Goal: Task Accomplishment & Management: Manage account settings

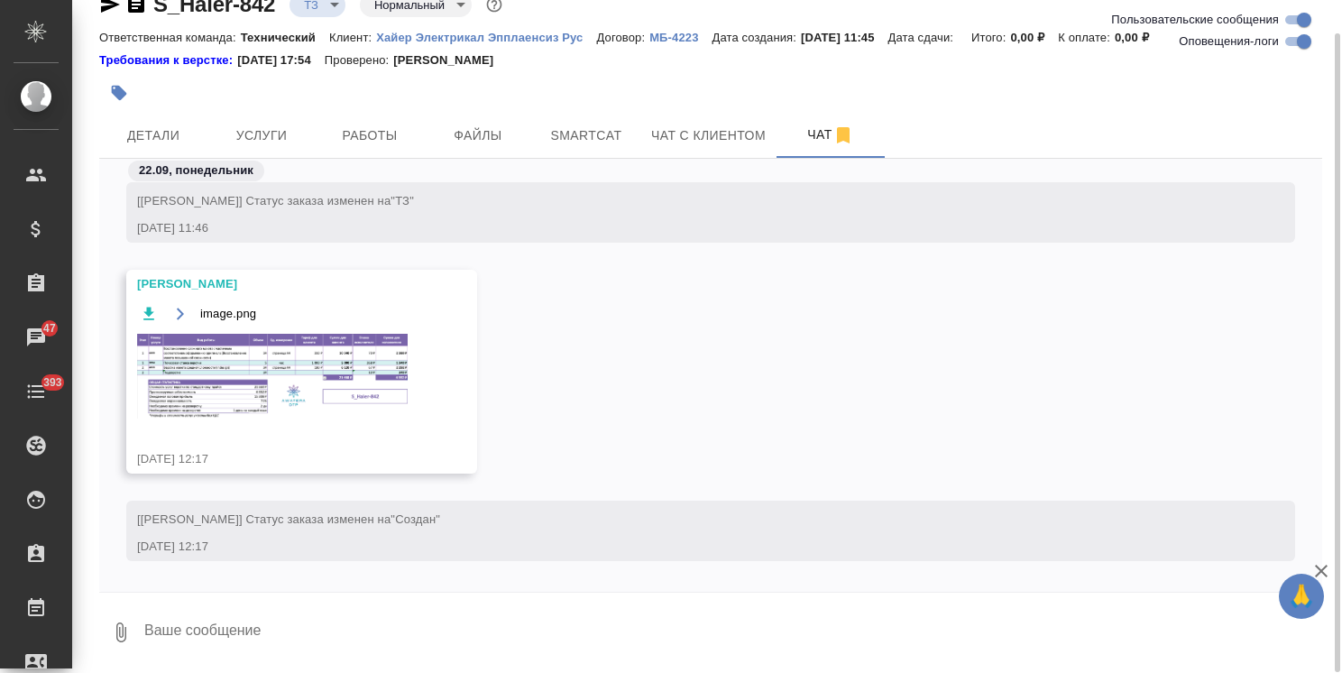
scroll to position [834, 0]
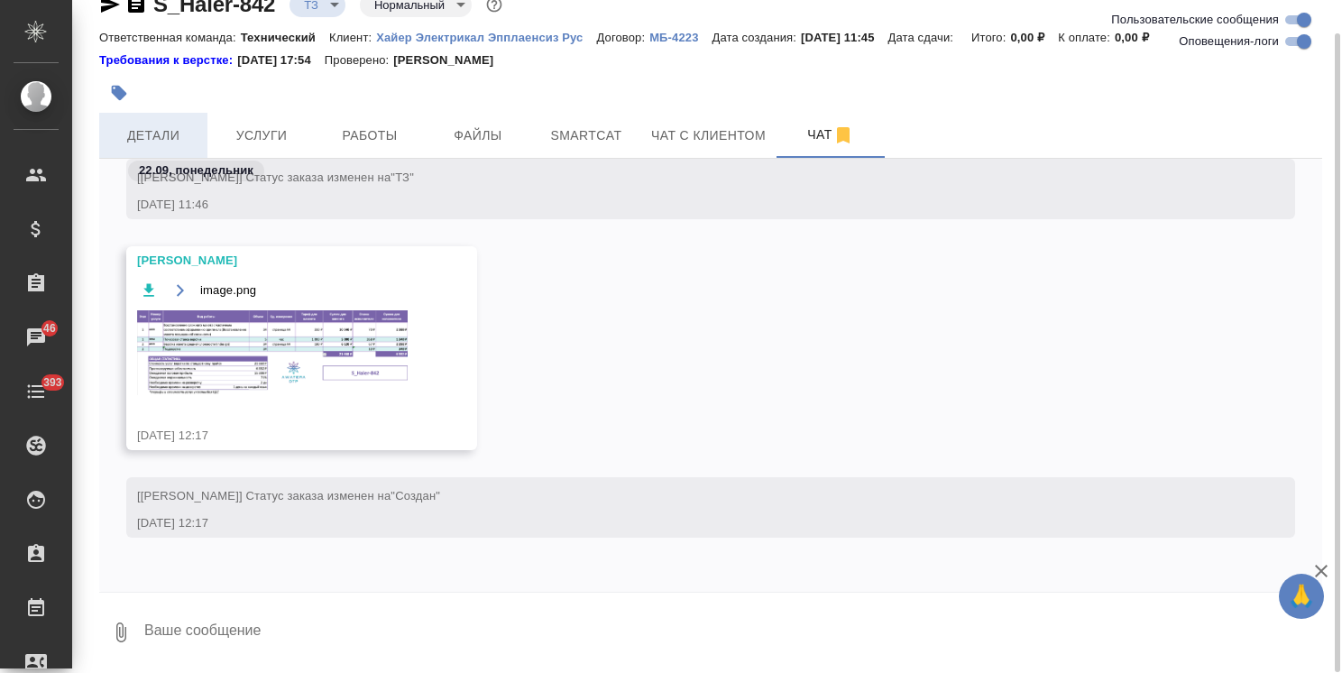
click at [155, 143] on span "Детали" at bounding box center [153, 135] width 87 height 23
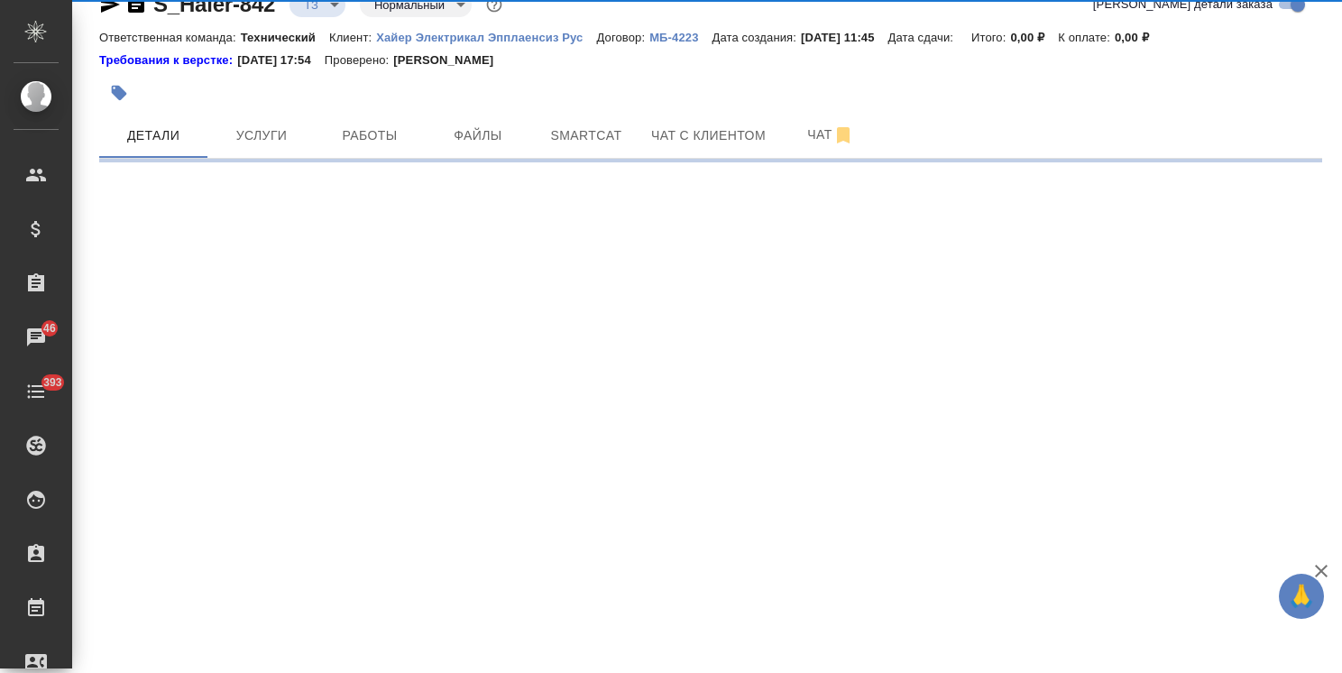
select select "RU"
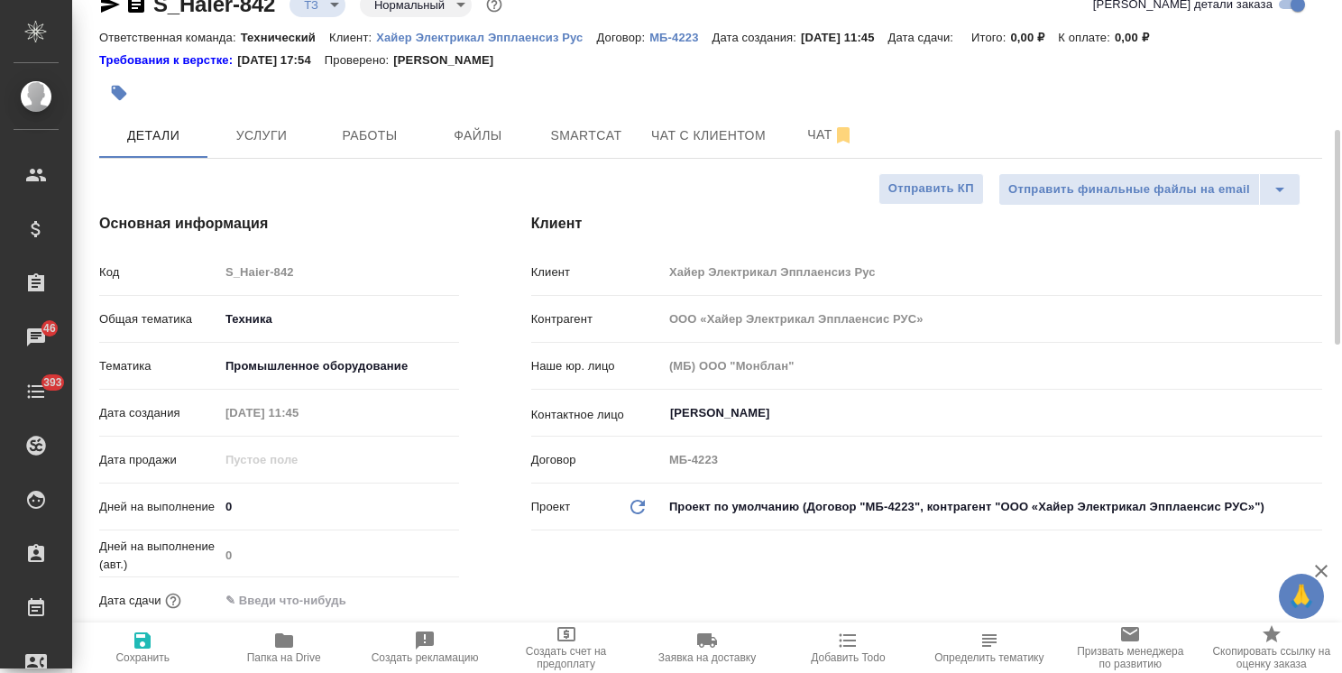
type textarea "x"
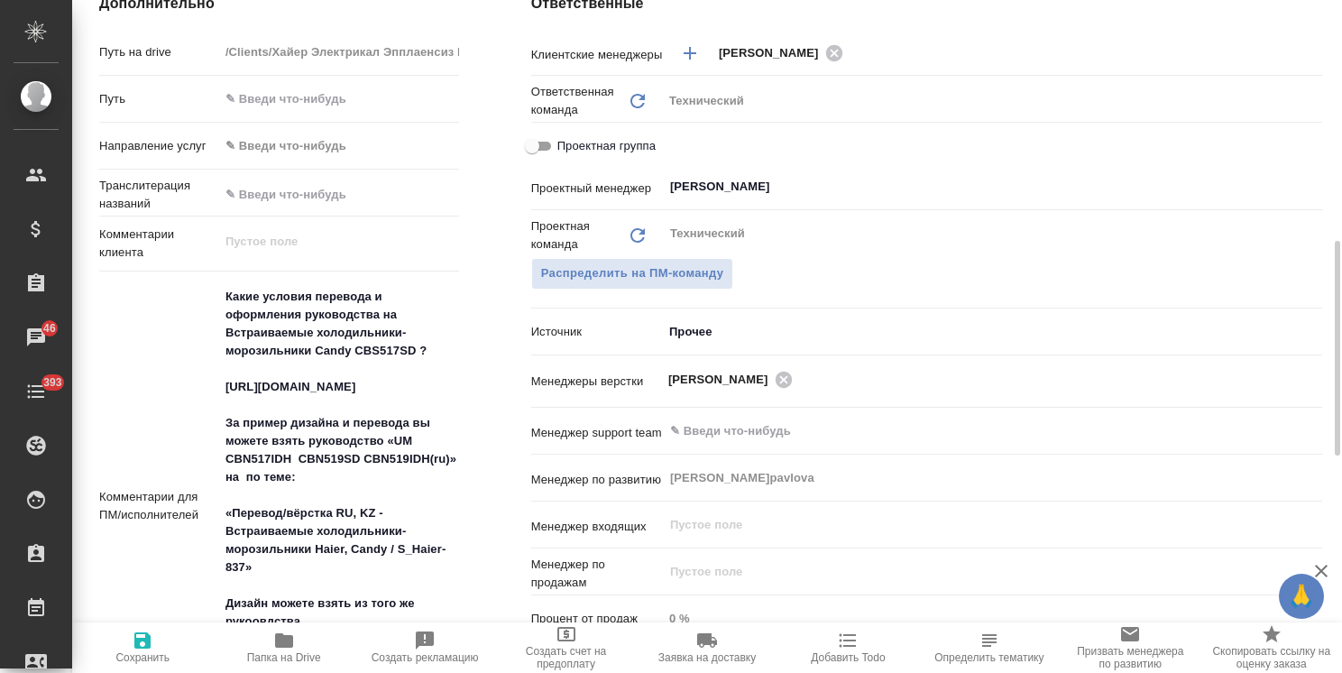
scroll to position [846, 0]
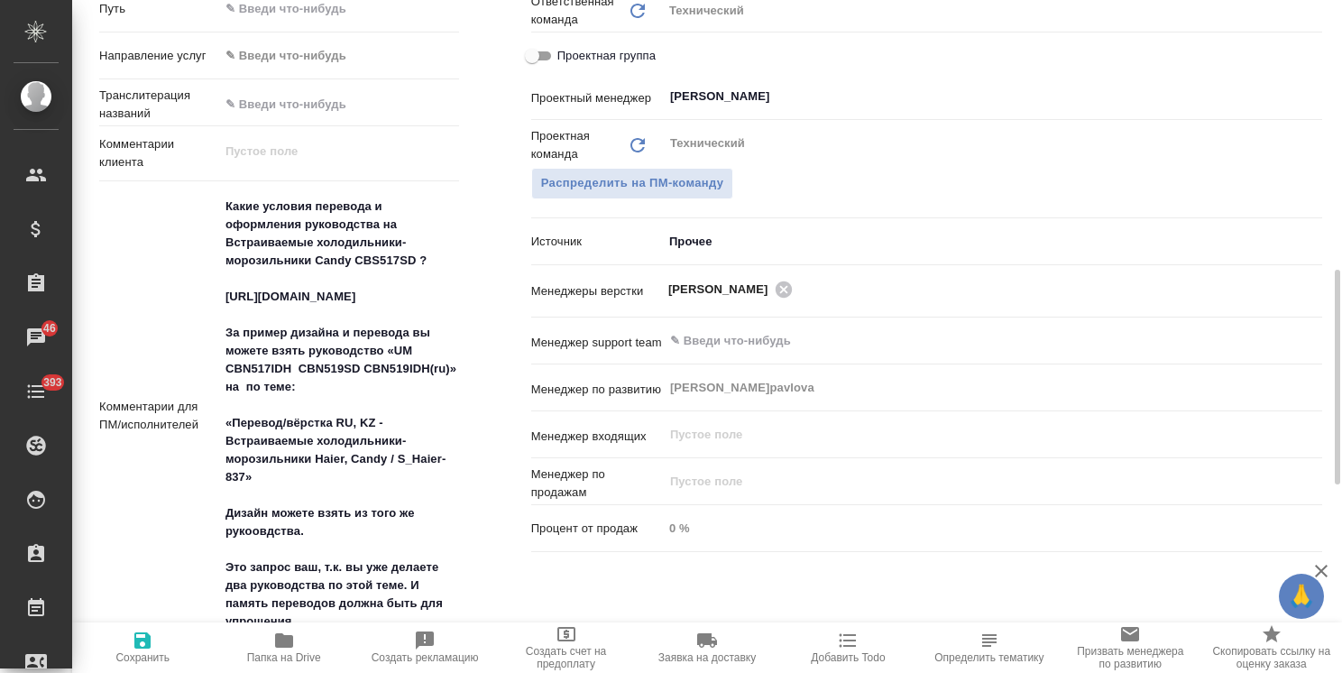
type textarea "x"
click at [317, 399] on textarea "Какие условия перевода и оформления руководства на Встраиваемые холодильники-мо…" at bounding box center [339, 413] width 240 height 445
type textarea "Какие условия перевода и оформления руководства на Встраиваемые холодильники-мо…"
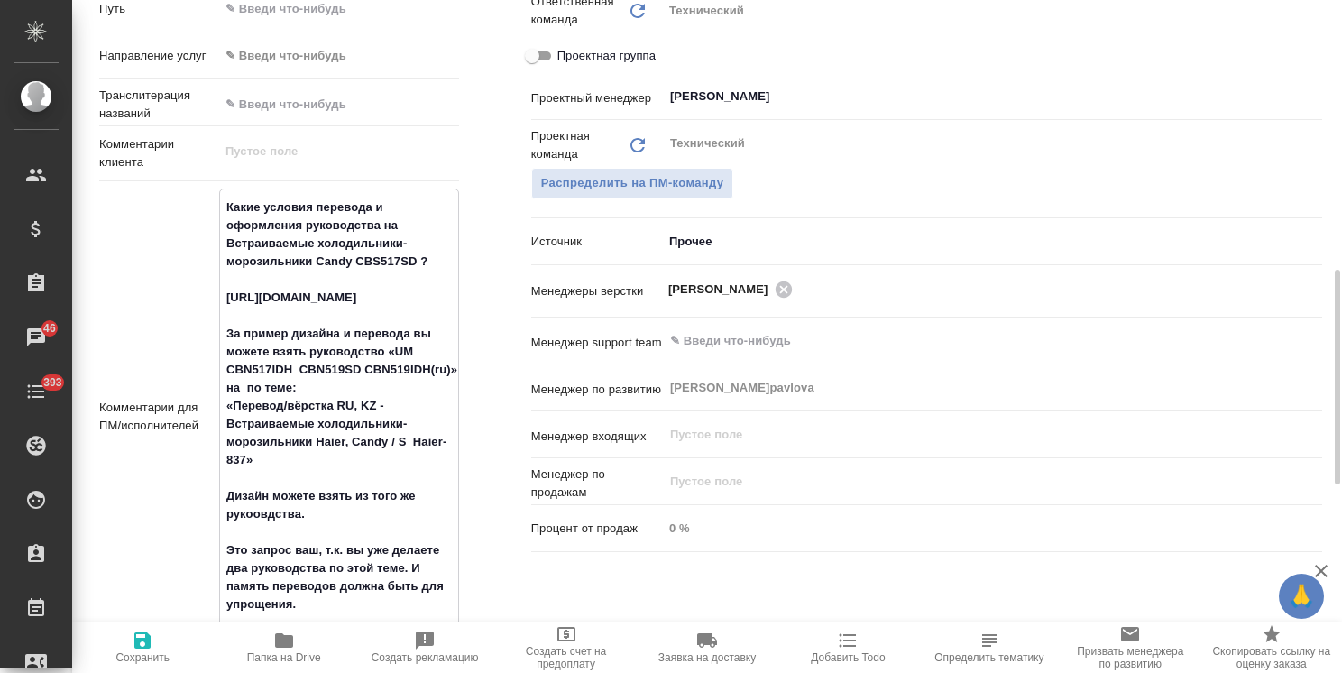
type textarea "x"
click at [221, 405] on textarea "Какие условия перевода и оформления руководства на Встраиваемые холодильники-мо…" at bounding box center [339, 405] width 238 height 427
type textarea "x"
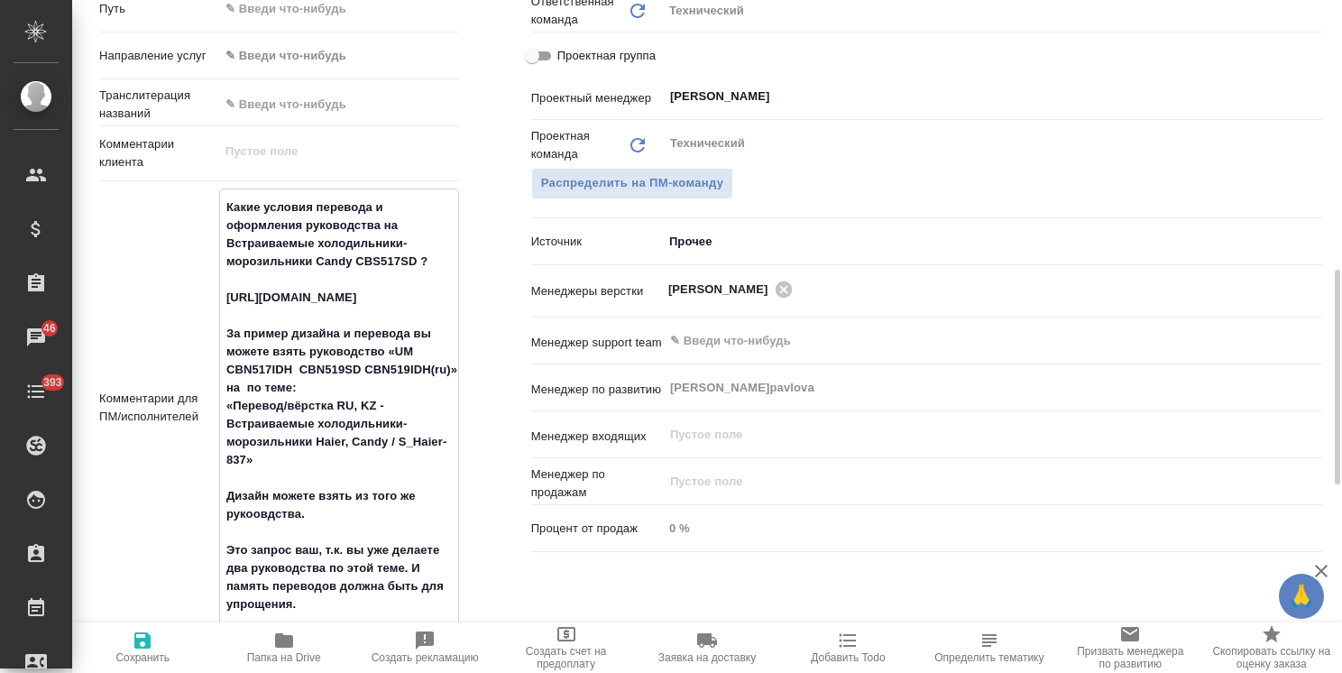
type textarea "Какие условия перевода и оформления руководства на Встраиваемые холодильники-мо…"
type textarea "x"
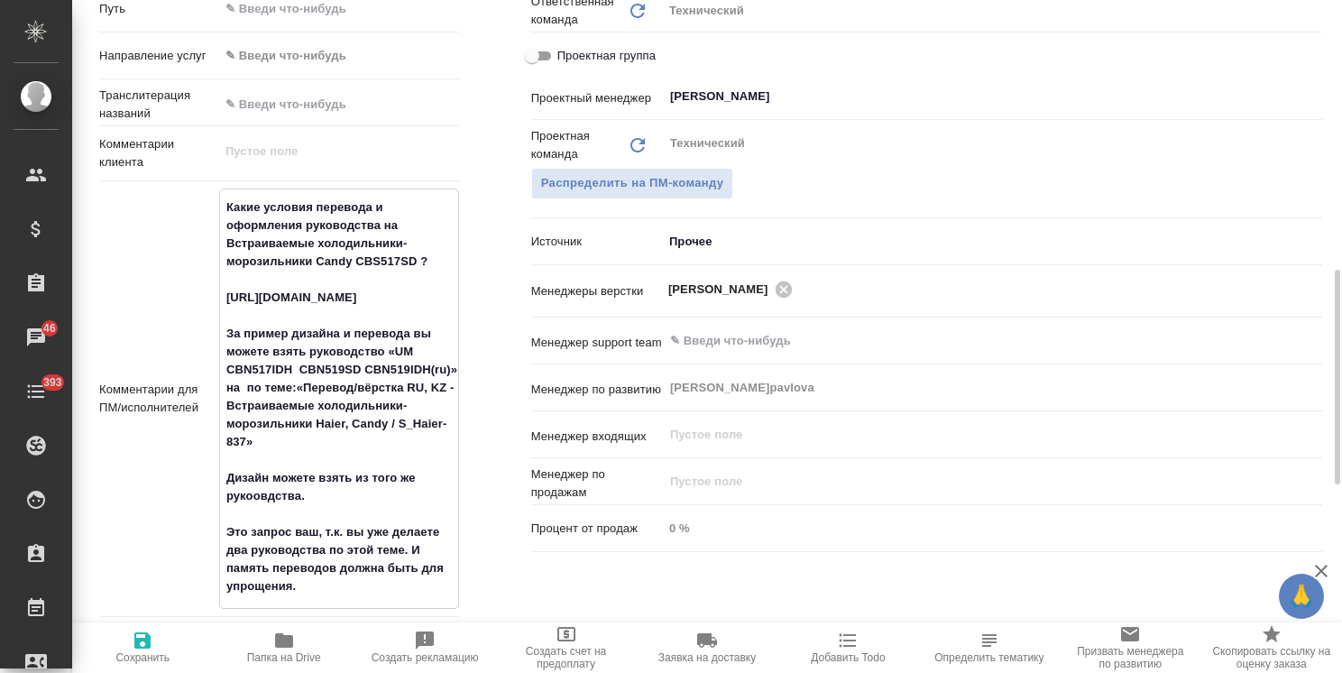
type textarea "x"
type textarea "Какие условия перевода и оформления руководства на Встраиваемые холодильники-мо…"
type textarea "x"
click at [302, 436] on textarea "Какие условия перевода и оформления руководства на Встраиваемые холодильники-мо…" at bounding box center [339, 396] width 238 height 409
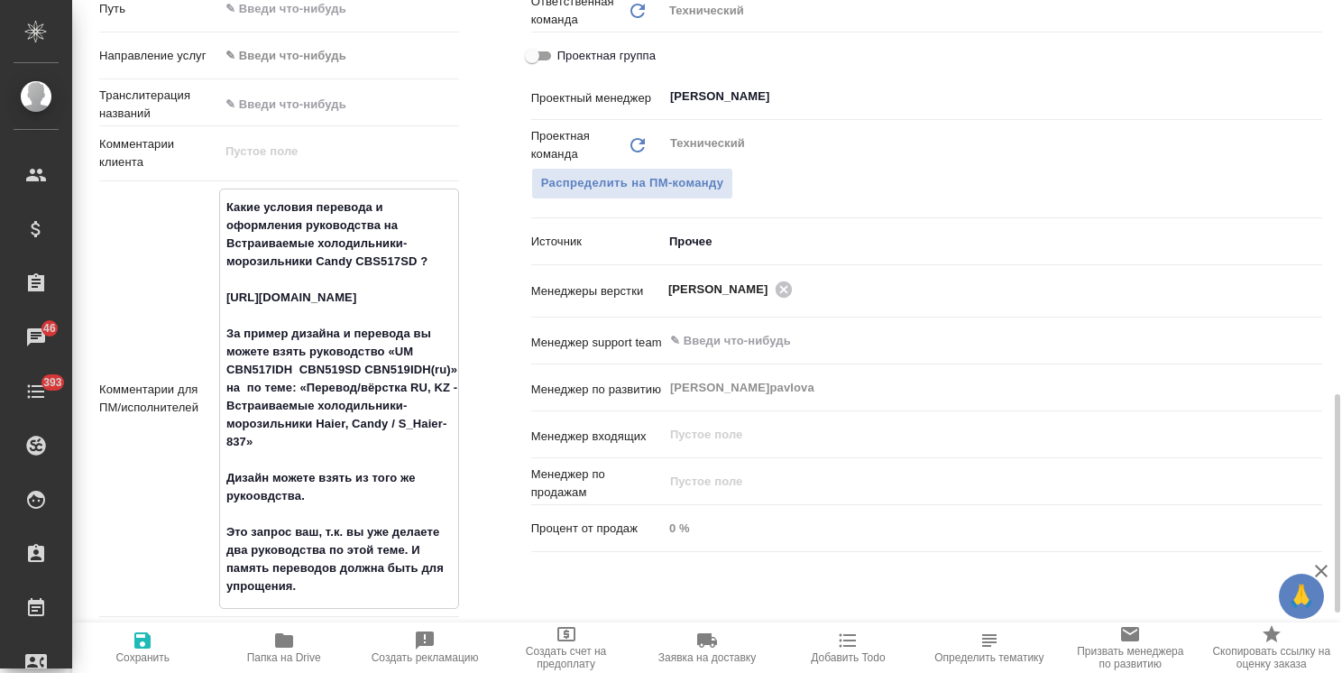
scroll to position [1026, 0]
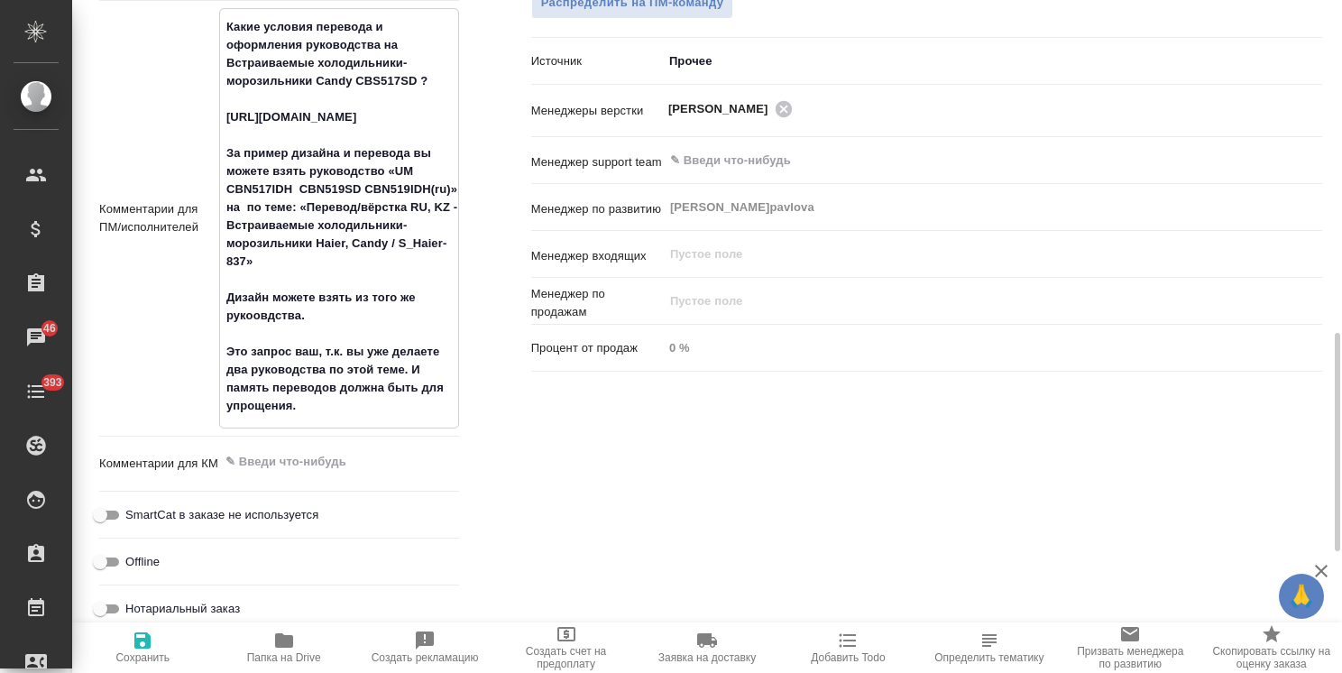
click at [263, 281] on textarea "Какие условия перевода и оформления руководства на Встраиваемые холодильники-мо…" at bounding box center [339, 216] width 238 height 409
type textarea "x"
type textarea "Какие условия перевода и оформления руководства на Встраиваемые холодильники-мо…"
type textarea "x"
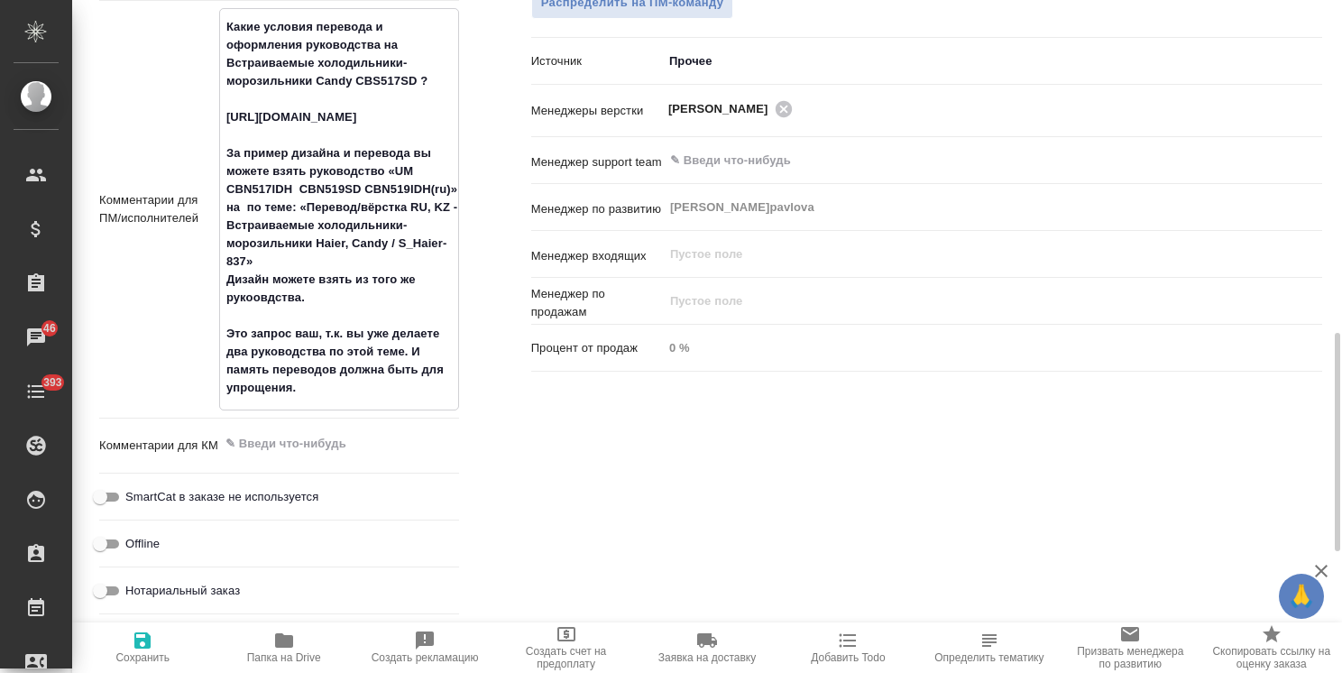
type textarea "Какие условия перевода и оформления руководства на Встраиваемые холодильники-мо…"
type textarea "x"
click at [137, 657] on span "Сохранить" at bounding box center [142, 657] width 54 height 13
type textarea "x"
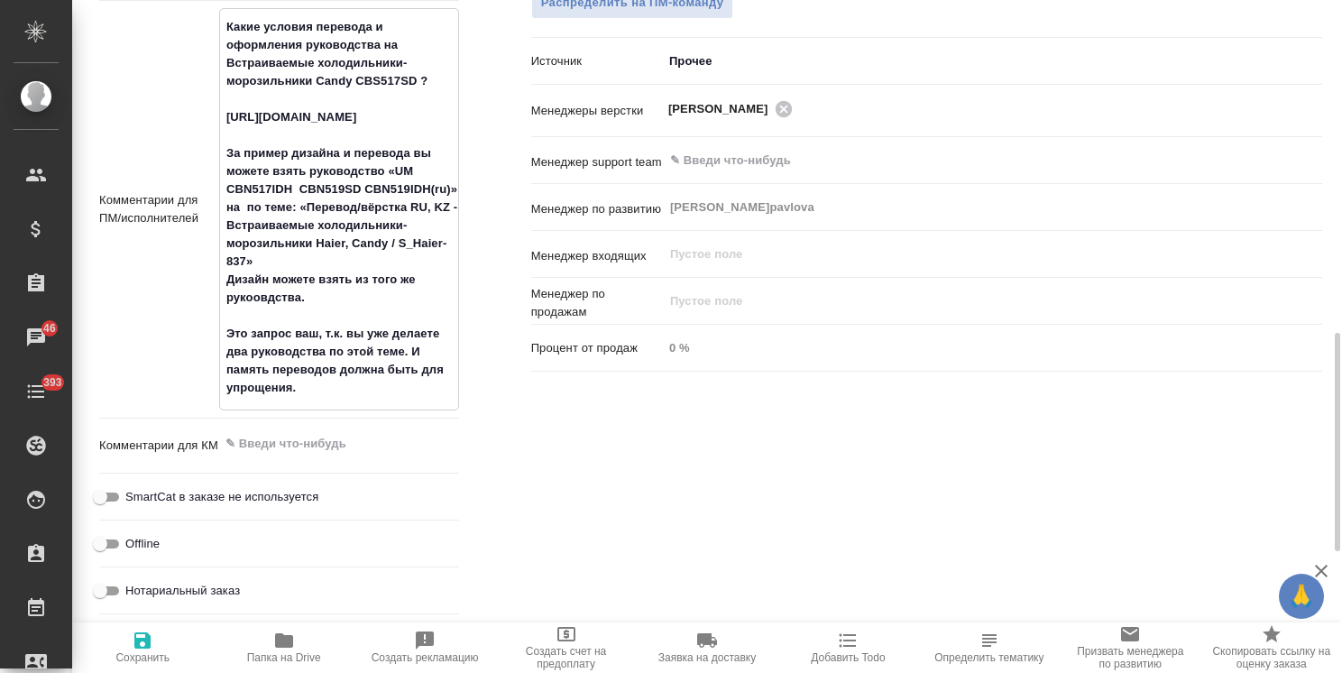
type textarea "x"
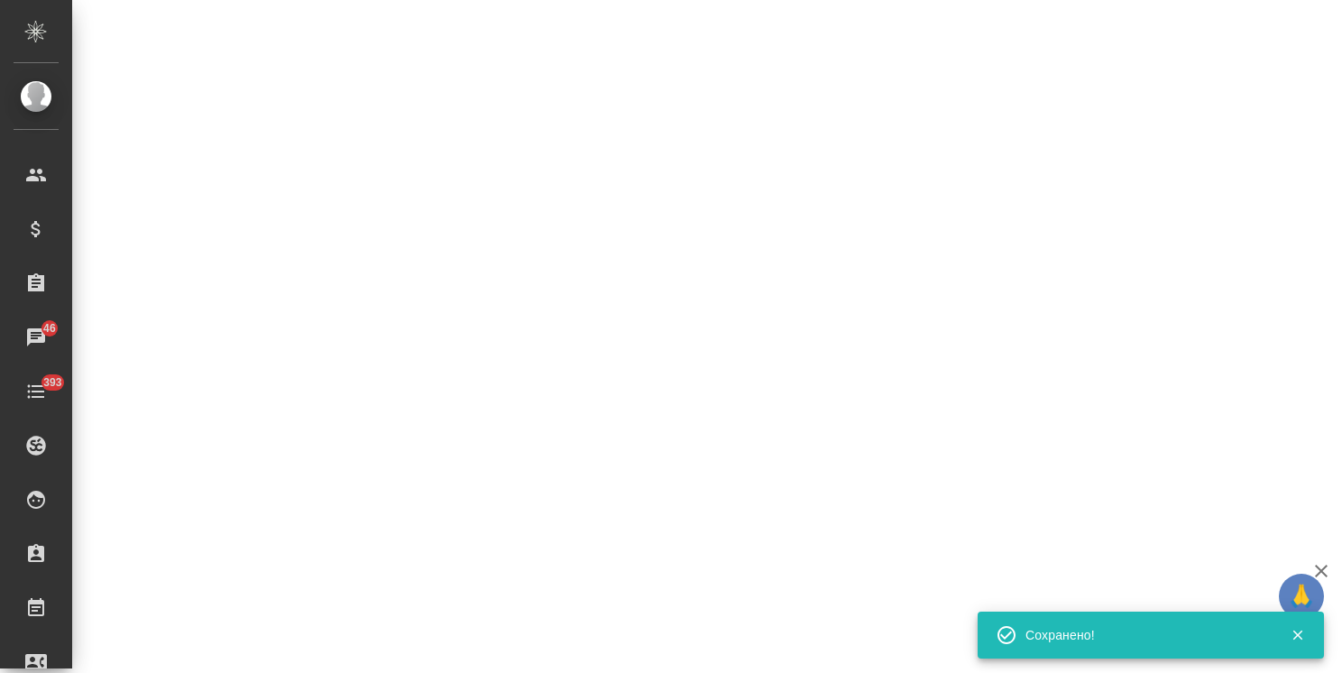
type input "new"
select select "RU"
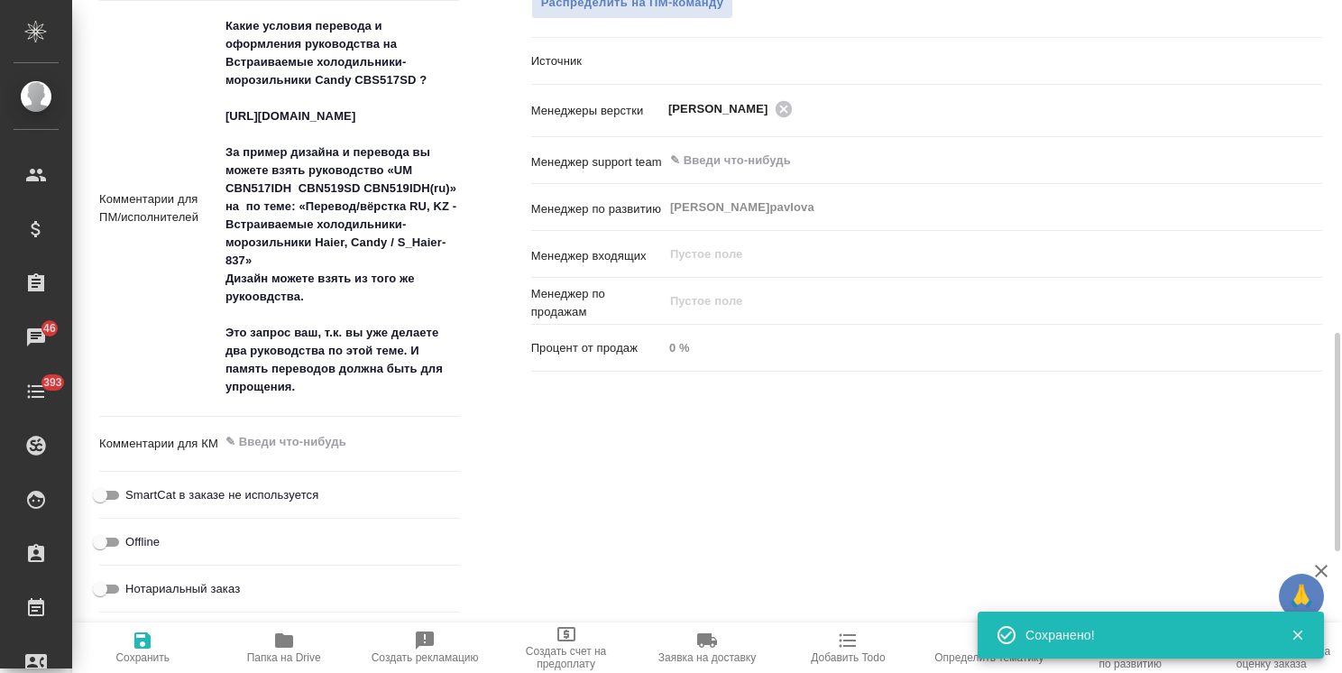
type textarea "x"
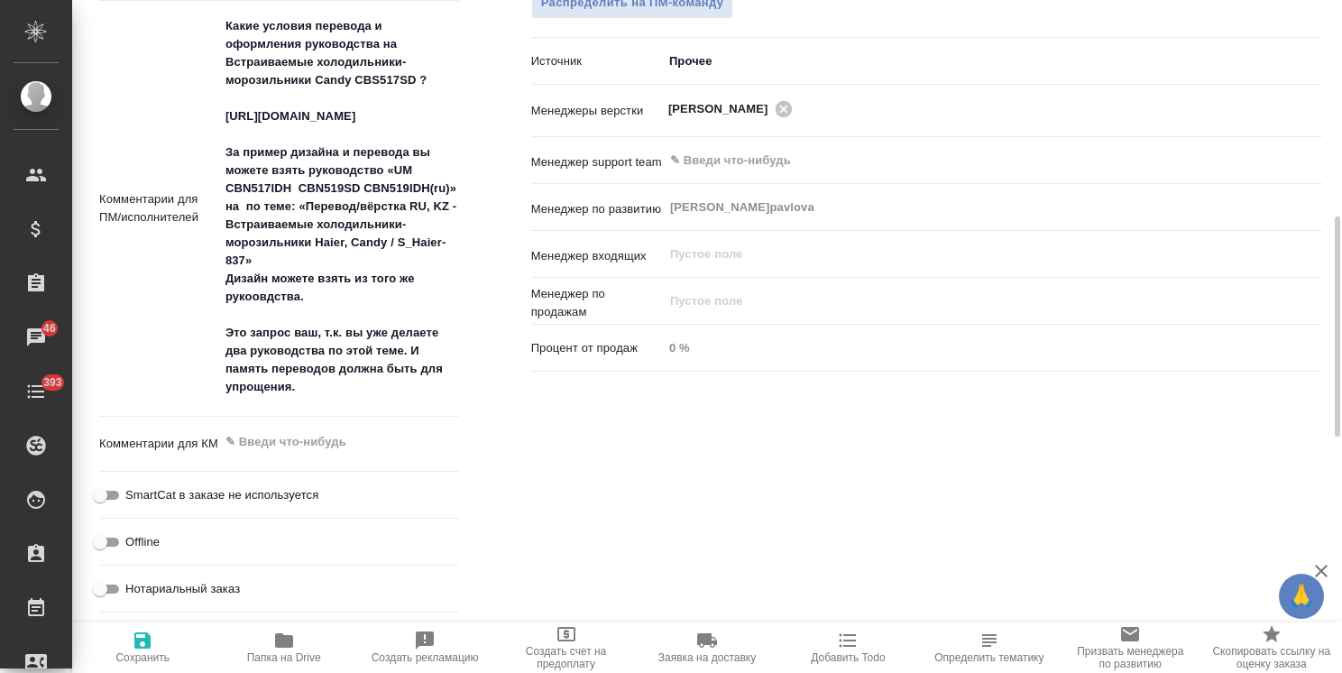
scroll to position [846, 0]
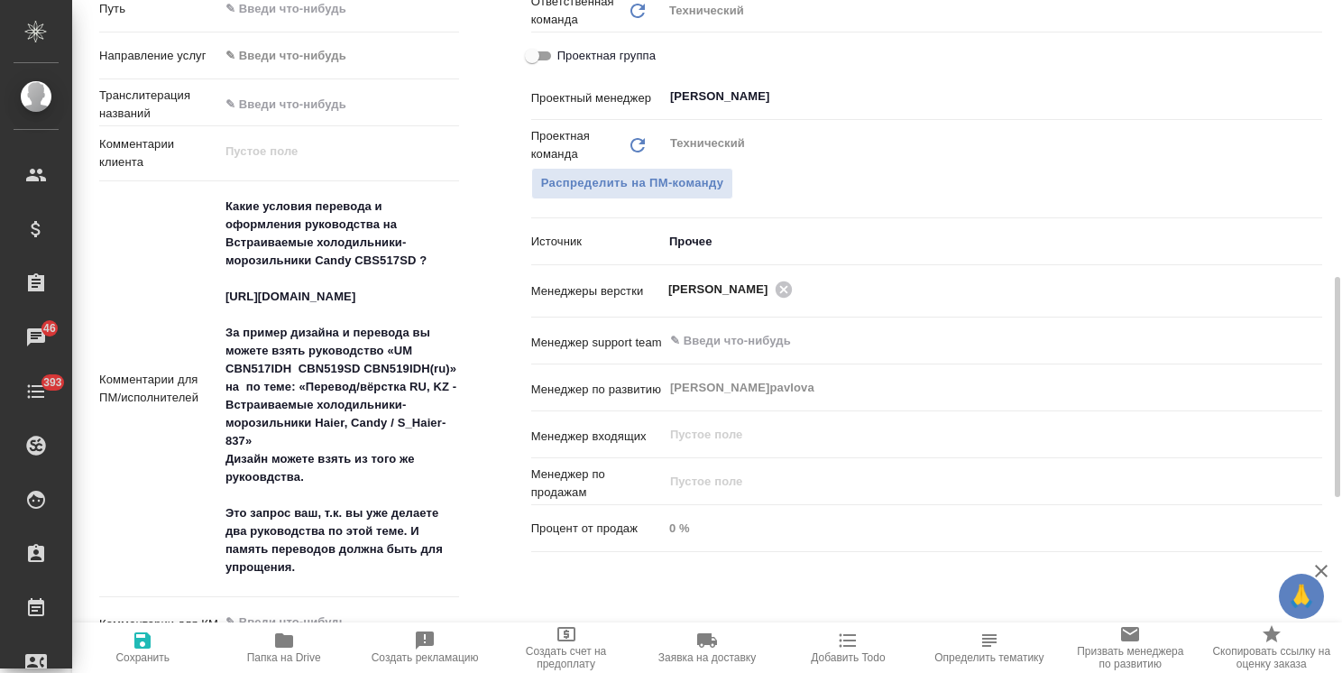
type textarea "x"
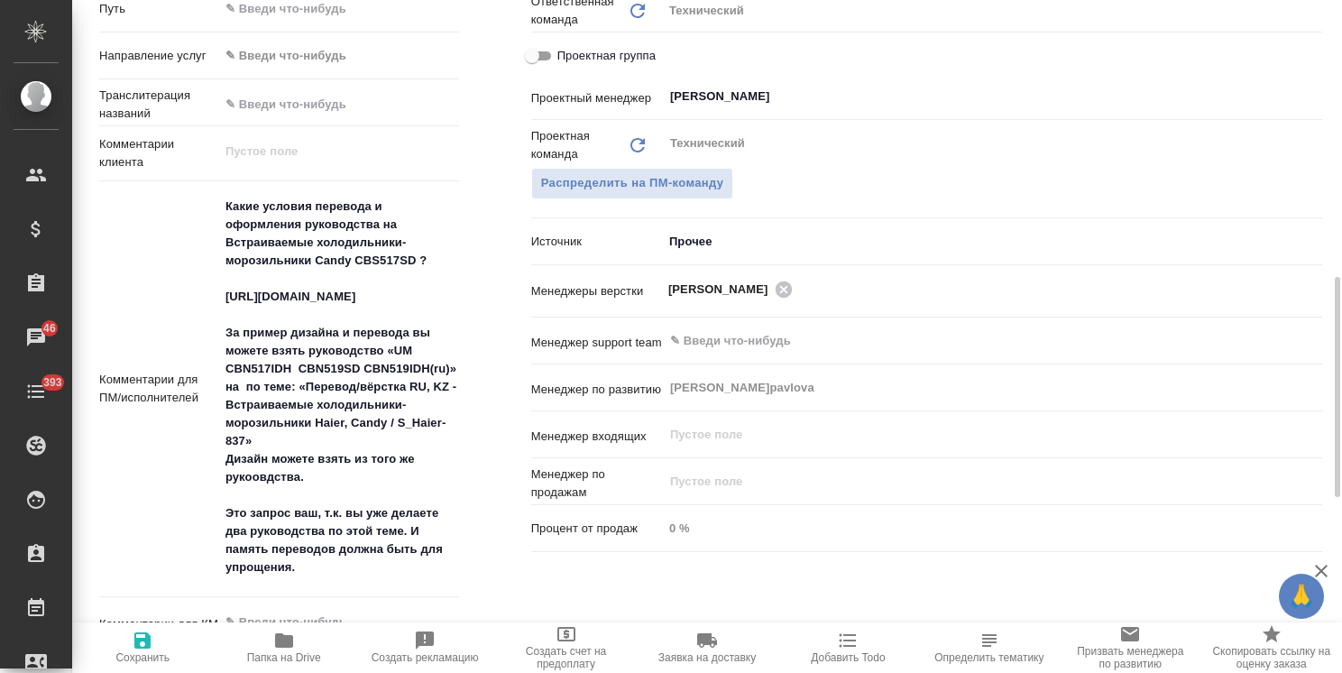
type textarea "x"
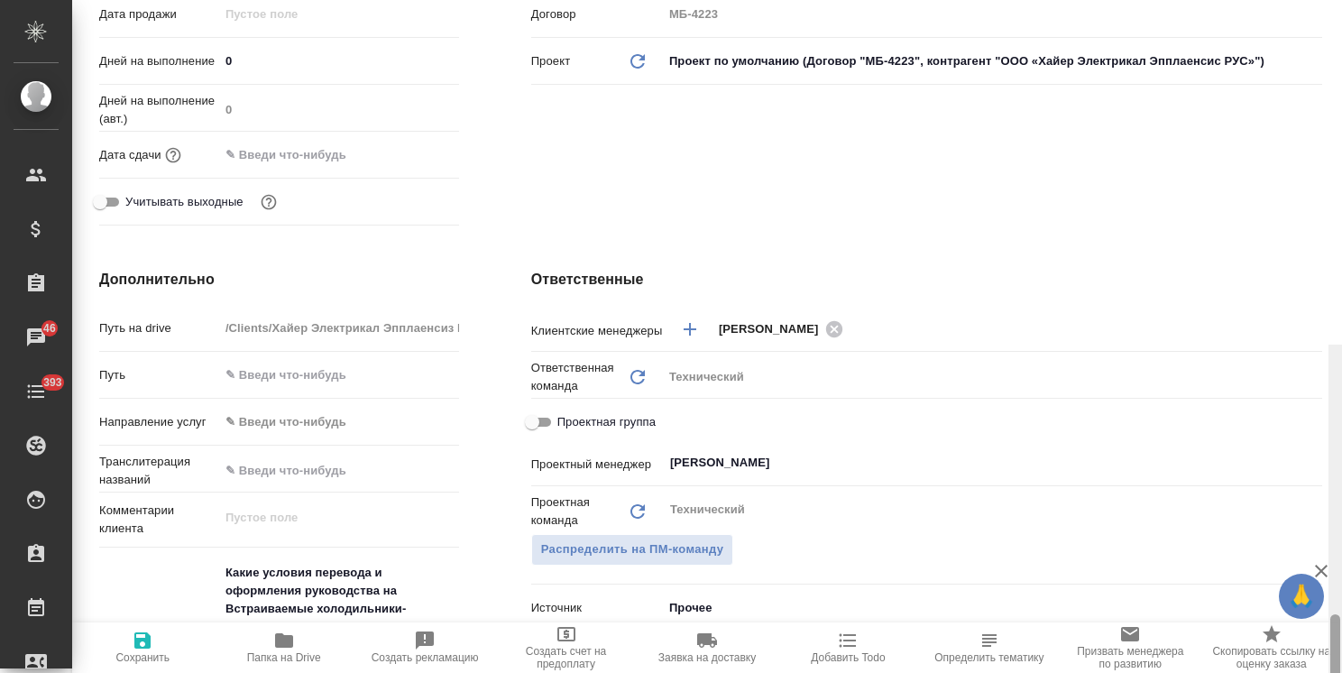
scroll to position [112, 0]
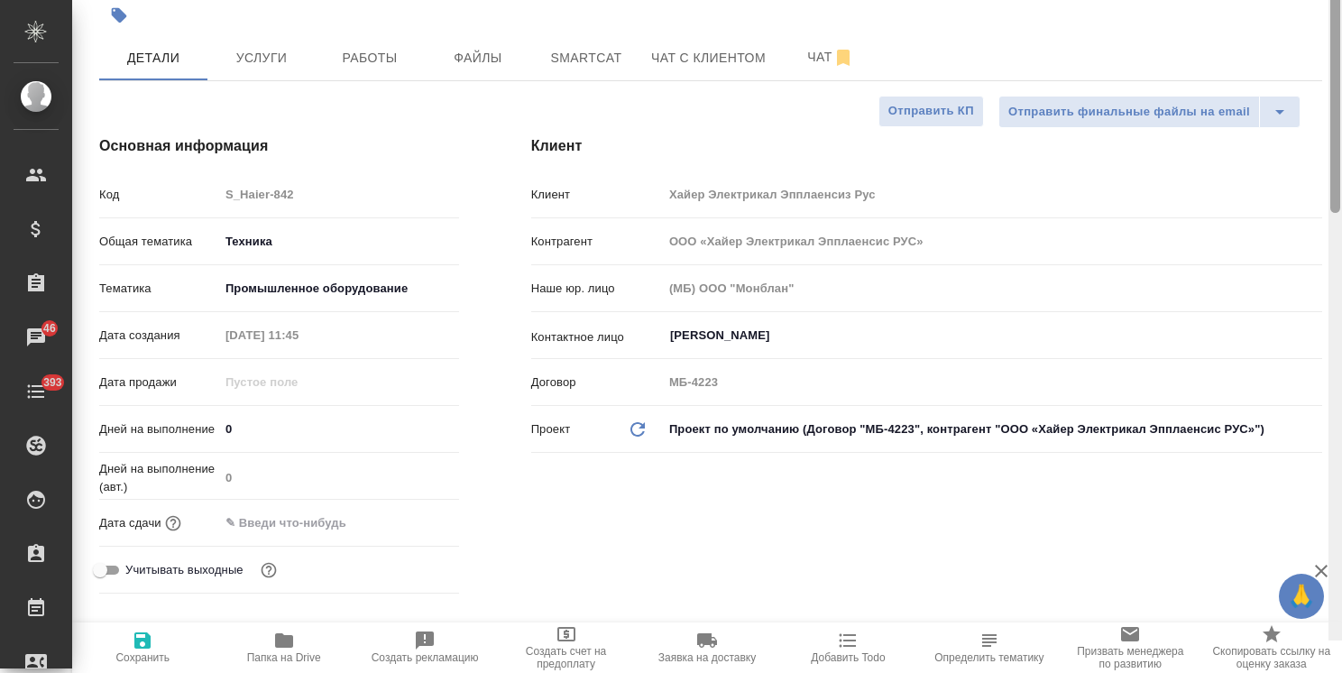
drag, startPoint x: 1336, startPoint y: 412, endPoint x: 985, endPoint y: 175, distance: 424.2
click at [1341, 105] on html "🙏 .cls-1 fill:#fff; AWATERA Usmanova Olga Клиенты Спецификации Заказы 46 Чаты 3…" at bounding box center [671, 336] width 1342 height 673
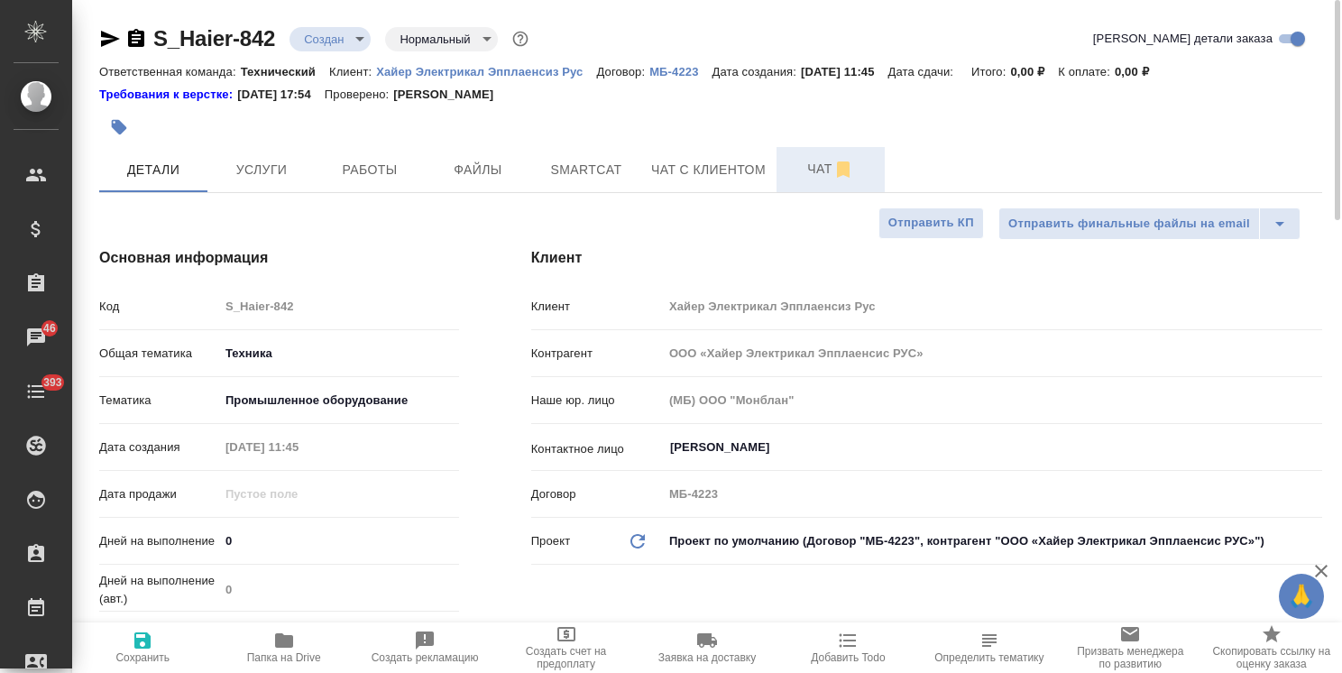
click at [819, 182] on button "Чат" at bounding box center [830, 169] width 108 height 45
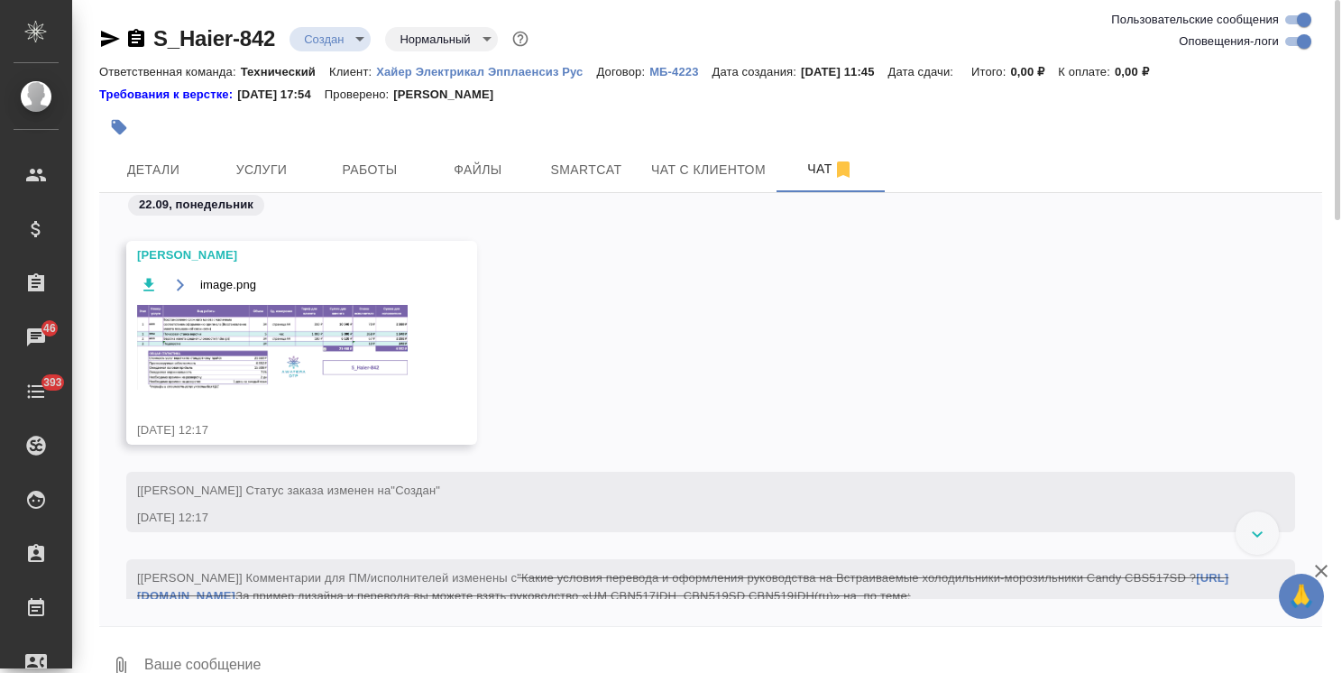
scroll to position [1030, 0]
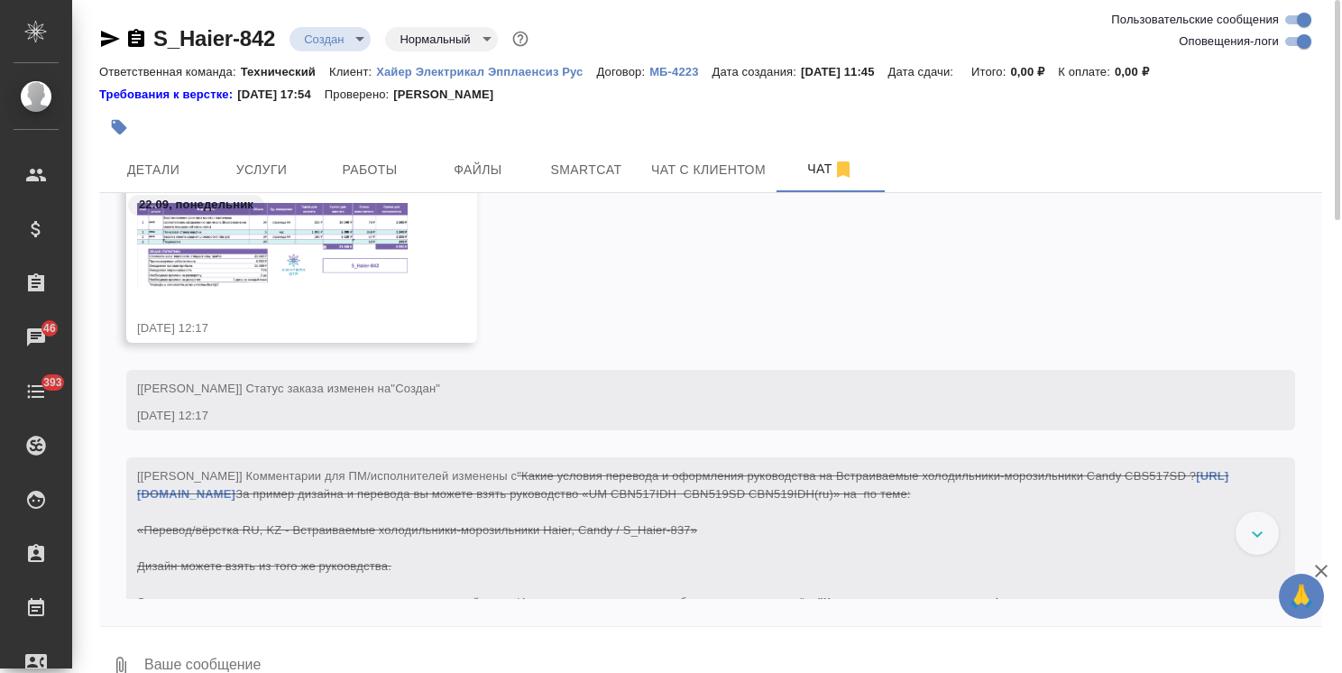
click at [303, 252] on img at bounding box center [272, 245] width 271 height 85
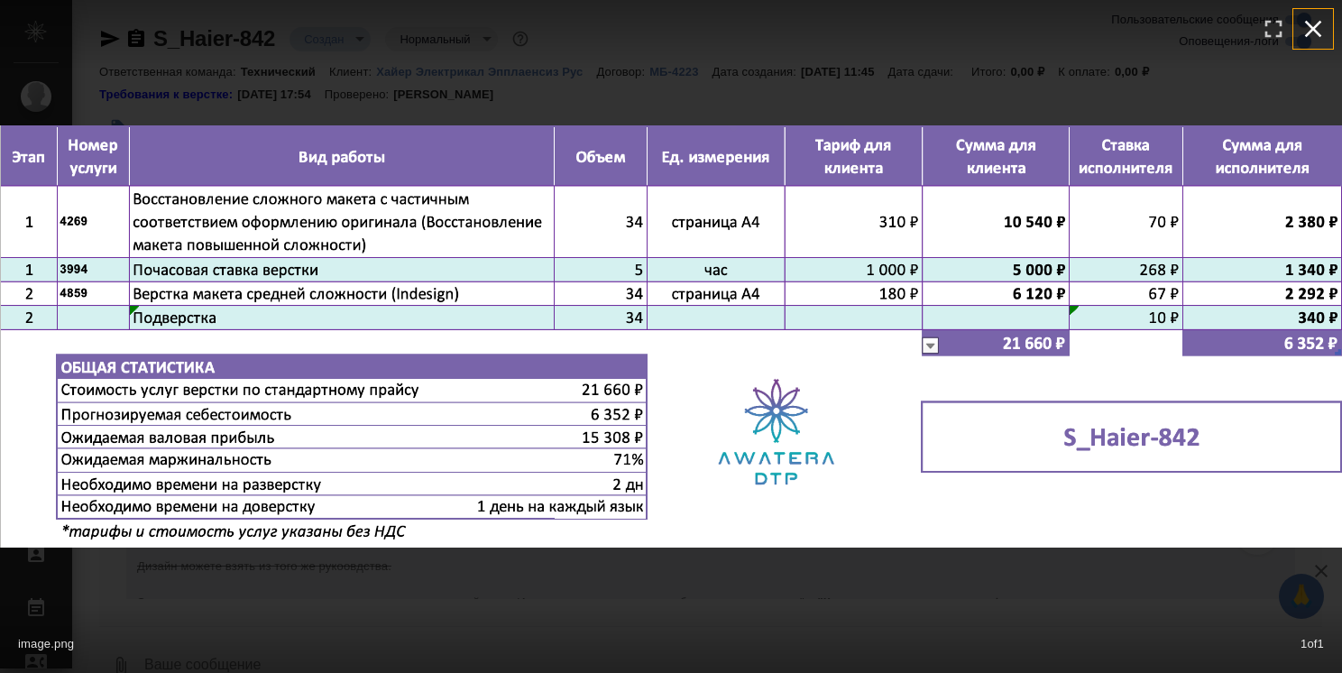
click at [1309, 33] on icon "button" at bounding box center [1313, 28] width 29 height 29
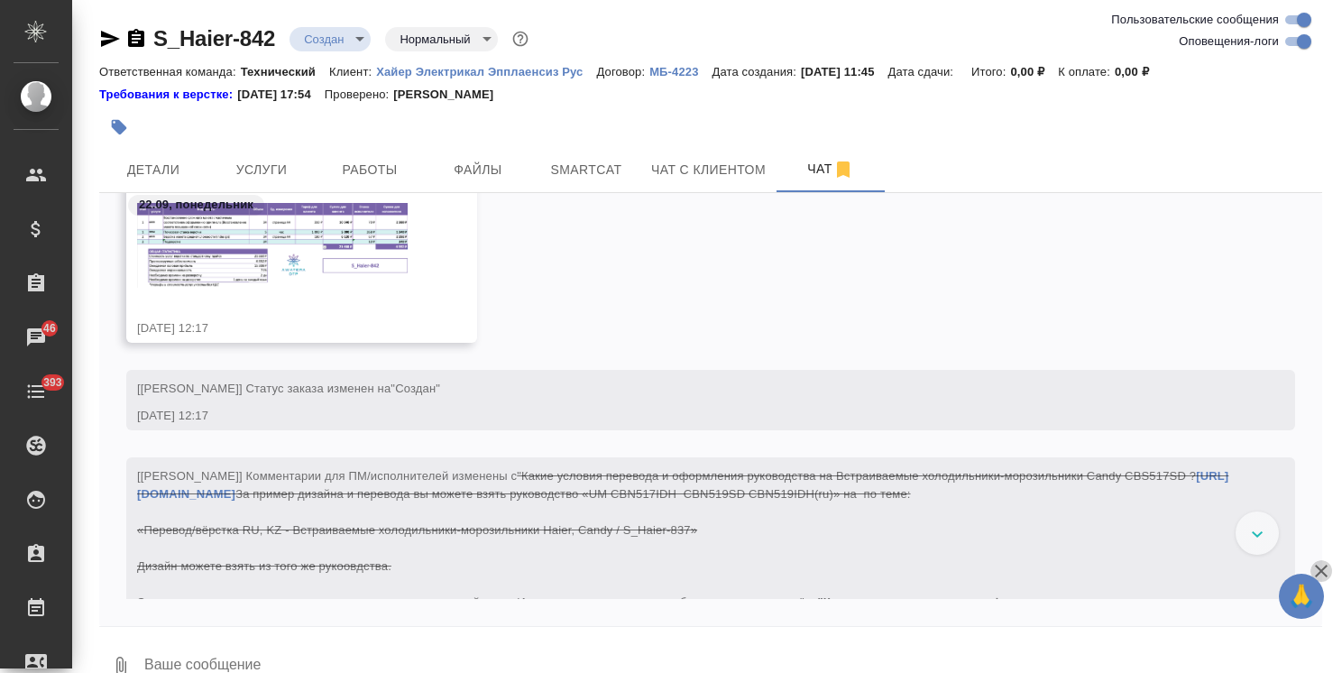
click at [1317, 567] on icon "button" at bounding box center [1321, 570] width 13 height 13
click at [198, 163] on button "Детали" at bounding box center [153, 169] width 108 height 45
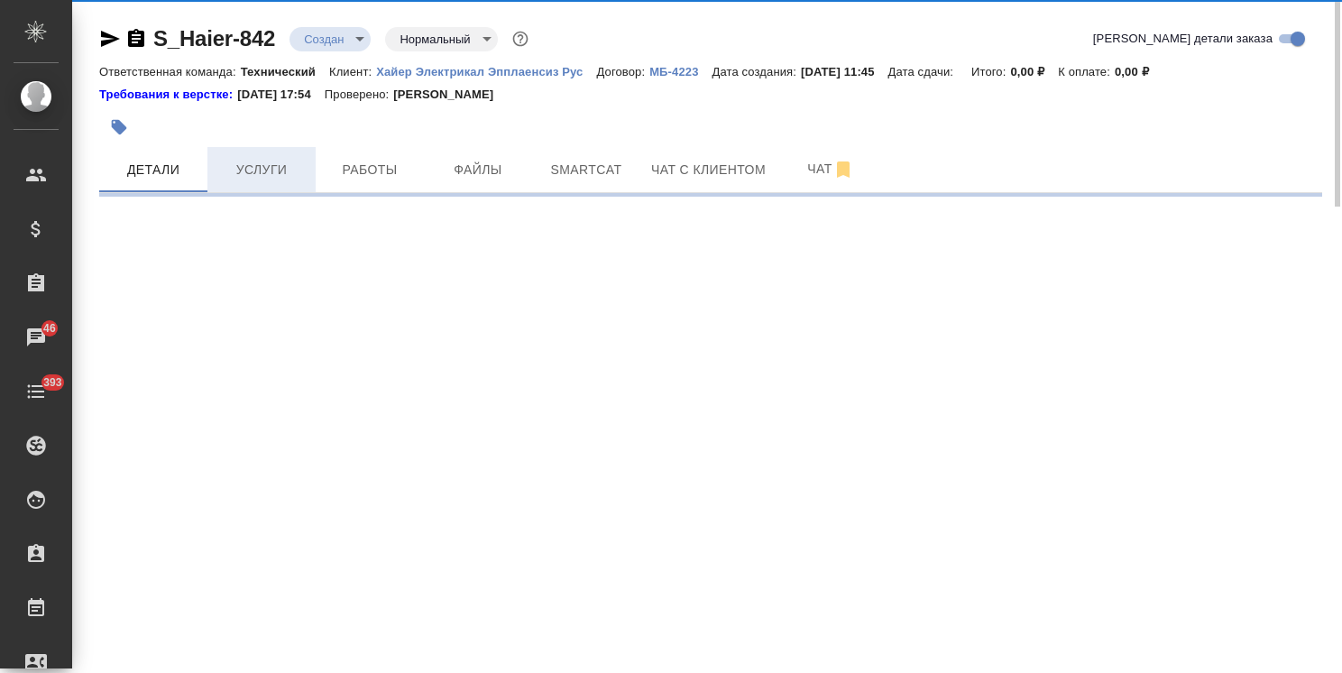
select select "RU"
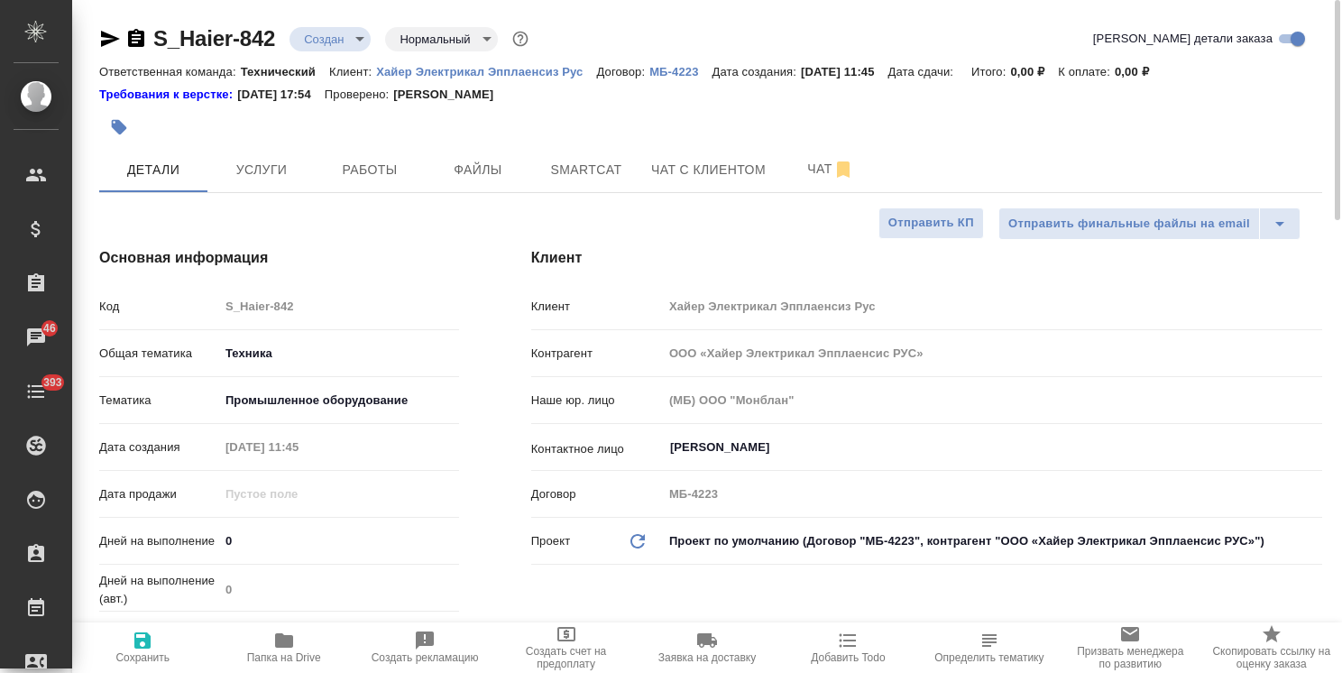
type textarea "x"
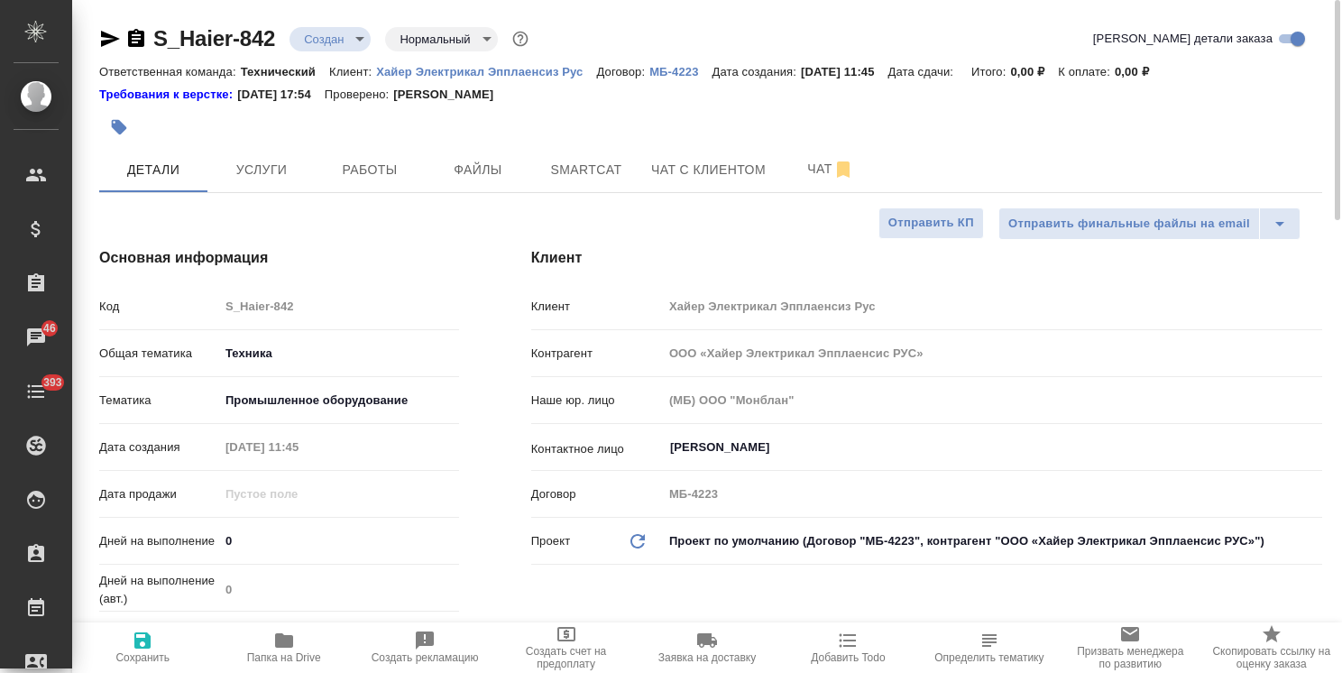
type textarea "x"
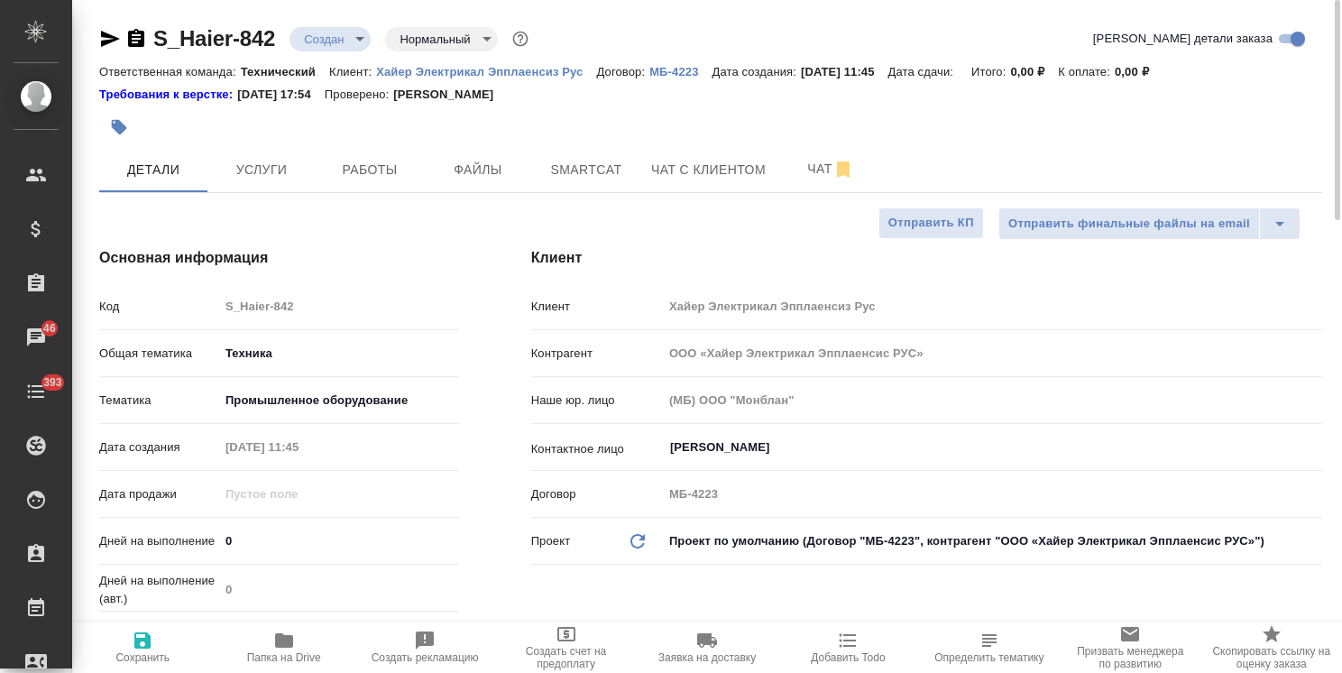
type textarea "x"
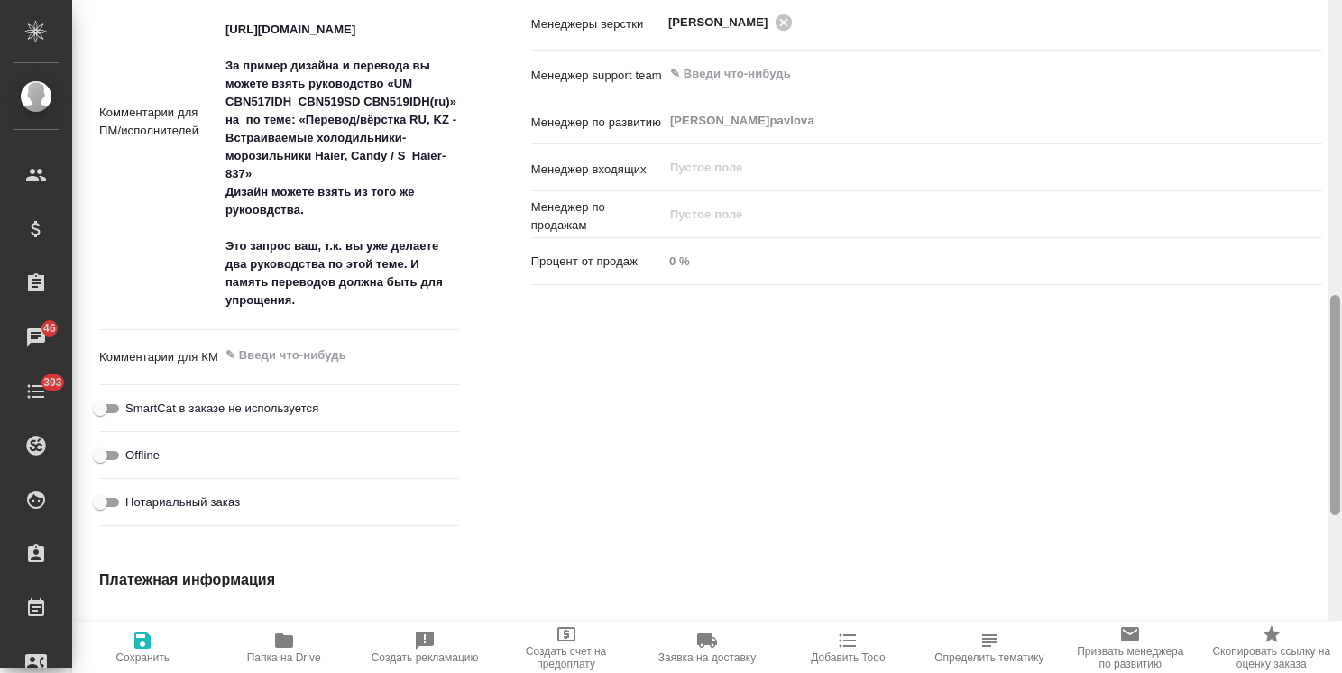
drag, startPoint x: 1333, startPoint y: 186, endPoint x: 1307, endPoint y: 550, distance: 365.2
click at [1307, 551] on div "S_Haier-842 Создан new Нормальный normal Кратко детали заказа Ответственная ком…" at bounding box center [707, 336] width 1270 height 673
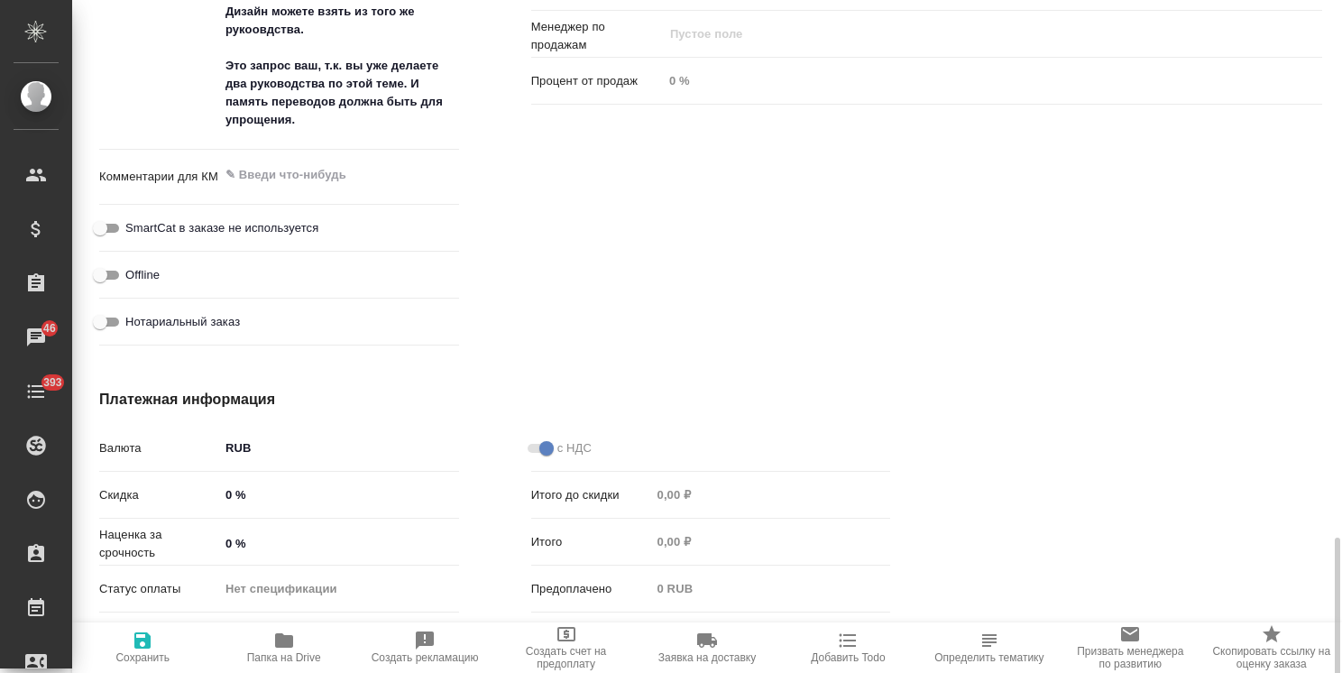
scroll to position [1379, 0]
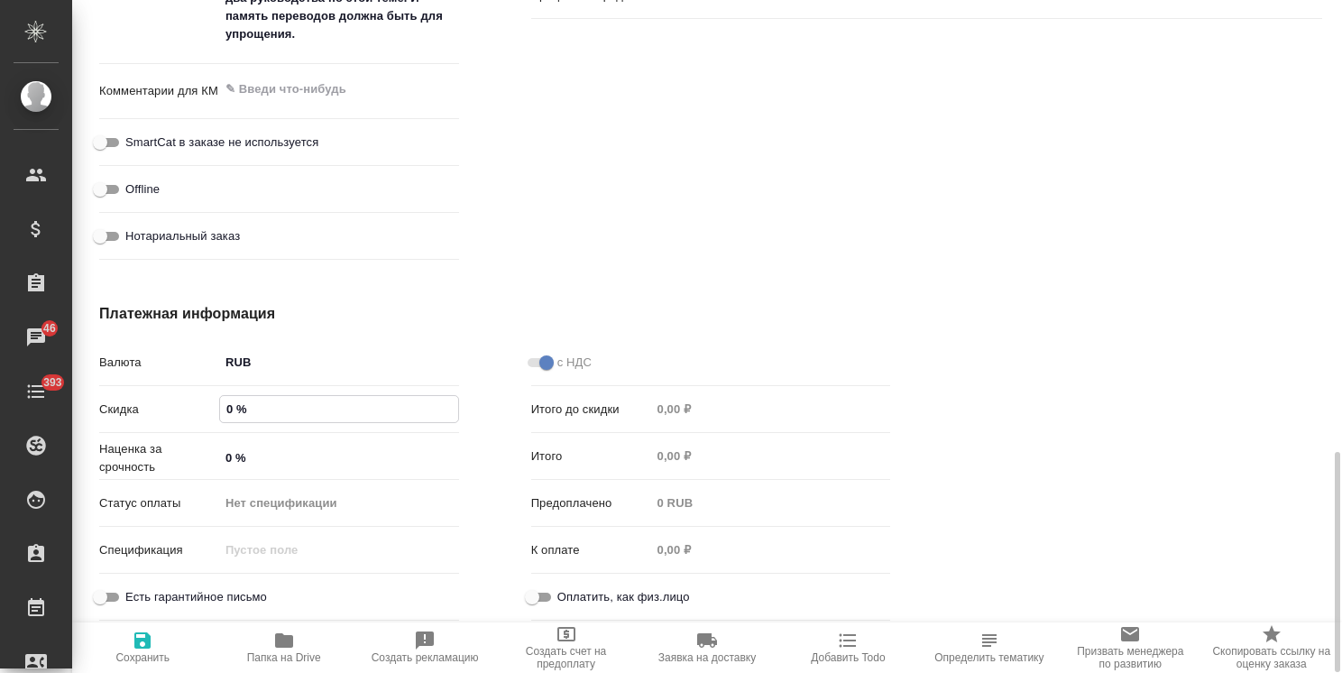
drag, startPoint x: 230, startPoint y: 409, endPoint x: 213, endPoint y: 410, distance: 17.2
click at [213, 410] on div "Скидка 0 %" at bounding box center [279, 409] width 360 height 32
type input "2 %"
type textarea "x"
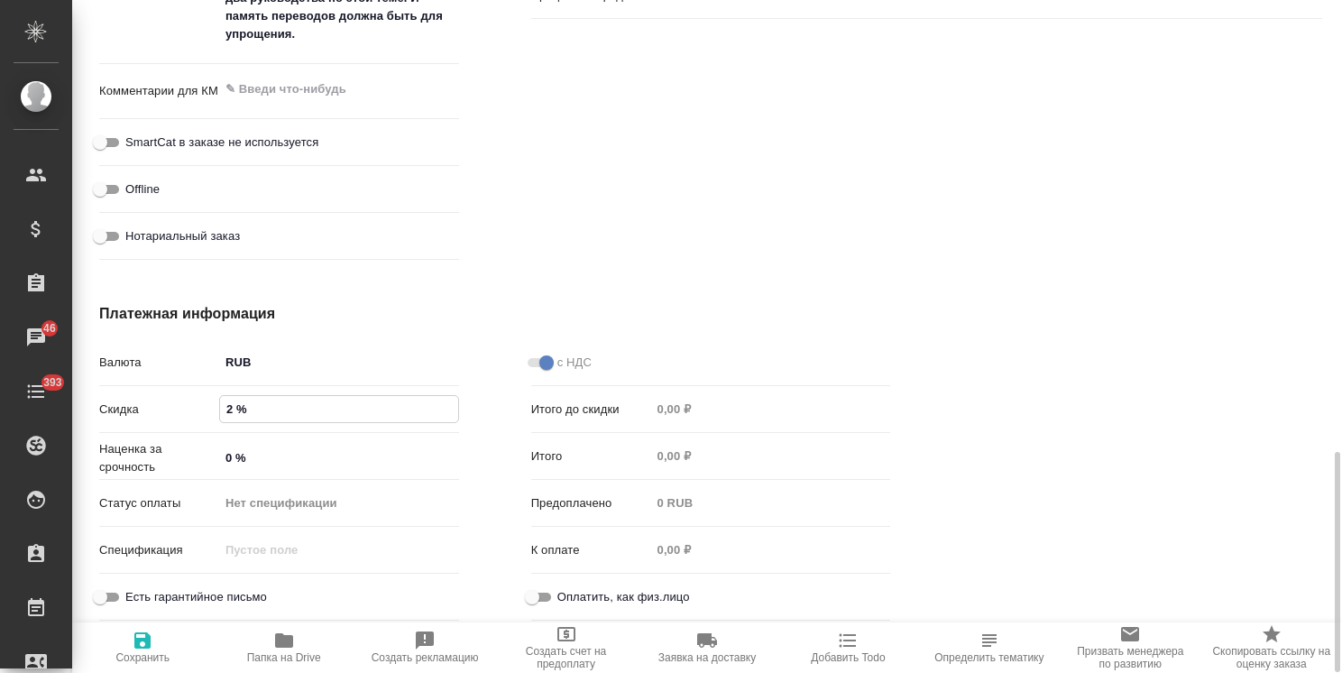
type textarea "x"
type input "22 %"
type textarea "x"
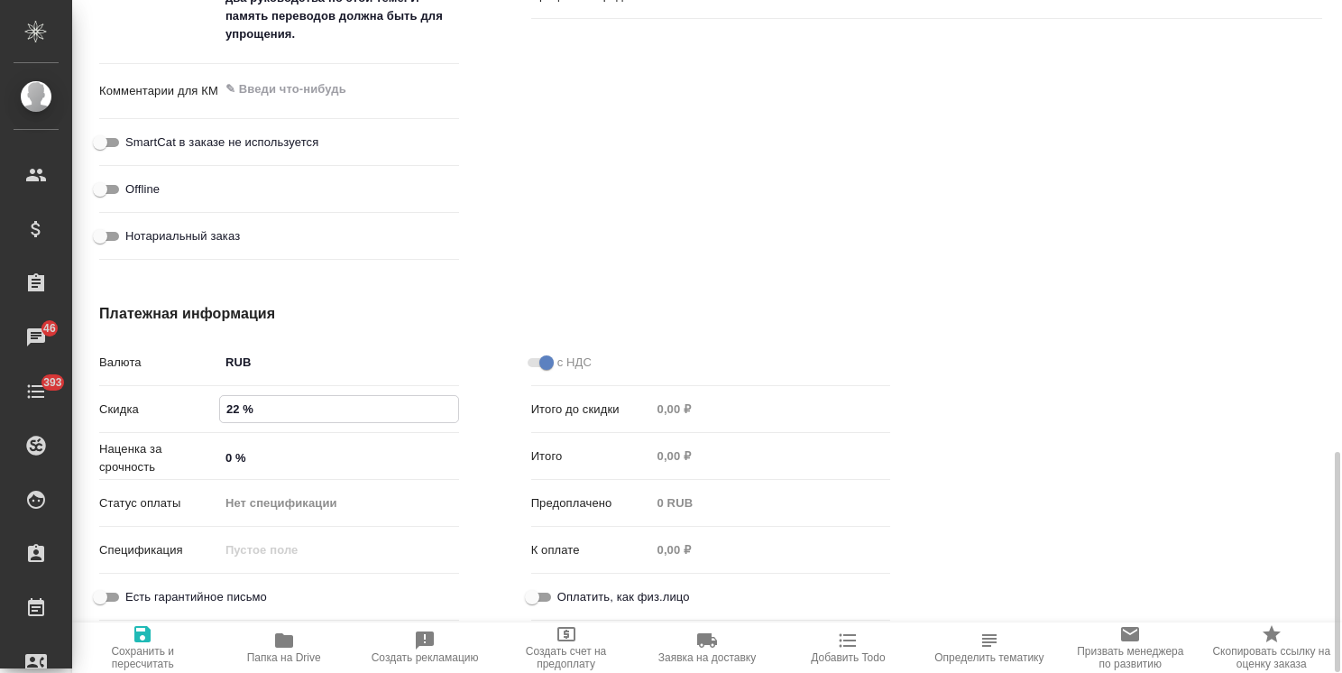
type input "22 %"
click at [154, 650] on span "Сохранить и пересчитать" at bounding box center [142, 657] width 119 height 25
type textarea "x"
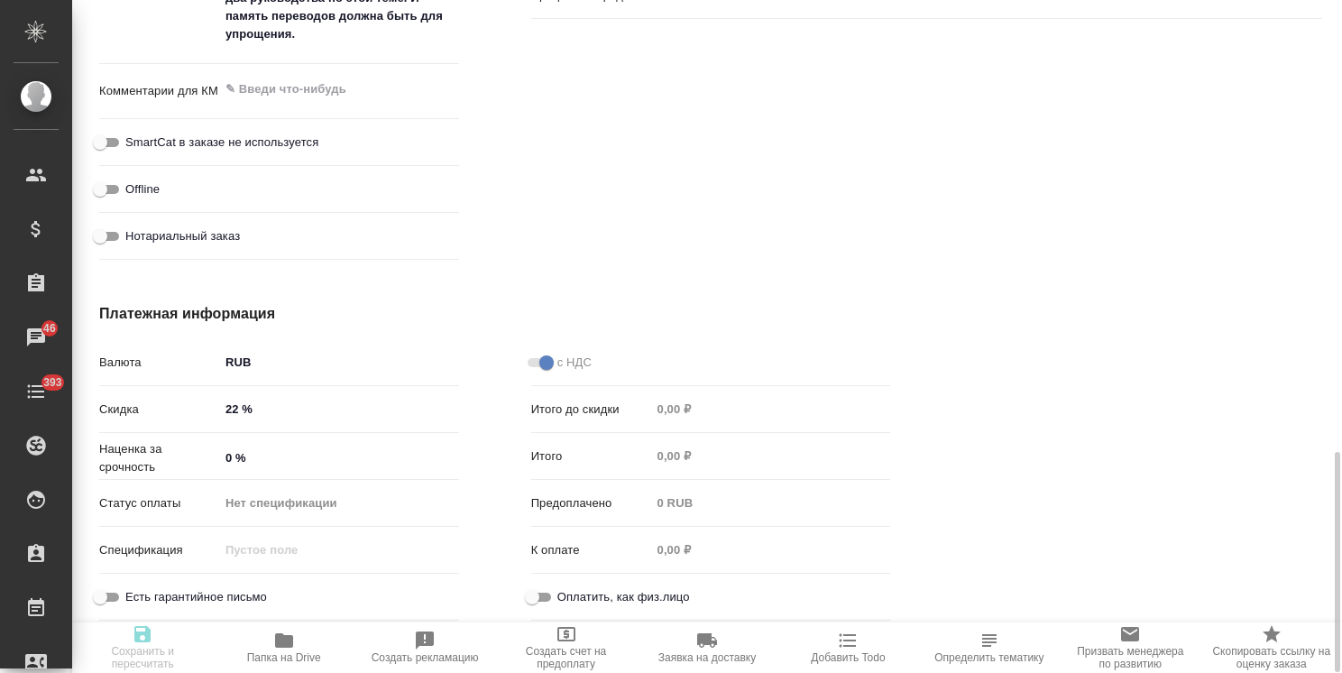
type textarea "x"
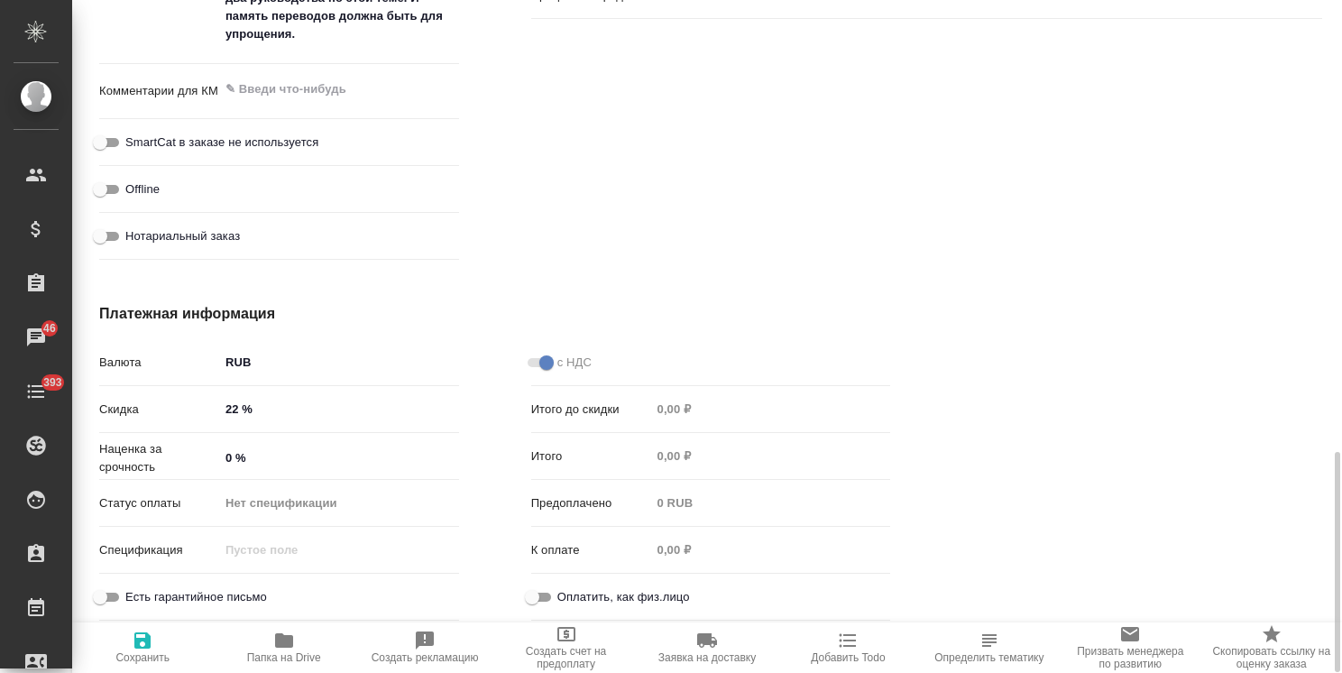
type textarea "x"
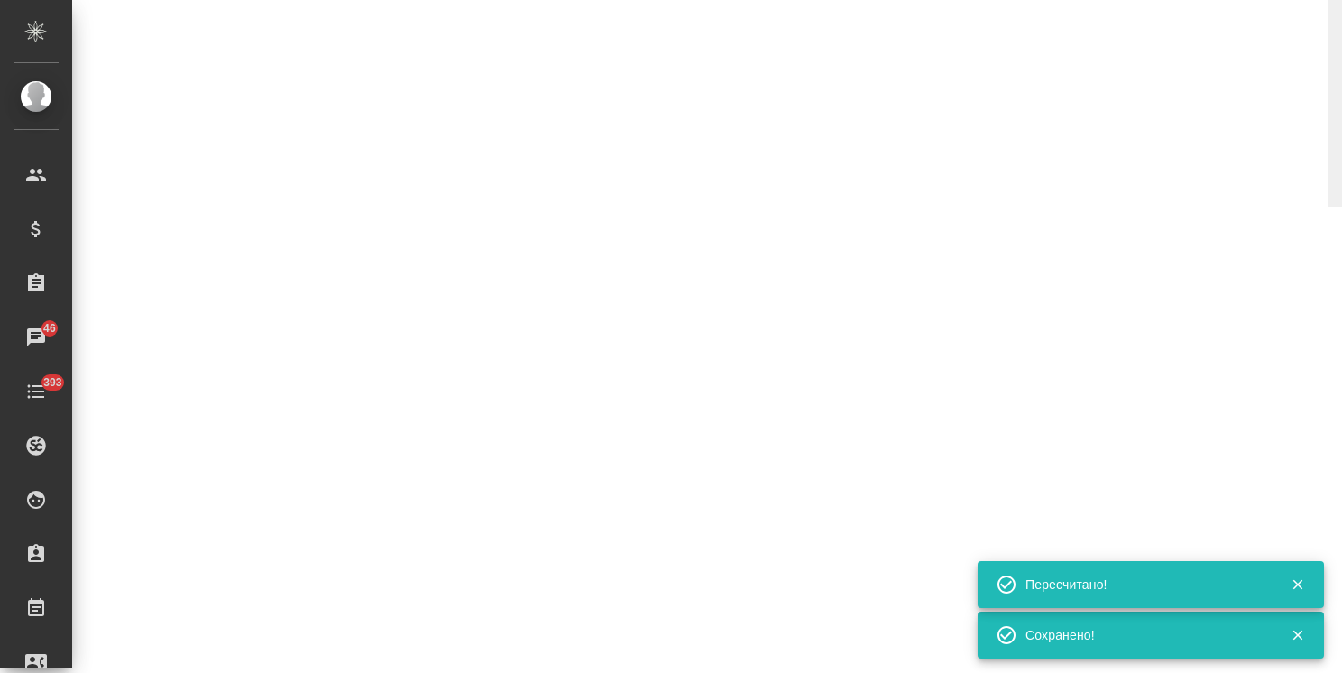
select select "RU"
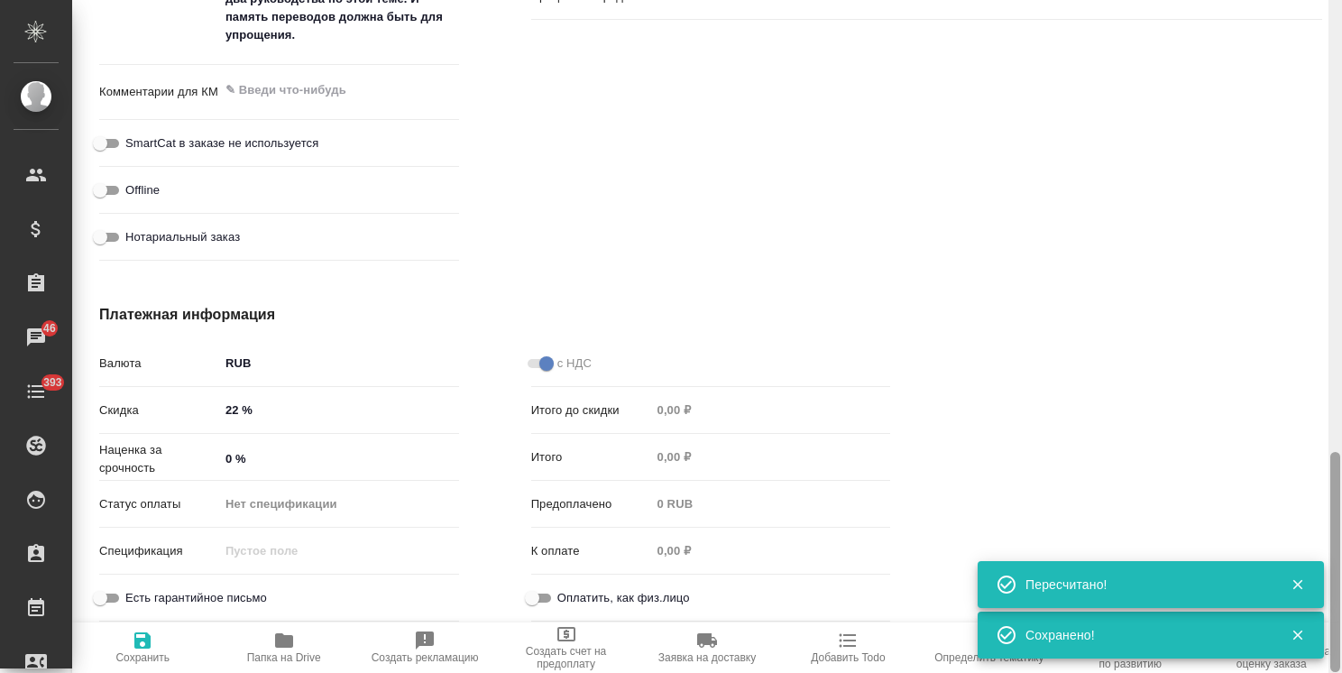
type textarea "x"
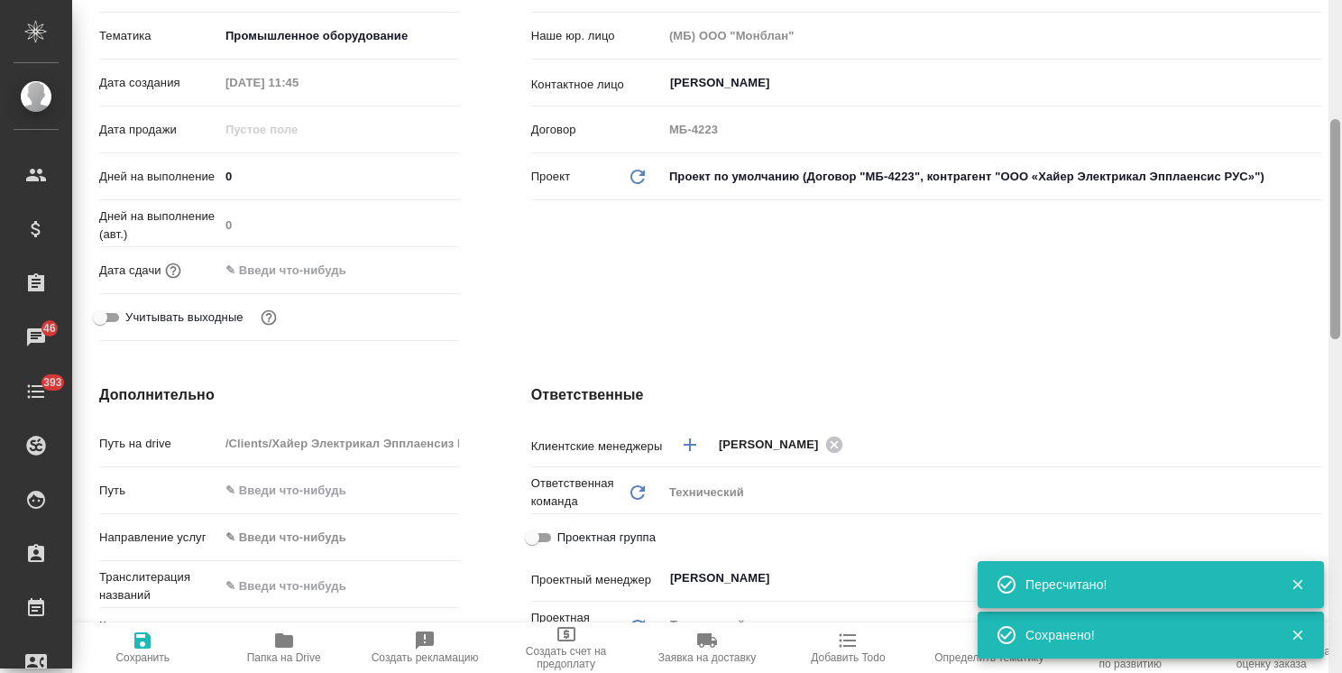
scroll to position [23, 0]
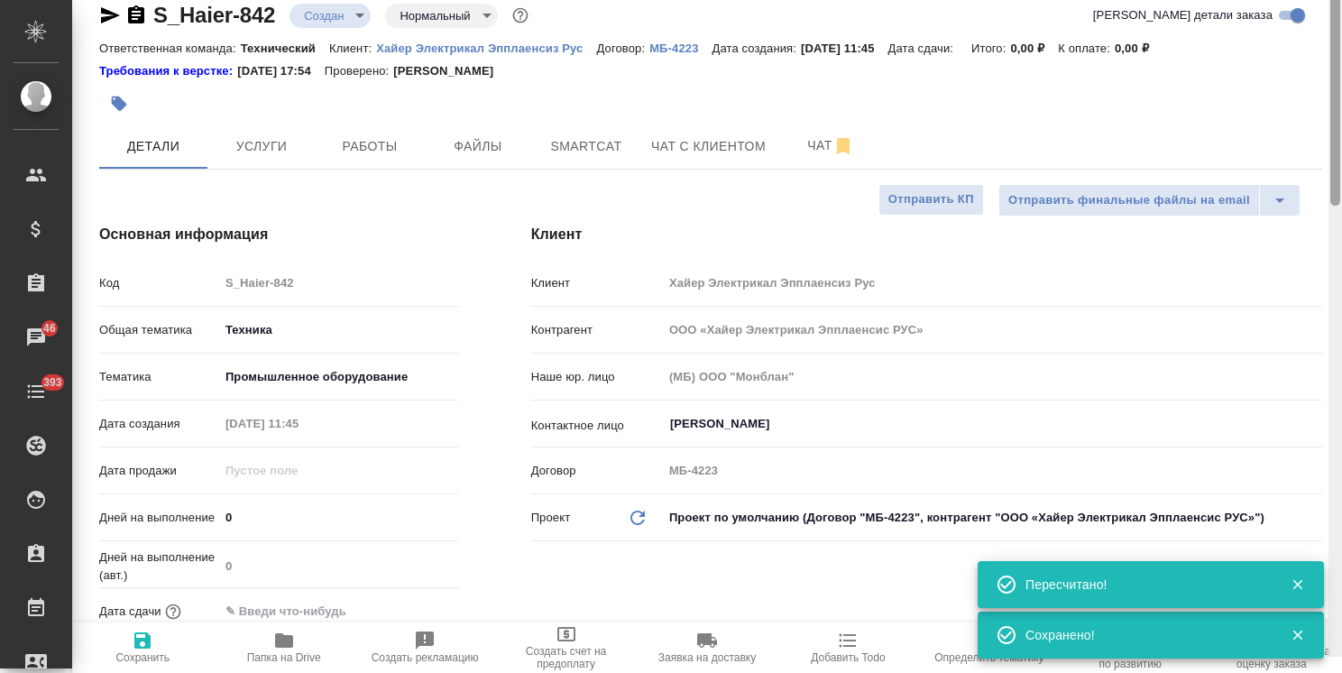
drag, startPoint x: 1335, startPoint y: 482, endPoint x: 490, endPoint y: 120, distance: 919.1
click at [1317, 0] on div "S_Haier-842 Создан new Нормальный normal Кратко детали заказа Ответственная ком…" at bounding box center [707, 336] width 1270 height 673
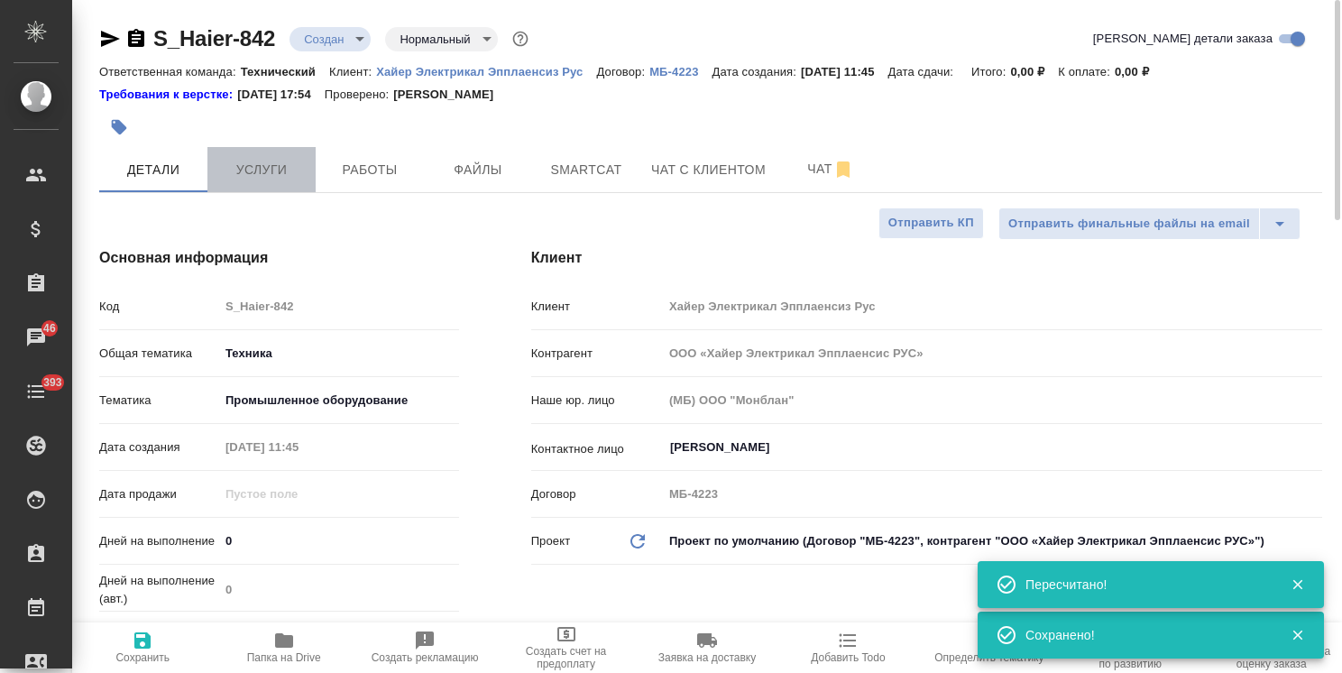
click at [268, 157] on button "Услуги" at bounding box center [261, 169] width 108 height 45
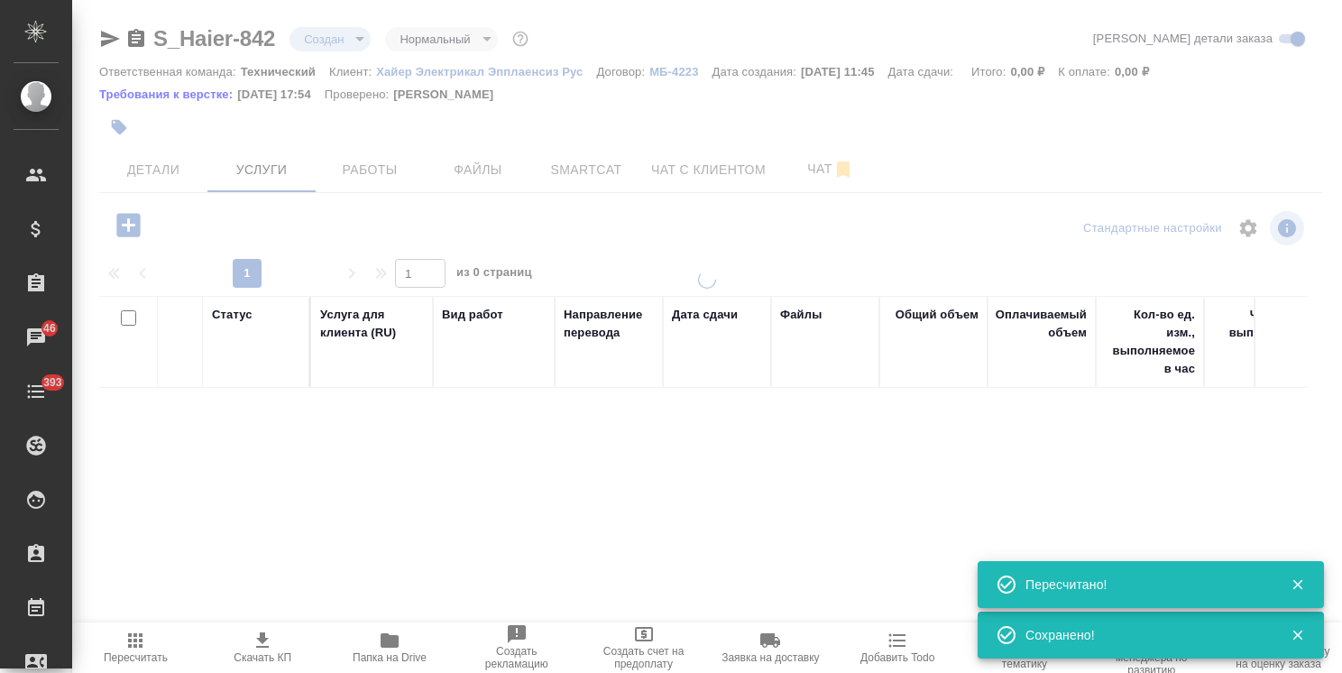
click at [128, 230] on div at bounding box center [707, 336] width 1270 height 673
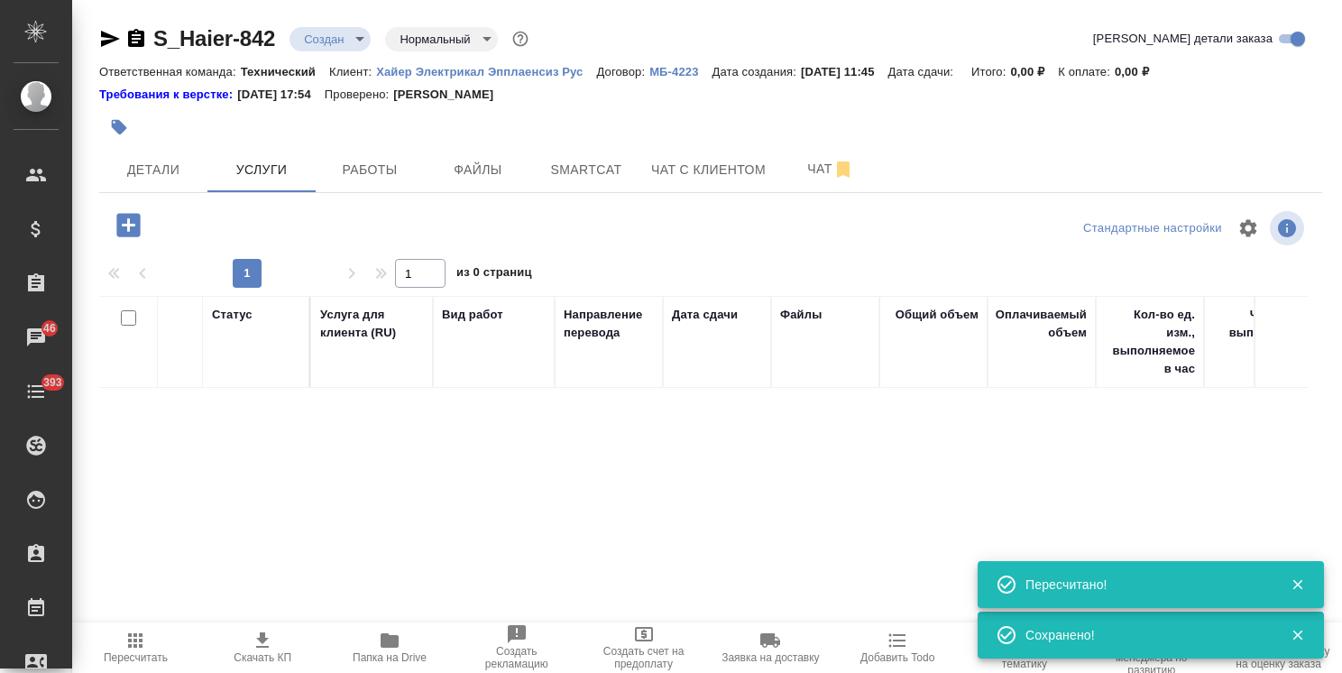
click at [134, 227] on icon "button" at bounding box center [127, 224] width 23 height 23
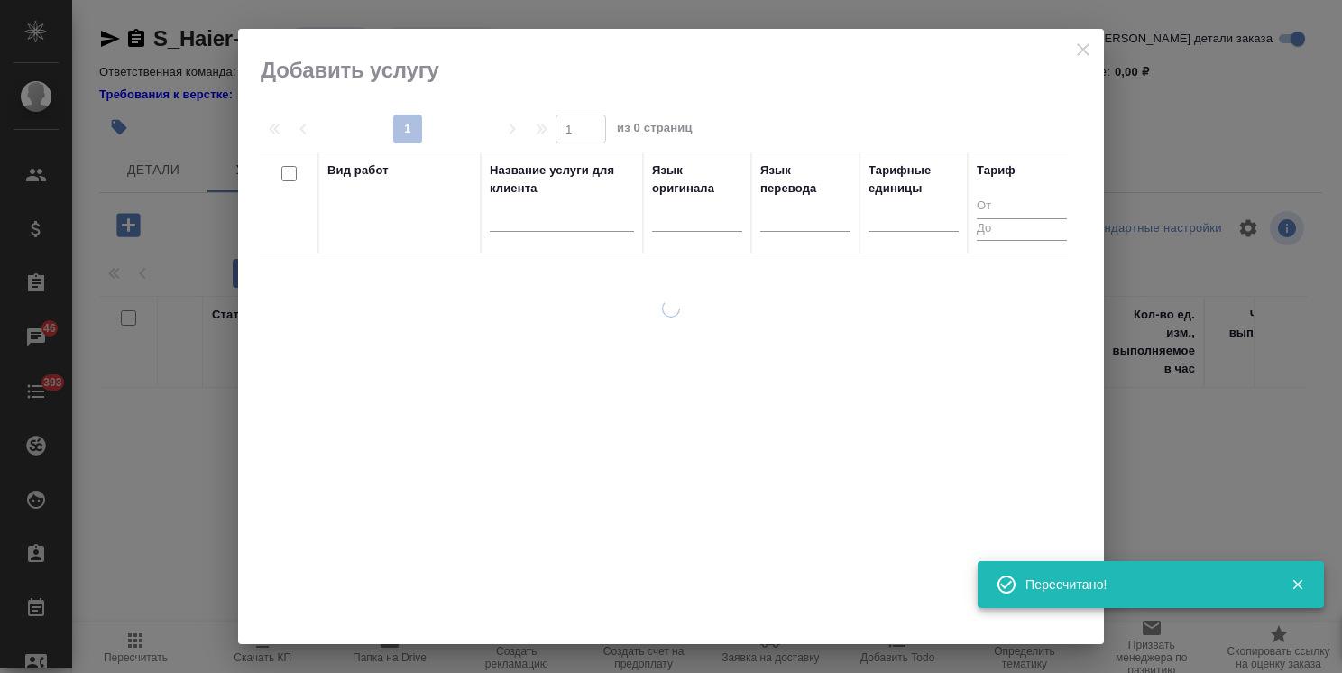
click at [548, 216] on input "text" at bounding box center [562, 220] width 144 height 23
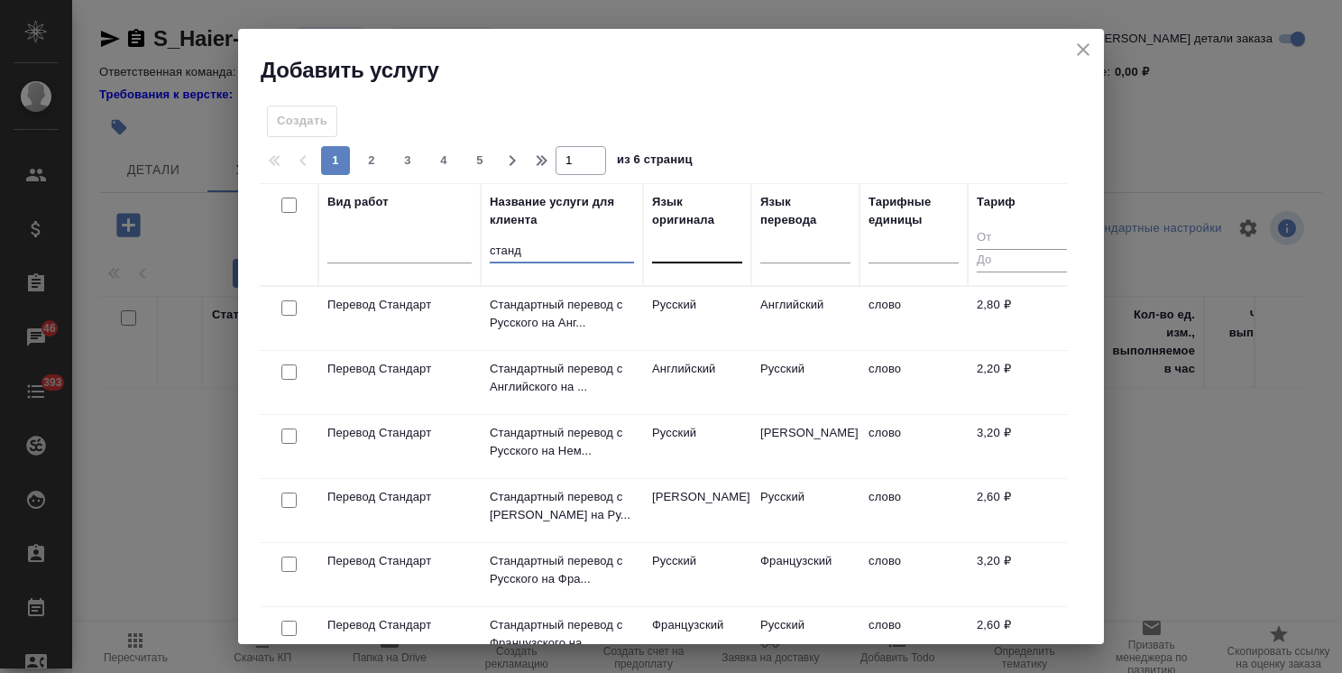
type input "станд"
click at [684, 252] on div at bounding box center [697, 245] width 90 height 26
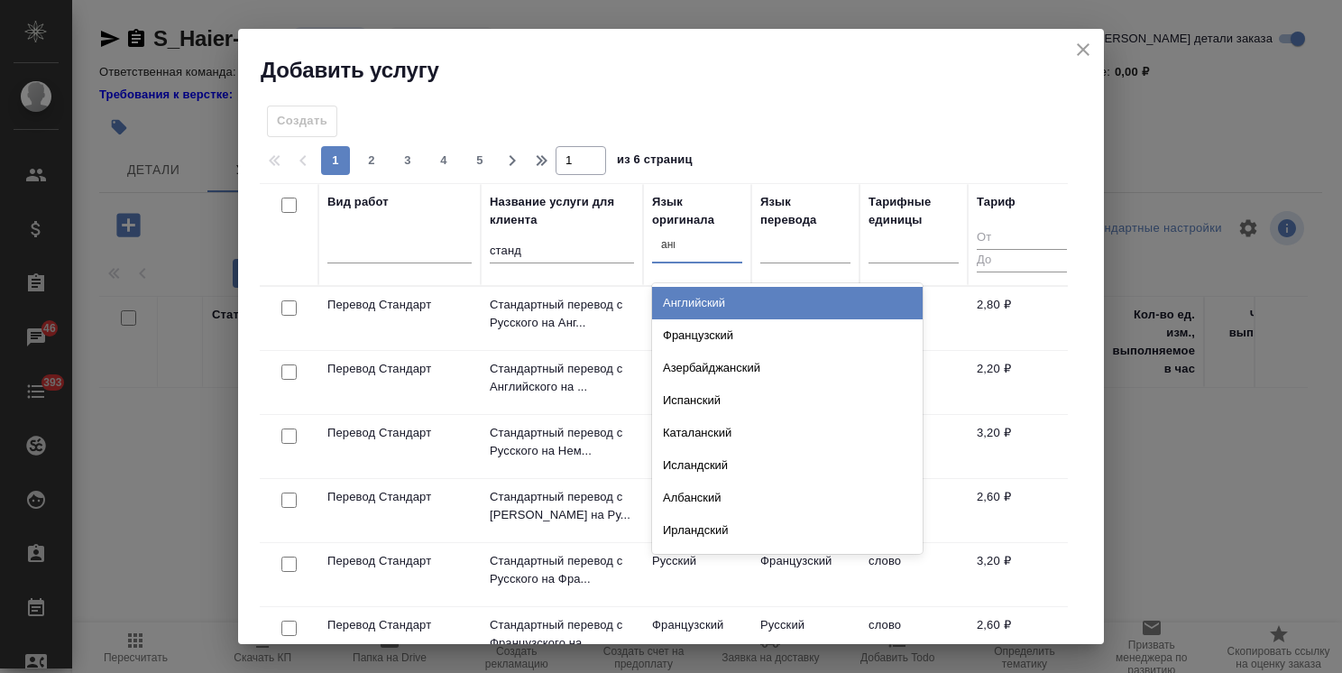
type input "англ"
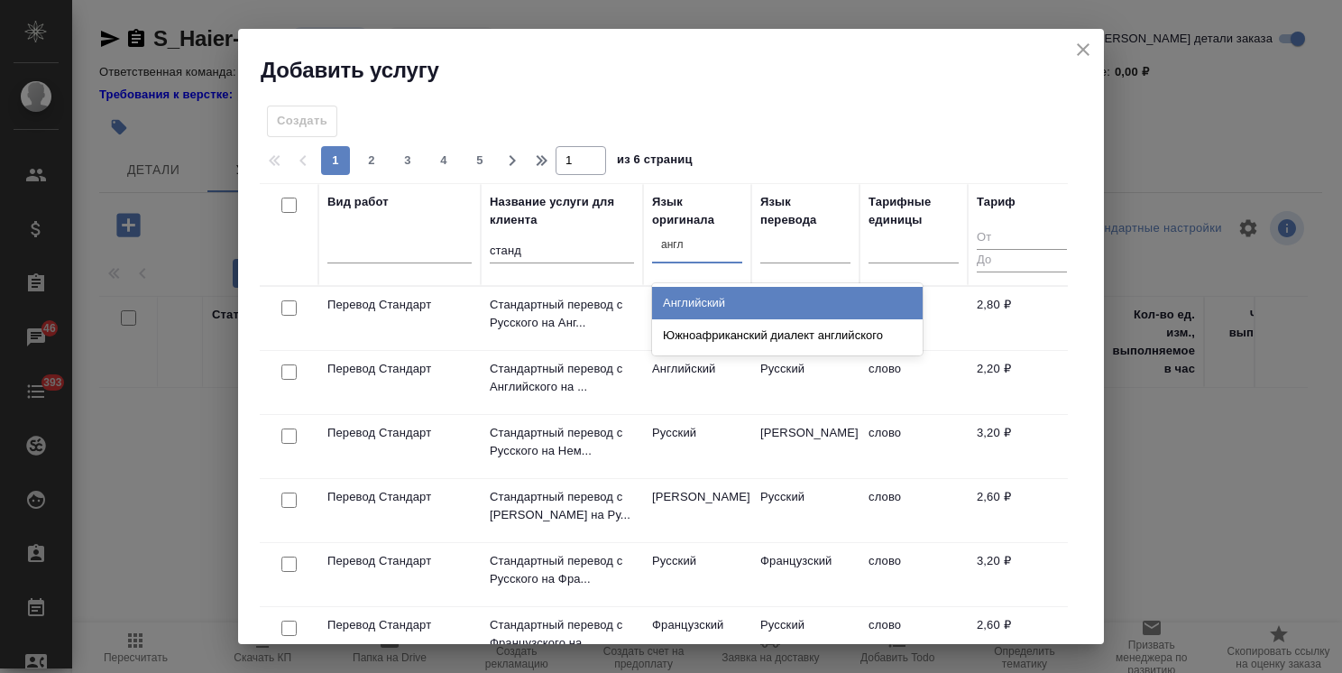
click at [693, 297] on div "Английский" at bounding box center [787, 303] width 271 height 32
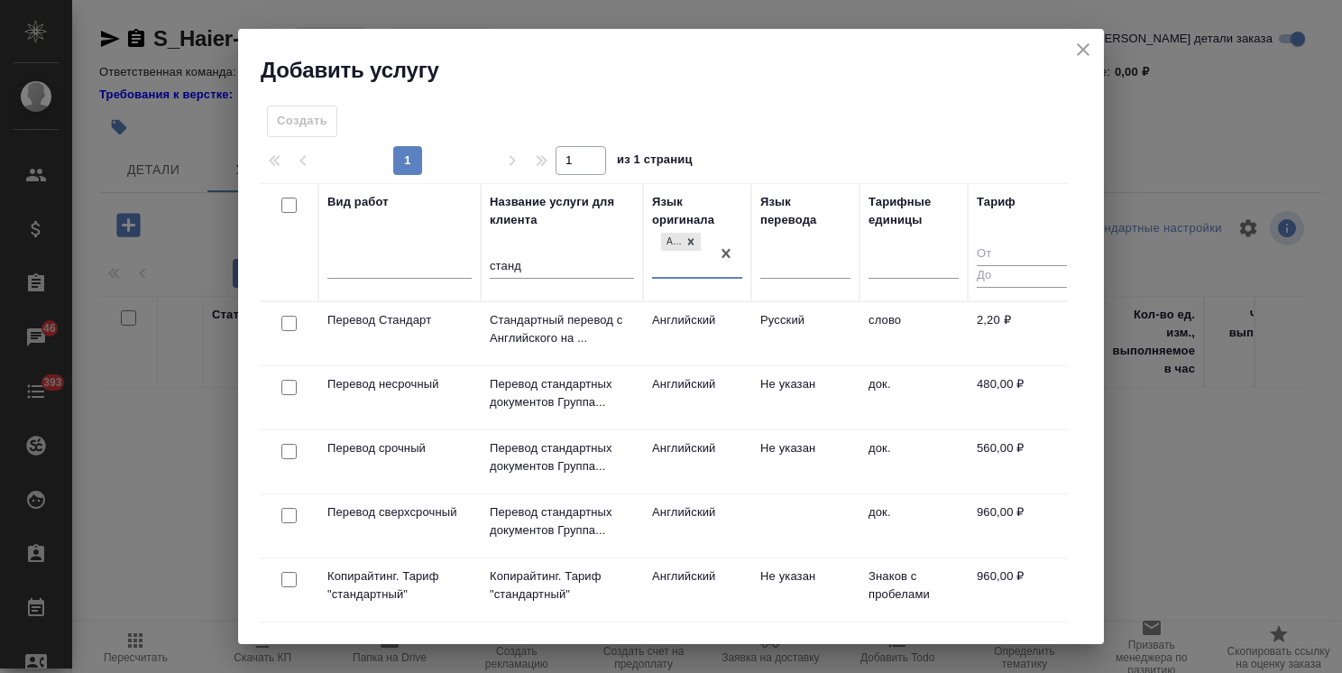
drag, startPoint x: 289, startPoint y: 326, endPoint x: 511, endPoint y: 288, distance: 225.0
click at [291, 325] on input "checkbox" at bounding box center [288, 323] width 15 height 15
checkbox input "true"
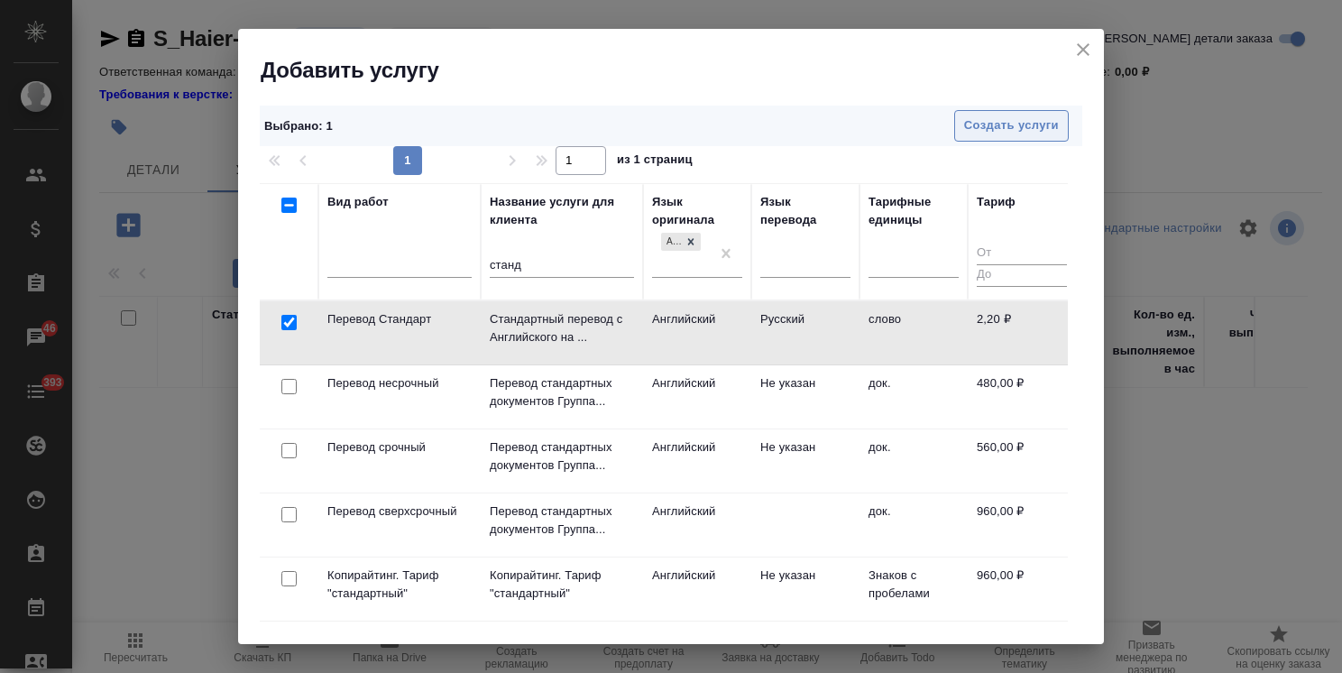
click at [1011, 115] on span "Создать услуги" at bounding box center [1011, 125] width 95 height 21
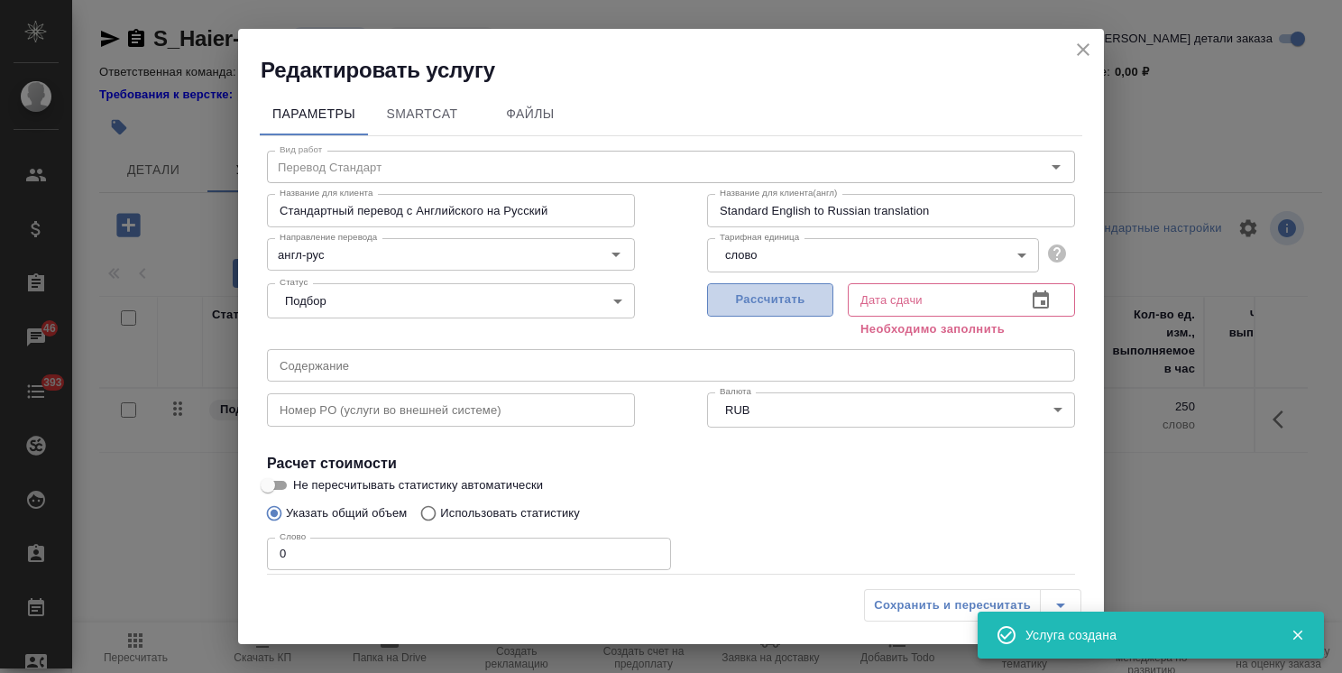
click at [784, 298] on span "Рассчитать" at bounding box center [770, 299] width 106 height 21
type input "22.09.2025 12:48"
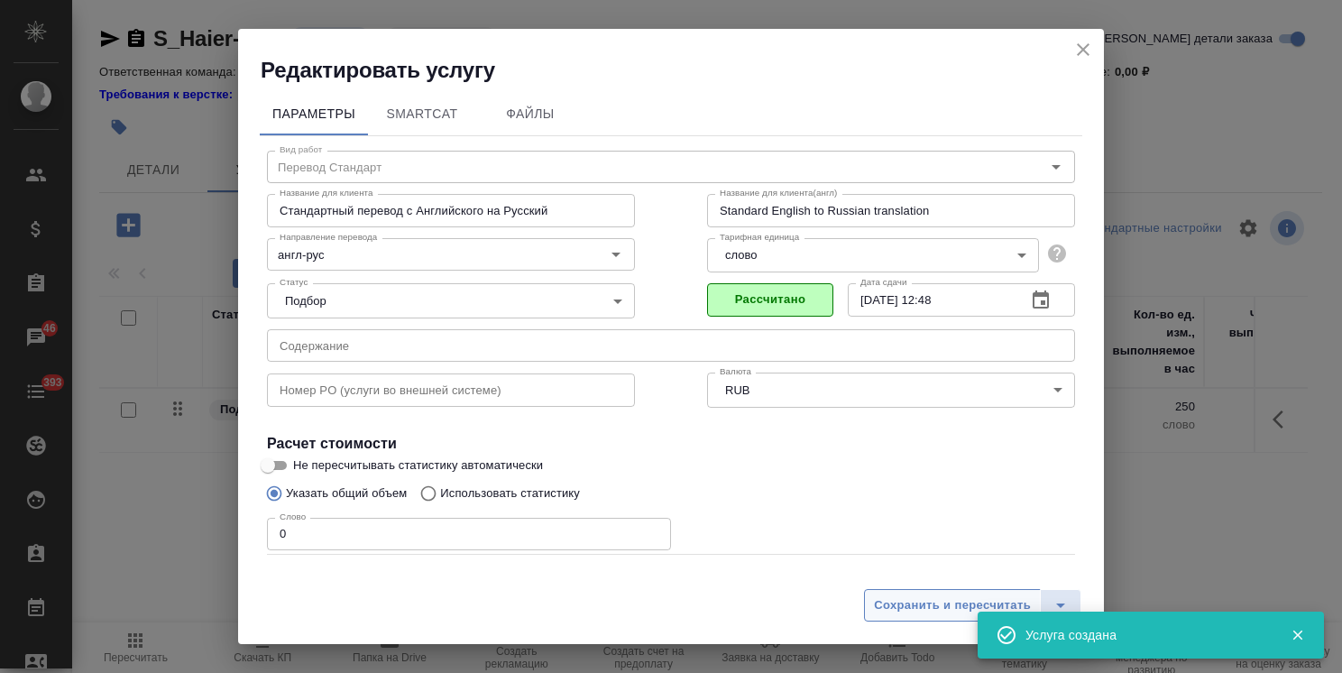
click at [891, 609] on span "Сохранить и пересчитать" at bounding box center [952, 605] width 157 height 21
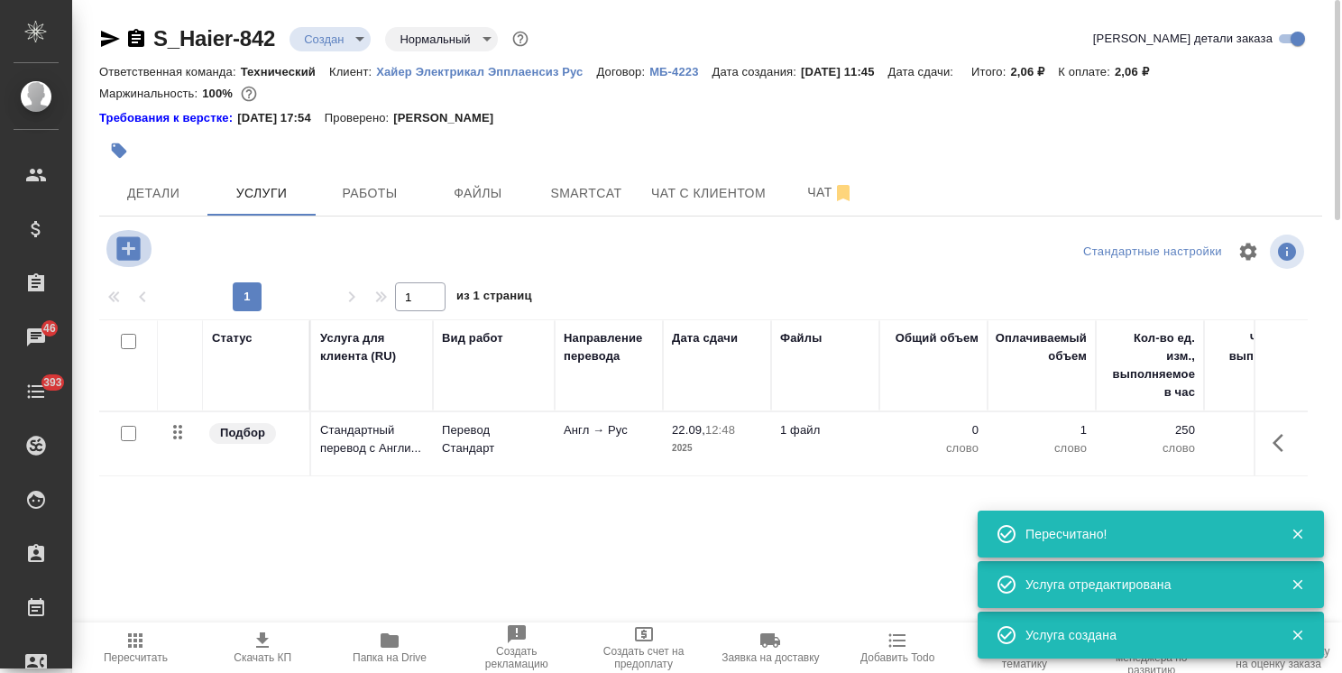
click at [133, 243] on icon "button" at bounding box center [127, 247] width 23 height 23
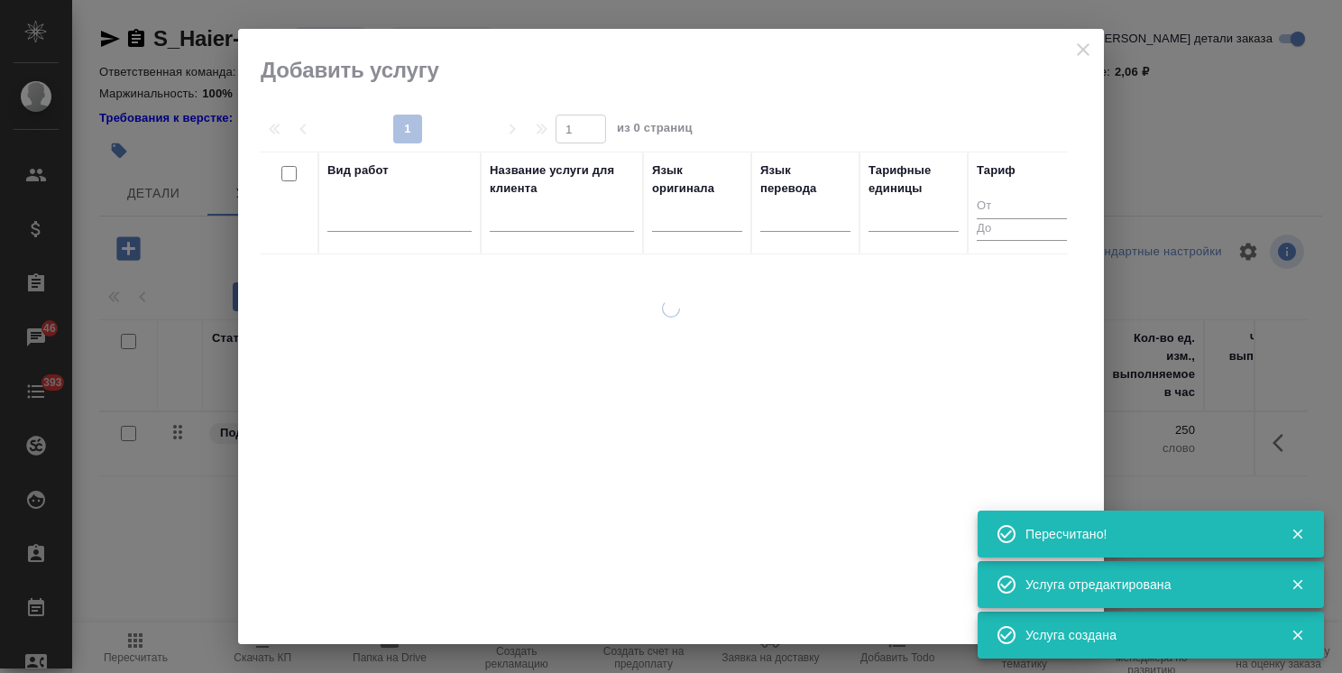
click at [564, 224] on input "text" at bounding box center [562, 220] width 144 height 23
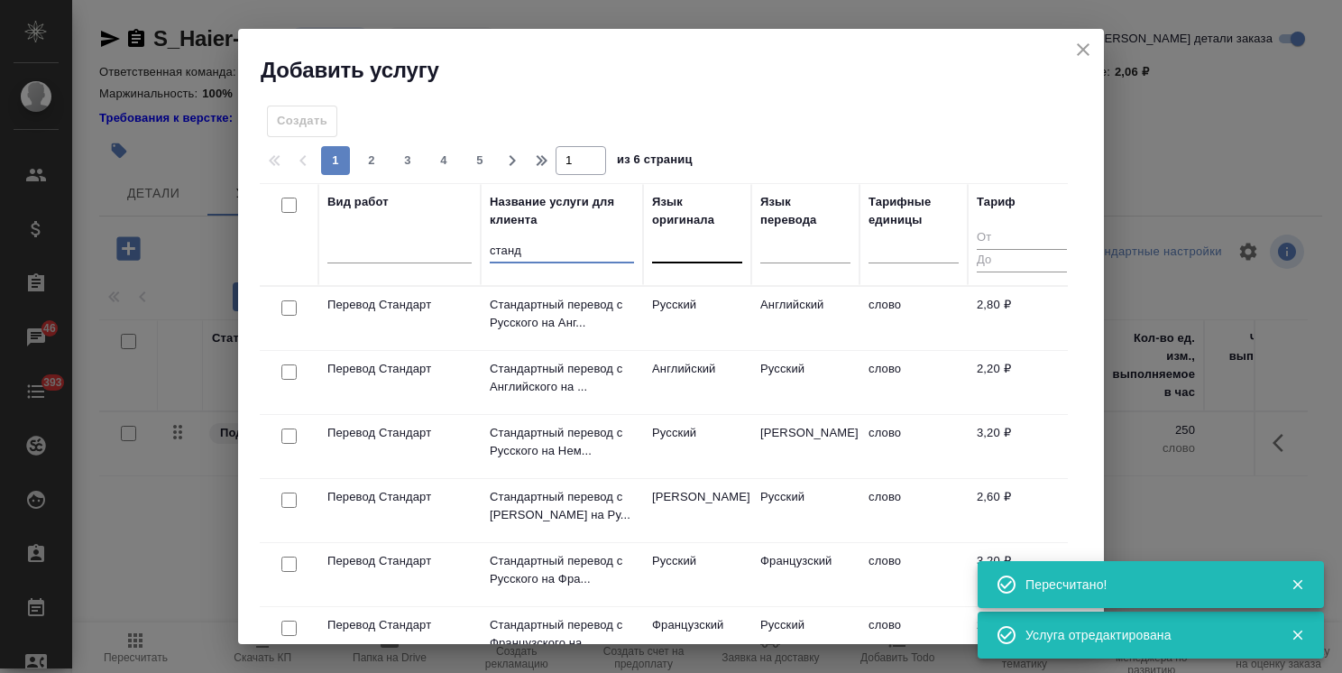
type input "станд"
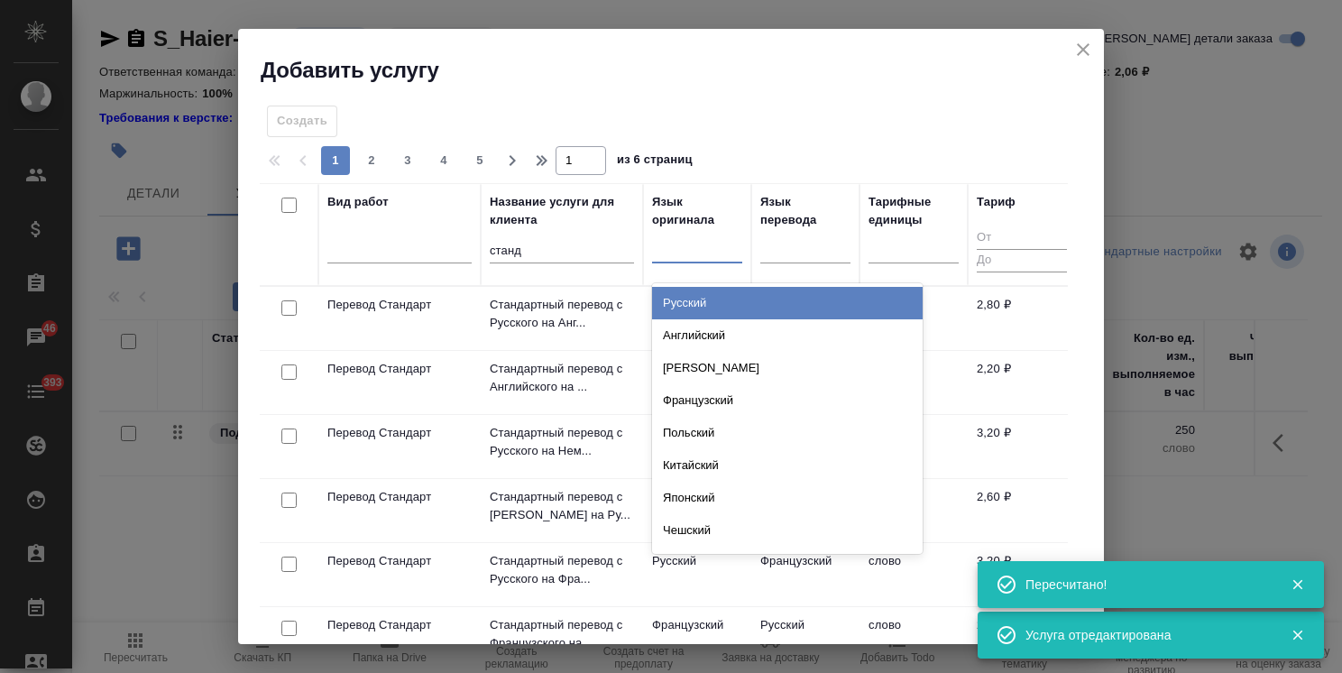
click at [682, 245] on div at bounding box center [697, 245] width 90 height 26
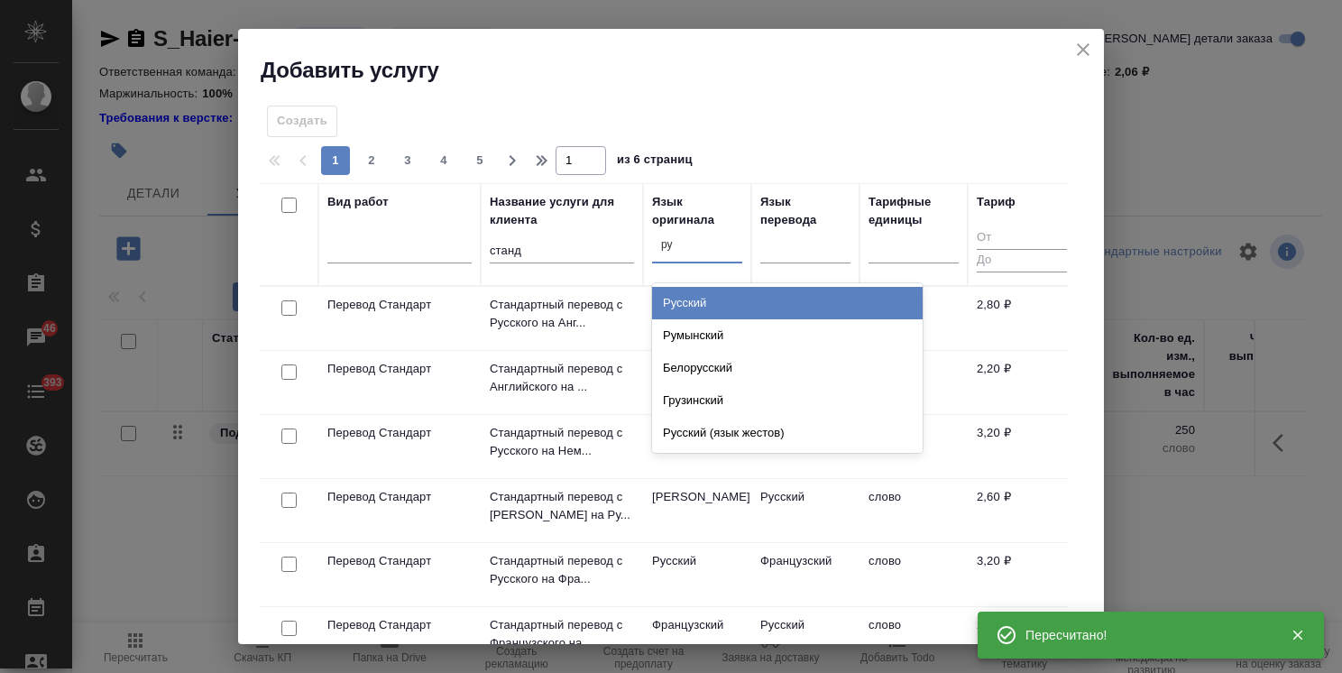
type input "рус"
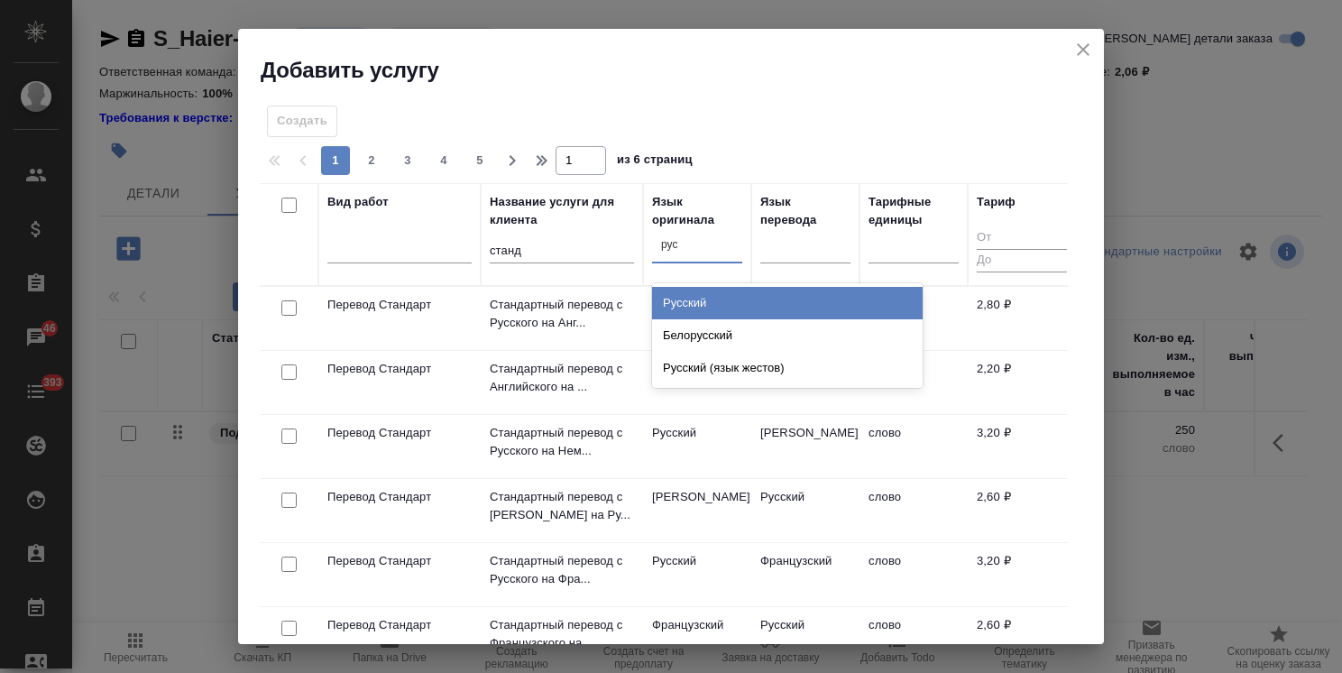
click at [691, 301] on div "Русский" at bounding box center [787, 303] width 271 height 32
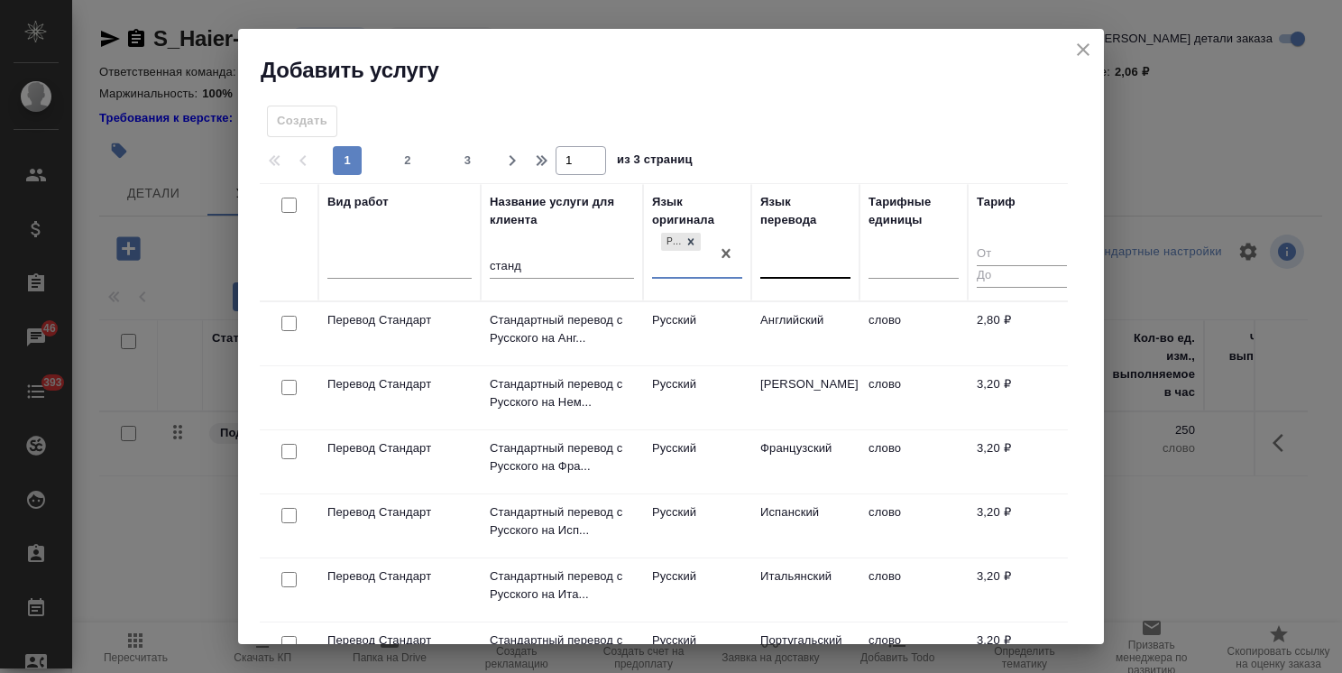
click at [803, 267] on div at bounding box center [805, 261] width 90 height 26
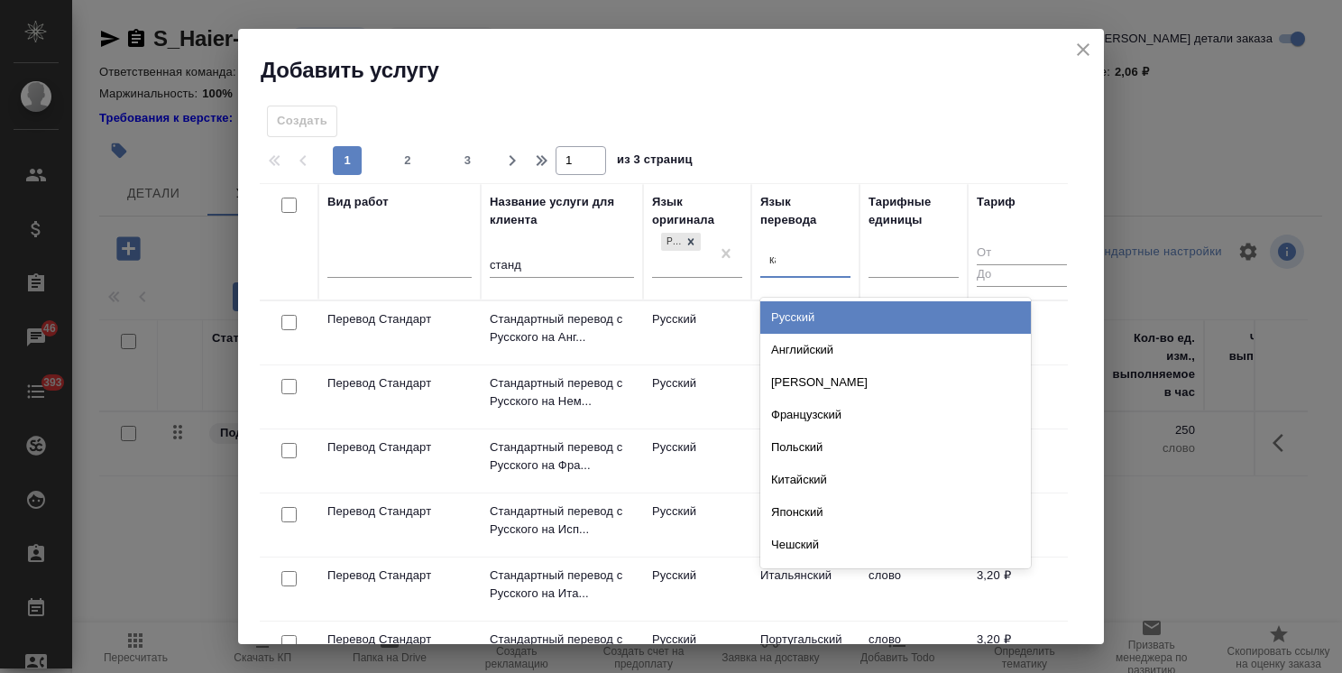
type input "каз"
click at [805, 314] on div "Казахский" at bounding box center [895, 317] width 271 height 32
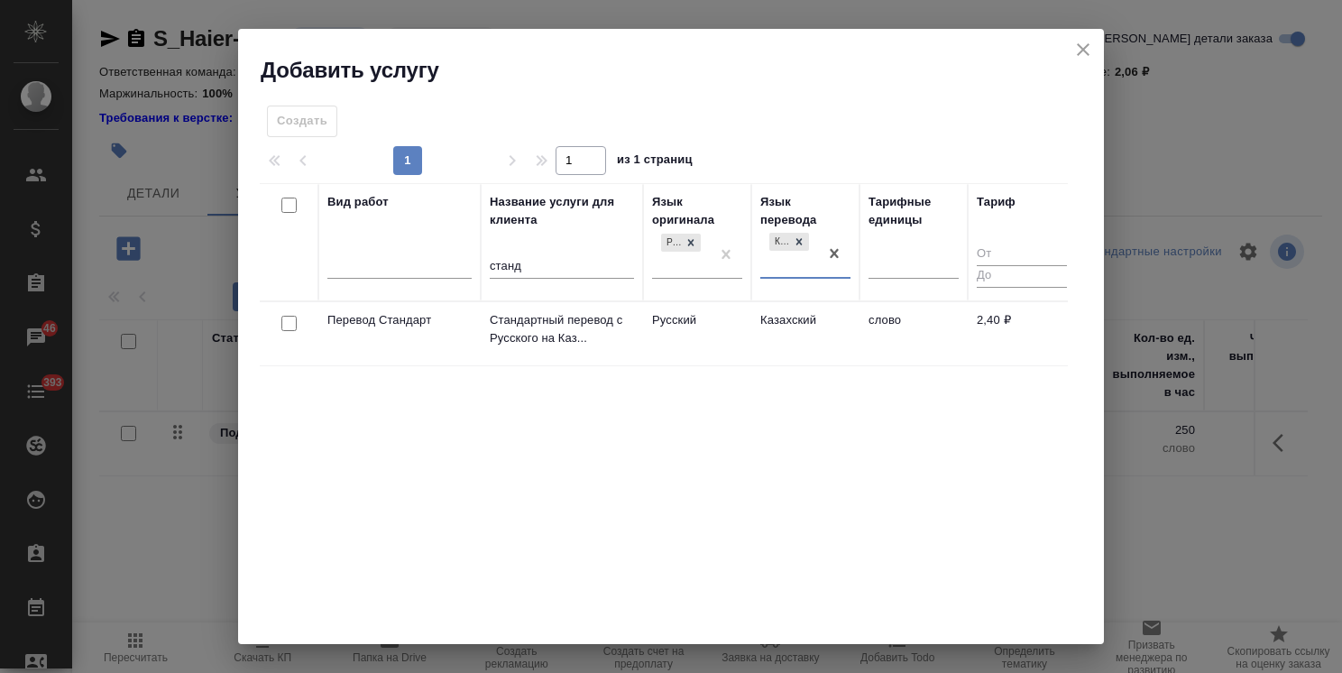
click at [297, 323] on div at bounding box center [289, 323] width 41 height 25
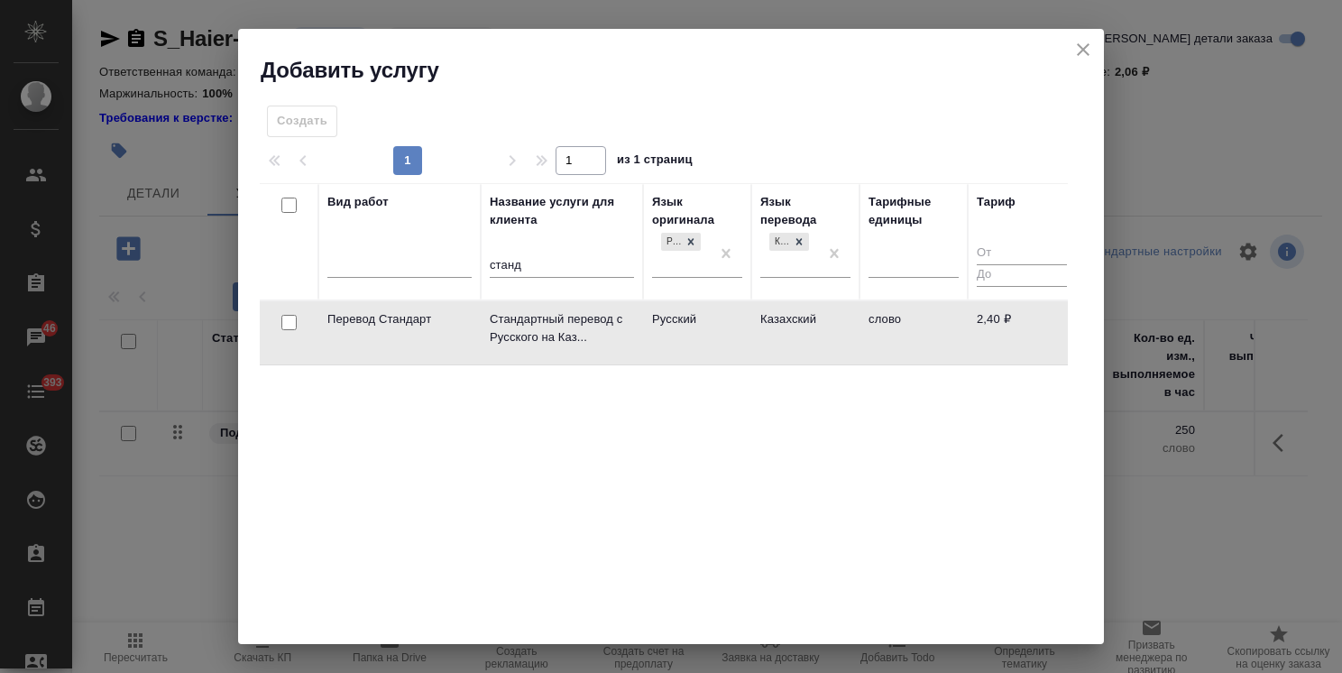
click at [289, 327] on input "checkbox" at bounding box center [288, 322] width 15 height 15
checkbox input "true"
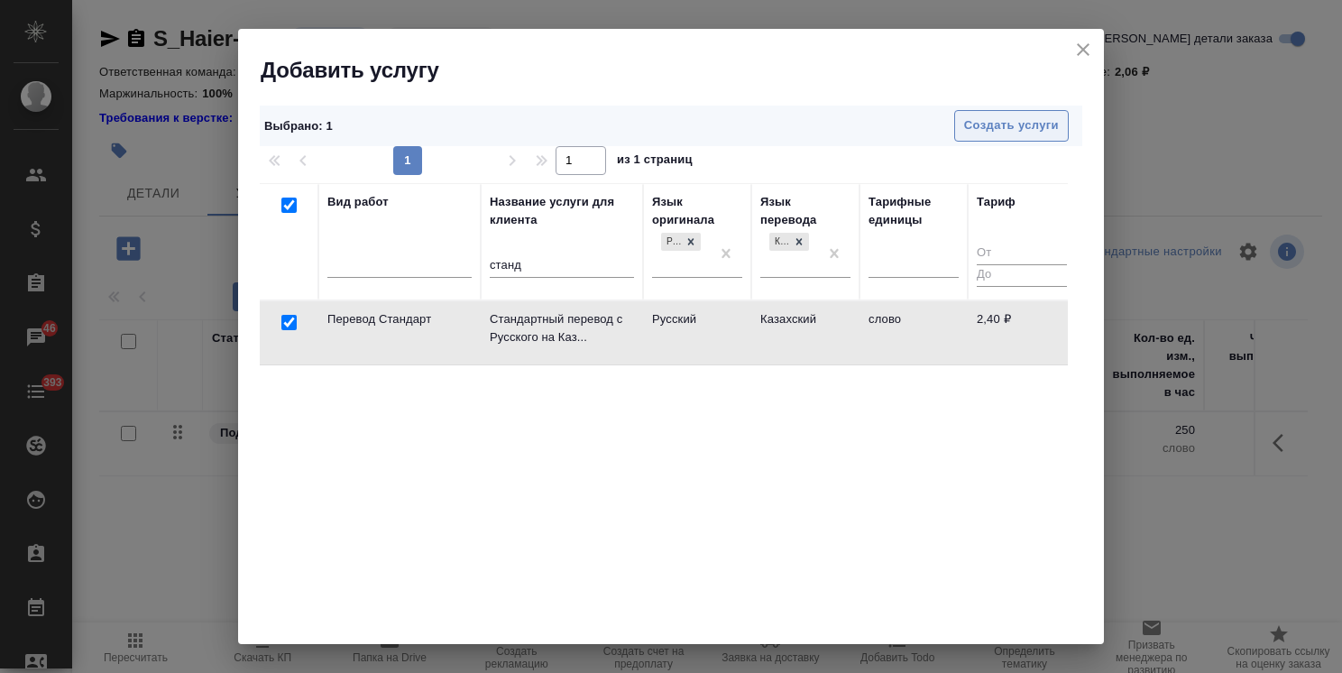
click at [968, 123] on span "Создать услуги" at bounding box center [1011, 125] width 95 height 21
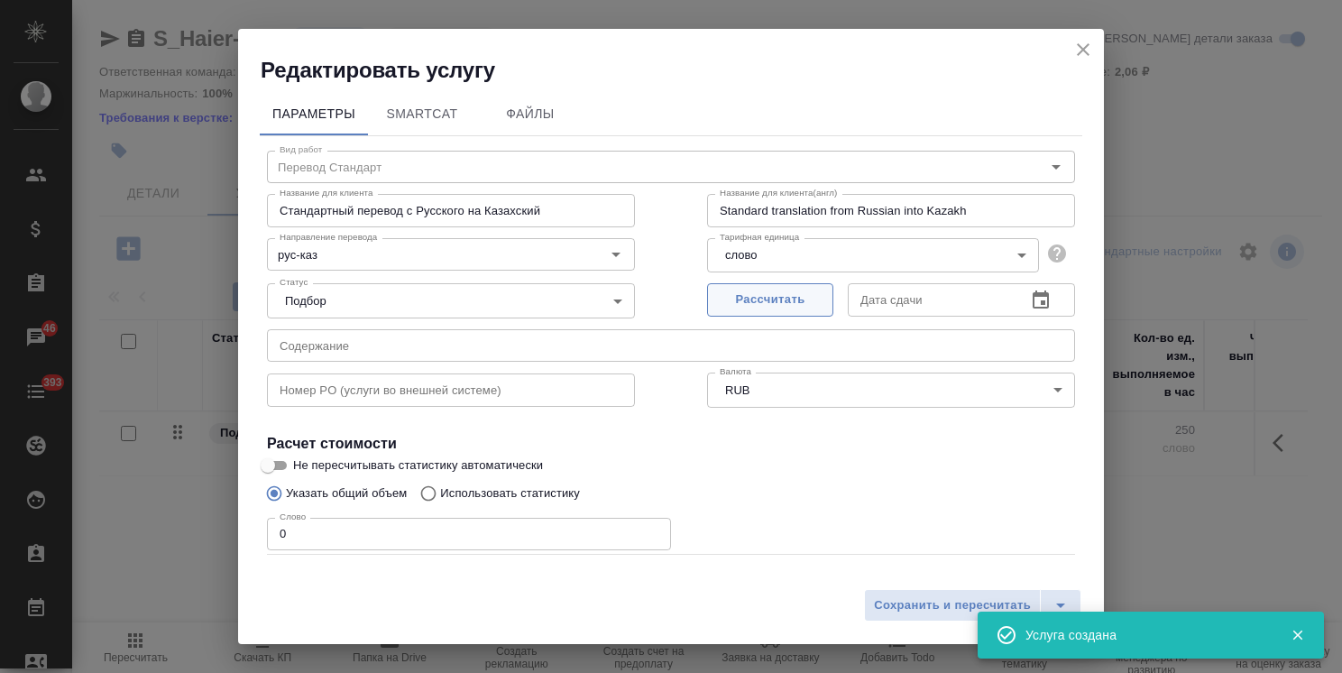
click at [742, 300] on span "Рассчитать" at bounding box center [770, 299] width 106 height 21
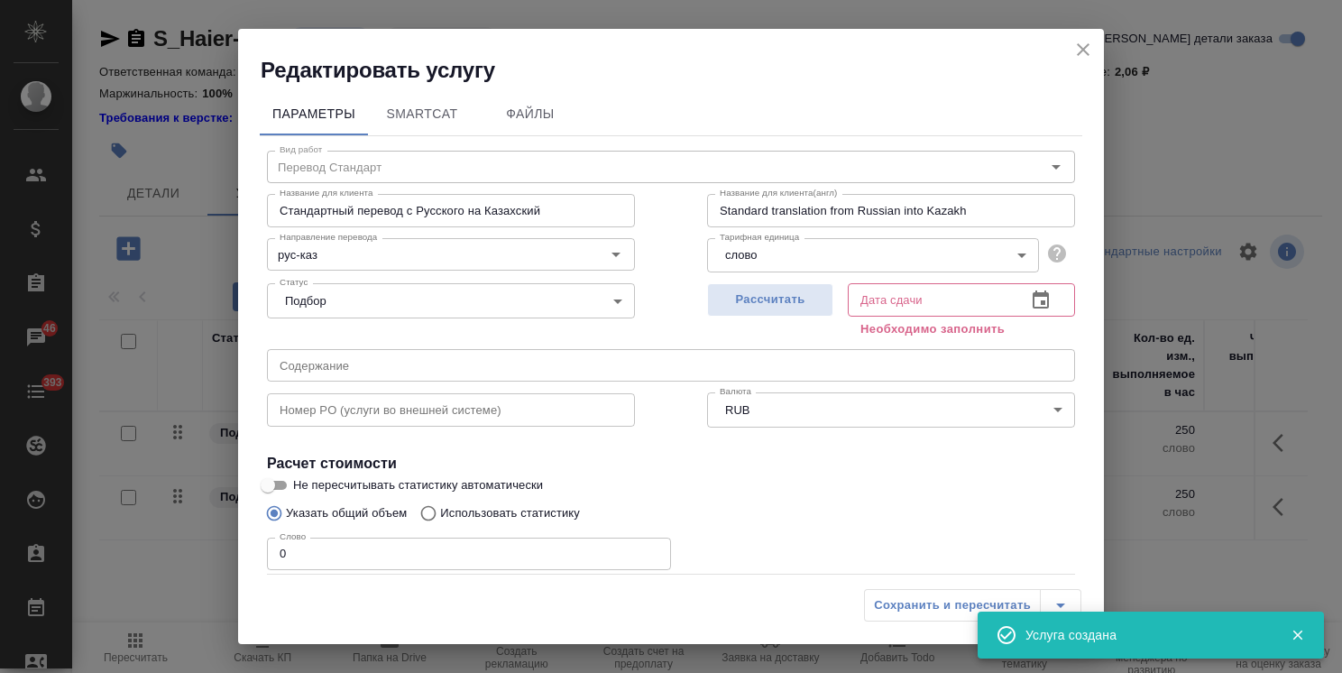
type input "22.09.2025 12:49"
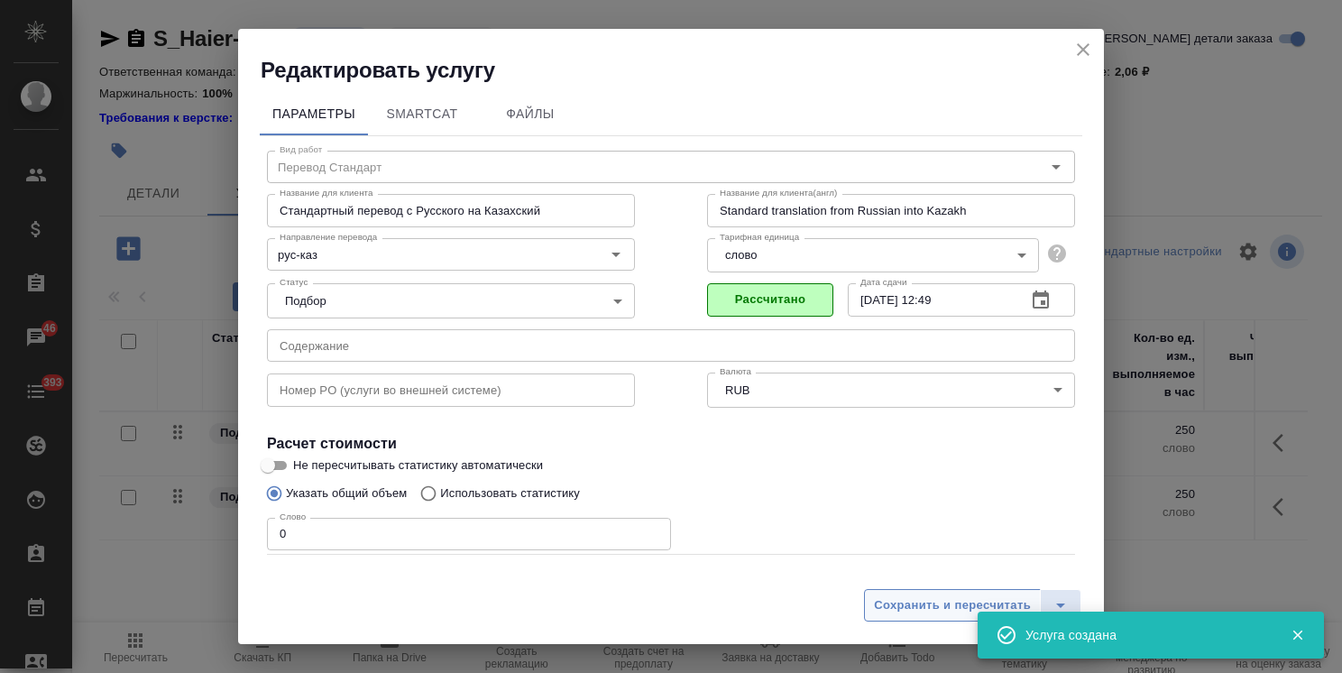
click at [905, 602] on span "Сохранить и пересчитать" at bounding box center [952, 605] width 157 height 21
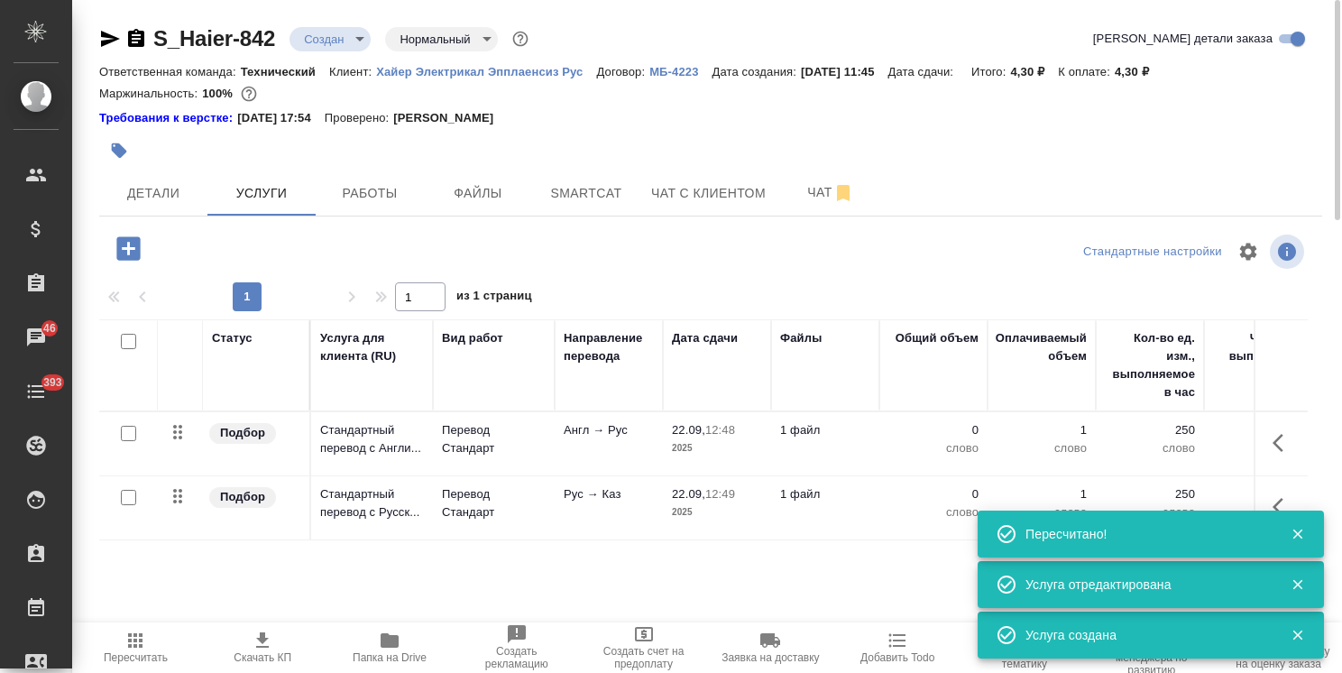
click at [361, 640] on span "Папка на Drive" at bounding box center [390, 646] width 106 height 34
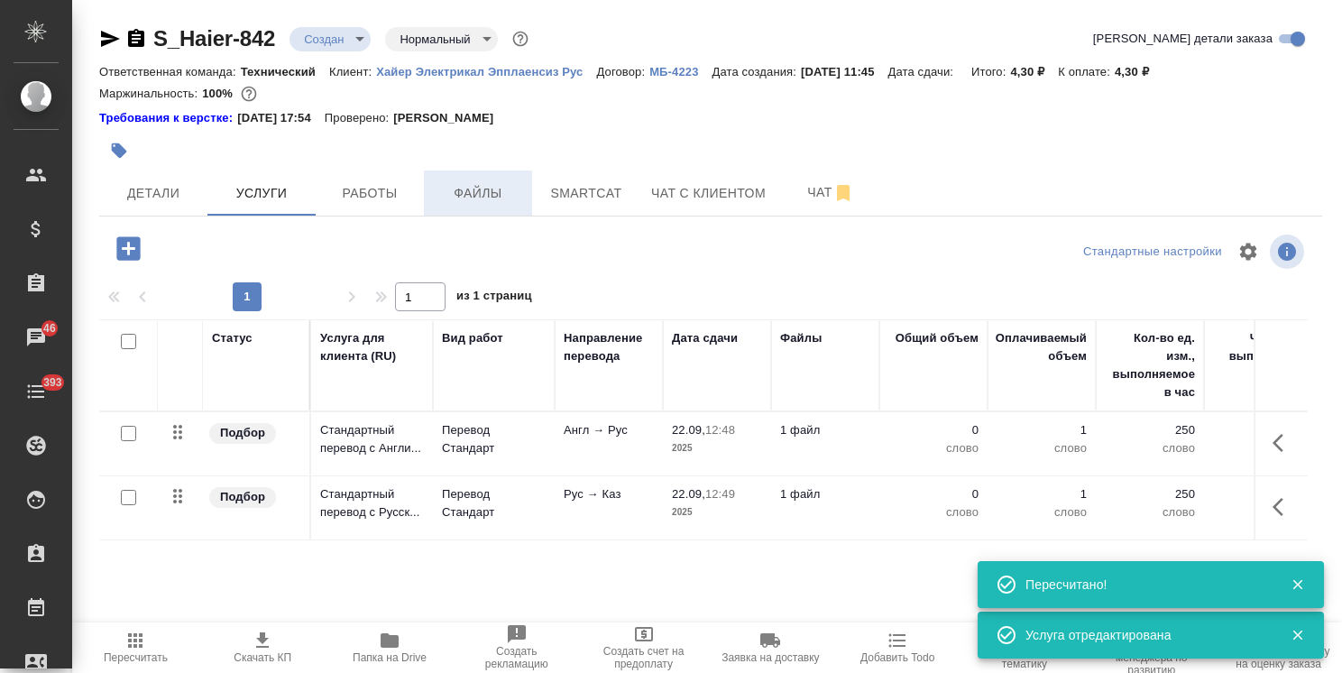
click at [439, 199] on span "Файлы" at bounding box center [478, 193] width 87 height 23
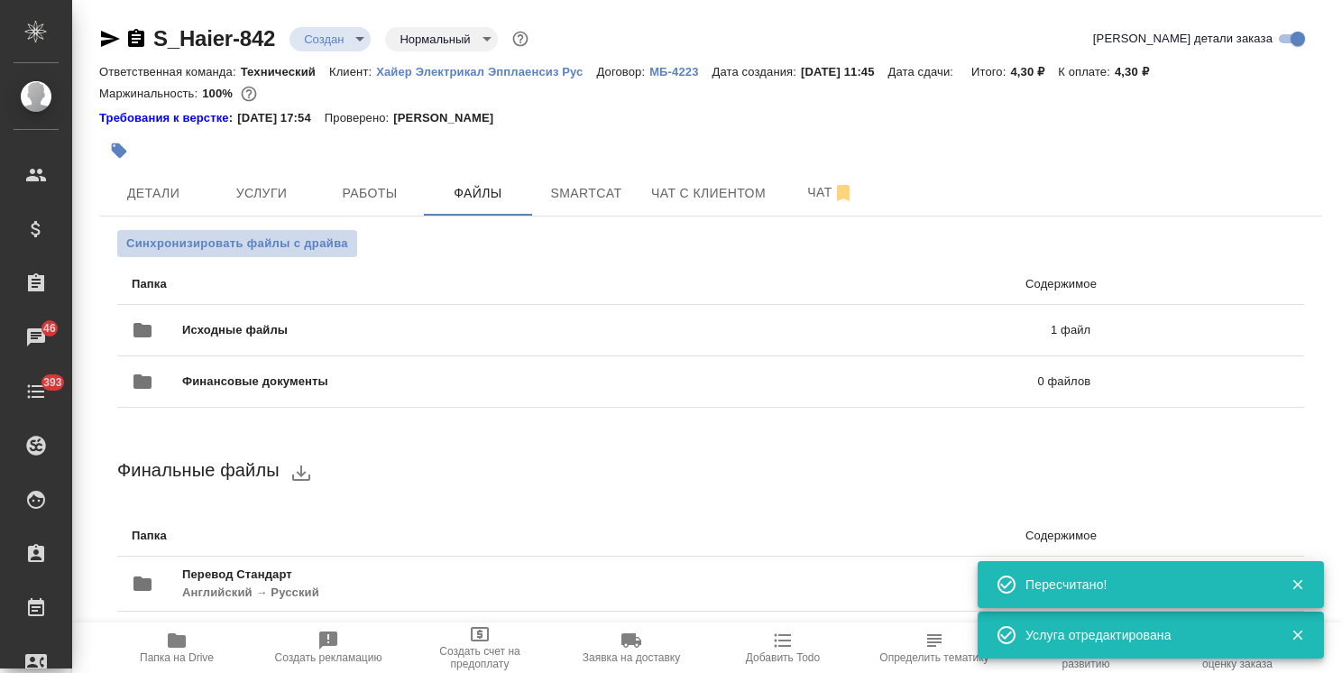
click at [270, 241] on span "Синхронизировать файлы с драйва" at bounding box center [237, 243] width 222 height 18
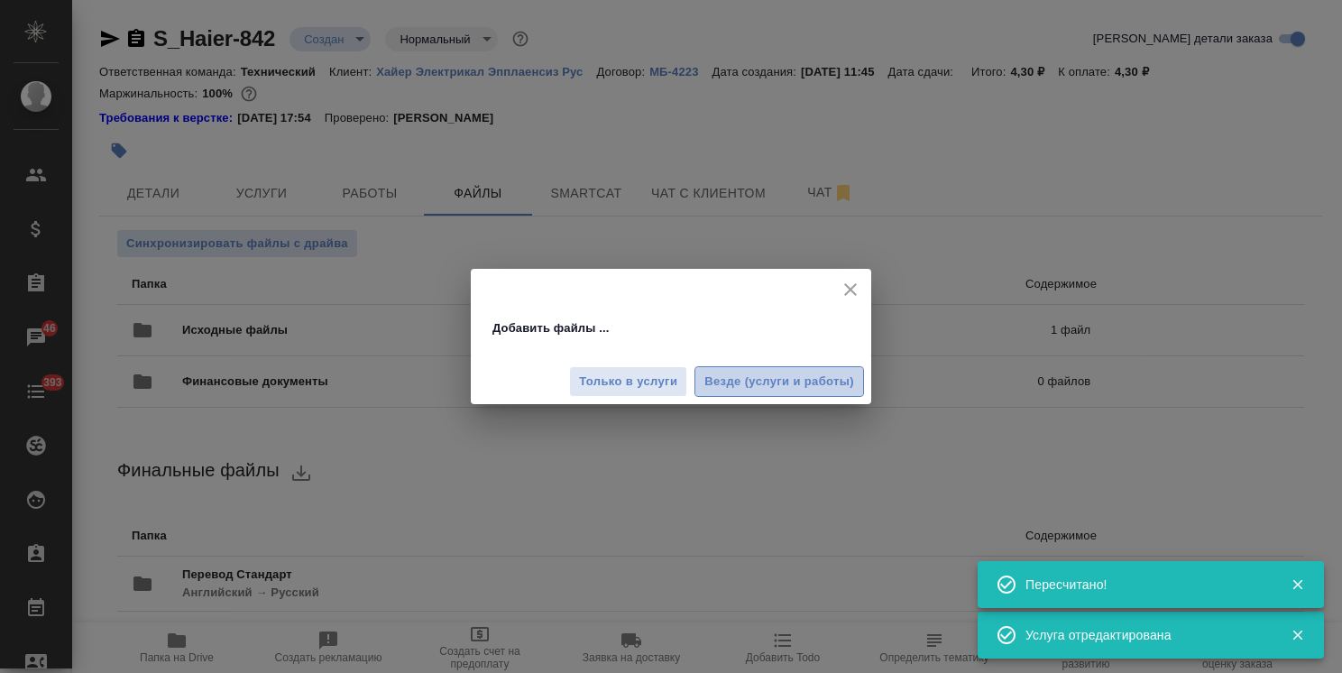
click at [767, 384] on span "Везде (услуги и работы)" at bounding box center [779, 382] width 150 height 21
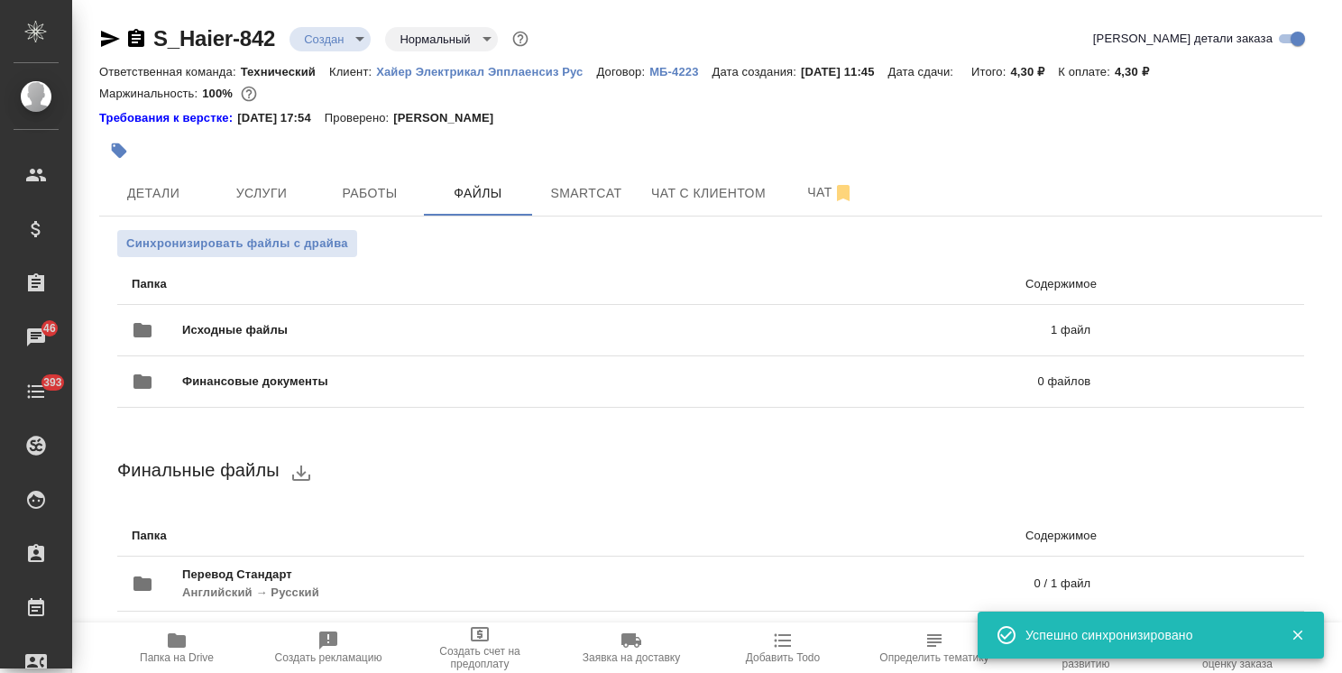
click at [195, 645] on span "Папка на Drive" at bounding box center [177, 646] width 130 height 34
drag, startPoint x: 234, startPoint y: 193, endPoint x: 245, endPoint y: 209, distance: 20.0
click at [234, 193] on span "Услуги" at bounding box center [261, 193] width 87 height 23
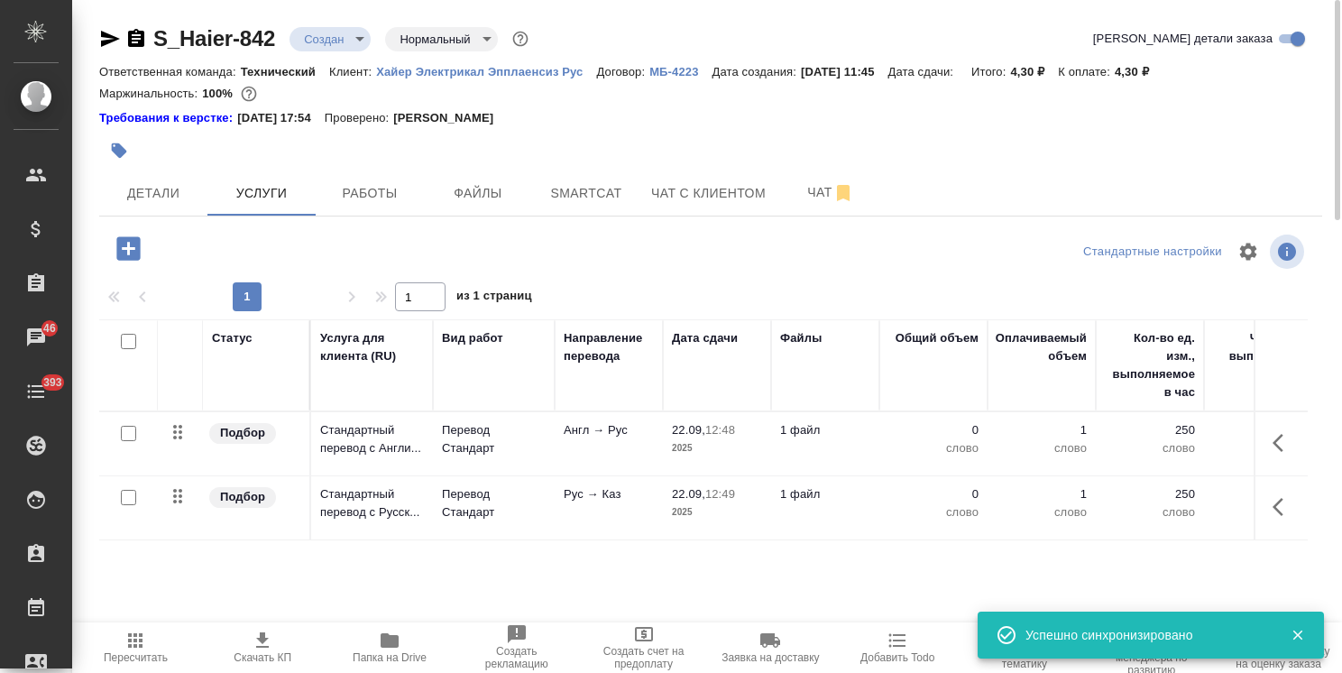
click at [133, 430] on input "checkbox" at bounding box center [128, 433] width 15 height 15
checkbox input "true"
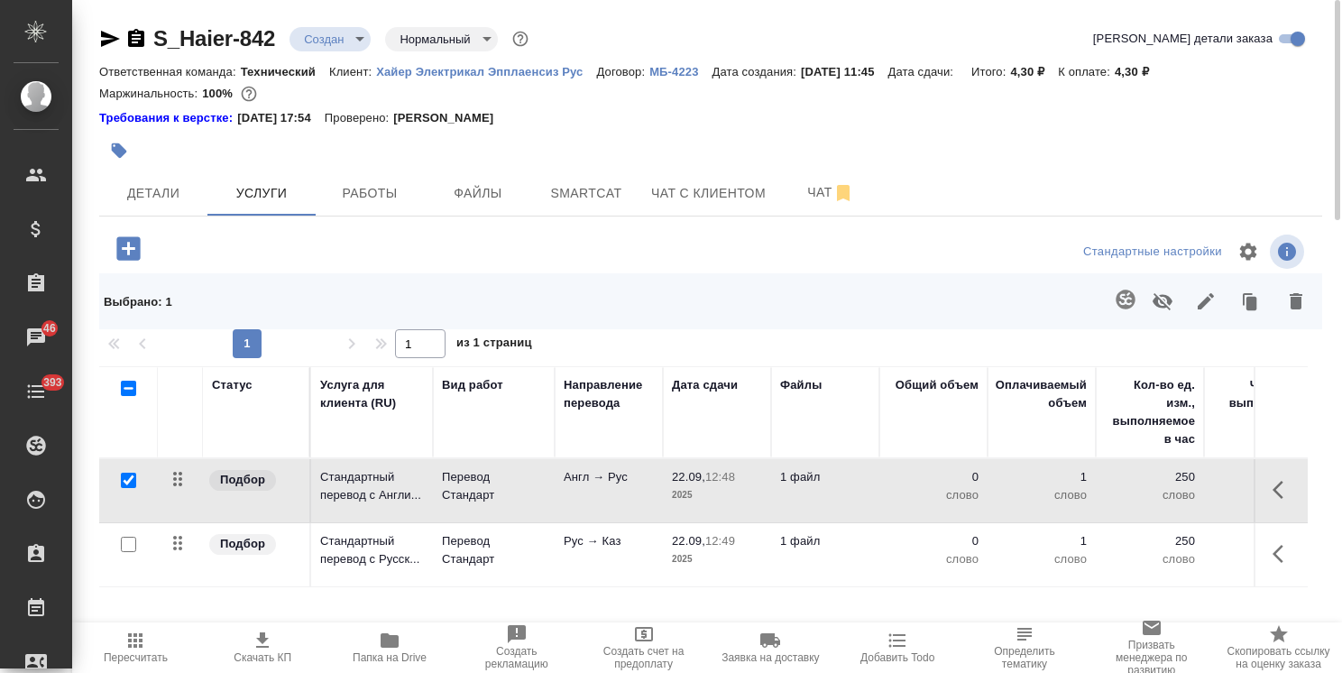
click at [1124, 316] on button "button" at bounding box center [1125, 299] width 43 height 43
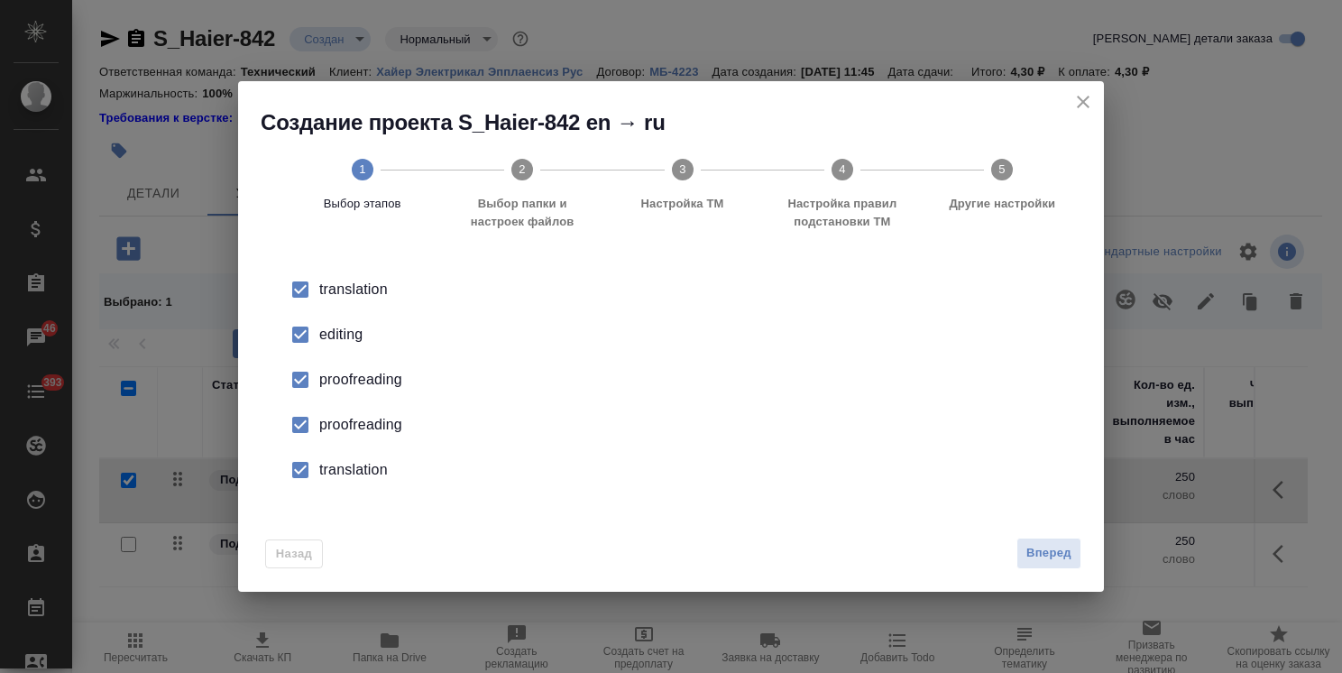
click at [1065, 549] on span "Вперед" at bounding box center [1048, 553] width 45 height 21
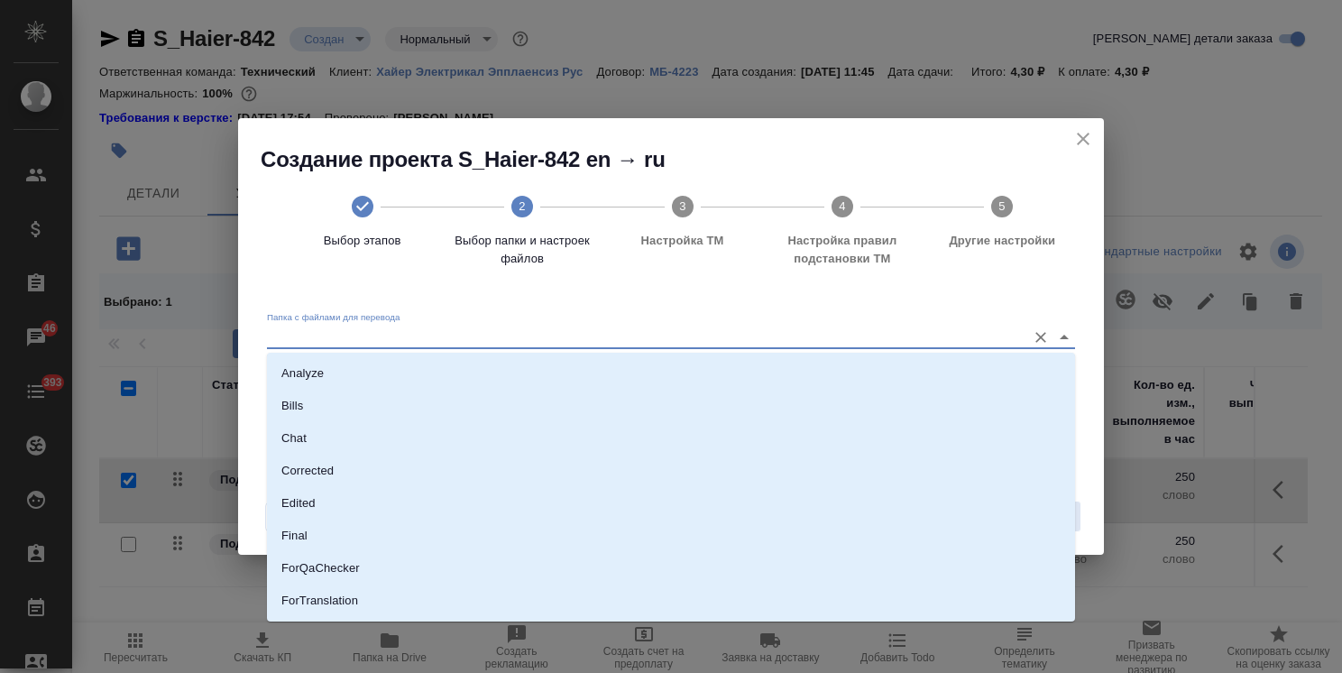
click at [395, 339] on input "Папка с файлами для перевода" at bounding box center [642, 337] width 750 height 22
click at [387, 369] on li "Analyze" at bounding box center [671, 373] width 808 height 32
type input "Analyze"
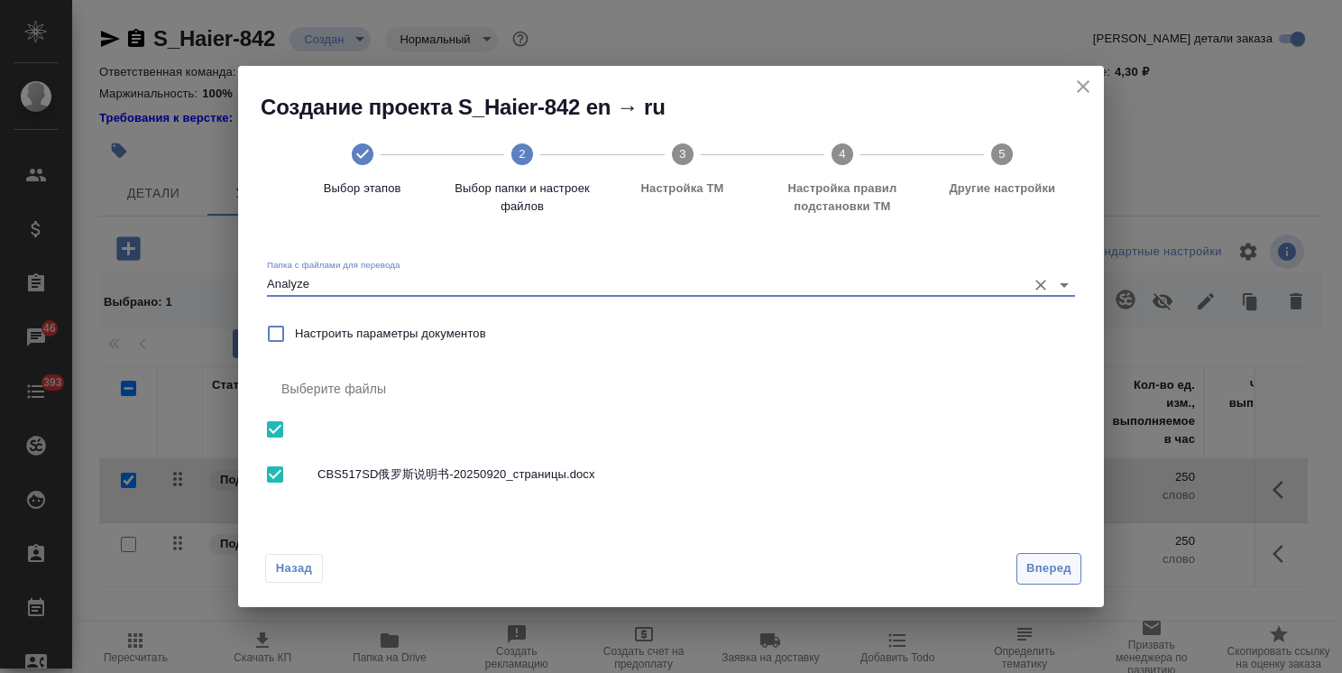
click at [1026, 564] on span "Вперед" at bounding box center [1048, 568] width 45 height 21
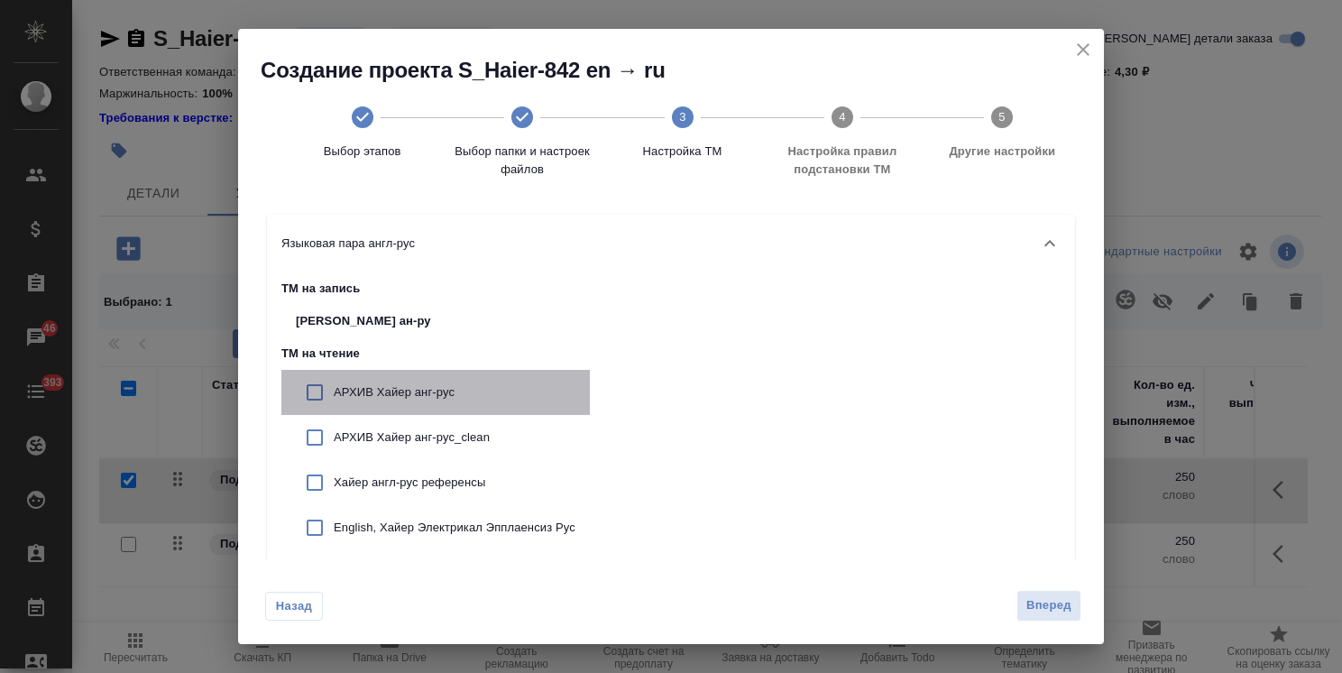
click at [408, 397] on p "АРХИВ Хайер анг-рус" at bounding box center [455, 392] width 242 height 18
checkbox input "true"
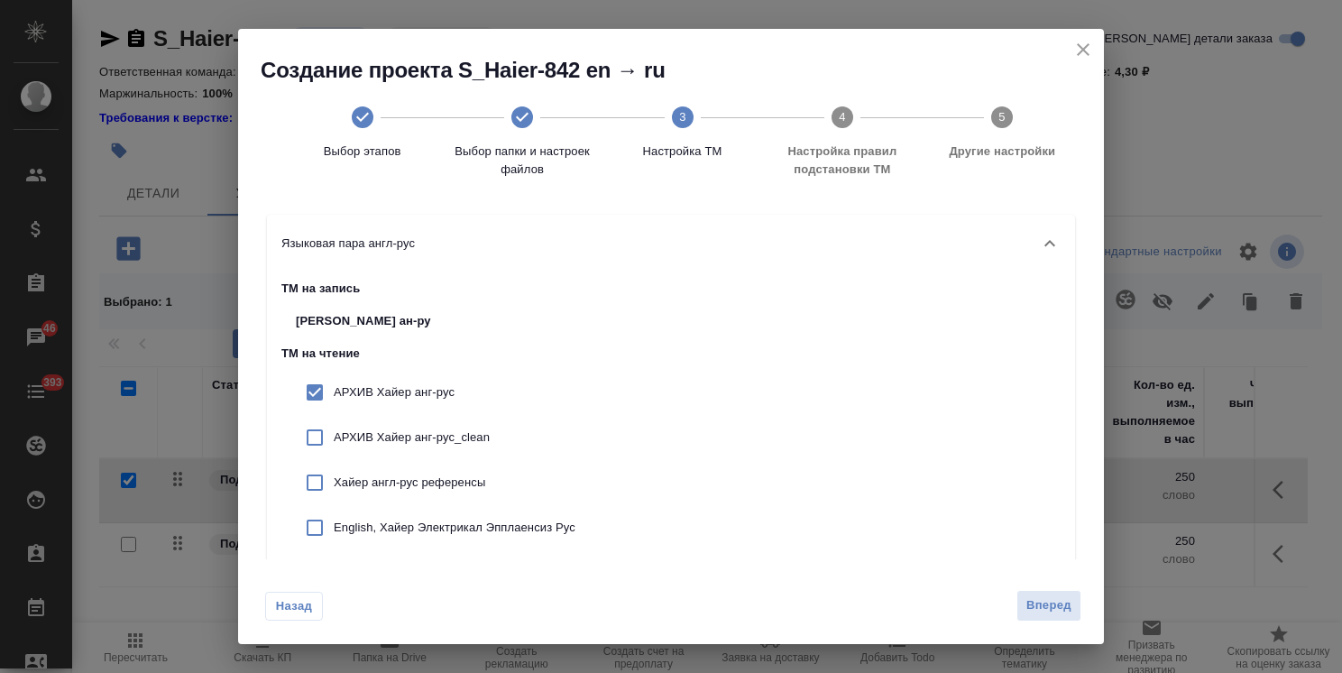
click at [427, 426] on div "АРХИВ Хайер анг-рус_clean" at bounding box center [435, 437] width 308 height 45
checkbox input "true"
click at [445, 491] on p "Хайер англ-рус референсы" at bounding box center [455, 482] width 242 height 18
checkbox input "true"
click at [459, 520] on p "English, Хайер Электрикал Эпплаенсиз Рус" at bounding box center [455, 528] width 242 height 18
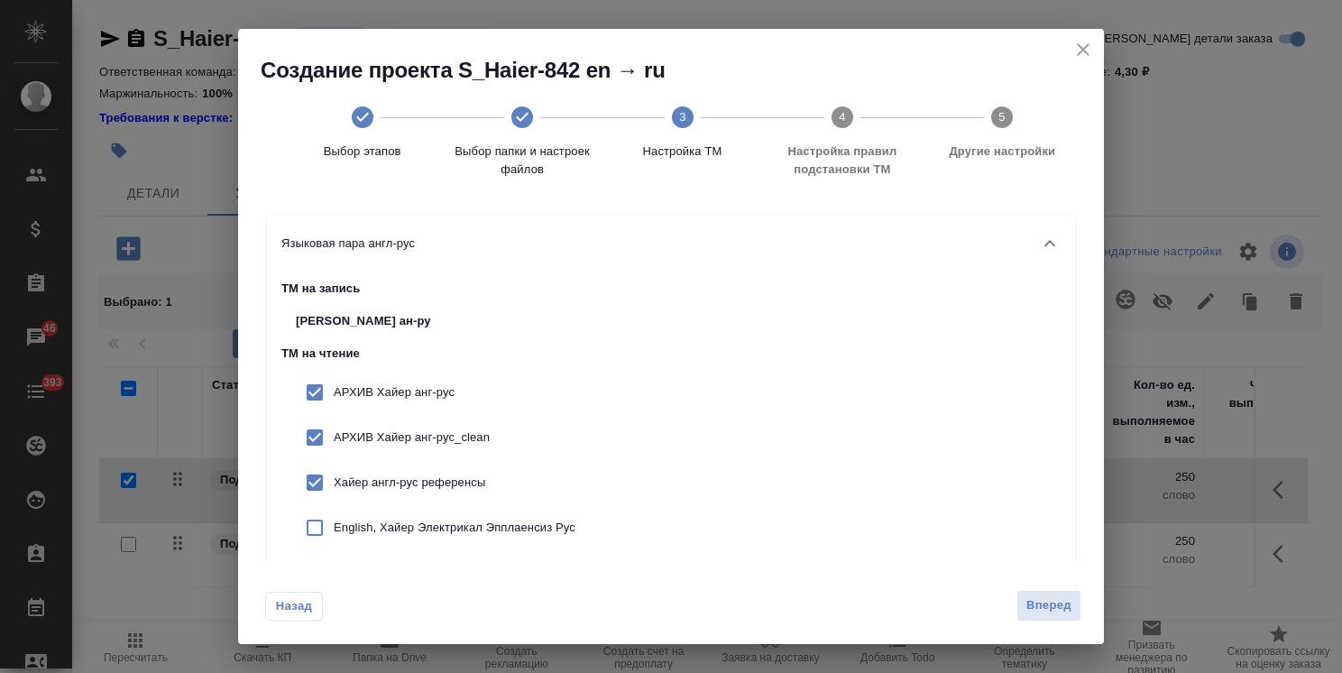
checkbox input "true"
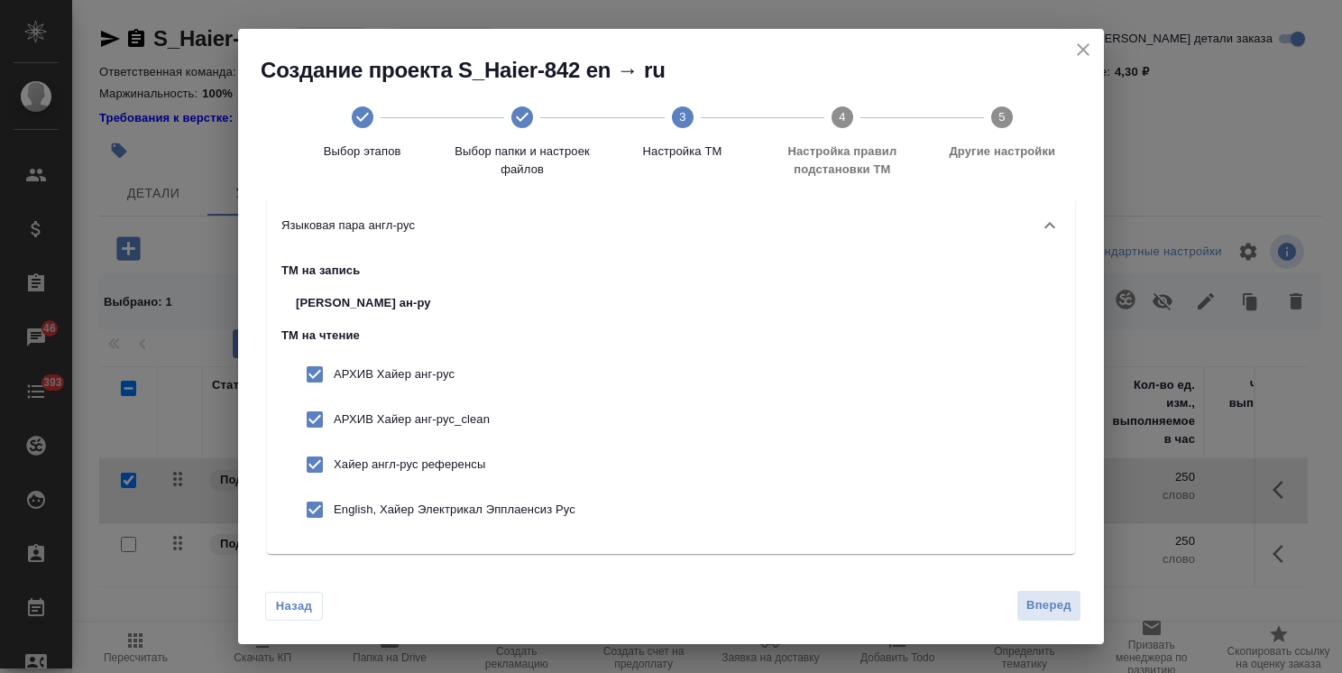
scroll to position [25, 0]
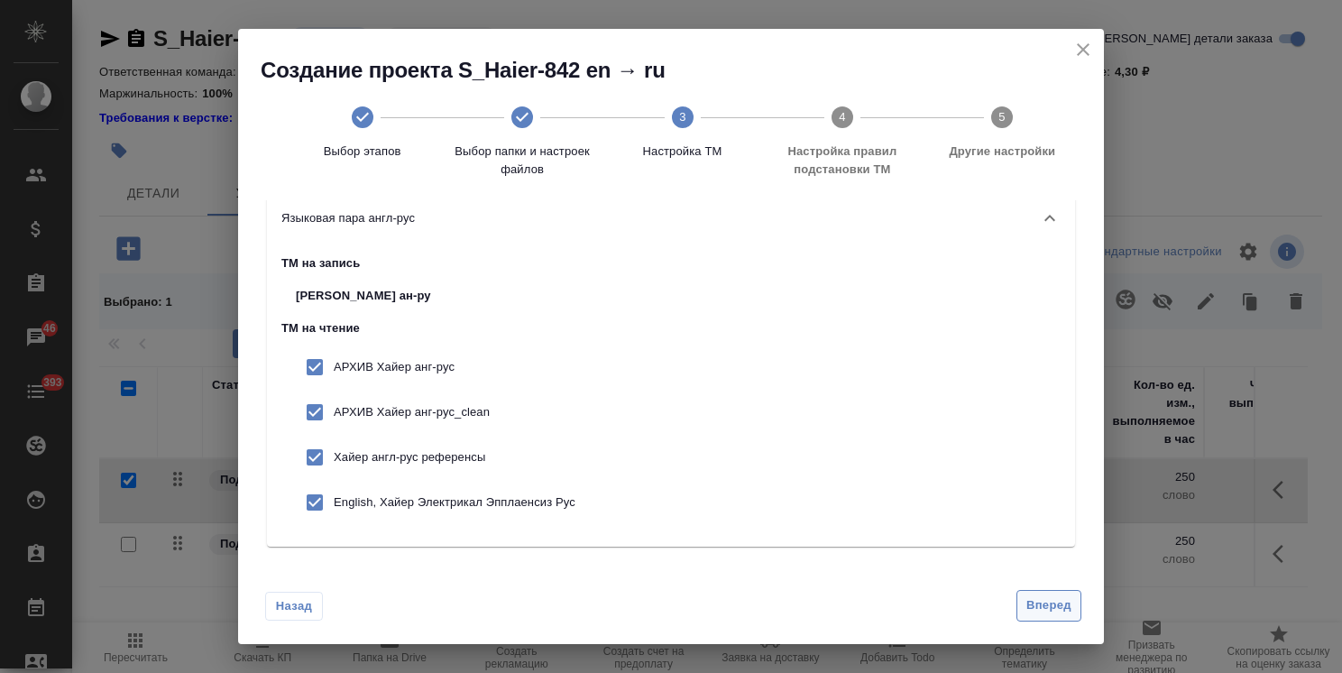
click at [1028, 599] on span "Вперед" at bounding box center [1048, 605] width 45 height 21
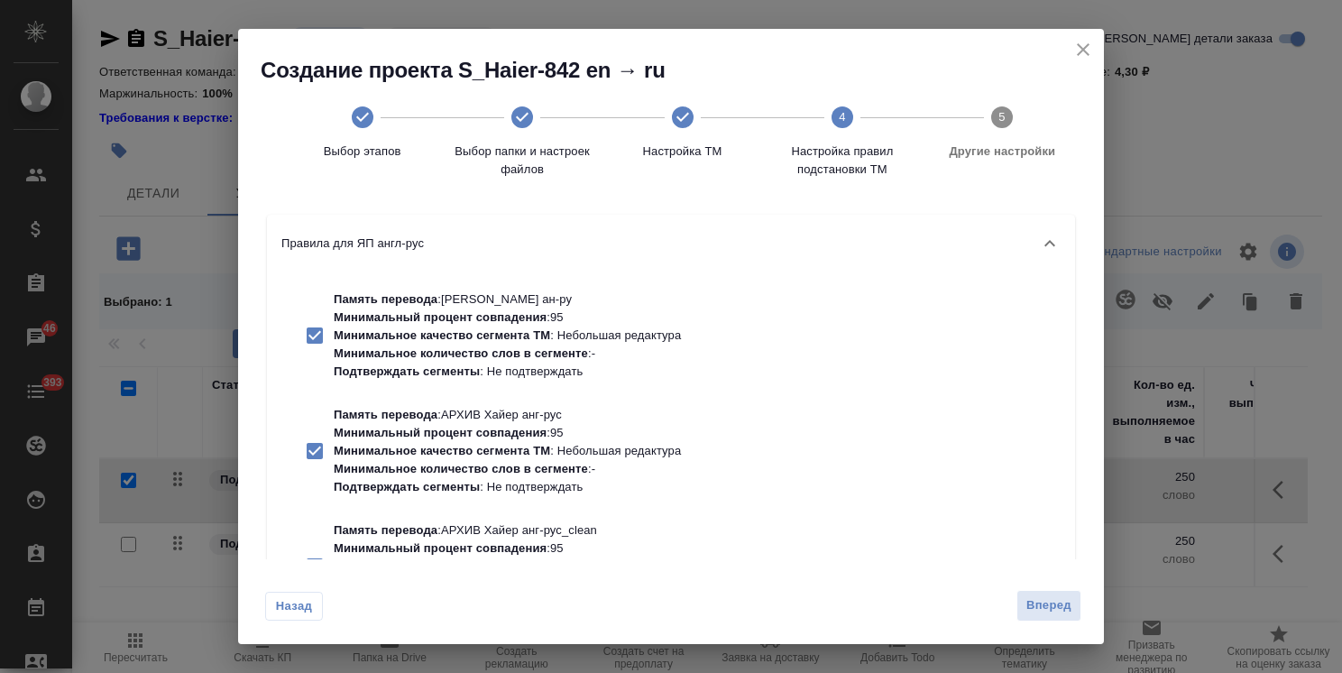
click at [1059, 585] on div "Назад Вперед" at bounding box center [671, 601] width 866 height 85
click at [1039, 594] on button "Вперед" at bounding box center [1048, 606] width 65 height 32
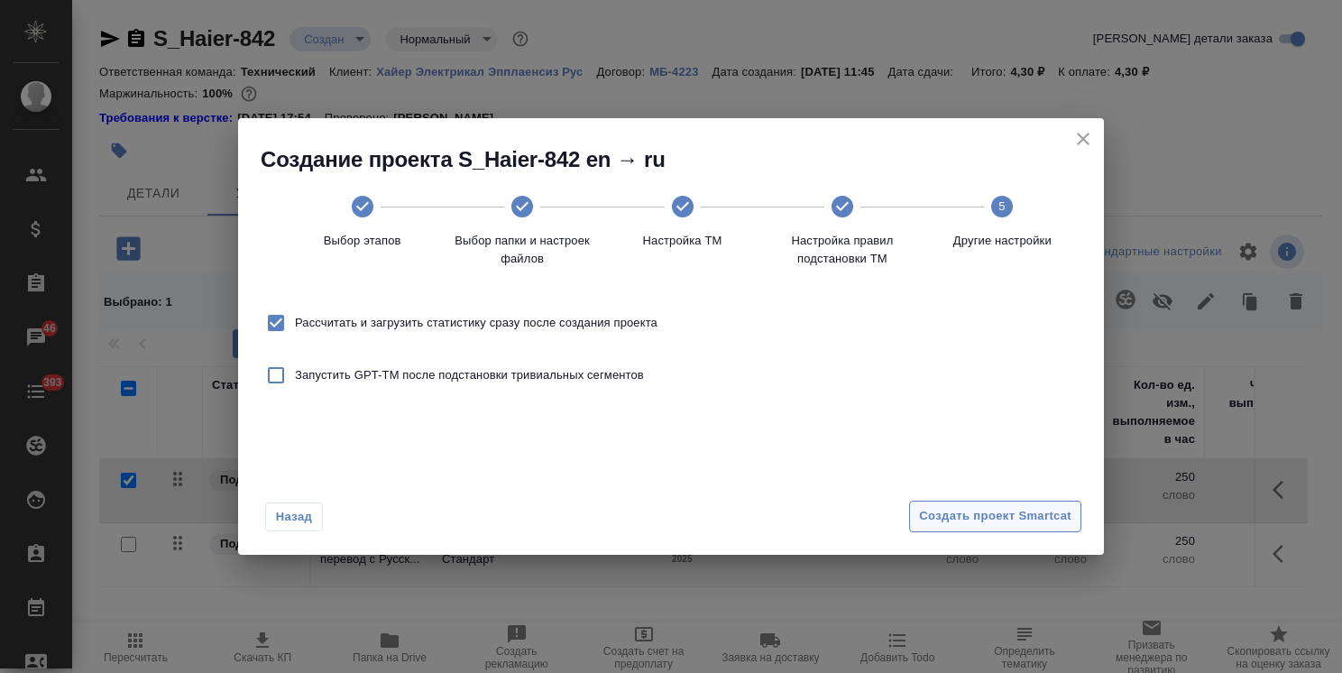
click at [1002, 515] on span "Создать проект Smartcat" at bounding box center [995, 516] width 152 height 21
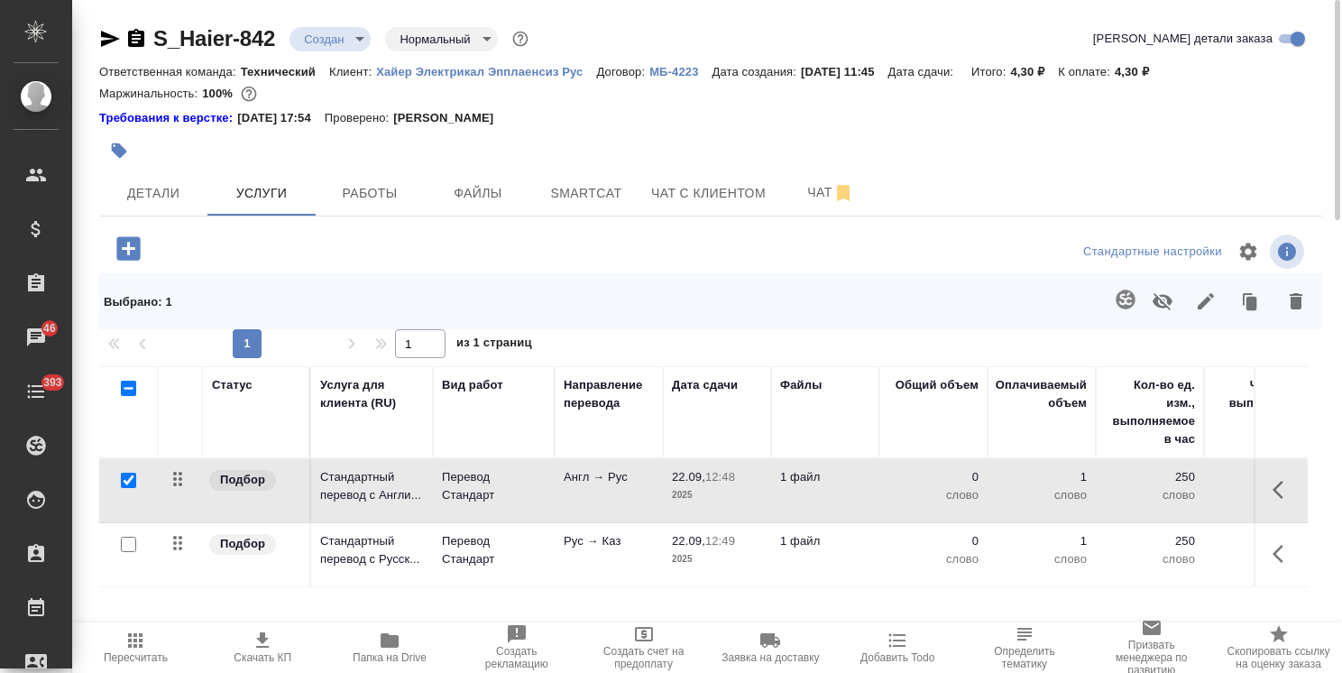
click at [125, 473] on input "checkbox" at bounding box center [128, 480] width 15 height 15
checkbox input "false"
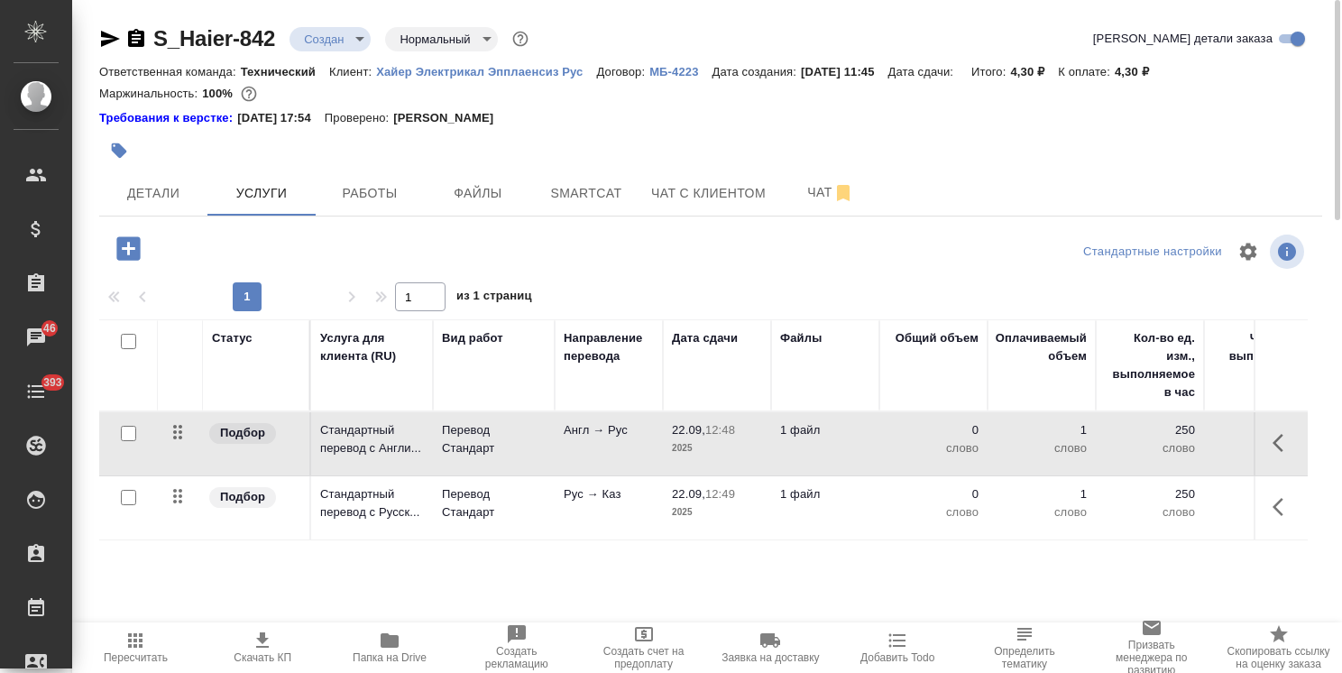
click at [128, 494] on input "checkbox" at bounding box center [128, 497] width 15 height 15
checkbox input "true"
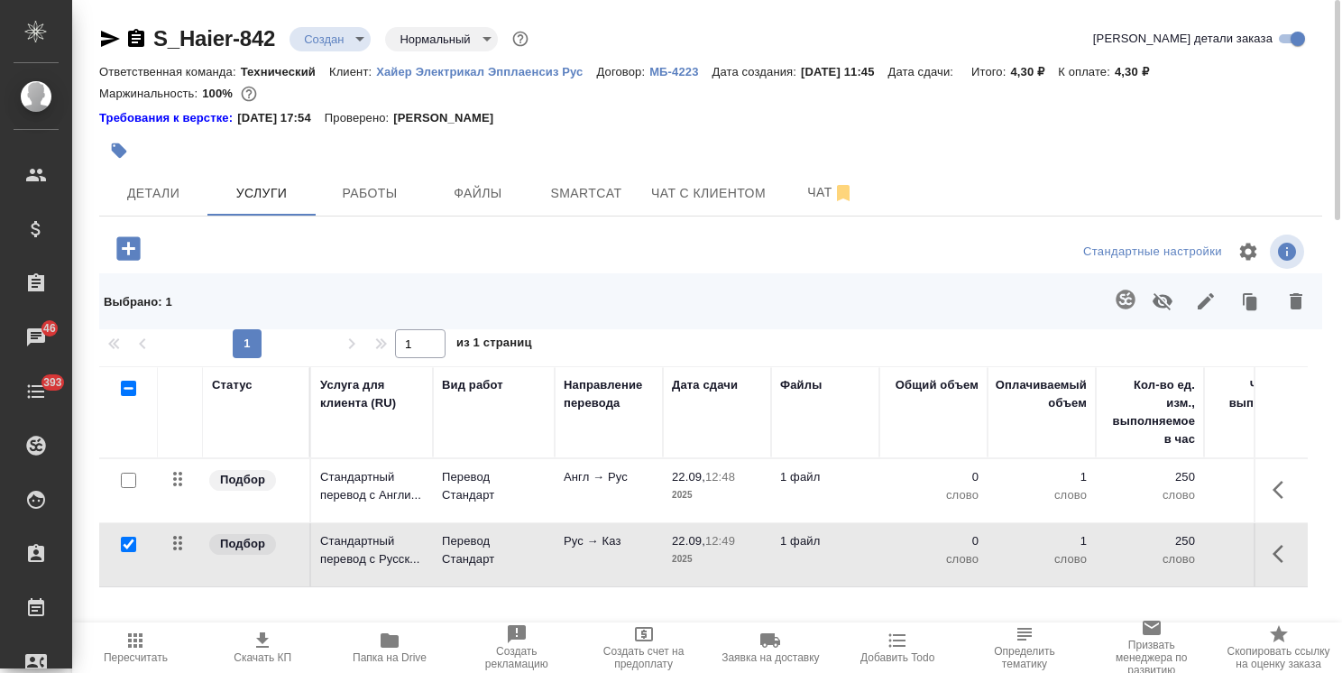
click at [1138, 299] on button "button" at bounding box center [1125, 299] width 43 height 43
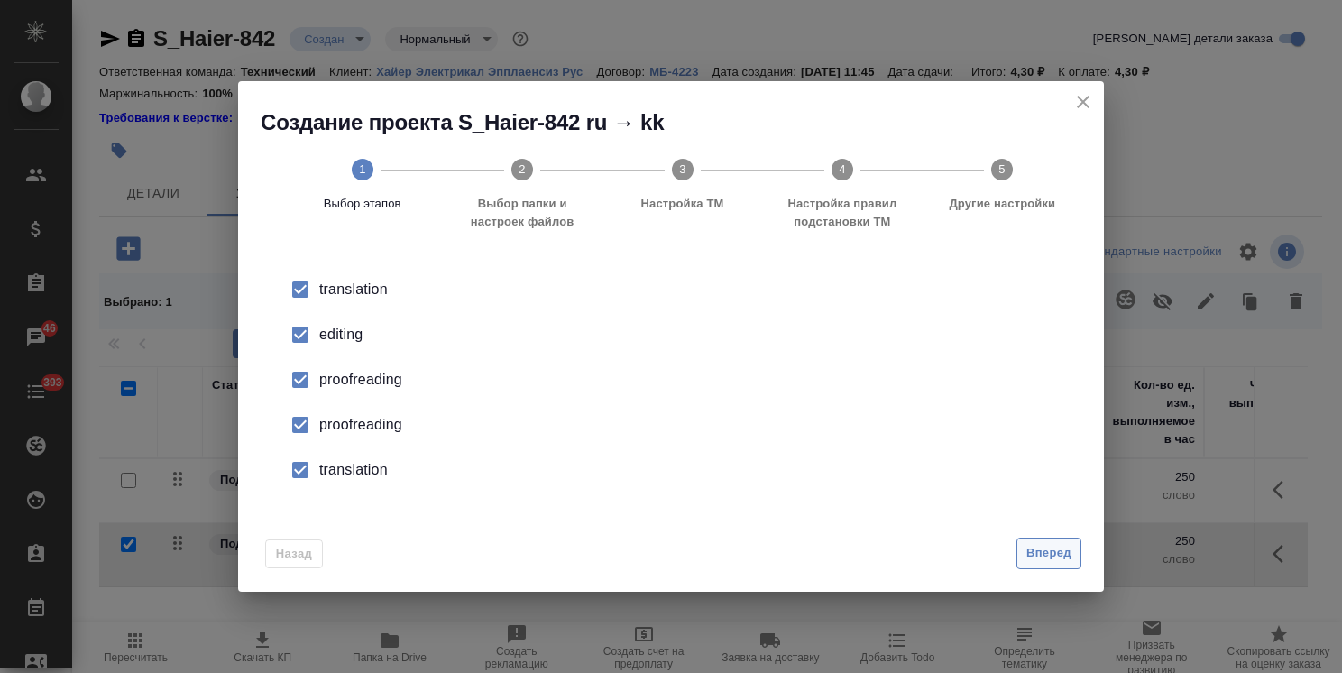
click at [1035, 548] on span "Вперед" at bounding box center [1048, 553] width 45 height 21
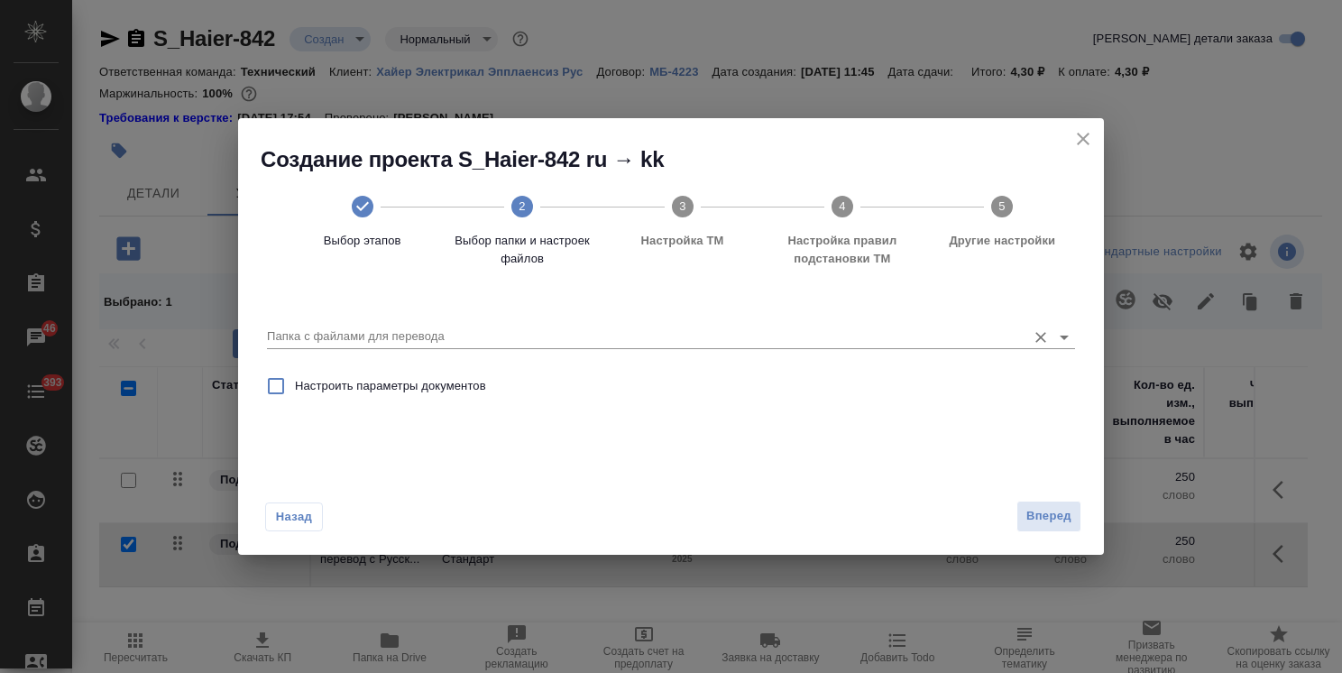
click at [415, 326] on input "Папка с файлами для перевода" at bounding box center [642, 337] width 750 height 22
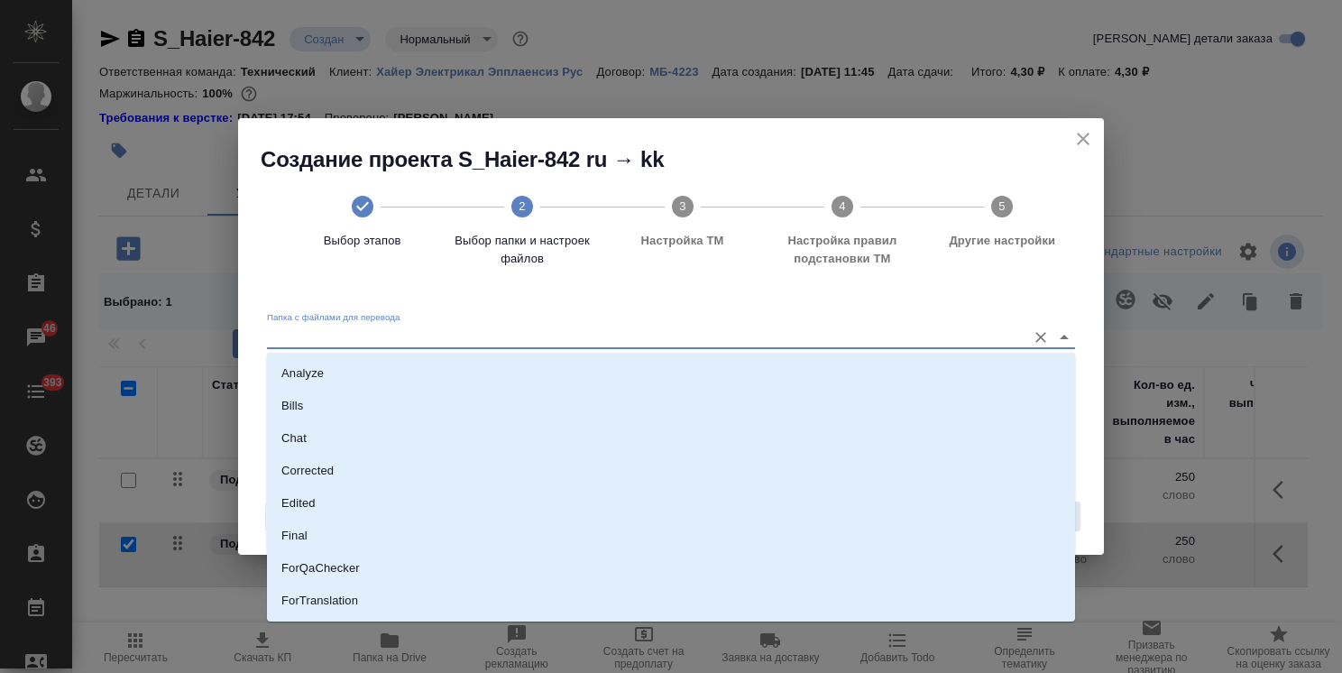
click at [404, 365] on li "Analyze" at bounding box center [671, 373] width 808 height 32
type input "Analyze"
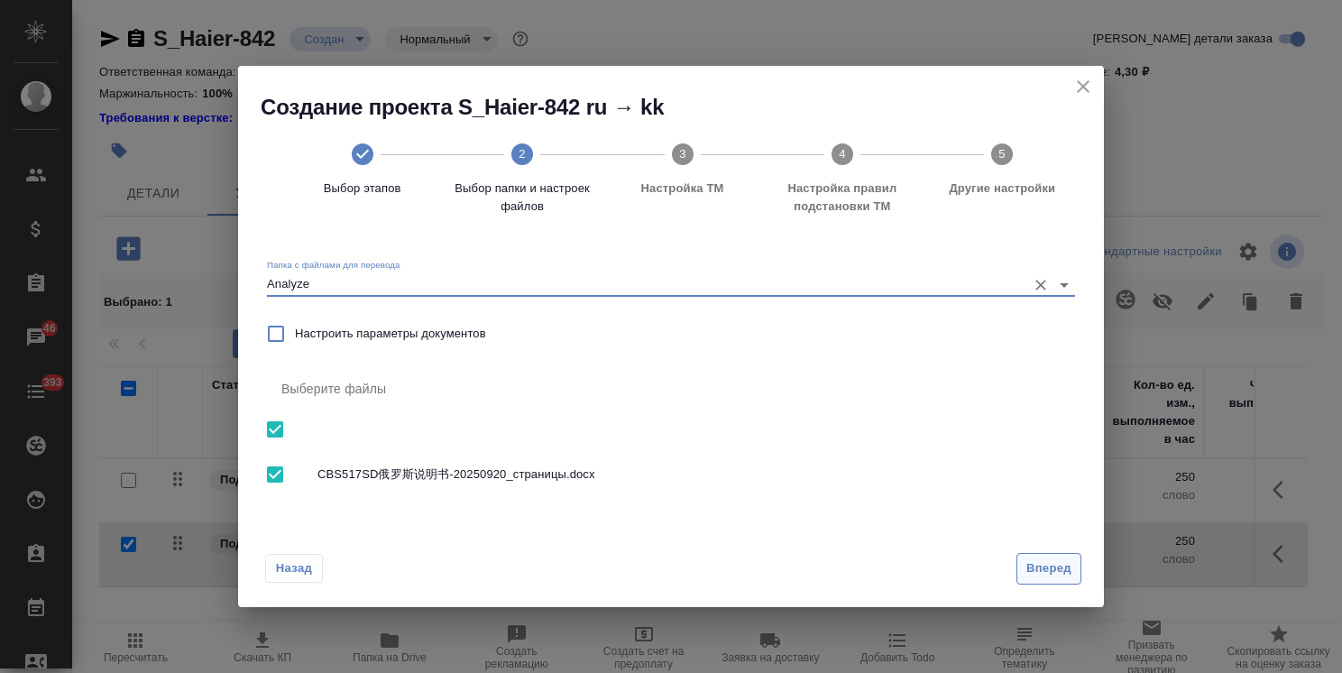
click at [1040, 564] on span "Вперед" at bounding box center [1048, 568] width 45 height 21
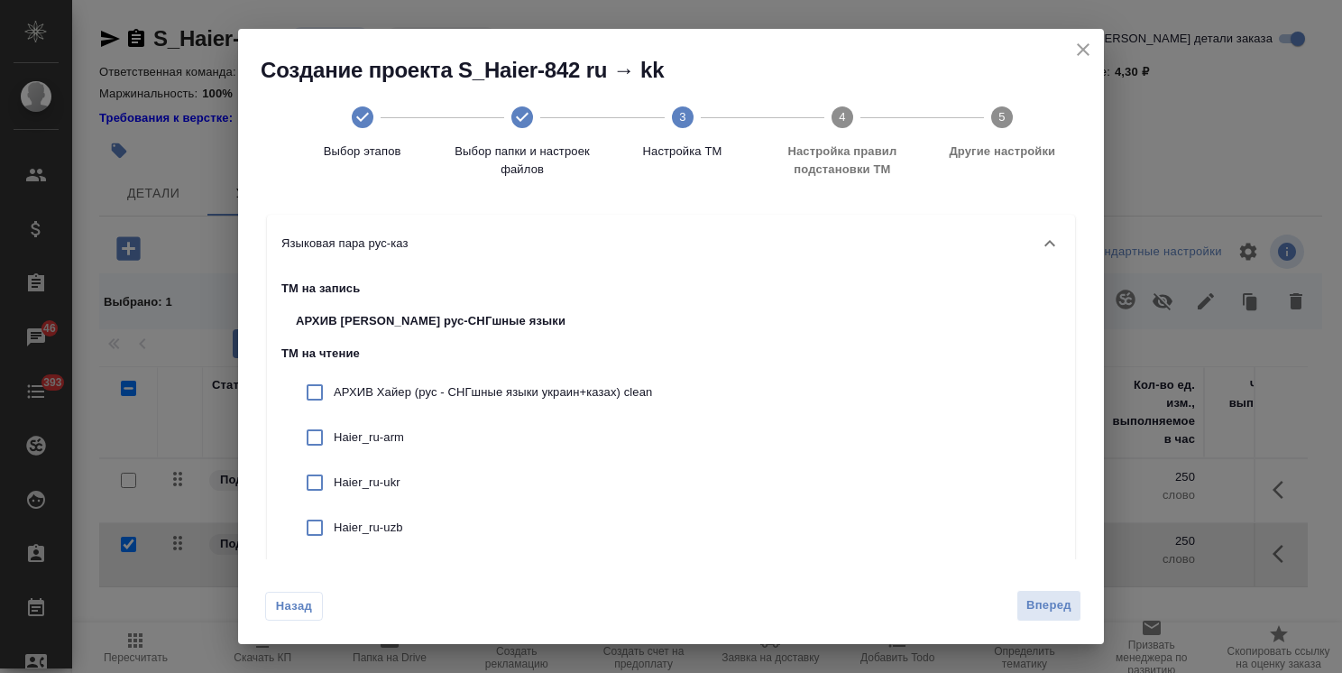
click at [416, 390] on p "АРХИВ Хайер (рус - СНГшные языки украин+казах) clean" at bounding box center [493, 392] width 318 height 18
checkbox input "true"
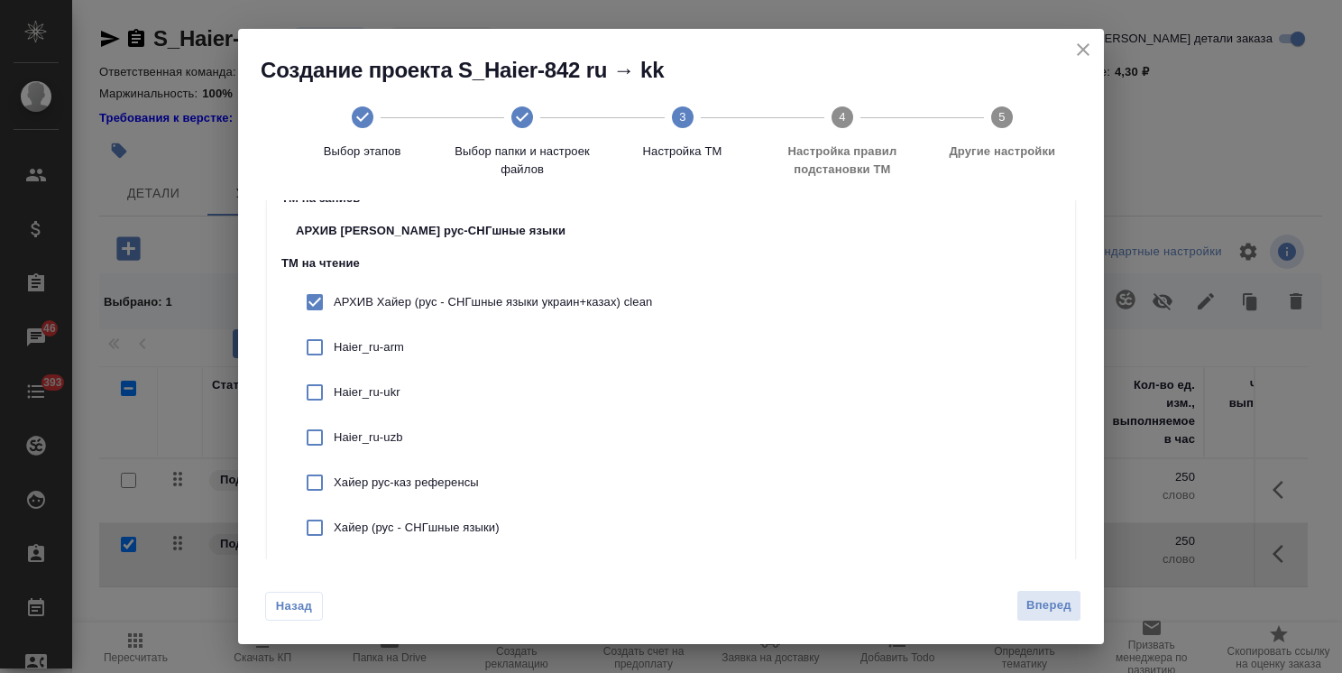
scroll to position [161, 0]
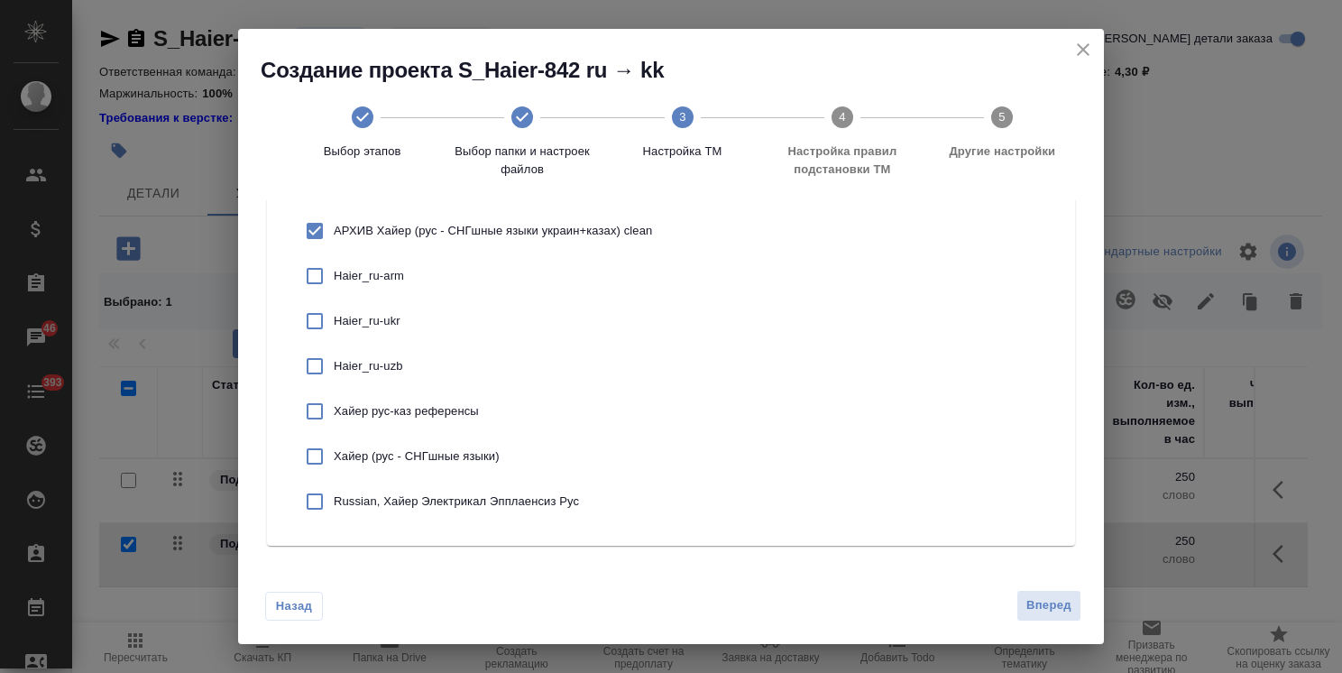
drag, startPoint x: 440, startPoint y: 412, endPoint x: 446, endPoint y: 452, distance: 40.2
click at [439, 413] on p "Хайер рус-каз референсы" at bounding box center [493, 411] width 318 height 18
checkbox input "true"
click at [446, 452] on p "Хайер (рус - СНГшные языки)" at bounding box center [493, 456] width 318 height 18
checkbox input "true"
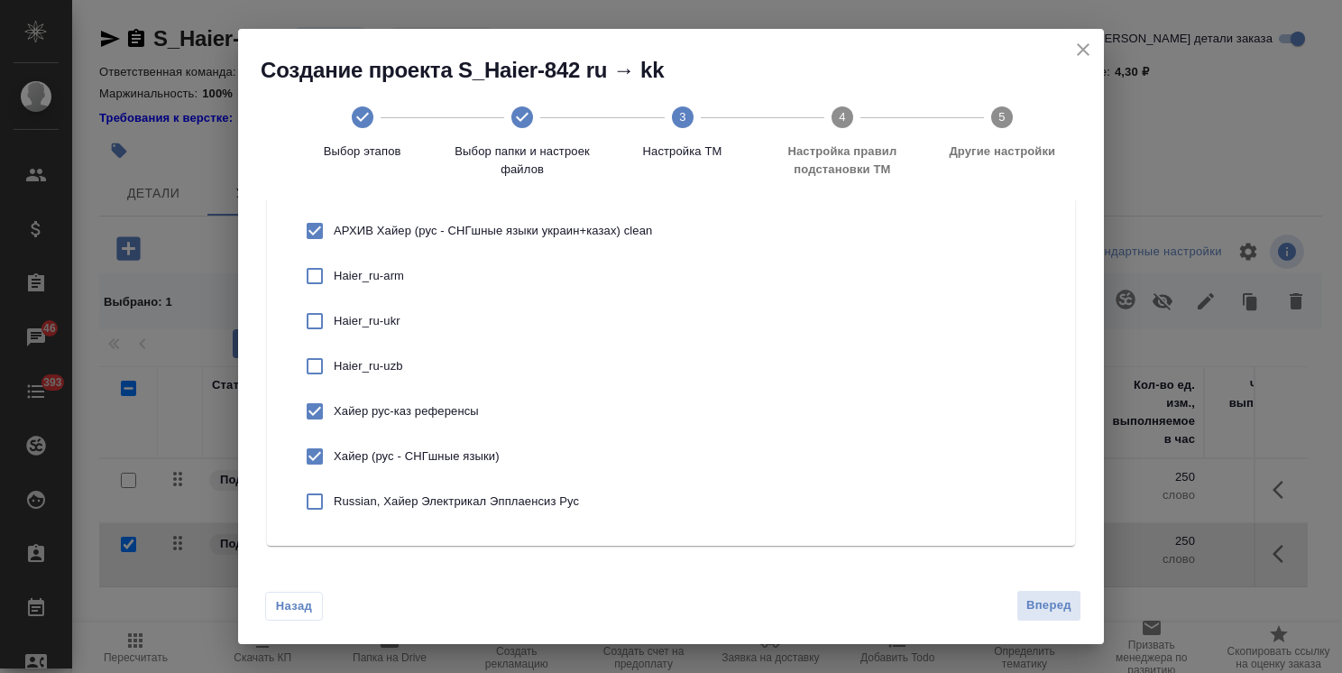
click at [462, 488] on div "Russian, Хайер Электрикал Эпплаенсиз Рус" at bounding box center [473, 501] width 385 height 45
checkbox input "true"
click at [1034, 615] on span "Вперед" at bounding box center [1048, 605] width 45 height 21
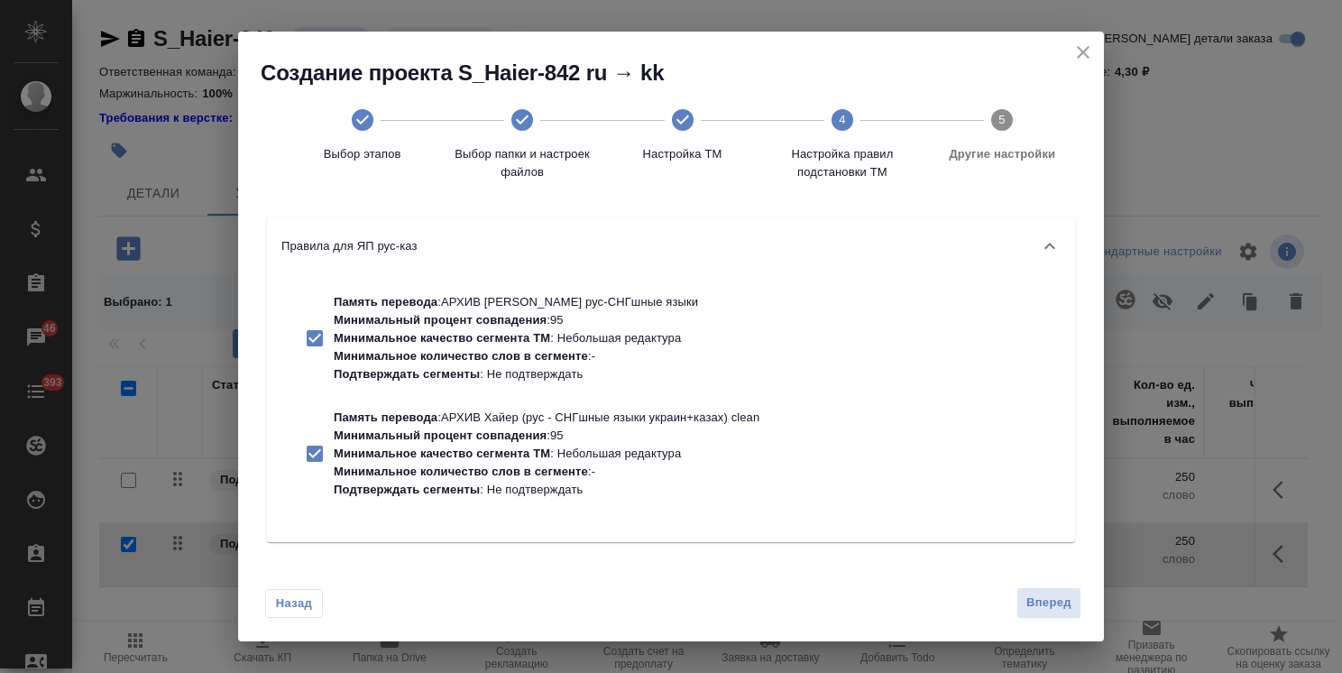
click at [1045, 619] on div "Назад Вперед" at bounding box center [671, 598] width 866 height 85
click at [1045, 597] on span "Вперед" at bounding box center [1048, 602] width 45 height 21
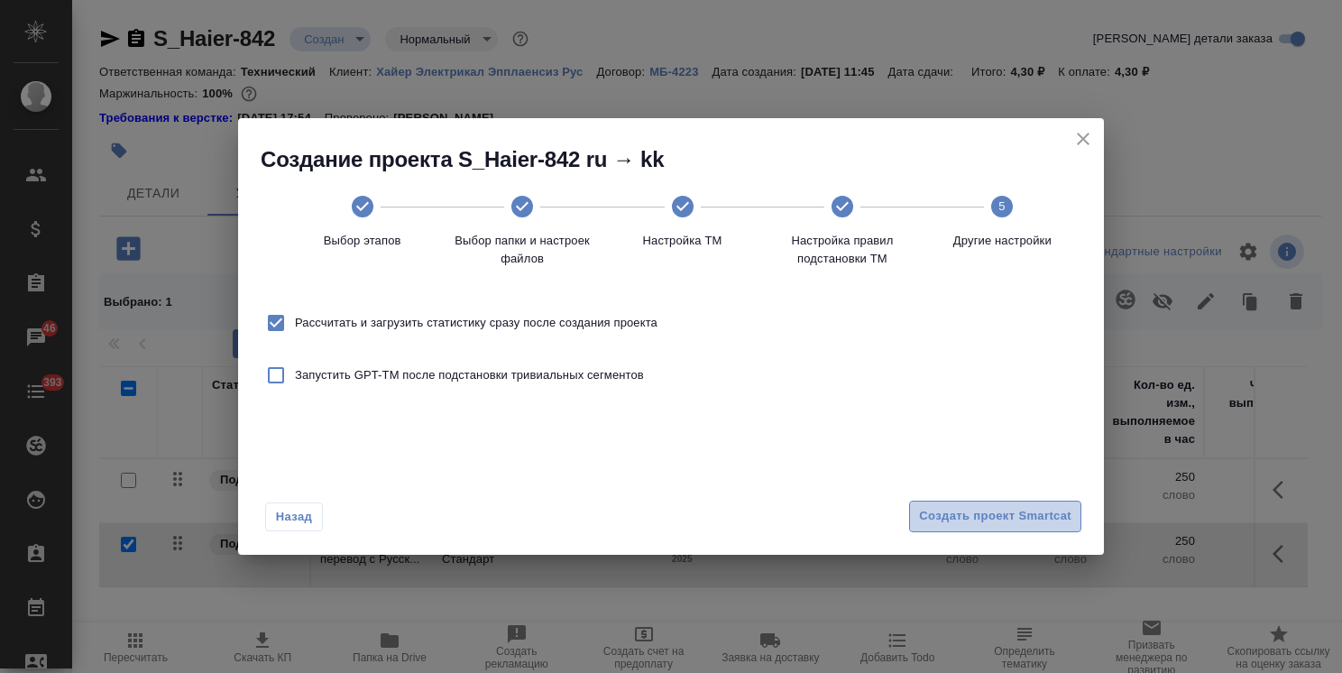
click at [1021, 514] on span "Создать проект Smartcat" at bounding box center [995, 516] width 152 height 21
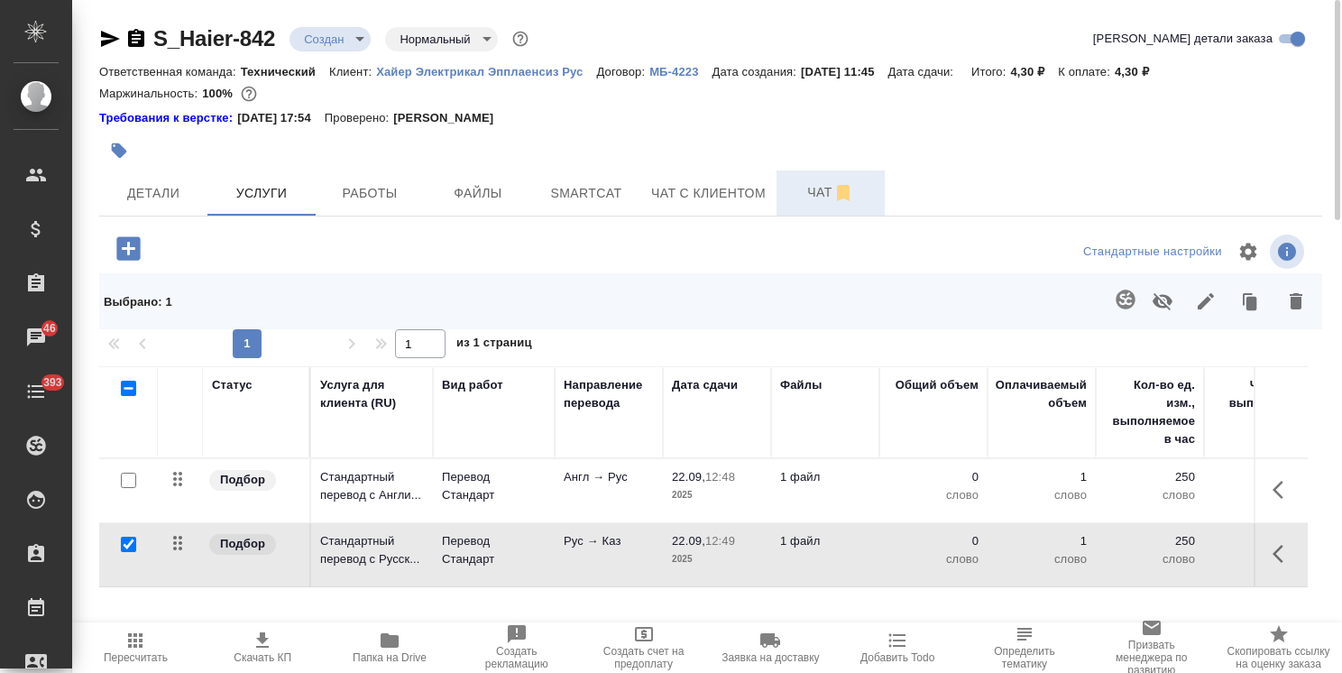
click at [787, 206] on button "Чат" at bounding box center [830, 192] width 108 height 45
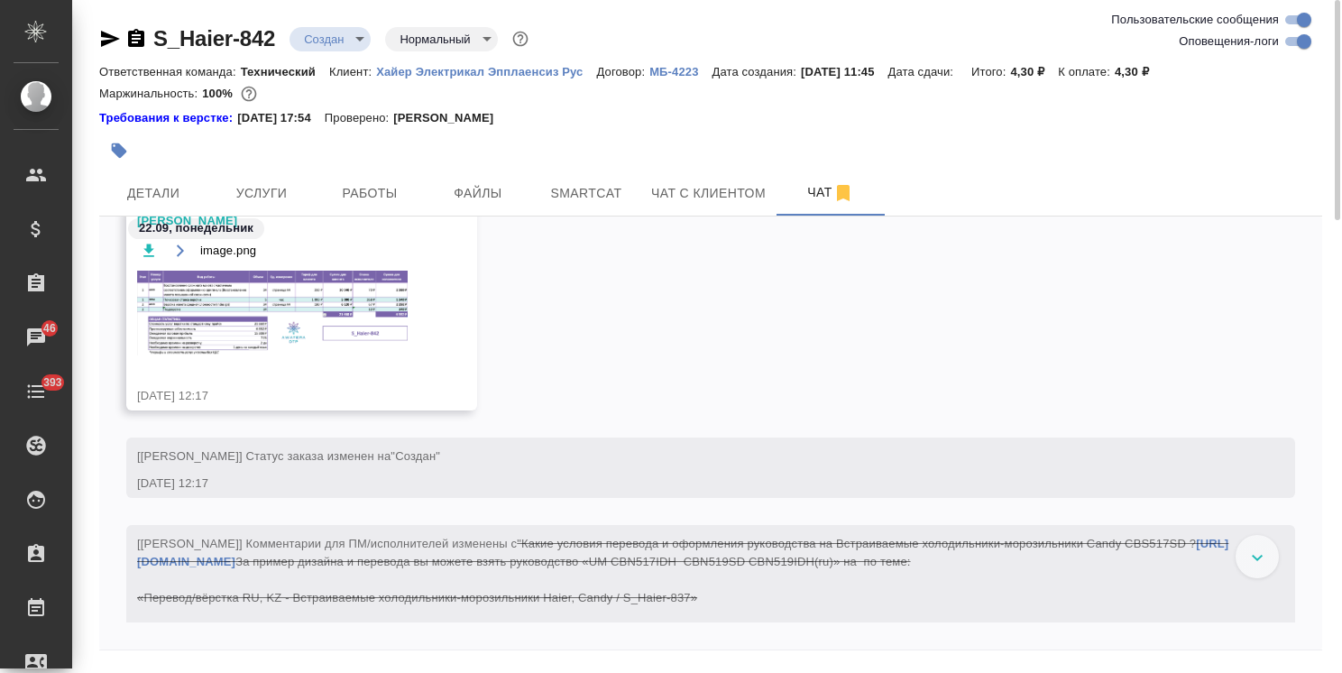
scroll to position [982, 0]
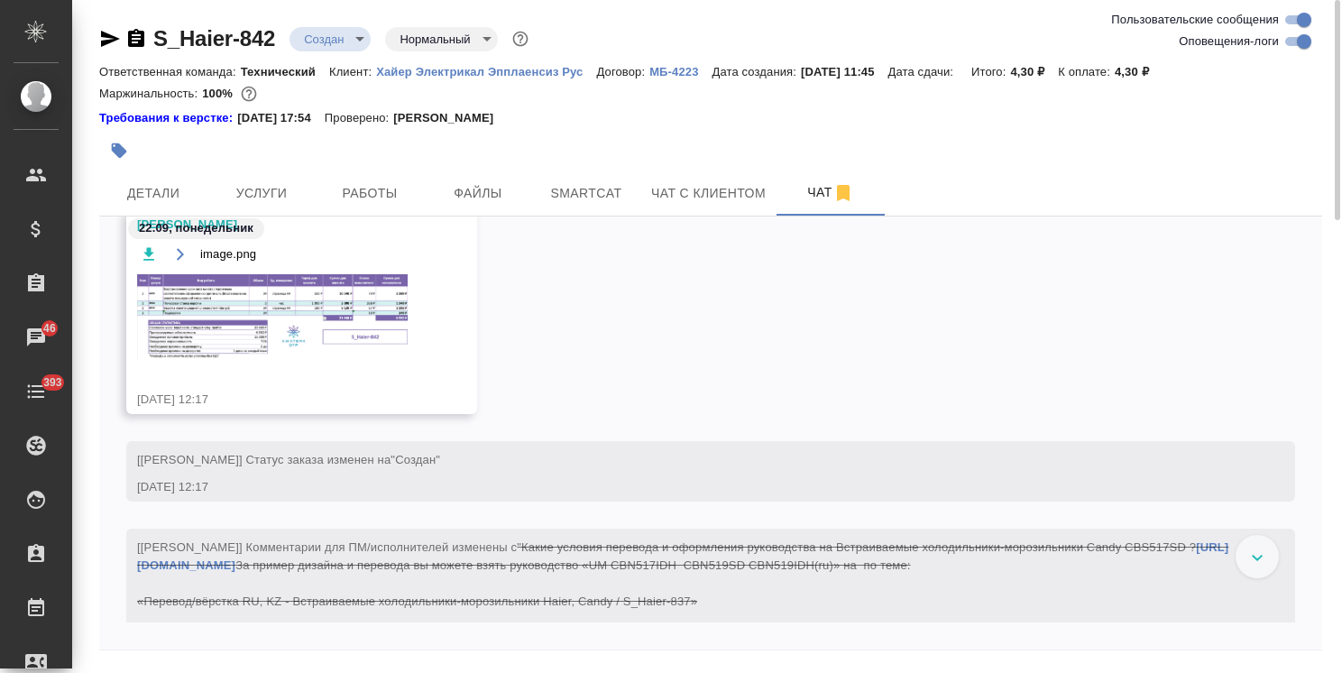
click at [350, 286] on img at bounding box center [272, 316] width 271 height 85
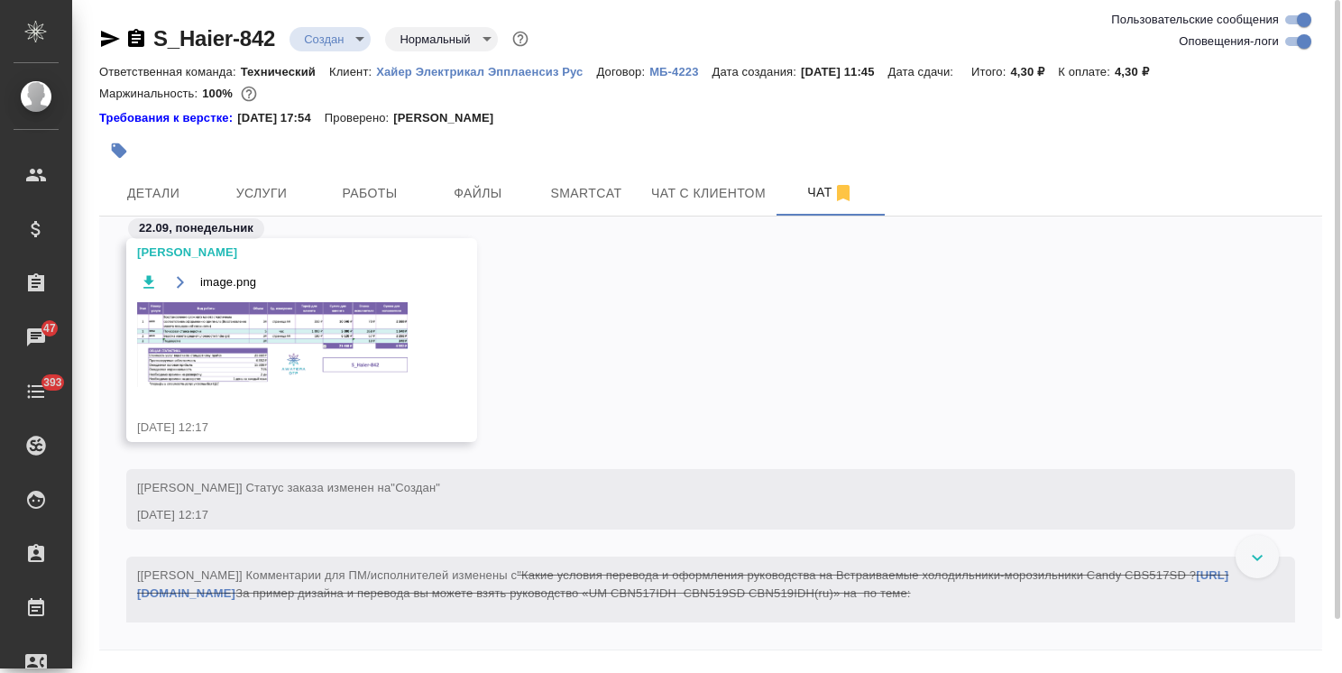
scroll to position [952, 0]
click at [310, 334] on img at bounding box center [272, 346] width 271 height 85
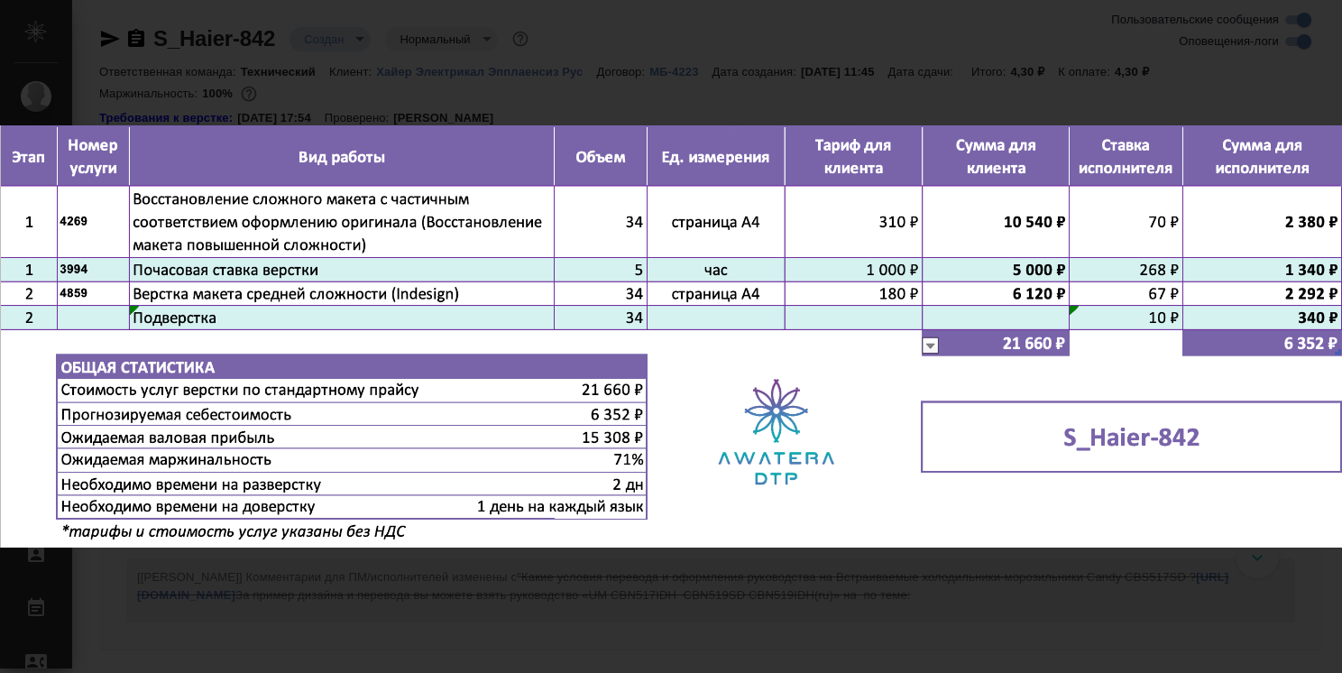
scroll to position [2029, 0]
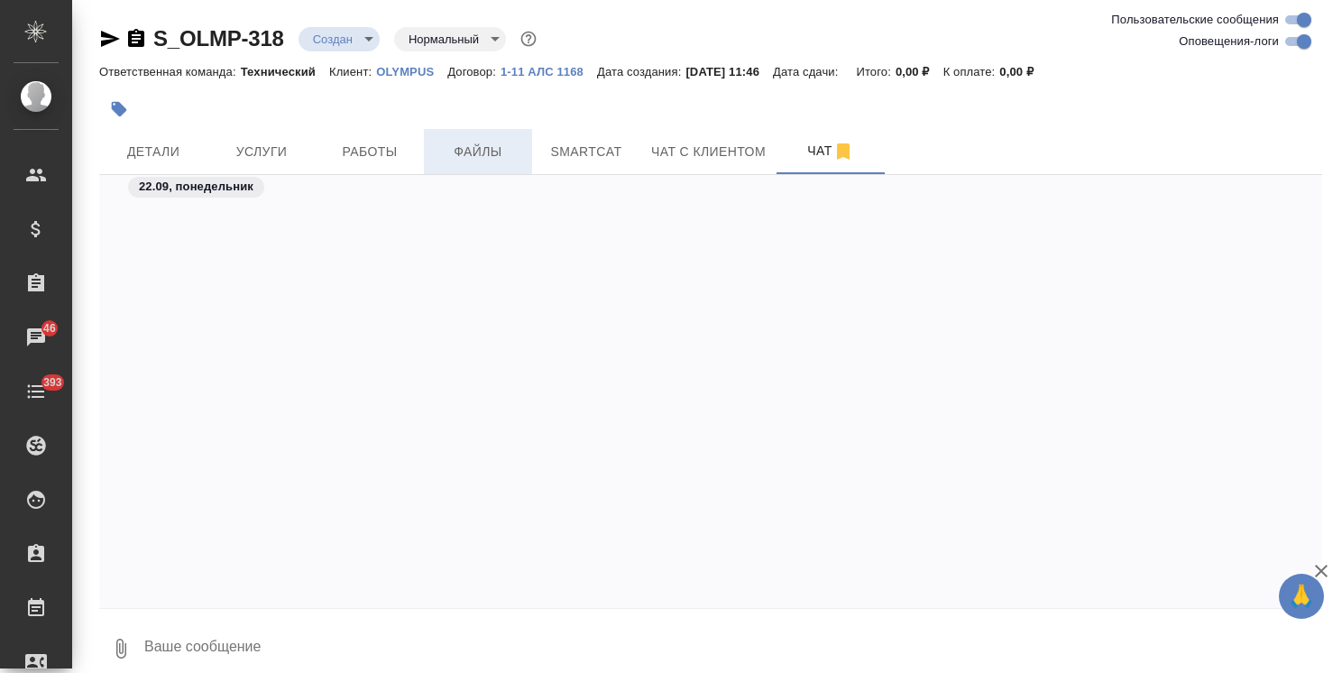
scroll to position [883, 0]
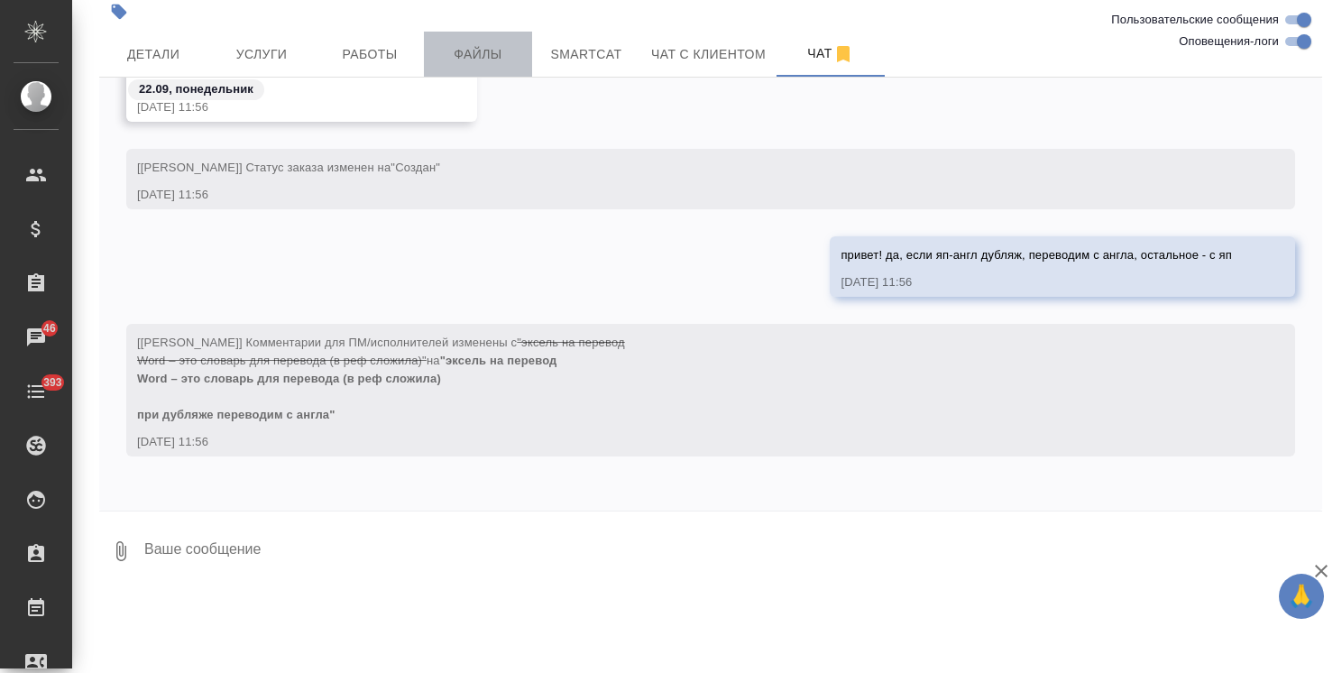
click at [472, 55] on span "Файлы" at bounding box center [478, 54] width 87 height 23
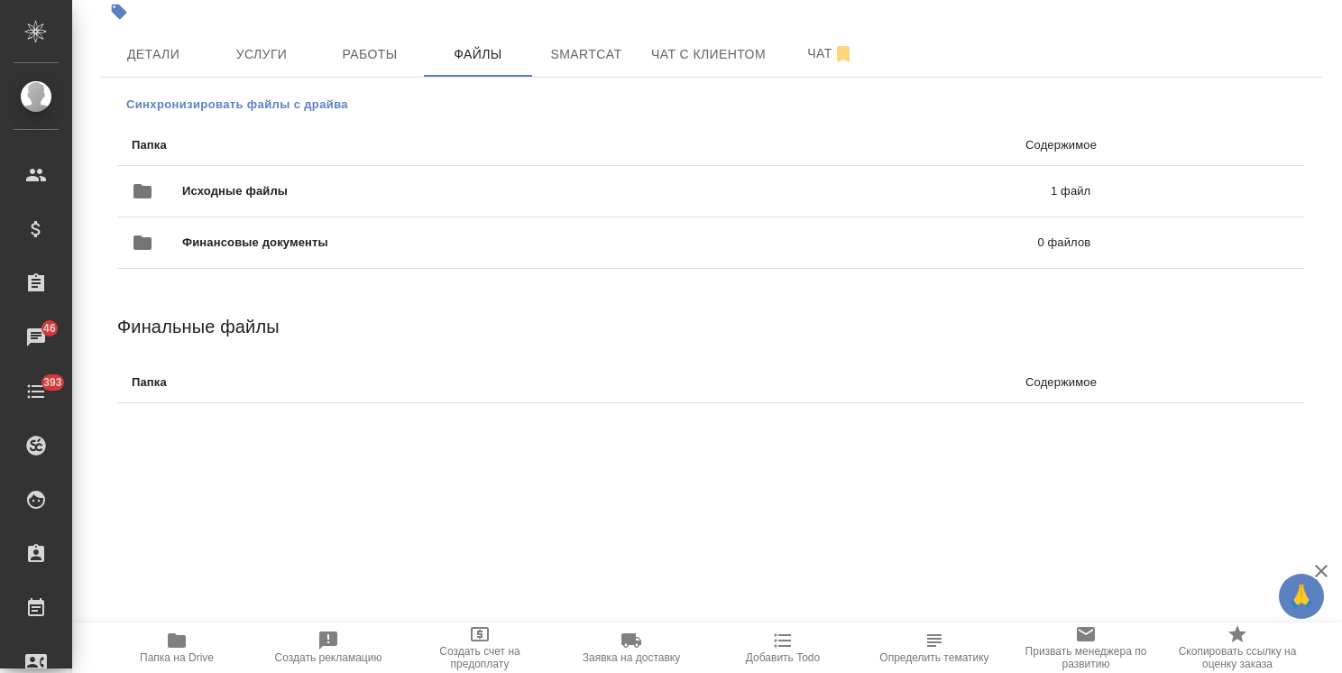
click at [289, 106] on span "Синхронизировать файлы с драйва" at bounding box center [237, 105] width 222 height 18
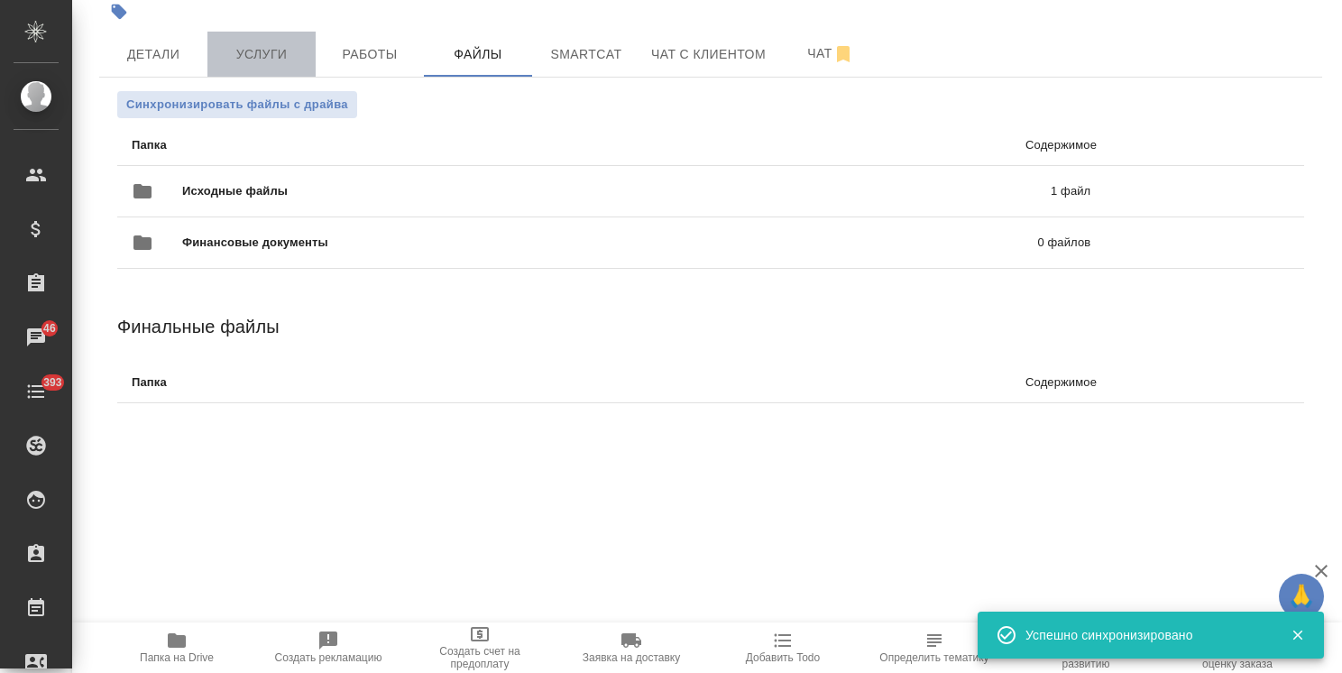
click at [292, 56] on span "Услуги" at bounding box center [261, 54] width 87 height 23
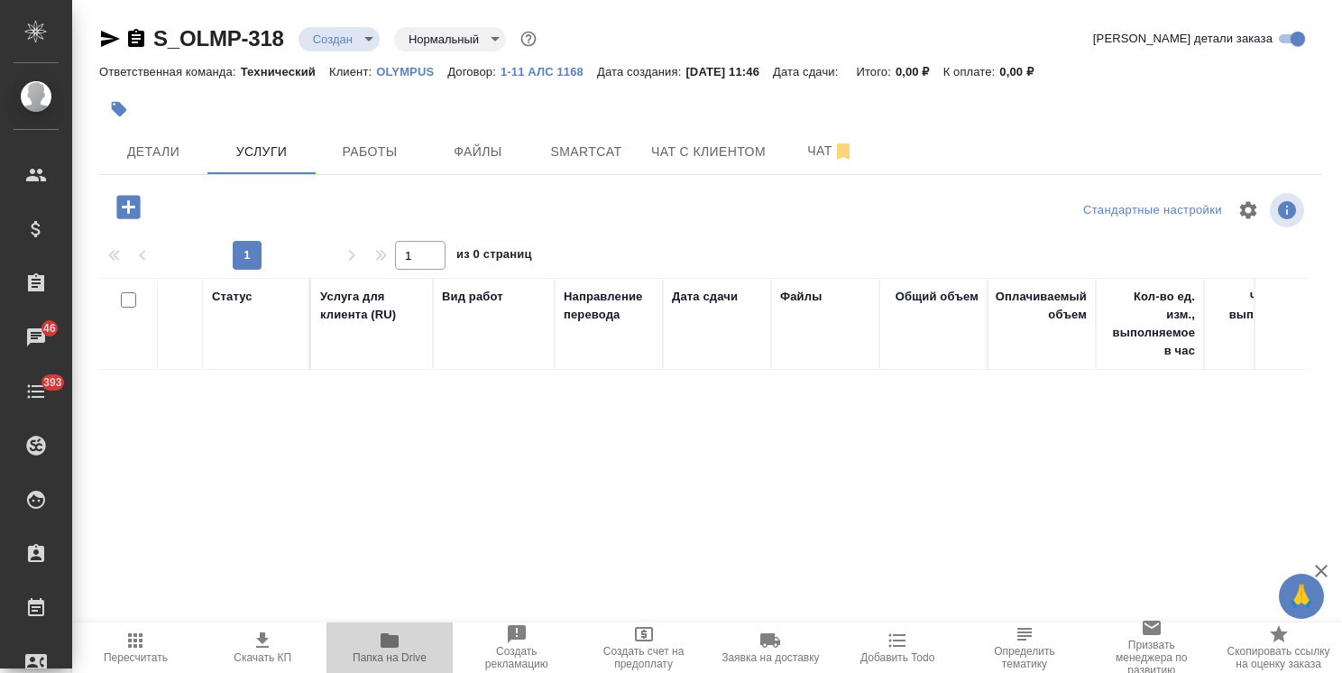
click at [408, 642] on span "Папка на Drive" at bounding box center [390, 646] width 106 height 34
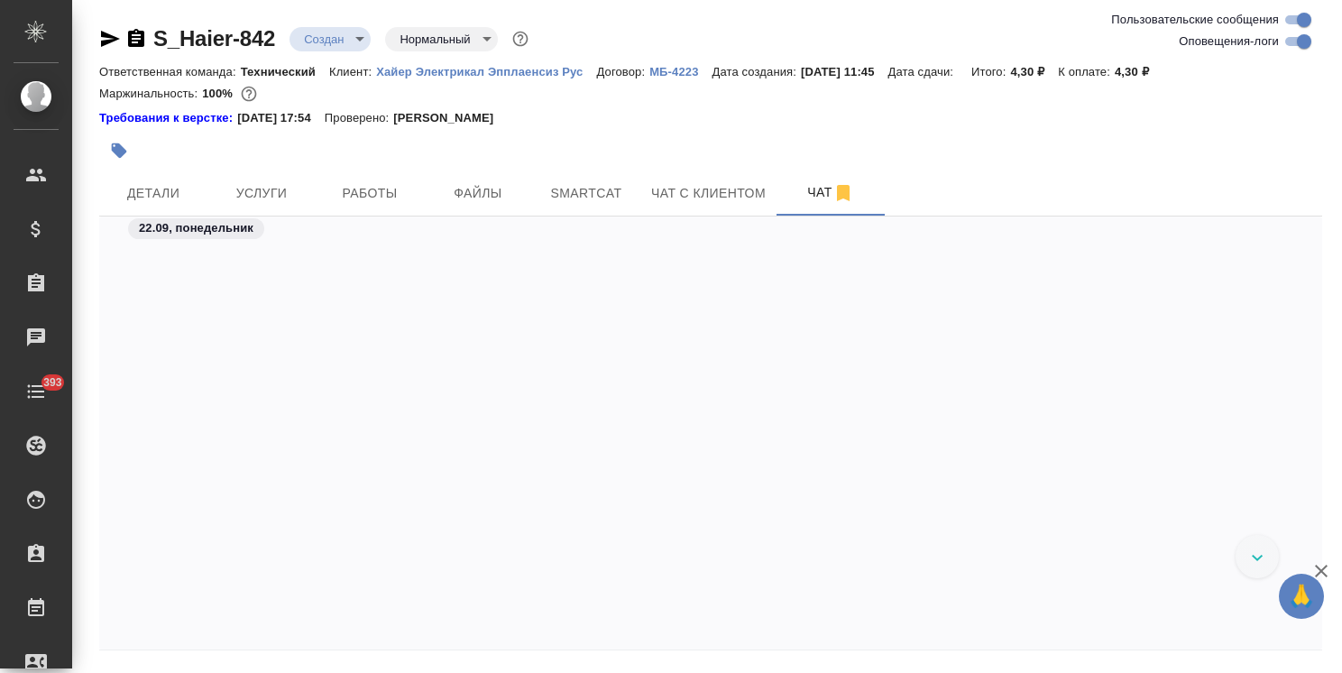
scroll to position [1387, 0]
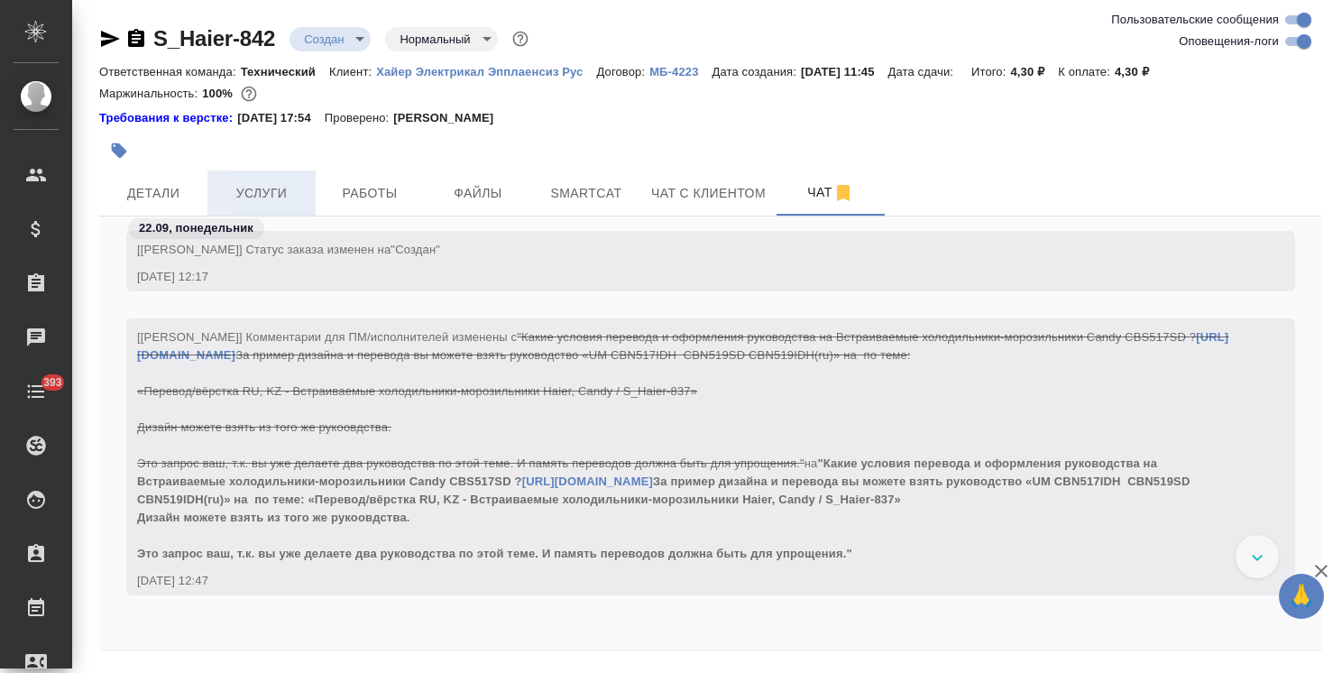
click at [266, 186] on span "Услуги" at bounding box center [261, 193] width 87 height 23
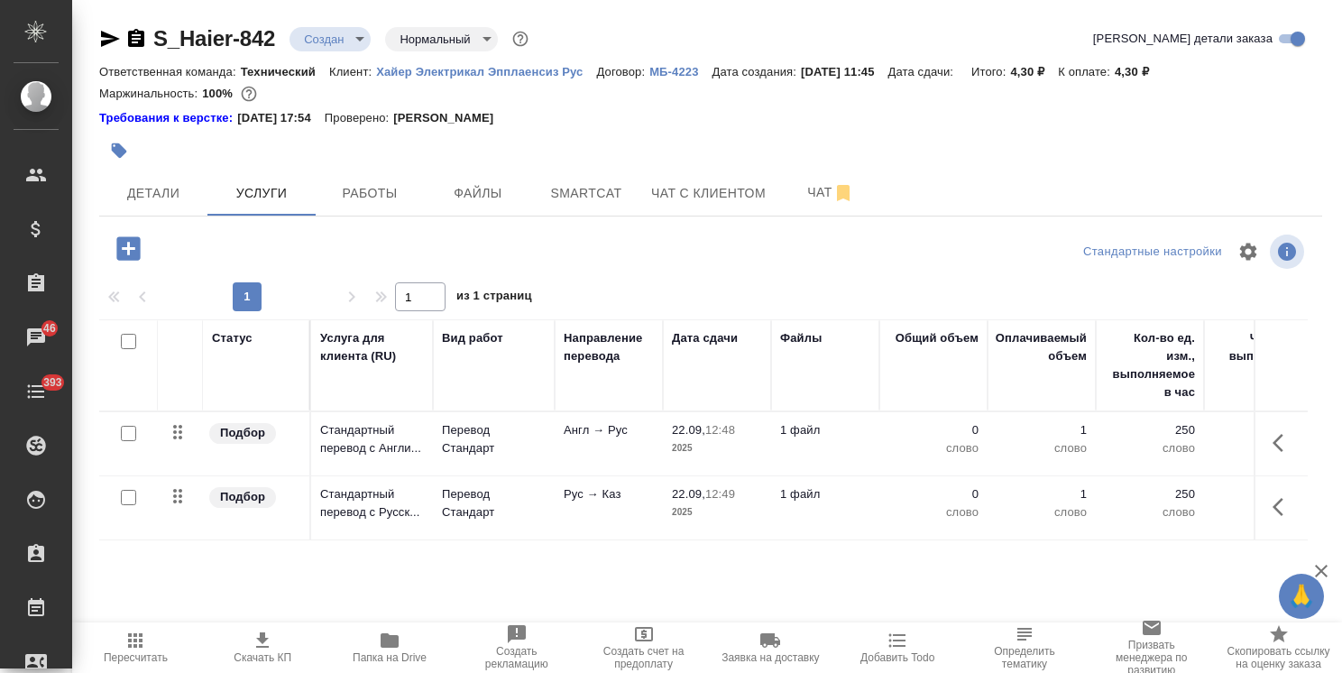
click at [136, 237] on icon "button" at bounding box center [127, 247] width 23 height 23
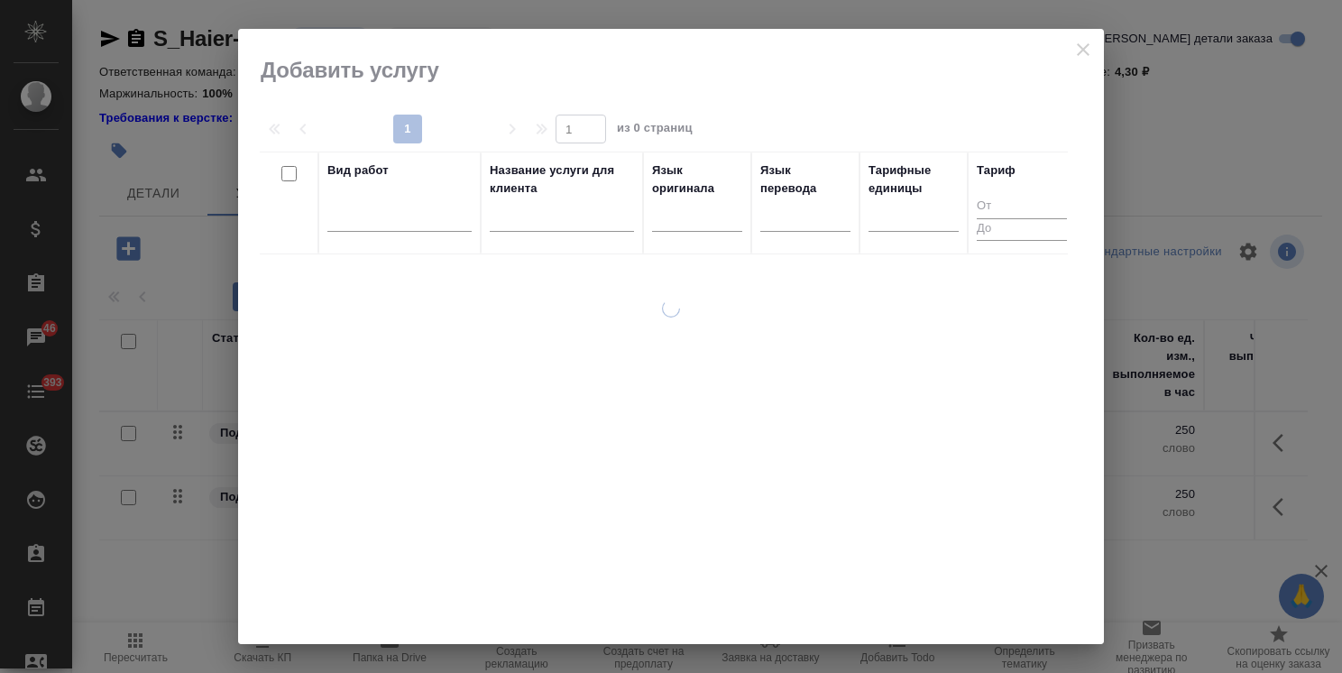
click at [588, 222] on input "text" at bounding box center [562, 220] width 144 height 23
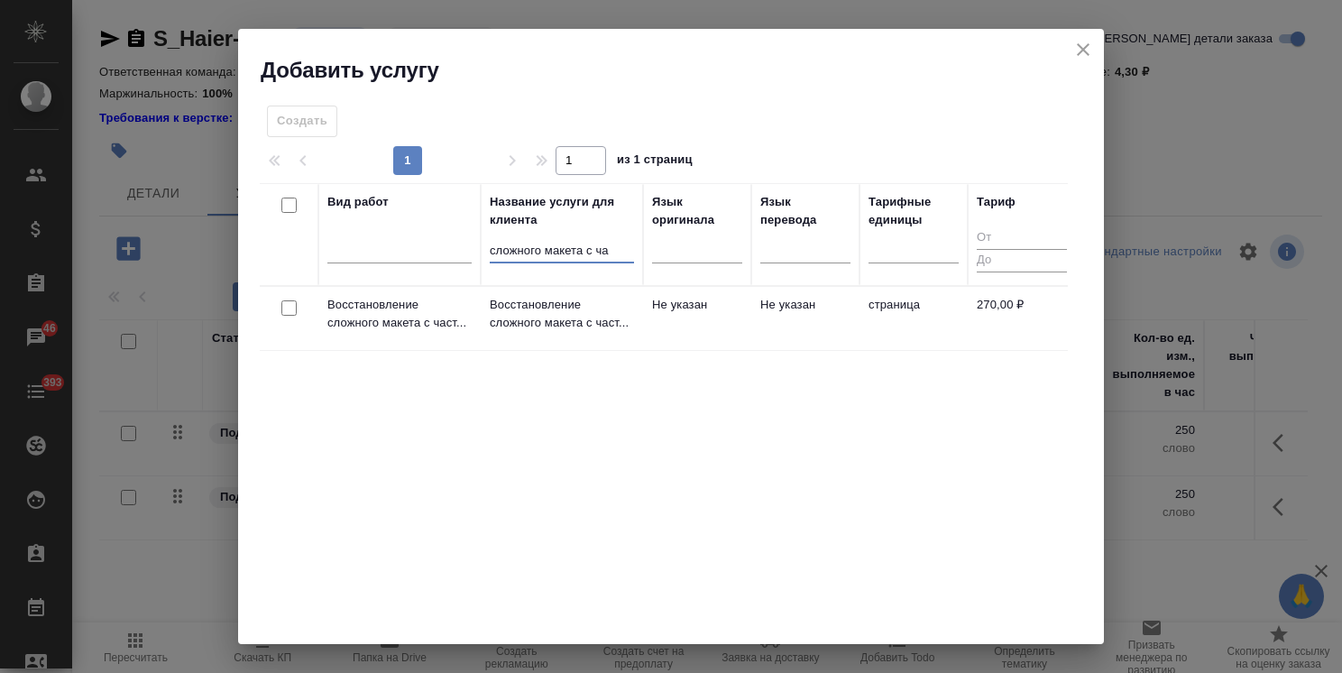
type input "сложного макета с ча"
click at [296, 307] on input "checkbox" at bounding box center [288, 307] width 15 height 15
checkbox input "true"
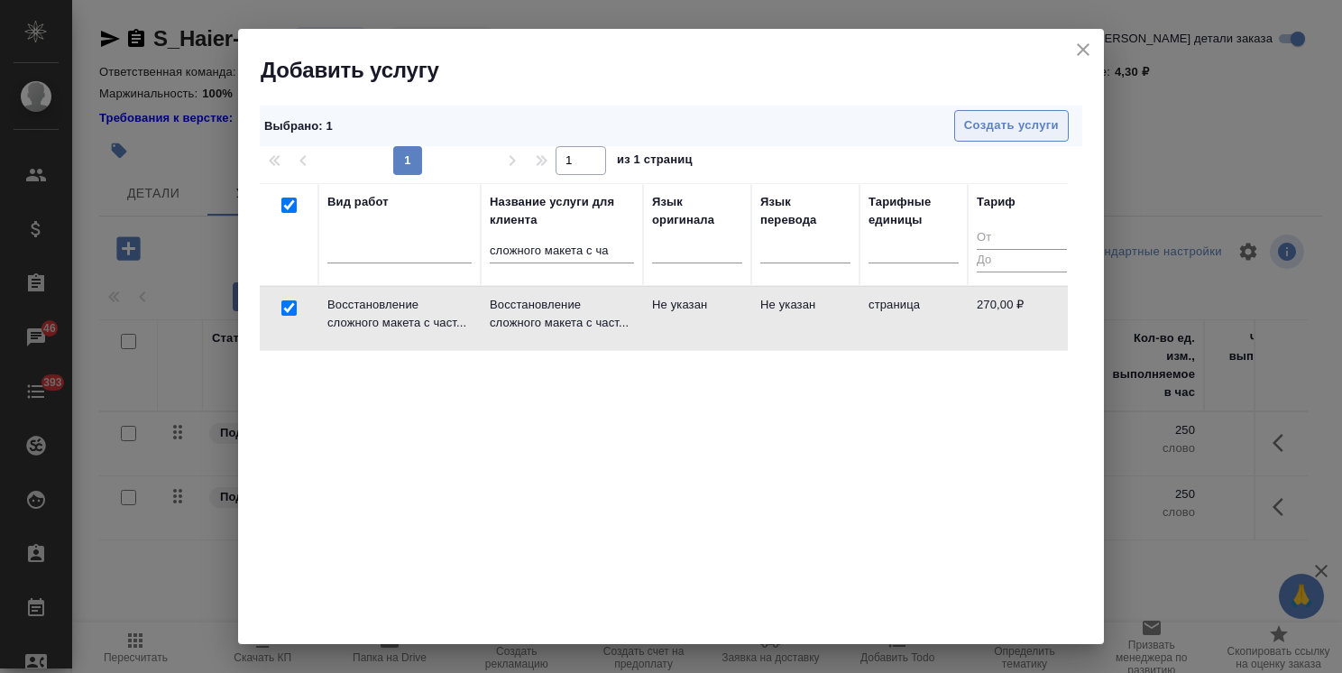
click at [993, 125] on span "Создать услуги" at bounding box center [1011, 125] width 95 height 21
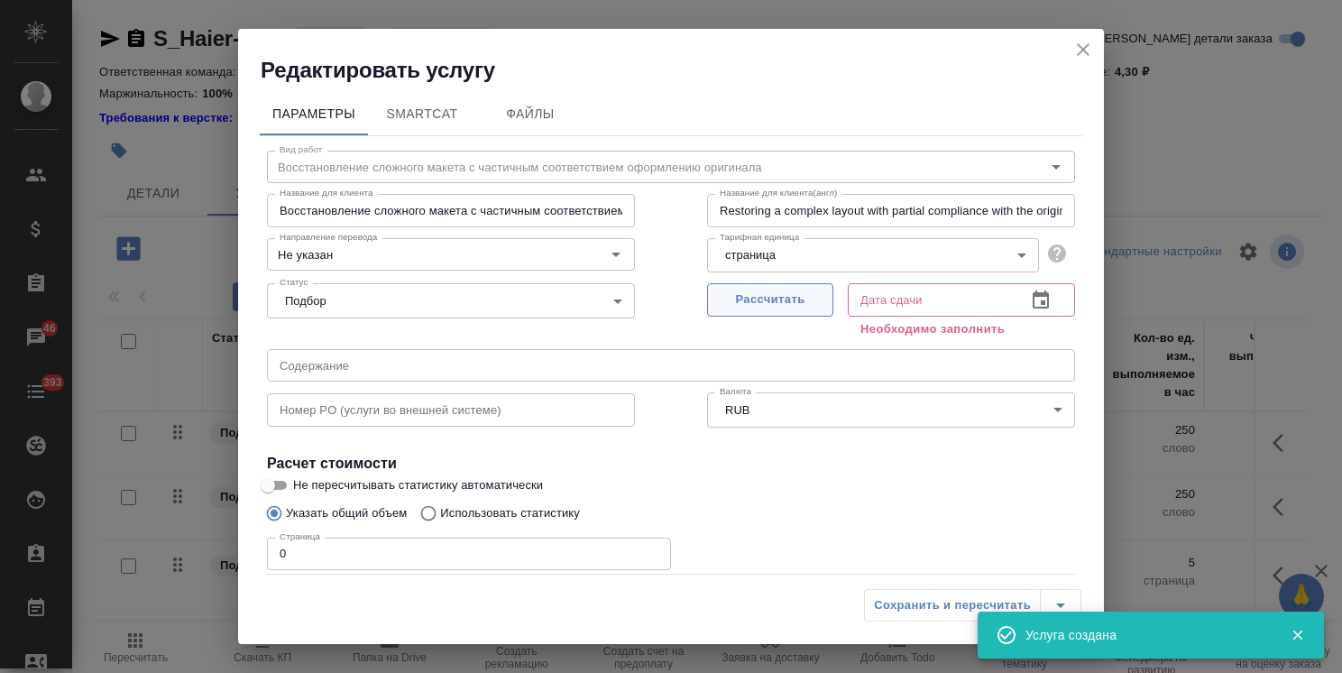
click at [755, 292] on span "Рассчитать" at bounding box center [770, 299] width 106 height 21
type input "22.09.2025 12:56"
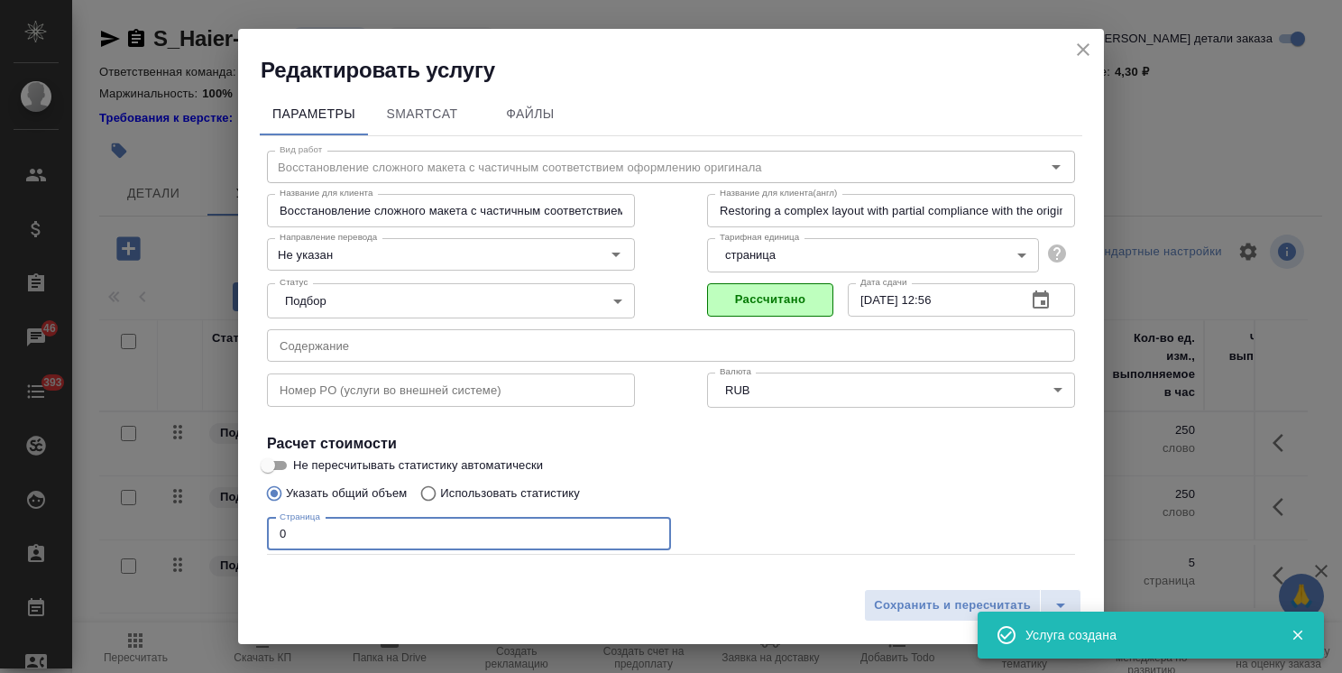
drag, startPoint x: 322, startPoint y: 534, endPoint x: 160, endPoint y: 525, distance: 162.6
click at [167, 525] on div "Редактировать услугу Параметры SmartCat Файлы Вид работ Восстановление сложного…" at bounding box center [671, 336] width 1342 height 673
type input "34"
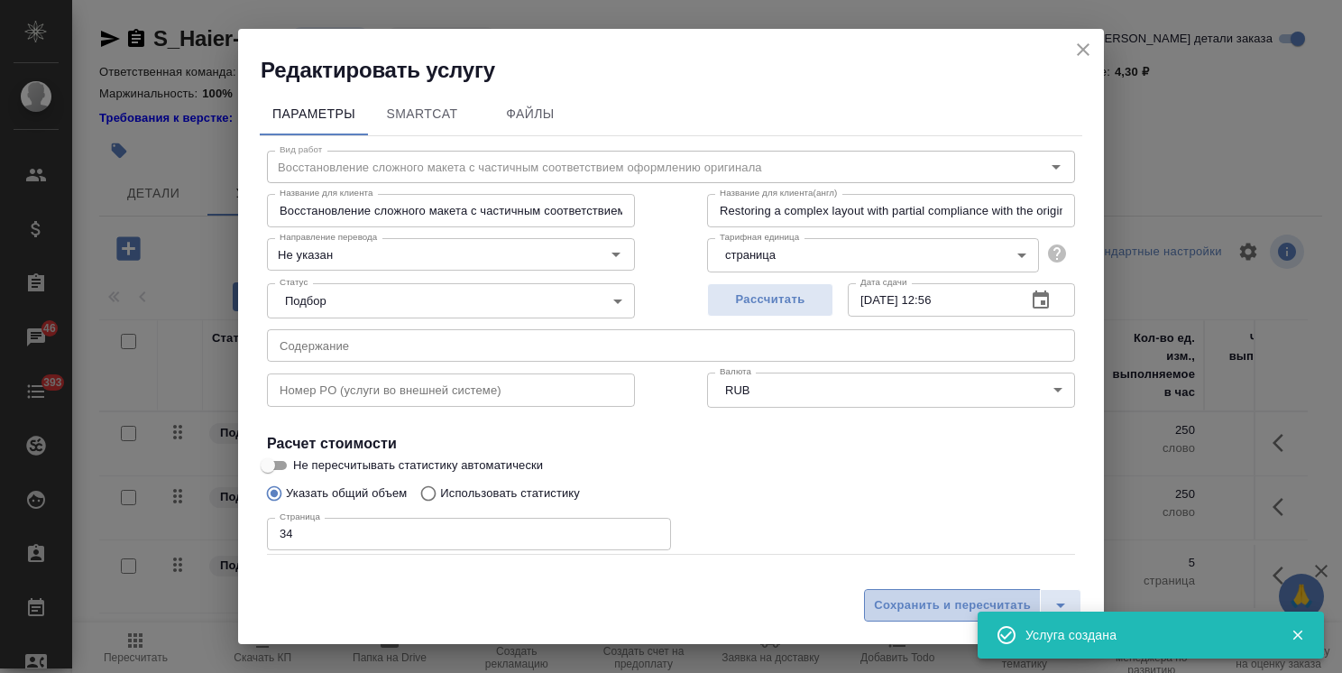
click at [956, 604] on span "Сохранить и пересчитать" at bounding box center [952, 605] width 157 height 21
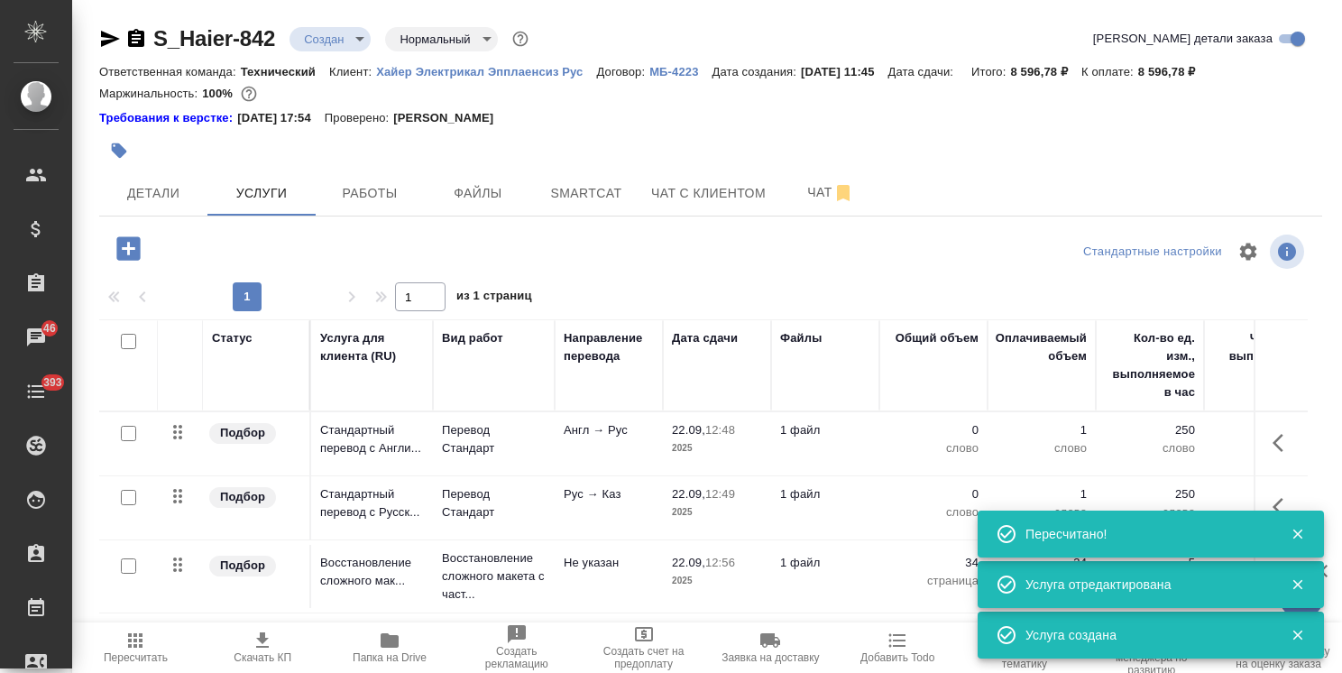
click at [135, 252] on icon "button" at bounding box center [127, 247] width 23 height 23
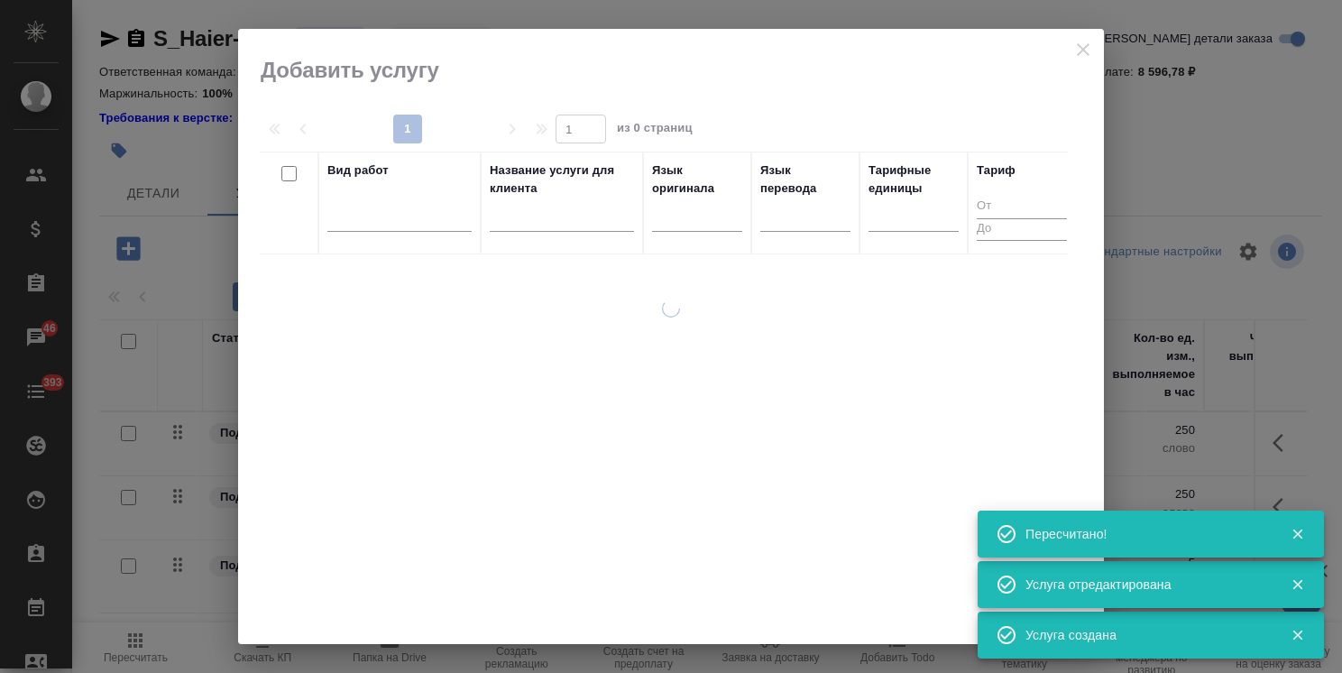
click at [553, 224] on input "text" at bounding box center [562, 220] width 144 height 23
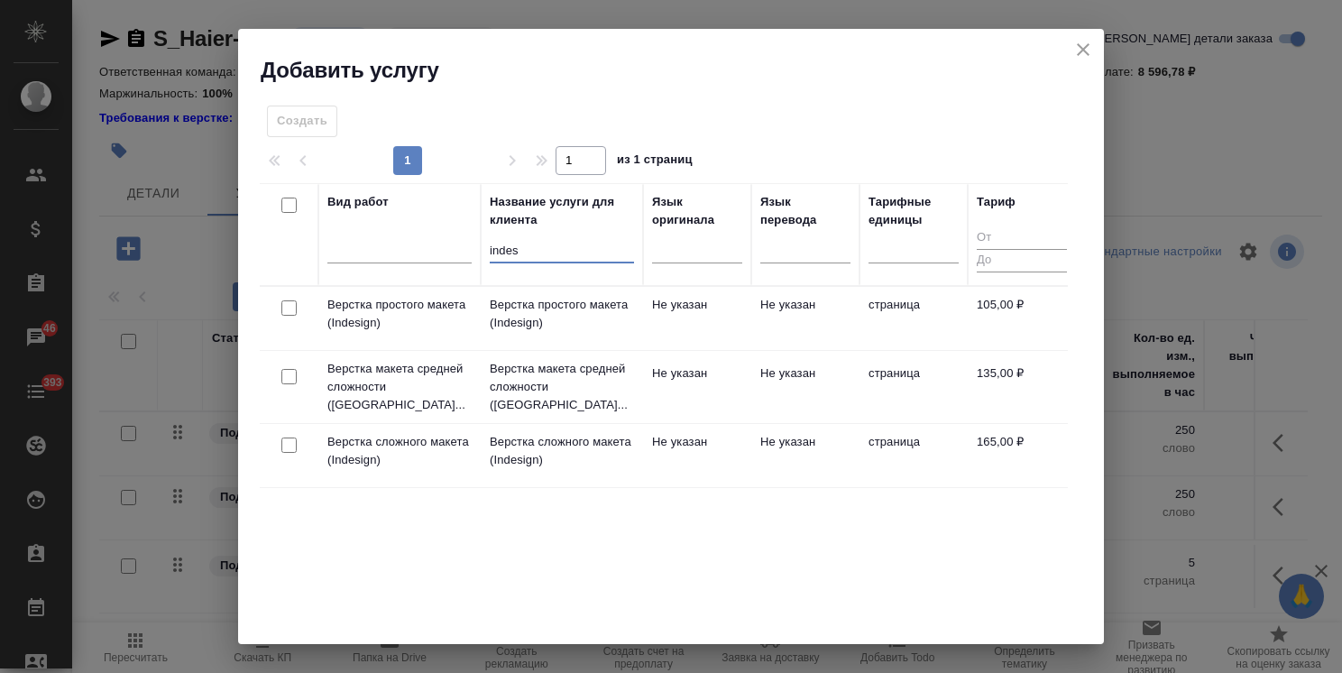
type input "indes"
click at [280, 373] on div at bounding box center [289, 376] width 41 height 25
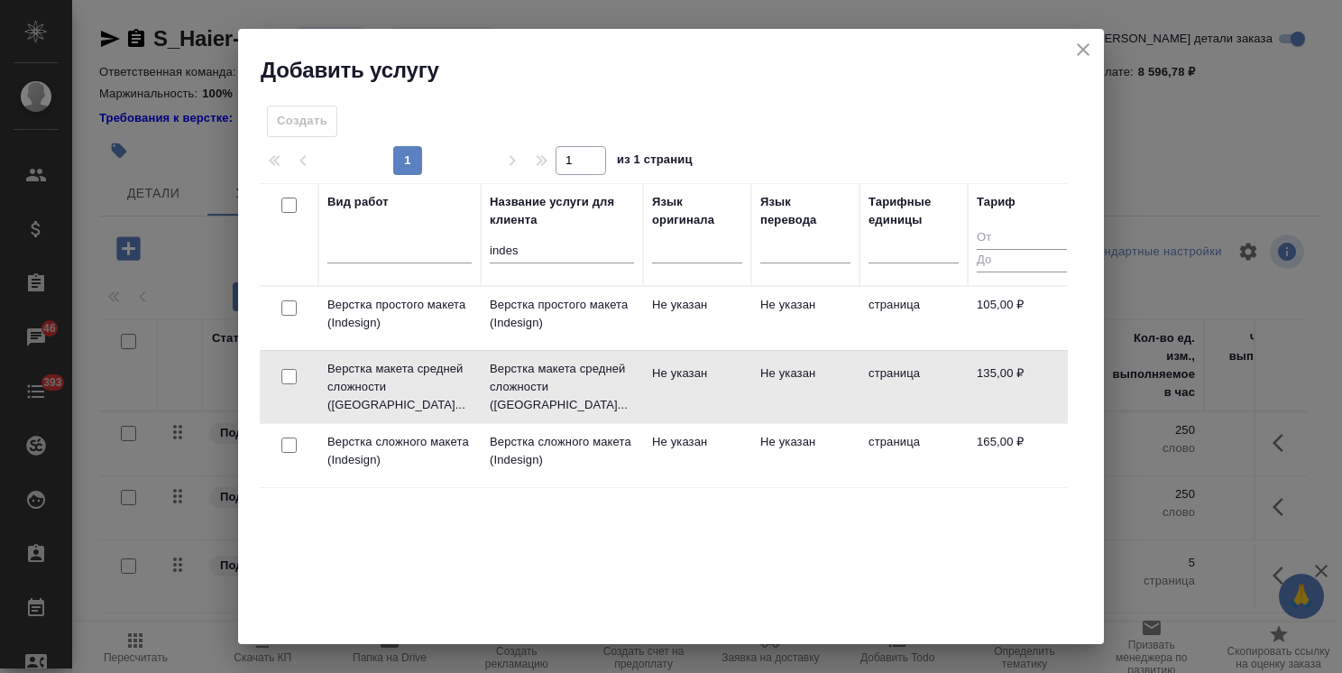
click at [293, 369] on input "checkbox" at bounding box center [288, 376] width 15 height 15
checkbox input "true"
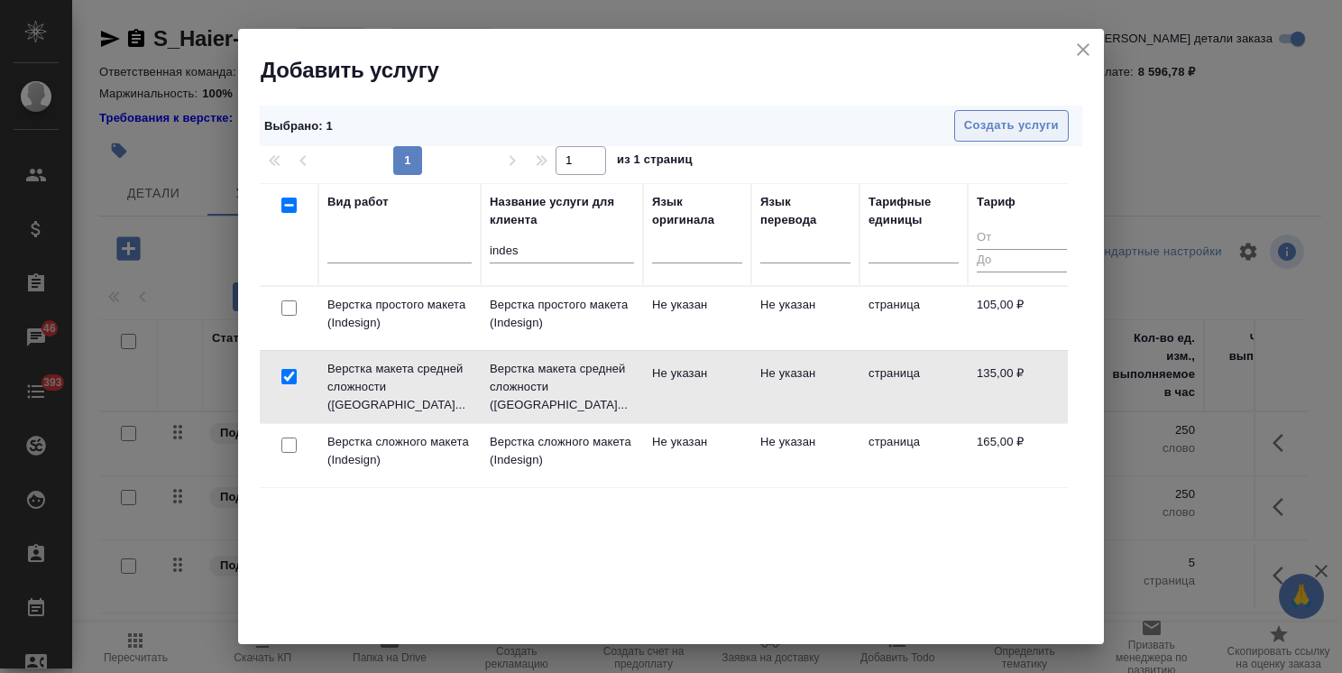
click at [981, 121] on span "Создать услуги" at bounding box center [1011, 125] width 95 height 21
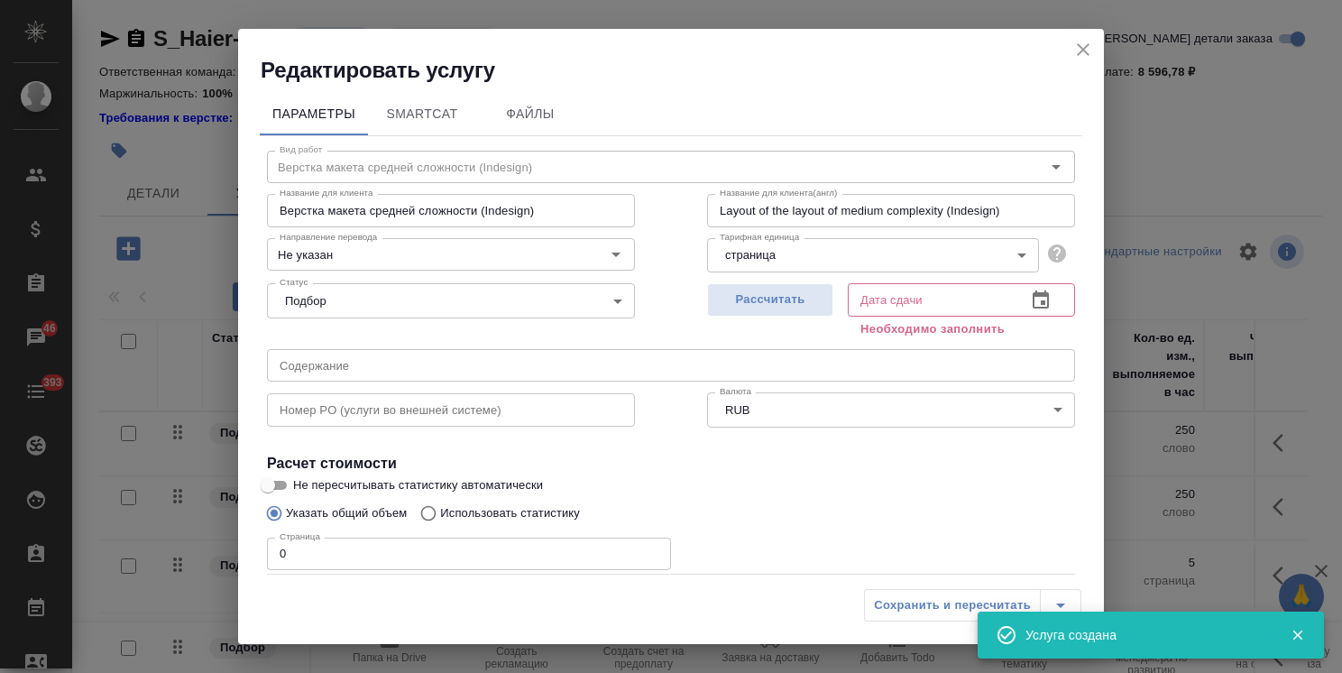
click at [759, 297] on span "Рассчитать" at bounding box center [770, 299] width 106 height 21
type input "22.09.2025 12:56"
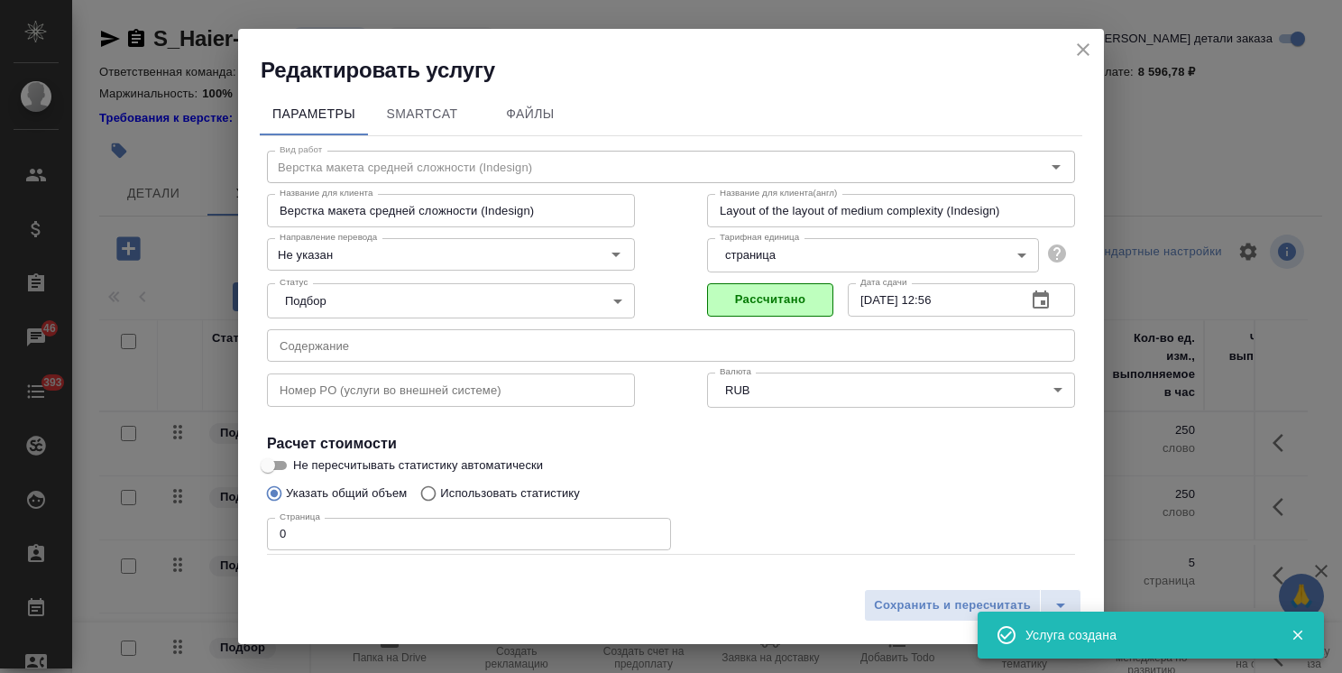
drag, startPoint x: 306, startPoint y: 525, endPoint x: 233, endPoint y: 522, distance: 73.1
click at [234, 522] on div "Редактировать услугу Параметры SmartCat Файлы Вид работ Верстка макета средней …" at bounding box center [671, 336] width 1342 height 673
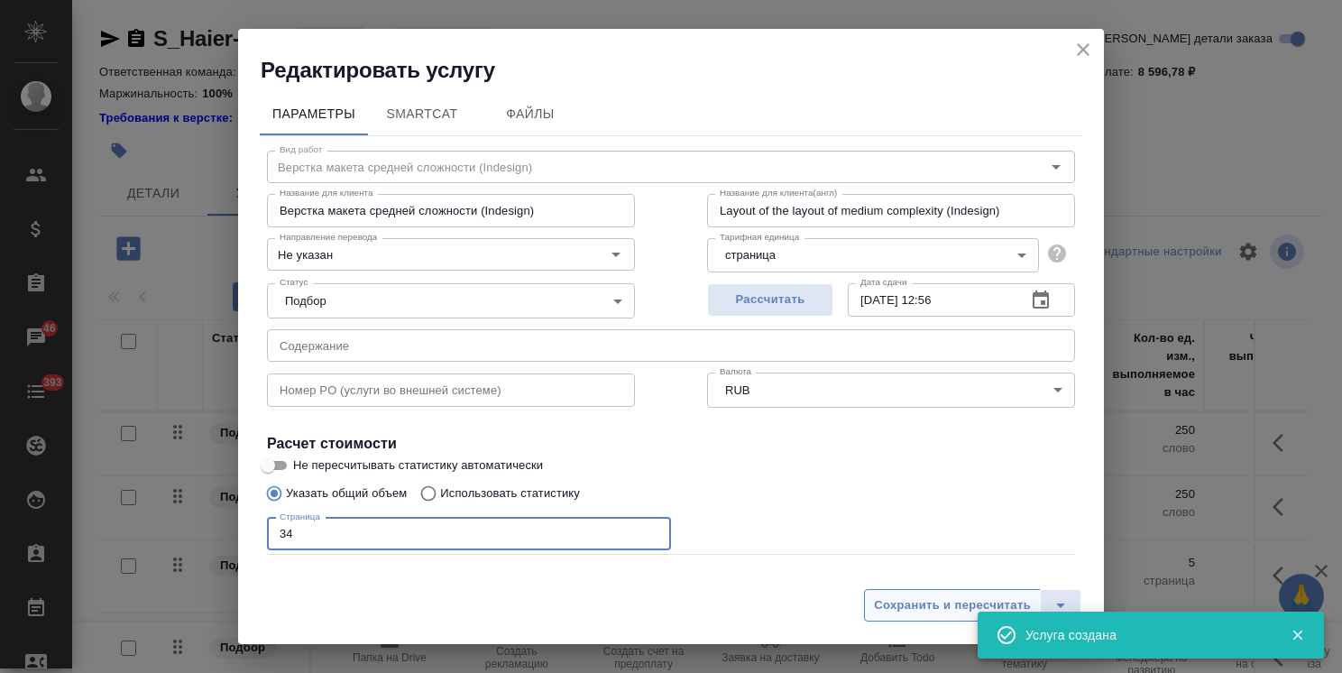
type input "34"
click at [923, 606] on span "Сохранить и пересчитать" at bounding box center [952, 605] width 157 height 21
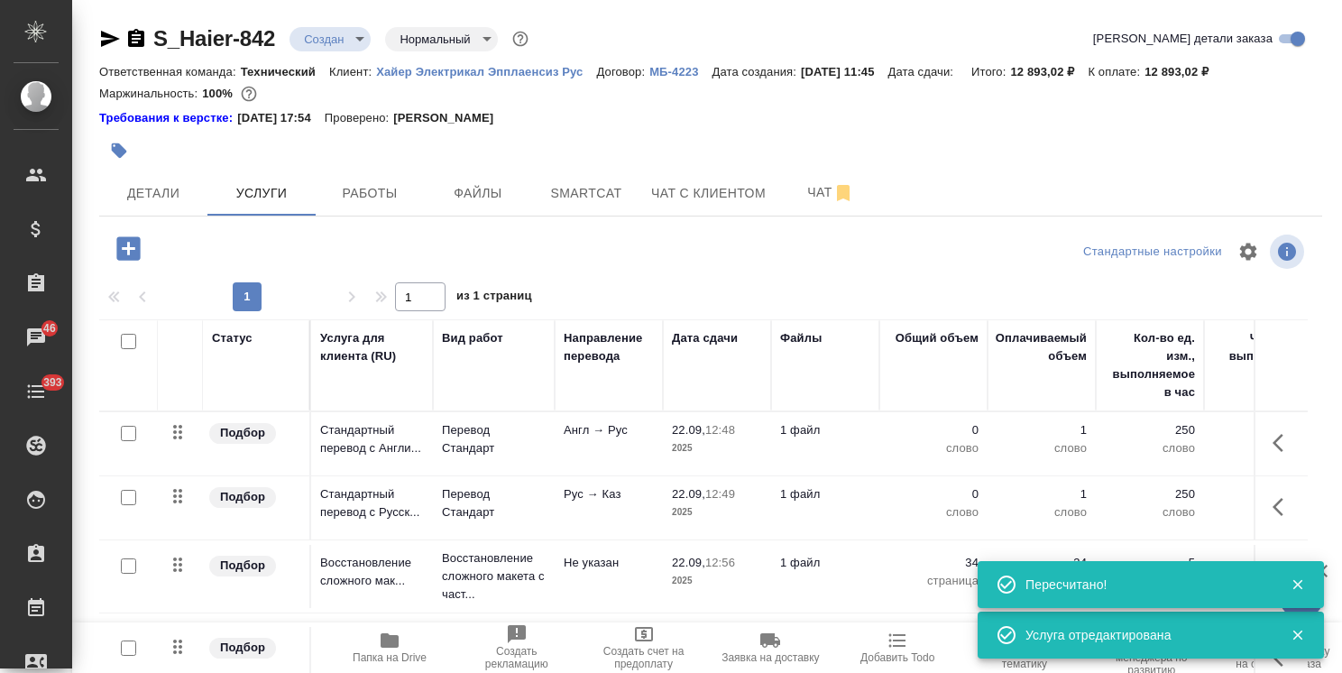
click at [127, 256] on icon "button" at bounding box center [127, 247] width 23 height 23
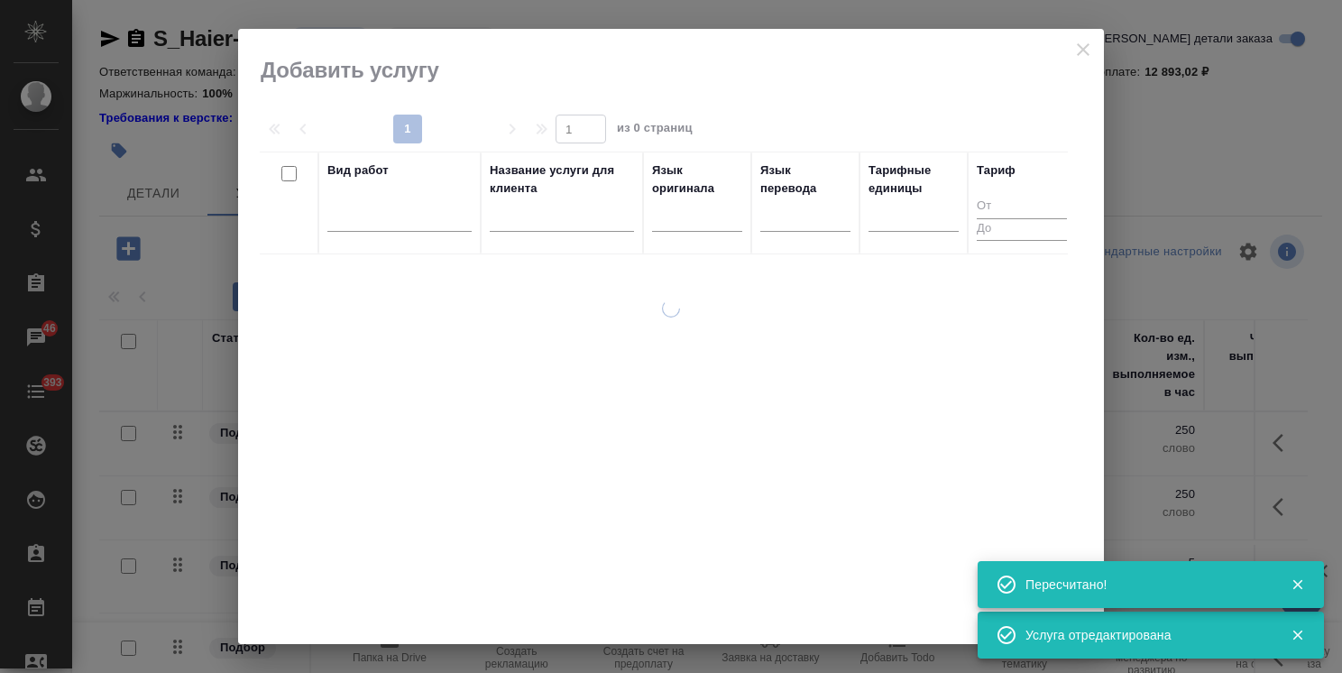
click at [555, 218] on input "text" at bounding box center [562, 220] width 144 height 23
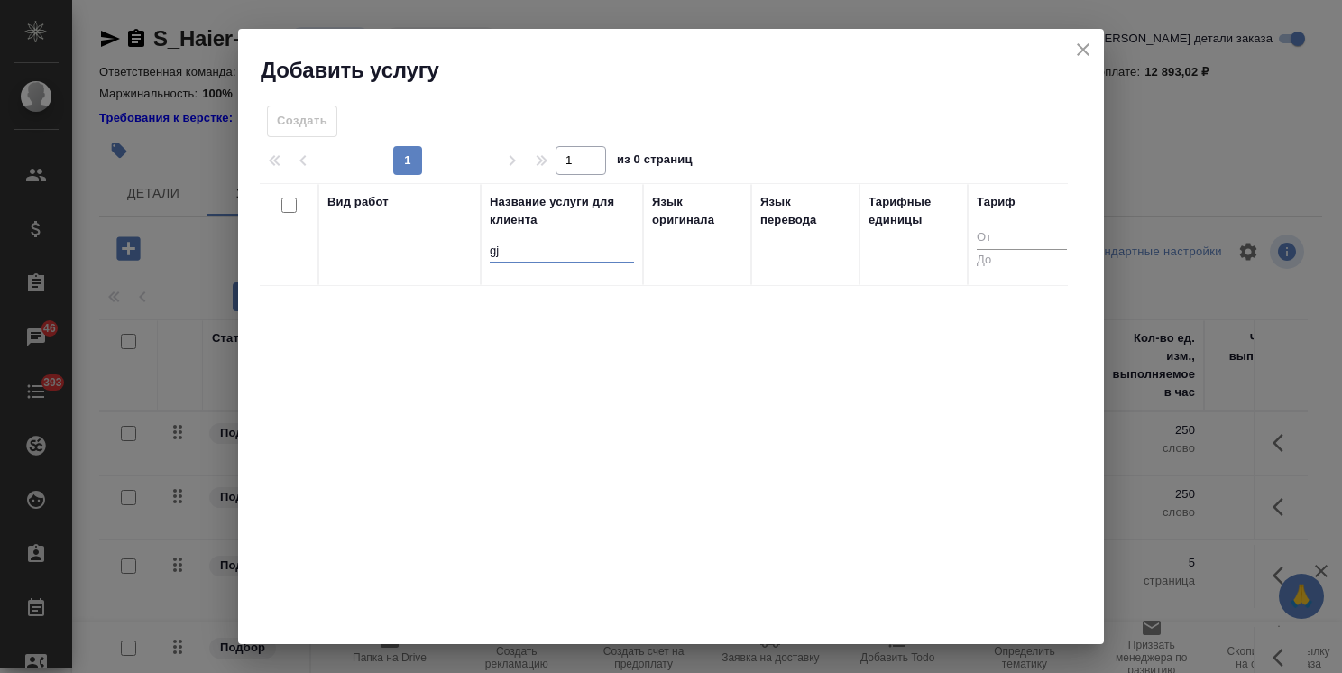
type input "g"
type input "почасо"
click at [289, 304] on input "checkbox" at bounding box center [288, 307] width 15 height 15
checkbox input "true"
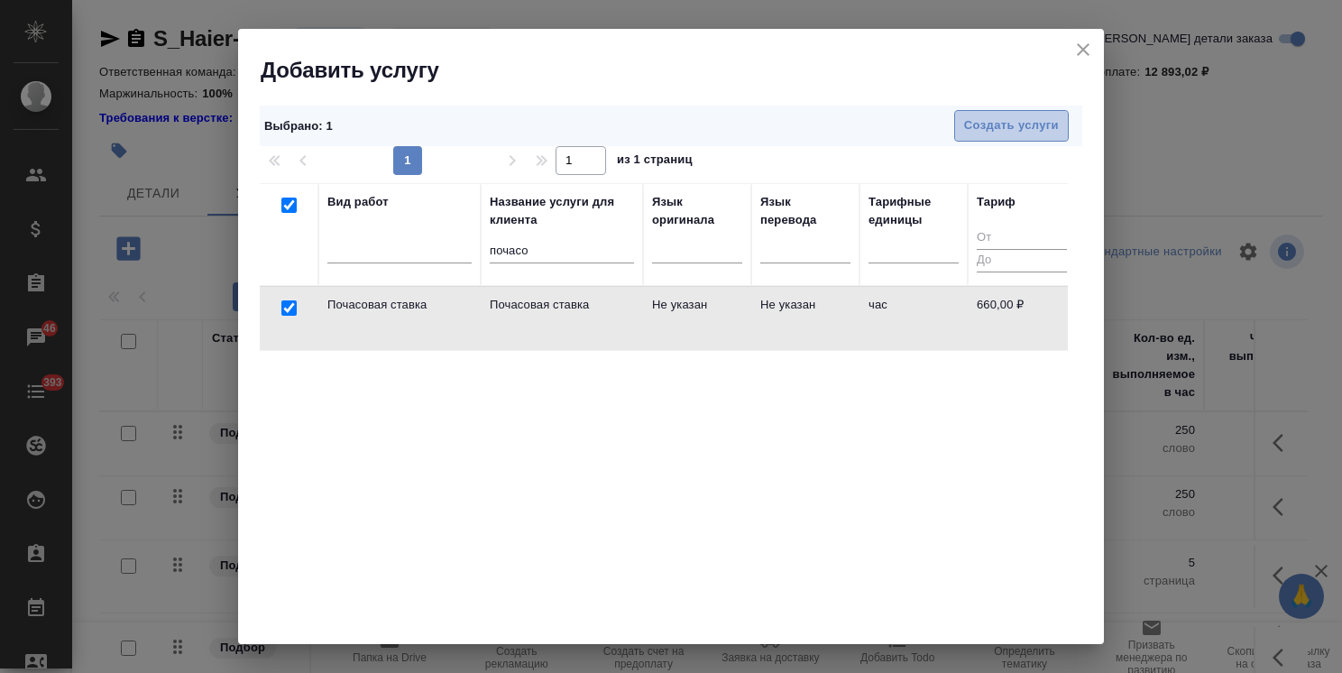
click at [984, 124] on span "Создать услуги" at bounding box center [1011, 125] width 95 height 21
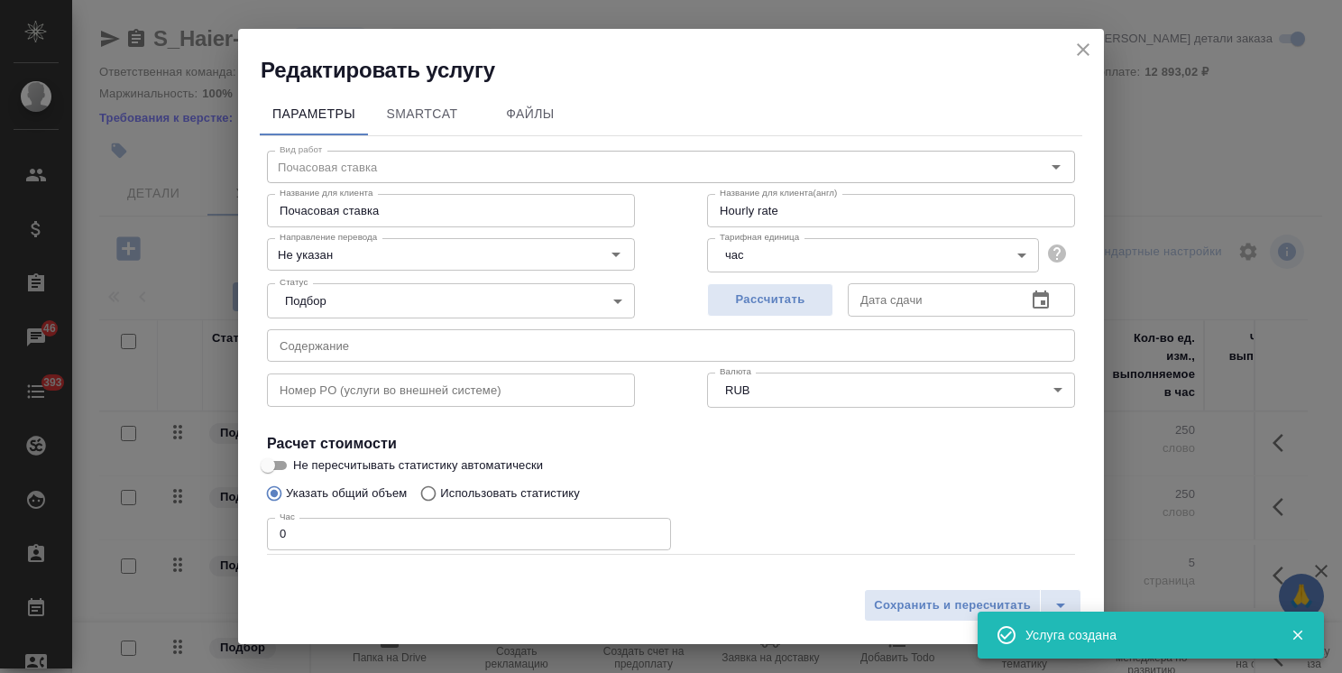
type input "Hourly rate"
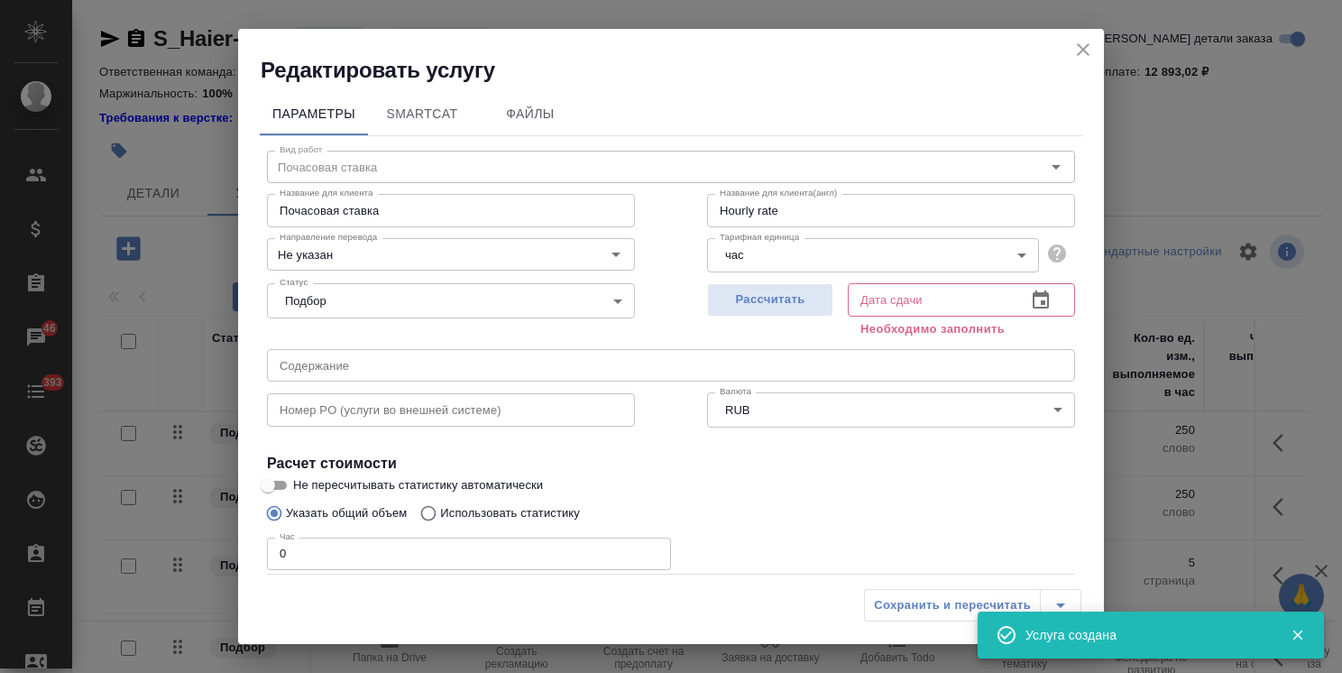
click at [399, 209] on input "Почасовая ставка" at bounding box center [451, 210] width 368 height 32
type input "Почасовая ставка верстки"
drag, startPoint x: 278, startPoint y: 558, endPoint x: 265, endPoint y: 555, distance: 12.9
click at [265, 556] on div "Вид работ Почасовая ставка Вид работ Название для клиента Почасовая ставка верс…" at bounding box center [671, 409] width 822 height 546
click at [273, 546] on input "0" at bounding box center [469, 553] width 404 height 32
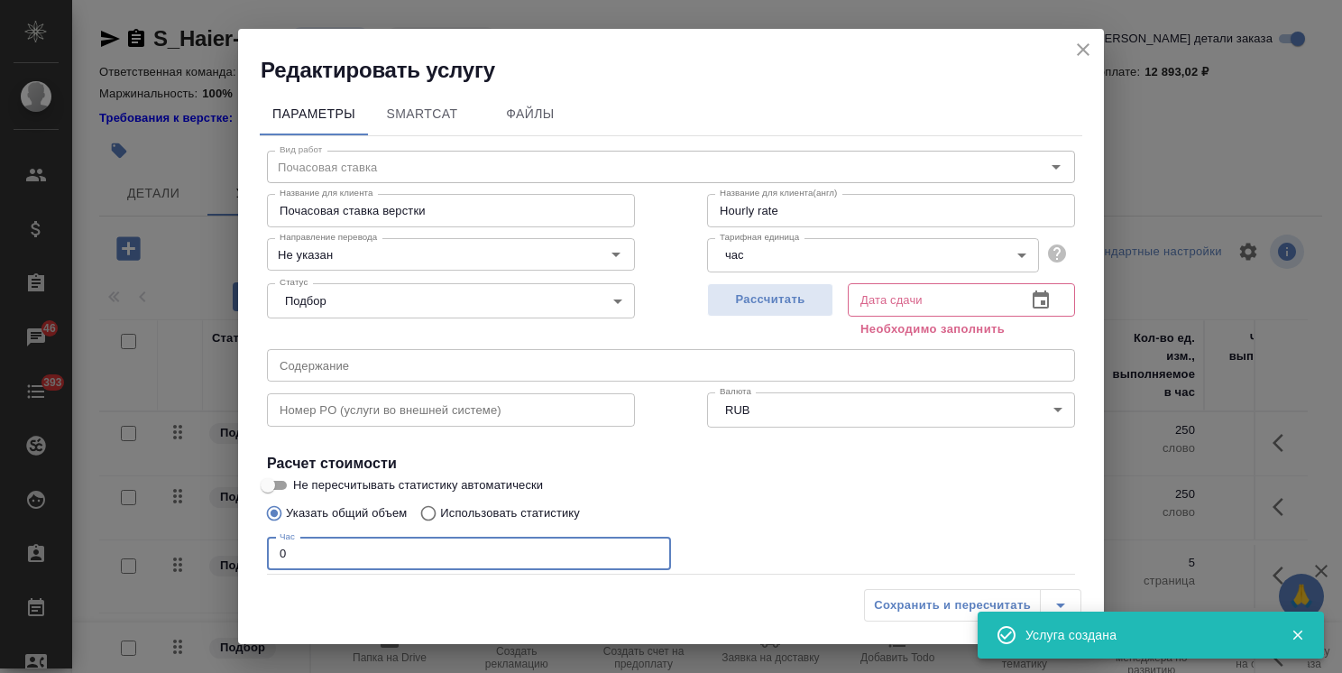
type input "Hourly rate"
type input "5"
type input "Hourly rate"
type input "5"
click at [793, 310] on button "Рассчитать" at bounding box center [770, 299] width 126 height 33
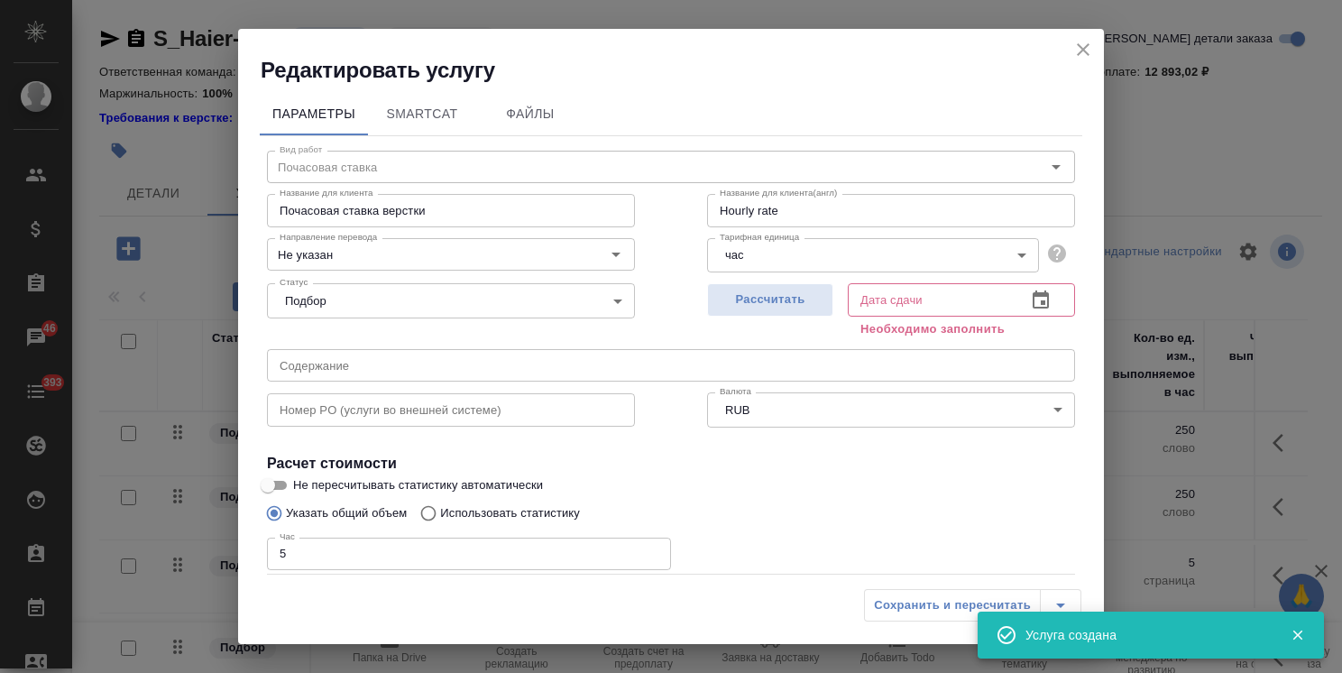
type input "Hourly rate"
type input "22.09.2025 12:56"
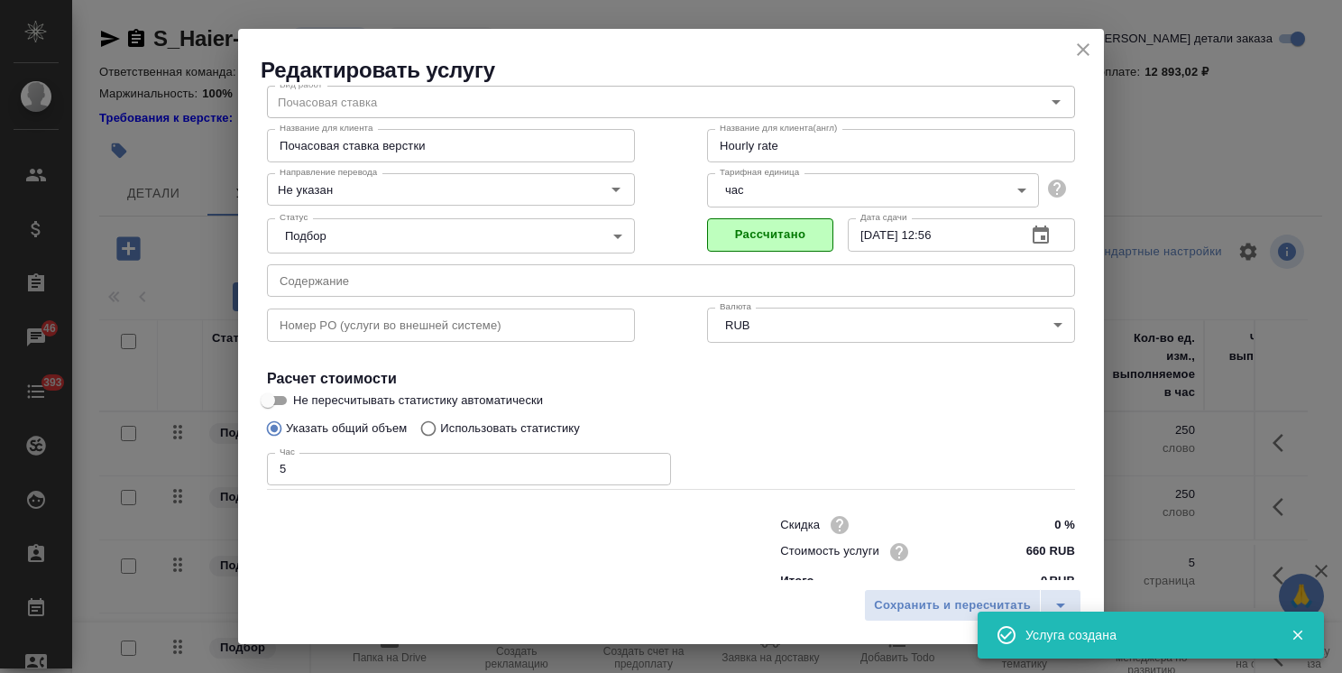
scroll to position [87, 0]
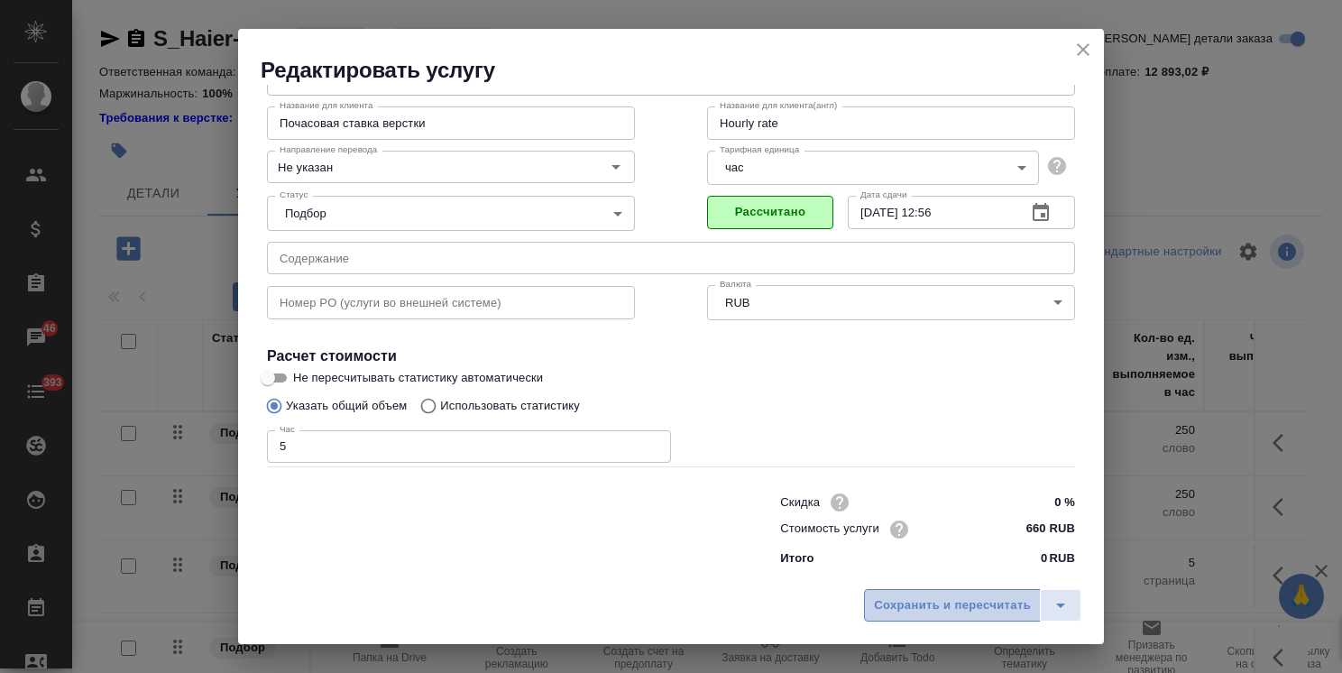
drag, startPoint x: 904, startPoint y: 611, endPoint x: 917, endPoint y: 601, distance: 17.3
click at [904, 610] on span "Сохранить и пересчитать" at bounding box center [952, 605] width 157 height 21
type input "Hourly rate"
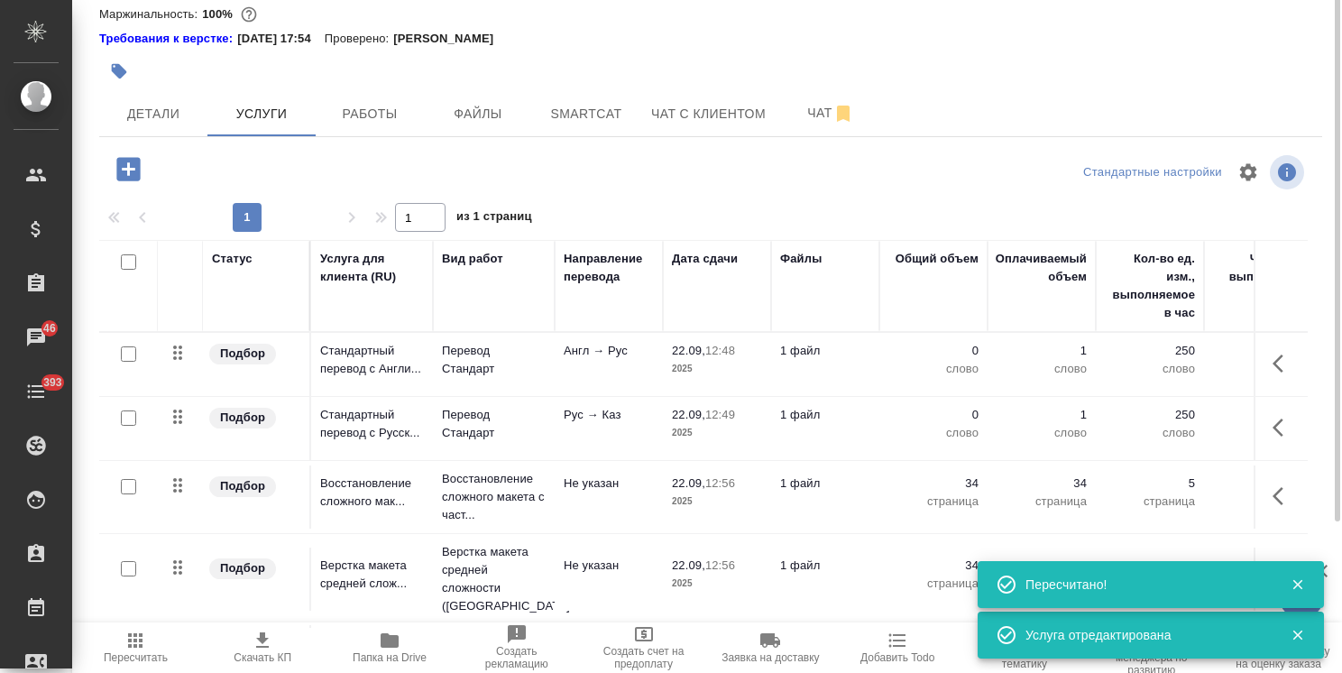
scroll to position [79, 0]
click at [124, 653] on span "Пересчитать" at bounding box center [136, 657] width 64 height 13
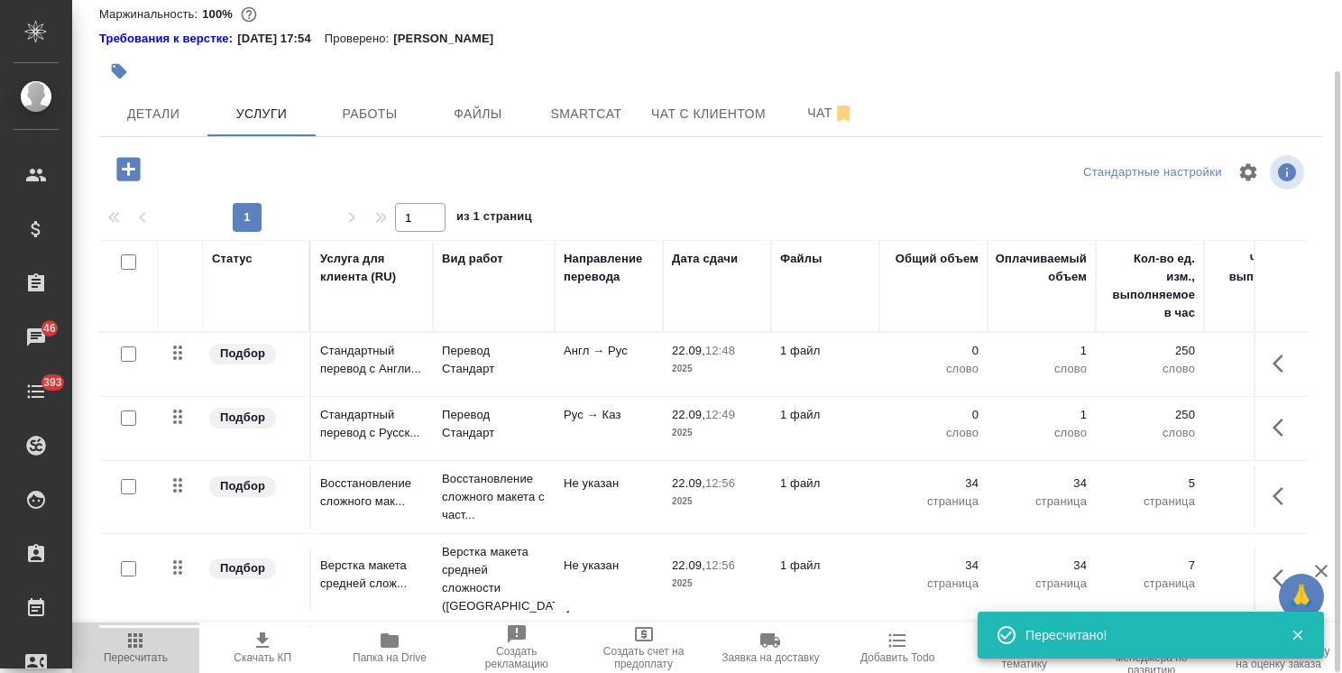
click at [148, 639] on span "Пересчитать" at bounding box center [136, 646] width 106 height 34
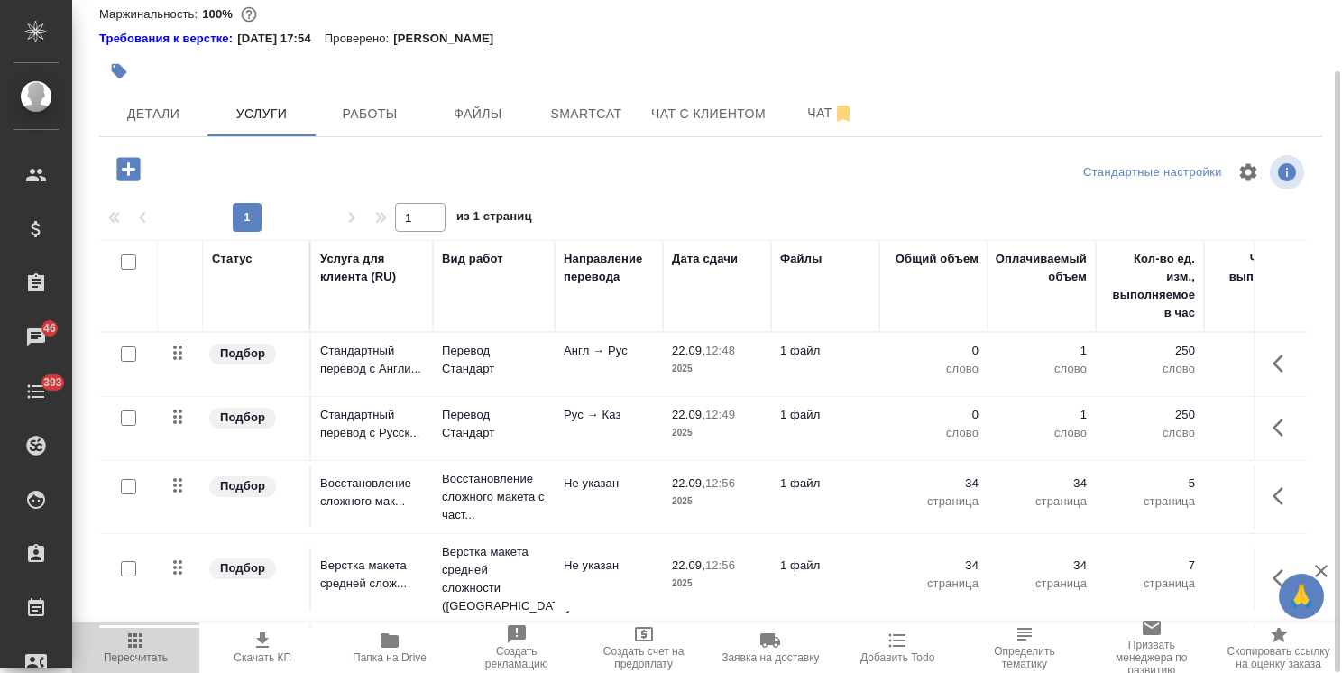
click at [131, 652] on span "Пересчитать" at bounding box center [136, 657] width 64 height 13
click at [123, 656] on span "Пересчитать" at bounding box center [136, 657] width 64 height 13
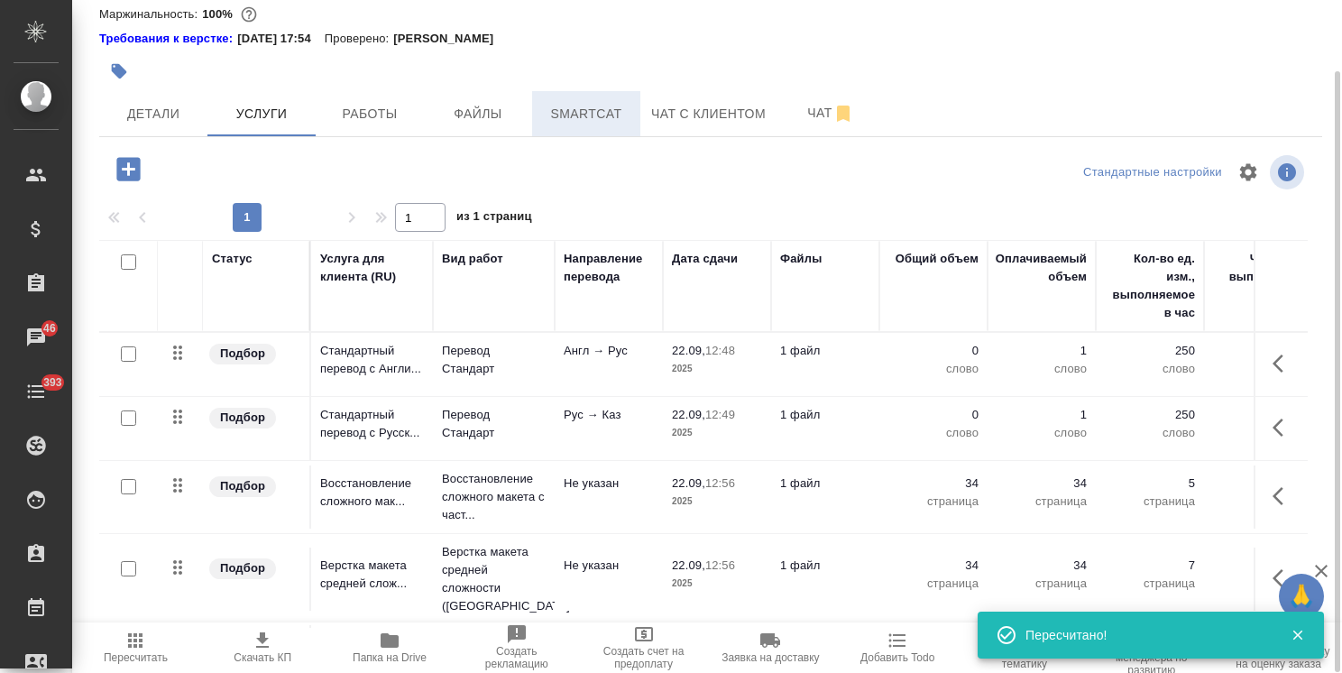
click at [565, 122] on span "Smartcat" at bounding box center [586, 114] width 87 height 23
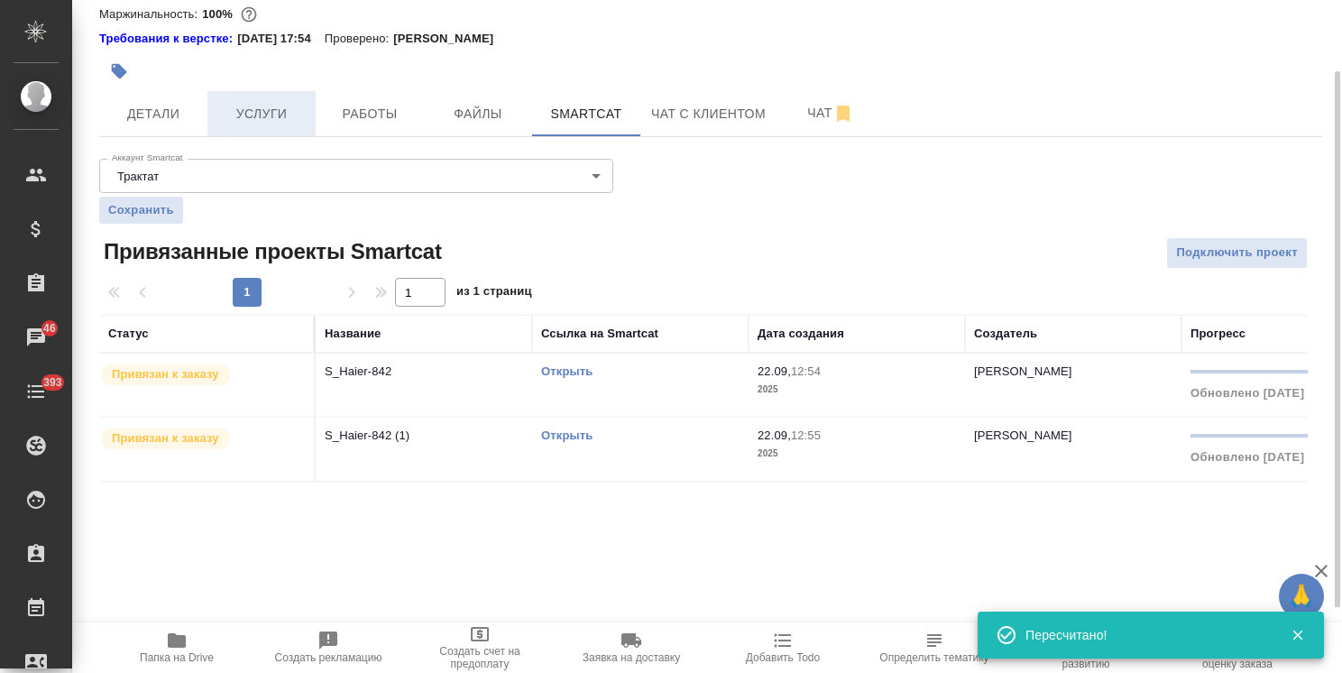
click at [275, 106] on span "Услуги" at bounding box center [261, 114] width 87 height 23
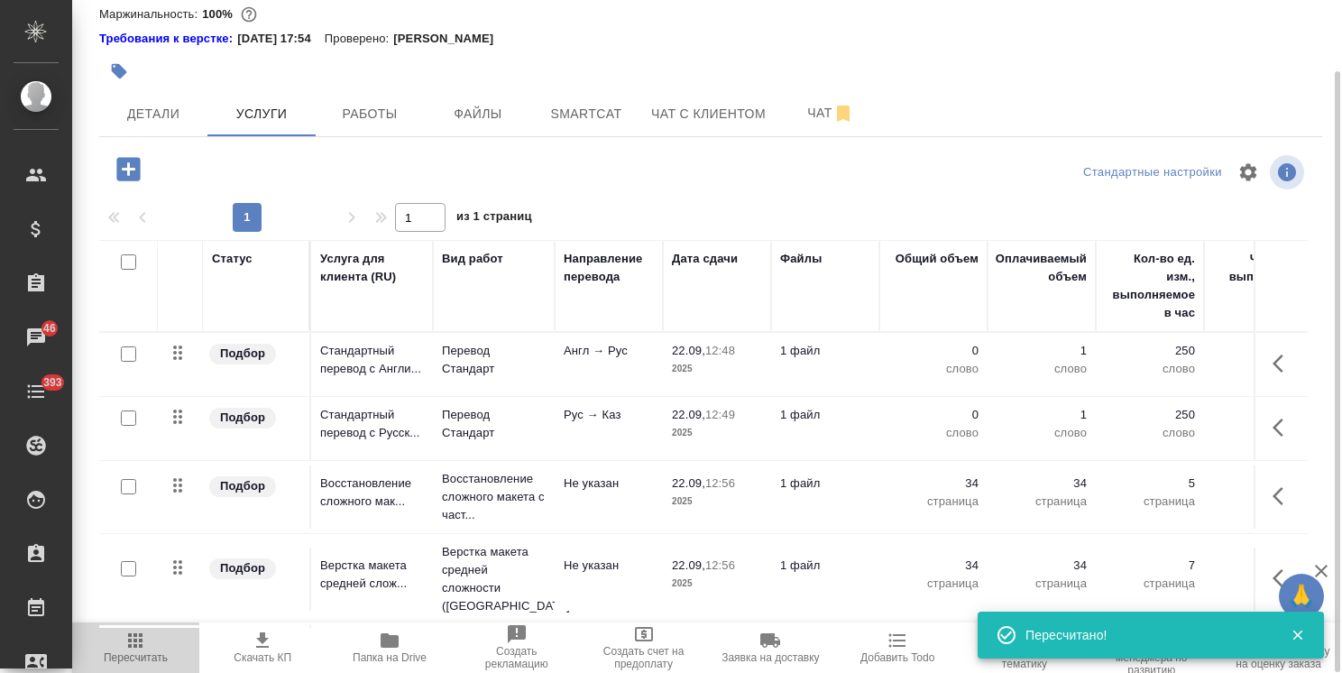
click at [152, 648] on span "Пересчитать" at bounding box center [136, 646] width 106 height 34
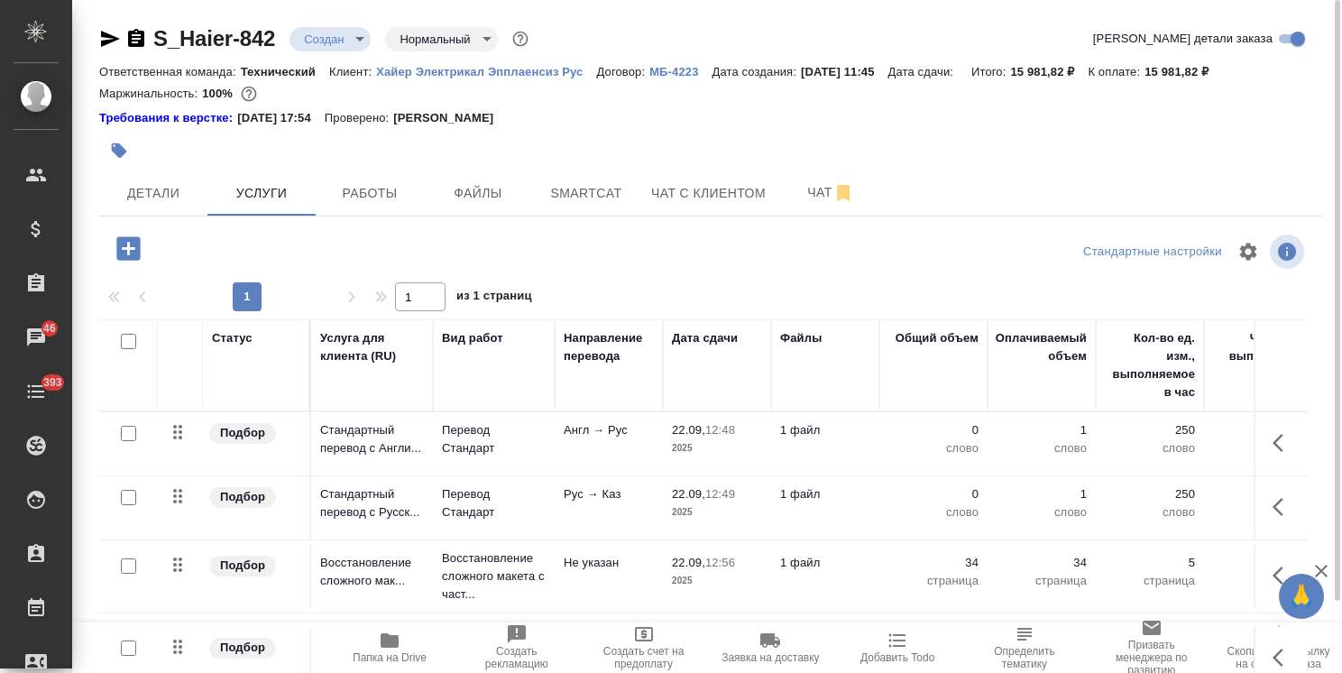
scroll to position [79, 0]
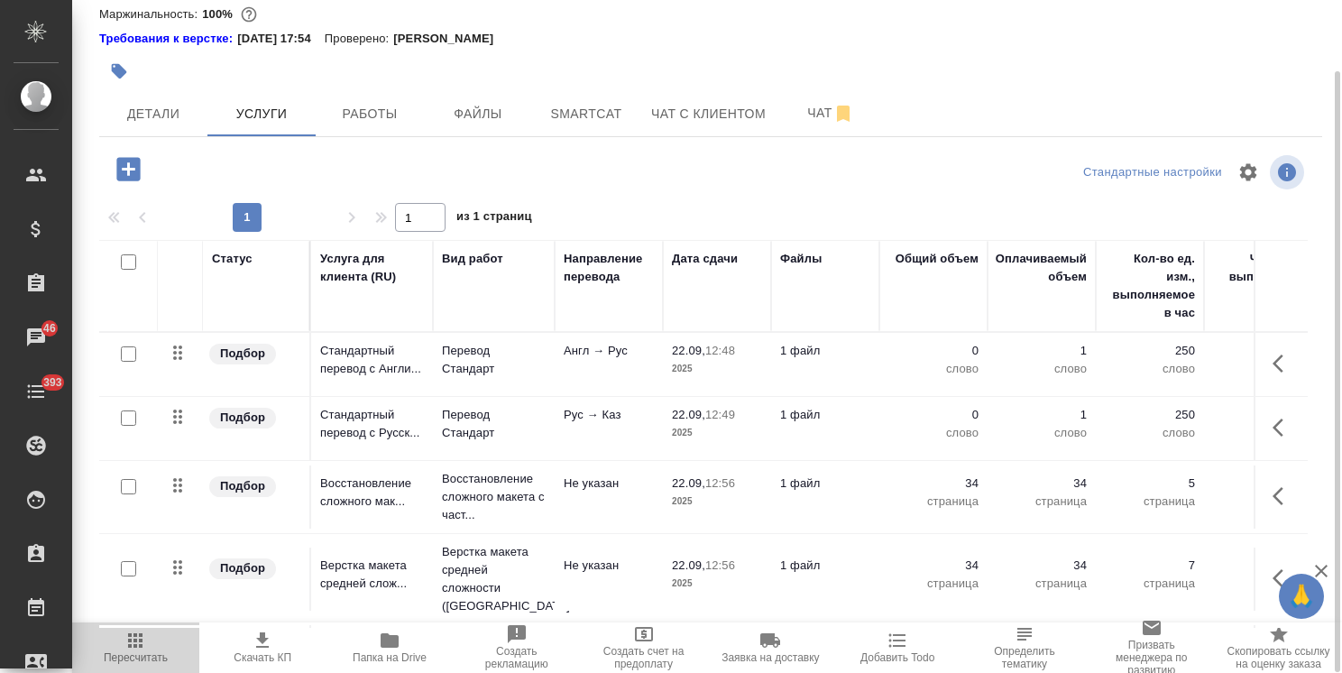
click at [119, 665] on button "Пересчитать" at bounding box center [135, 647] width 127 height 50
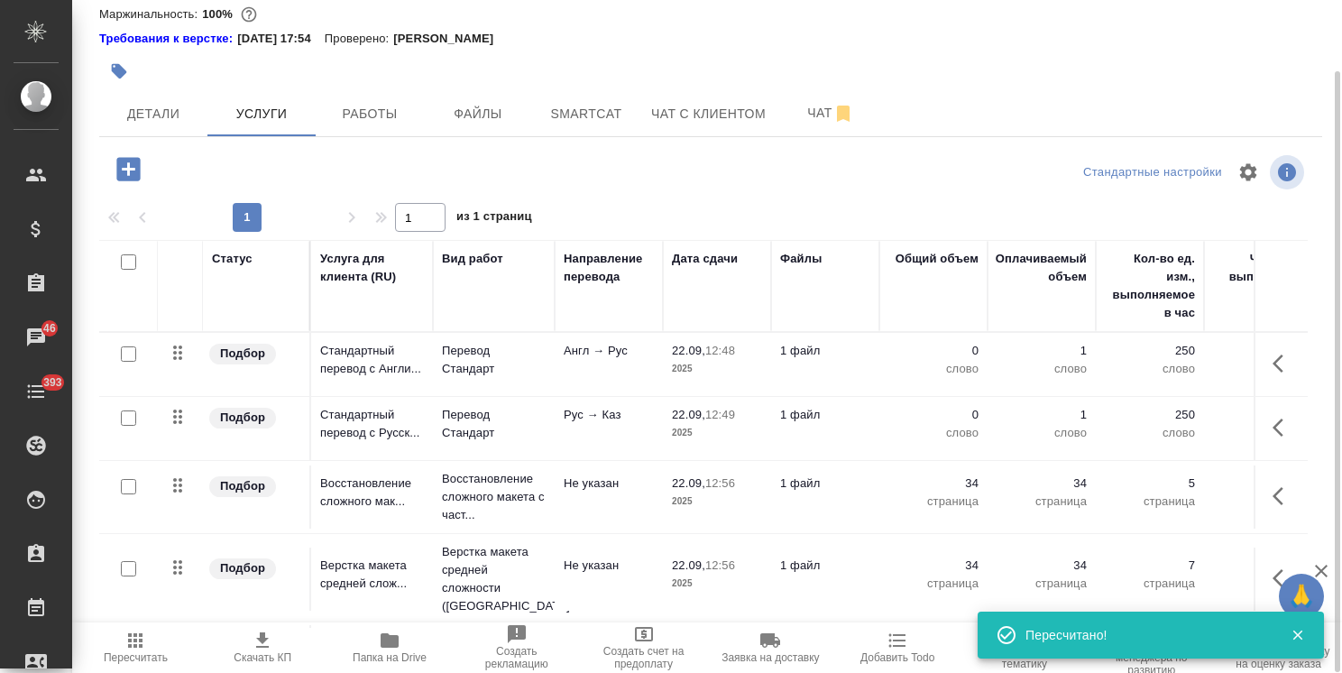
click at [109, 672] on button "Пересчитать" at bounding box center [135, 647] width 127 height 50
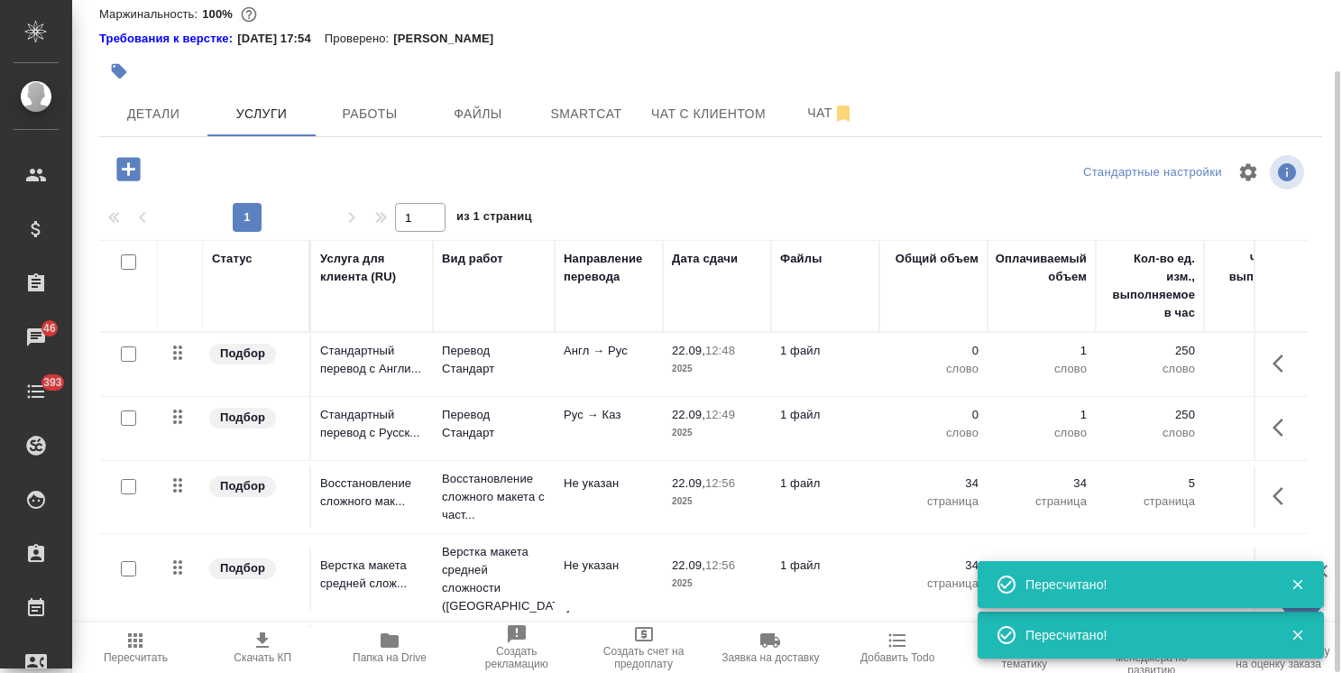
click at [123, 647] on span "Пересчитать" at bounding box center [136, 646] width 106 height 34
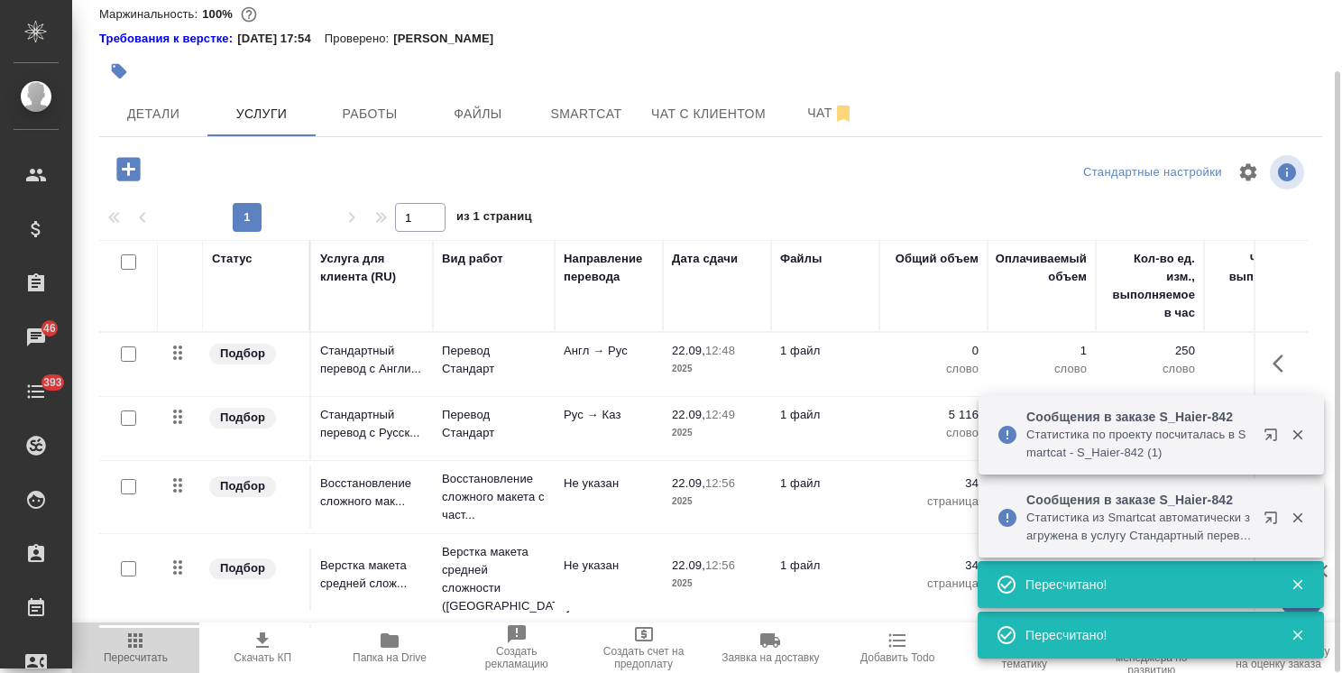
click at [149, 662] on span "Пересчитать" at bounding box center [136, 657] width 64 height 13
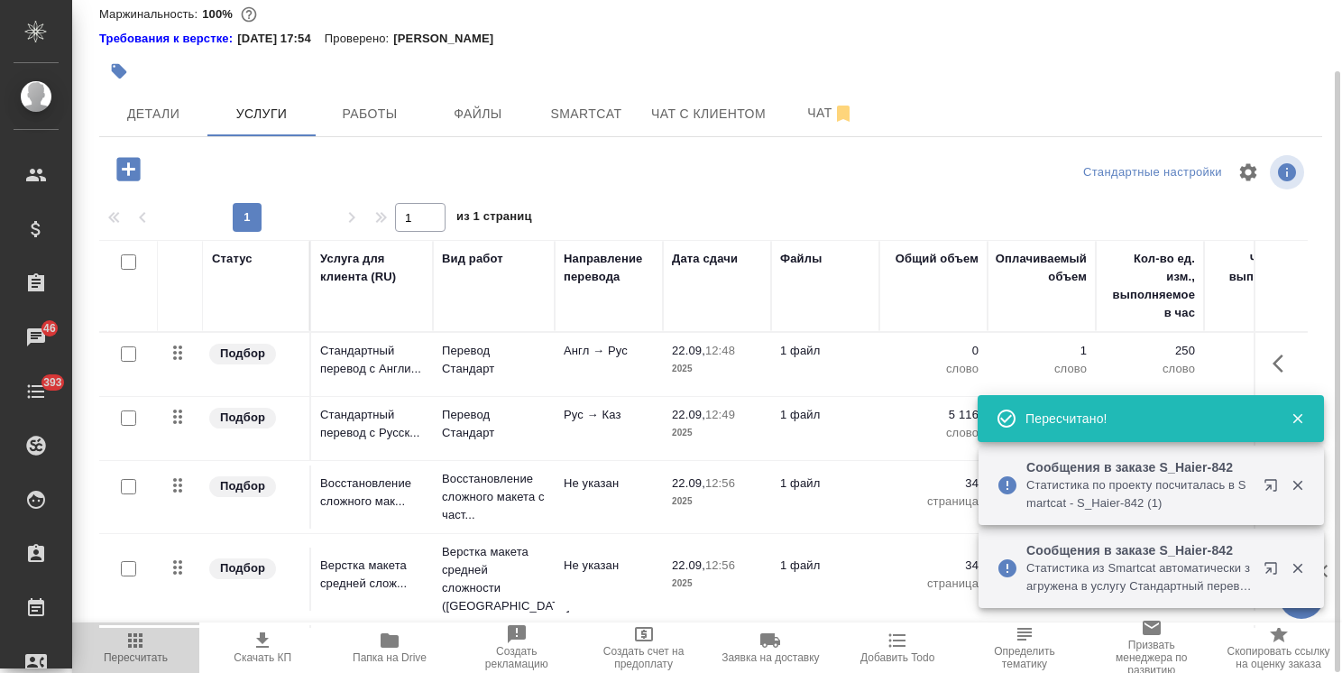
click at [148, 665] on button "Пересчитать" at bounding box center [135, 647] width 127 height 50
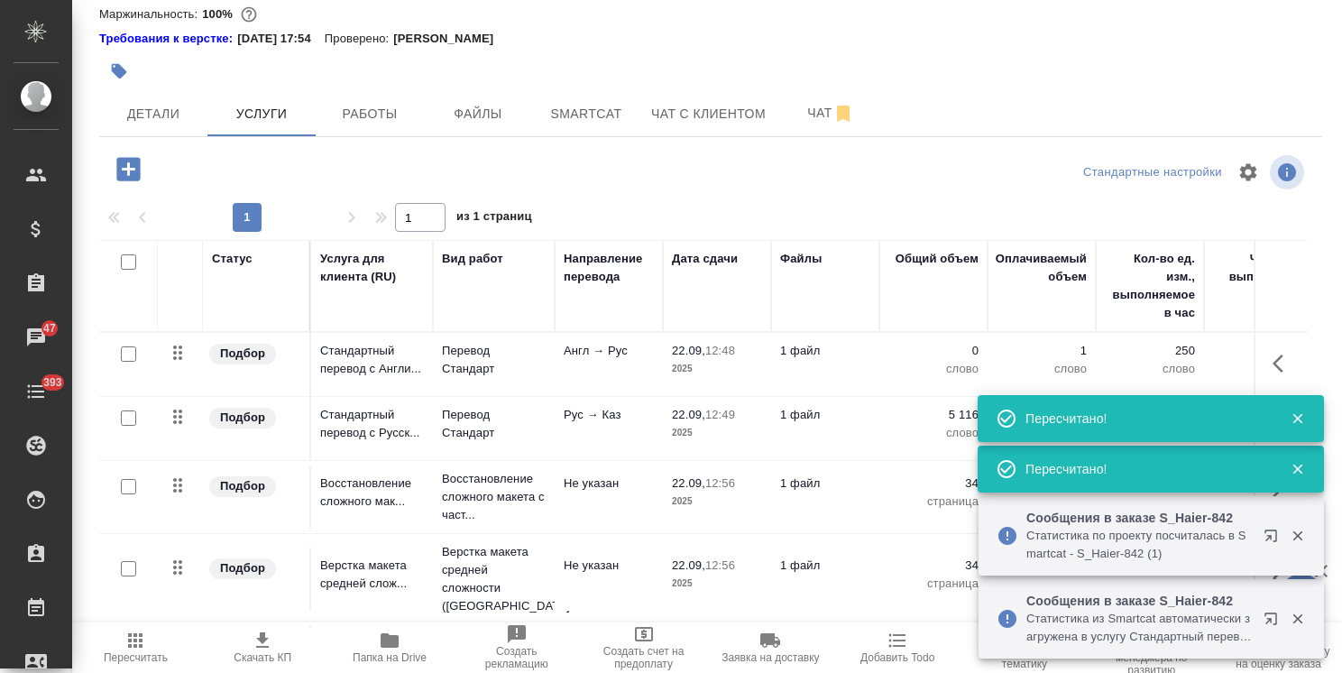
click at [1295, 622] on icon "button" at bounding box center [1298, 618] width 16 height 16
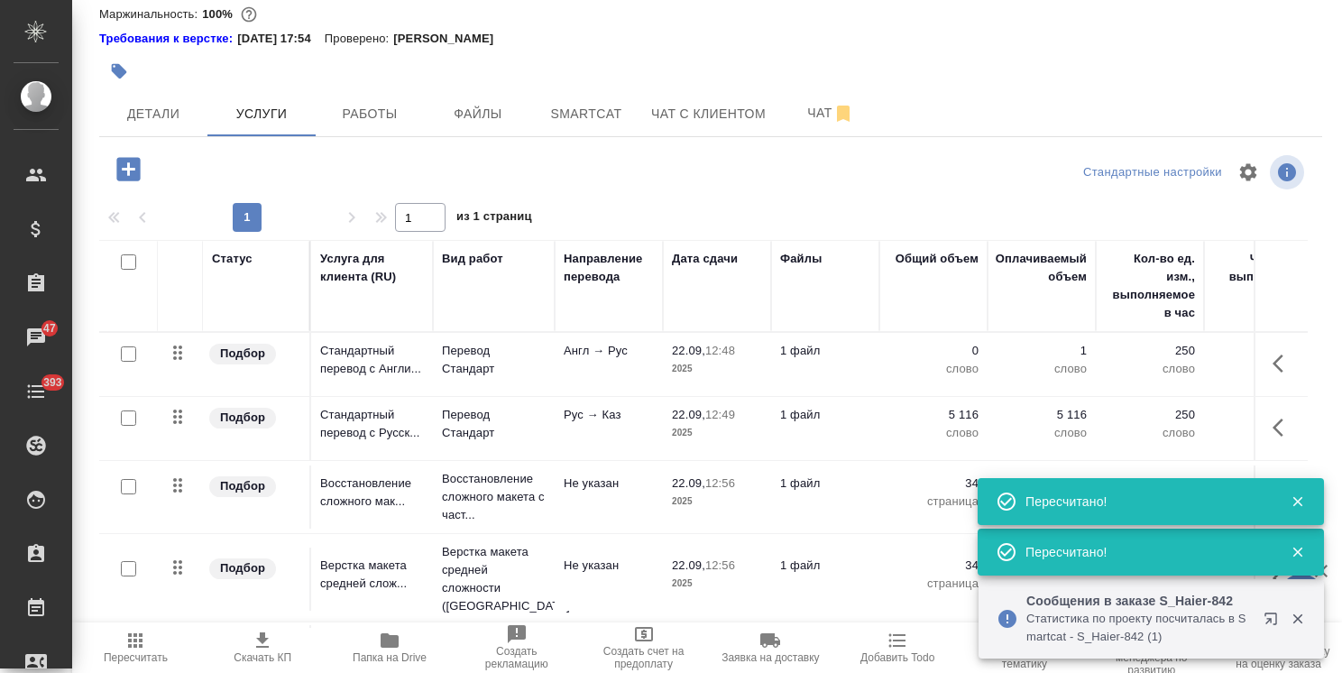
click at [1296, 615] on icon "button" at bounding box center [1298, 618] width 16 height 16
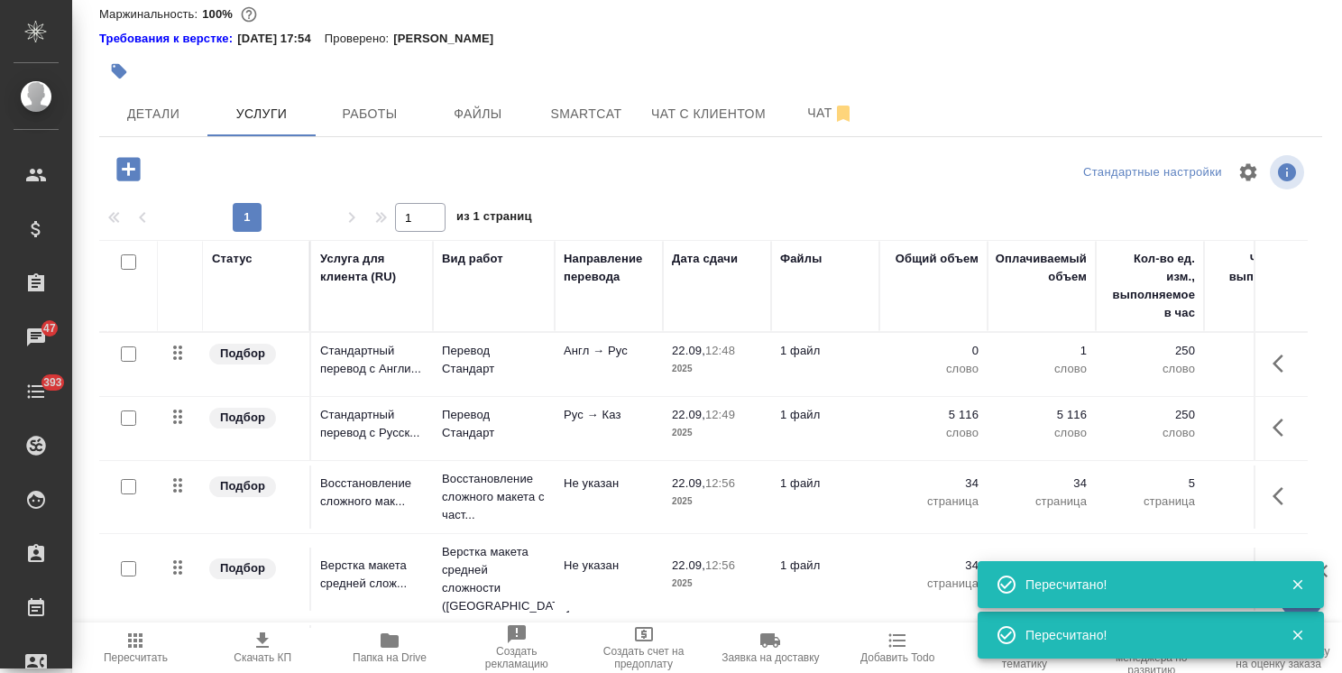
click at [1295, 627] on icon "button" at bounding box center [1298, 635] width 16 height 16
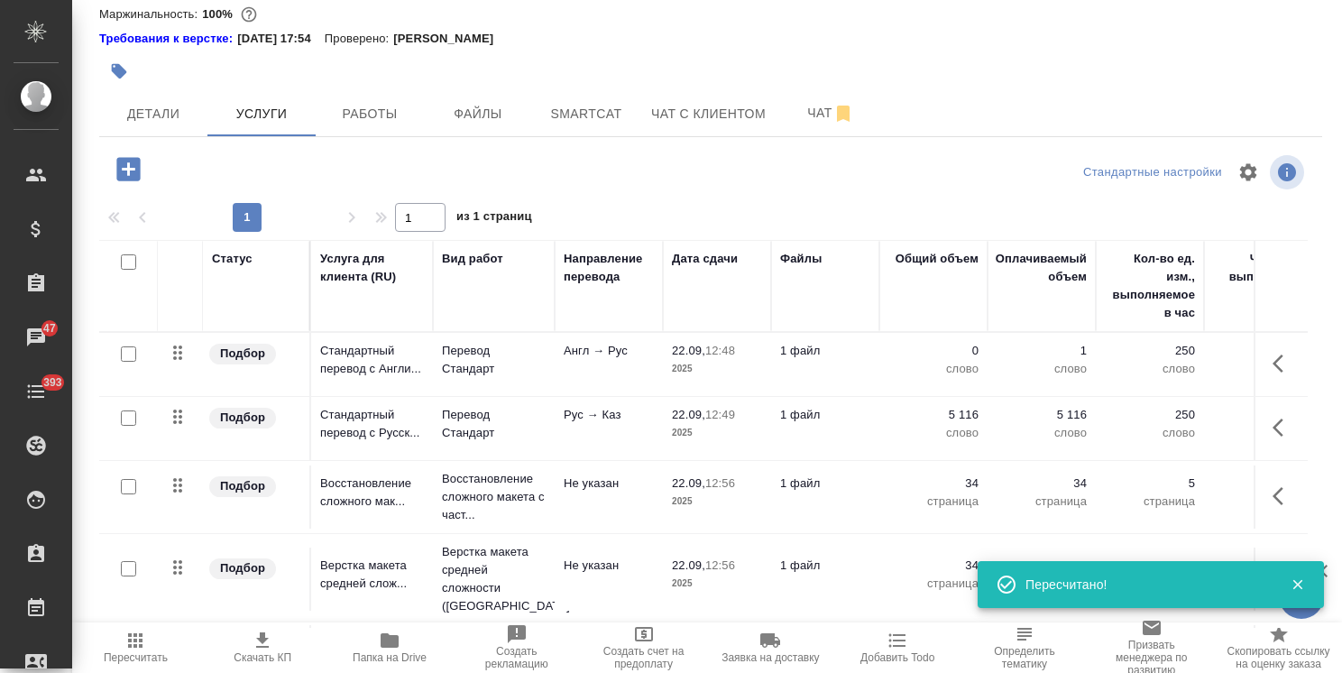
click at [1288, 586] on div "🙏 .cls-1 fill:#fff; AWATERA Usmanova Olga Клиенты Спецификации Заказы 47 Чаты 3…" at bounding box center [671, 336] width 1342 height 673
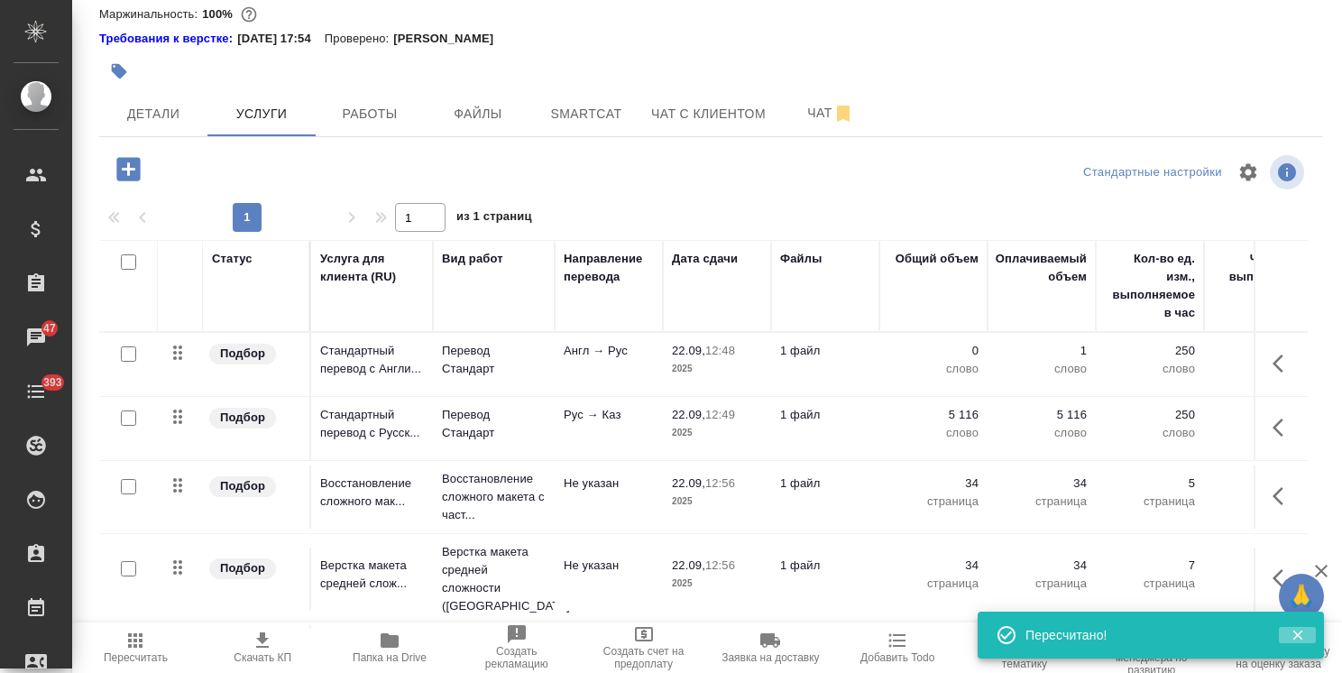
click at [1308, 629] on button "button" at bounding box center [1297, 635] width 37 height 16
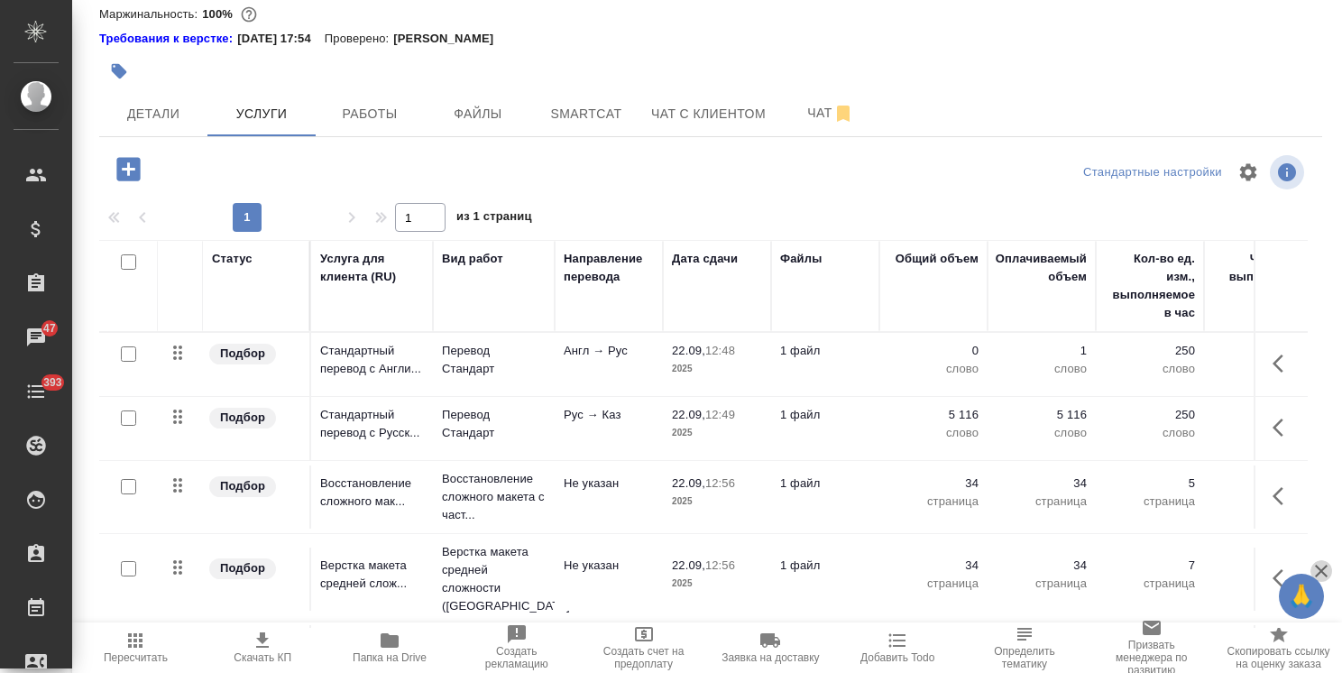
click at [1324, 568] on icon "button" at bounding box center [1321, 570] width 13 height 13
click at [118, 661] on span "Пересчитать" at bounding box center [136, 657] width 64 height 13
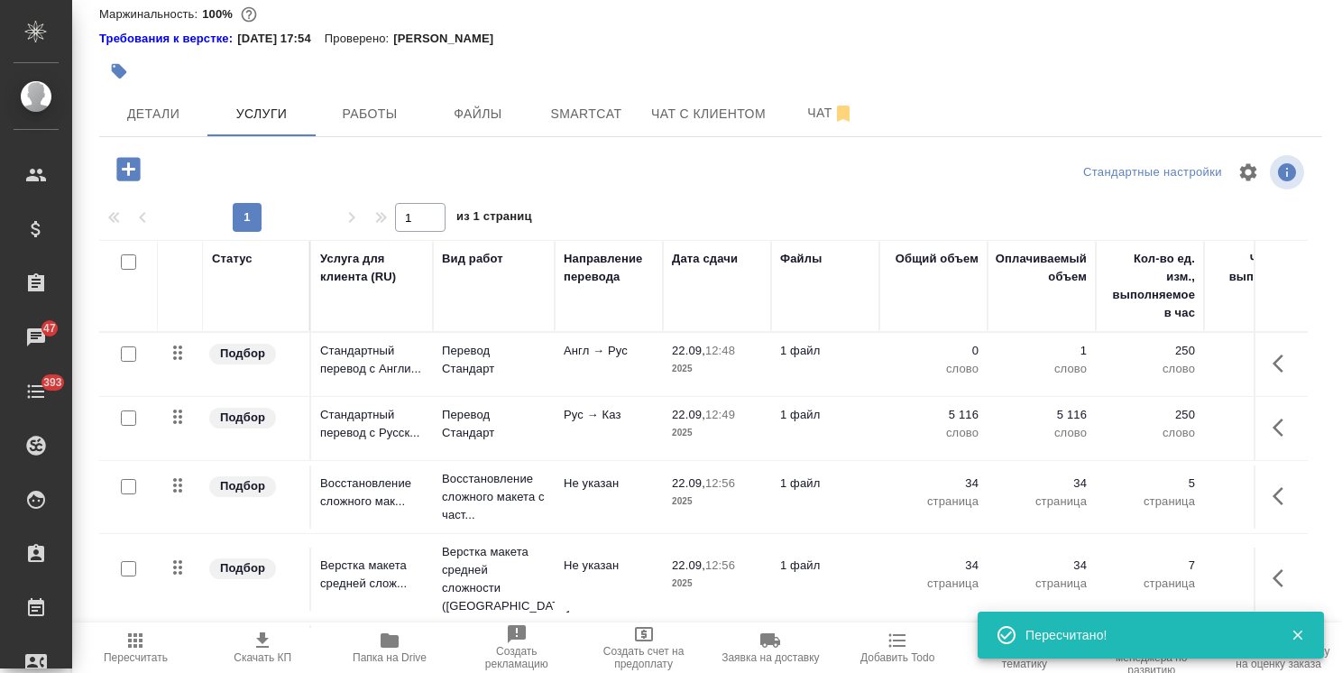
click at [148, 651] on span "Пересчитать" at bounding box center [136, 646] width 106 height 34
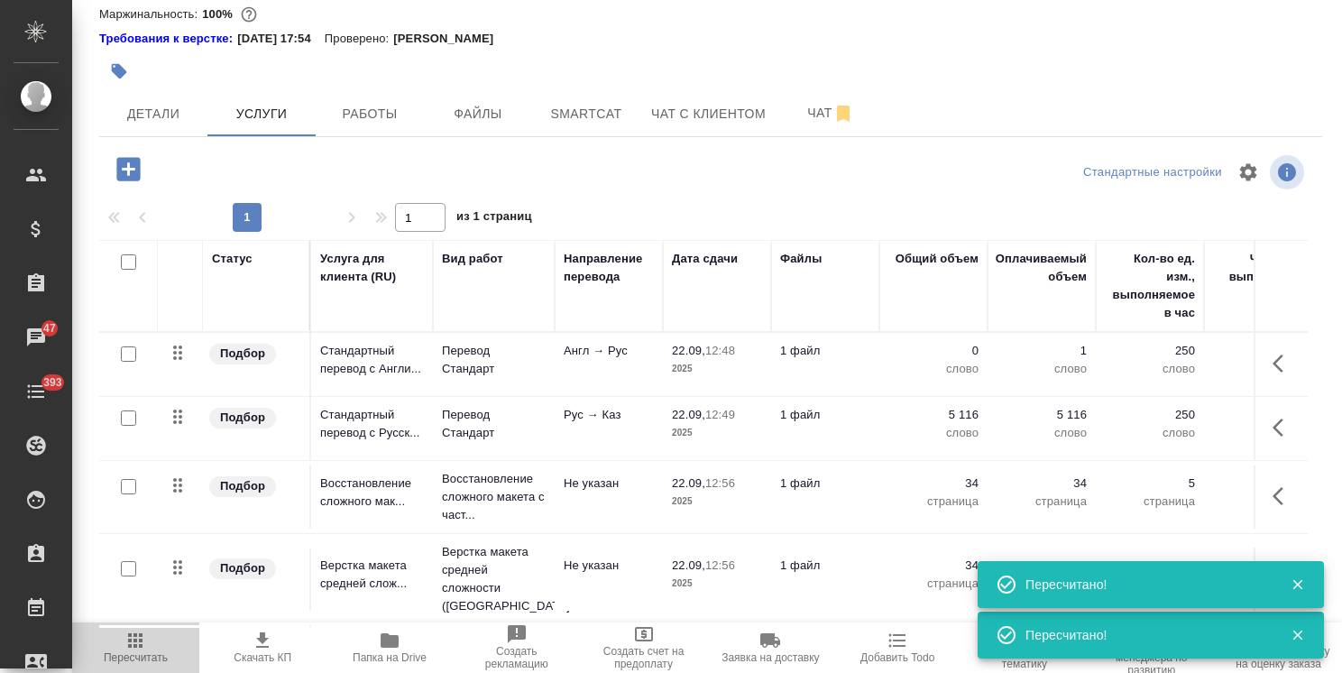
click at [148, 651] on span "Пересчитать" at bounding box center [136, 657] width 64 height 13
click at [128, 653] on span "Пересчитать" at bounding box center [136, 657] width 64 height 13
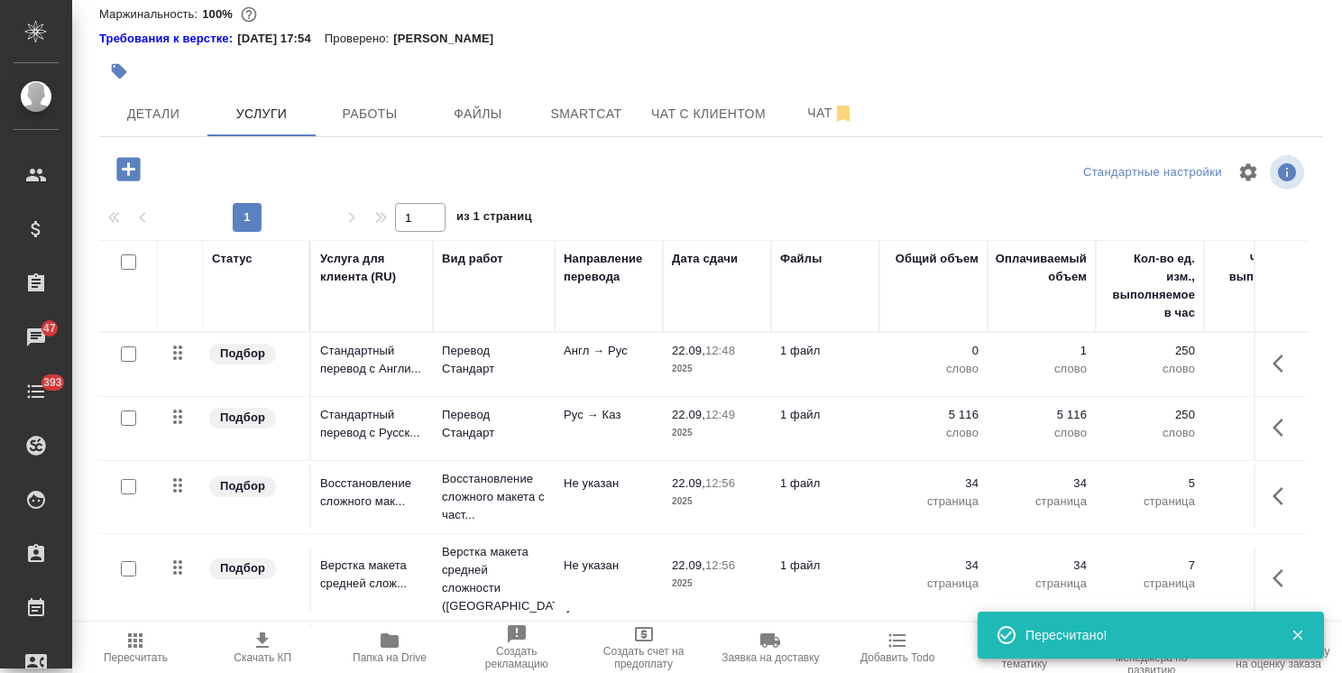
click at [1272, 428] on icon "button" at bounding box center [1283, 428] width 22 height 22
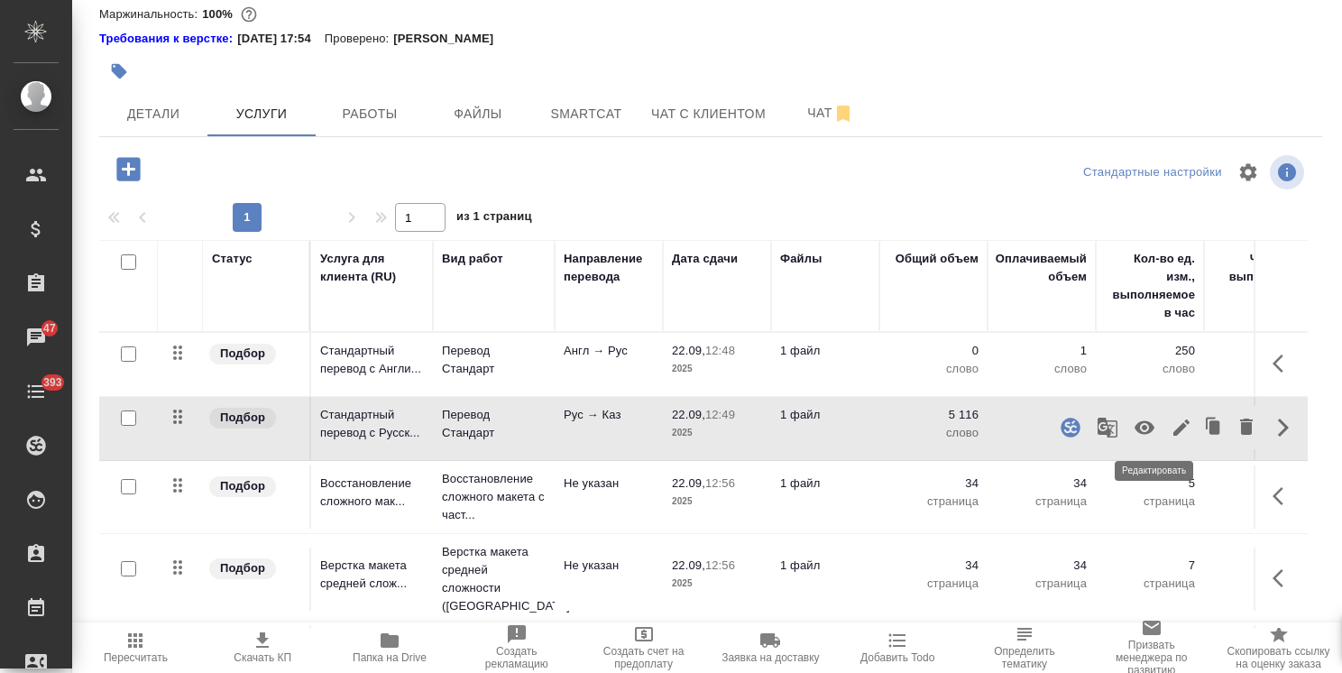
click at [1166, 438] on button "button" at bounding box center [1181, 427] width 31 height 43
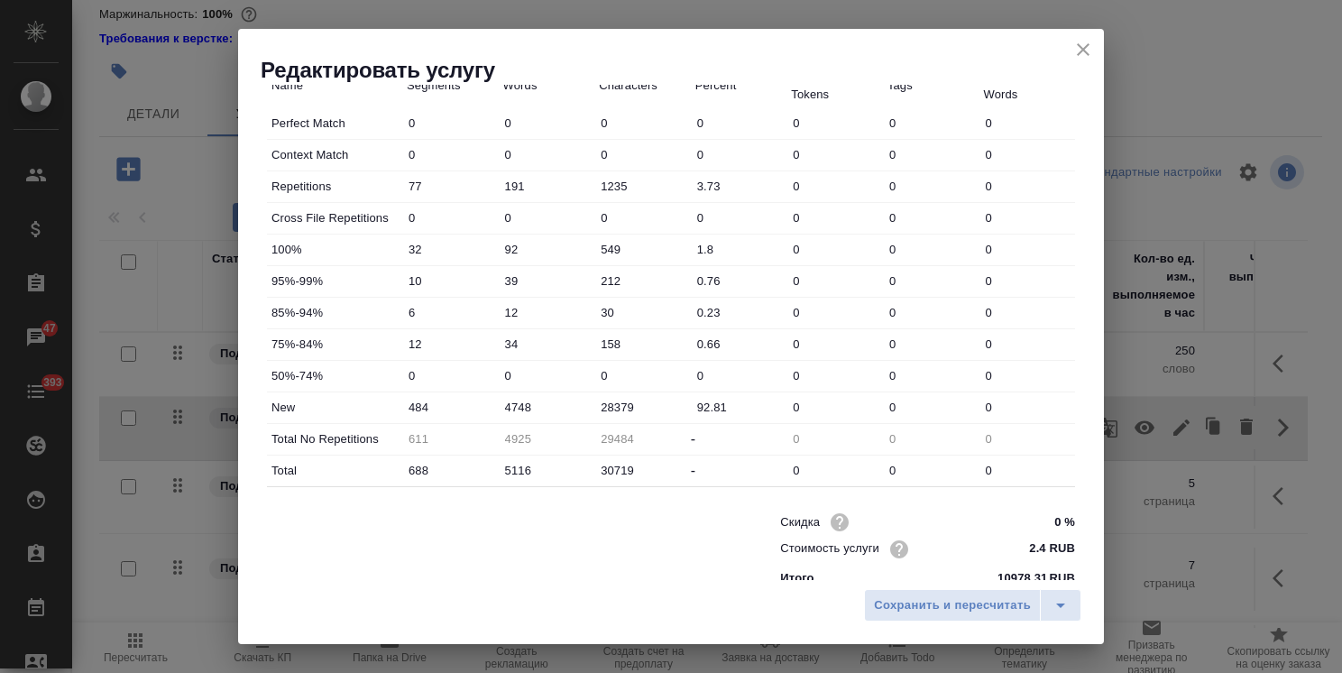
scroll to position [554, 0]
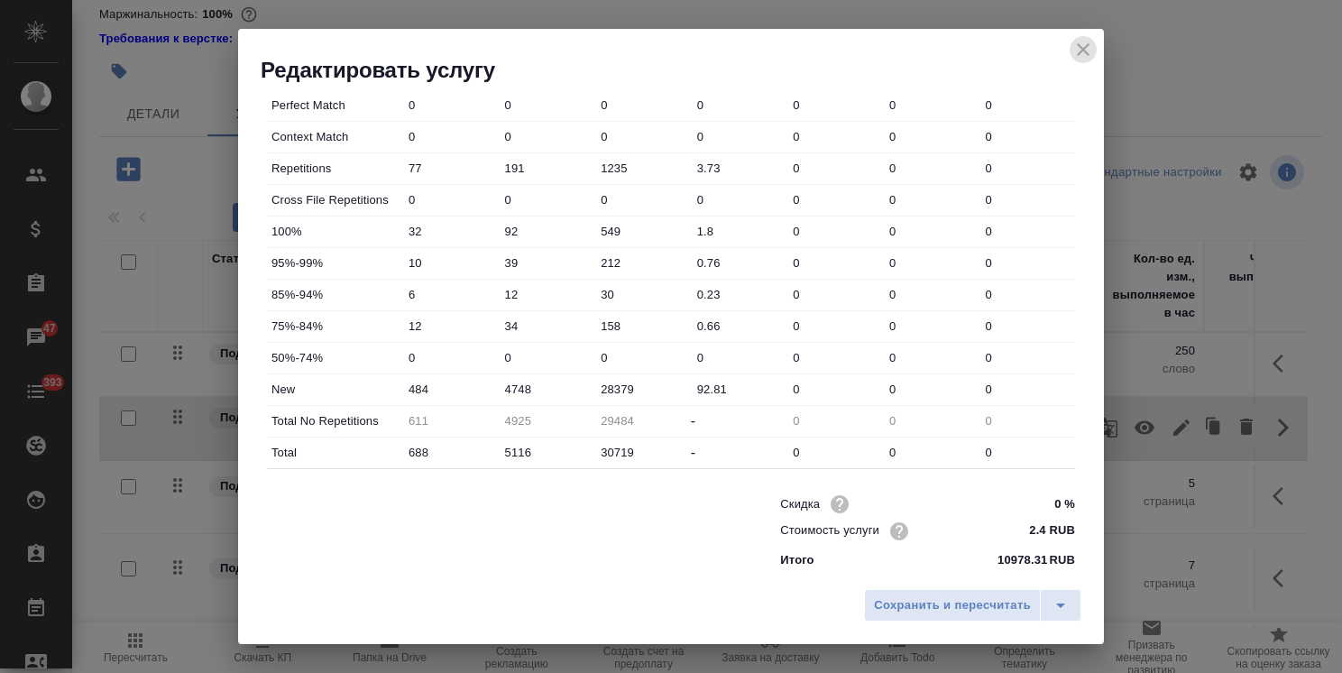
click at [1074, 55] on icon "close" at bounding box center [1083, 50] width 22 height 22
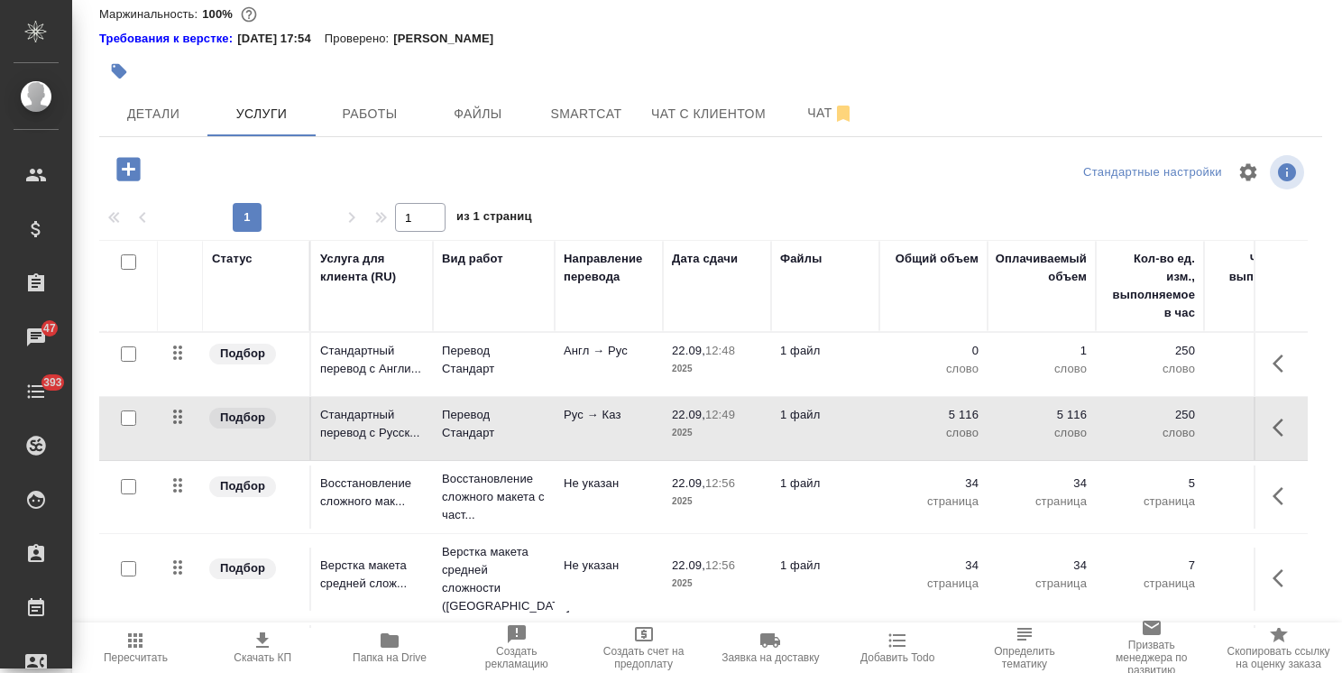
click at [169, 640] on span "Пересчитать" at bounding box center [136, 646] width 106 height 34
click at [168, 634] on span "Пересчитать" at bounding box center [136, 646] width 106 height 34
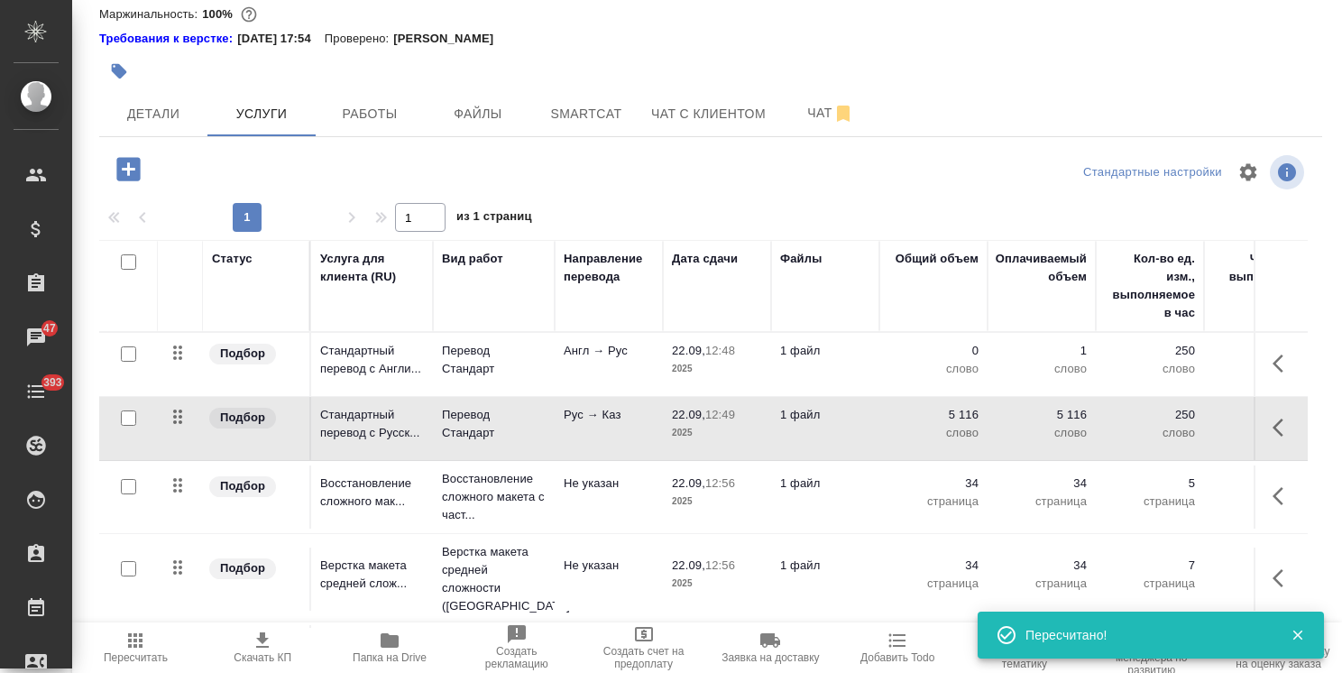
click at [595, 136] on hr at bounding box center [710, 136] width 1223 height 1
click at [605, 125] on button "Smartcat" at bounding box center [586, 113] width 108 height 45
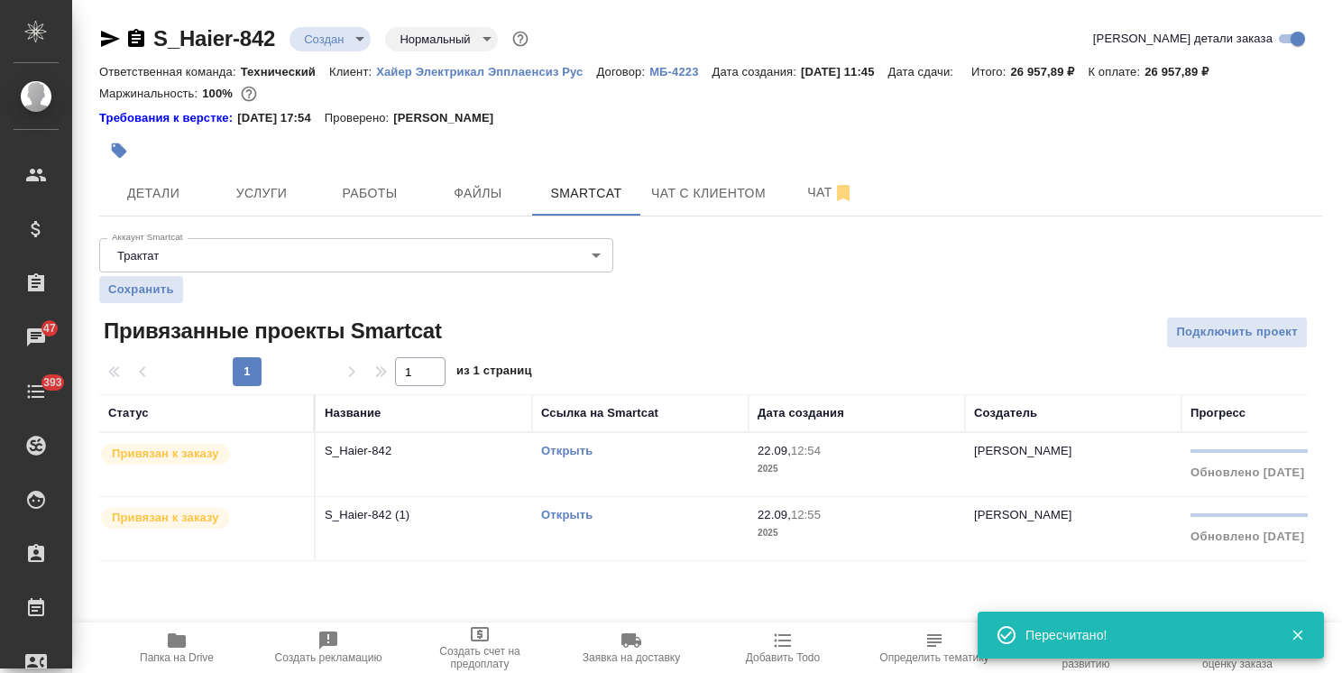
click at [245, 442] on div "Привязан к заказу" at bounding box center [202, 454] width 206 height 24
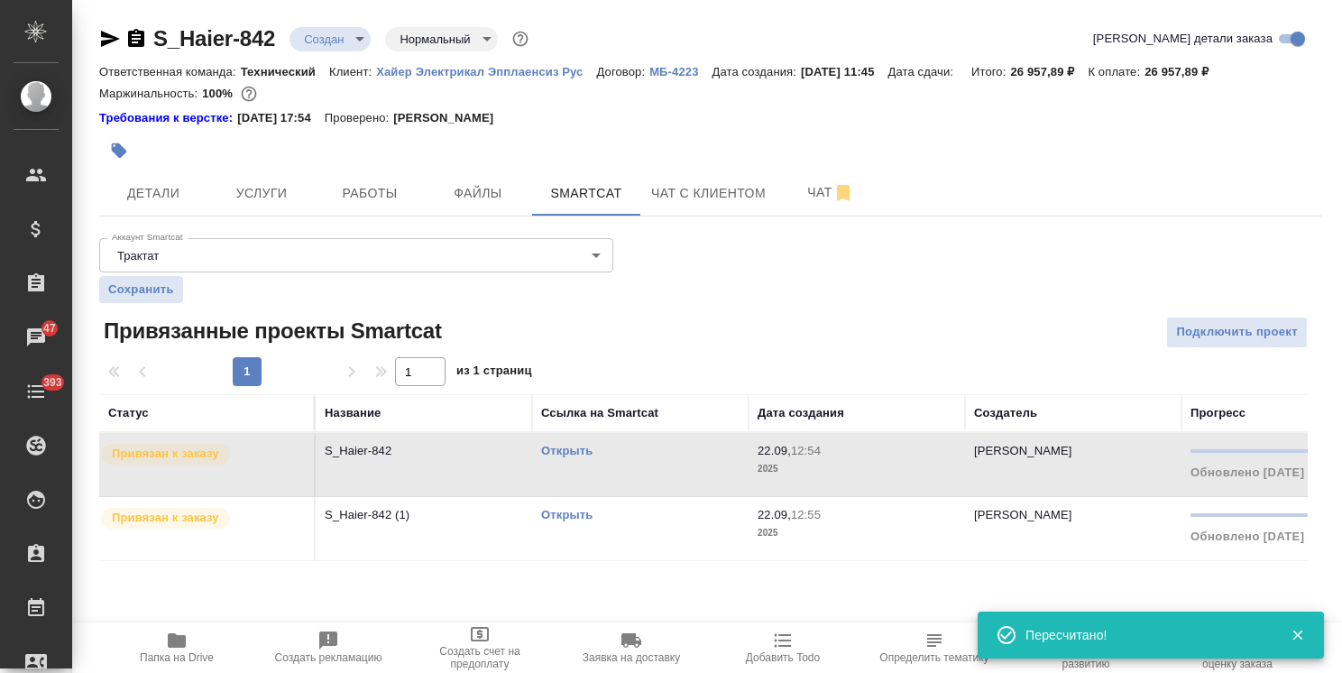
click at [245, 442] on div "Привязан к заказу" at bounding box center [202, 454] width 206 height 24
click at [234, 192] on span "Услуги" at bounding box center [261, 193] width 87 height 23
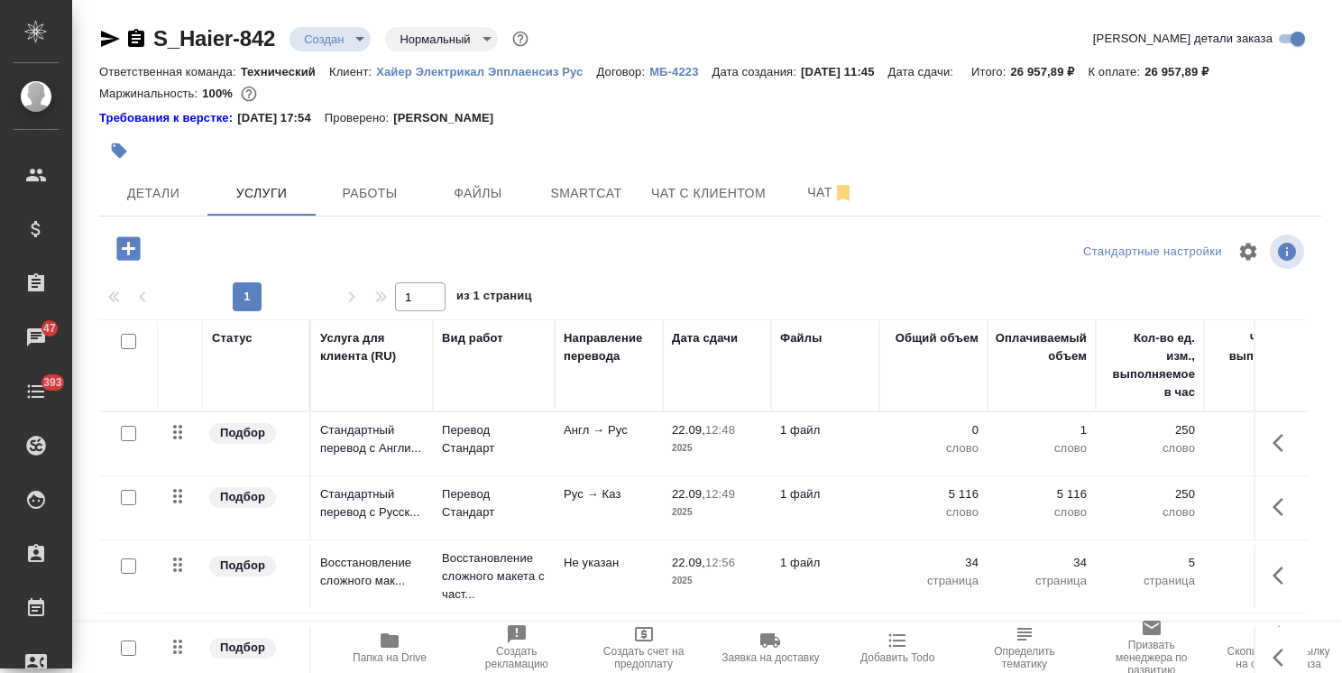
scroll to position [79, 0]
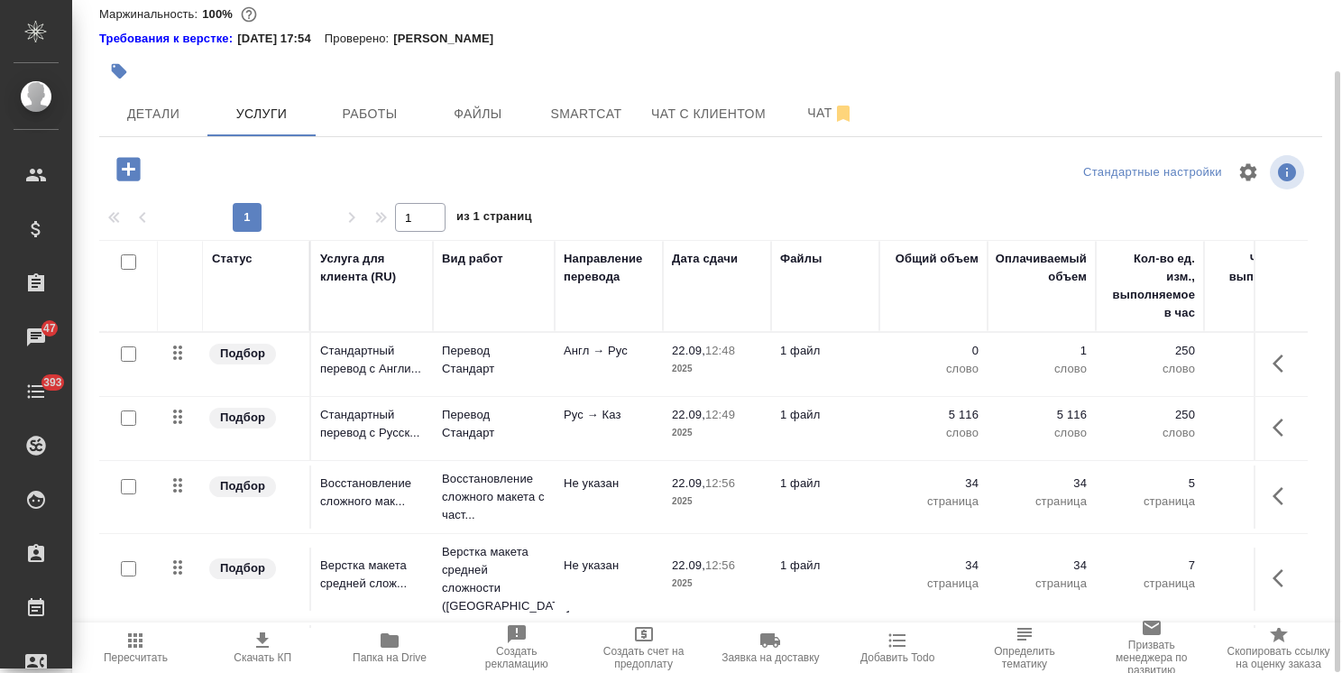
click at [151, 650] on span "Пересчитать" at bounding box center [136, 646] width 106 height 34
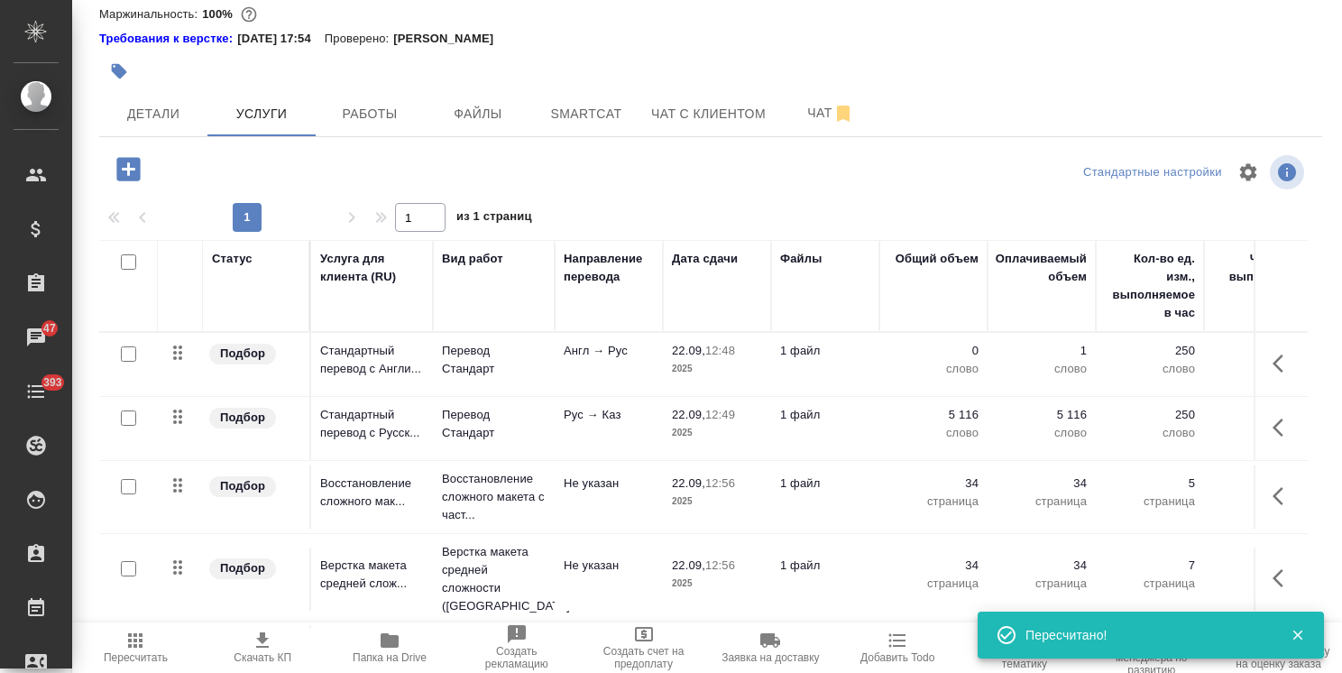
click at [132, 651] on span "Пересчитать" at bounding box center [136, 657] width 64 height 13
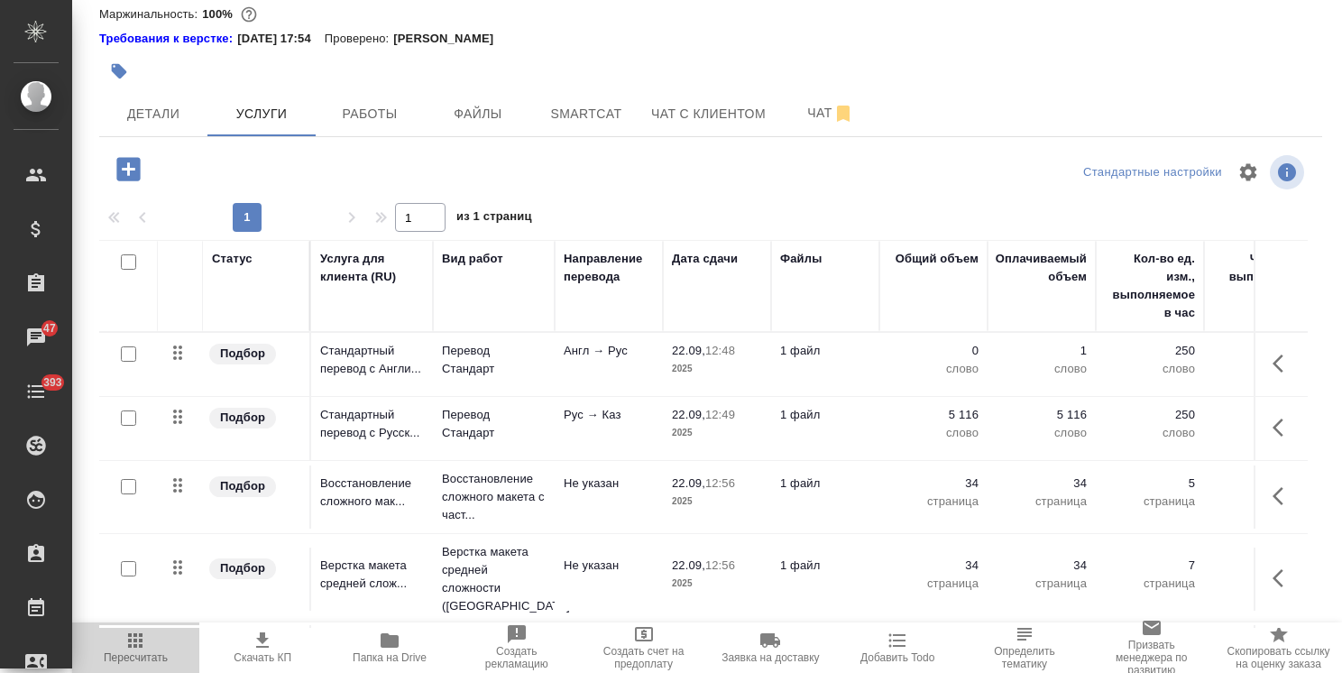
click at [137, 657] on span "Пересчитать" at bounding box center [136, 657] width 64 height 13
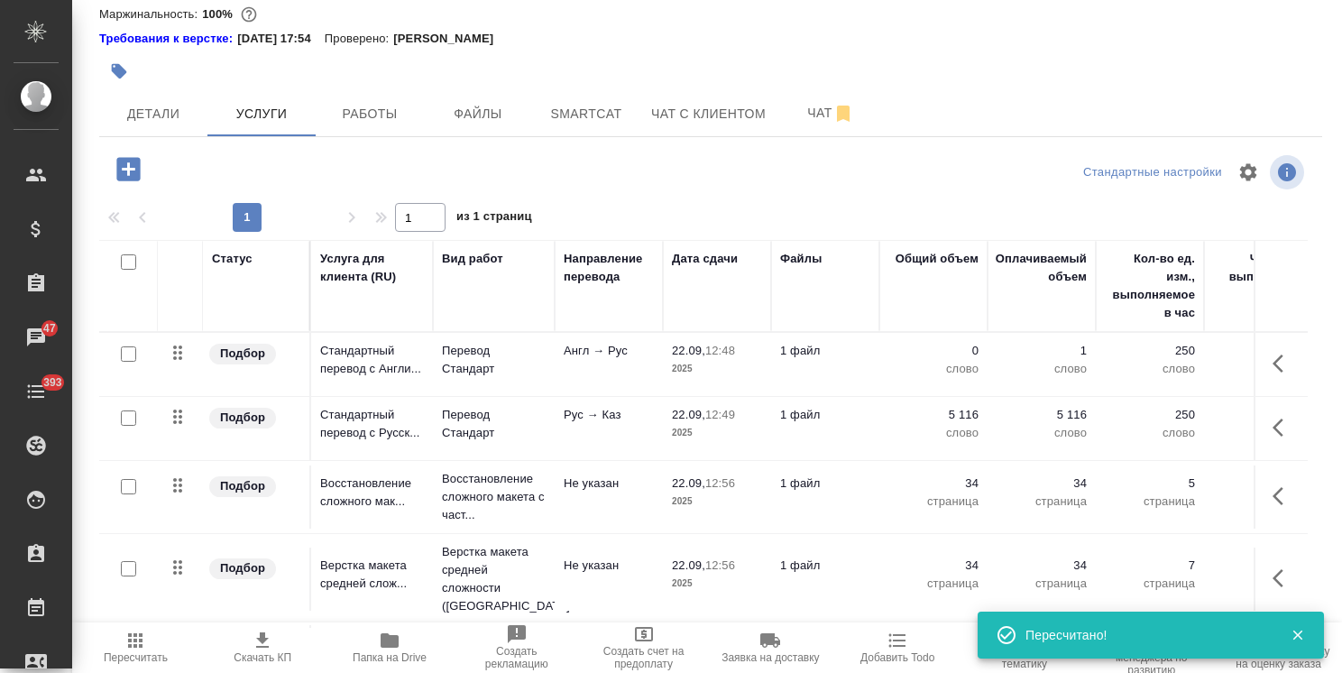
click at [137, 658] on span "Пересчитать" at bounding box center [136, 657] width 64 height 13
click at [153, 644] on span "Пересчитать" at bounding box center [136, 646] width 106 height 34
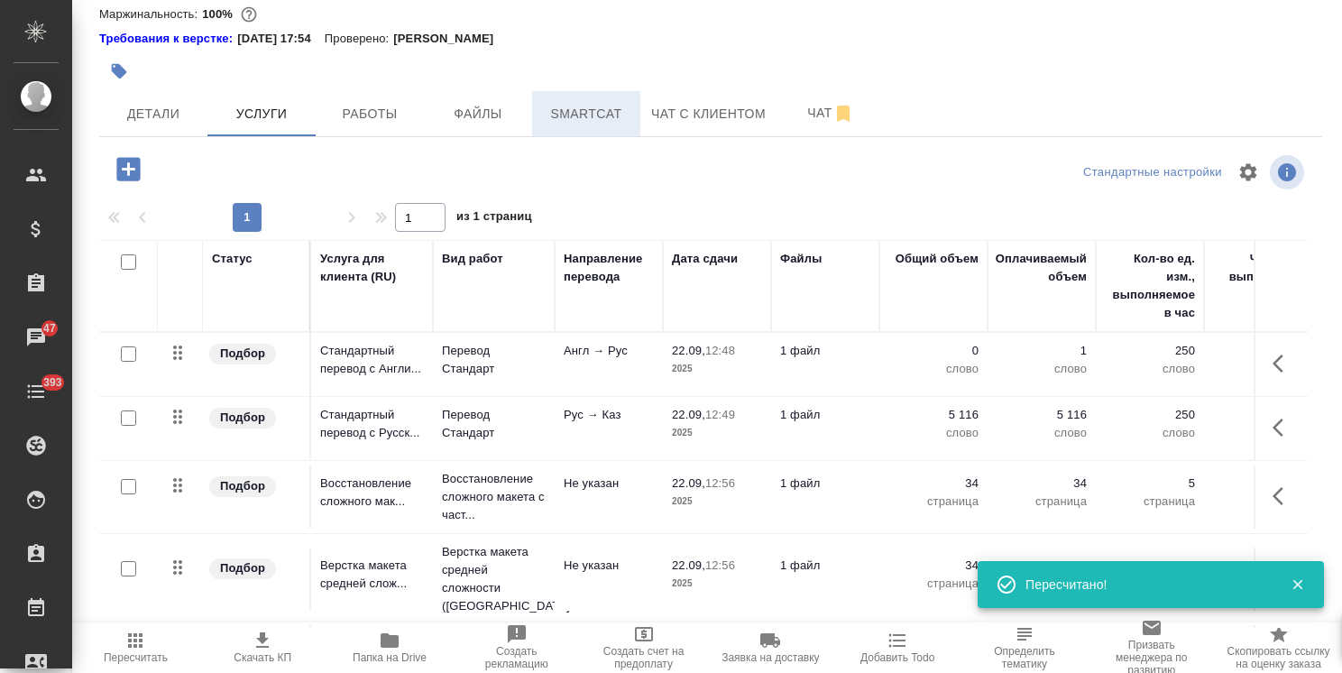
click at [552, 124] on button "Smartcat" at bounding box center [586, 113] width 108 height 45
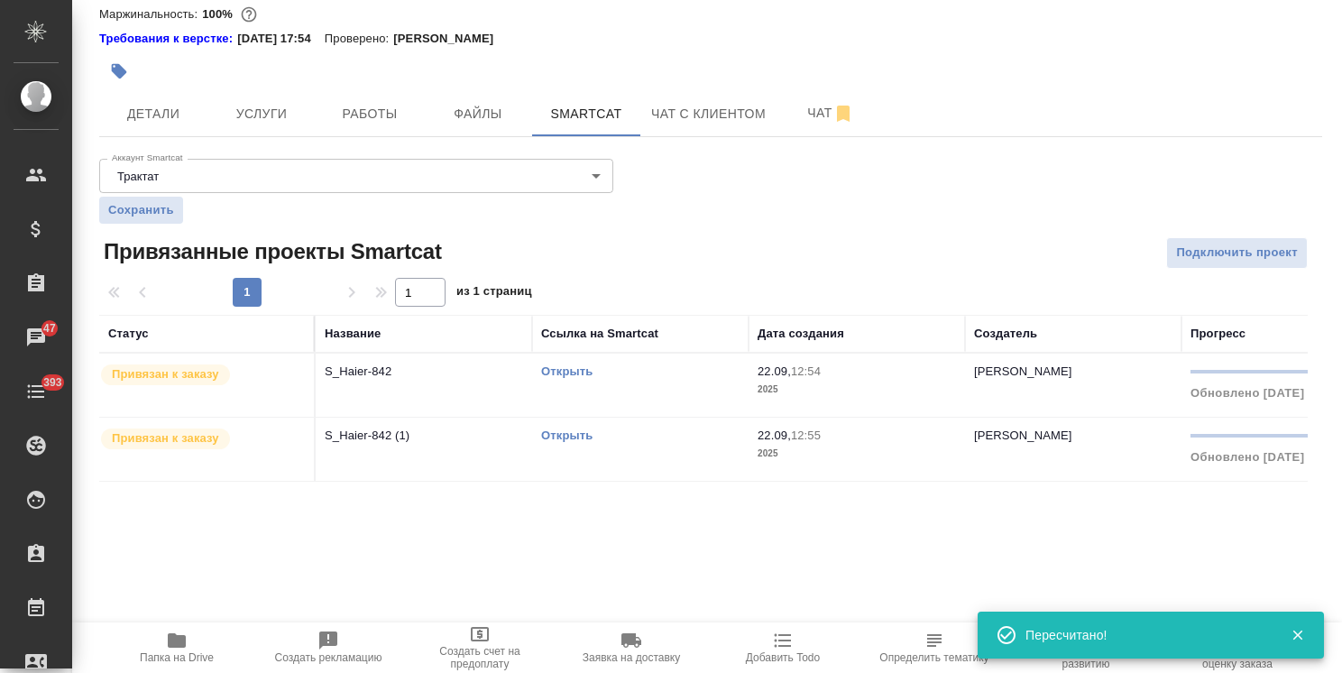
click at [247, 366] on div "Привязан к заказу" at bounding box center [202, 375] width 206 height 24
click at [246, 365] on div "Привязан к заказу" at bounding box center [202, 375] width 206 height 24
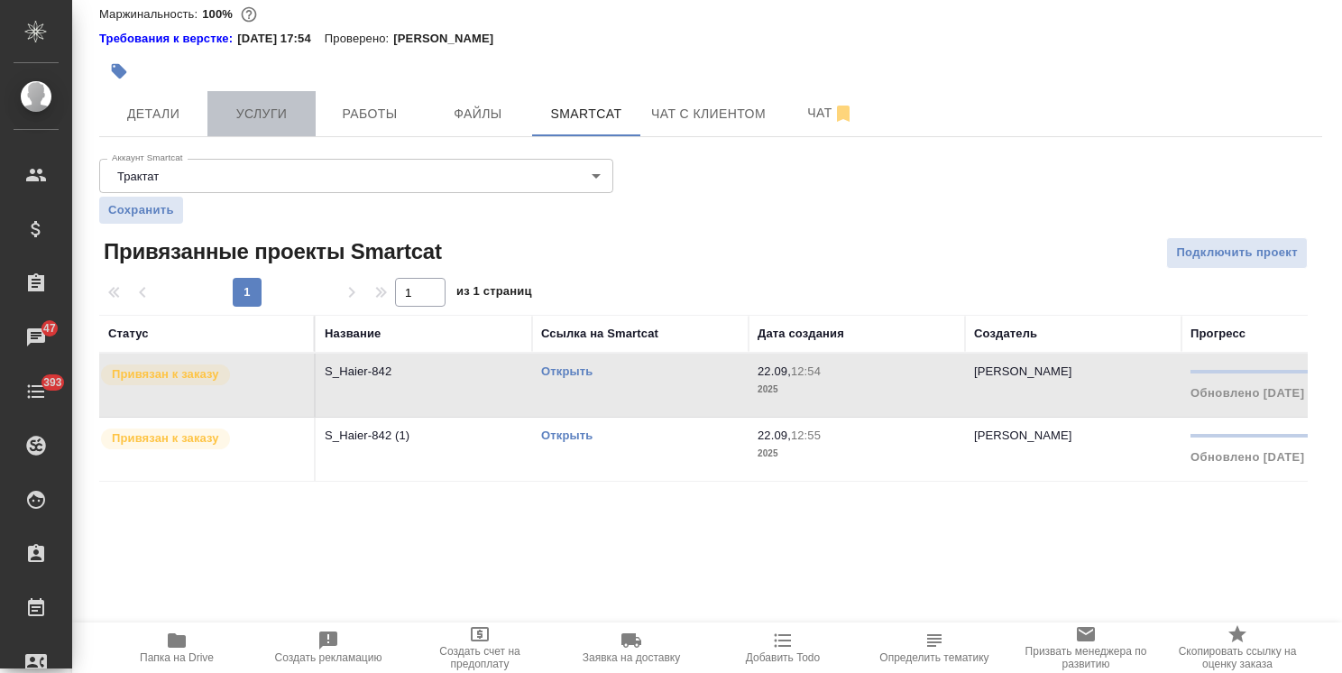
click at [238, 109] on span "Услуги" at bounding box center [261, 114] width 87 height 23
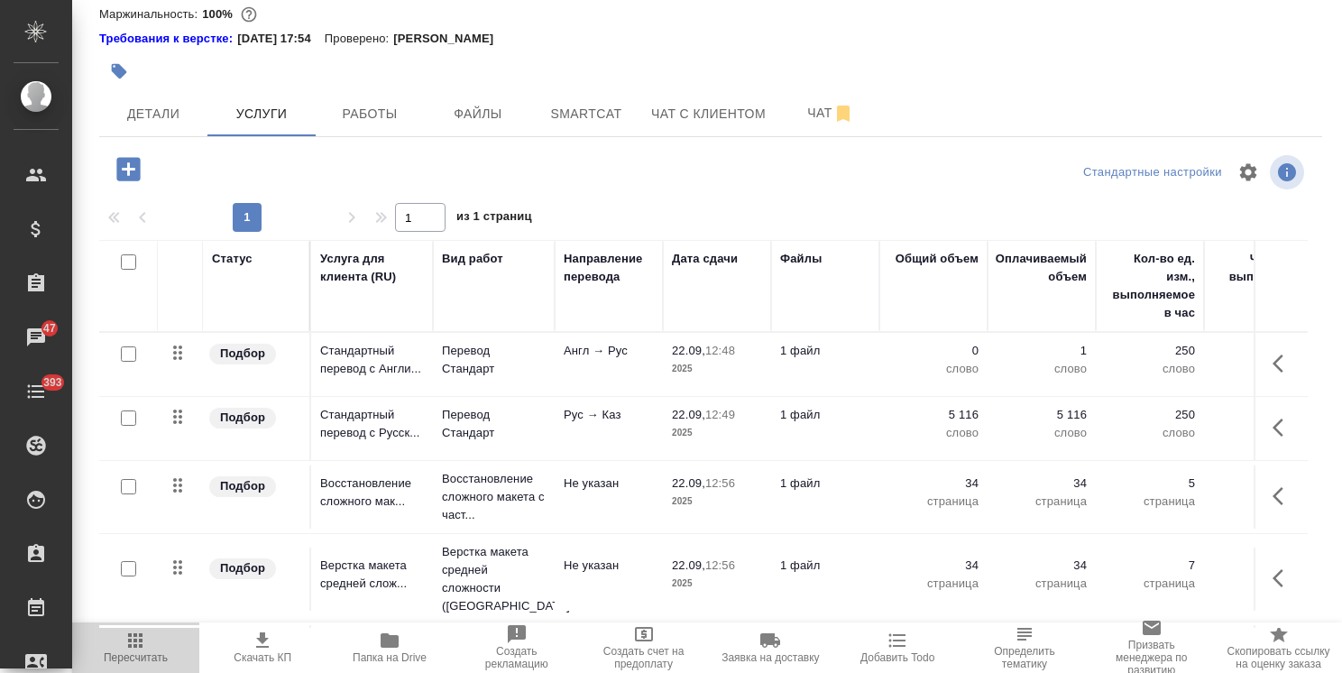
click at [141, 647] on icon "button" at bounding box center [135, 640] width 22 height 22
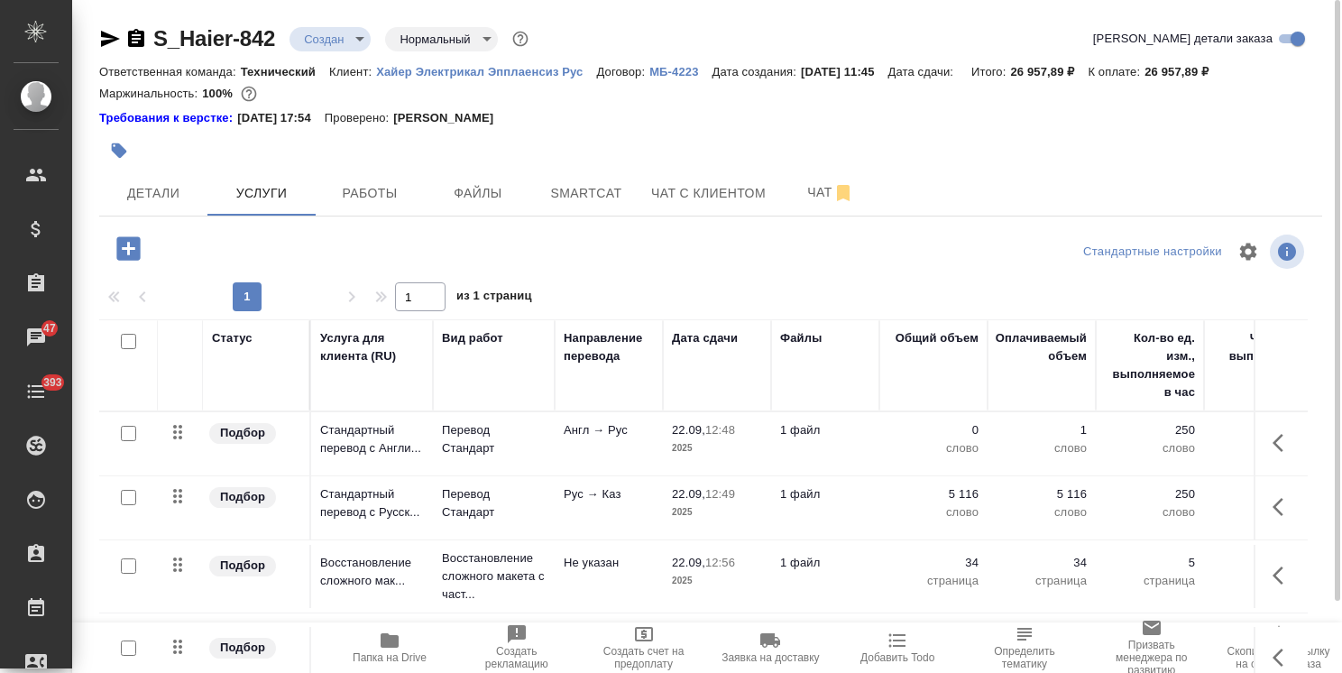
click at [133, 644] on input "checkbox" at bounding box center [128, 647] width 15 height 15
checkbox input "true"
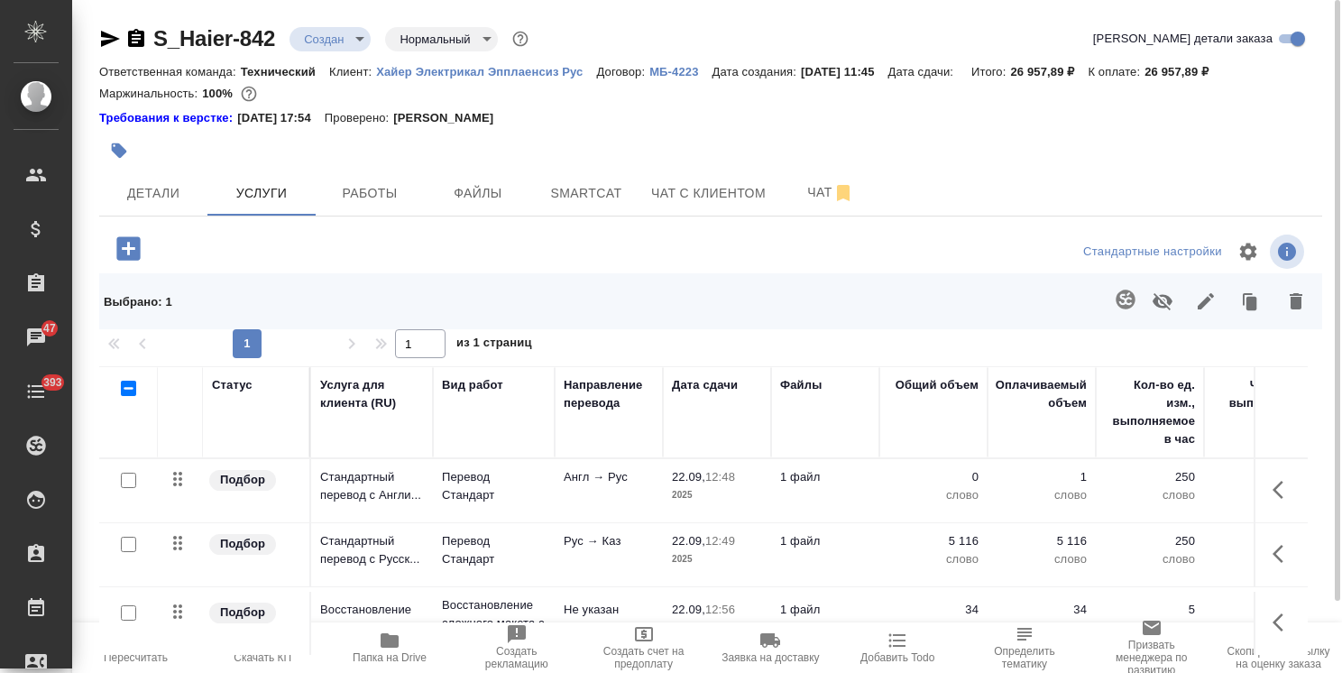
scroll to position [126, 0]
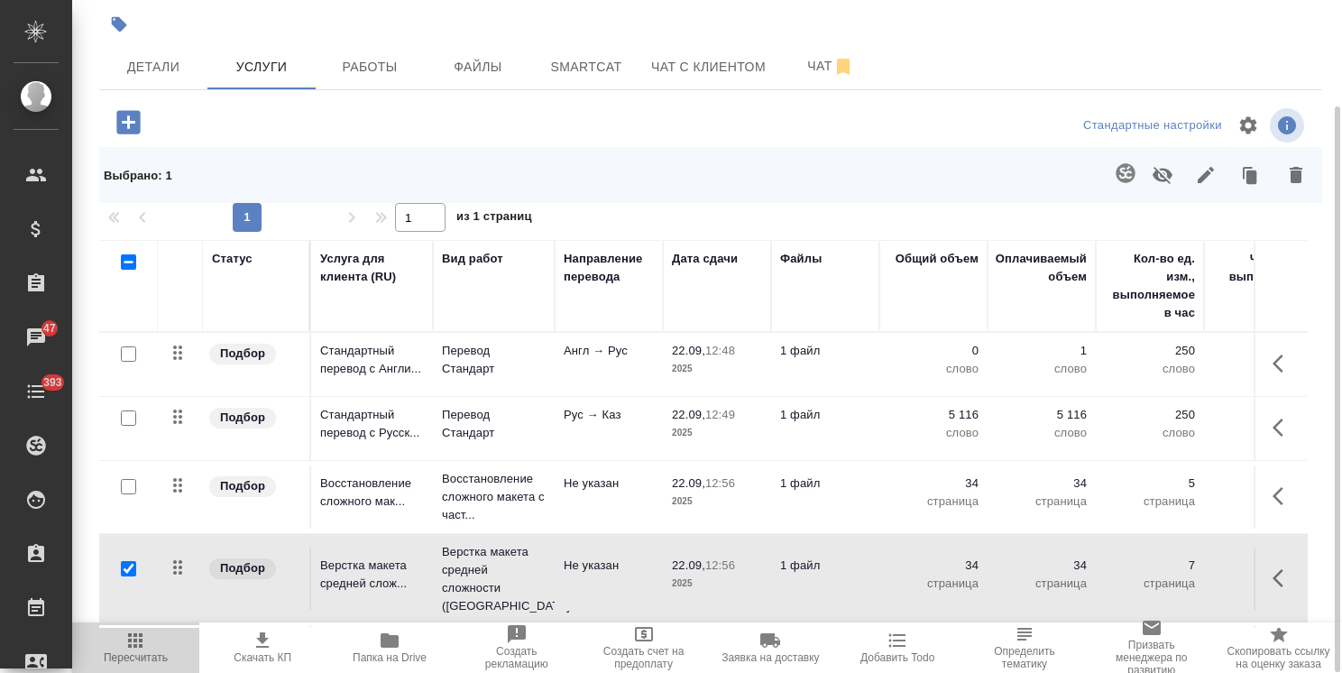
click at [142, 647] on icon "button" at bounding box center [135, 640] width 14 height 14
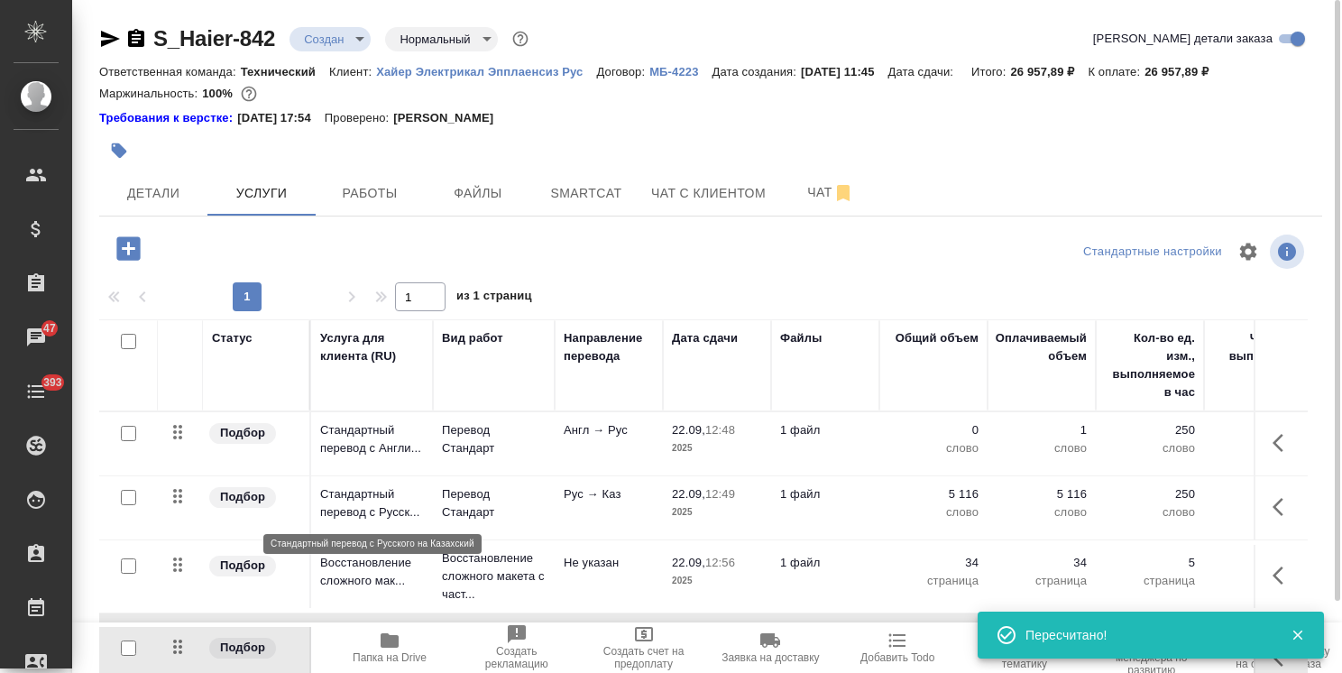
scroll to position [79, 0]
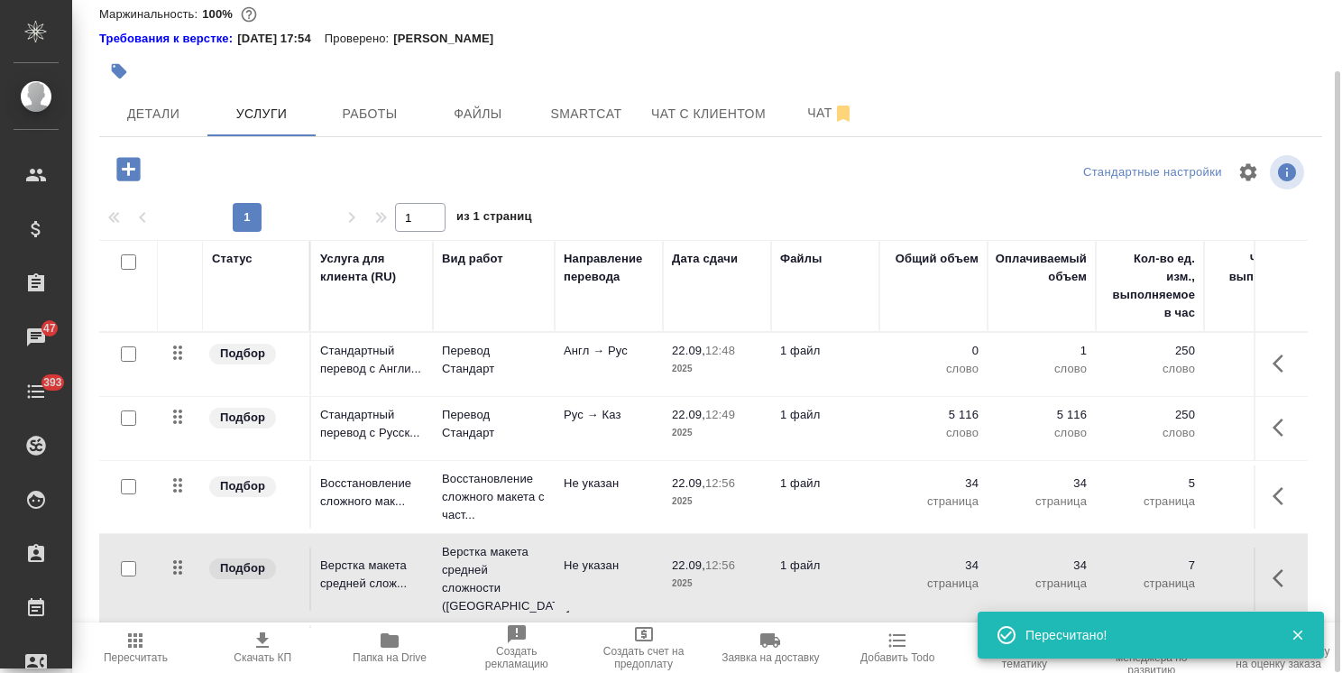
click at [173, 637] on span "Пересчитать" at bounding box center [136, 646] width 106 height 34
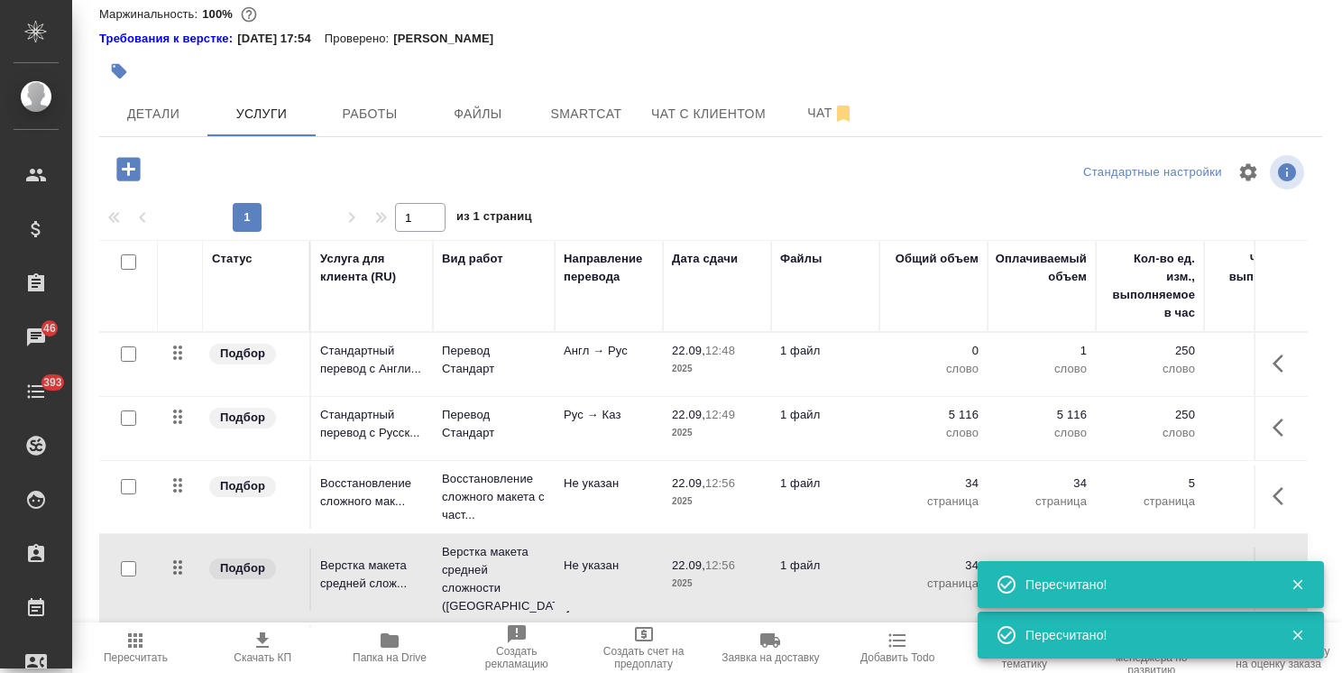
click at [133, 662] on span "Пересчитать" at bounding box center [136, 657] width 64 height 13
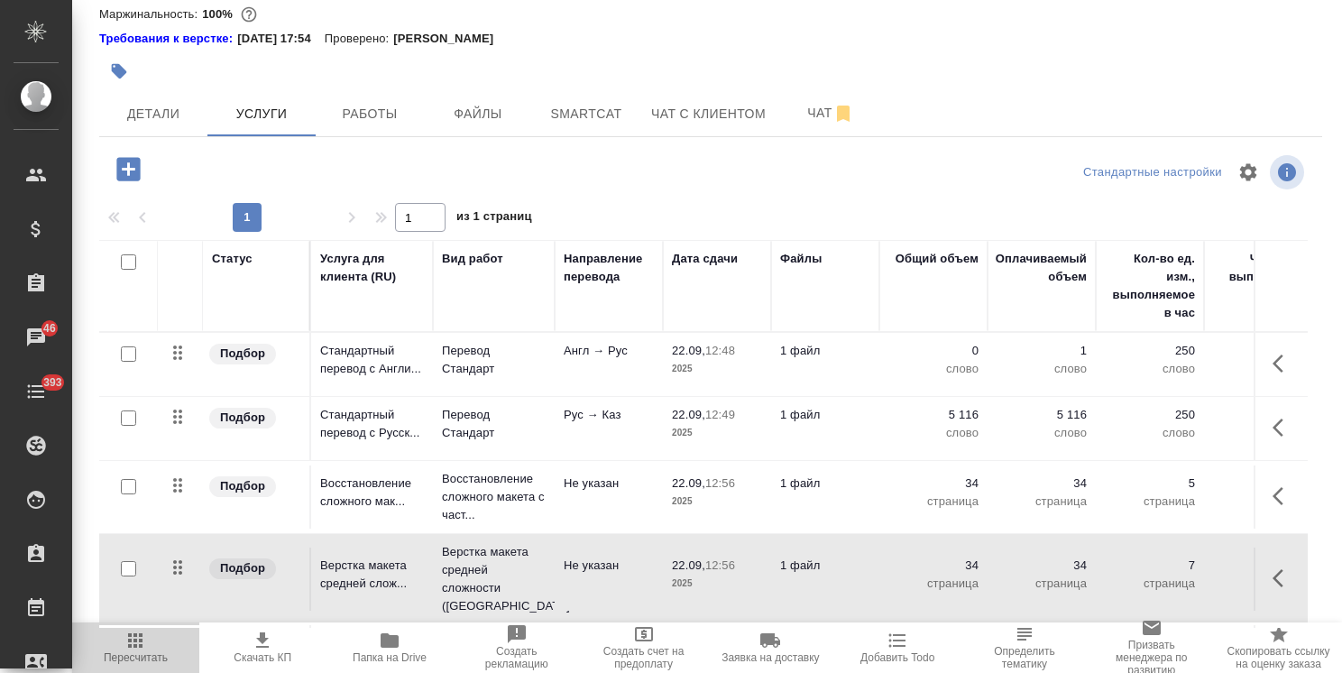
click at [153, 638] on span "Пересчитать" at bounding box center [136, 646] width 106 height 34
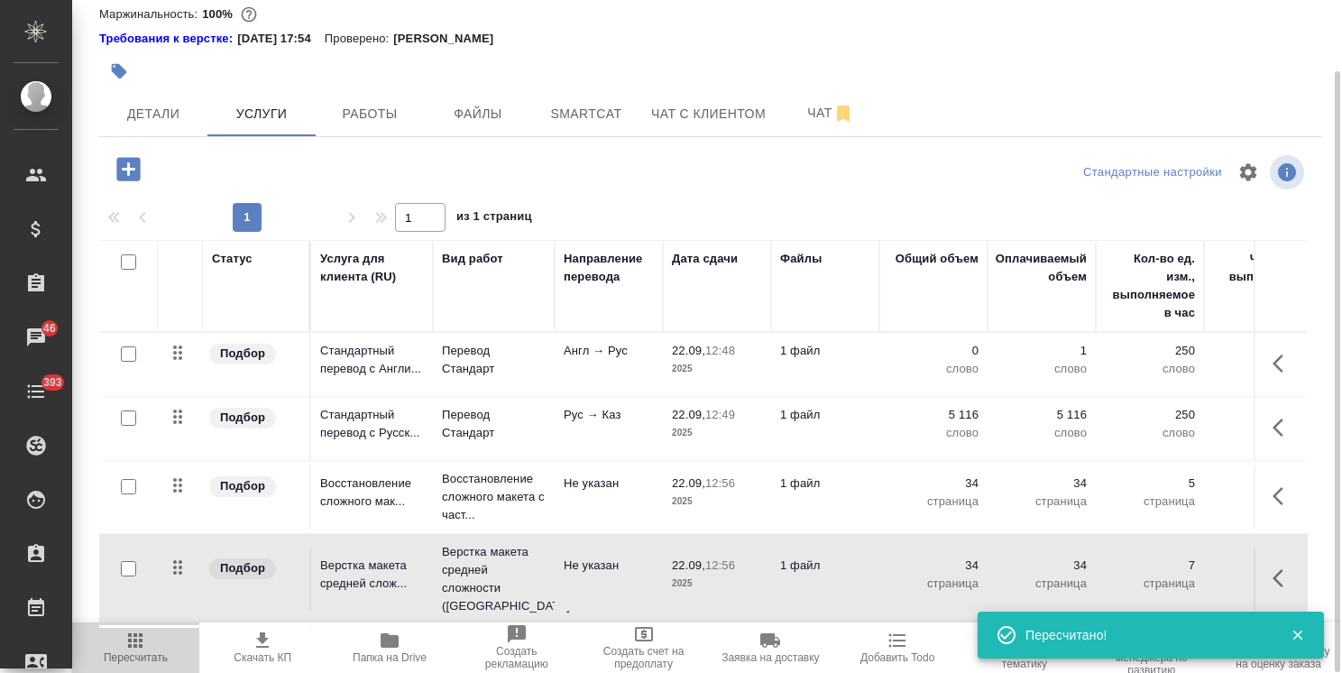
click at [124, 656] on span "Пересчитать" at bounding box center [136, 657] width 64 height 13
click at [137, 646] on icon "button" at bounding box center [135, 640] width 14 height 14
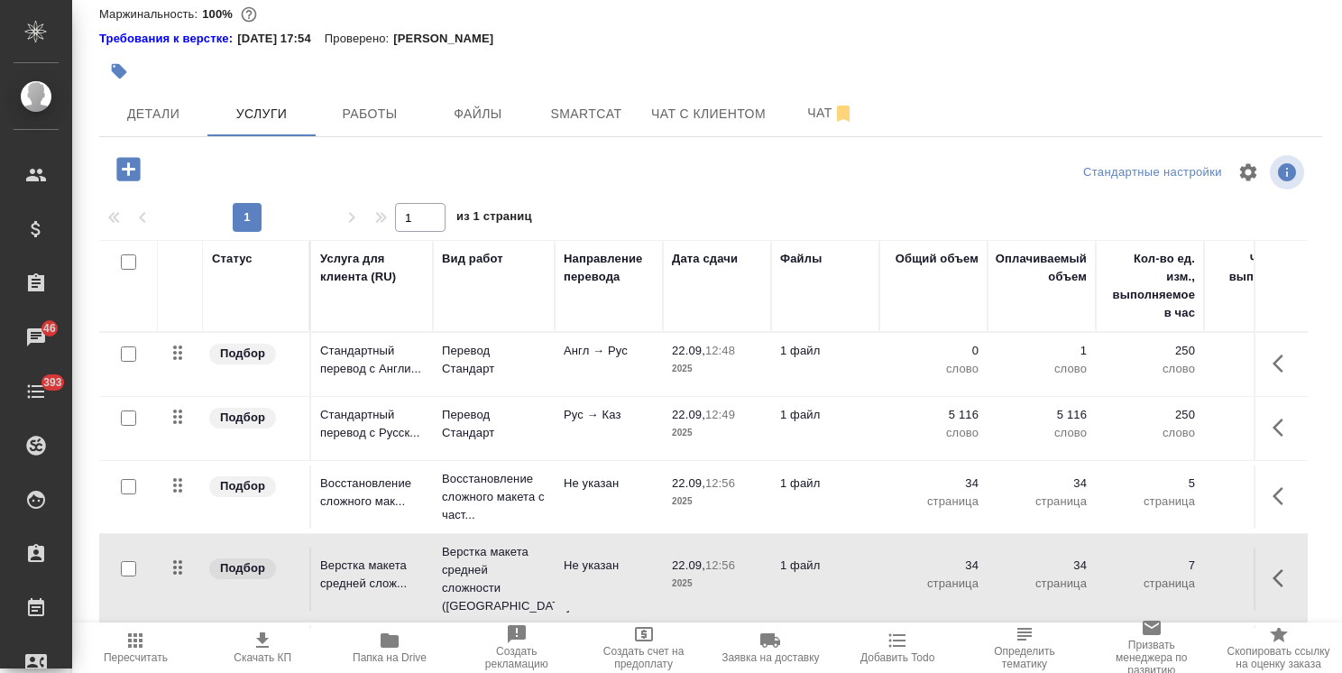
click at [141, 664] on span "Пересчитать" at bounding box center [136, 657] width 64 height 13
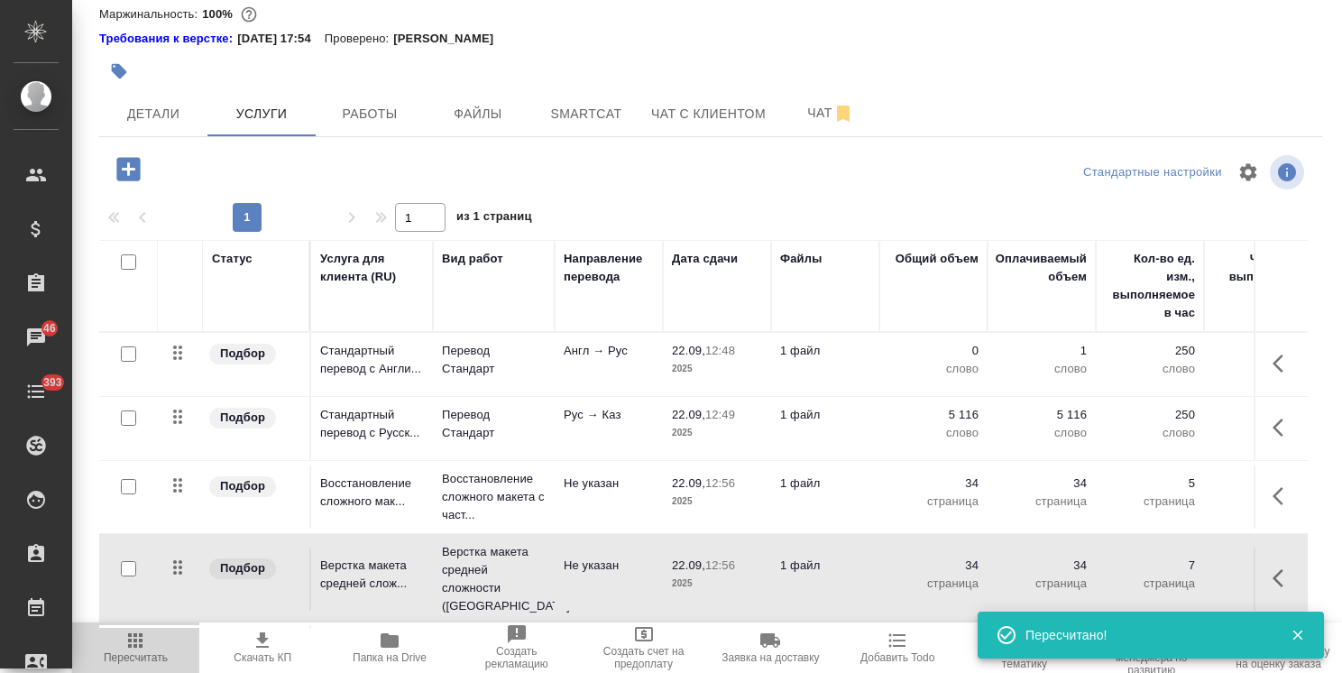
click at [144, 658] on span "Пересчитать" at bounding box center [136, 657] width 64 height 13
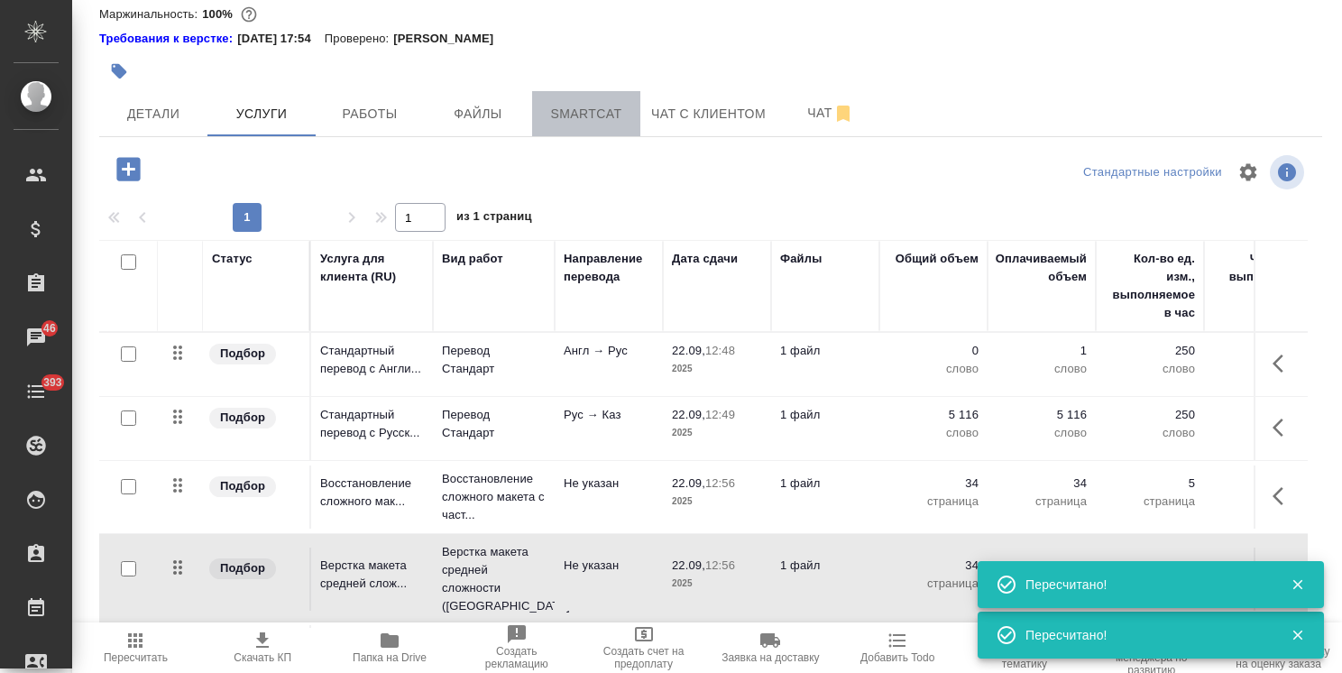
click at [577, 114] on span "Smartcat" at bounding box center [586, 114] width 87 height 23
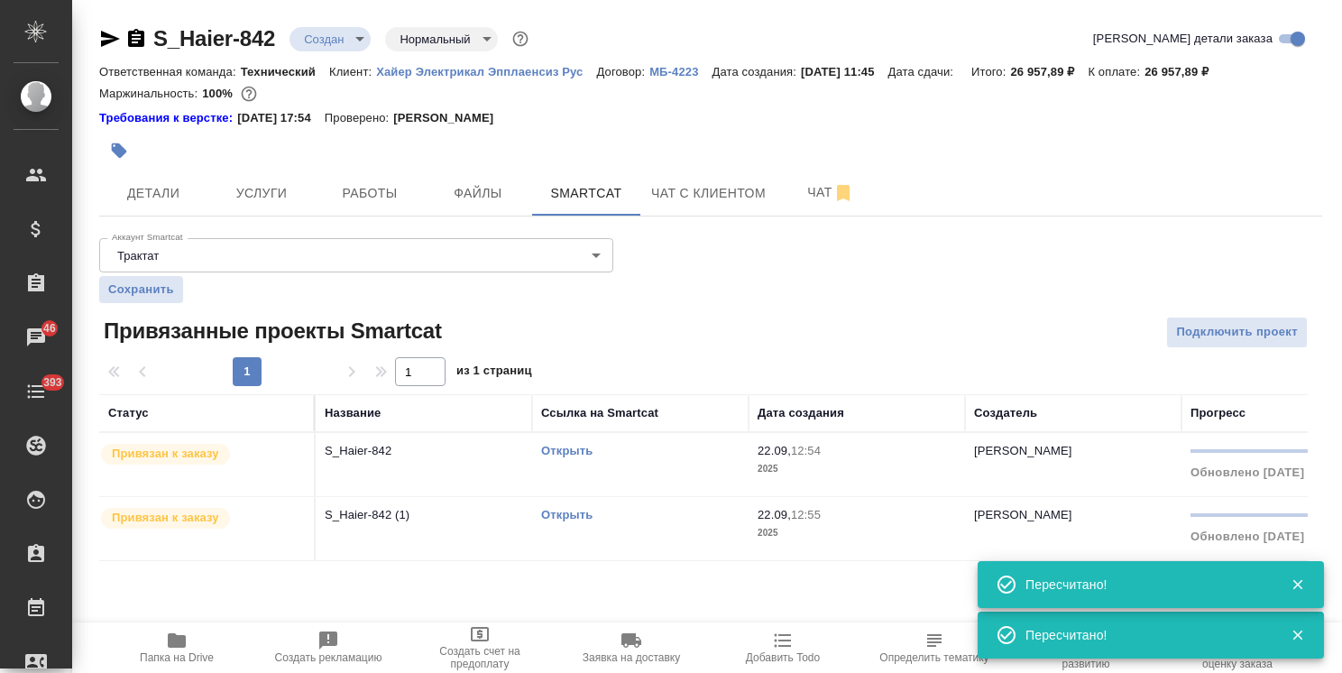
click at [212, 457] on p "Привязан к заказу" at bounding box center [165, 454] width 107 height 18
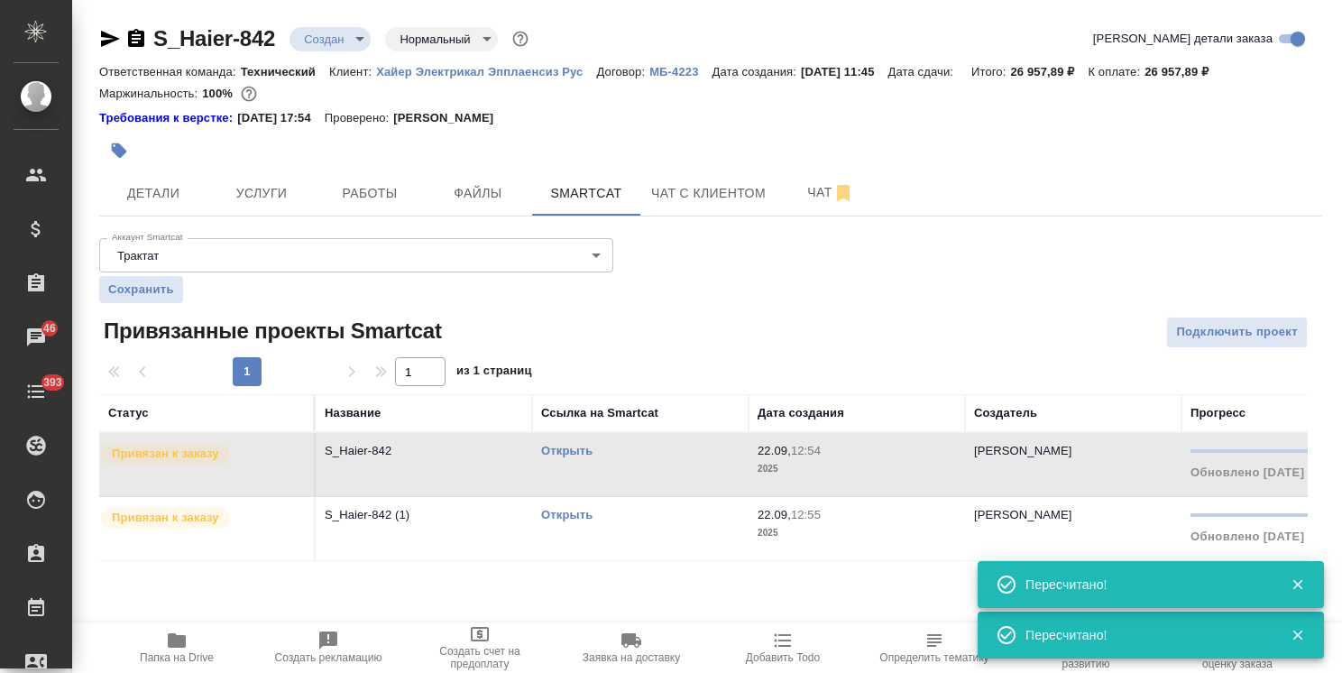
click at [212, 457] on p "Привязан к заказу" at bounding box center [165, 454] width 107 height 18
click at [256, 166] on div at bounding box center [506, 151] width 815 height 40
click at [285, 202] on span "Услуги" at bounding box center [261, 193] width 87 height 23
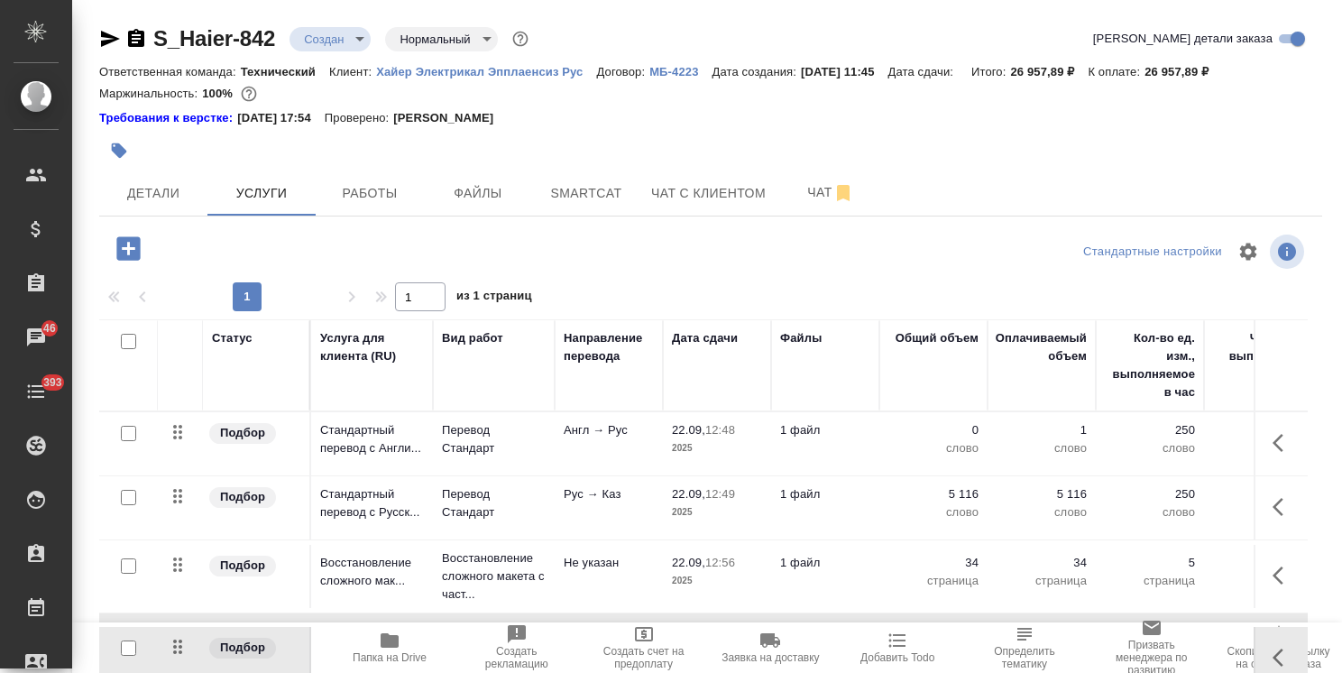
click at [161, 640] on td at bounding box center [180, 658] width 45 height 63
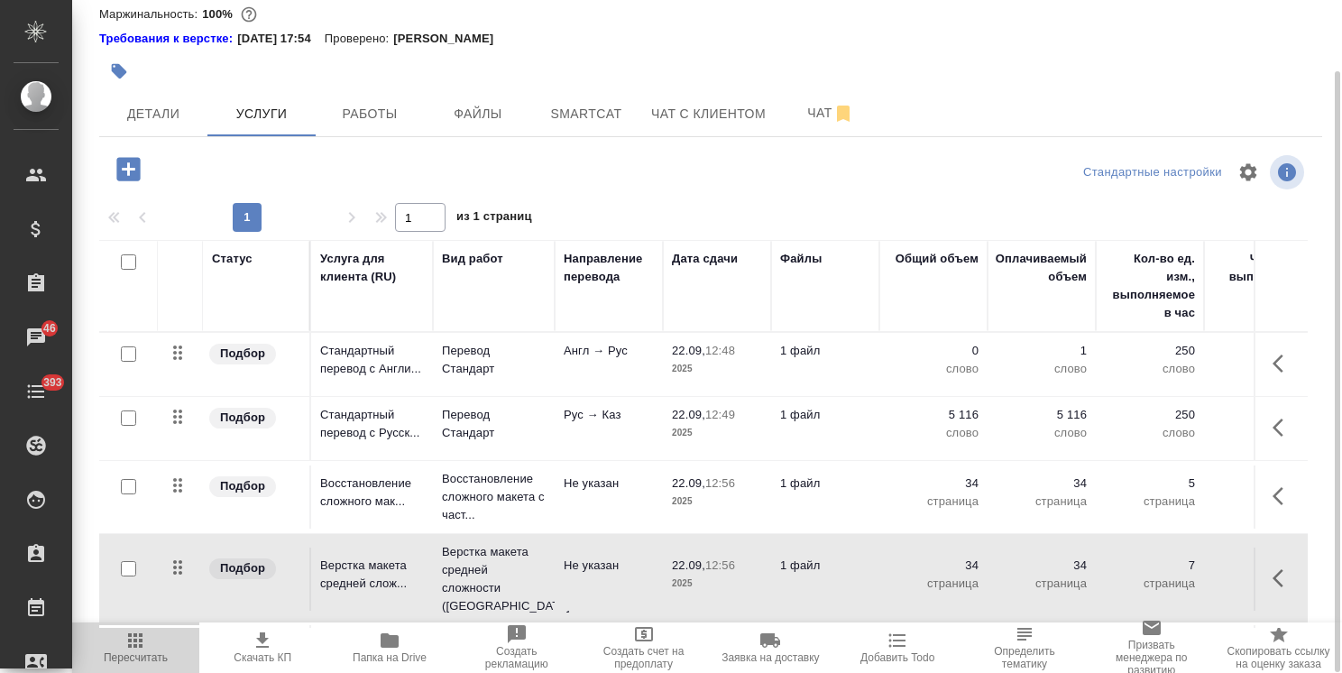
click at [148, 634] on span "Пересчитать" at bounding box center [136, 646] width 106 height 34
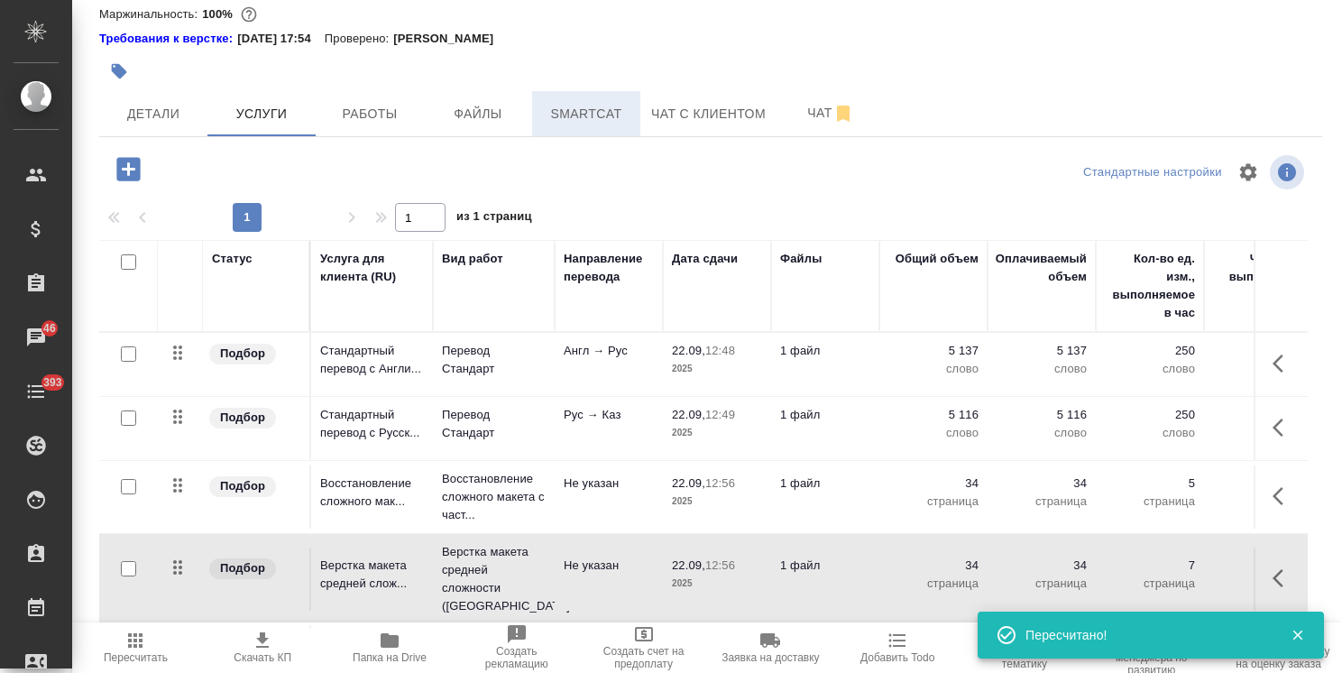
click at [600, 117] on span "Smartcat" at bounding box center [586, 114] width 87 height 23
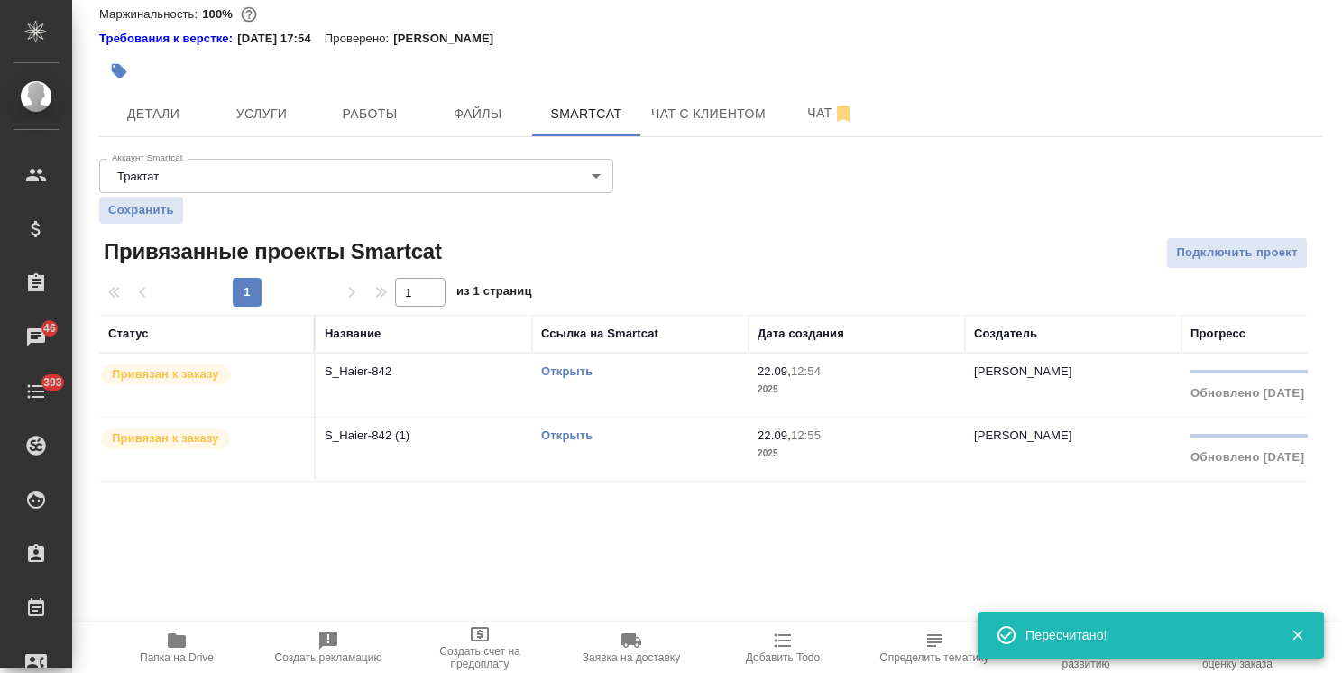
click at [245, 431] on div "Привязан к заказу" at bounding box center [202, 439] width 206 height 24
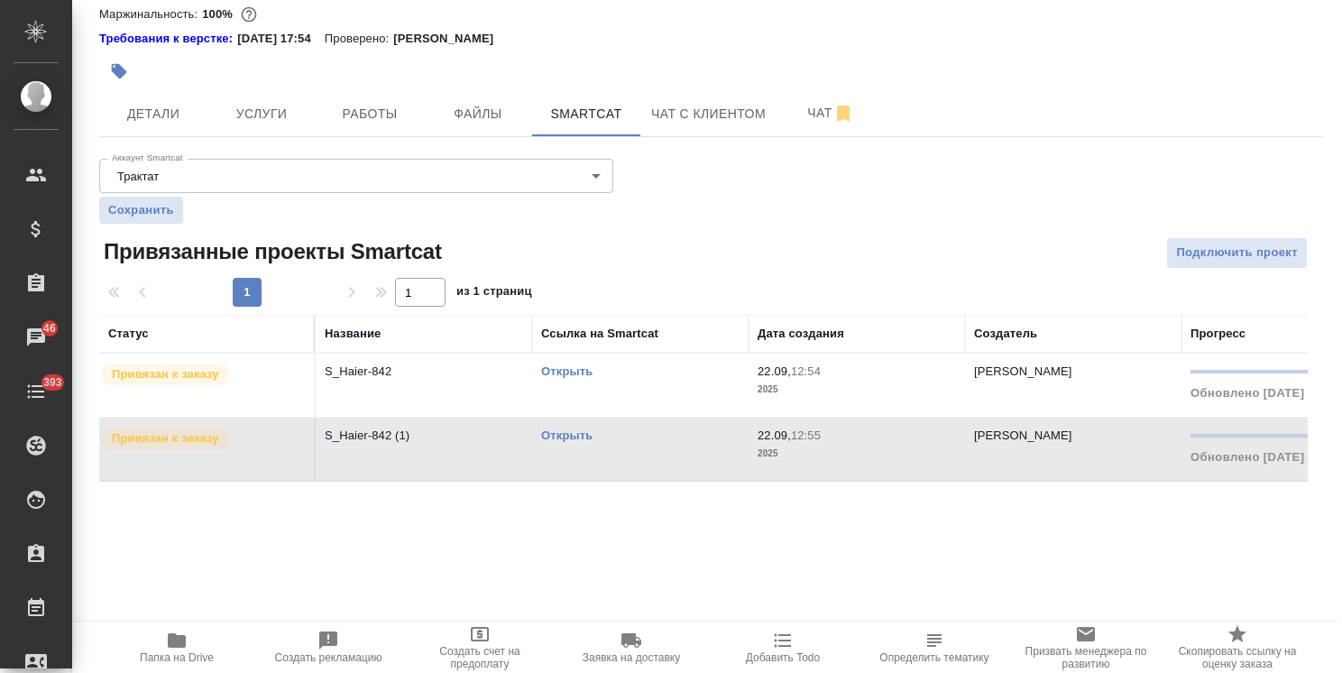
click at [245, 431] on div "Привязан к заказу" at bounding box center [202, 439] width 206 height 24
click at [266, 119] on span "Услуги" at bounding box center [261, 114] width 87 height 23
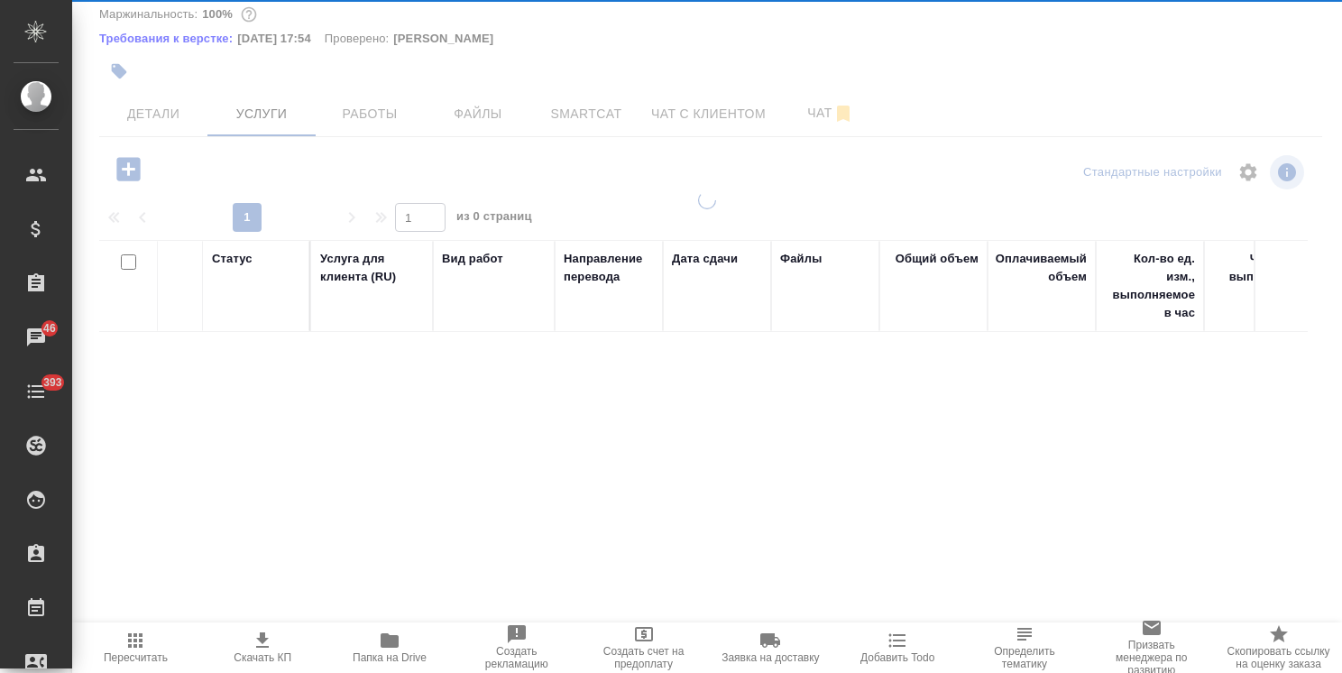
click at [133, 647] on icon "button" at bounding box center [135, 640] width 22 height 22
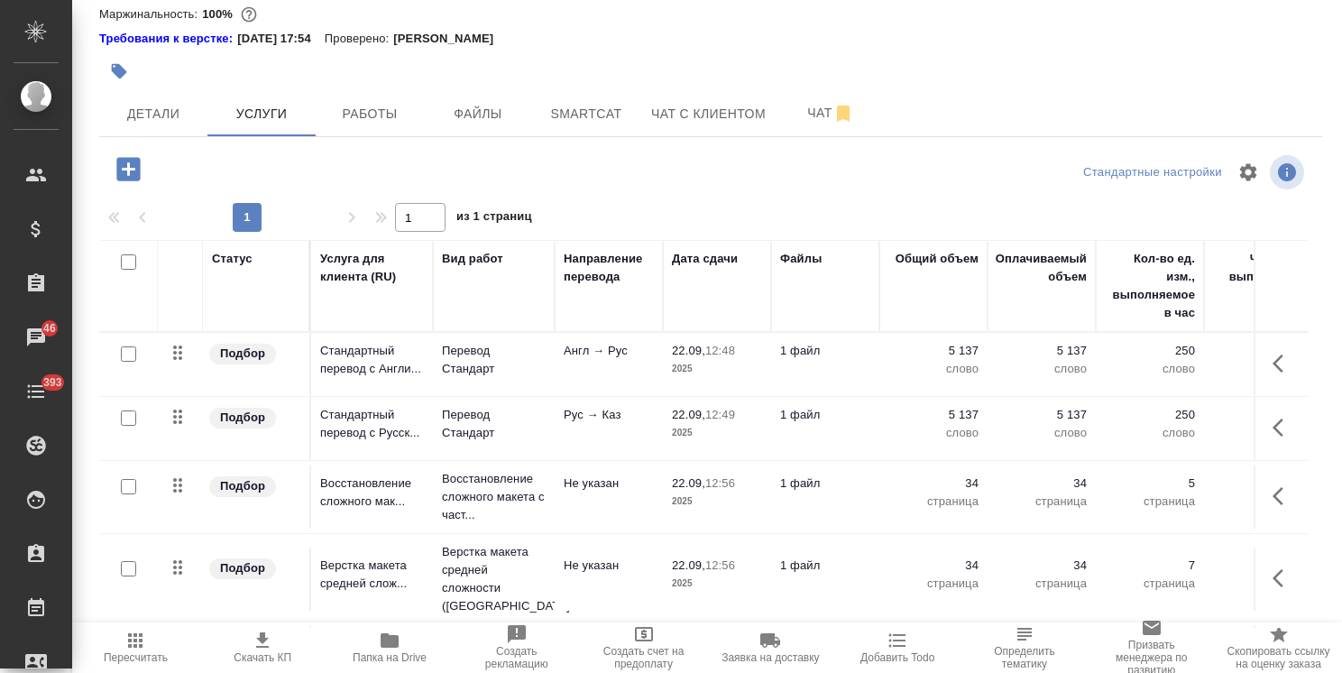
click at [133, 640] on icon "button" at bounding box center [135, 640] width 22 height 22
click at [1262, 372] on button "button" at bounding box center [1283, 363] width 43 height 43
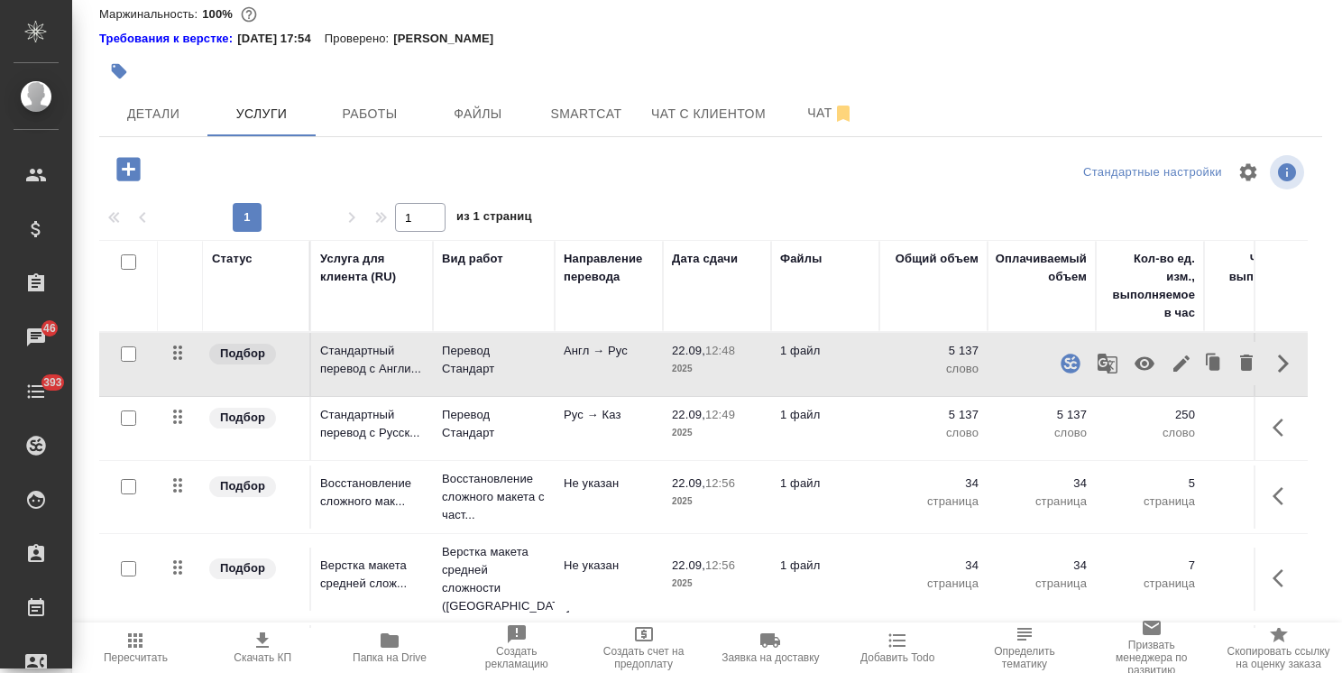
click at [1173, 370] on icon "button" at bounding box center [1181, 363] width 16 height 16
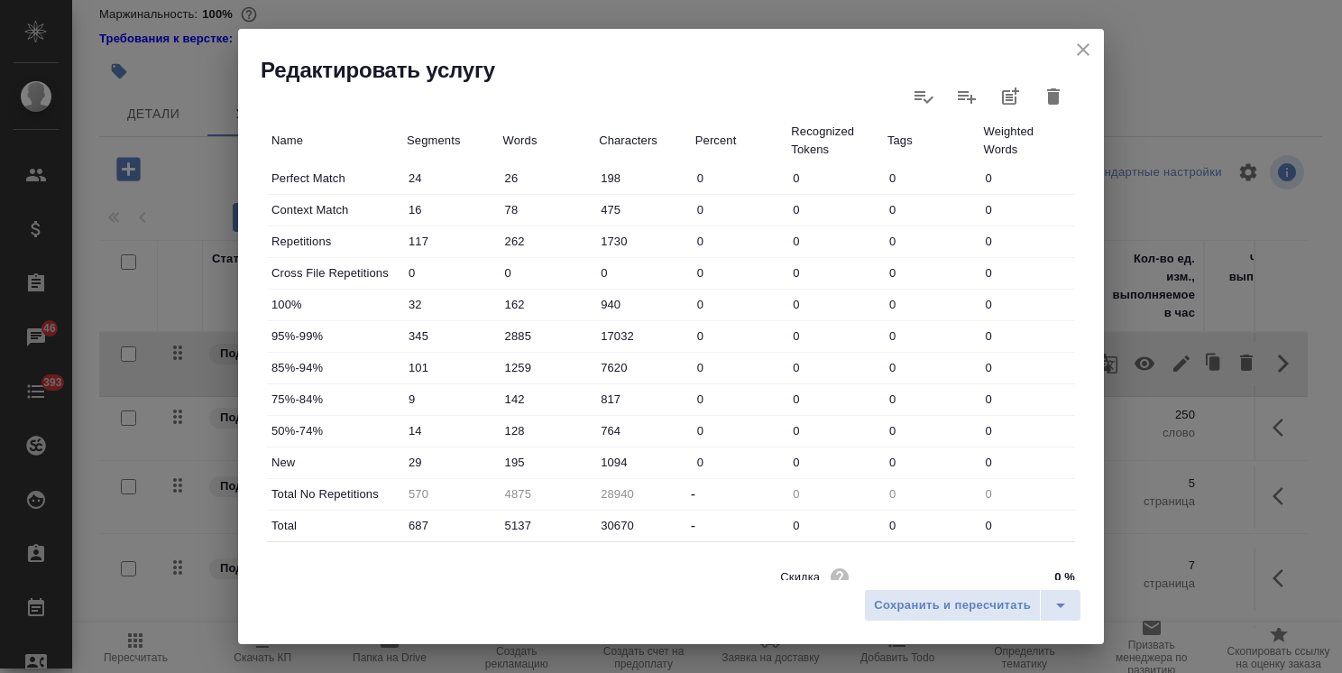
scroll to position [541, 0]
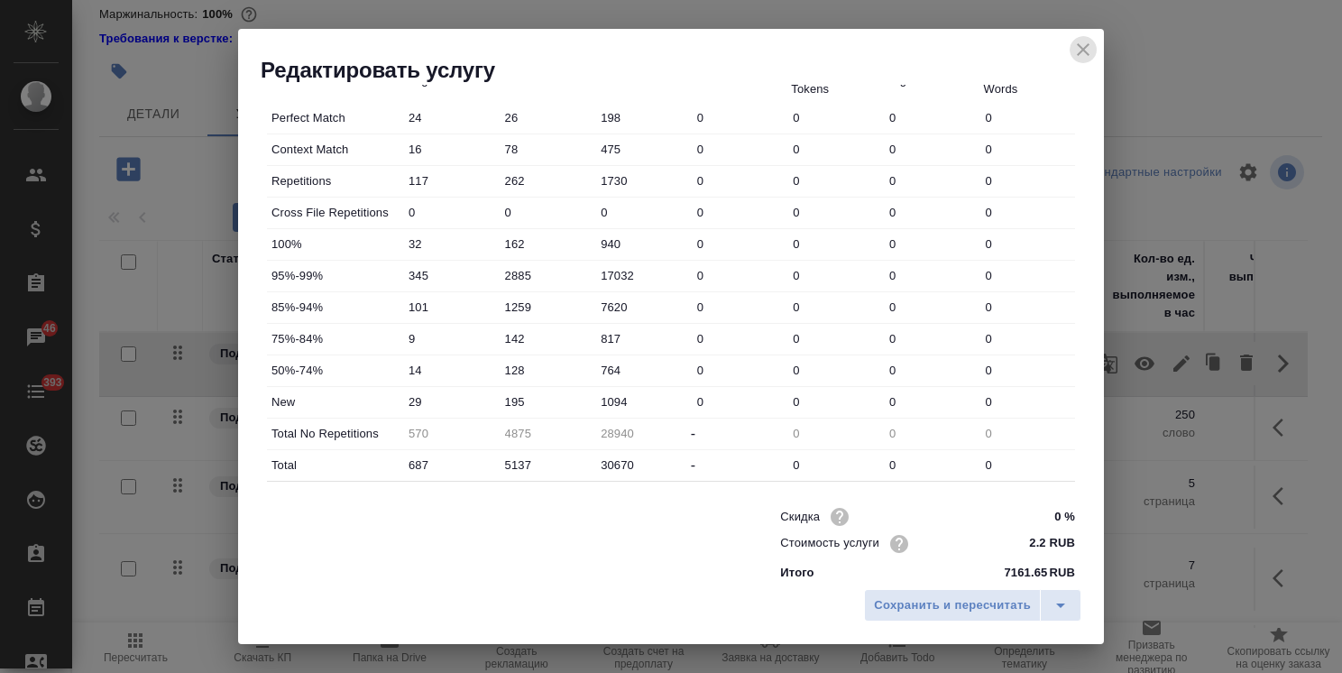
click at [1079, 43] on icon "close" at bounding box center [1083, 50] width 22 height 22
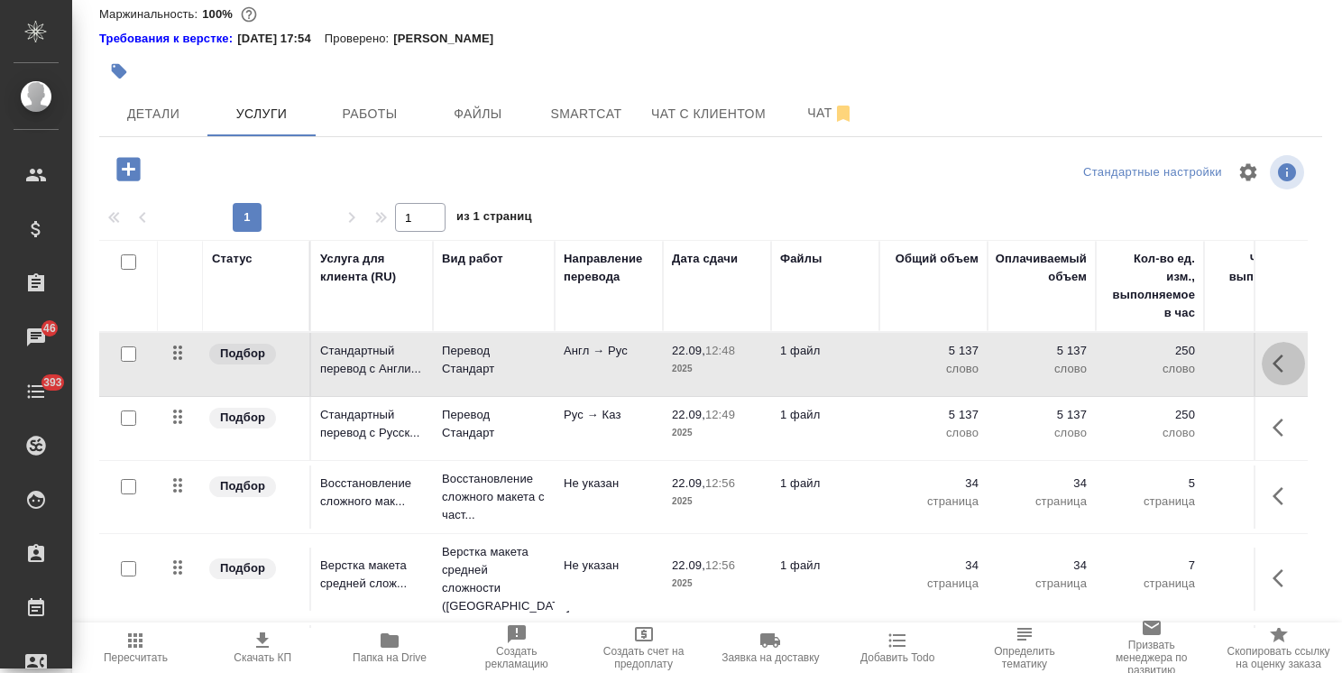
click at [1272, 371] on icon "button" at bounding box center [1283, 364] width 22 height 22
click at [1173, 359] on icon "button" at bounding box center [1181, 363] width 16 height 16
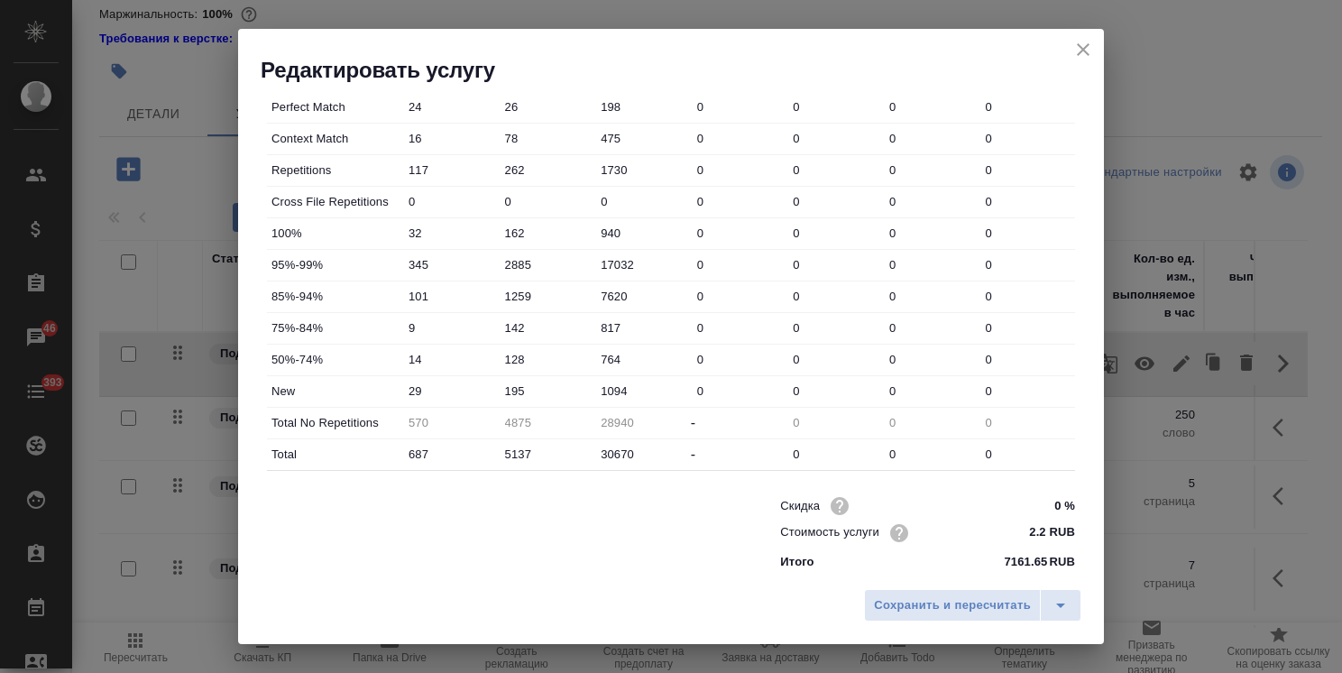
scroll to position [554, 0]
click at [1082, 50] on icon "close" at bounding box center [1083, 49] width 13 height 13
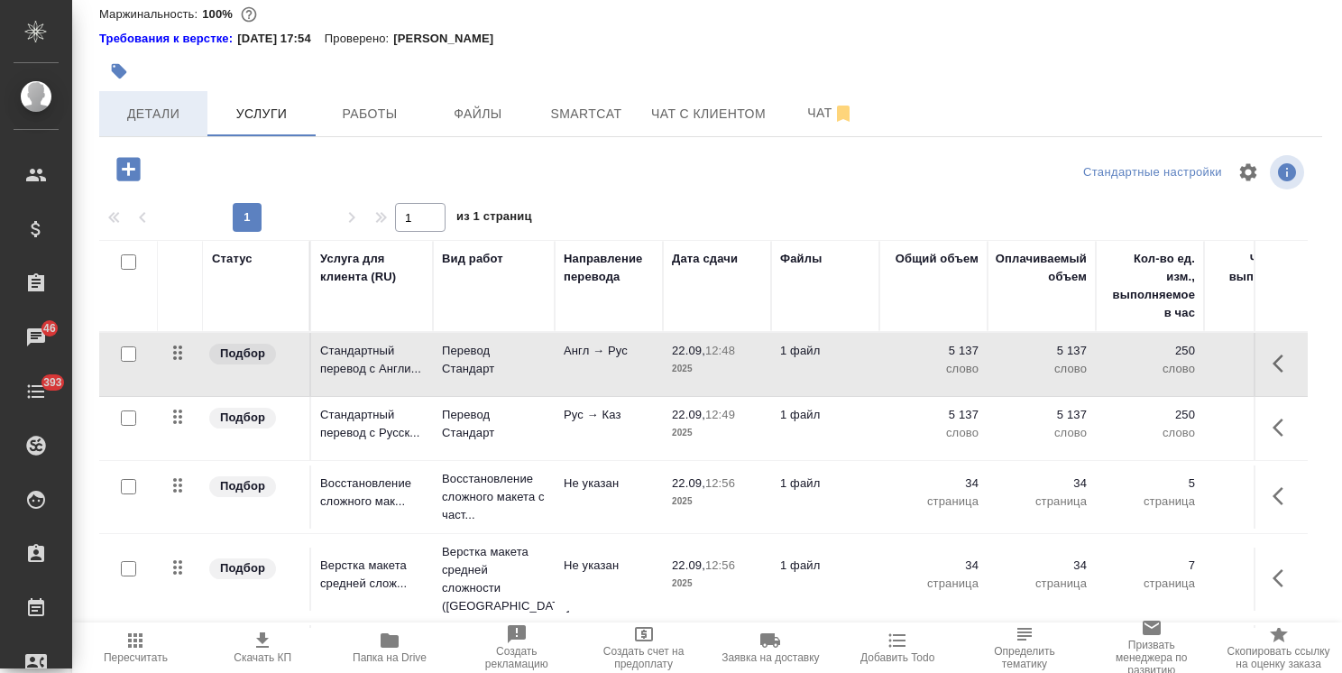
click at [162, 103] on span "Детали" at bounding box center [153, 114] width 87 height 23
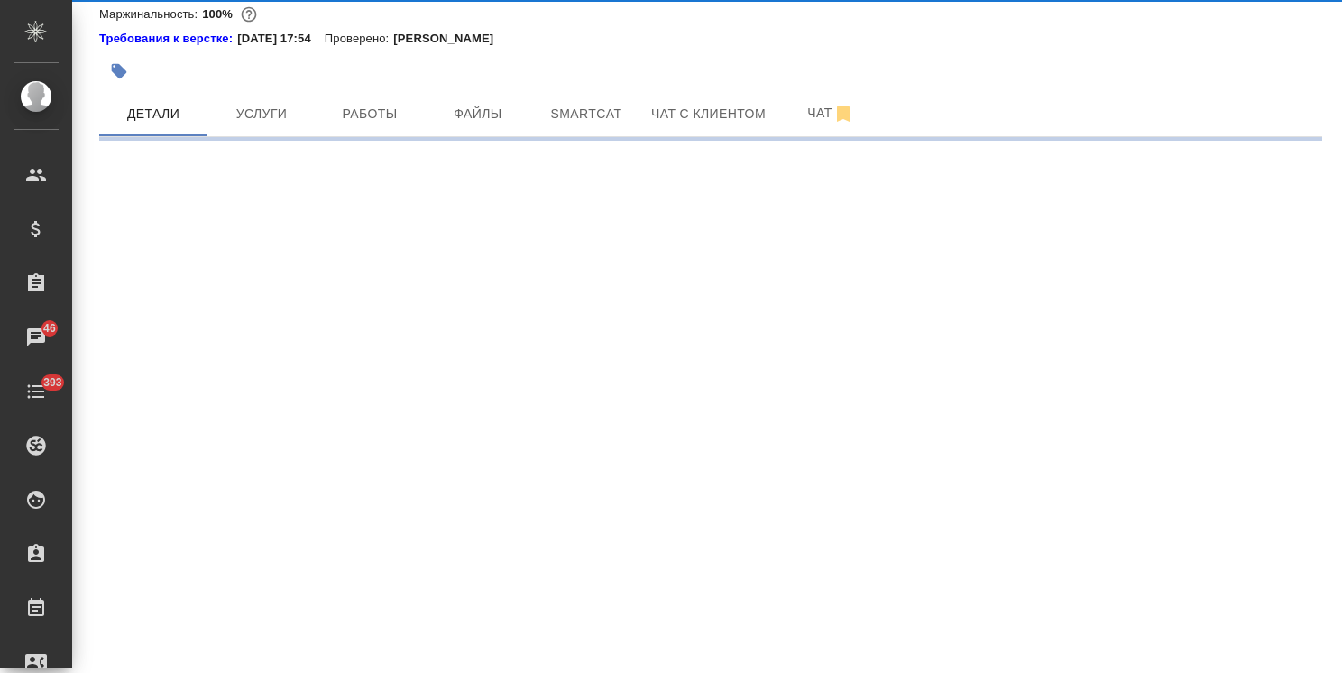
select select "RU"
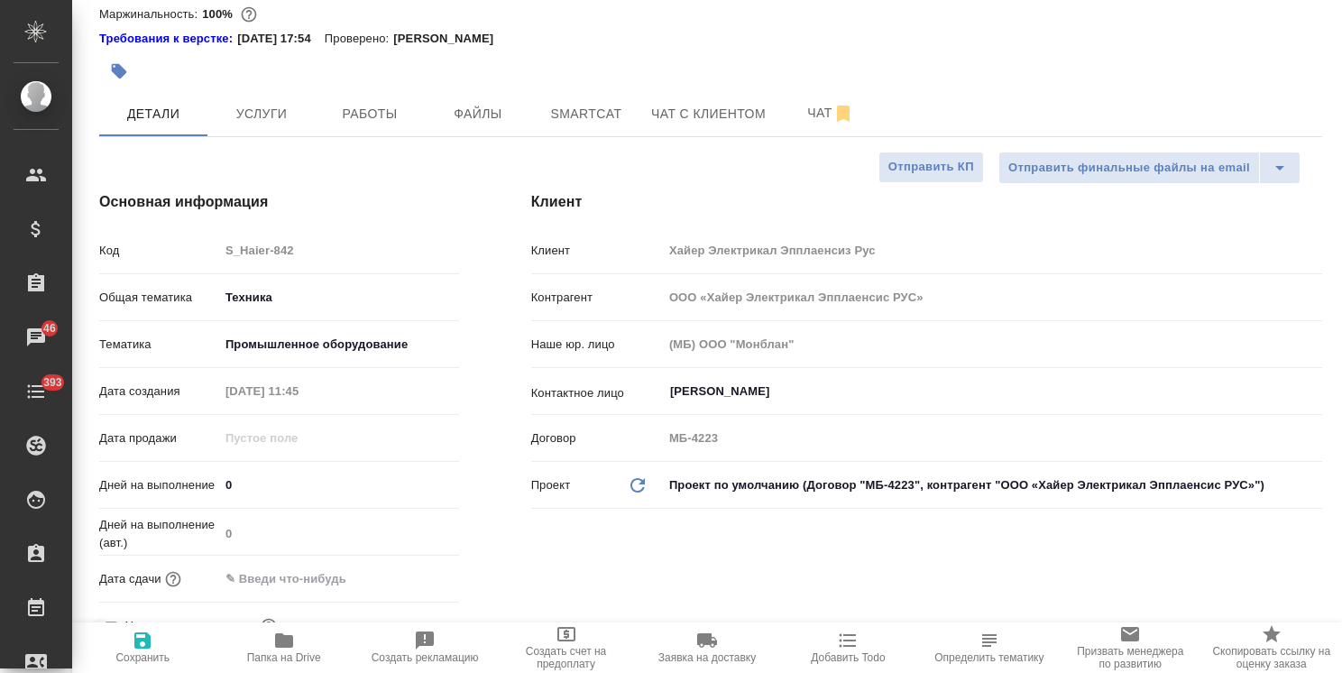
type textarea "x"
drag, startPoint x: 267, startPoint y: 485, endPoint x: 171, endPoint y: 478, distance: 95.9
click at [176, 479] on div "Дней на выполнение 0" at bounding box center [279, 485] width 360 height 32
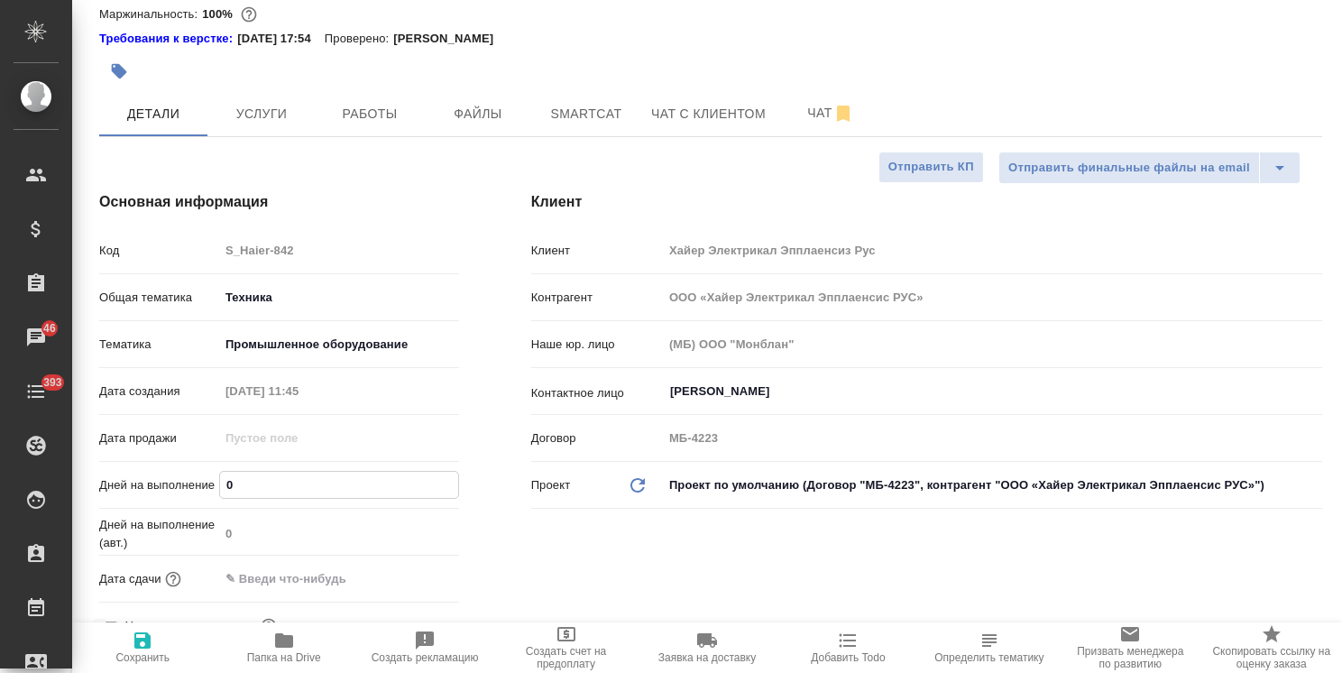
type input "8"
type textarea "x"
type input "8"
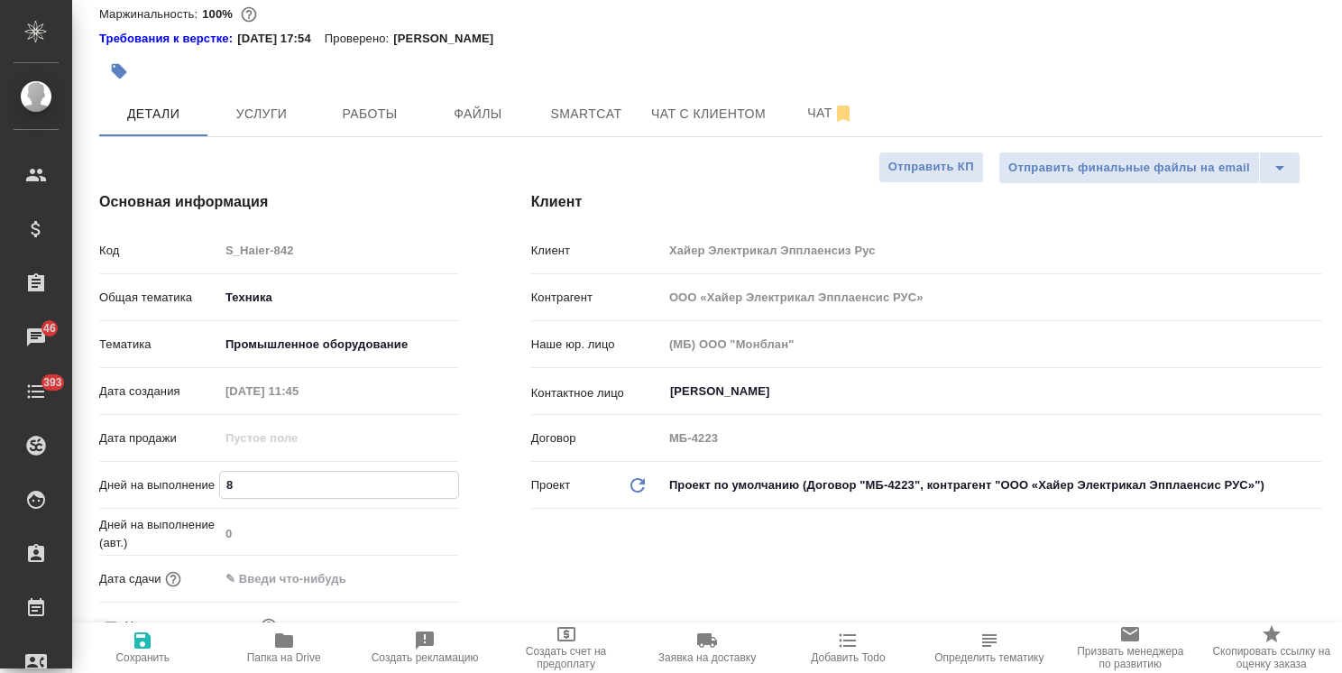
click at [124, 654] on span "Сохранить" at bounding box center [142, 657] width 54 height 13
type textarea "x"
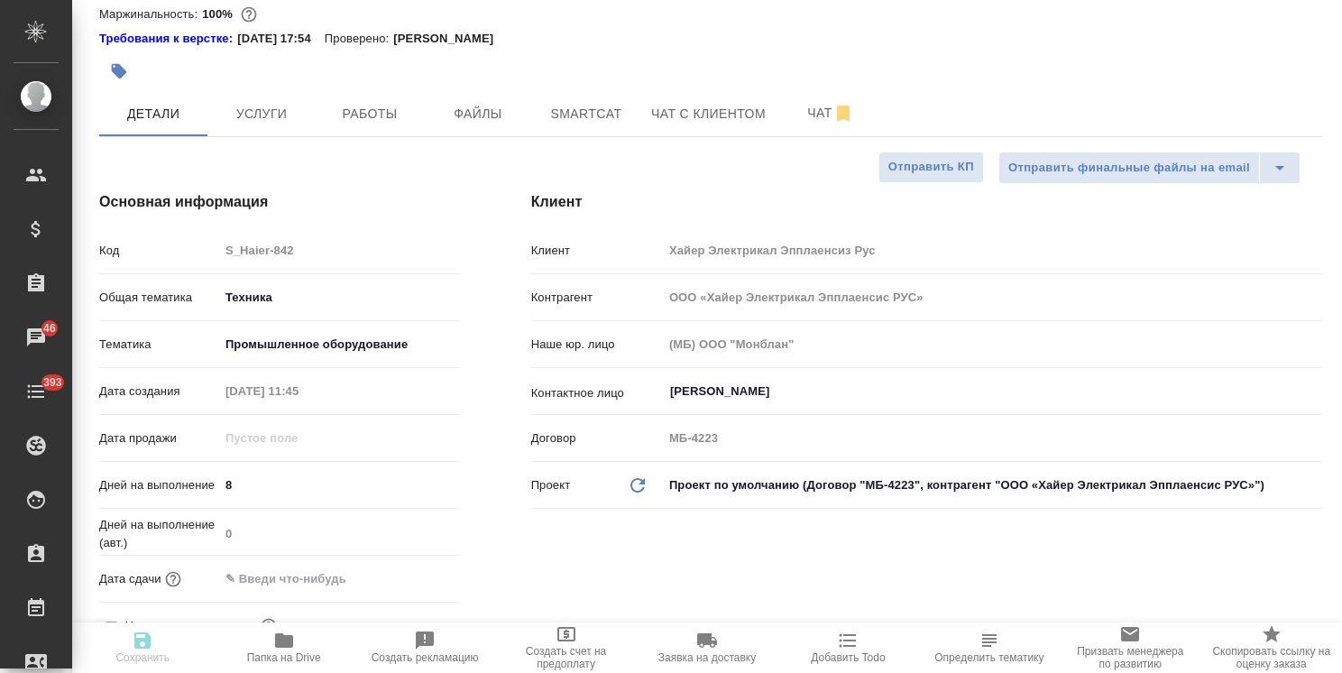
type textarea "x"
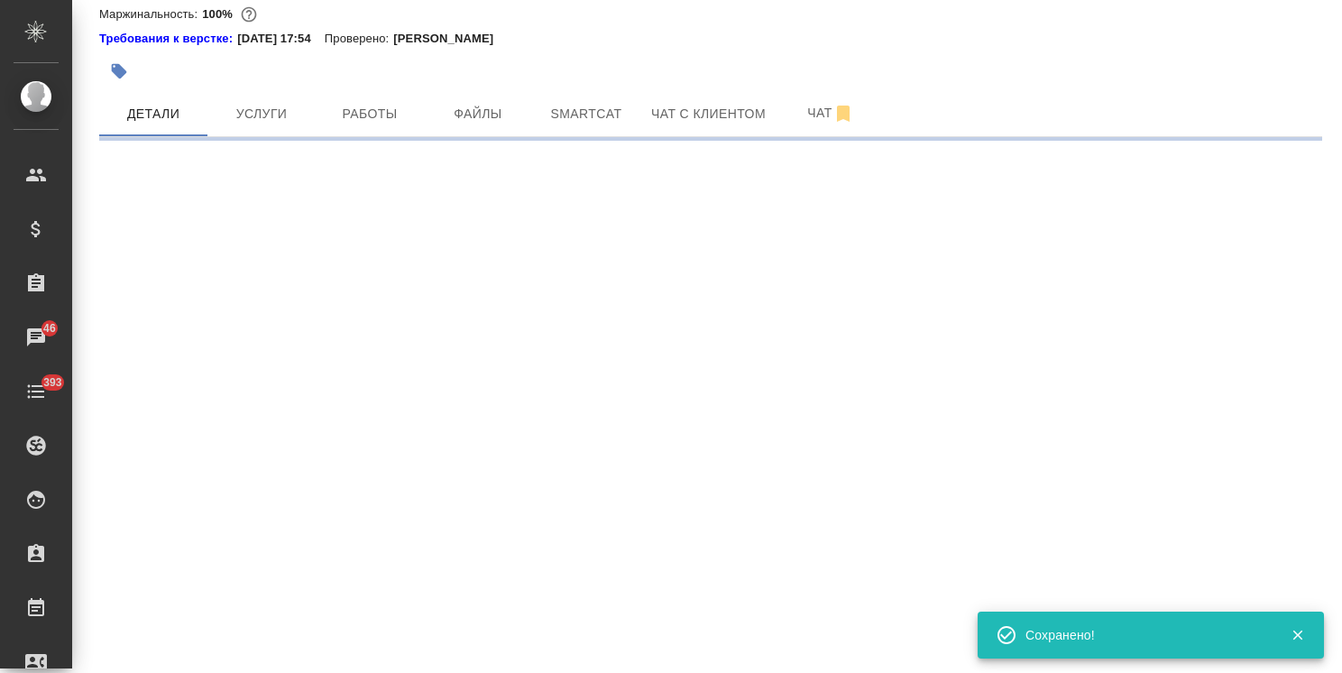
select select "RU"
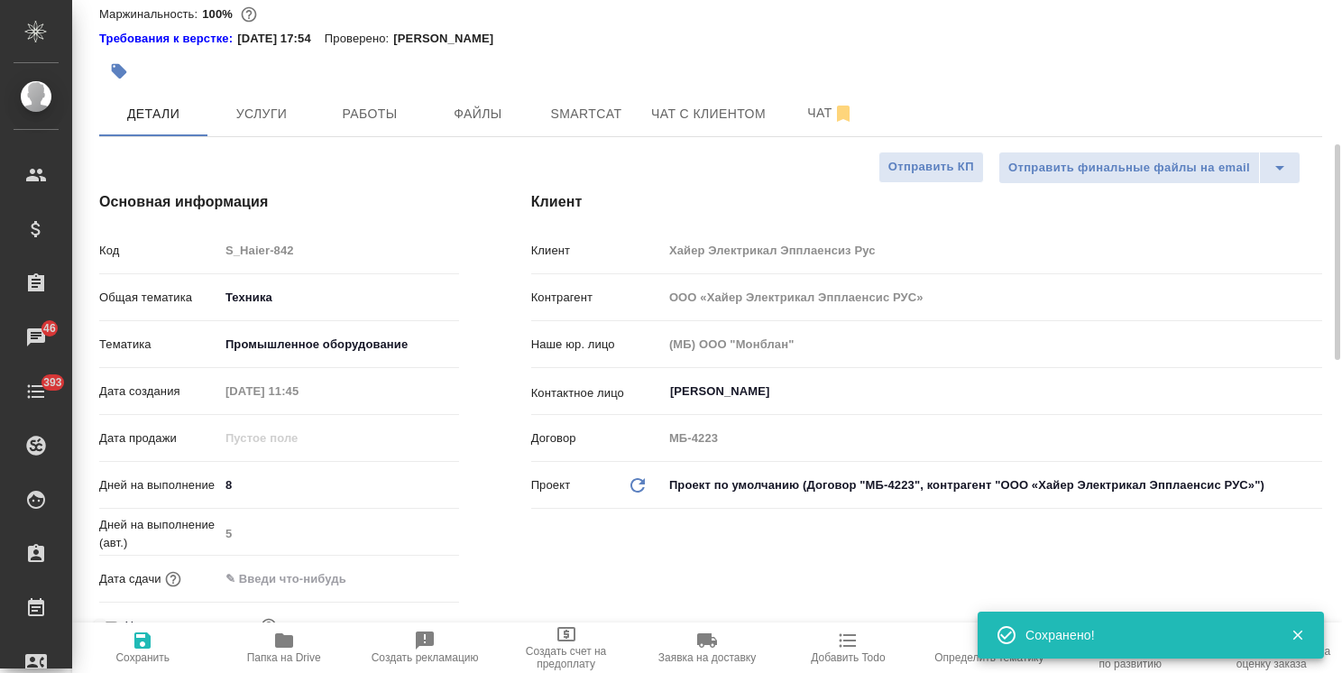
type textarea "x"
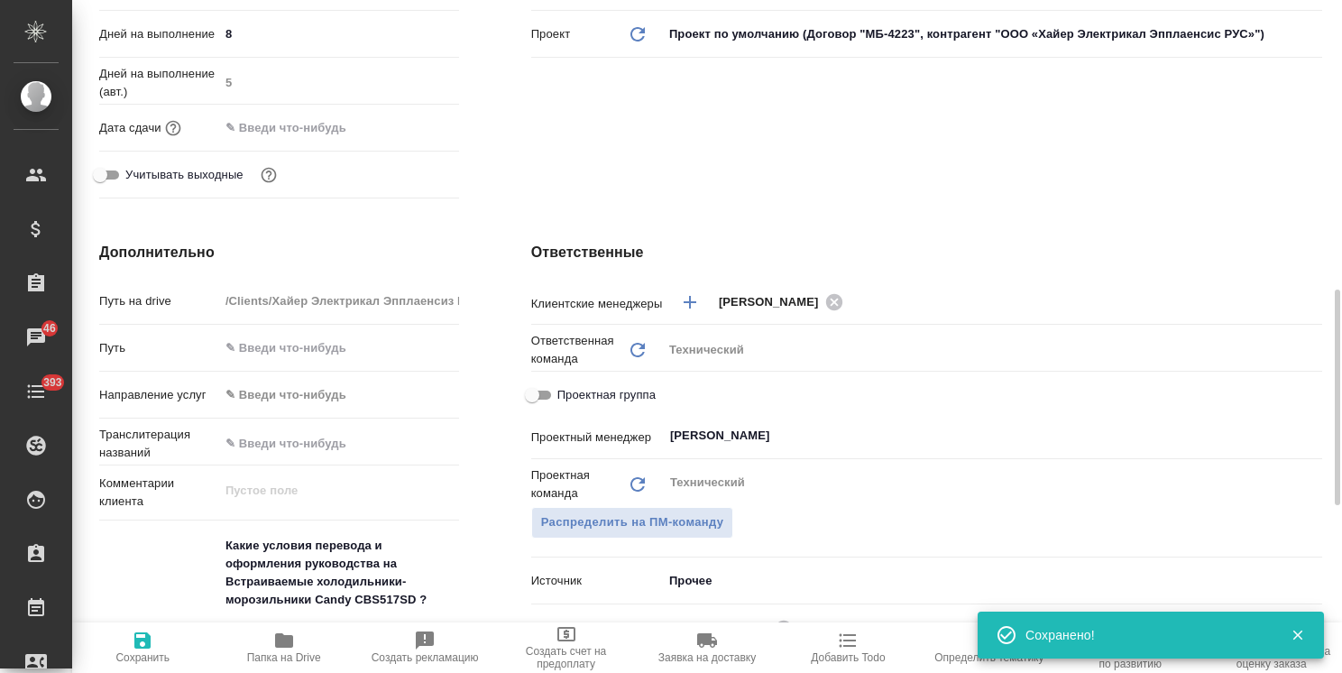
scroll to position [620, 0]
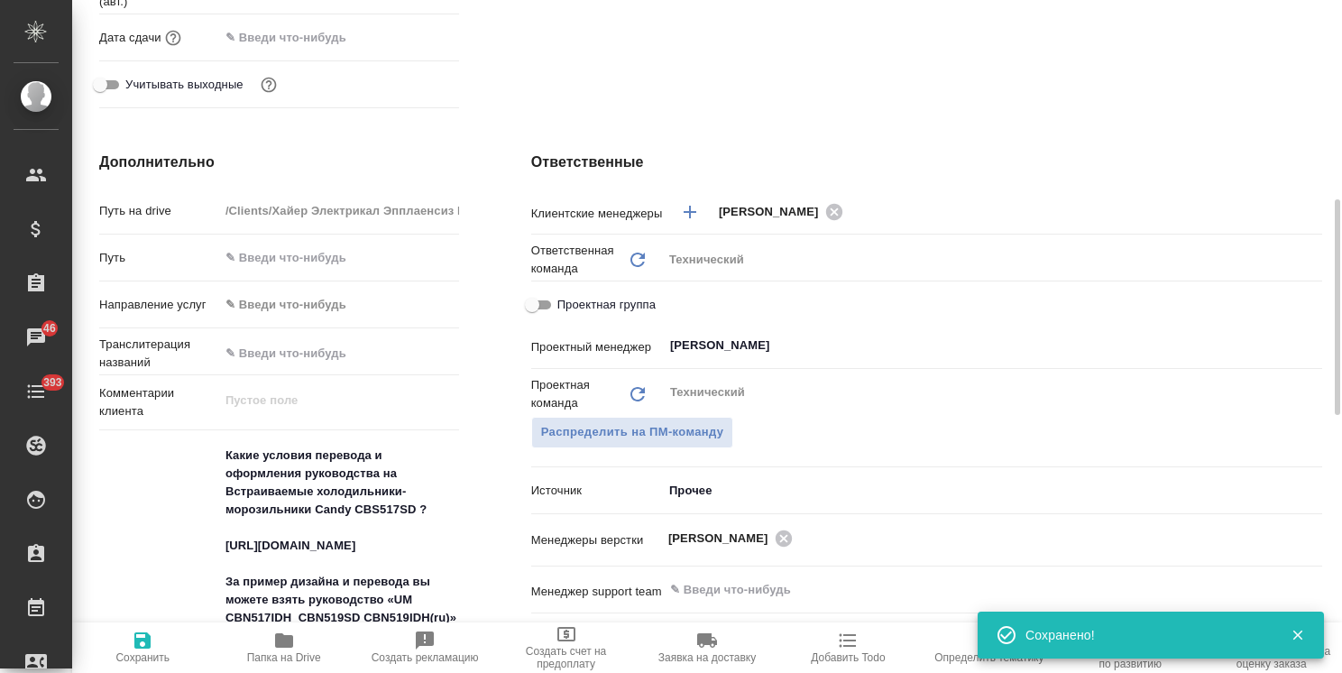
type textarea "x"
click at [229, 447] on textarea "Какие условия перевода и оформления руководства на Встраиваемые холодильники-мо…" at bounding box center [339, 644] width 240 height 409
click at [225, 450] on textarea "Какие условия перевода и оформления руководства на Встраиваемые холодильники-мо…" at bounding box center [339, 645] width 238 height 409
type textarea "x"
type textarea "Какие условия перевода и оформления руководства на Встраиваемые холодильники-мо…"
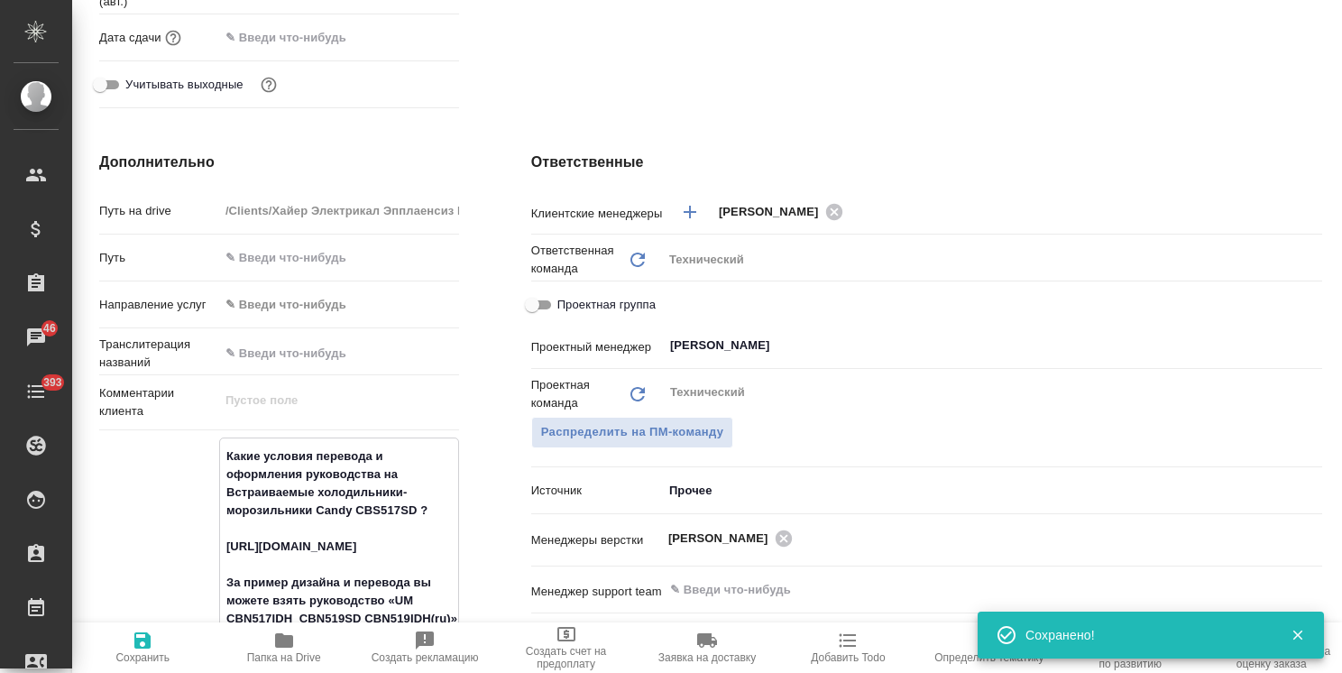
type textarea "x"
type textarea "Какие условия перевода и оформления руководства на Встраиваемые холодильники-мо…"
type textarea "x"
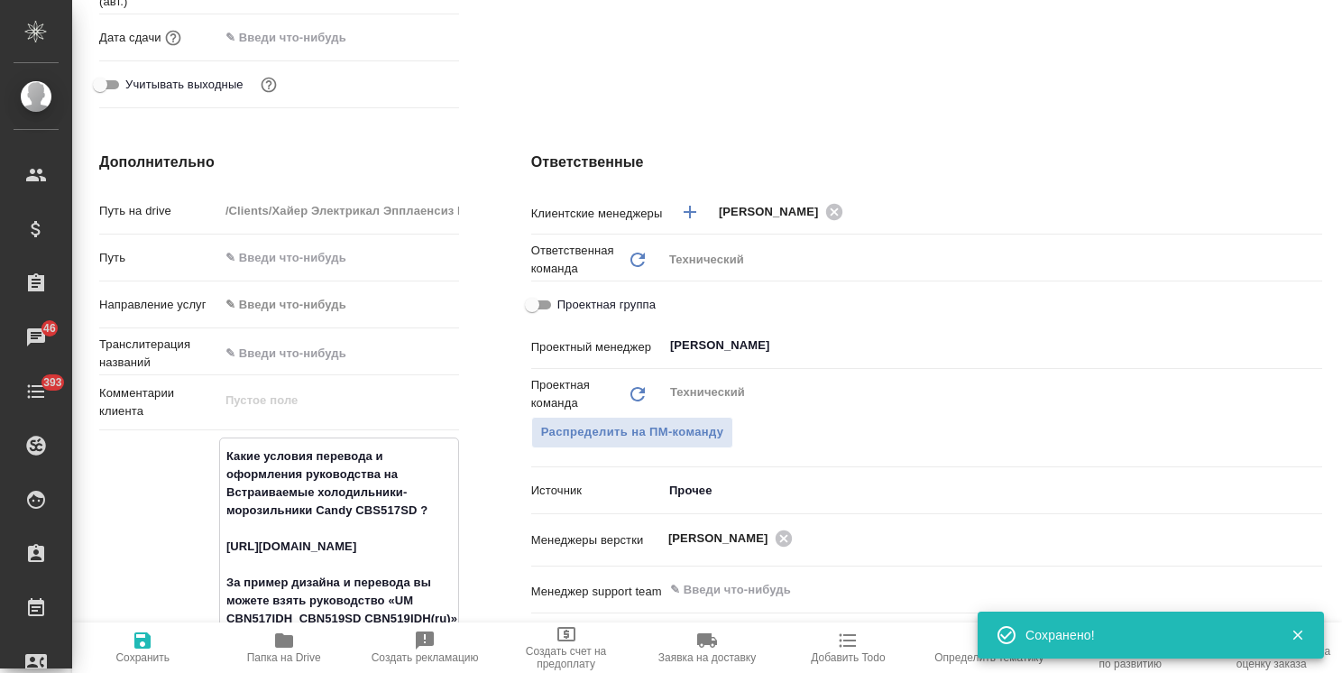
type textarea "x"
type textarea "Какие условия перевода и оформления руководства на Встраиваемые холодильники-мо…"
click at [281, 438] on div "Какие условия перевода и оформления руководства на Встраиваемые холодильники-мо…" at bounding box center [339, 656] width 240 height 438
click at [285, 438] on div "Какие условия перевода и оформления руководства на Встраиваемые холодильники-мо…" at bounding box center [339, 664] width 240 height 454
type textarea "x"
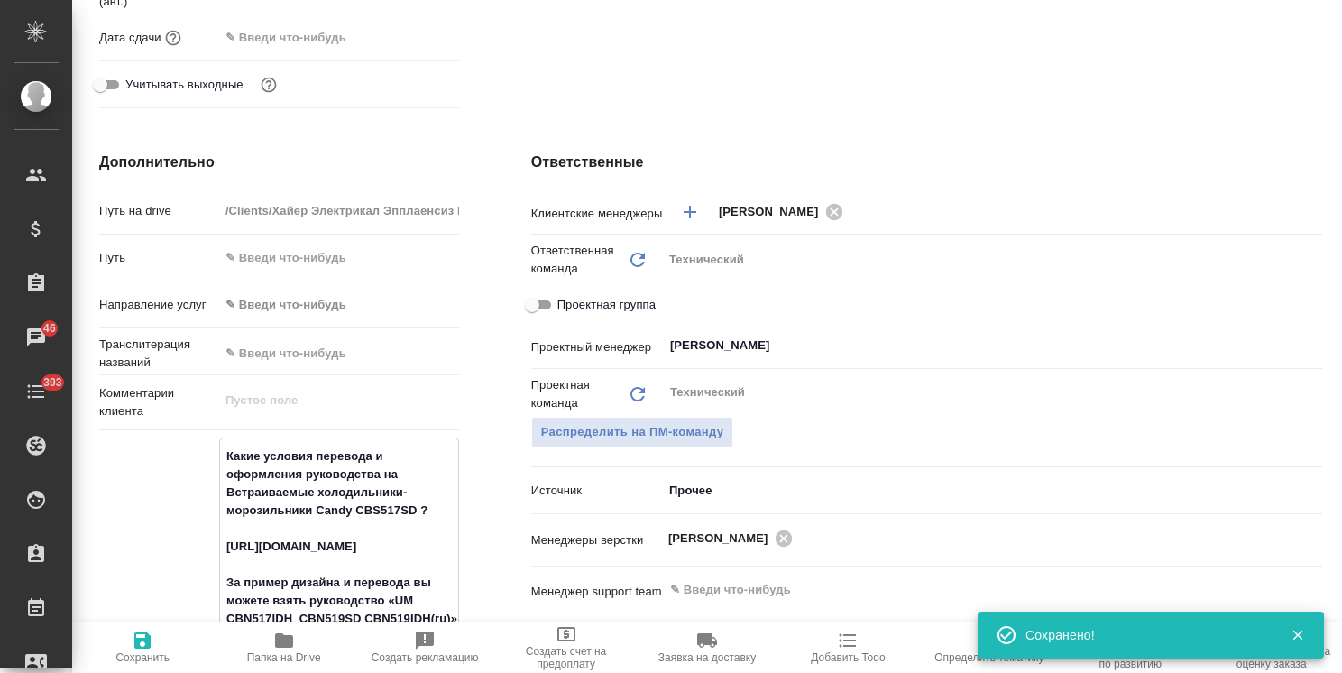
click at [263, 447] on textarea "Какие условия перевода и оформления руководства на Встраиваемые холодильники-мо…" at bounding box center [339, 663] width 238 height 445
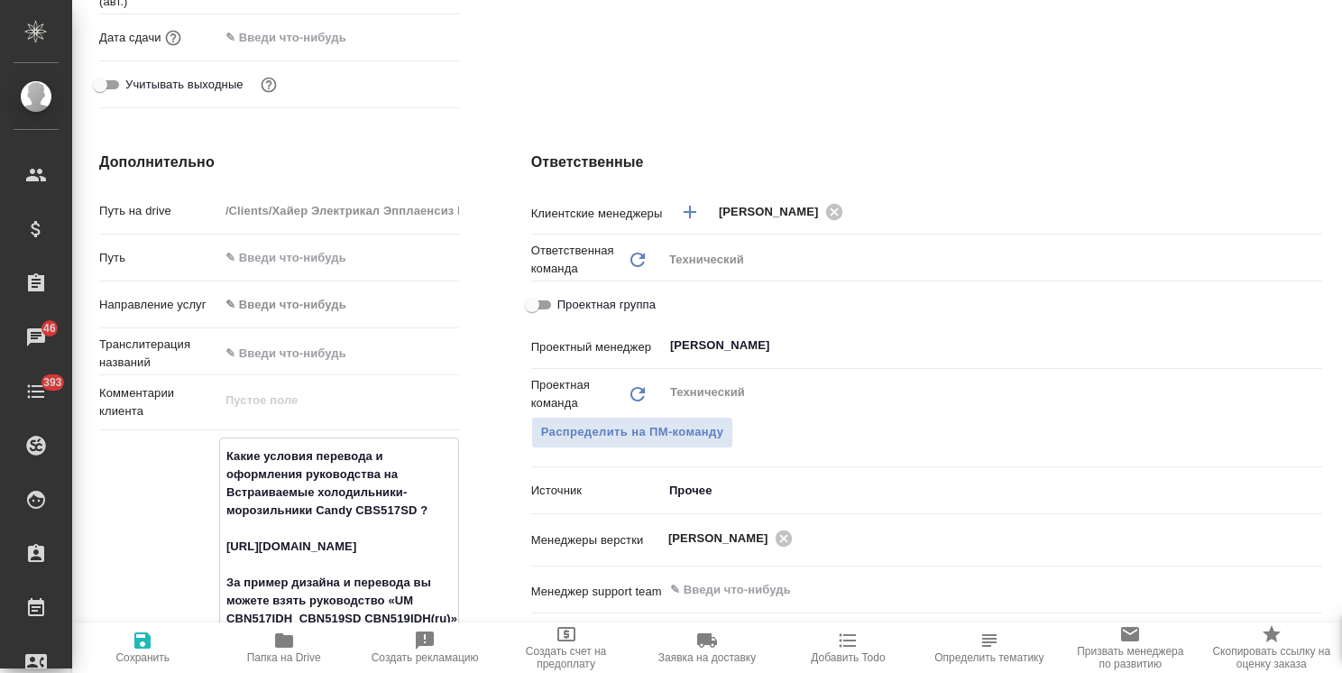
type textarea "x"
type textarea "5 Какие условия перевода и оформления руководства на Встраиваемые холодильники-…"
type textarea "x"
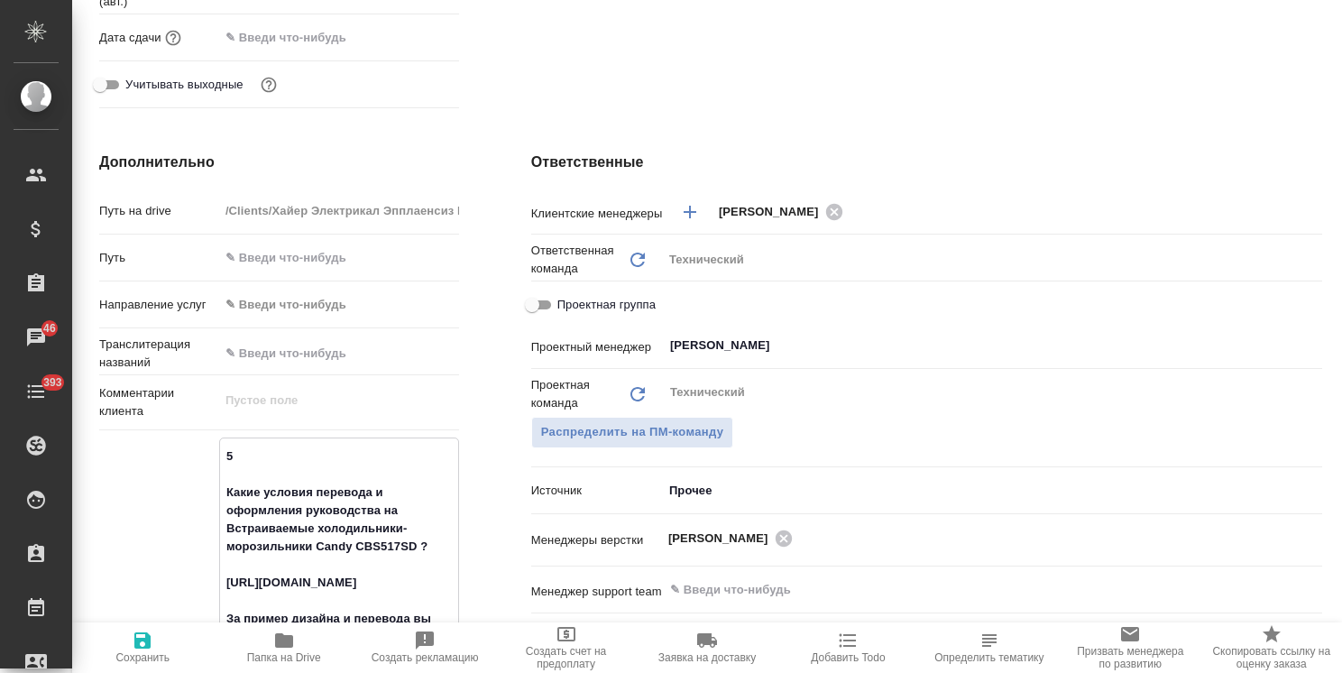
type textarea "x"
type textarea "5 Какие условия перевода и оформления руководства на Встраиваемые холодильники-…"
type textarea "x"
type textarea "5 р Какие условия перевода и оформления руководства на Встраиваемые холодильник…"
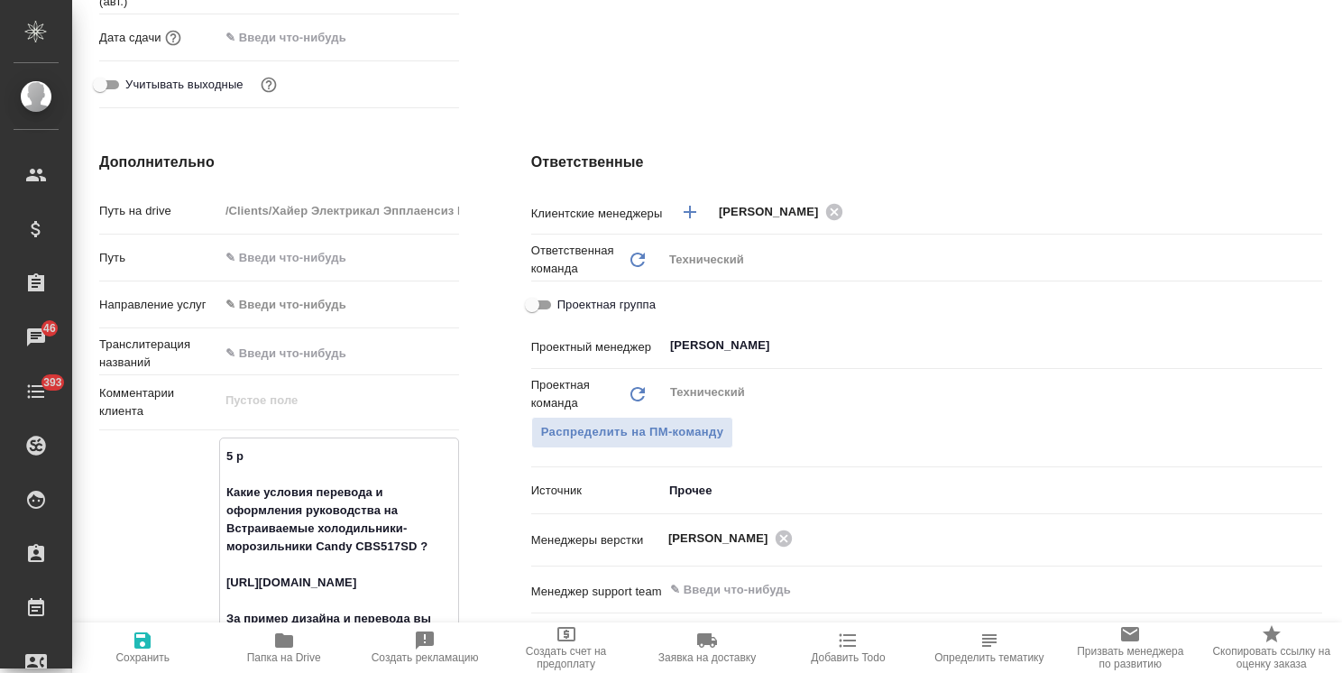
type textarea "x"
type textarea "5 рд Какие условия перевода и оформления руководства на Встраиваемые холодильни…"
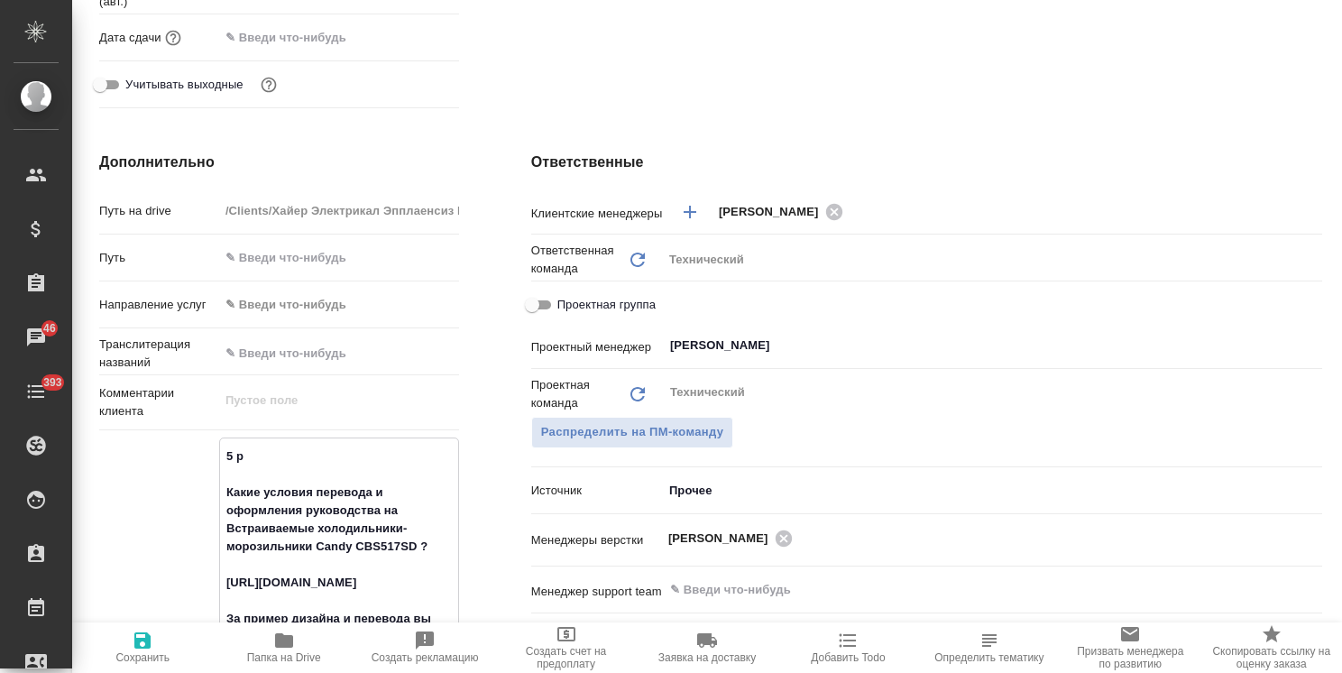
type textarea "x"
type textarea "5 рд Какие условия перевода и оформления руководства на Встраиваемые холодильни…"
type textarea "x"
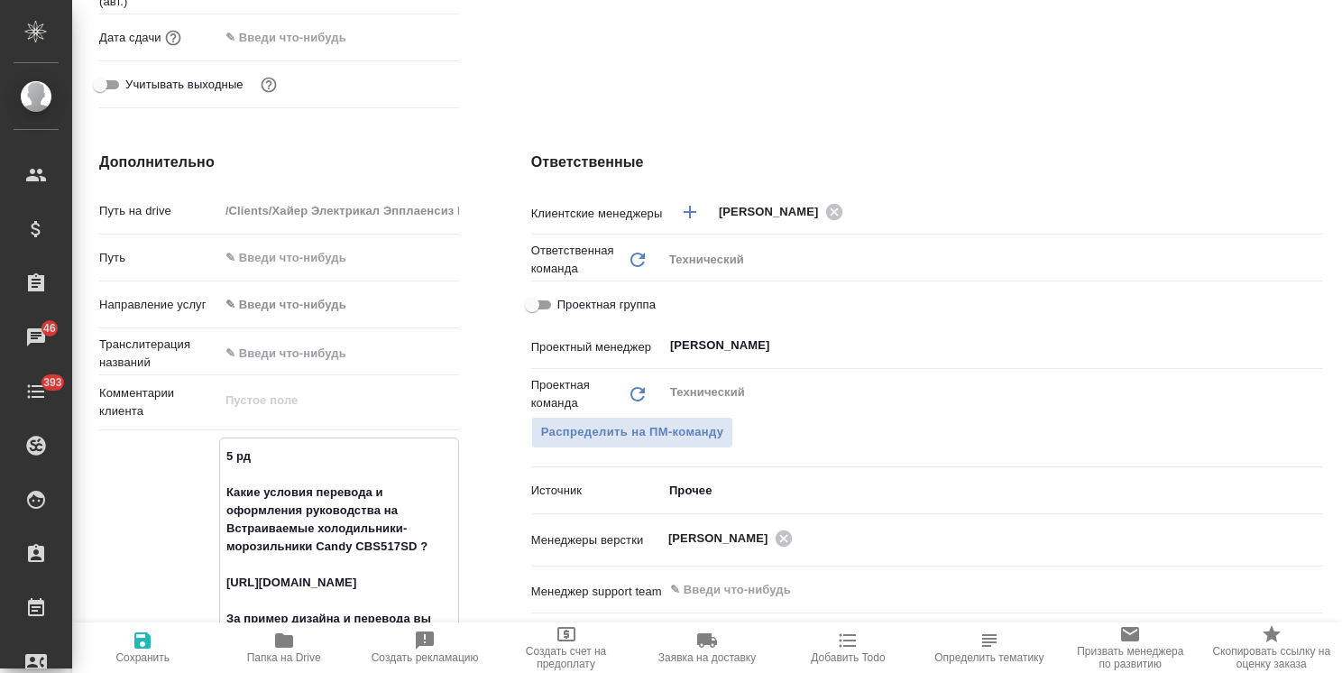
type textarea "x"
type textarea "5 рд а Какие условия перевода и оформления руководства на Встраиваемые холодиль…"
type textarea "x"
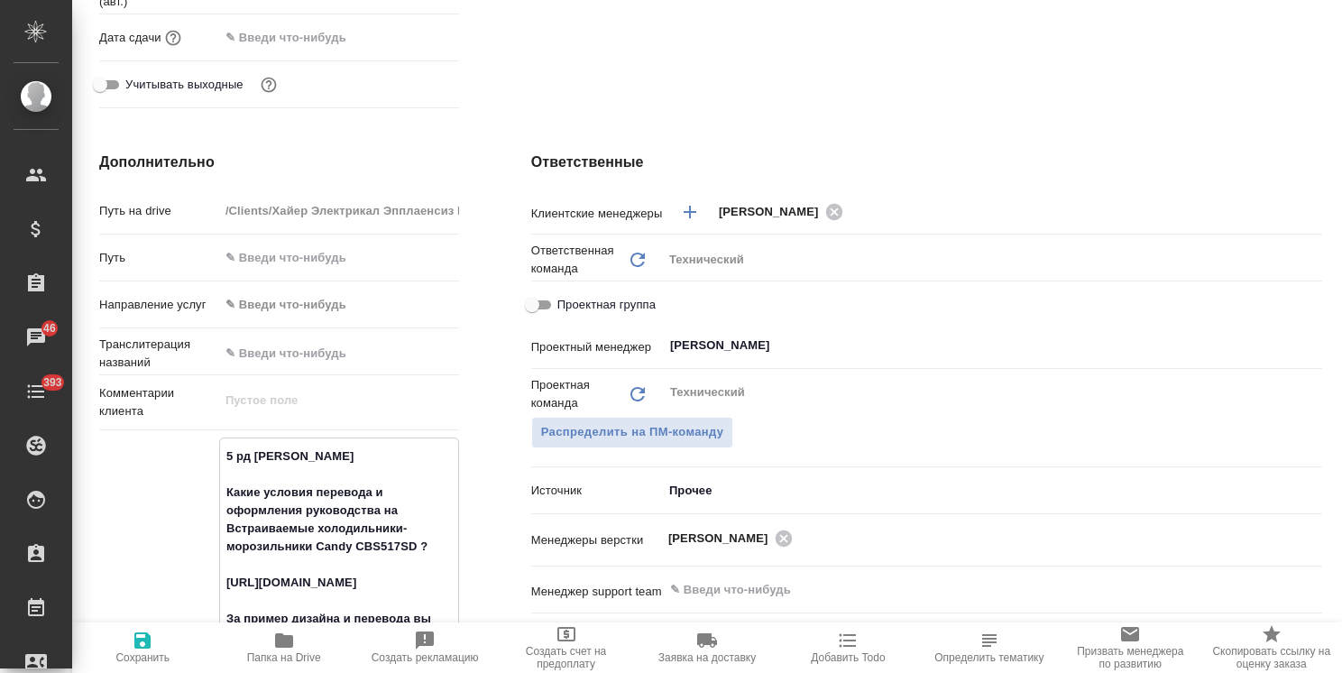
type textarea "x"
type textarea "5 рд ан Какие условия перевода и оформления руководства на Встраиваемые холодил…"
type textarea "x"
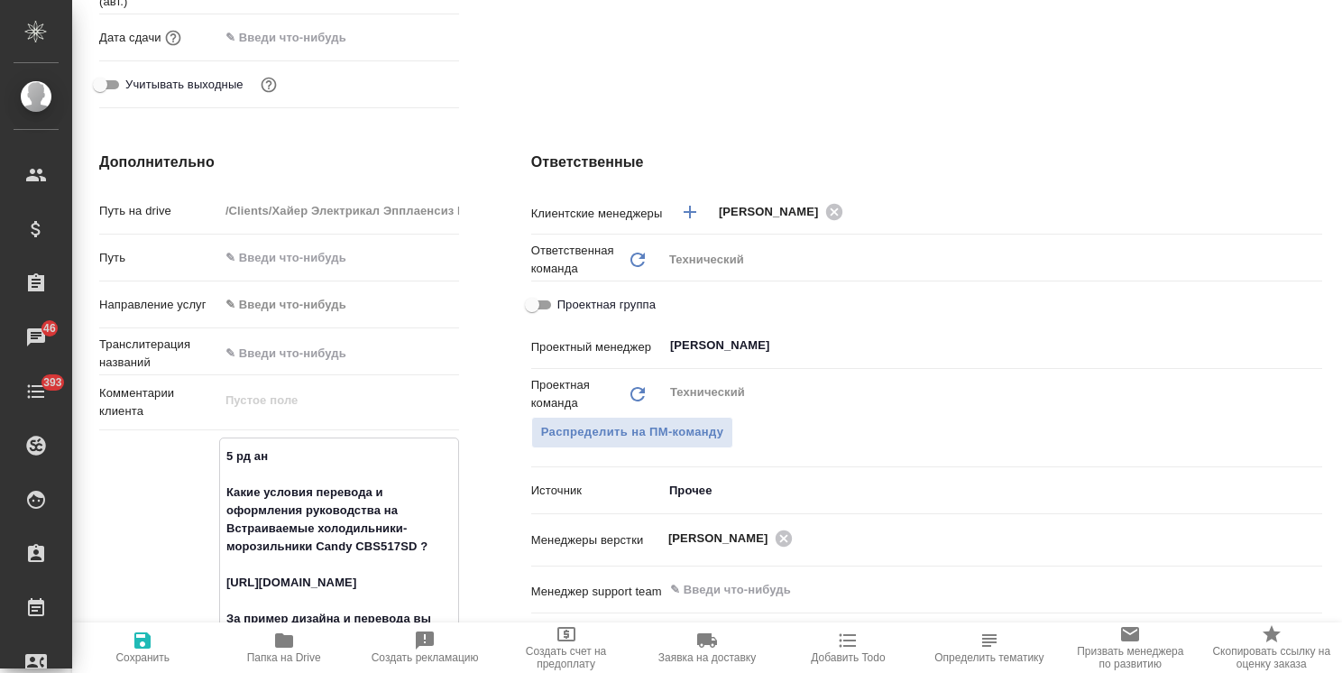
type textarea "5 рд анг Какие условия перевода и оформления руководства на Встраиваемые холоди…"
type textarea "x"
type textarea "5 рд англ Какие условия перевода и оформления руководства на Встраиваемые холод…"
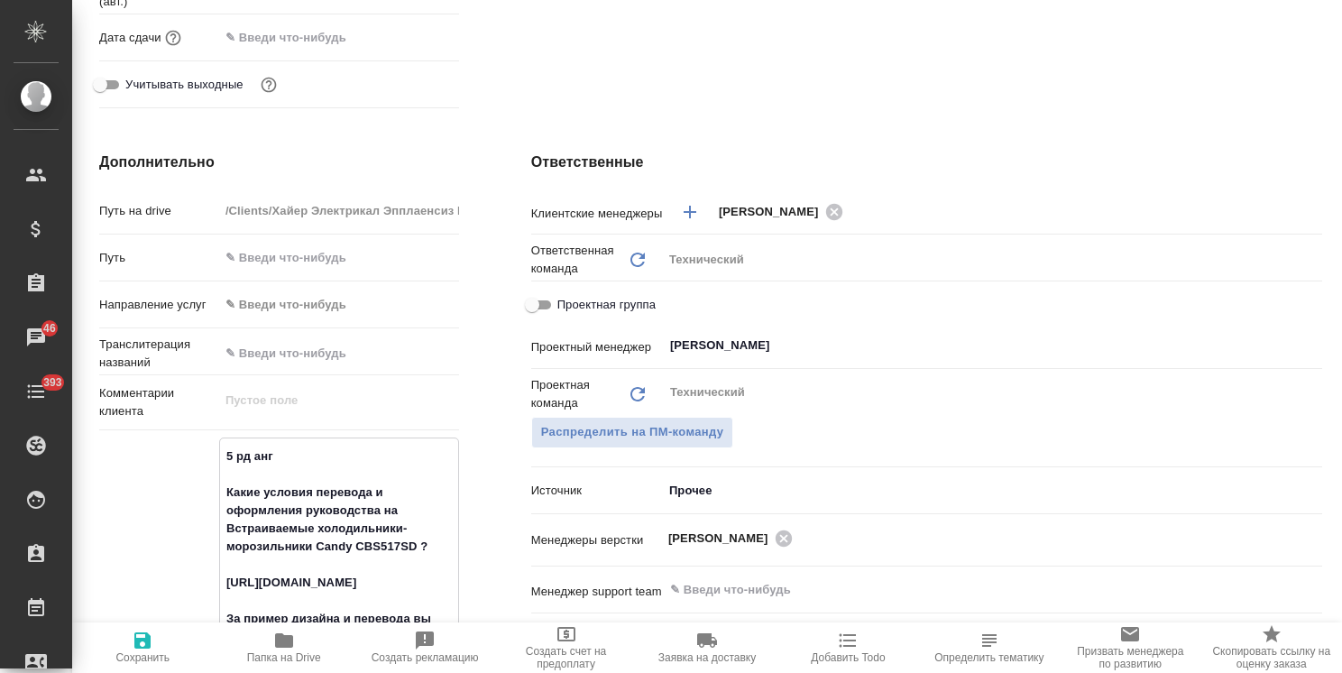
type textarea "x"
type textarea "5 рд англ0 Какие условия перевода и оформления руководства на Встраиваемые холо…"
type textarea "x"
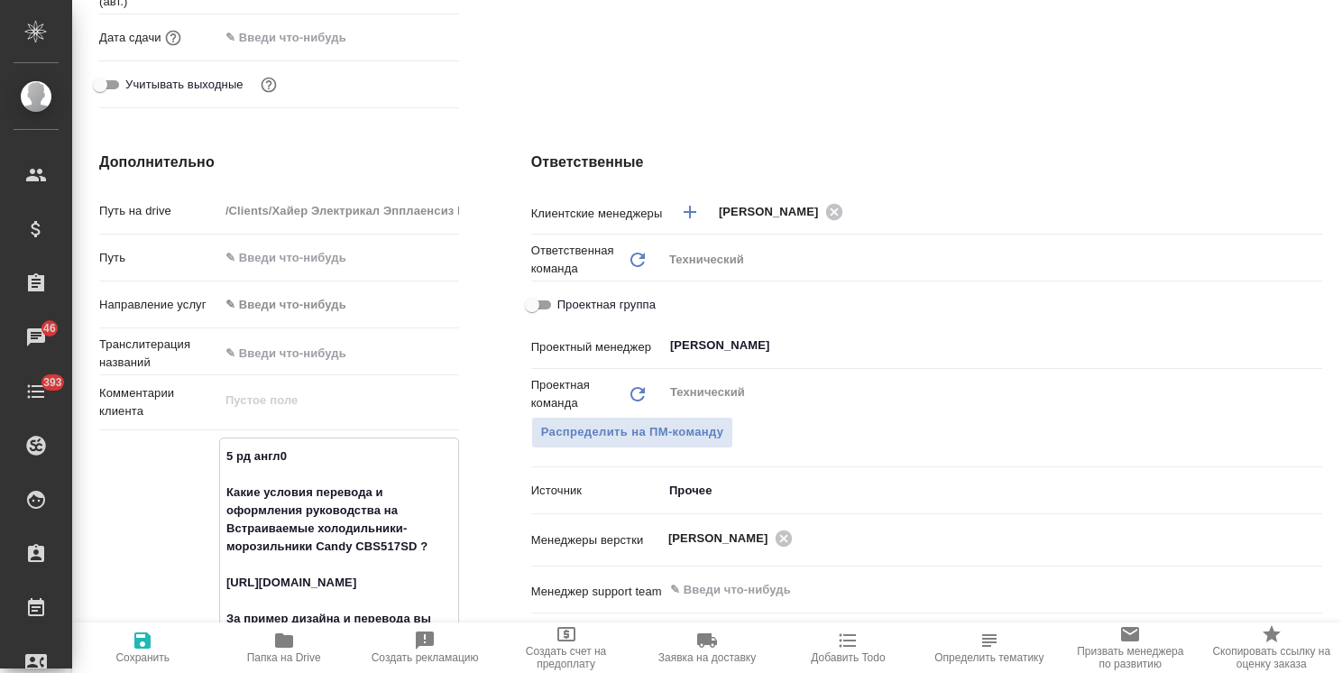
type textarea "x"
type textarea "5 рд англ0р Какие условия перевода и оформления руководства на Встраиваемые хол…"
type textarea "x"
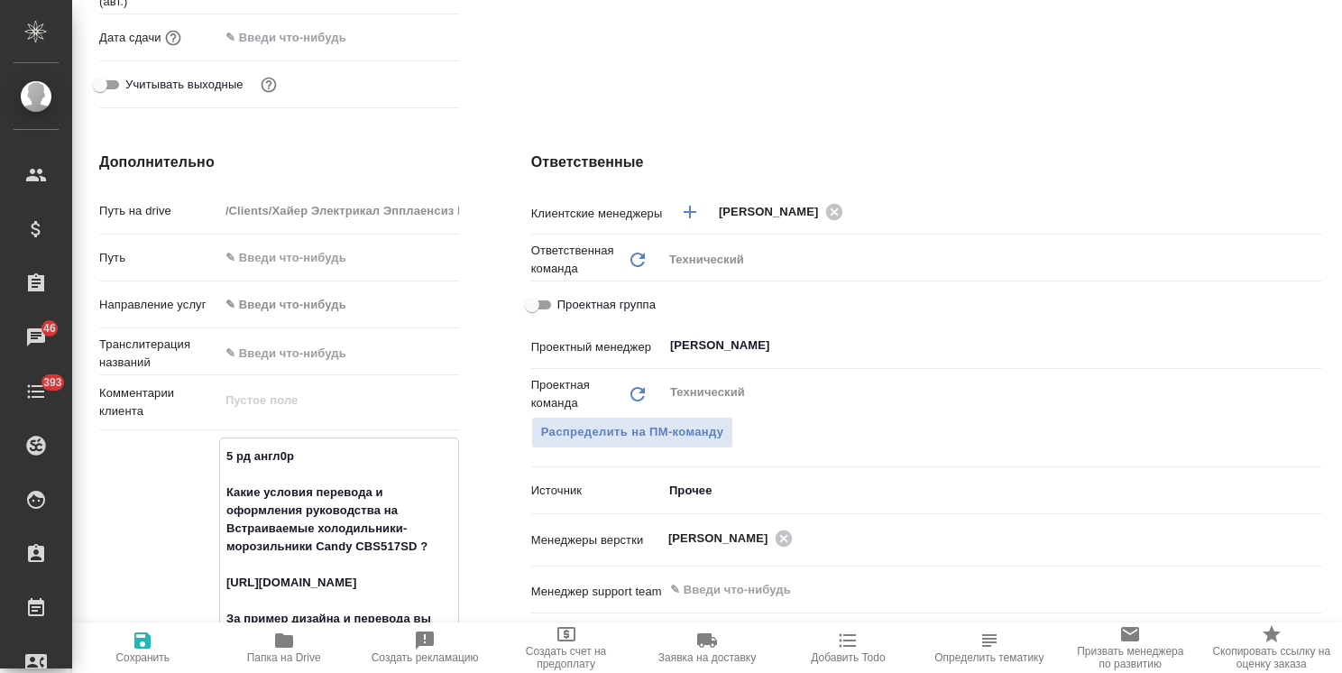
type textarea "x"
type textarea "5 рд англ0ру Какие условия перевода и оформления руководства на Встраиваемые хо…"
type textarea "x"
type textarea "5 рд англ0рус Какие условия перевода и оформления руководства на Встраиваемые х…"
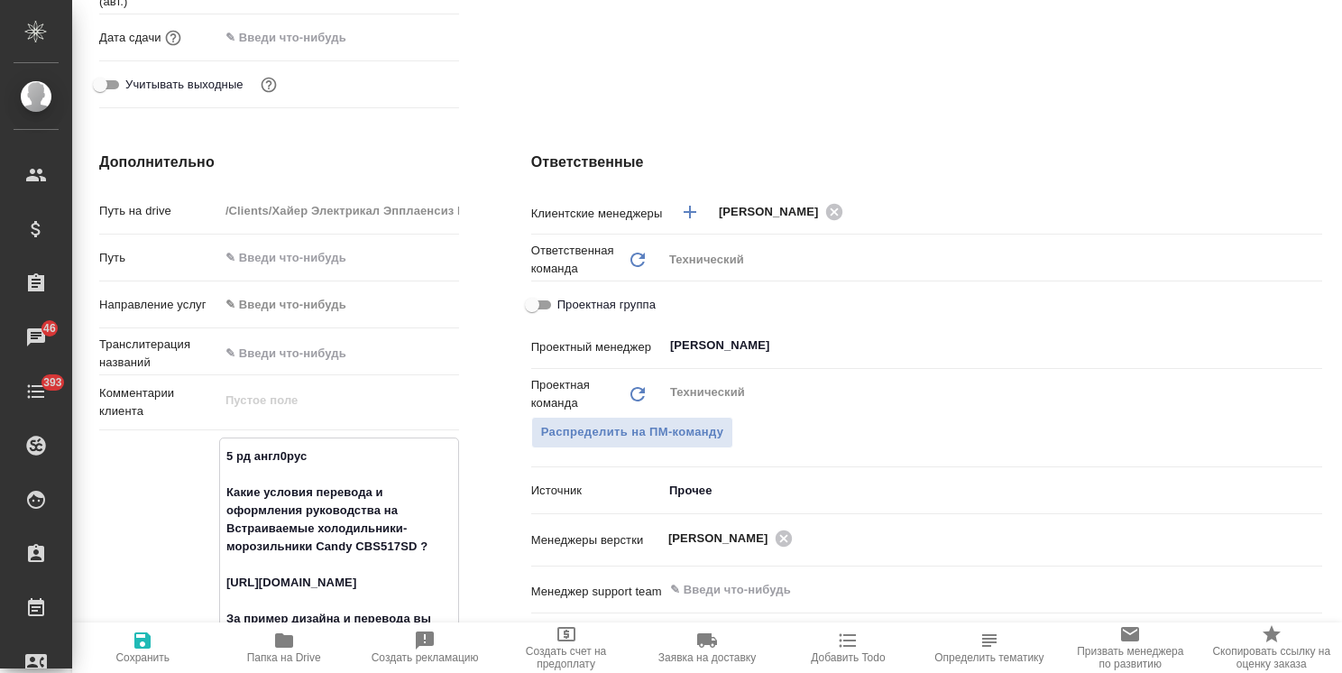
type textarea "x"
type textarea "5 рд англ0ру Какие условия перевода и оформления руководства на Встраиваемые хо…"
type textarea "x"
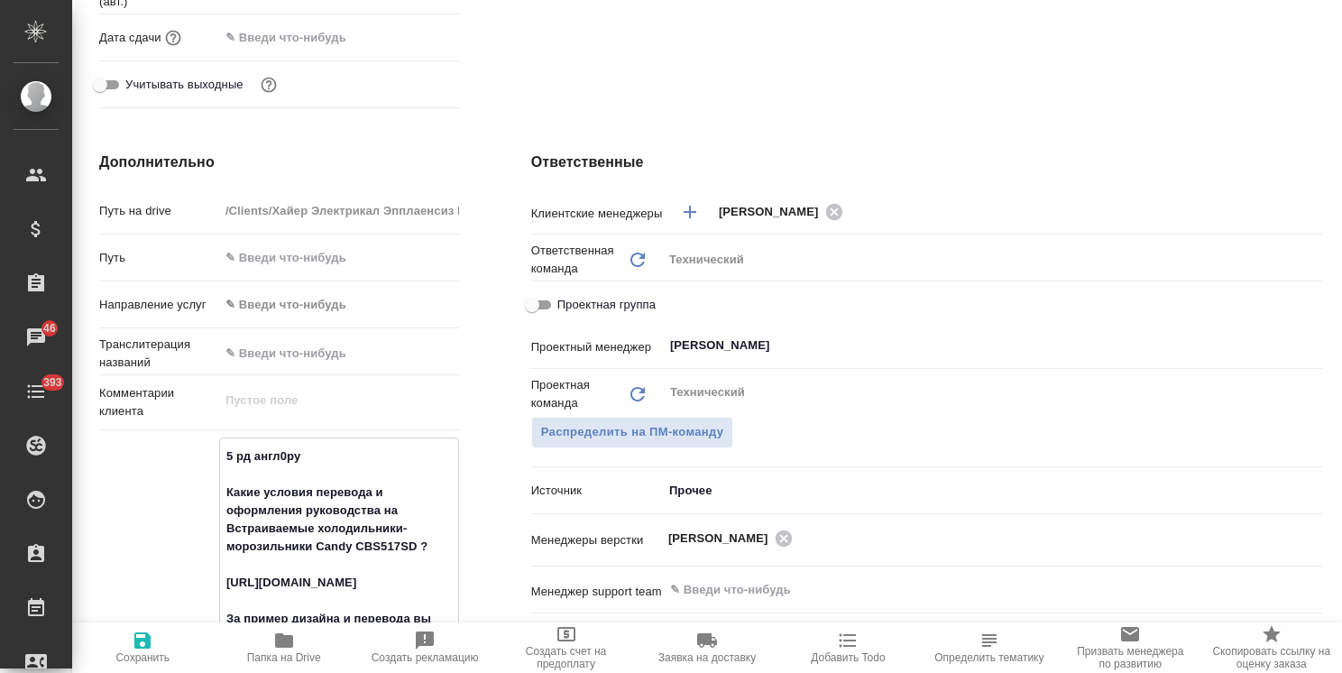
type textarea "x"
type textarea "5 рд англ0р Какие условия перевода и оформления руководства на Встраиваемые хол…"
type textarea "x"
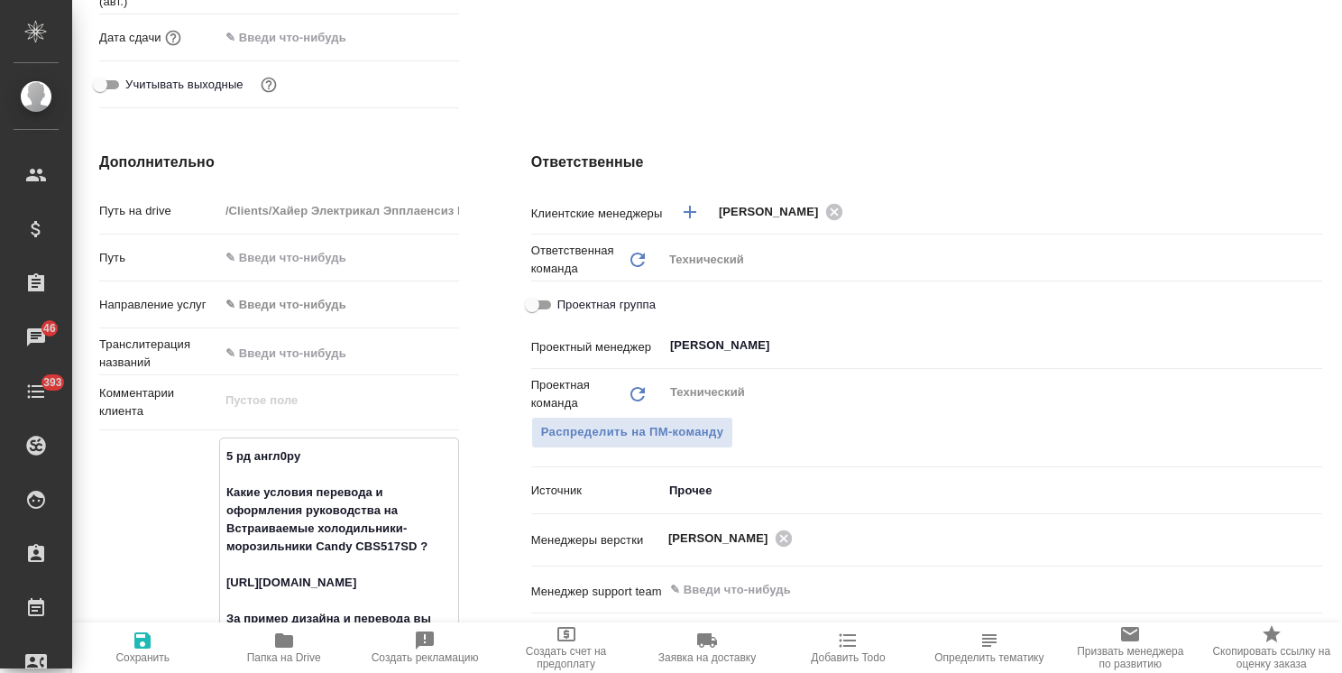
type textarea "x"
type textarea "5 рд англ0 Какие условия перевода и оформления руководства на Встраиваемые холо…"
type textarea "x"
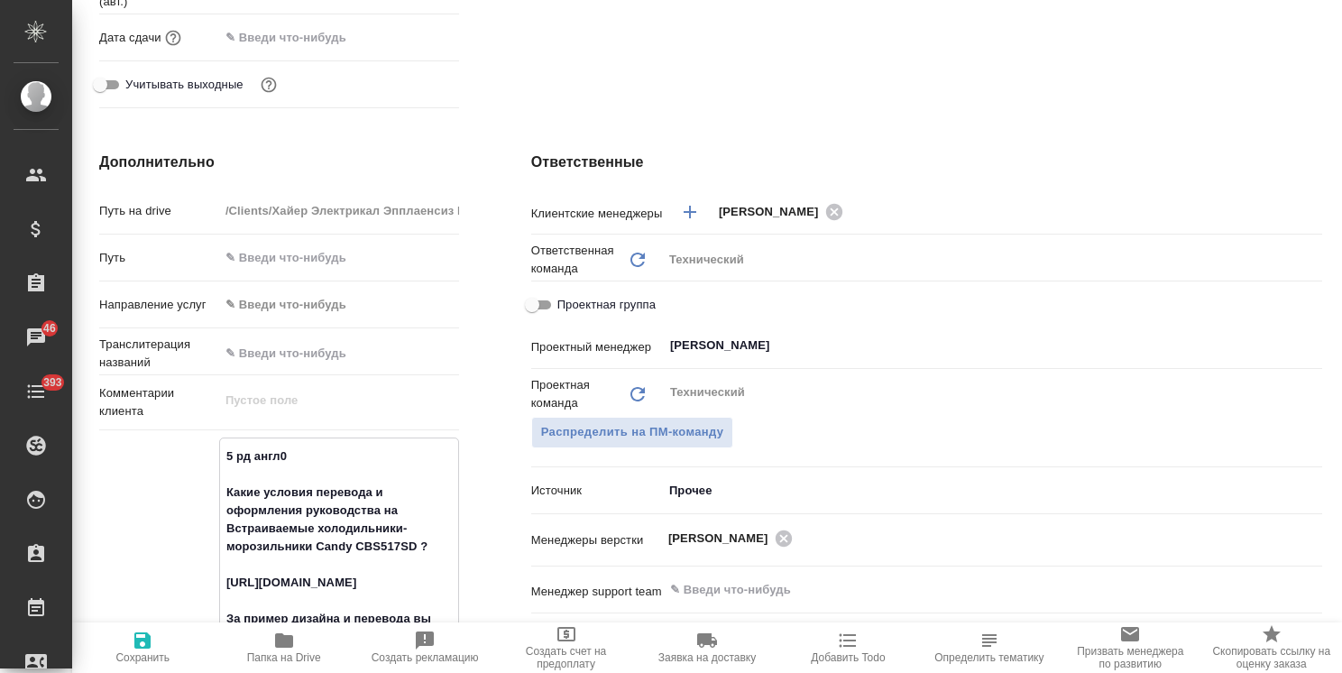
type textarea "x"
type textarea "5 рд англ Какие условия перевода и оформления руководства на Встраиваемые холод…"
type textarea "x"
type textarea "5 рд англ= Какие условия перевода и оформления руководства на Встраиваемые холо…"
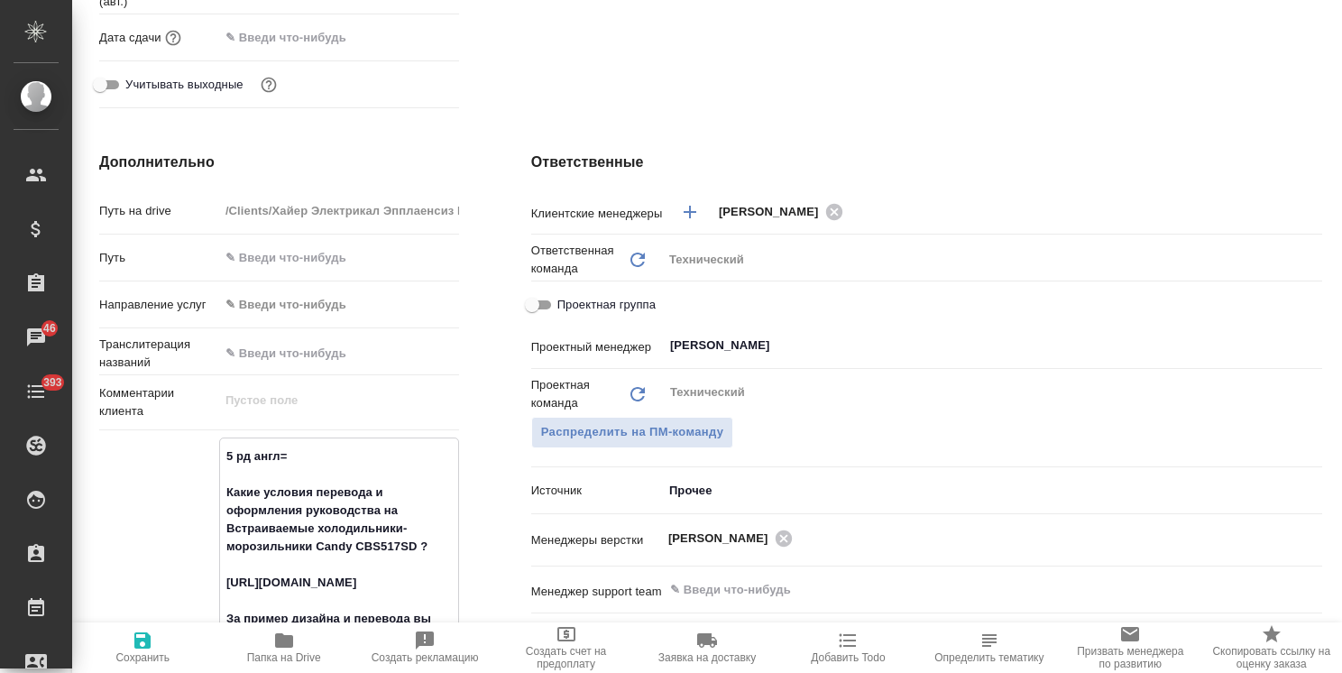
type textarea "x"
type textarea "5 рд англ=р Какие условия перевода и оформления руководства на Встраиваемые хол…"
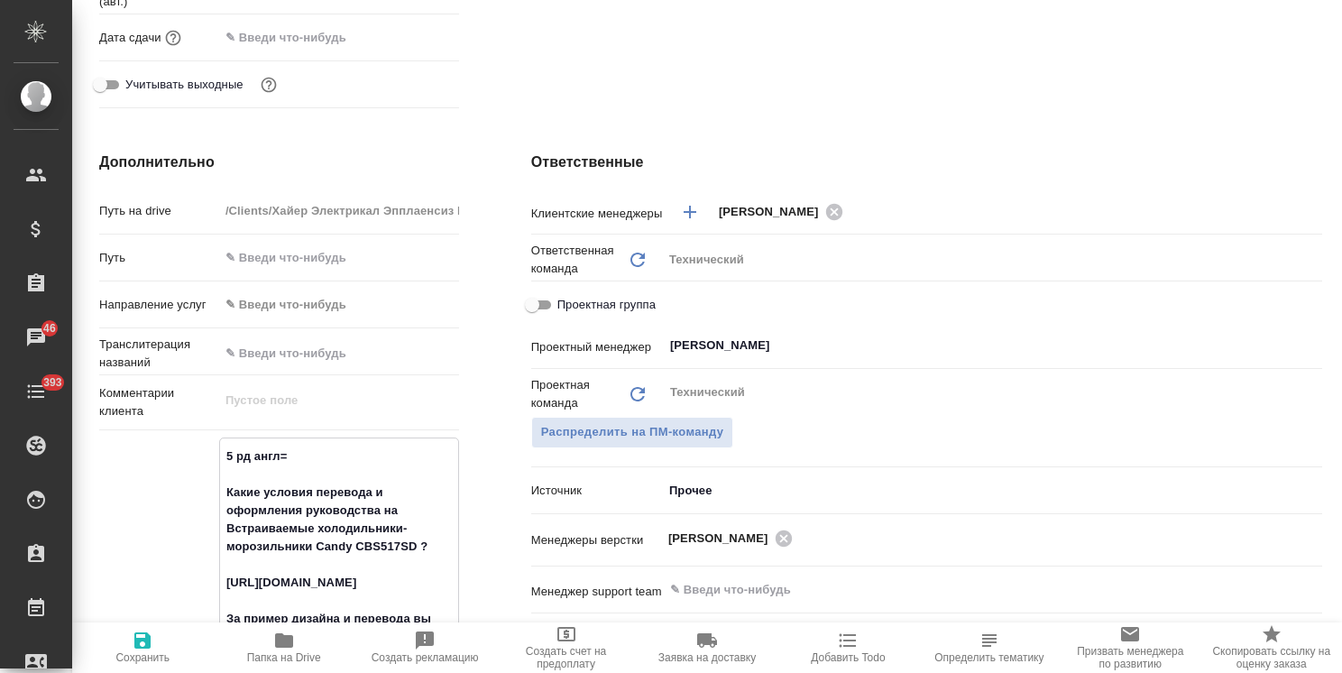
type textarea "x"
type textarea "5 рд англ=ру Какие условия перевода и оформления руководства на Встраиваемые хо…"
type textarea "x"
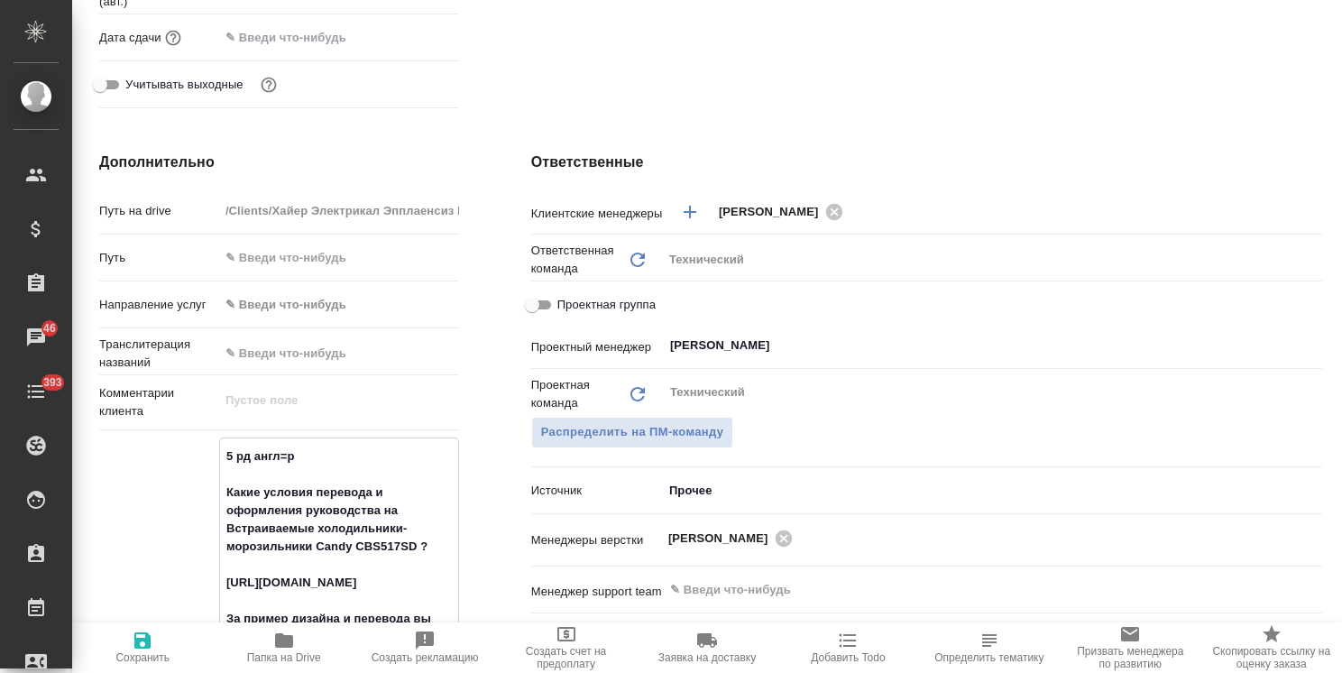
type textarea "x"
type textarea "5 рд англ=рус Какие условия перевода и оформления руководства на Встраиваемые х…"
type textarea "x"
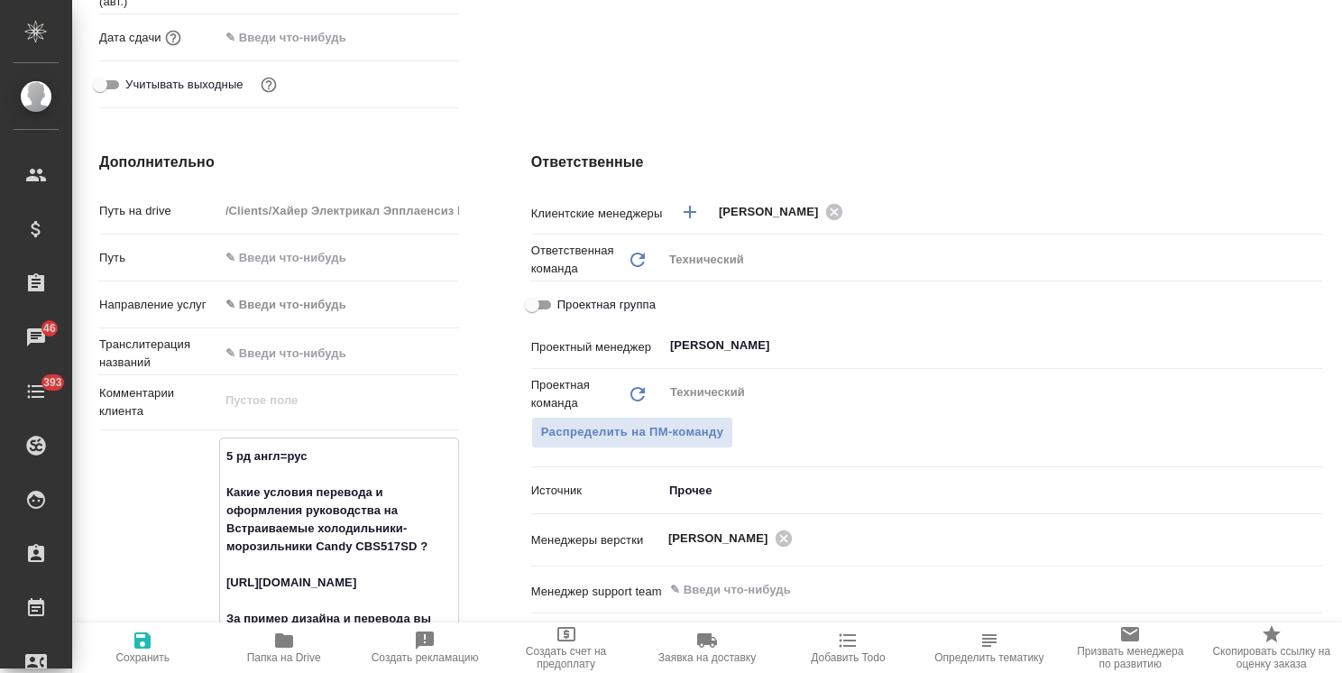
type textarea "x"
type textarea "5 рд англ=рус Какие условия перевода и оформления руководства на Встраиваемые х…"
type textarea "x"
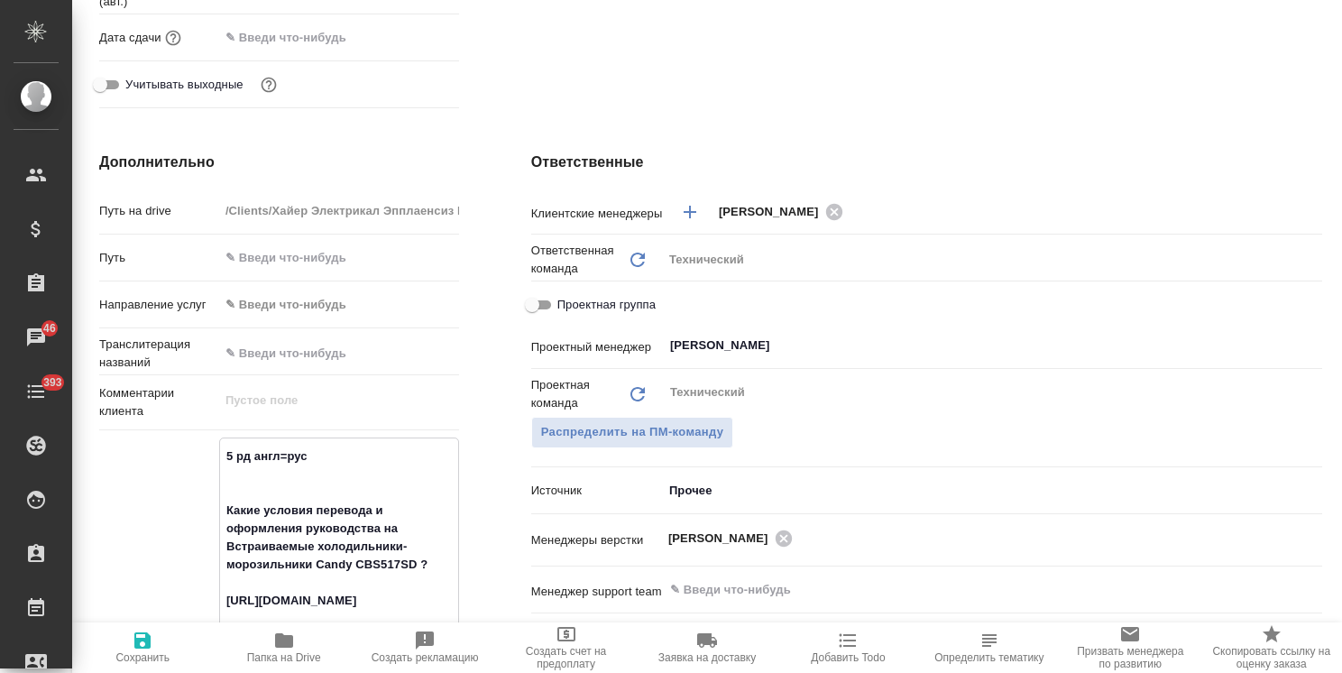
type textarea "x"
type textarea "5 рд англ=рус Какие условия перевода и оформления руководства на Встраиваемые х…"
type textarea "x"
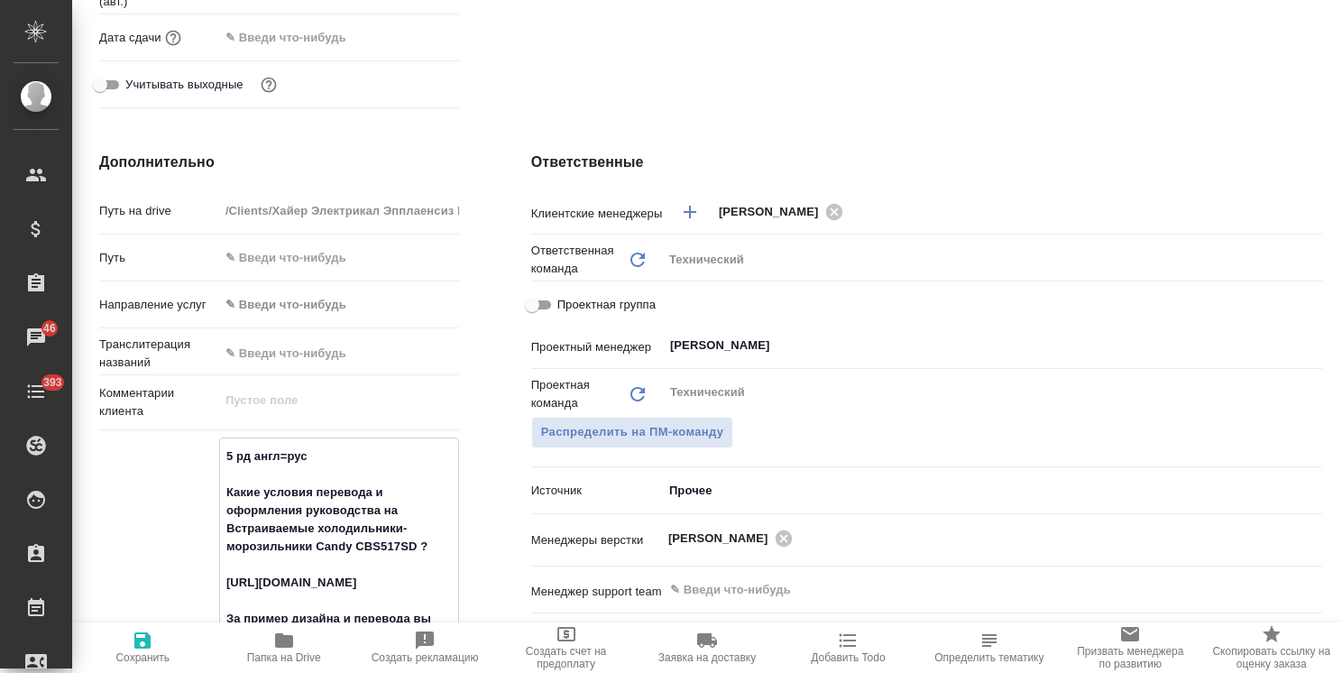
type textarea "x"
type textarea "5 рд англ=ру Какие условия перевода и оформления руководства на Встраиваемые хо…"
type textarea "x"
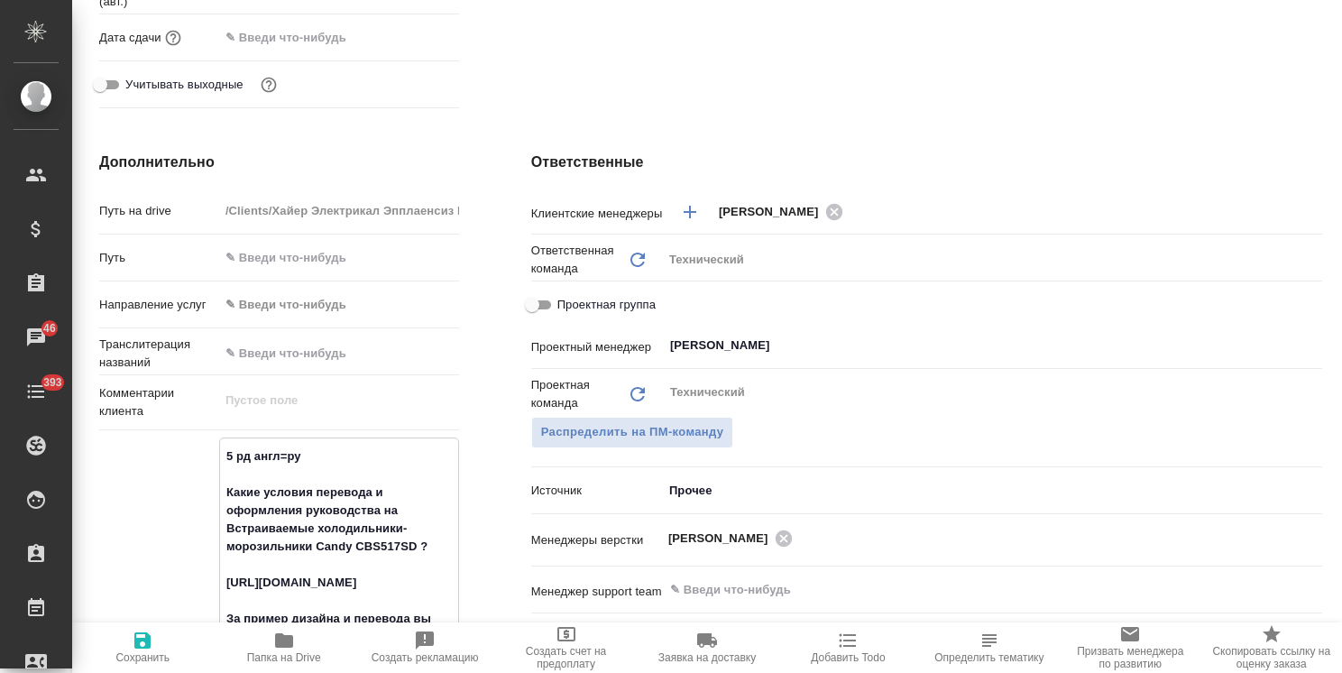
type textarea "5 рд англ=р Какие условия перевода и оформления руководства на Встраиваемые хол…"
type textarea "x"
type textarea "5 рд англ= Какие условия перевода и оформления руководства на Встраиваемые холо…"
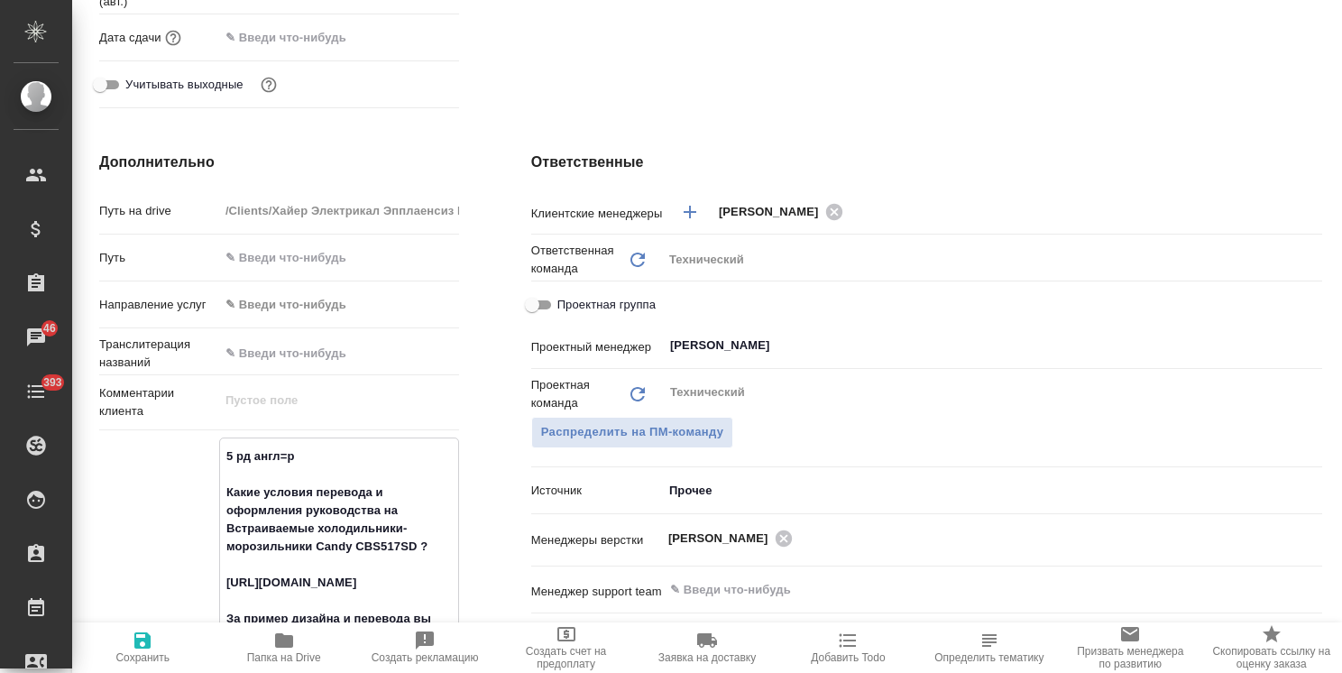
type textarea "x"
type textarea "5 рд англ Какие условия перевода и оформления руководства на Встраиваемые холод…"
type textarea "x"
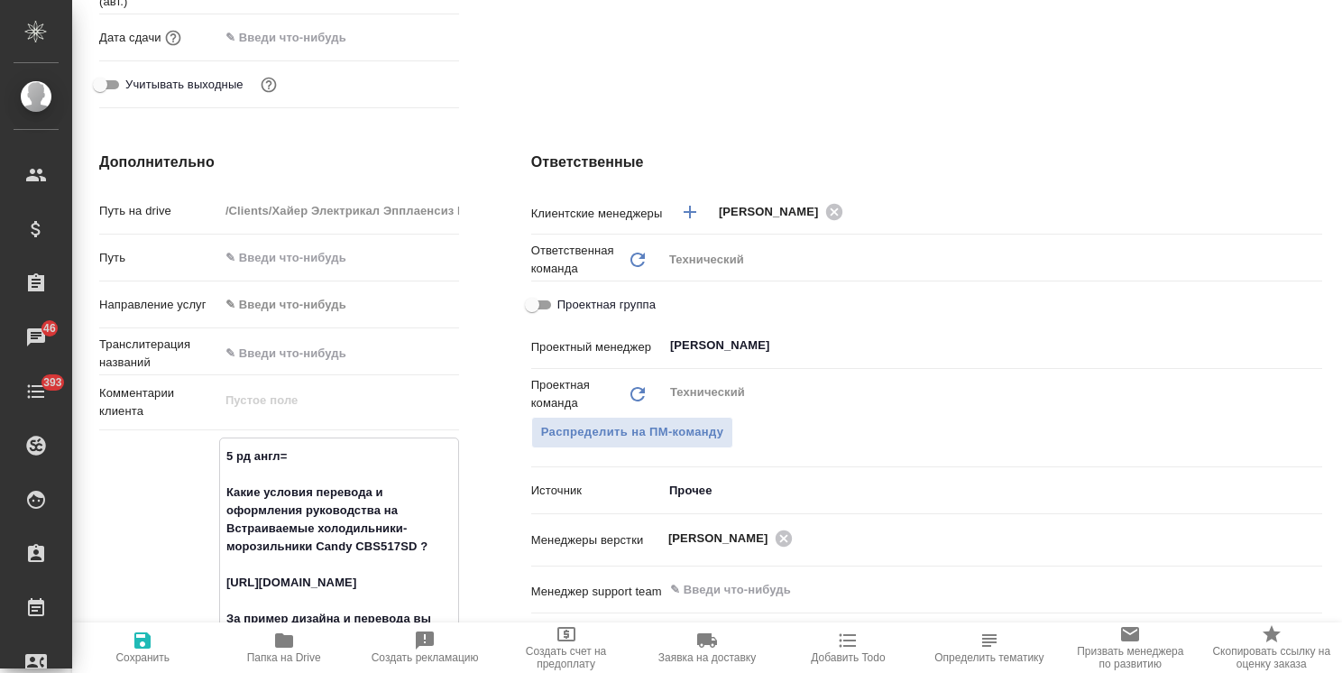
type textarea "x"
type textarea "5 рд англ- Какие условия перевода и оформления руководства на Встраиваемые холо…"
type textarea "x"
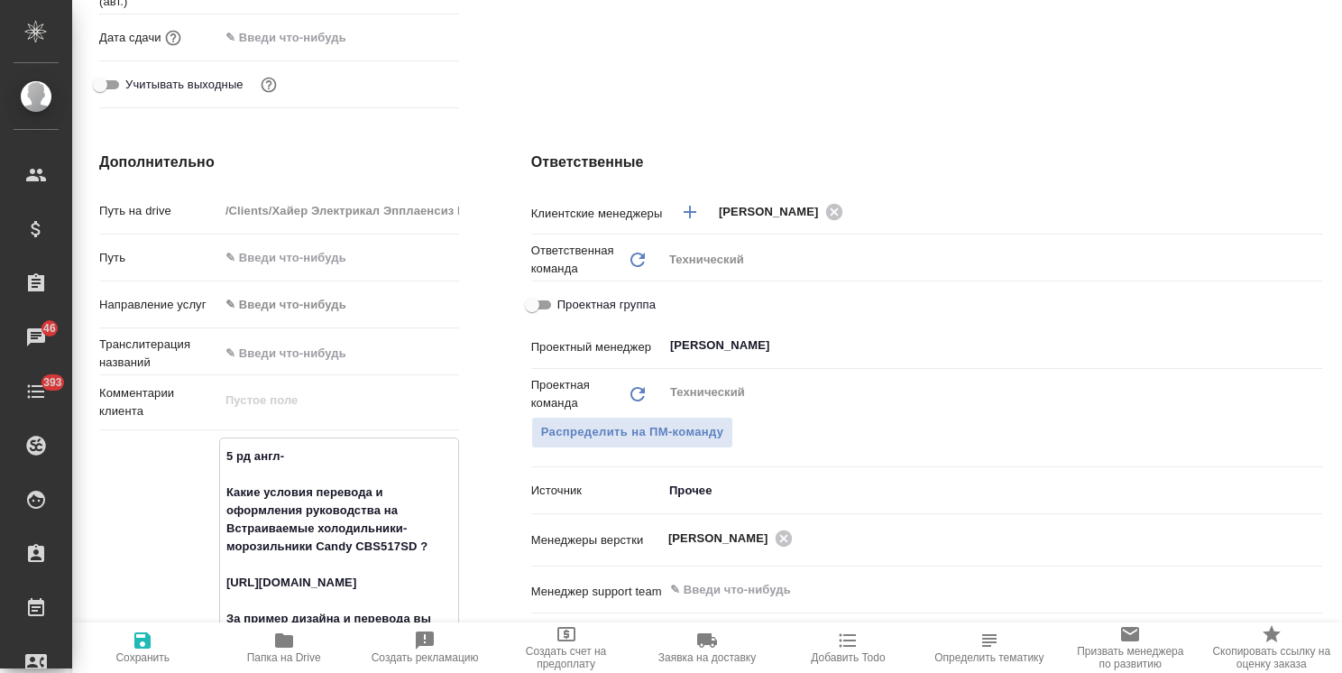
type textarea "x"
type textarea "5 рд англ-р Какие условия перевода и оформления руководства на Встраиваемые хол…"
type textarea "x"
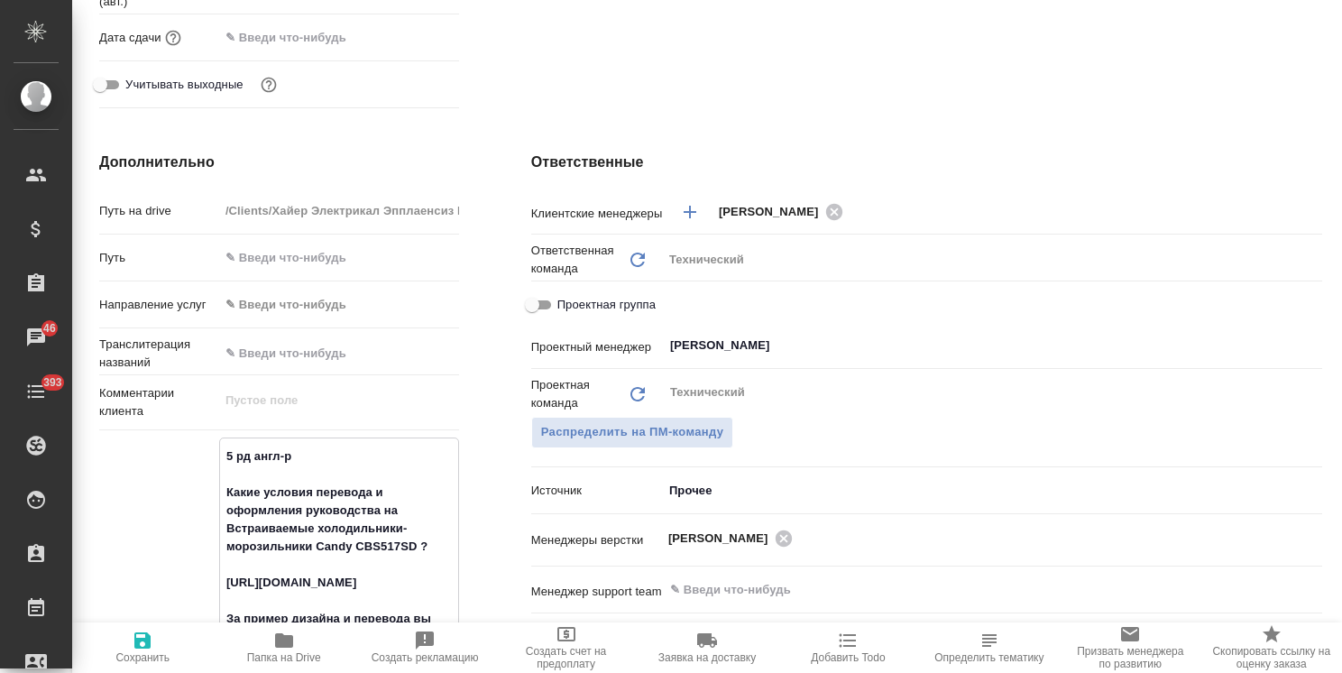
type textarea "5 рд англ-ру Какие условия перевода и оформления руководства на Встраиваемые хо…"
type textarea "x"
type textarea "5 рд англ-рус Какие условия перевода и оформления руководства на Встраиваемые х…"
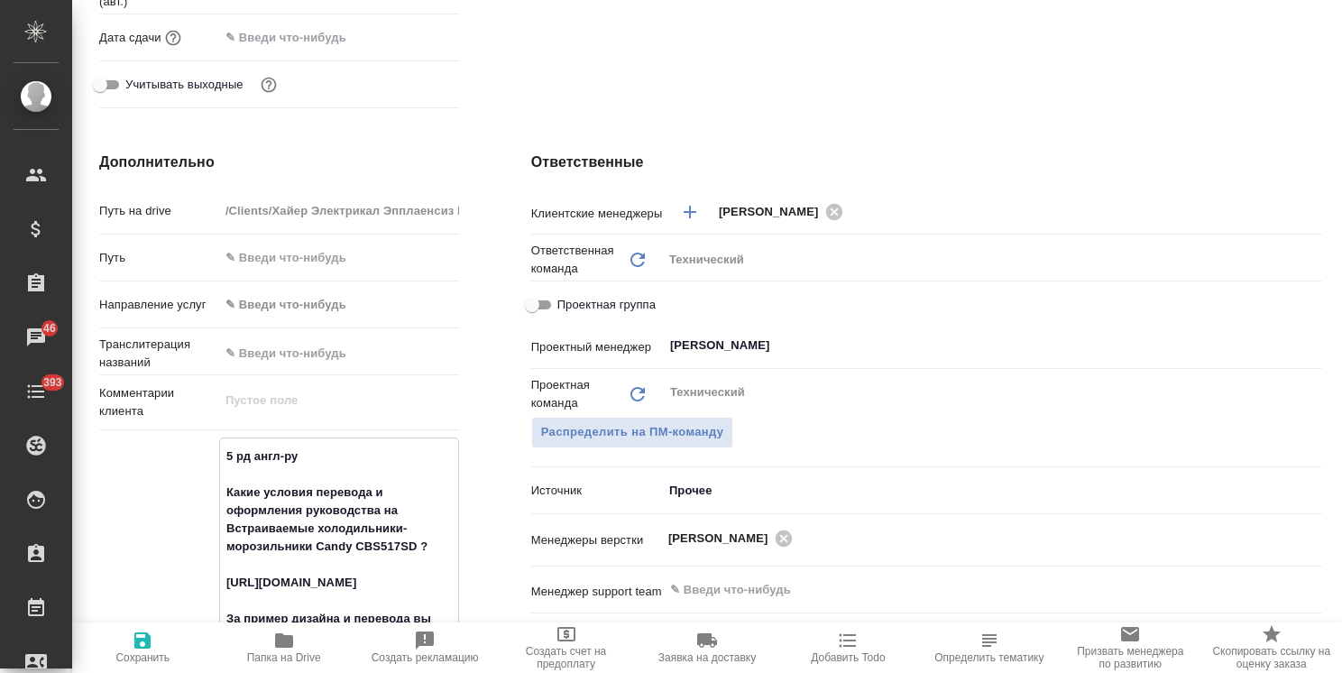
type textarea "x"
type textarea "5 рд англ-рус Какие условия перевода и оформления руководства на Встраиваемые х…"
type textarea "x"
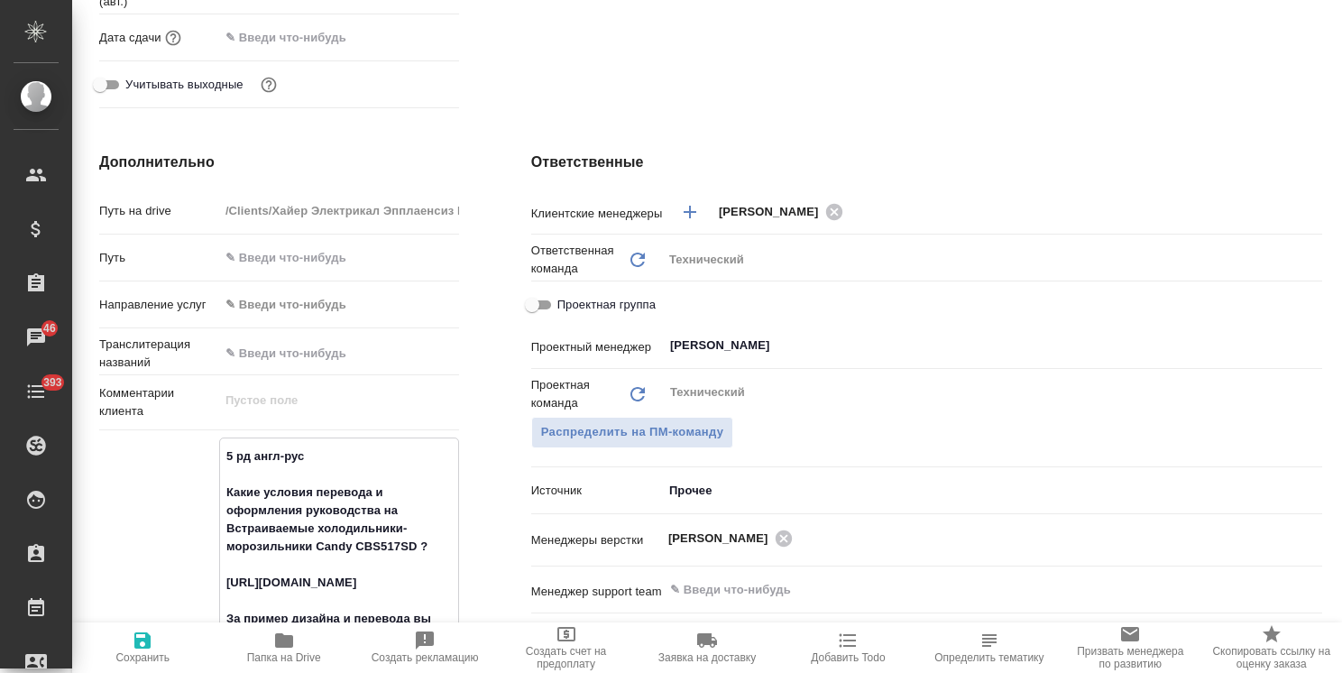
type textarea "x"
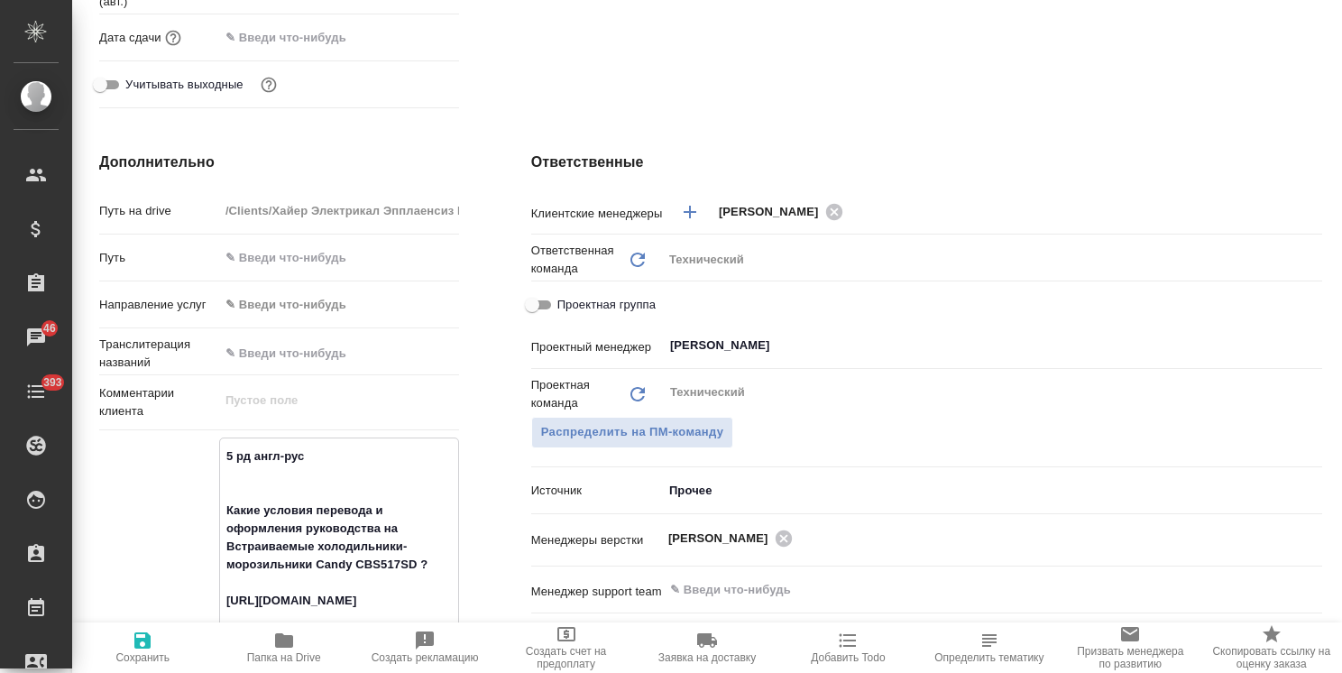
type textarea "5 рд англ-рус _ Какие условия перевода и оформления руководства на Встраиваемые…"
type textarea "x"
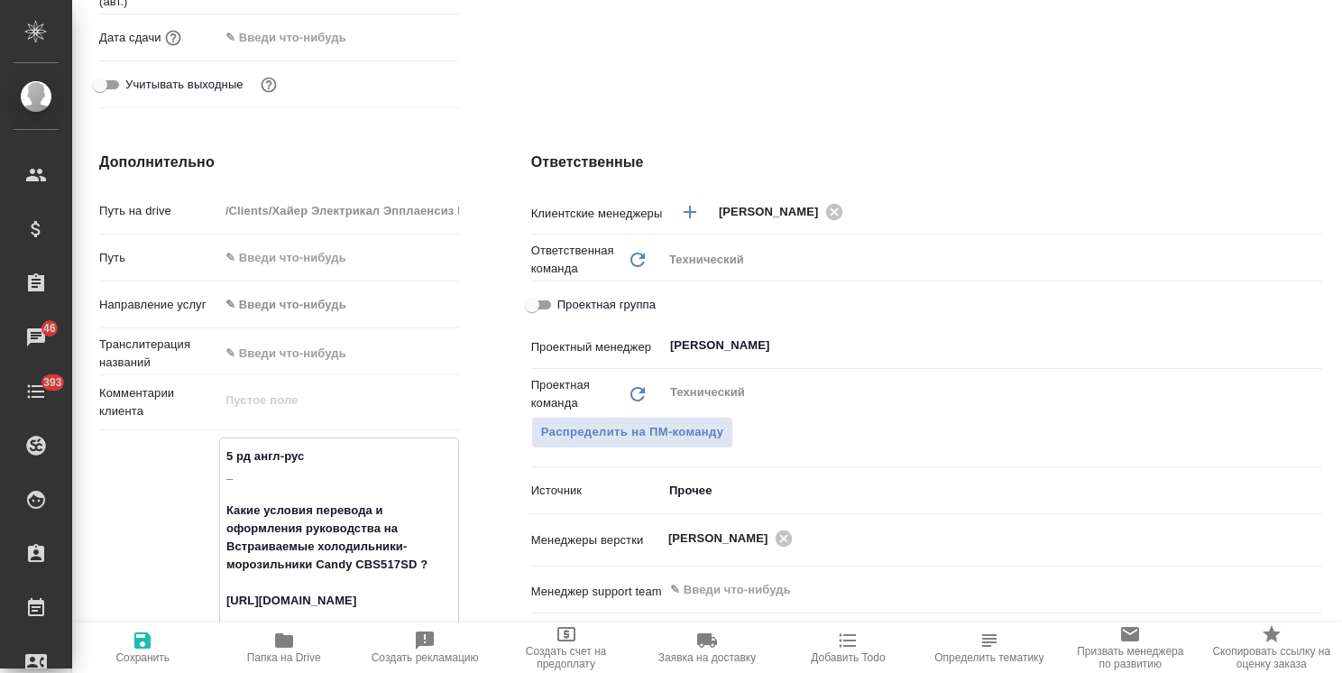
type textarea "5 рд англ-рус Какие условия перевода и оформления руководства на Встраиваемые х…"
type textarea "x"
type textarea "5 рд англ-рус + Какие условия перевода и оформления руководства на Встраиваемые…"
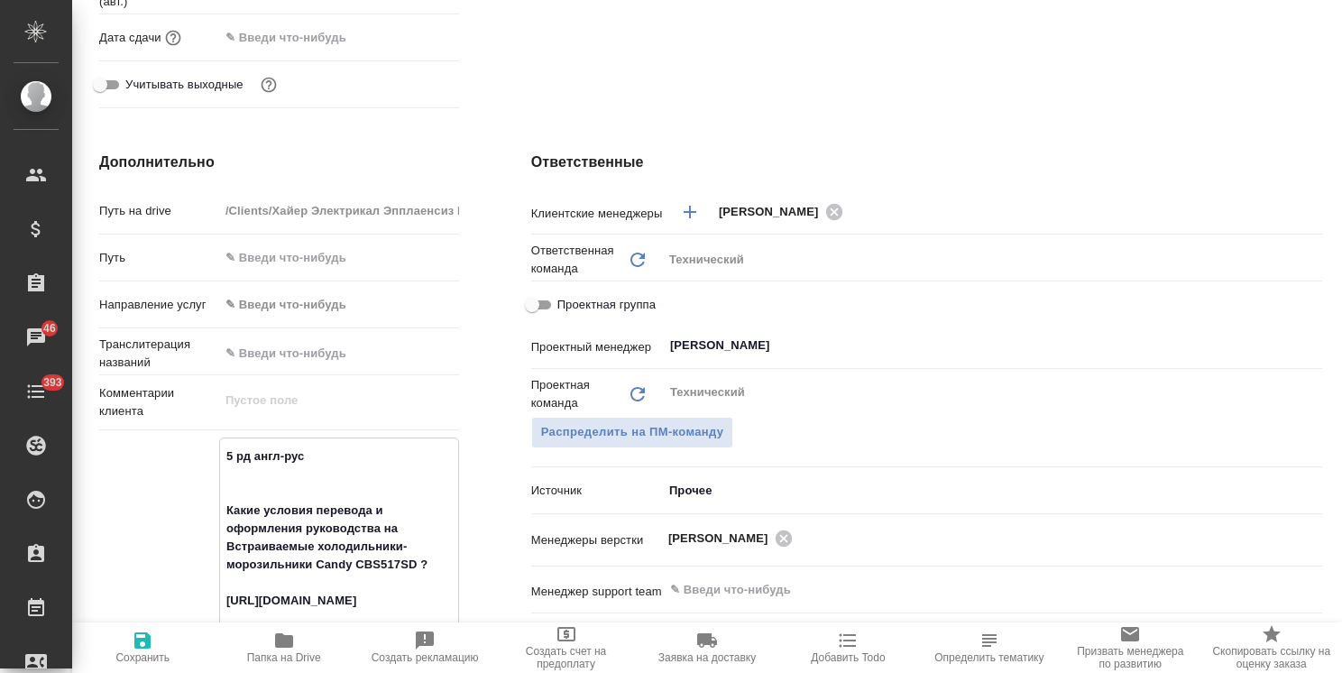
type textarea "x"
type textarea "5 рд англ-рус + Какие условия перевода и оформления руководства на Встраиваемые…"
type textarea "x"
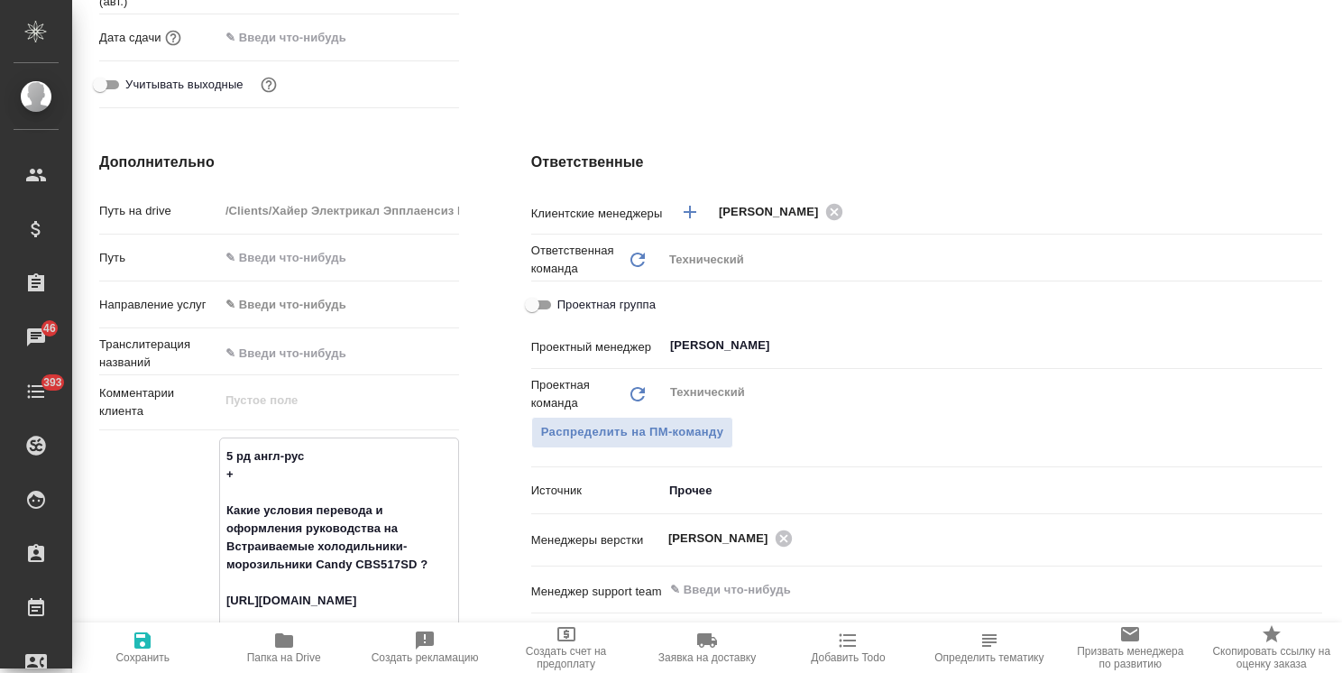
type textarea "x"
type textarea "5 рд англ-рус + 3 Какие условия перевода и оформления руководства на Встраиваем…"
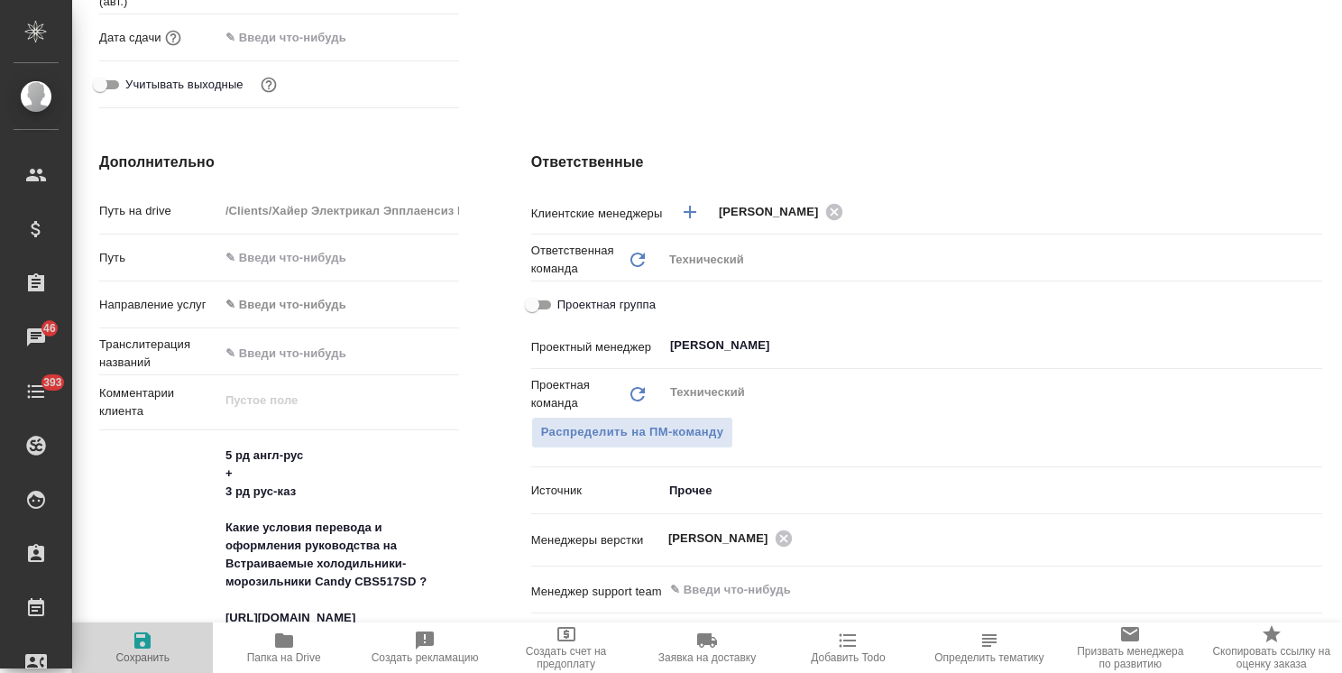
click at [135, 651] on span "Сохранить" at bounding box center [142, 657] width 54 height 13
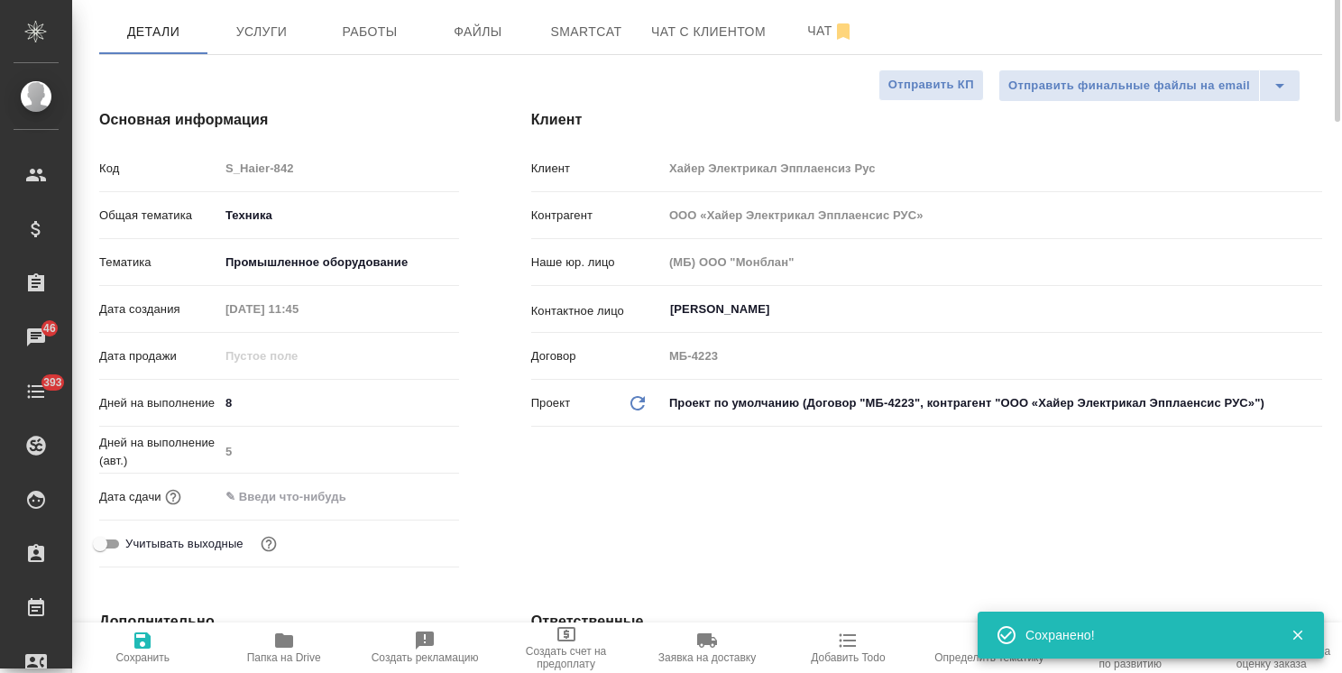
scroll to position [0, 0]
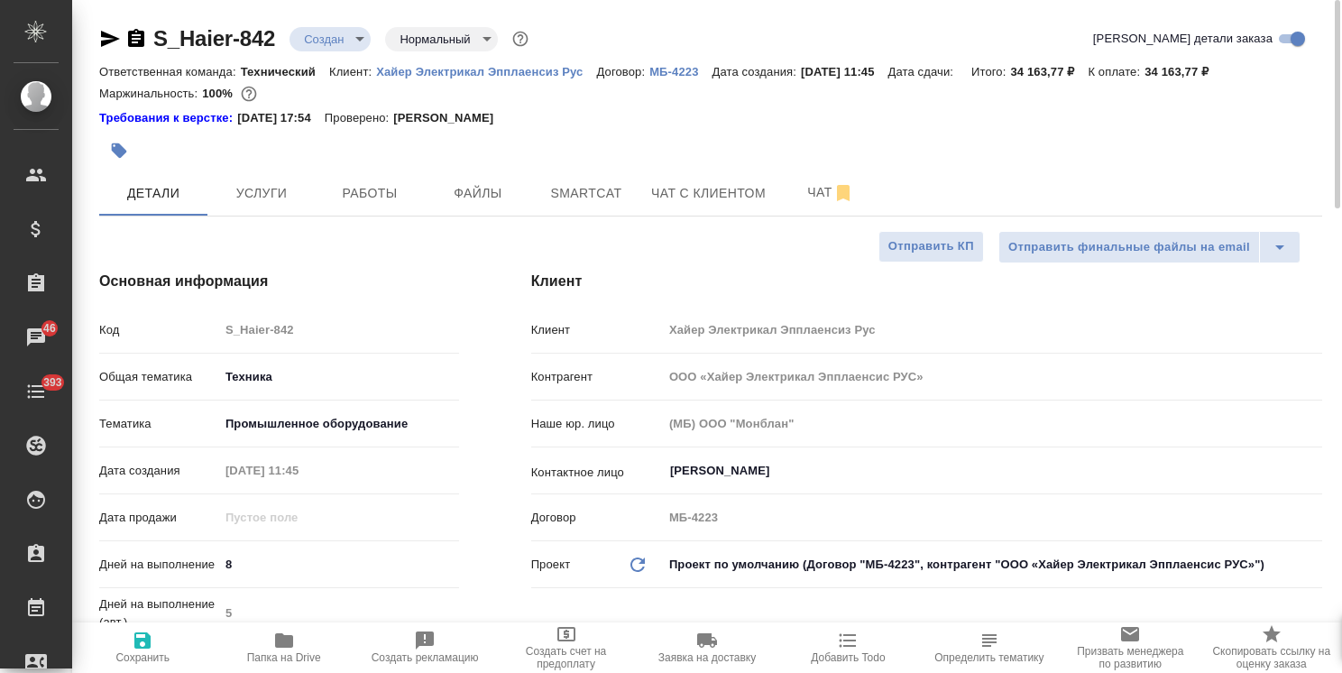
click at [241, 169] on div at bounding box center [506, 151] width 815 height 40
click at [242, 192] on span "Услуги" at bounding box center [261, 193] width 87 height 23
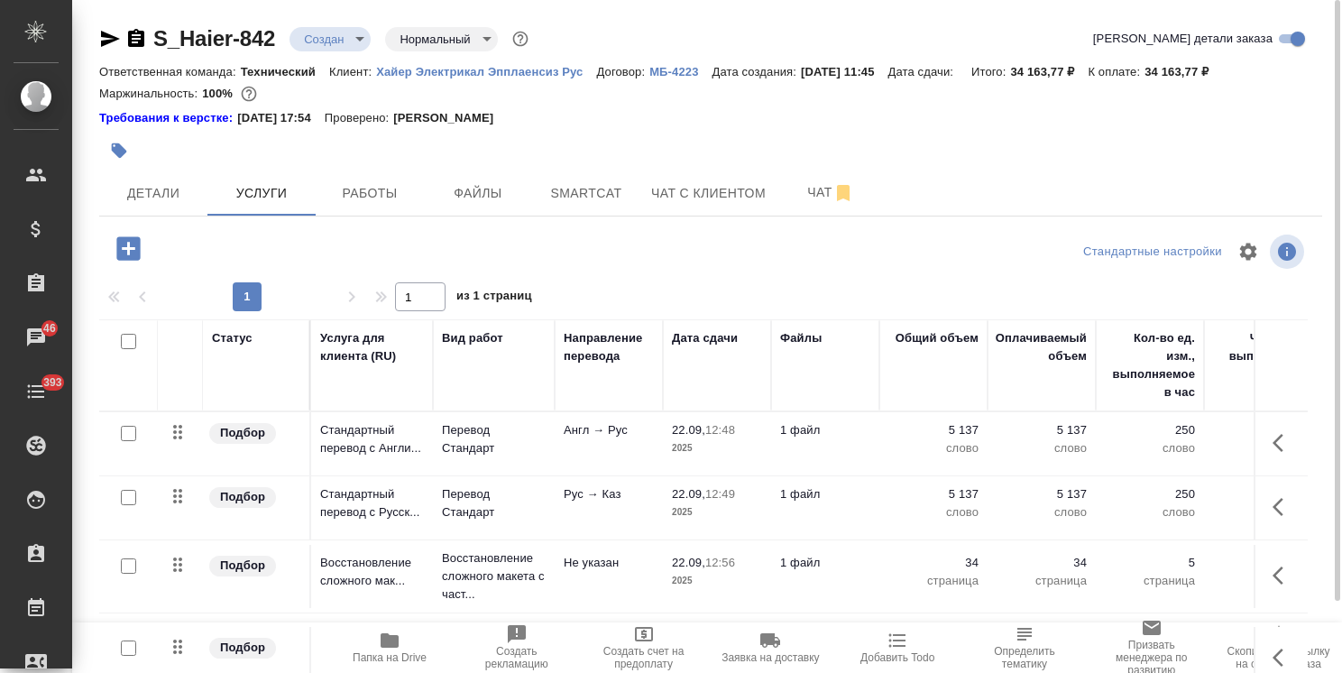
click at [330, 34] on body ".cls-1 fill:#fff; AWATERA Usmanova Olga Клиенты Спецификации Заказы 46 Чаты 393…" at bounding box center [671, 336] width 1342 height 673
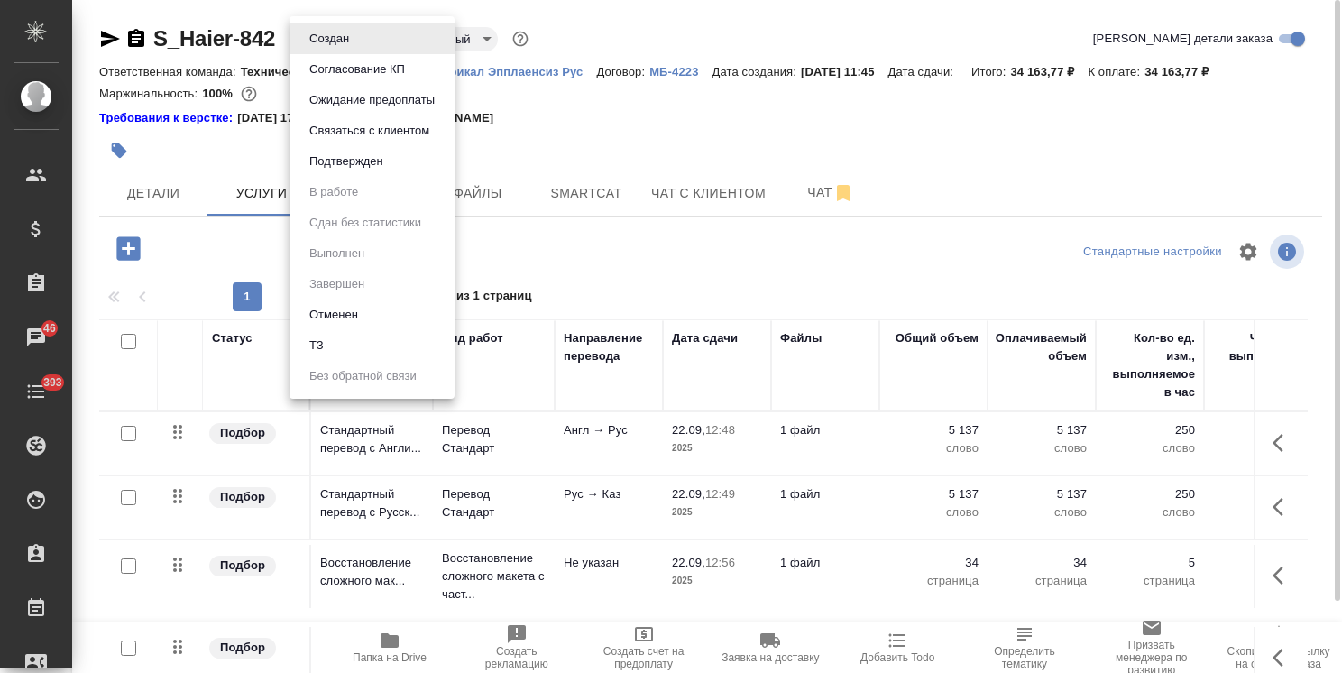
click at [345, 70] on button "Согласование КП" at bounding box center [357, 70] width 106 height 20
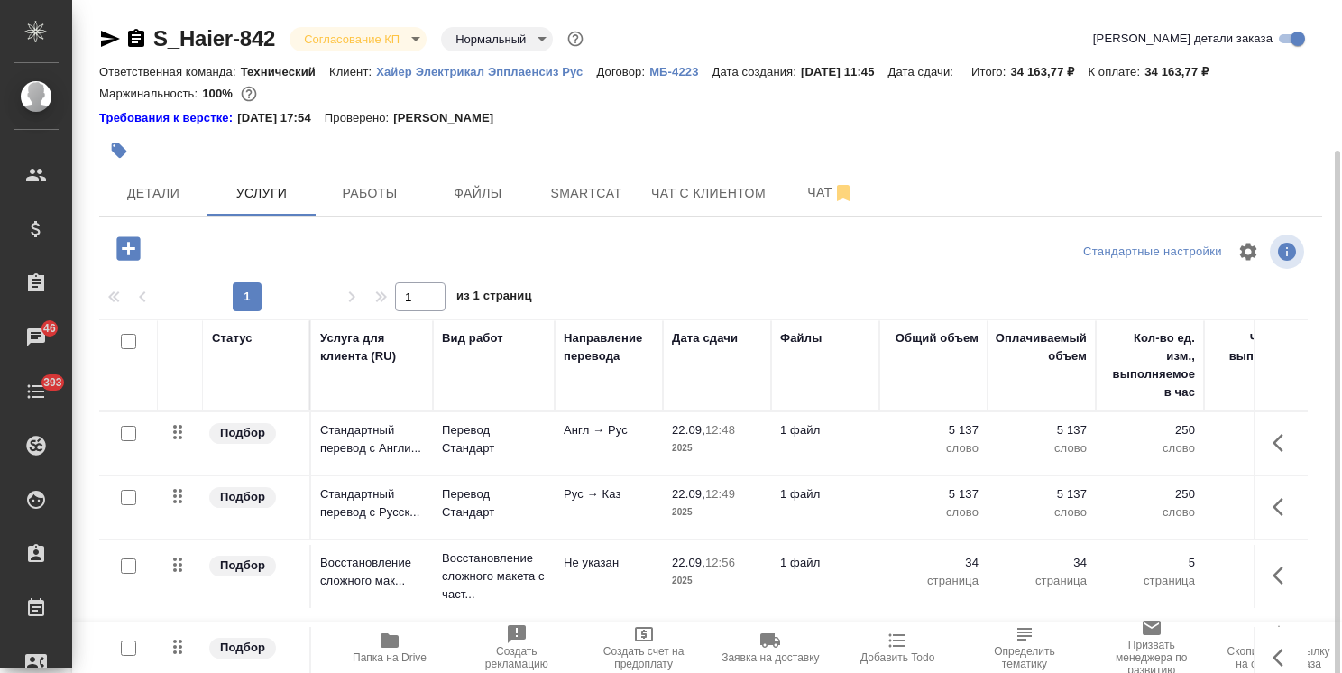
scroll to position [79, 0]
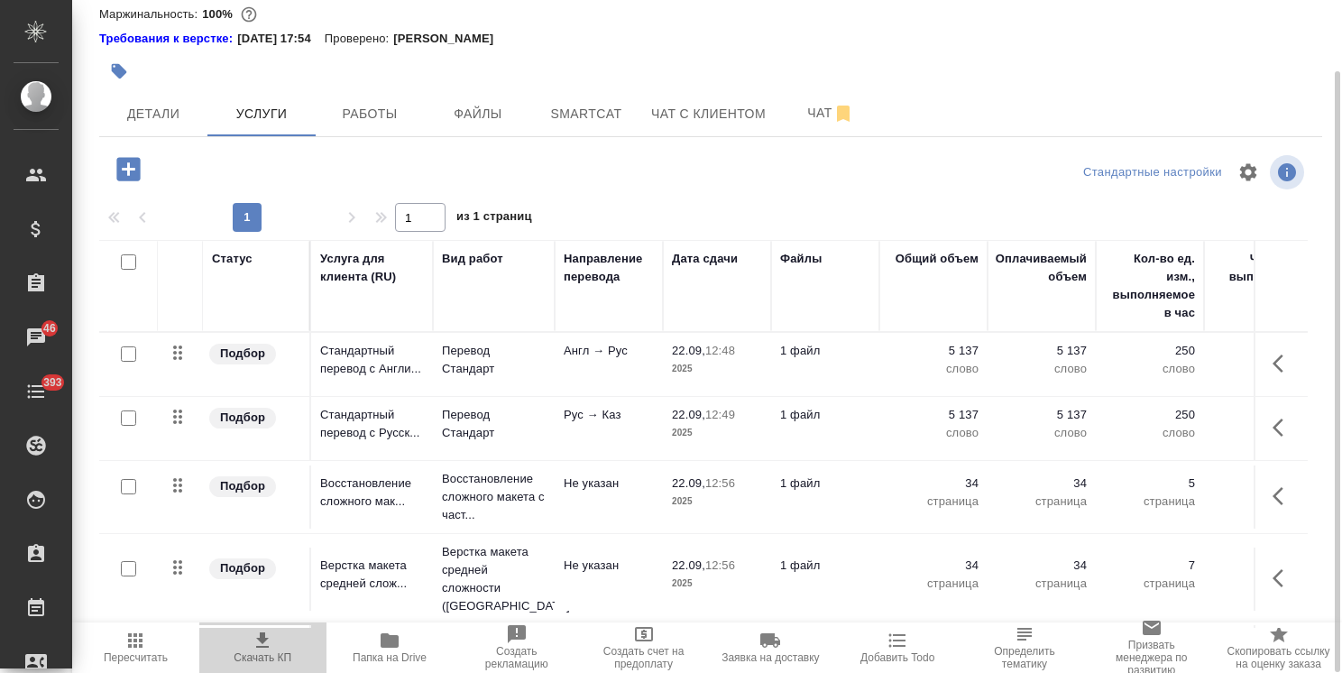
click at [260, 636] on icon "button" at bounding box center [262, 639] width 13 height 15
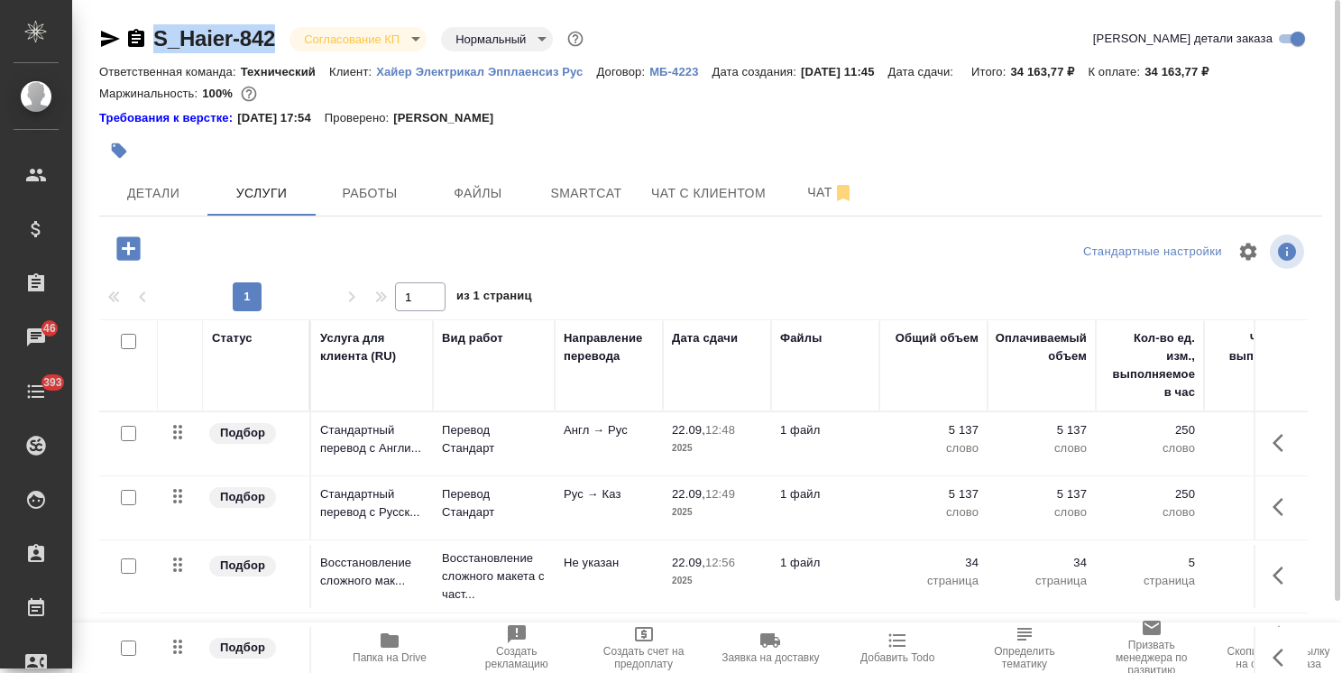
drag, startPoint x: 234, startPoint y: 20, endPoint x: 110, endPoint y: 20, distance: 123.5
click at [110, 20] on div "S_Haier-842 Согласование КП kpNegotiation Нормальный normal Кратко детали заказ…" at bounding box center [710, 376] width 1243 height 753
copy link "S_Haier-842"
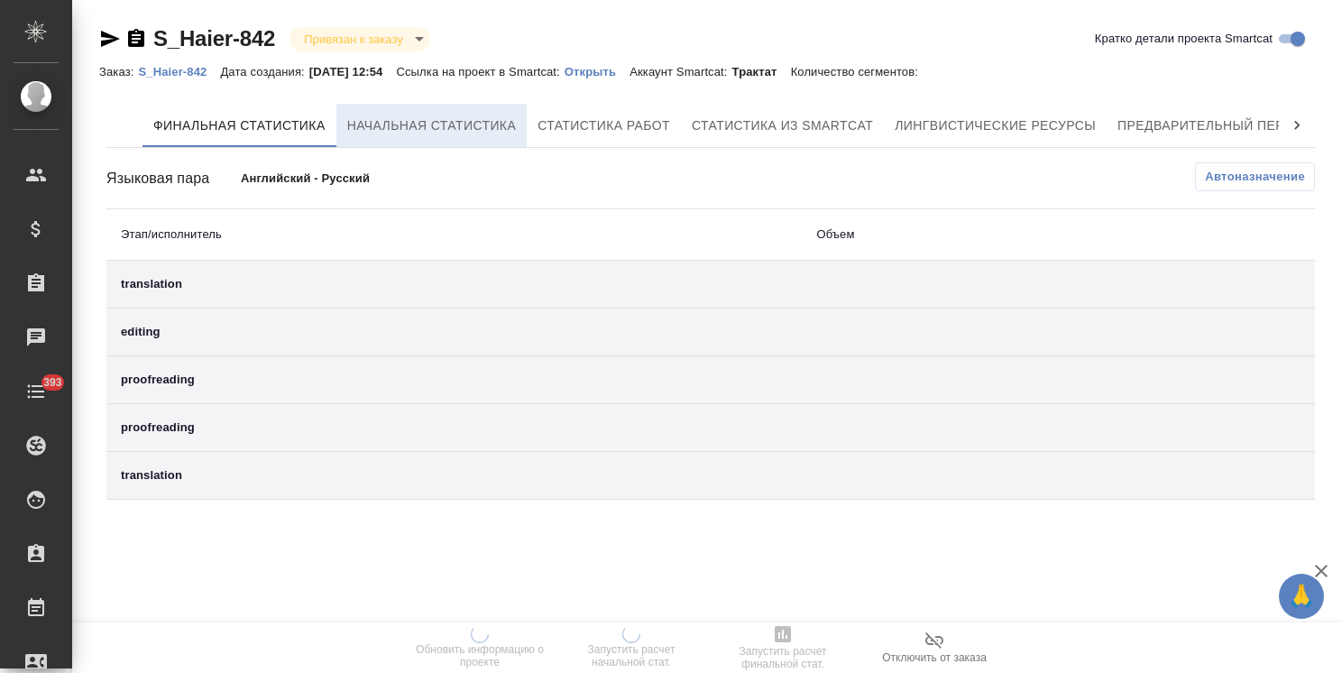
click at [418, 142] on button "Начальная статистика" at bounding box center [431, 125] width 191 height 43
click at [418, 115] on span "Начальная статистика" at bounding box center [432, 126] width 170 height 23
click at [469, 128] on span "Начальная статистика" at bounding box center [432, 126] width 170 height 23
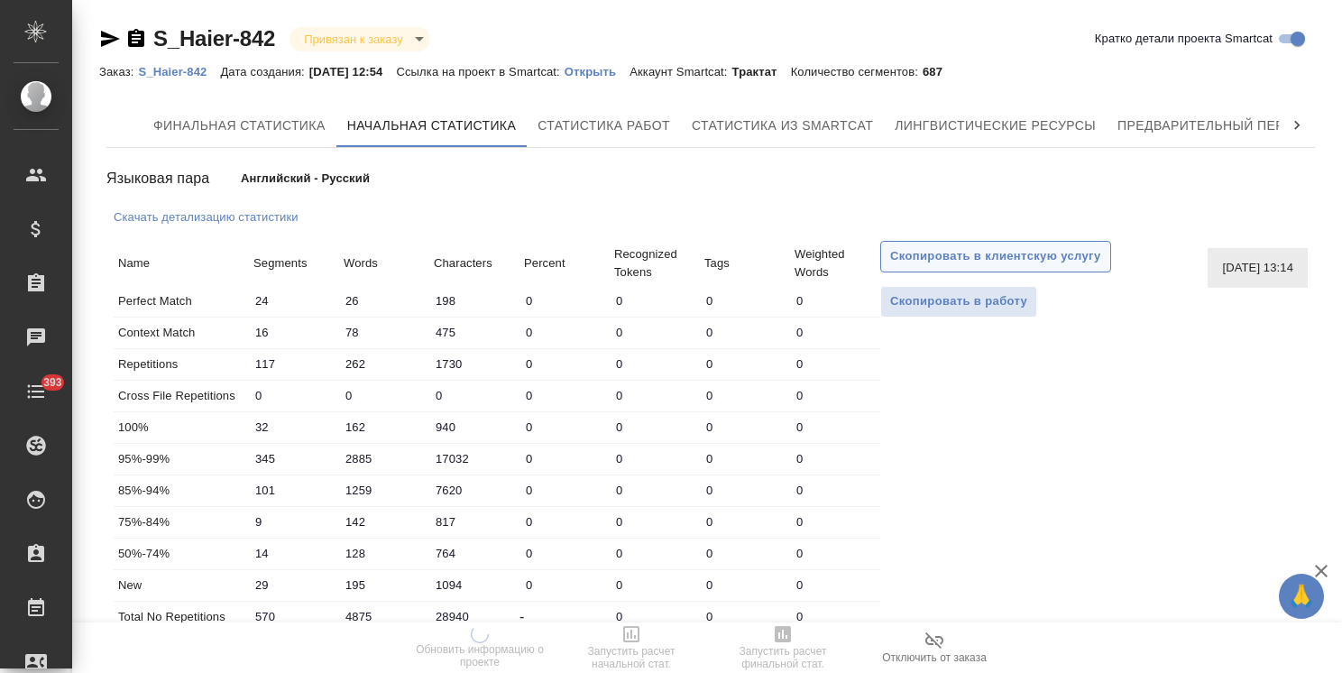
click at [1026, 252] on span "Скопировать в клиентскую услугу" at bounding box center [995, 256] width 211 height 21
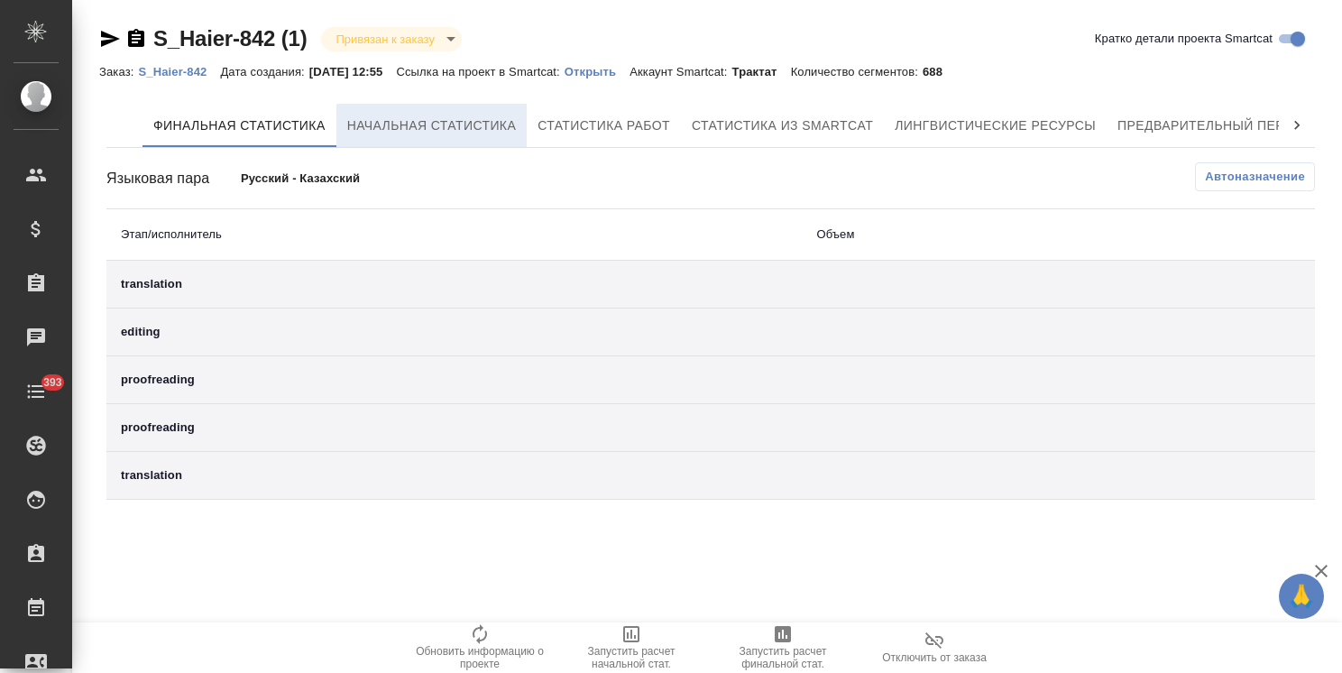
click at [377, 126] on span "Начальная статистика" at bounding box center [432, 126] width 170 height 23
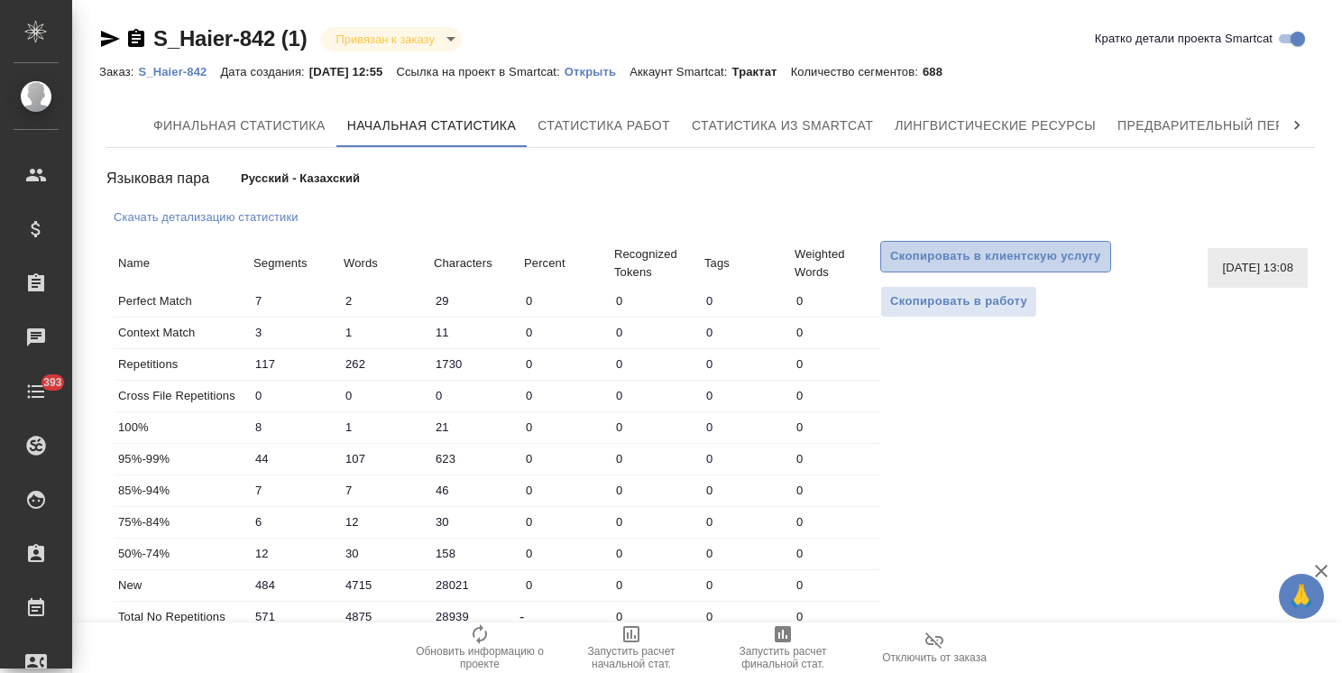
click at [963, 262] on span "Скопировать в клиентскую услугу" at bounding box center [995, 256] width 211 height 21
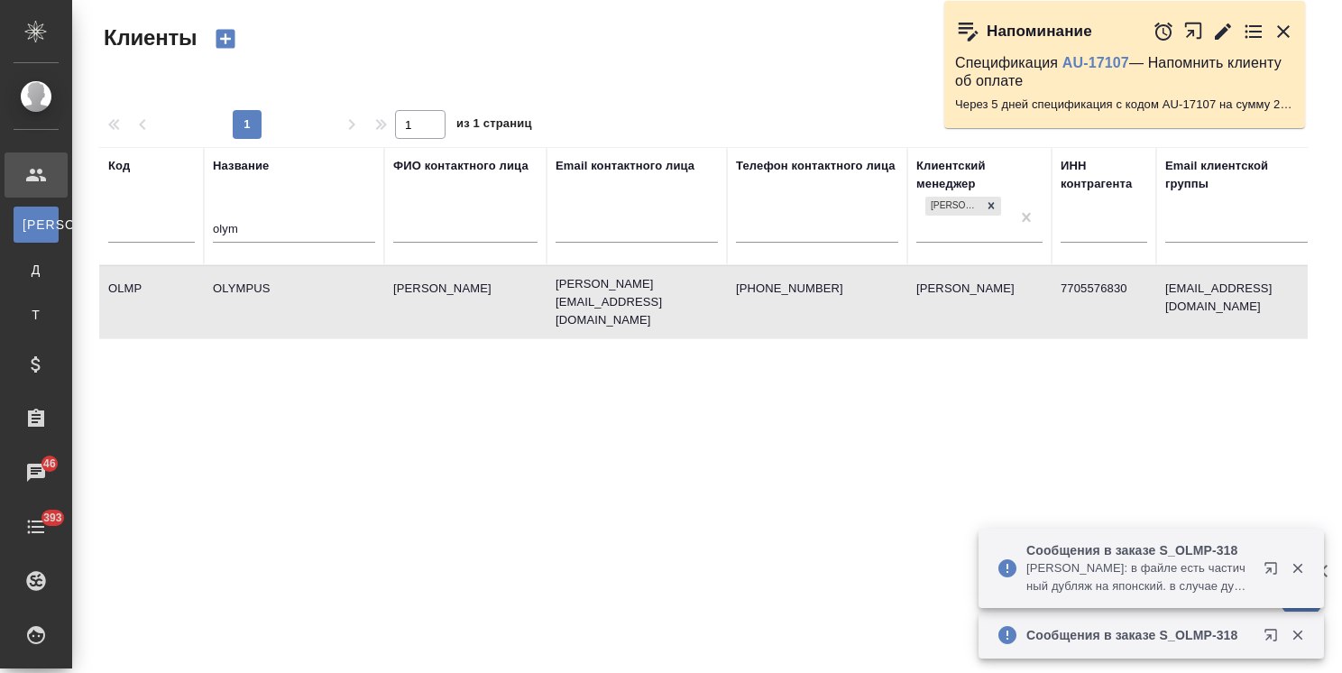
select select "RU"
drag, startPoint x: 207, startPoint y: 234, endPoint x: 90, endPoint y: 235, distance: 116.3
click at [90, 235] on div "Клиенты Стандартные настройки 1 1 из 1 страниц Код Название olym ФИО контактног…" at bounding box center [710, 403] width 1243 height 806
type input "гак"
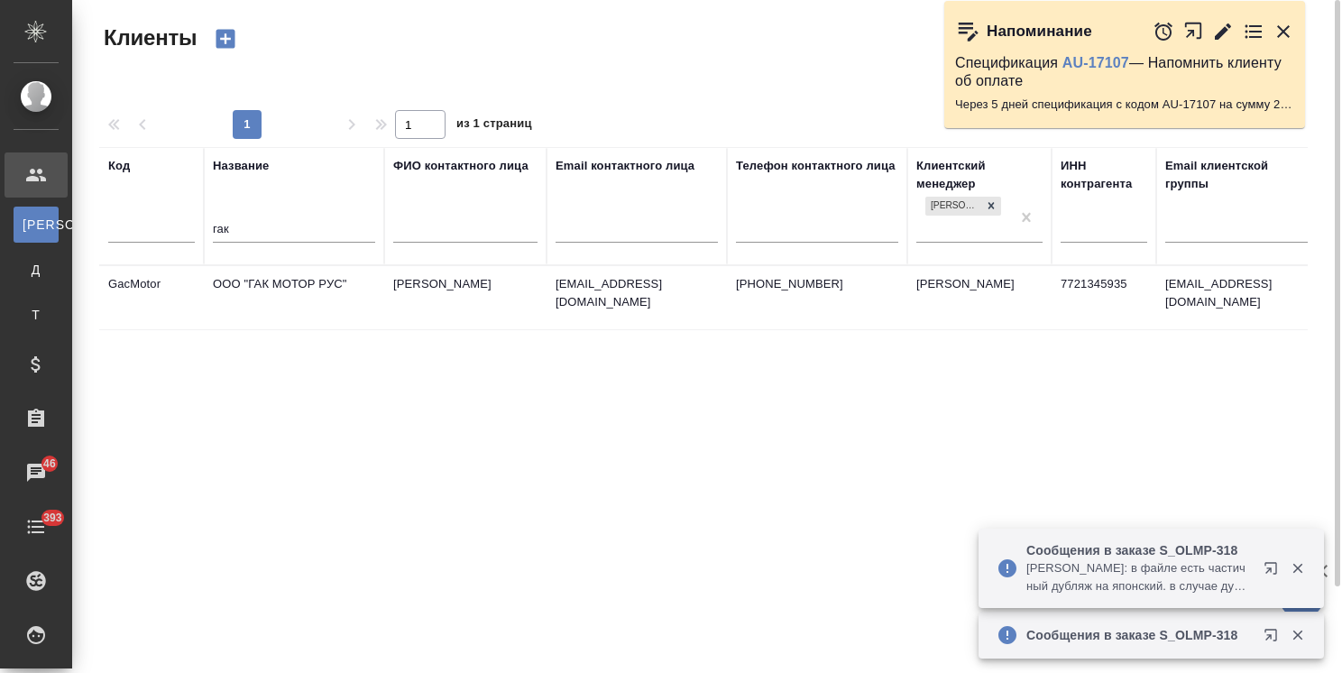
click at [290, 297] on td "ООО "ГАК МОТОР РУС"" at bounding box center [294, 297] width 180 height 63
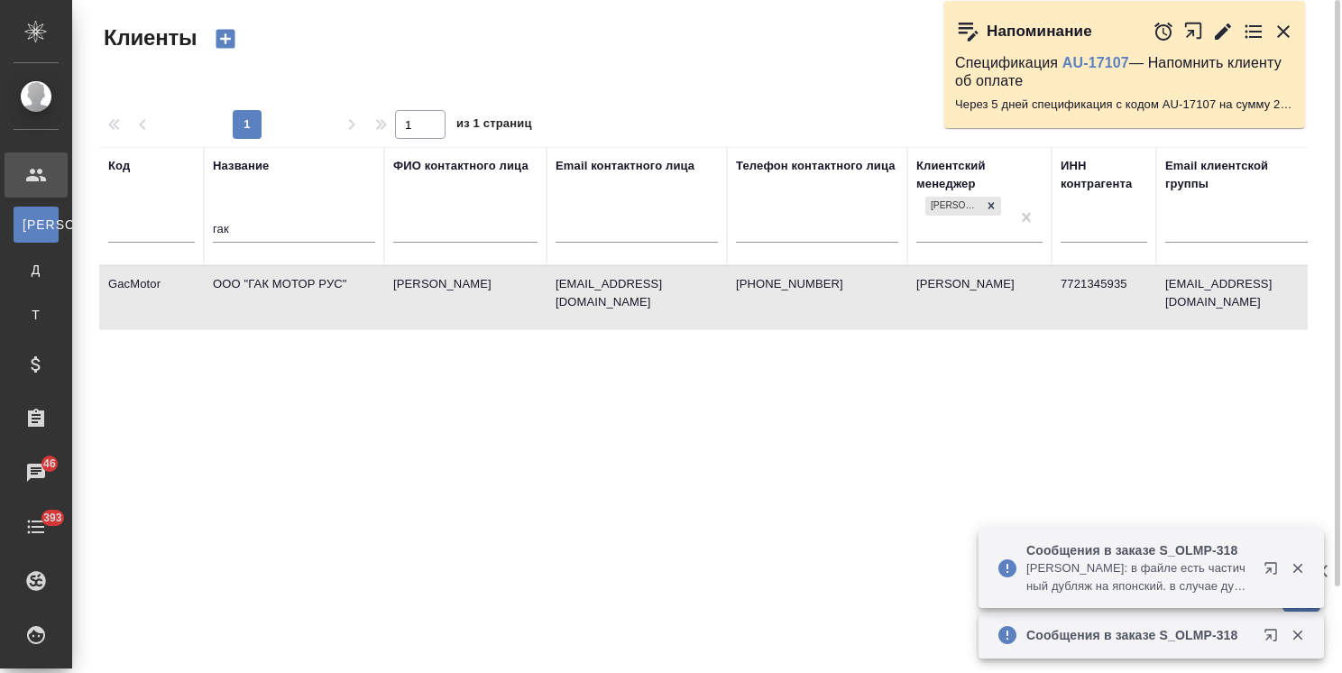
click at [289, 291] on td "ООО "ГАК МОТОР РУС"" at bounding box center [294, 297] width 180 height 63
click at [271, 275] on td "ООО "ГАК МОТОР РУС"" at bounding box center [294, 297] width 180 height 63
click at [271, 276] on td "ООО "ГАК МОТОР РУС"" at bounding box center [294, 297] width 180 height 63
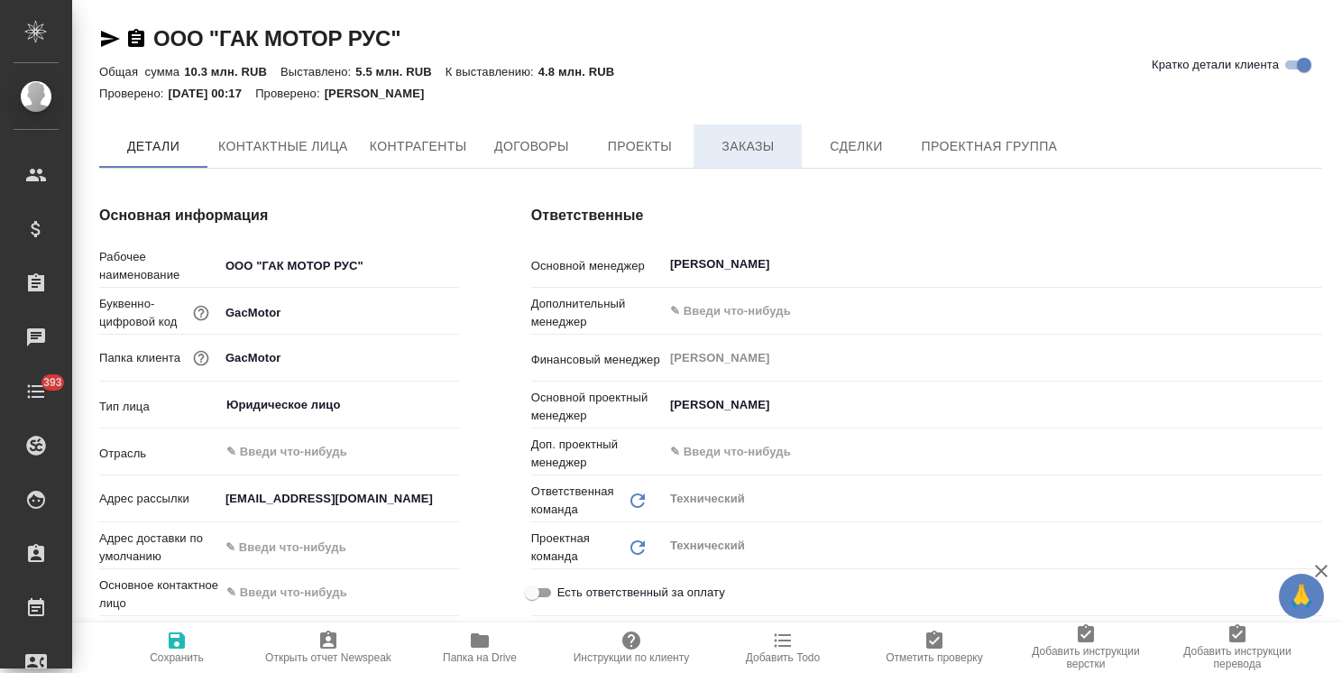
type textarea "x"
click at [759, 143] on span "Заказы" at bounding box center [747, 147] width 87 height 23
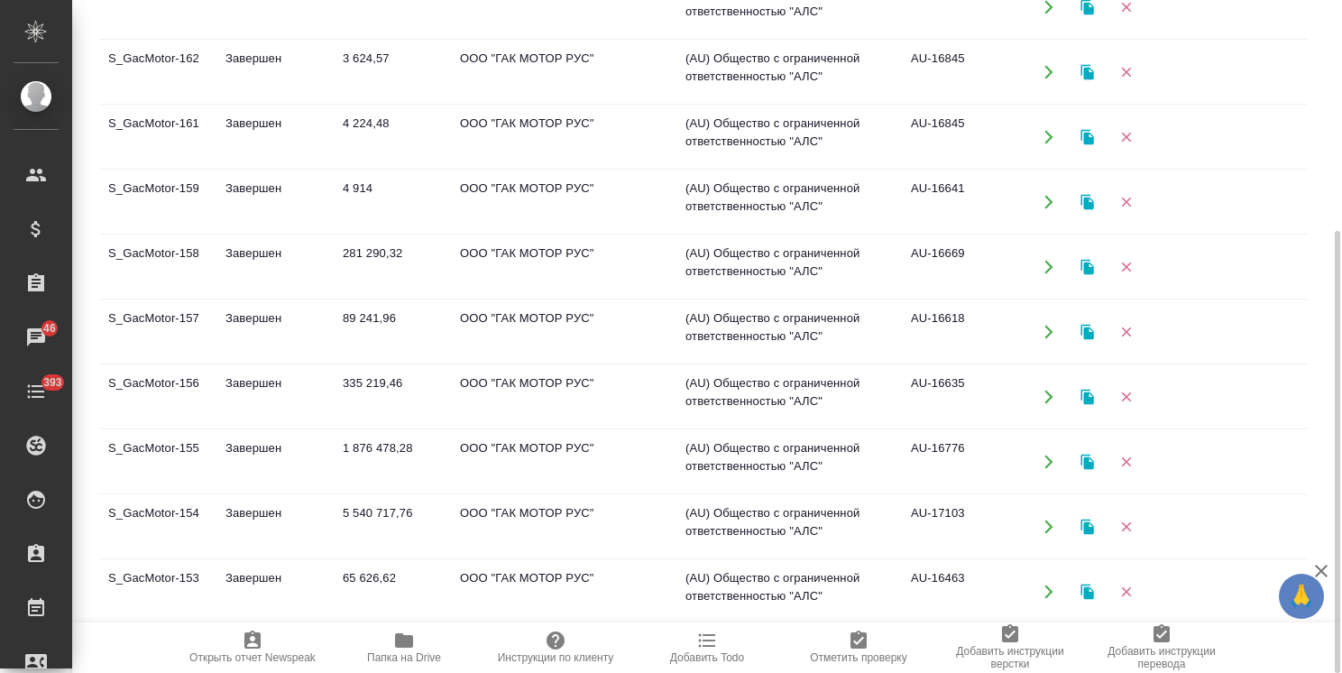
scroll to position [271, 0]
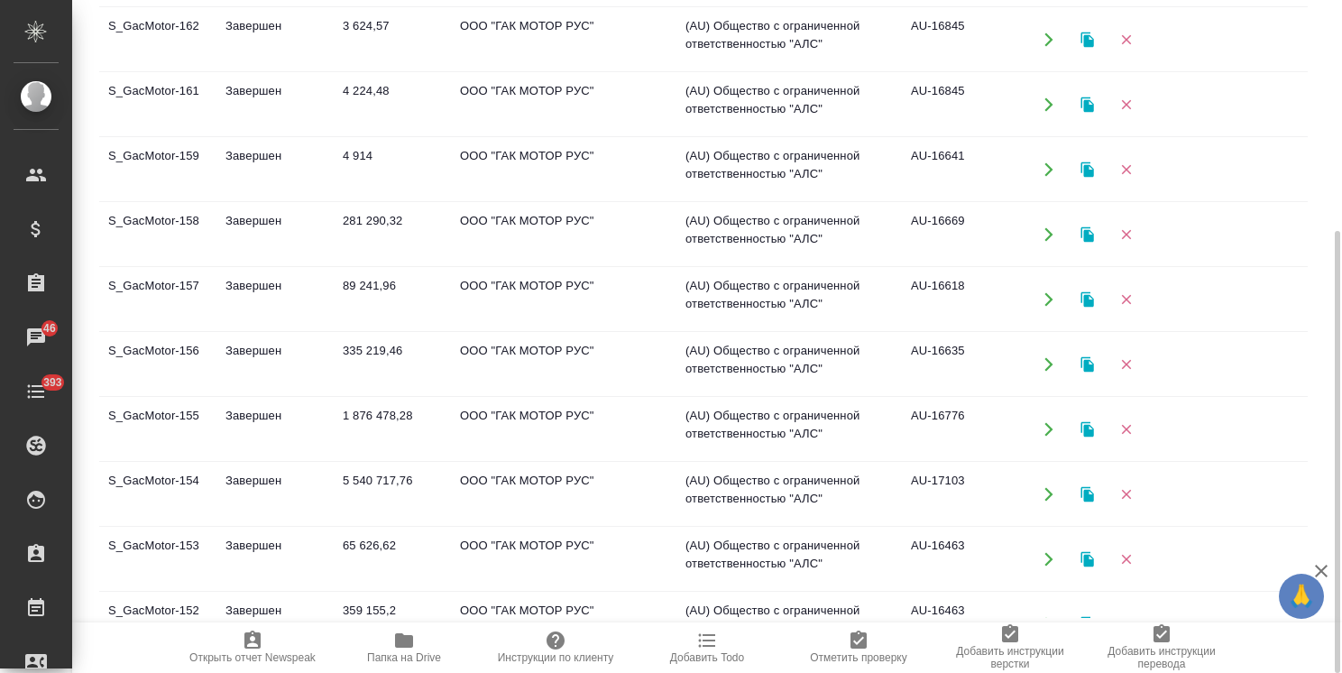
click at [288, 488] on td "Завершен" at bounding box center [274, 494] width 117 height 63
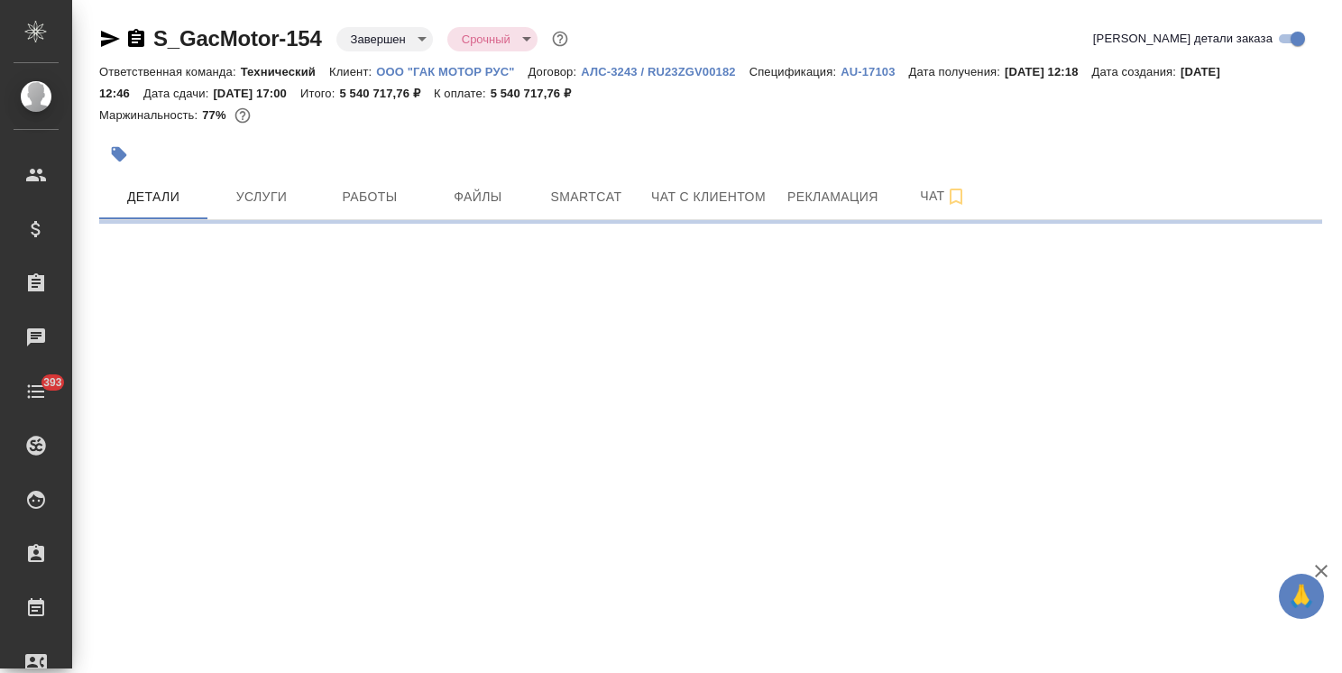
select select "RU"
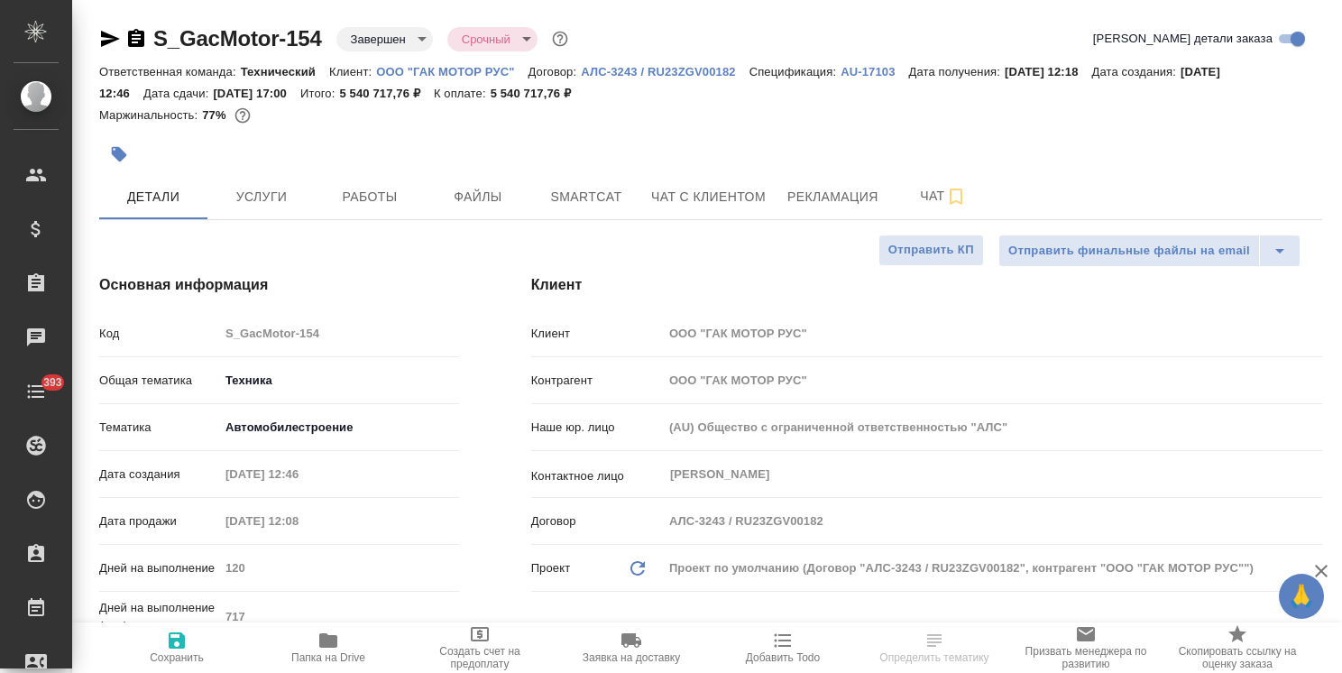
type textarea "x"
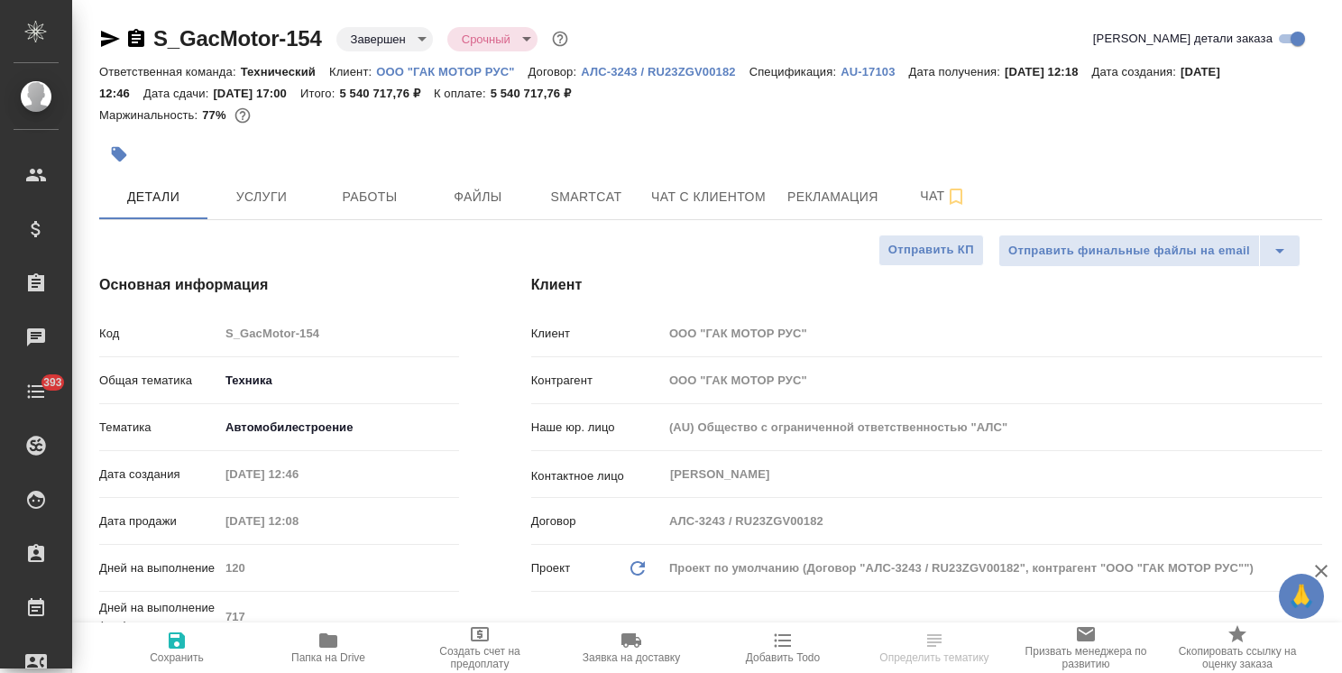
type textarea "x"
click at [877, 69] on p "AU-17103" at bounding box center [874, 72] width 68 height 14
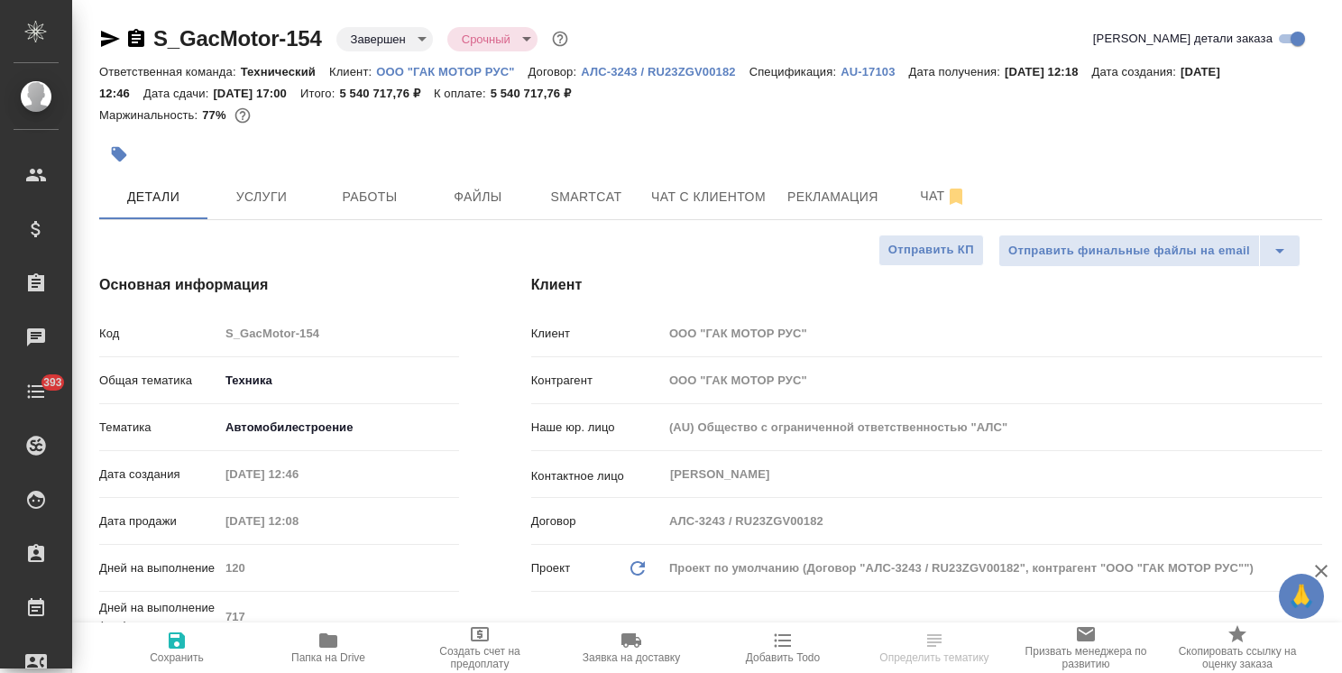
type textarea "x"
select select "RU"
type textarea "x"
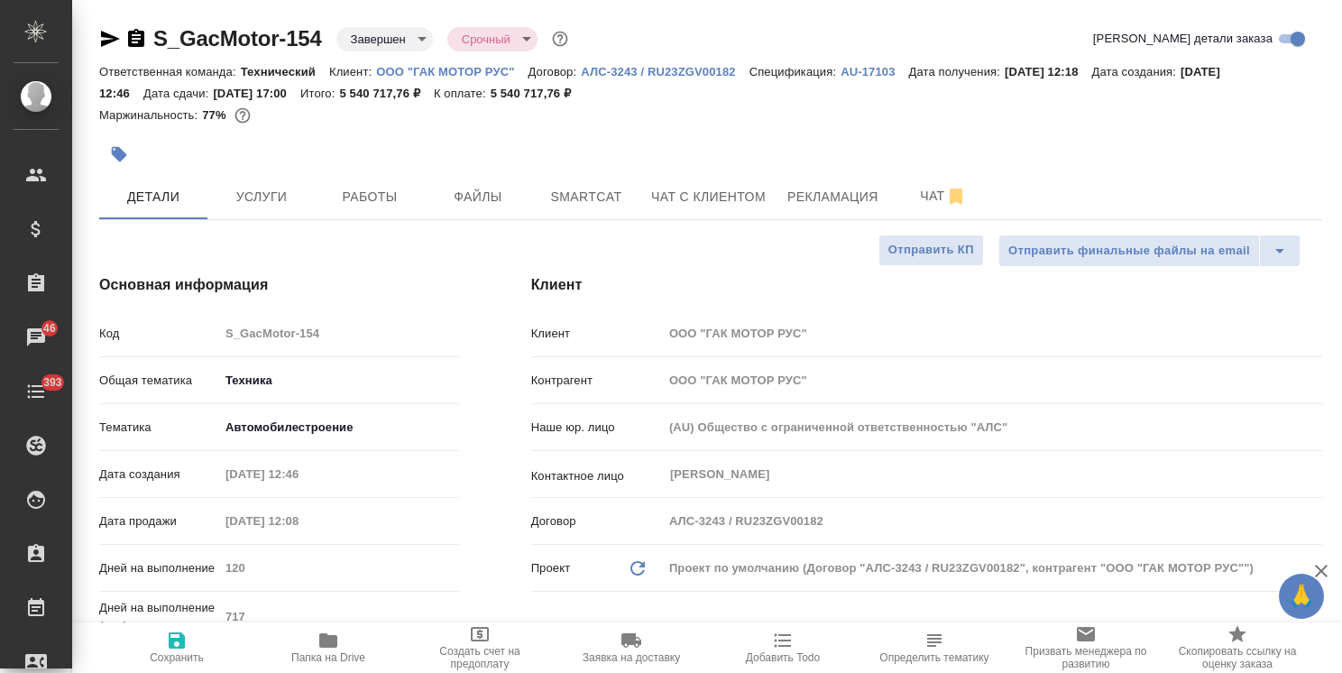
type textarea "x"
click at [864, 75] on p "AU-17103" at bounding box center [874, 72] width 68 height 14
type textarea "x"
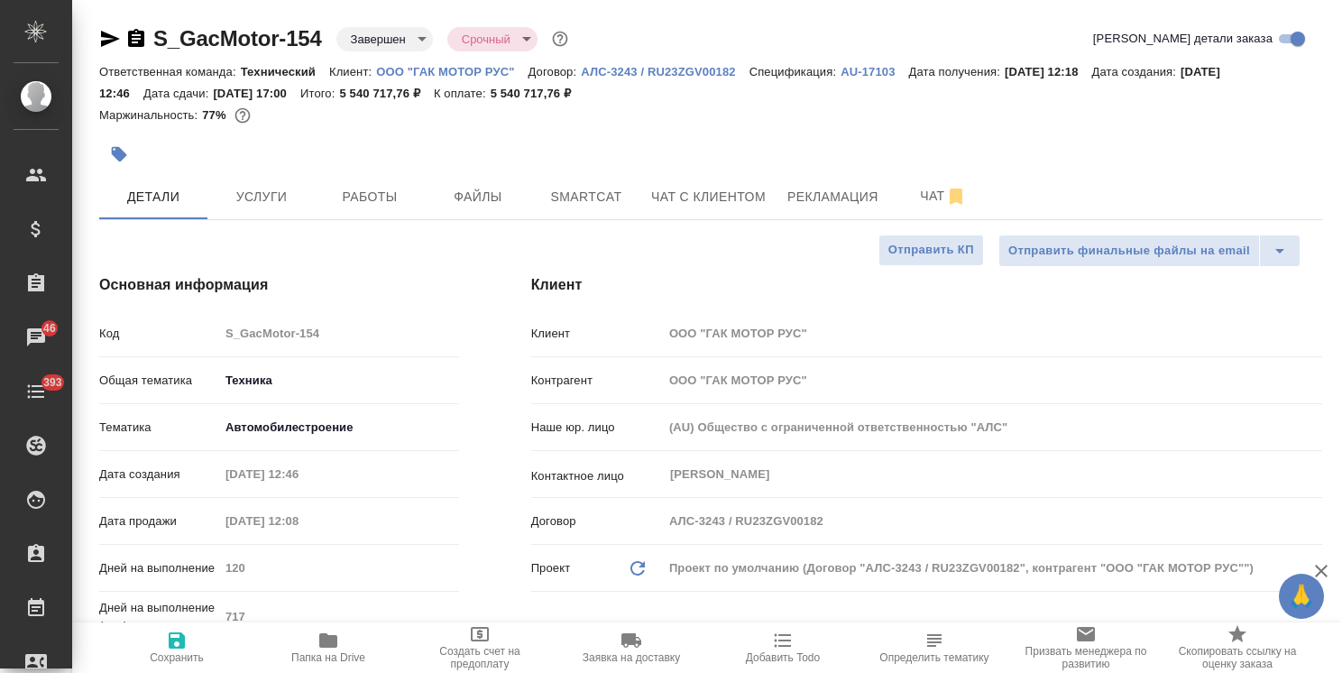
type textarea "x"
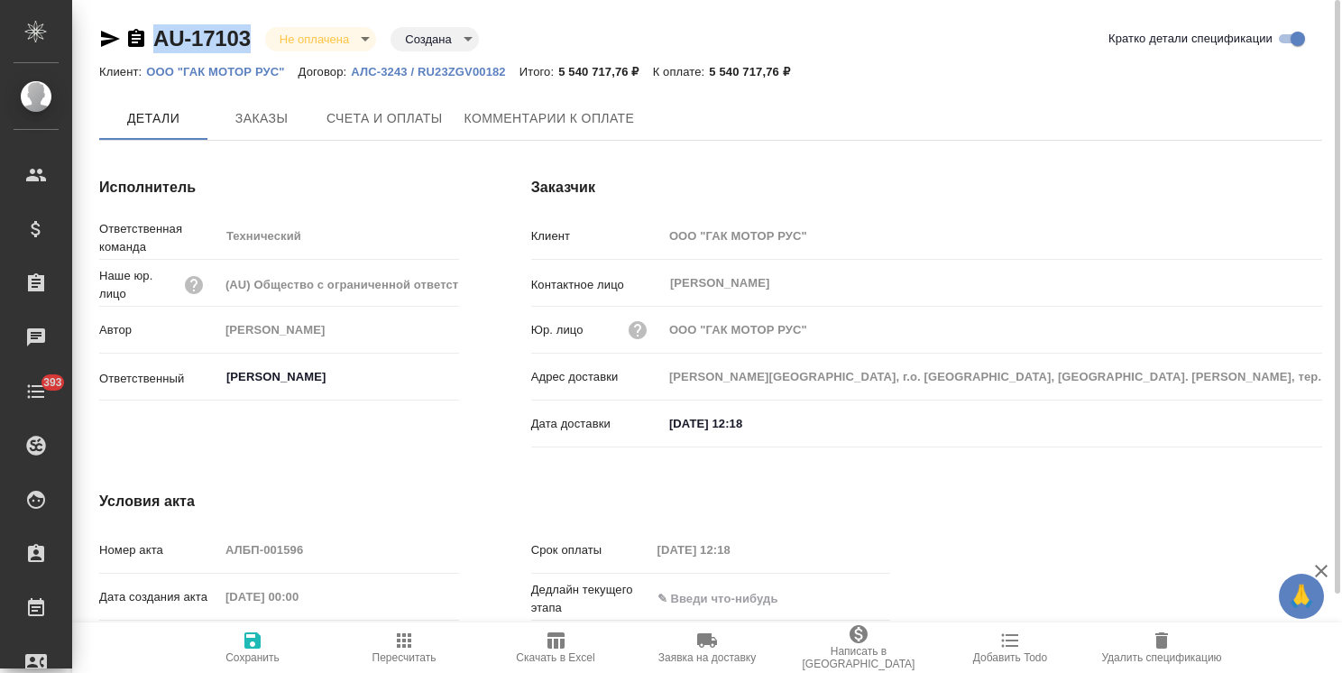
drag, startPoint x: 268, startPoint y: 14, endPoint x: 115, endPoint y: 15, distance: 153.3
click at [115, 15] on div "AU-17103 Не оплачена notPayed Создана created Кратко детали спецификации Клиент…" at bounding box center [710, 383] width 1243 height 767
copy link "AU-17103"
click at [512, 119] on span "Комментарии к оплате" at bounding box center [549, 119] width 170 height 23
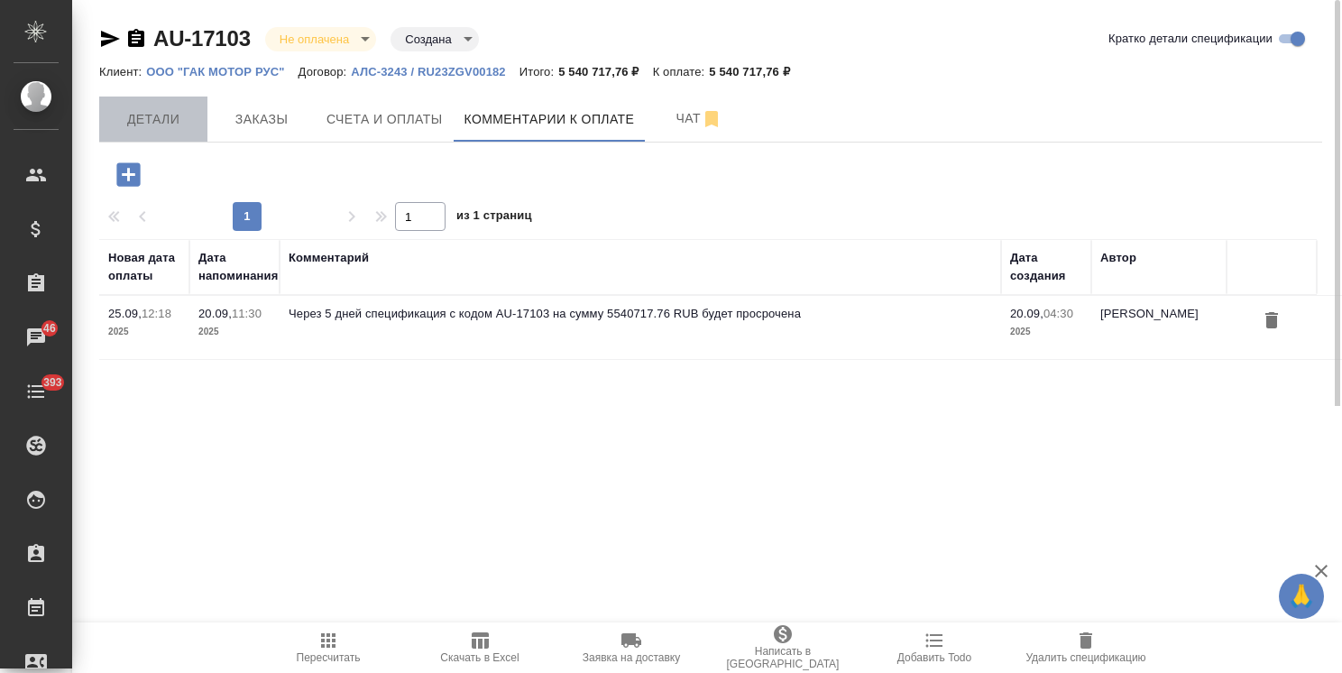
click at [177, 117] on span "Детали" at bounding box center [153, 119] width 87 height 23
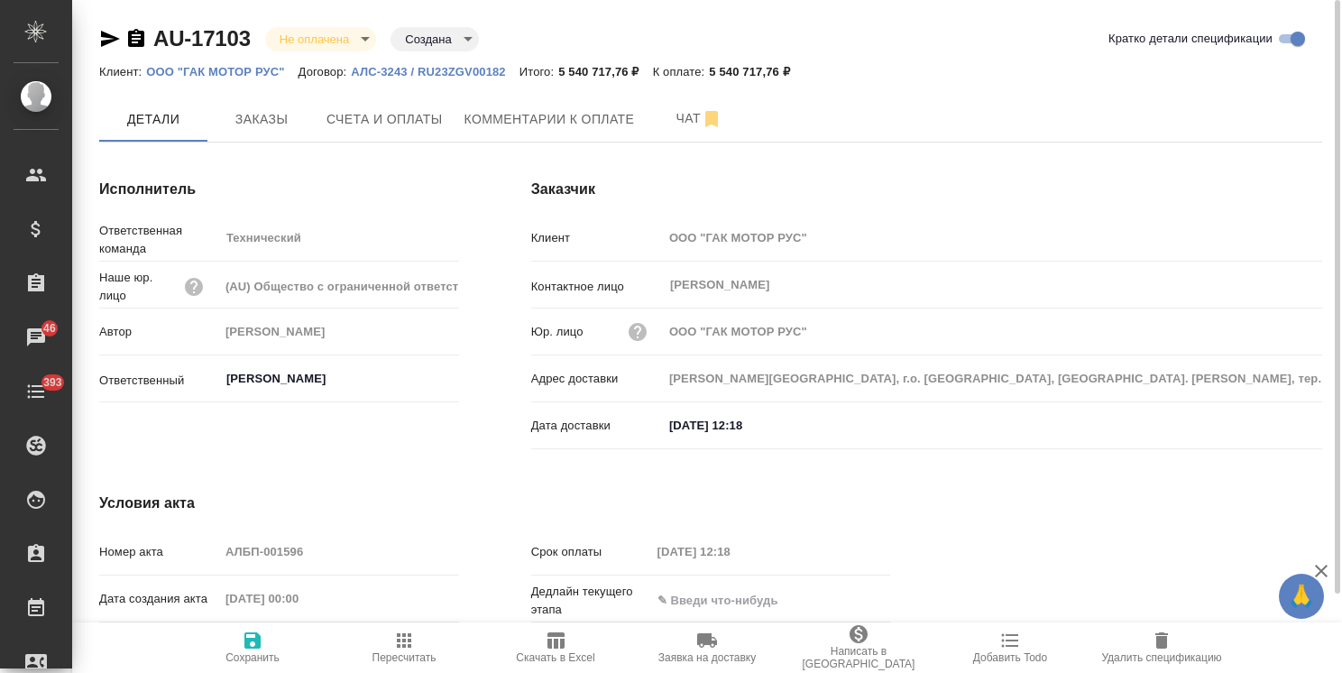
scroll to position [96, 0]
click at [540, 135] on button "Комментарии к оплате" at bounding box center [550, 117] width 192 height 43
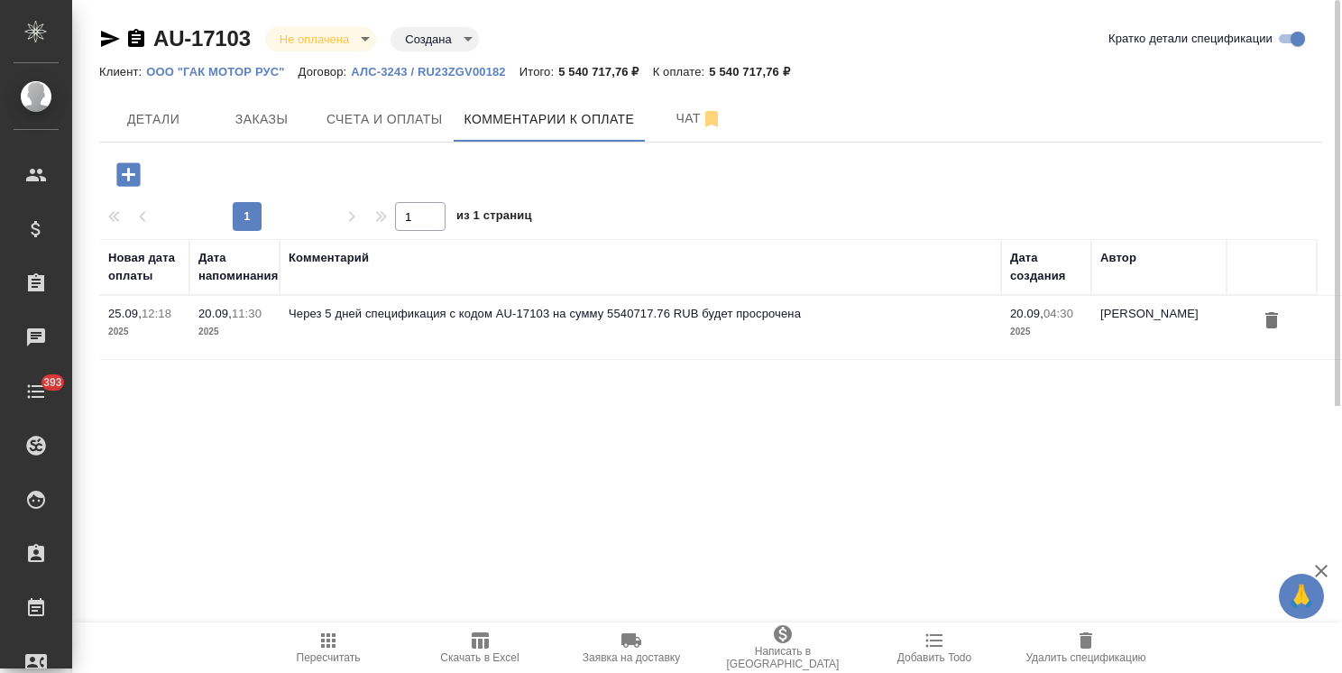
click at [124, 178] on icon "button" at bounding box center [127, 173] width 23 height 23
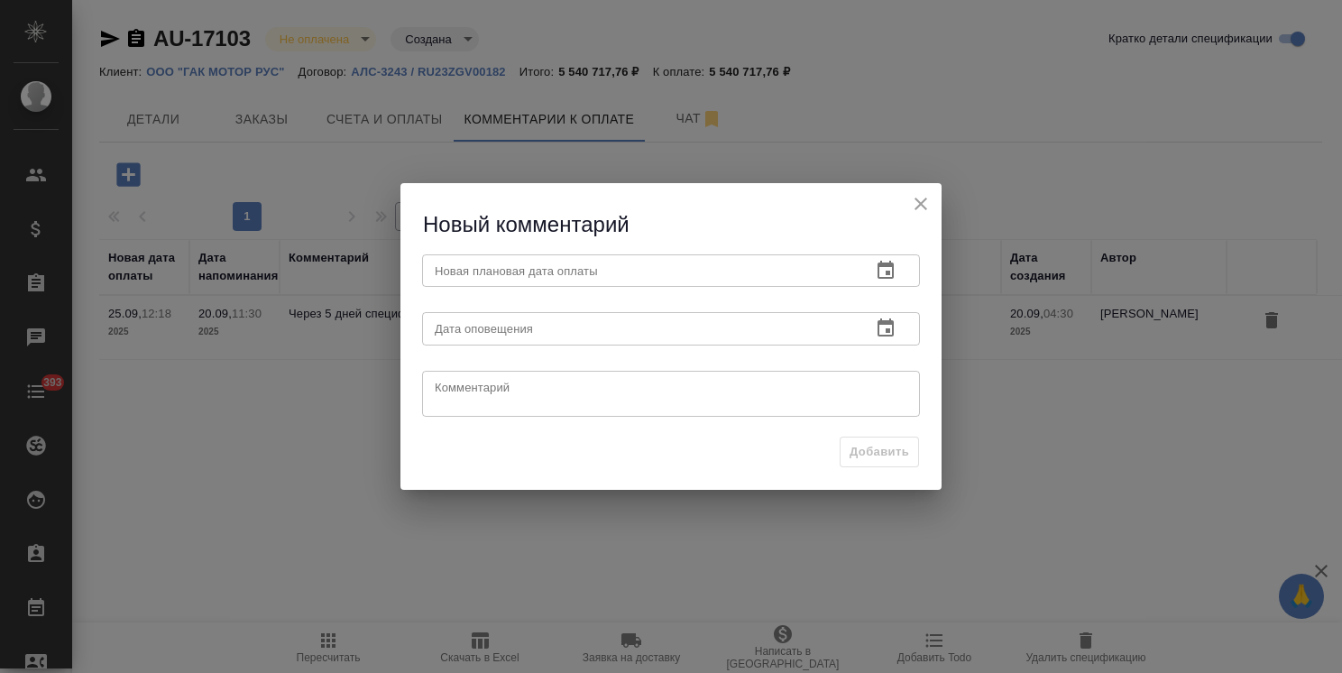
click at [887, 268] on icon "button" at bounding box center [886, 271] width 22 height 22
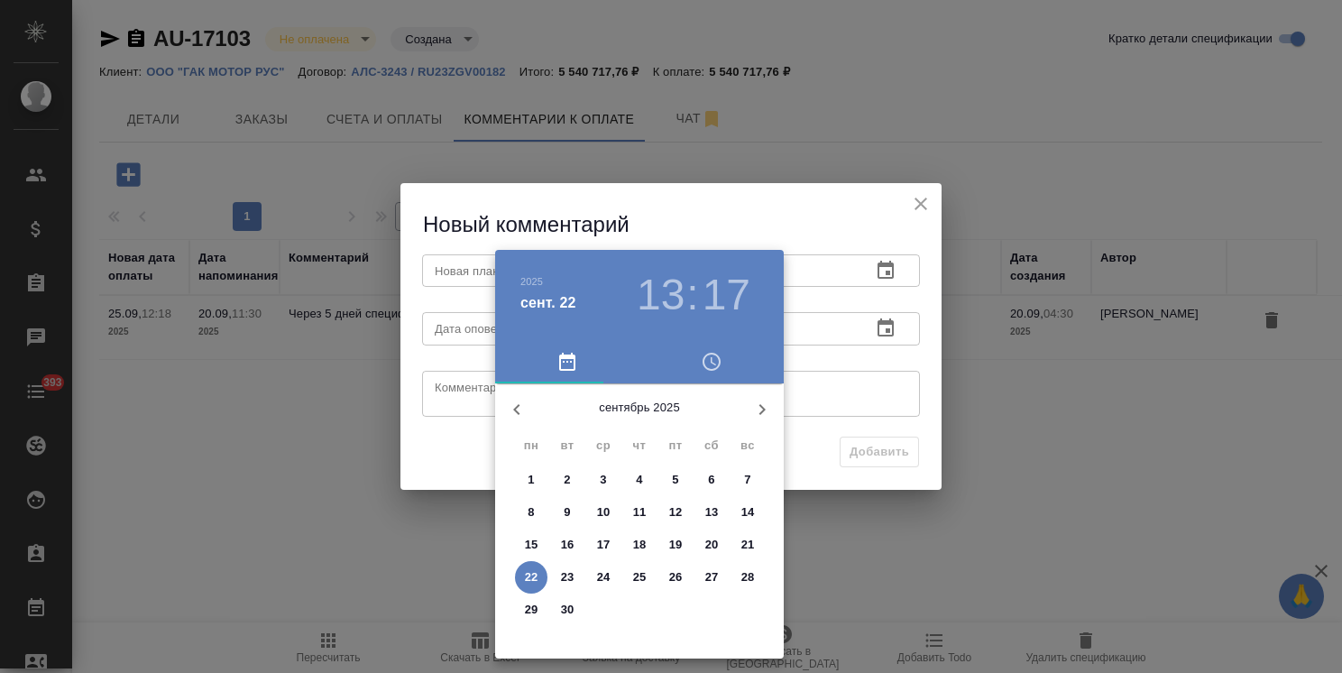
click at [645, 579] on p "25" at bounding box center [640, 577] width 14 height 18
type input "[DATE] 13:17"
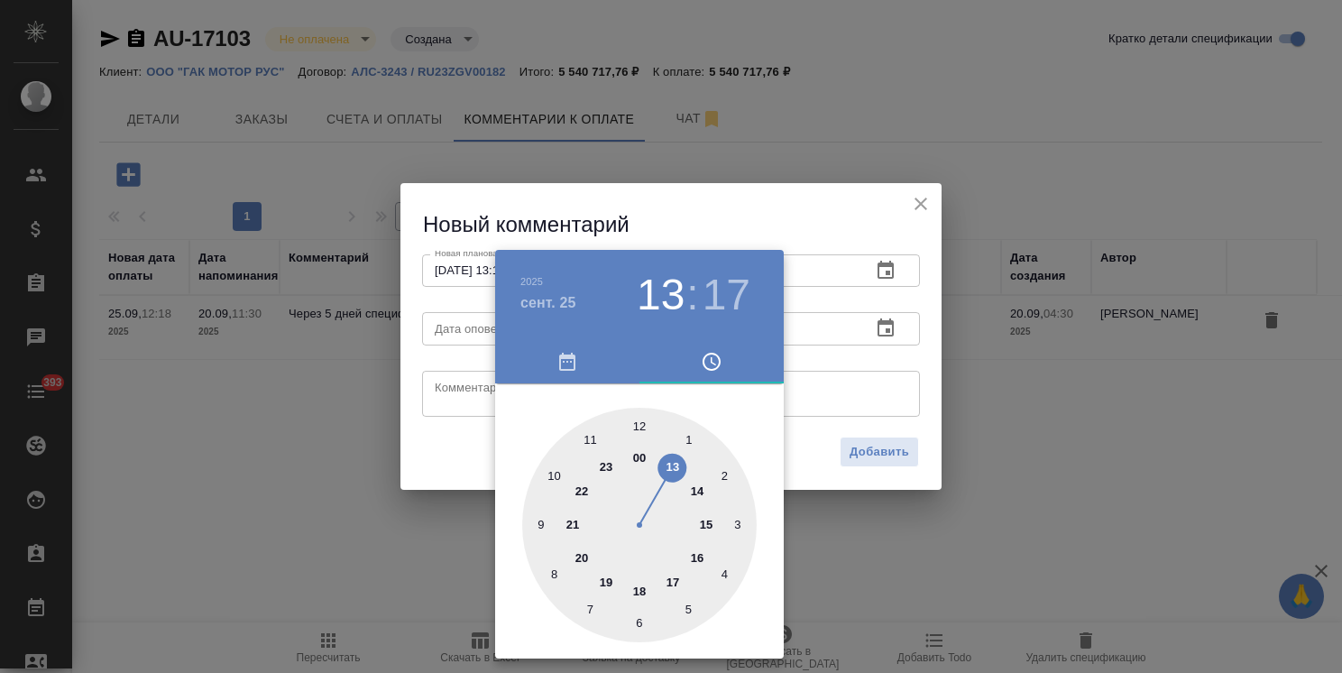
click at [757, 223] on div at bounding box center [671, 336] width 1342 height 673
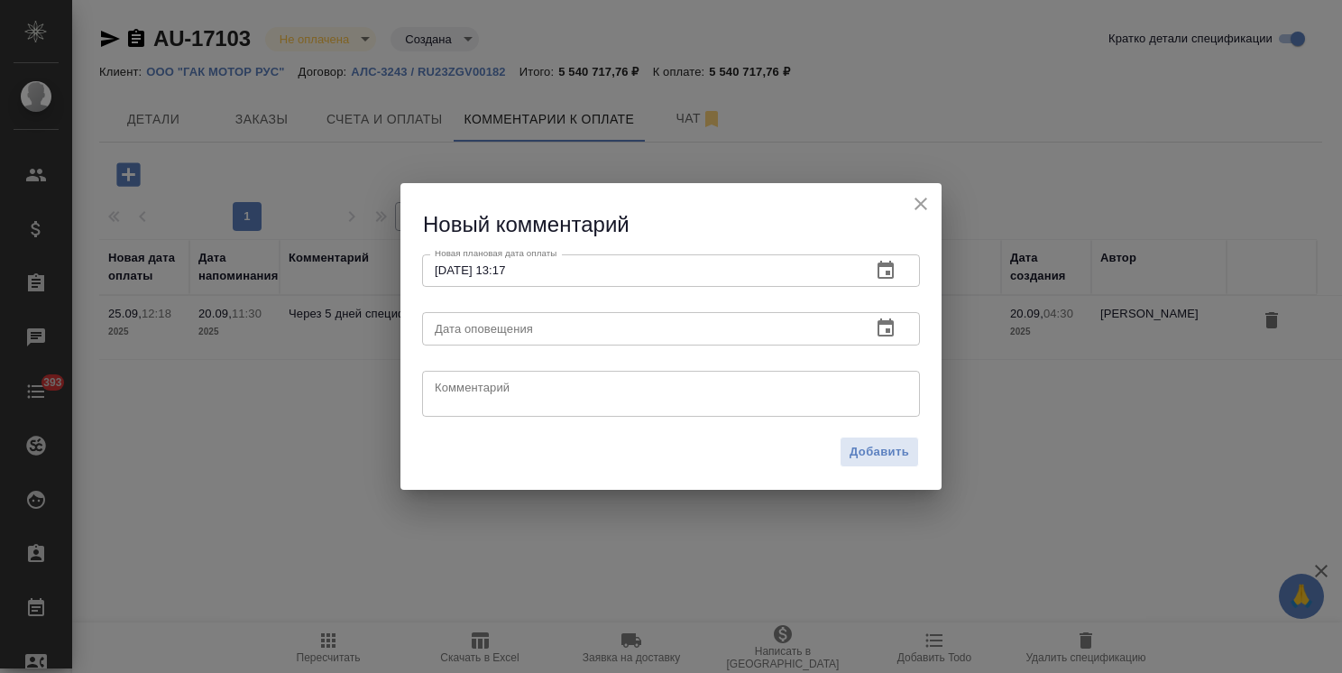
click at [898, 339] on button "button" at bounding box center [885, 328] width 43 height 43
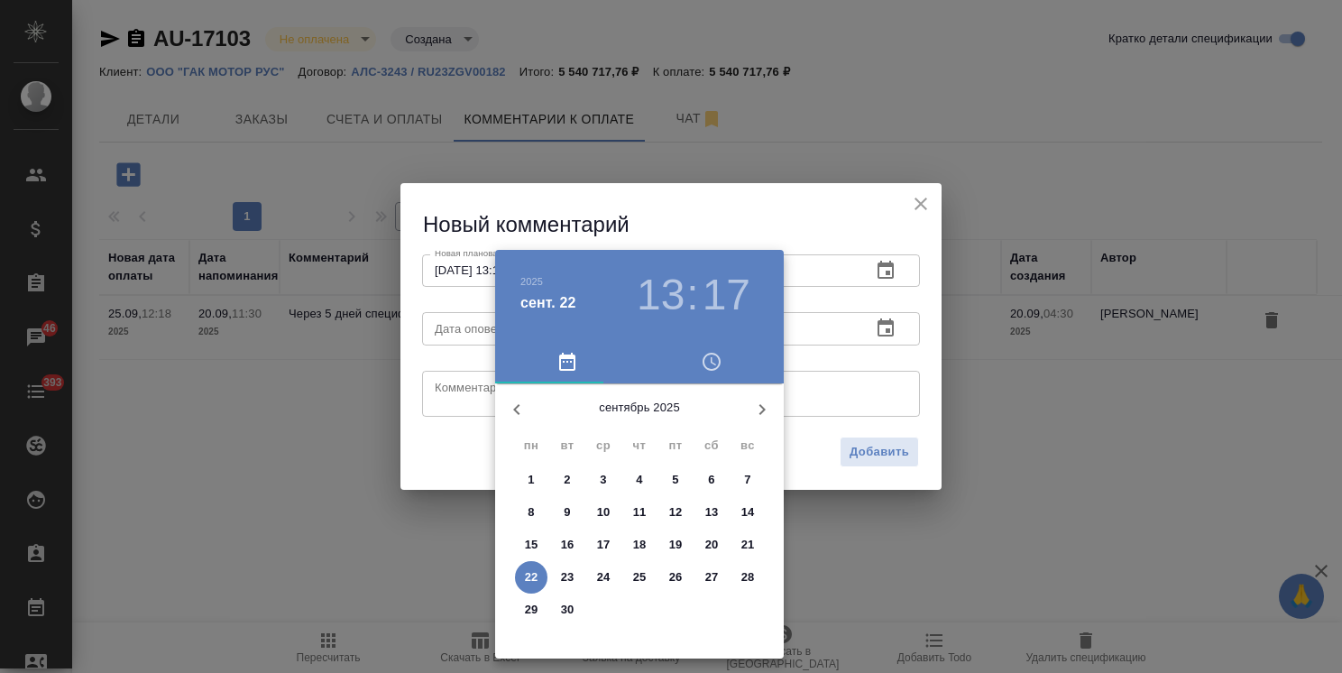
click at [642, 580] on p "25" at bounding box center [640, 577] width 14 height 18
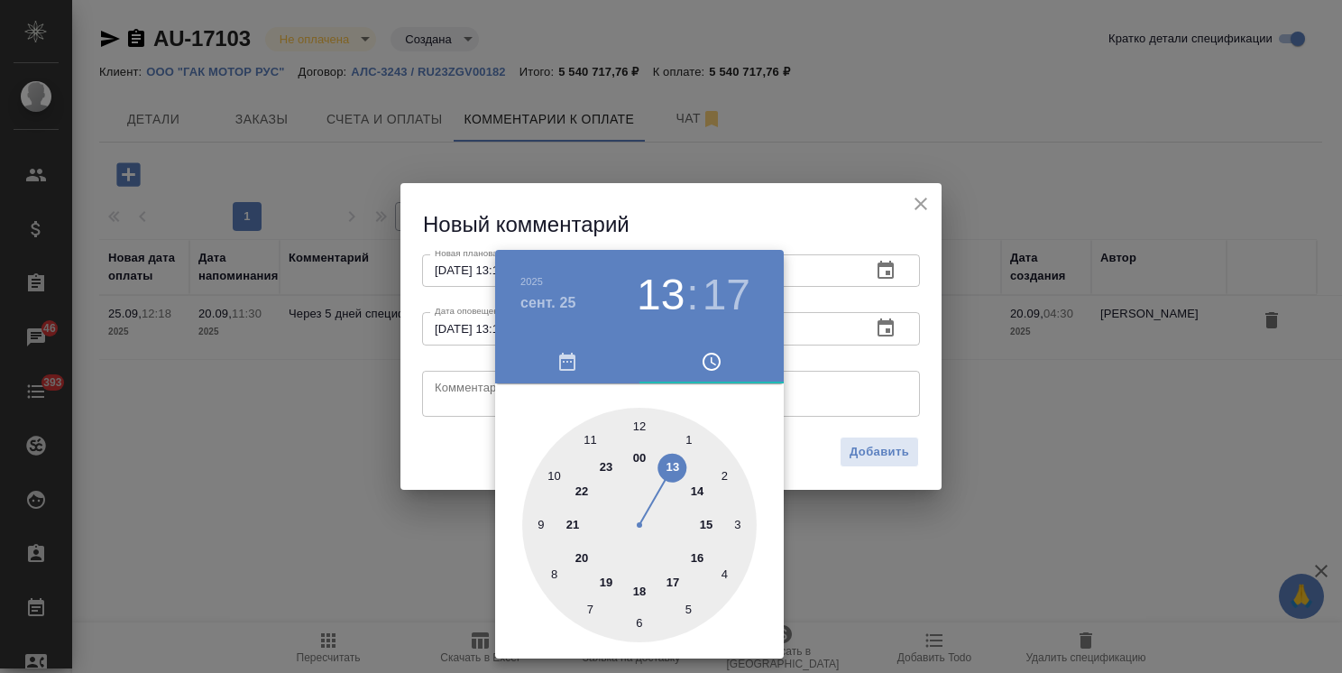
type input "[DATE] 13:17"
click at [438, 376] on div at bounding box center [671, 336] width 1342 height 673
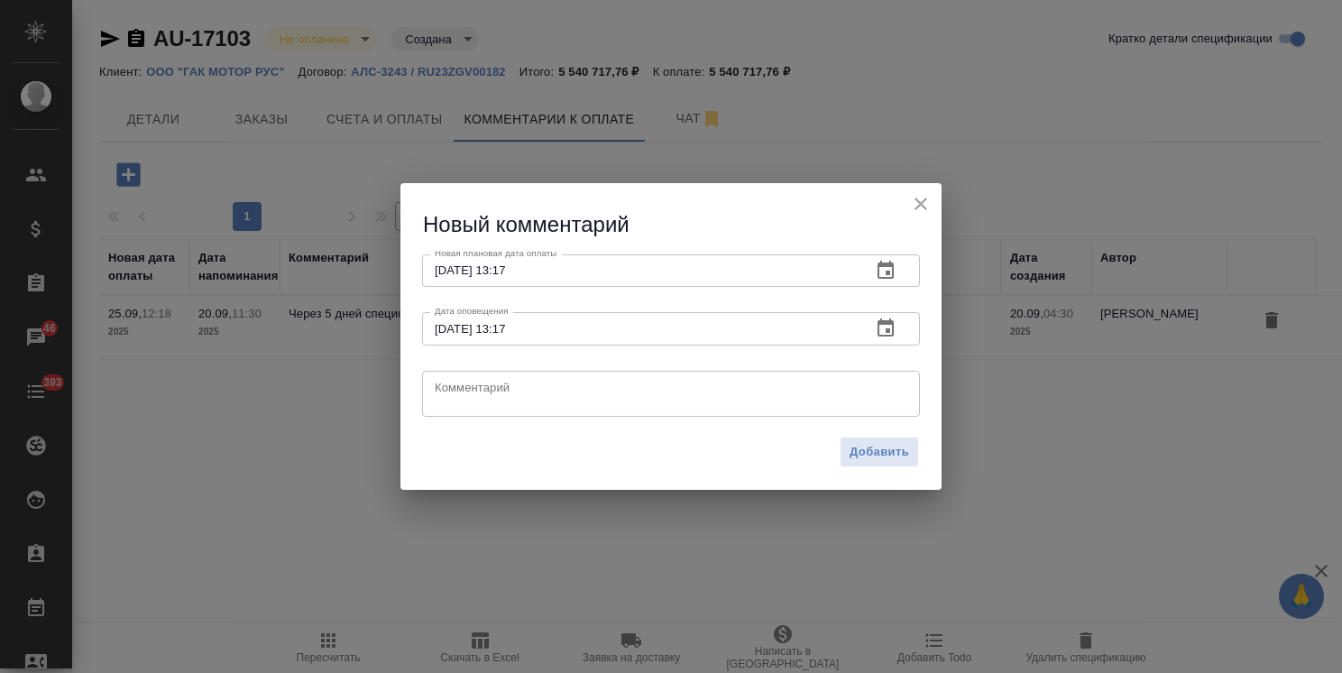
click at [461, 390] on div "[DATE] 13 : 17 00 1 2 3 4 5 6 7 8 9 10 11 12 13 14 15 16 17 18 19 20 21 22 23" at bounding box center [671, 336] width 1342 height 673
click at [461, 390] on div "2025 сент. 25 13 : 17 00 1 2 3 4 5 6 7 8 9 10 11 12 13 14 15 16 17 18 19 20 21 …" at bounding box center [671, 336] width 1342 height 673
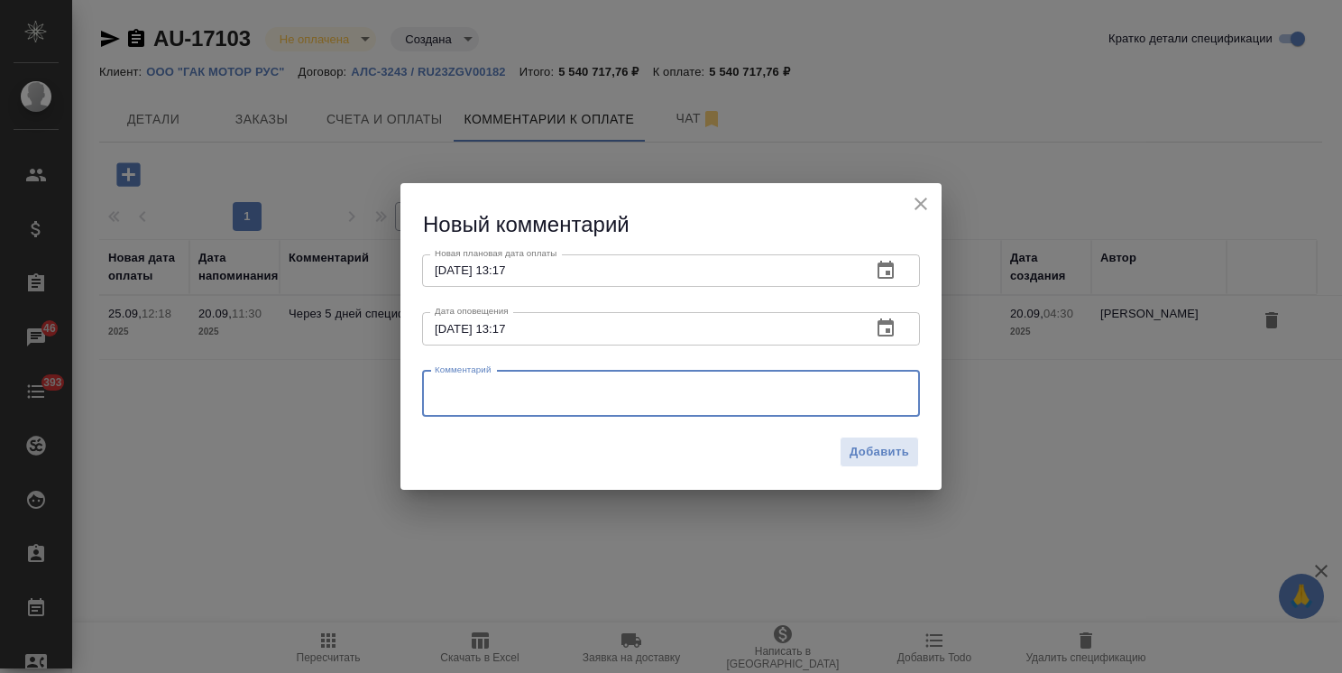
click at [461, 390] on textarea at bounding box center [671, 393] width 473 height 27
type textarea "Уточняю у клиента, будет ли оплата вовремя."
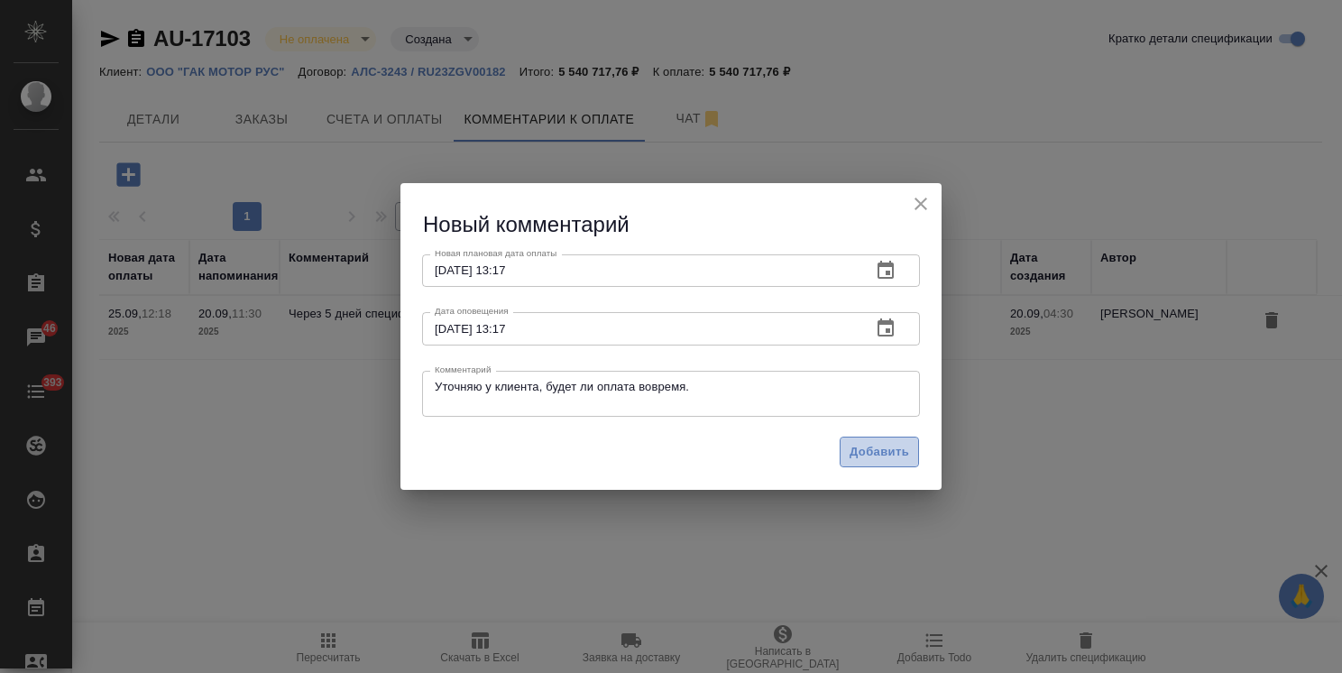
click at [855, 448] on span "Добавить" at bounding box center [879, 452] width 60 height 21
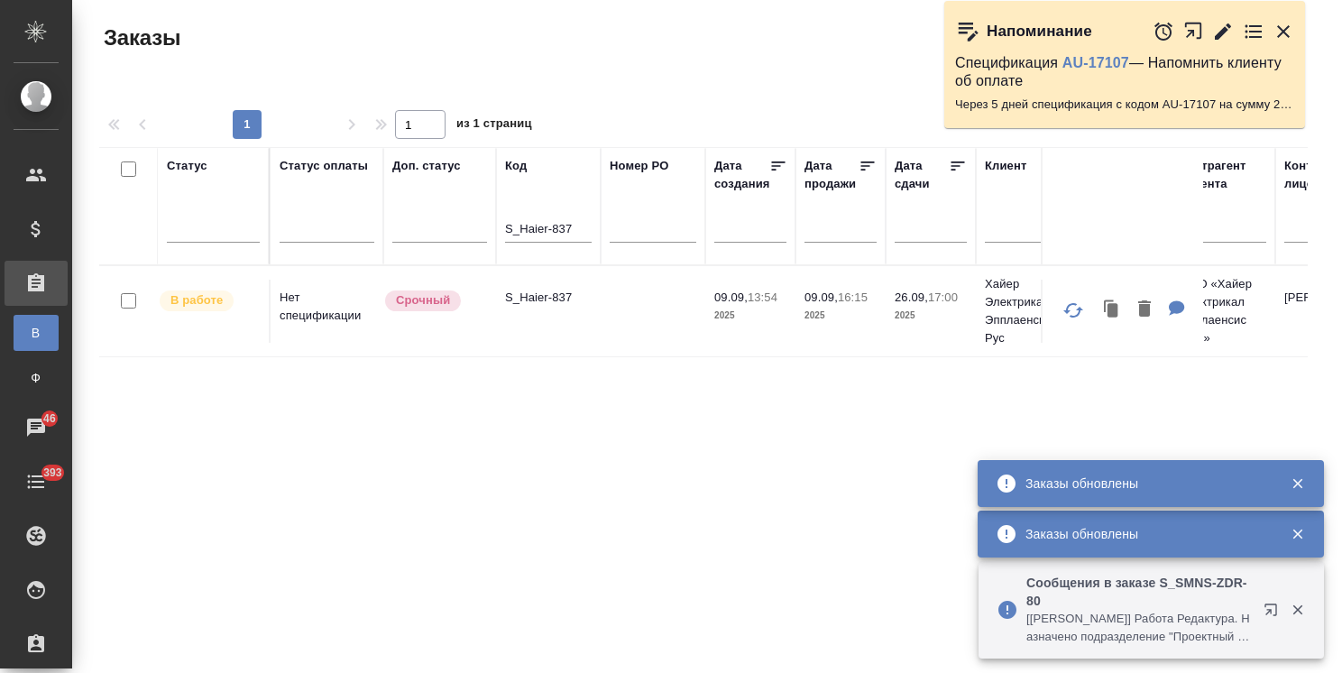
scroll to position [133, 0]
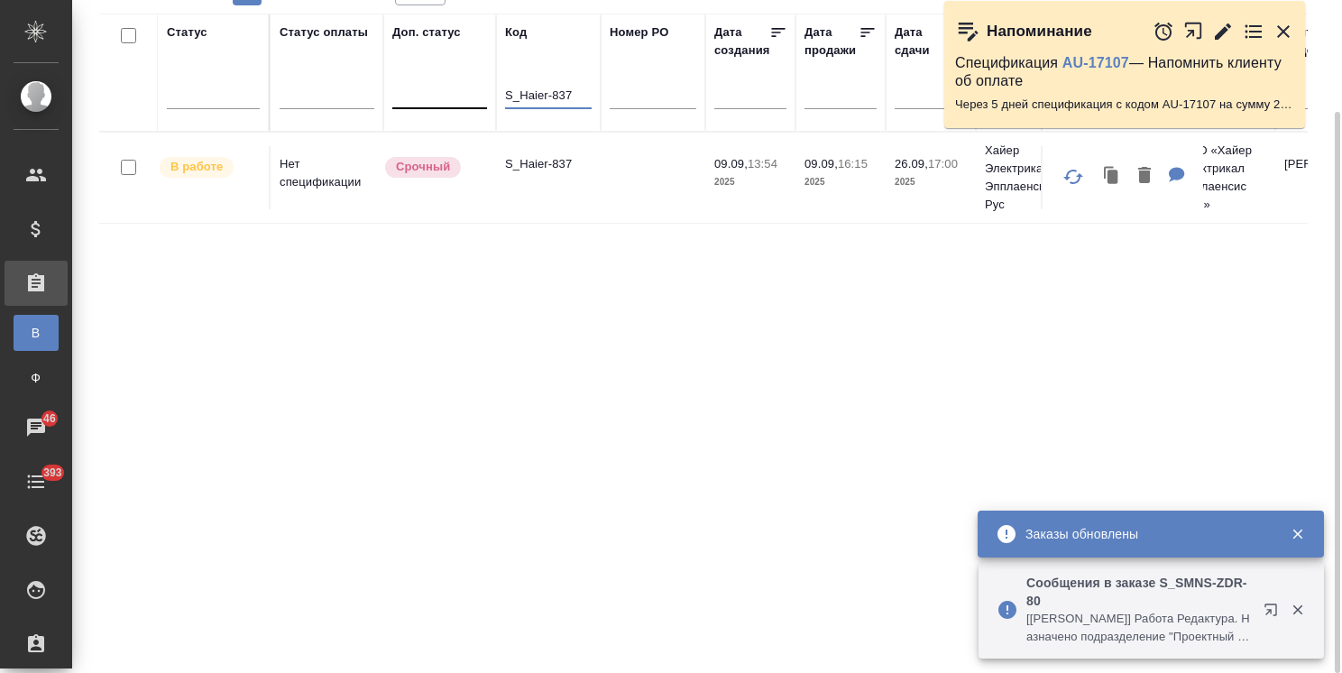
drag, startPoint x: 557, startPoint y: 87, endPoint x: 440, endPoint y: 88, distance: 117.2
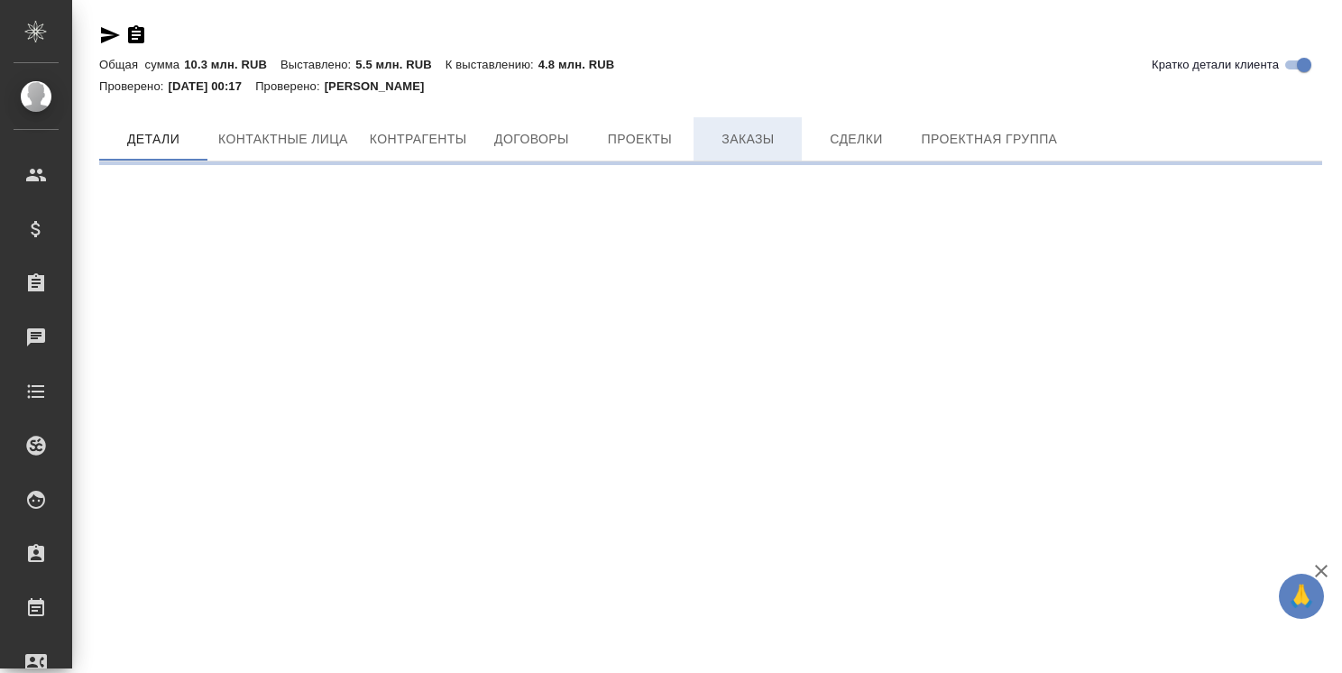
click at [771, 161] on button "Заказы" at bounding box center [747, 138] width 108 height 43
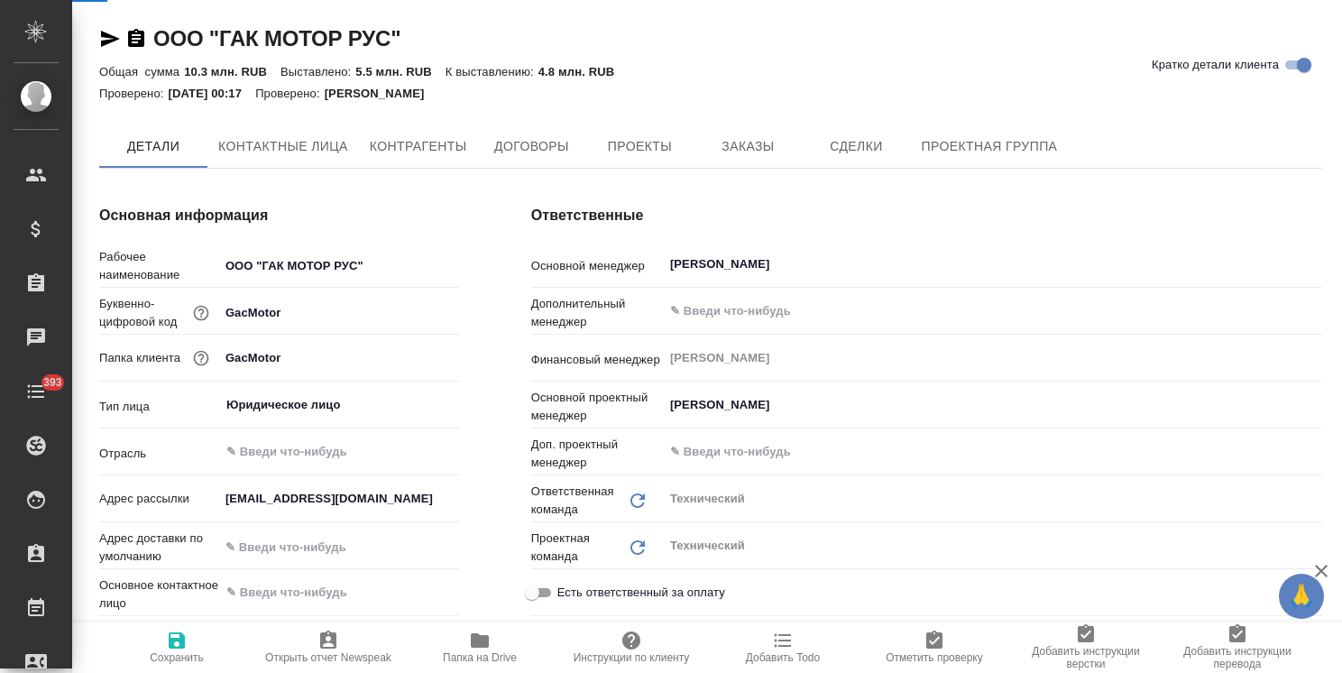
type textarea "x"
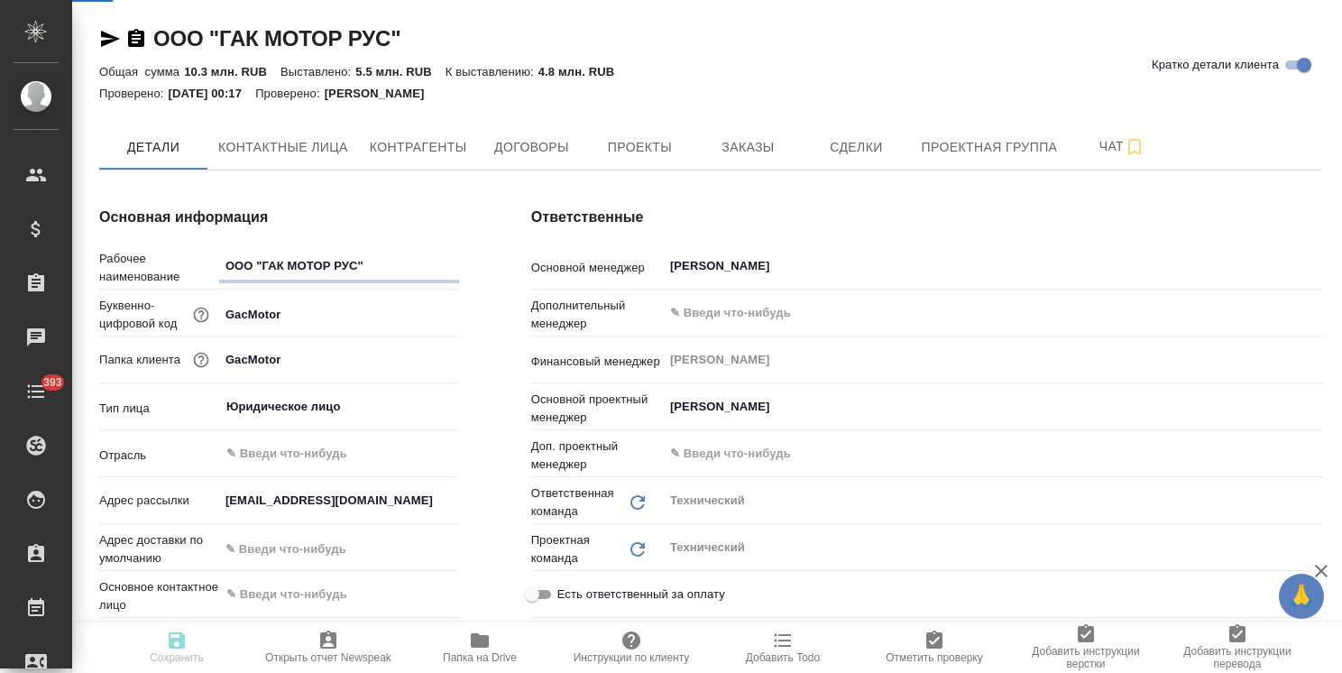
type textarea "x"
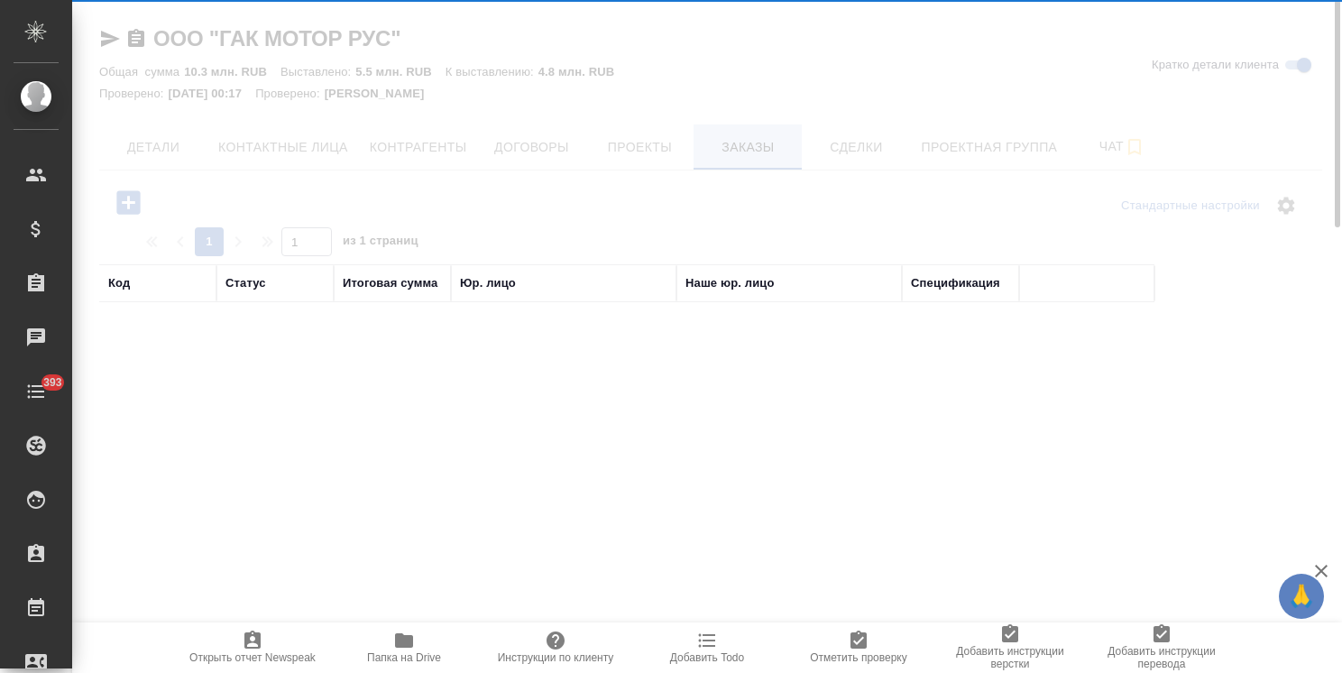
click at [756, 135] on div at bounding box center [707, 336] width 1270 height 673
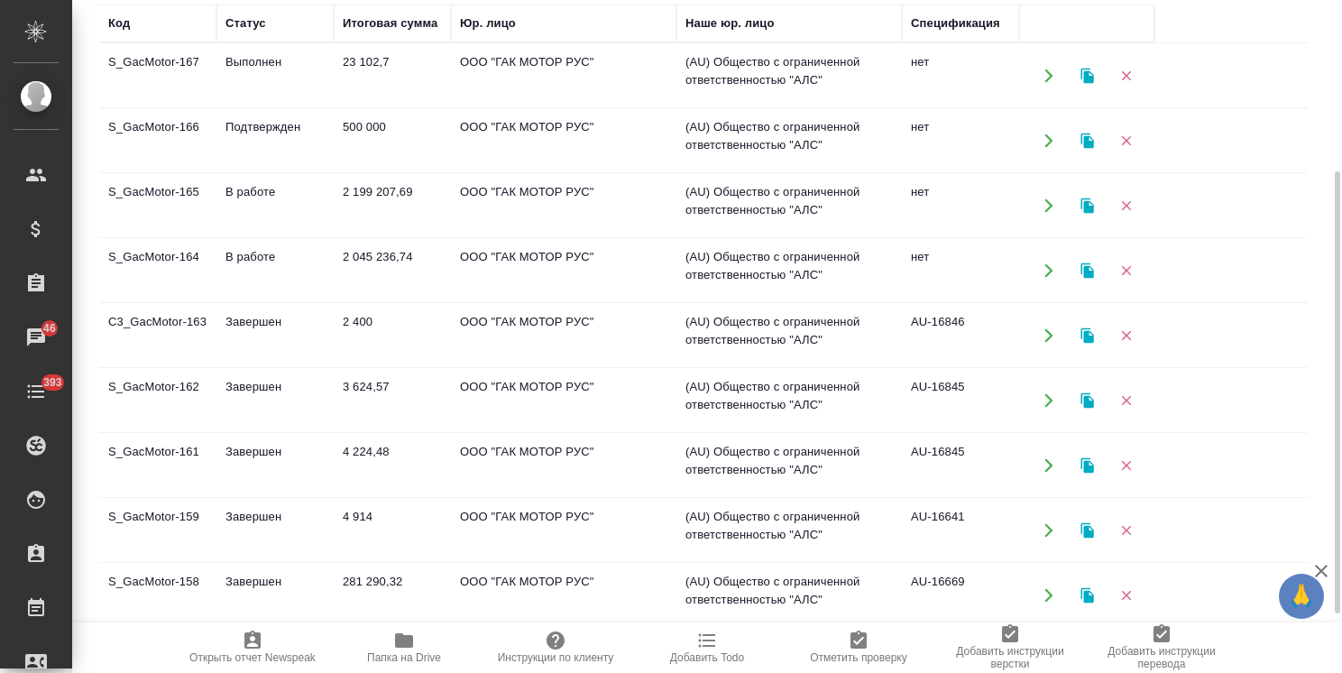
scroll to position [79, 0]
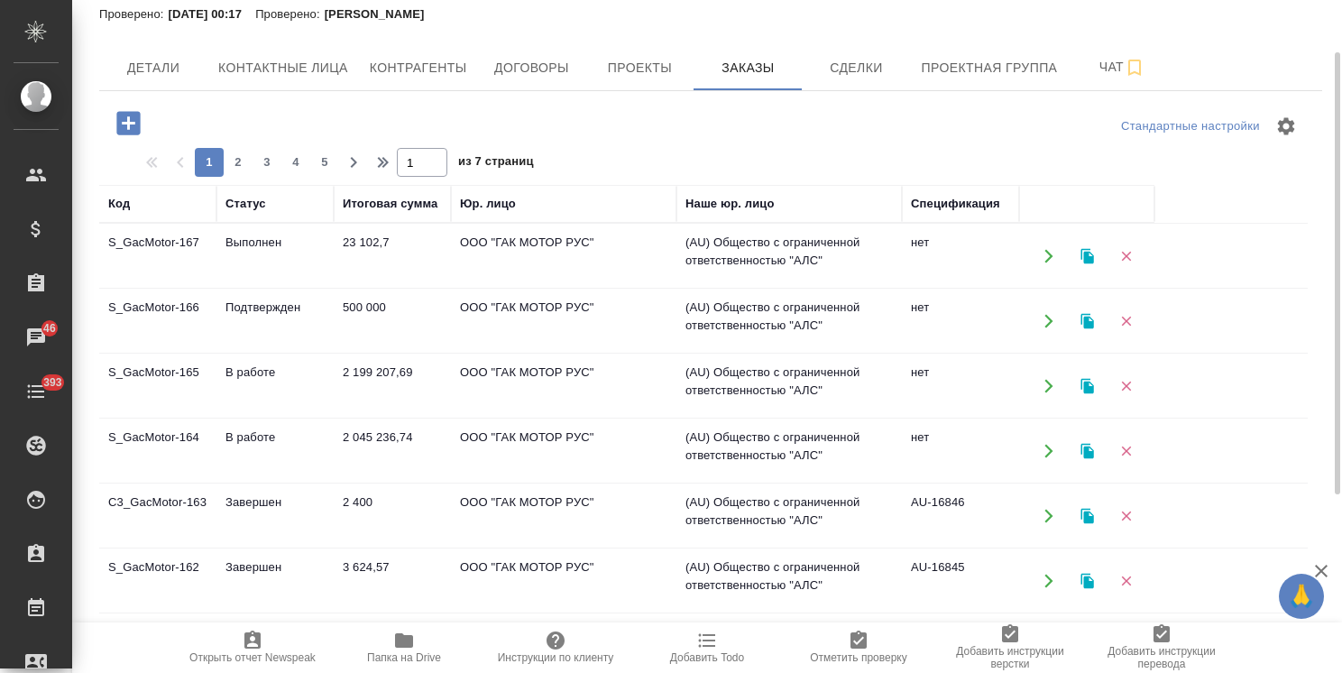
click at [316, 262] on td "Выполнен" at bounding box center [274, 256] width 117 height 63
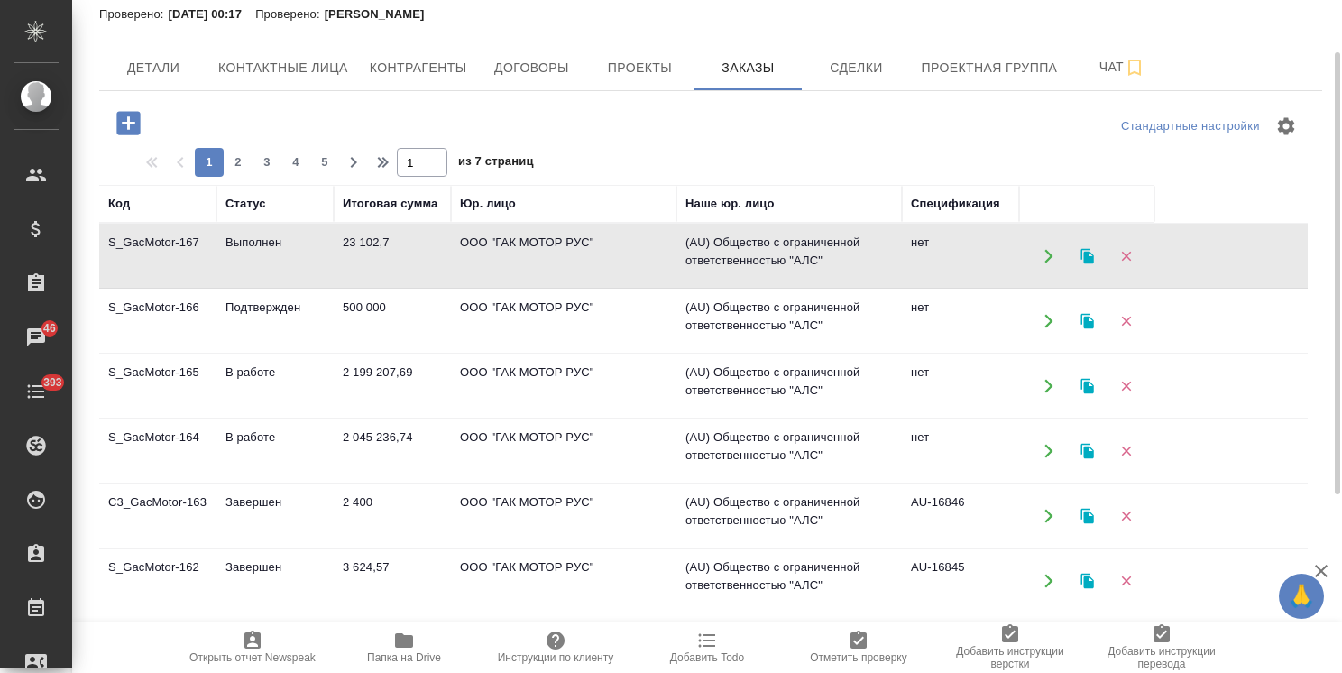
click at [316, 262] on td "Выполнен" at bounding box center [274, 256] width 117 height 63
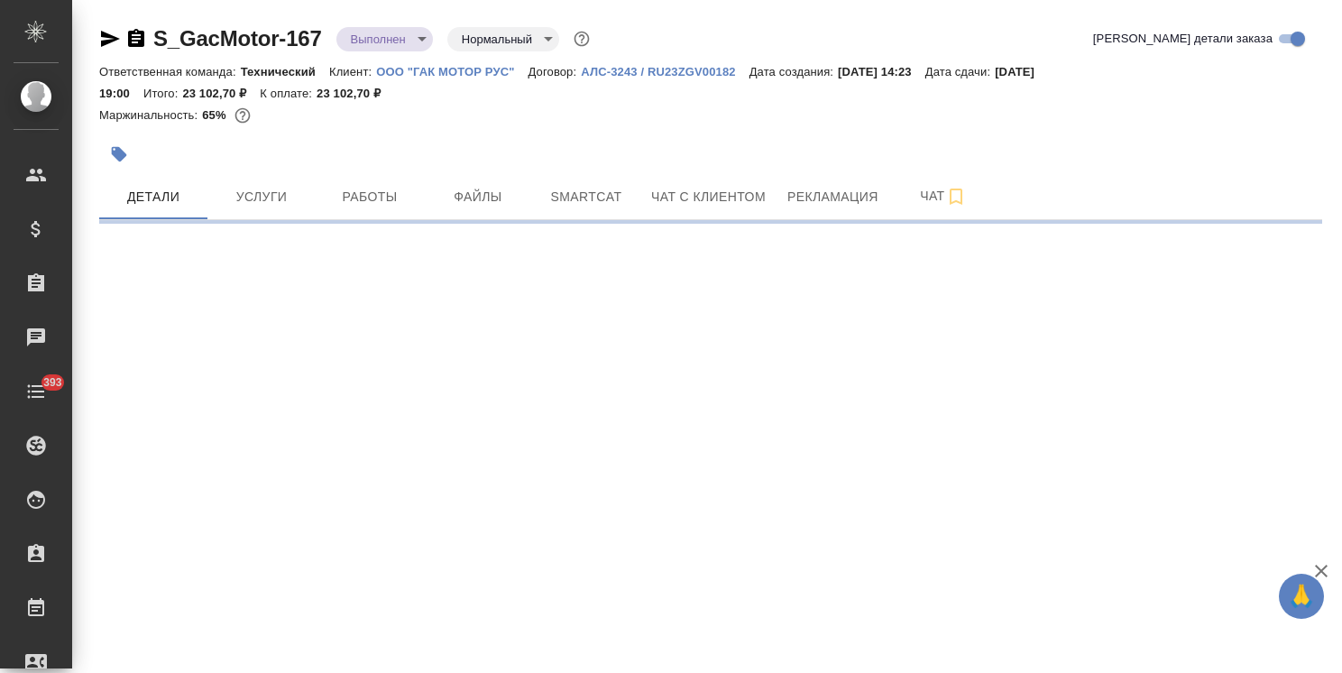
select select "RU"
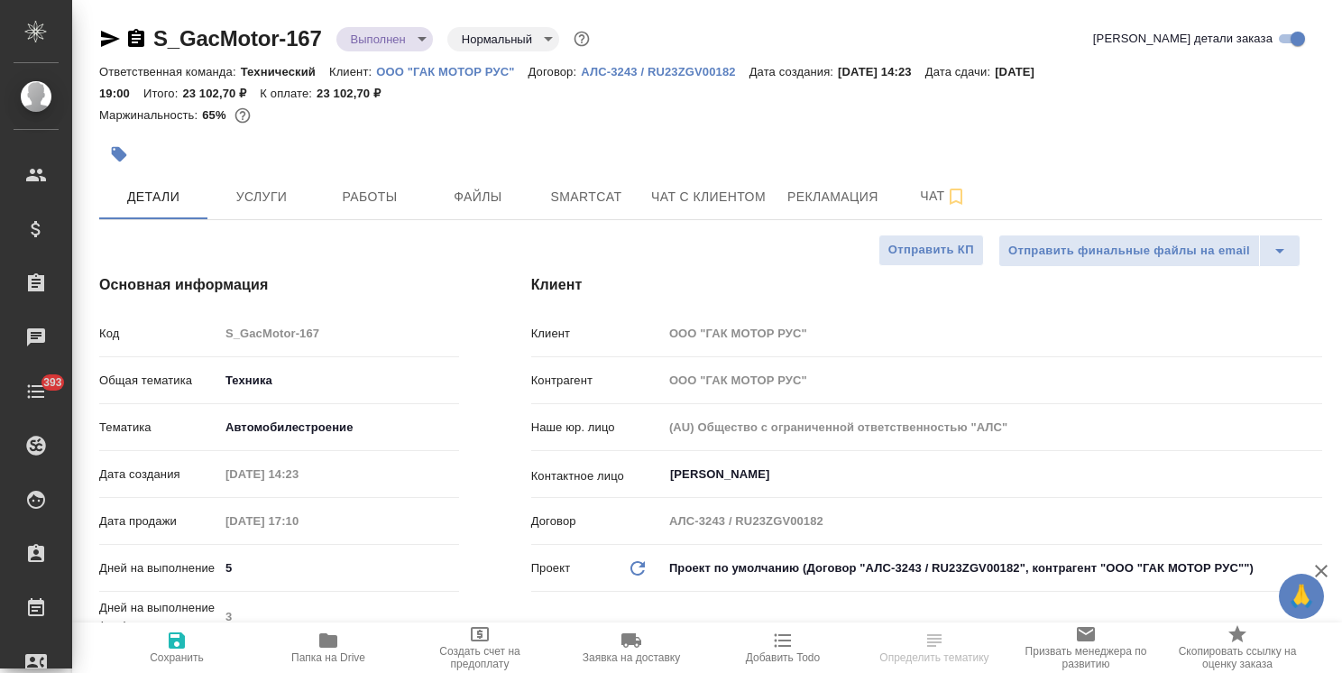
type textarea "x"
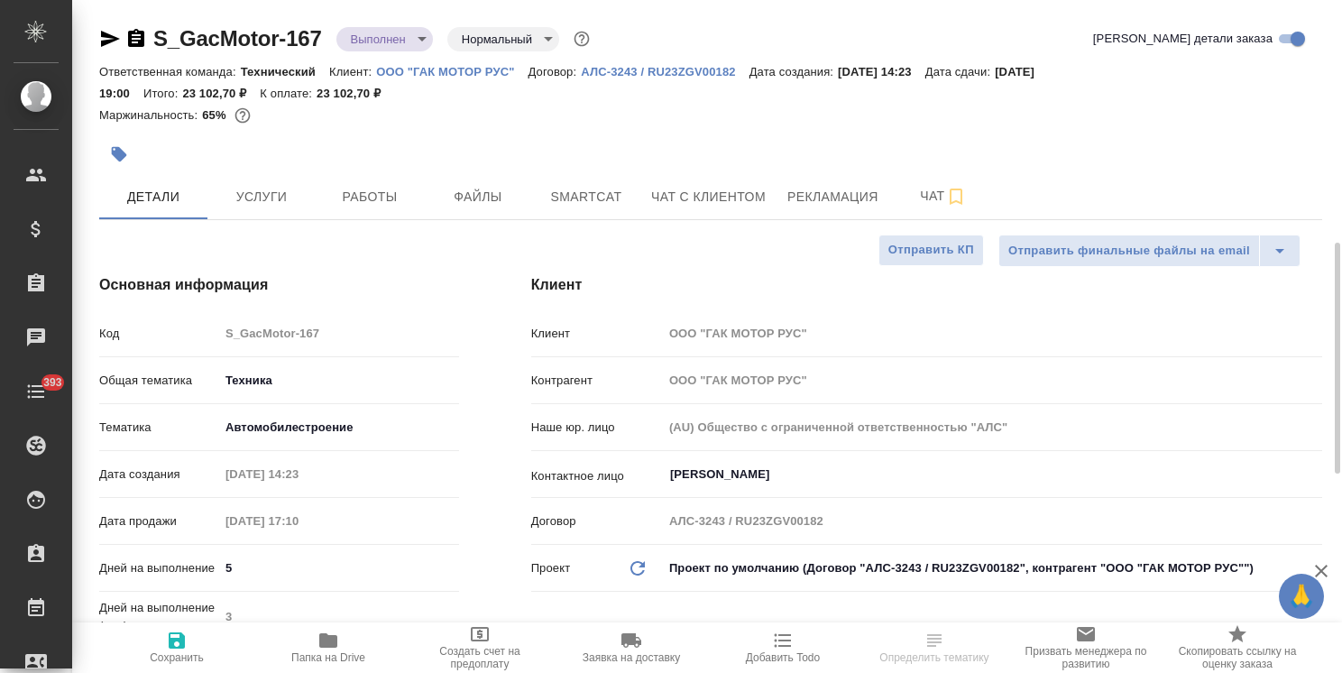
type textarea "x"
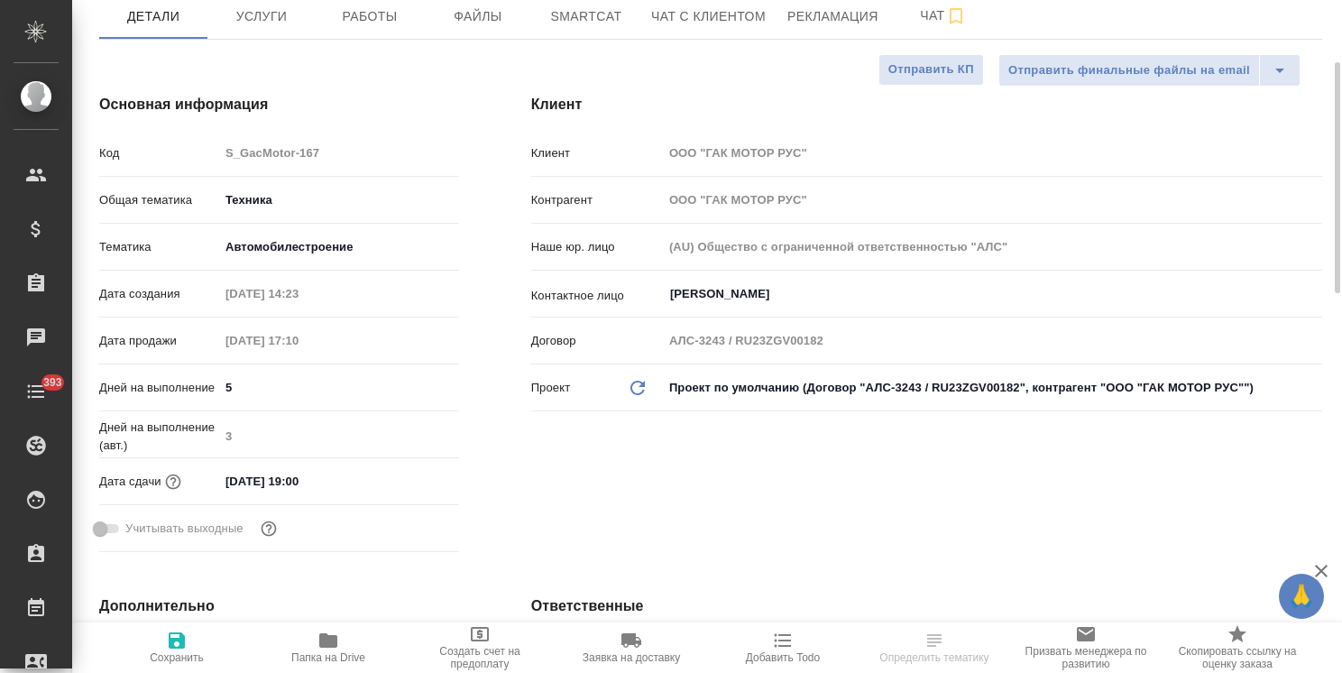
type textarea "x"
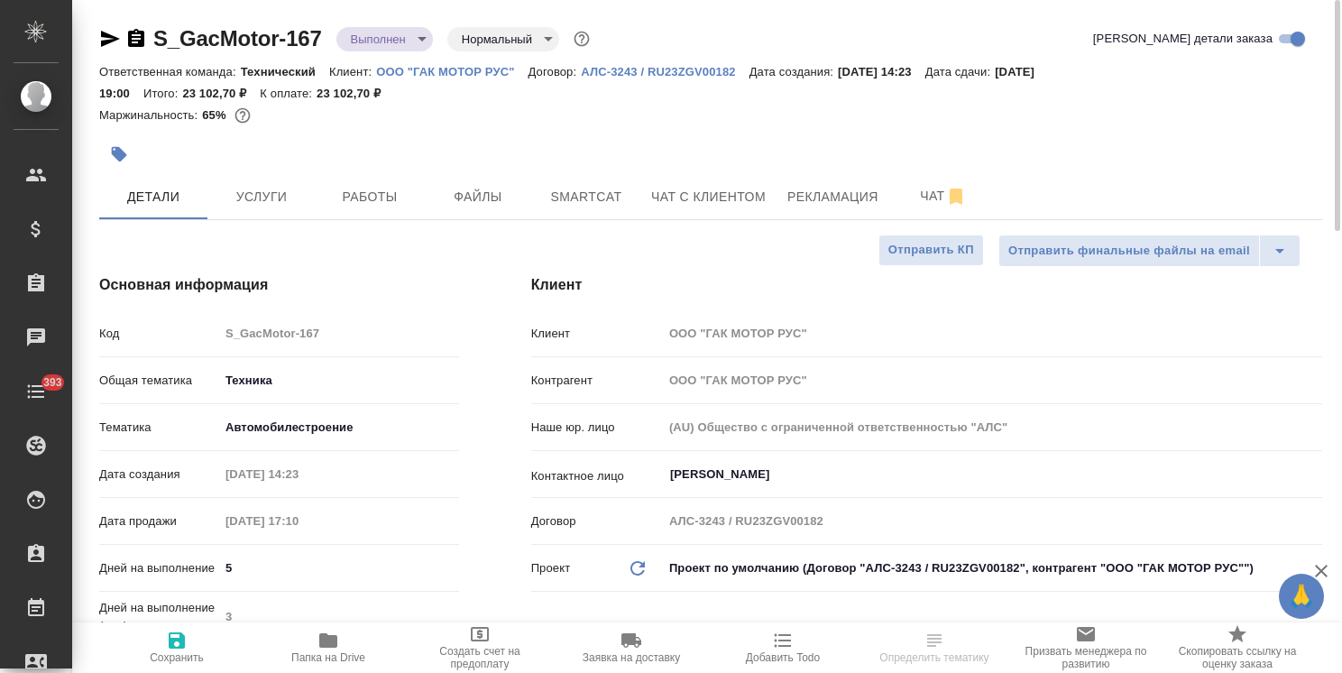
click at [419, 38] on body "🙏 .cls-1 fill:#fff; AWATERA [PERSON_NAME] Спецификации Заказы Чаты 393 Todo Про…" at bounding box center [671, 336] width 1342 height 673
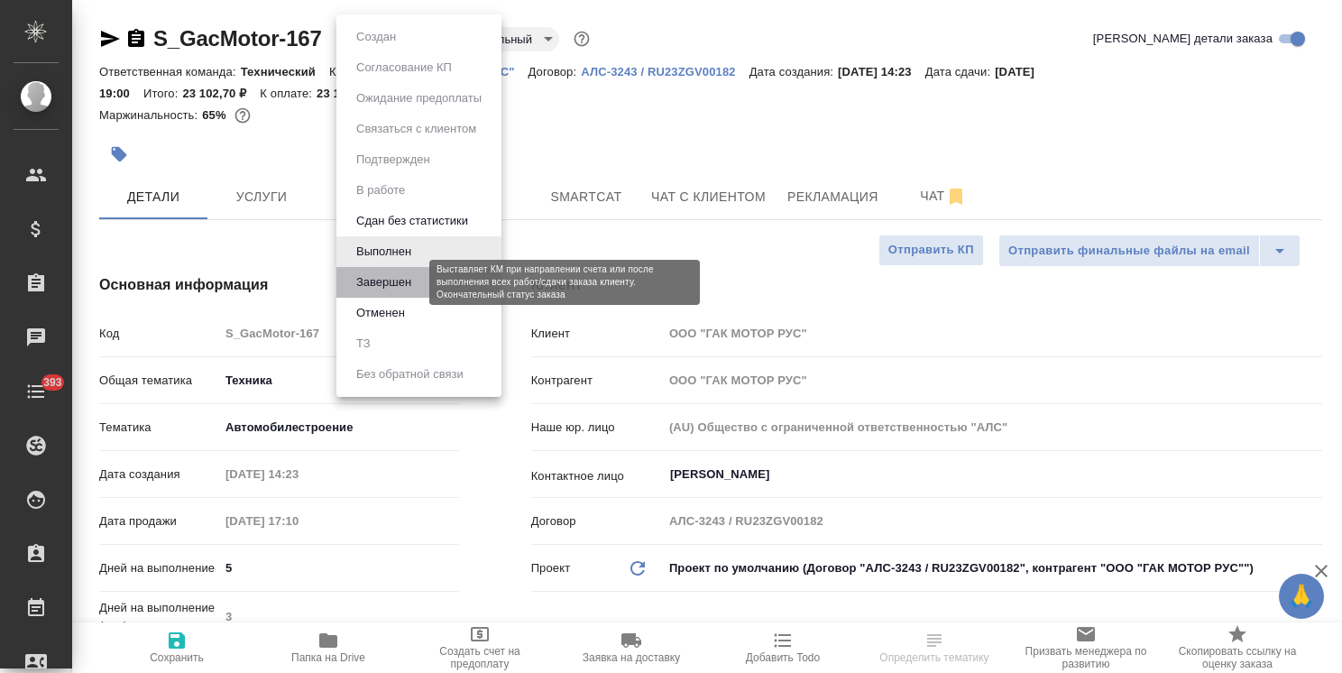
click at [395, 288] on button "Завершен" at bounding box center [384, 282] width 66 height 20
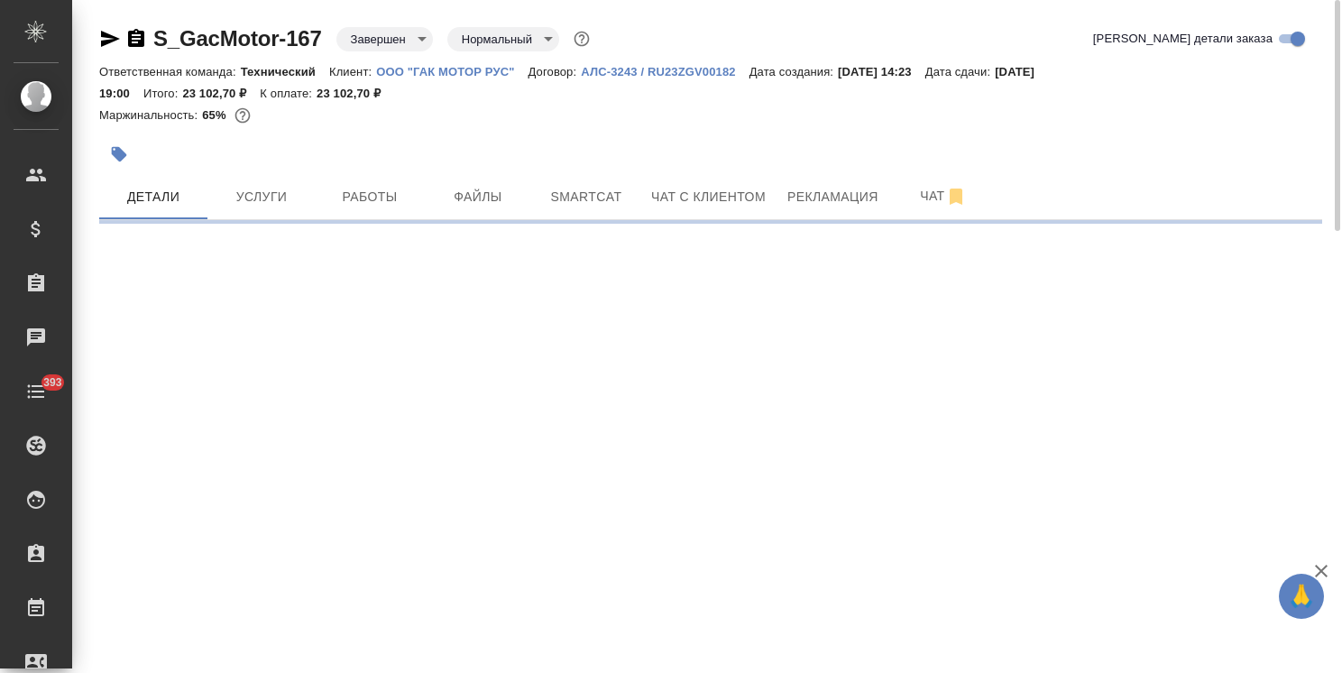
select select "RU"
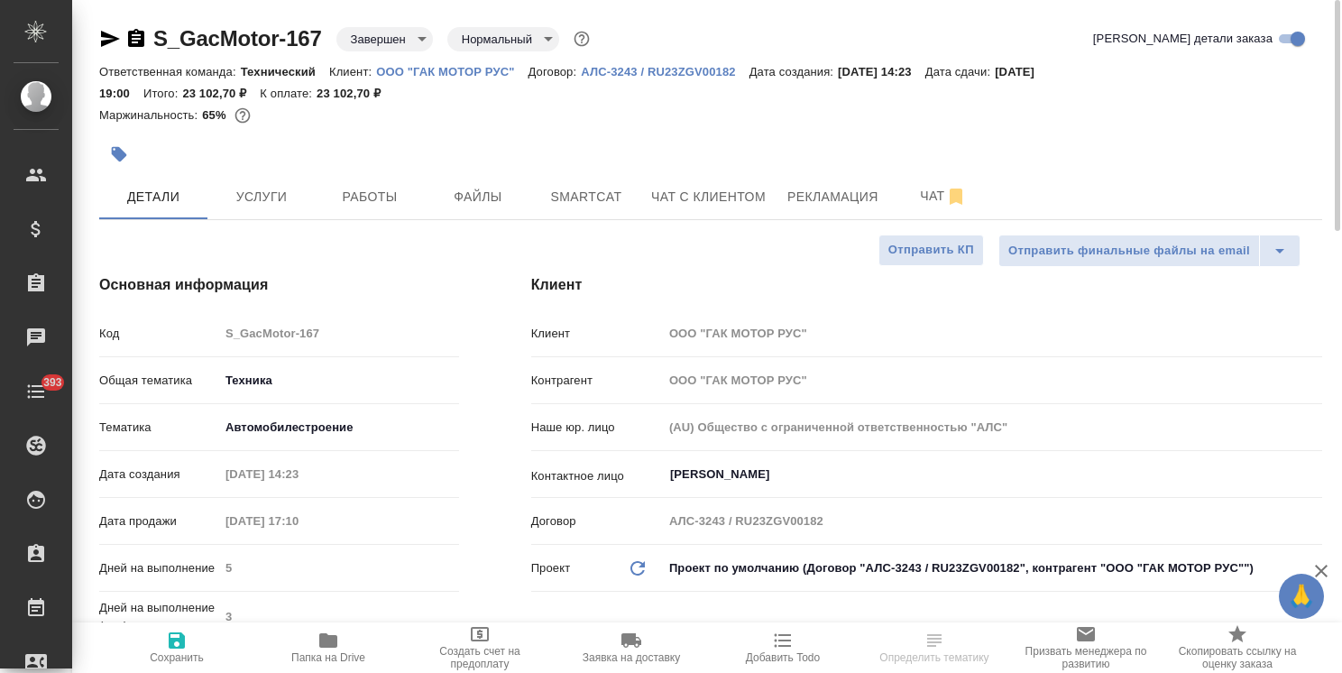
type textarea "x"
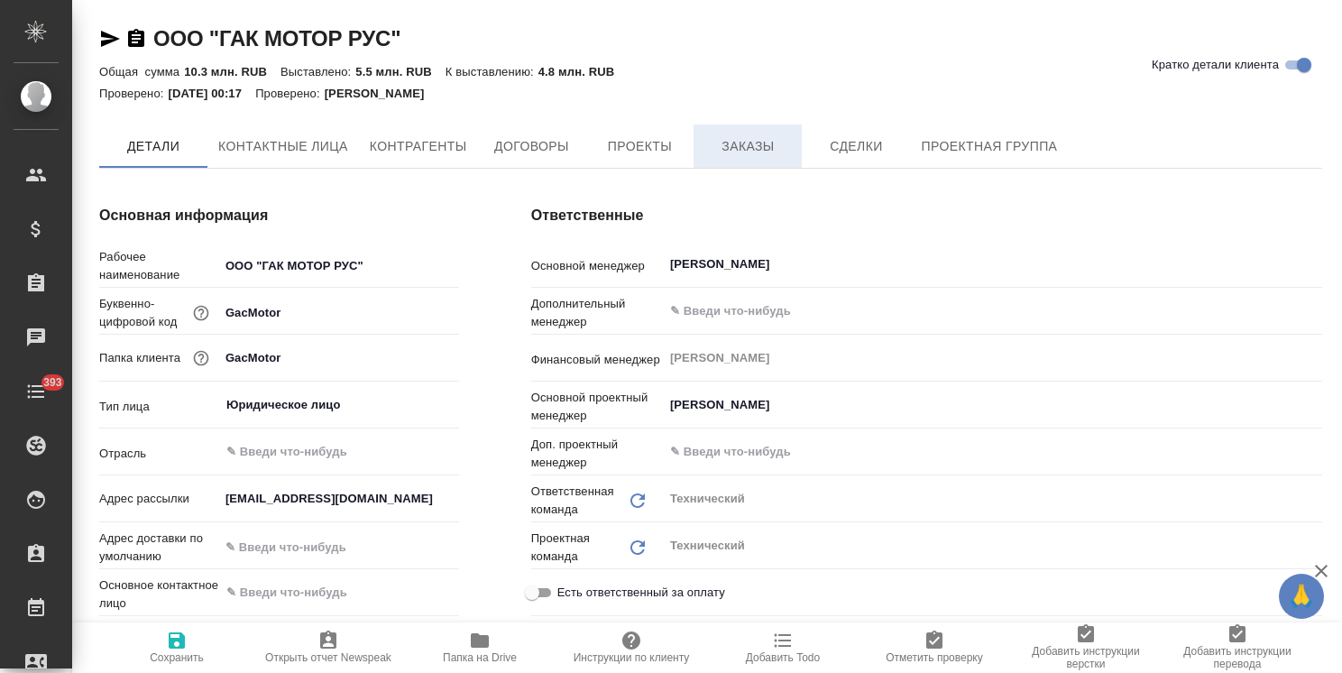
click at [757, 137] on span "Заказы" at bounding box center [747, 146] width 87 height 23
type textarea "x"
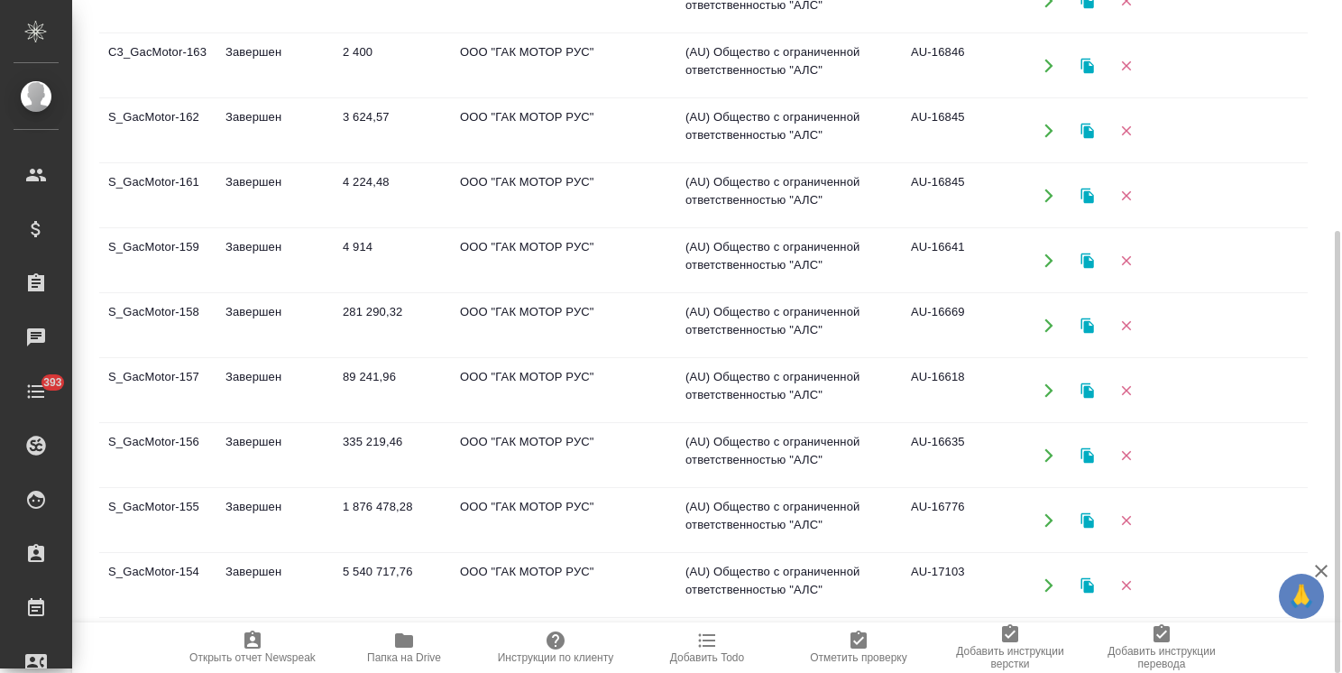
scroll to position [356, 0]
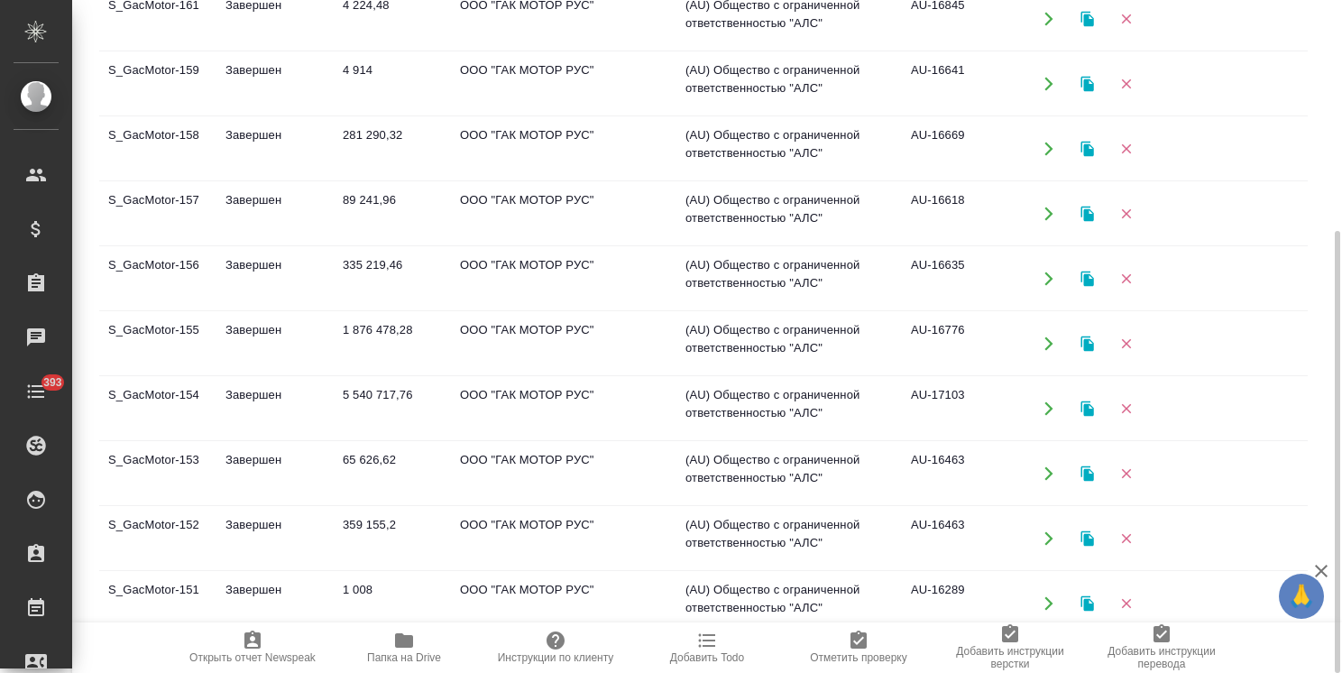
click at [214, 399] on td "S_GacMotor-154" at bounding box center [157, 408] width 117 height 63
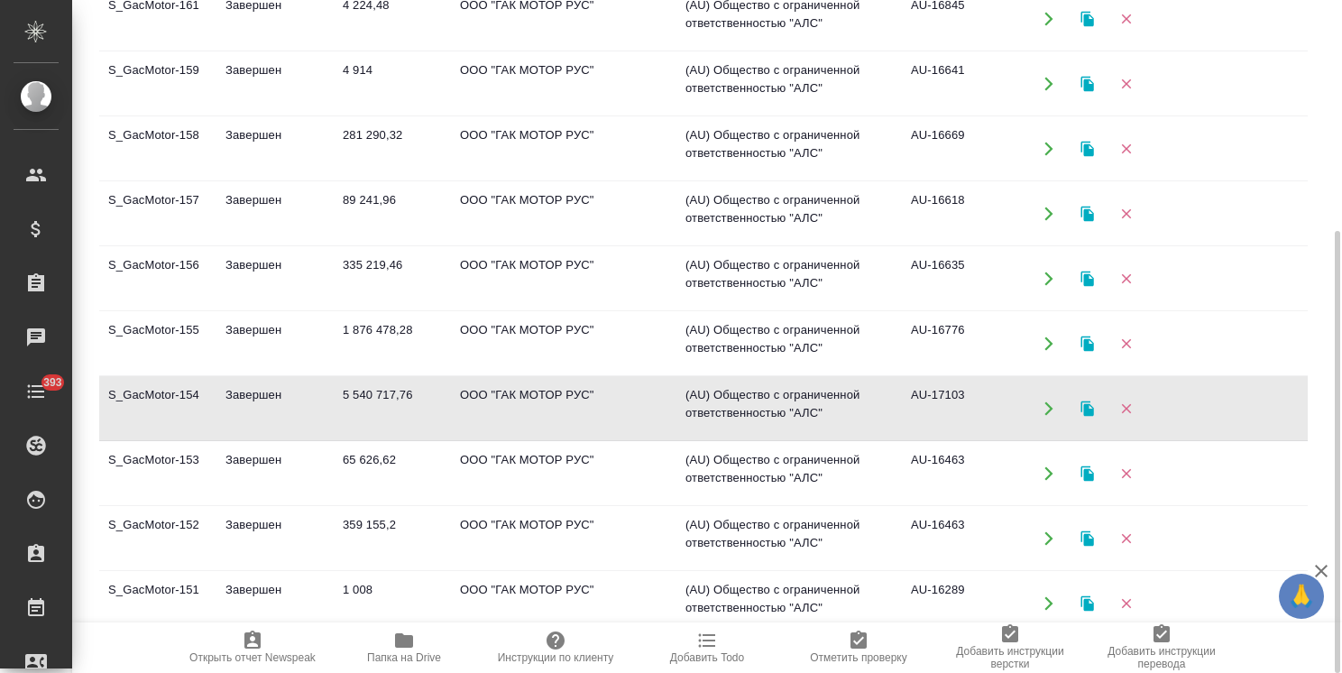
click at [214, 399] on td "S_GacMotor-154" at bounding box center [157, 408] width 117 height 63
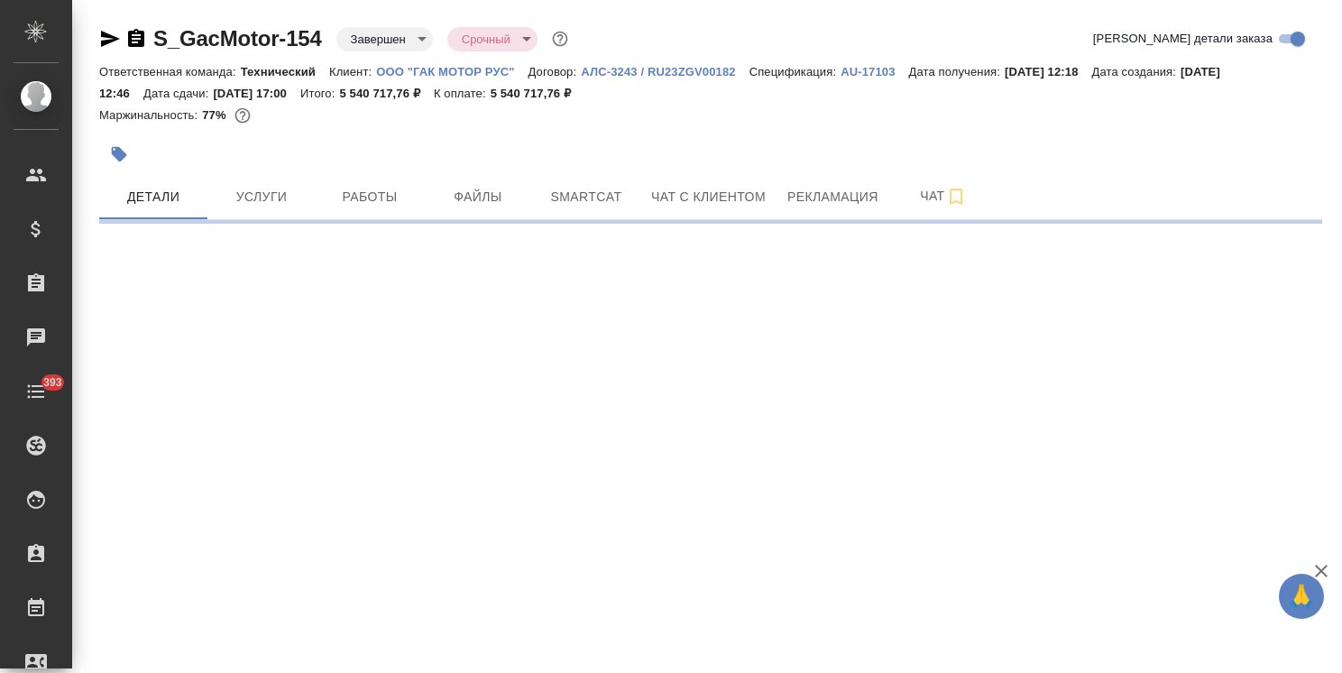
select select "RU"
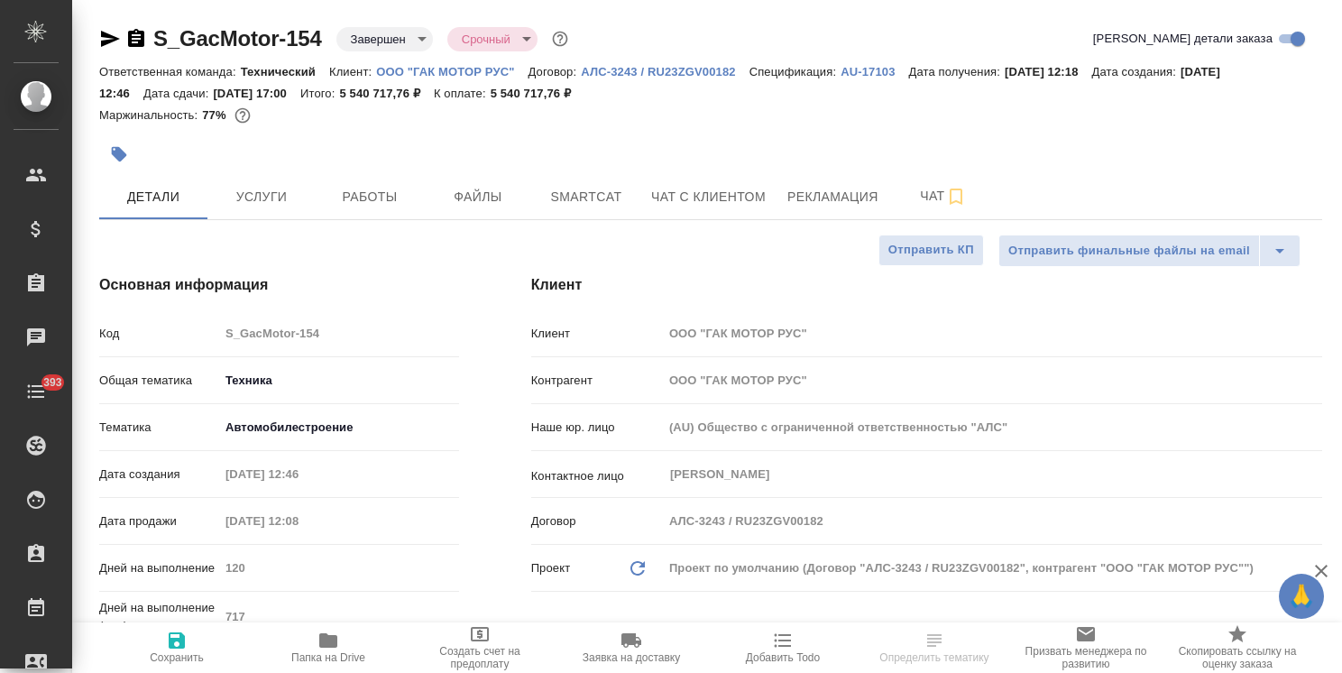
type textarea "x"
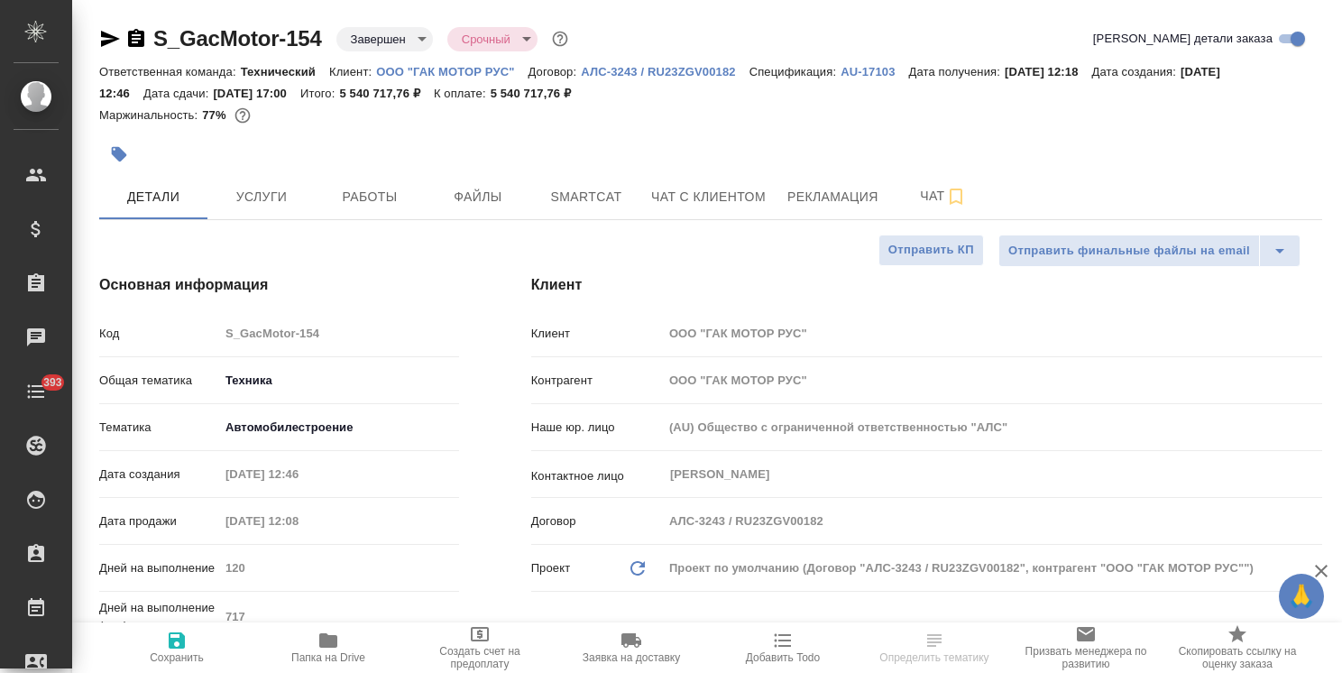
type textarea "x"
click at [851, 60] on div "Ответственная команда: Технический Клиент: ООО "ГАК МОТОР РУС" Договор: АЛС-324…" at bounding box center [710, 81] width 1223 height 43
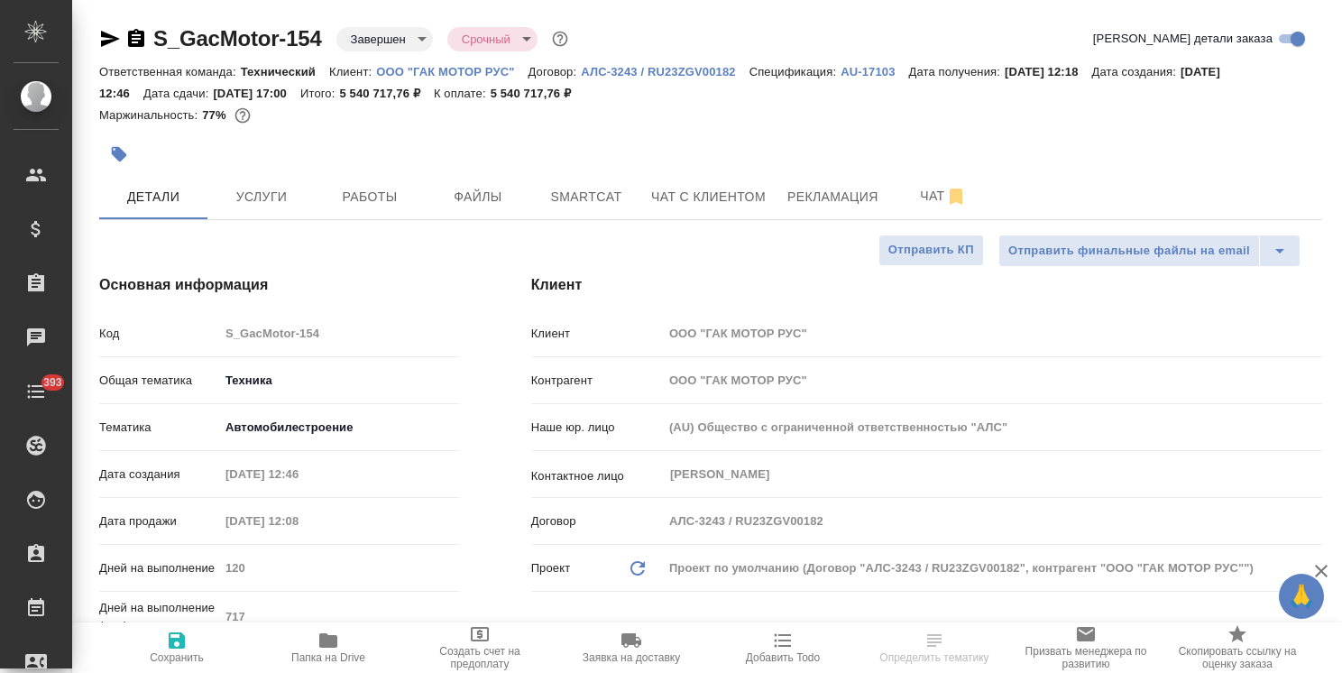
click at [859, 66] on p "AU-17103" at bounding box center [874, 72] width 68 height 14
type textarea "x"
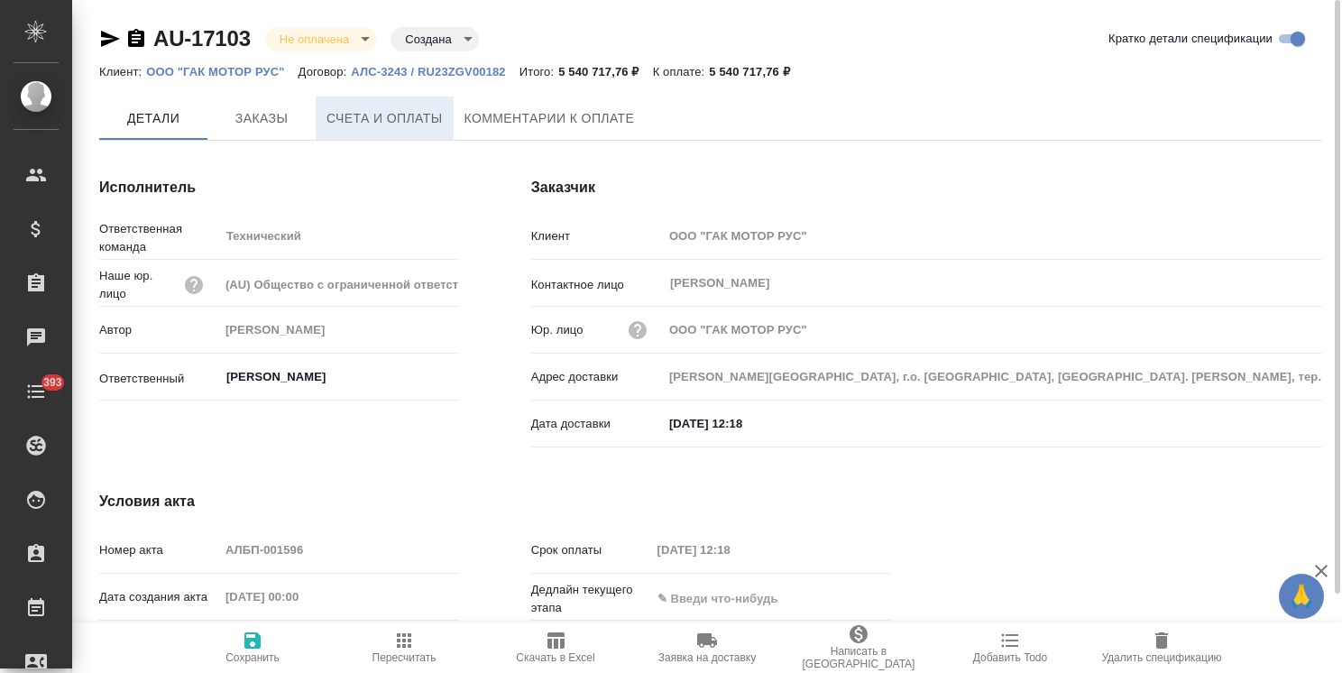
click at [433, 127] on span "Счета и оплаты" at bounding box center [384, 118] width 116 height 23
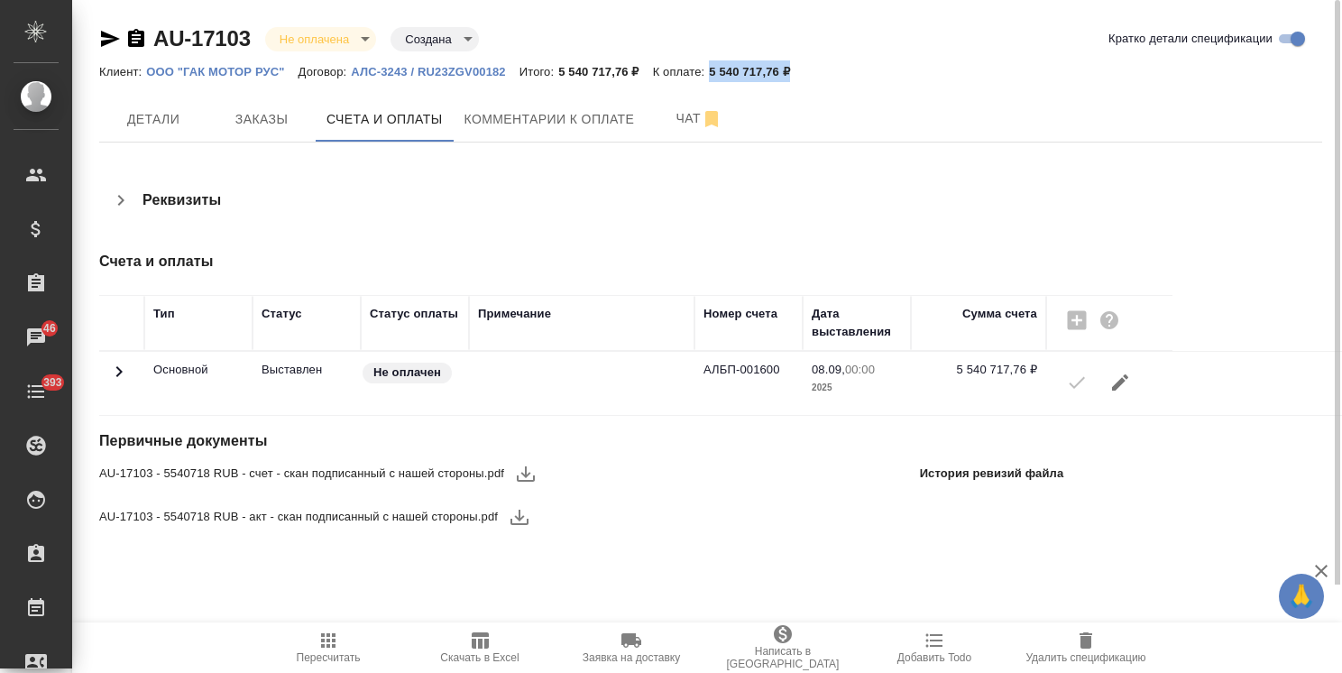
drag, startPoint x: 796, startPoint y: 63, endPoint x: 711, endPoint y: 66, distance: 85.7
click at [711, 66] on div "Клиент: ООО "ГАК МОТОР РУС" Договор: АЛС-3243 / RU23ZGV00182 Итого: 5 540 717,7…" at bounding box center [710, 71] width 1223 height 22
copy p "5 540 717,76 ₽"
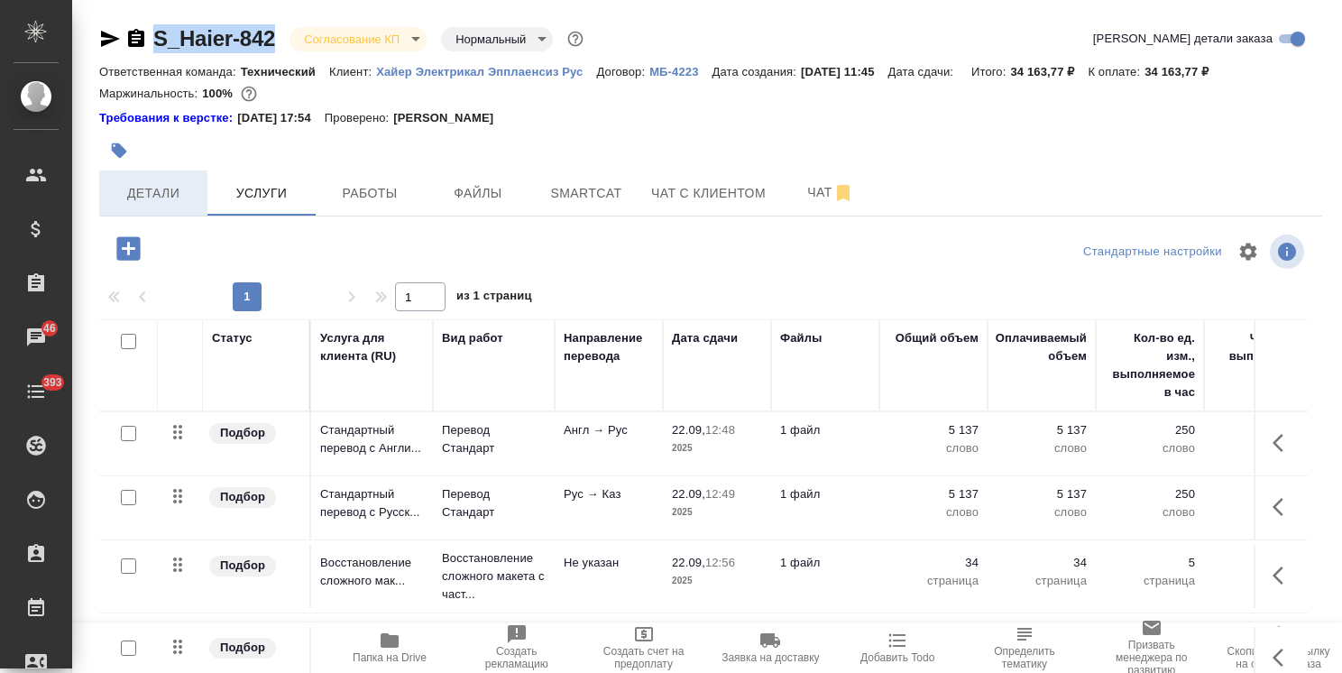
click at [164, 199] on span "Детали" at bounding box center [153, 193] width 87 height 23
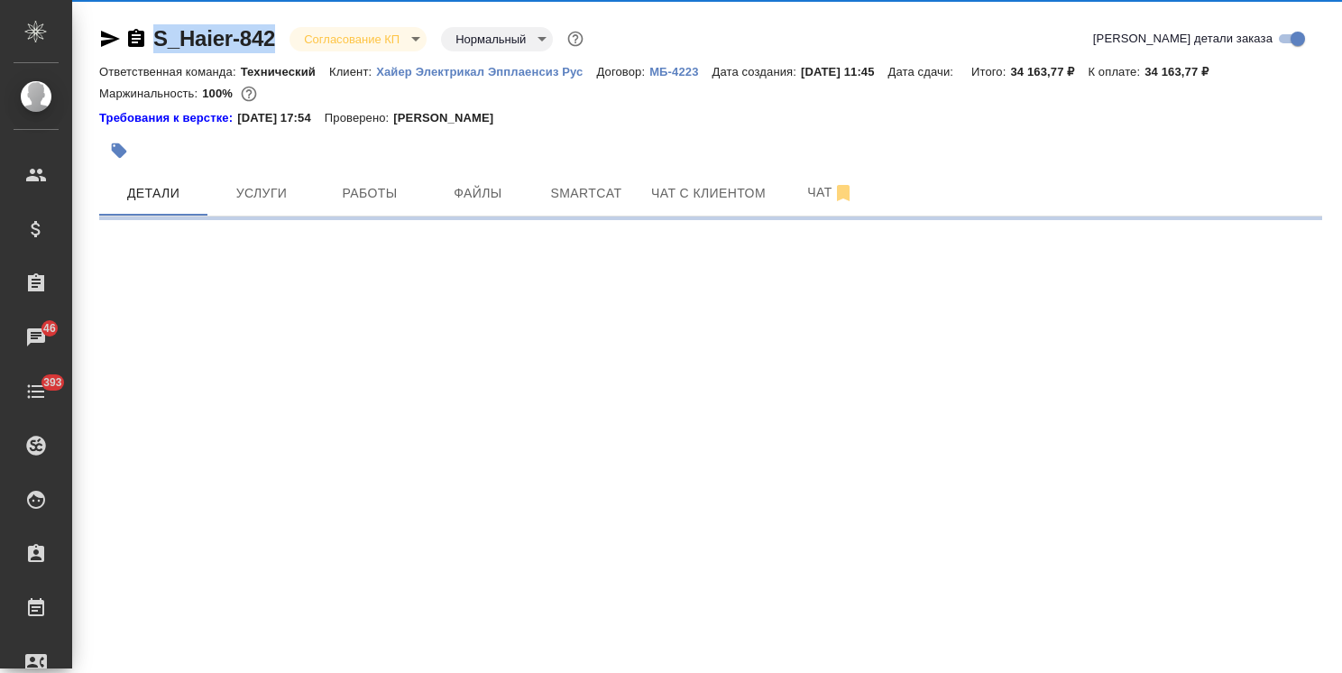
select select "RU"
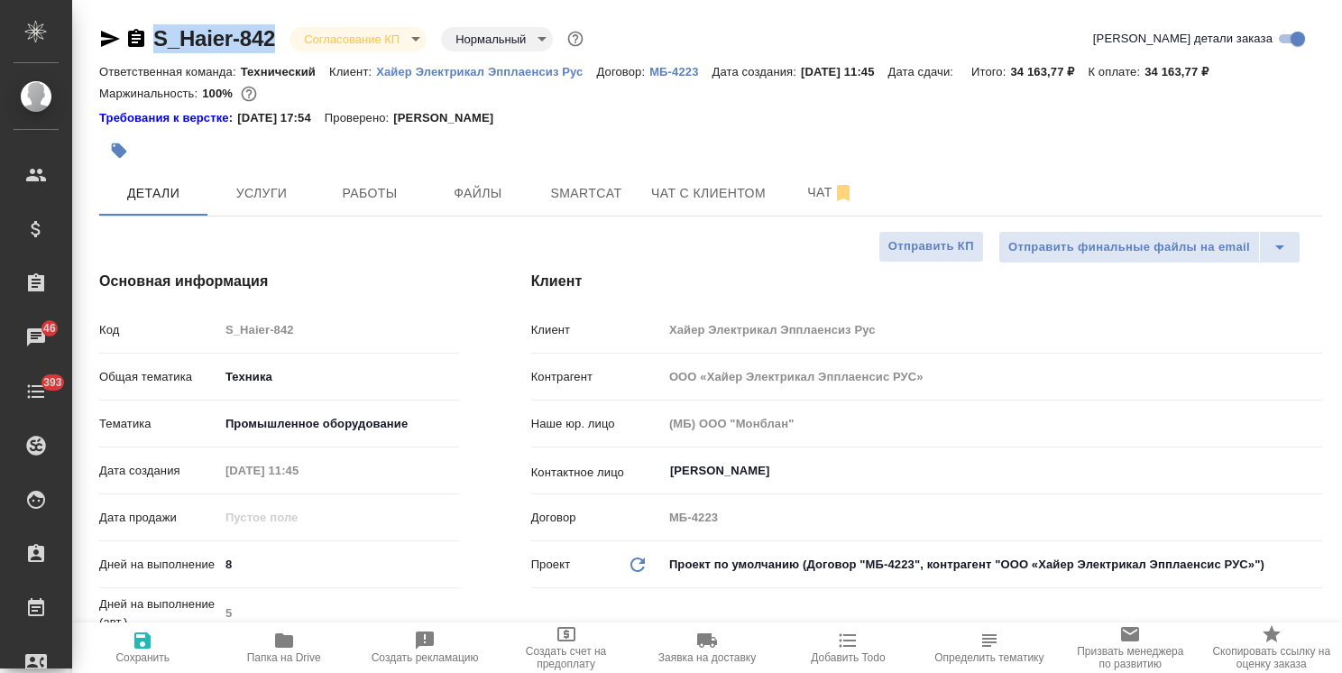
type textarea "x"
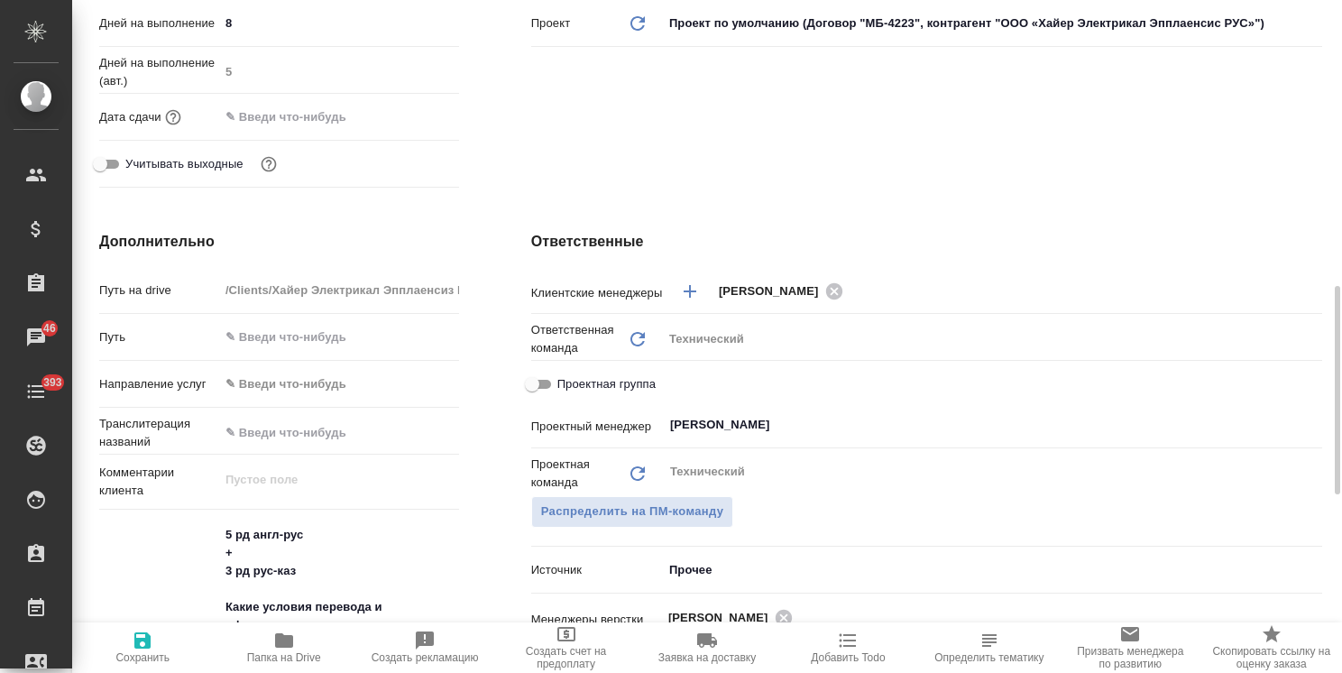
scroll to position [631, 0]
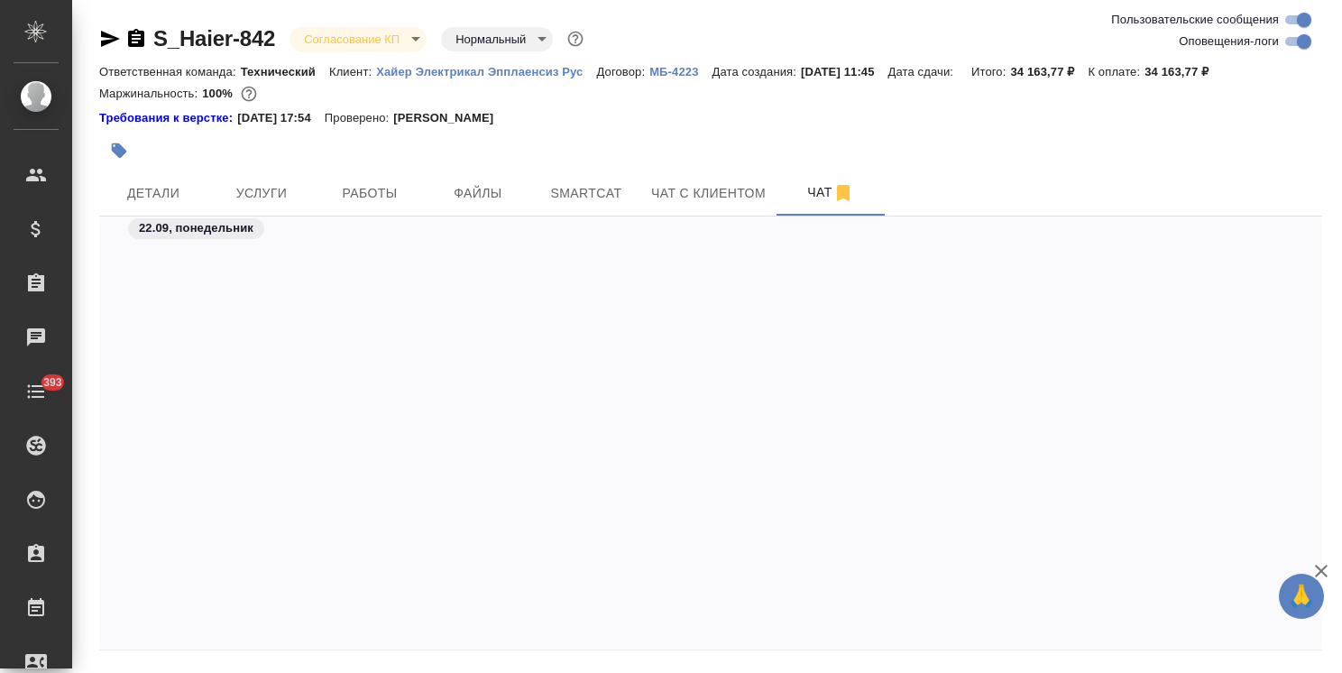
scroll to position [2174, 0]
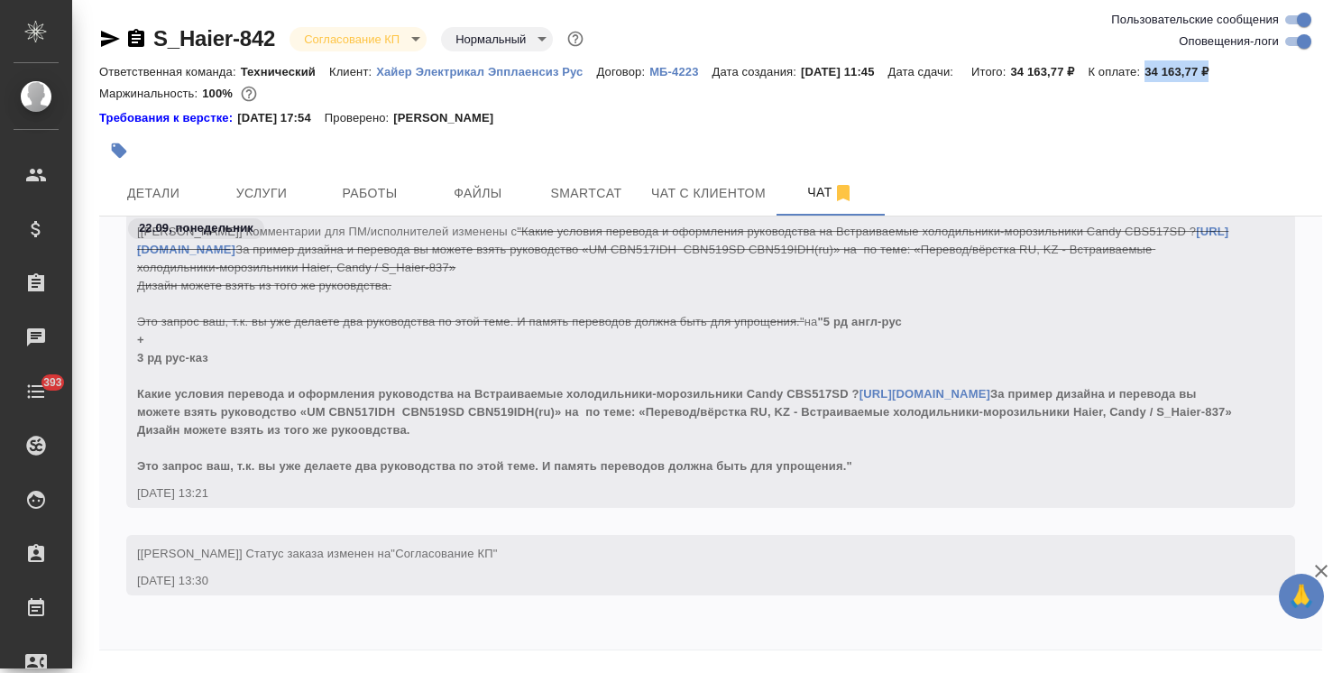
drag, startPoint x: 1254, startPoint y: 67, endPoint x: 1167, endPoint y: 78, distance: 88.1
click at [1167, 78] on div "Ответственная команда: Технический Клиент: Хайер Электрикал Эпплаенсиз Рус Дого…" at bounding box center [710, 71] width 1223 height 22
copy p "34 163,77 ₽"
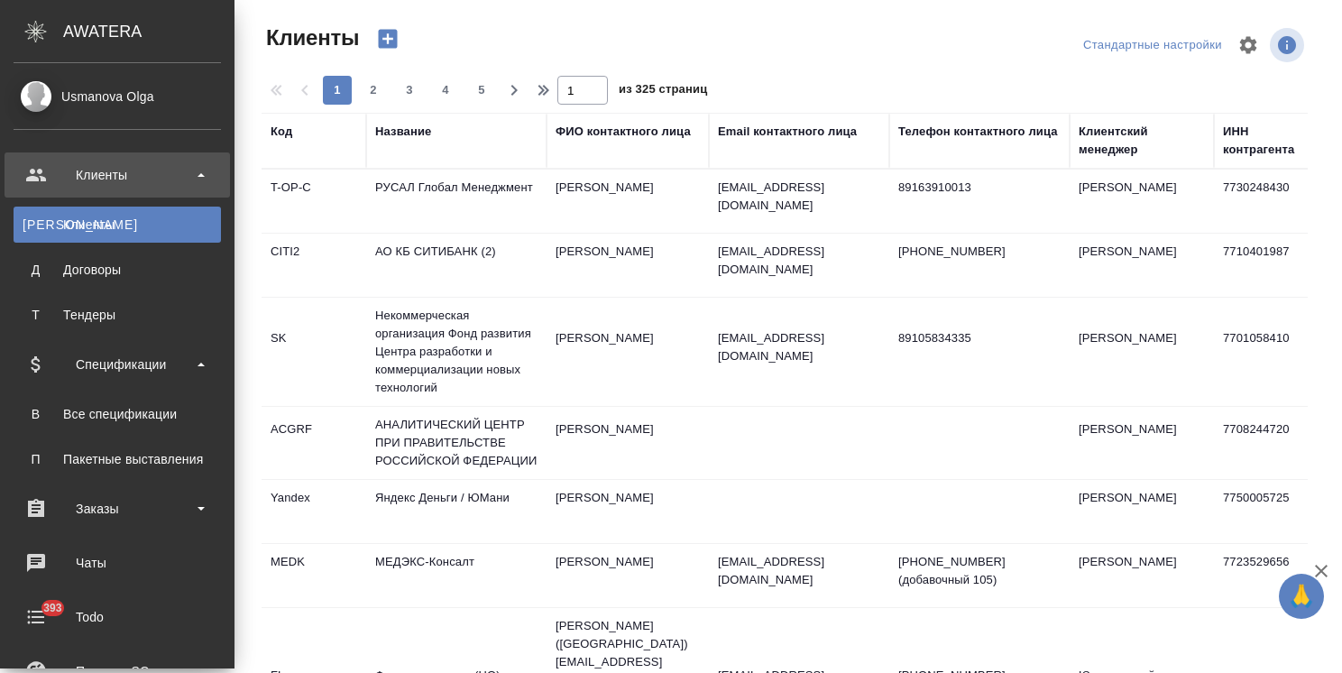
select select "RU"
click at [133, 419] on div "Все спецификации" at bounding box center [117, 414] width 189 height 18
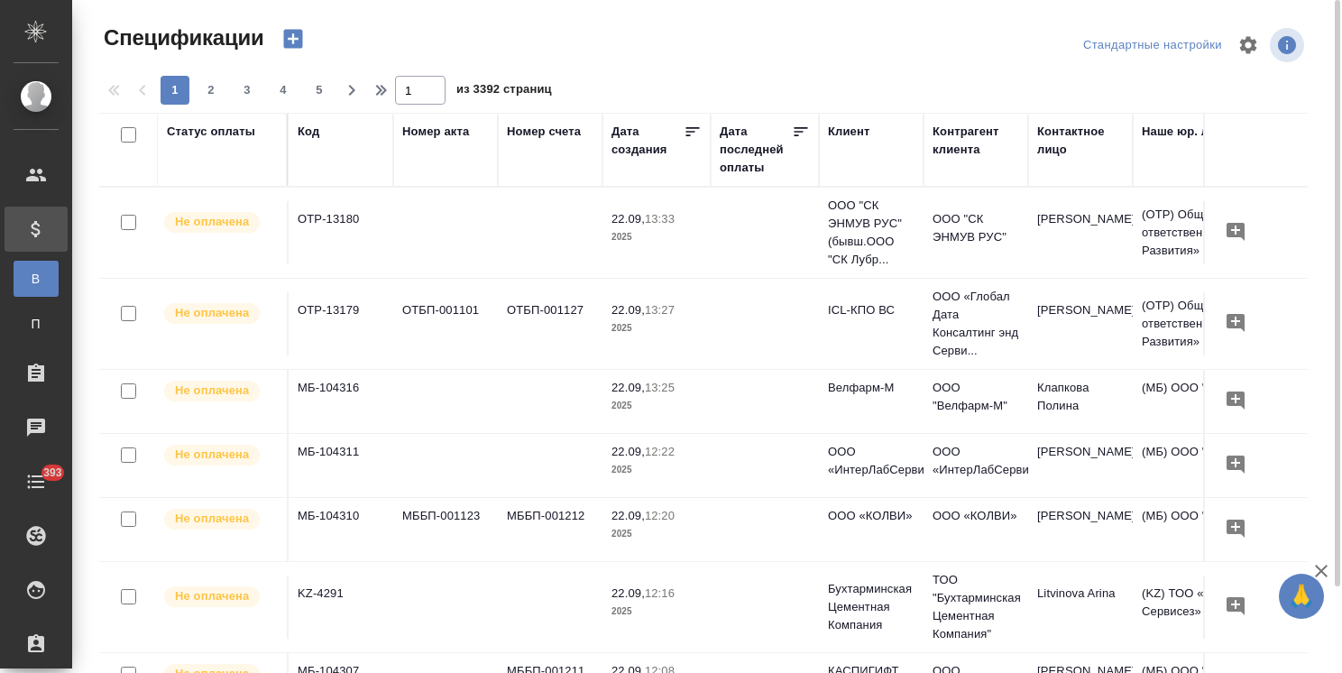
click at [307, 129] on div "Код" at bounding box center [309, 132] width 22 height 18
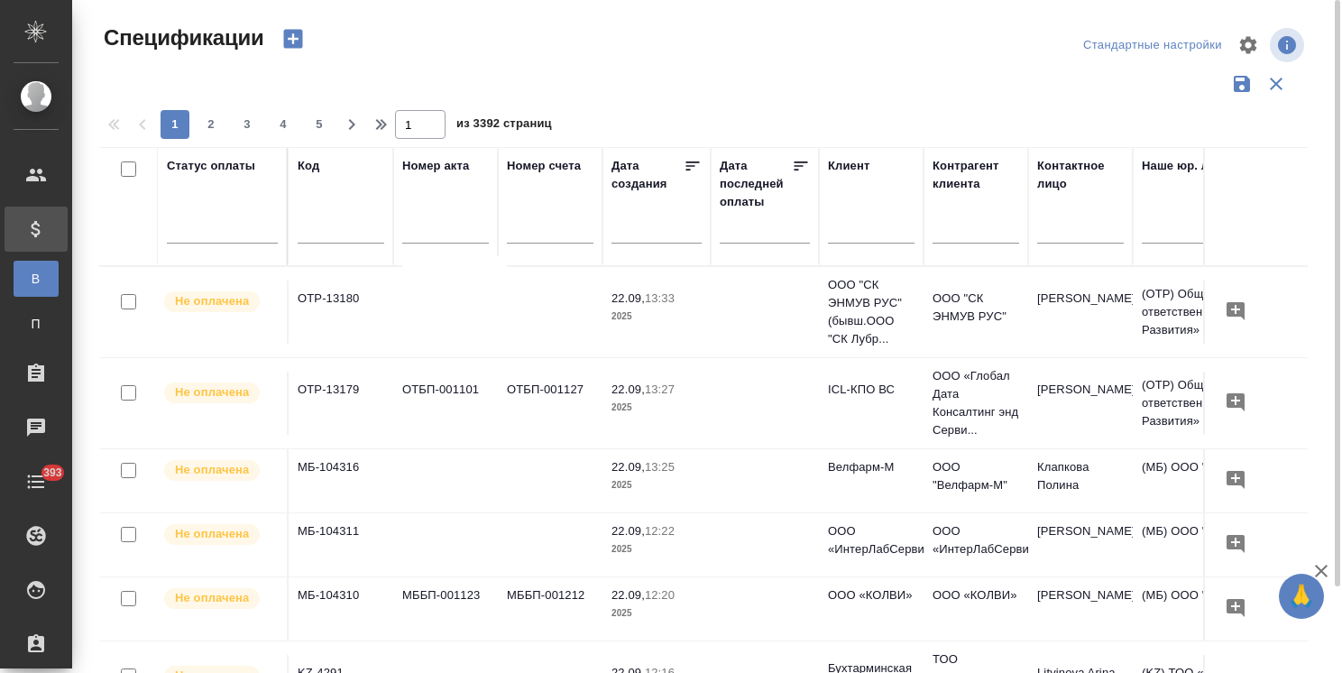
click at [313, 238] on input "text" at bounding box center [341, 231] width 87 height 23
paste input "OTP-13089"
type input "OTP-13089"
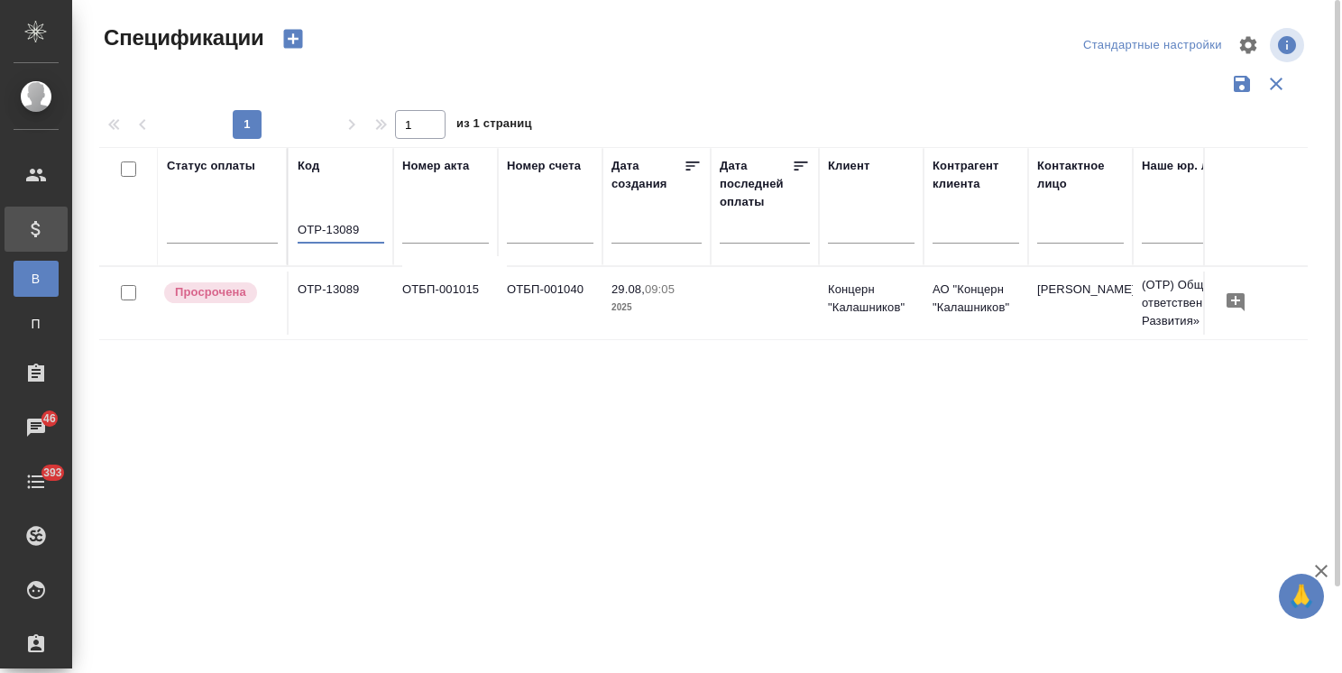
click at [324, 287] on td "OTP-13089" at bounding box center [341, 302] width 105 height 63
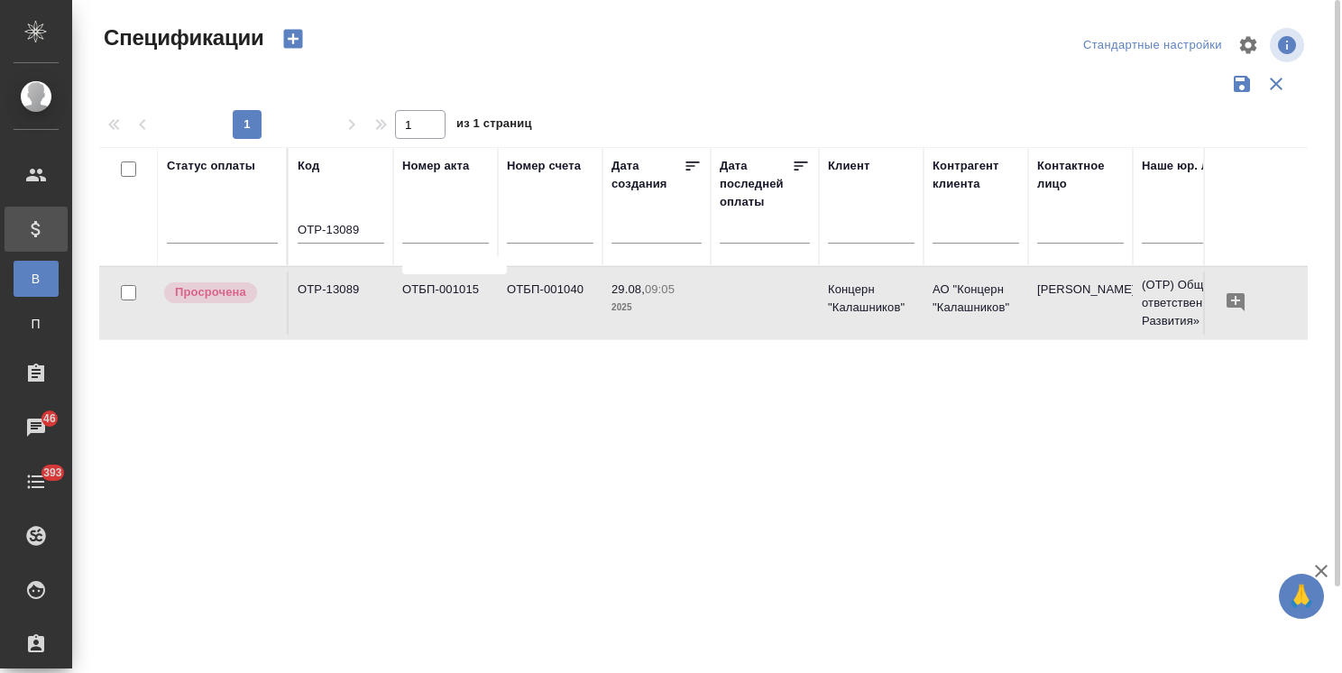
click at [324, 287] on td "OTP-13089" at bounding box center [341, 302] width 105 height 63
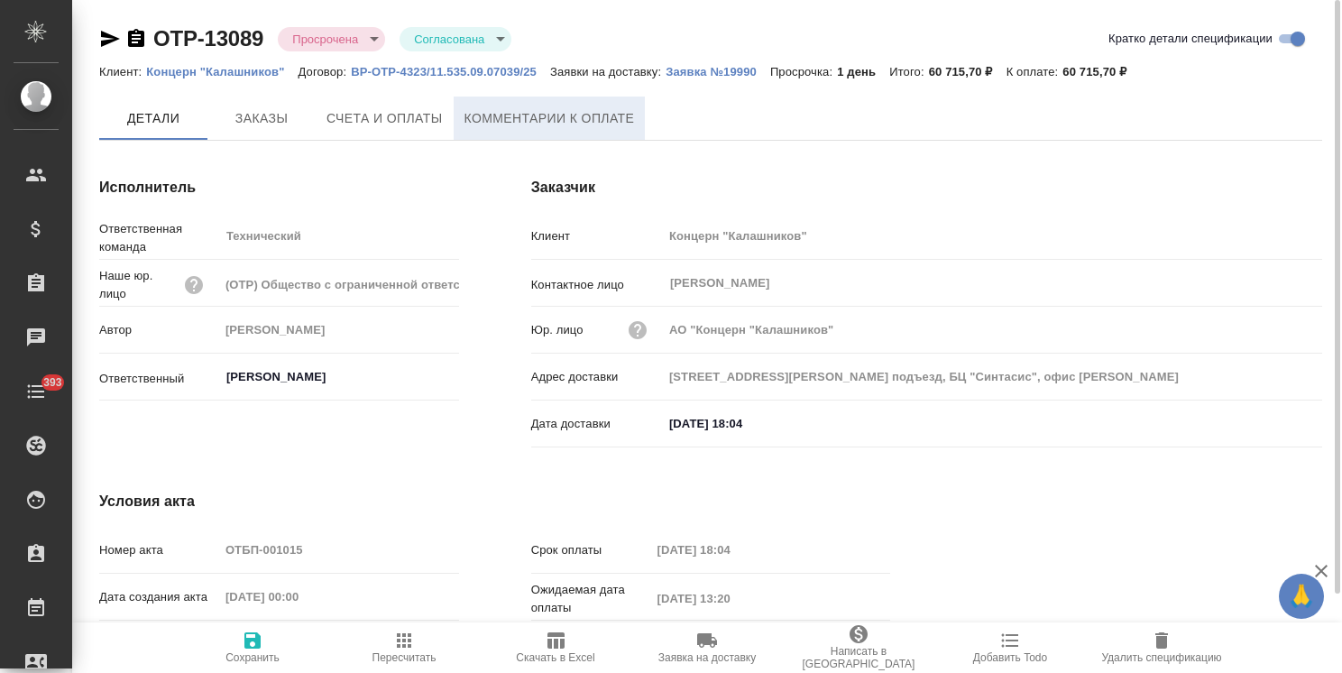
click at [501, 124] on span "Комментарии к оплате" at bounding box center [549, 118] width 170 height 23
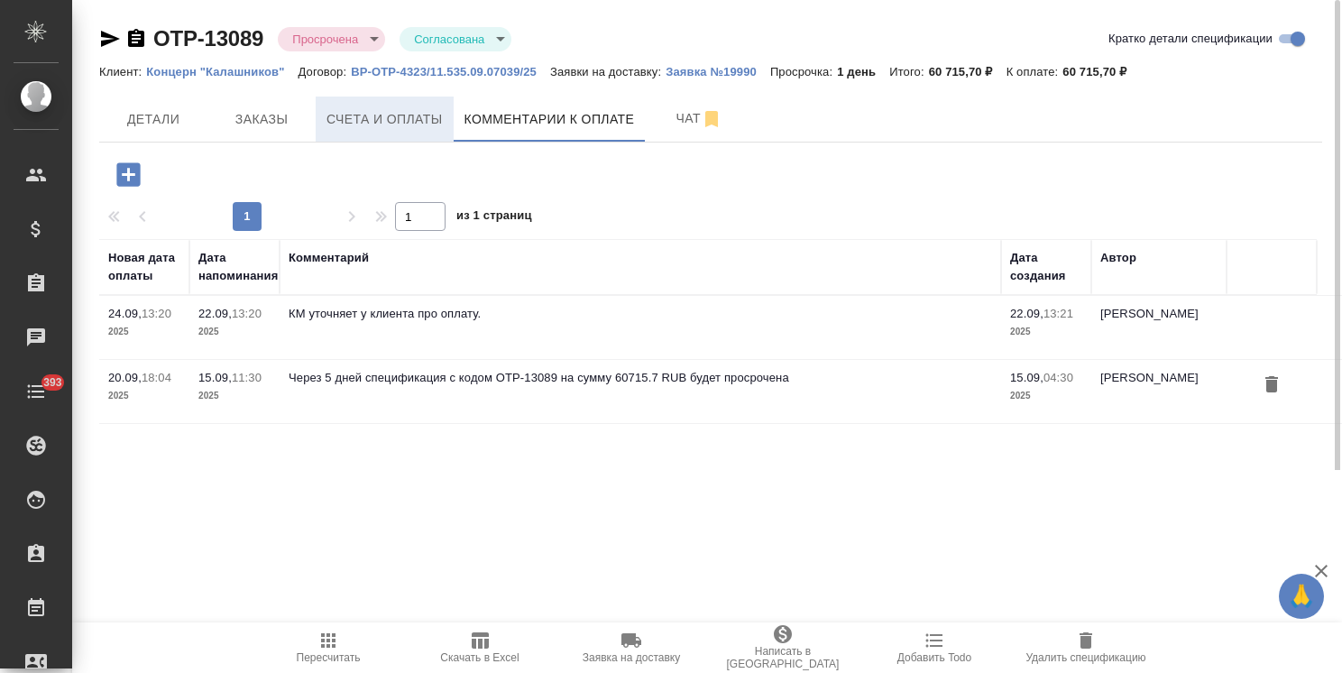
click at [356, 126] on span "Счета и оплаты" at bounding box center [384, 119] width 116 height 23
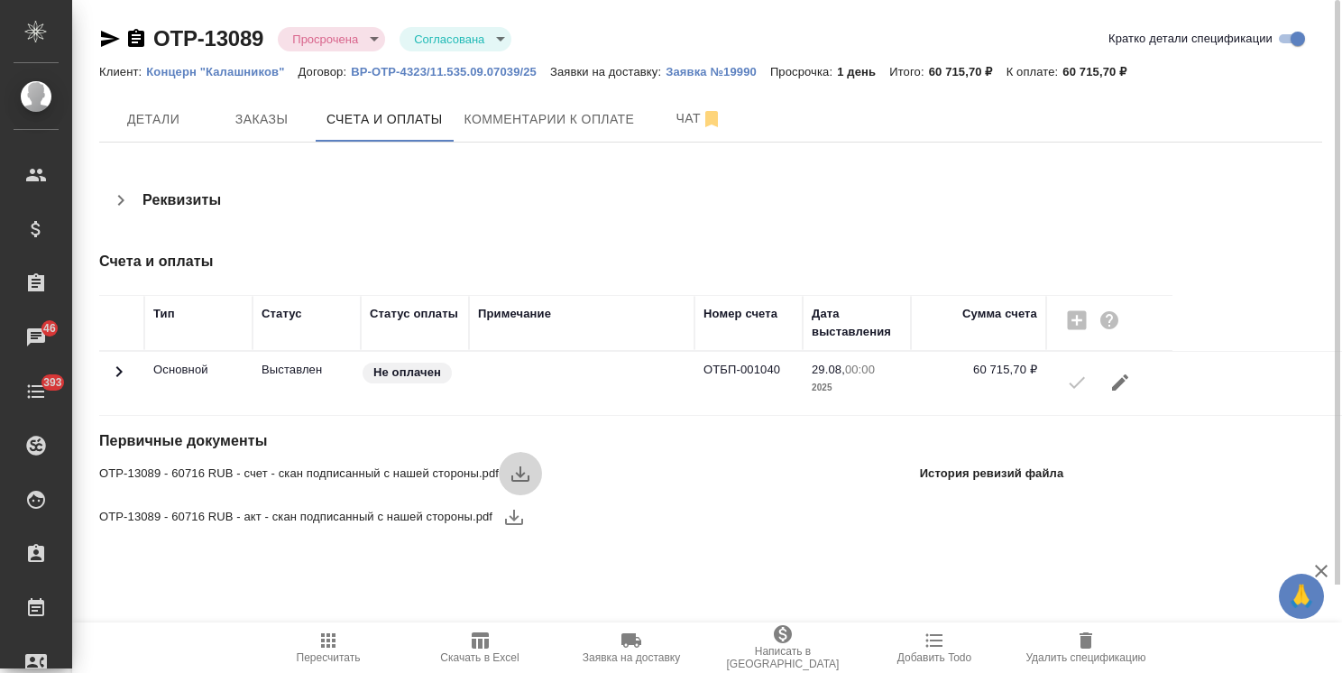
click at [528, 471] on icon "button" at bounding box center [520, 474] width 22 height 22
click at [511, 516] on icon "button" at bounding box center [514, 516] width 18 height 15
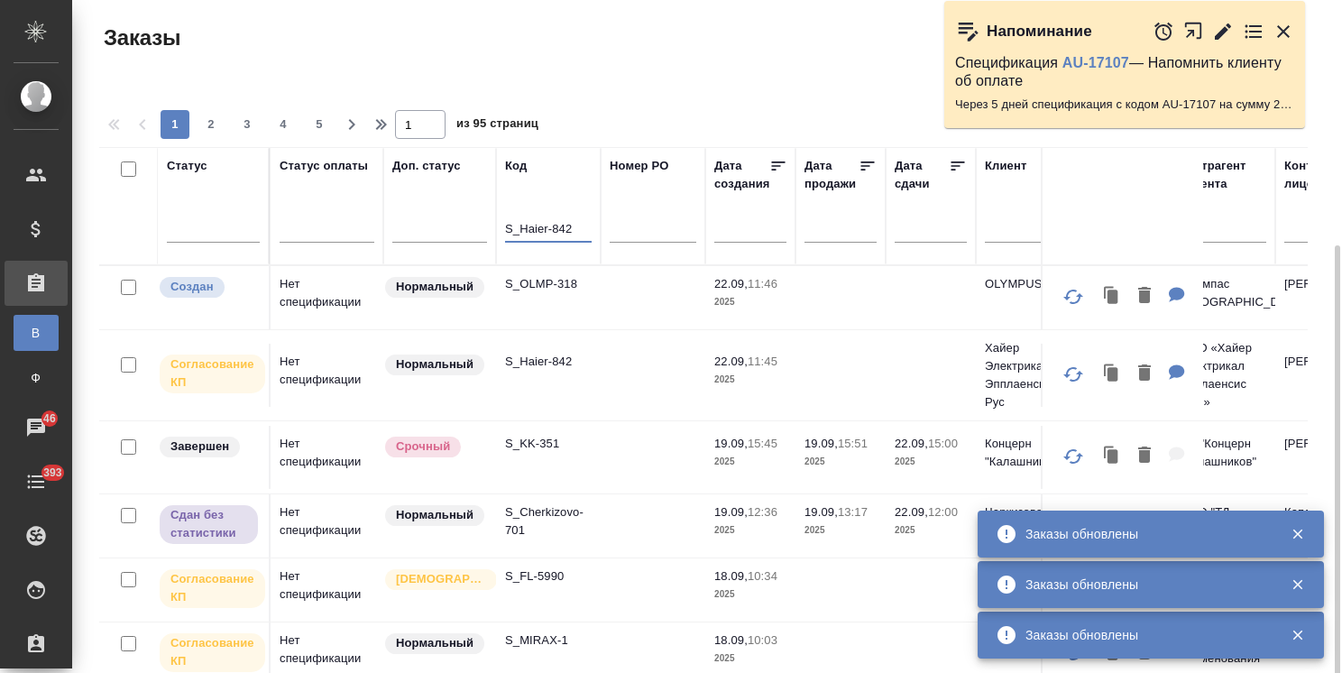
scroll to position [133, 0]
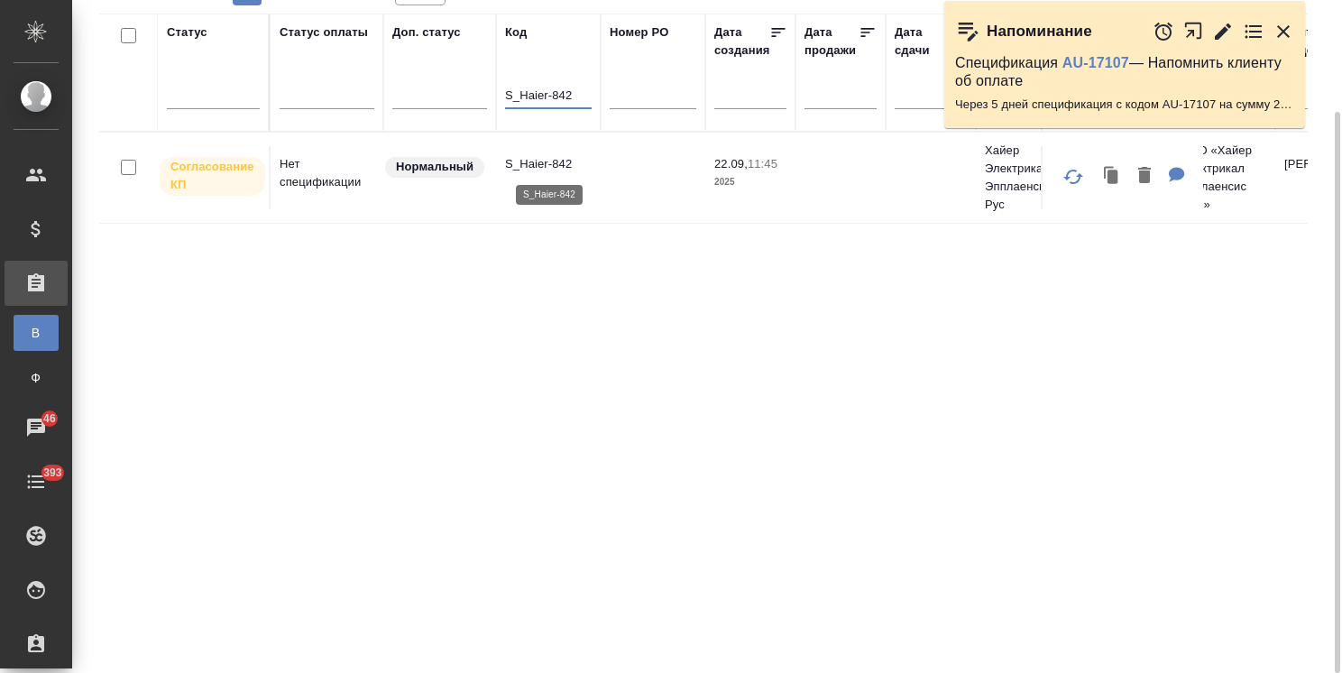
type input "S_Haier-842"
click at [559, 155] on p "S_Haier-842" at bounding box center [548, 164] width 87 height 18
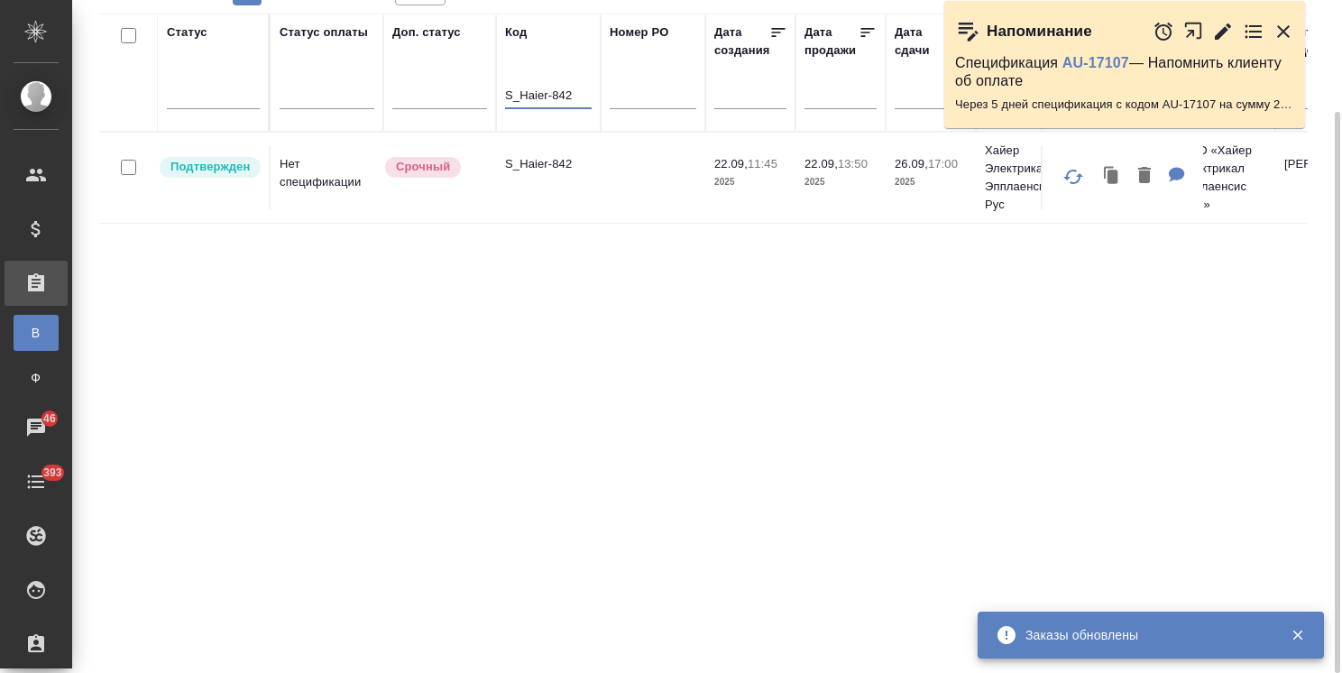
drag, startPoint x: 577, startPoint y: 87, endPoint x: 566, endPoint y: 88, distance: 11.0
click at [566, 88] on input "S_Haier-842" at bounding box center [548, 97] width 87 height 23
click at [566, 150] on td "S_Haier-842" at bounding box center [548, 177] width 105 height 63
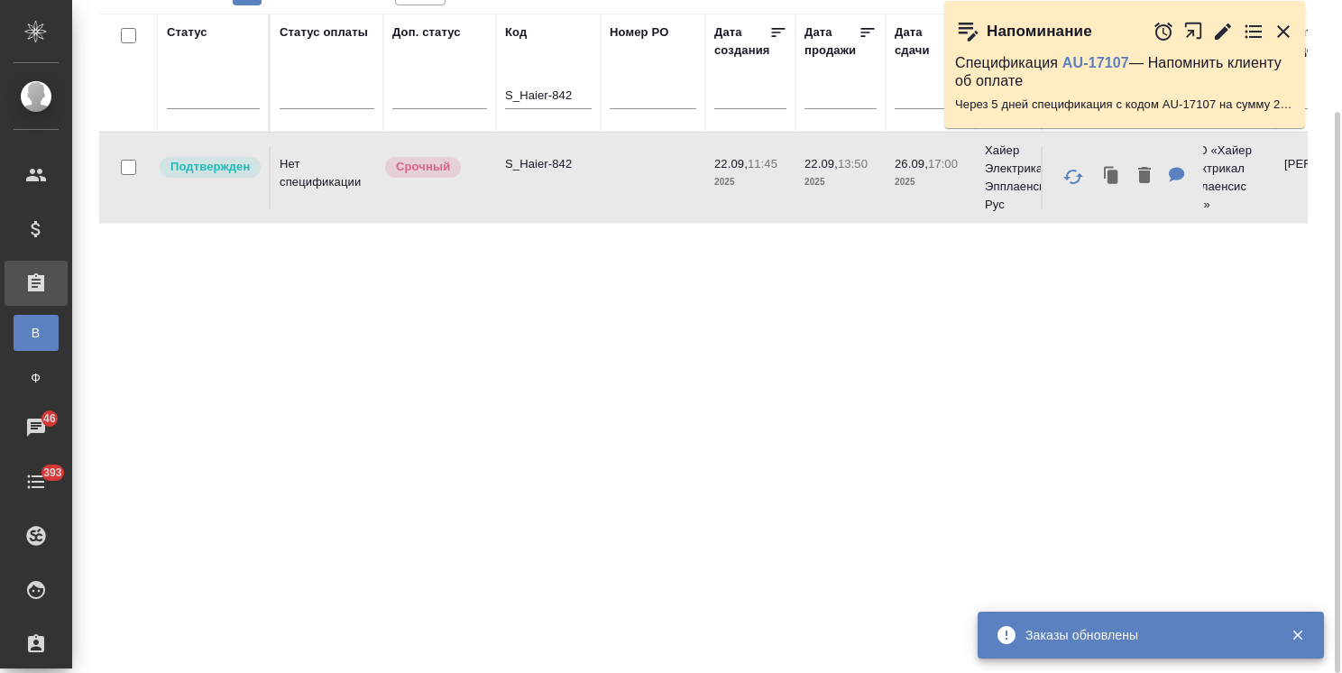
click at [548, 160] on p "S_Haier-842" at bounding box center [548, 164] width 87 height 18
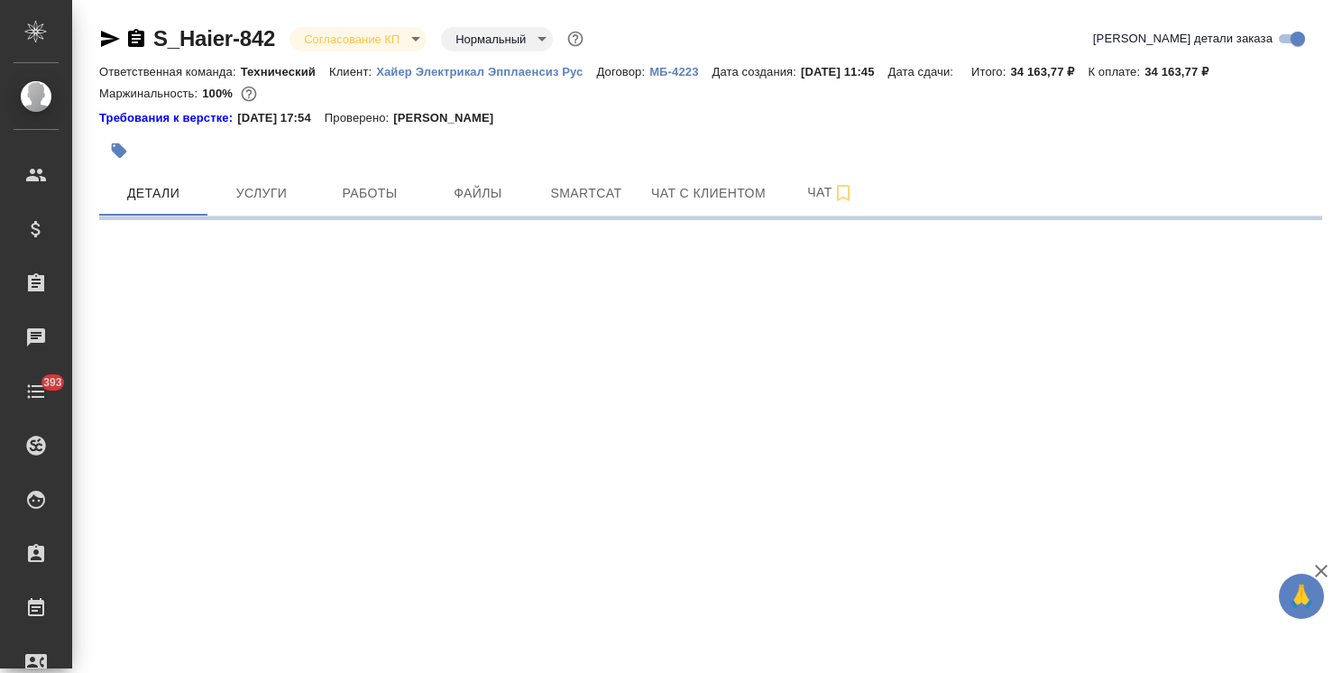
select select "RU"
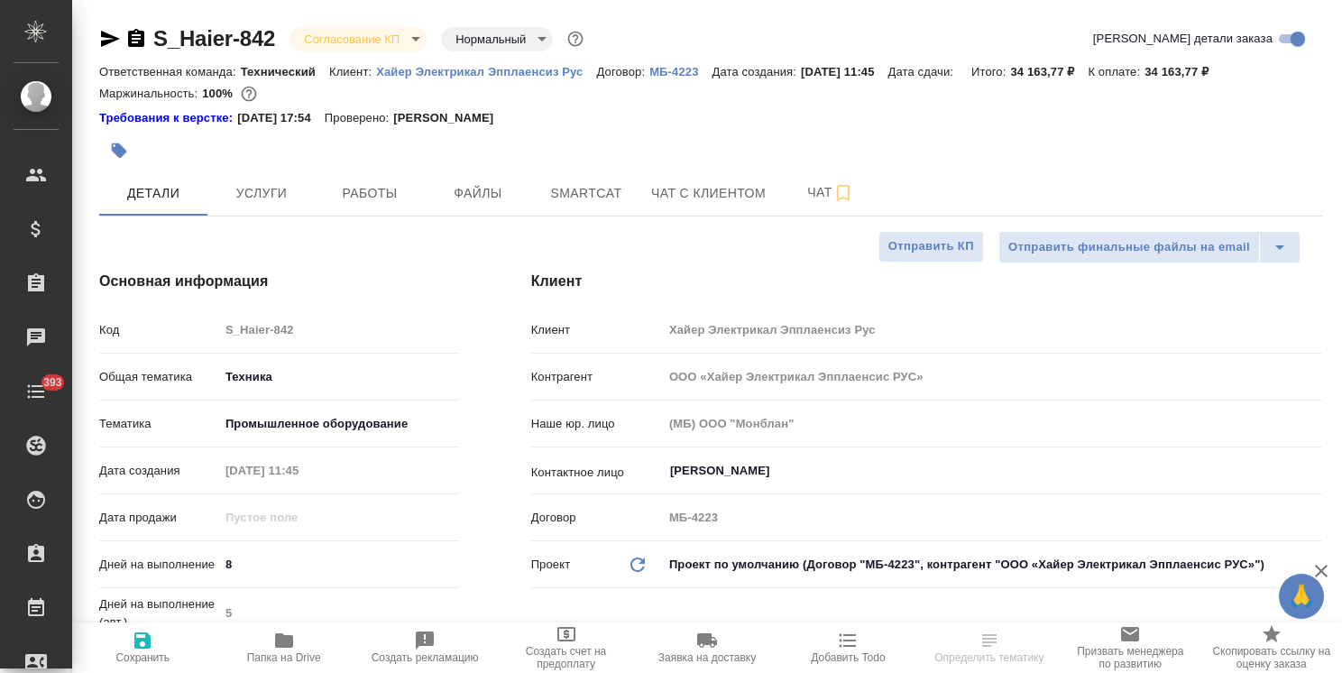
type textarea "x"
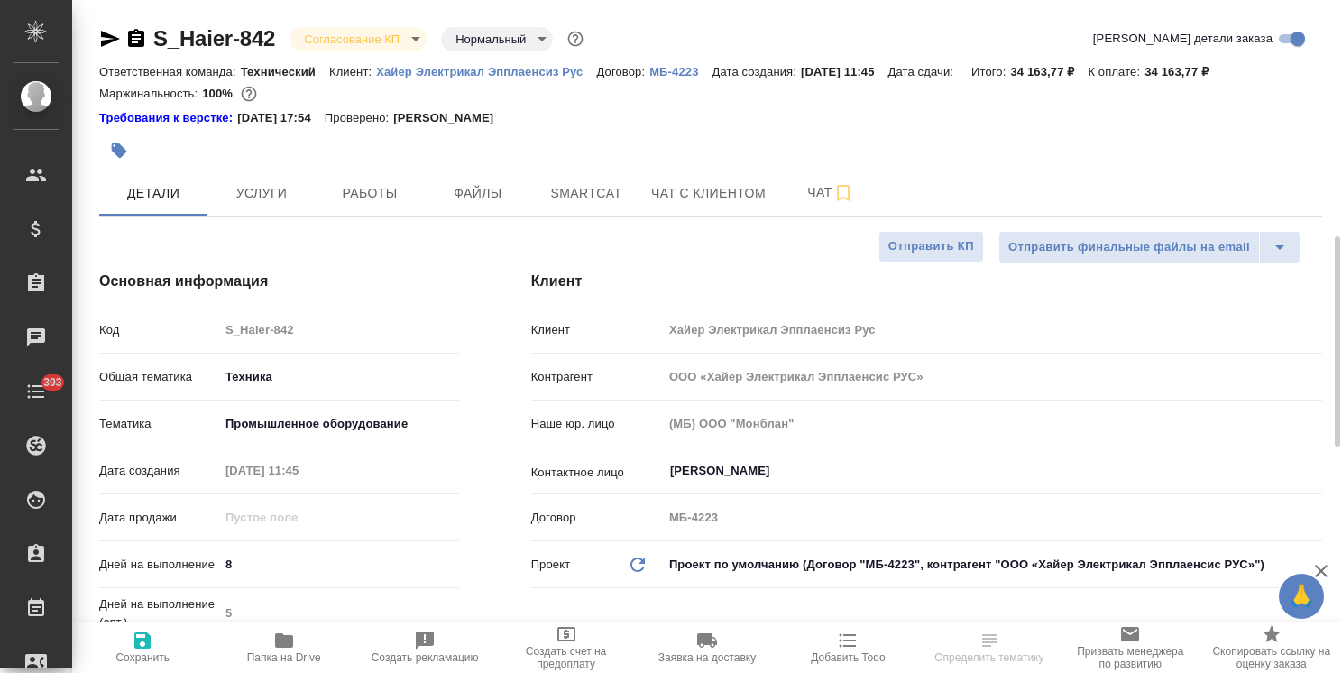
type textarea "x"
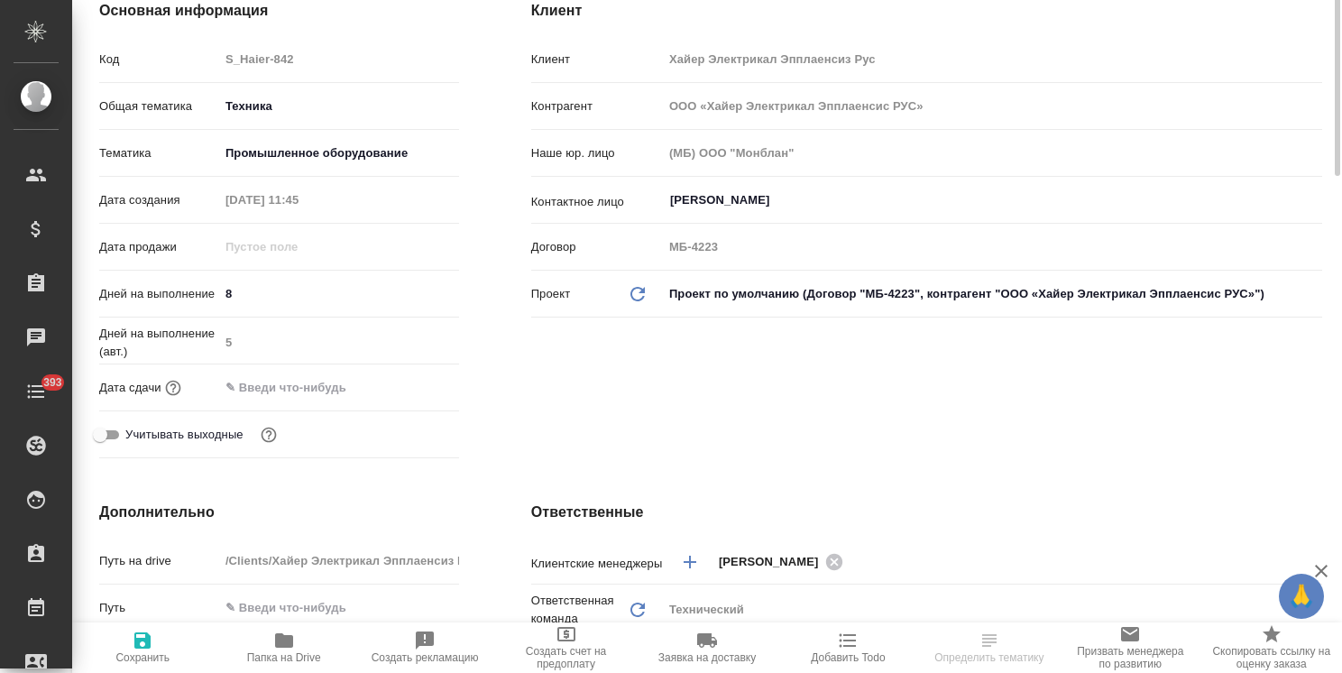
type textarea "x"
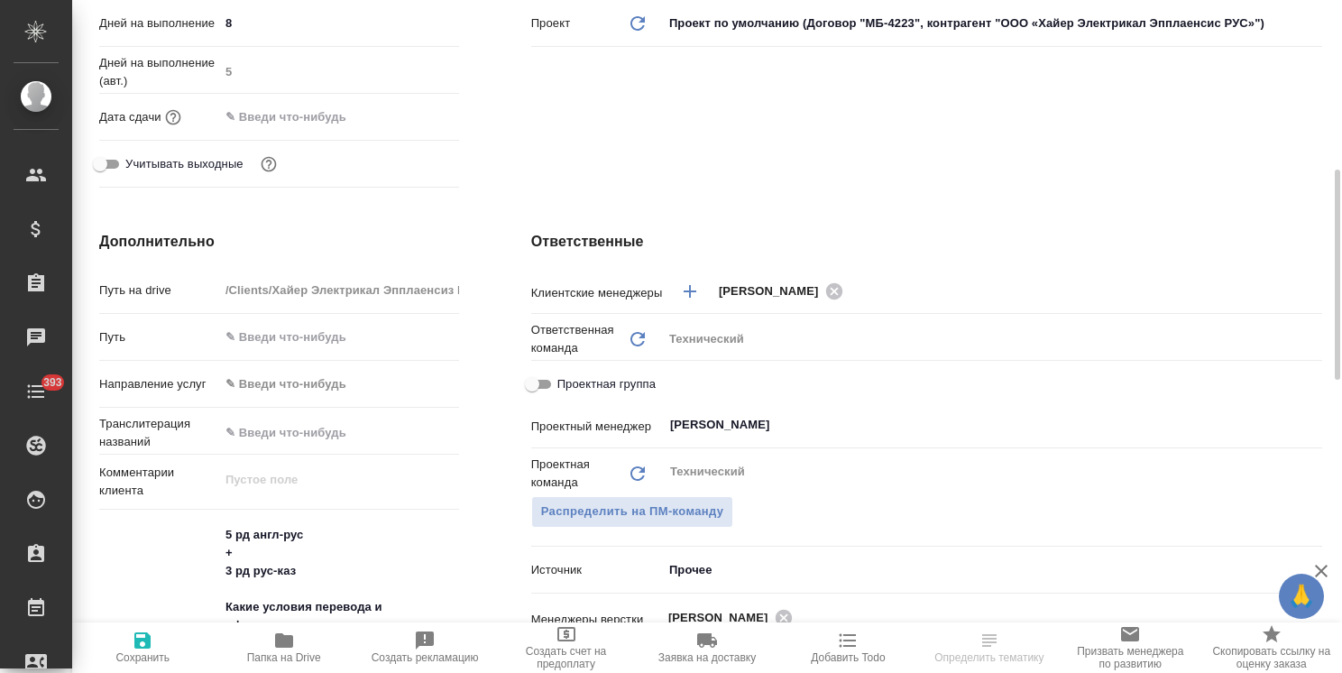
scroll to position [451, 0]
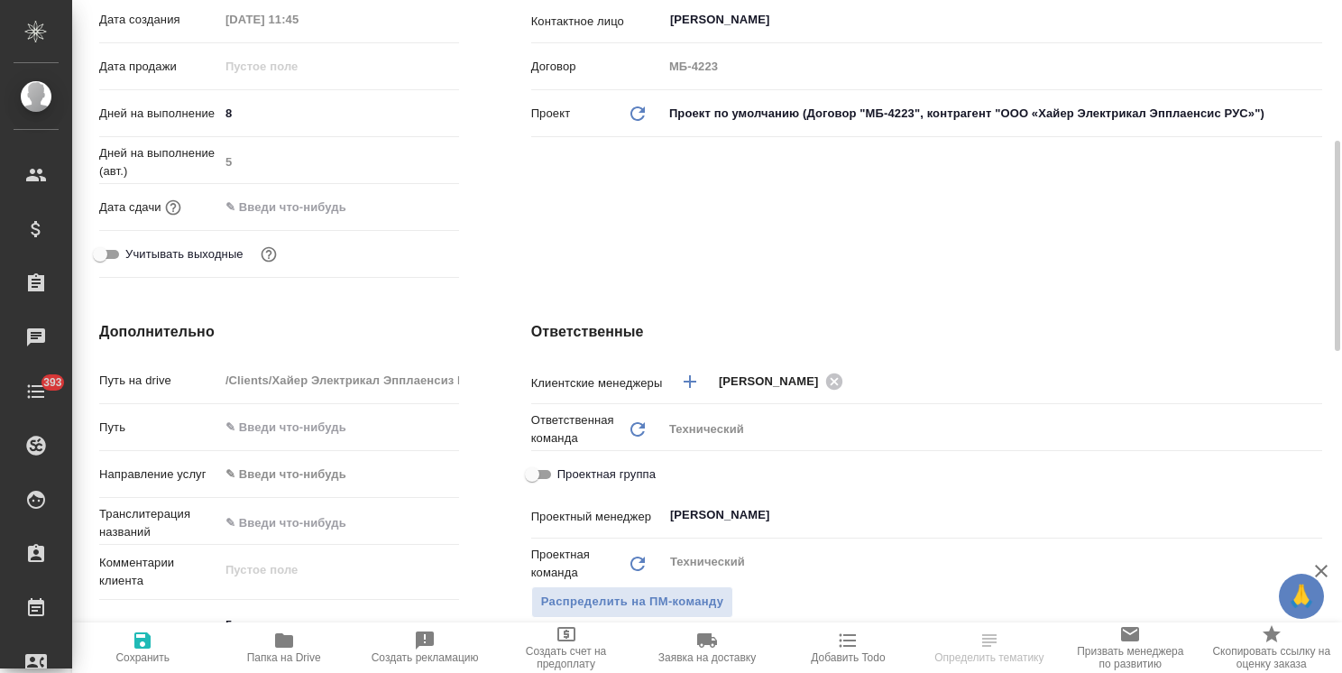
click at [312, 207] on input "text" at bounding box center [298, 207] width 158 height 26
click at [407, 211] on icon "button" at bounding box center [407, 206] width 22 height 22
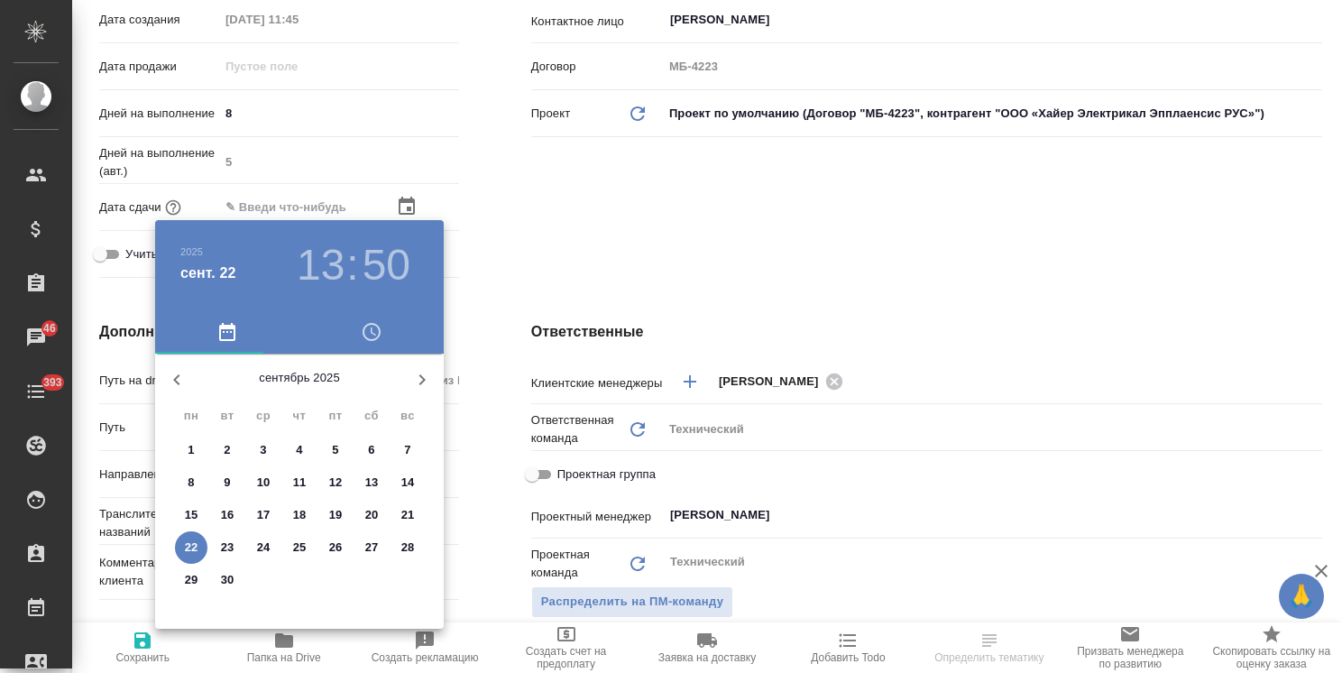
click at [173, 586] on div "29" at bounding box center [191, 580] width 36 height 32
type input "[DATE] 13:50"
type textarea "x"
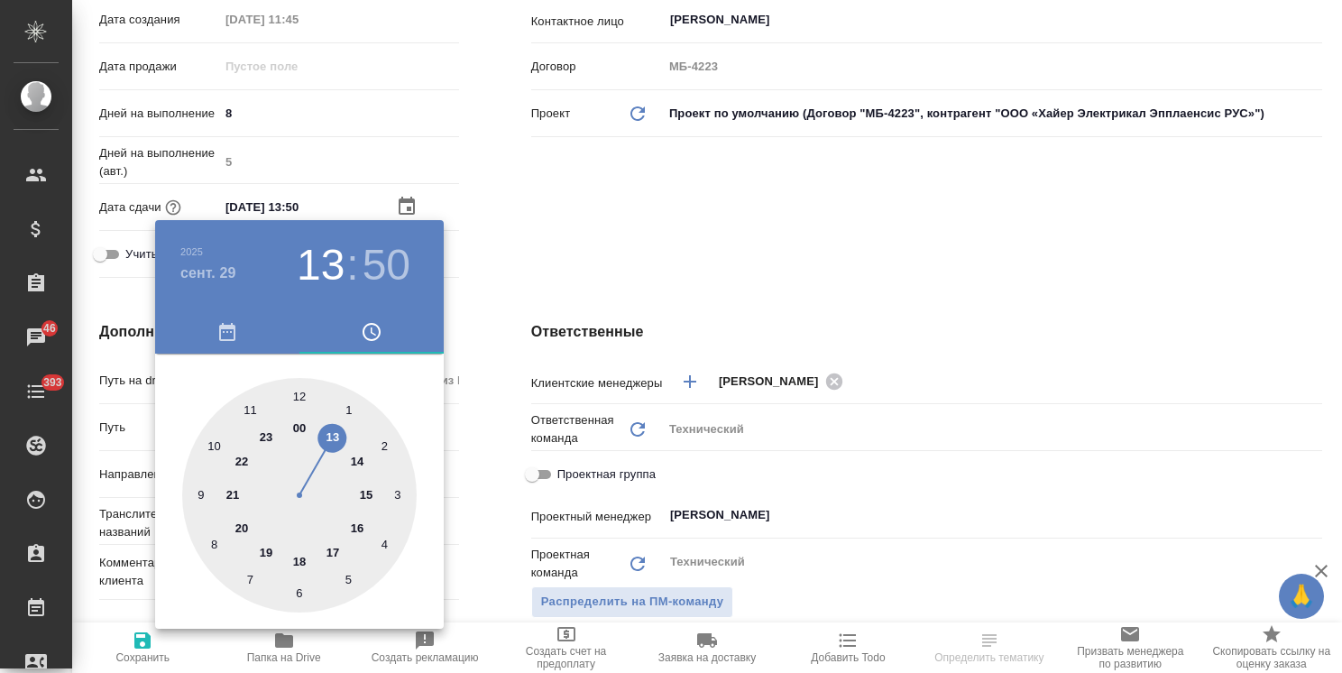
click at [632, 303] on div at bounding box center [671, 336] width 1342 height 673
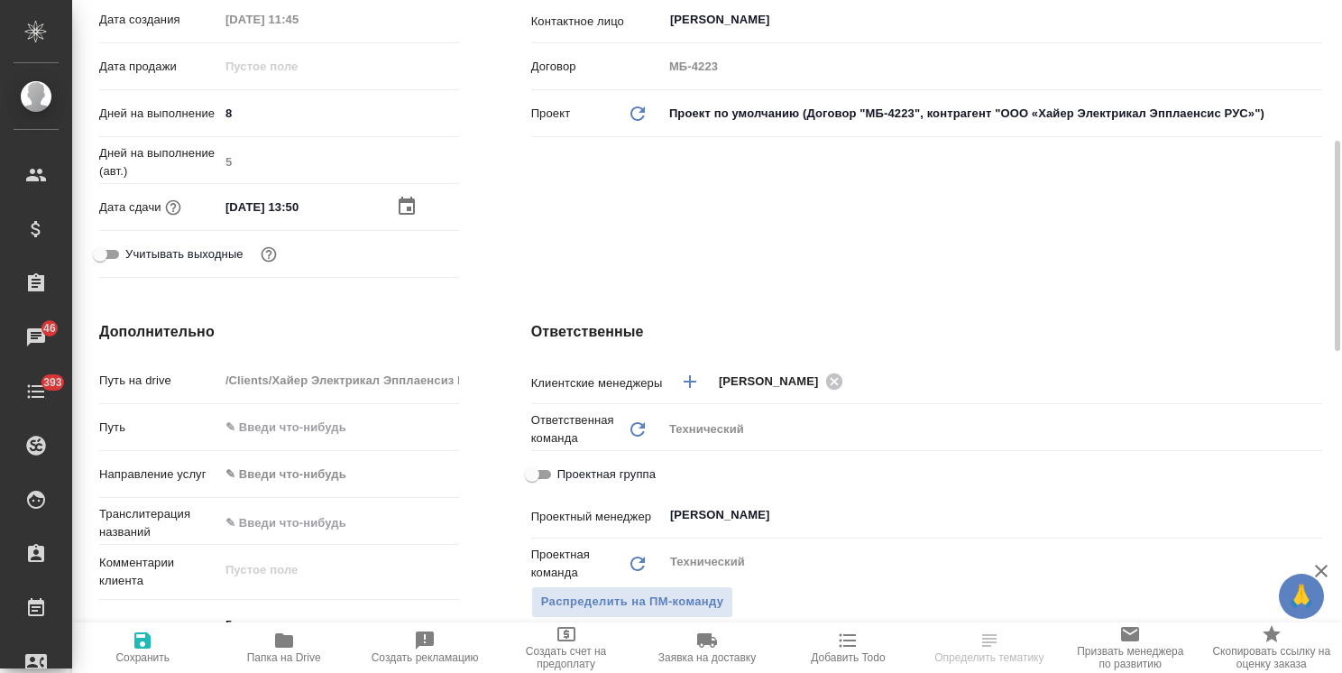
click at [403, 193] on div "Дата сдачи [DATE] 13:50" at bounding box center [279, 207] width 360 height 32
click at [405, 216] on div "[DATE] 13:50" at bounding box center [339, 207] width 240 height 26
click at [408, 212] on icon "button" at bounding box center [407, 207] width 22 height 22
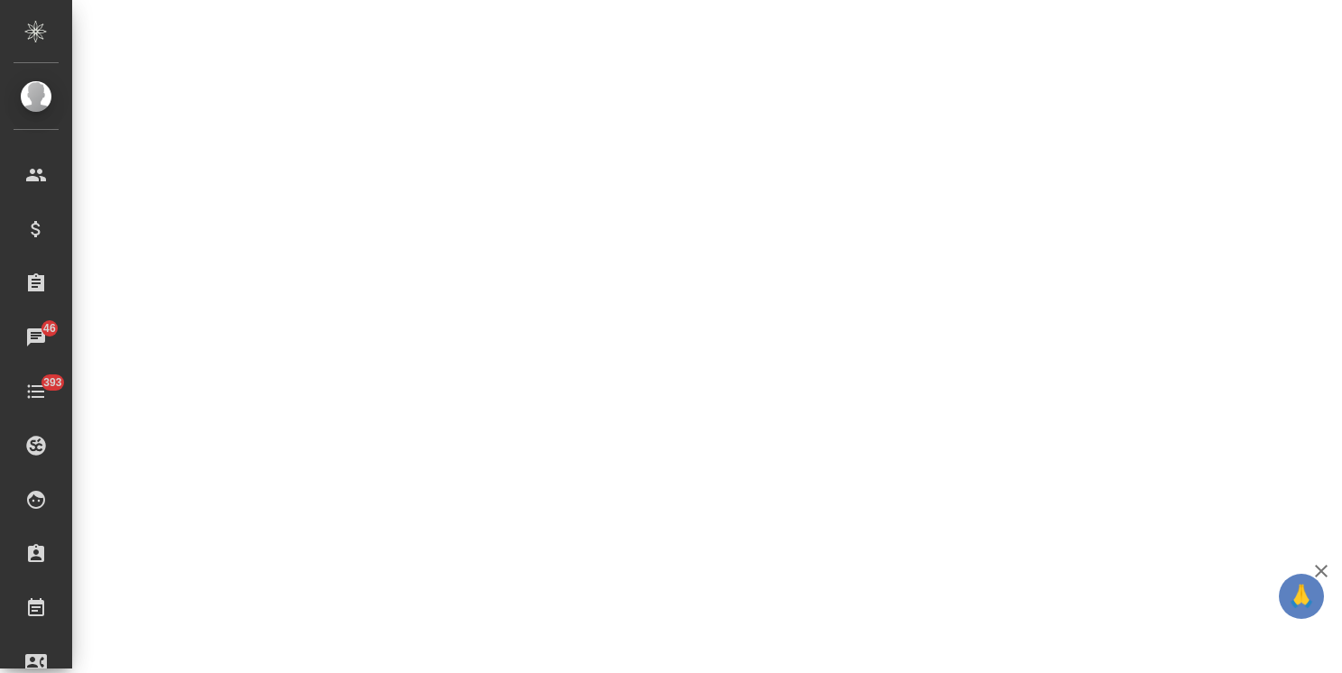
select select "RU"
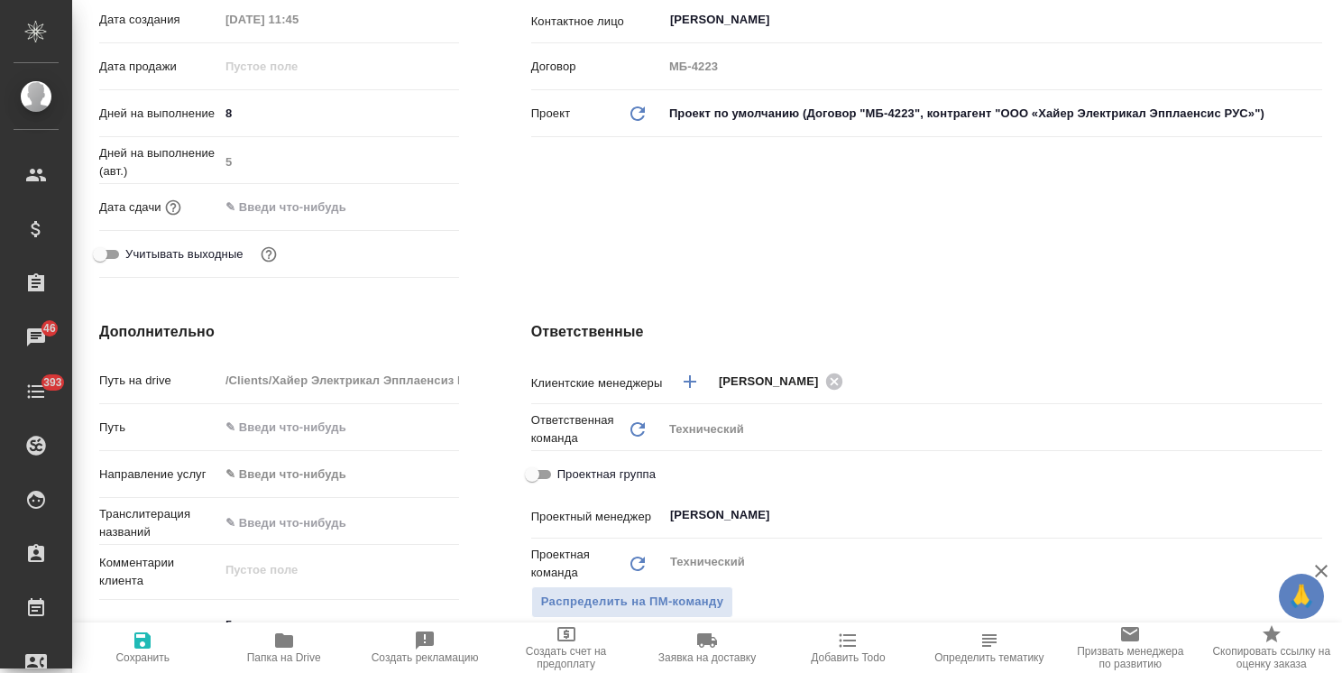
type textarea "x"
click at [335, 203] on input "text" at bounding box center [298, 207] width 158 height 26
click at [407, 206] on icon "button" at bounding box center [407, 207] width 22 height 22
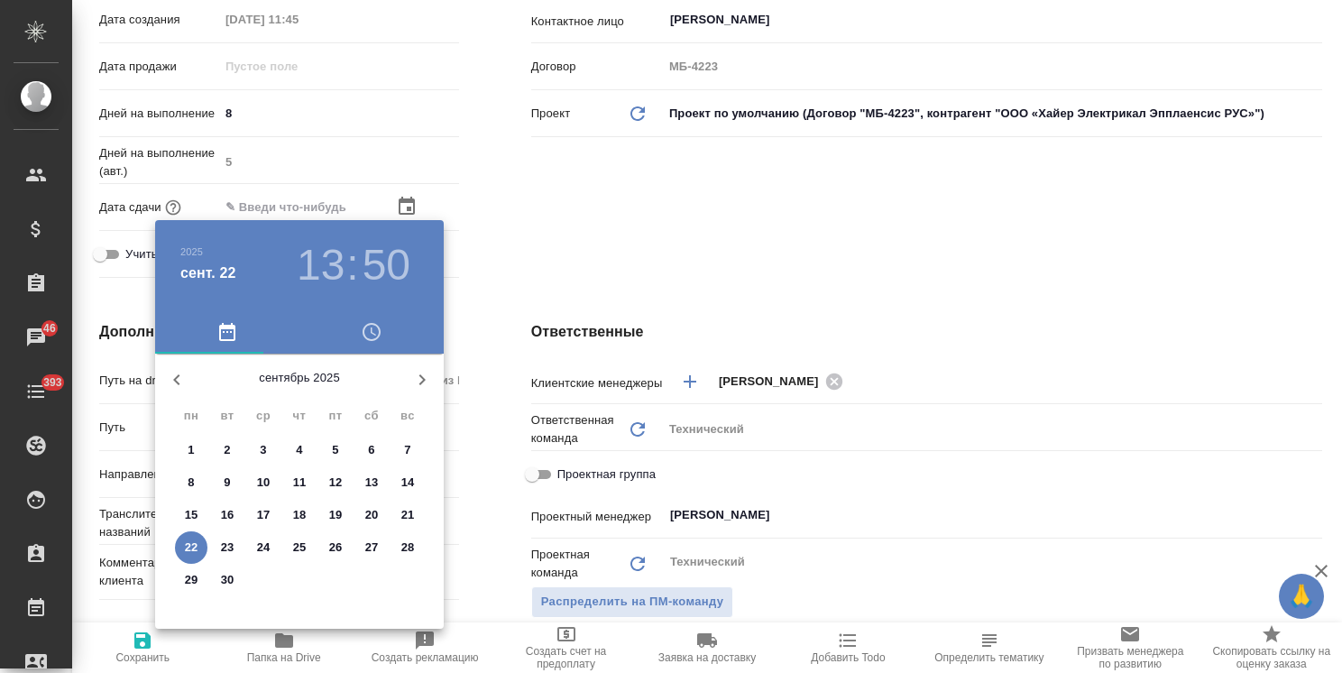
click at [339, 547] on p "26" at bounding box center [336, 547] width 14 height 18
type input "26.09.2025 13:50"
type textarea "x"
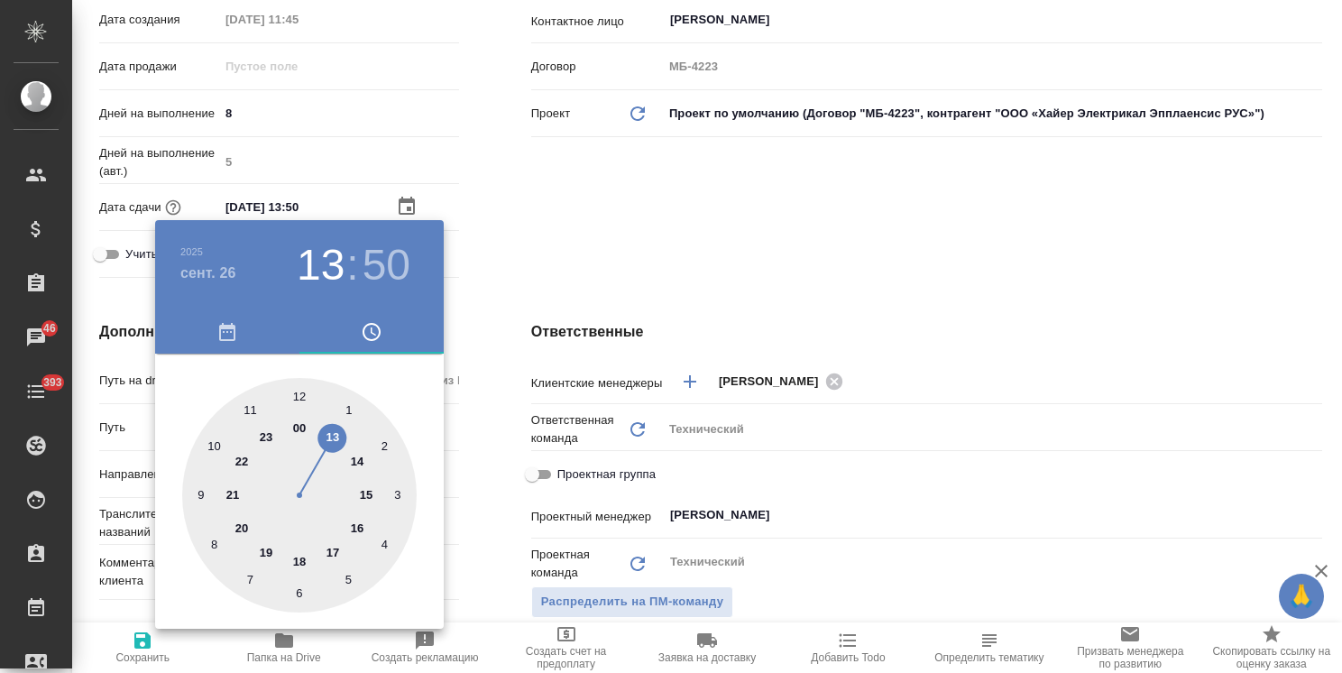
click at [577, 229] on div at bounding box center [671, 336] width 1342 height 673
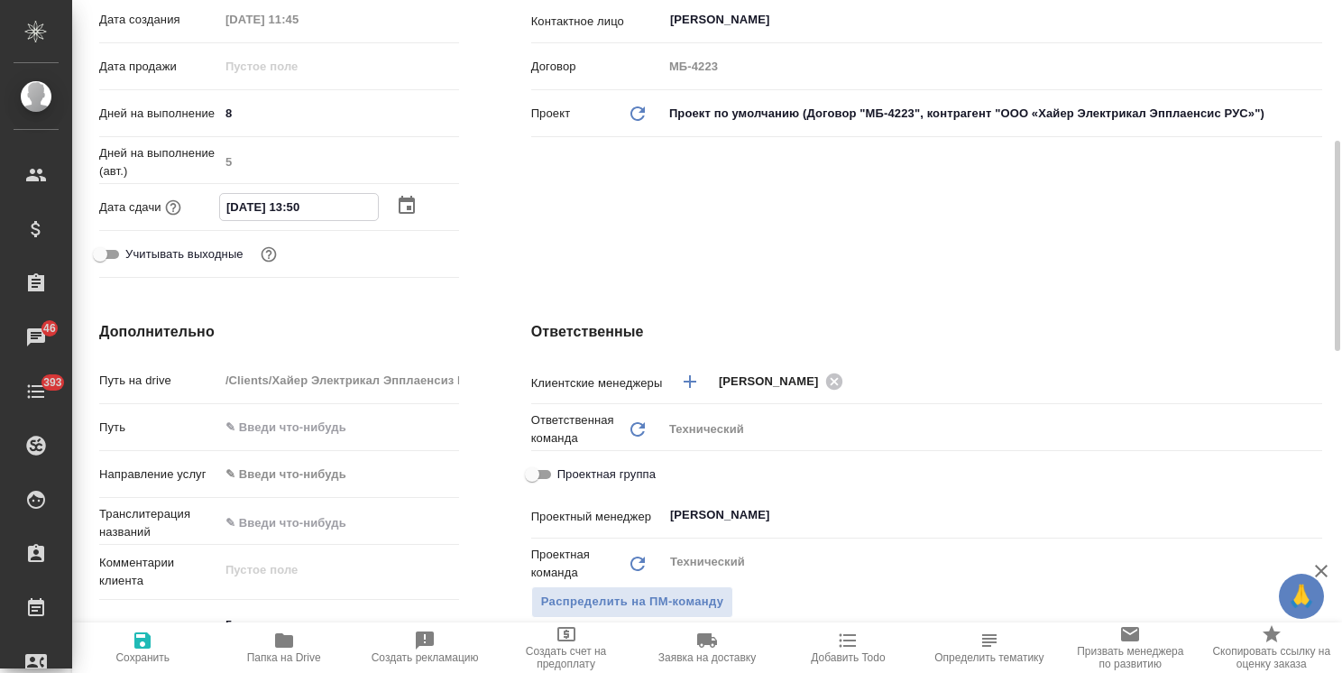
click at [295, 214] on input "26.09.2025 13:50" at bounding box center [299, 207] width 158 height 26
type input "26.09.2025 17:50"
type textarea "x"
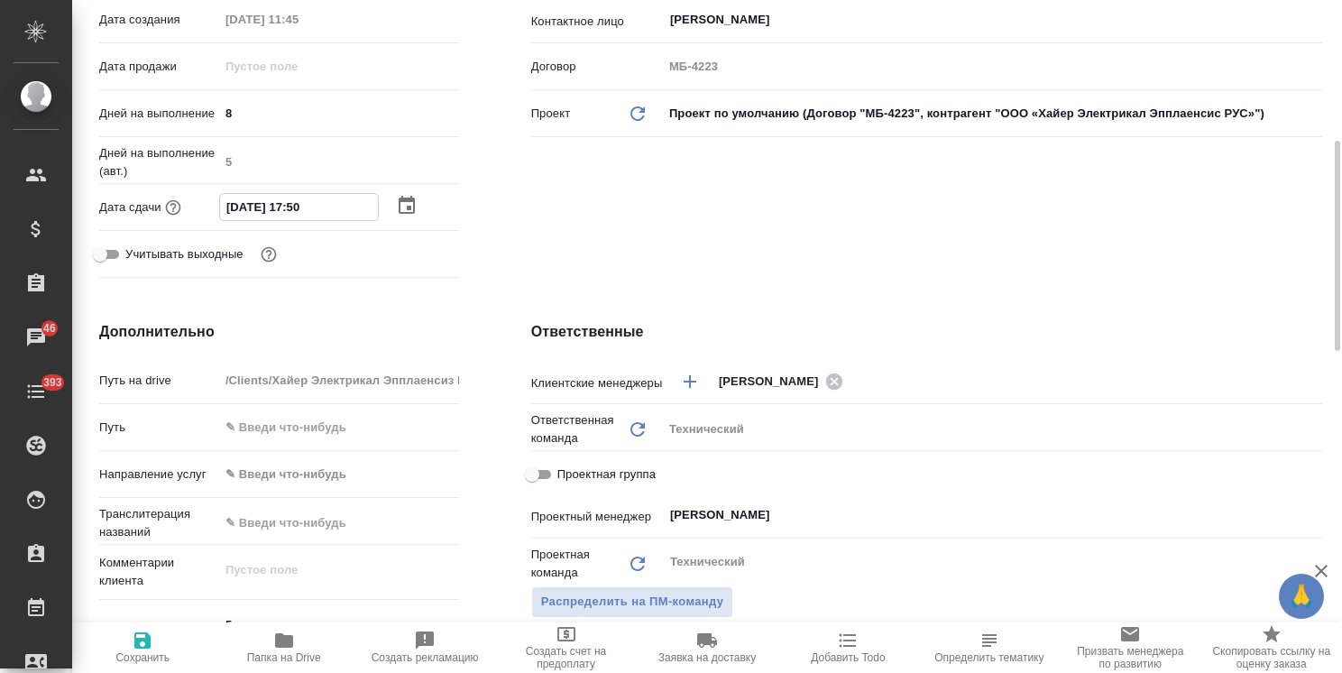
drag, startPoint x: 321, startPoint y: 208, endPoint x: 306, endPoint y: 212, distance: 15.7
click at [306, 212] on input "26.09.2025 17:50" at bounding box center [299, 207] width 158 height 26
type input "26.09.2025 17:0_"
type textarea "x"
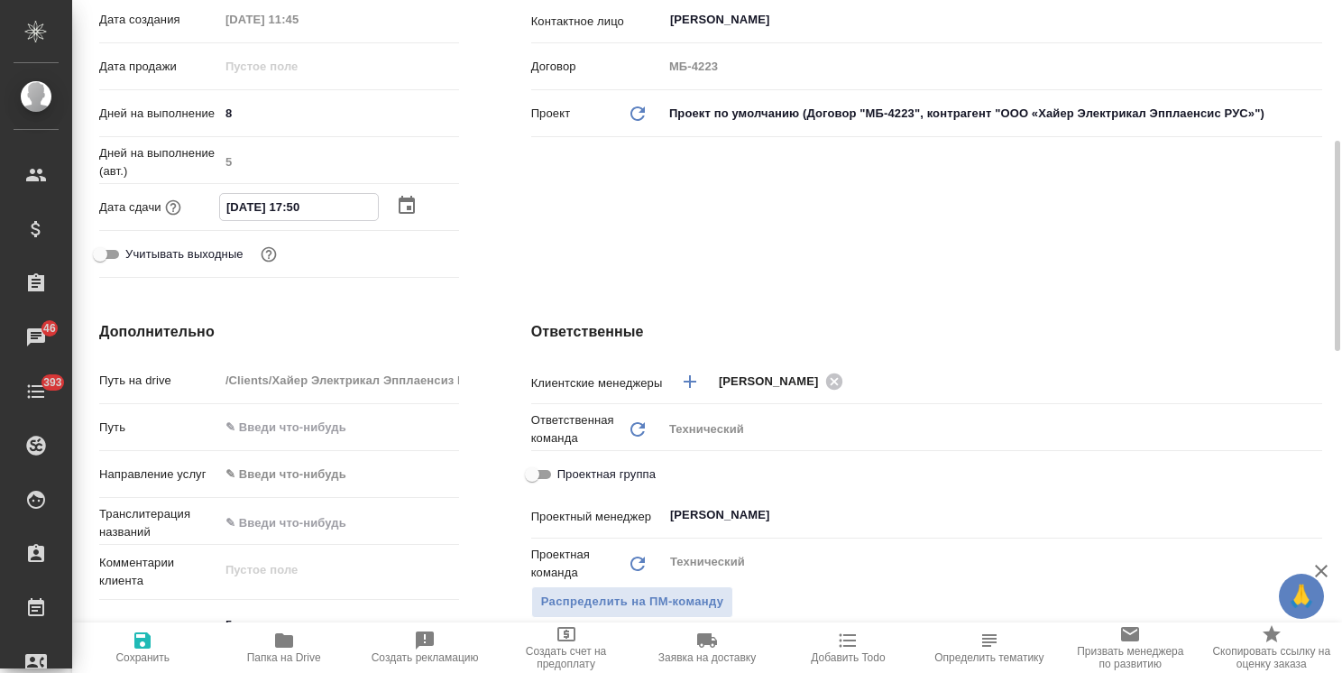
type textarea "x"
type input "26.09.2025 17:00"
type textarea "x"
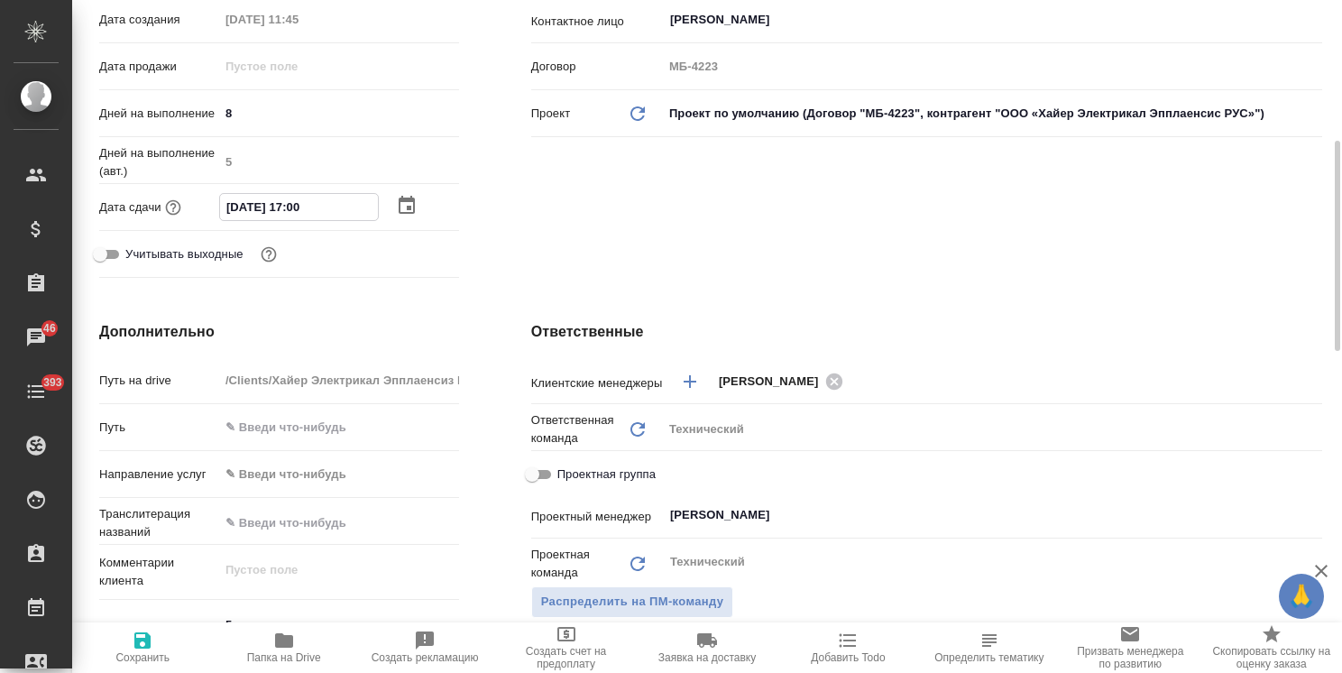
type input "26.09.2025 17:00"
click at [144, 633] on icon "button" at bounding box center [142, 640] width 16 height 16
type textarea "x"
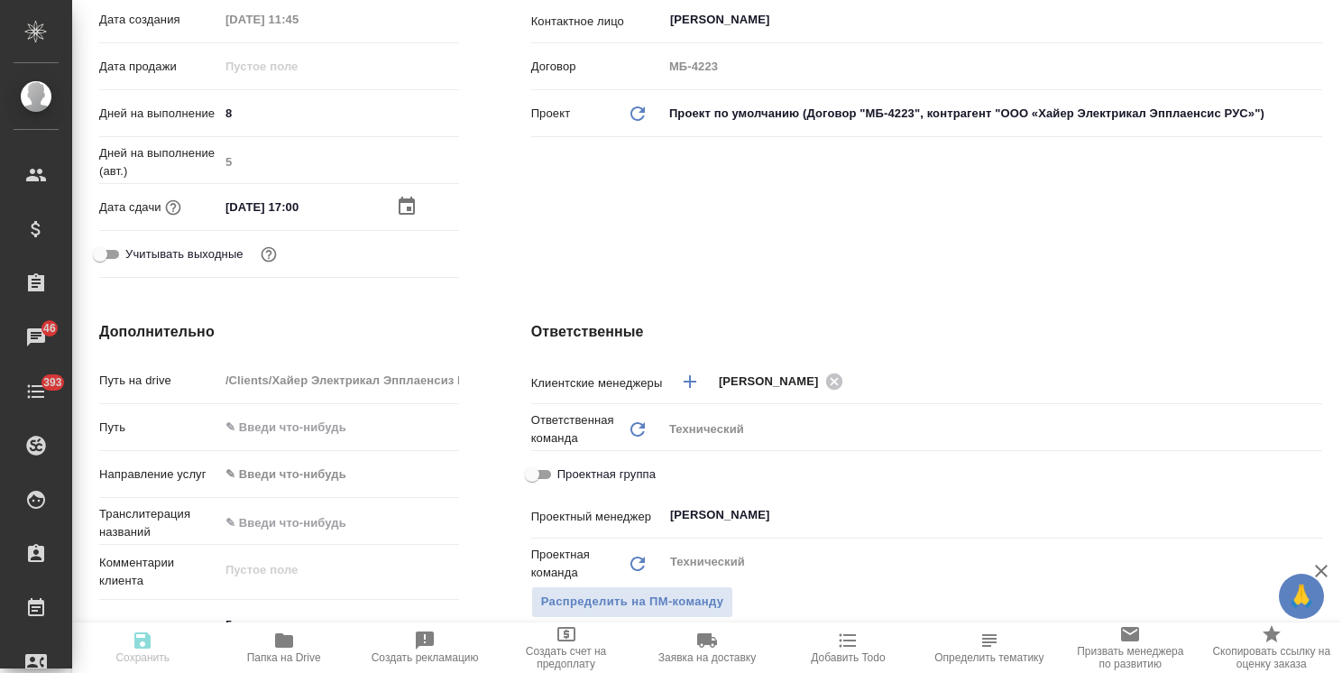
type textarea "x"
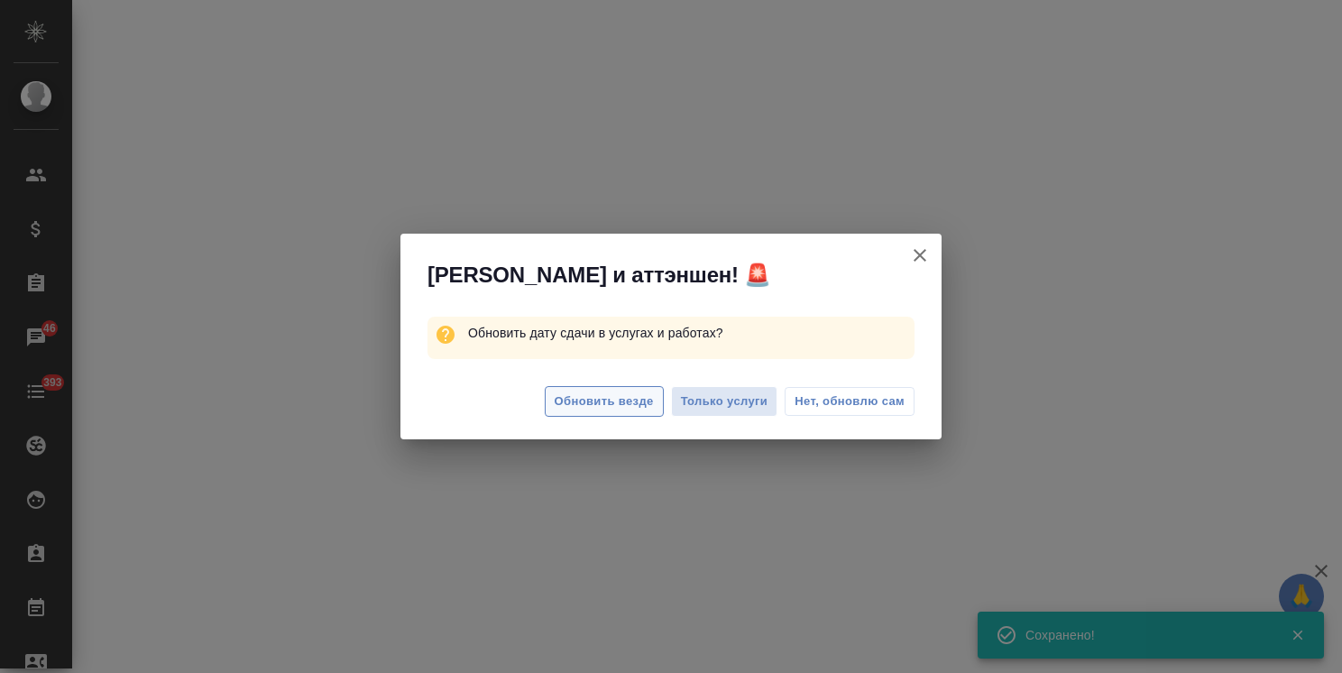
click at [612, 405] on span "Обновить везде" at bounding box center [604, 401] width 99 height 21
select select "RU"
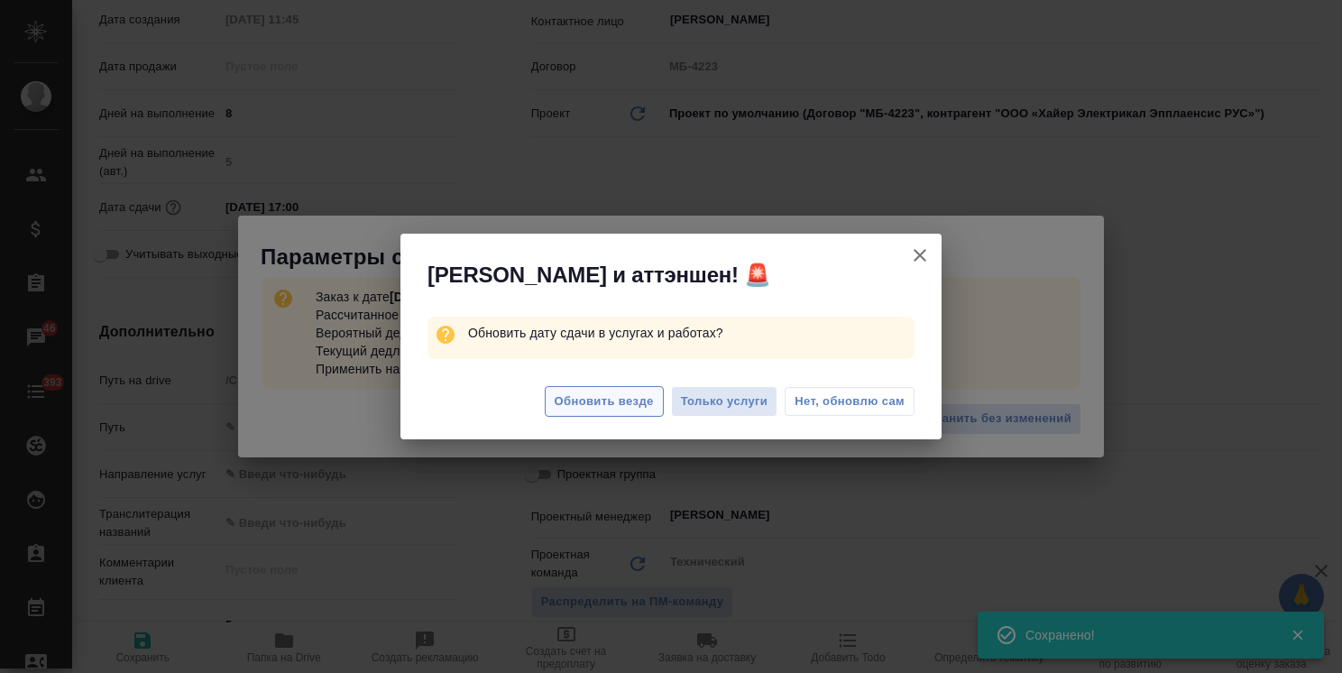
type textarea "x"
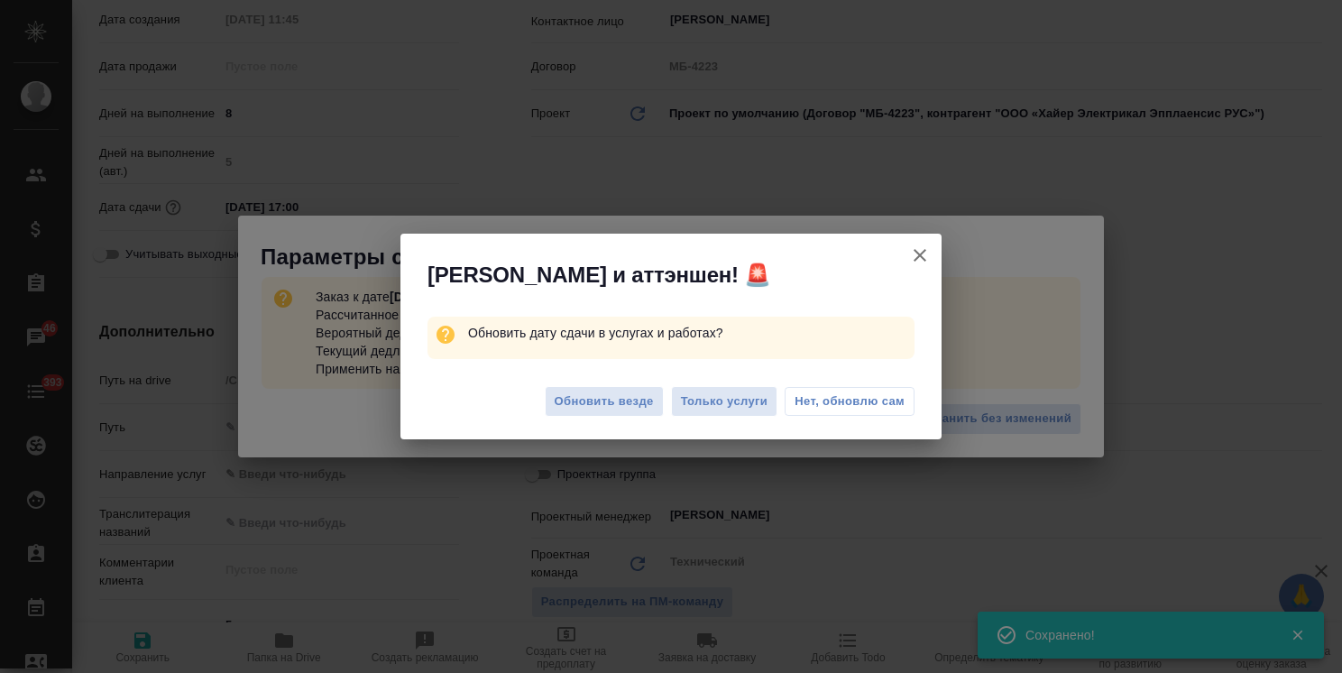
type textarea "x"
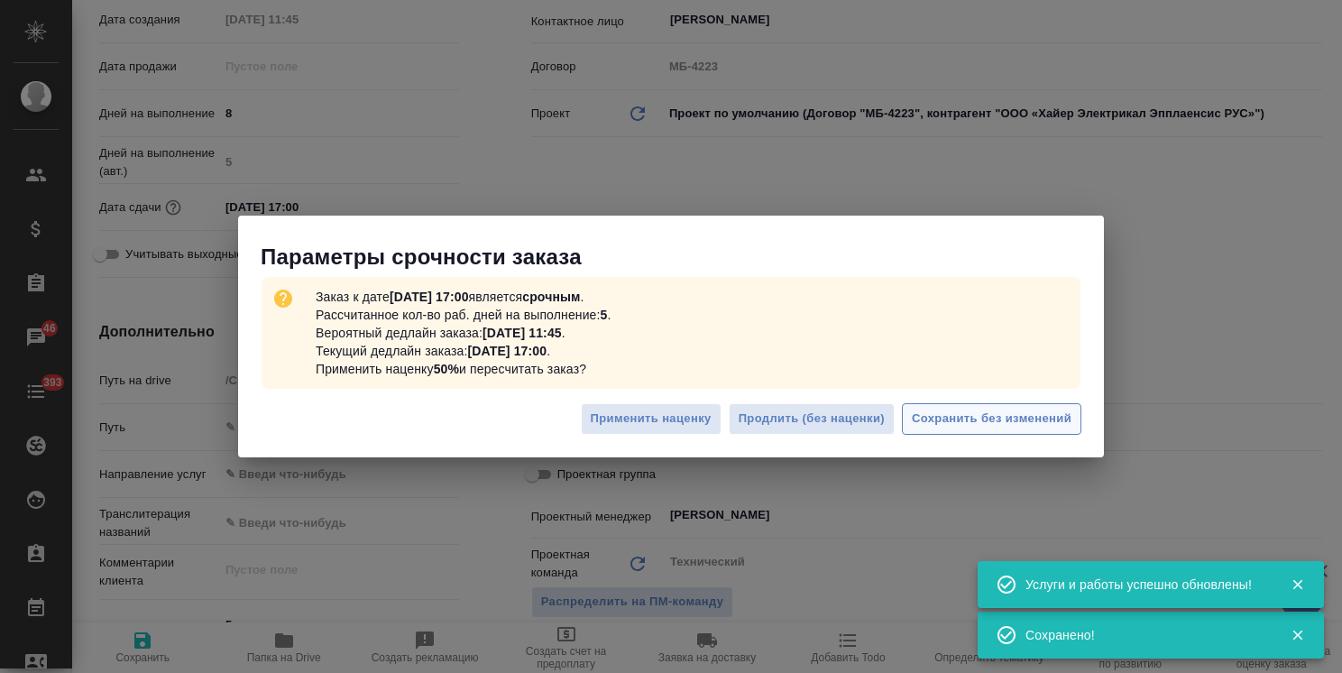
click at [973, 407] on button "Сохранить без изменений" at bounding box center [991, 419] width 179 height 32
type textarea "x"
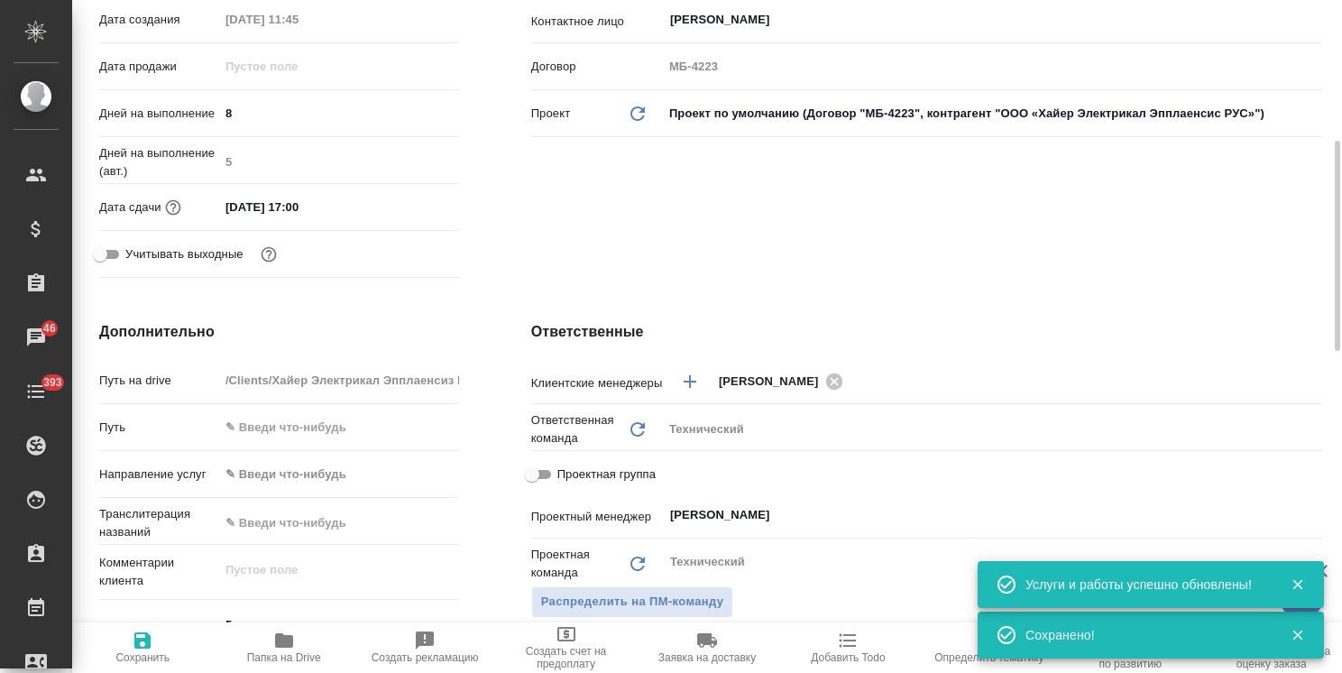
type textarea "x"
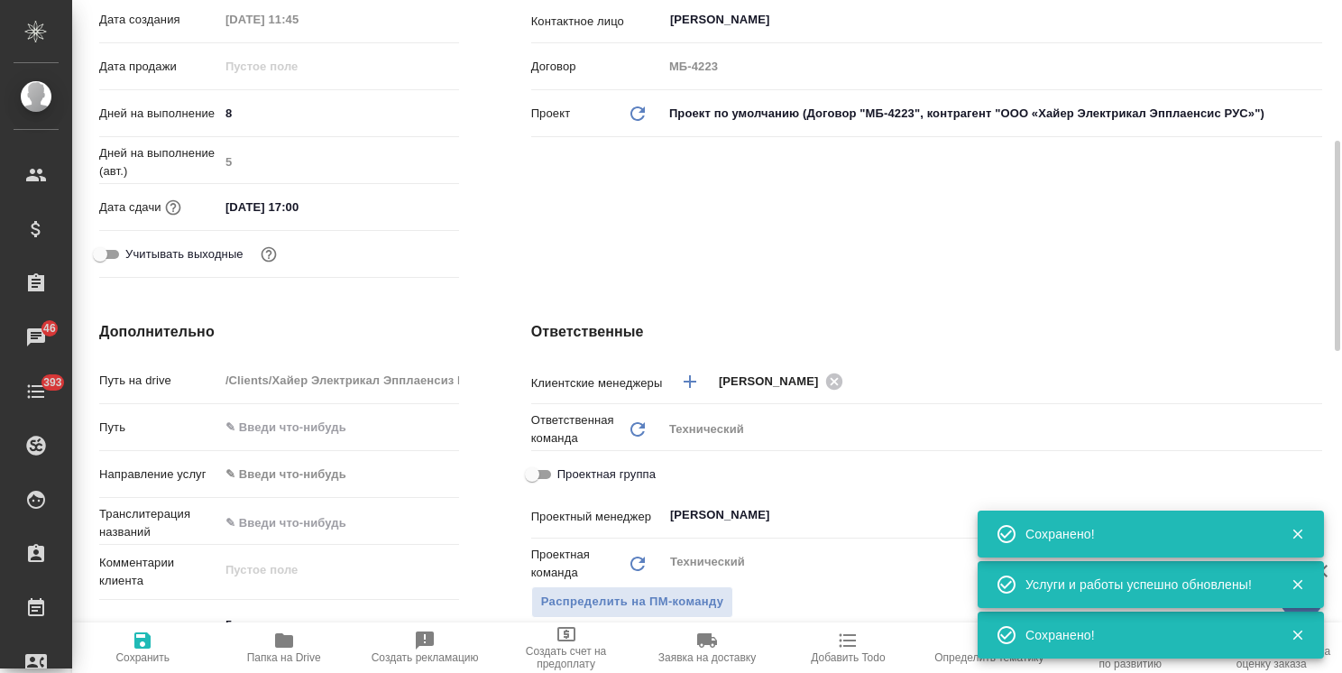
click at [327, 220] on input "26.09.2025 17:00" at bounding box center [298, 207] width 158 height 26
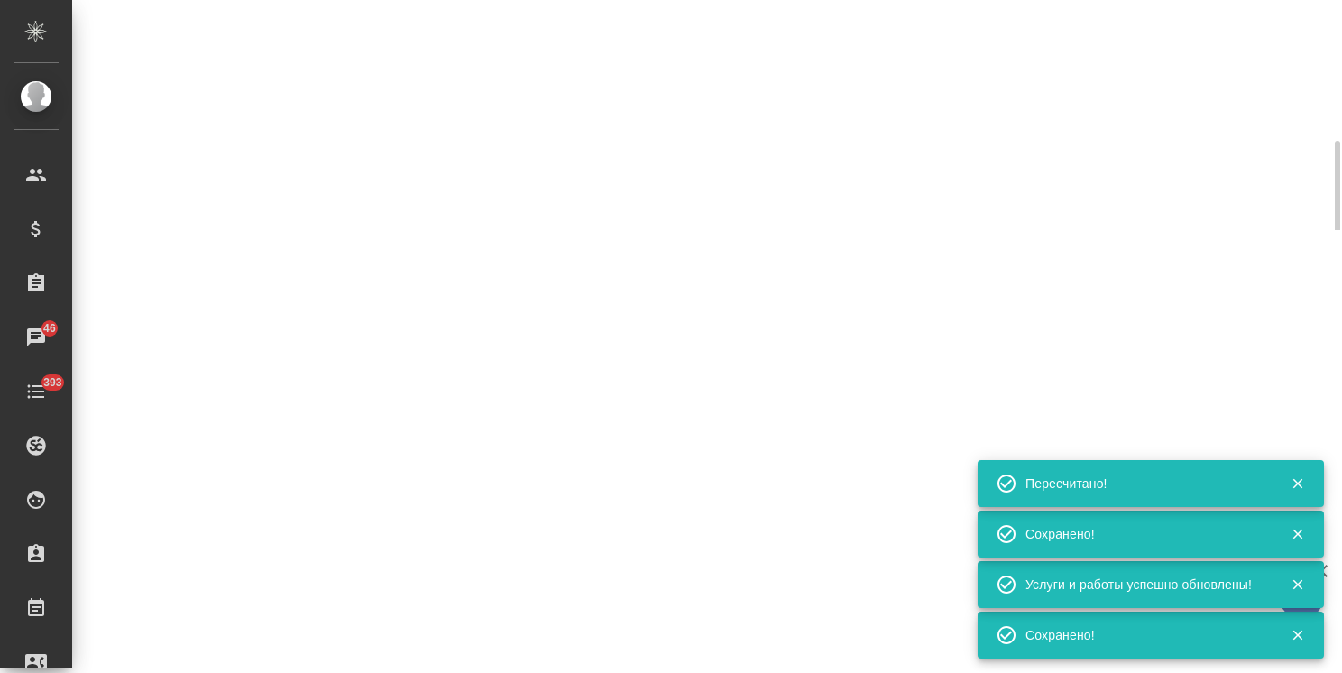
type input "urgent"
select select "RU"
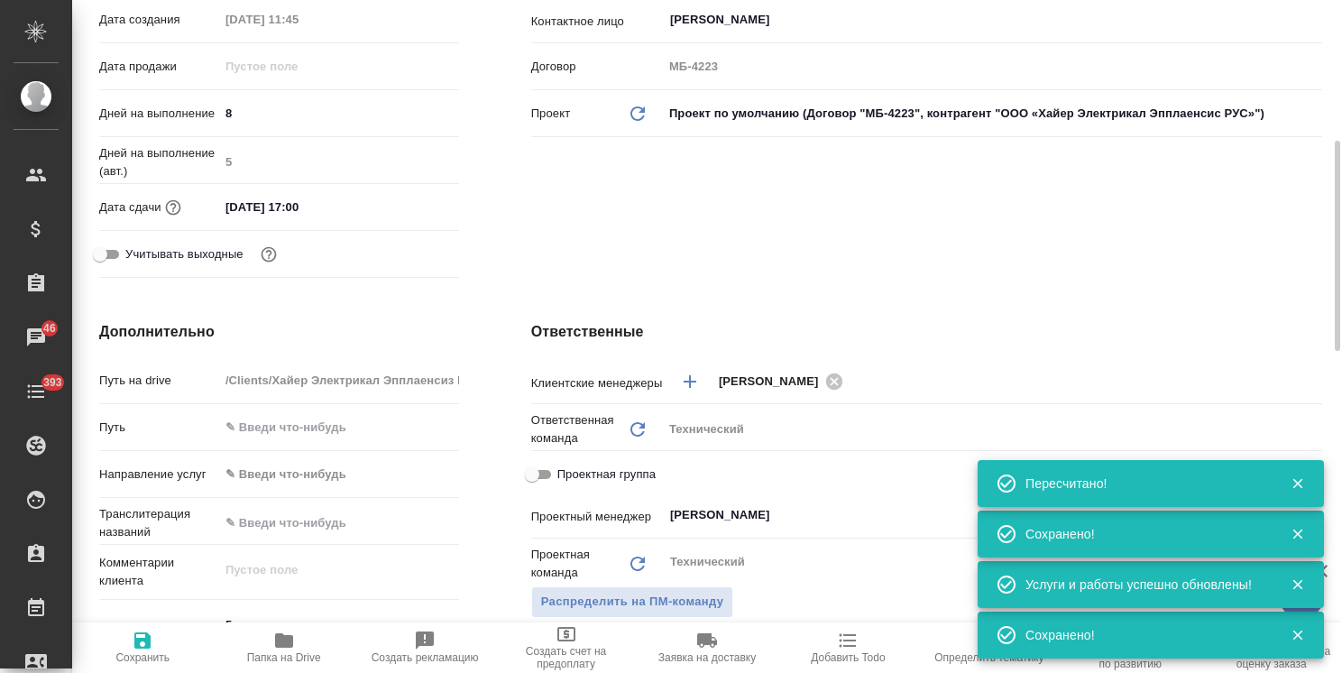
type textarea "x"
drag, startPoint x: 408, startPoint y: 228, endPoint x: 397, endPoint y: 233, distance: 12.6
click at [397, 220] on div "26.09.2025 17:00" at bounding box center [339, 207] width 240 height 26
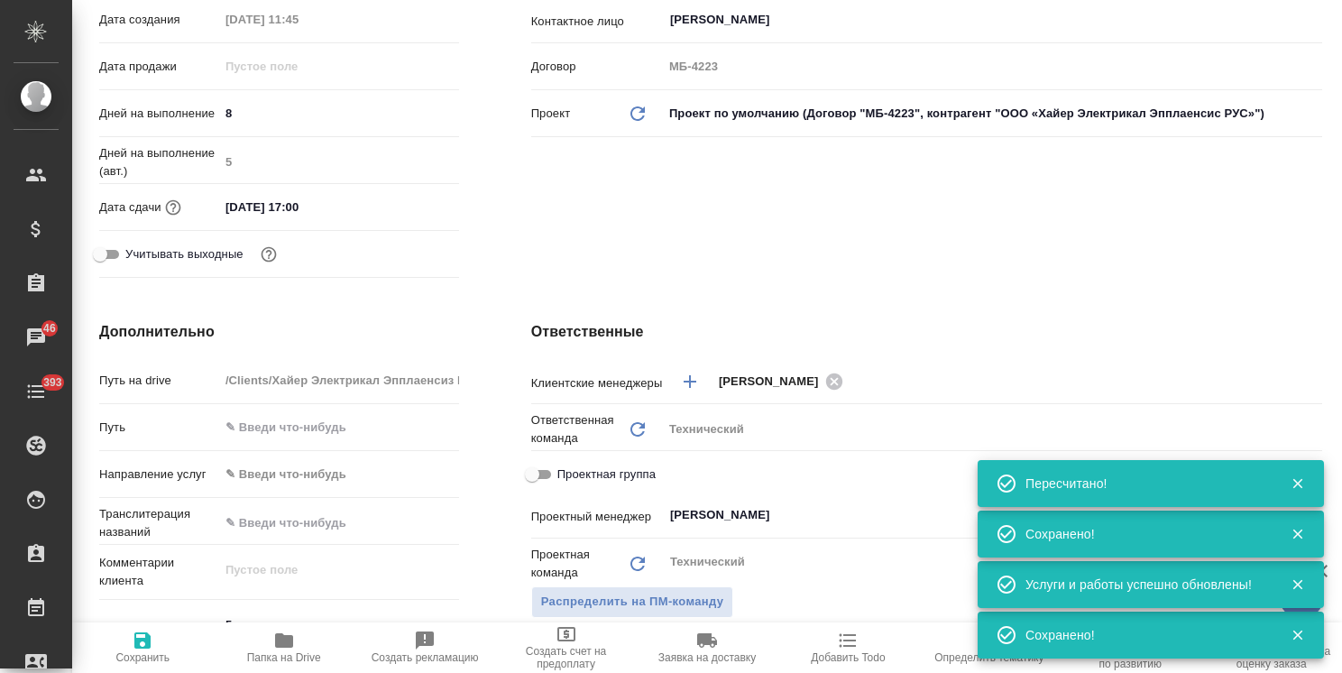
click at [356, 220] on input "26.09.2025 17:00" at bounding box center [298, 207] width 158 height 26
click at [404, 216] on icon "button" at bounding box center [407, 206] width 22 height 22
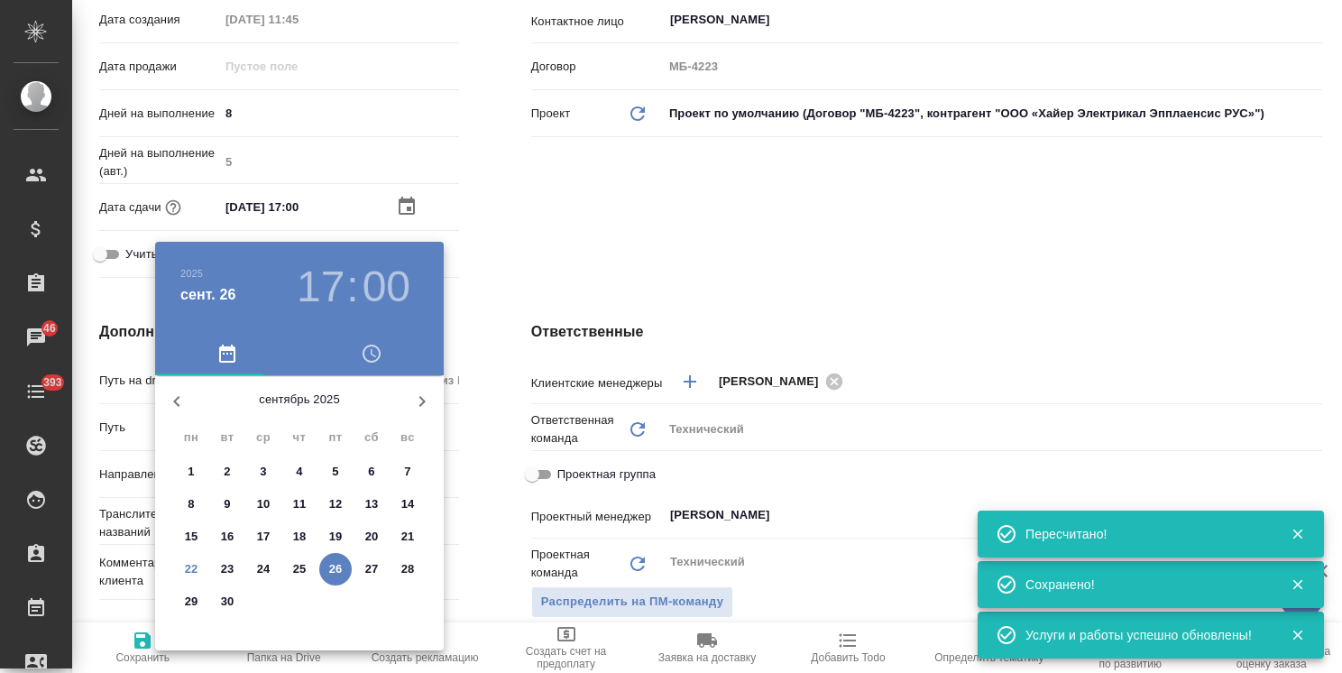
click at [514, 273] on div at bounding box center [671, 336] width 1342 height 673
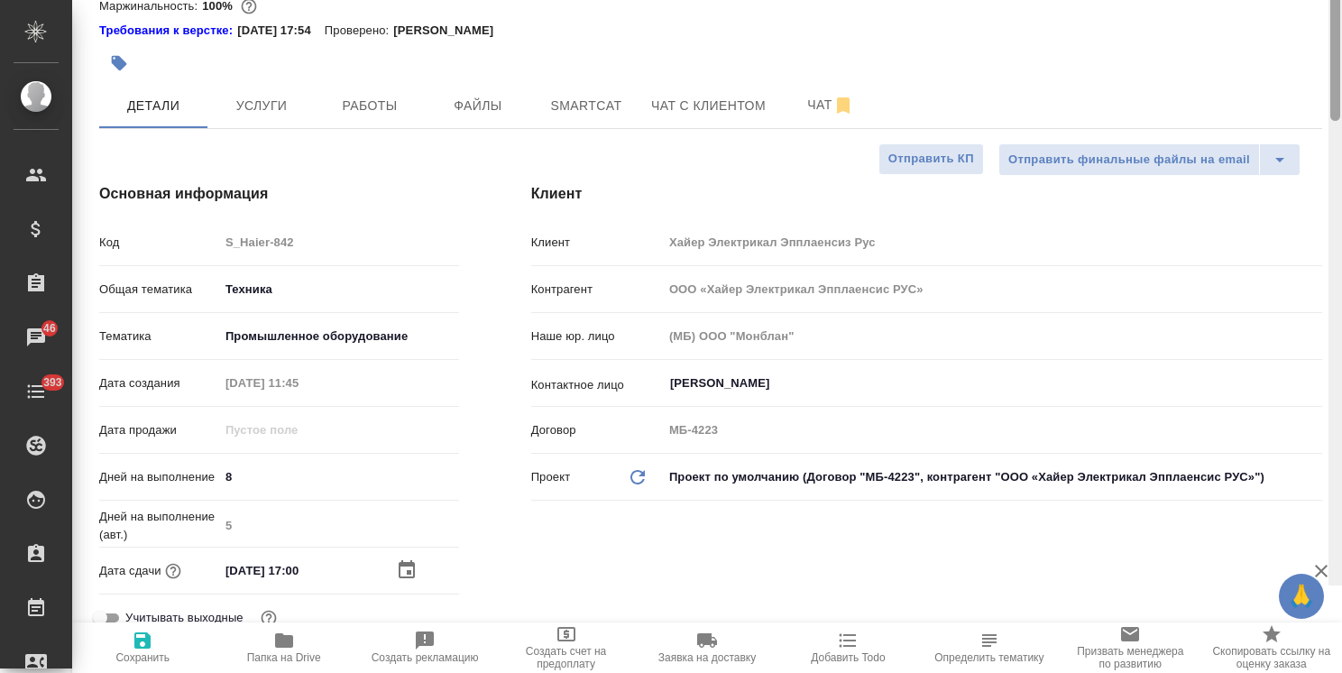
scroll to position [0, 0]
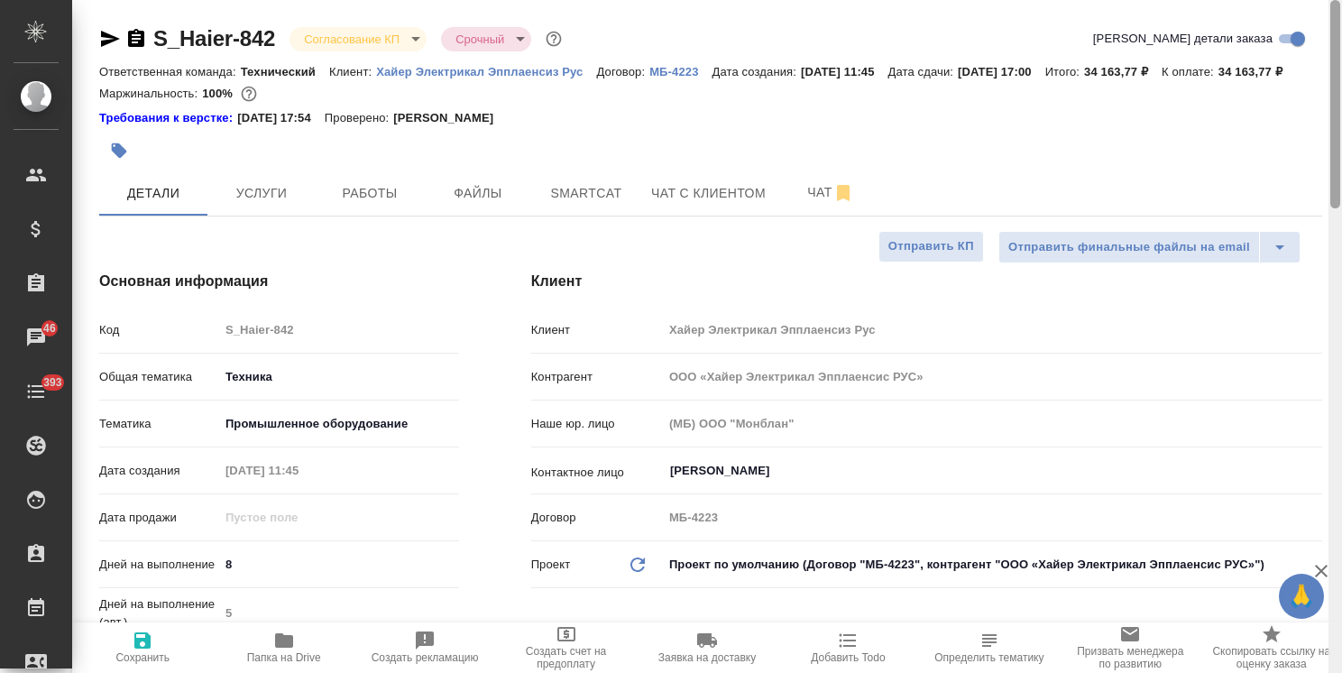
drag, startPoint x: 1337, startPoint y: 326, endPoint x: 1028, endPoint y: 41, distance: 421.2
click at [1341, 56] on html "🙏 .cls-1 fill:#fff; AWATERA Usmanova Olga Клиенты Спецификации Заказы 46 Чаты 3…" at bounding box center [671, 336] width 1342 height 673
click at [328, 45] on body "🙏 .cls-1 fill:#fff; AWATERA Usmanova Olga Клиенты Спецификации Заказы 46 Чаты 3…" at bounding box center [671, 336] width 1342 height 673
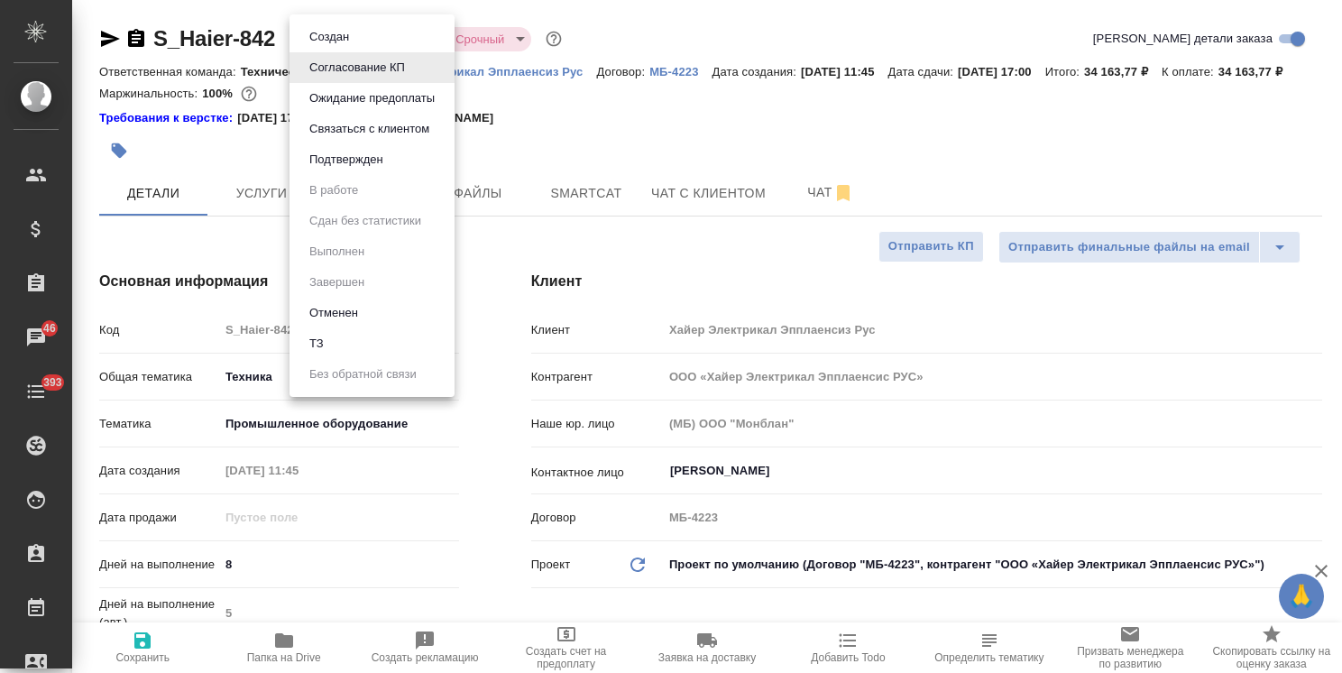
click at [363, 169] on button "Подтвержден" at bounding box center [346, 160] width 85 height 20
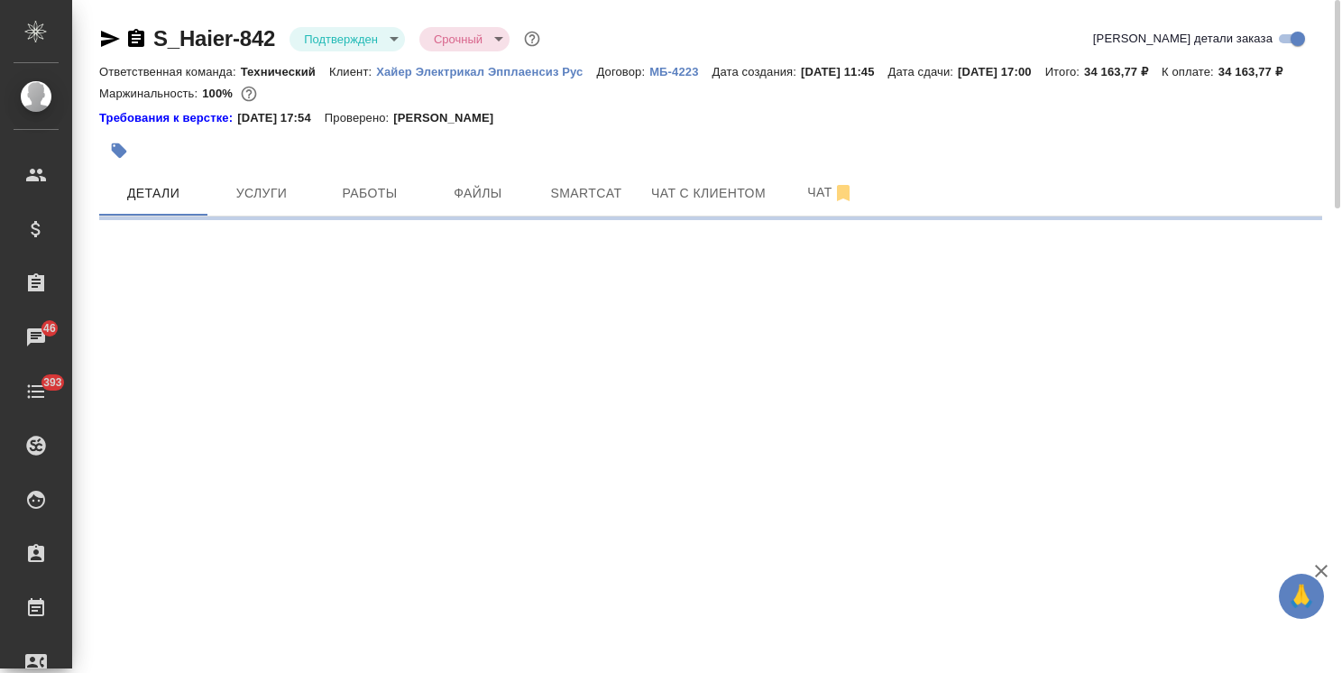
select select "RU"
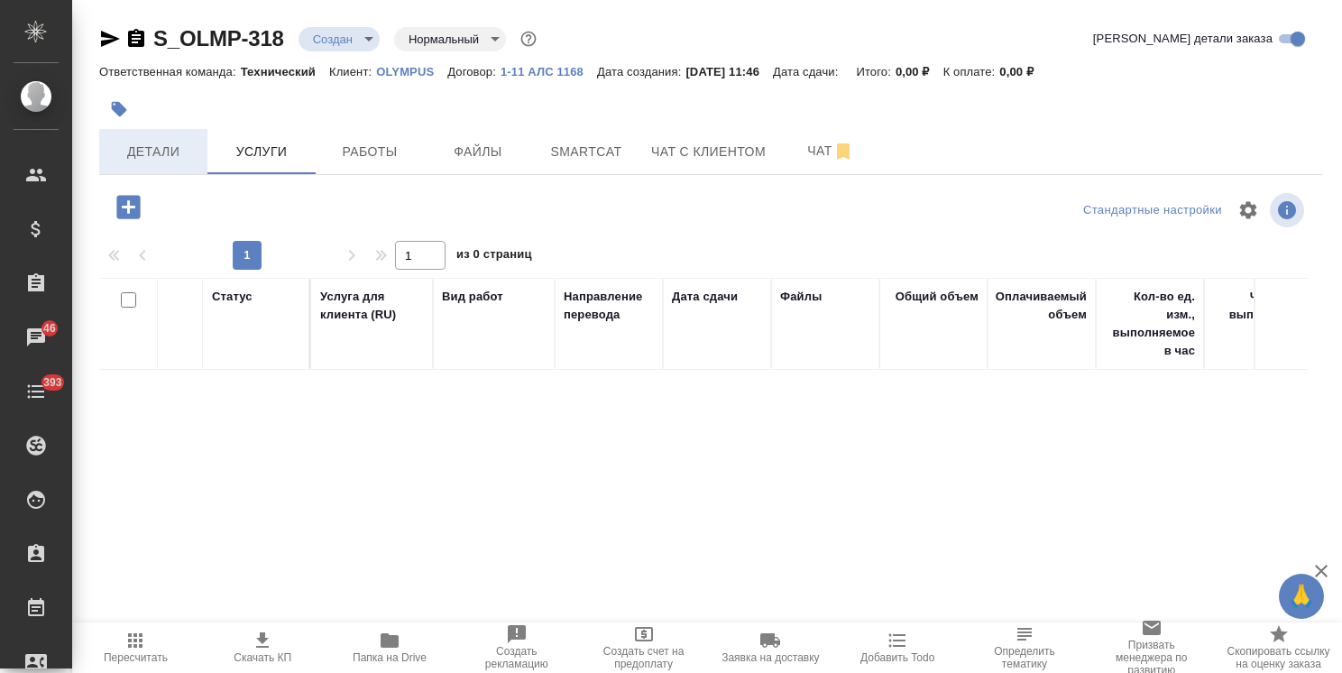
click at [147, 150] on span "Детали" at bounding box center [153, 152] width 87 height 23
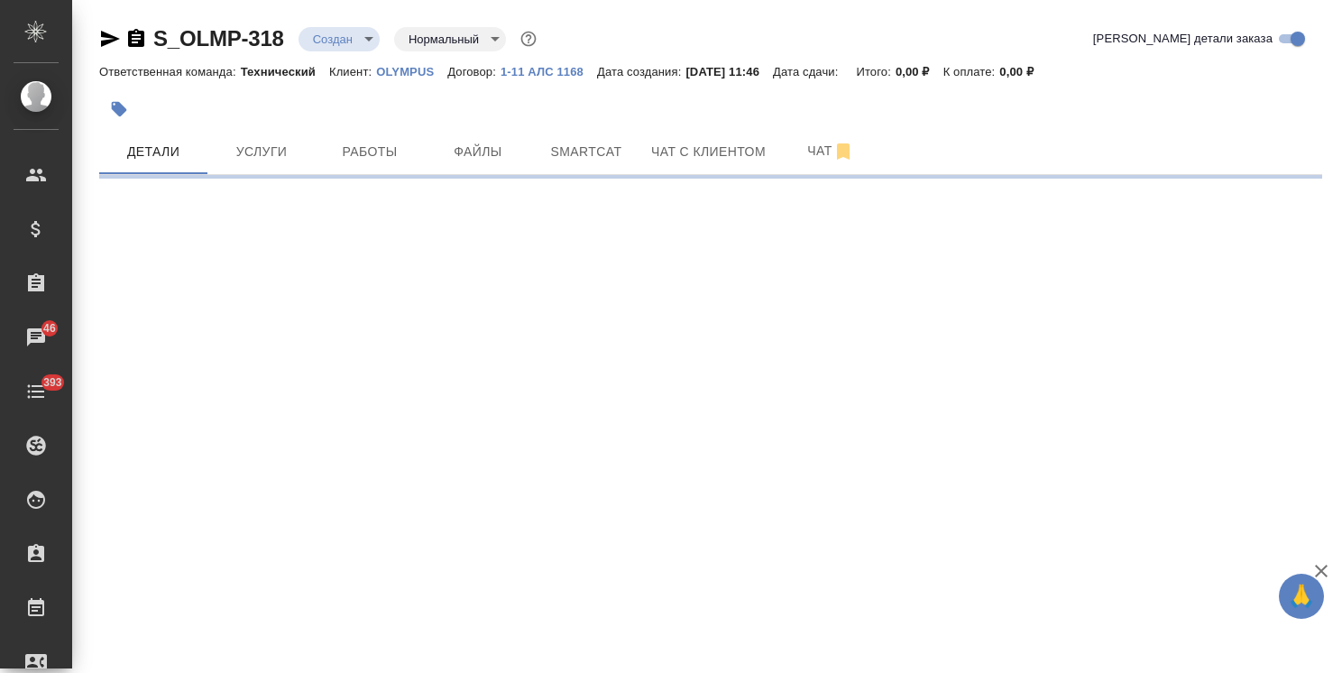
select select "RU"
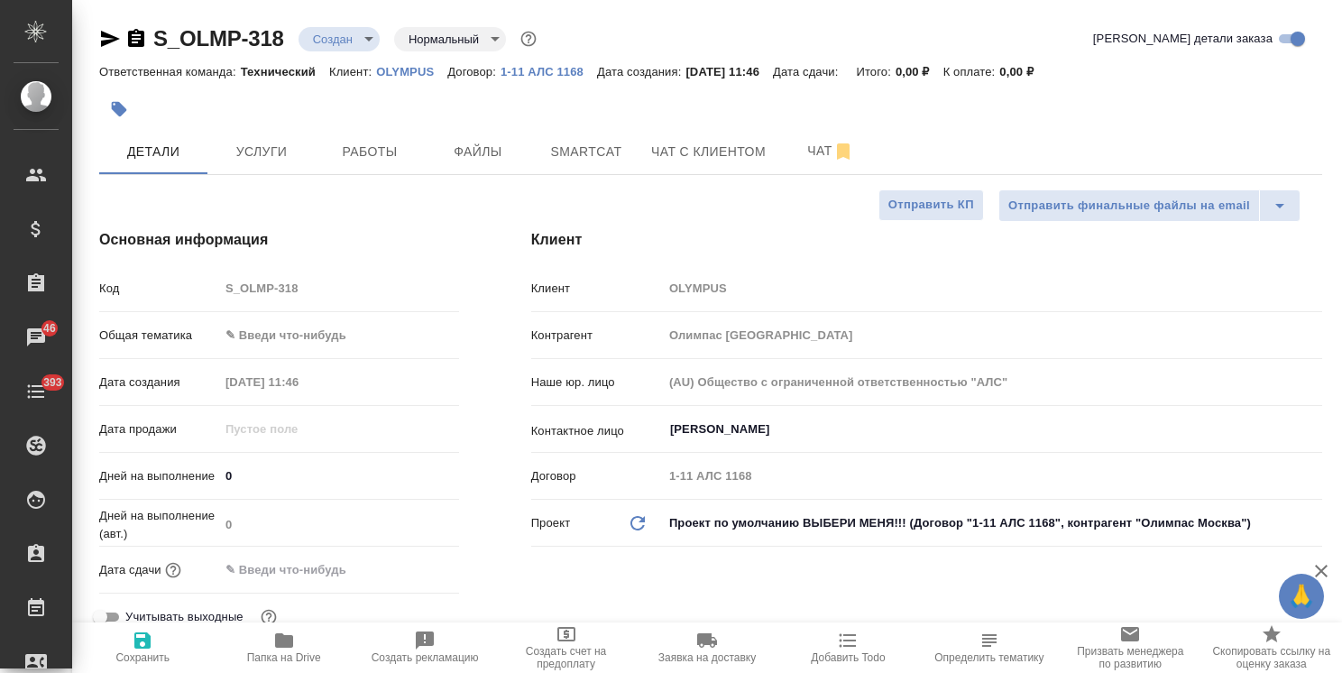
type textarea "x"
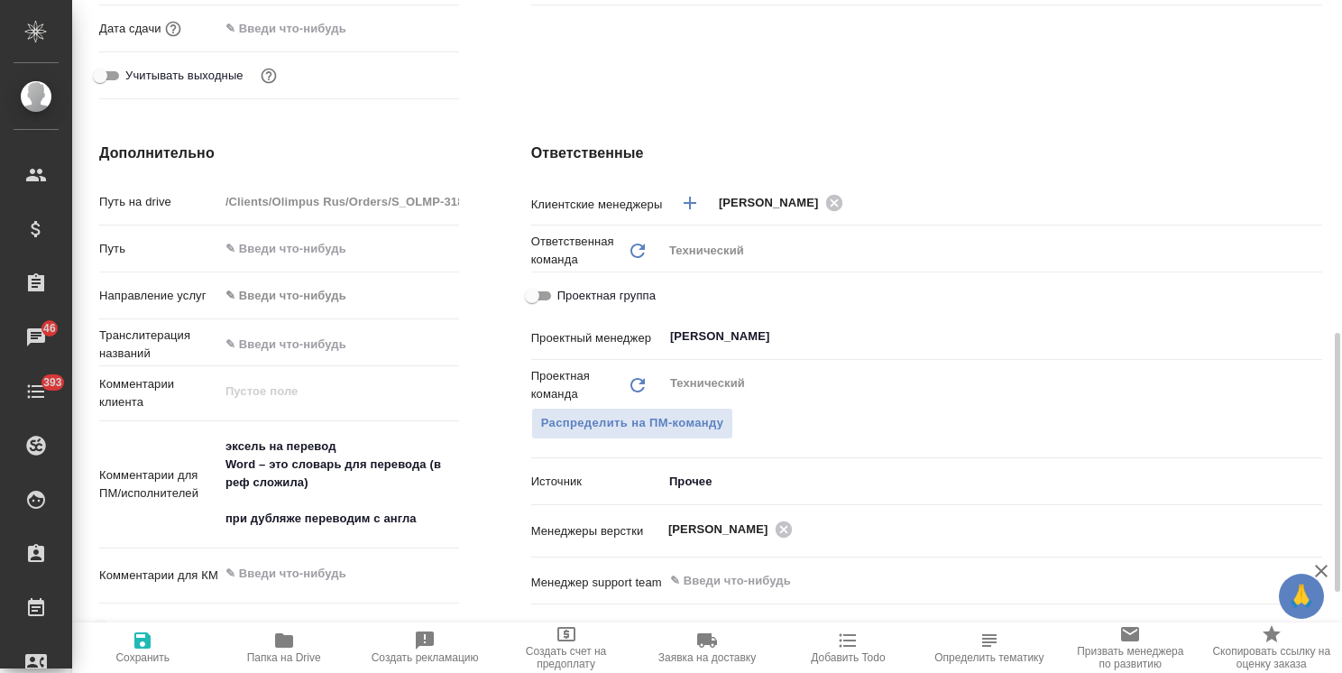
scroll to position [631, 0]
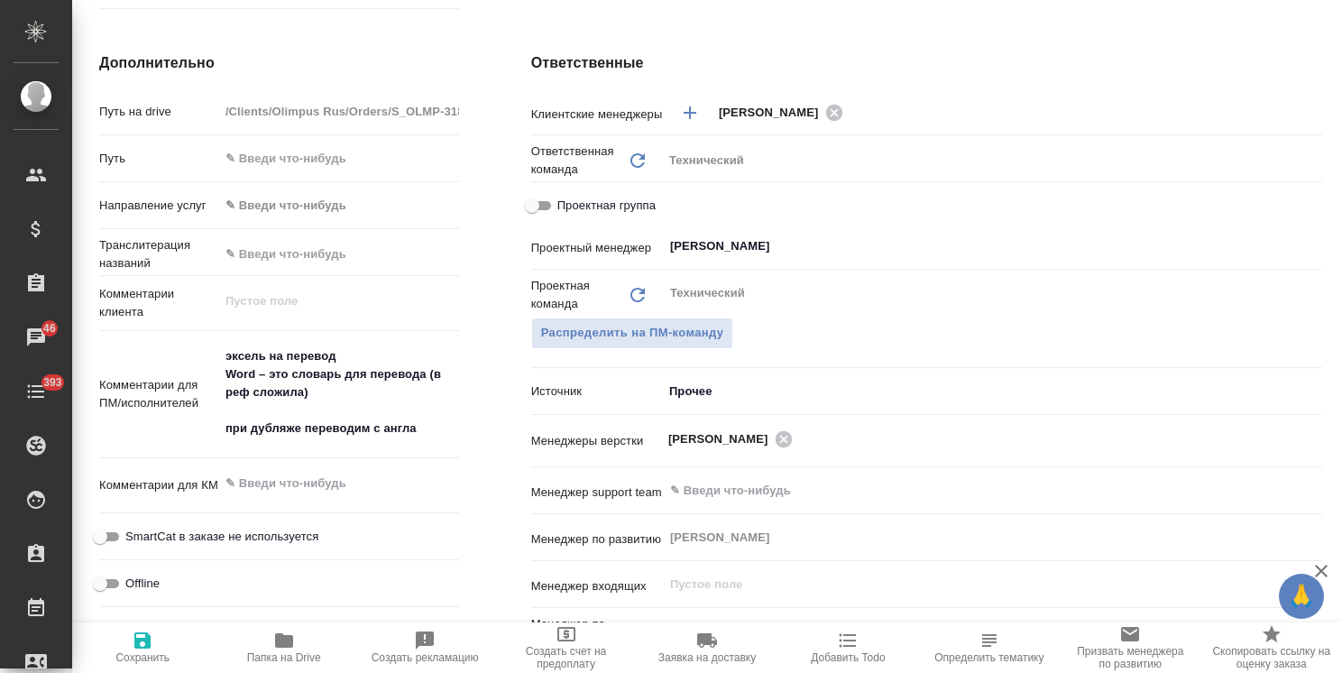
type textarea "x"
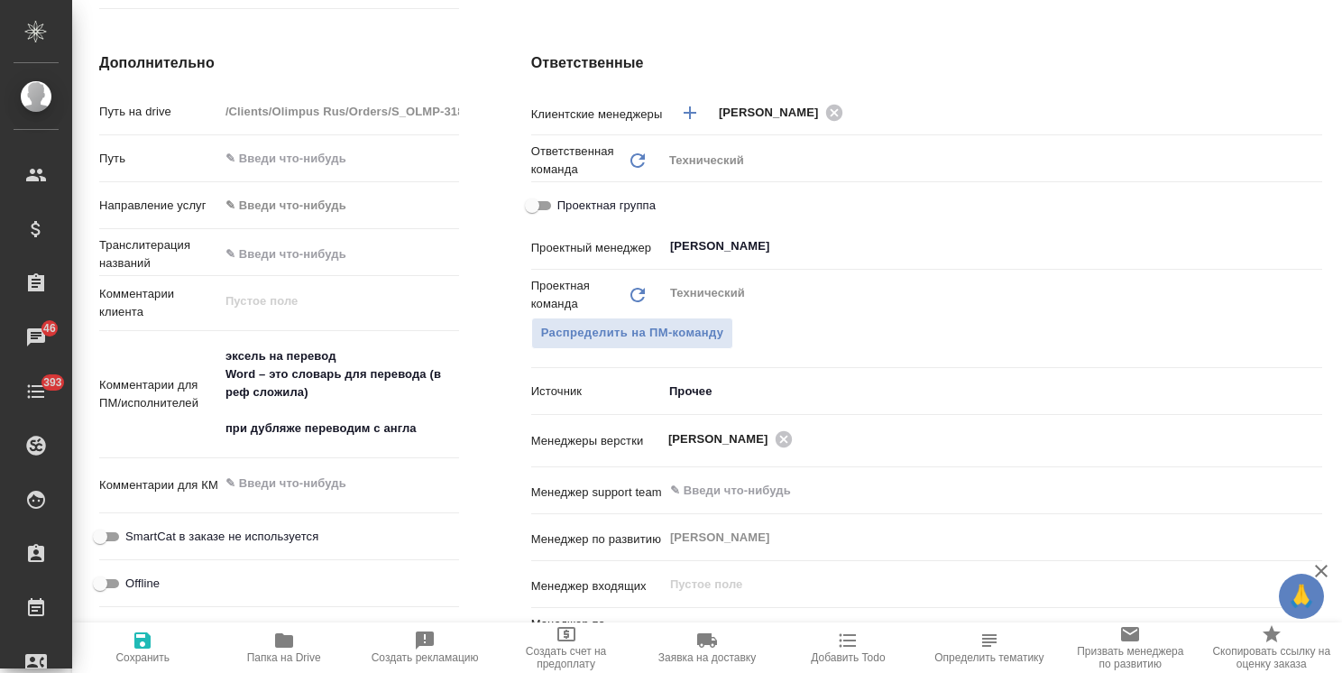
type textarea "x"
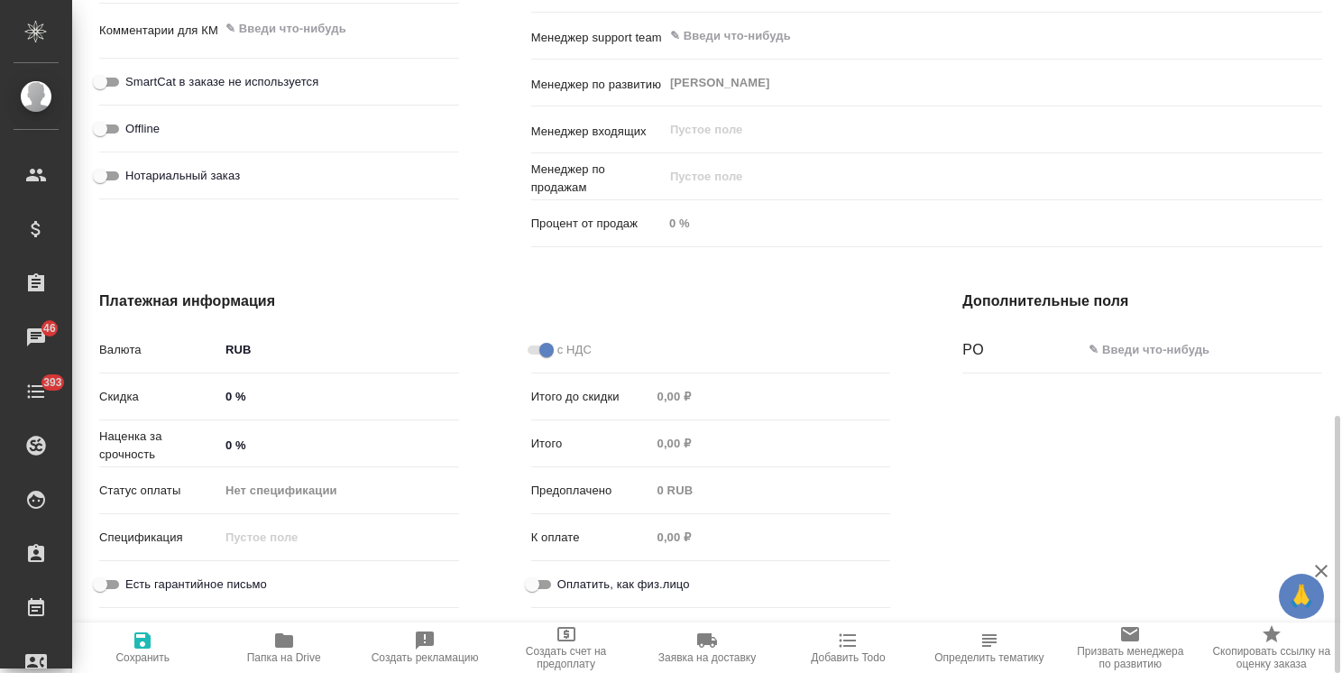
scroll to position [1096, 0]
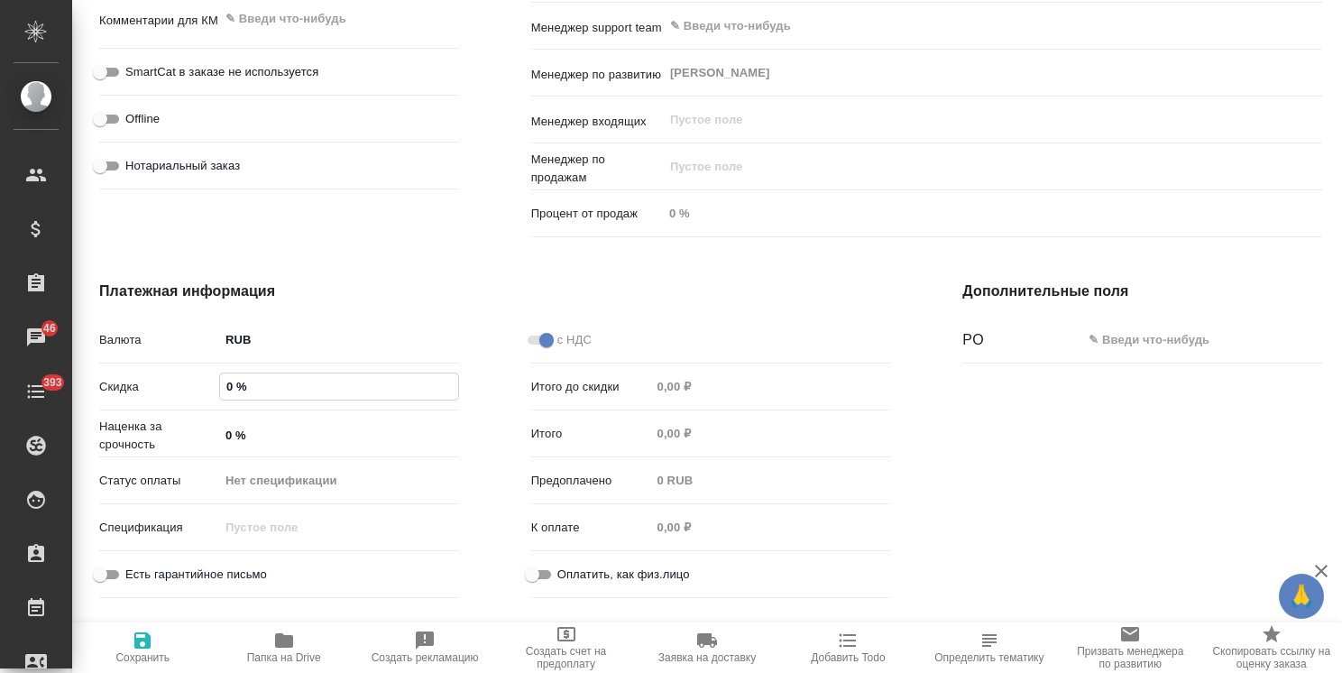
click at [220, 384] on input "0 %" at bounding box center [339, 386] width 238 height 26
drag, startPoint x: 227, startPoint y: 389, endPoint x: 216, endPoint y: 389, distance: 10.8
click at [219, 389] on div "0 %" at bounding box center [339, 386] width 240 height 28
drag, startPoint x: 230, startPoint y: 384, endPoint x: 217, endPoint y: 387, distance: 12.9
click at [220, 387] on input "0 %" at bounding box center [339, 386] width 238 height 26
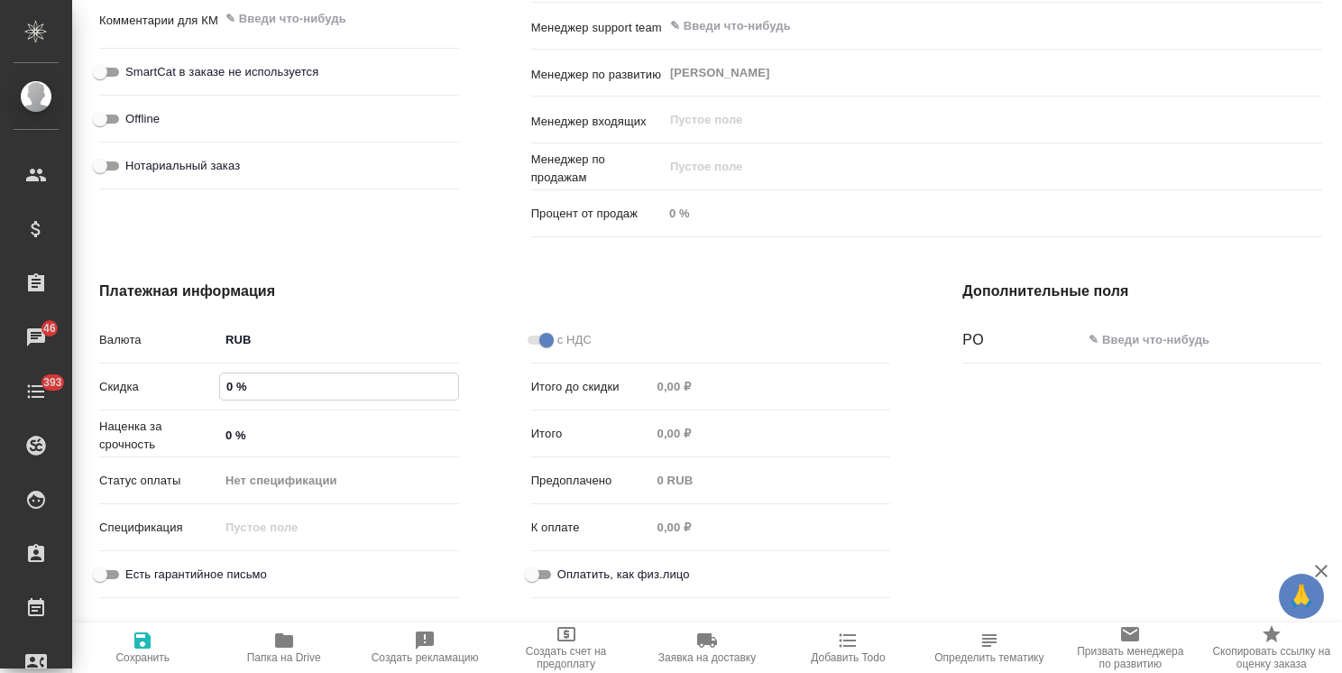
type textarea "x"
type input "25 %"
type textarea "x"
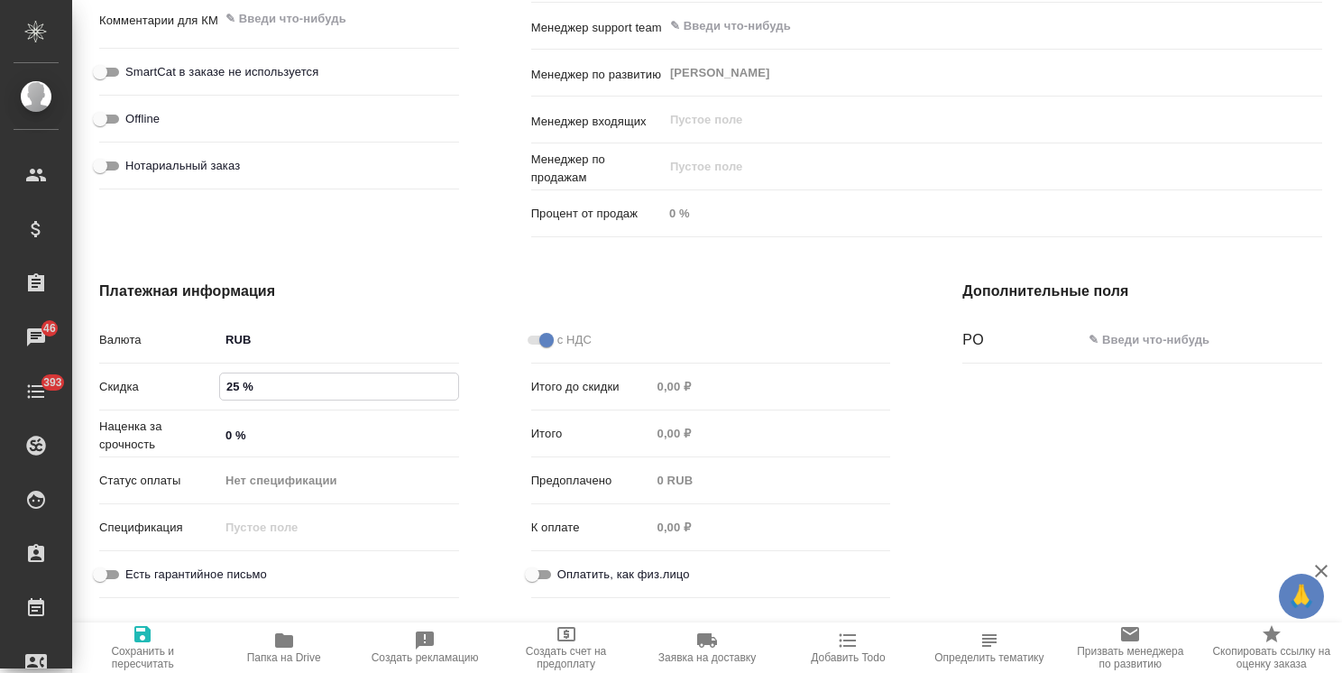
type textarea "x"
type input "25 %"
click at [143, 656] on span "Сохранить и пересчитать" at bounding box center [142, 657] width 119 height 25
type textarea "x"
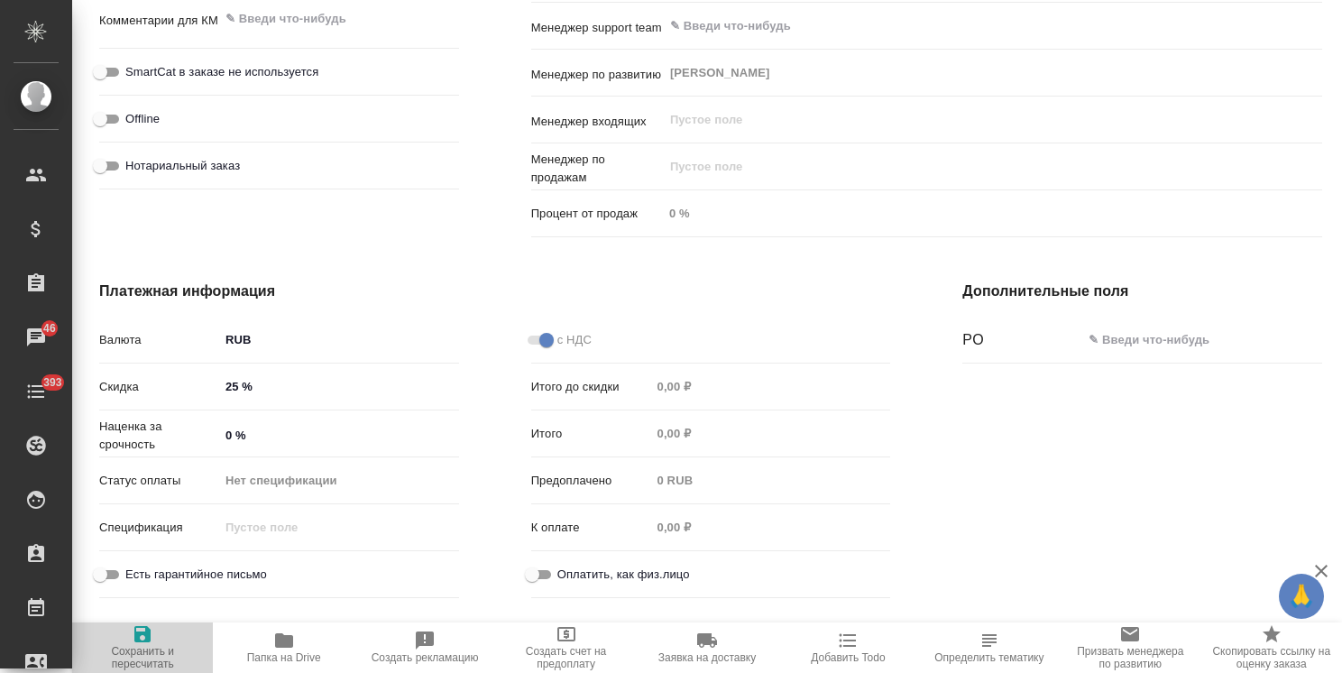
type textarea "x"
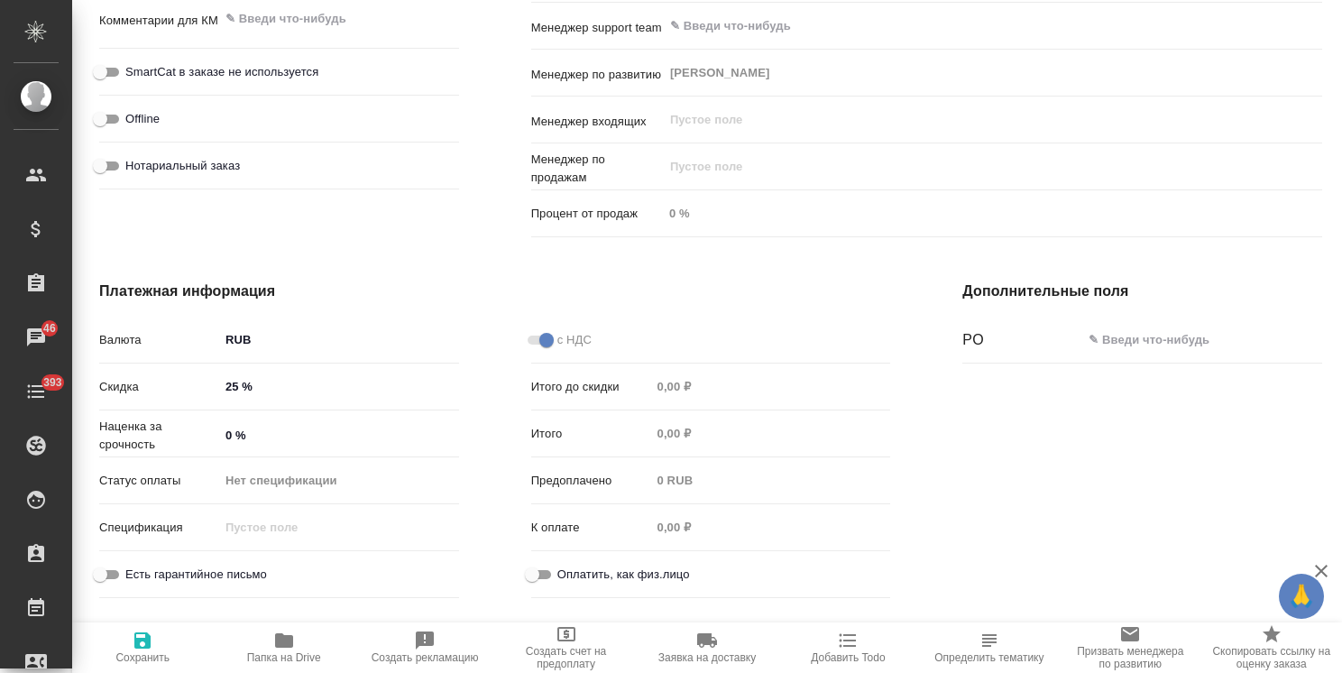
type textarea "x"
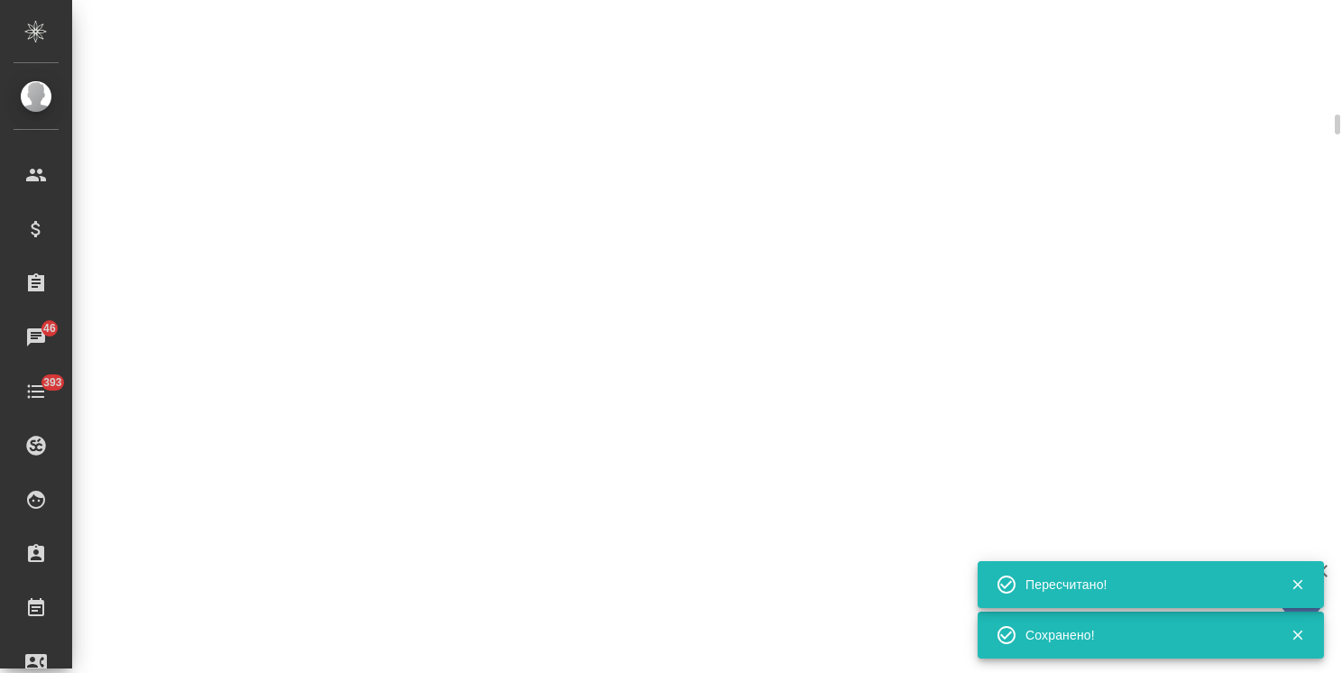
select select "RU"
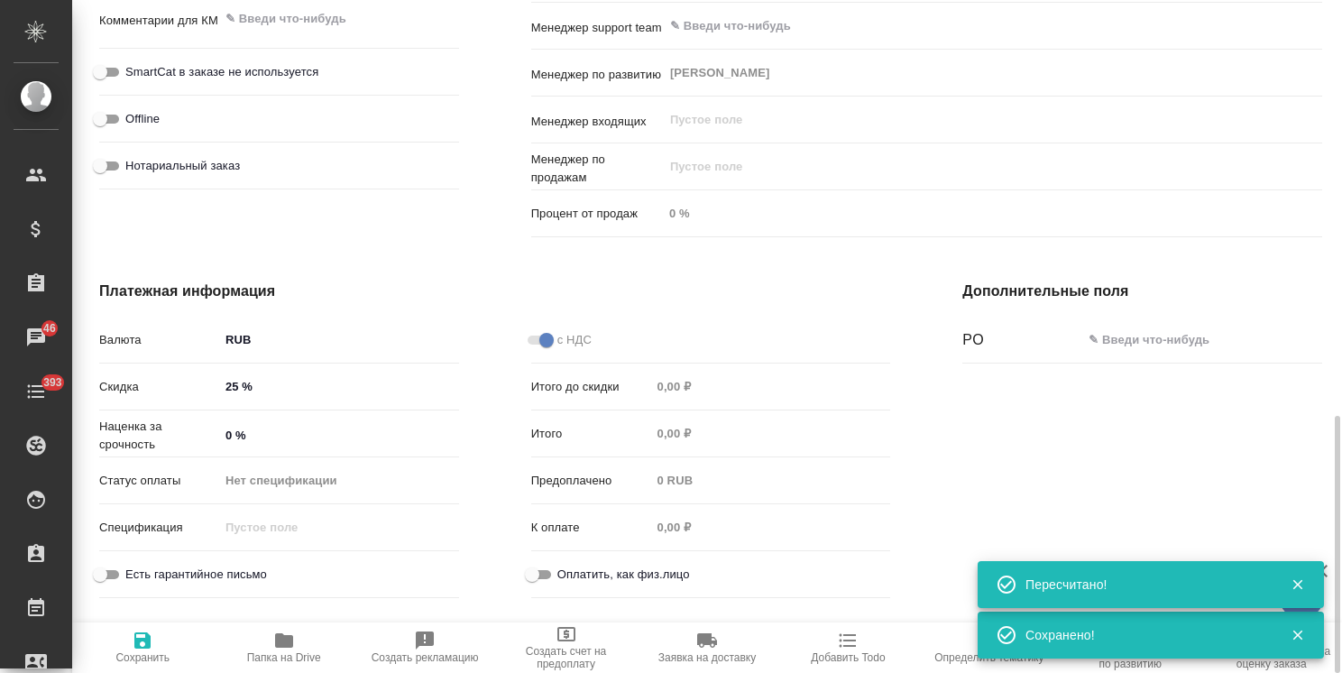
type textarea "x"
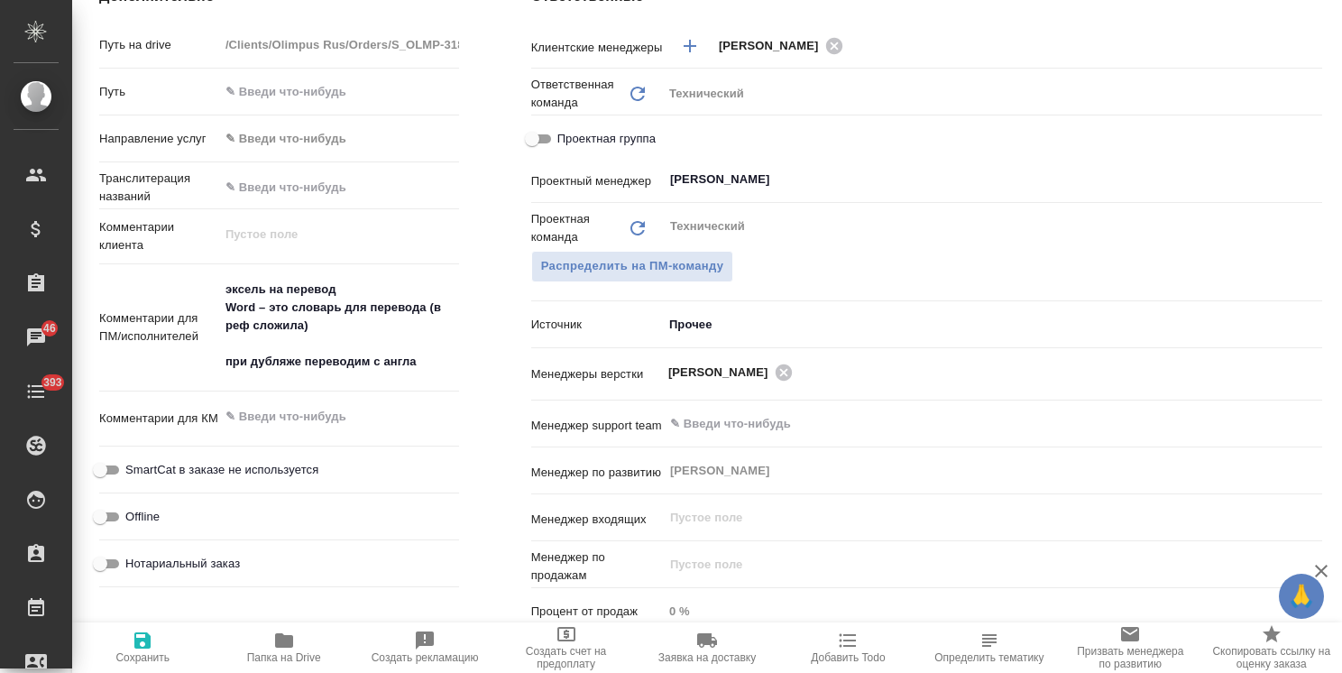
scroll to position [0, 0]
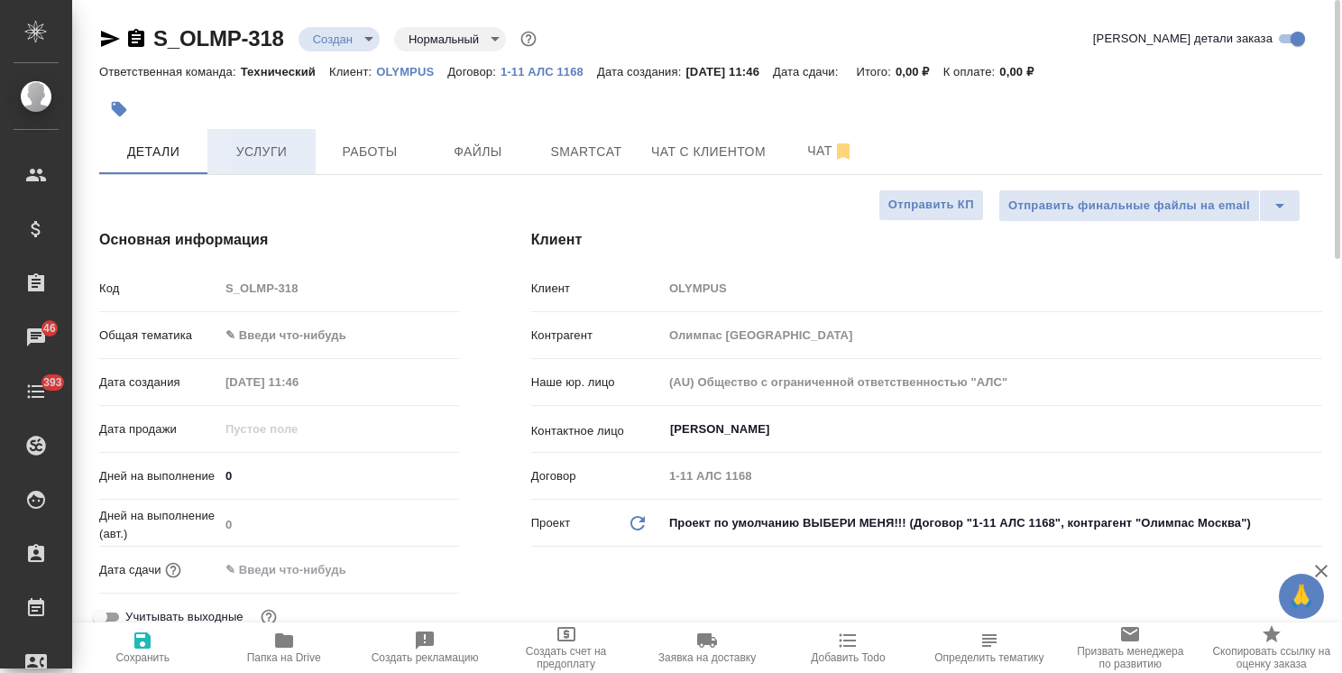
click at [281, 155] on span "Услуги" at bounding box center [261, 152] width 87 height 23
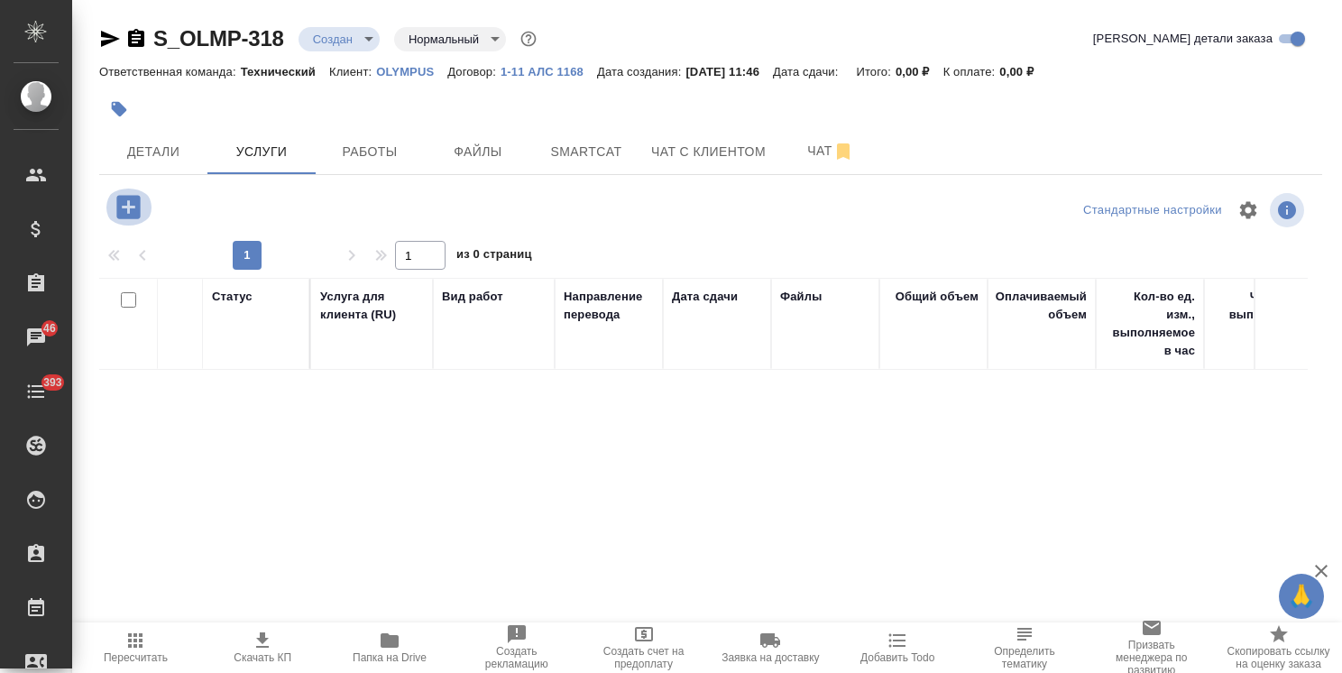
click at [121, 206] on icon "button" at bounding box center [127, 206] width 23 height 23
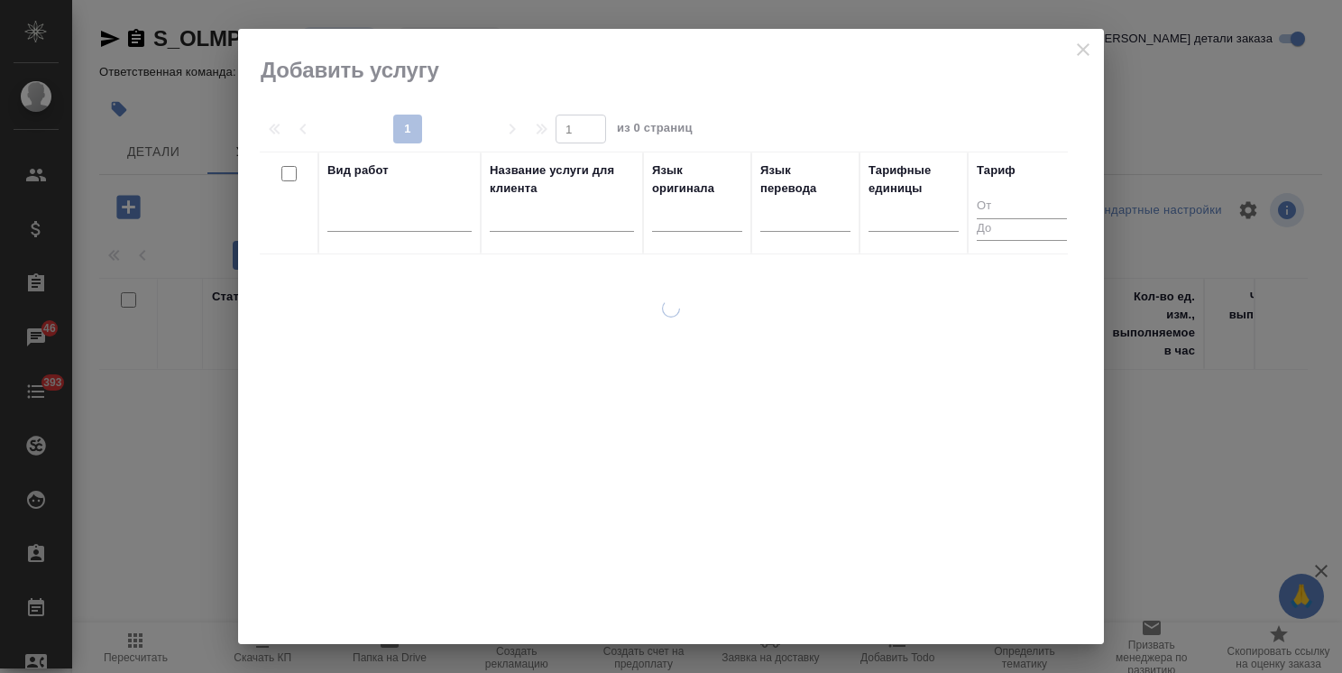
click at [515, 229] on input "text" at bounding box center [562, 220] width 144 height 23
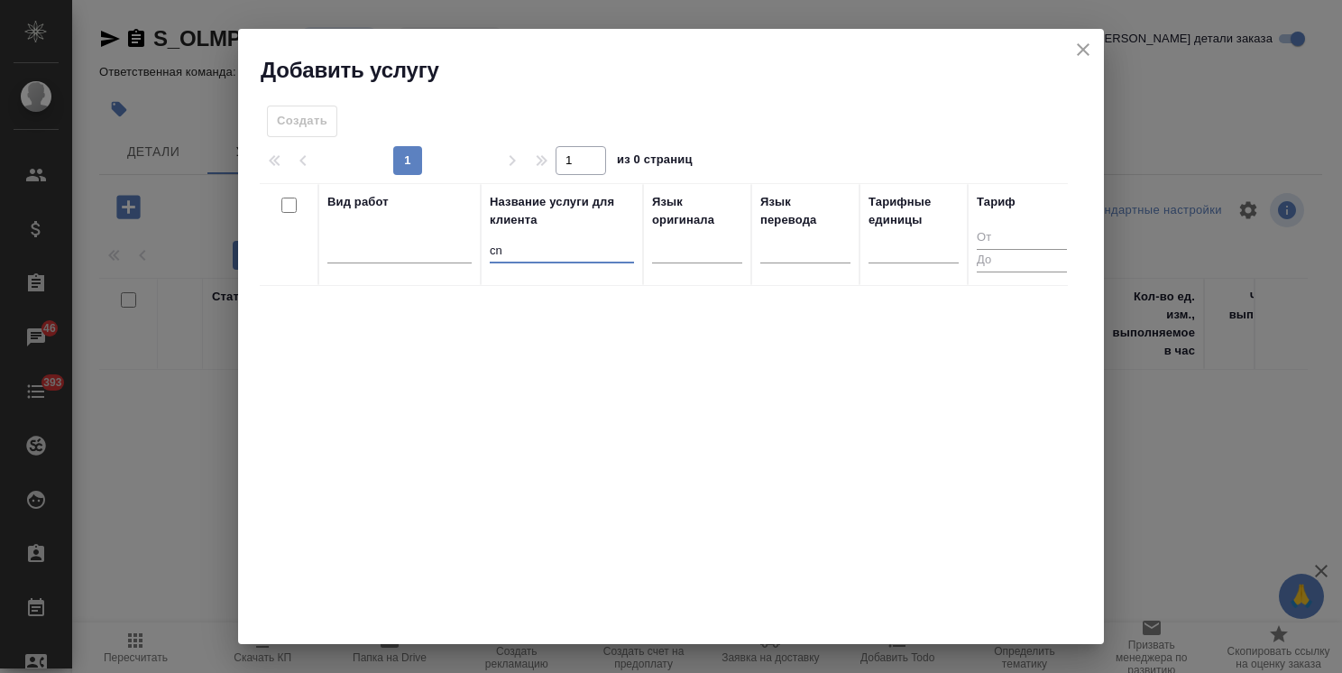
type input "c"
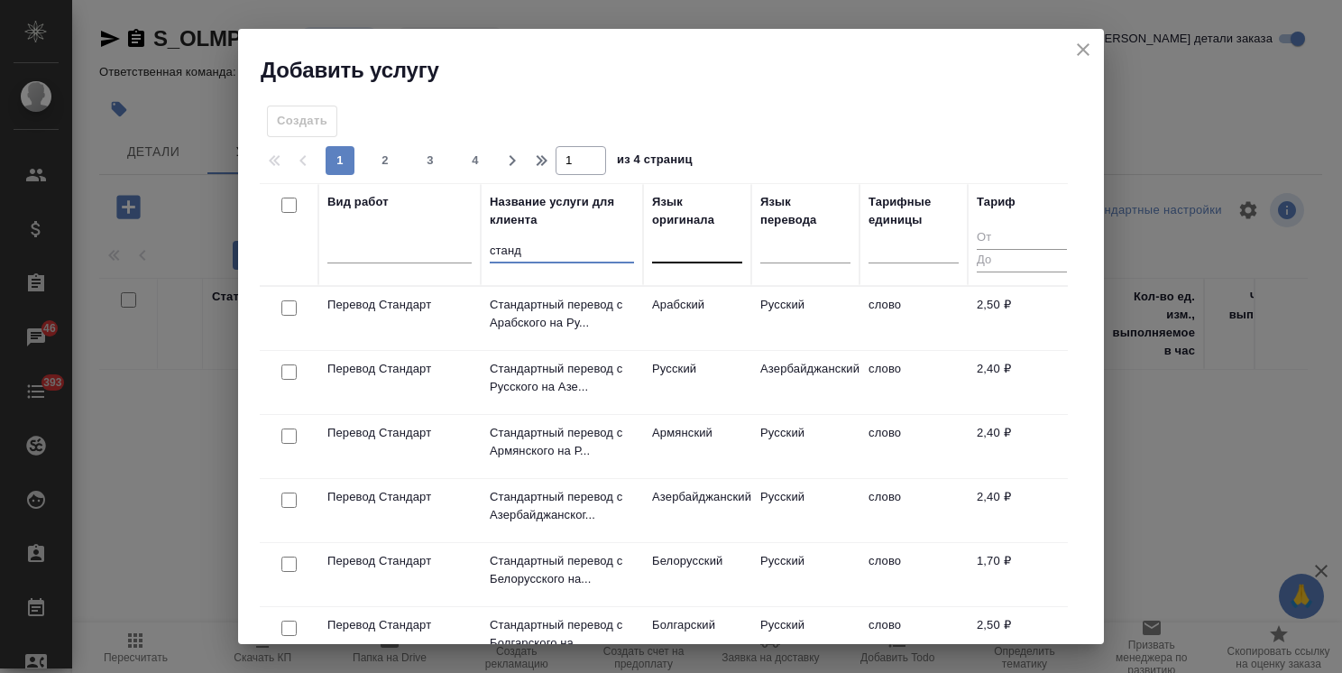
type input "станд"
click at [684, 248] on div at bounding box center [697, 245] width 90 height 26
type input "анг"
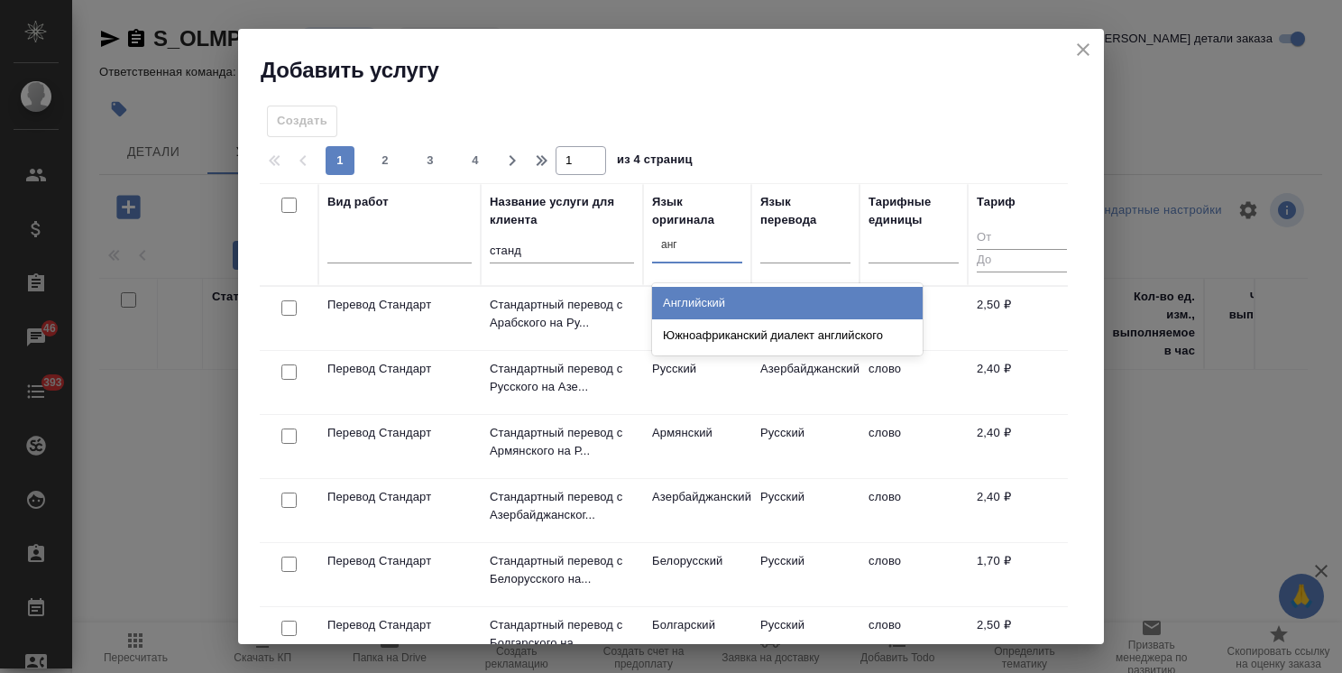
click at [703, 308] on div "Английский" at bounding box center [787, 303] width 271 height 32
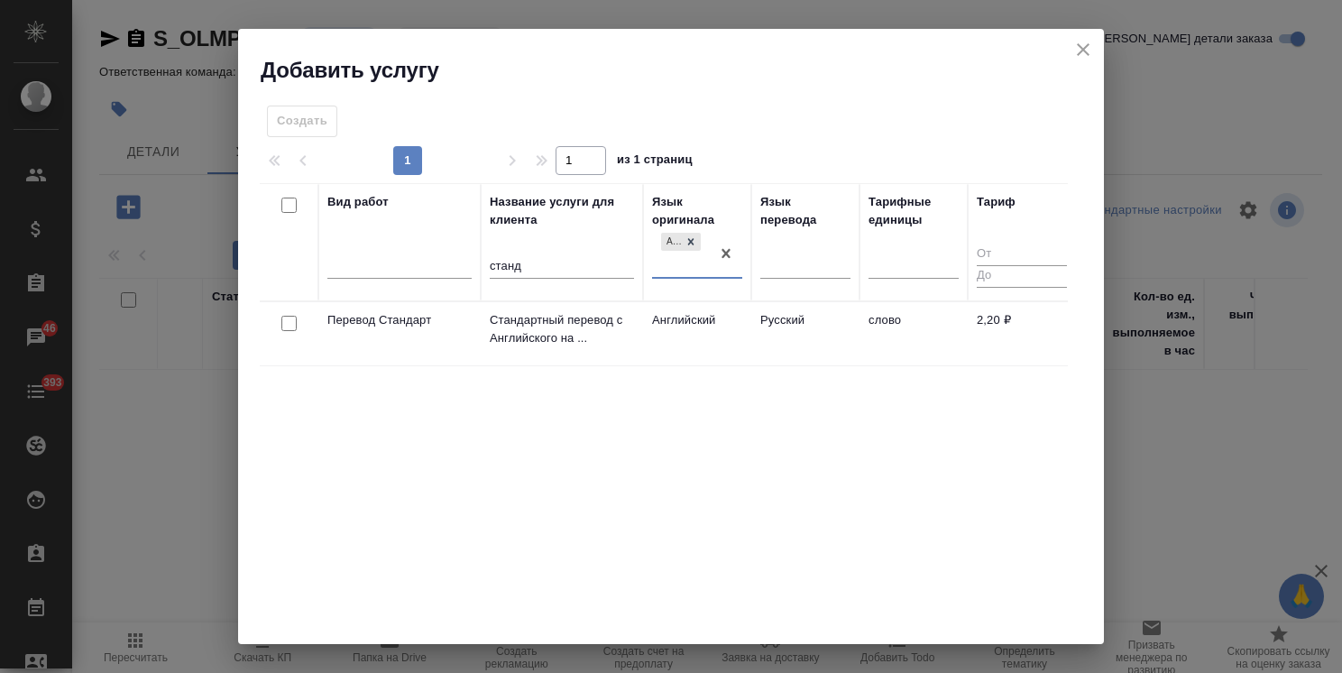
click at [292, 318] on input "checkbox" at bounding box center [288, 323] width 15 height 15
checkbox input "true"
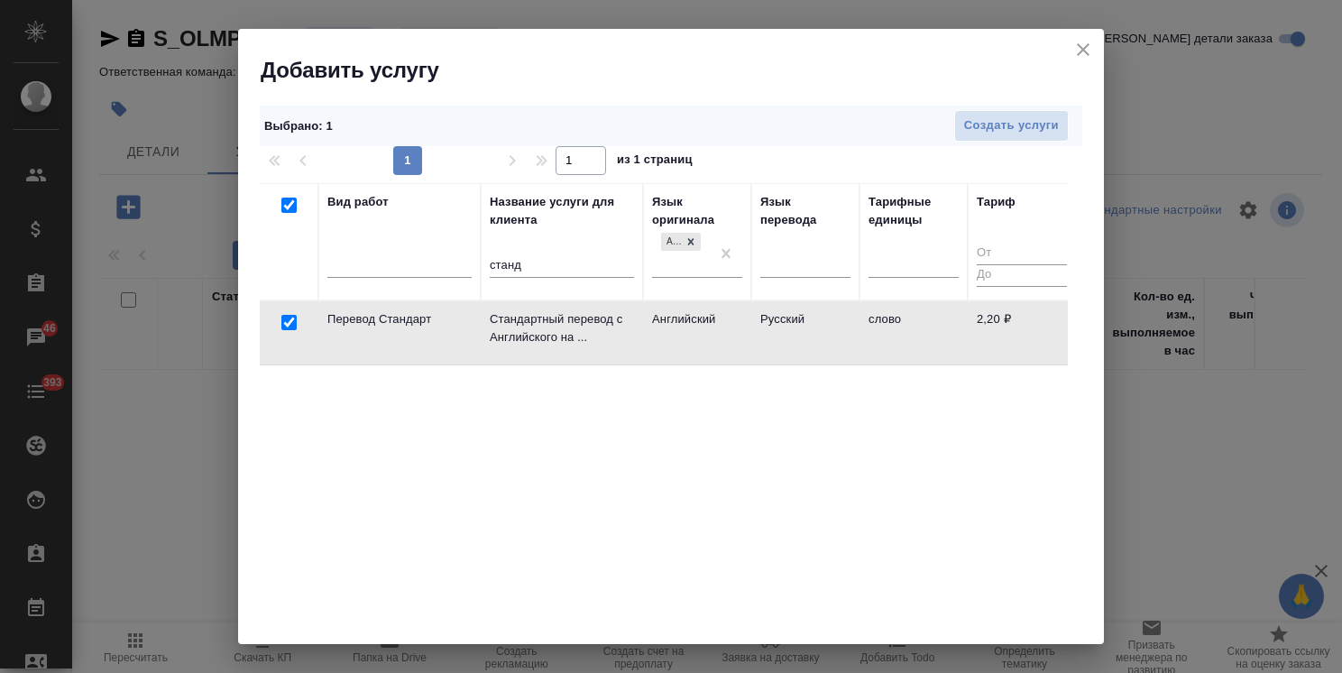
click at [968, 96] on div "Выбрано : 1 Создать услуги 1 1 из 1 страниц Вид работ Название услуги для клиен…" at bounding box center [671, 364] width 866 height 559
click at [971, 120] on span "Создать услуги" at bounding box center [1011, 125] width 95 height 21
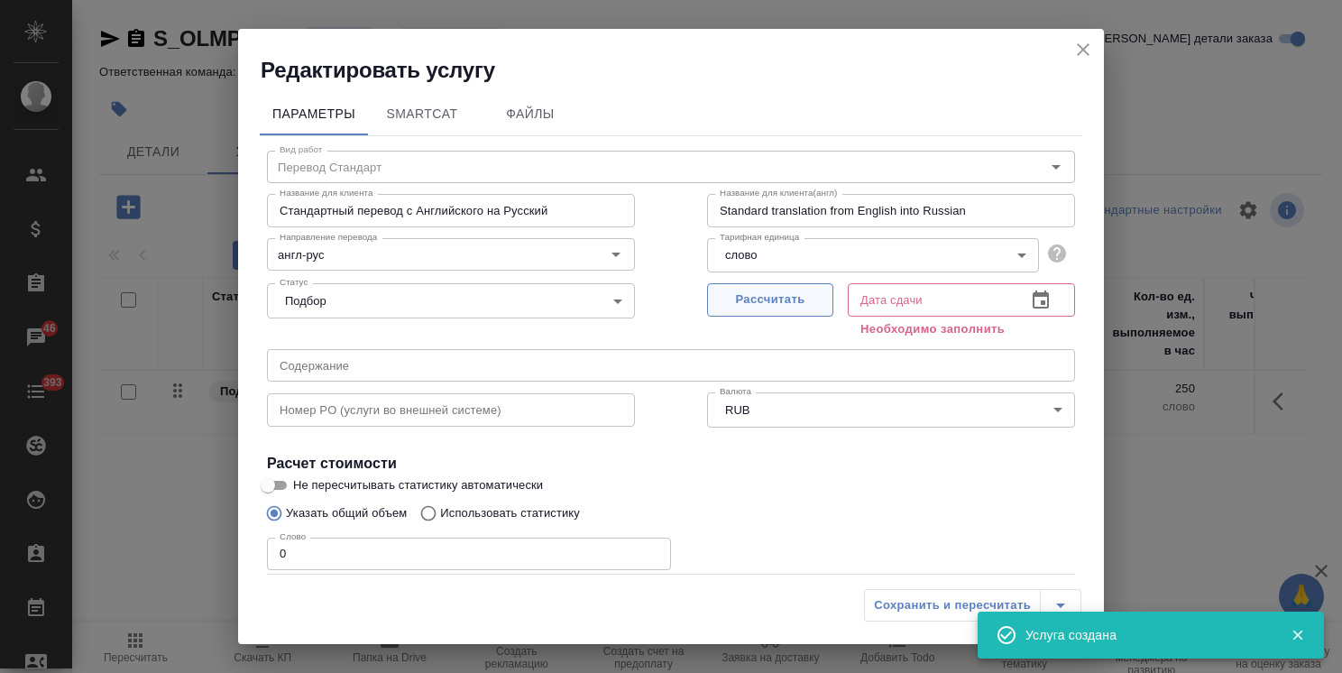
click at [763, 294] on span "Рассчитать" at bounding box center [770, 299] width 106 height 21
type input "22.09.2025 13:52"
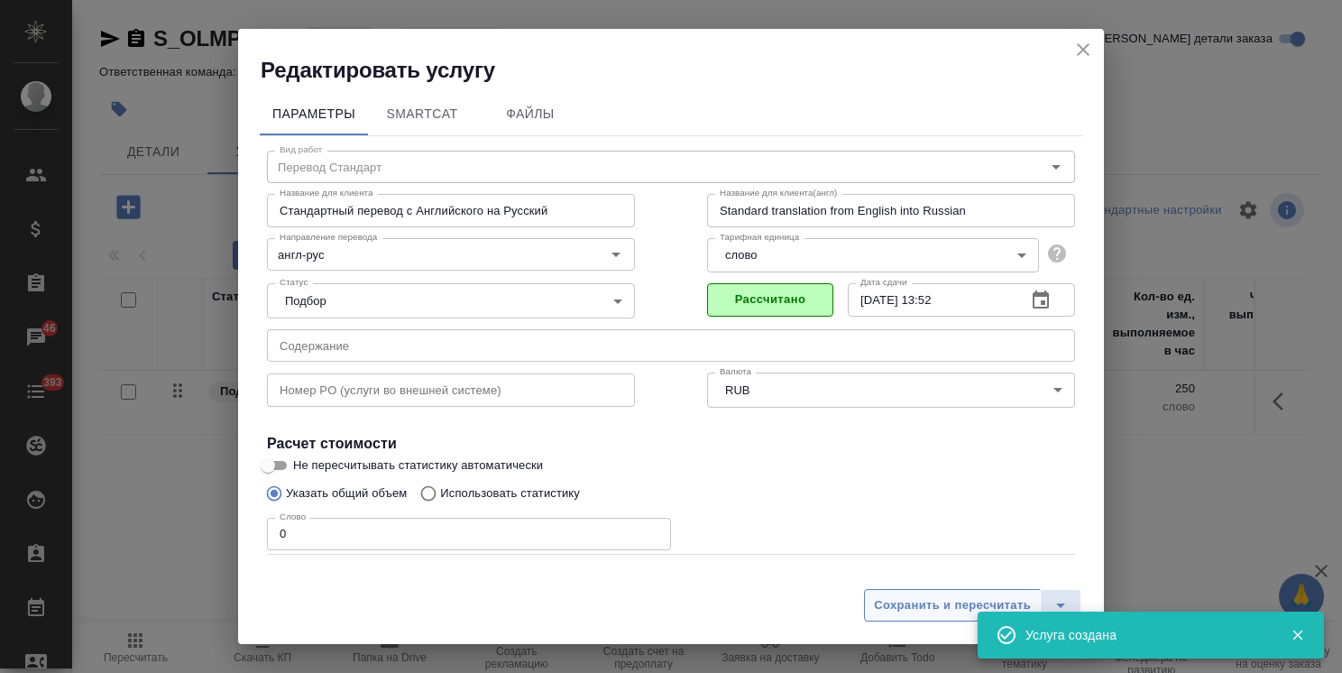
click at [914, 616] on button "Сохранить и пересчитать" at bounding box center [952, 605] width 177 height 32
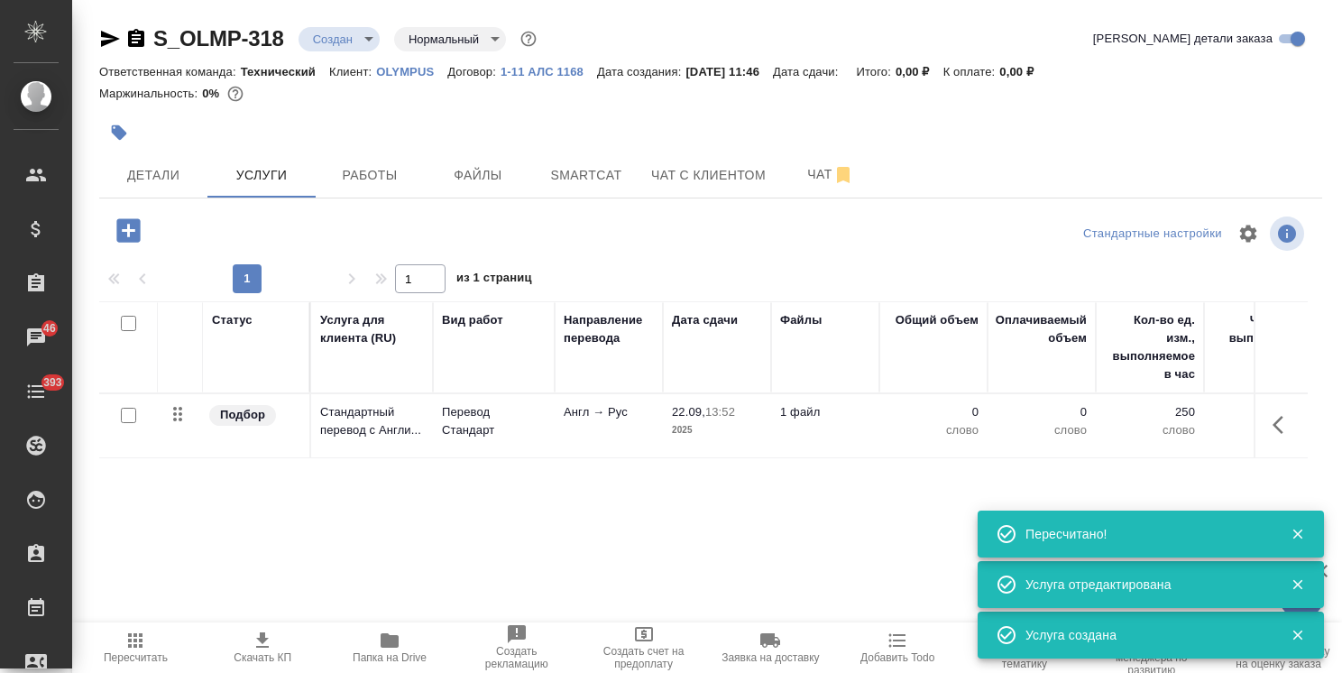
click at [126, 204] on div "S_OLMP-318 Создан new Нормальный normal Кратко детали заказа Ответственная кома…" at bounding box center [710, 367] width 1243 height 735
click at [134, 237] on icon "button" at bounding box center [127, 229] width 23 height 23
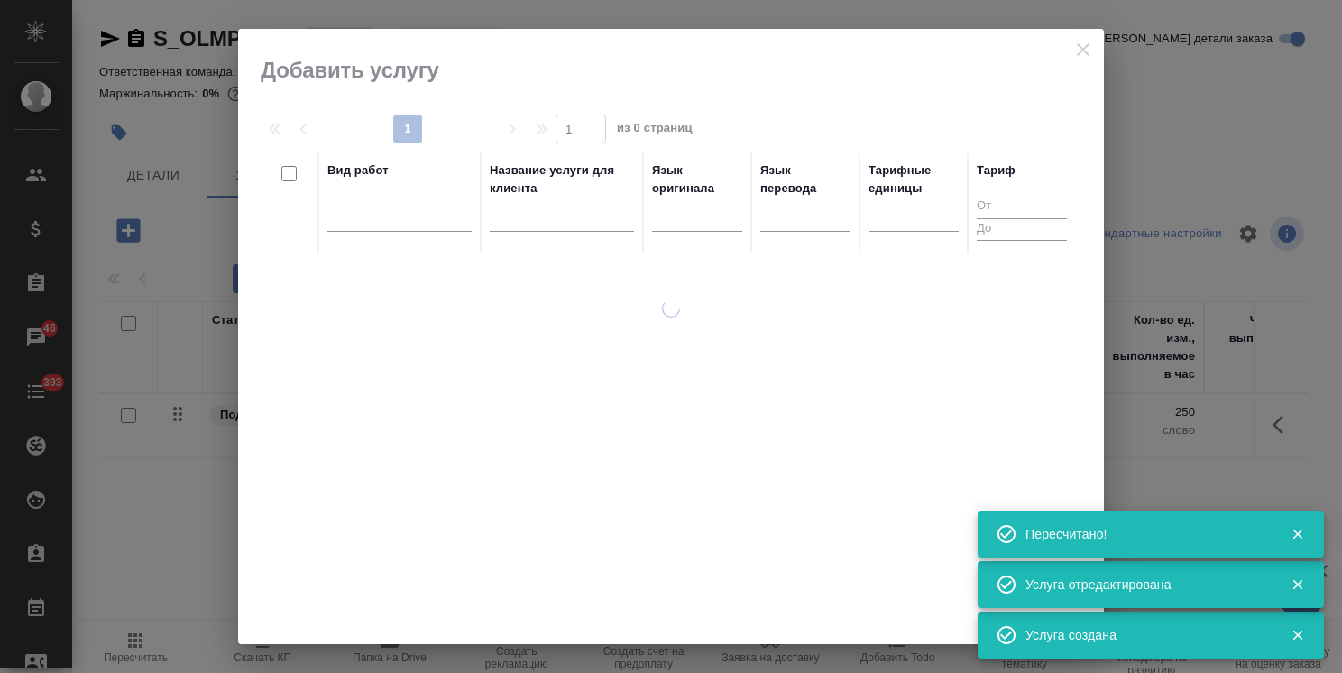
click at [520, 204] on div at bounding box center [562, 222] width 144 height 44
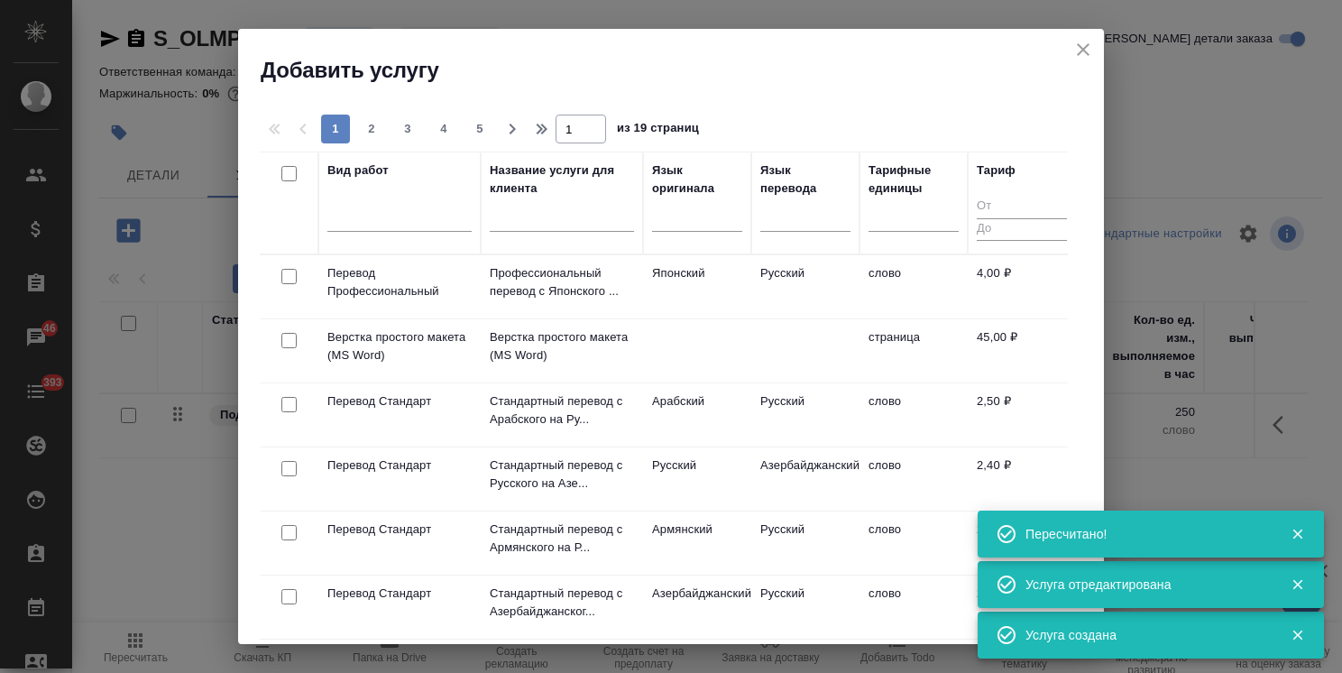
click at [528, 233] on div at bounding box center [562, 222] width 144 height 44
click at [541, 226] on input "text" at bounding box center [562, 220] width 144 height 23
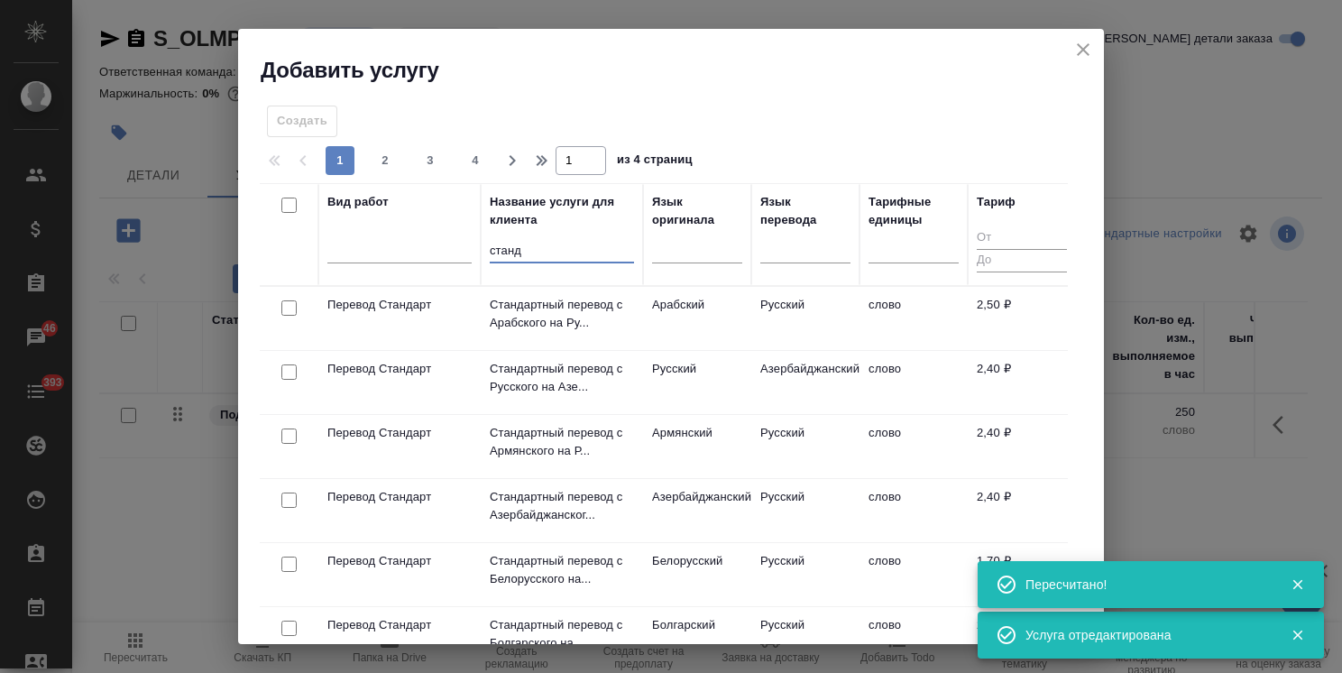
type input "станд"
click at [647, 247] on th "Язык оригинала" at bounding box center [697, 234] width 108 height 103
click at [689, 260] on div at bounding box center [697, 246] width 90 height 34
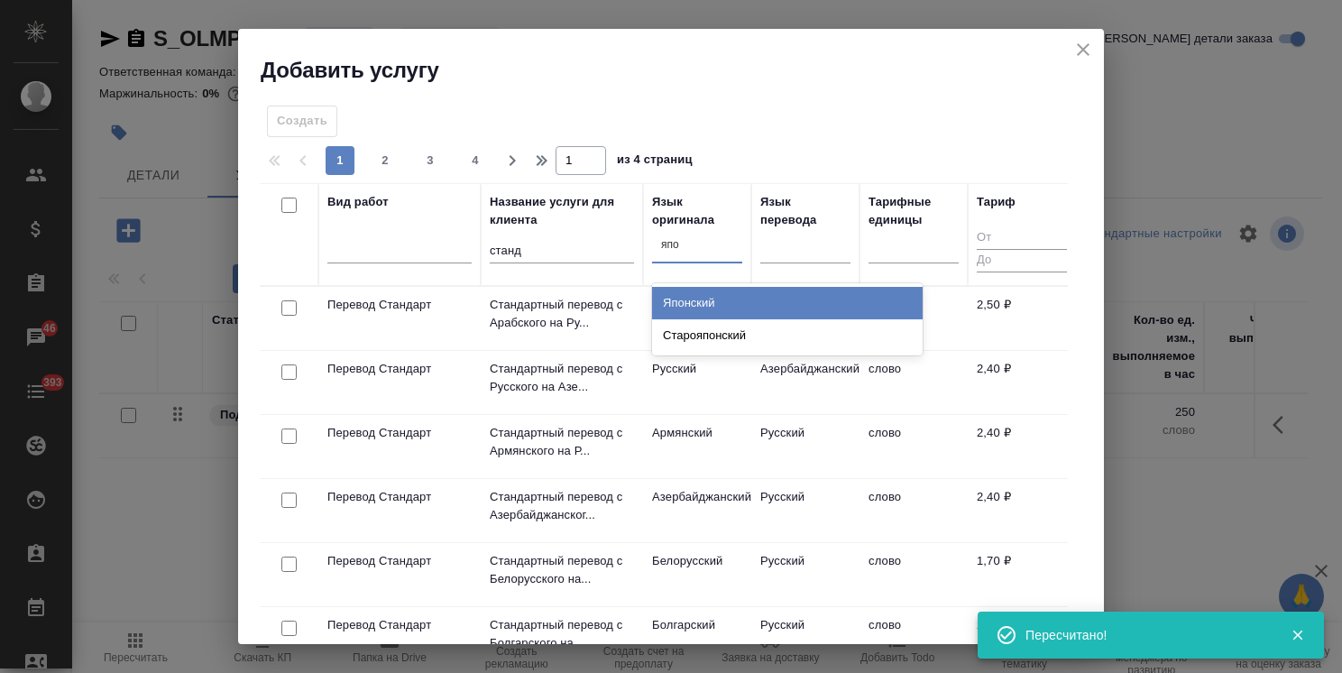
type input "япон"
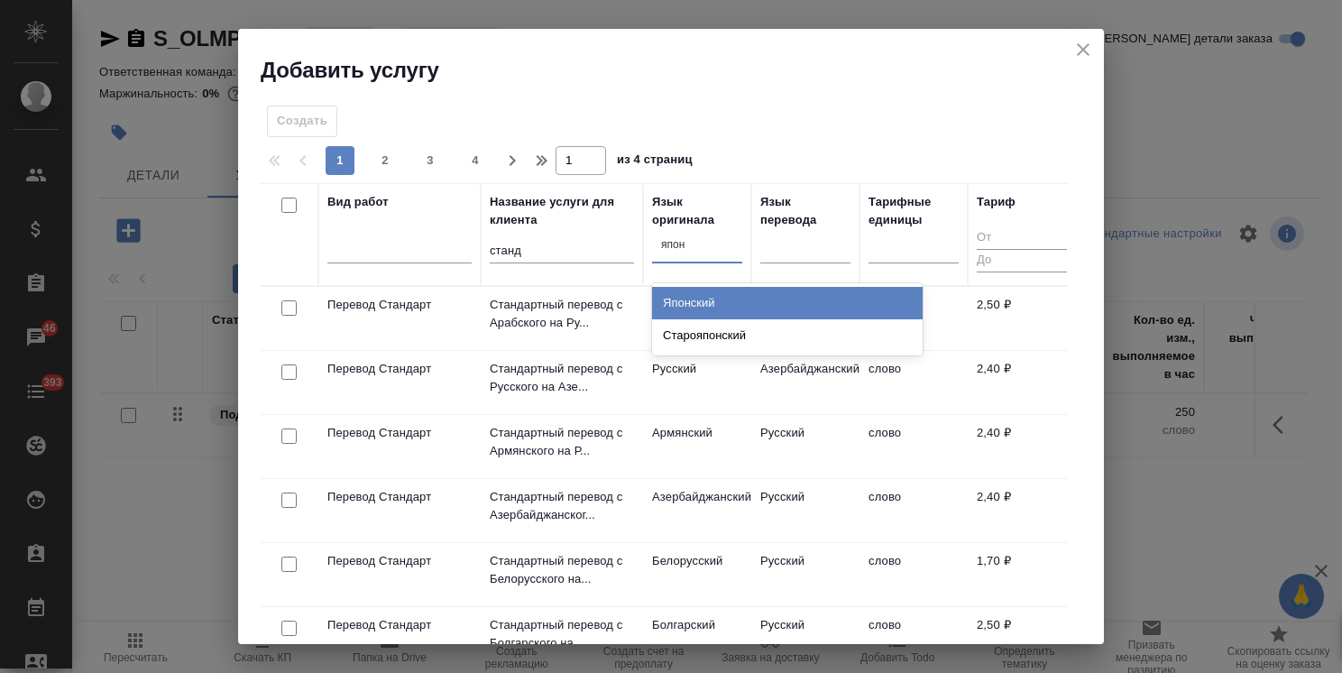
click at [705, 294] on div "Японский" at bounding box center [787, 303] width 271 height 32
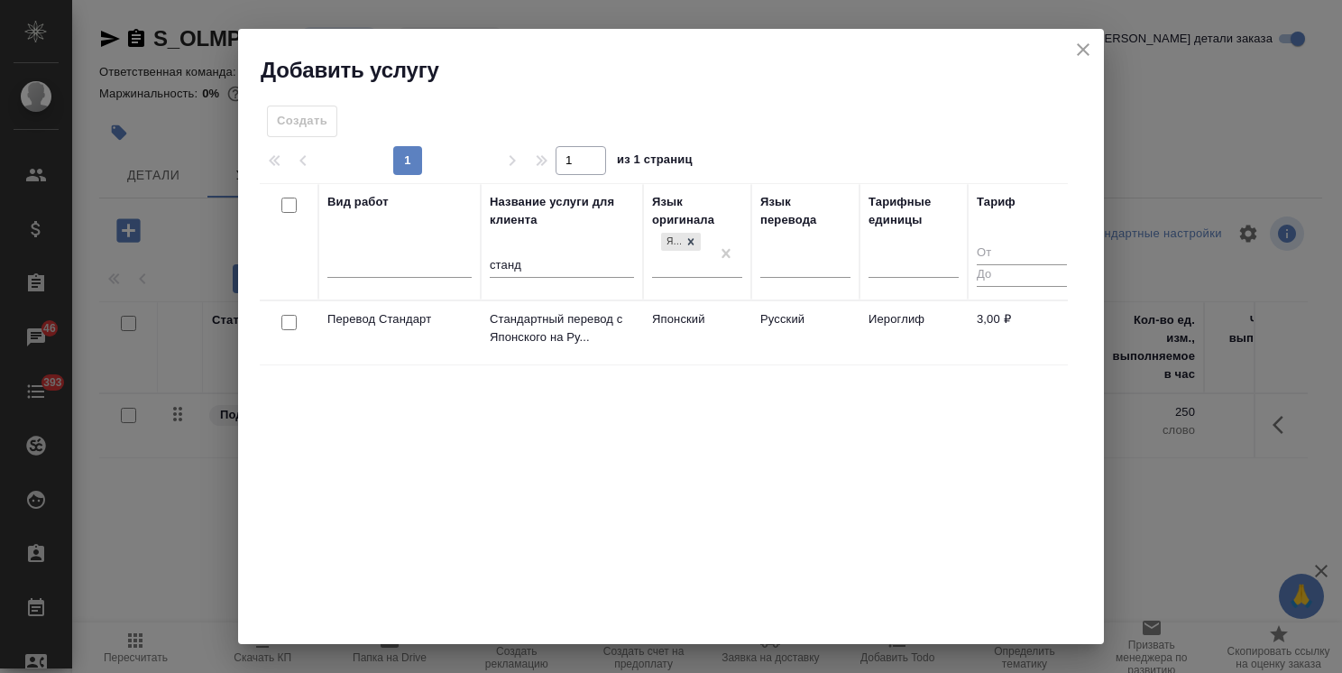
drag, startPoint x: 294, startPoint y: 322, endPoint x: 697, endPoint y: 216, distance: 416.7
click at [294, 320] on input "checkbox" at bounding box center [288, 322] width 15 height 15
checkbox input "true"
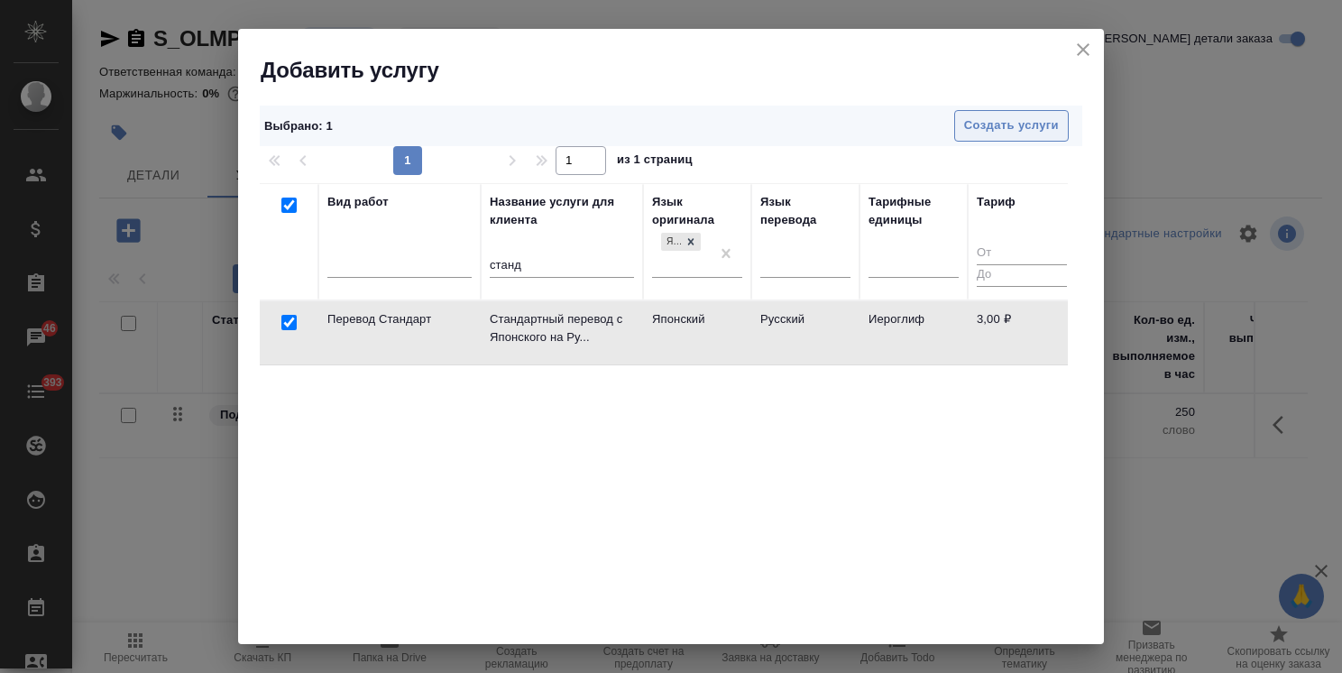
click at [992, 128] on span "Создать услуги" at bounding box center [1011, 125] width 95 height 21
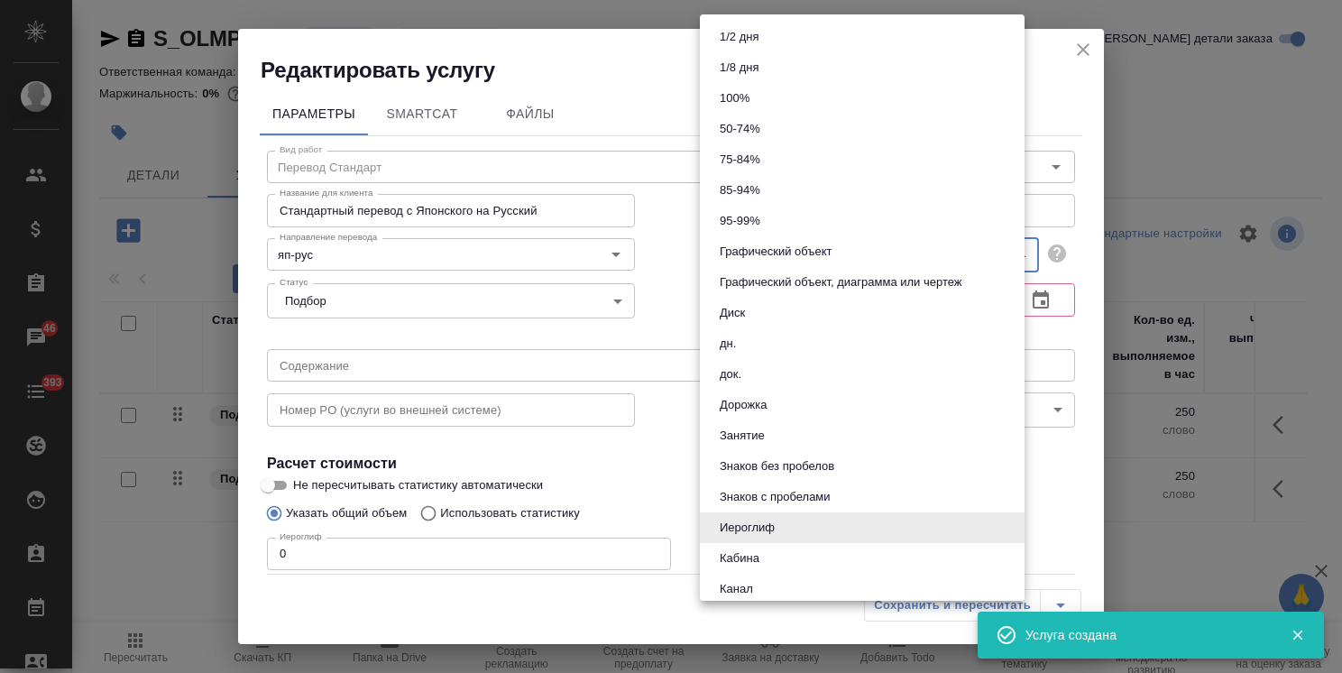
click at [762, 265] on body "🙏 .cls-1 fill:#fff; AWATERA Usmanova Olga Клиенты Спецификации Заказы 46 Чаты 3…" at bounding box center [671, 336] width 1342 height 673
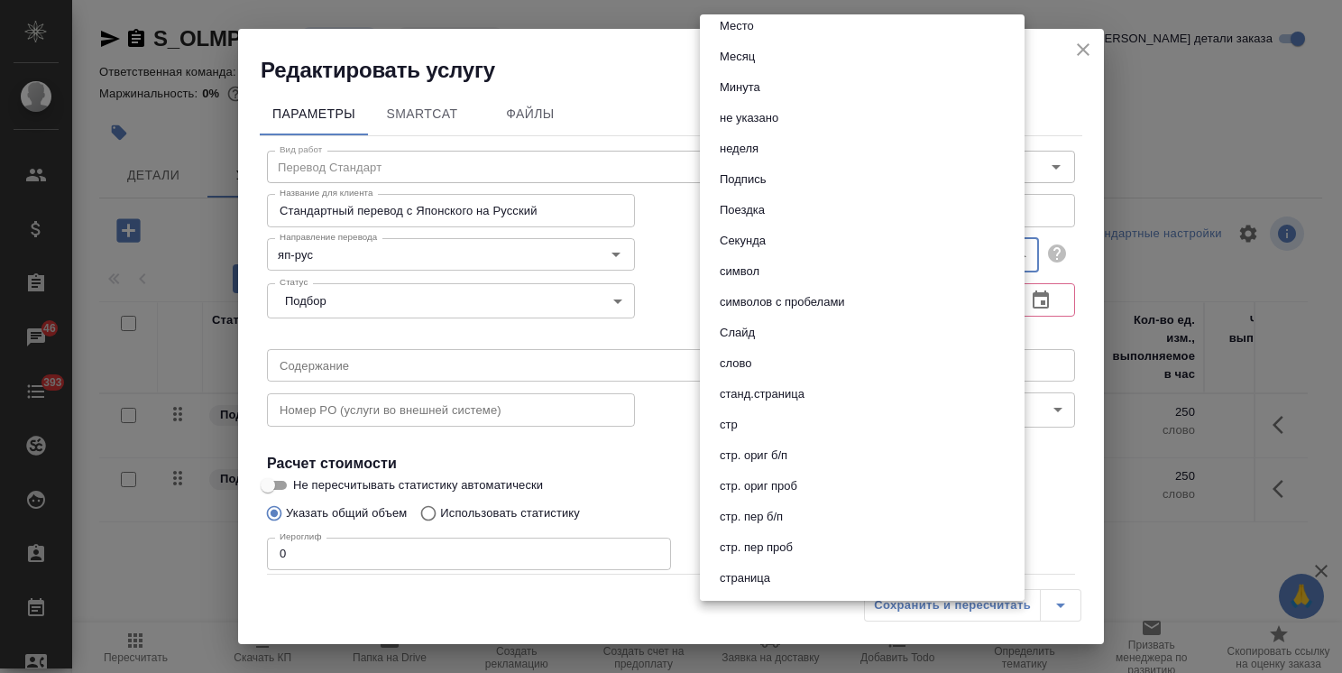
scroll to position [600, 0]
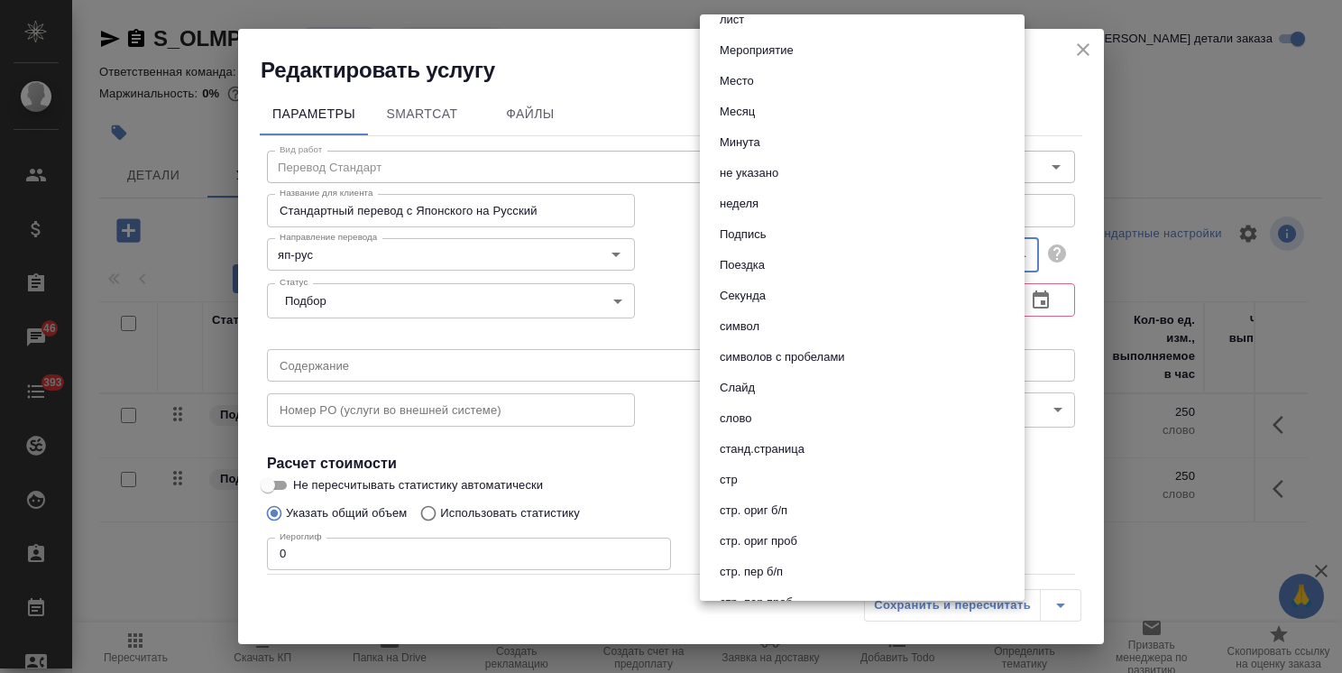
click at [744, 408] on button "слово" at bounding box center [735, 418] width 42 height 20
type input "5a8b1489cc6b4906c91bfd90"
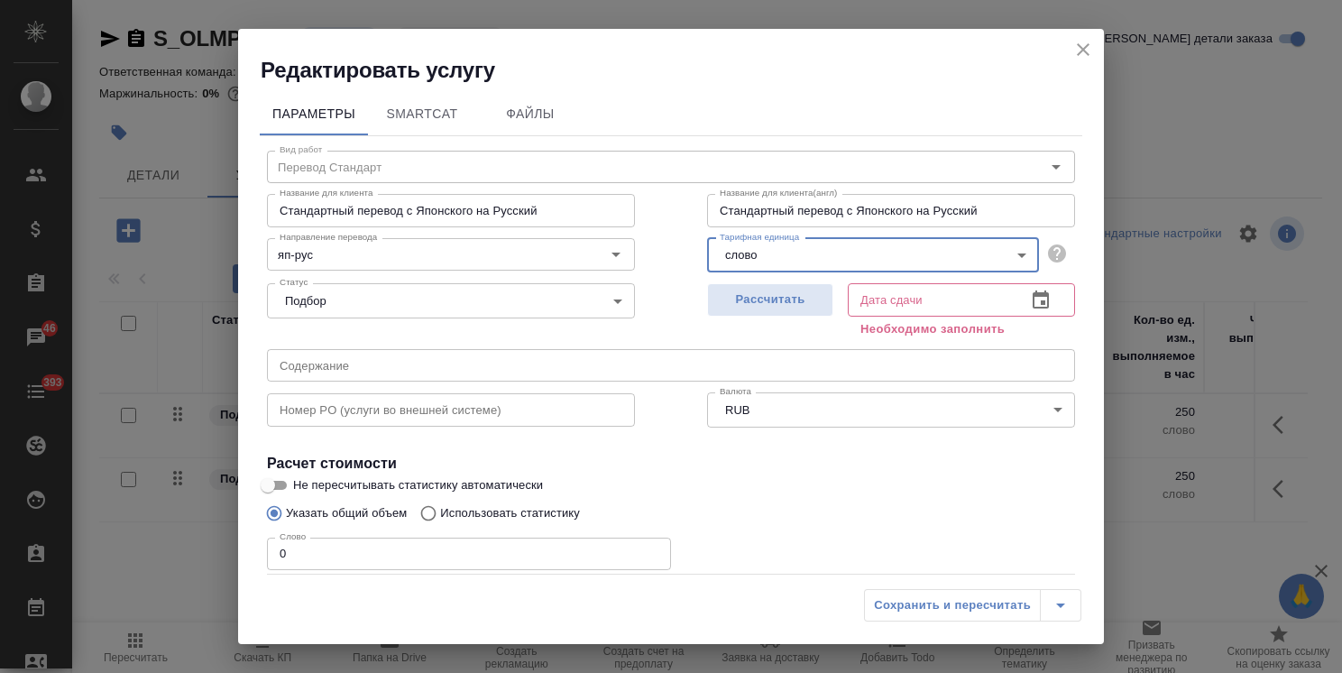
drag, startPoint x: 321, startPoint y: 549, endPoint x: 242, endPoint y: 543, distance: 79.6
click at [243, 543] on div "Параметры SmartCat Файлы Вид работ Перевод Стандарт Вид работ Название для клие…" at bounding box center [671, 332] width 866 height 495
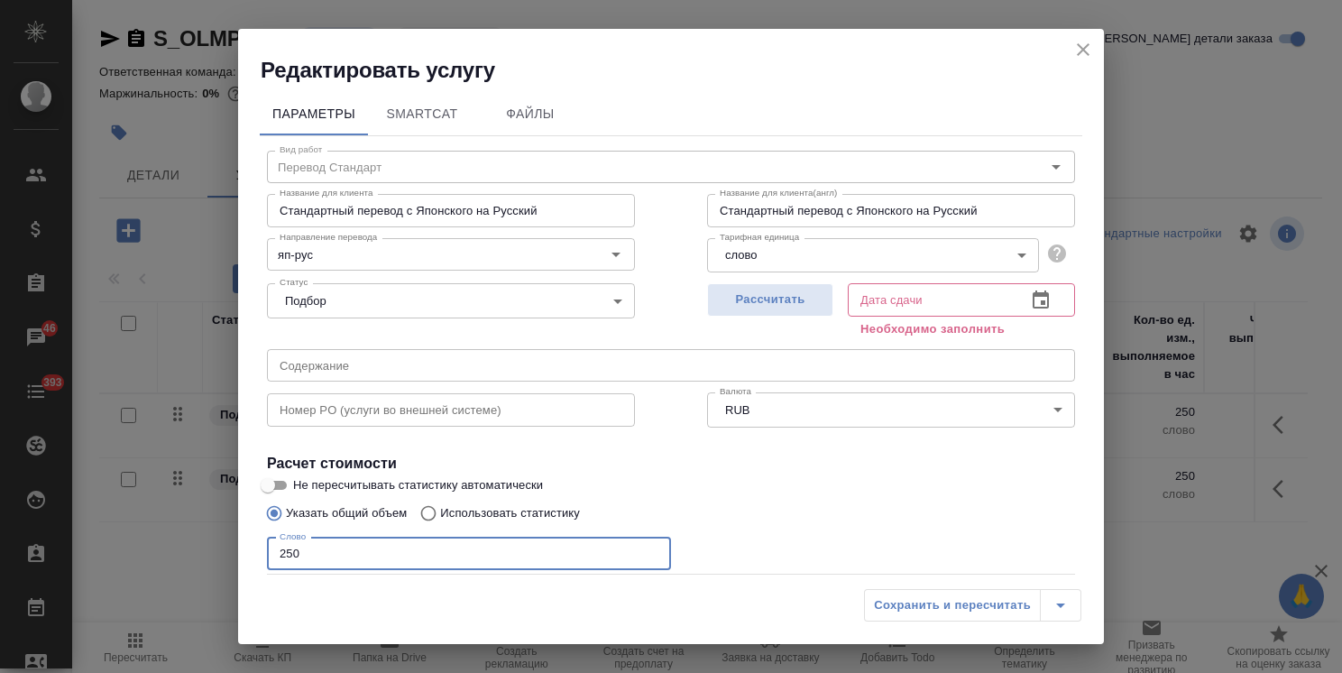
type input "250"
click at [281, 482] on input "Не пересчитывать статистику автоматически" at bounding box center [267, 485] width 65 height 22
checkbox input "true"
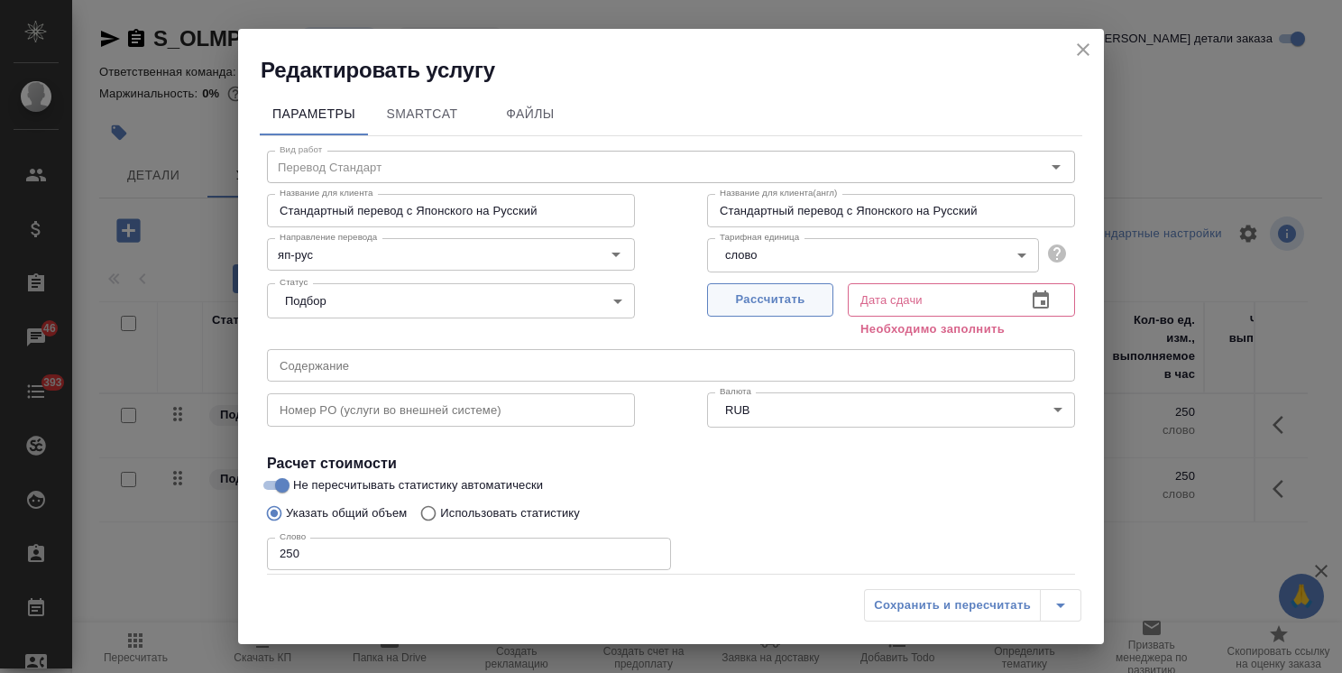
click at [794, 305] on span "Рассчитать" at bounding box center [770, 299] width 106 height 21
type input "[DATE] 14:52"
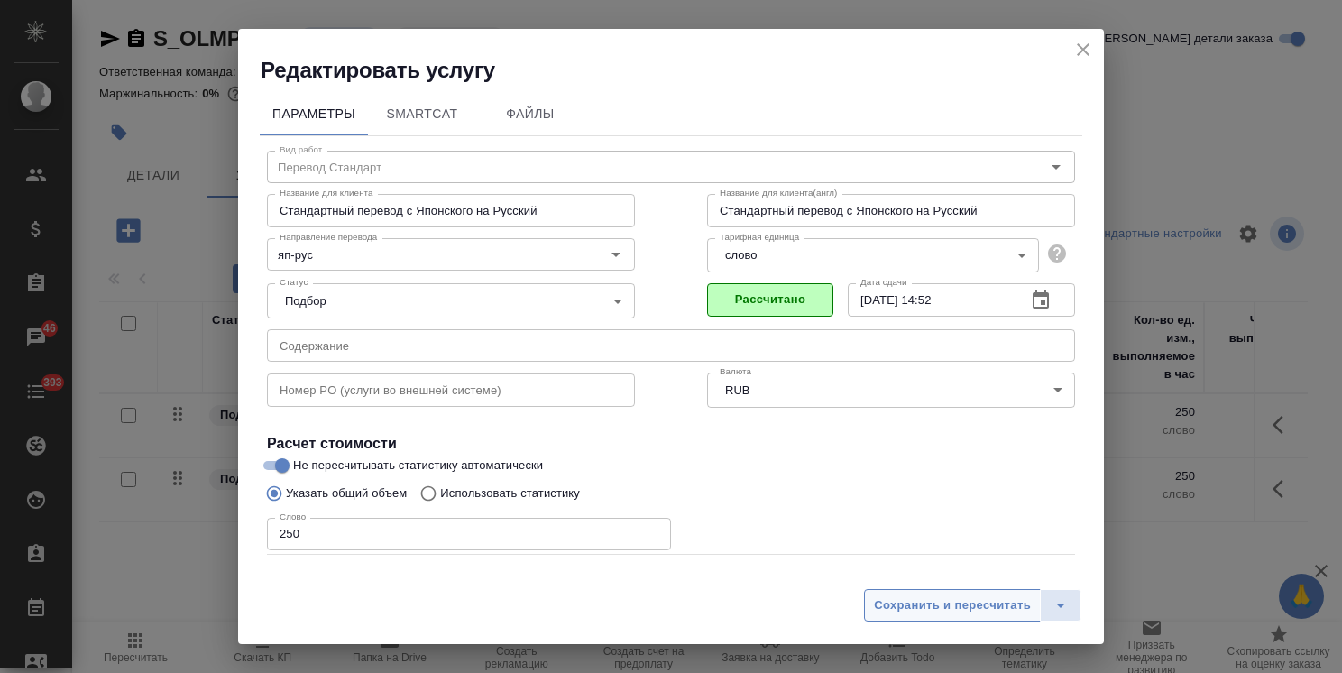
click at [904, 610] on span "Сохранить и пересчитать" at bounding box center [952, 605] width 157 height 21
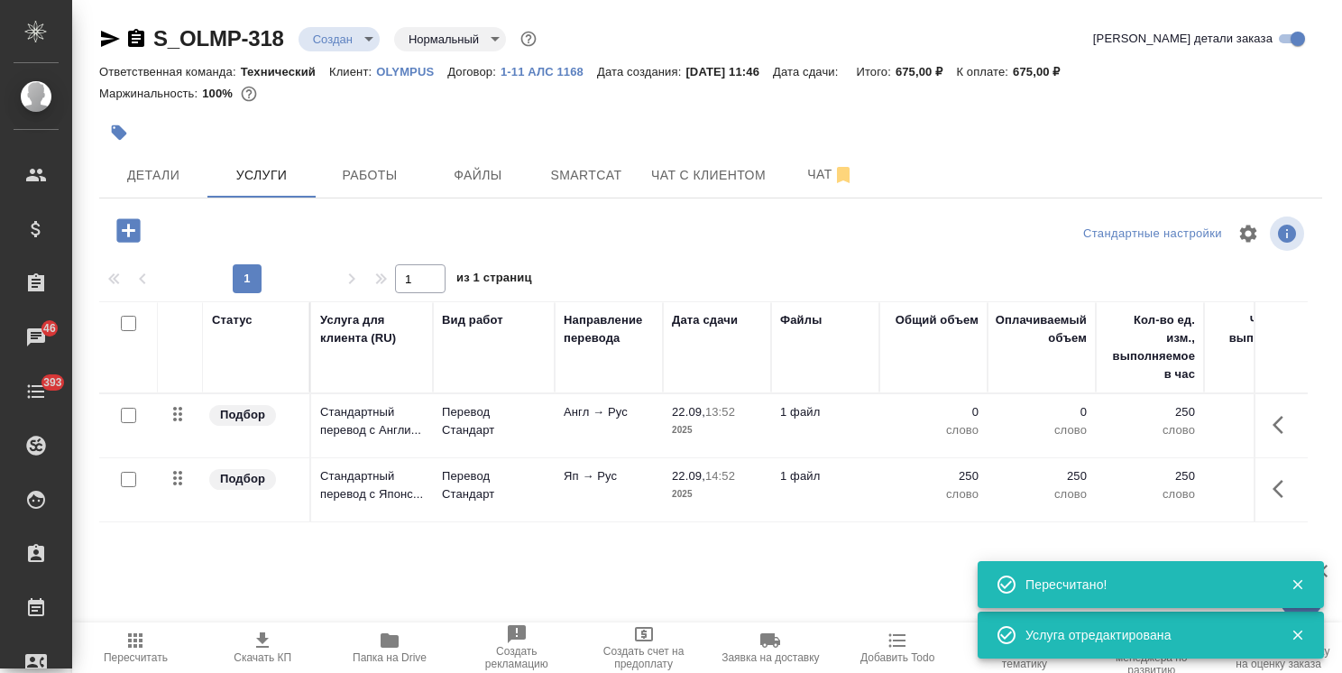
click at [404, 651] on span "Папка на Drive" at bounding box center [390, 657] width 74 height 13
click at [459, 189] on button "Файлы" at bounding box center [478, 174] width 108 height 45
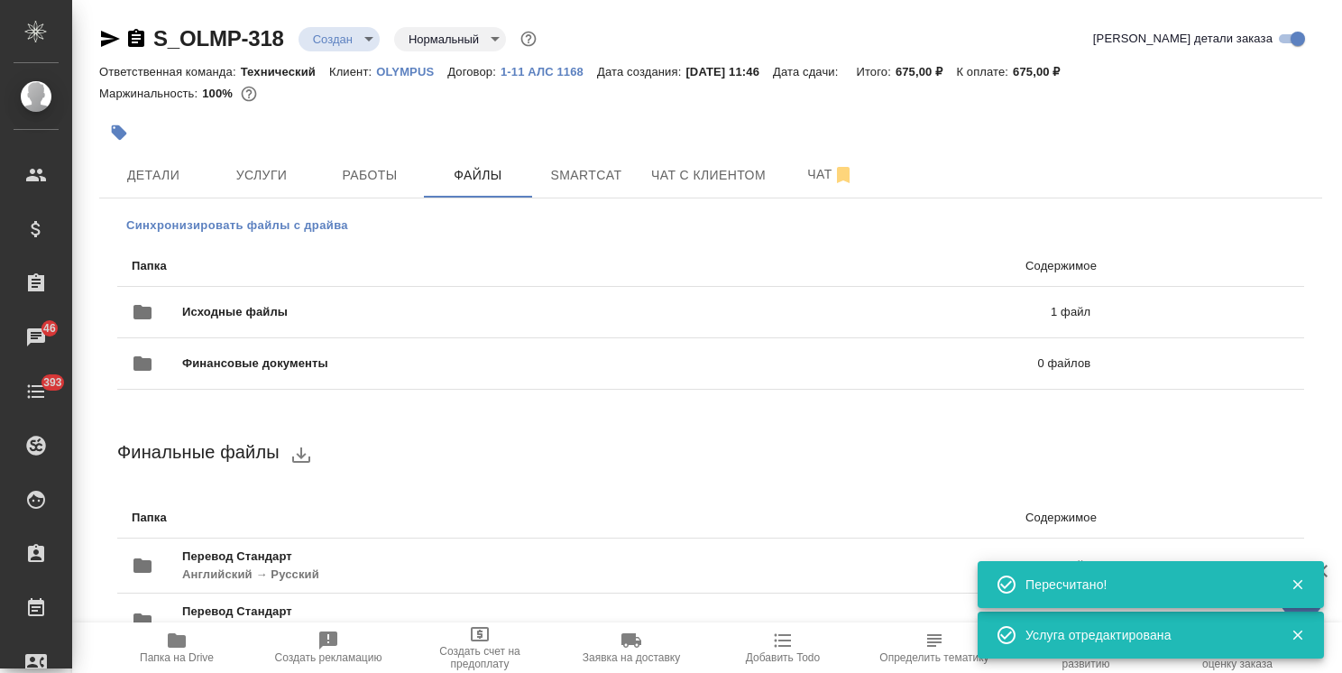
click at [277, 224] on span "Синхронизировать файлы с драйва" at bounding box center [237, 225] width 222 height 18
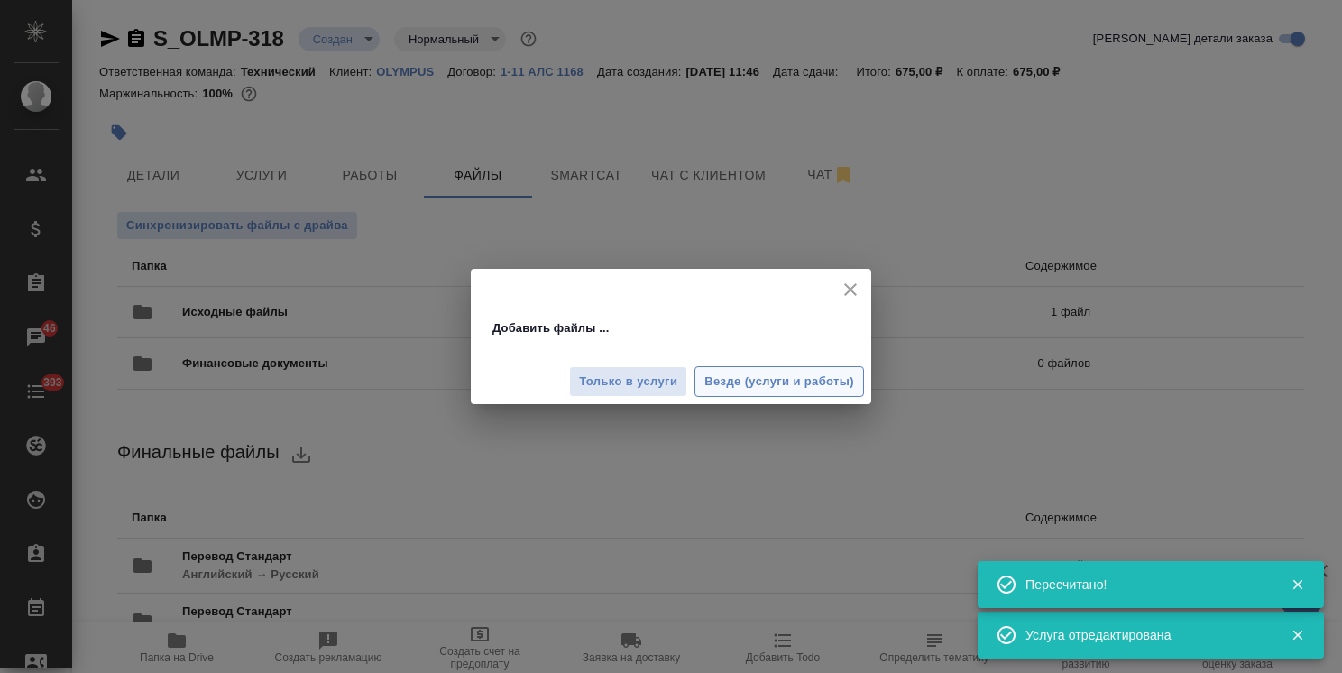
click at [743, 389] on span "Везде (услуги и работы)" at bounding box center [779, 382] width 150 height 21
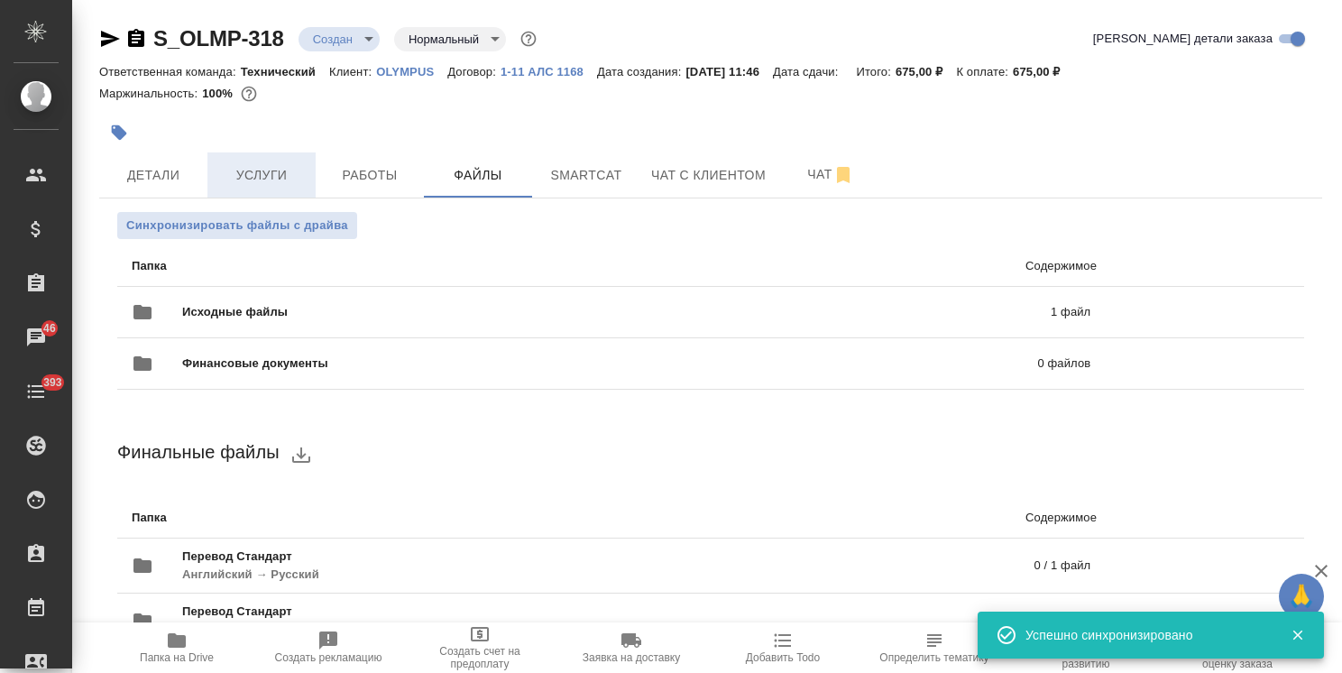
click at [249, 187] on button "Услуги" at bounding box center [261, 174] width 108 height 45
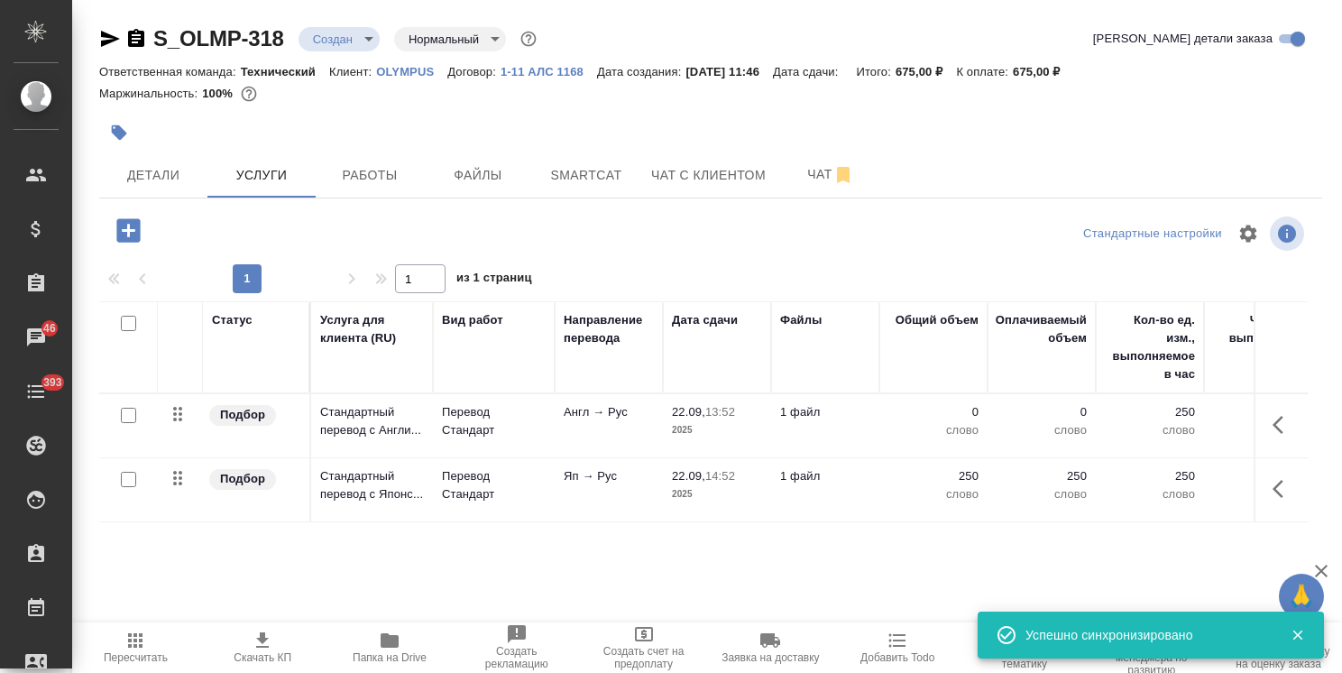
click at [133, 414] on input "checkbox" at bounding box center [128, 415] width 15 height 15
checkbox input "true"
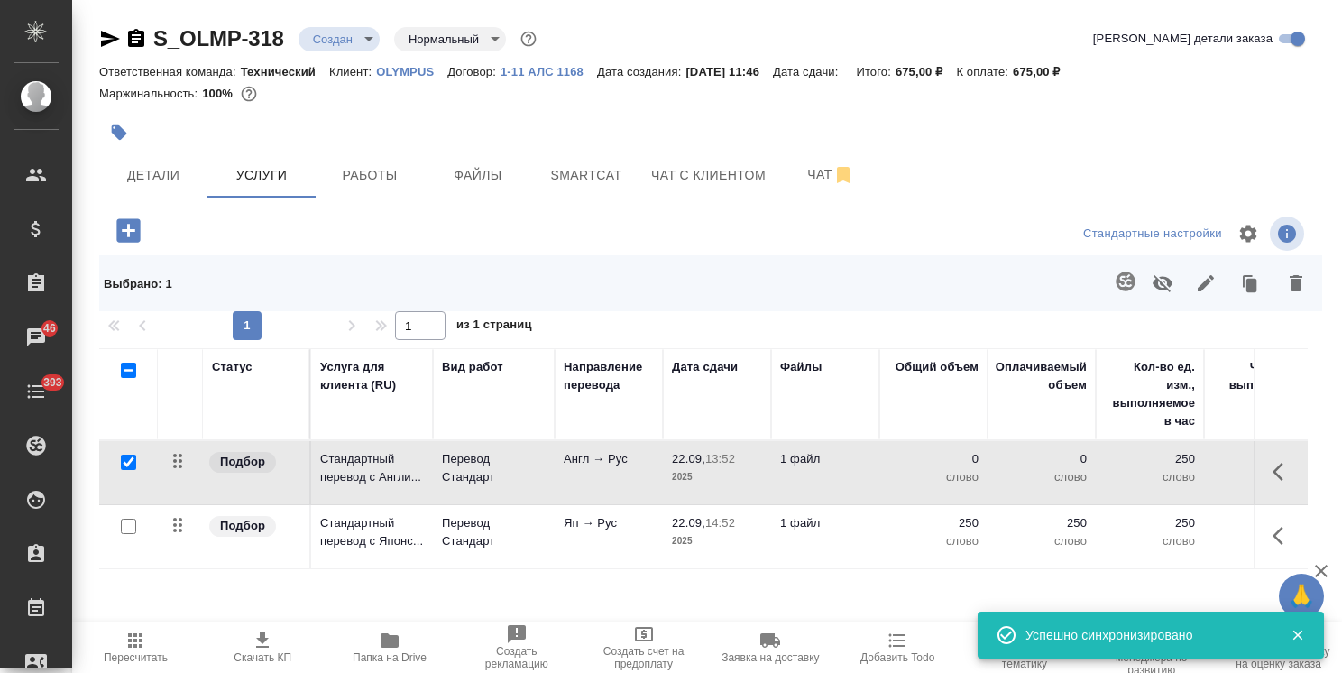
click at [1115, 282] on icon "button" at bounding box center [1126, 282] width 22 height 22
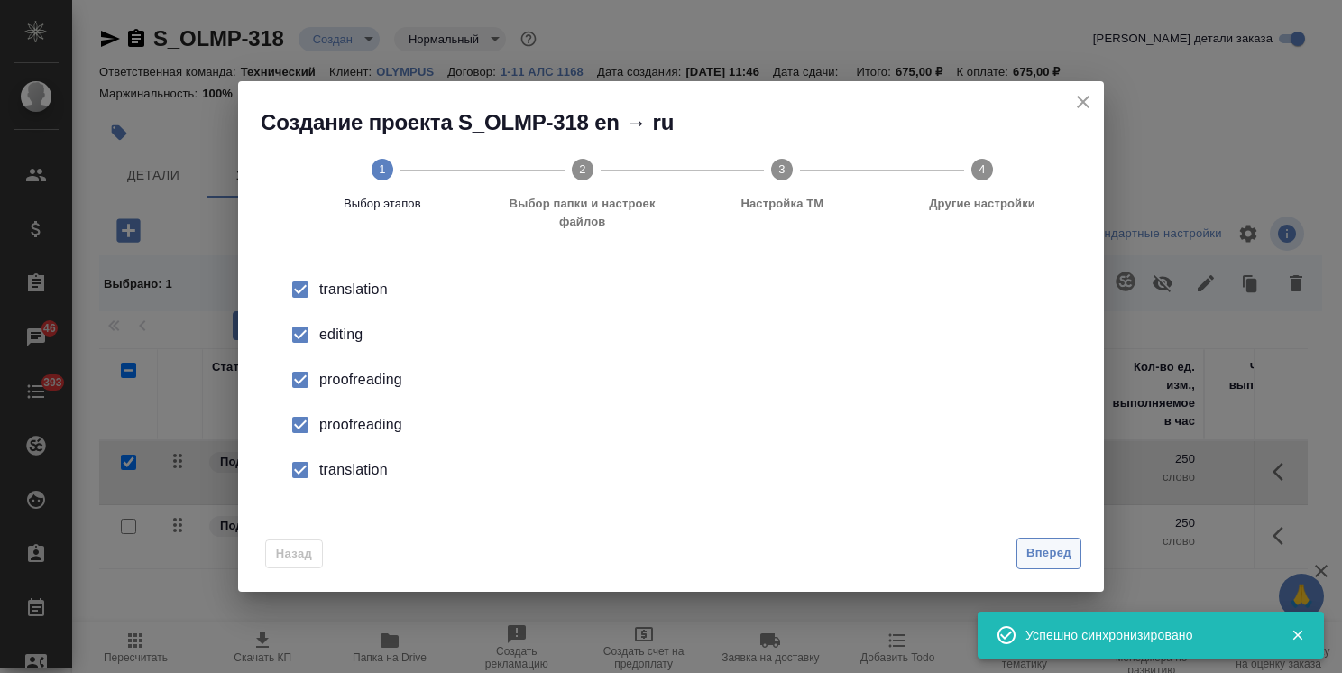
click at [1037, 546] on span "Вперед" at bounding box center [1048, 553] width 45 height 21
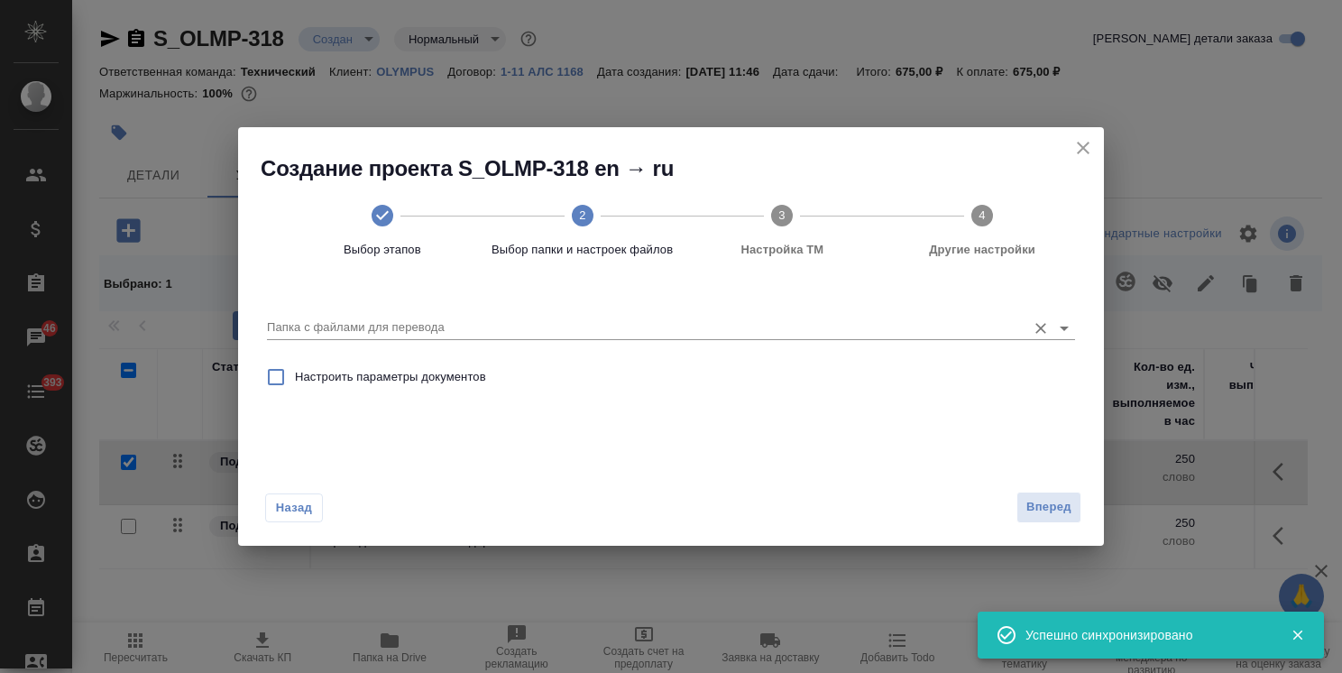
click at [440, 319] on input "Папка с файлами для перевода" at bounding box center [642, 328] width 750 height 22
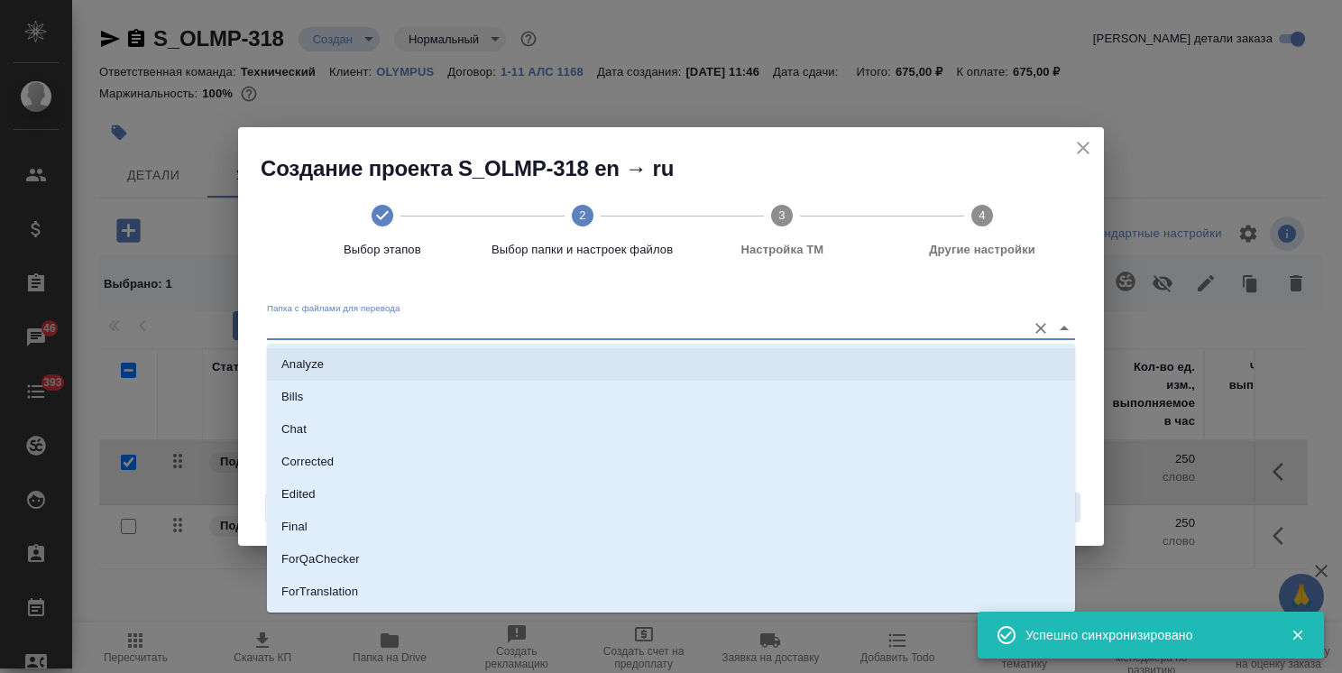
click at [391, 362] on li "Analyze" at bounding box center [671, 364] width 808 height 32
type input "Analyze"
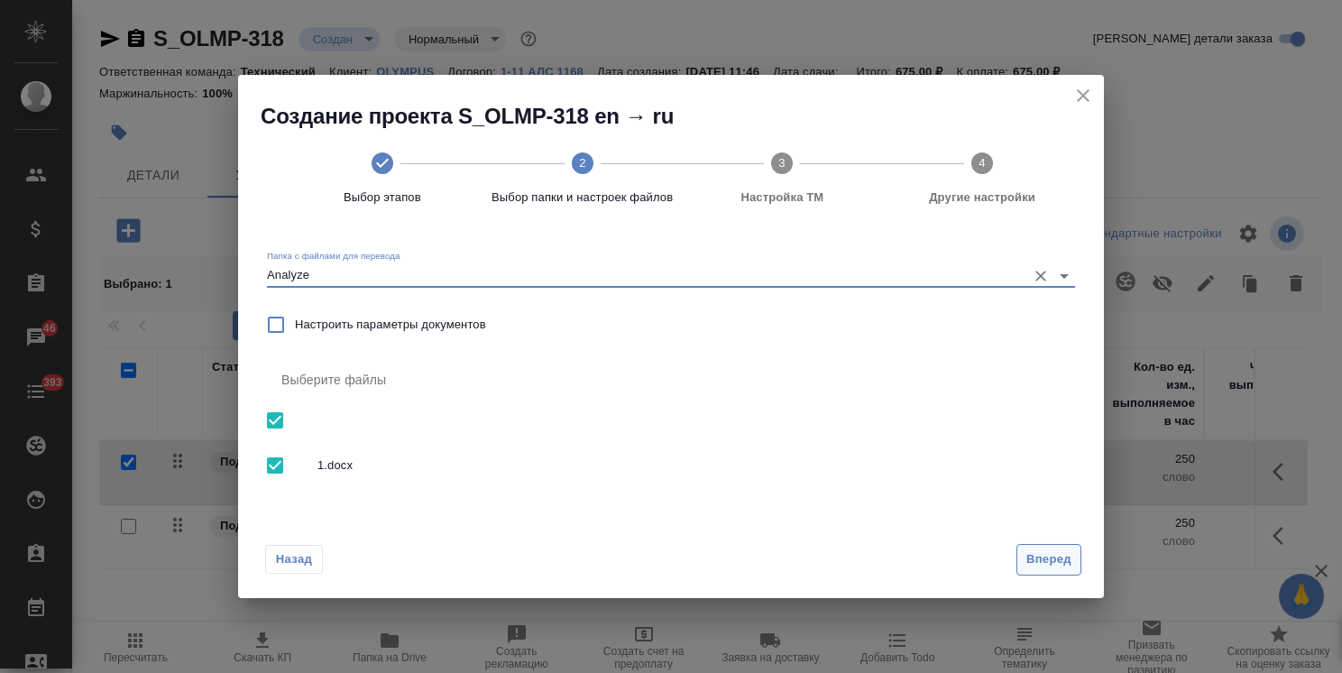
click at [1038, 564] on span "Вперед" at bounding box center [1048, 559] width 45 height 21
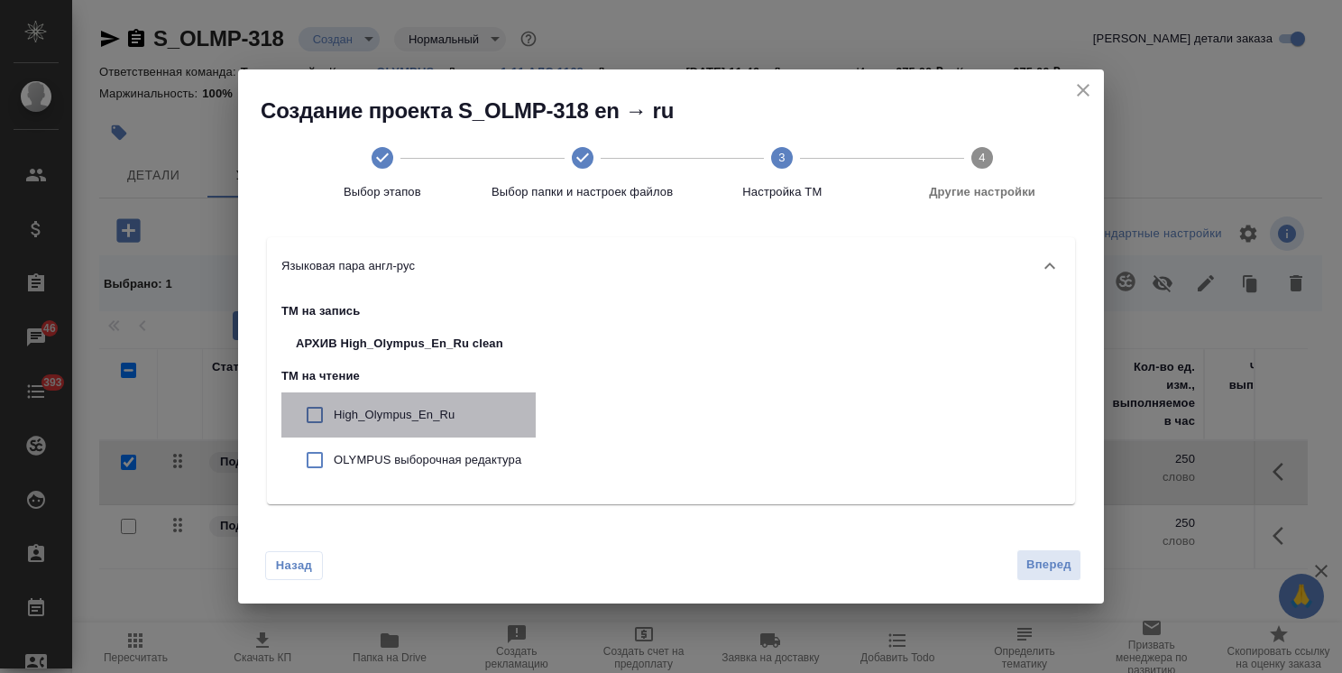
click at [423, 413] on p "High_Olympus_En_Ru" at bounding box center [428, 415] width 188 height 18
checkbox input "true"
click at [433, 442] on div "OLYMPUS выборочная редактура" at bounding box center [408, 459] width 254 height 45
checkbox input "true"
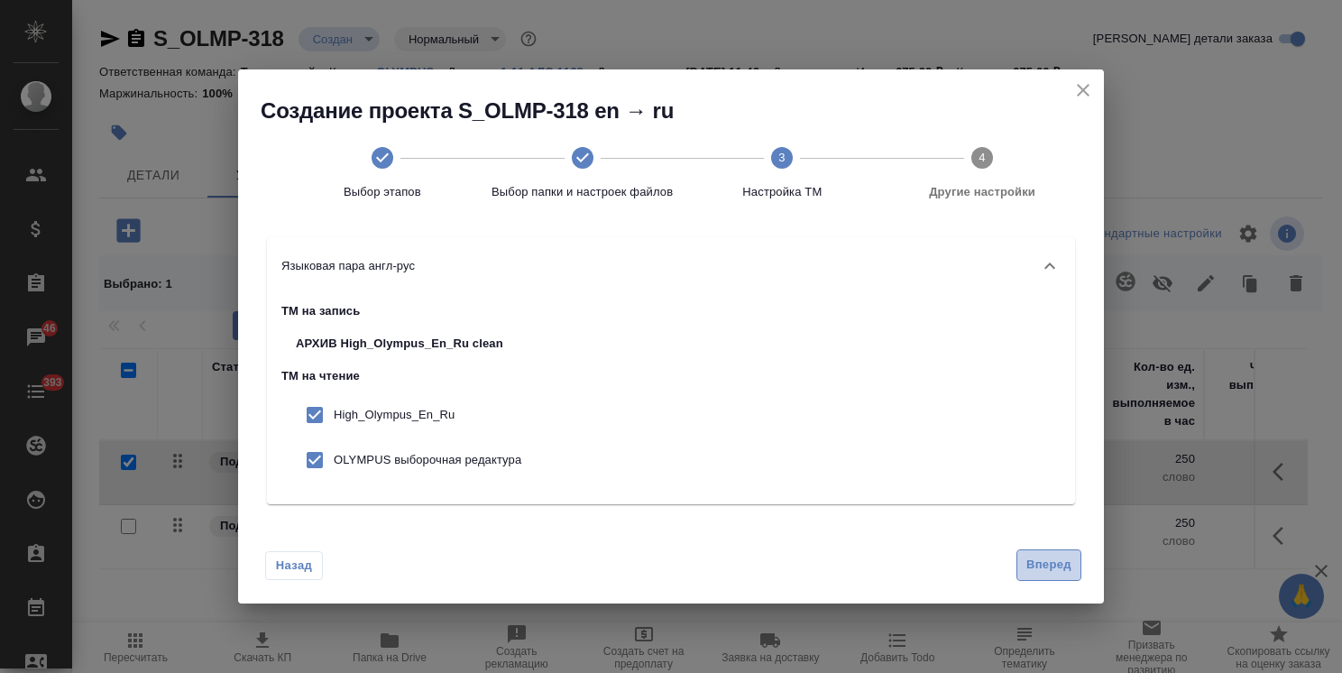
click at [1042, 557] on span "Вперед" at bounding box center [1048, 565] width 45 height 21
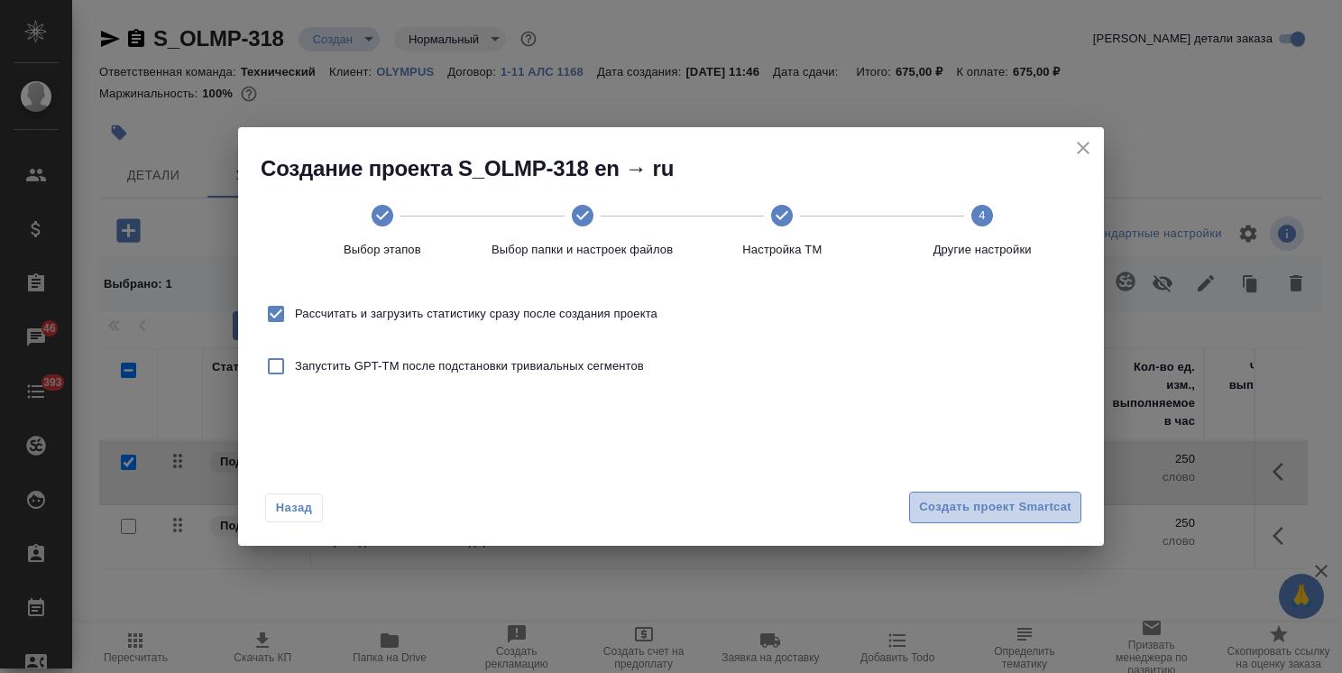
click at [1033, 498] on span "Создать проект Smartcat" at bounding box center [995, 507] width 152 height 21
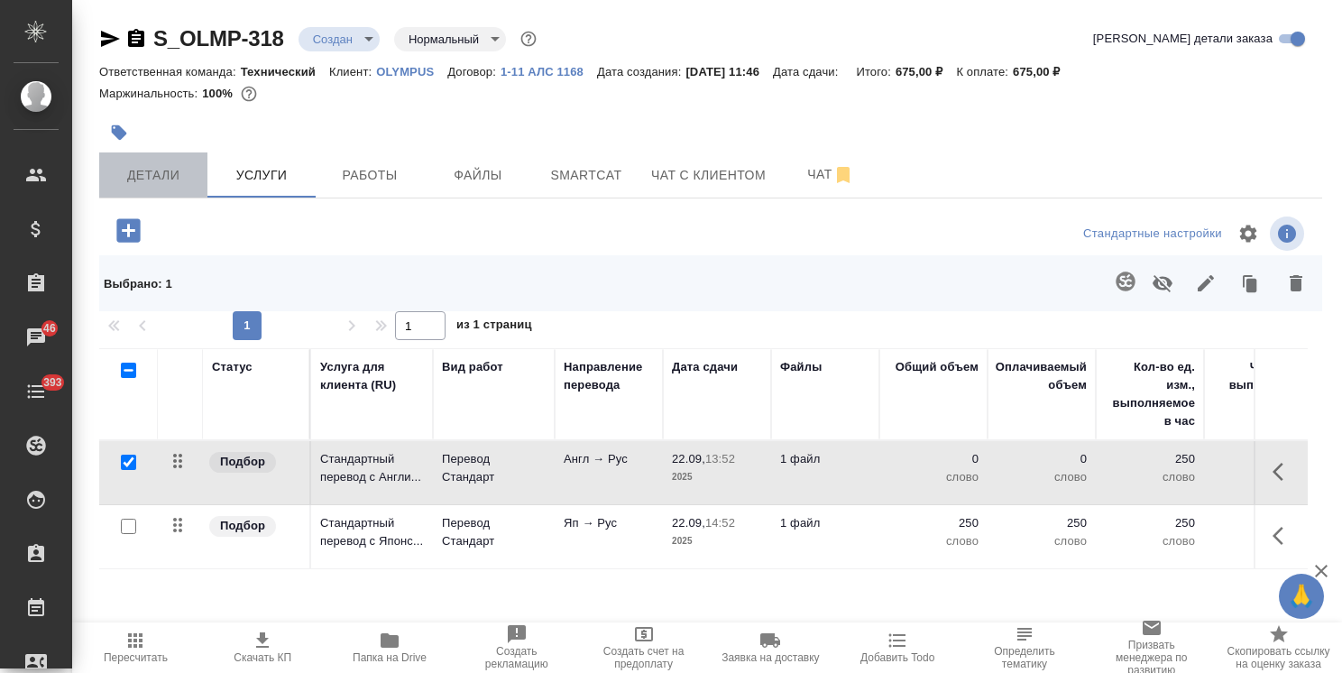
click at [158, 182] on span "Детали" at bounding box center [153, 175] width 87 height 23
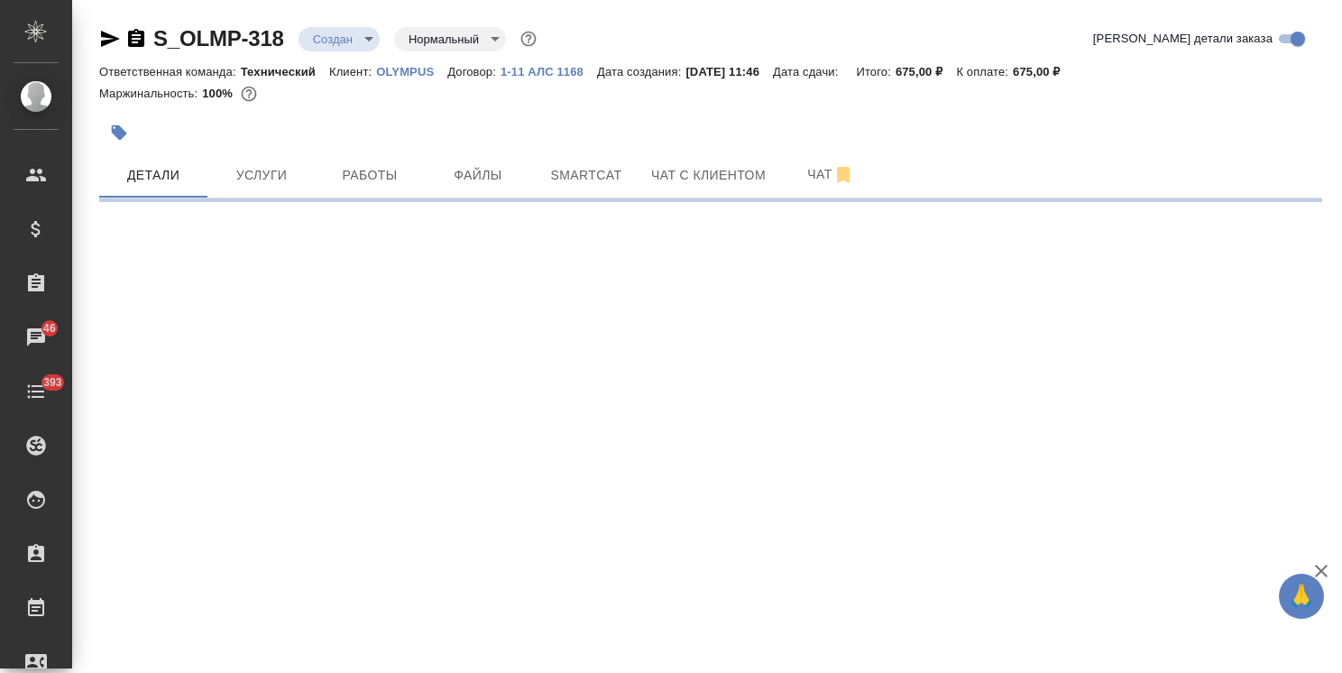
select select "RU"
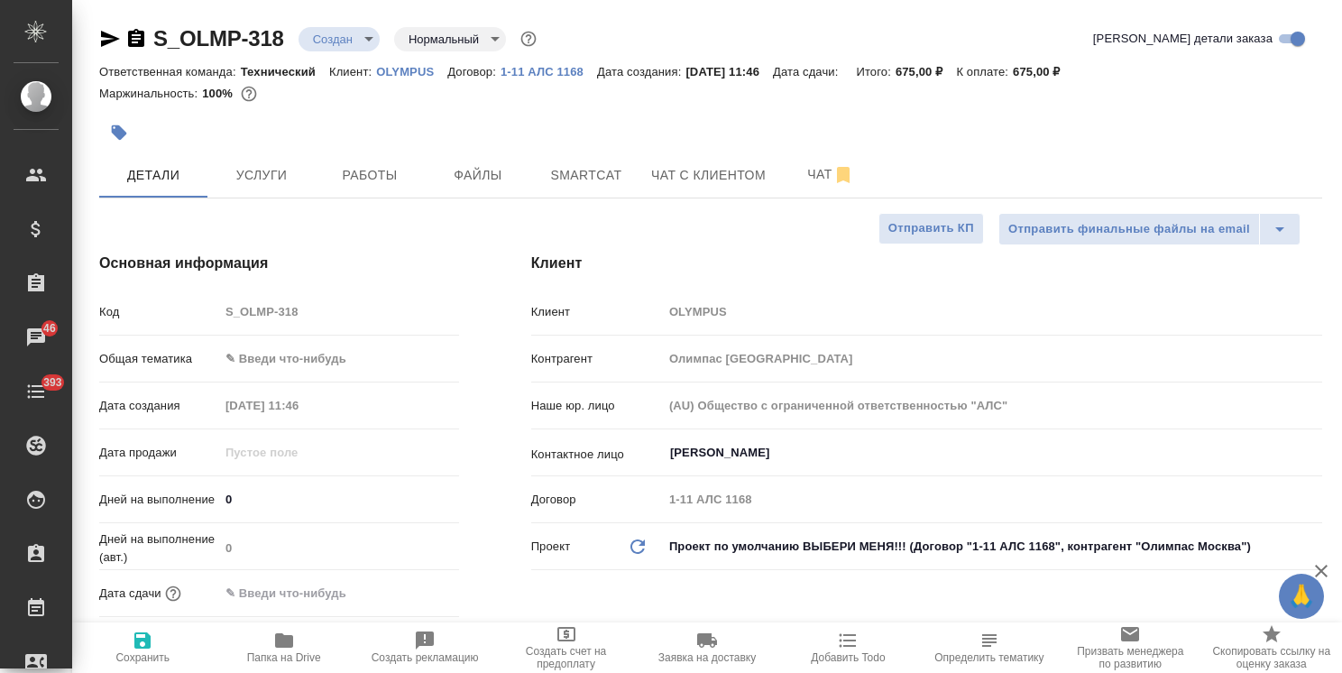
type textarea "x"
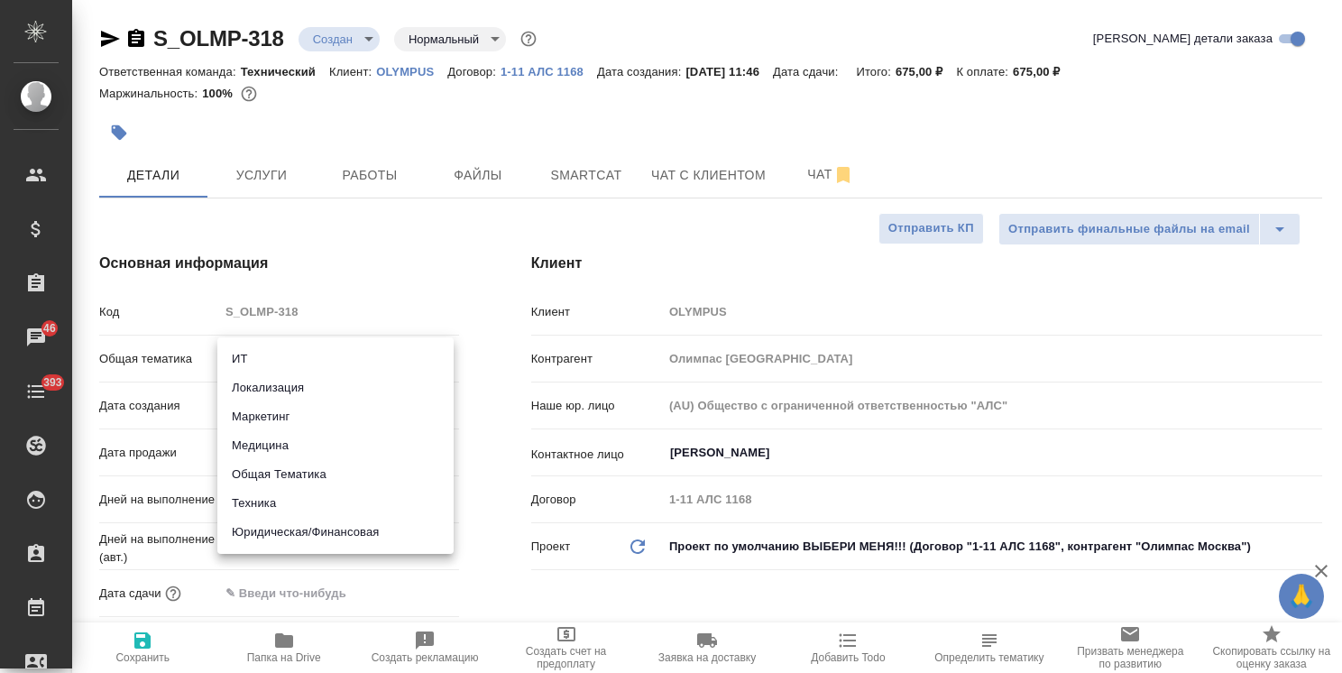
click at [326, 367] on body "🙏 .cls-1 fill:#fff; AWATERA Usmanova Olga Клиенты Спецификации Заказы 46 Чаты 3…" at bounding box center [671, 336] width 1342 height 673
click at [281, 449] on li "Медицина" at bounding box center [335, 445] width 236 height 29
type input "med"
type textarea "x"
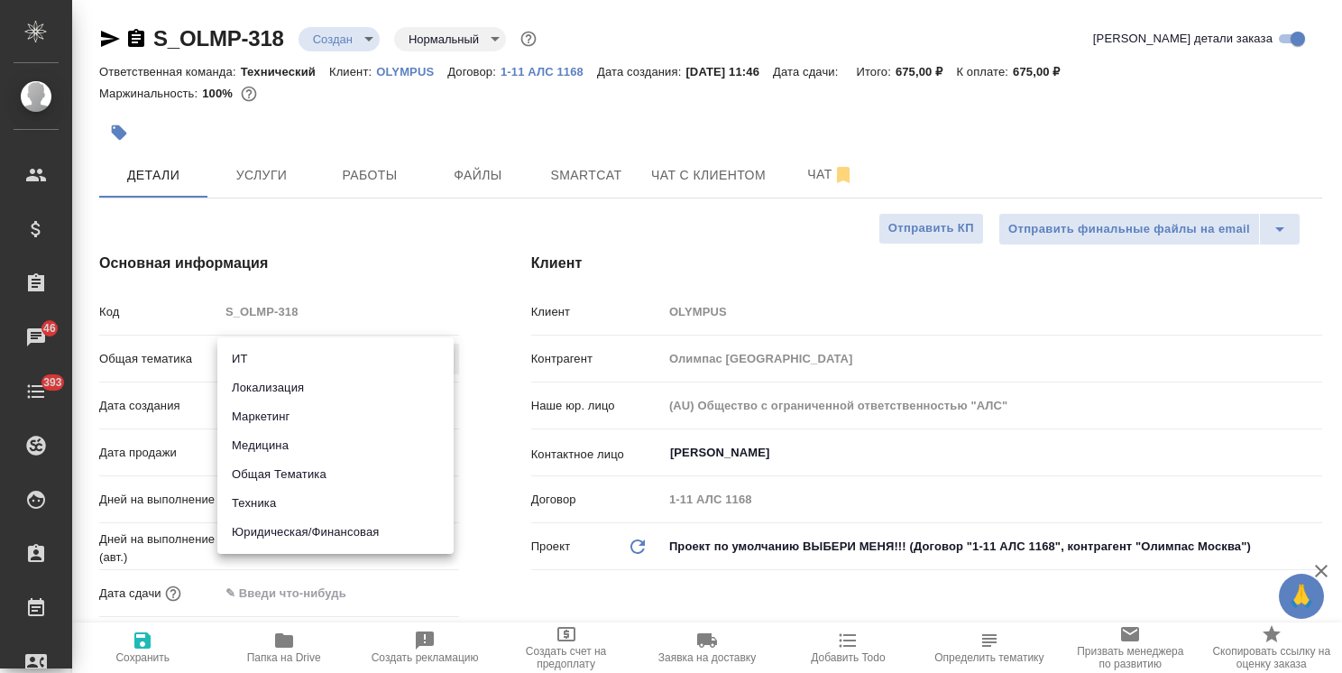
type textarea "x"
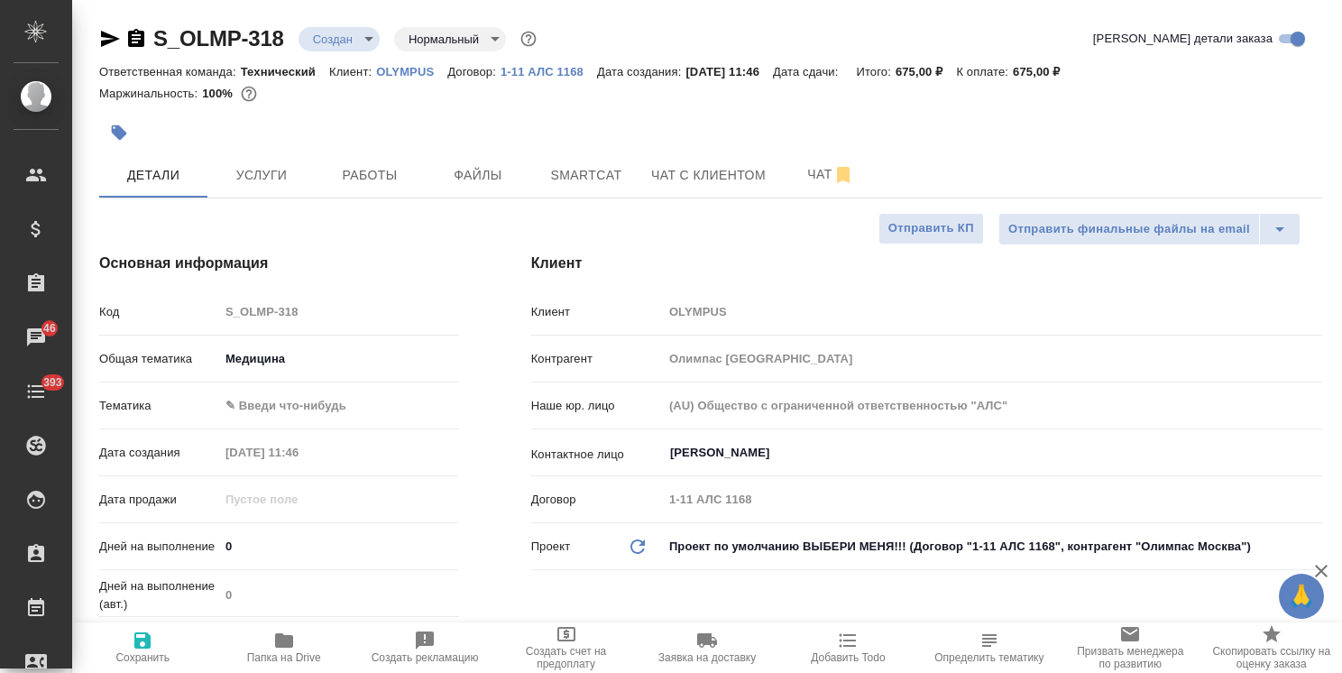
click at [313, 399] on body "🙏 .cls-1 fill:#fff; AWATERA Usmanova Olga Клиенты Спецификации Заказы 46 Чаты 3…" at bounding box center [671, 336] width 1342 height 673
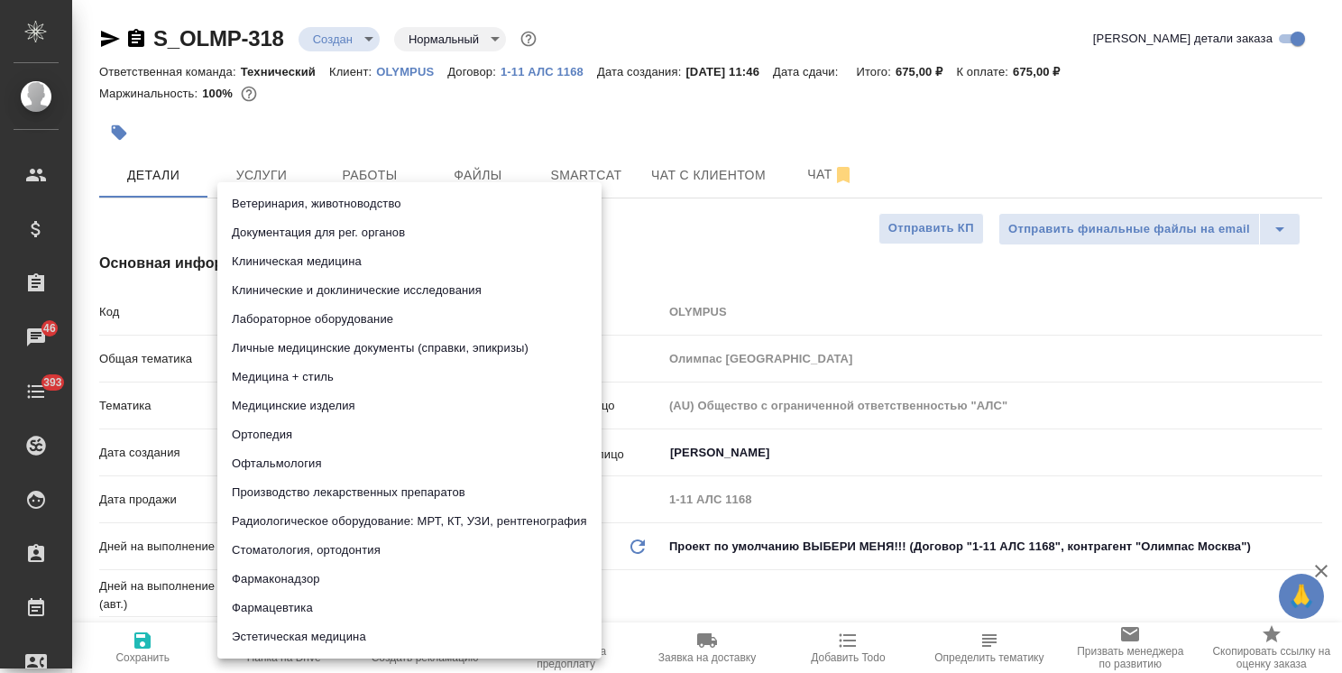
click at [295, 313] on li "Лабораторное оборудование" at bounding box center [409, 319] width 384 height 29
type textarea "x"
type input "6149830c2b7be24903fd7a80"
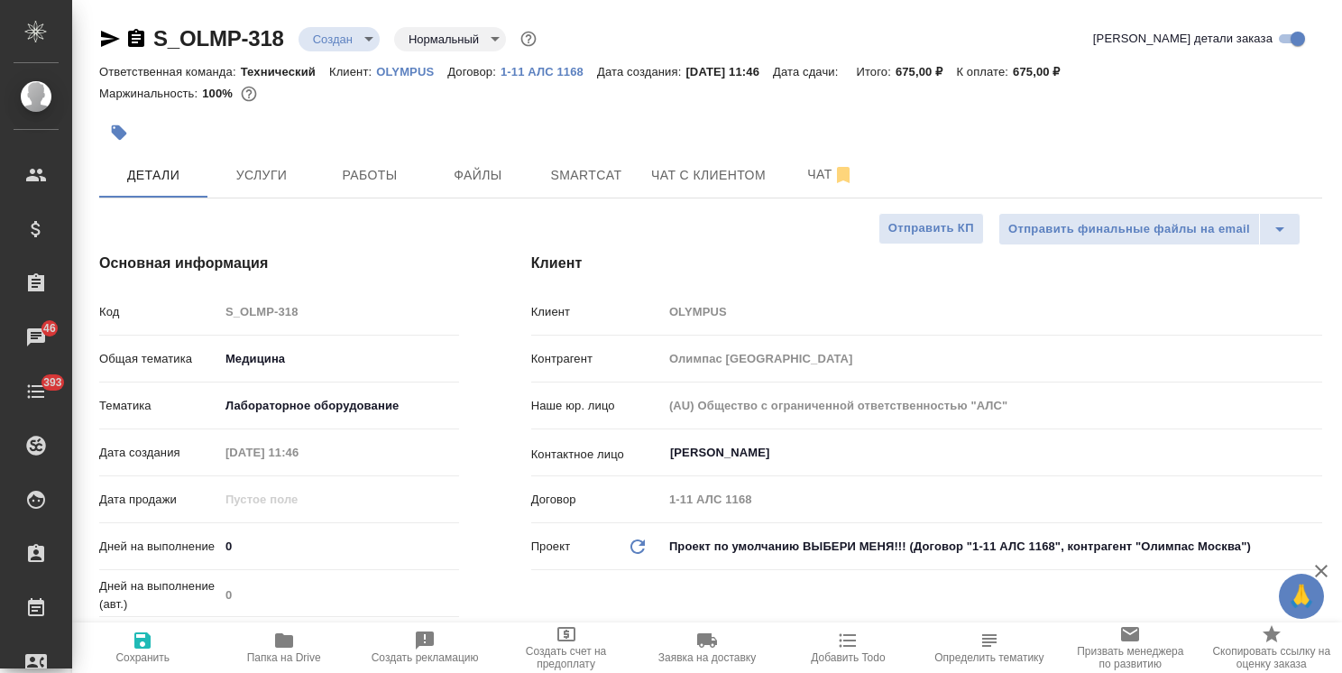
click at [143, 640] on icon "button" at bounding box center [142, 640] width 16 height 16
type textarea "x"
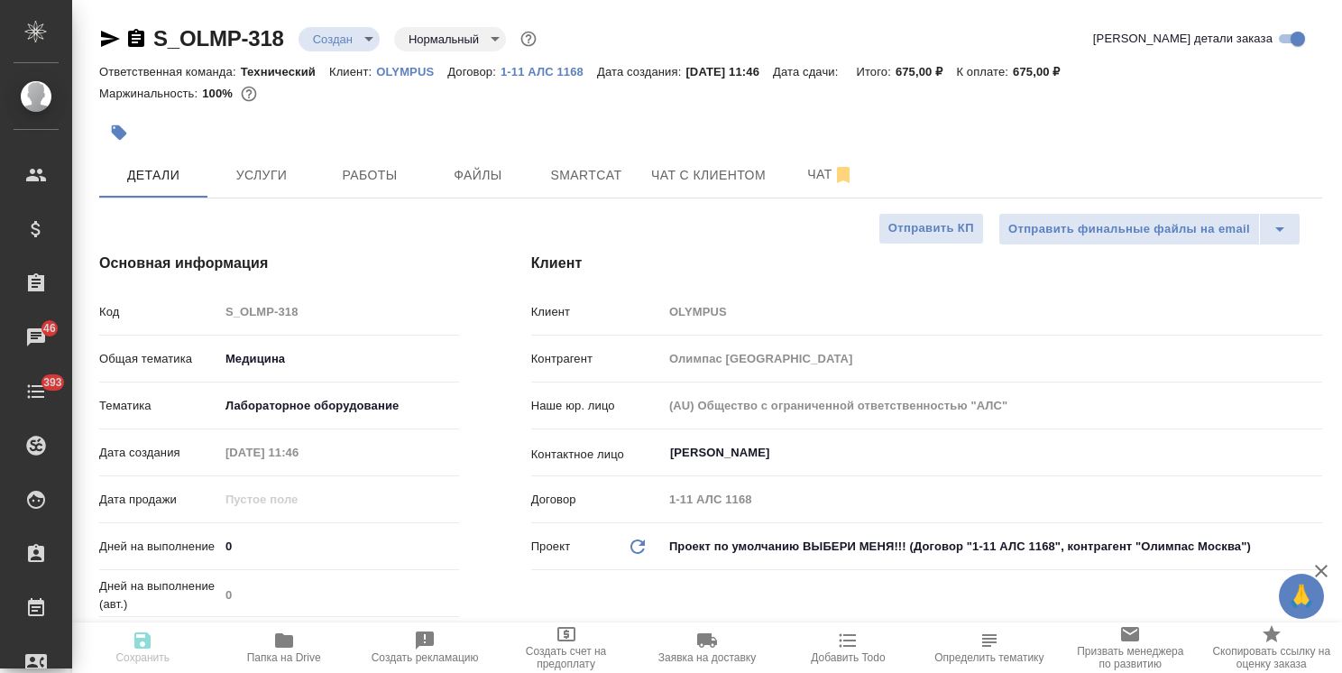
type textarea "x"
click at [133, 647] on icon "button" at bounding box center [143, 640] width 22 height 22
type textarea "x"
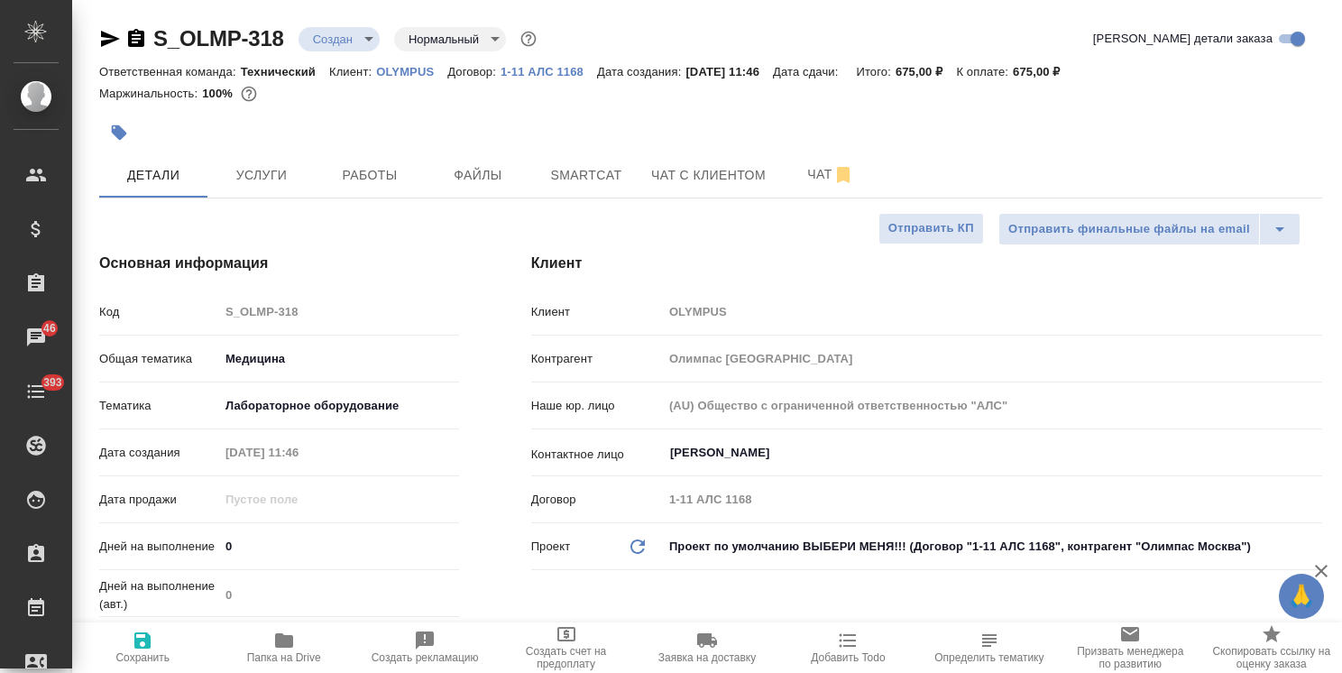
type textarea "x"
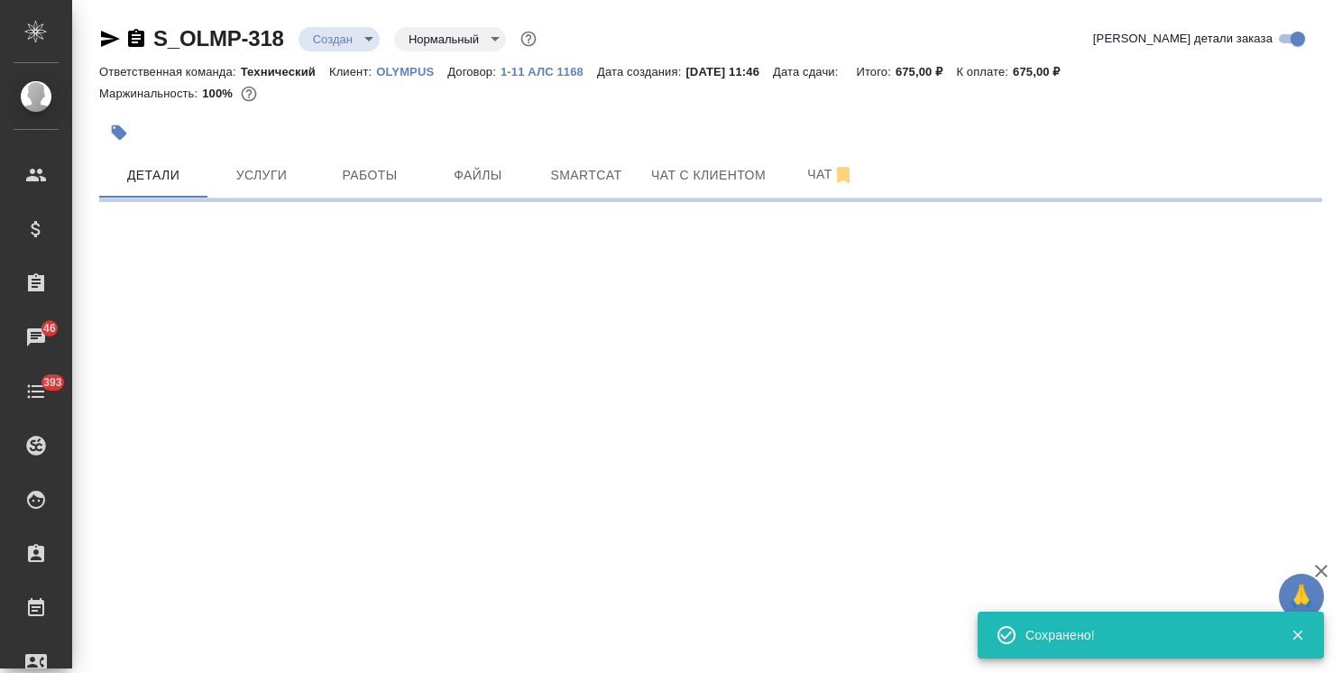
select select "RU"
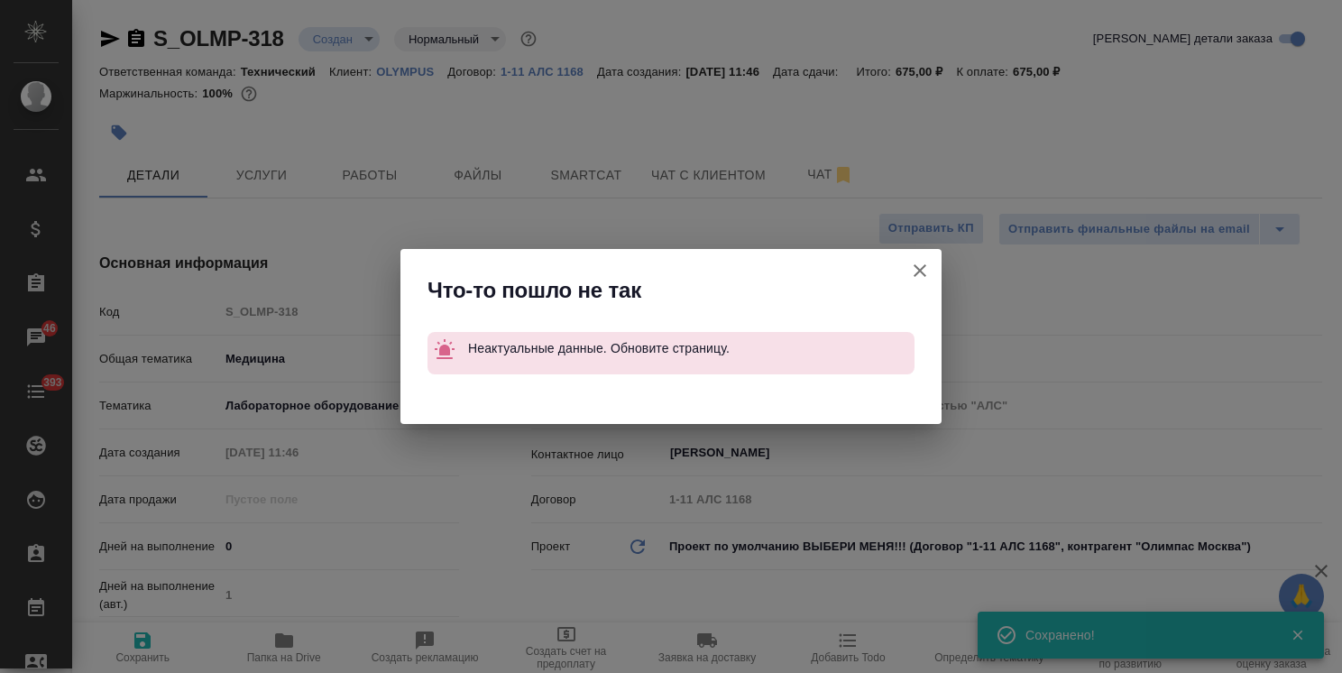
type textarea "x"
click at [276, 182] on div "Что-то пошло не так Неактуальные данные. Обновите страницу." at bounding box center [671, 336] width 1342 height 673
click at [928, 271] on icon "button" at bounding box center [920, 271] width 22 height 22
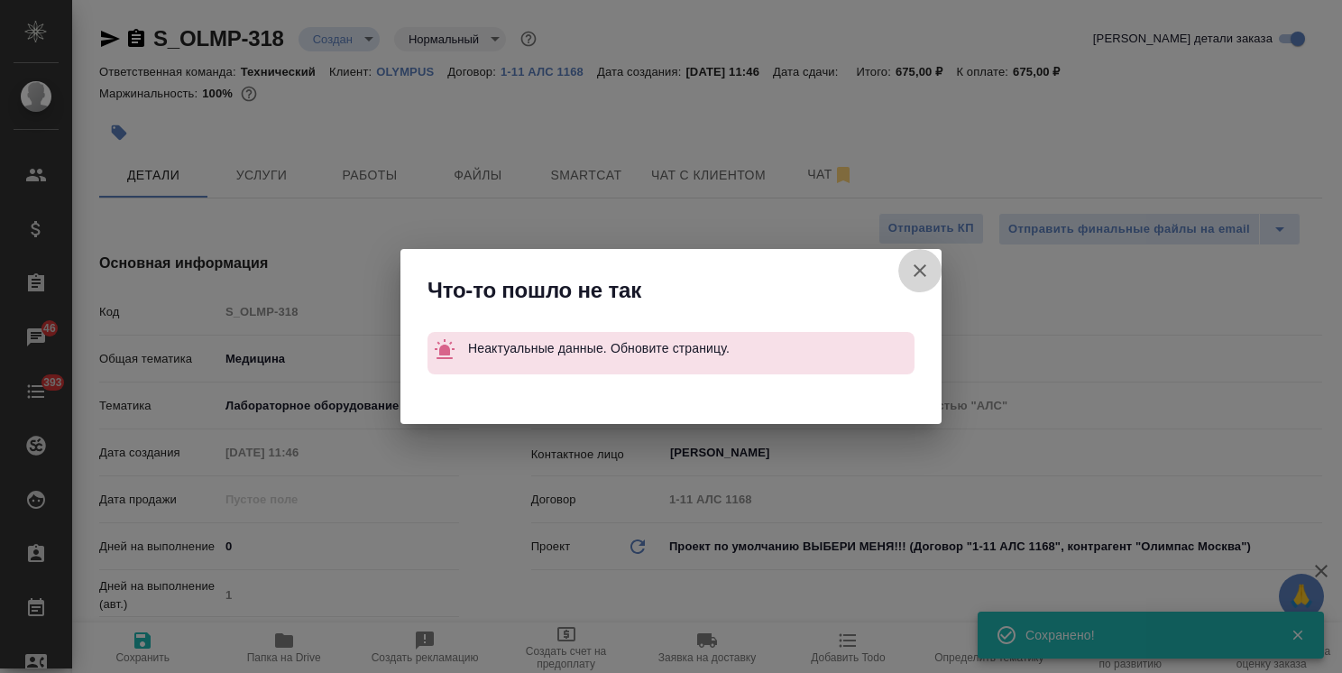
type textarea "x"
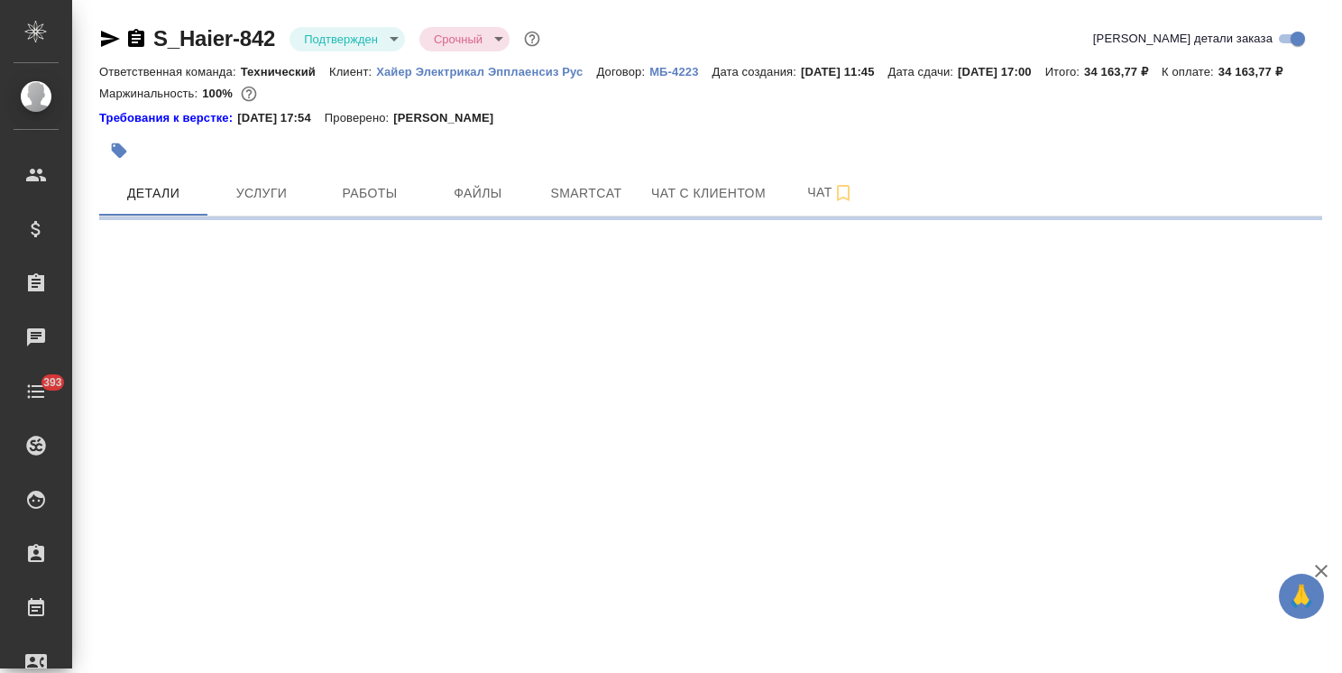
select select "RU"
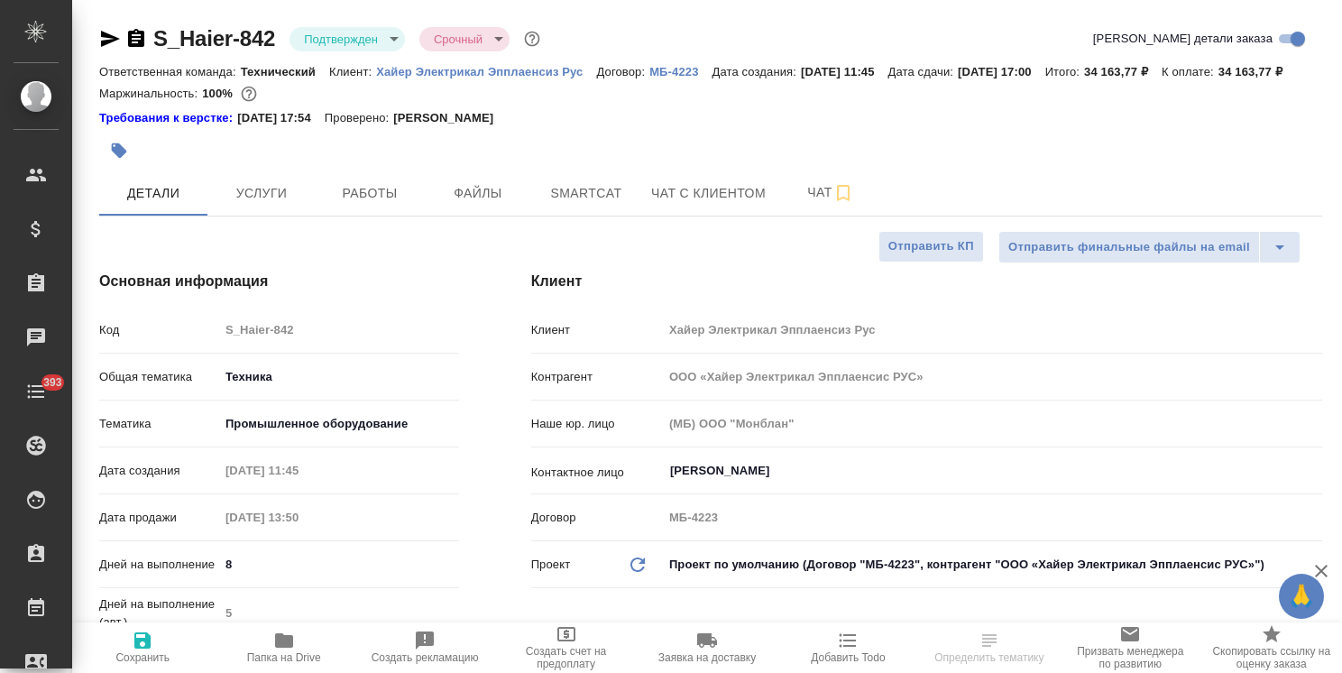
type textarea "x"
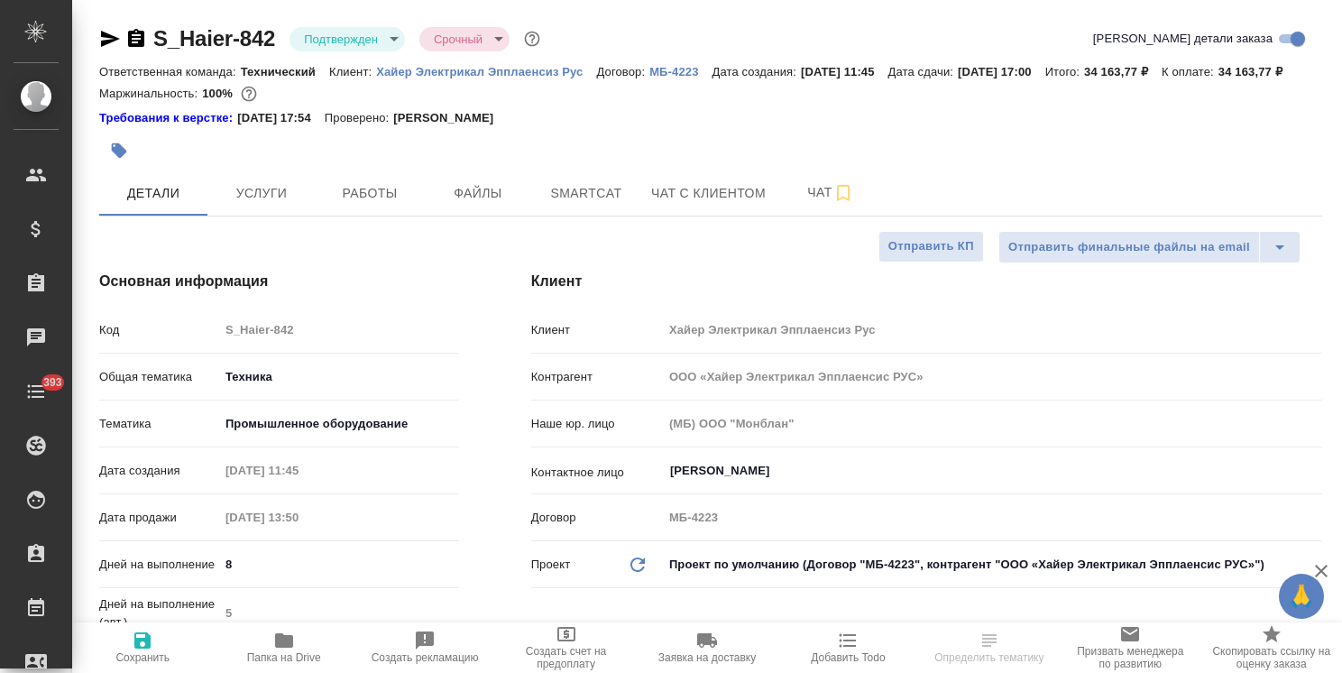
type textarea "x"
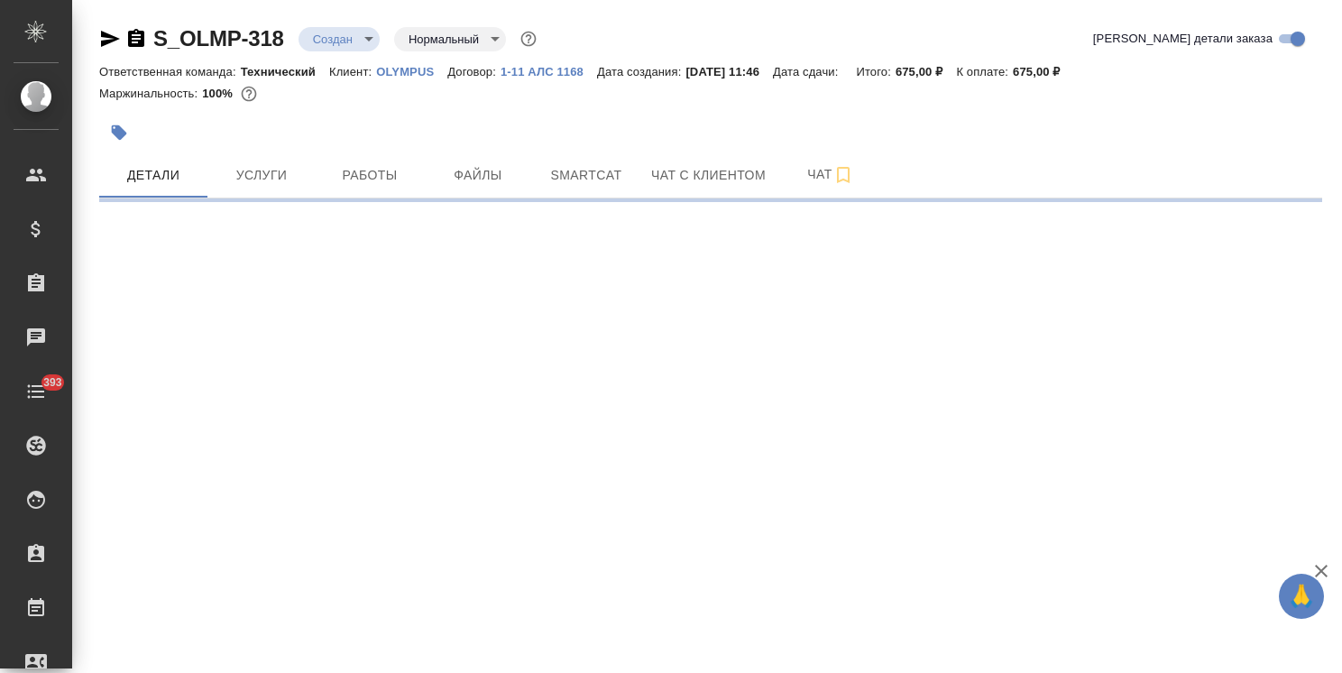
select select "RU"
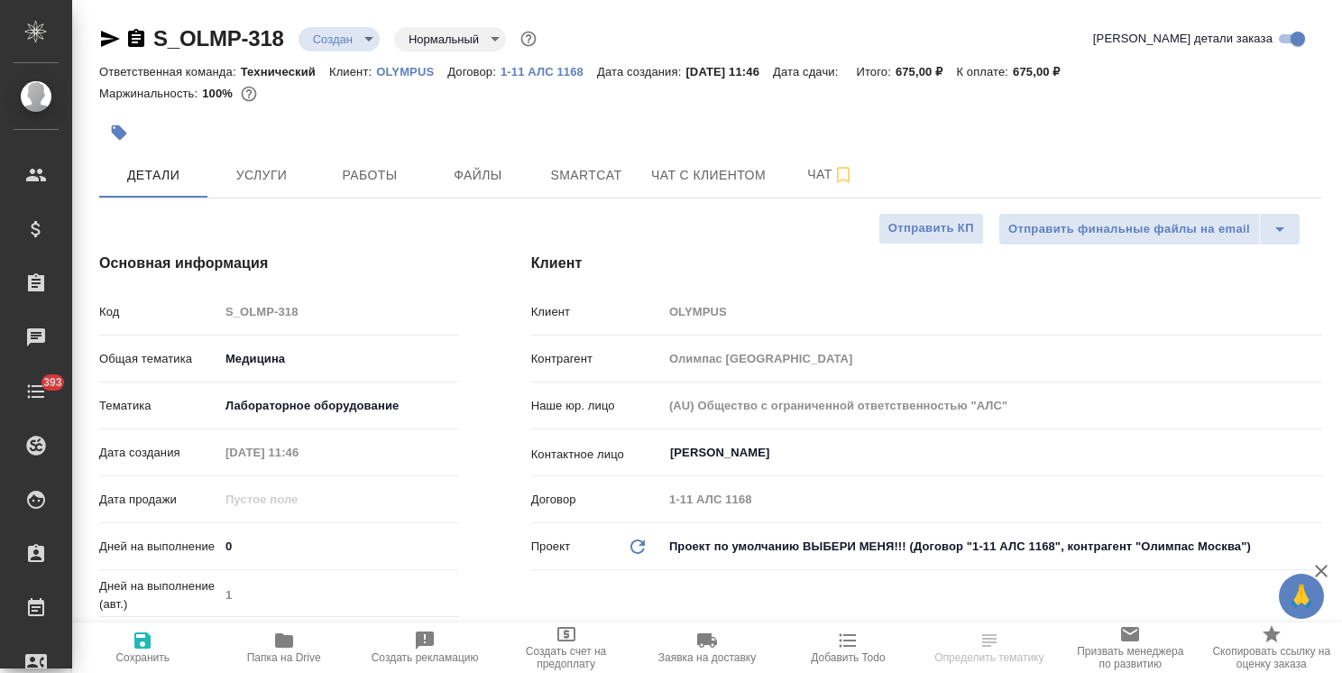
type textarea "x"
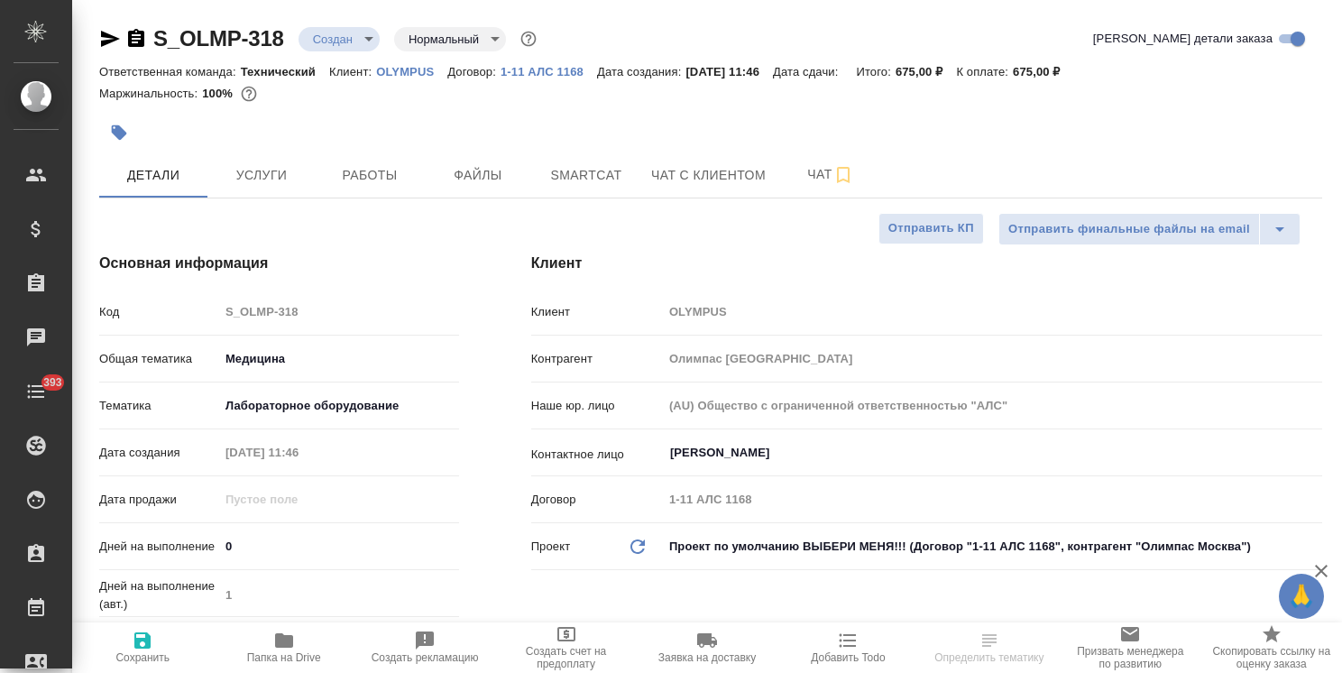
type textarea "x"
click at [272, 185] on span "Услуги" at bounding box center [261, 175] width 87 height 23
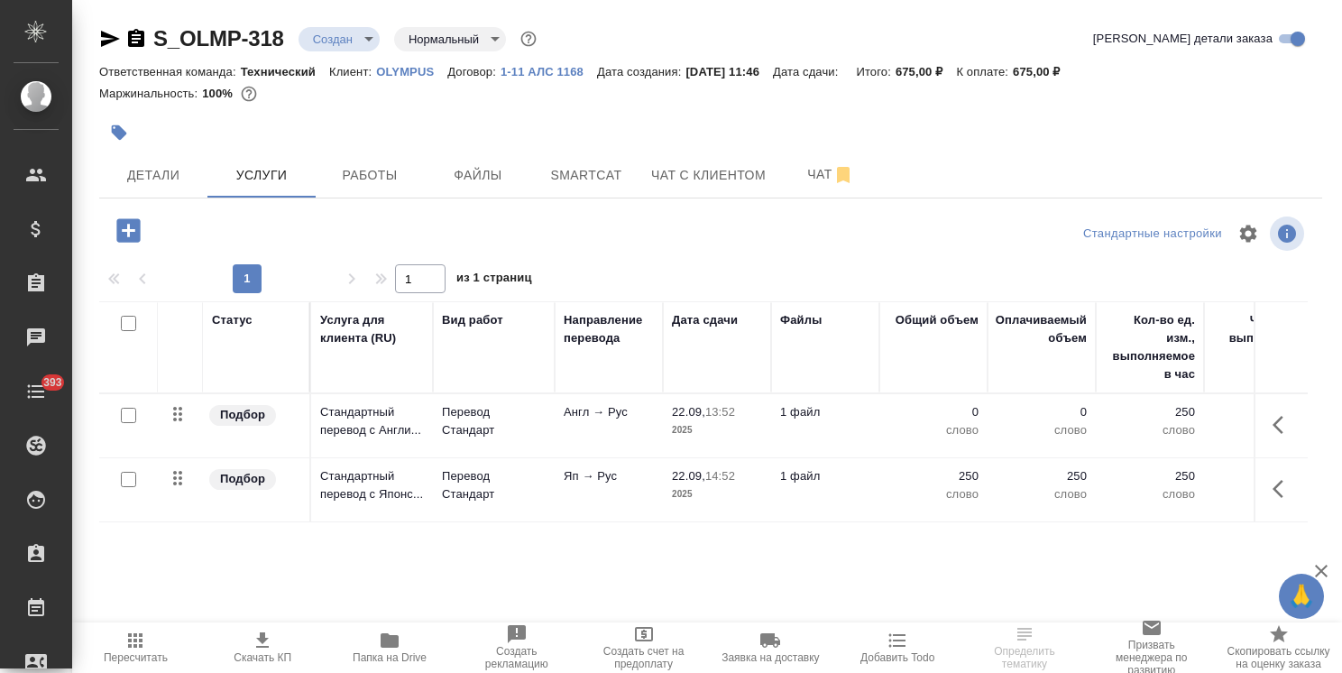
click at [133, 482] on input "checkbox" at bounding box center [128, 479] width 15 height 15
checkbox input "true"
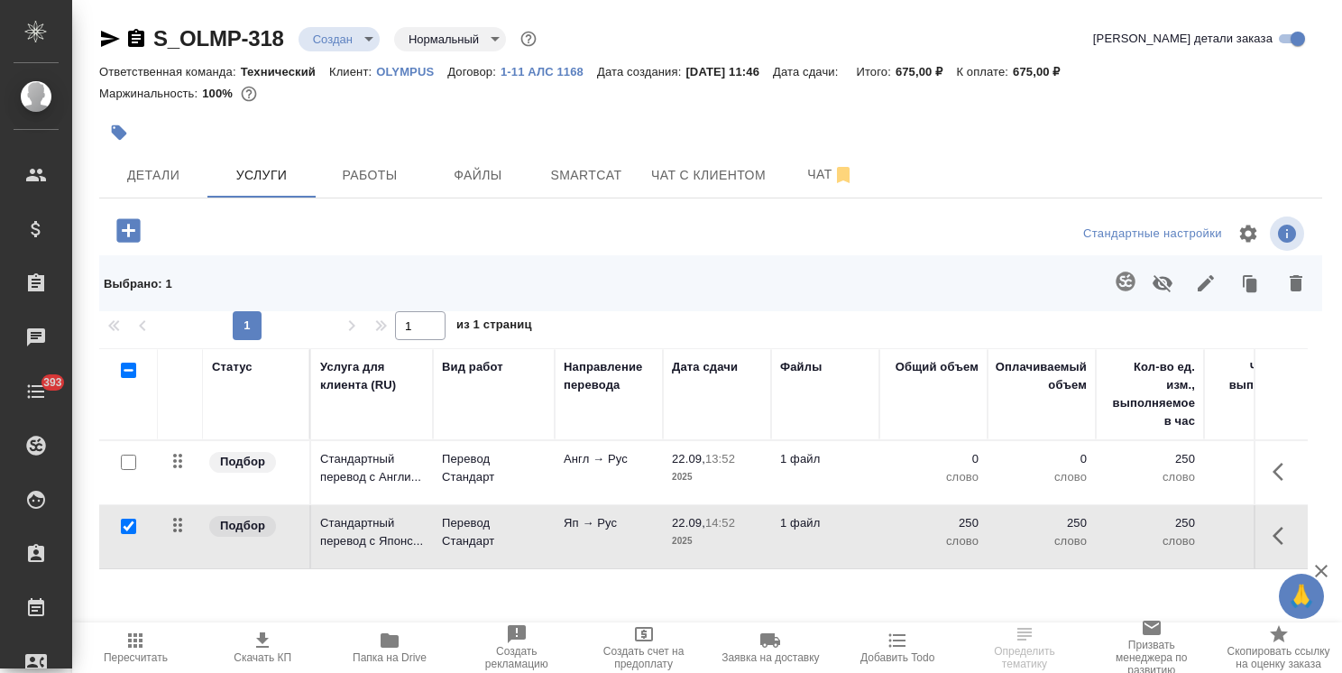
click at [1118, 275] on icon "button" at bounding box center [1124, 280] width 19 height 19
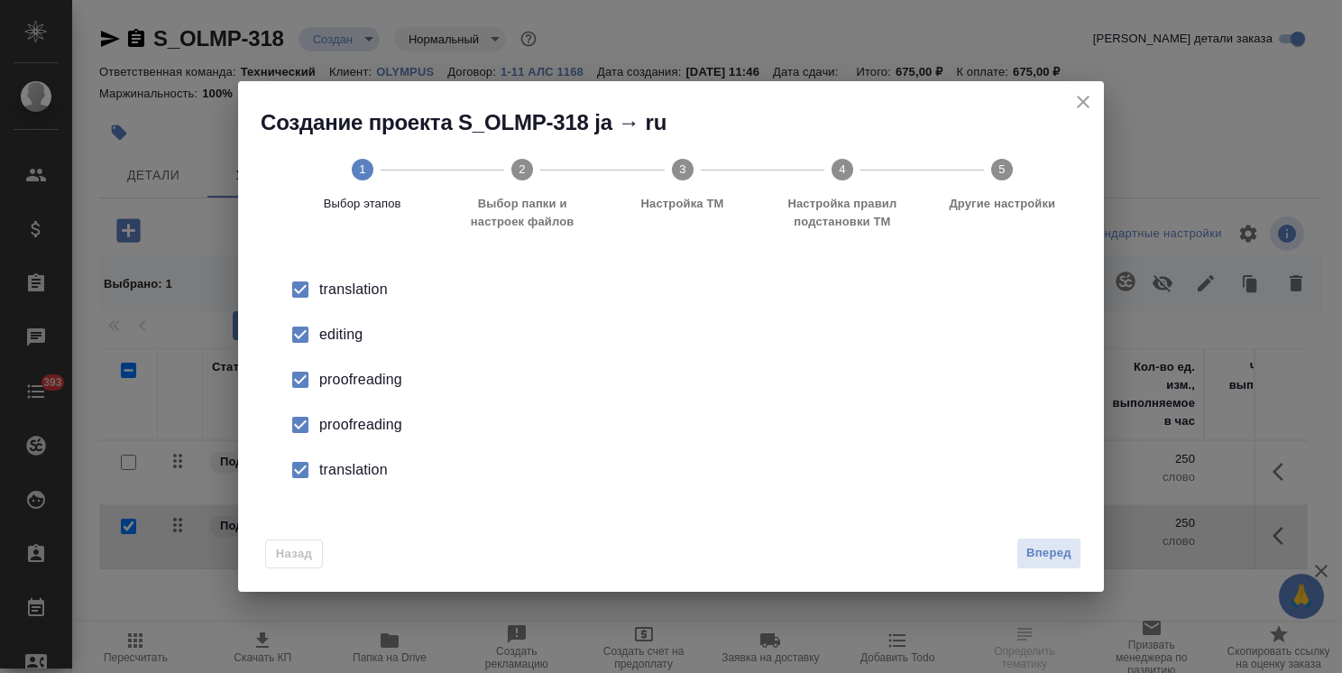
drag, startPoint x: 1040, startPoint y: 555, endPoint x: 627, endPoint y: 453, distance: 425.4
click at [1038, 551] on span "Вперед" at bounding box center [1048, 553] width 45 height 21
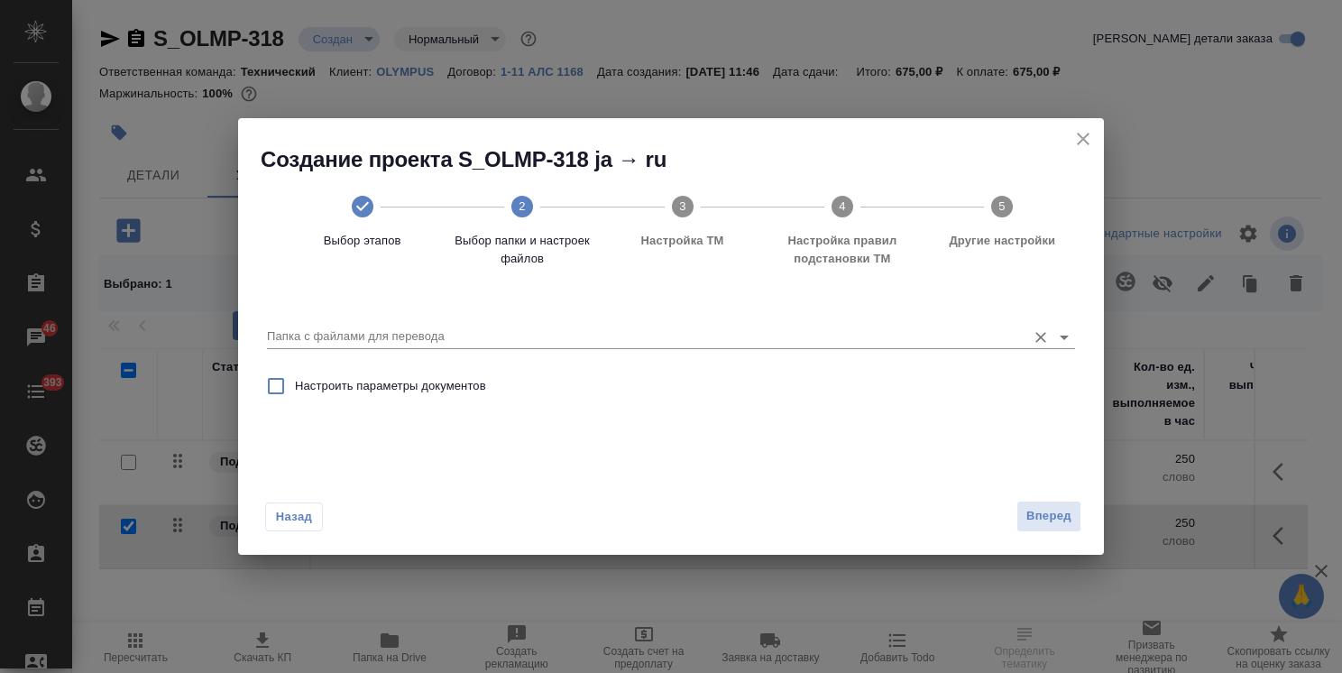
click at [467, 335] on input "Папка с файлами для перевода" at bounding box center [642, 337] width 750 height 22
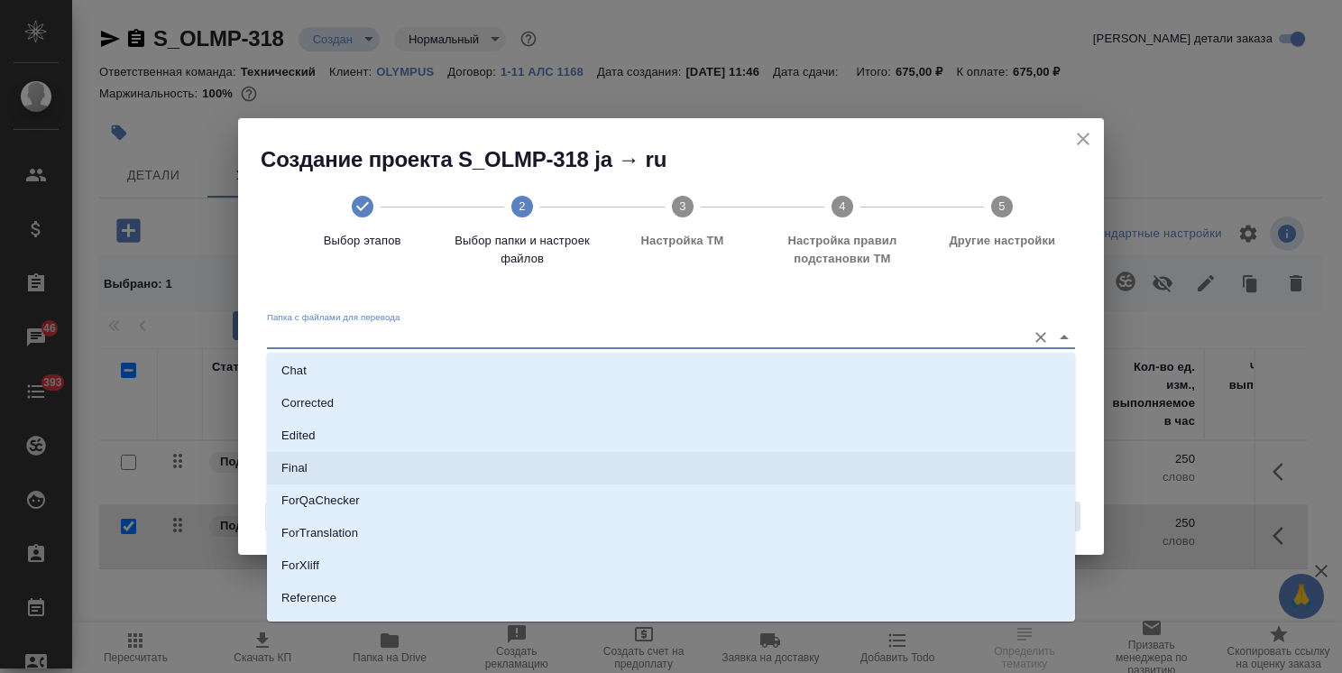
scroll to position [159, 0]
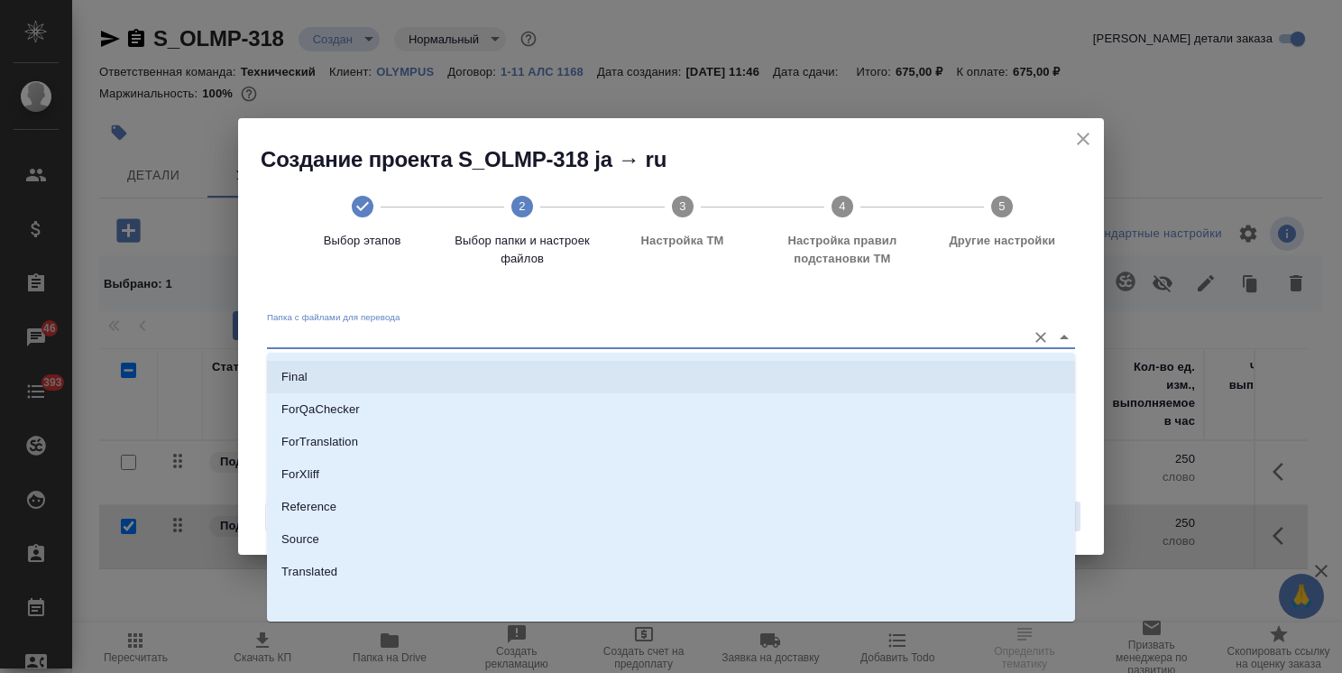
click at [310, 537] on p "Source" at bounding box center [300, 539] width 38 height 18
type input "Source"
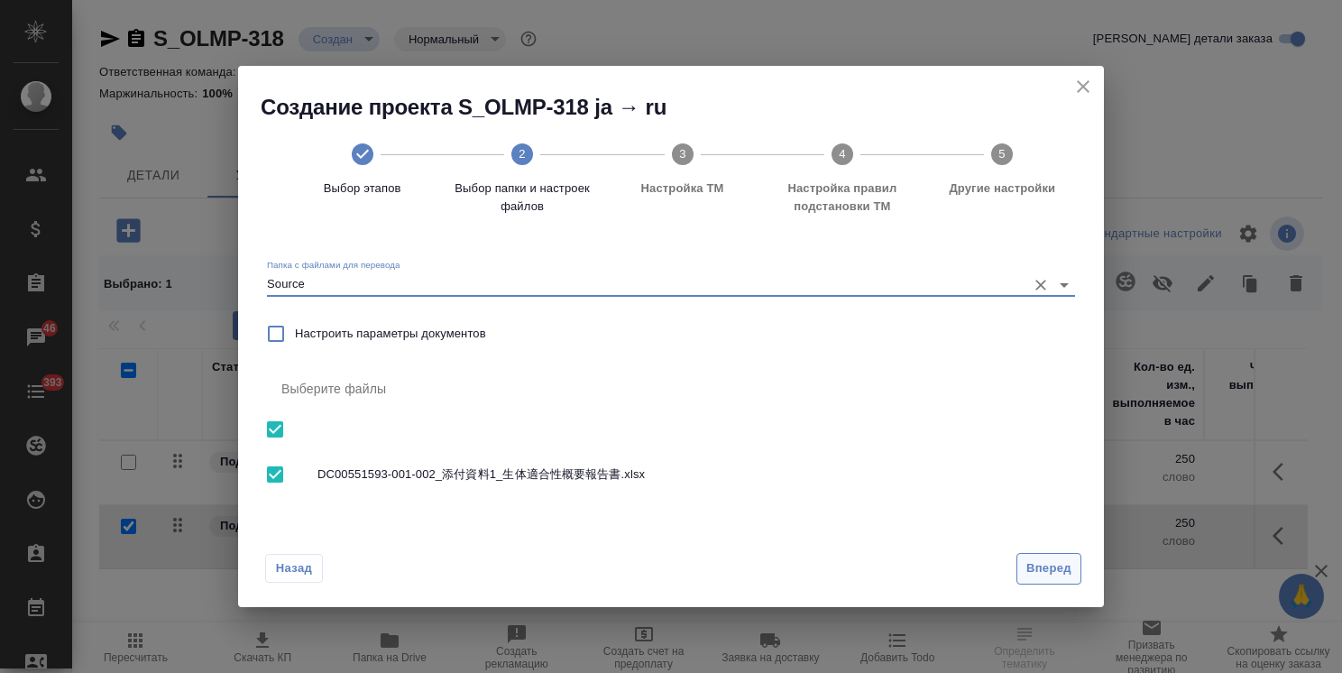
click at [1052, 568] on span "Вперед" at bounding box center [1048, 568] width 45 height 21
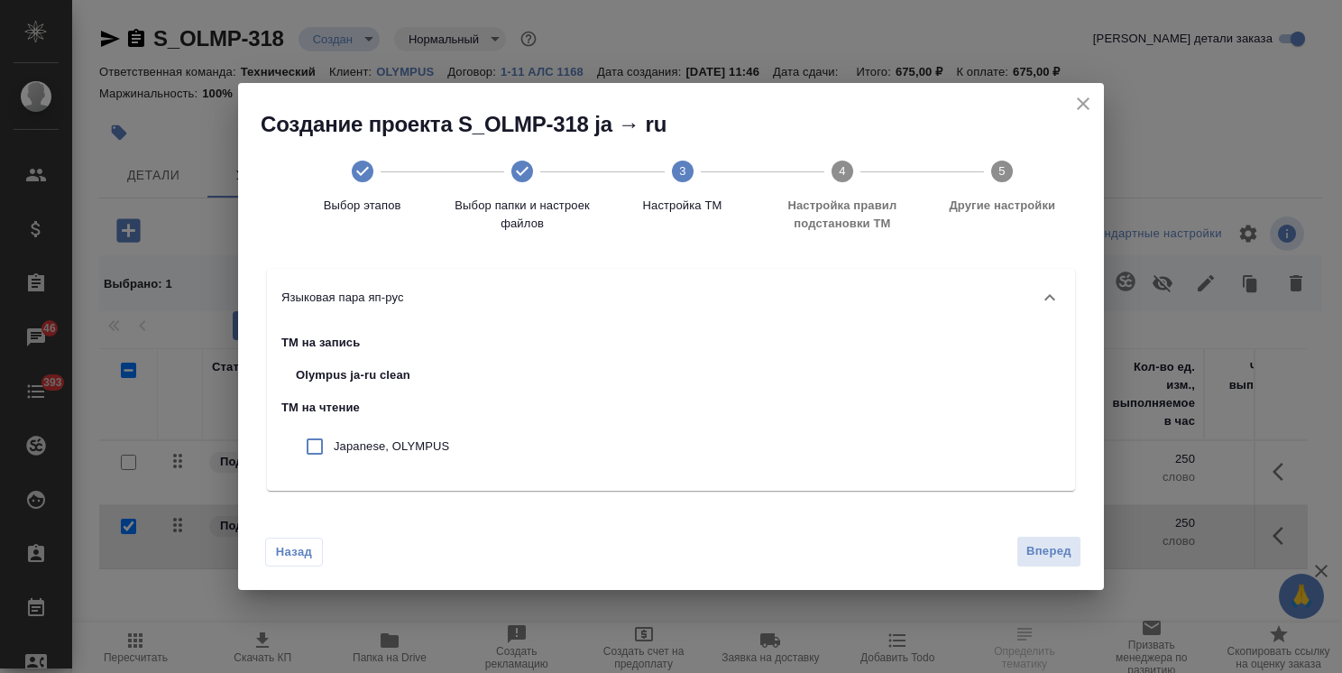
click at [419, 441] on p "Japanese, OLYMPUS" at bounding box center [391, 446] width 115 height 18
checkbox input "true"
click at [1020, 543] on button "Вперед" at bounding box center [1048, 552] width 65 height 32
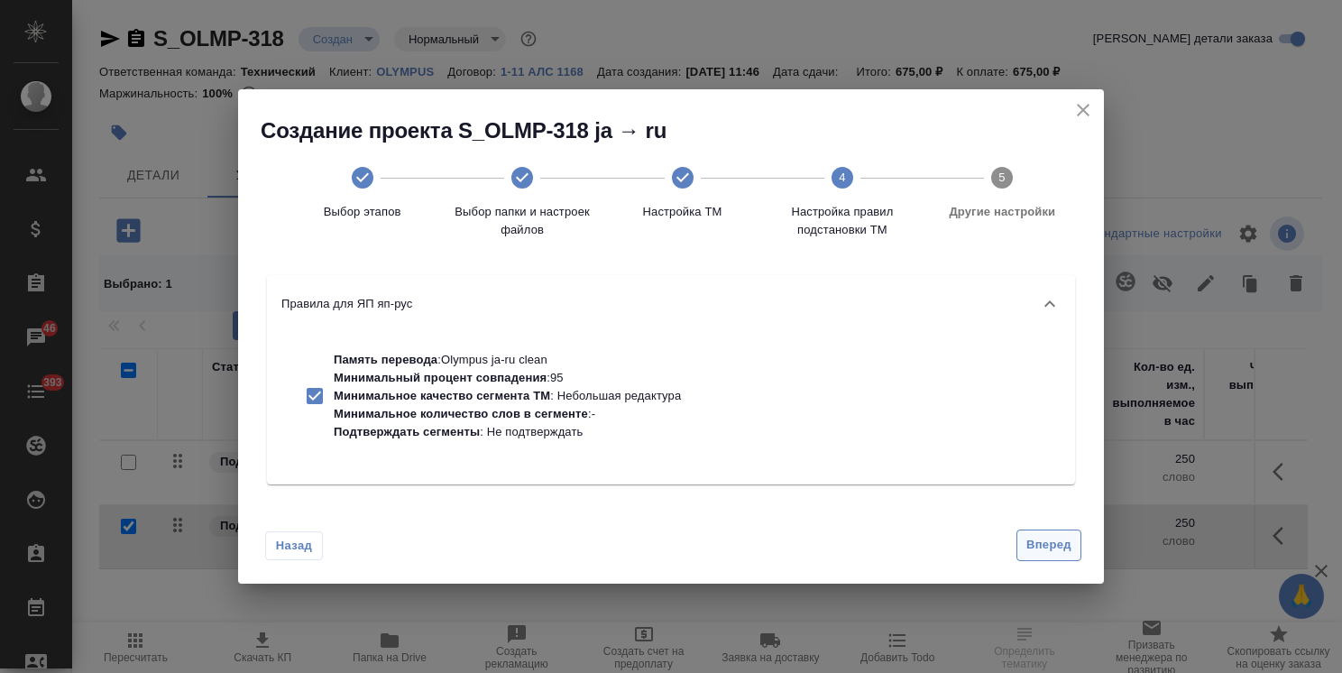
click at [1040, 537] on span "Вперед" at bounding box center [1048, 545] width 45 height 21
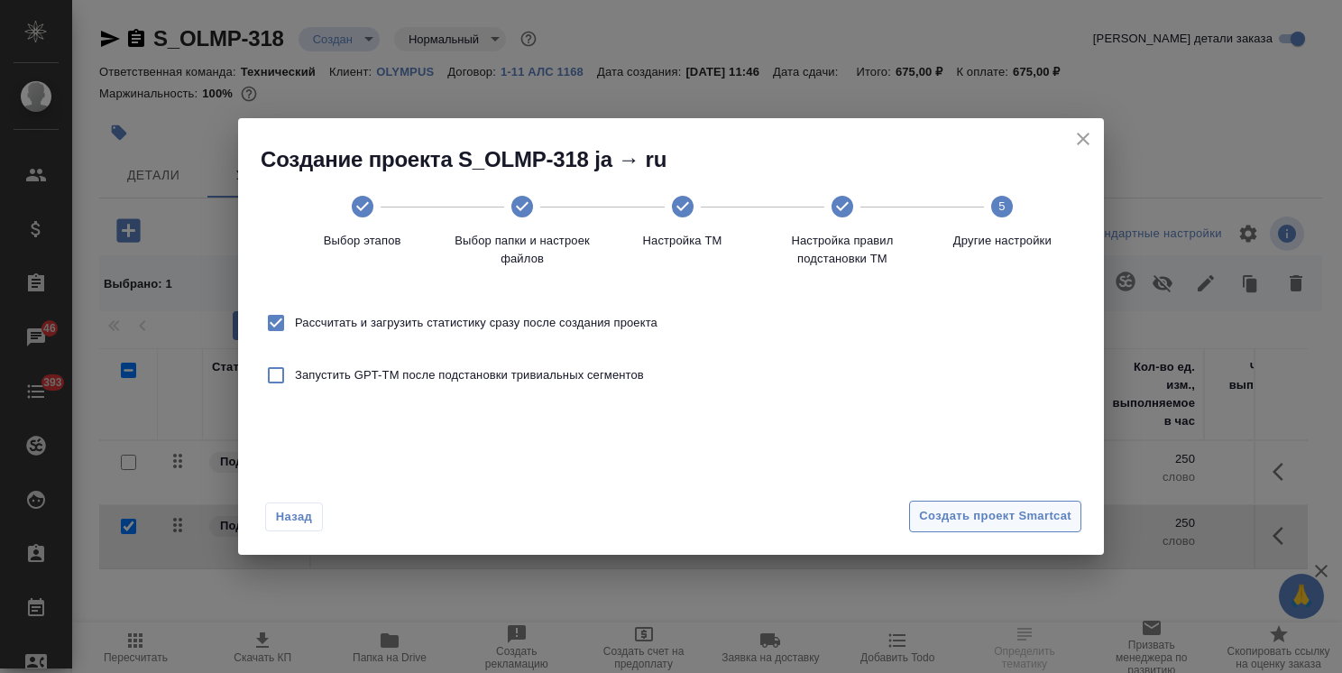
click at [1006, 511] on span "Создать проект Smartcat" at bounding box center [995, 516] width 152 height 21
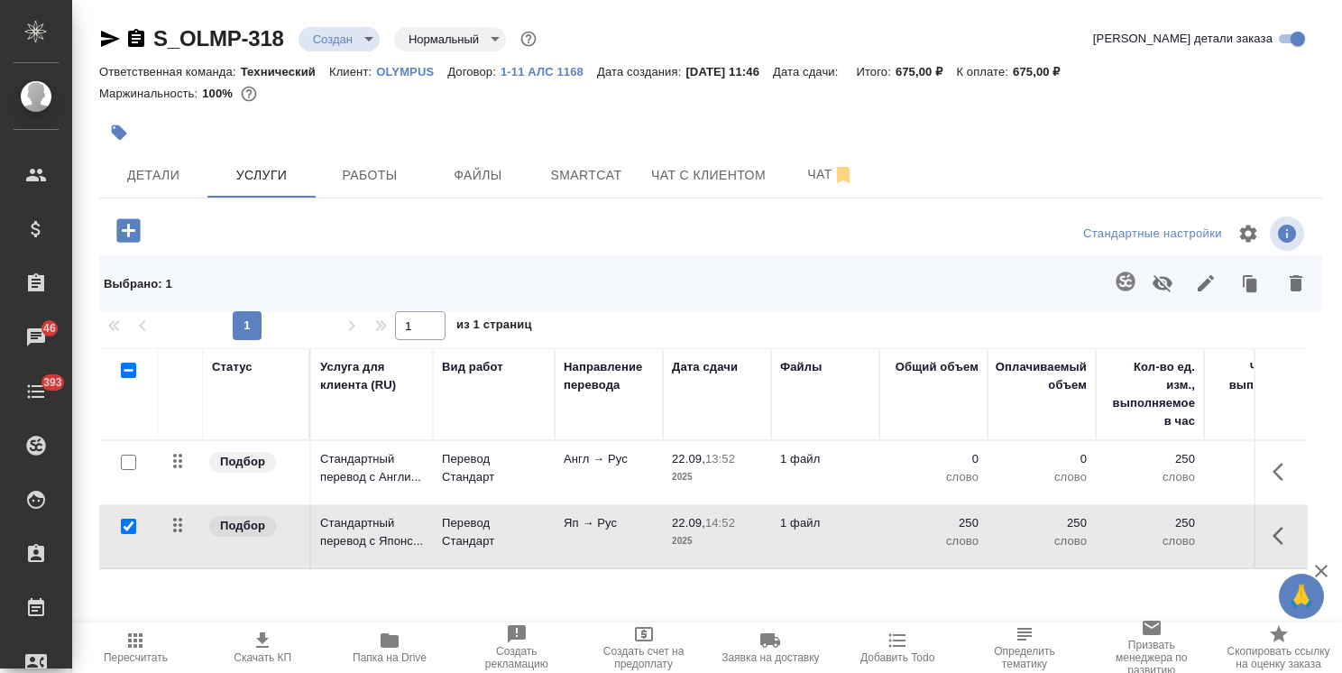
click at [130, 521] on input "checkbox" at bounding box center [128, 526] width 15 height 15
checkbox input "false"
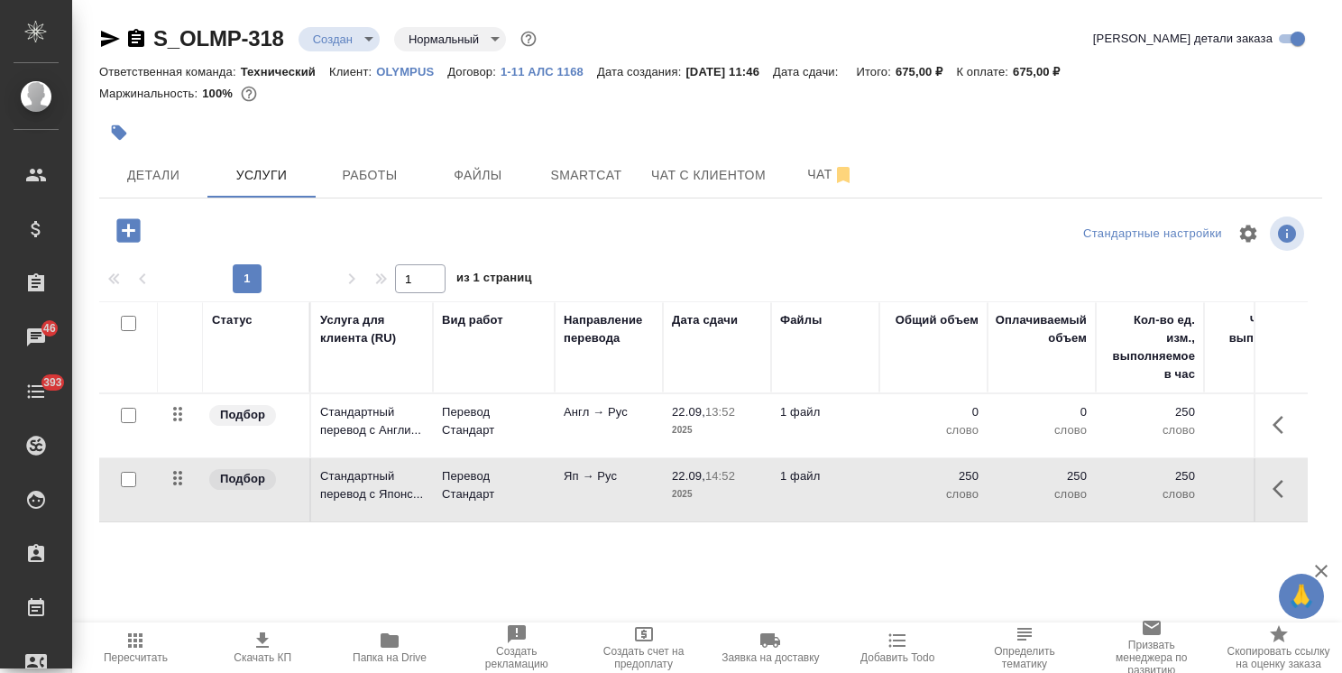
click at [126, 641] on icon "button" at bounding box center [135, 640] width 22 height 22
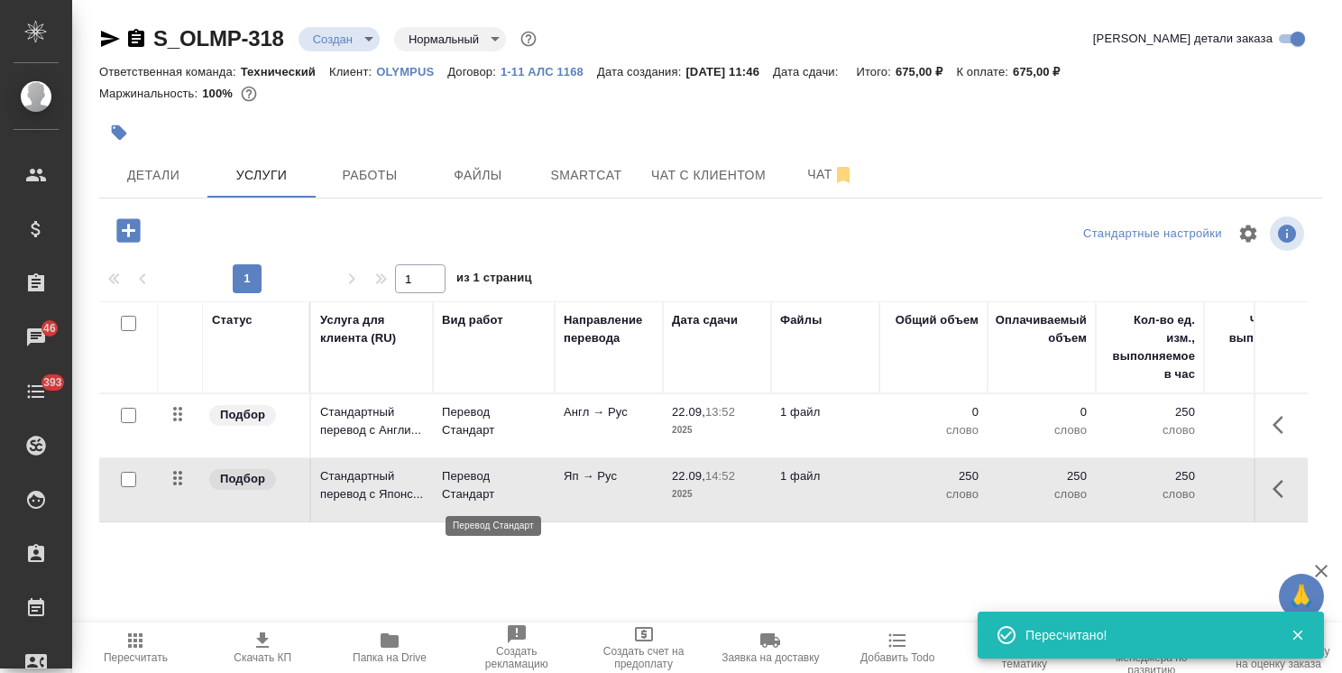
click at [477, 501] on p "Перевод Стандарт" at bounding box center [494, 485] width 104 height 36
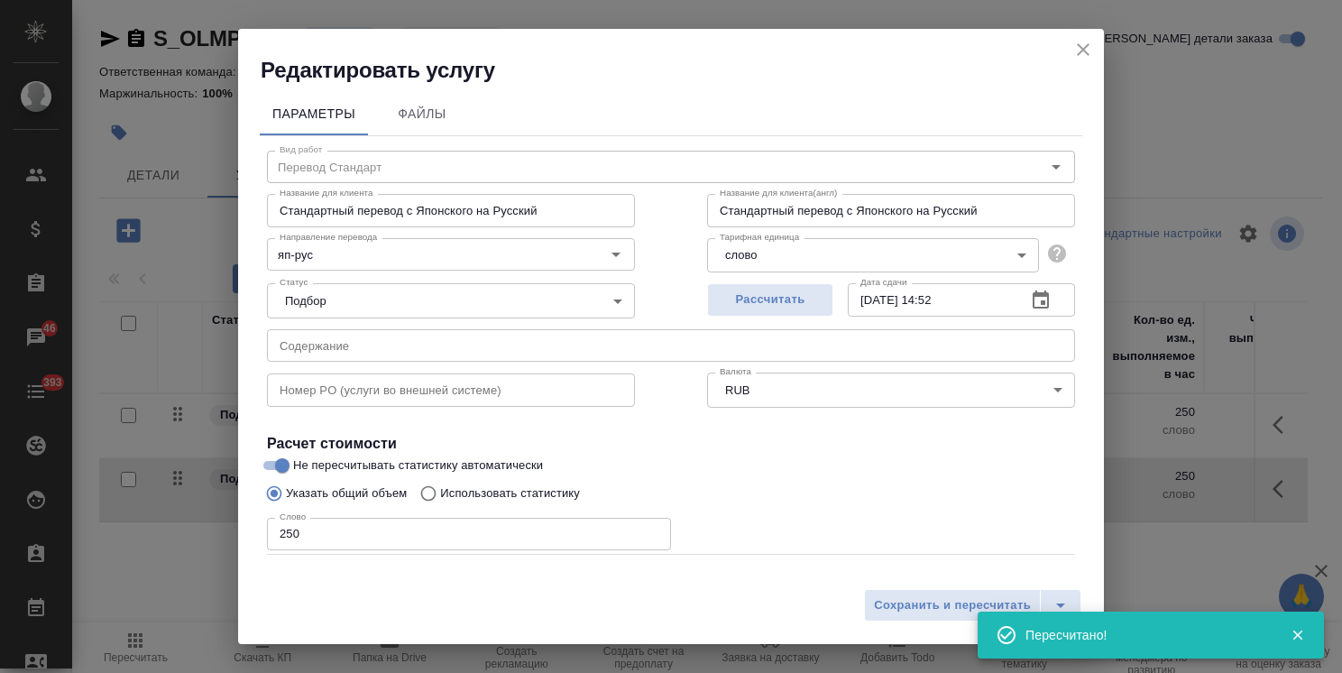
click at [1082, 49] on icon "close" at bounding box center [1083, 49] width 13 height 13
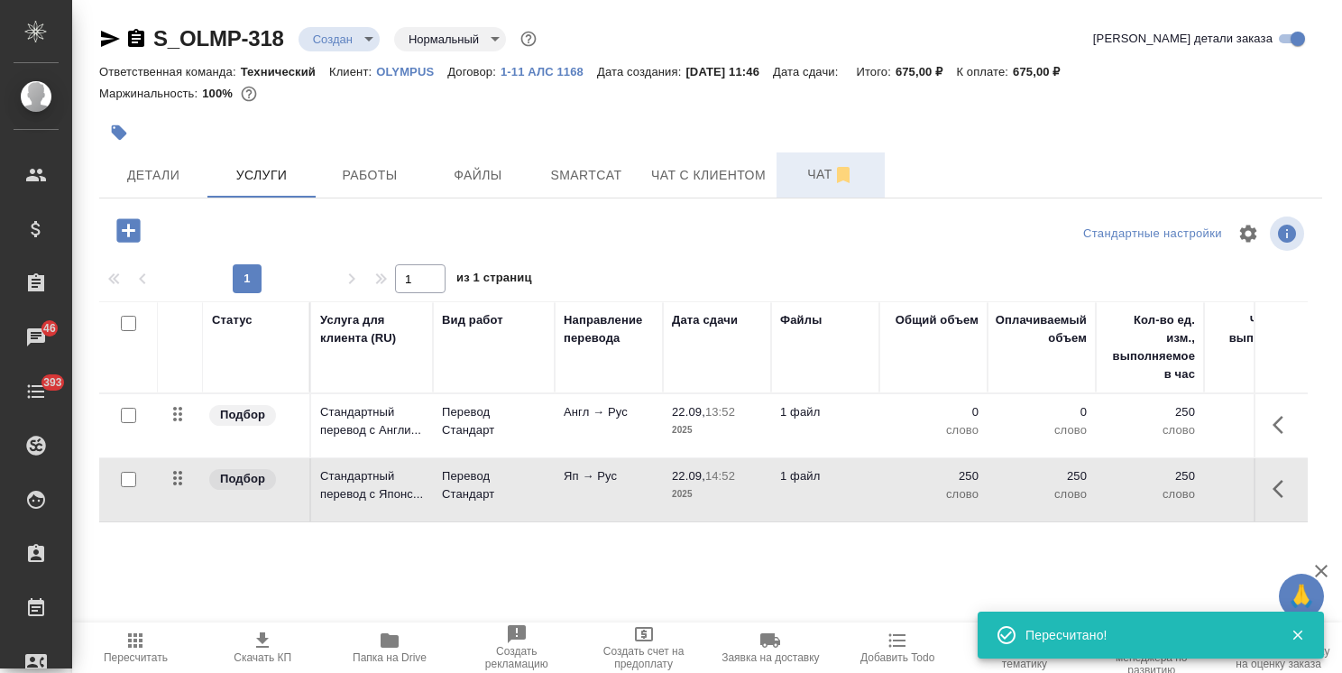
click at [787, 153] on button "Чат" at bounding box center [830, 174] width 108 height 45
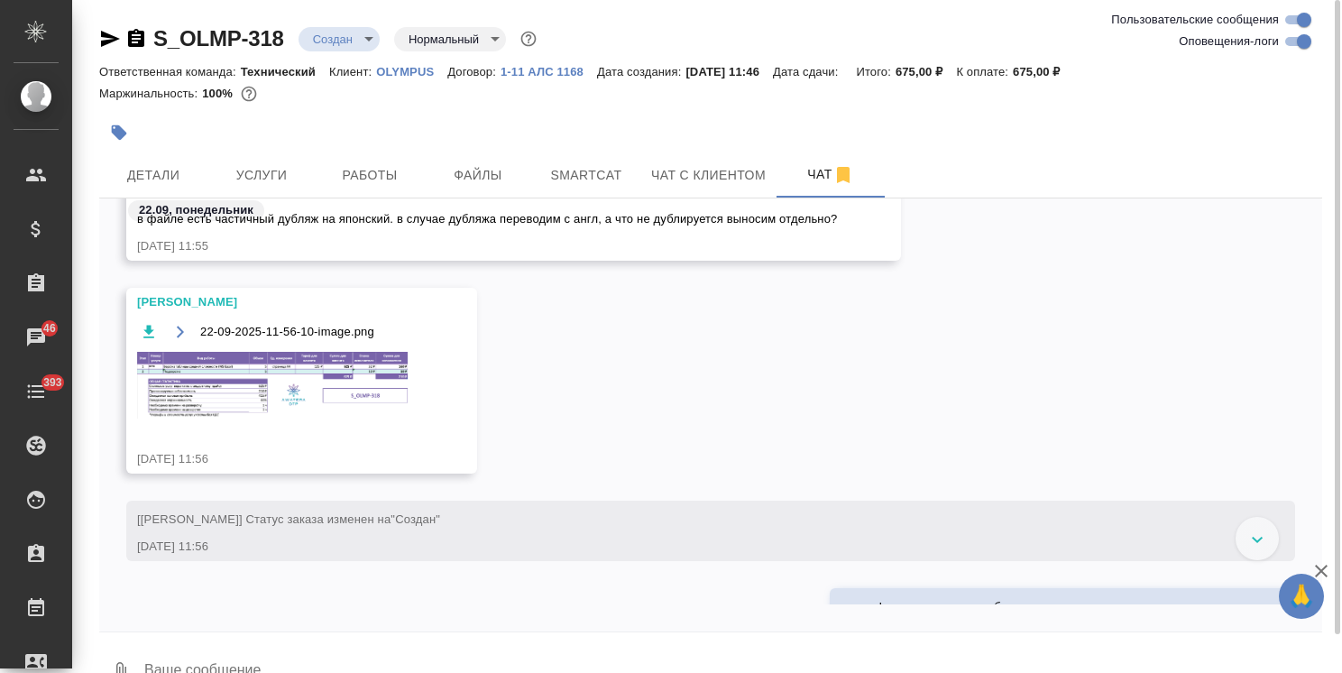
scroll to position [575, 0]
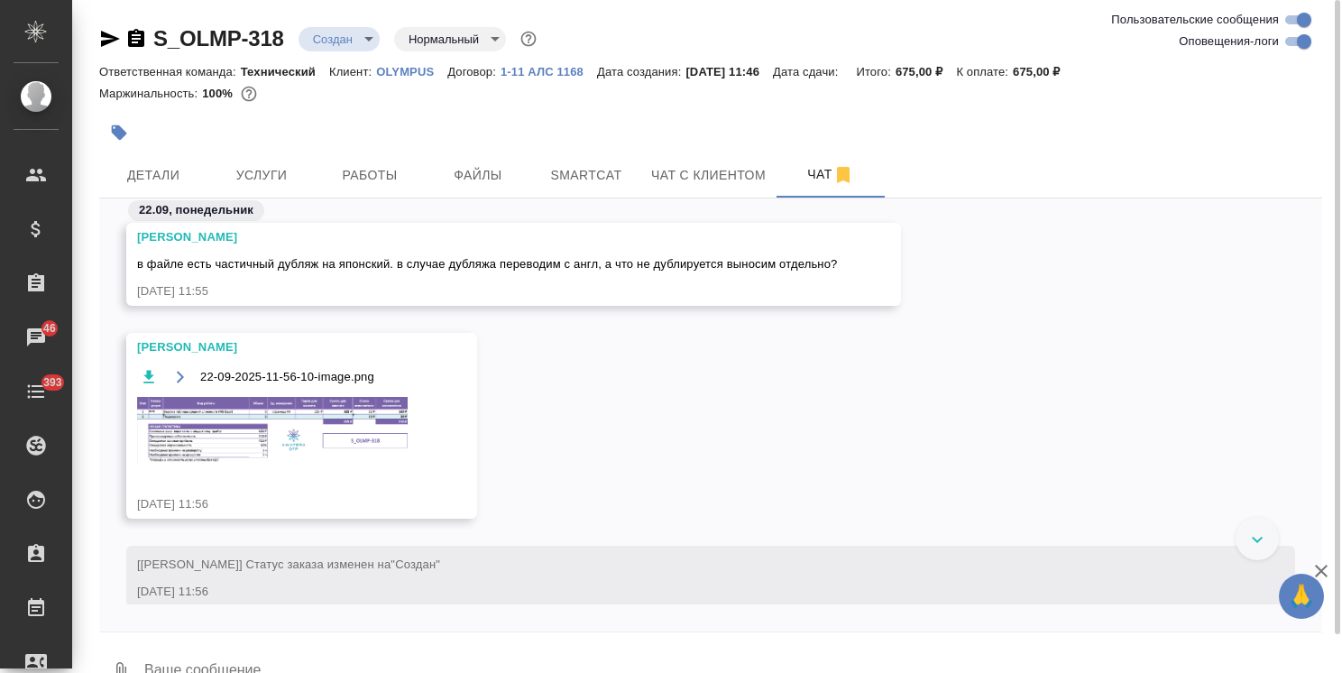
click at [240, 423] on img at bounding box center [272, 430] width 271 height 67
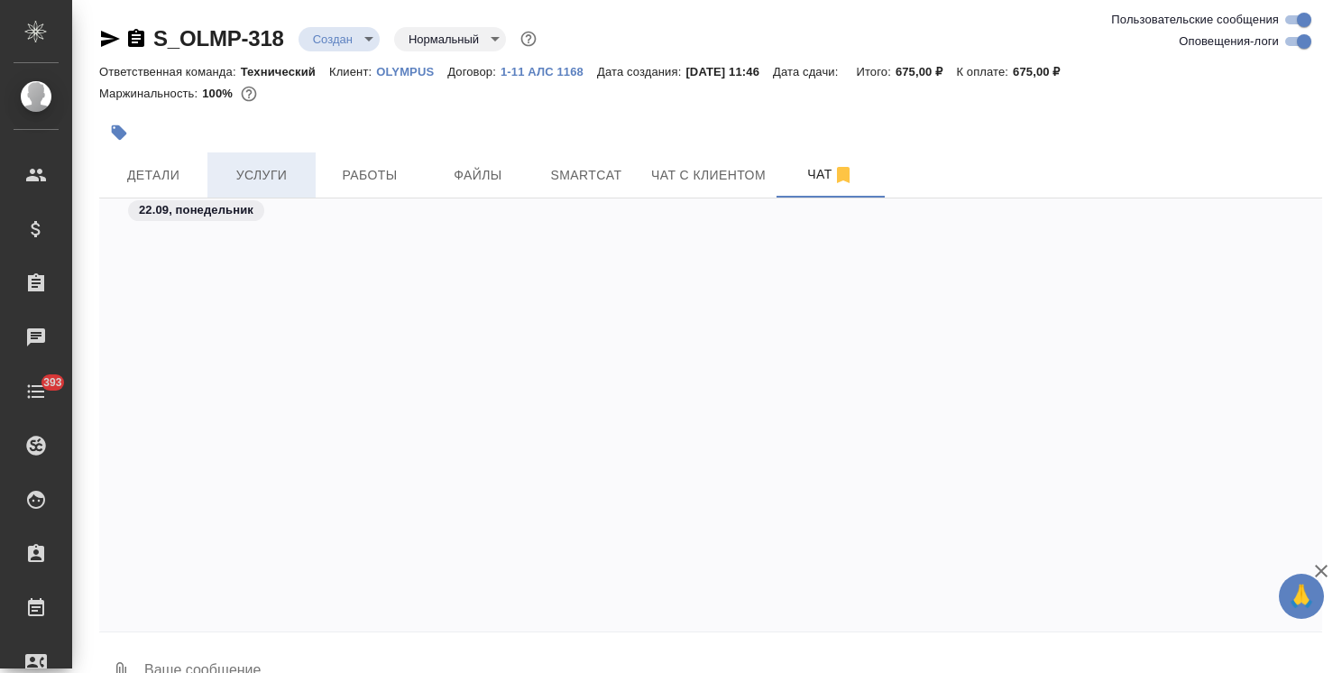
scroll to position [1041, 0]
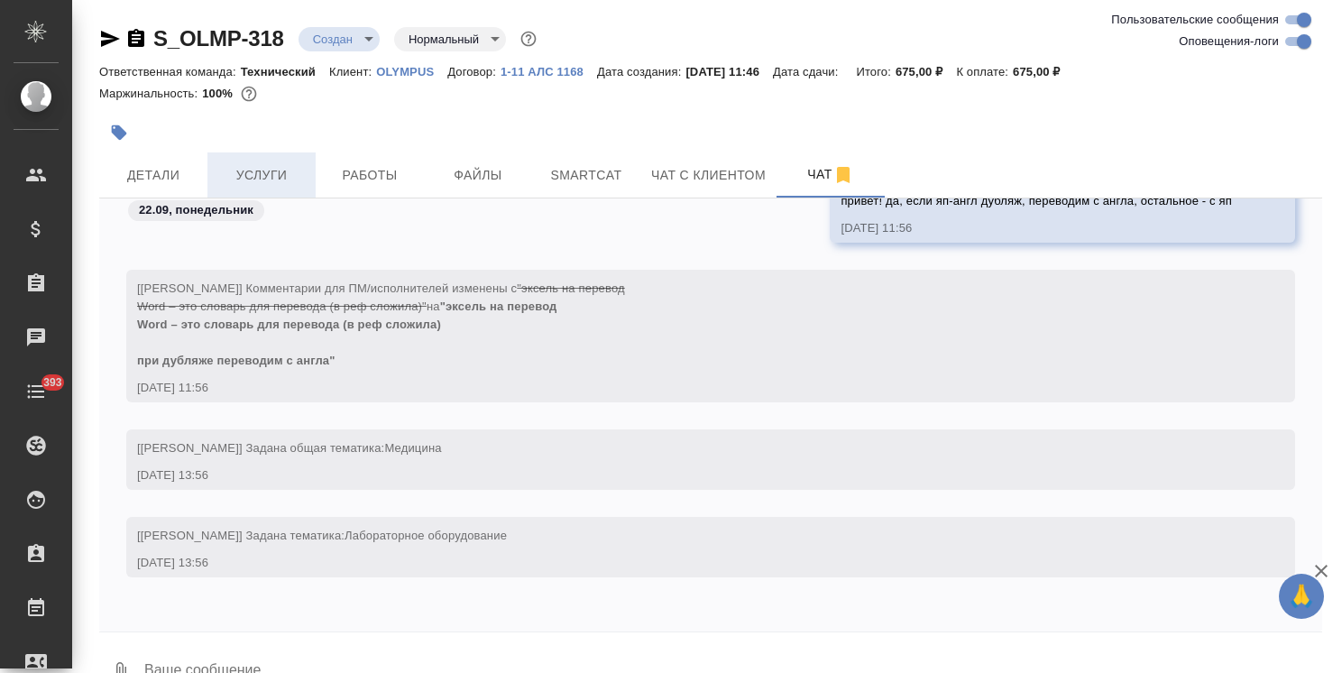
click at [253, 174] on span "Услуги" at bounding box center [261, 175] width 87 height 23
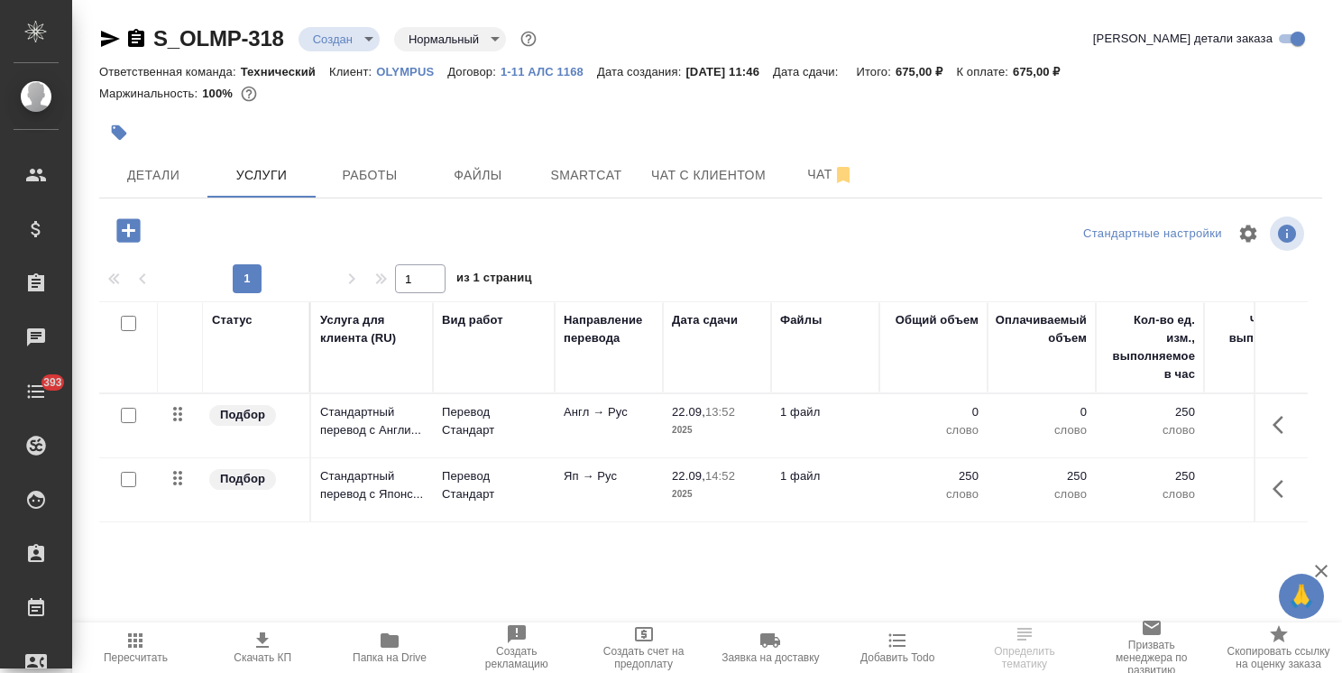
click at [127, 226] on icon "button" at bounding box center [129, 231] width 32 height 32
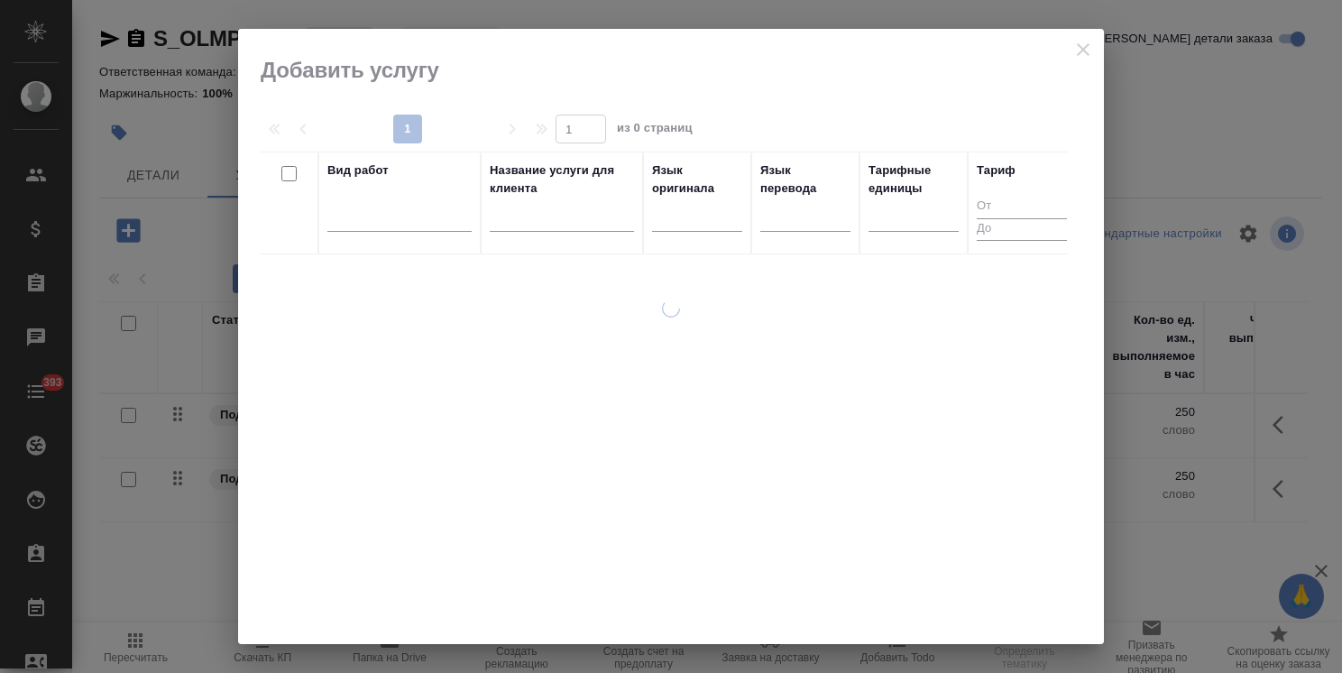
click at [482, 225] on th "Название услуги для клиента" at bounding box center [562, 202] width 162 height 103
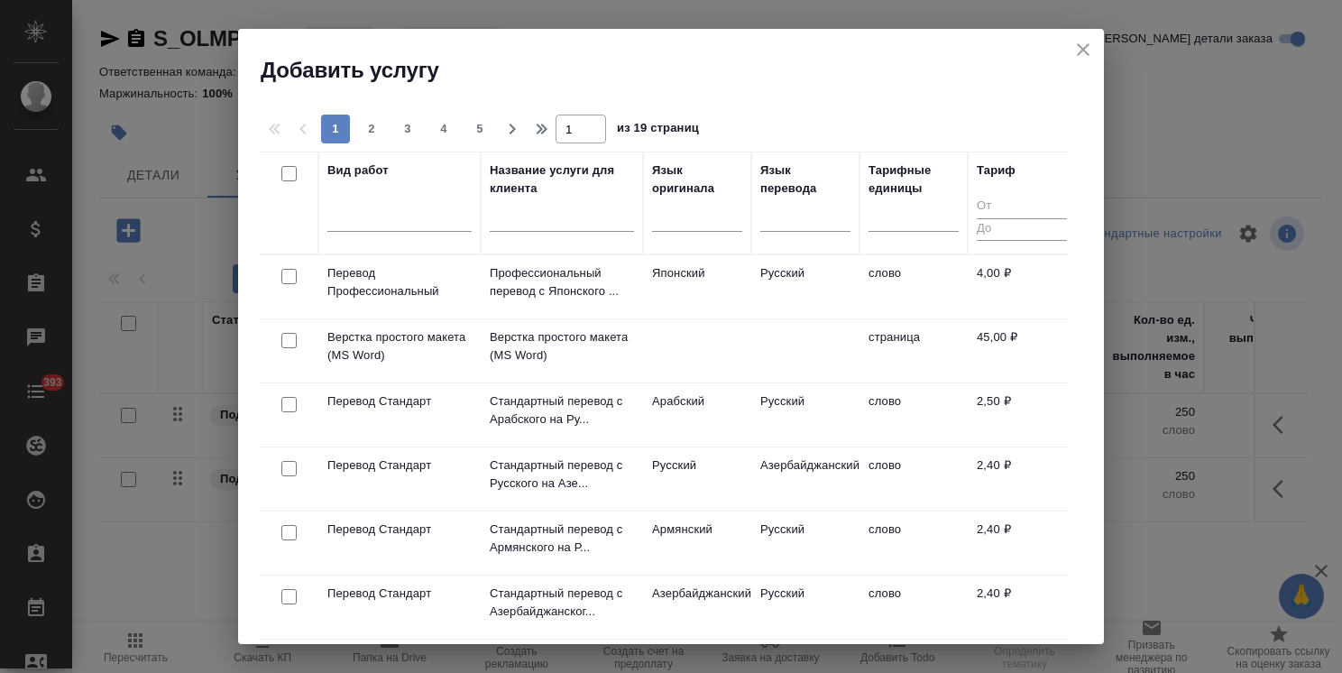
click at [519, 224] on input "text" at bounding box center [562, 220] width 144 height 23
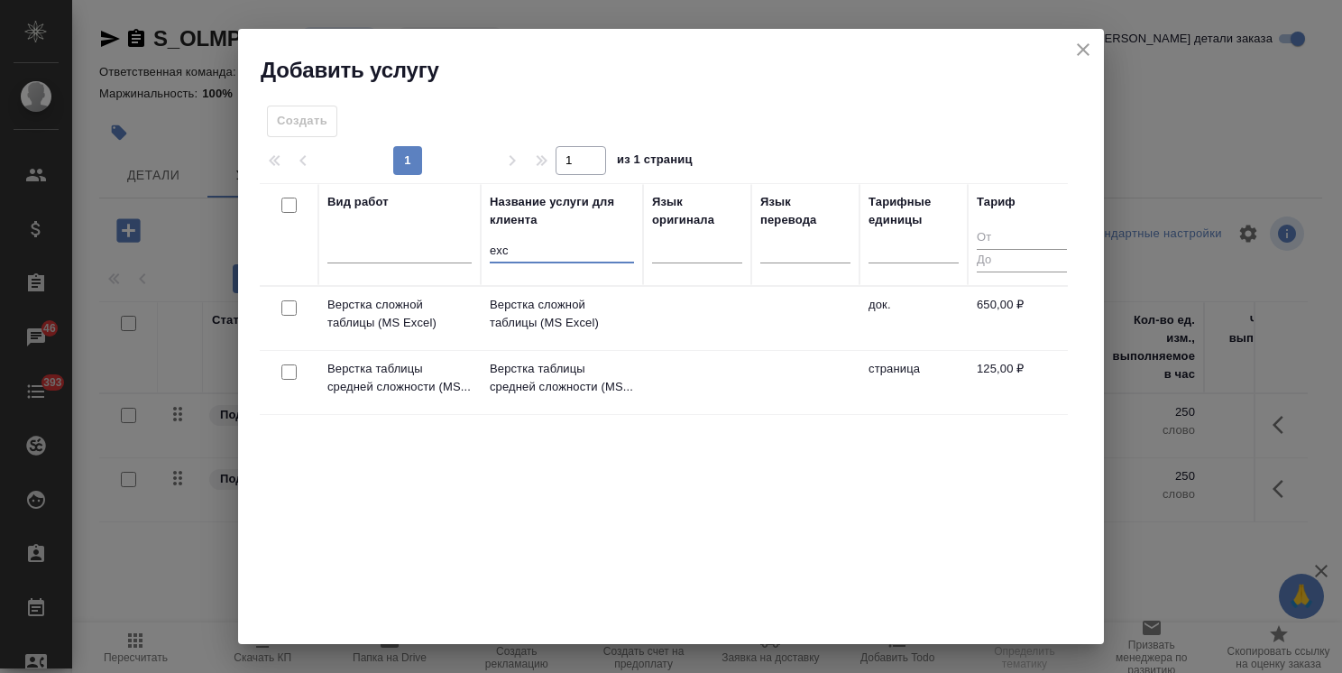
type input "exc"
click at [289, 374] on input "checkbox" at bounding box center [288, 371] width 15 height 15
checkbox input "true"
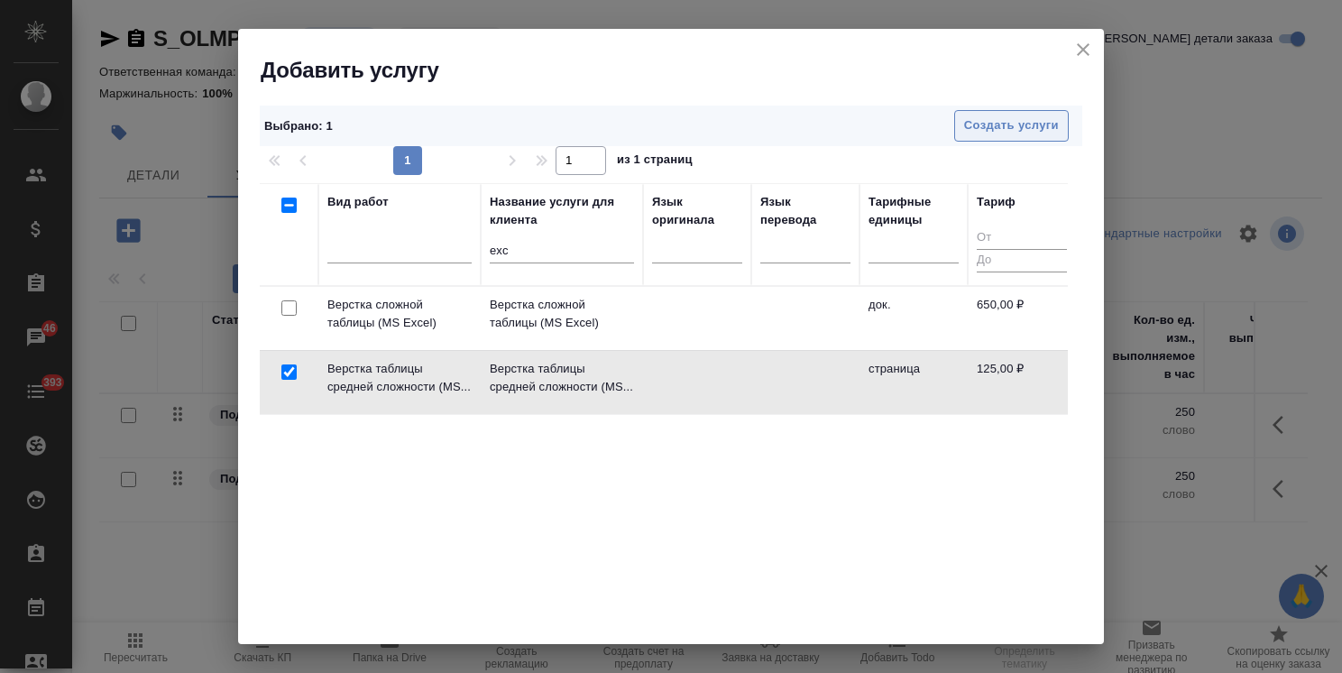
click at [996, 127] on span "Создать услуги" at bounding box center [1011, 125] width 95 height 21
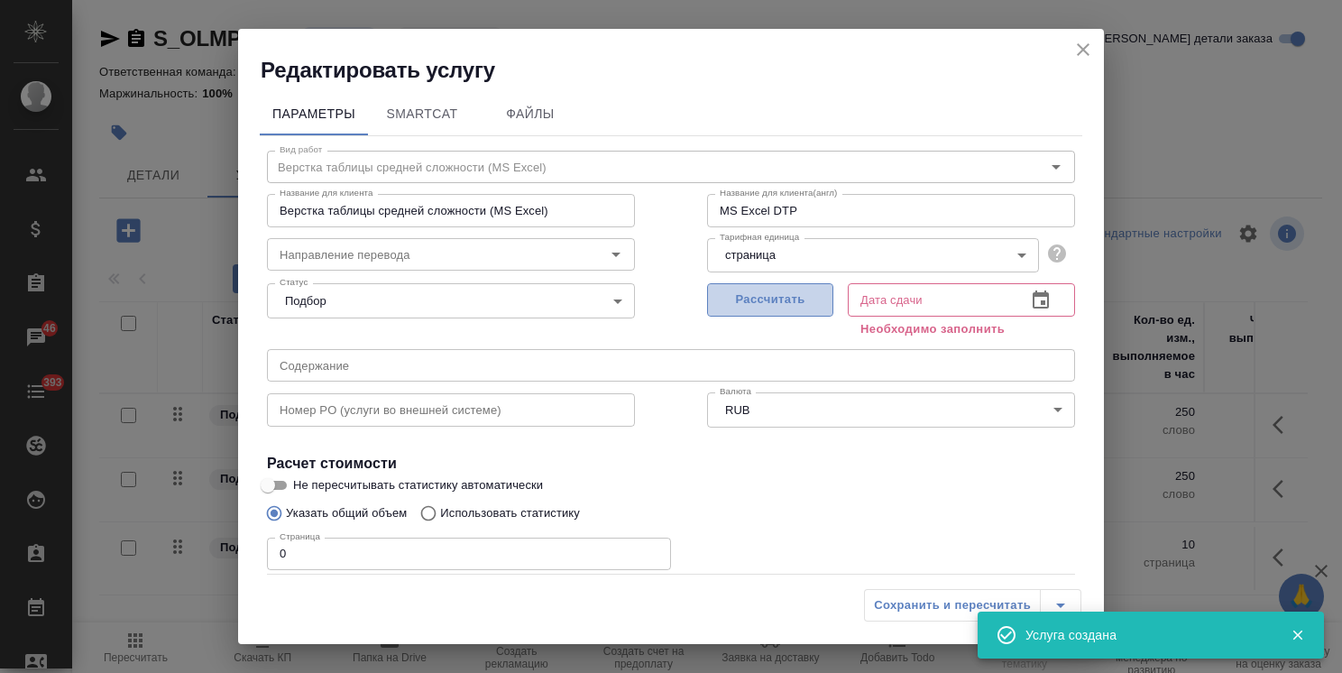
click at [765, 302] on span "Рассчитать" at bounding box center [770, 299] width 106 height 21
type input "[DATE] 13:56"
drag, startPoint x: 335, startPoint y: 537, endPoint x: 162, endPoint y: 537, distance: 173.1
click at [268, 537] on input "0" at bounding box center [469, 553] width 404 height 32
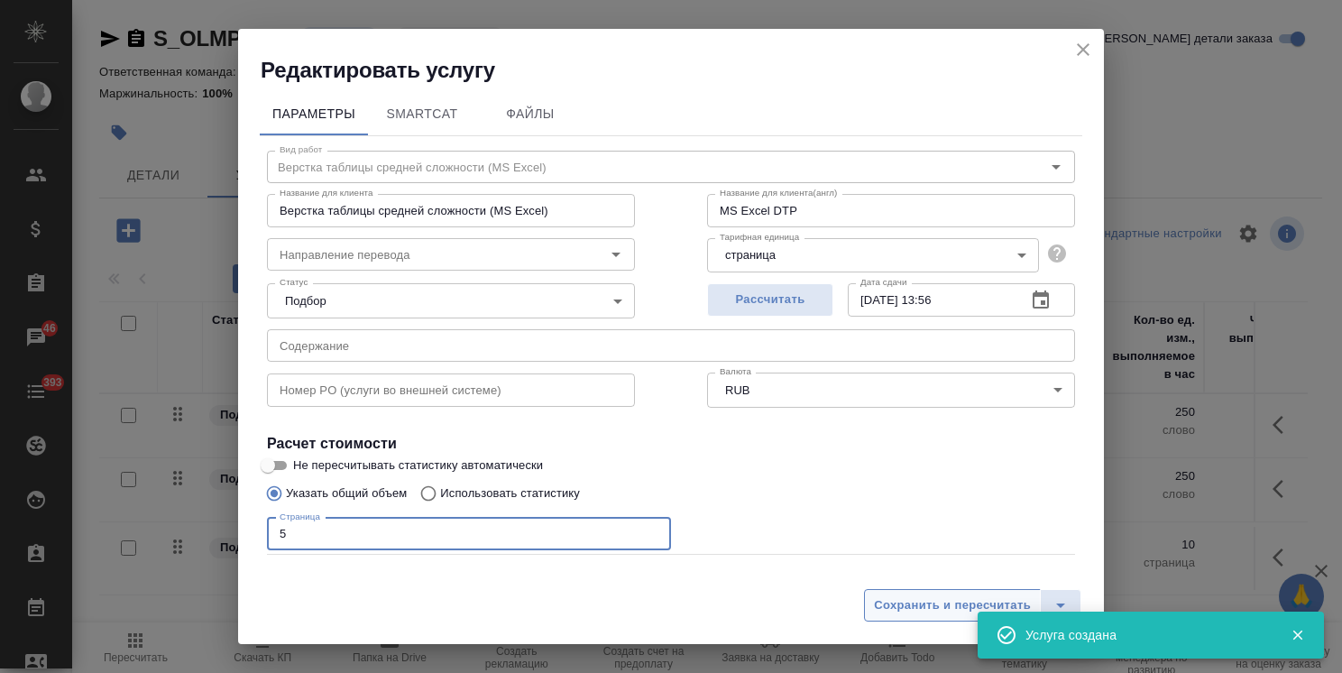
type input "5"
click at [880, 601] on span "Сохранить и пересчитать" at bounding box center [952, 605] width 157 height 21
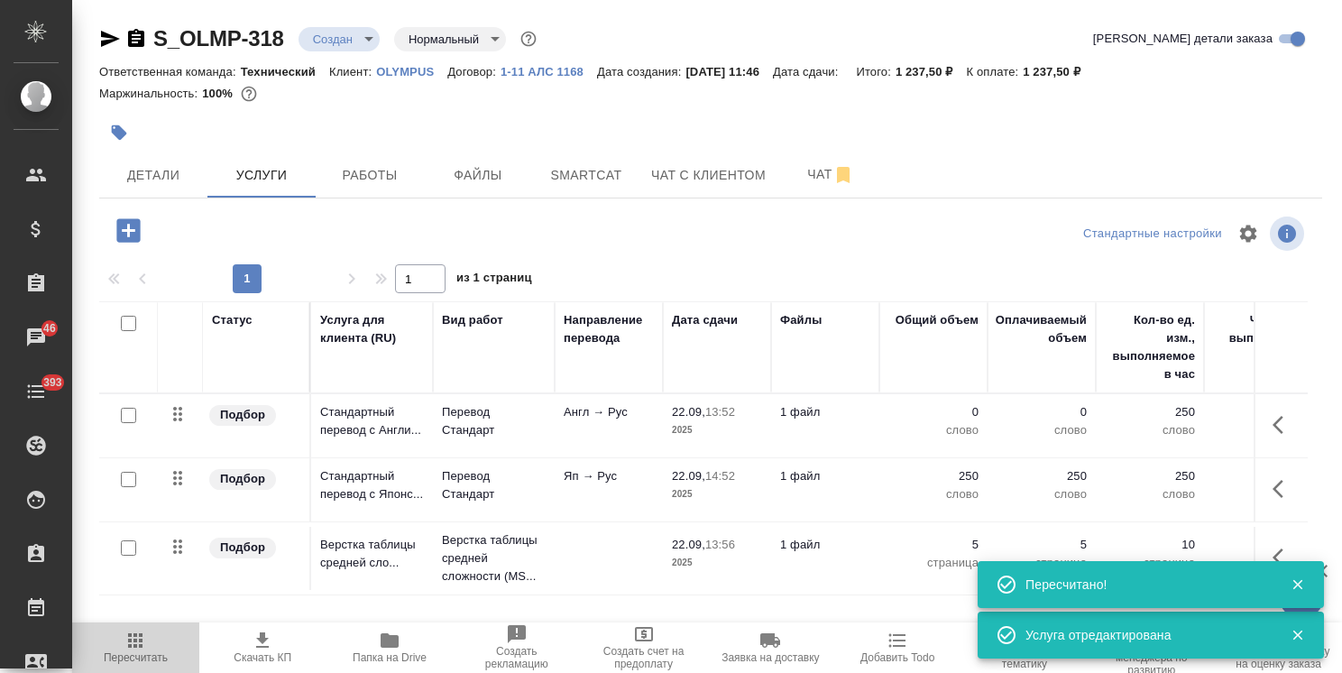
click at [148, 654] on span "Пересчитать" at bounding box center [136, 657] width 64 height 13
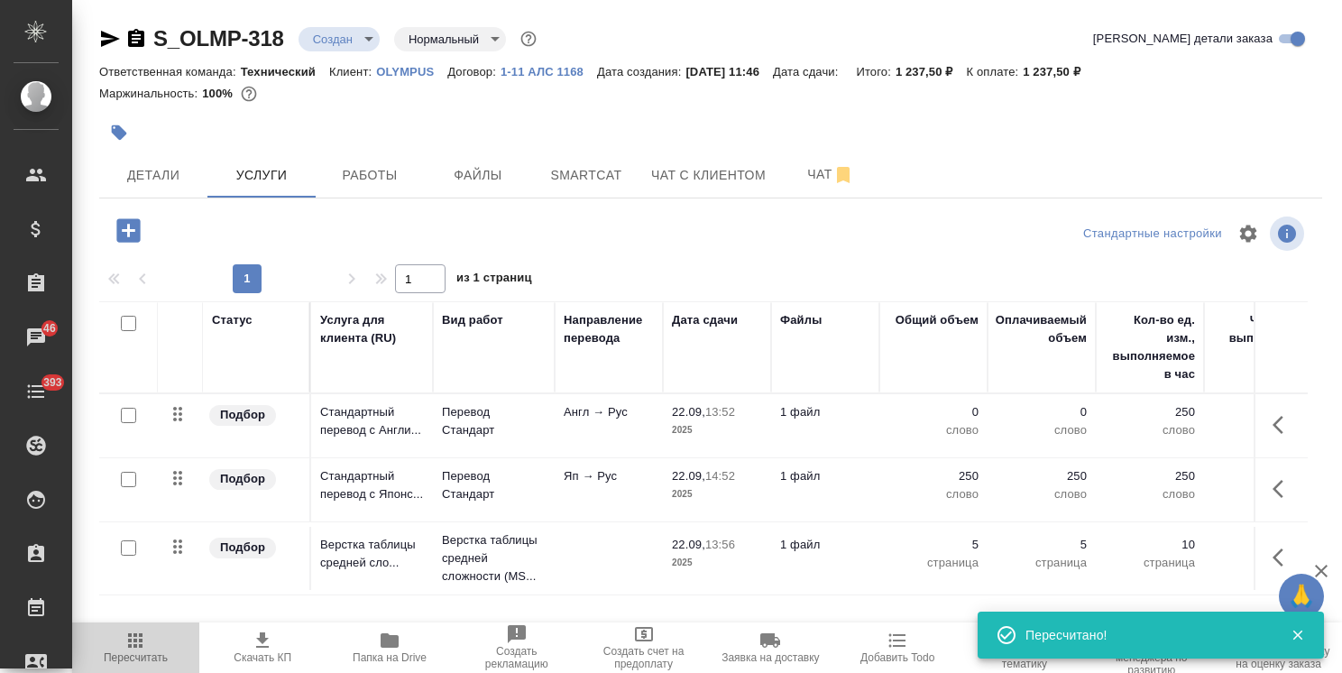
click at [154, 637] on span "Пересчитать" at bounding box center [136, 646] width 106 height 34
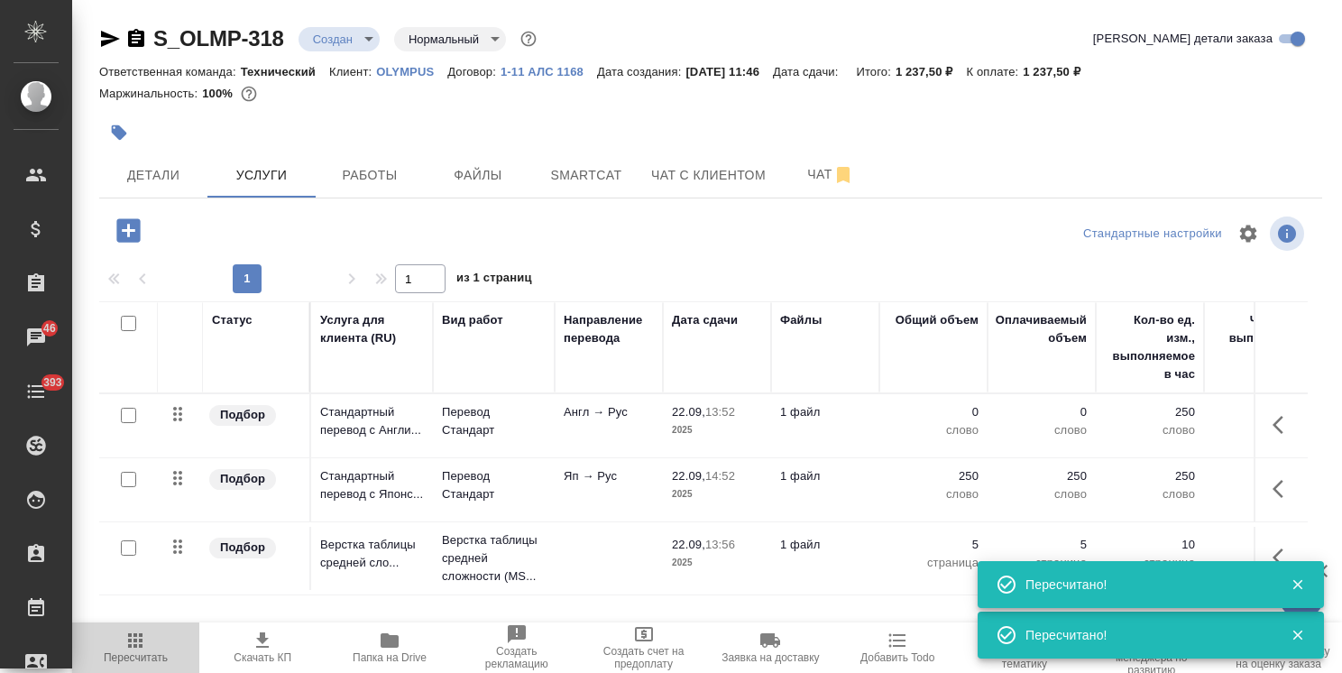
click at [154, 637] on span "Пересчитать" at bounding box center [136, 646] width 106 height 34
click at [154, 629] on span "Пересчитать" at bounding box center [136, 646] width 106 height 34
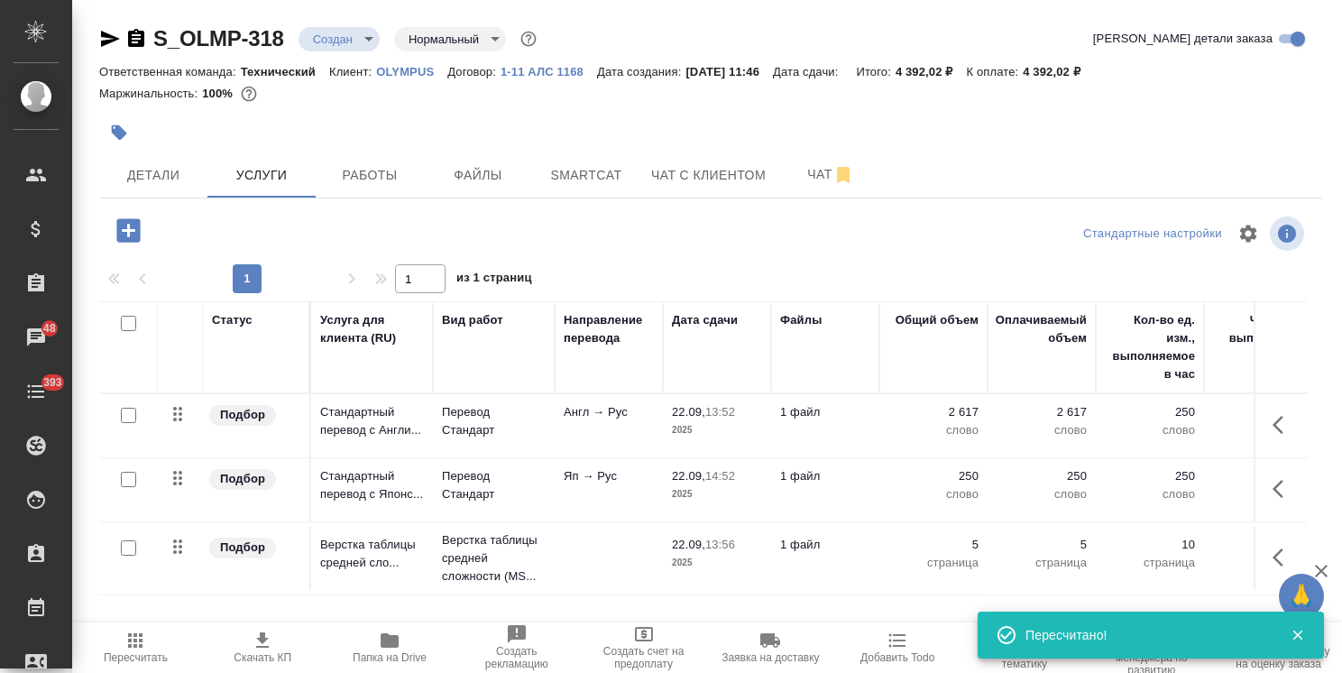
click at [1283, 425] on icon "button" at bounding box center [1283, 425] width 22 height 22
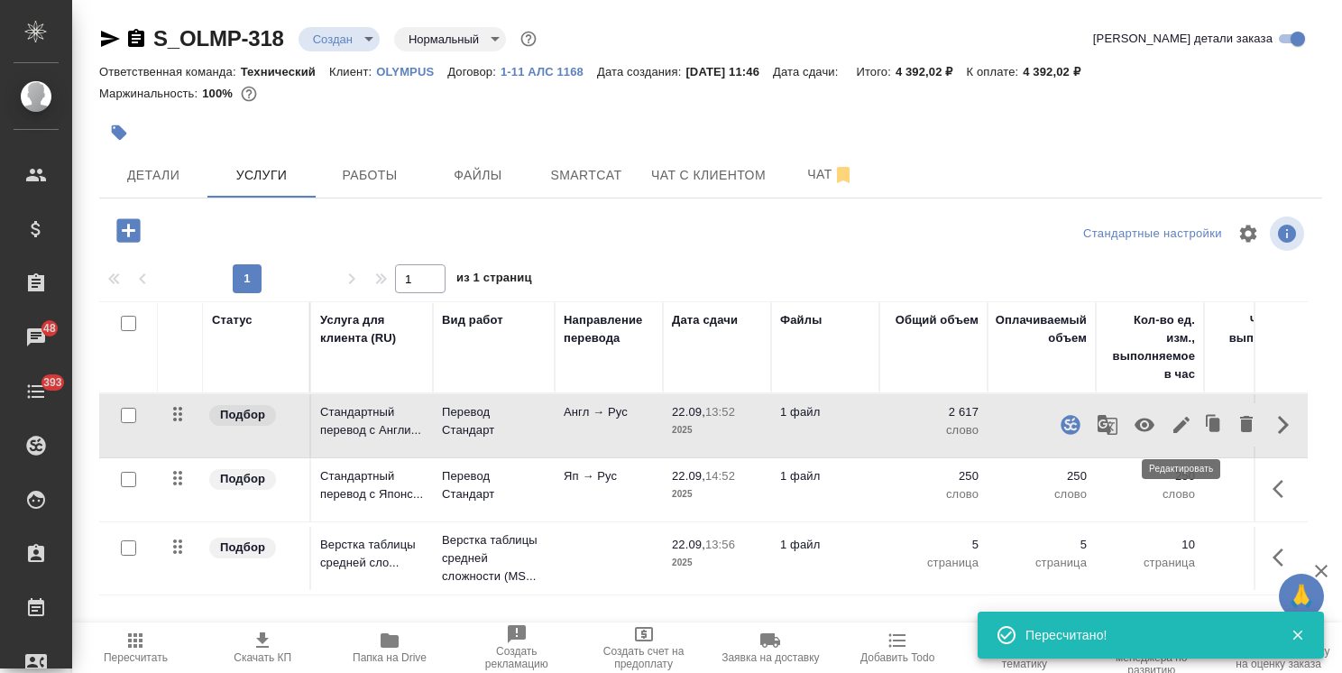
click at [1185, 423] on icon "button" at bounding box center [1181, 425] width 16 height 16
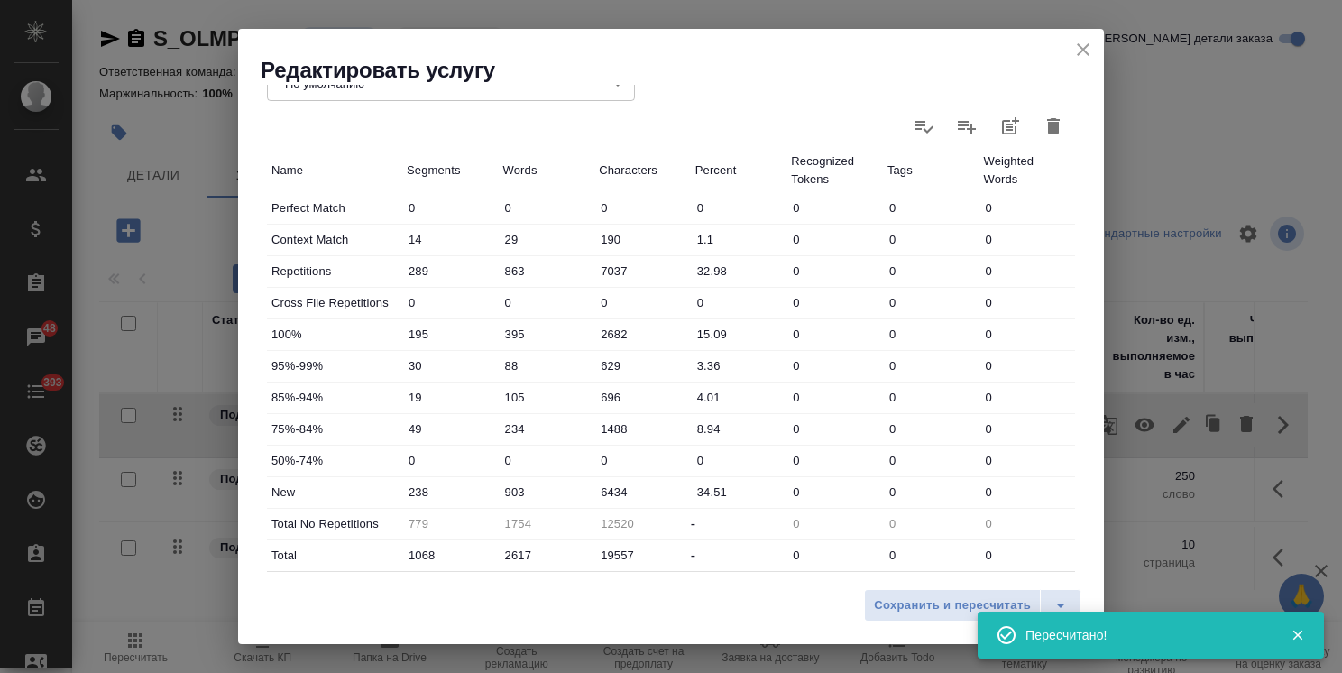
scroll to position [554, 0]
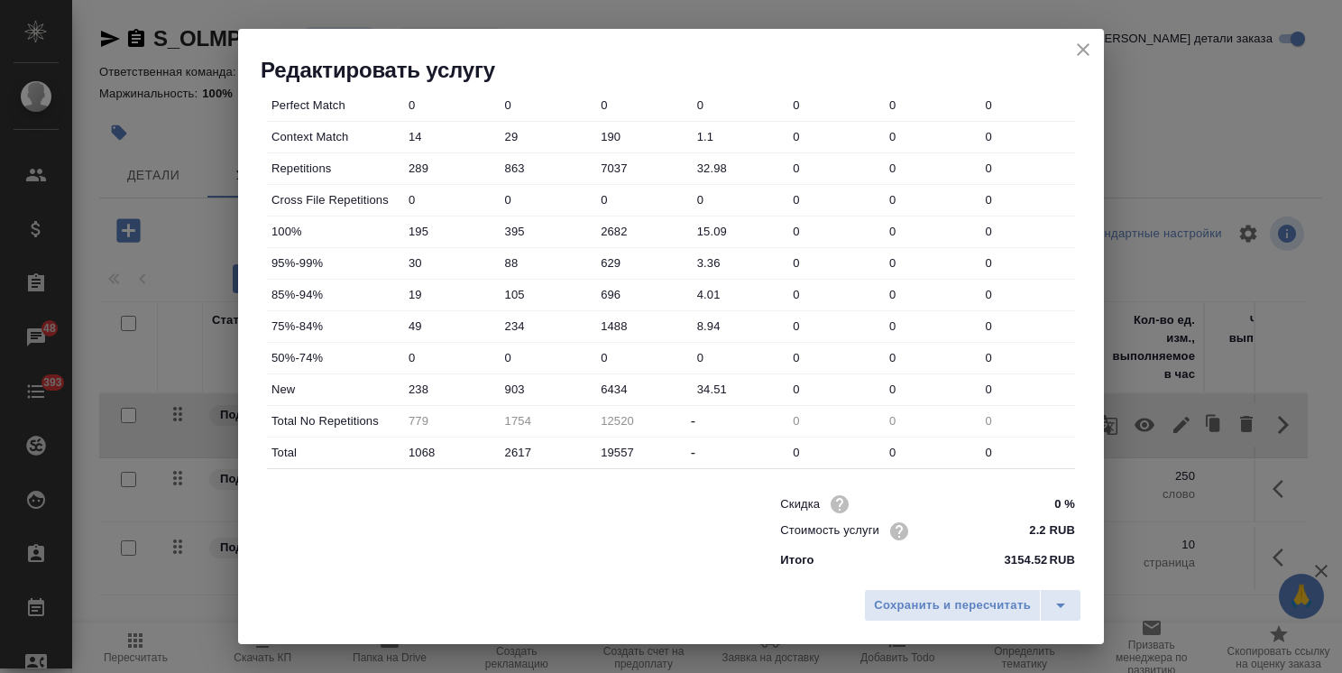
click at [1086, 52] on icon "close" at bounding box center [1083, 49] width 13 height 13
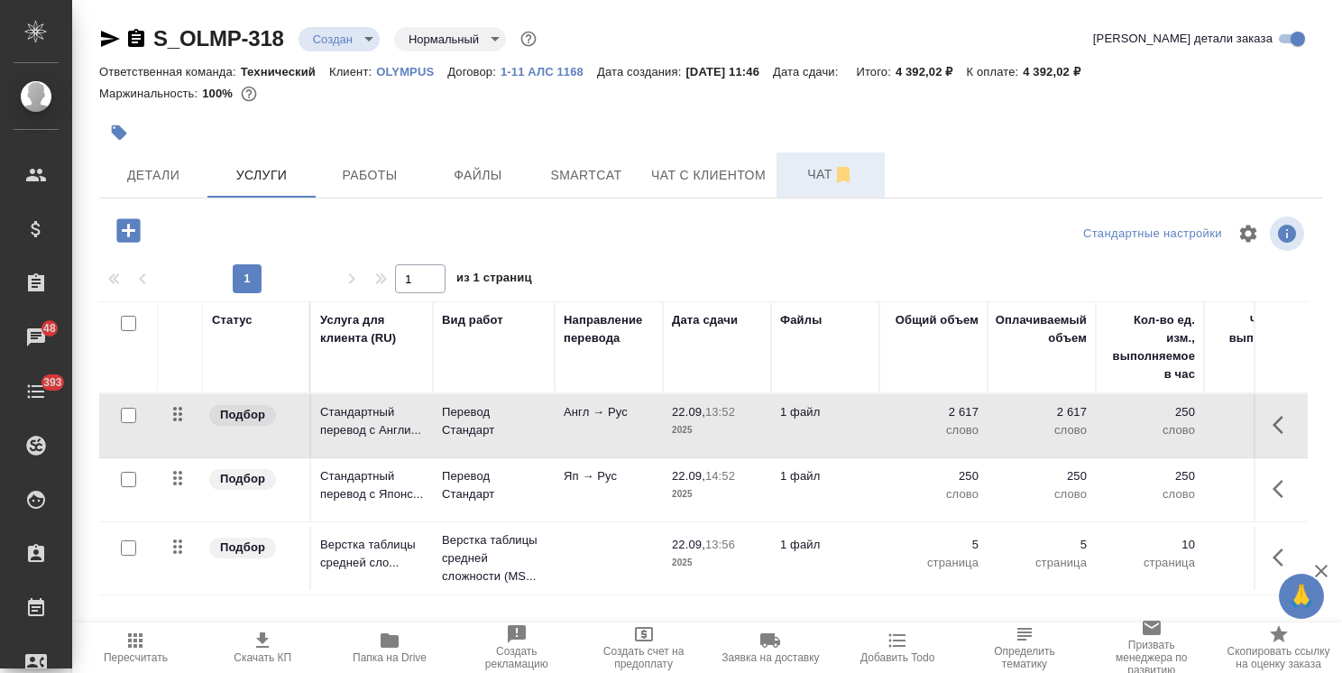
click at [801, 182] on span "Чат" at bounding box center [830, 174] width 87 height 23
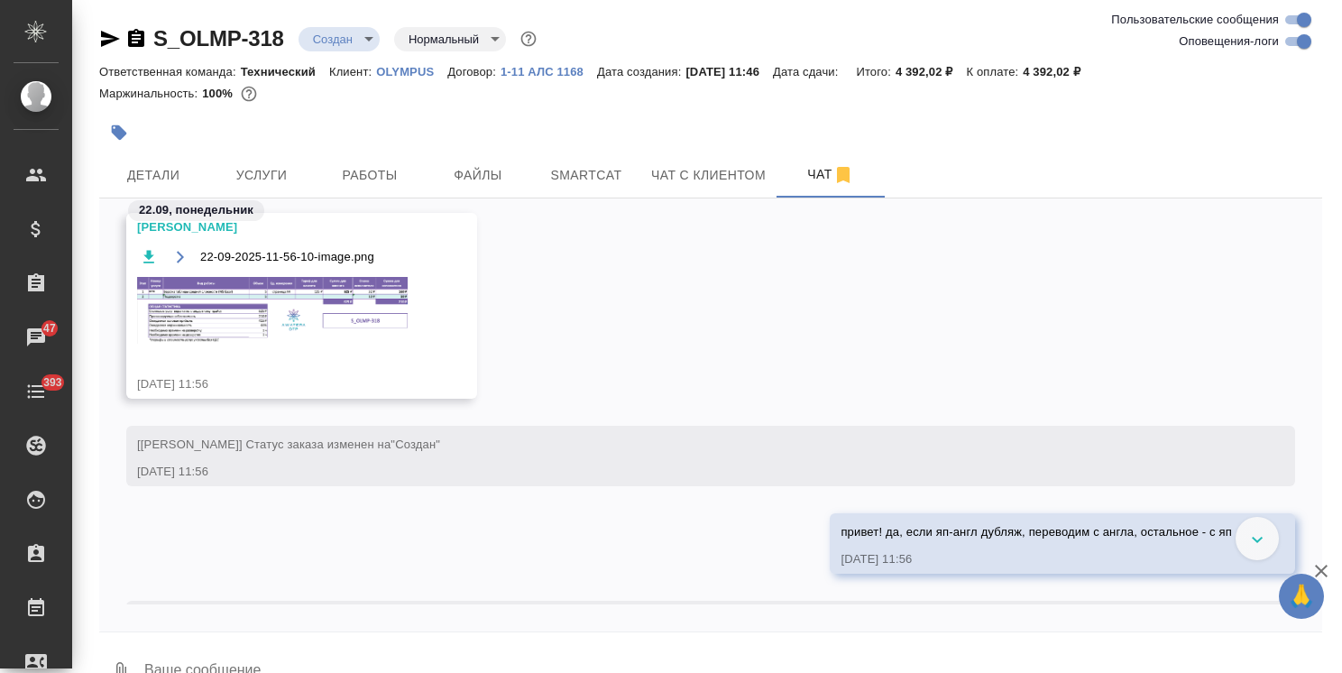
scroll to position [571, 0]
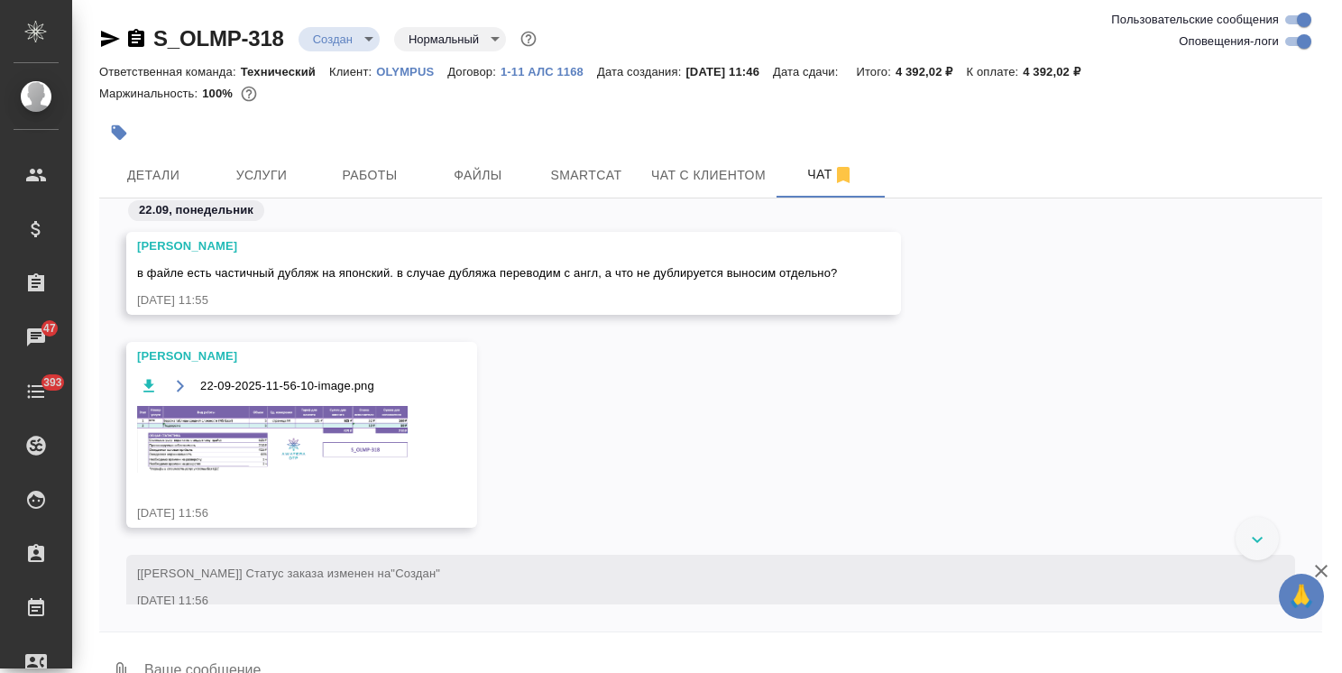
click at [262, 462] on img at bounding box center [272, 439] width 271 height 67
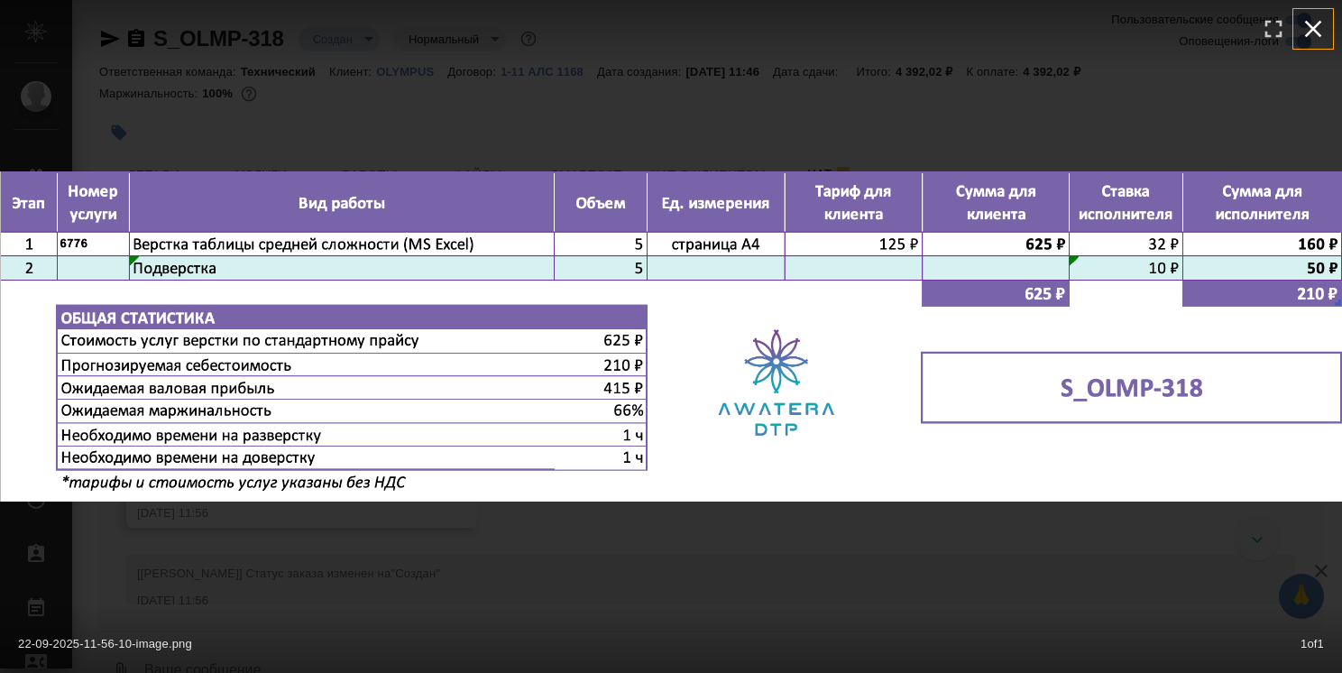
click at [1312, 34] on icon "button" at bounding box center [1313, 28] width 29 height 29
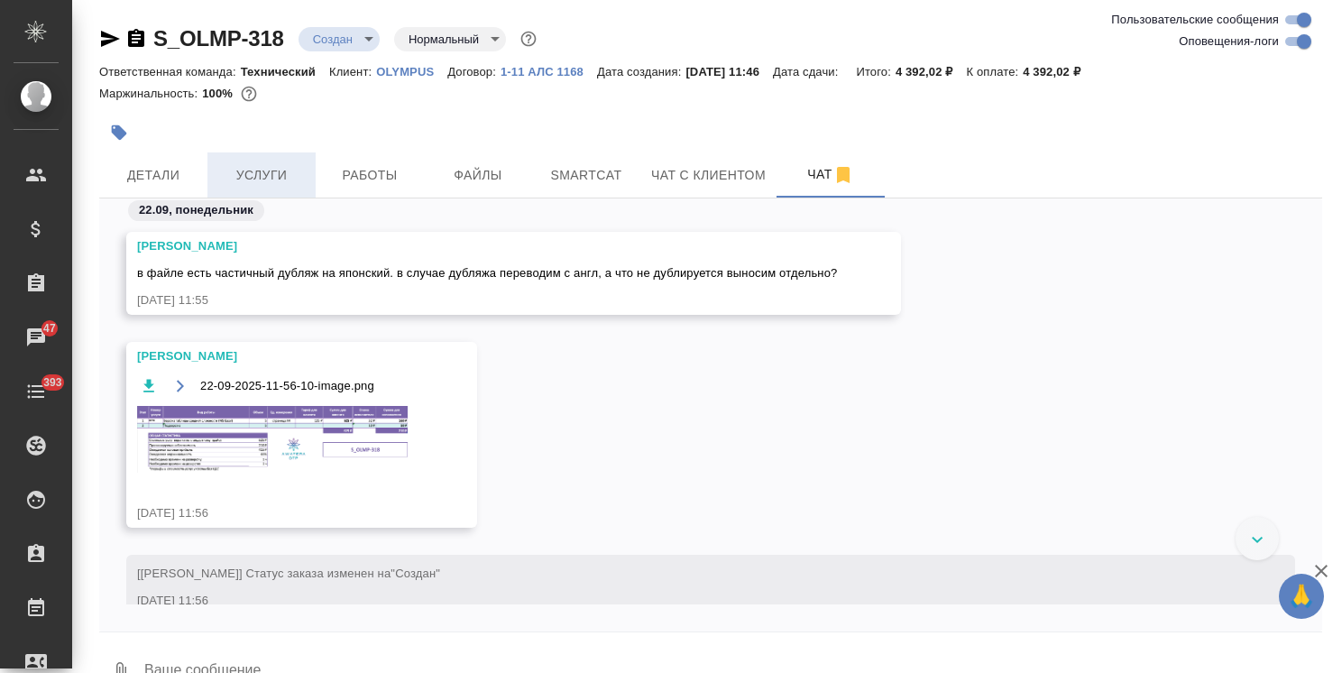
click at [267, 183] on span "Услуги" at bounding box center [261, 175] width 87 height 23
click at [176, 182] on div "S_OLMP-318 Создан new Нормальный normal Ответственная команда: Технический Клие…" at bounding box center [710, 356] width 1243 height 713
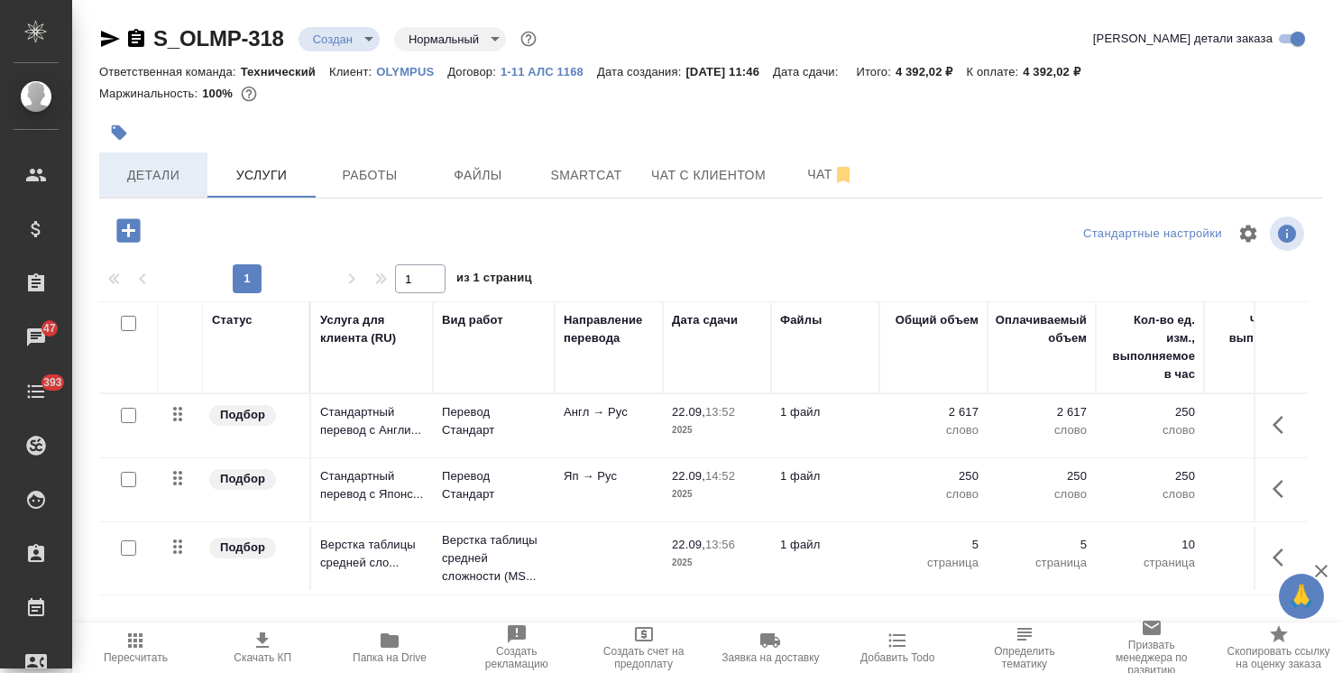
click at [165, 169] on span "Детали" at bounding box center [153, 175] width 87 height 23
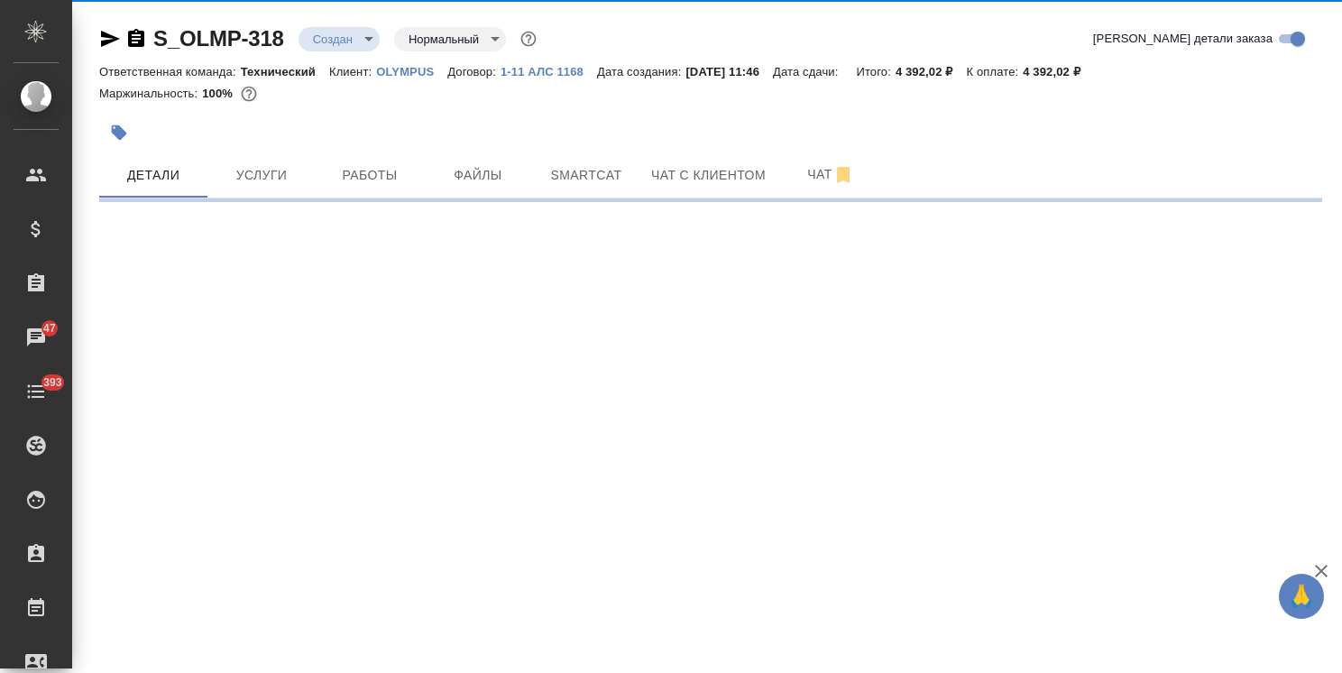
select select "RU"
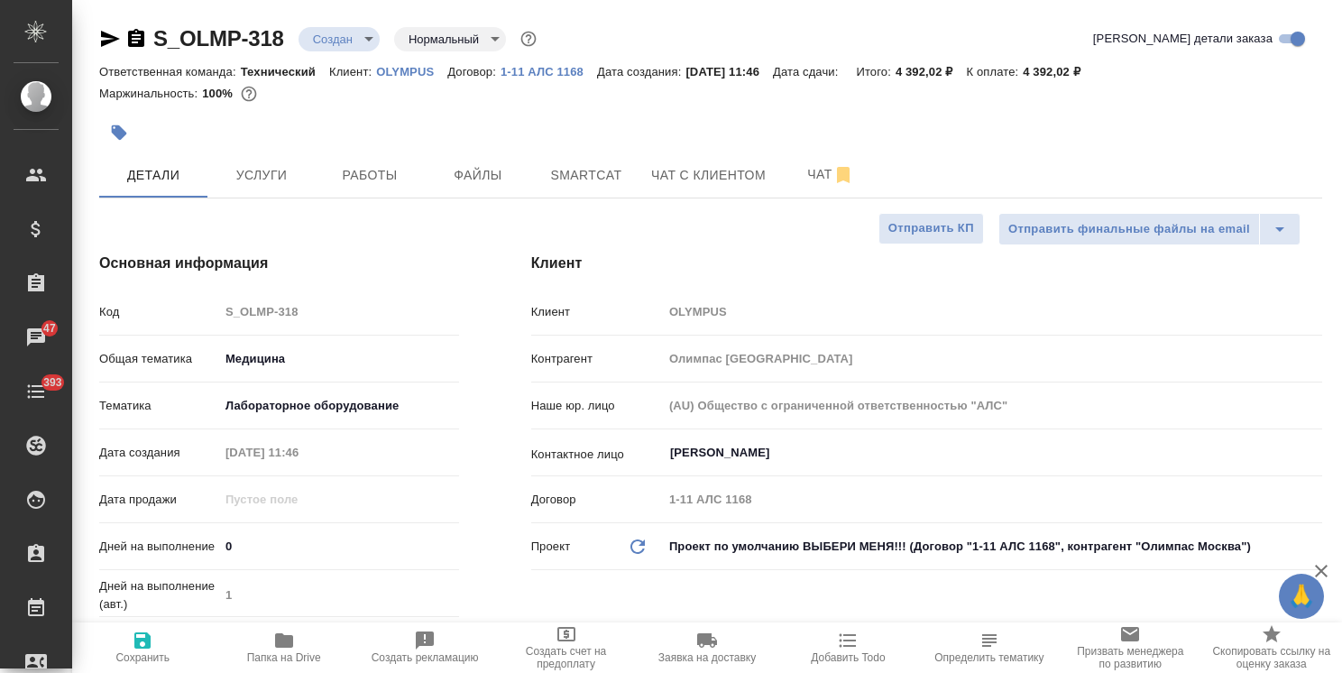
type textarea "x"
drag, startPoint x: 245, startPoint y: 553, endPoint x: 180, endPoint y: 554, distance: 64.9
click at [180, 550] on div "Дней на выполнение 0" at bounding box center [279, 546] width 360 height 32
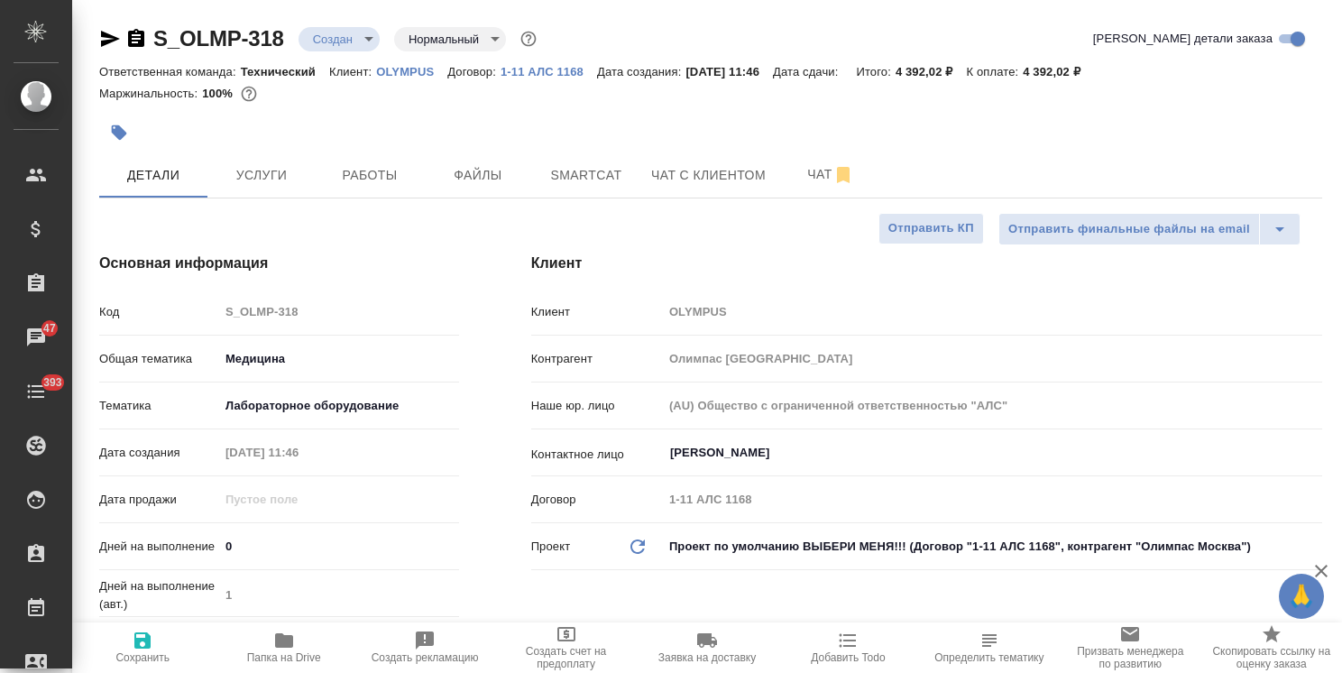
type input "2"
type textarea "x"
type input "2"
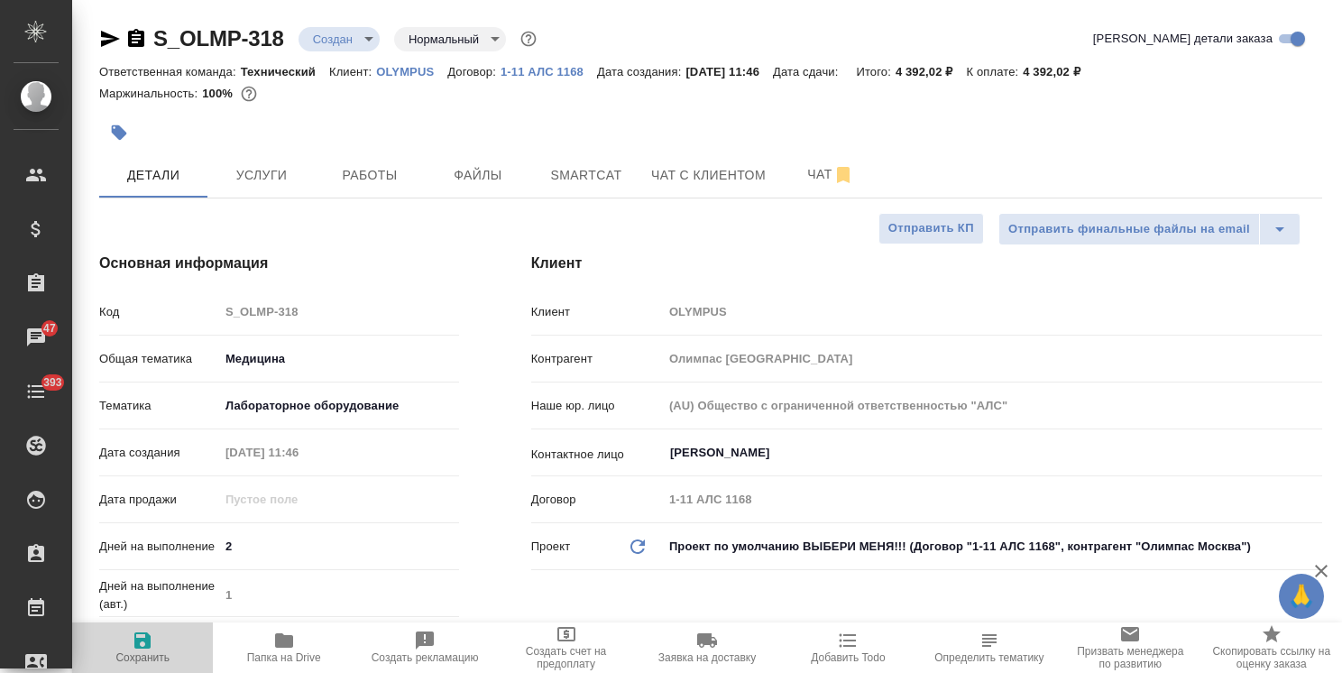
click at [146, 640] on icon "button" at bounding box center [142, 640] width 16 height 16
type textarea "x"
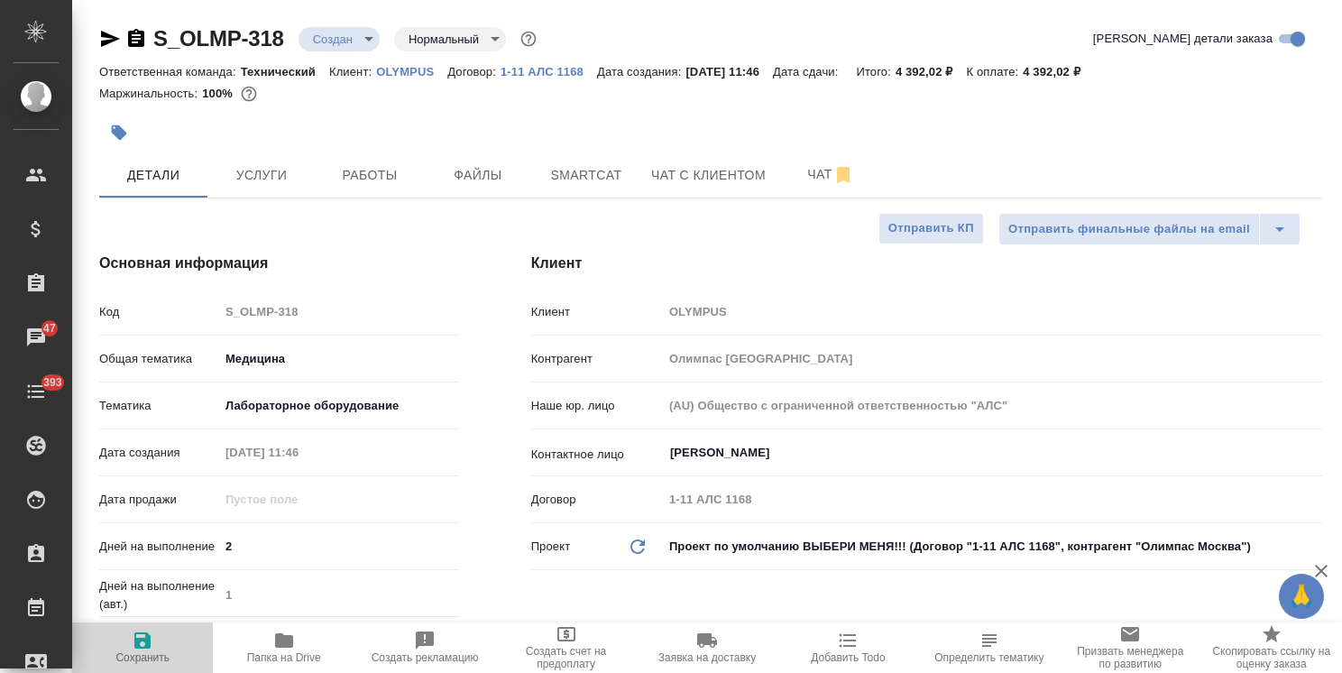
type textarea "x"
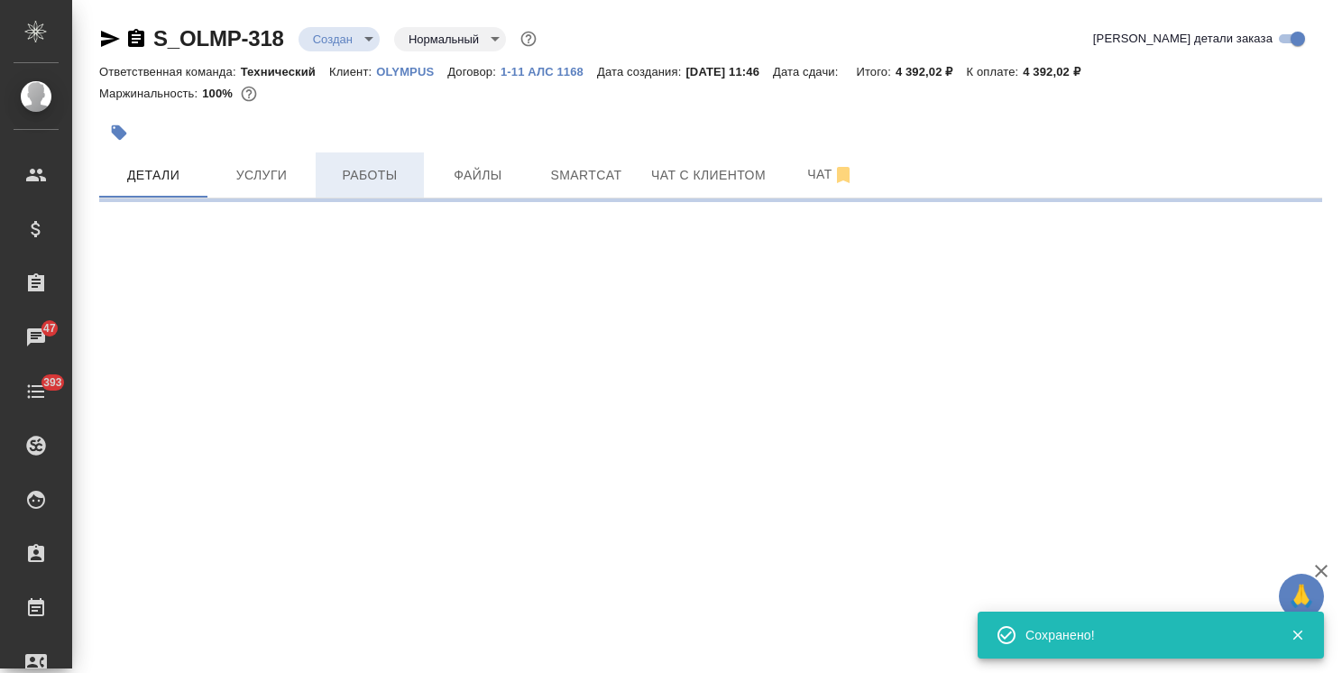
select select "RU"
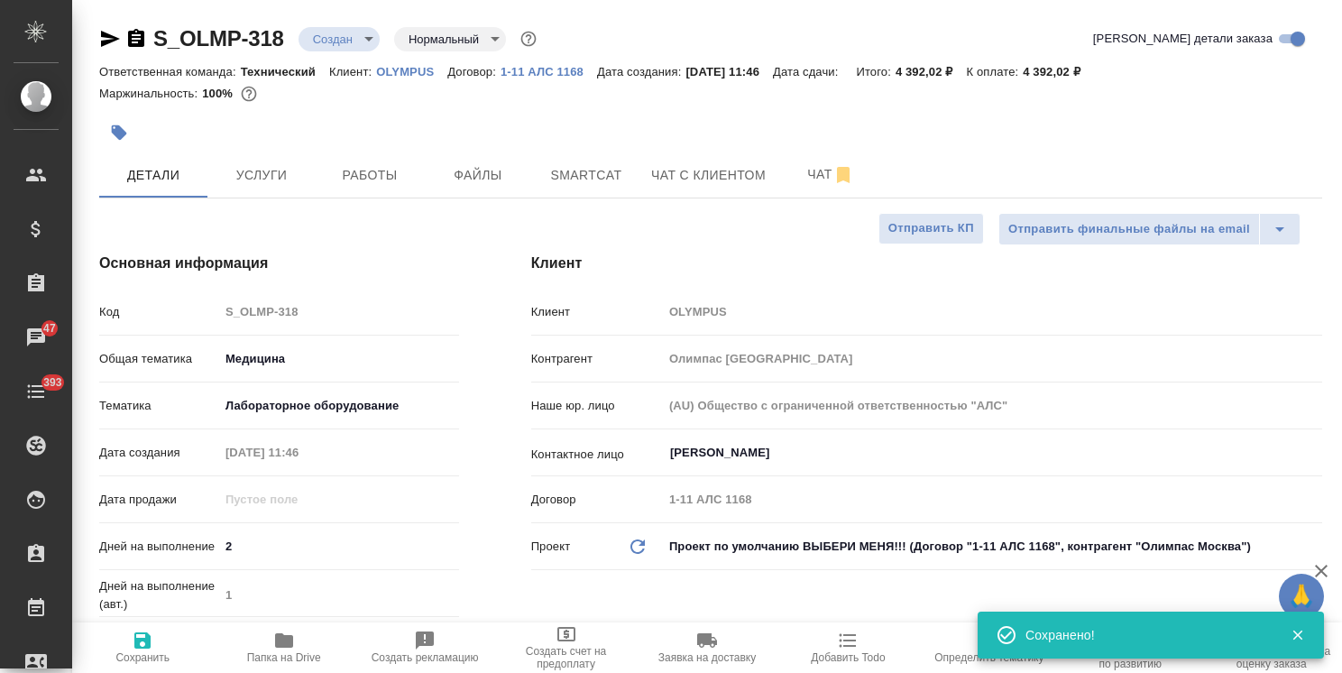
type textarea "x"
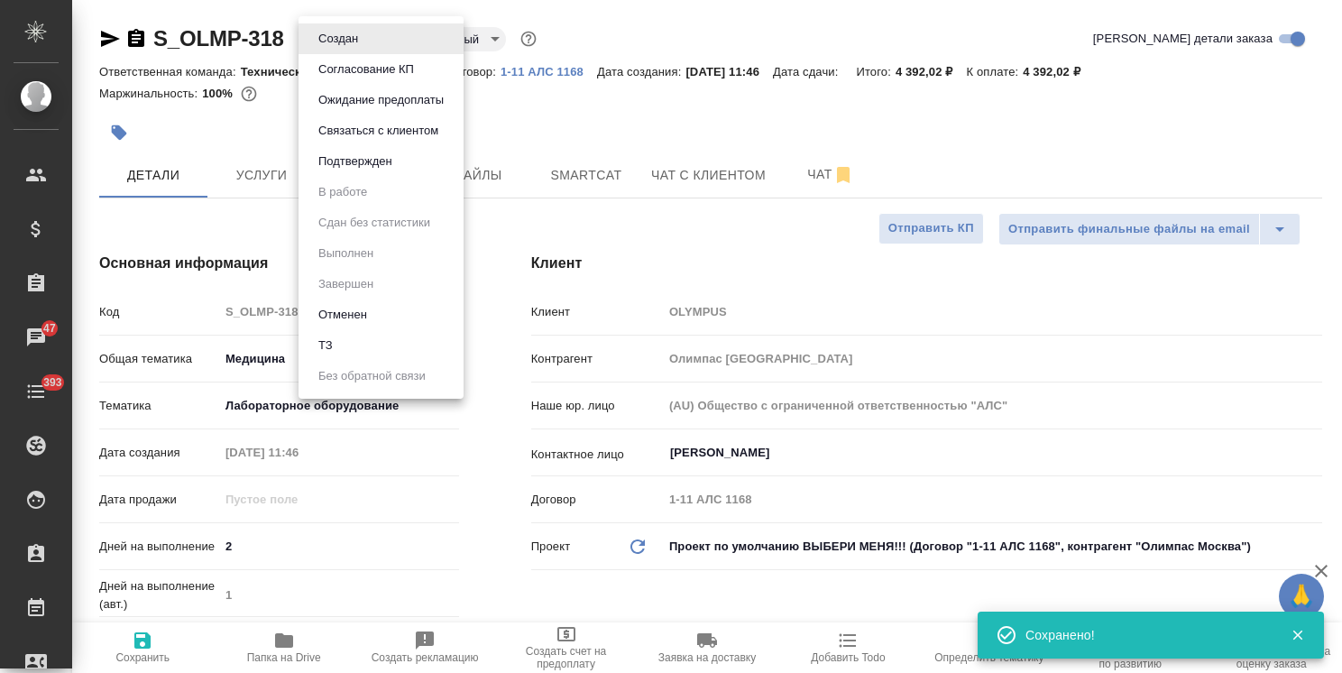
click at [341, 33] on body "🙏 .cls-1 fill:#fff; AWATERA [PERSON_NAME] Спецификации Заказы 47 Чаты 393 Todo …" at bounding box center [671, 336] width 1342 height 673
click at [382, 74] on button "Согласование КП" at bounding box center [366, 70] width 106 height 20
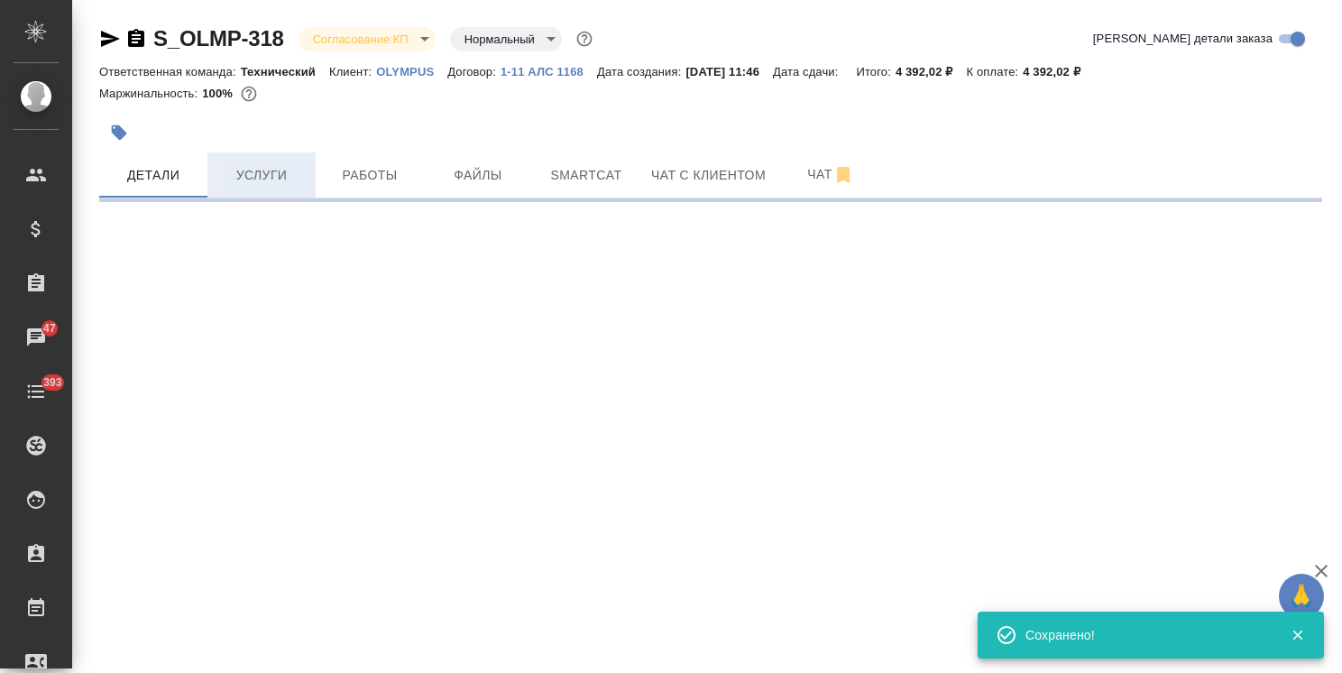
click at [252, 172] on span "Услуги" at bounding box center [261, 175] width 87 height 23
select select "RU"
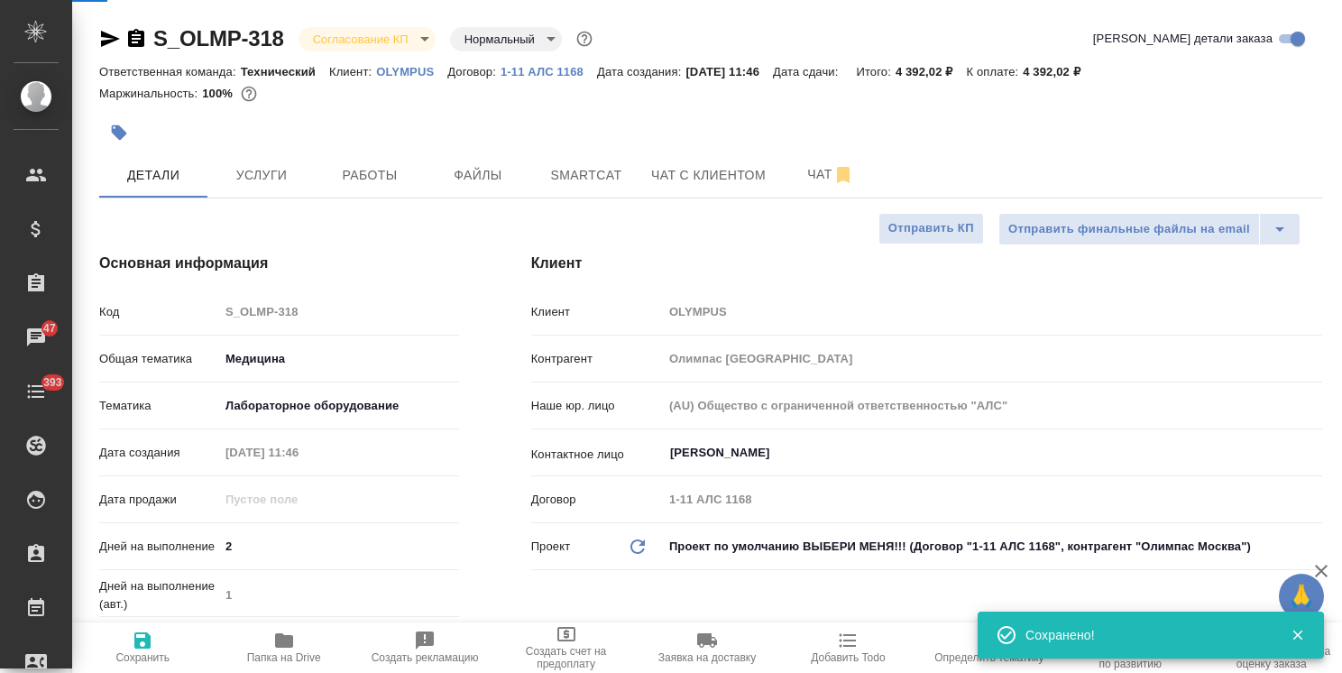
type textarea "x"
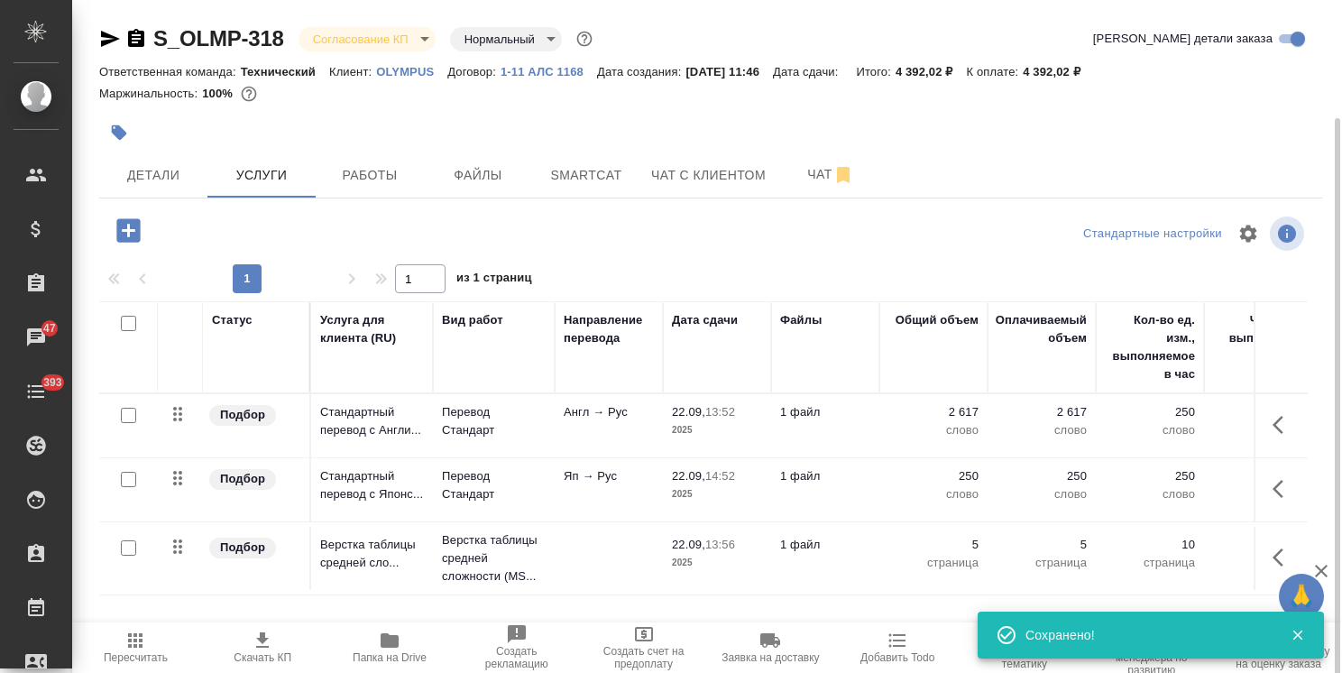
scroll to position [61, 0]
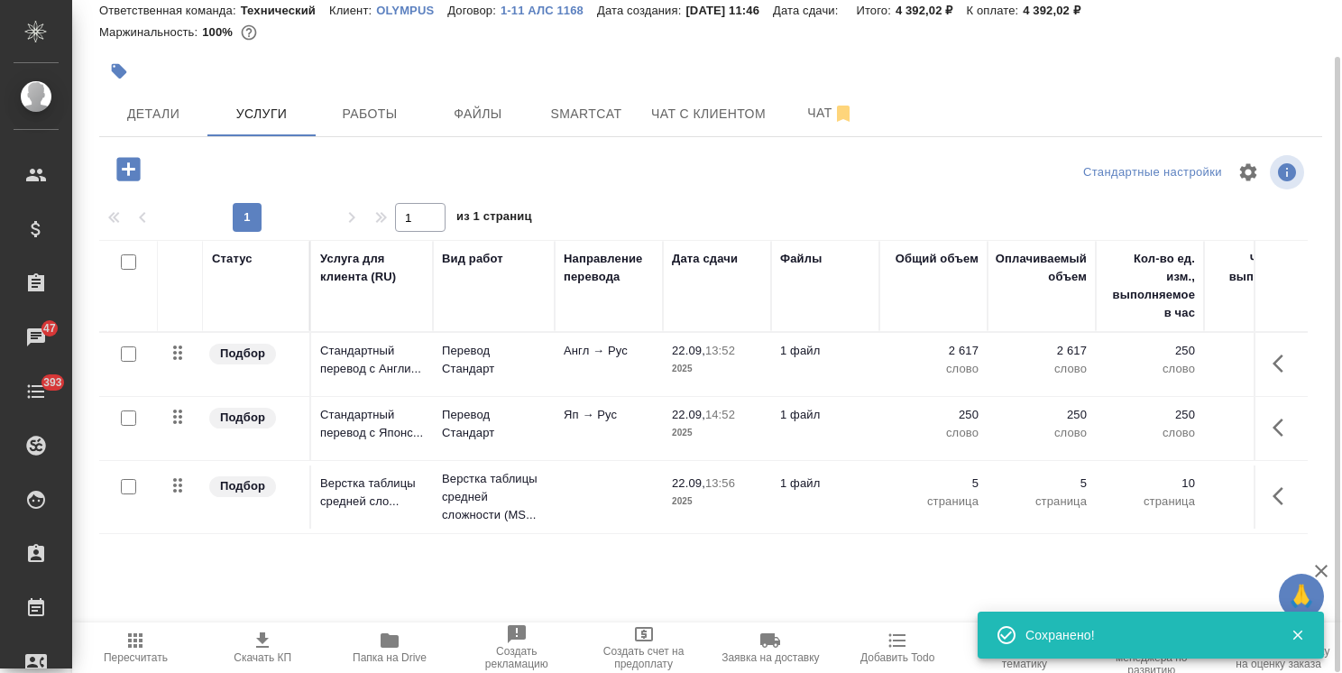
click at [263, 644] on icon "button" at bounding box center [263, 640] width 22 height 22
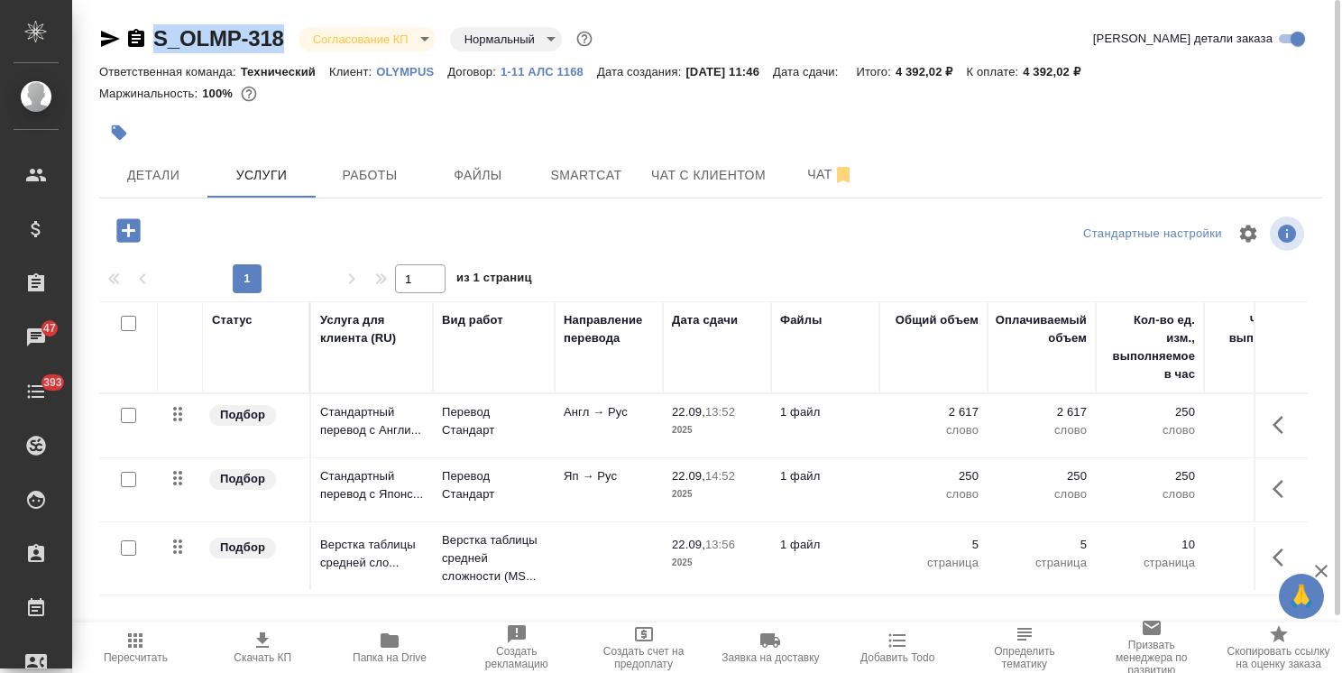
drag, startPoint x: 298, startPoint y: 28, endPoint x: 124, endPoint y: 5, distance: 175.5
click at [121, 14] on div "S_OLMP-318 Согласование КП kpNegotiation Нормальный normal Кратко детали заказа…" at bounding box center [710, 367] width 1243 height 735
copy link "S_OLMP-318"
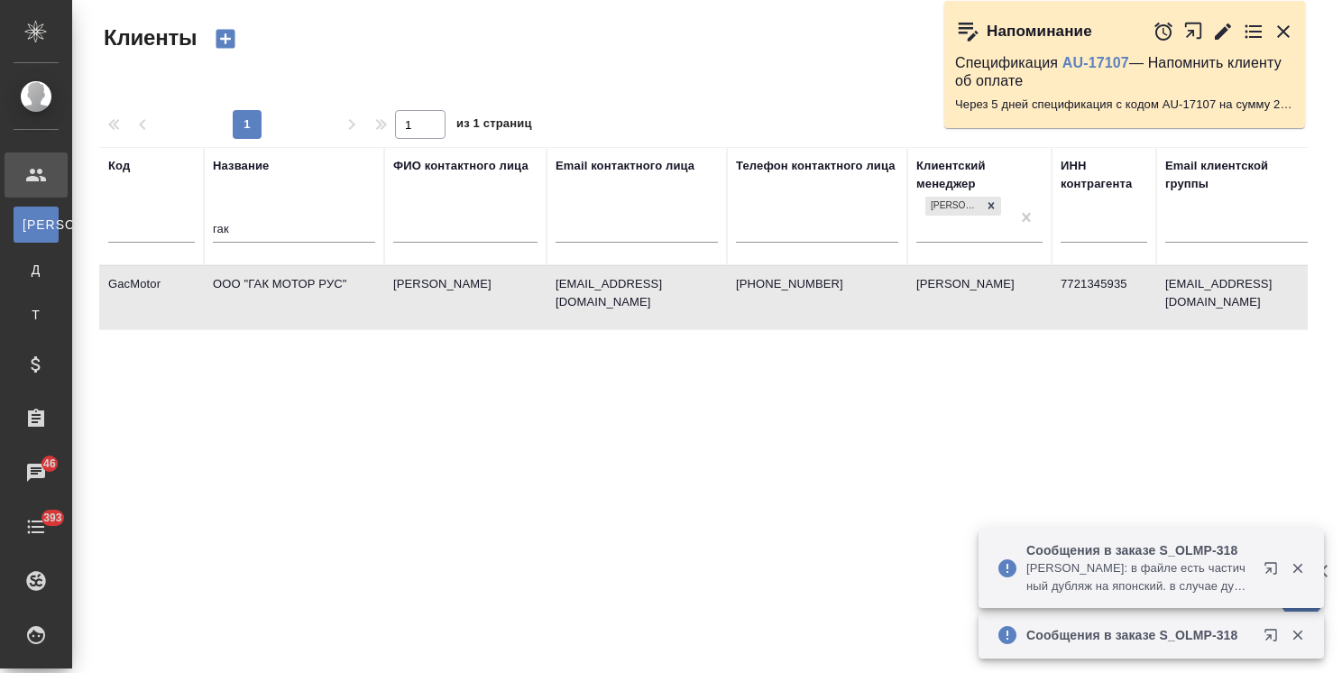
select select "RU"
drag, startPoint x: 81, startPoint y: 220, endPoint x: 65, endPoint y: 219, distance: 16.3
click at [65, 220] on div ".cls-1 fill:#fff; AWATERA [PERSON_NAME] К Клиенты Д Договоры Т Тендеры Специфик…" at bounding box center [671, 336] width 1342 height 673
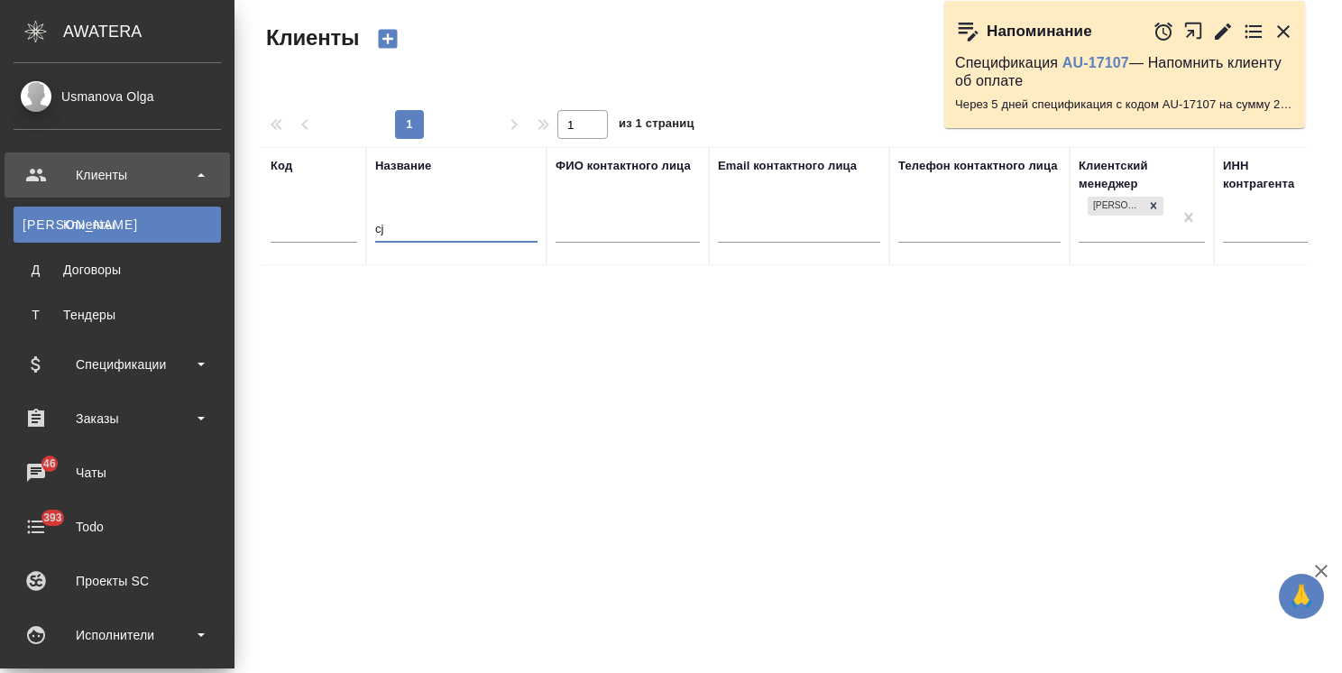
type input "c"
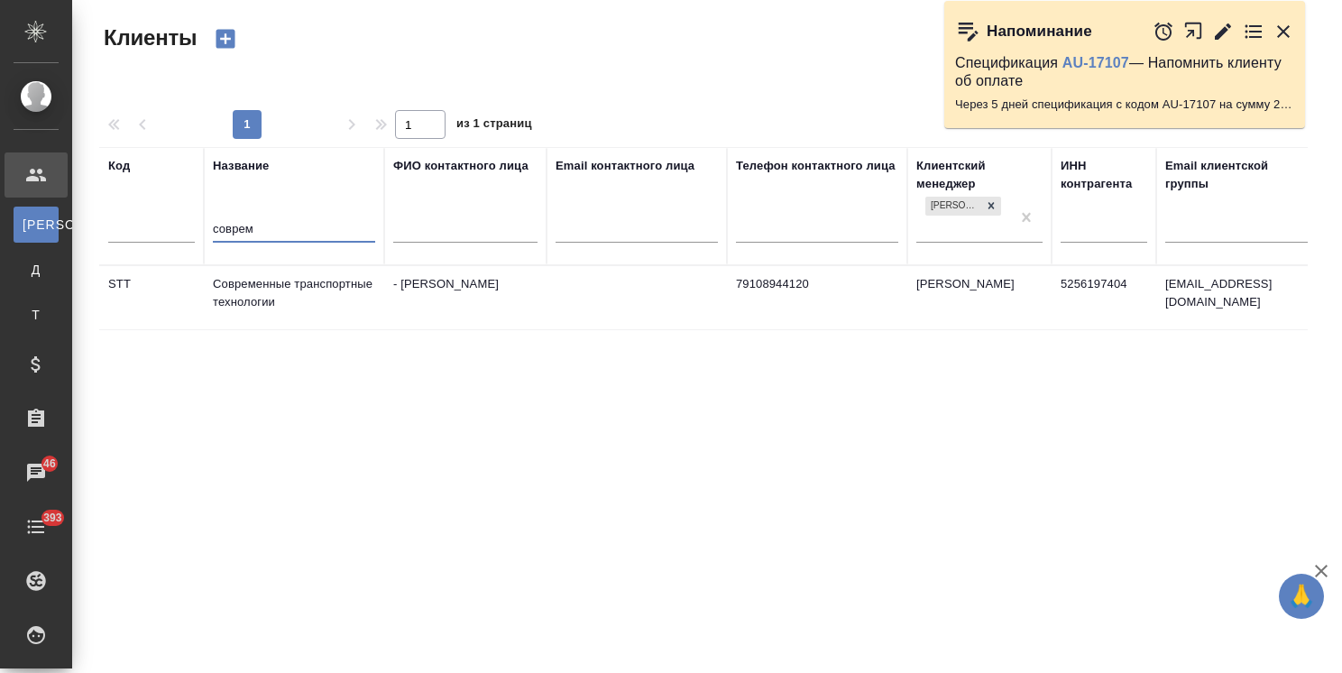
click at [307, 284] on td "Современные транспортные технологии" at bounding box center [294, 297] width 180 height 63
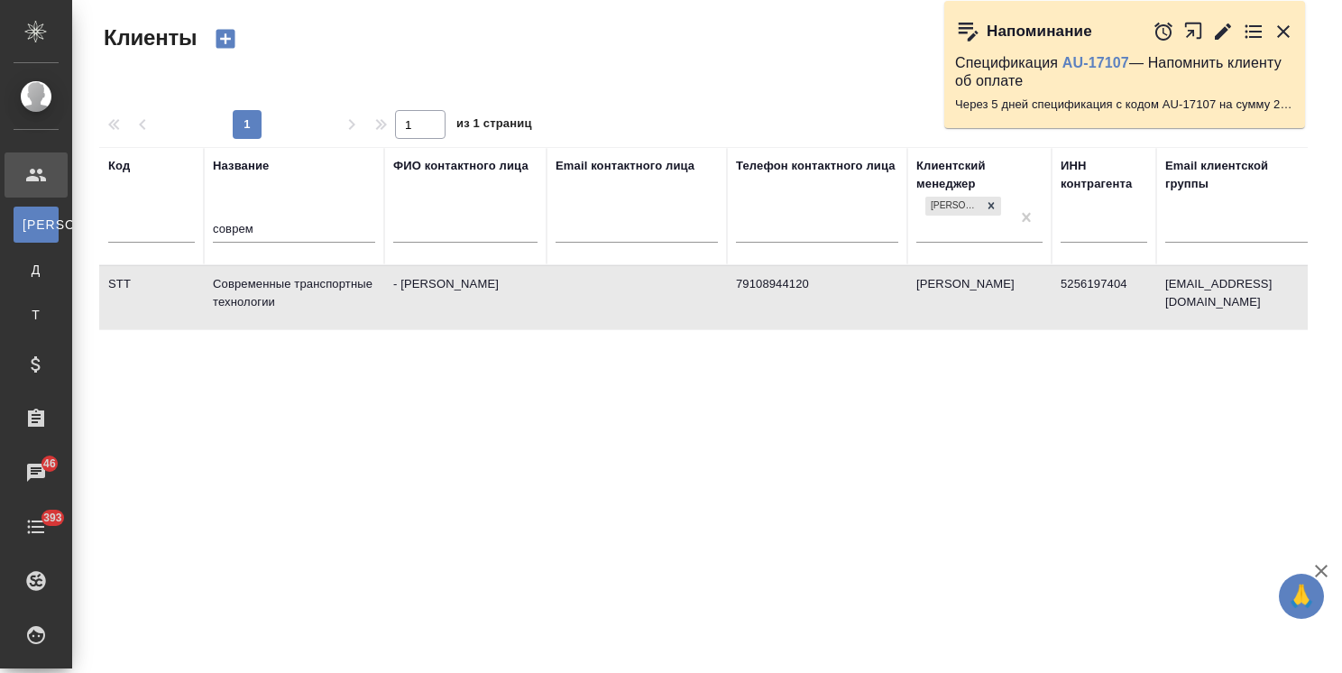
click at [307, 284] on td "Современные транспортные технологии" at bounding box center [294, 297] width 180 height 63
drag, startPoint x: 318, startPoint y: 231, endPoint x: 83, endPoint y: 240, distance: 235.5
click at [83, 240] on div "Клиенты Стандартные настройки 1 1 из 1 страниц Код Название соврем ФИО контактн…" at bounding box center [707, 403] width 1270 height 806
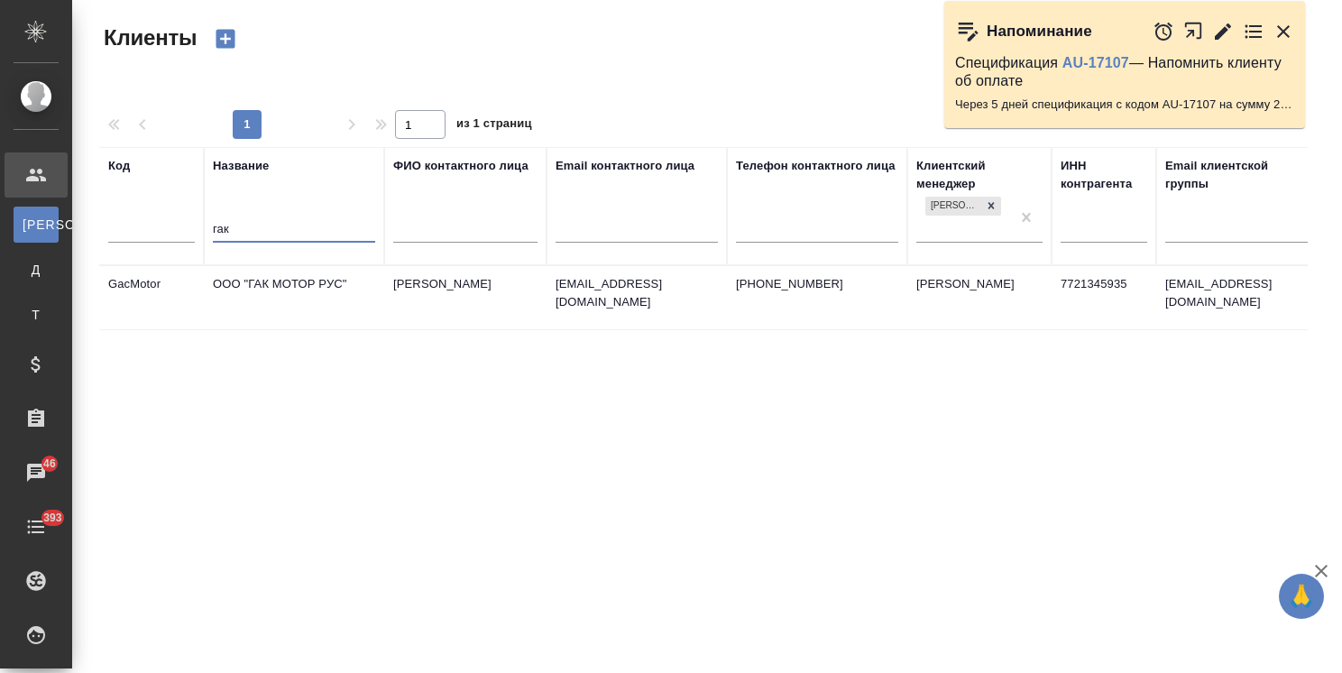
type input "гак"
click at [272, 288] on td "ООО "ГАК МОТОР РУС"" at bounding box center [294, 297] width 180 height 63
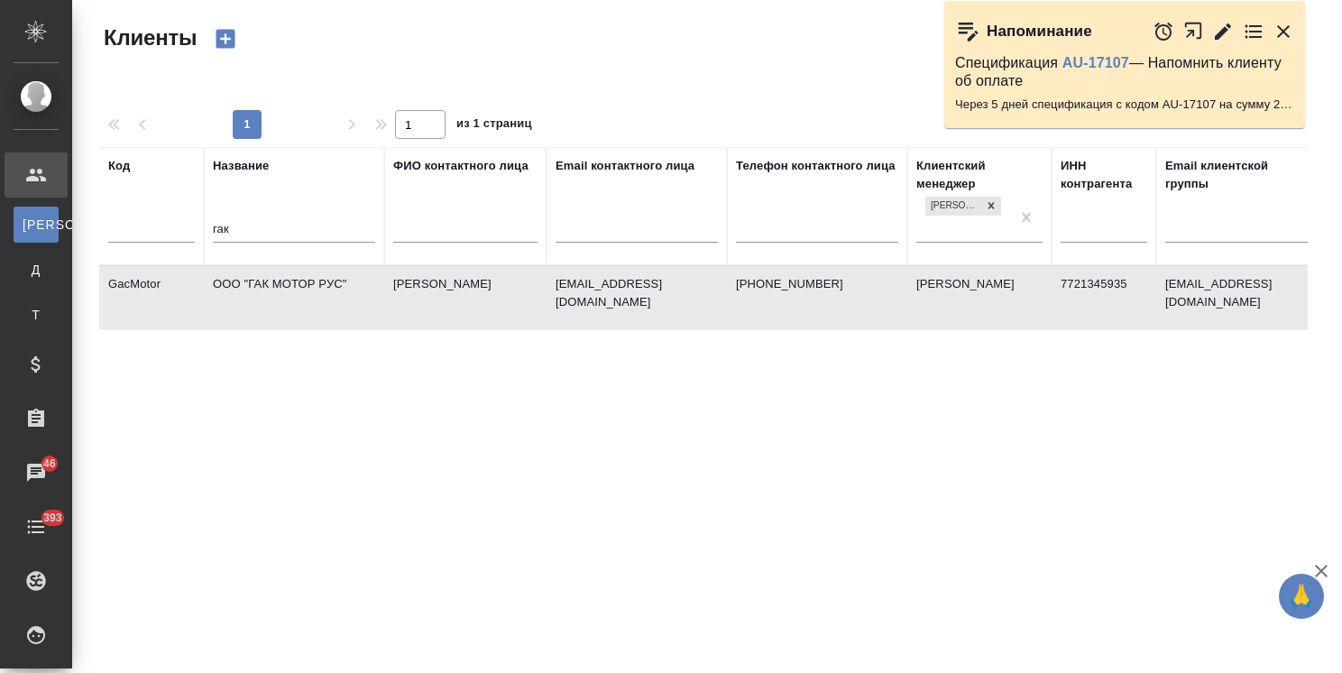
click at [272, 288] on td "ООО "ГАК МОТОР РУС"" at bounding box center [294, 297] width 180 height 63
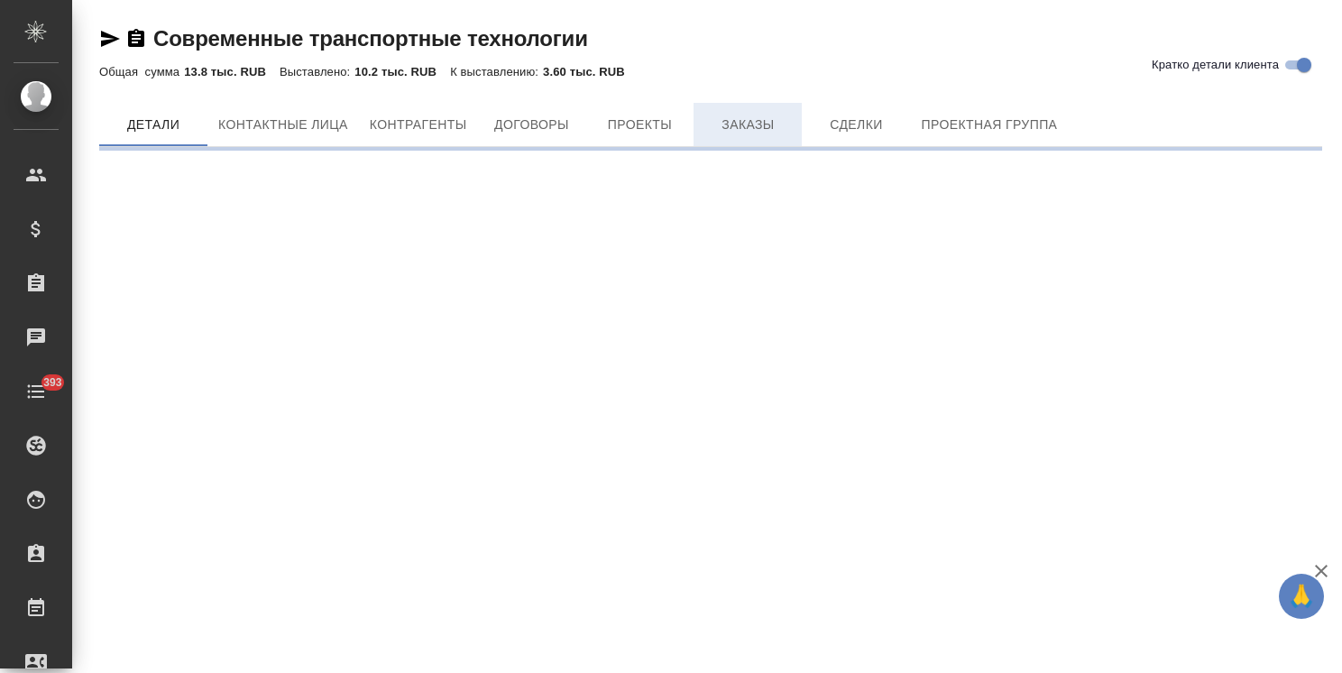
click at [752, 124] on span "Заказы" at bounding box center [747, 125] width 87 height 23
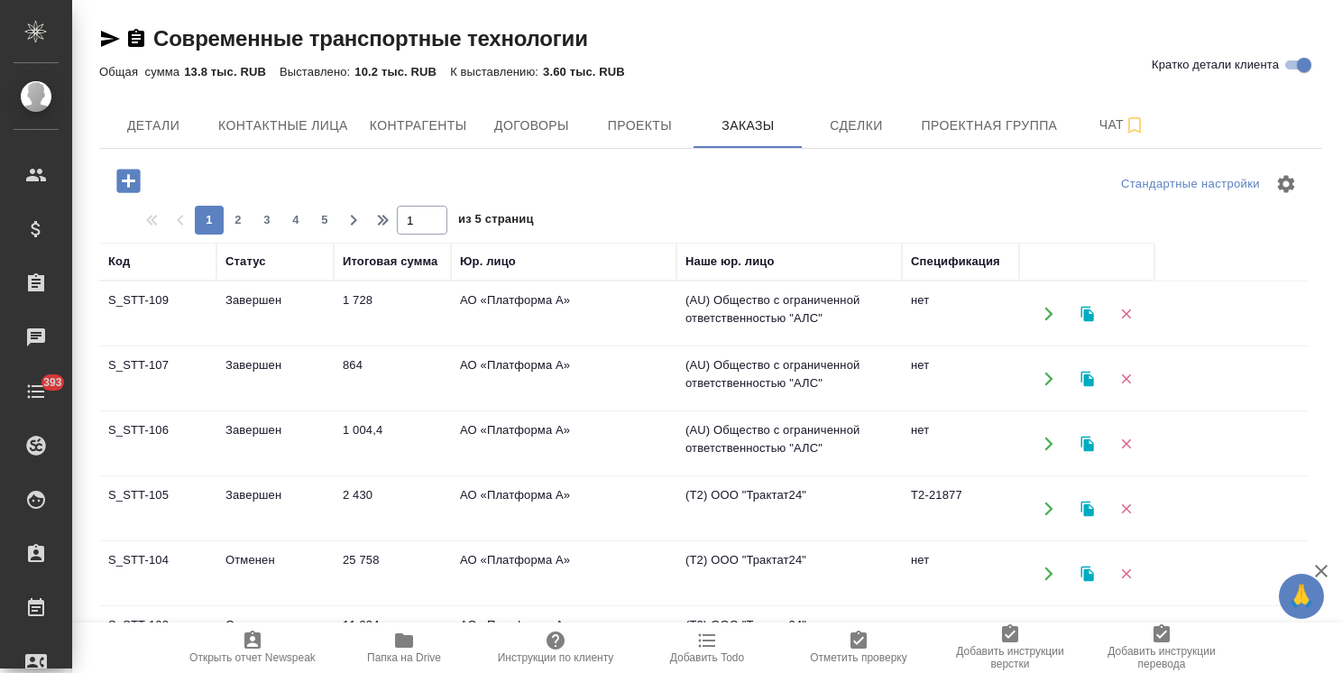
click at [119, 179] on icon "button" at bounding box center [127, 180] width 23 height 23
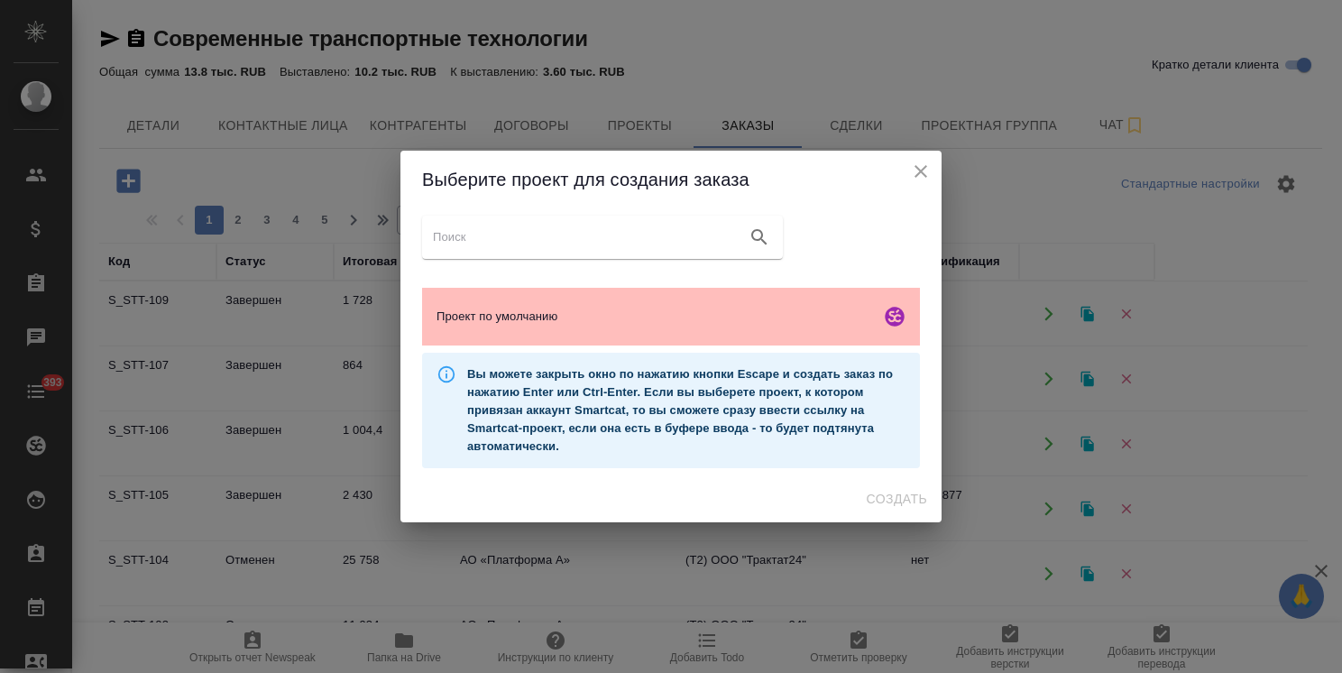
click at [633, 305] on div "Проект по умолчанию" at bounding box center [671, 317] width 498 height 58
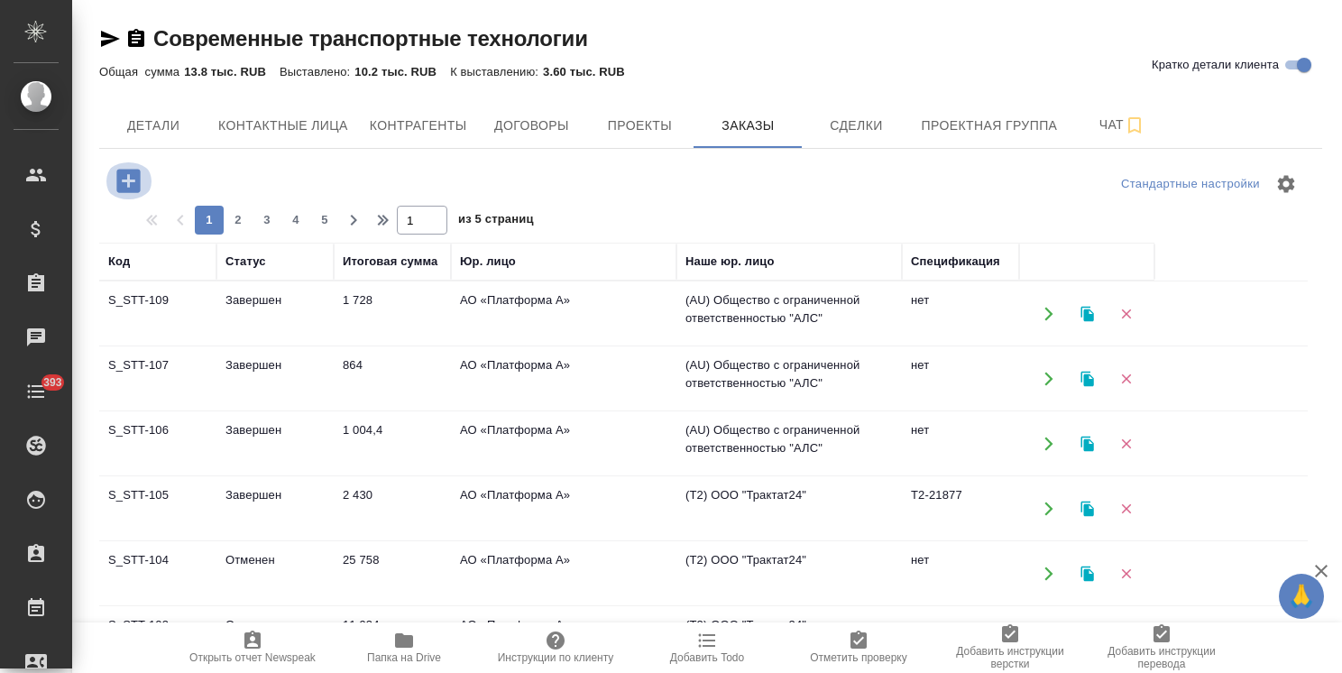
click at [127, 172] on icon "button" at bounding box center [127, 180] width 23 height 23
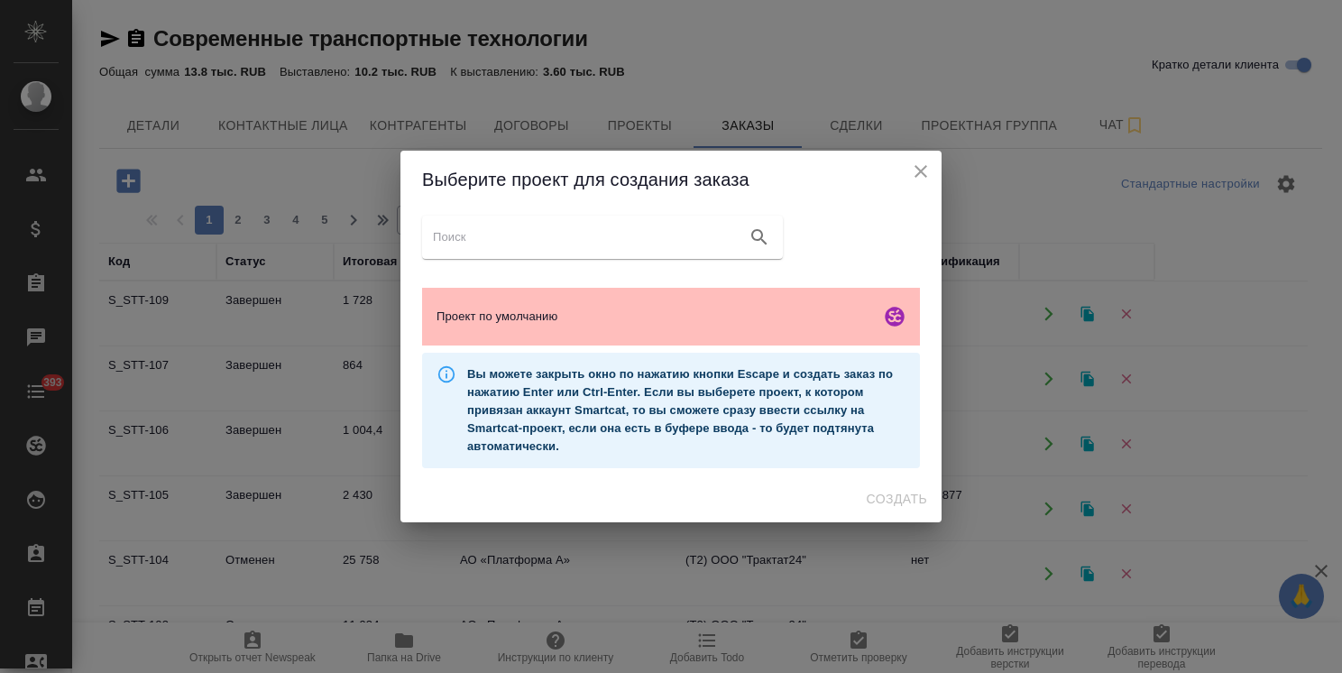
drag, startPoint x: 687, startPoint y: 301, endPoint x: 713, endPoint y: 319, distance: 31.8
click at [688, 301] on div "Проект по умолчанию" at bounding box center [671, 317] width 498 height 58
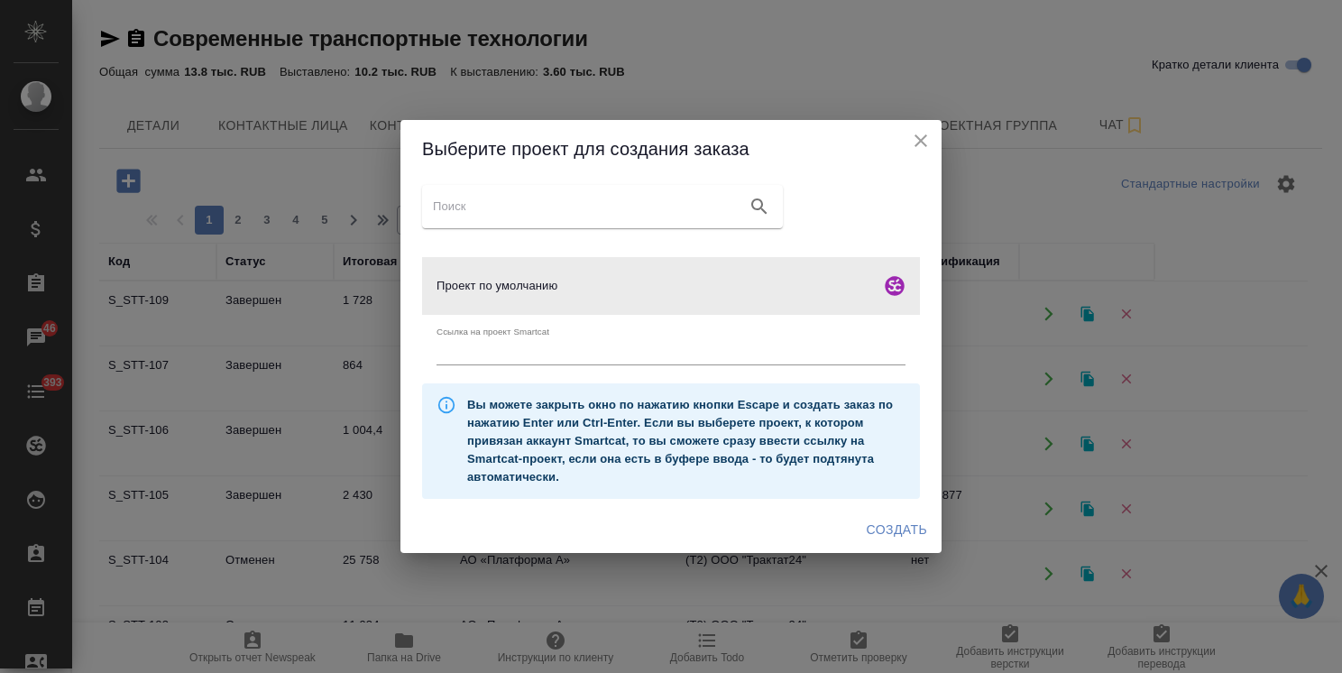
click at [898, 525] on span "Создать" at bounding box center [897, 530] width 60 height 23
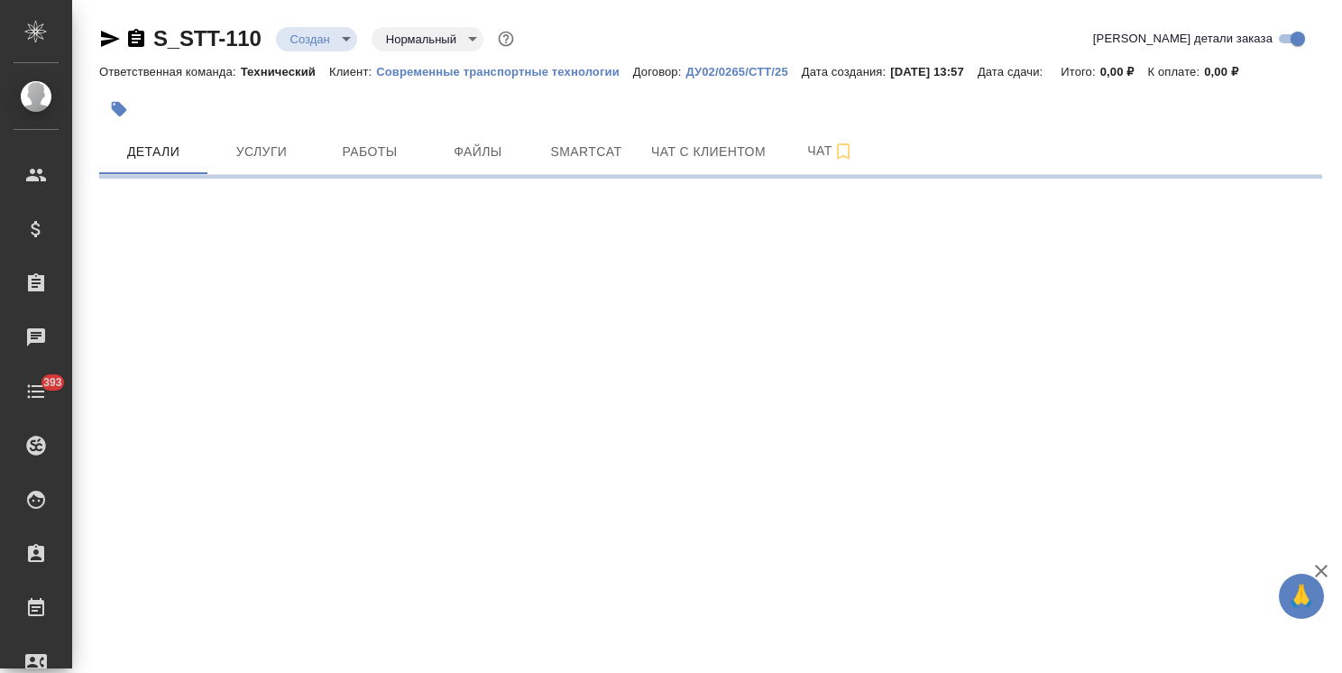
select select "RU"
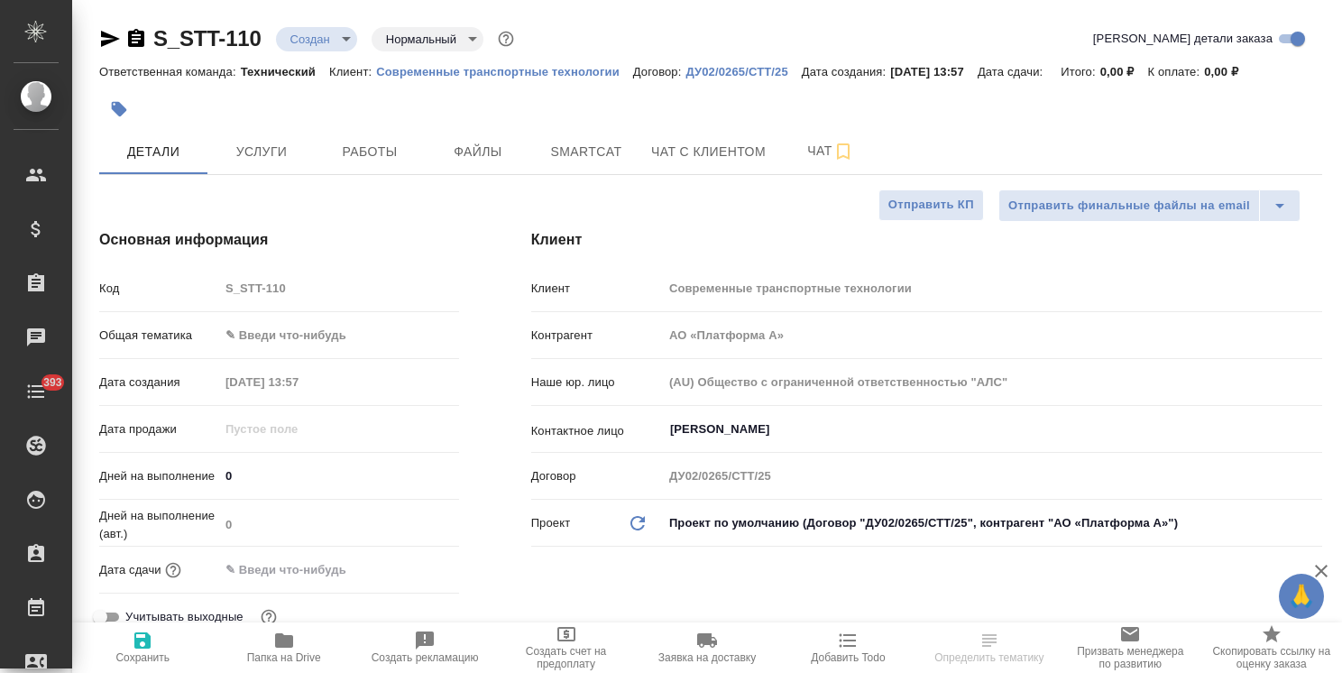
type textarea "x"
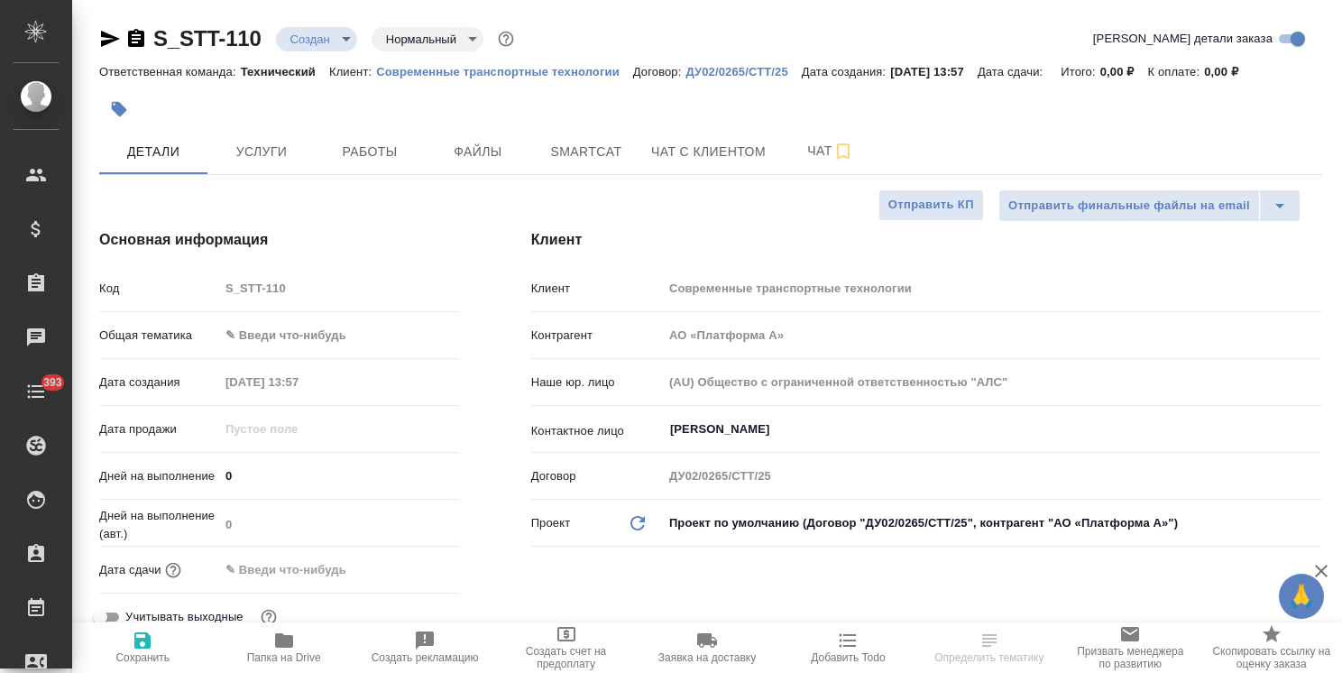
type textarea "x"
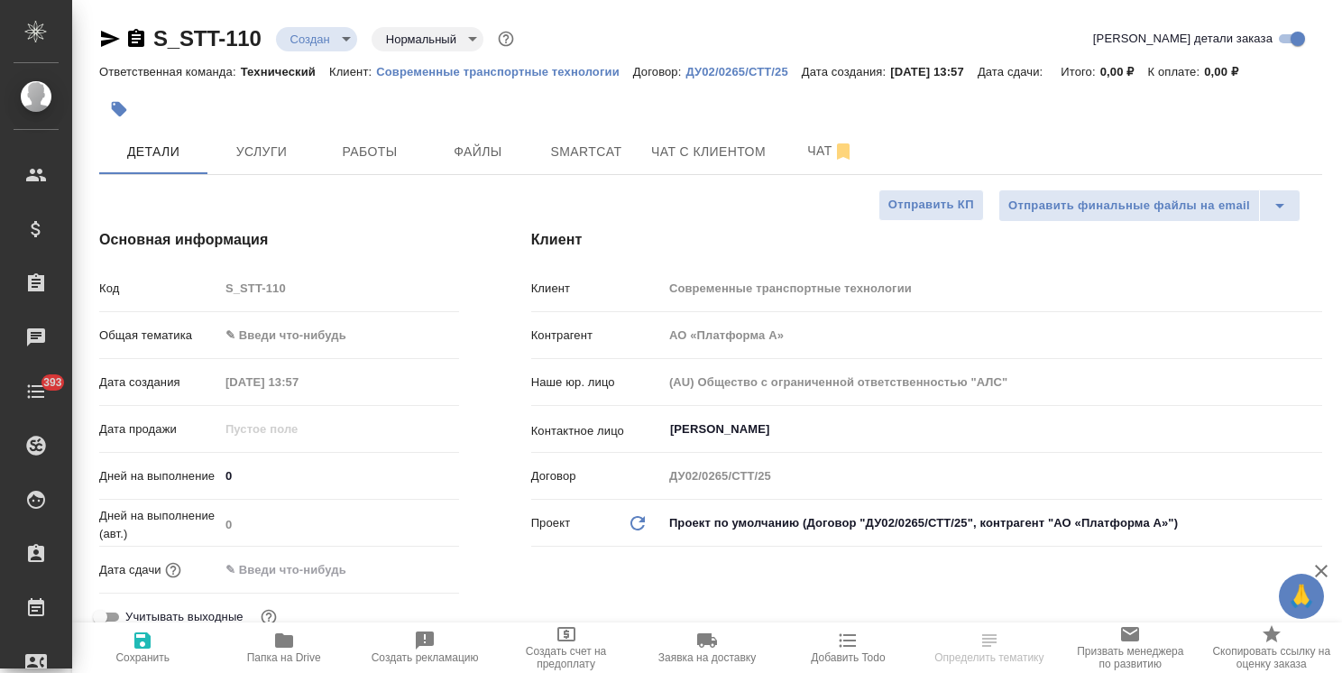
type textarea "x"
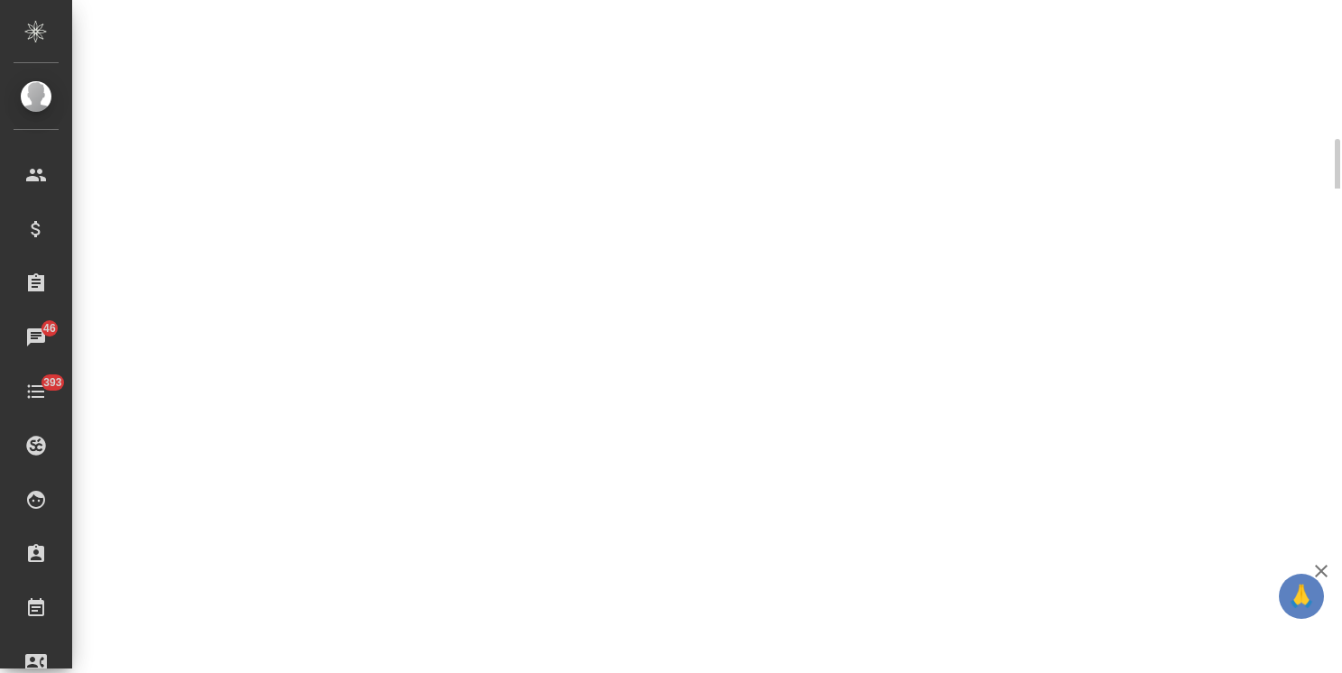
select select "RU"
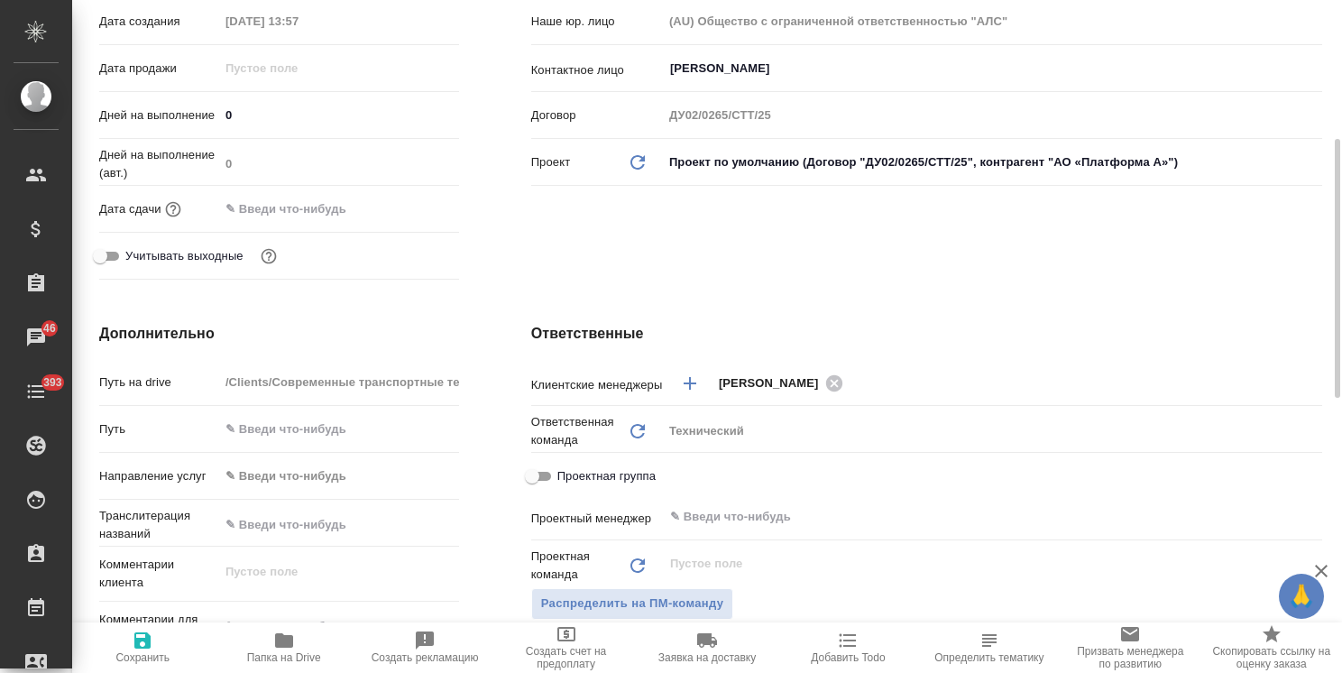
type textarea "x"
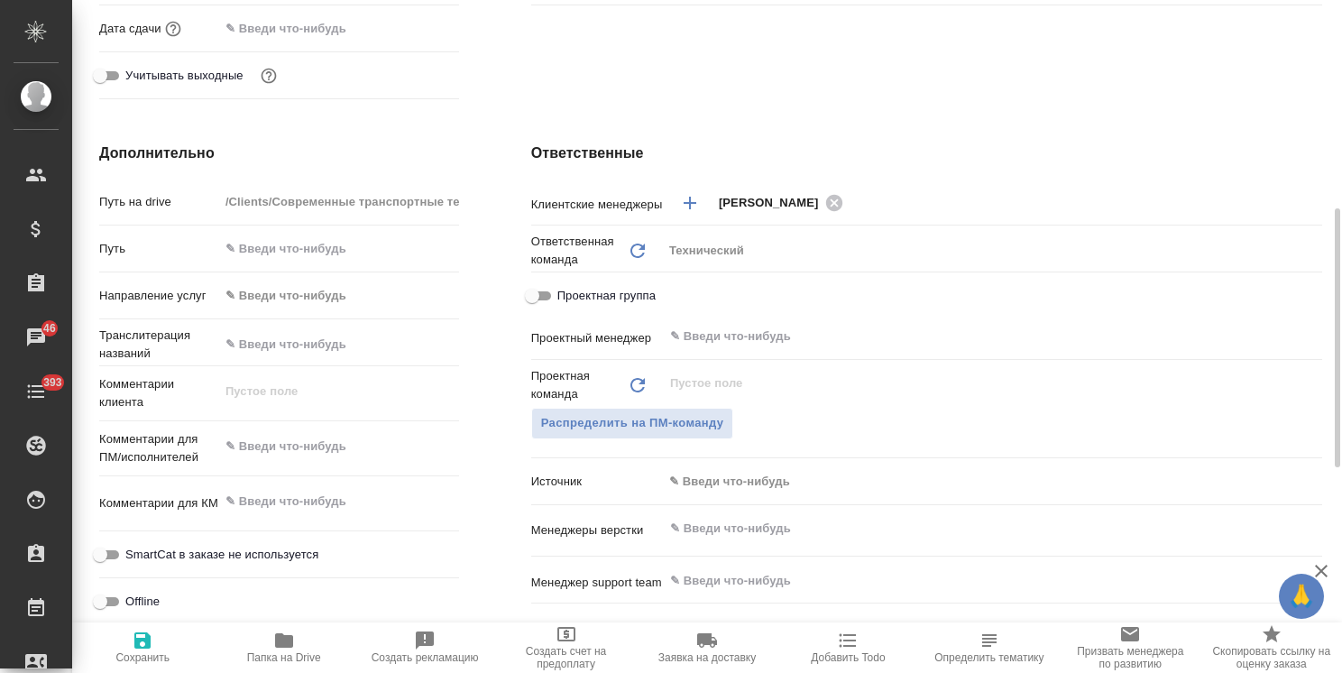
type textarea "x"
click at [321, 500] on textarea at bounding box center [339, 502] width 238 height 31
type textarea "д"
type textarea "x"
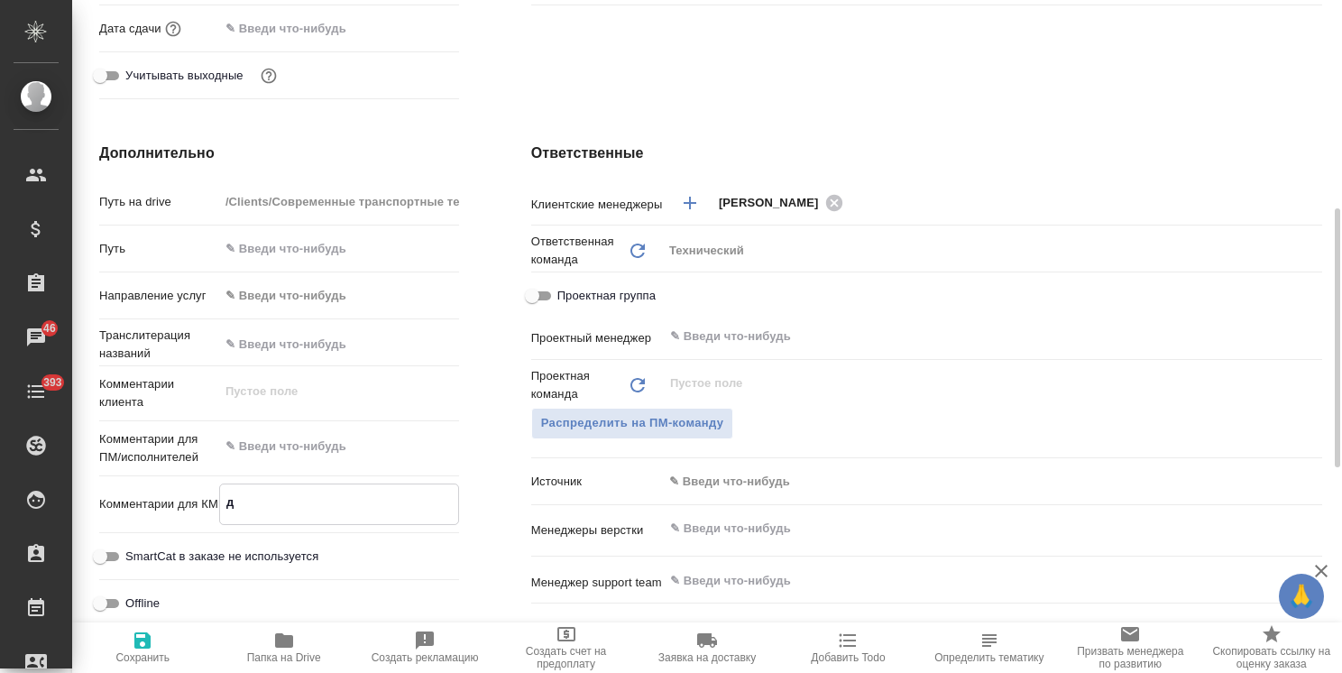
type textarea "x"
type textarea "до"
type textarea "x"
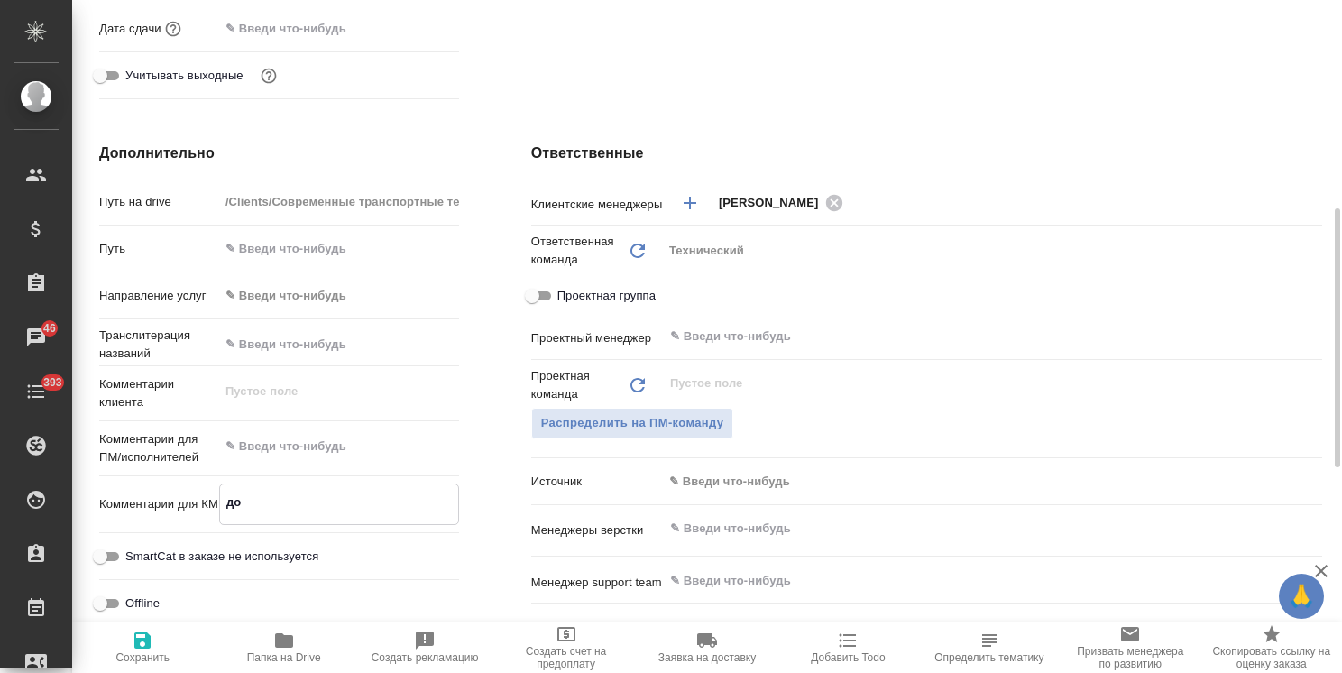
type textarea "x"
type textarea "док"
type textarea "x"
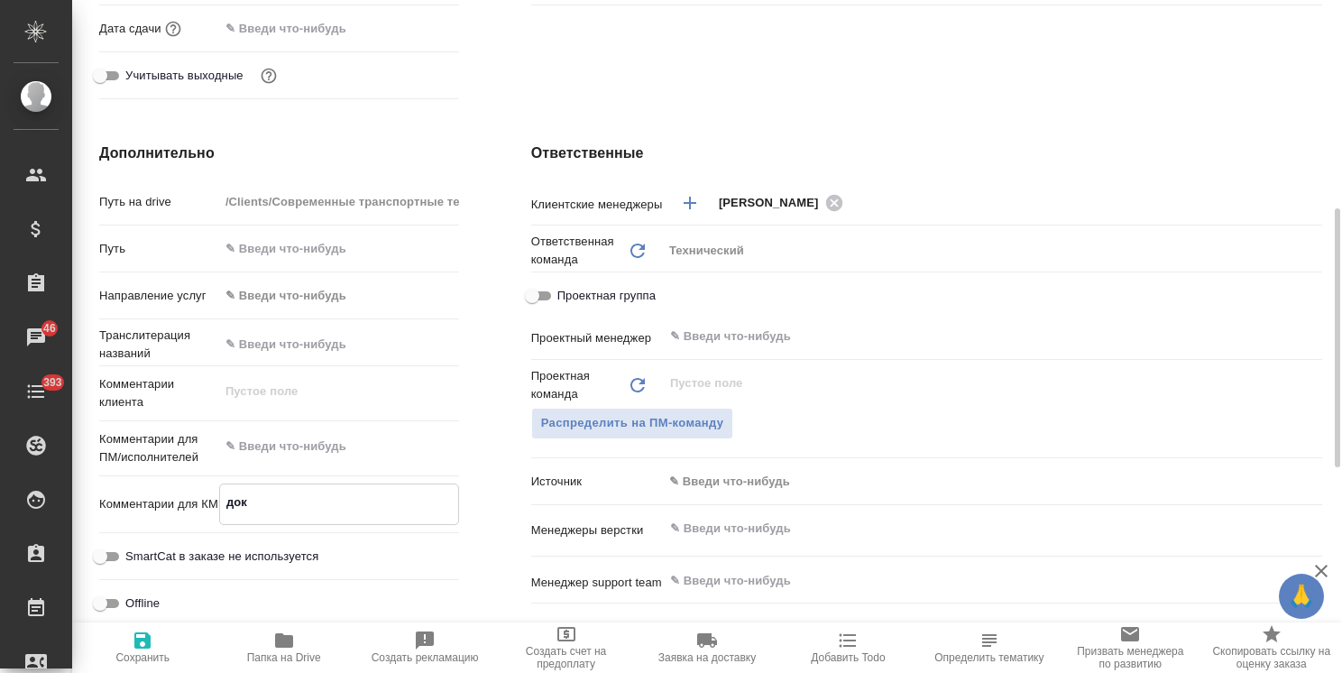
type textarea "x"
type textarea "доку"
type textarea "x"
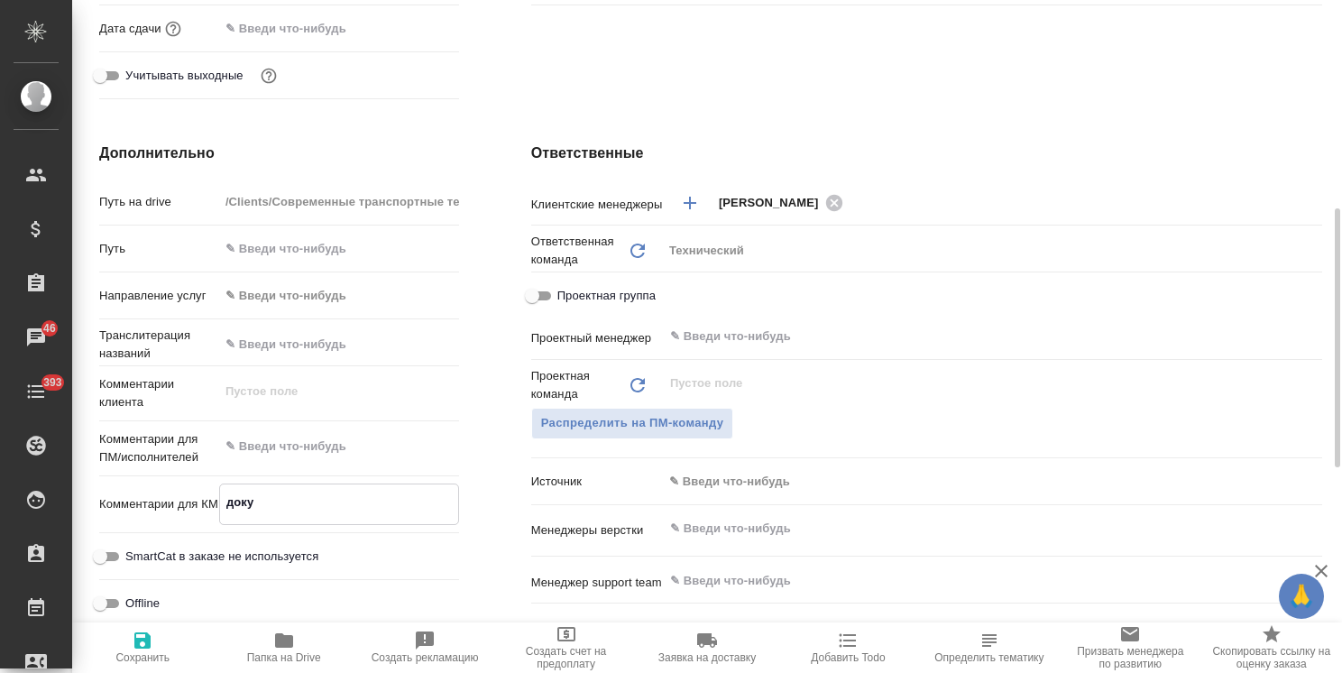
type textarea "докум"
type textarea "x"
type textarea "докуме"
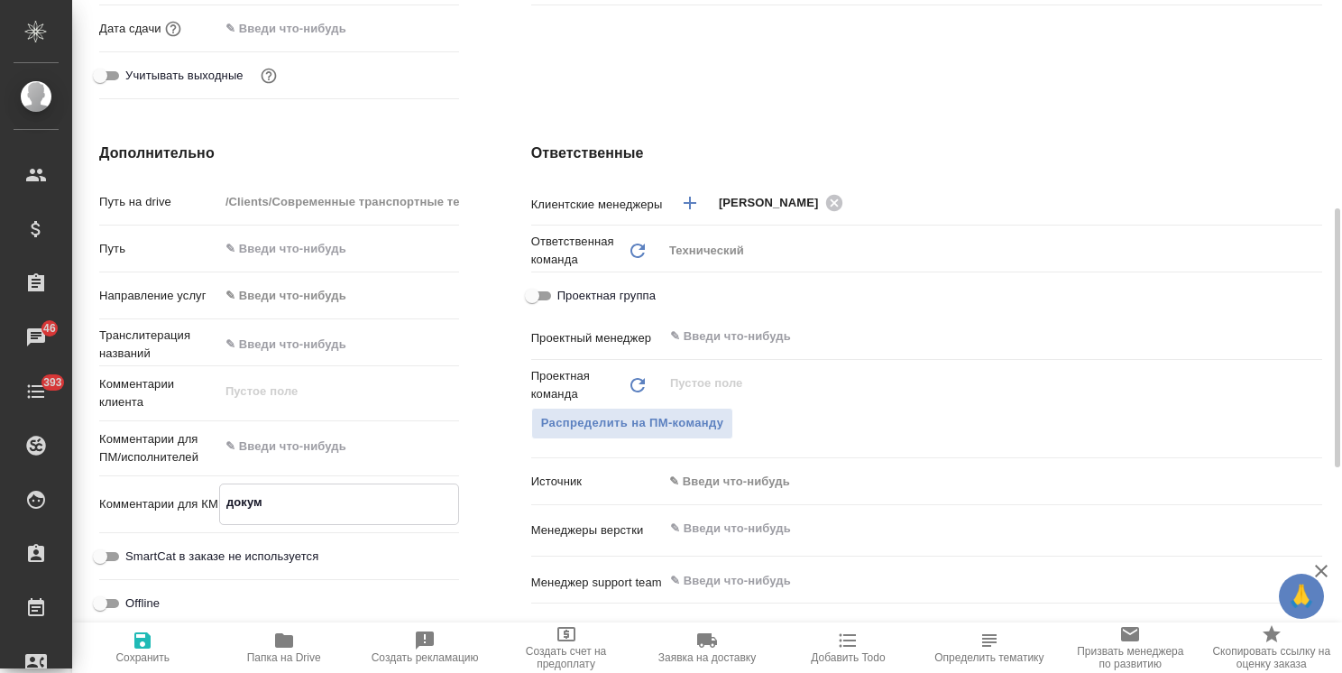
type textarea "x"
type textarea "докумен"
type textarea "x"
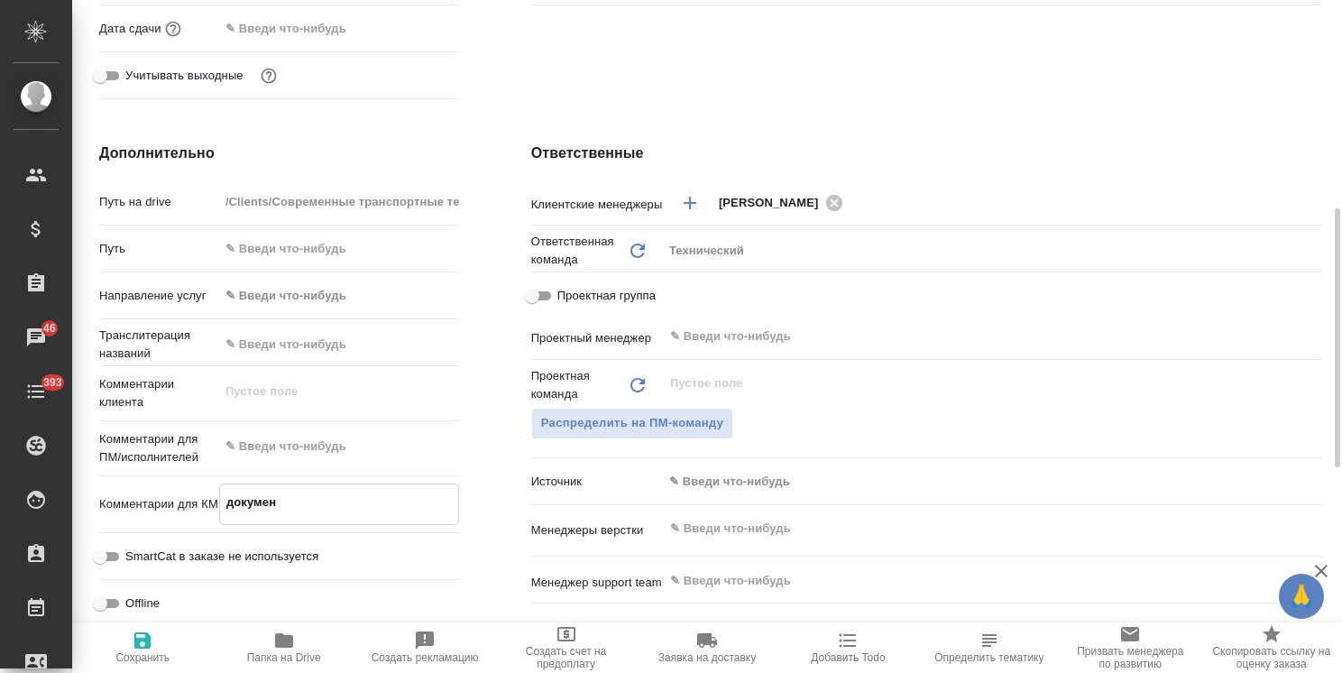
type textarea "x"
type textarea "документ"
type textarea "x"
type textarea "документа"
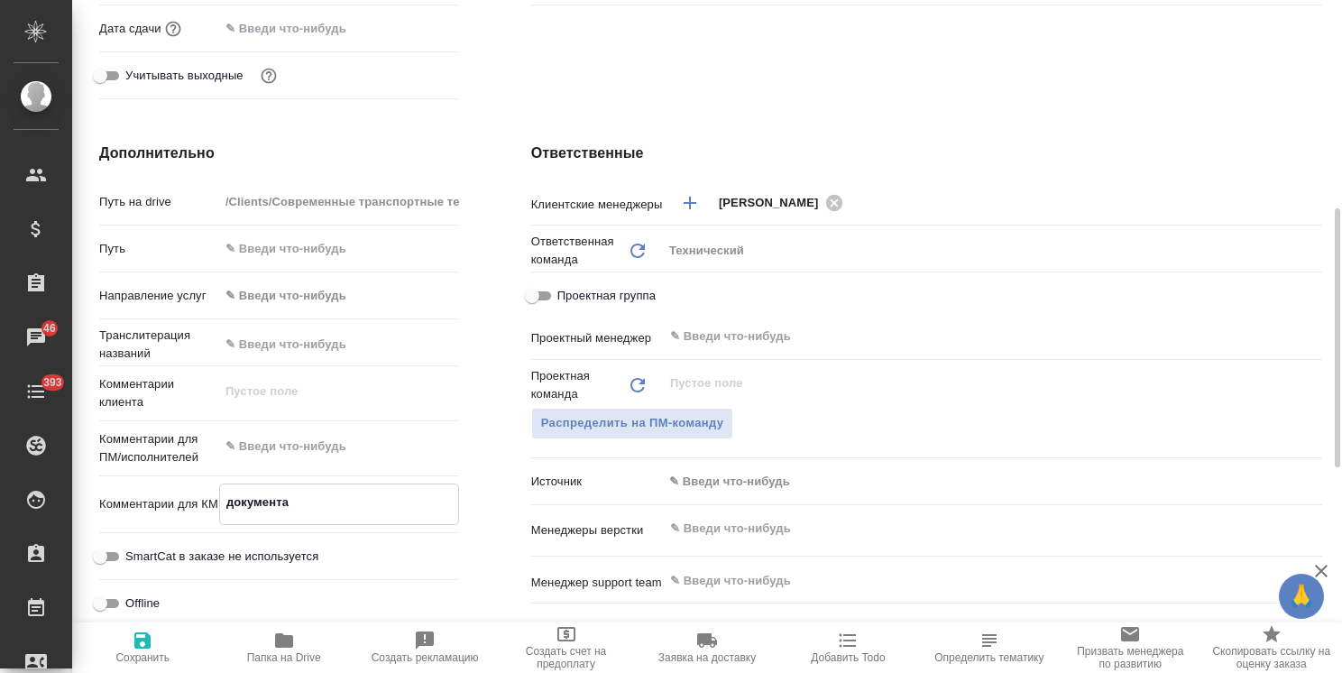
type textarea "x"
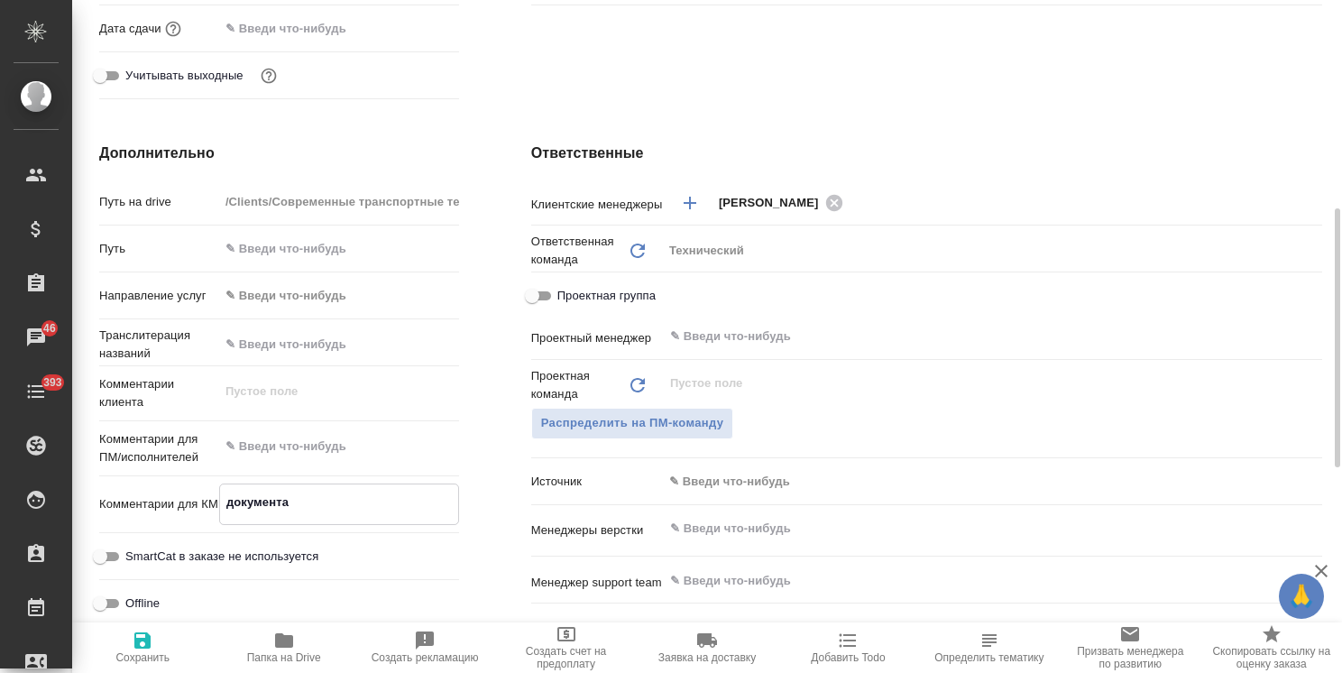
type textarea "документац"
type textarea "x"
type textarea "документаци"
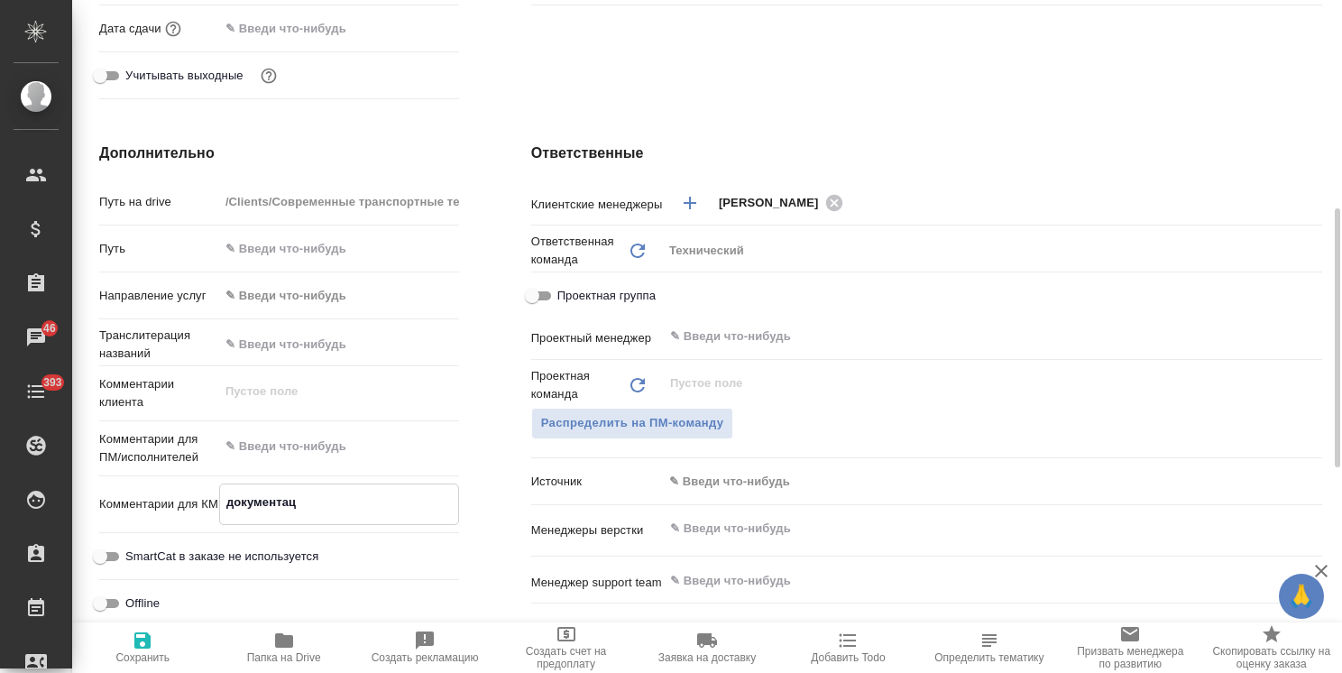
type textarea "x"
type textarea "документации"
type textarea "x"
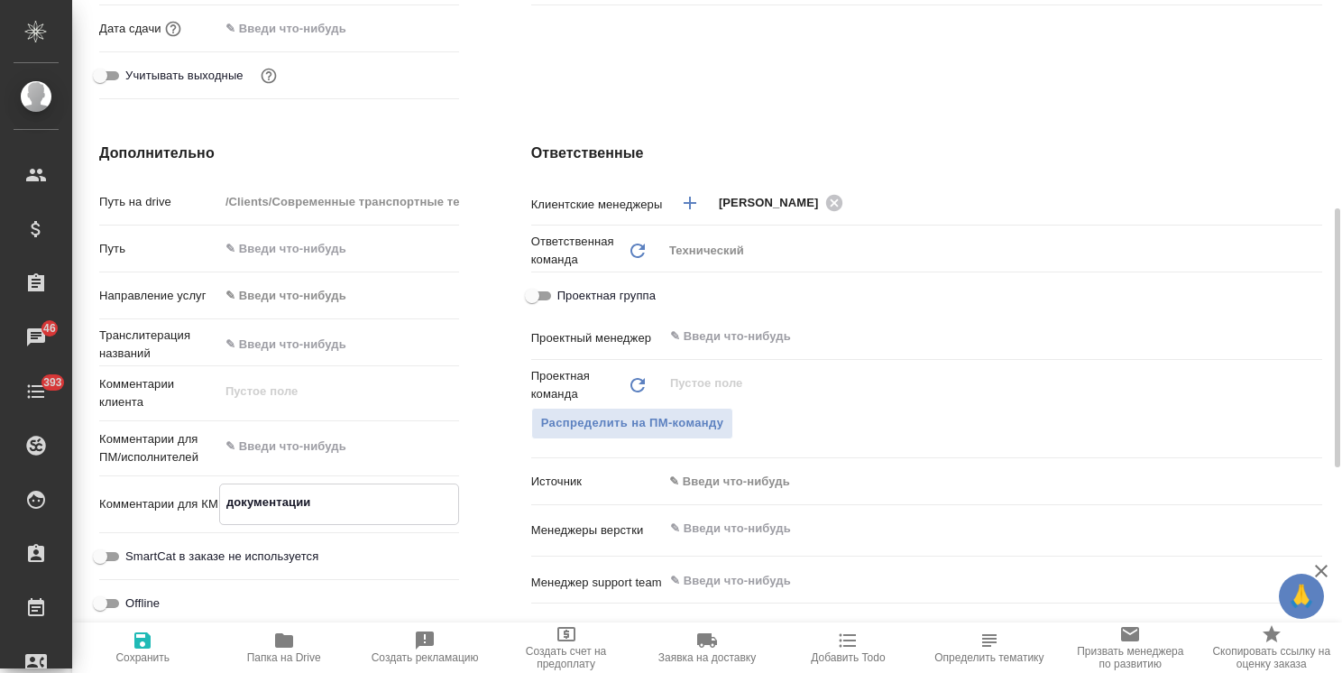
type textarea "x"
type textarea "документации"
type textarea "x"
paste textarea "Ding Sai Bearing, Jinan, Ltd.China"
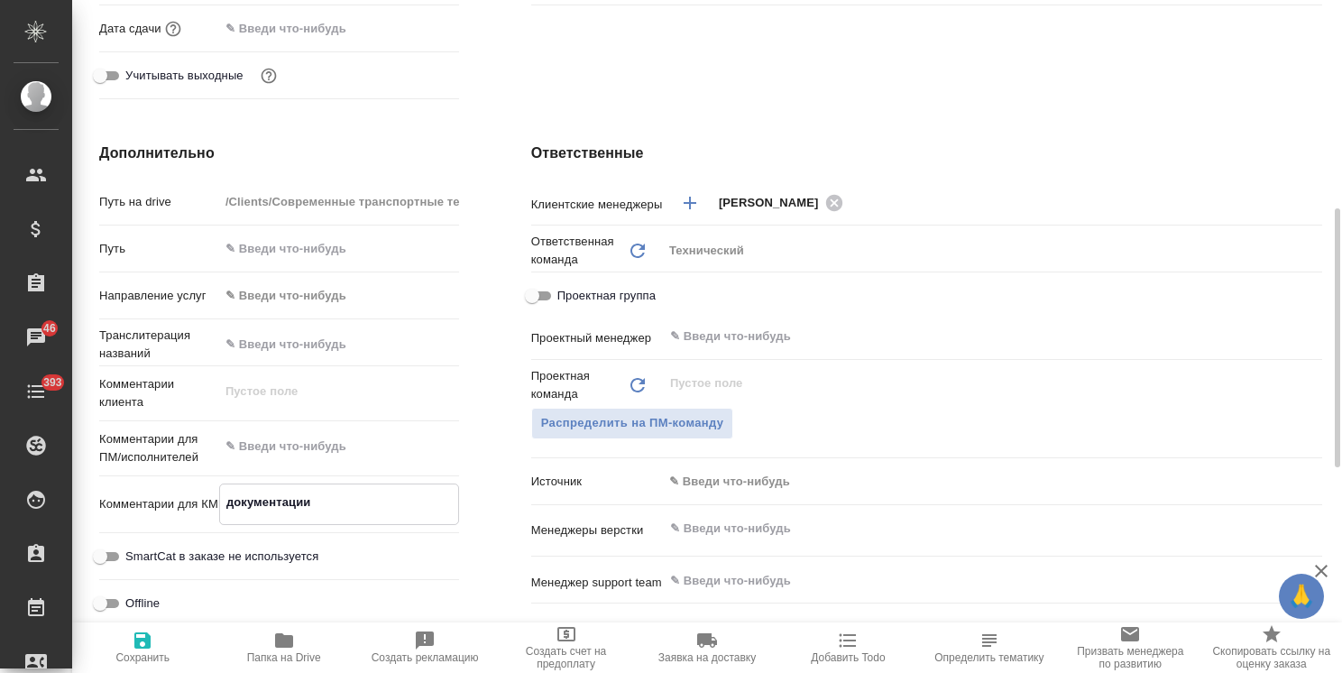
type textarea "документации Ding Sai Bearing, Jinan, Ltd.China"
type textarea "x"
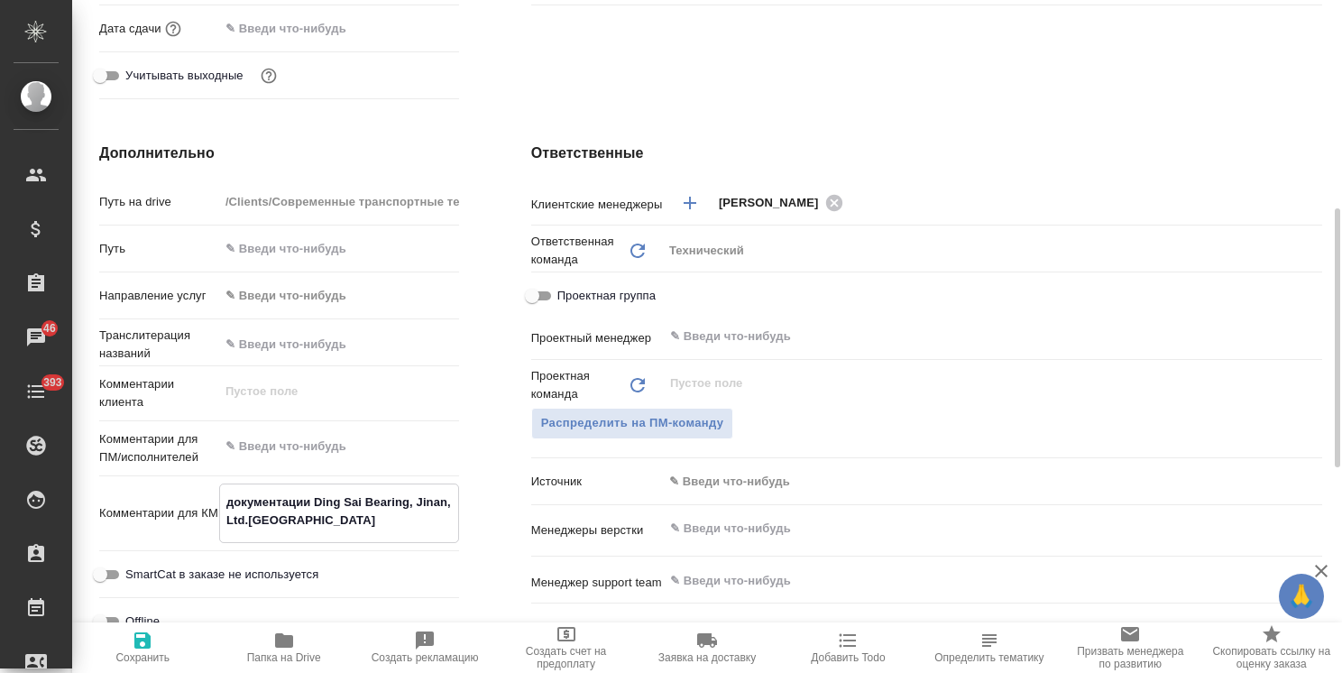
type textarea "документации Ding Sai Bearing, Jinan, Ltd.China"
type textarea "x"
click at [150, 649] on icon "button" at bounding box center [143, 640] width 22 height 22
type textarea "x"
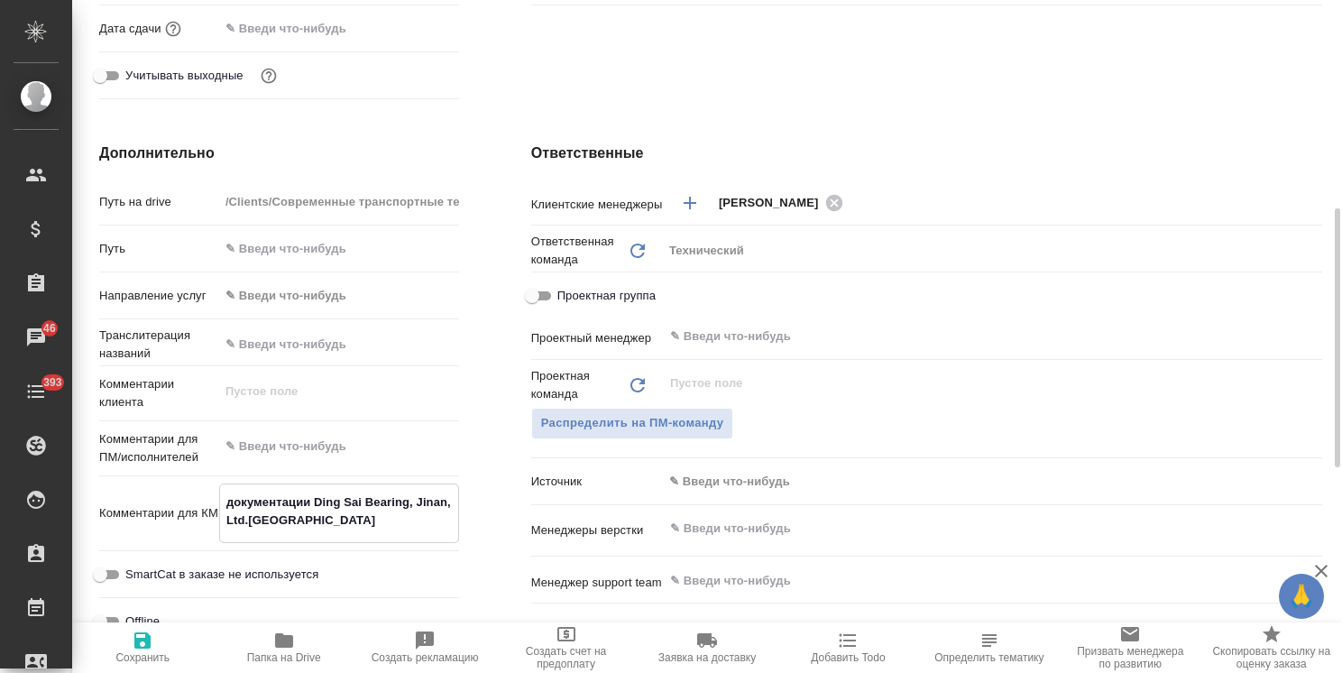
type textarea "x"
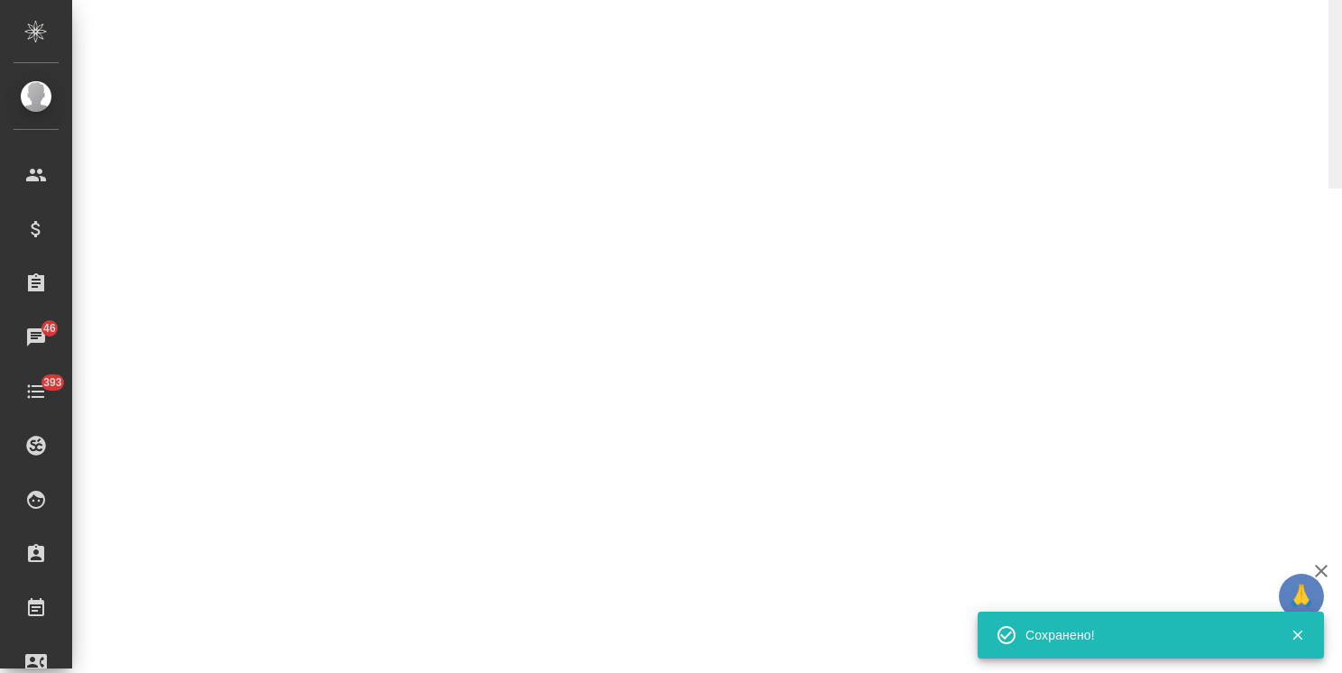
select select "RU"
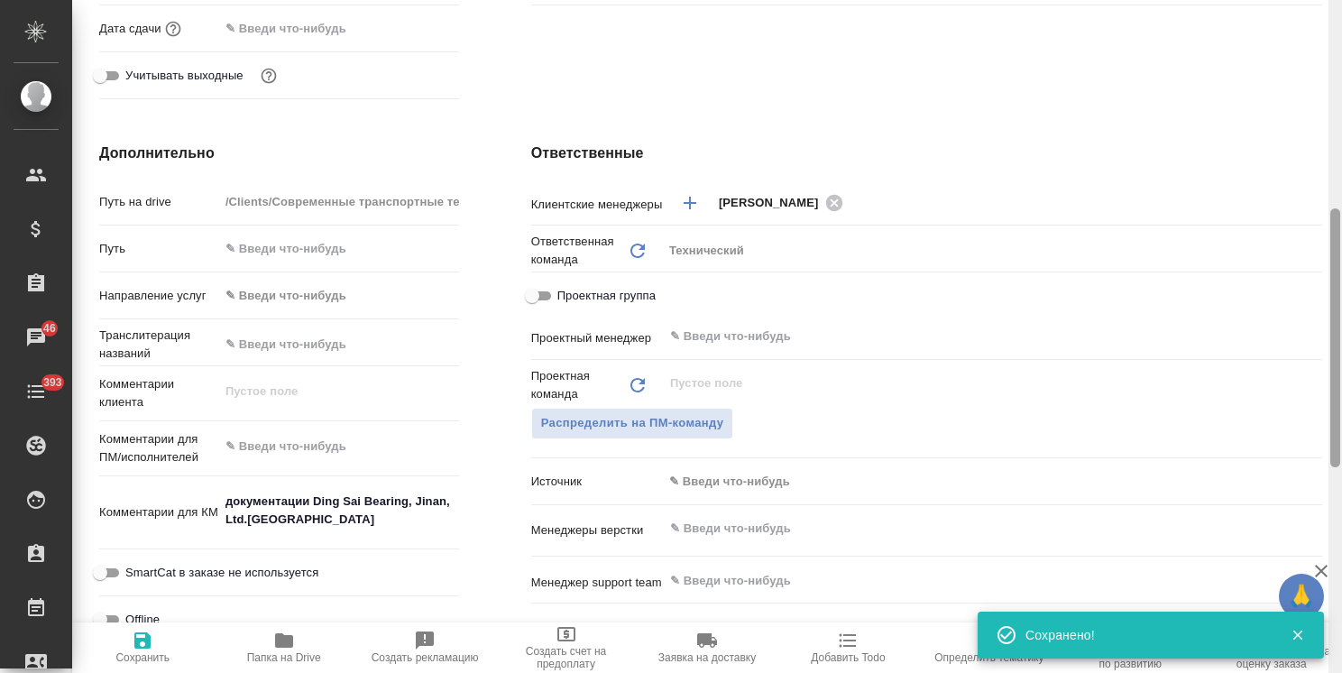
type textarea "x"
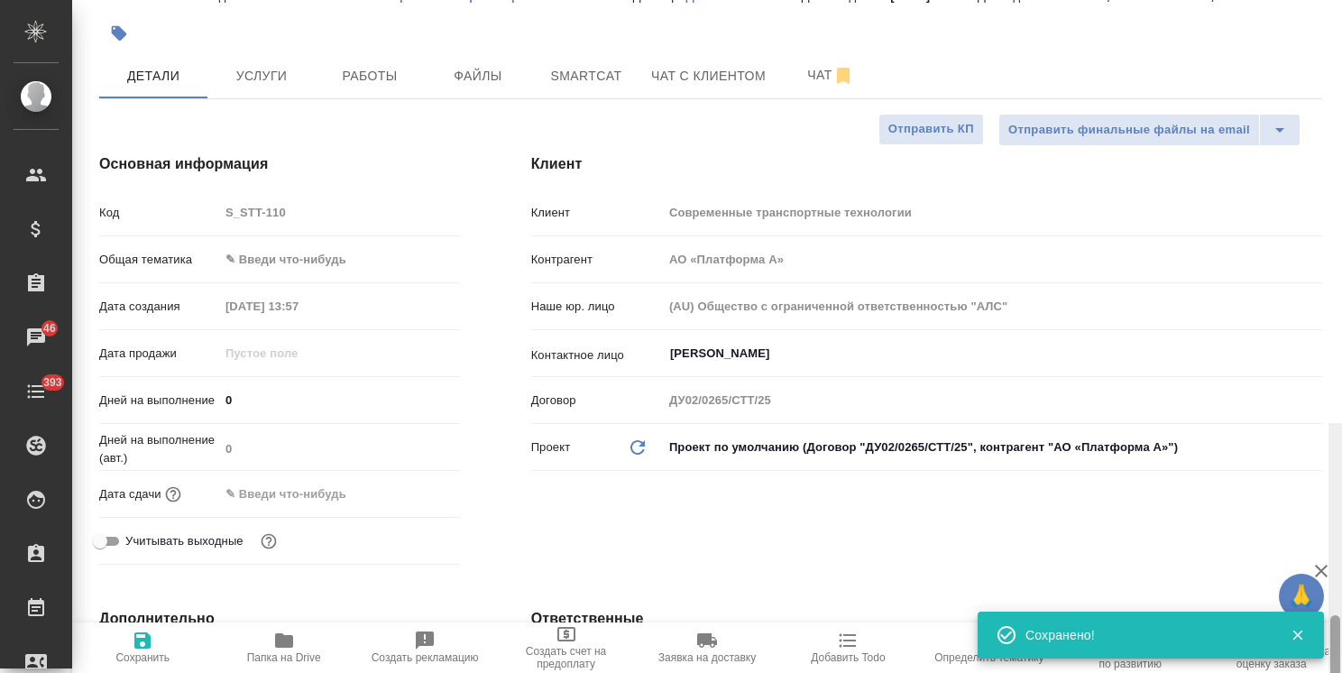
drag, startPoint x: 1333, startPoint y: 340, endPoint x: 1193, endPoint y: 2, distance: 365.9
click at [1317, 38] on div "S_STT-110 Создан new Нормальный normal Кратко детали заказа Ответственная коман…" at bounding box center [707, 336] width 1270 height 673
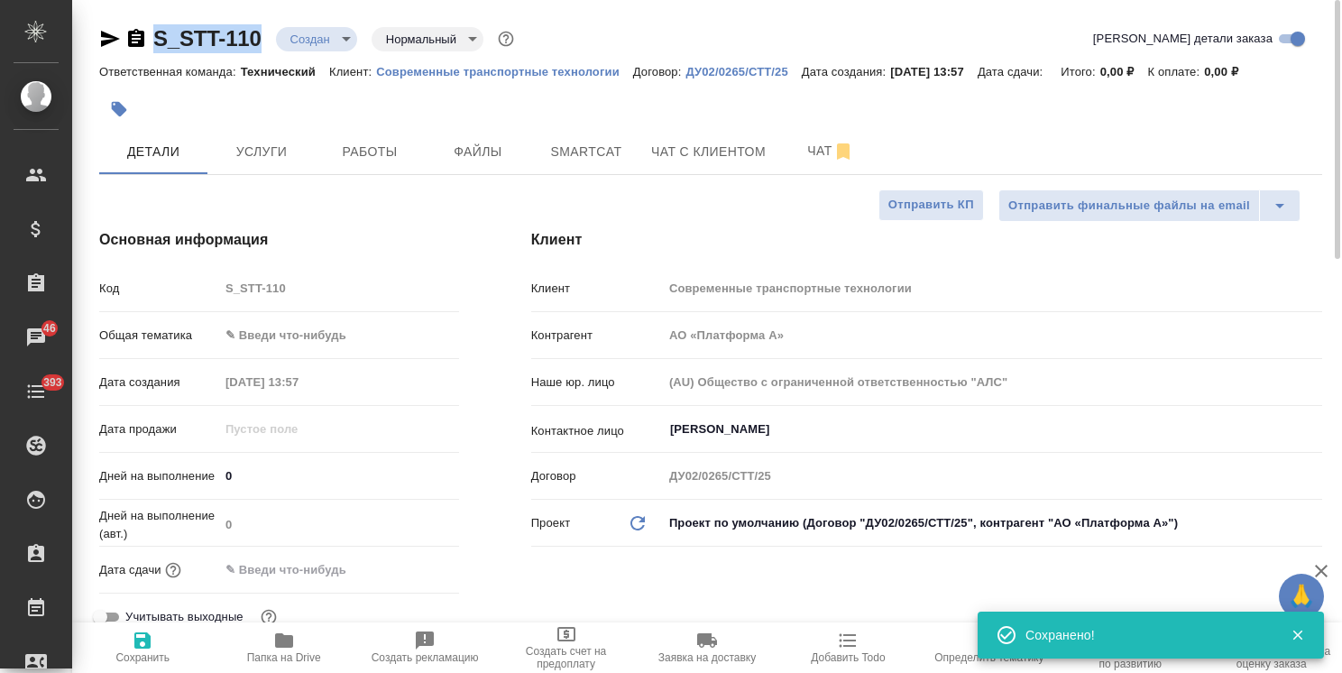
drag, startPoint x: 260, startPoint y: 23, endPoint x: 117, endPoint y: 22, distance: 142.5
copy link "S_STT-110"
type textarea "x"
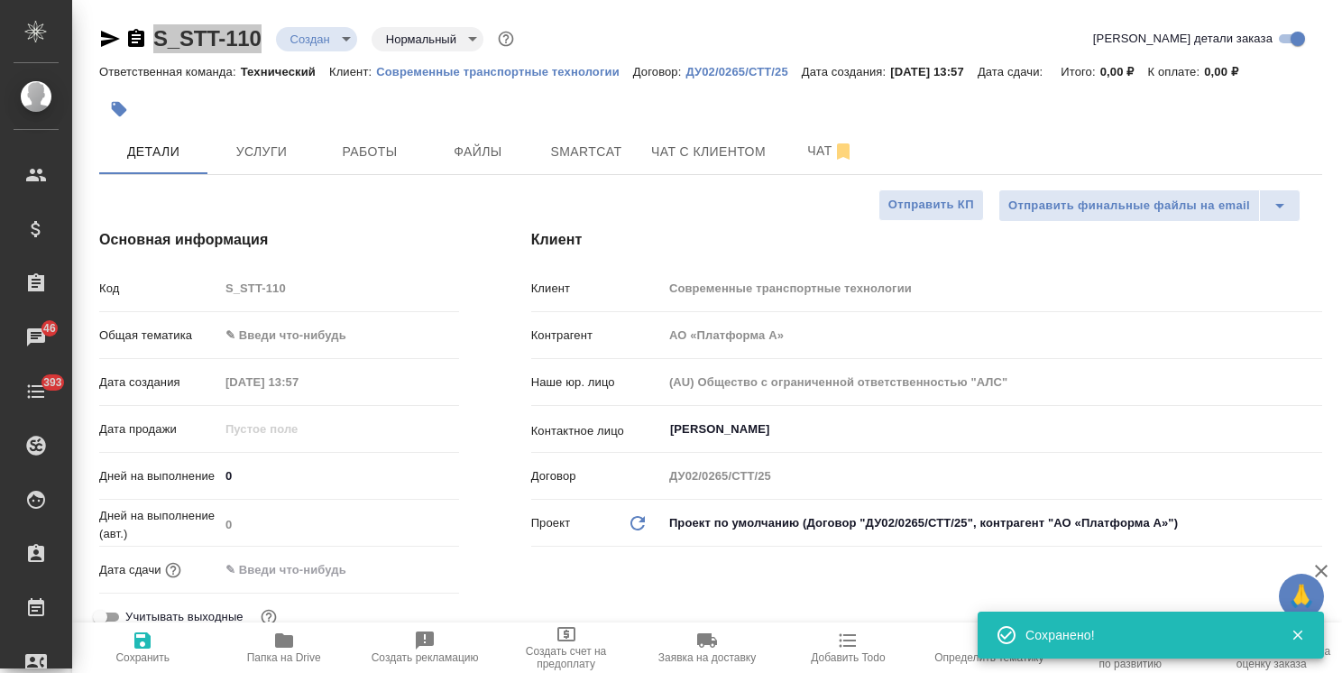
type textarea "x"
click at [487, 142] on span "Файлы" at bounding box center [478, 152] width 87 height 23
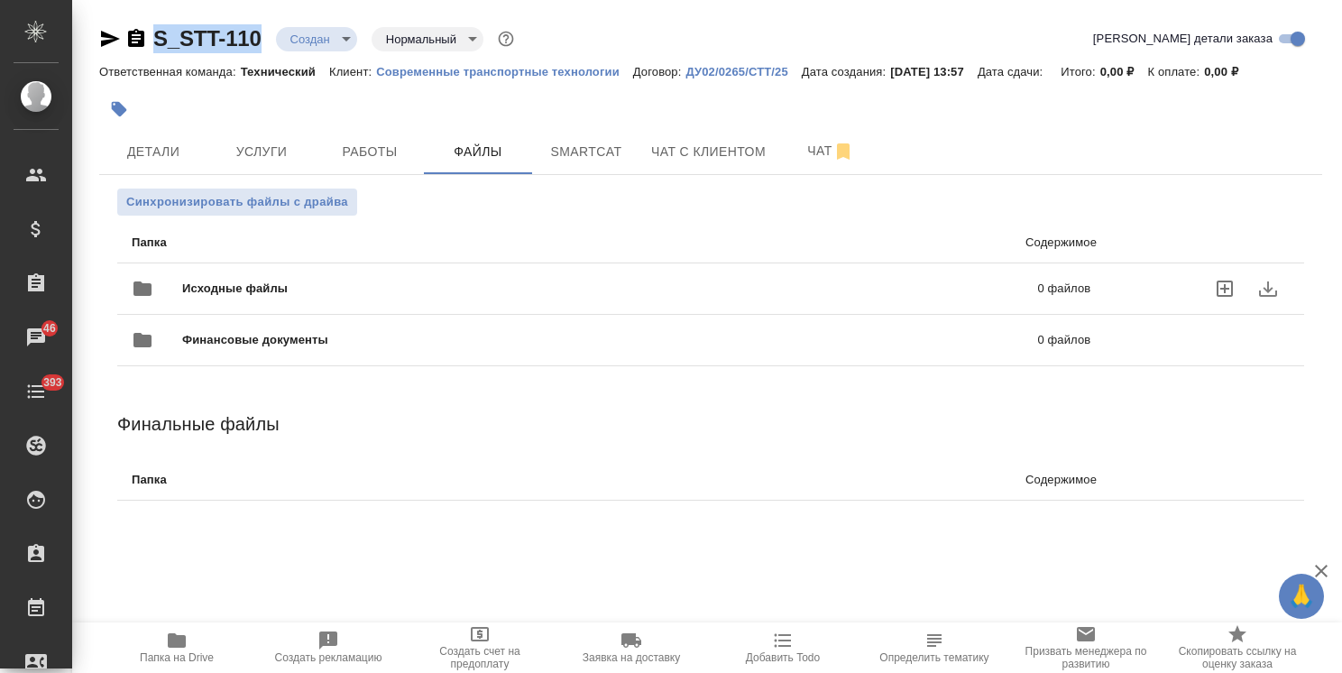
click at [270, 280] on span "Исходные файлы" at bounding box center [422, 289] width 481 height 18
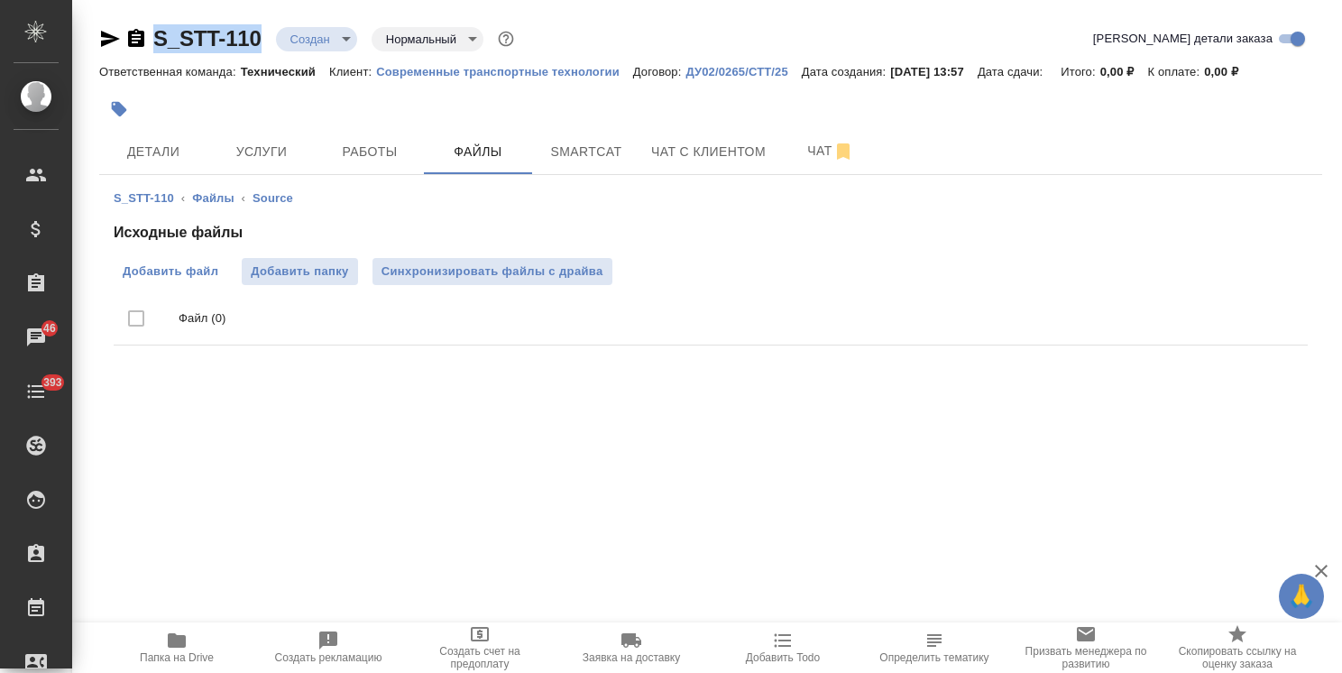
click at [154, 275] on span "Добавить файл" at bounding box center [171, 271] width 96 height 18
click at [0, 0] on input "Добавить файл" at bounding box center [0, 0] width 0 height 0
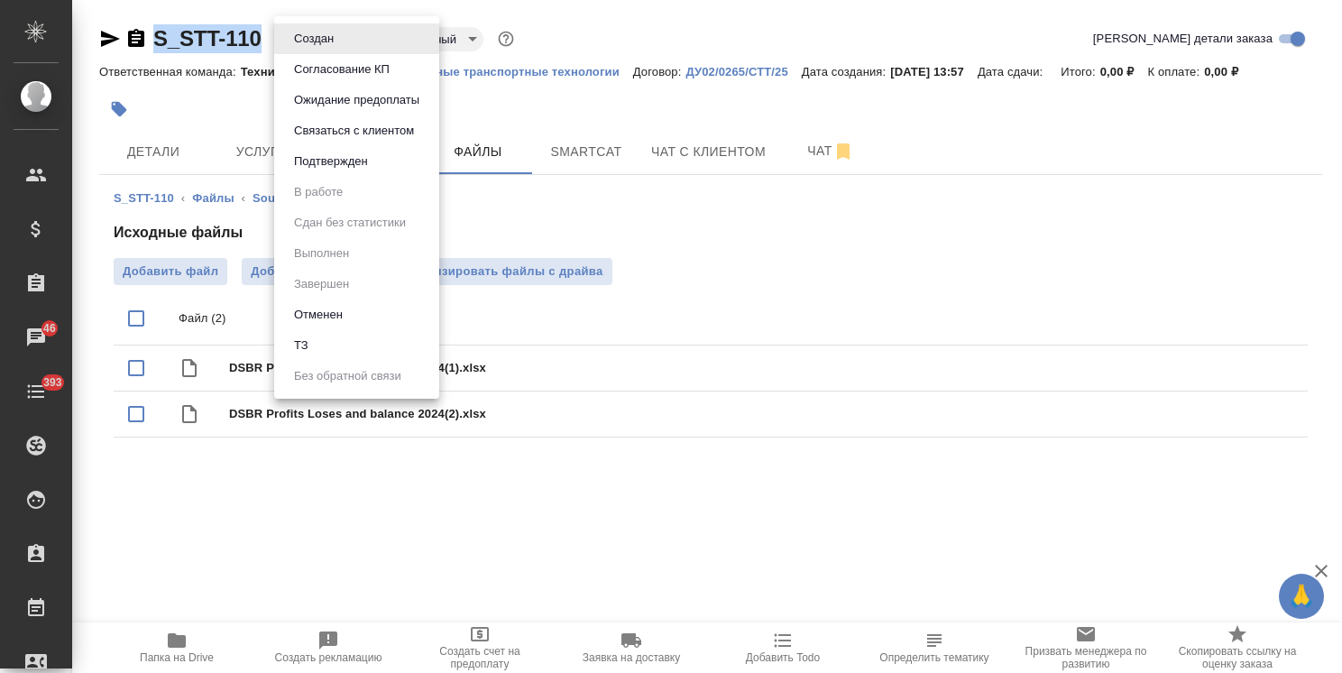
click at [326, 36] on body "🙏 .cls-1 fill:#fff; AWATERA Usmanova Olga Клиенты Спецификации Заказы 46 Чаты 3…" at bounding box center [671, 336] width 1342 height 673
click at [313, 350] on button "ТЗ" at bounding box center [301, 345] width 25 height 20
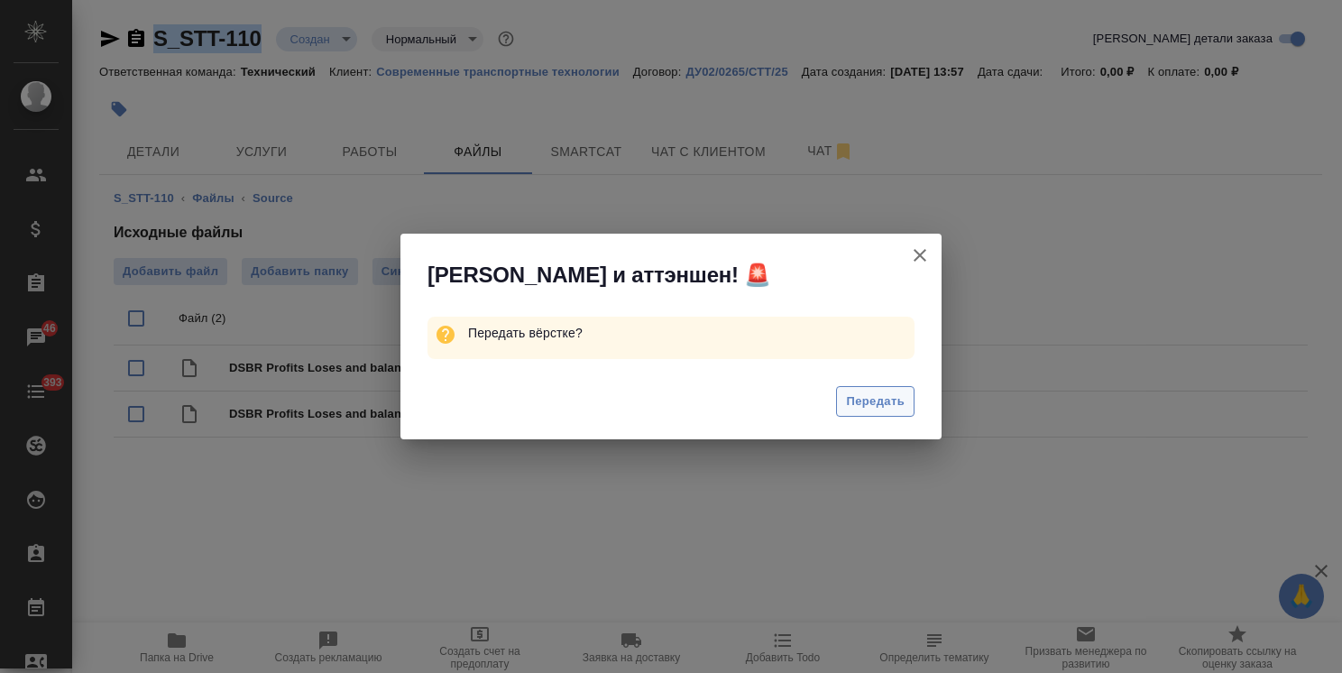
click at [884, 404] on span "Передать" at bounding box center [875, 401] width 59 height 21
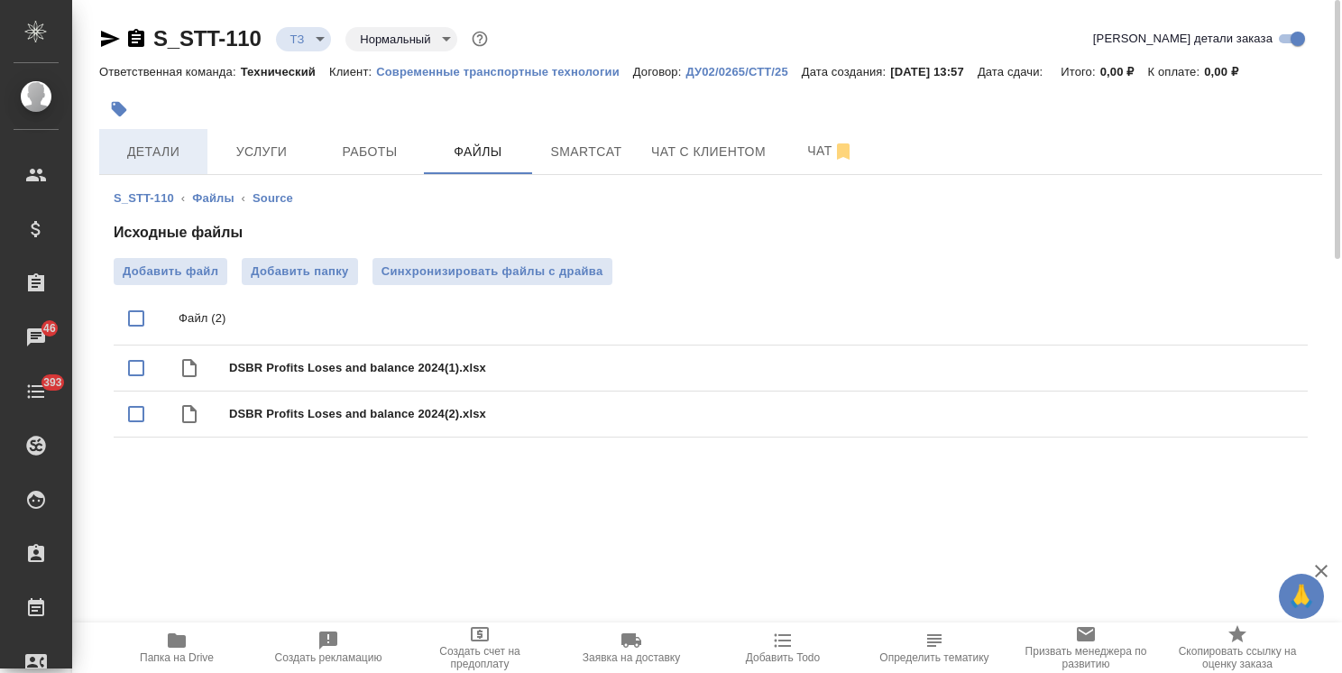
click at [159, 155] on span "Детали" at bounding box center [153, 152] width 87 height 23
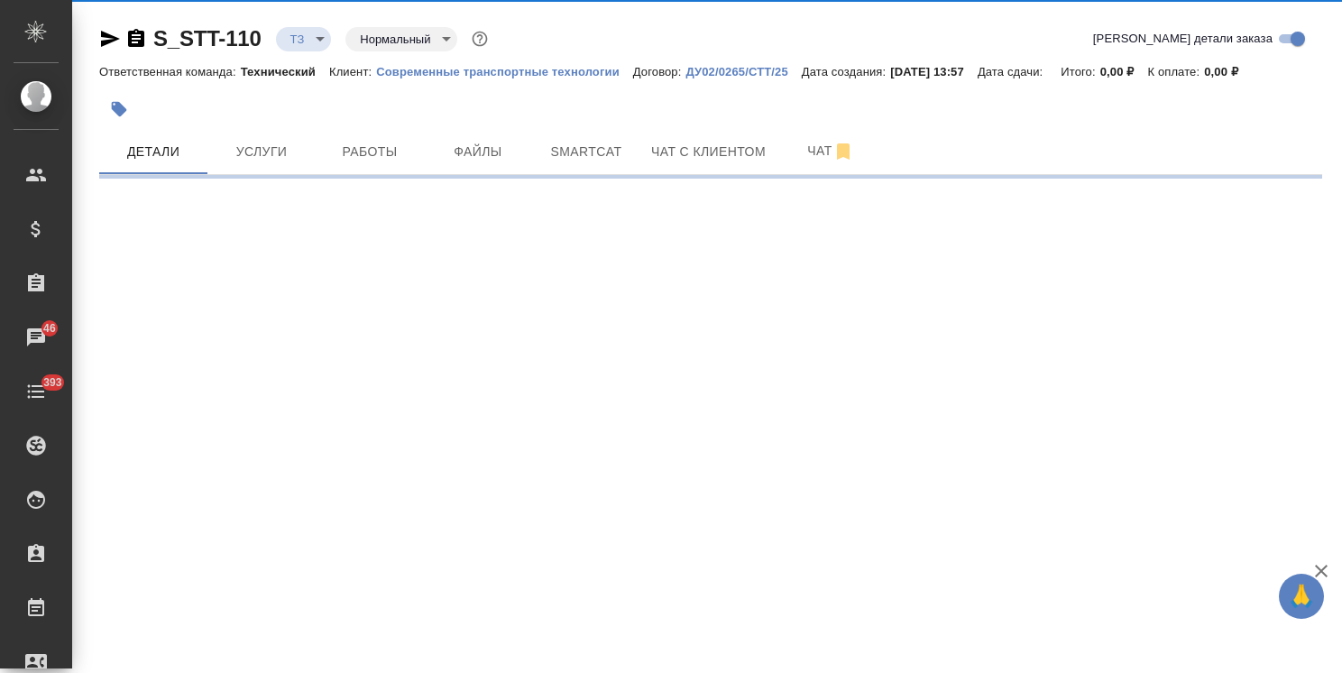
select select "RU"
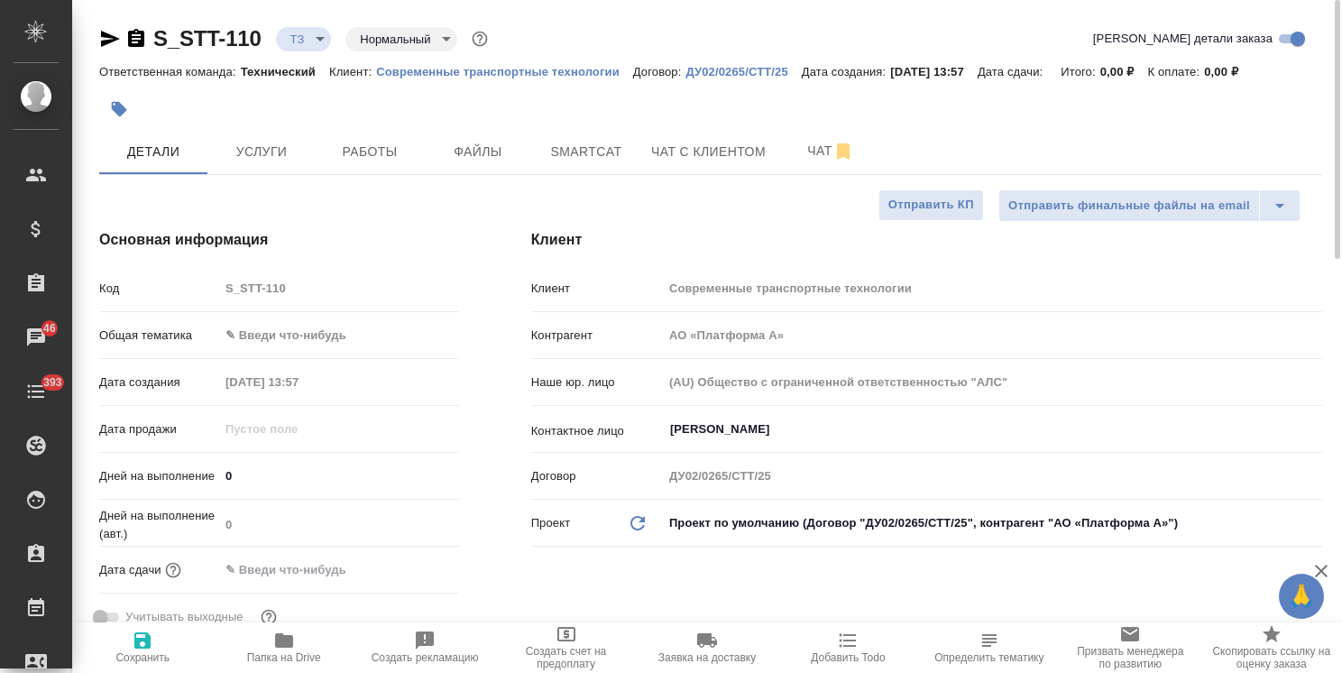
type textarea "x"
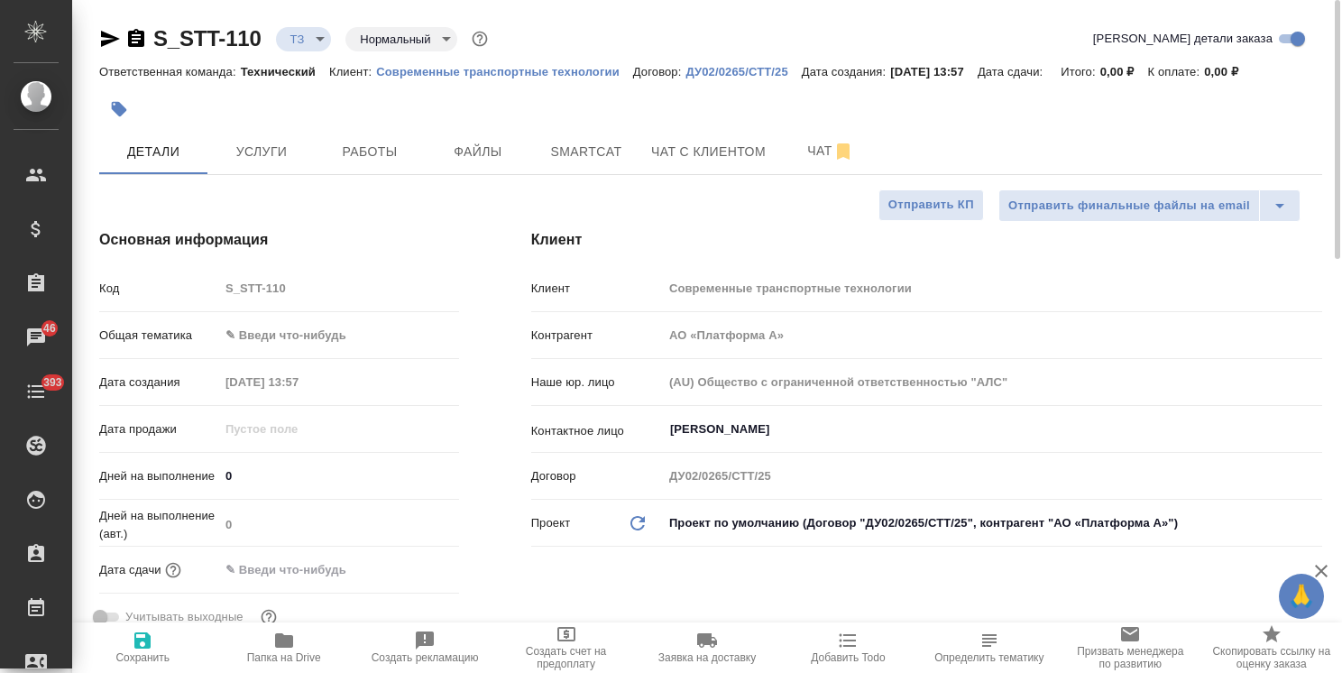
type textarea "x"
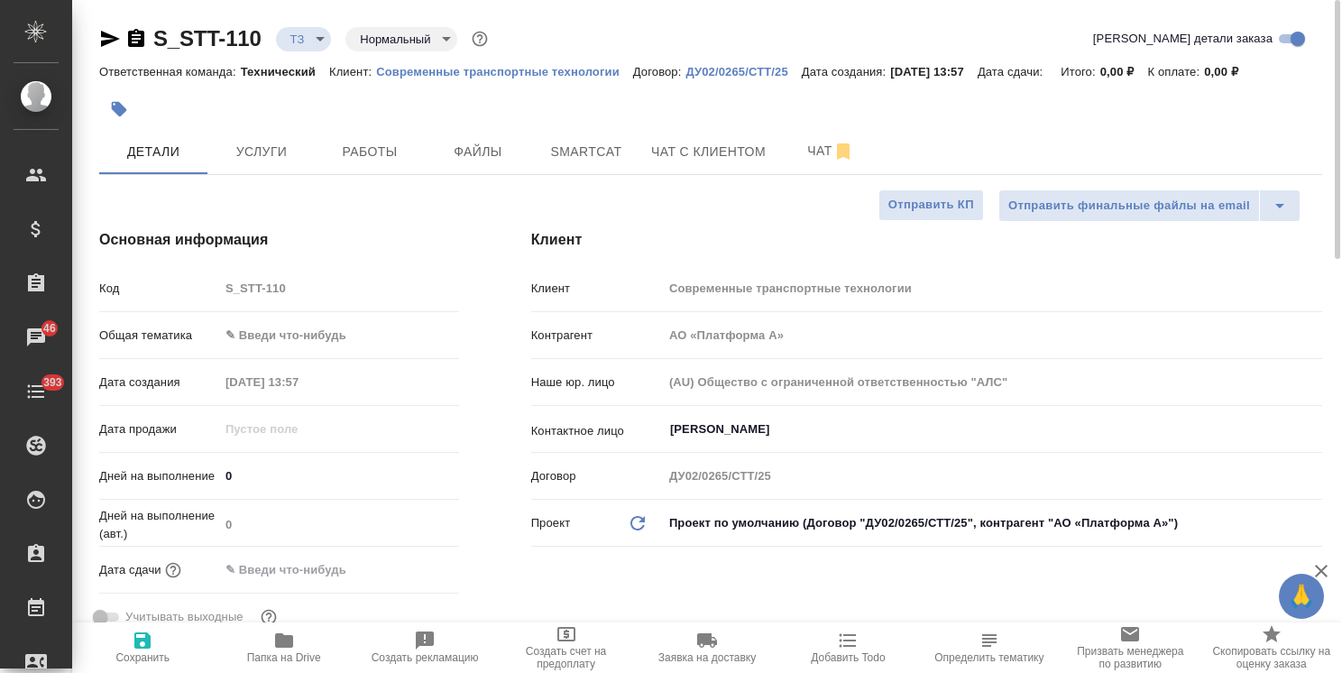
type textarea "x"
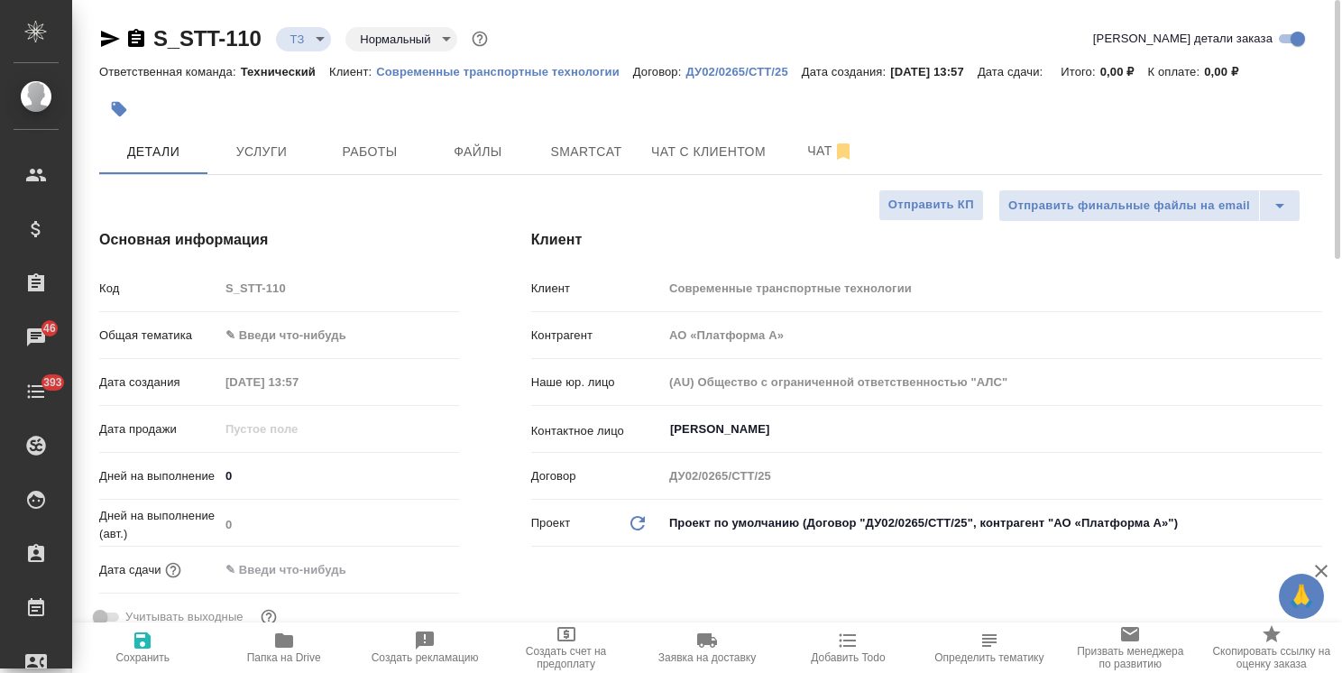
click at [307, 330] on body "🙏 .cls-1 fill:#fff; AWATERA Usmanova Olga Клиенты Спецификации Заказы 46 Чаты 3…" at bounding box center [671, 336] width 1342 height 673
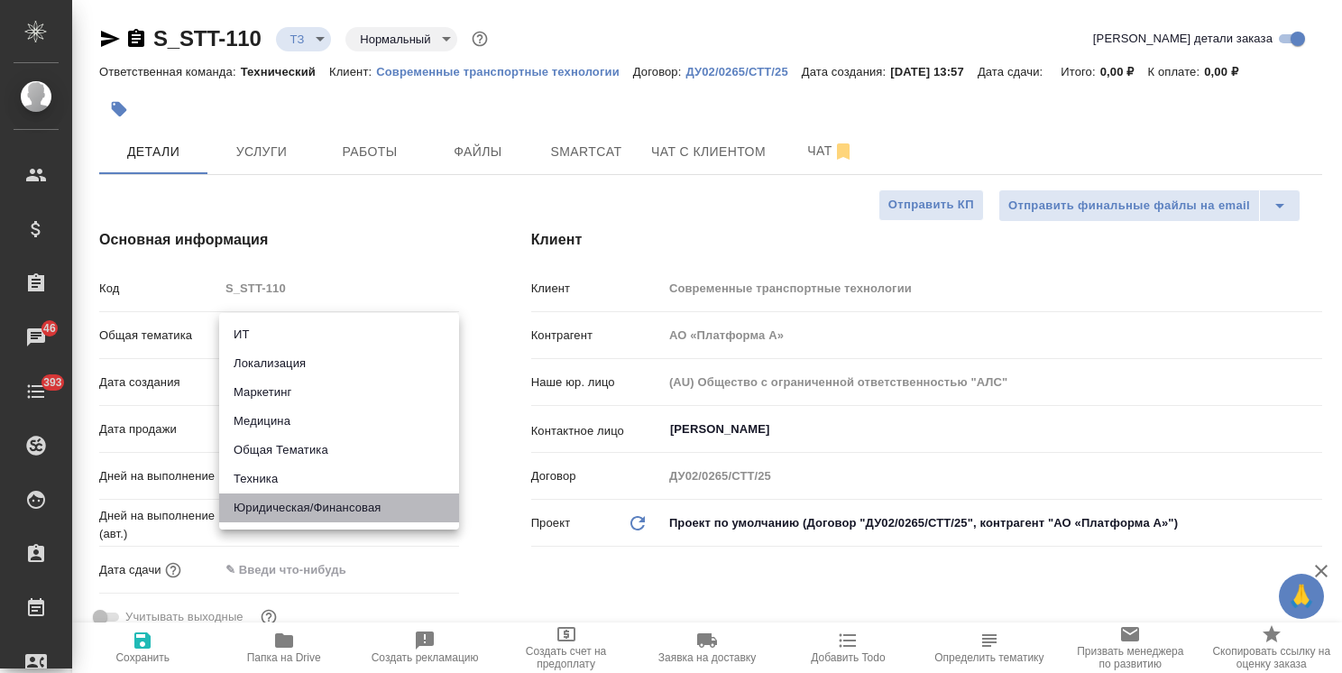
click at [305, 513] on li "Юридическая/Финансовая" at bounding box center [339, 507] width 240 height 29
type input "yr-fn"
type textarea "x"
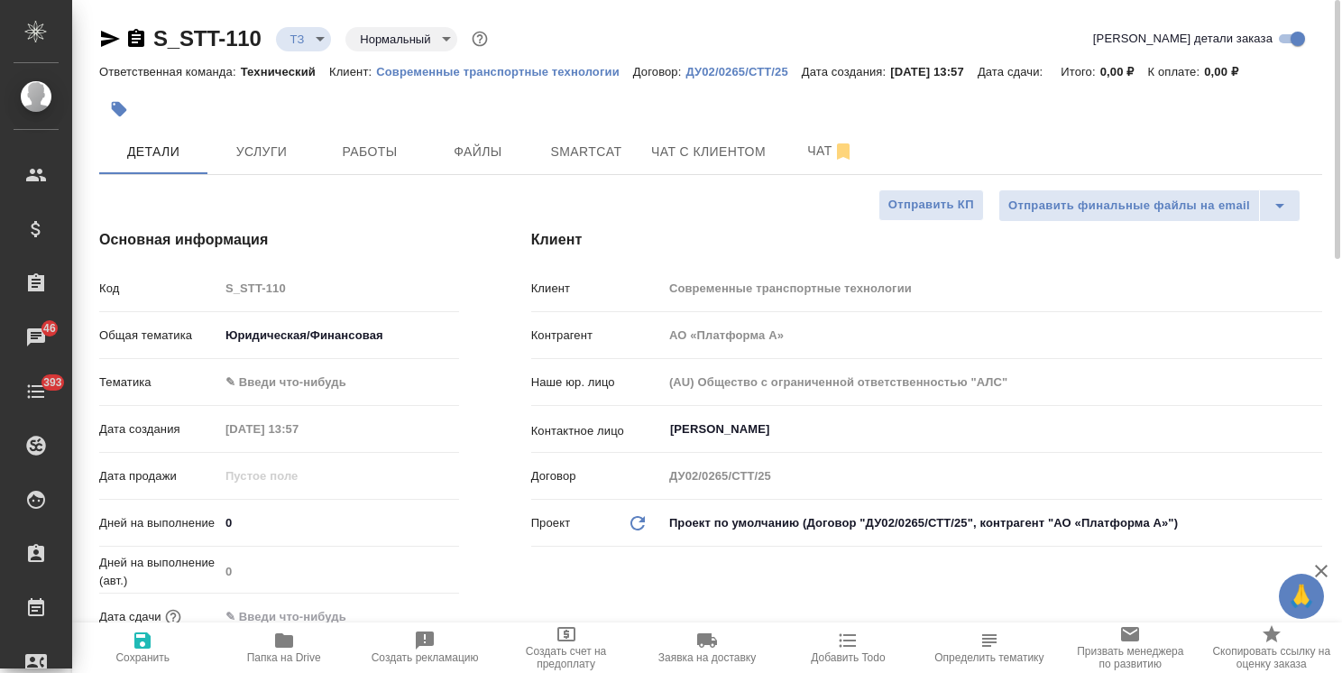
click at [317, 377] on body "🙏 .cls-1 fill:#fff; AWATERA Usmanova Olga Клиенты Спецификации Заказы 46 Чаты 3…" at bounding box center [671, 336] width 1342 height 673
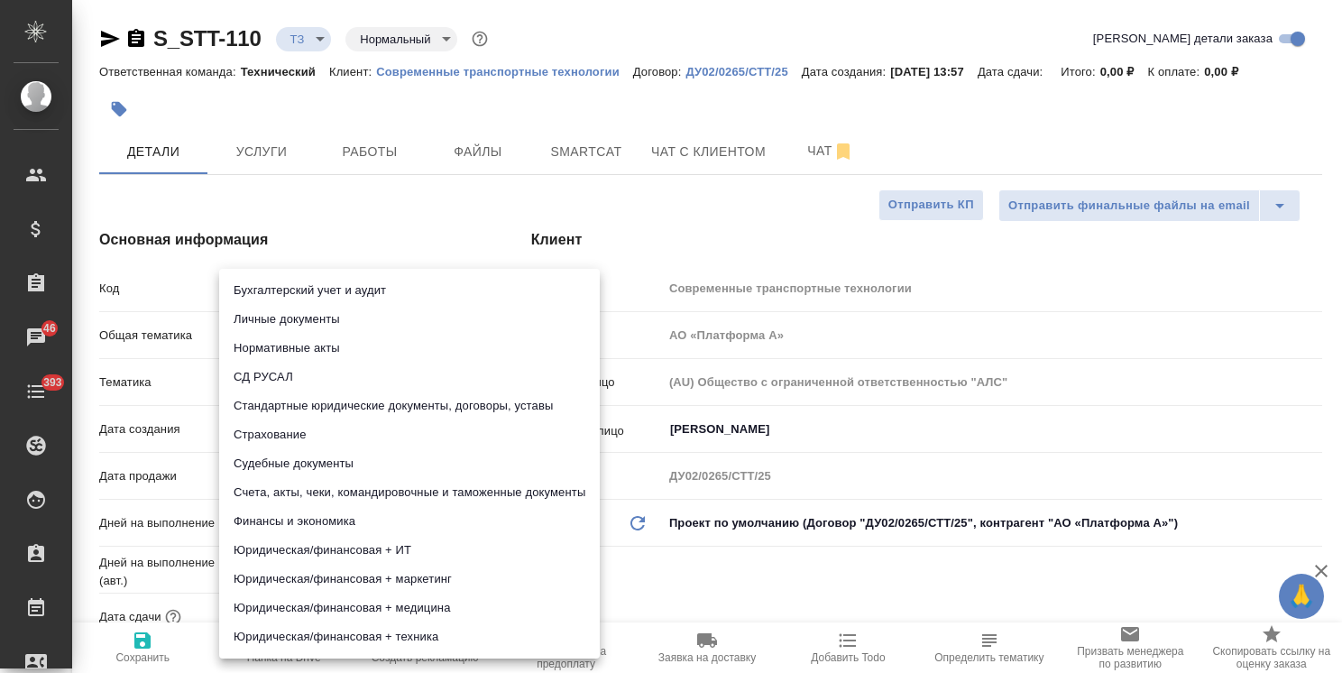
click at [308, 526] on li "Финансы и экономика" at bounding box center [409, 521] width 381 height 29
type textarea "x"
type input "5a8b8b956a9677013d343d3b"
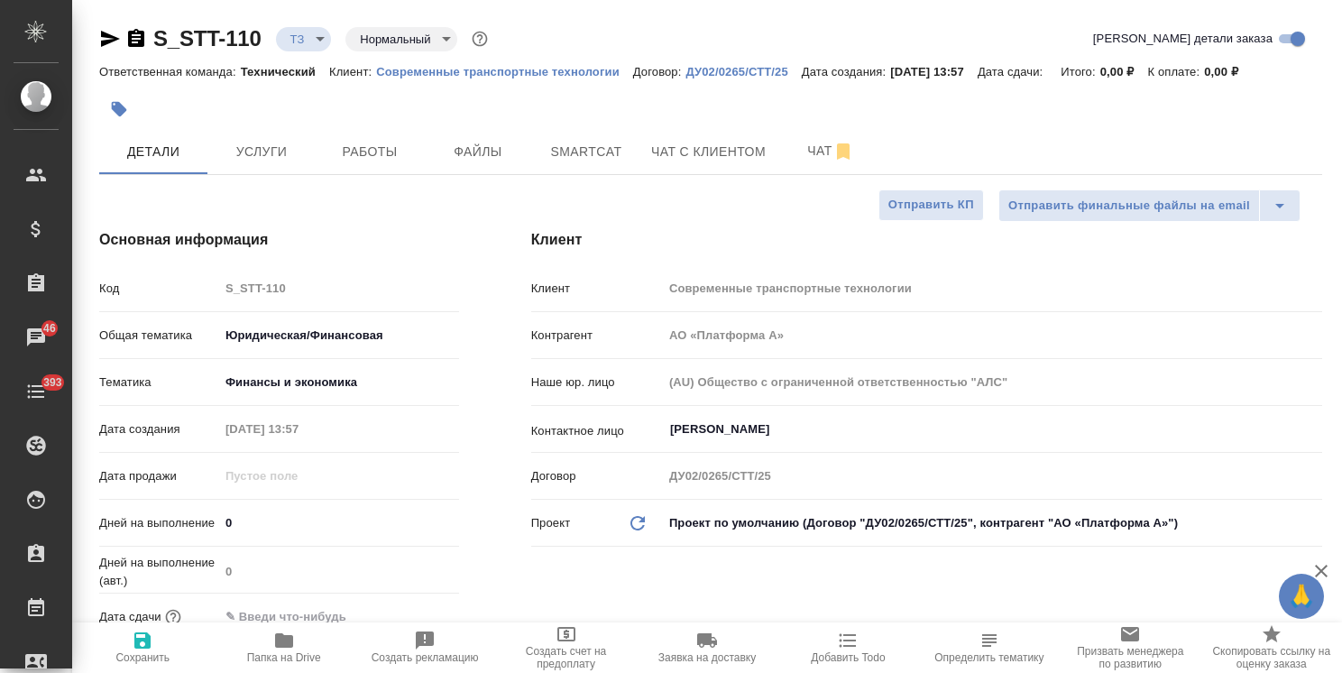
click at [144, 662] on span "Сохранить" at bounding box center [142, 657] width 54 height 13
type textarea "x"
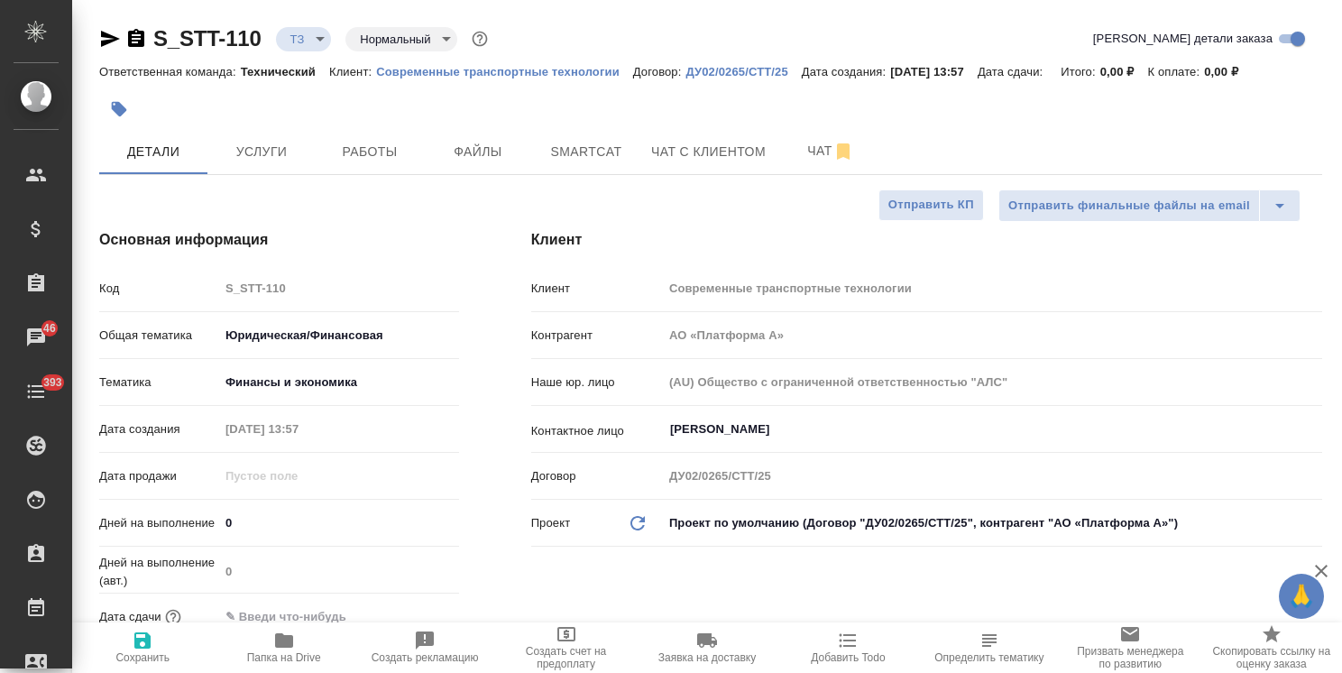
type textarea "x"
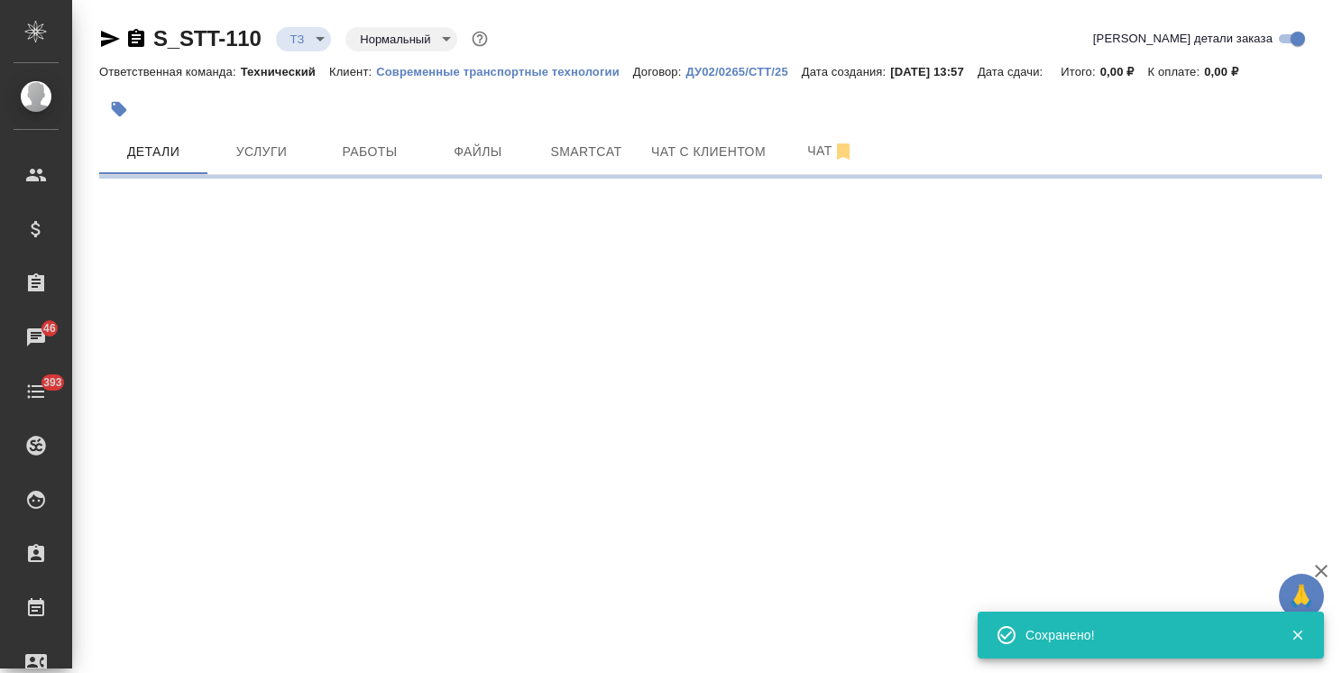
select select "RU"
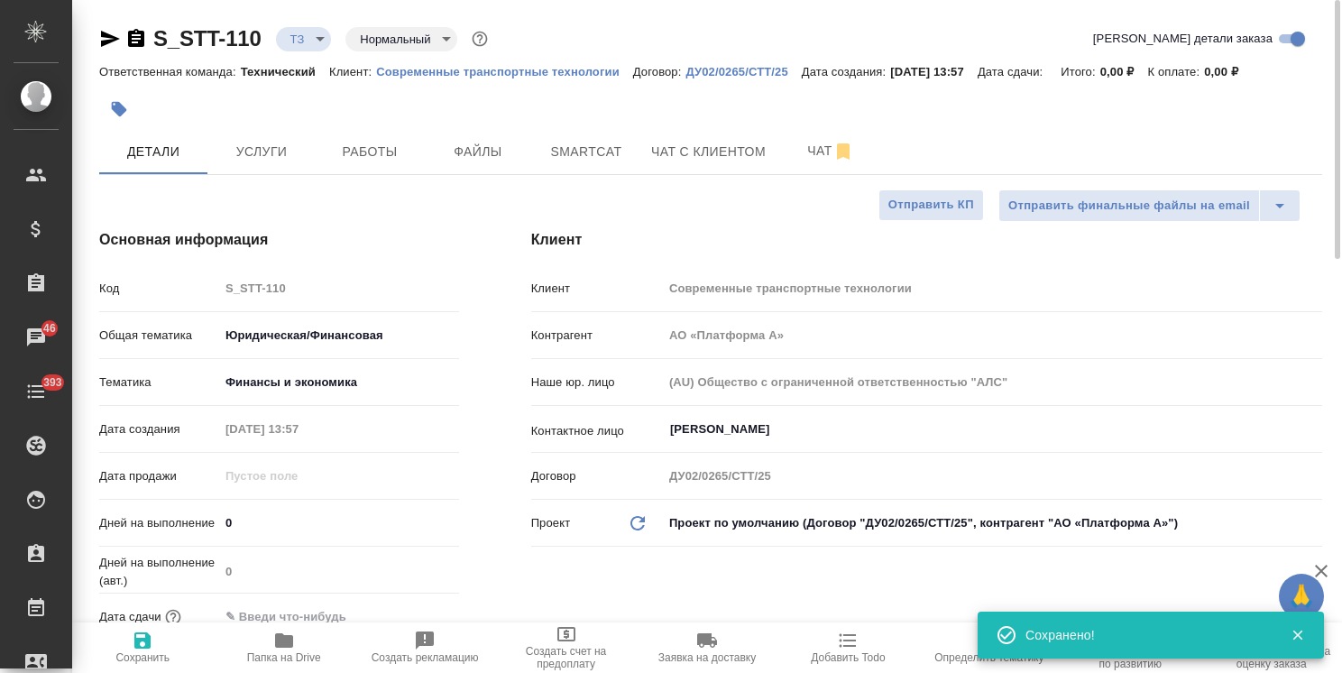
type textarea "x"
drag, startPoint x: 1332, startPoint y: 438, endPoint x: 1100, endPoint y: 13, distance: 484.6
click at [1317, 47] on div "S_STT-110 ТЗ tz Нормальный normal Кратко детали заказа Ответственная команда: Т…" at bounding box center [707, 336] width 1270 height 673
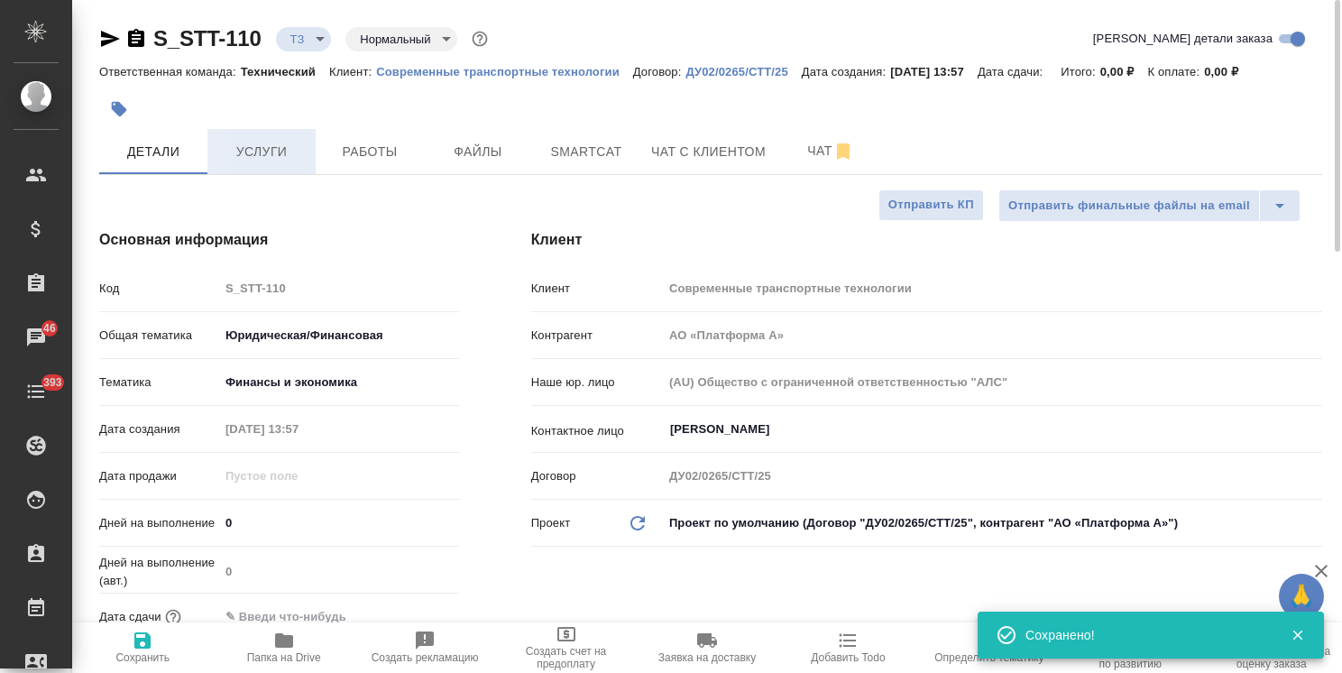
click at [264, 152] on span "Услуги" at bounding box center [261, 152] width 87 height 23
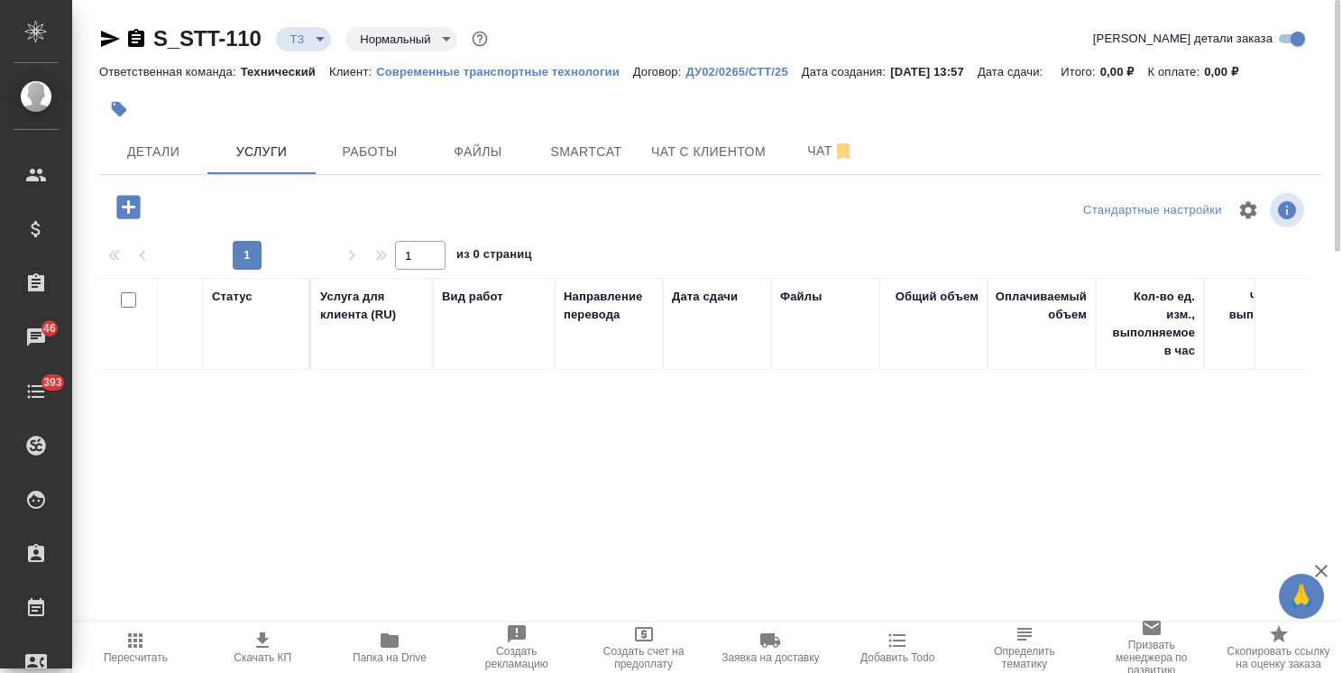
click at [128, 208] on icon "button" at bounding box center [129, 207] width 32 height 32
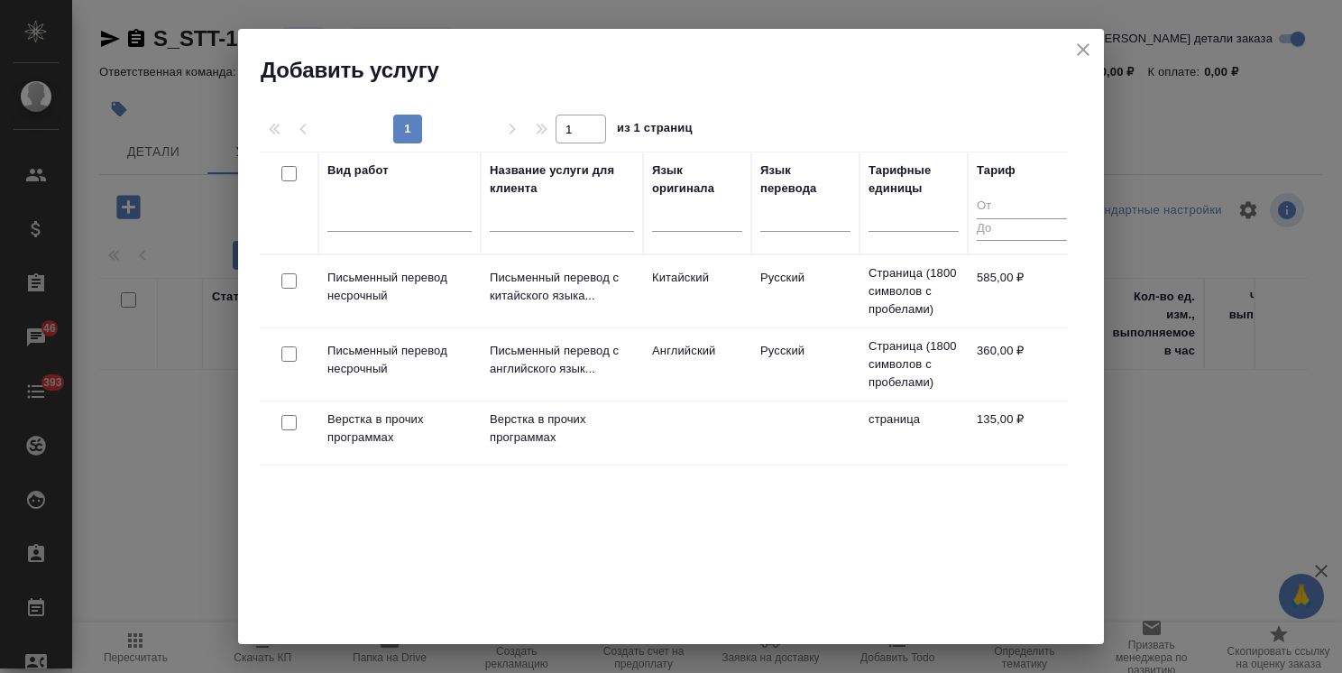
click at [290, 281] on input "checkbox" at bounding box center [288, 280] width 15 height 15
checkbox input "true"
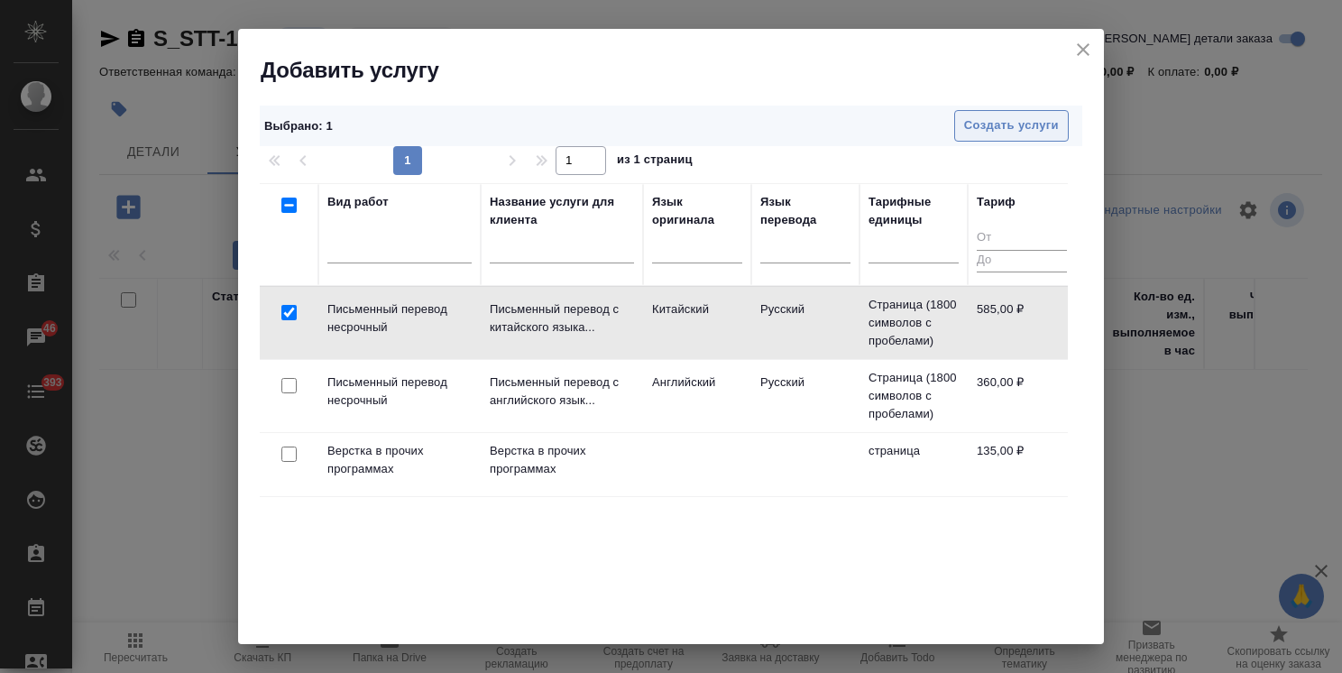
click at [1050, 115] on button "Создать услуги" at bounding box center [1011, 126] width 115 height 32
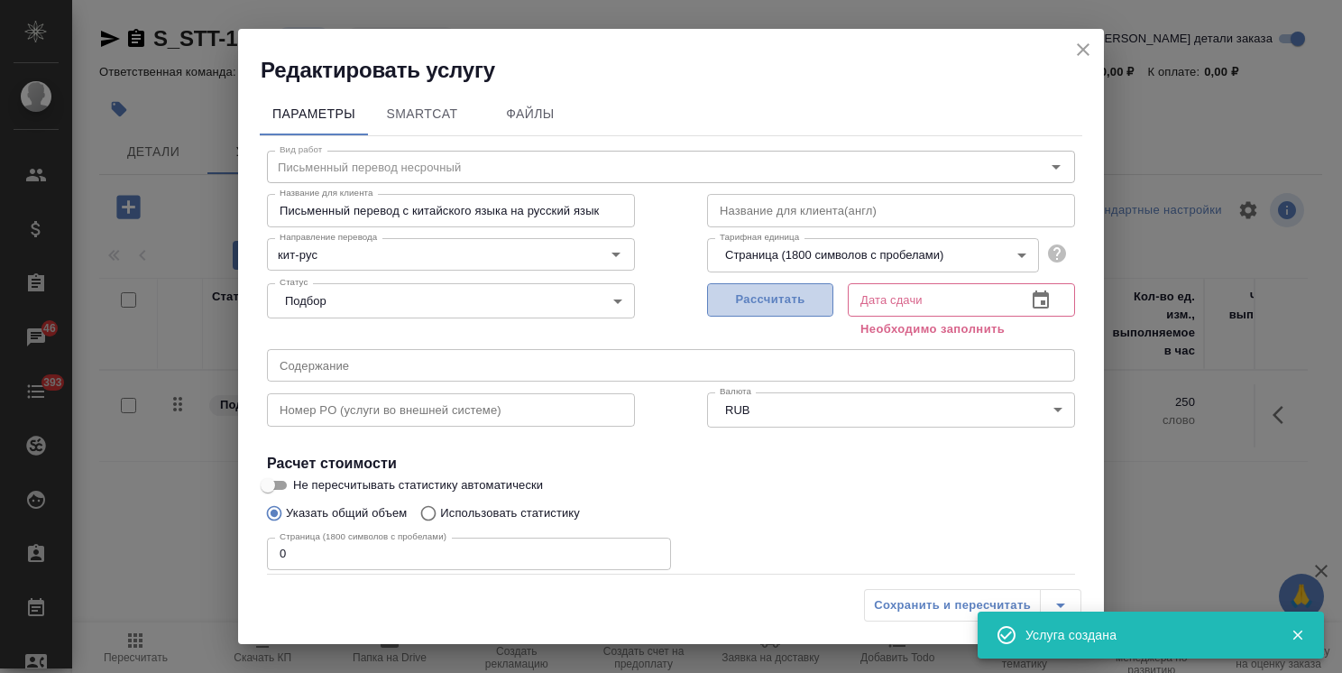
click at [740, 308] on span "Рассчитать" at bounding box center [770, 299] width 106 height 21
type input "22.09.2025 13:58"
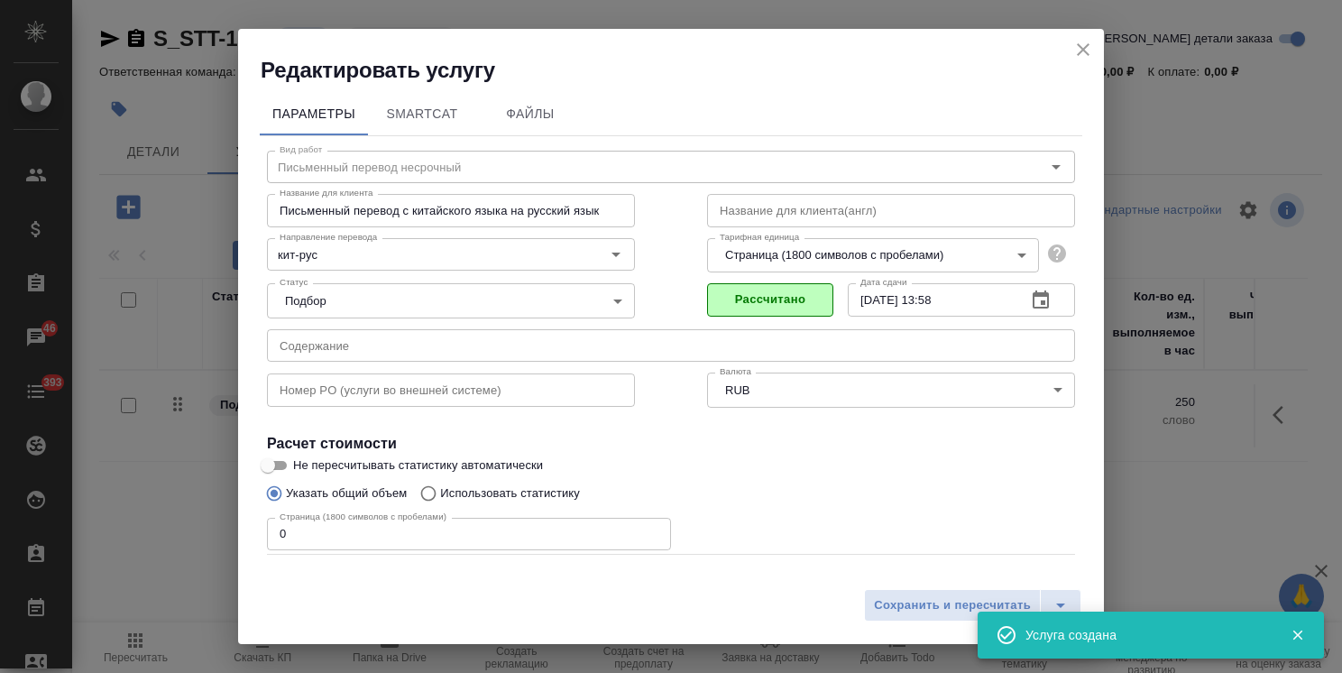
drag, startPoint x: 230, startPoint y: 543, endPoint x: 289, endPoint y: 534, distance: 60.2
click at [202, 538] on div "Редактировать услугу Параметры SmartCat Файлы Вид работ Письменный перевод неср…" at bounding box center [671, 336] width 1342 height 673
click at [229, 536] on div "Редактировать услугу Параметры SmartCat Файлы Вид работ Письменный перевод неср…" at bounding box center [671, 336] width 1342 height 673
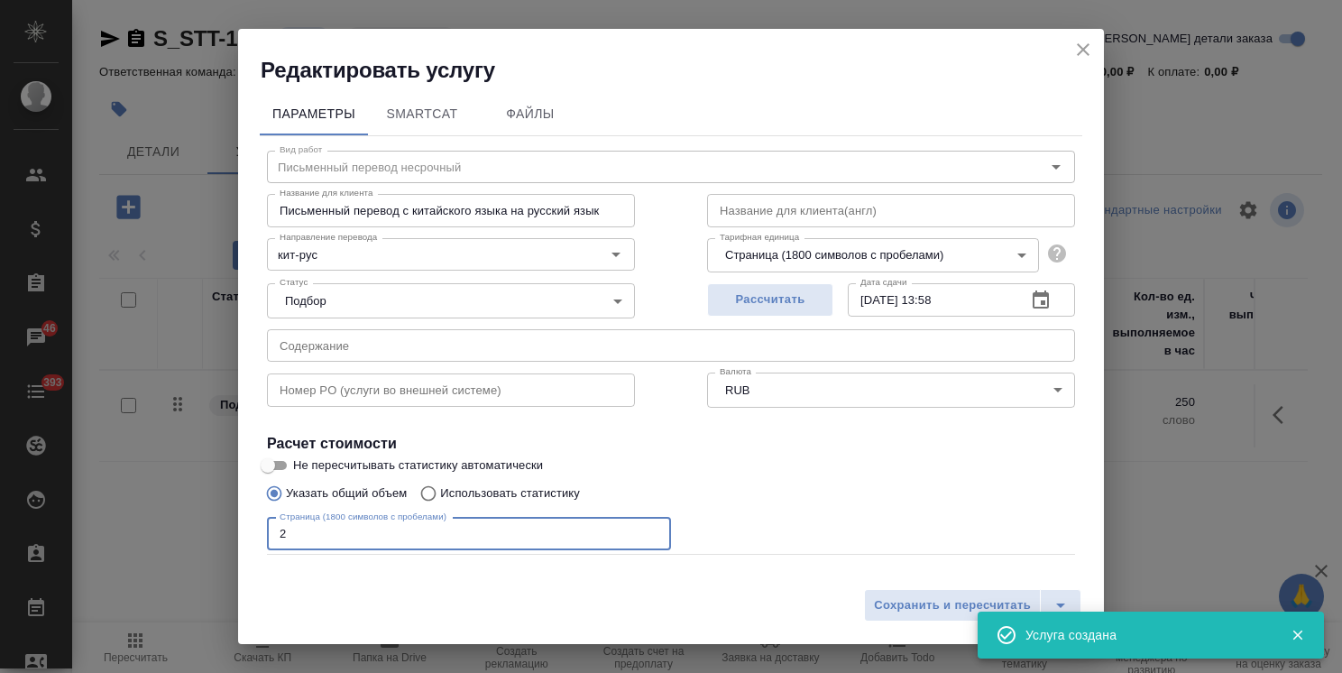
type input "2"
click at [280, 462] on input "Не пересчитывать статистику автоматически" at bounding box center [267, 465] width 65 height 22
checkbox input "true"
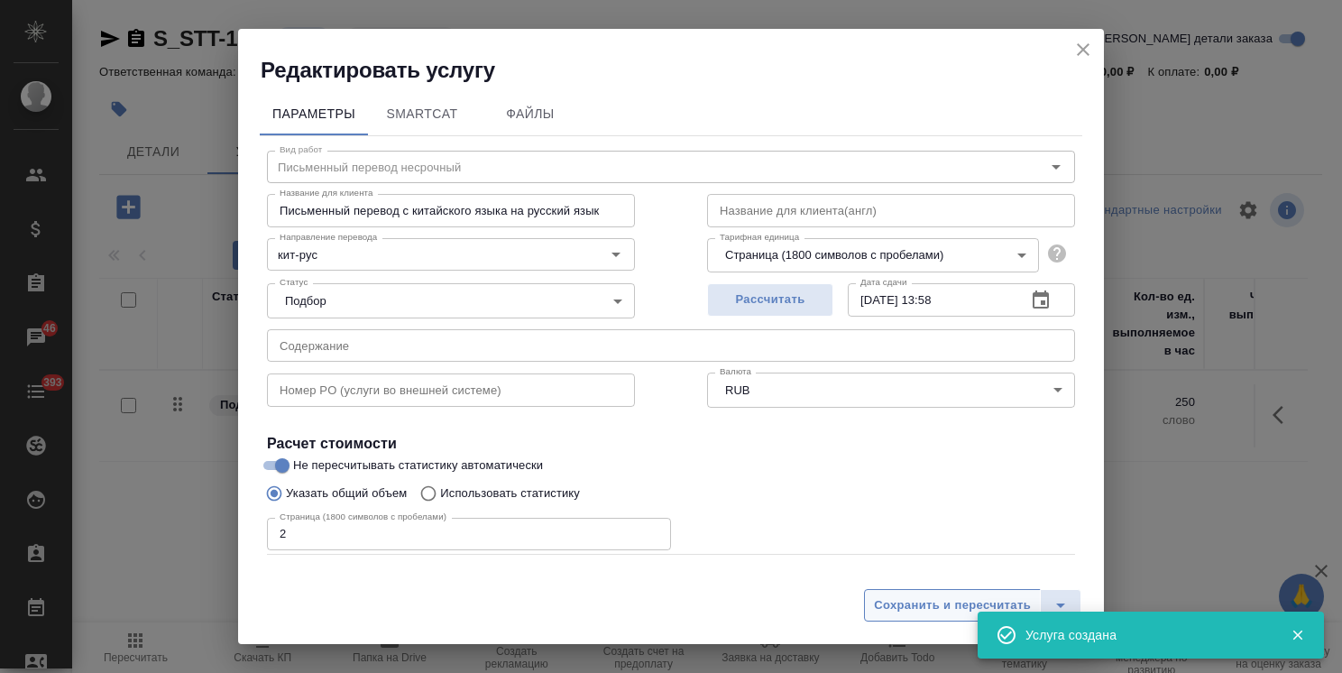
click at [920, 601] on span "Сохранить и пересчитать" at bounding box center [952, 605] width 157 height 21
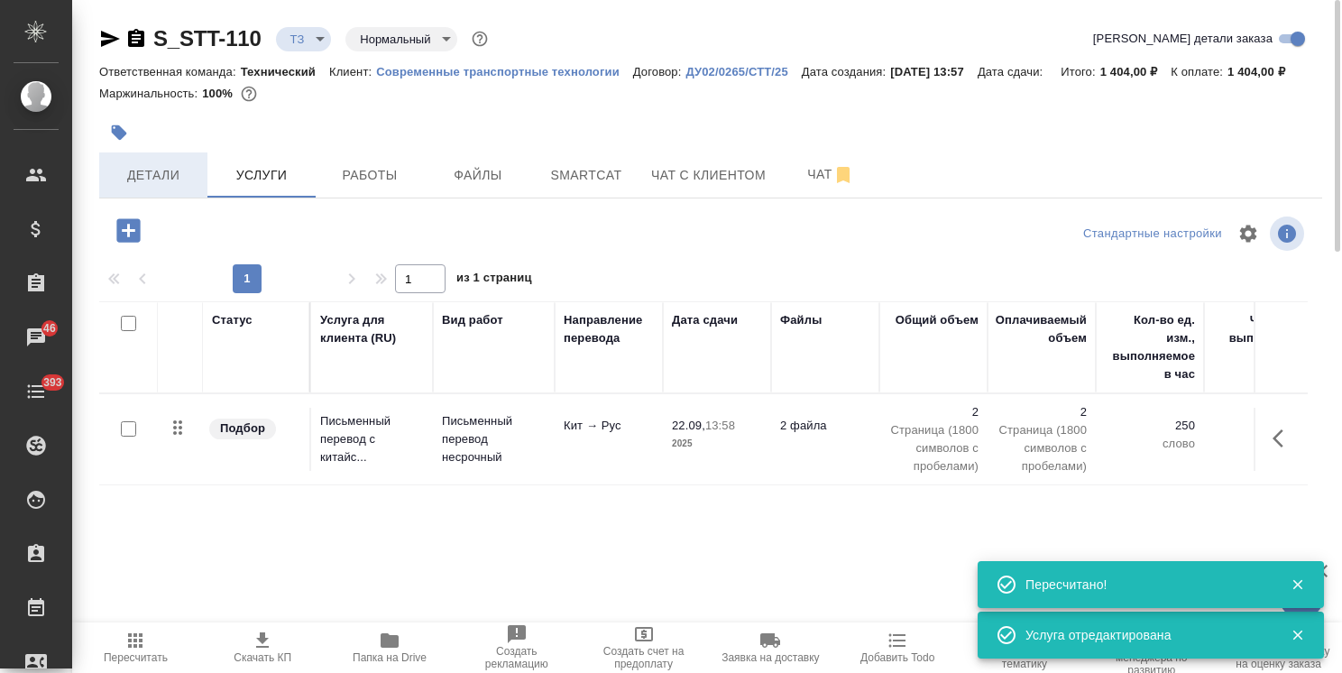
click at [144, 175] on span "Детали" at bounding box center [153, 175] width 87 height 23
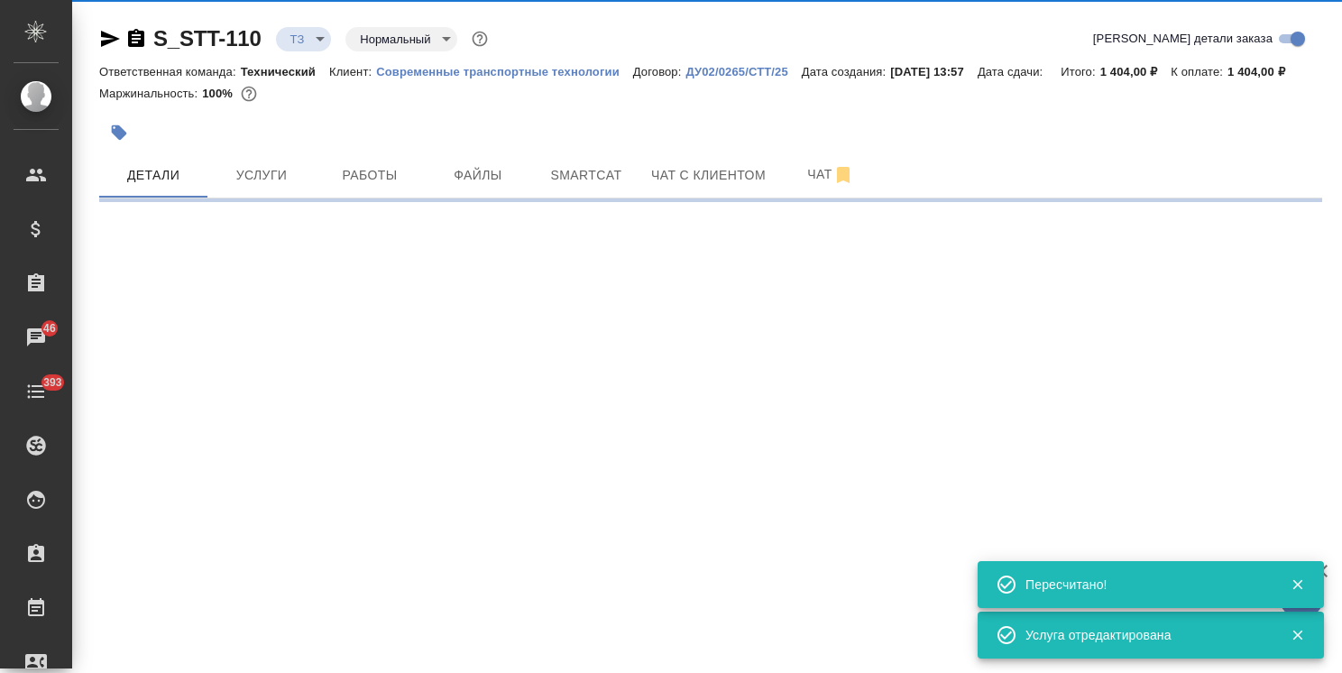
select select "RU"
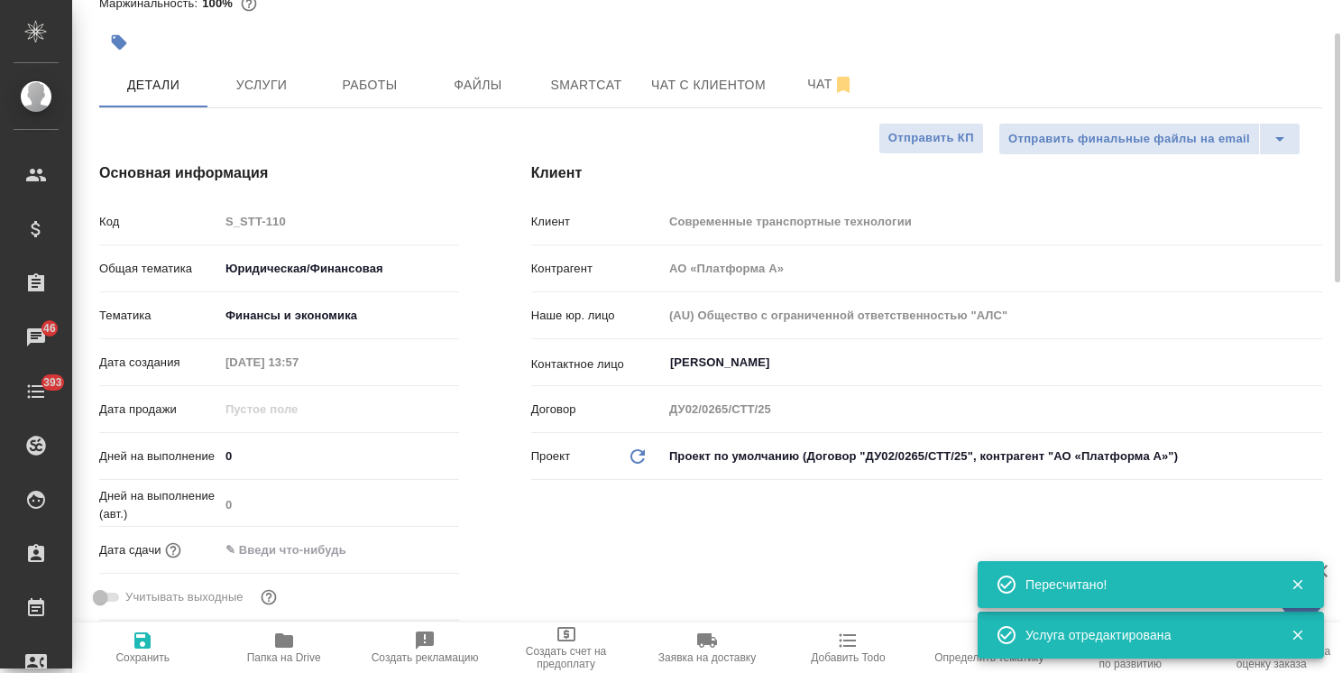
type textarea "x"
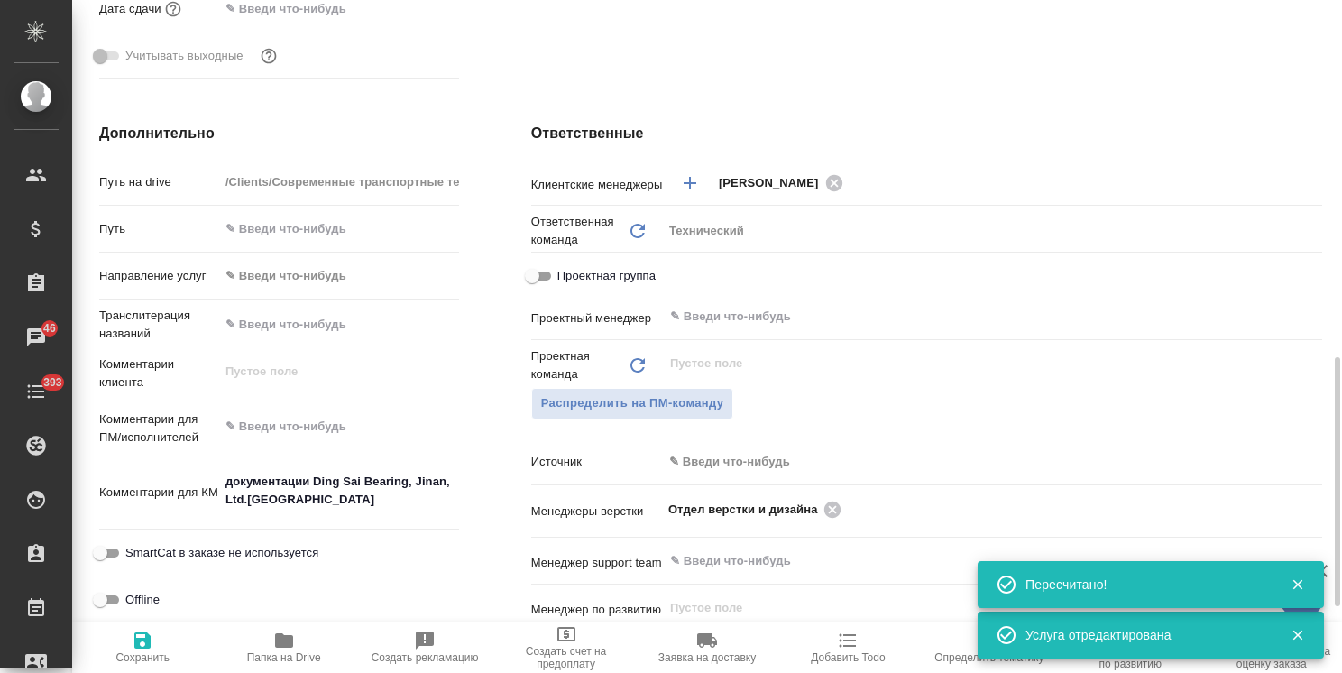
scroll to position [812, 0]
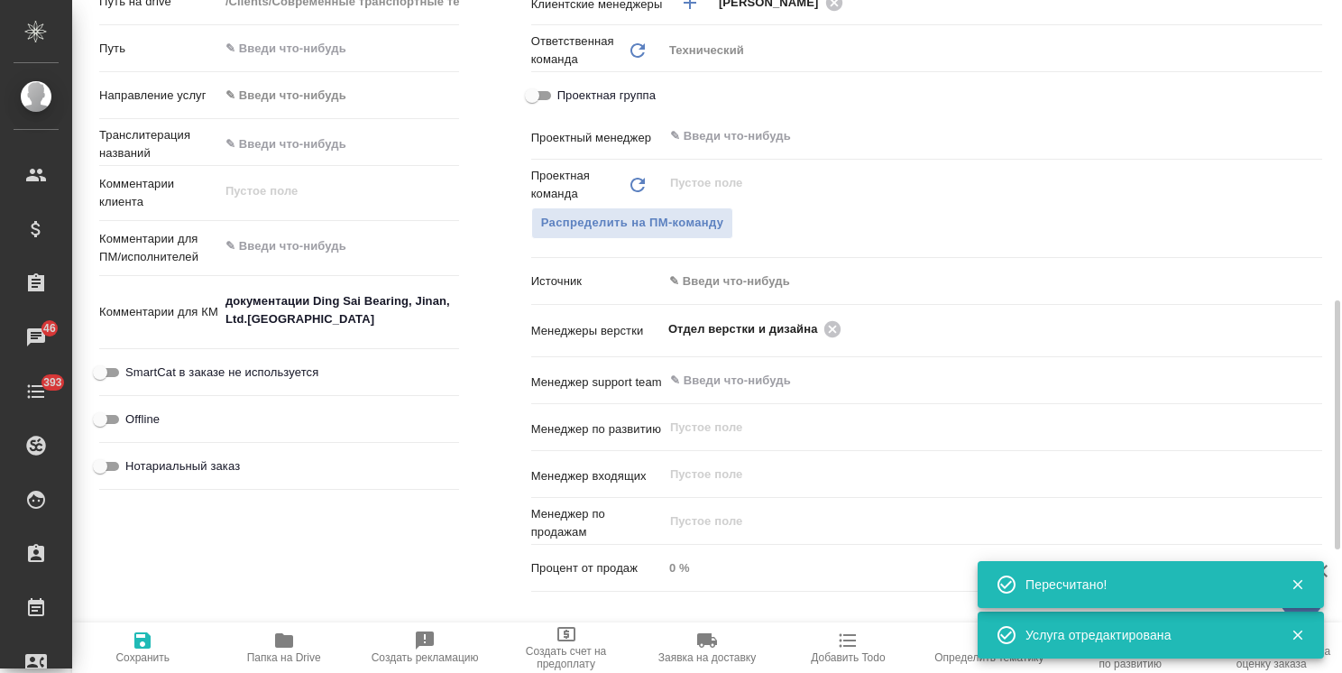
type textarea "x"
drag, startPoint x: 325, startPoint y: 323, endPoint x: 129, endPoint y: 279, distance: 200.6
click at [129, 279] on div "Путь на drive /Clients/Современные транспортные технологии/Orders/S_STT-110 Пут…" at bounding box center [279, 242] width 360 height 513
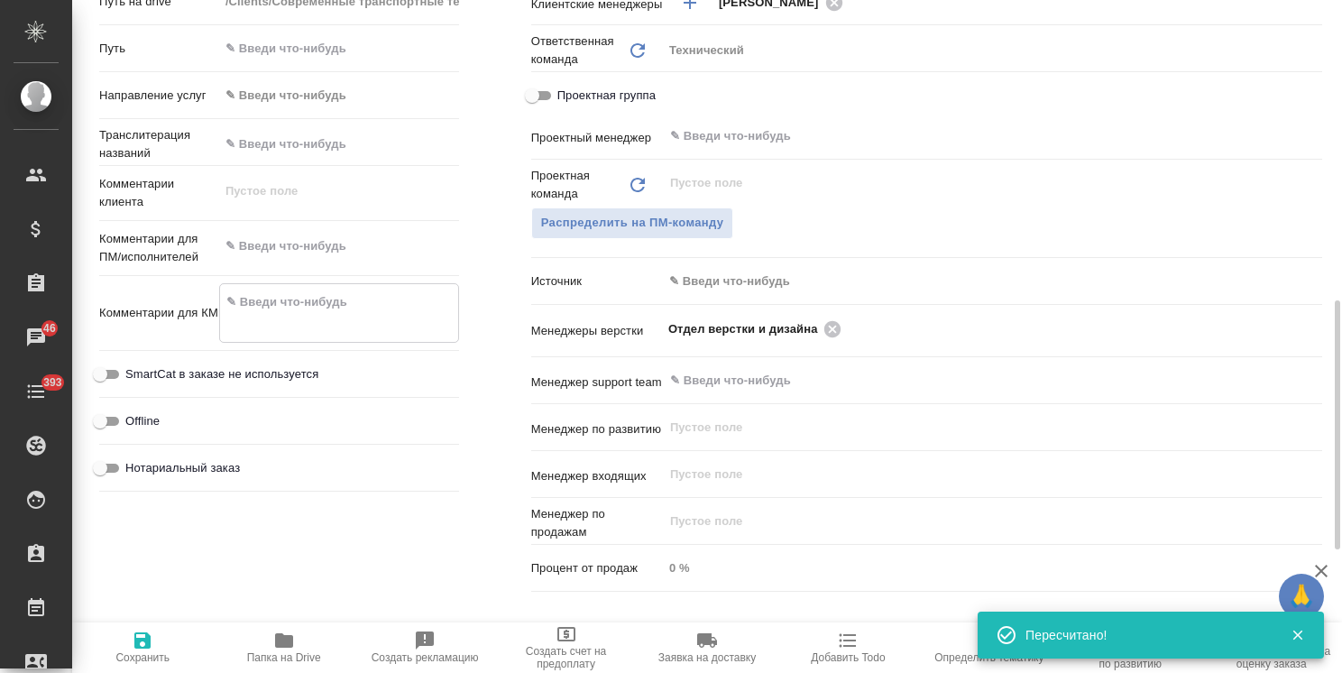
type textarea "x"
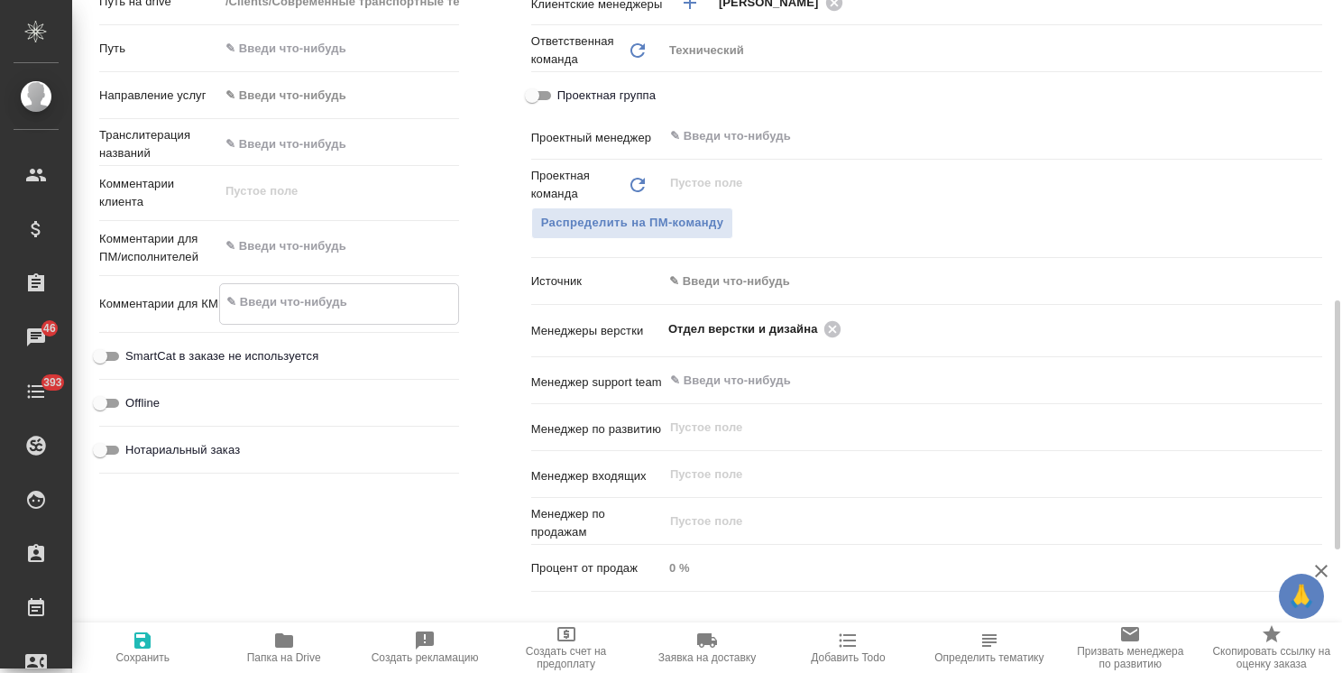
type textarea "x"
click at [153, 647] on span "Сохранить" at bounding box center [142, 646] width 119 height 34
type textarea "x"
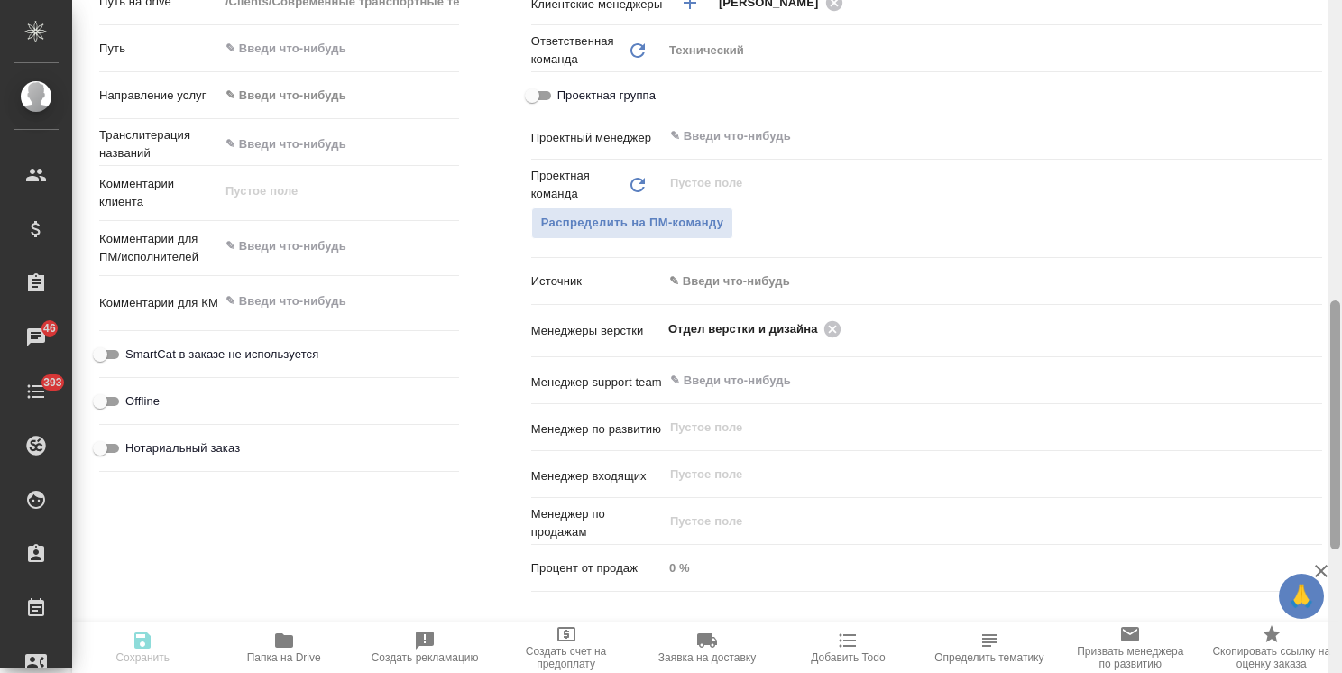
type textarea "x"
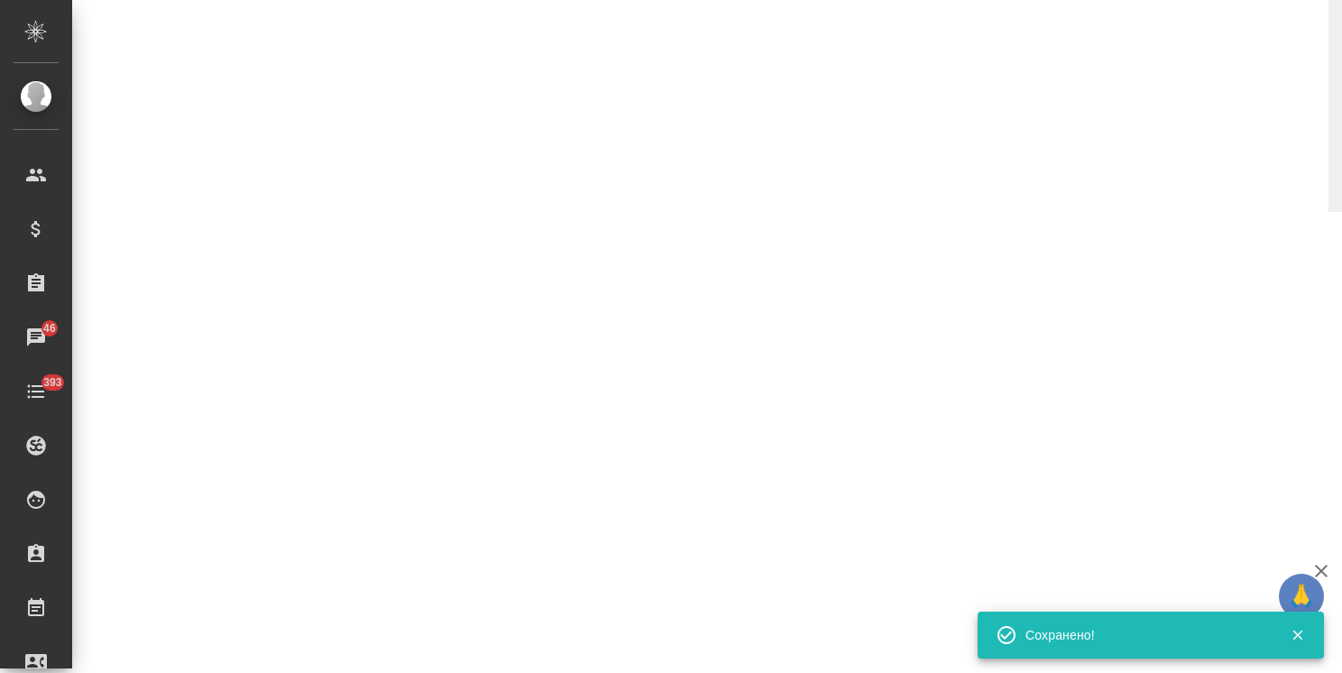
select select "RU"
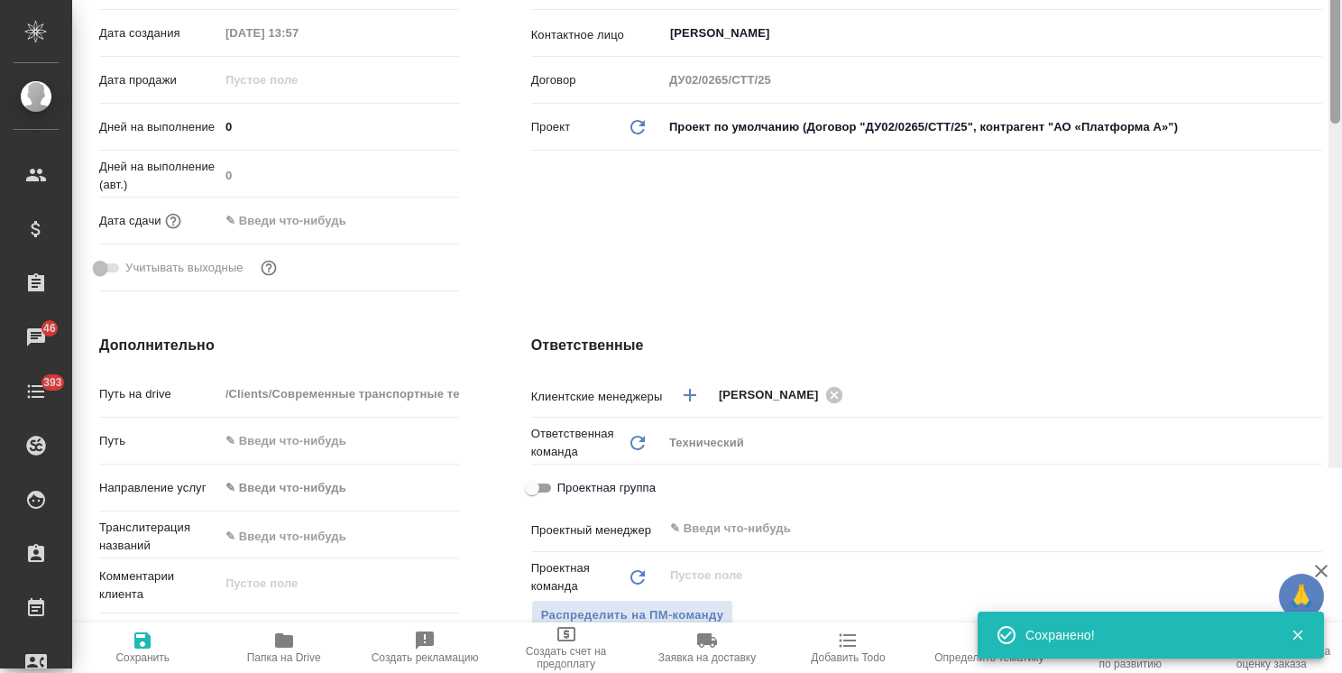
scroll to position [0, 0]
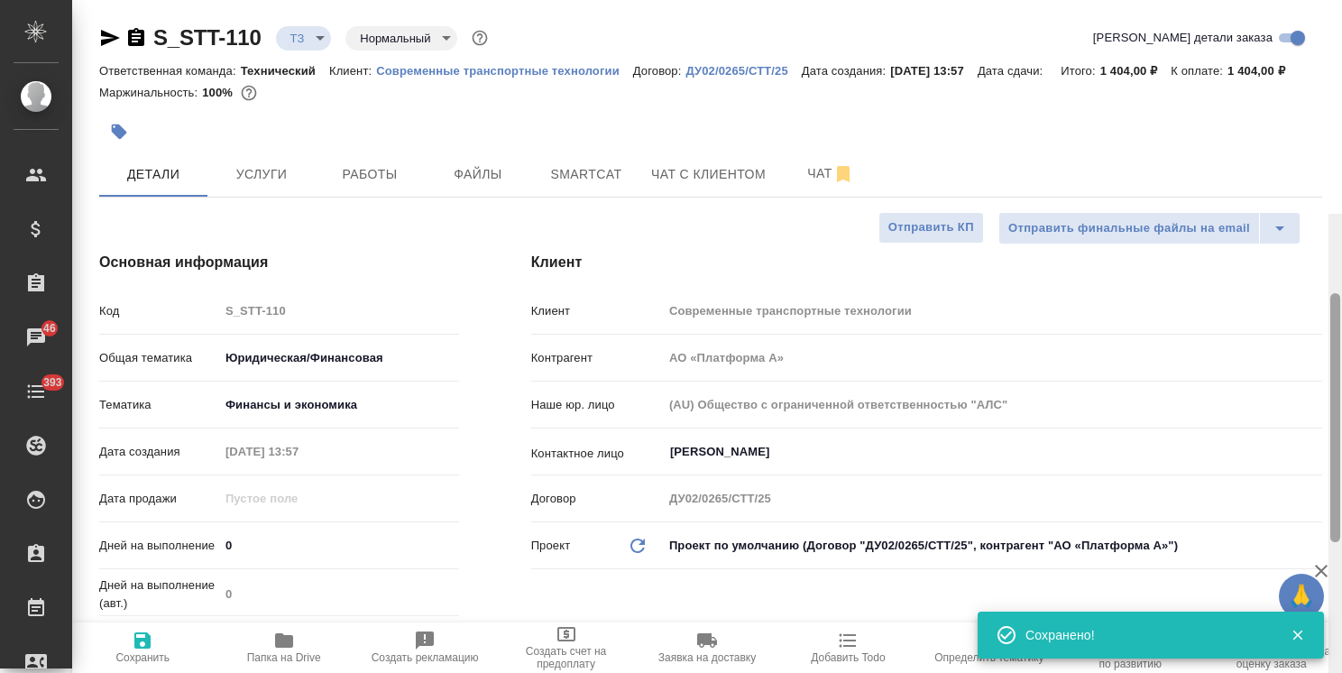
drag, startPoint x: 1330, startPoint y: 444, endPoint x: 1306, endPoint y: 79, distance: 365.1
click at [1341, 112] on html "🙏 .cls-1 fill:#fff; AWATERA Usmanova Olga Клиенты Спецификации Заказы 46 Чаты 3…" at bounding box center [671, 336] width 1342 height 673
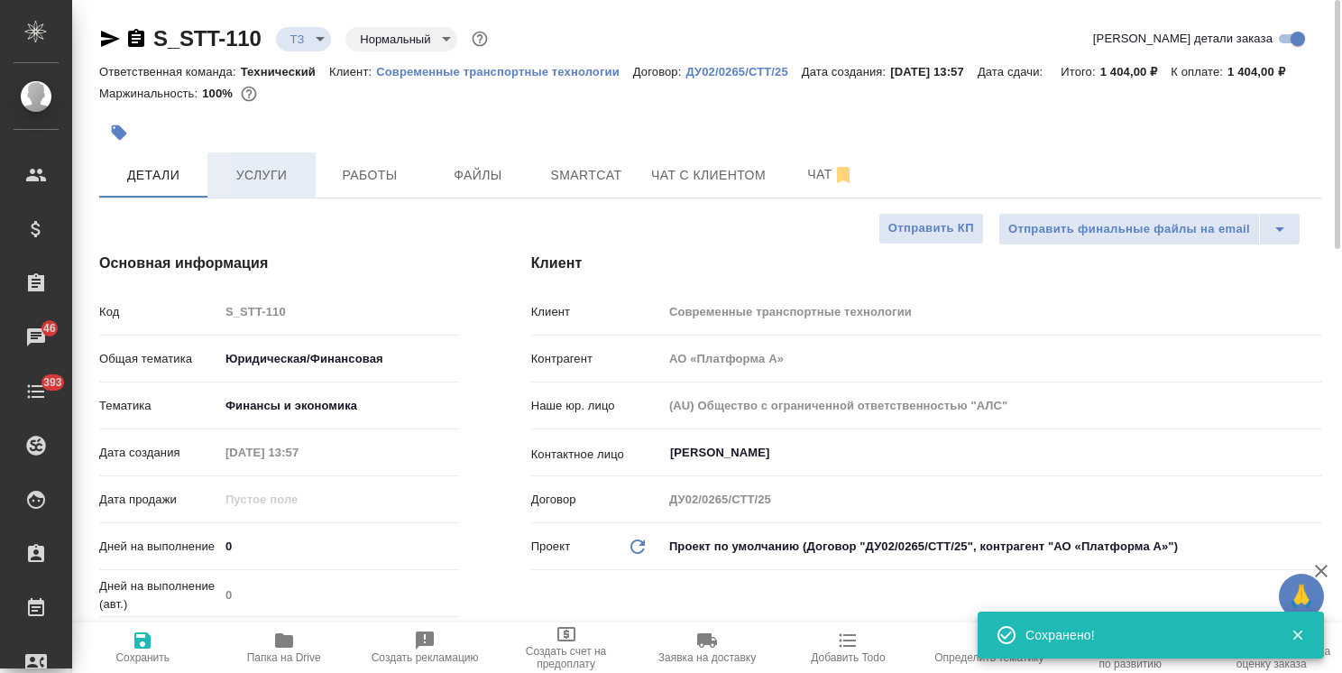
click at [248, 176] on span "Услуги" at bounding box center [261, 175] width 87 height 23
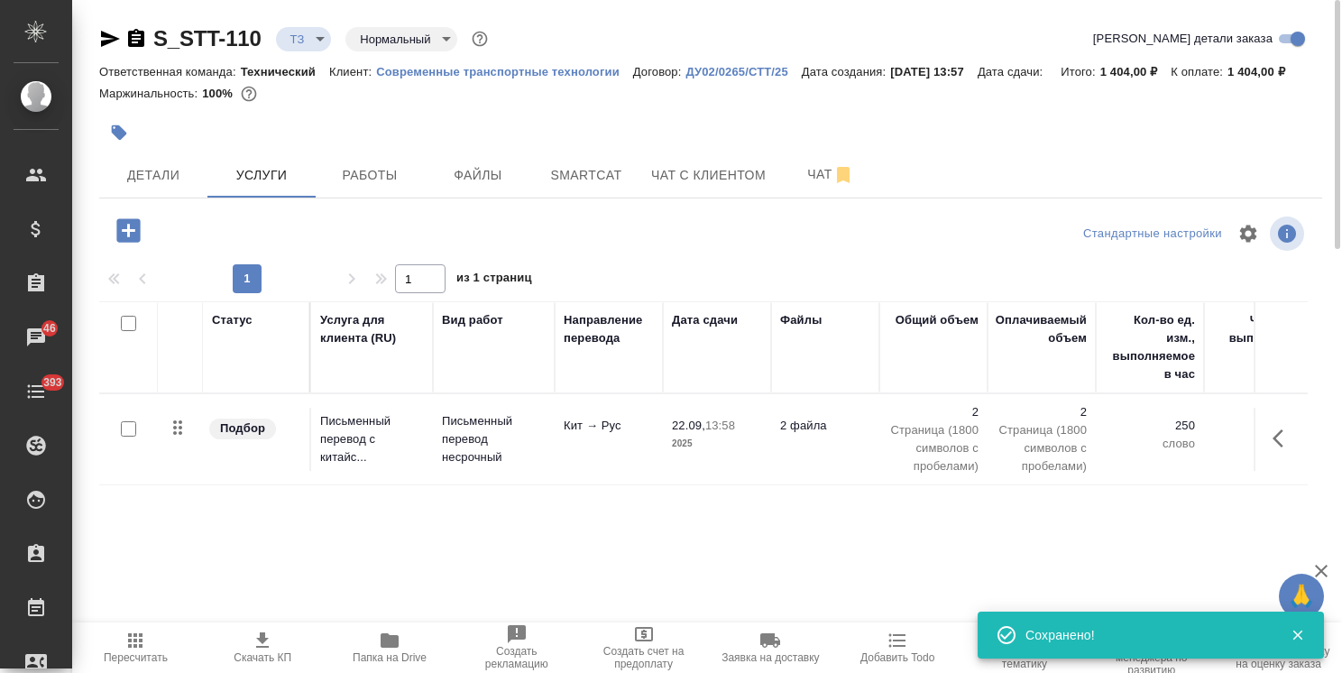
click at [431, 433] on td "Письменный перевод с китайс..." at bounding box center [372, 439] width 122 height 72
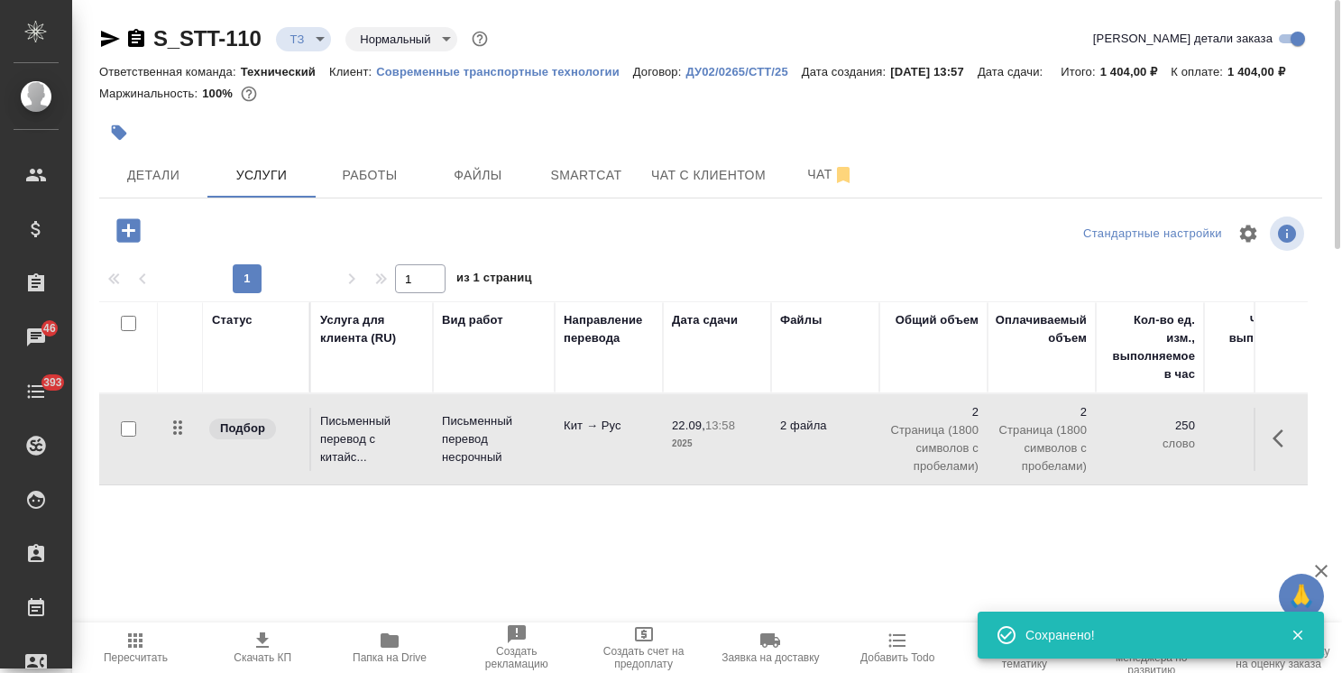
click at [431, 433] on td "Письменный перевод с китайс..." at bounding box center [372, 439] width 122 height 72
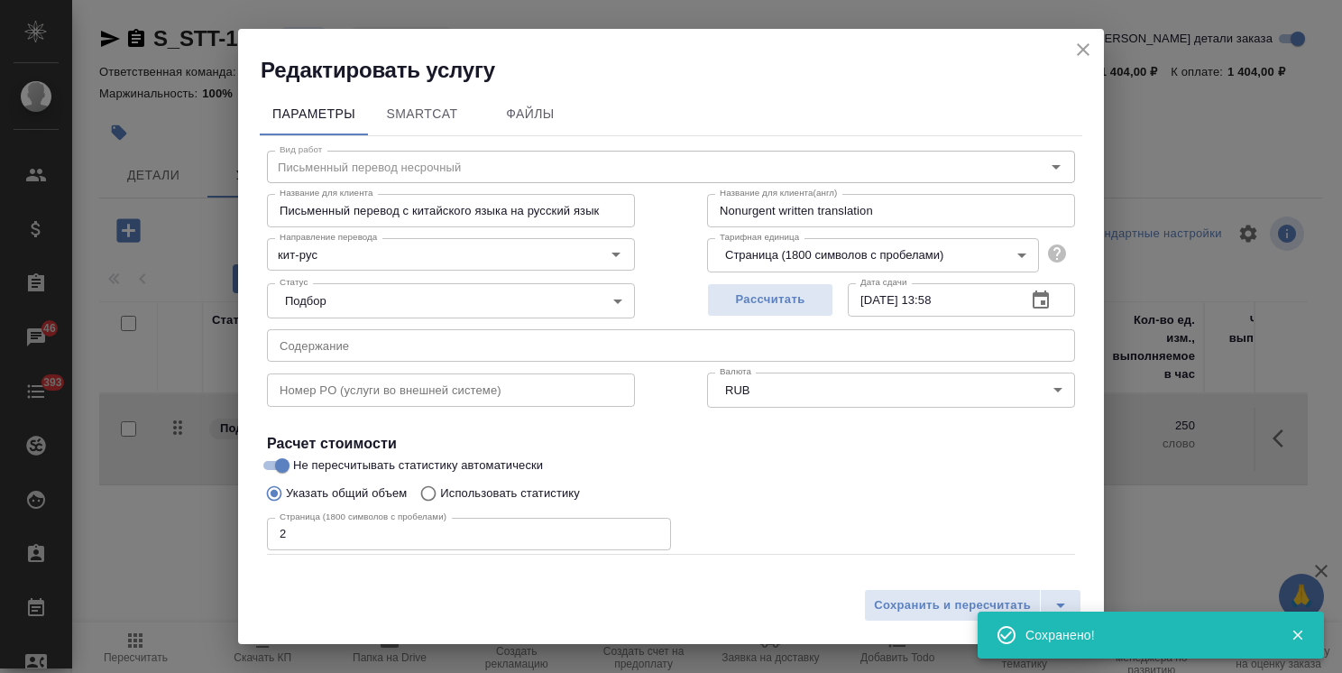
drag, startPoint x: 327, startPoint y: 346, endPoint x: 343, endPoint y: 354, distance: 17.3
click at [327, 346] on input "text" at bounding box center [671, 345] width 808 height 32
paste input "документации Ding Sai Bearing, Jinan, Ltd.China"
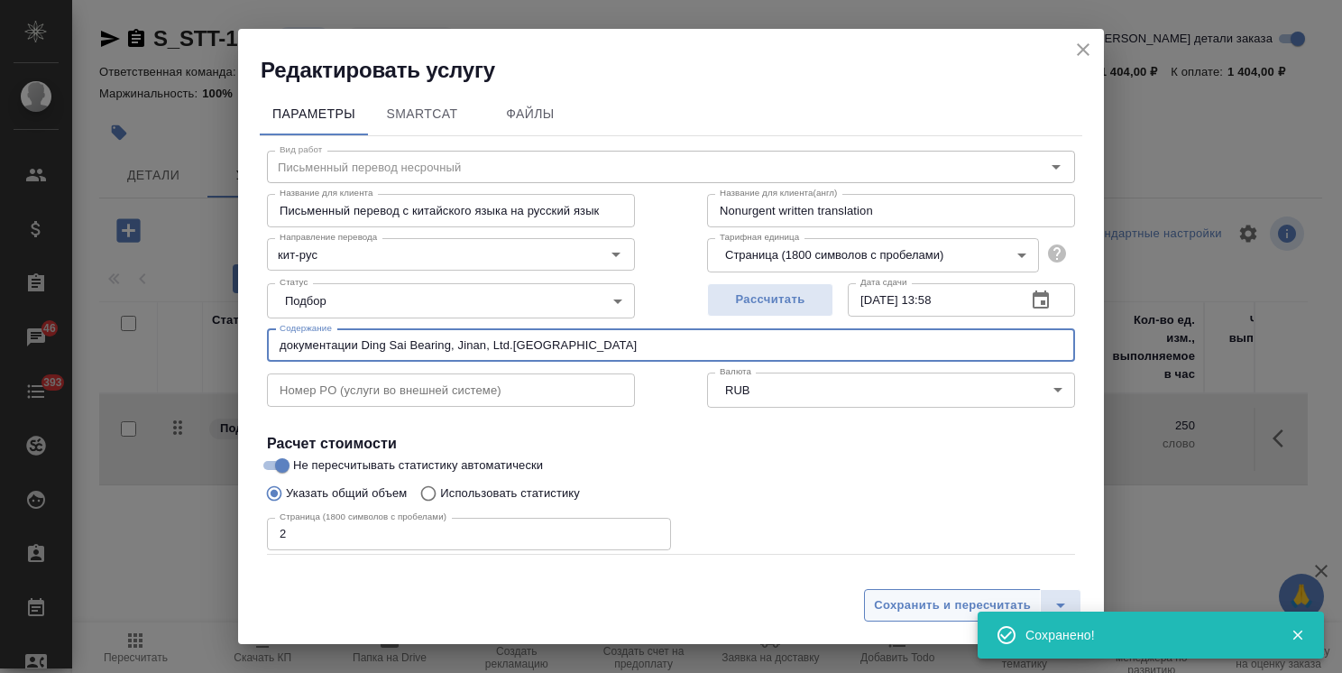
type input "документации Ding Sai Bearing, Jinan, Ltd.China"
click at [898, 604] on span "Сохранить и пересчитать" at bounding box center [952, 605] width 157 height 21
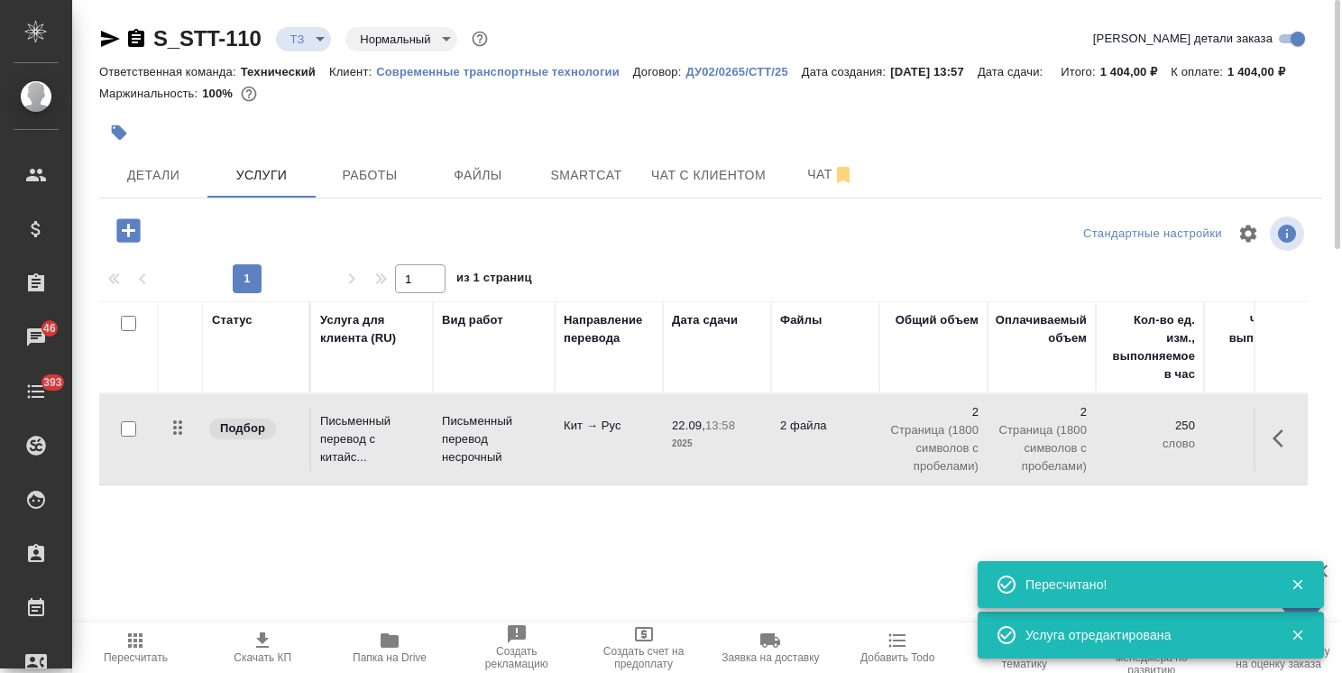
click at [133, 433] on input "checkbox" at bounding box center [128, 428] width 15 height 15
checkbox input "true"
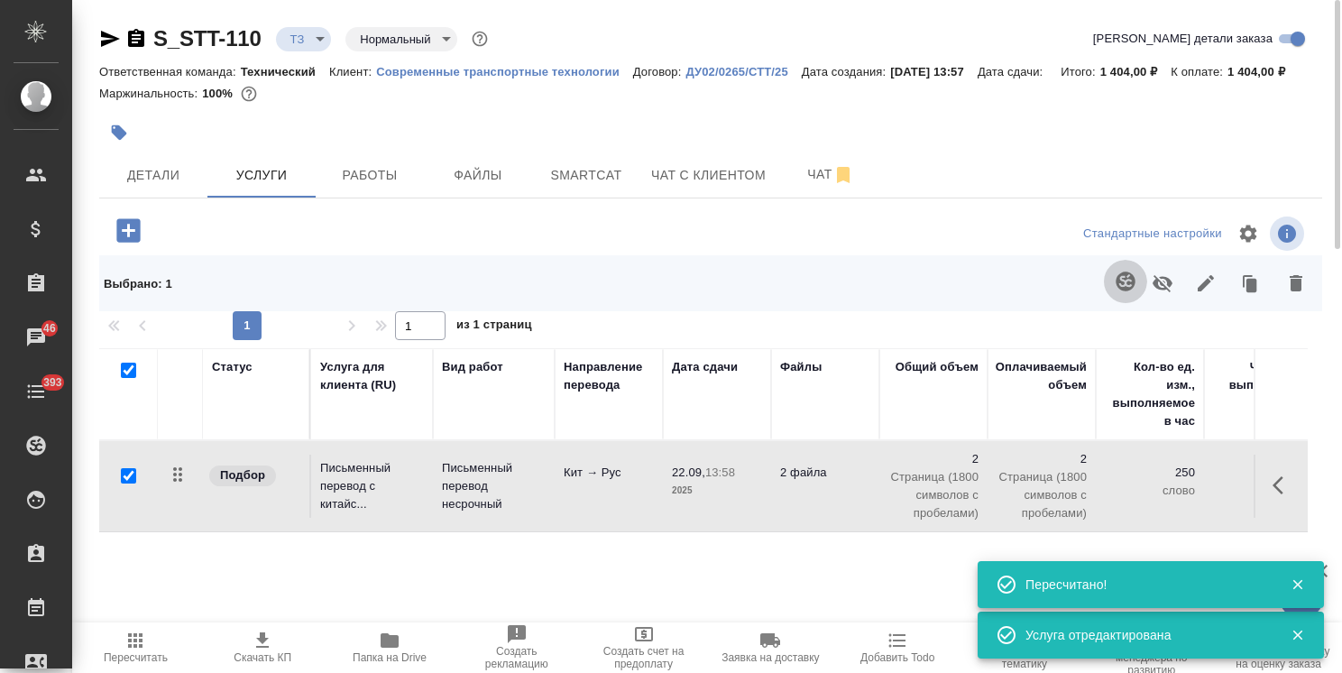
click at [1128, 274] on icon "button" at bounding box center [1124, 280] width 19 height 19
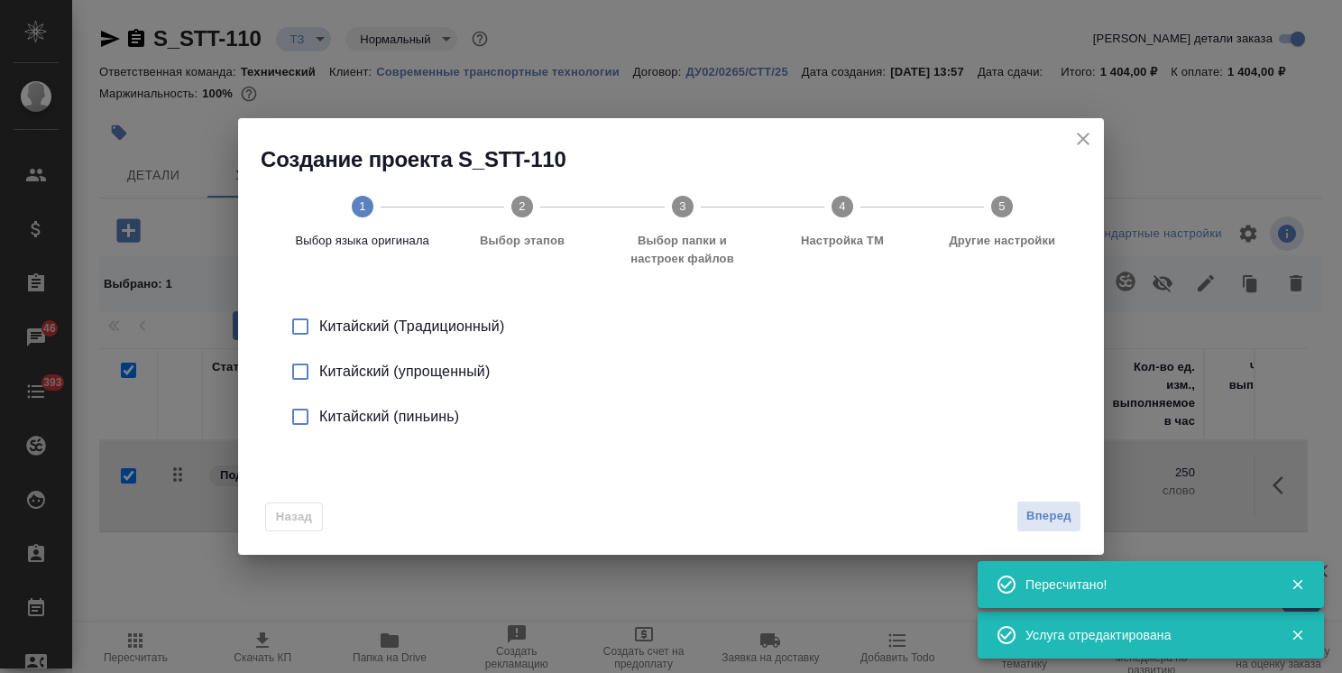
click at [398, 359] on li "Китайский (упрощенный)" at bounding box center [671, 371] width 808 height 45
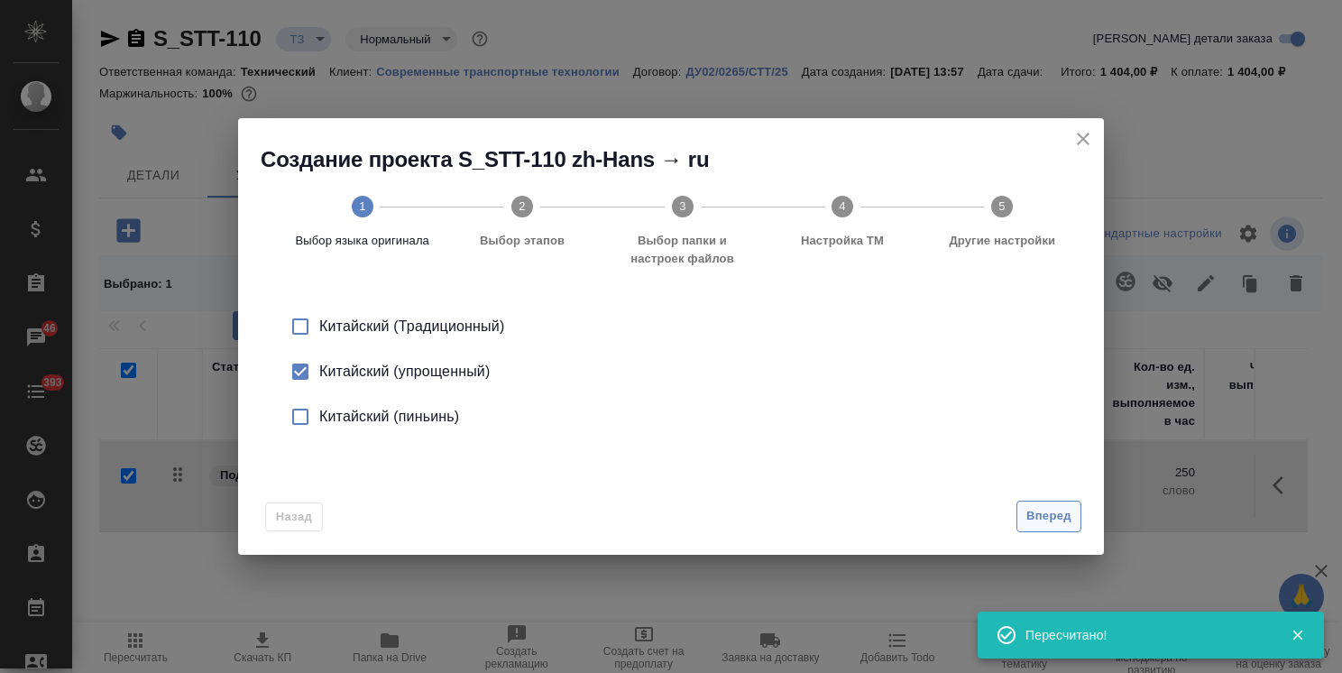
click at [1050, 515] on span "Вперед" at bounding box center [1048, 516] width 45 height 21
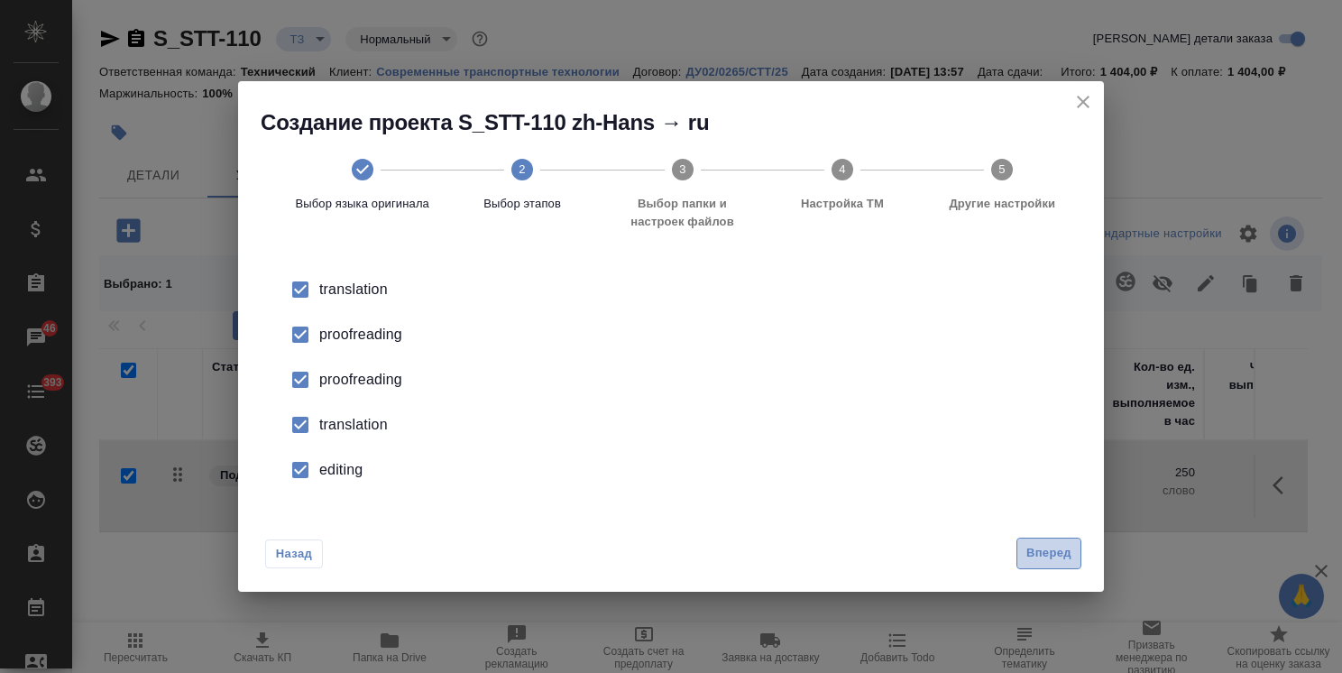
click at [1072, 550] on button "Вперед" at bounding box center [1048, 553] width 65 height 32
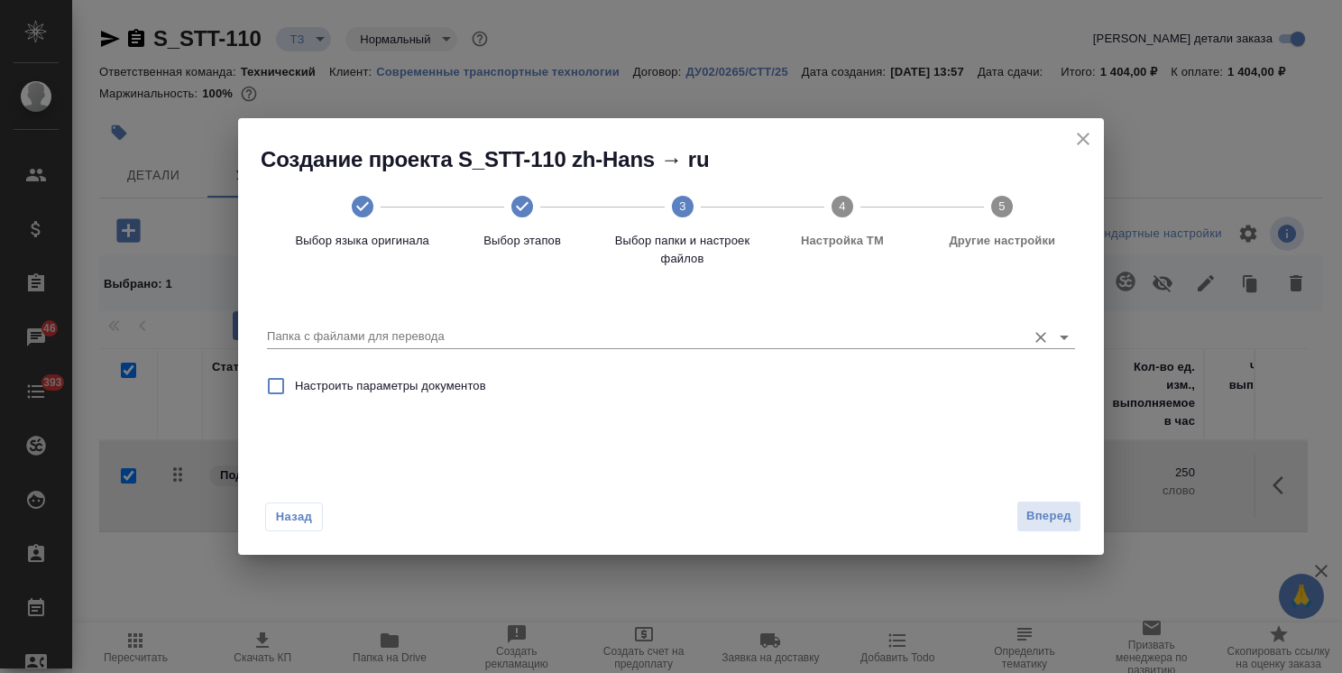
click at [478, 345] on input "Папка с файлами для перевода" at bounding box center [642, 337] width 750 height 22
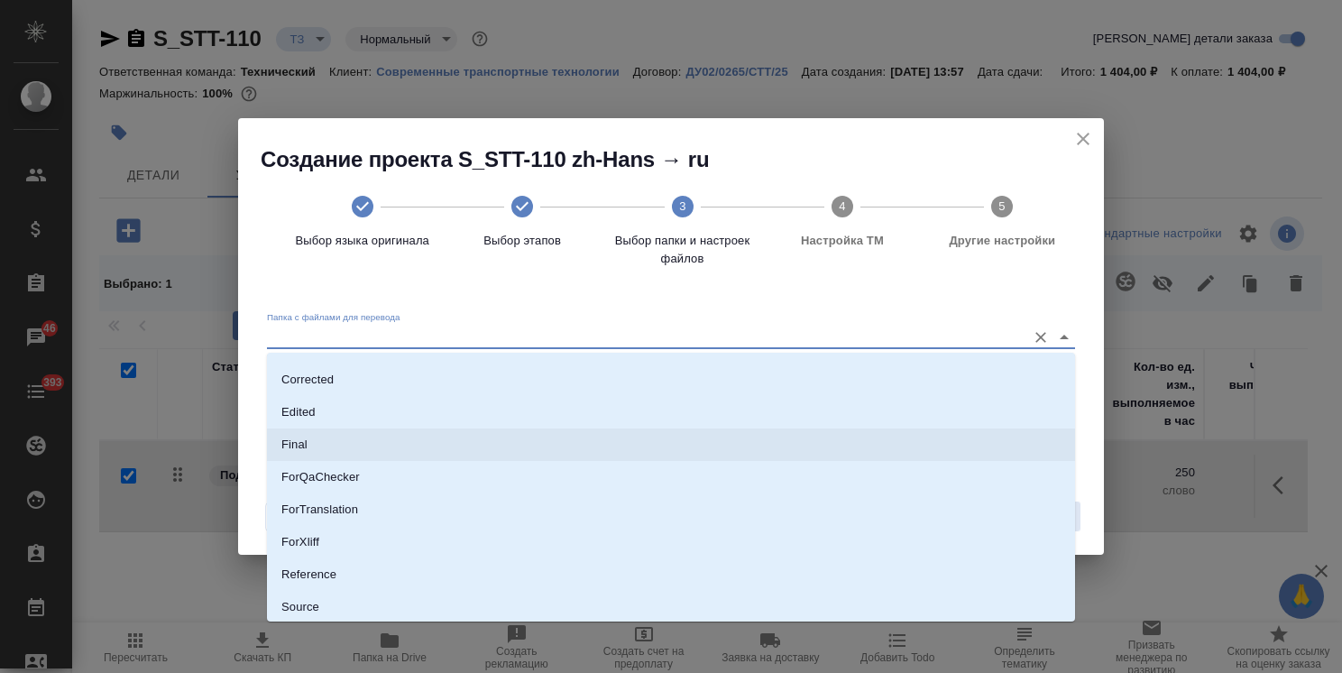
scroll to position [159, 0]
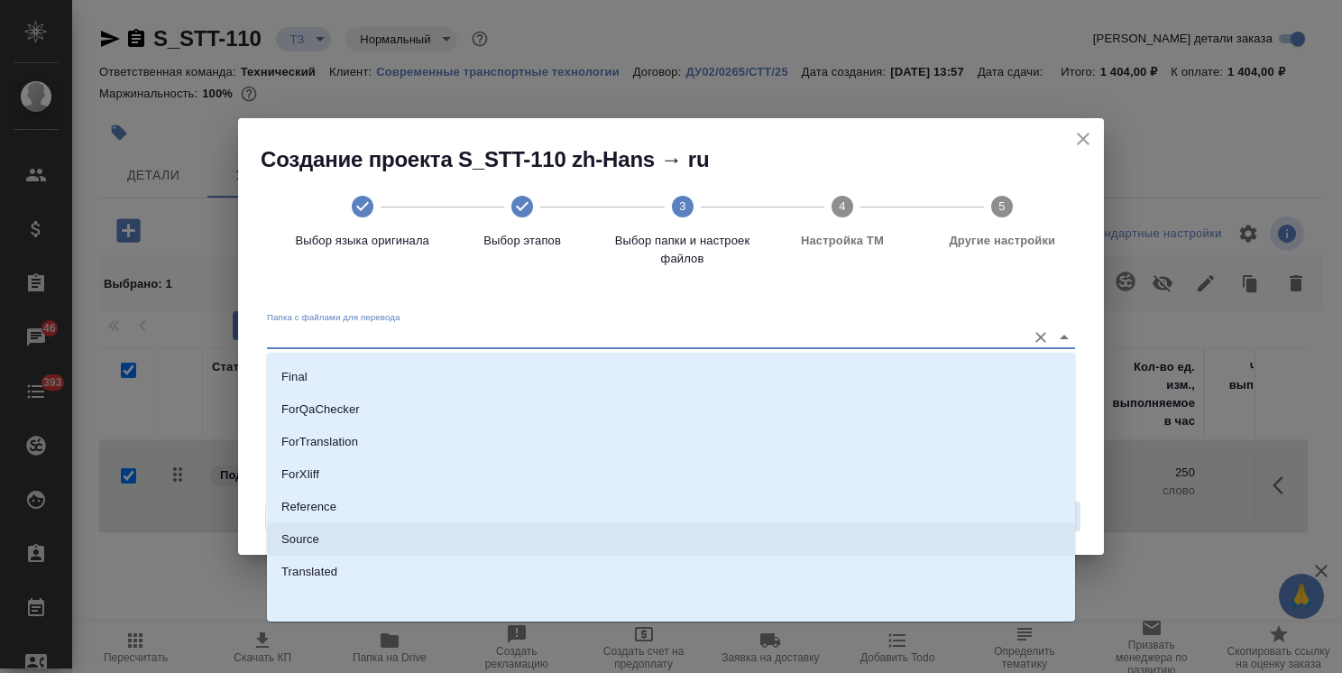
click at [338, 541] on li "Source" at bounding box center [671, 539] width 808 height 32
type input "Source"
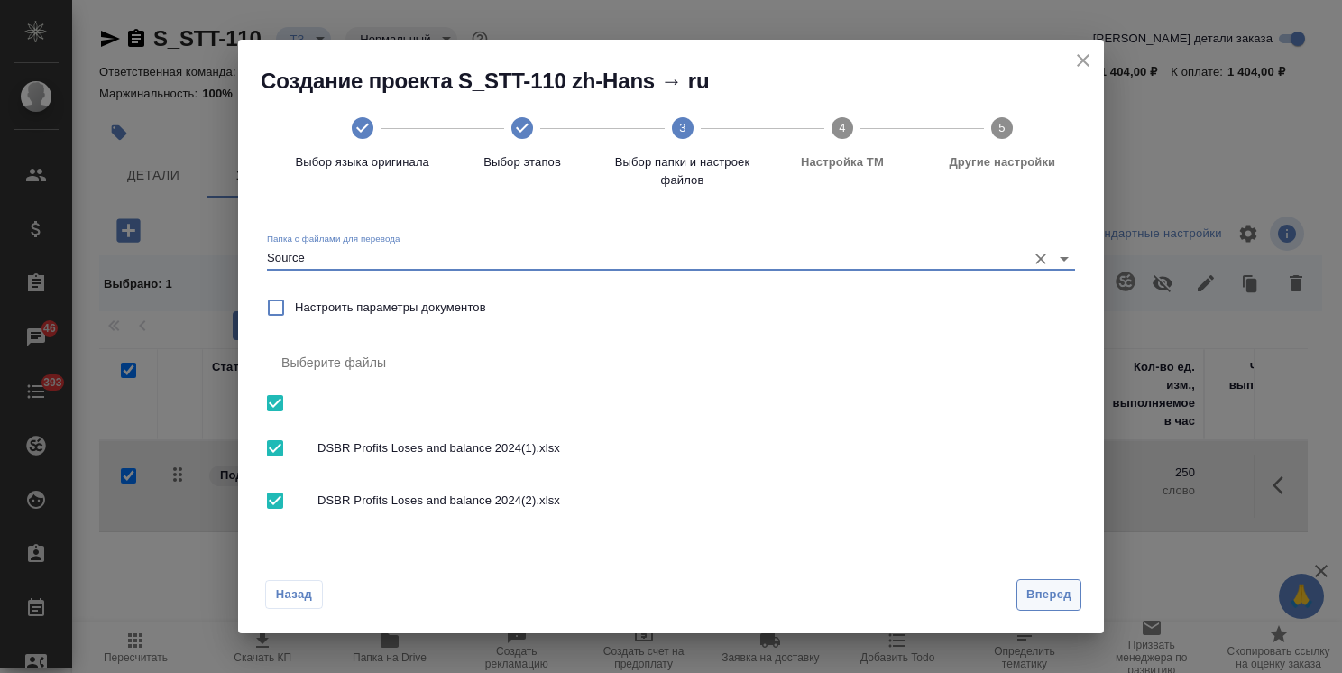
click at [1058, 595] on span "Вперед" at bounding box center [1048, 594] width 45 height 21
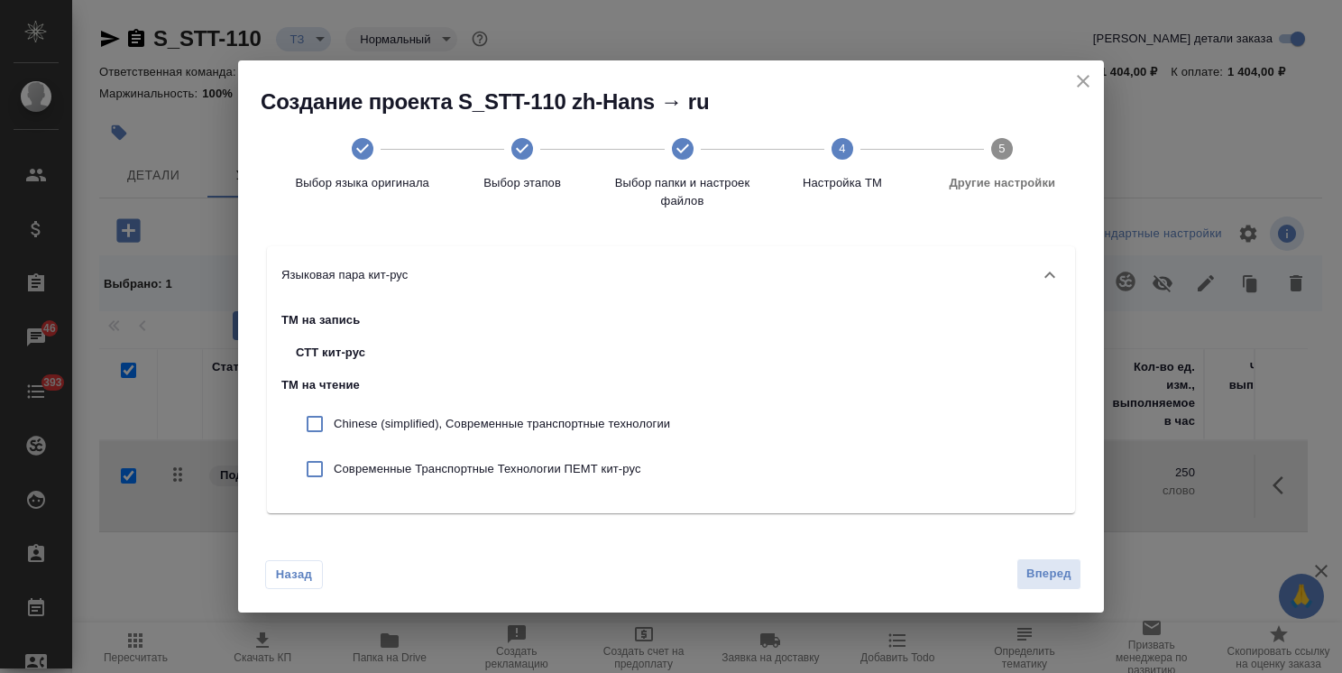
click at [432, 422] on p "Chinese (simplified), Современные транспортные технологии" at bounding box center [502, 424] width 336 height 18
checkbox input "true"
click at [432, 463] on p "Современные Транспортные Технологии ПЕМТ кит-рус" at bounding box center [502, 469] width 336 height 18
checkbox input "true"
click at [1059, 579] on span "Вперед" at bounding box center [1048, 574] width 45 height 21
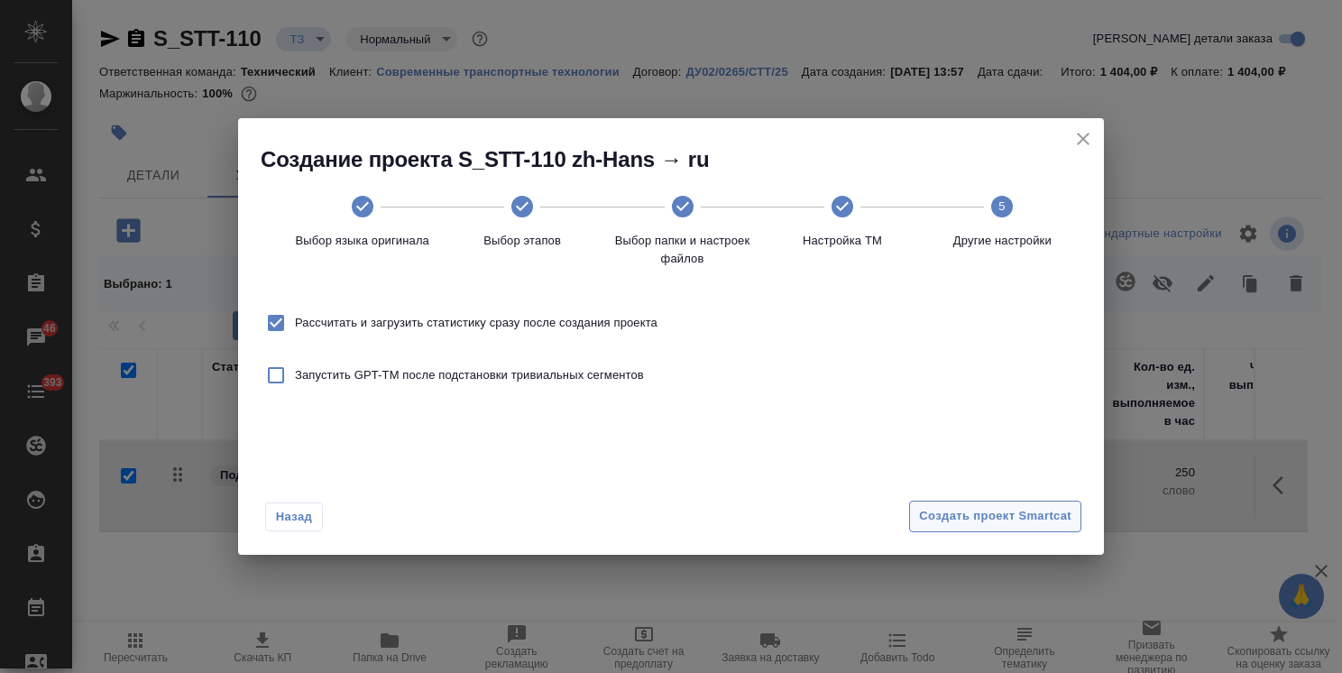
click at [1040, 521] on span "Создать проект Smartcat" at bounding box center [995, 516] width 152 height 21
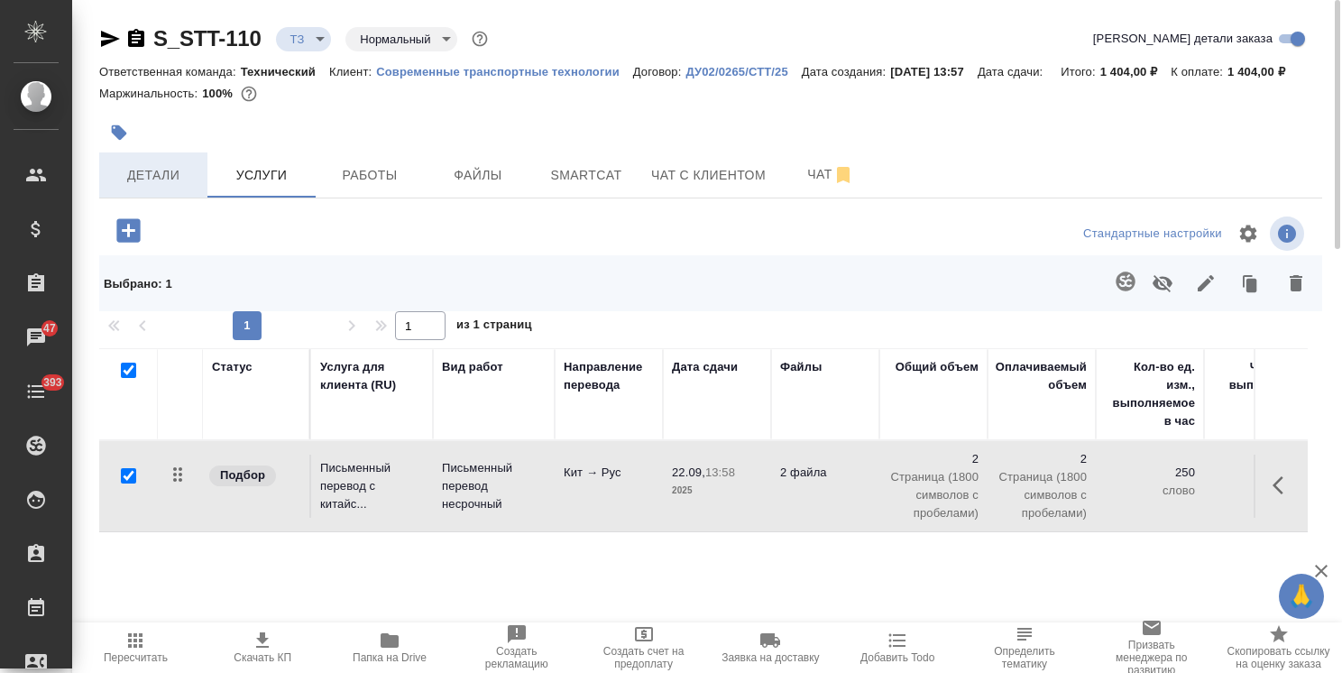
click at [133, 175] on span "Детали" at bounding box center [153, 175] width 87 height 23
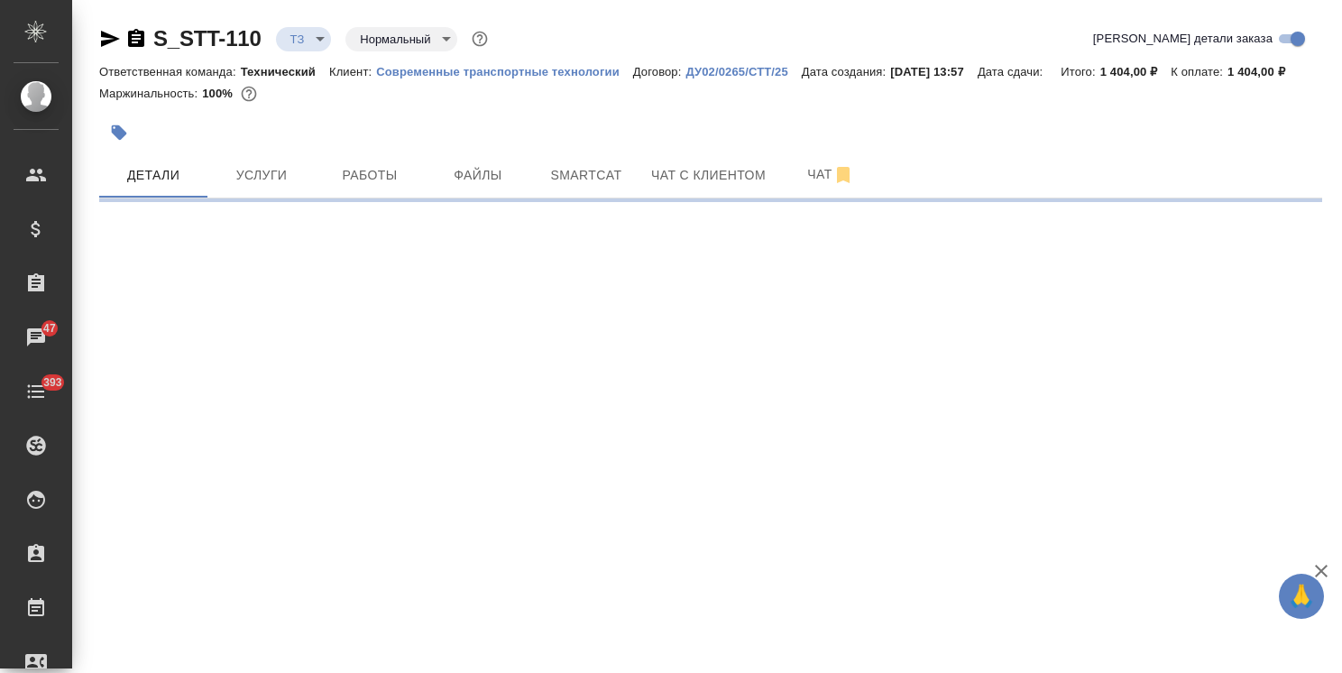
select select "RU"
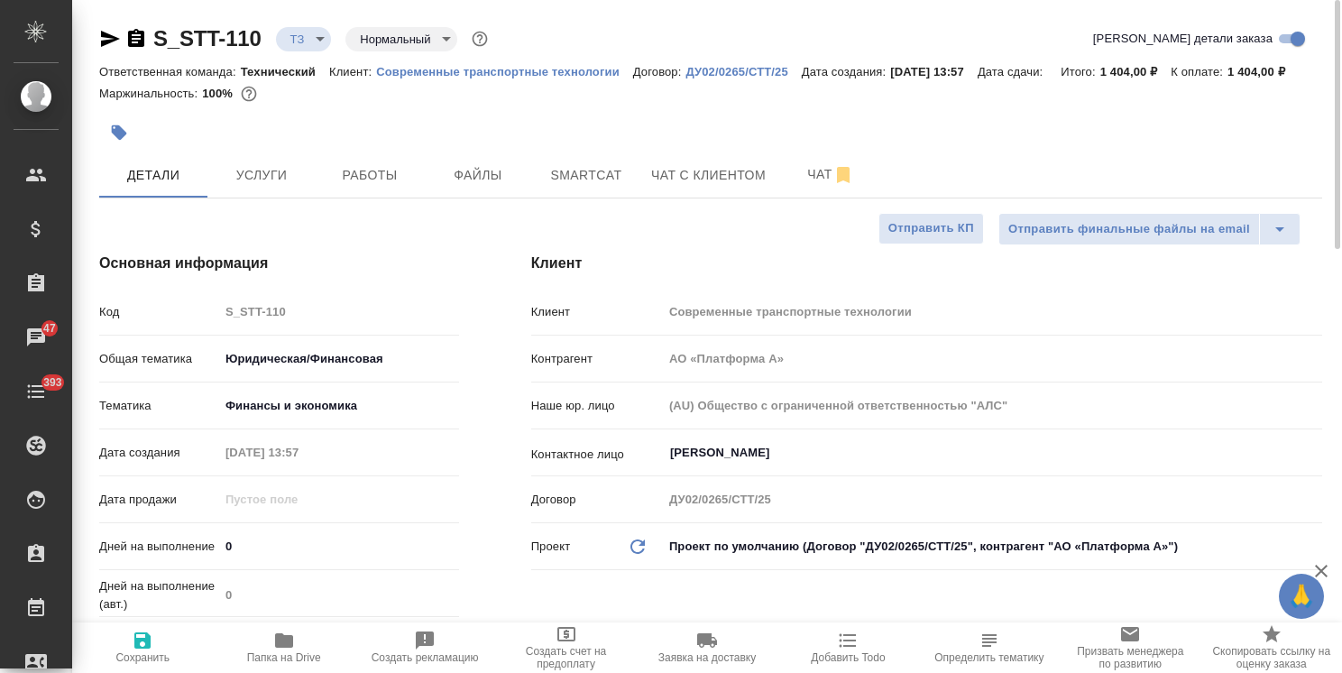
type textarea "x"
drag, startPoint x: 1333, startPoint y: 415, endPoint x: 1223, endPoint y: 63, distance: 368.5
click at [1305, 72] on div "S_STT-110 ТЗ tz Нормальный normal Кратко детали заказа Ответственная команда: Т…" at bounding box center [707, 336] width 1270 height 673
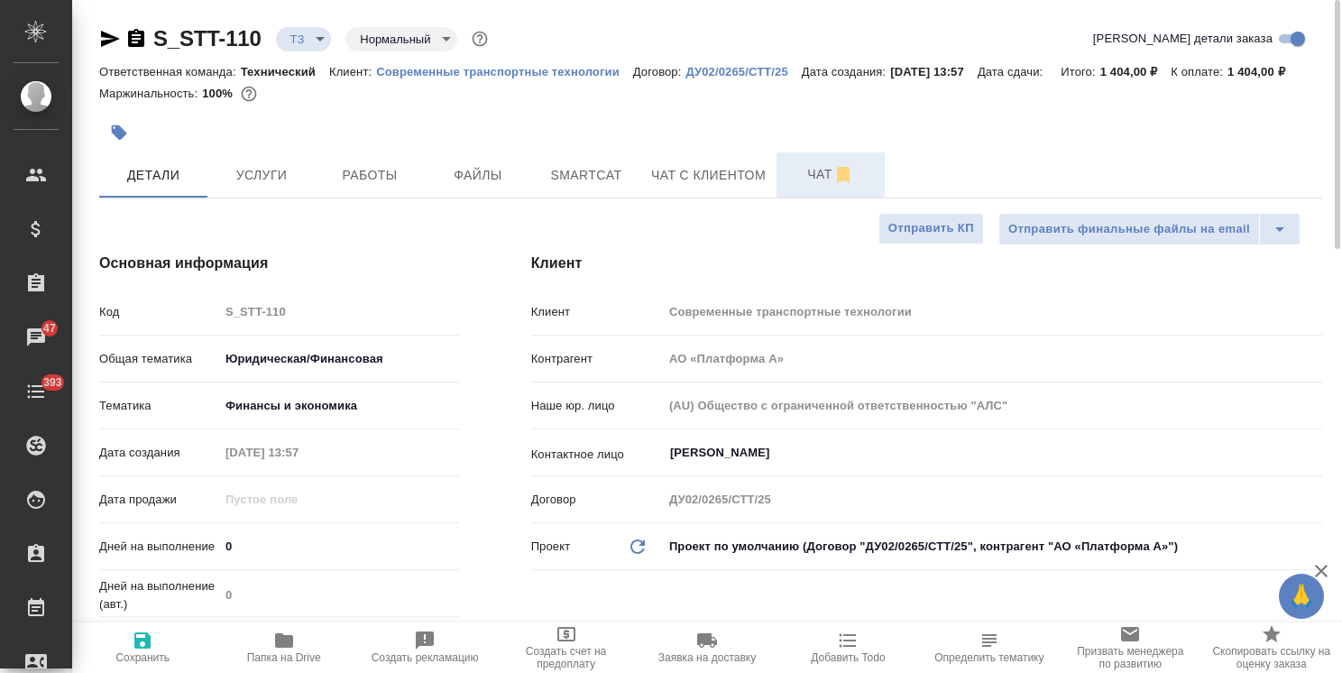
click at [815, 197] on button "Чат" at bounding box center [830, 174] width 108 height 45
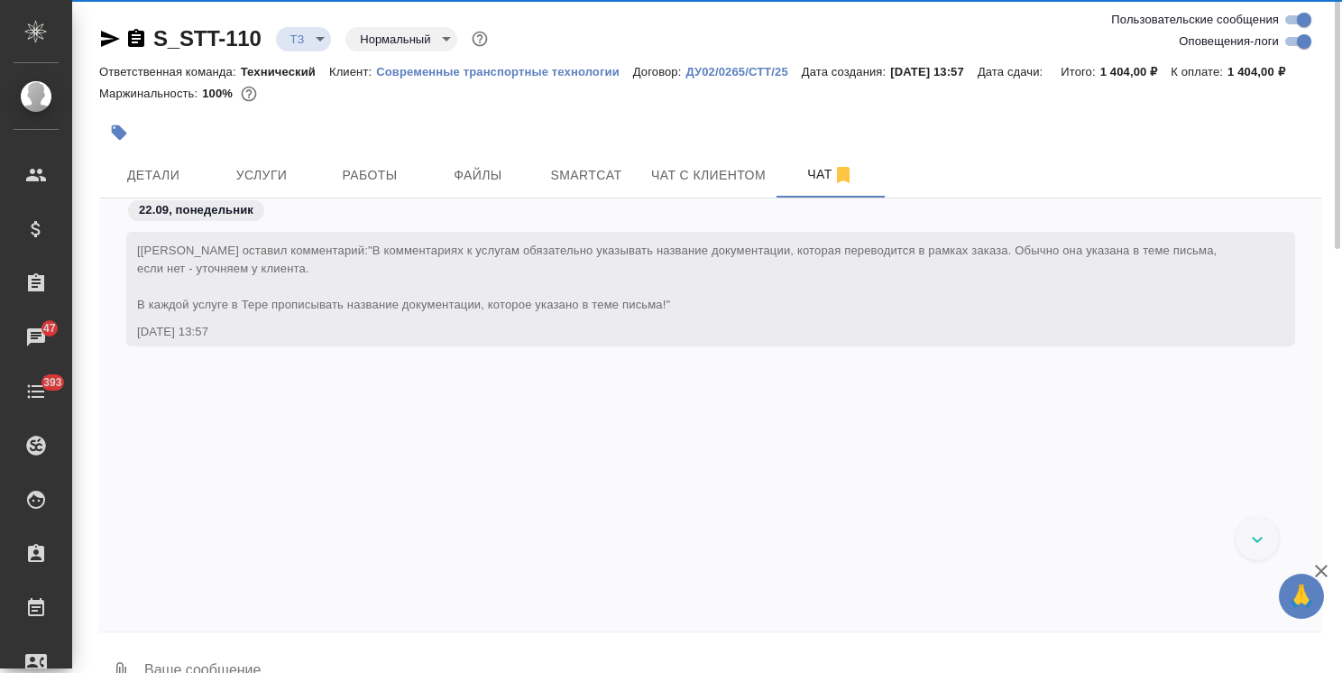
scroll to position [602, 0]
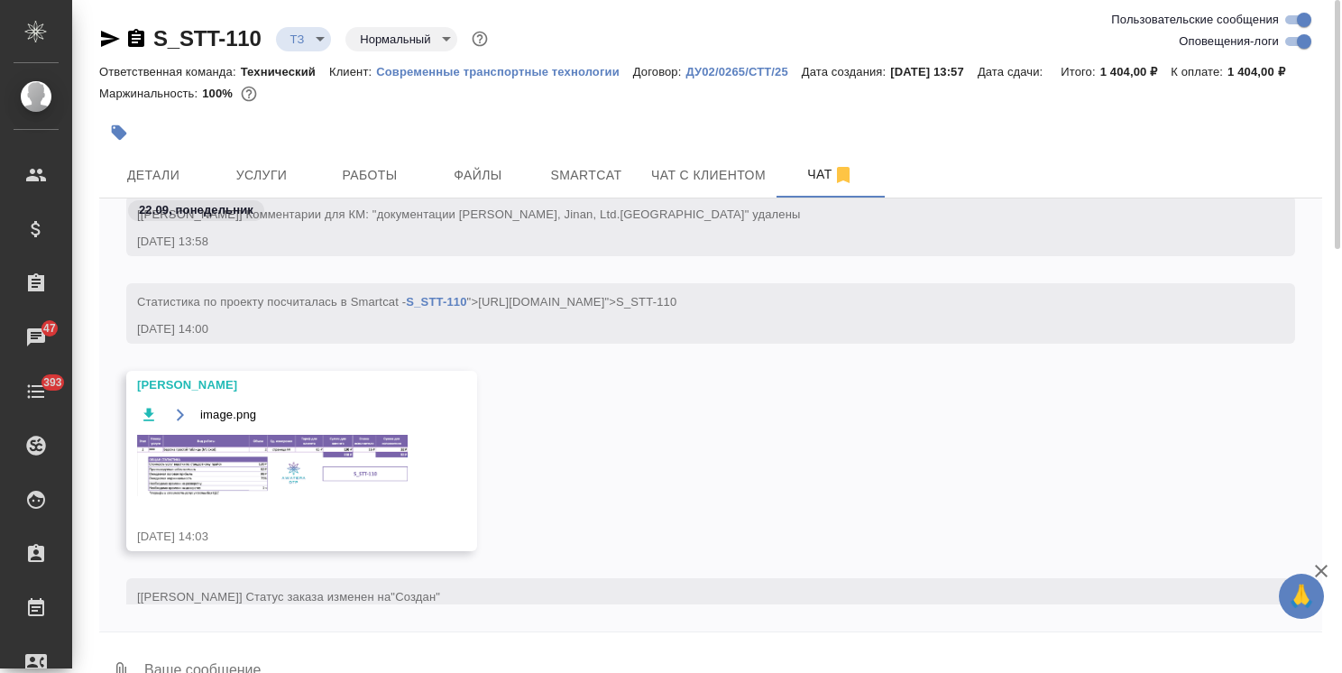
click at [313, 470] on img at bounding box center [272, 465] width 271 height 61
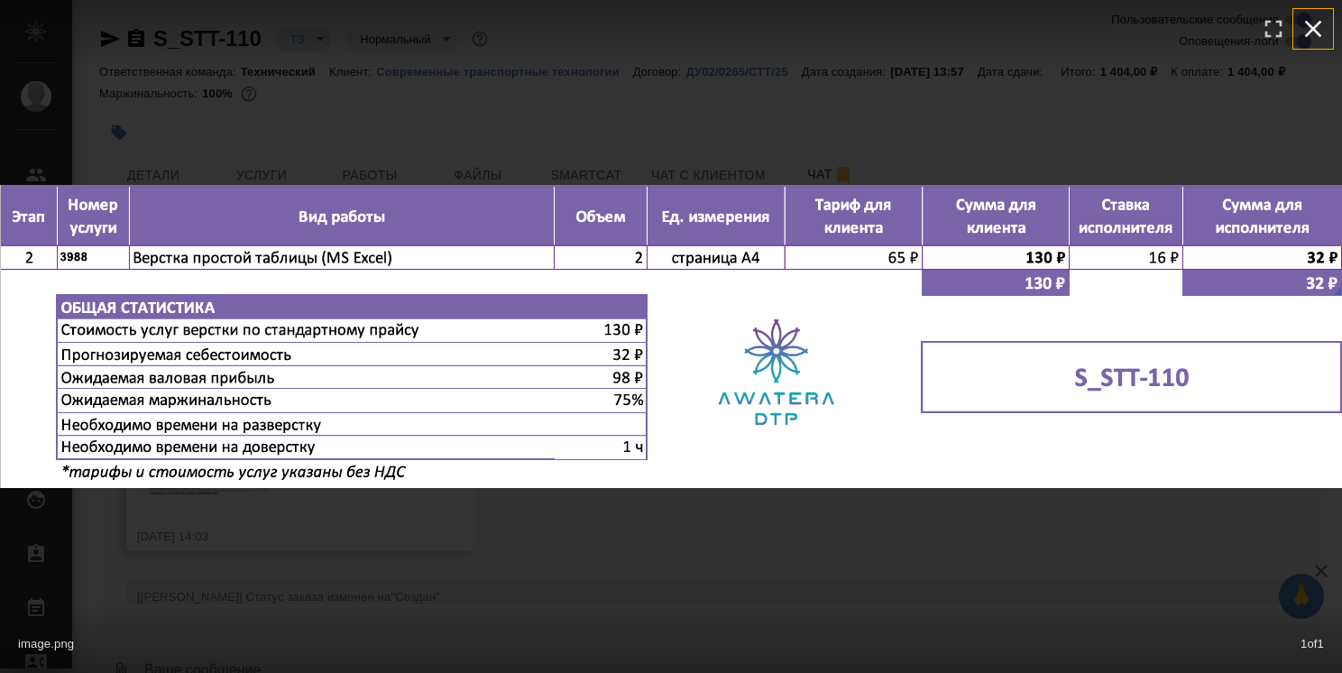
click at [1315, 29] on icon "button" at bounding box center [1313, 28] width 29 height 29
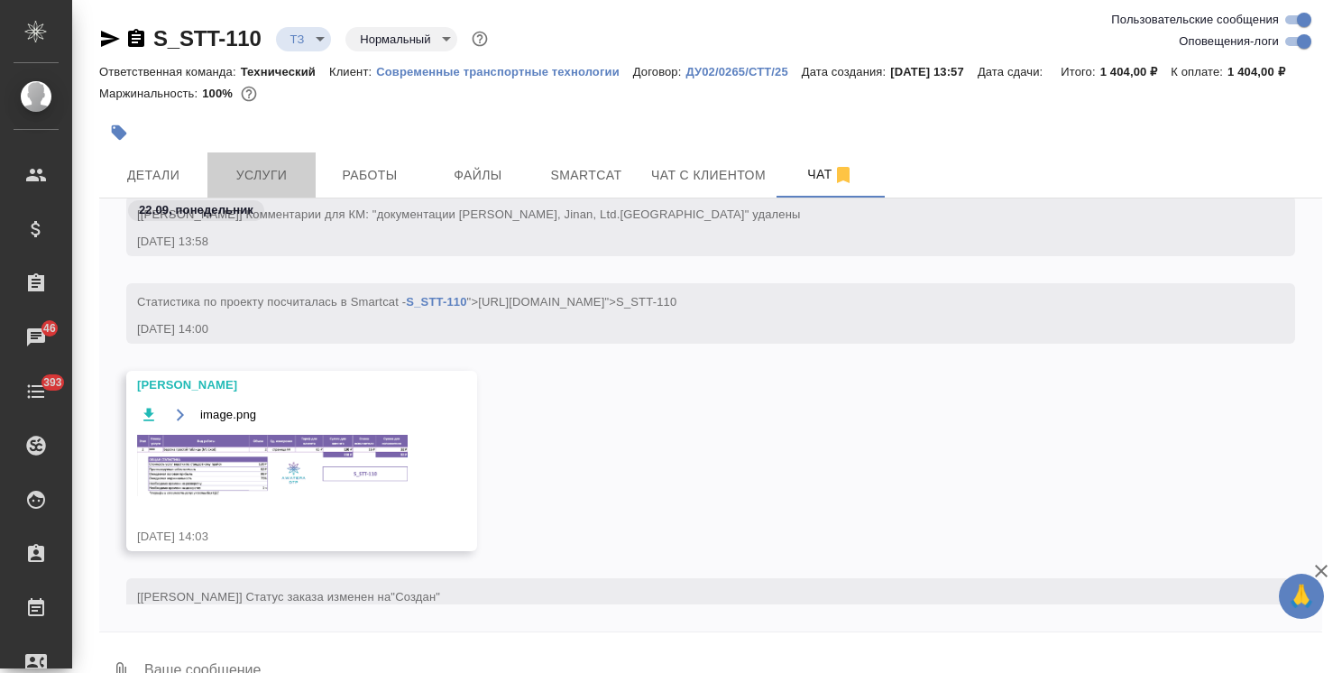
click at [267, 172] on span "Услуги" at bounding box center [261, 175] width 87 height 23
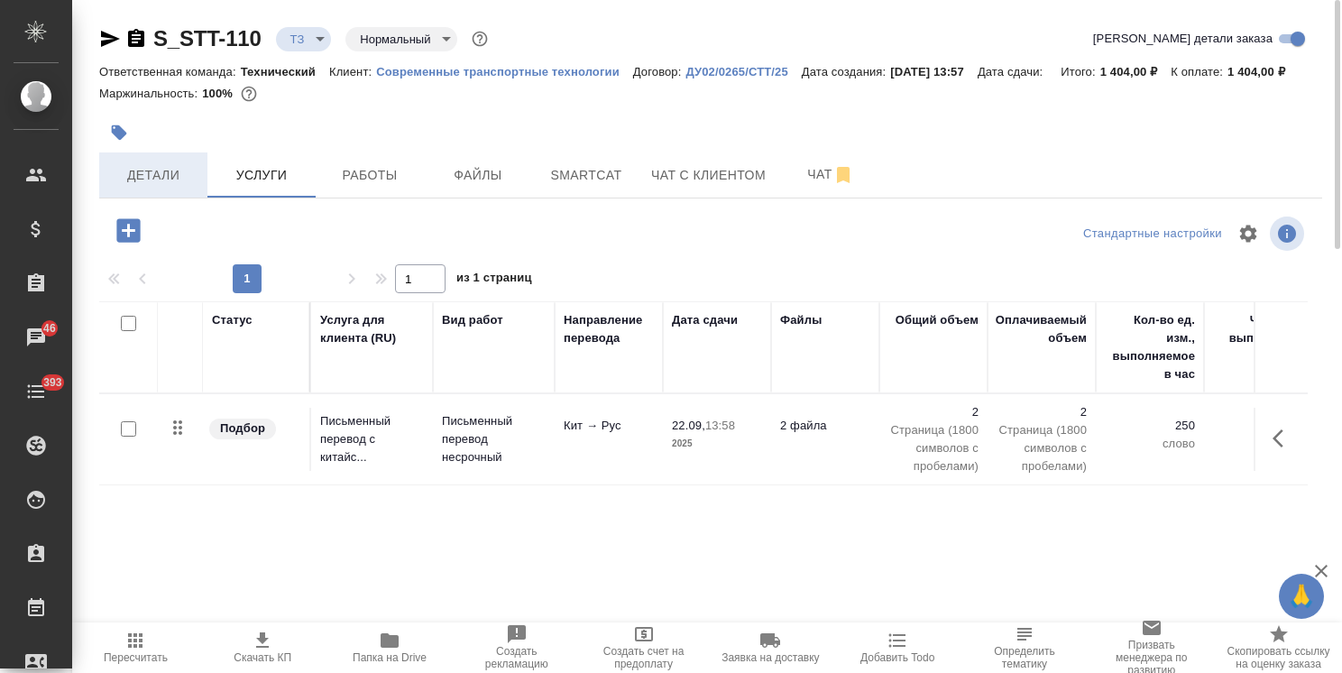
click at [151, 182] on span "Детали" at bounding box center [153, 175] width 87 height 23
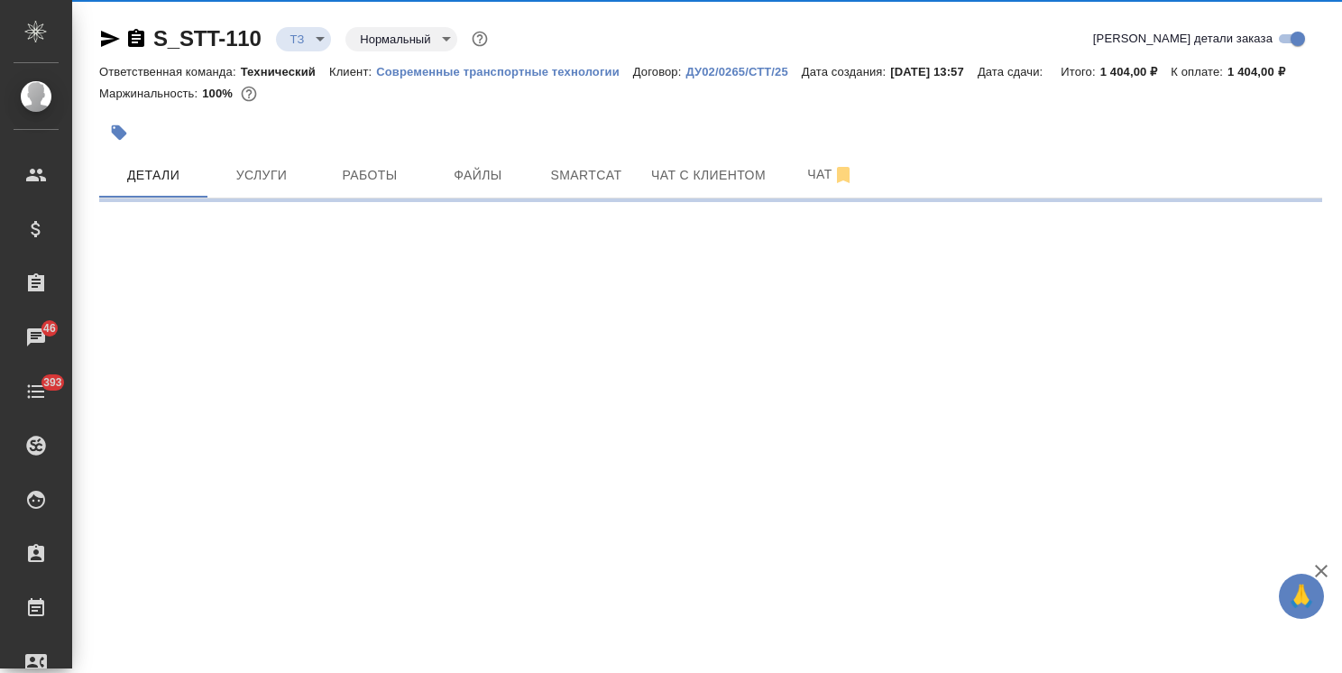
select select "RU"
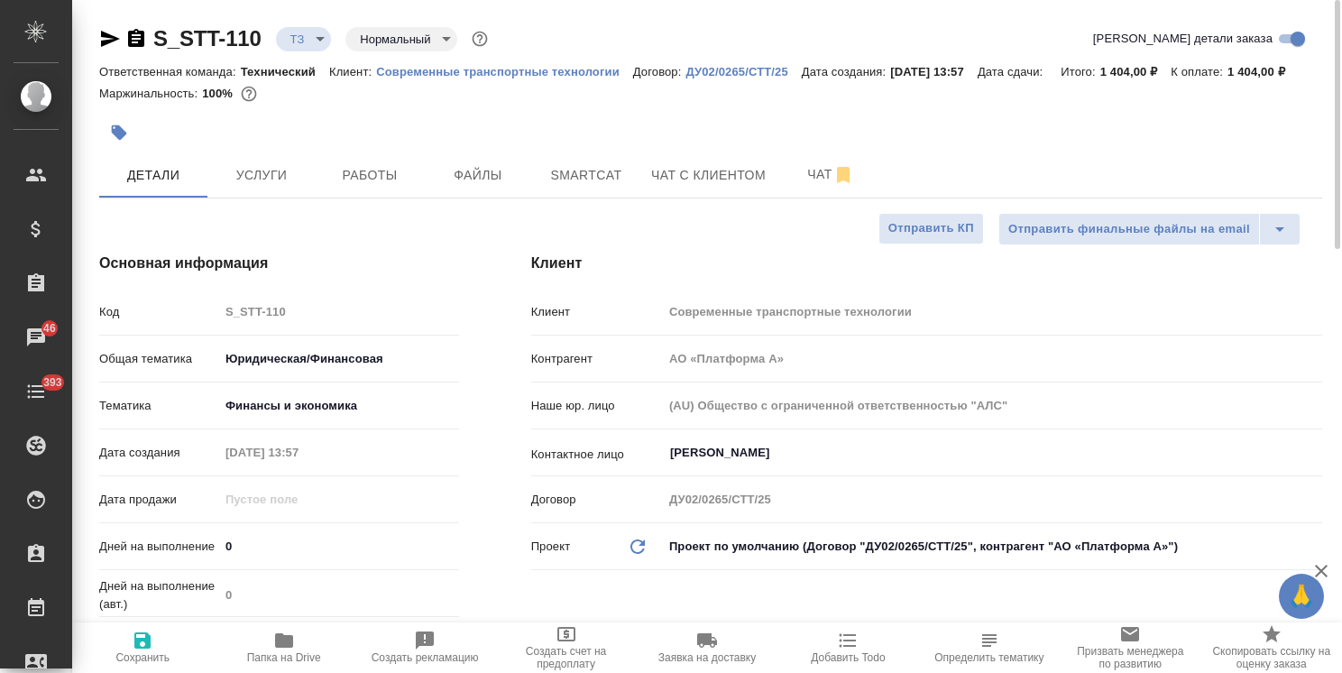
type textarea "x"
drag, startPoint x: 284, startPoint y: 548, endPoint x: 197, endPoint y: 544, distance: 86.7
click at [197, 544] on div "Дней на выполнение 0" at bounding box center [279, 546] width 360 height 32
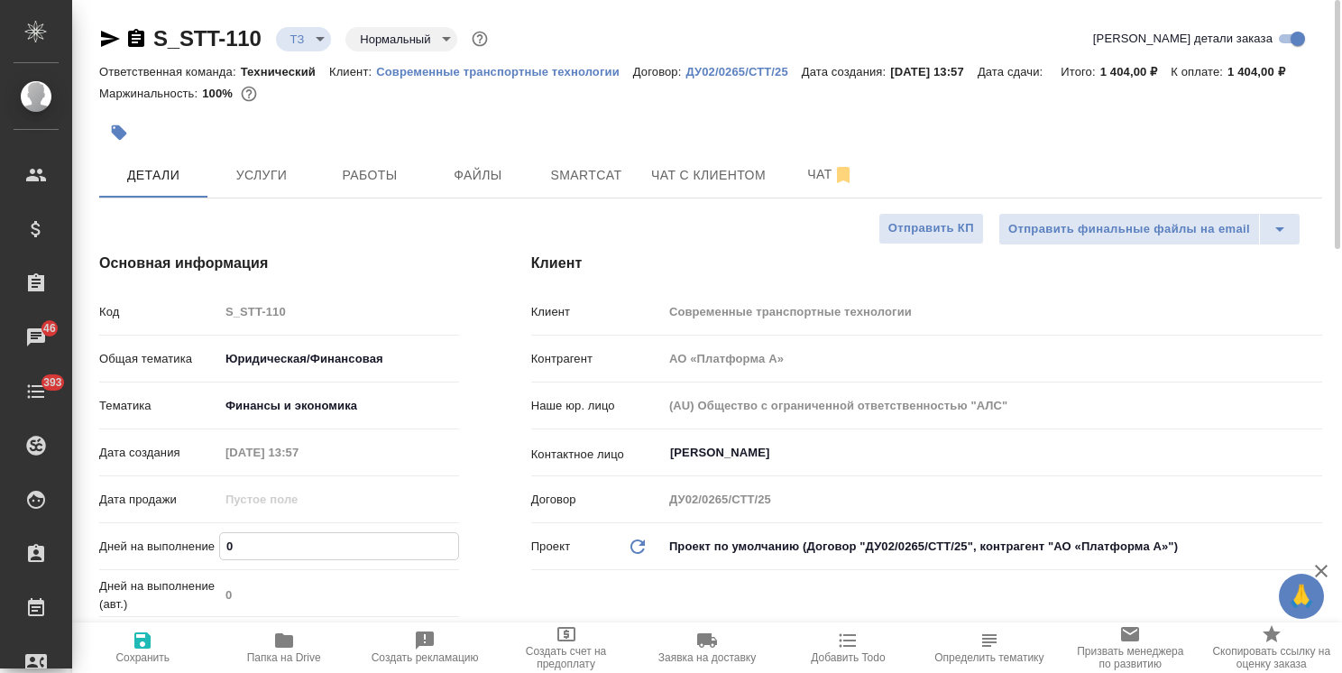
type input "1"
type textarea "x"
type input "1"
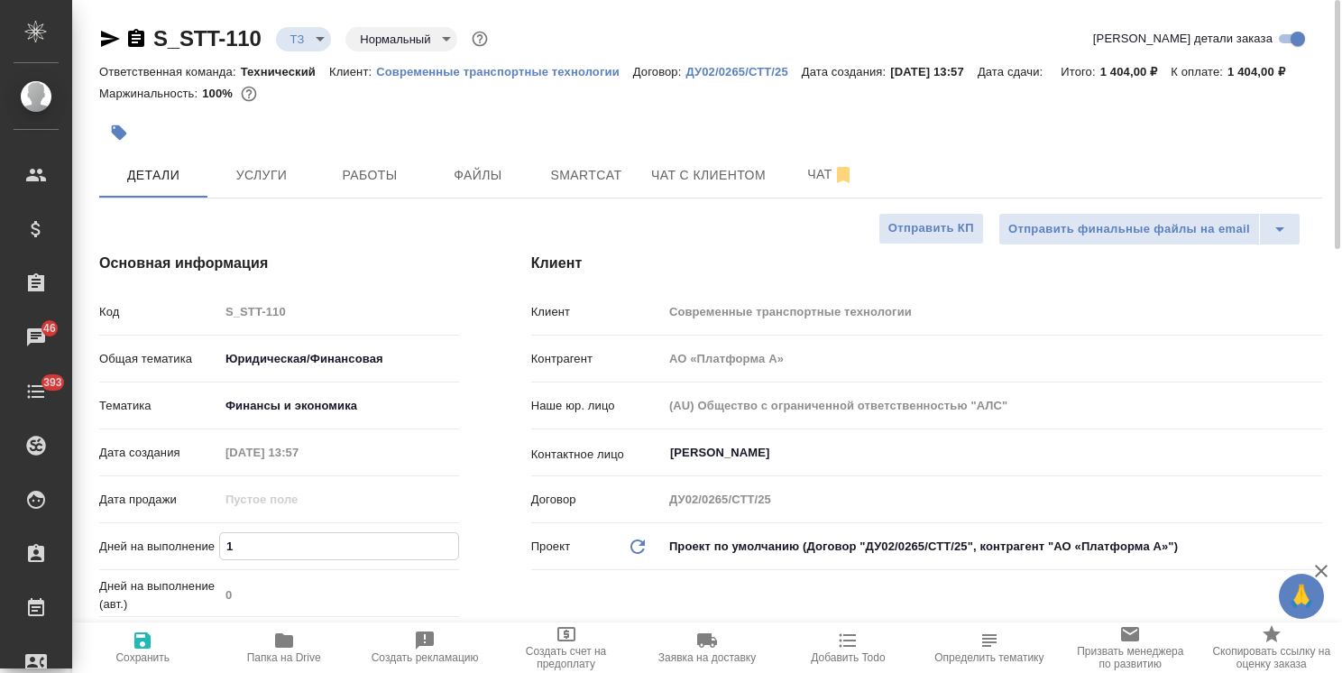
click at [165, 640] on span "Сохранить" at bounding box center [142, 646] width 119 height 34
type textarea "x"
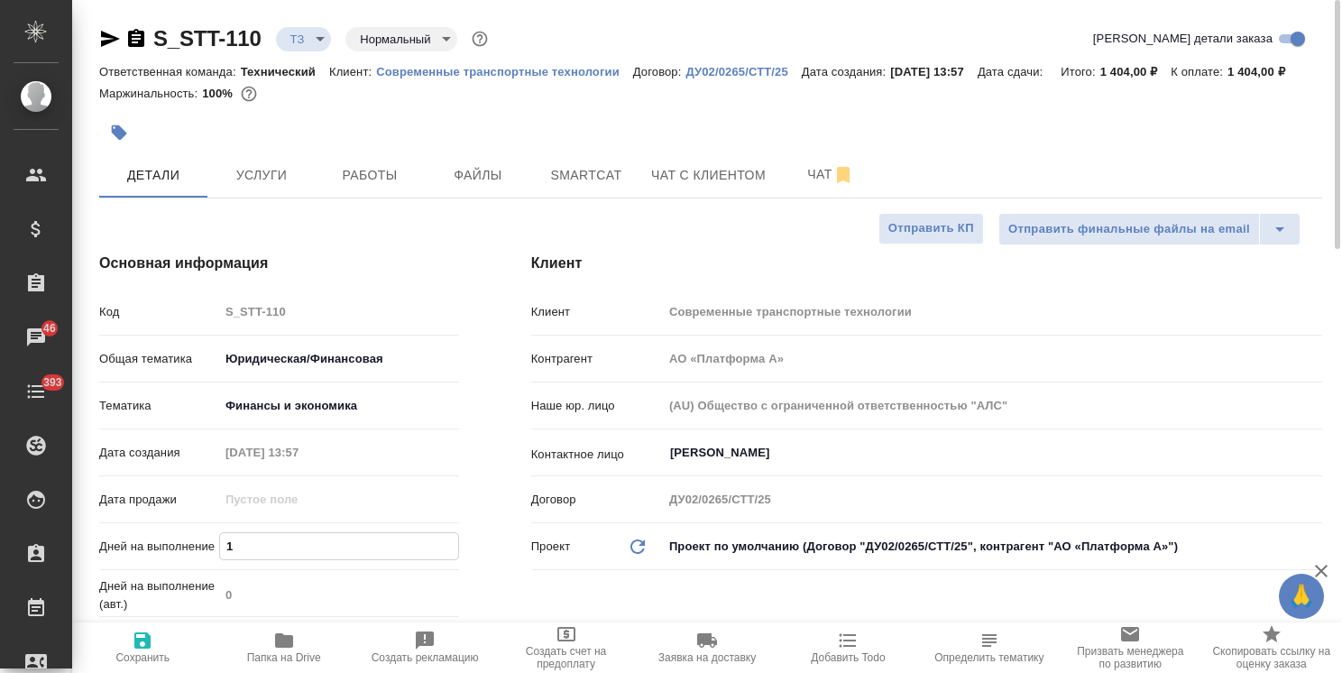
type textarea "x"
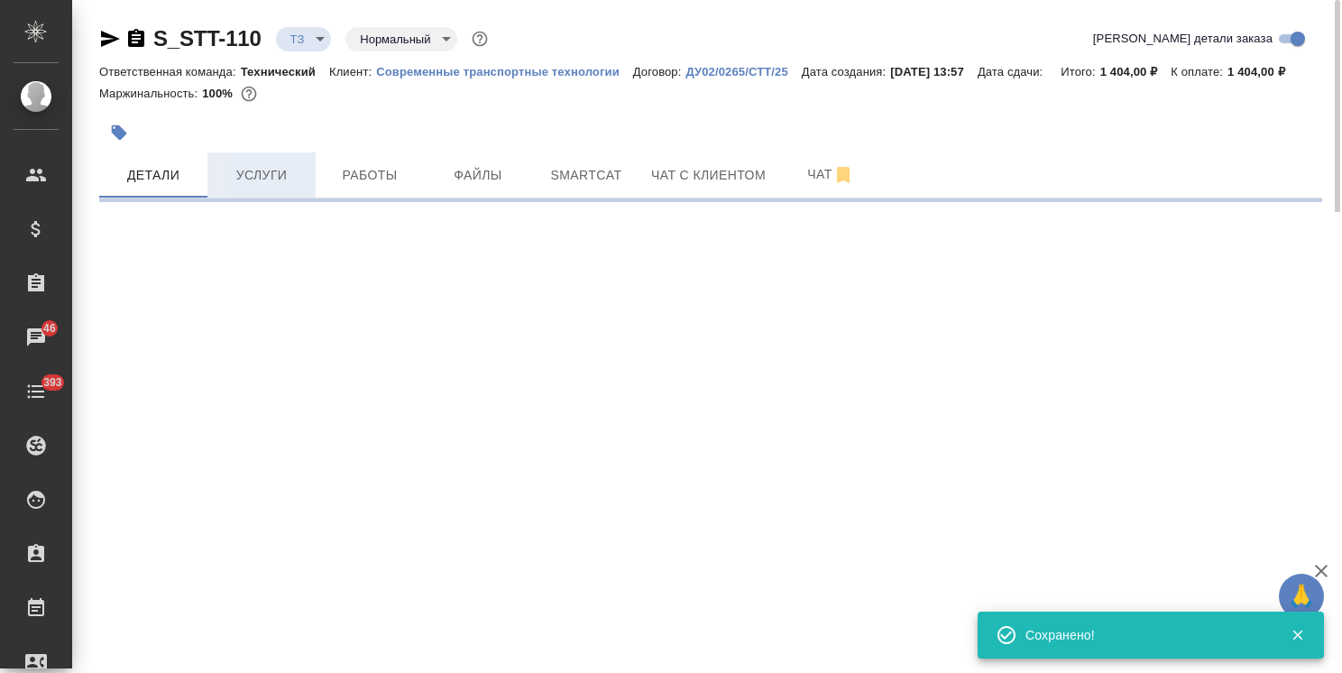
type input "new"
select select "RU"
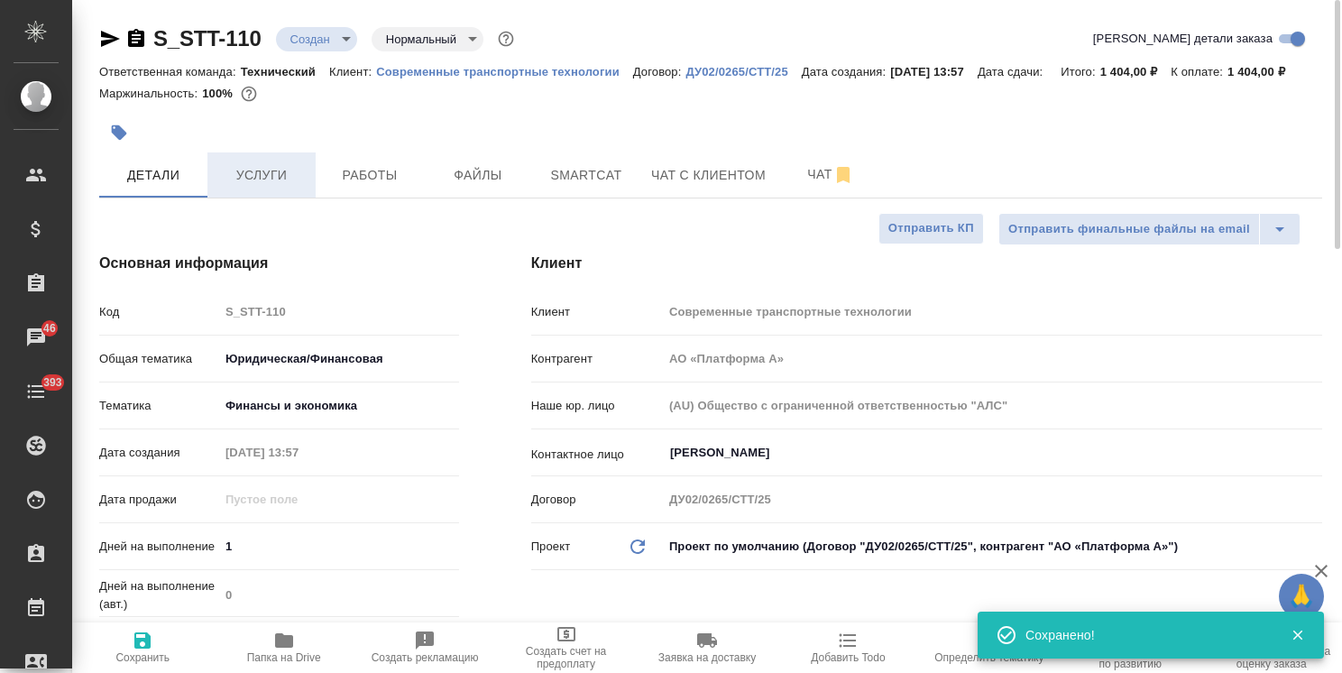
type textarea "x"
click at [269, 179] on span "Услуги" at bounding box center [261, 175] width 87 height 23
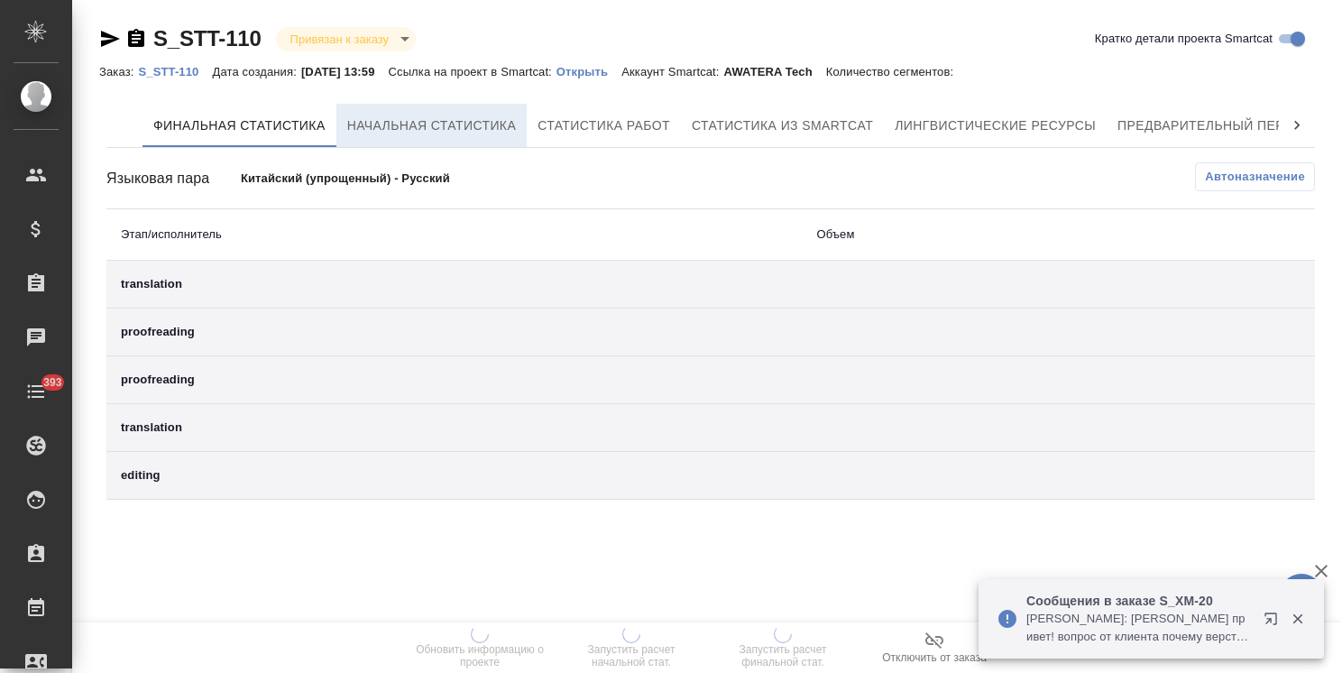
click at [361, 115] on span "Начальная статистика" at bounding box center [432, 126] width 170 height 23
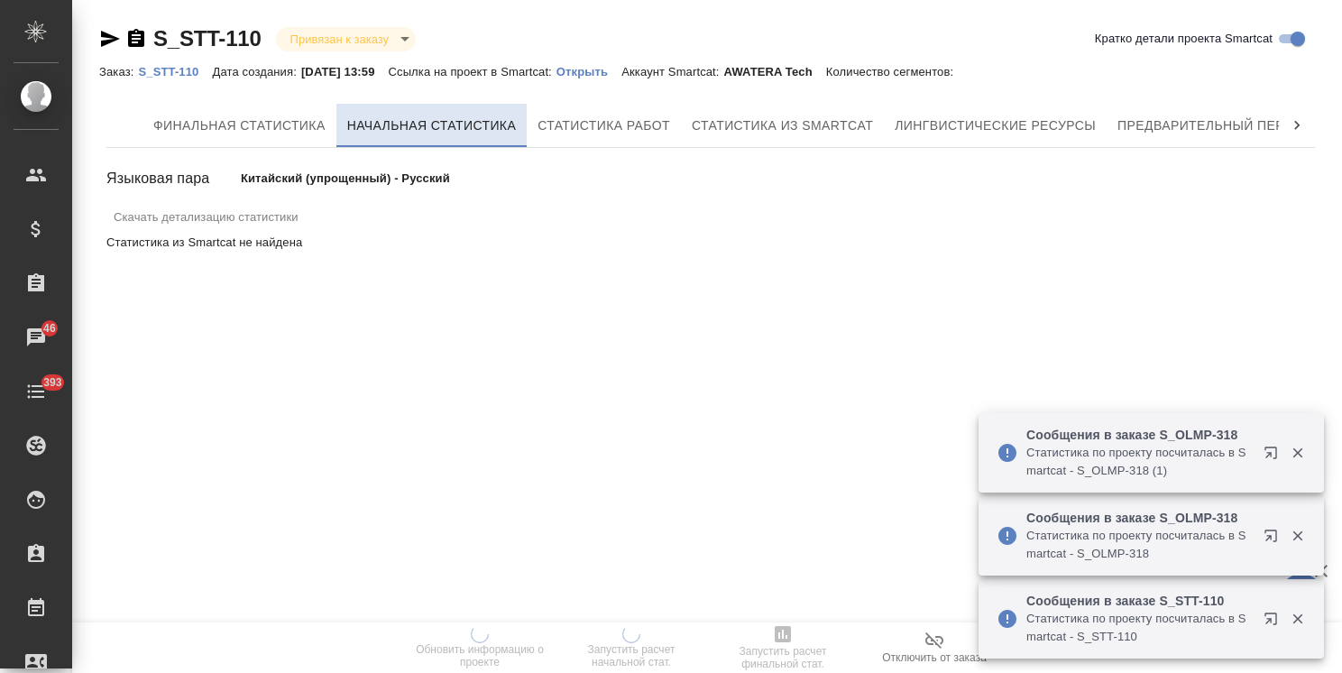
click at [461, 119] on span "Начальная статистика" at bounding box center [432, 126] width 170 height 23
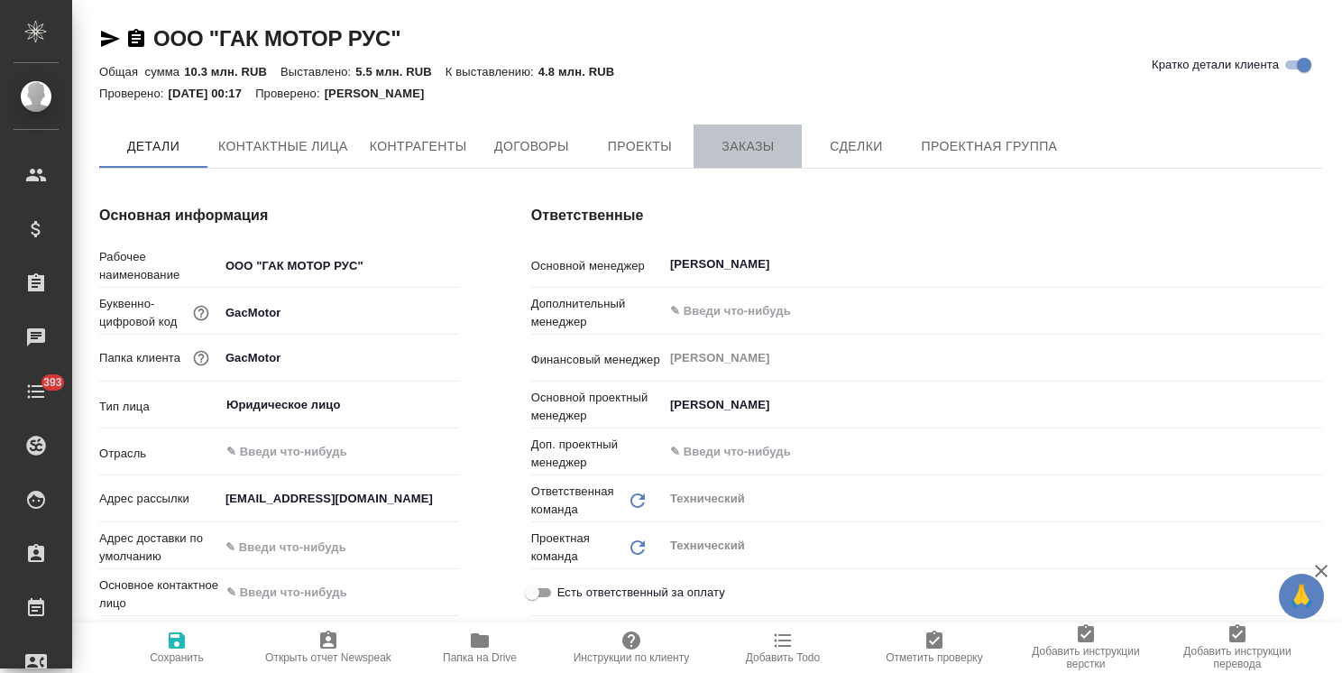
click at [756, 150] on span "Заказы" at bounding box center [747, 146] width 87 height 23
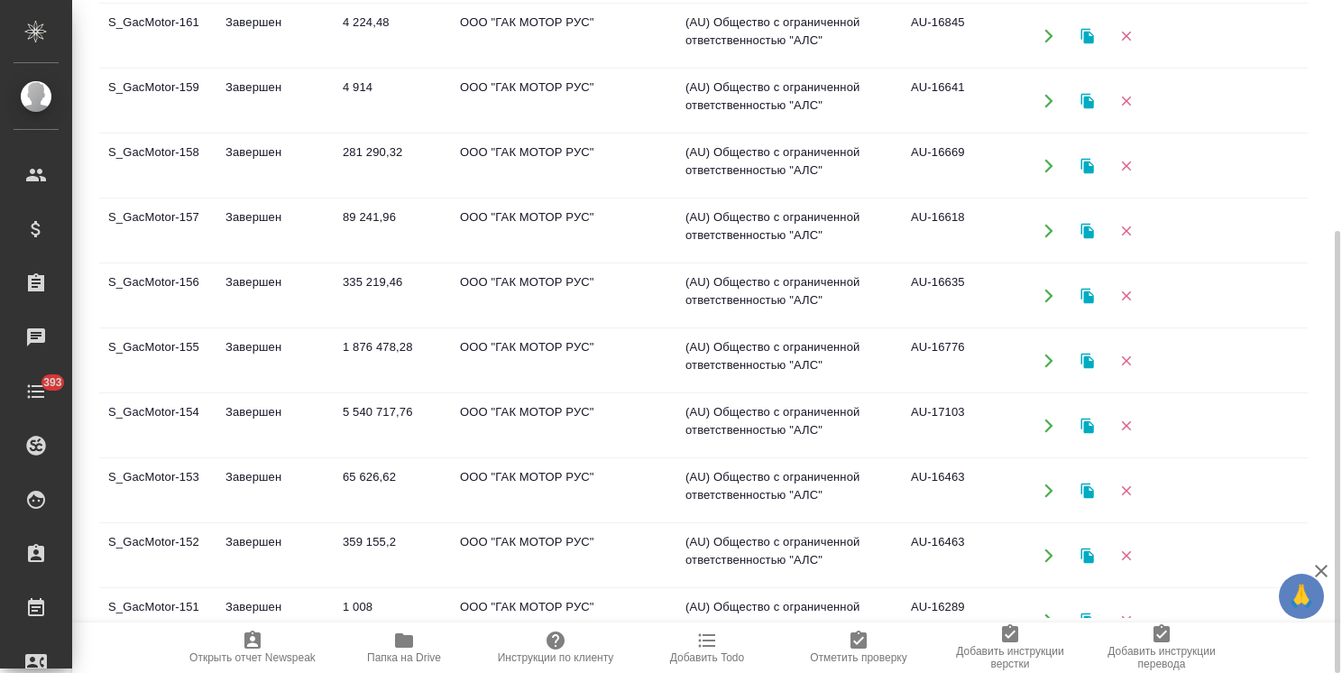
scroll to position [361, 0]
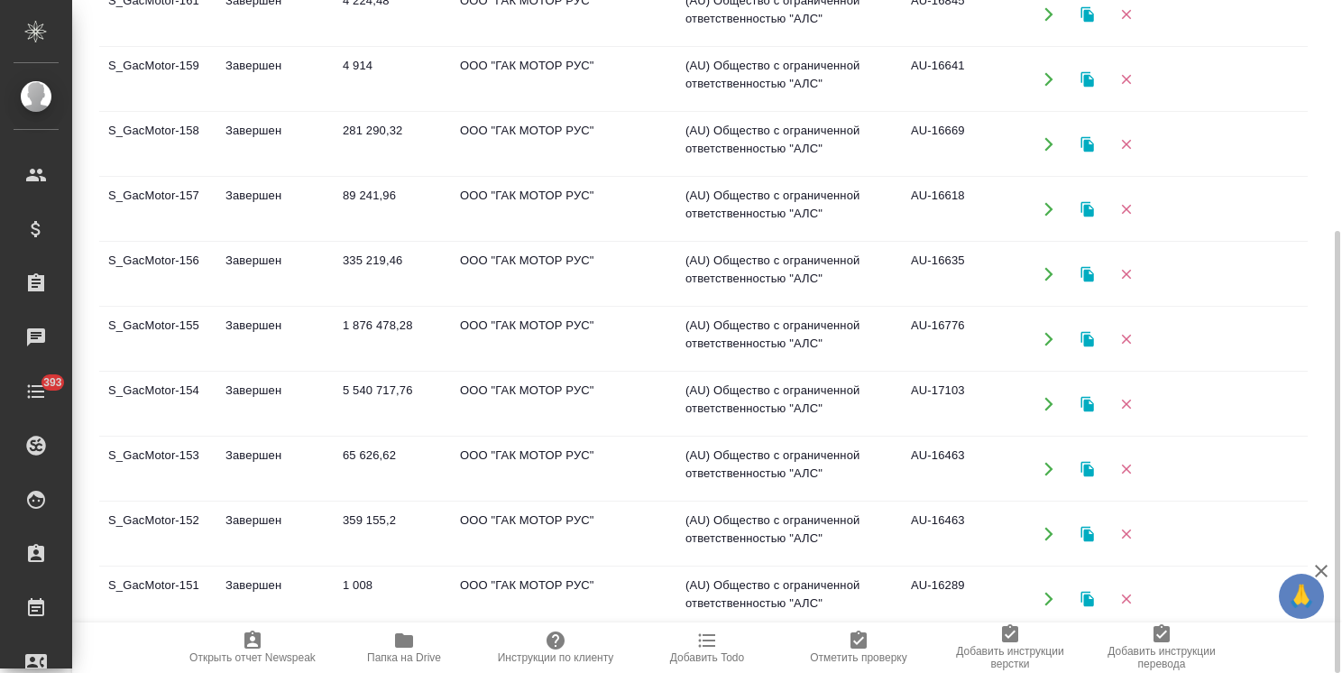
click at [200, 406] on td "S_GacMotor-154" at bounding box center [157, 403] width 117 height 63
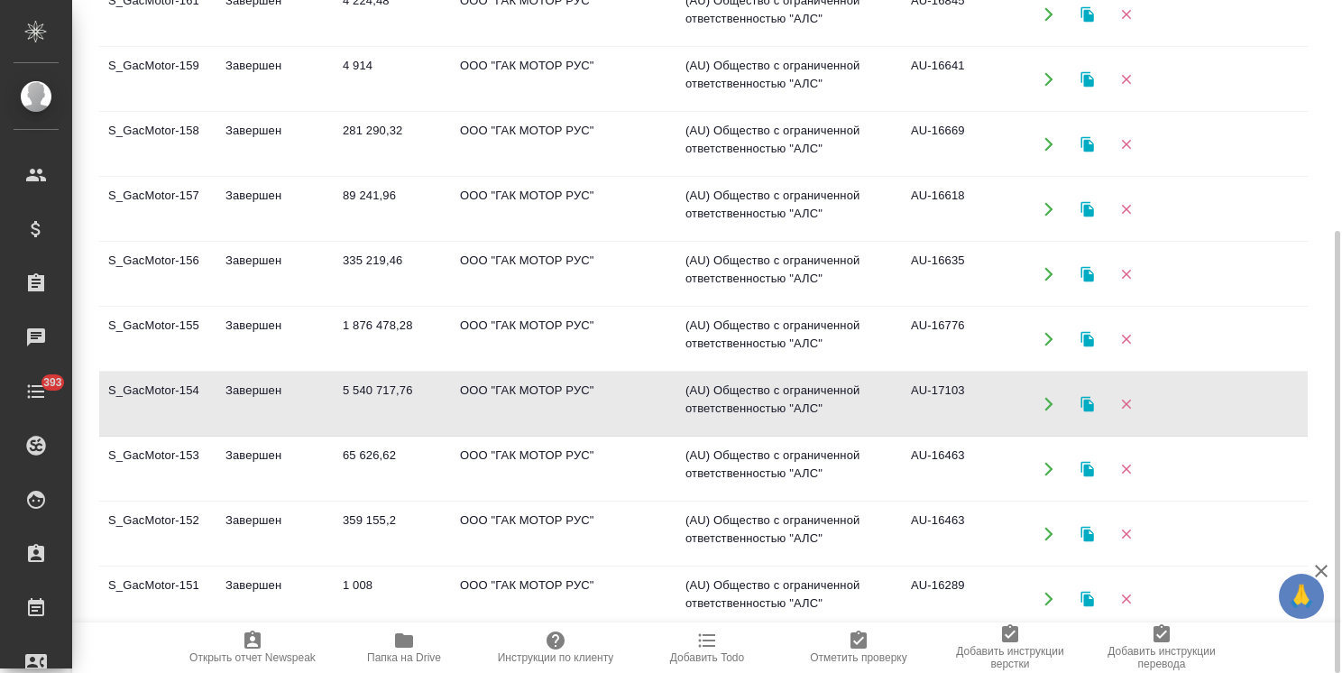
click at [200, 406] on td "S_GacMotor-154" at bounding box center [157, 403] width 117 height 63
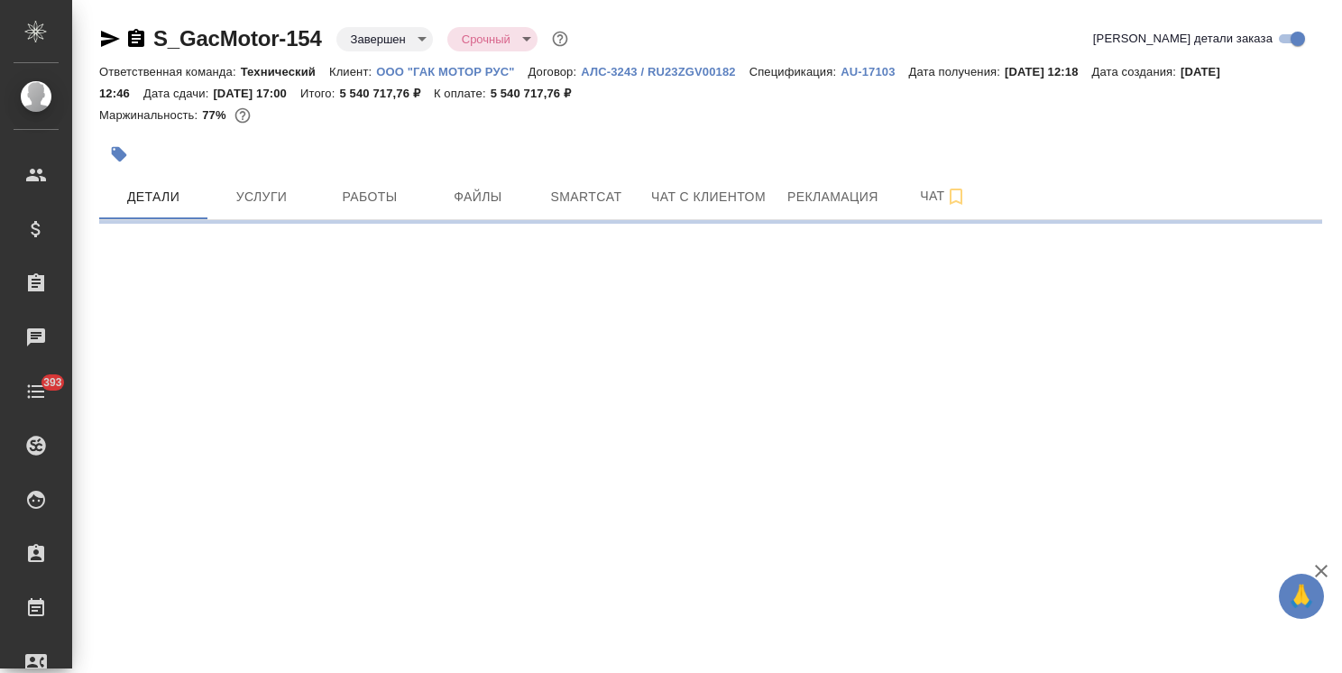
select select "RU"
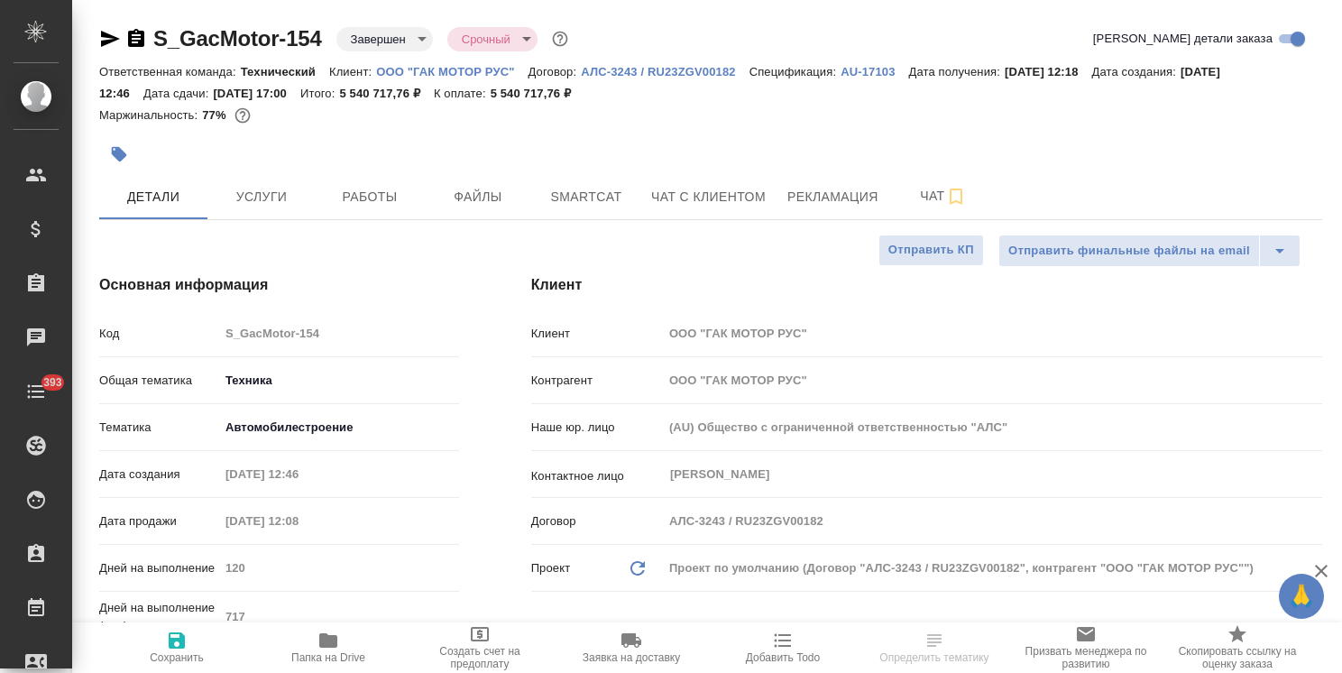
type textarea "x"
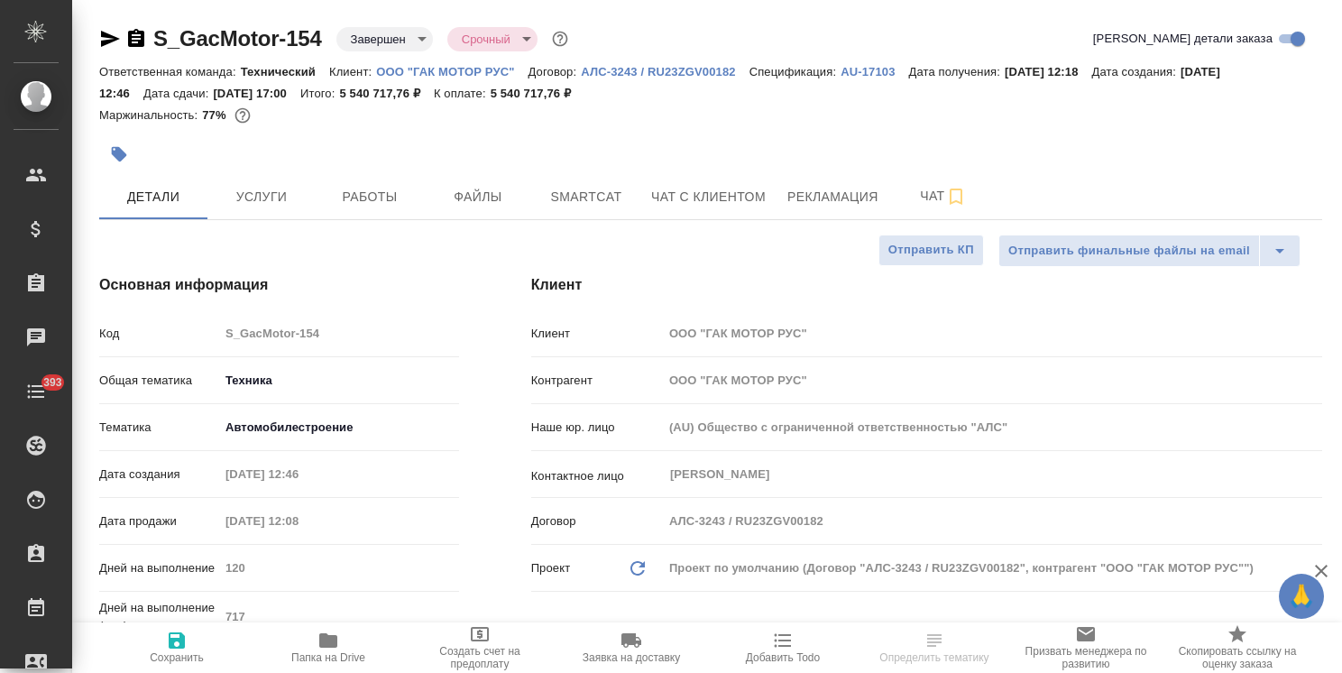
type textarea "x"
click at [877, 78] on link "AU-17103" at bounding box center [874, 70] width 68 height 15
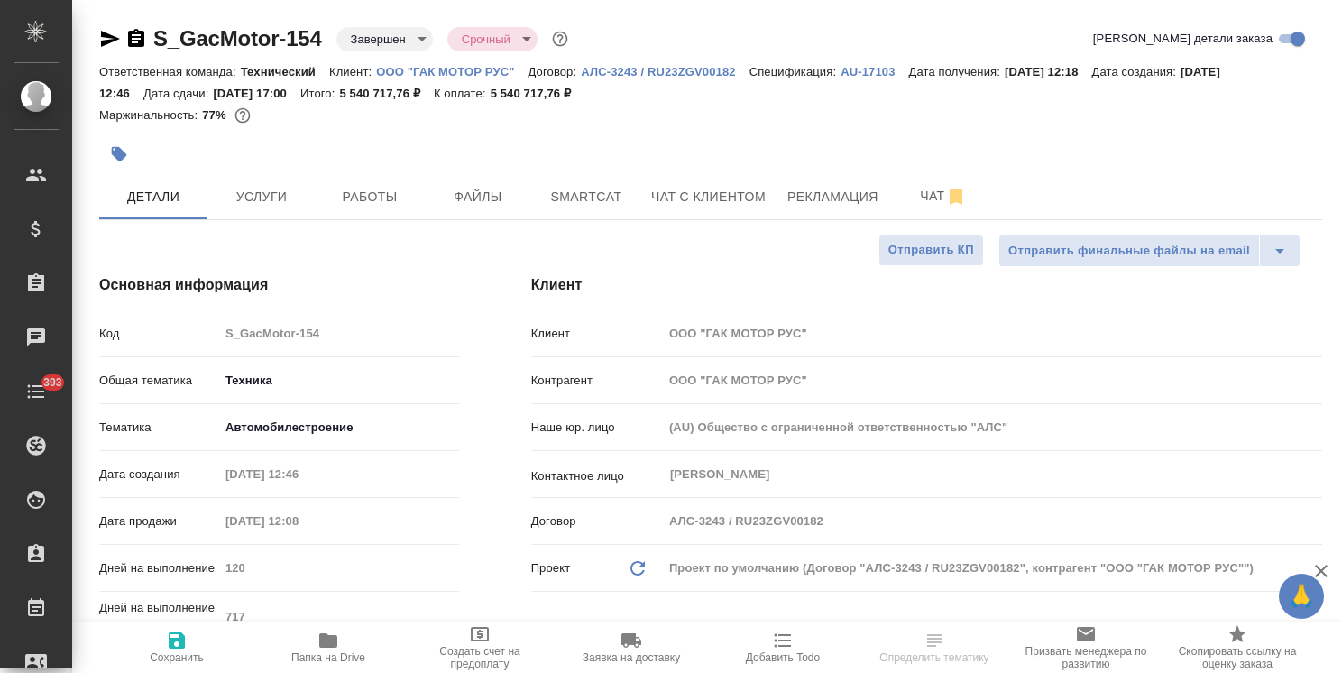
type textarea "x"
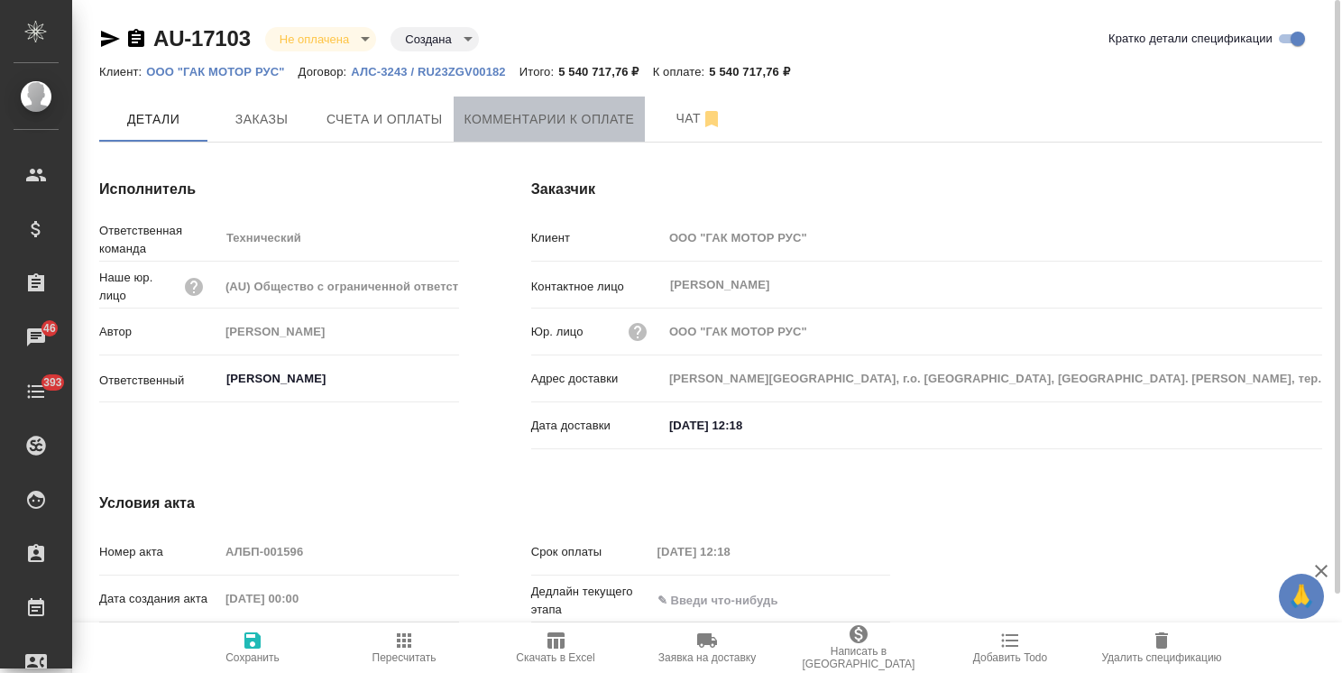
click at [519, 126] on span "Комментарии к оплате" at bounding box center [549, 119] width 170 height 23
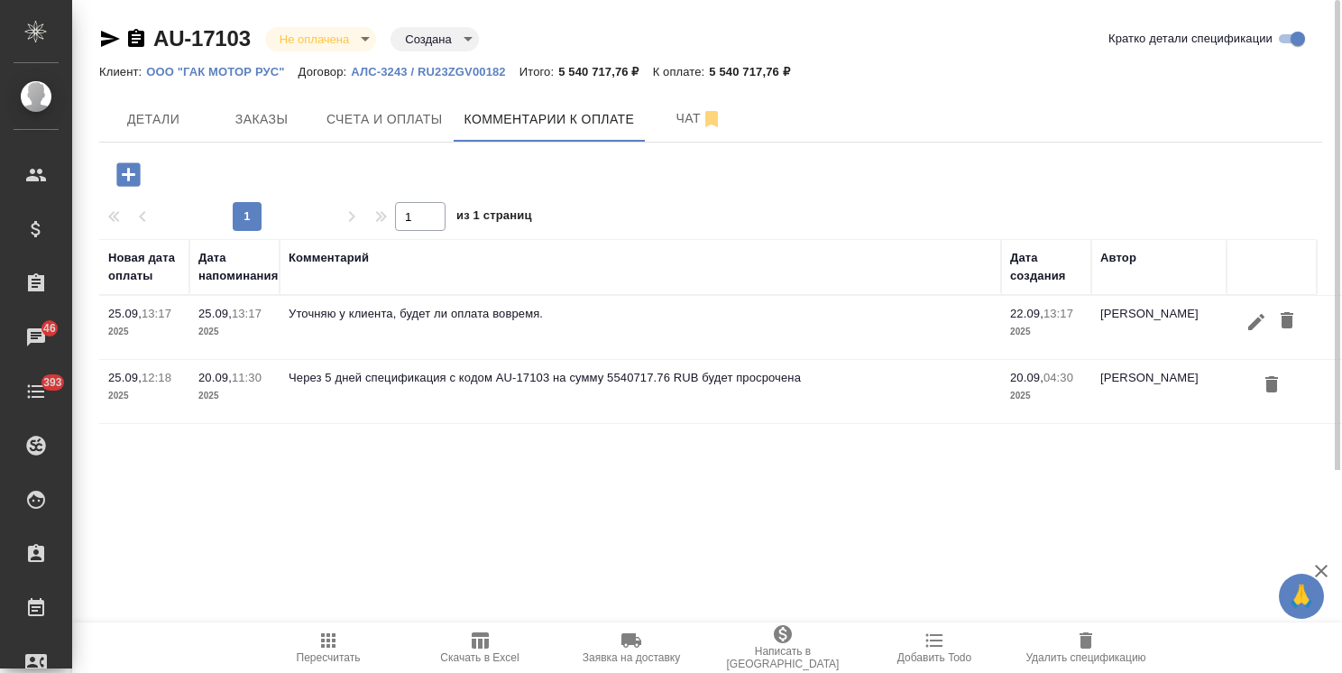
click at [133, 175] on icon "button" at bounding box center [129, 175] width 32 height 32
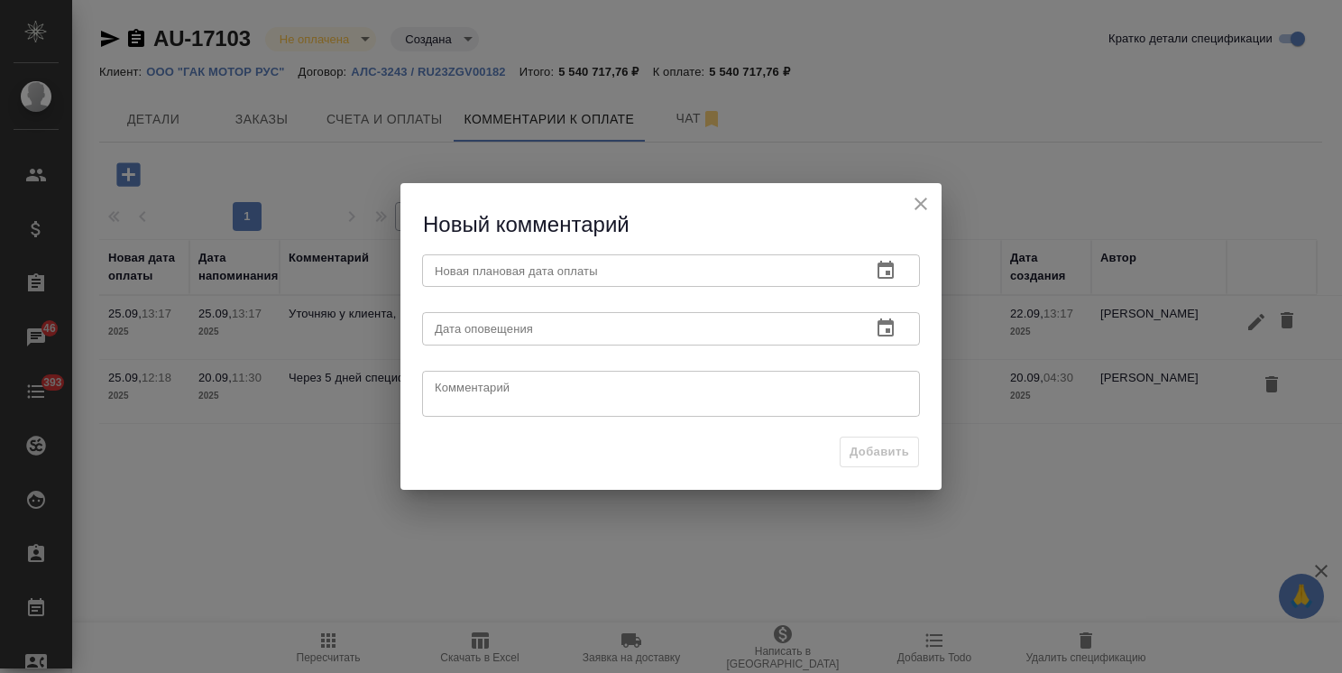
click at [880, 269] on icon "button" at bounding box center [886, 271] width 22 height 22
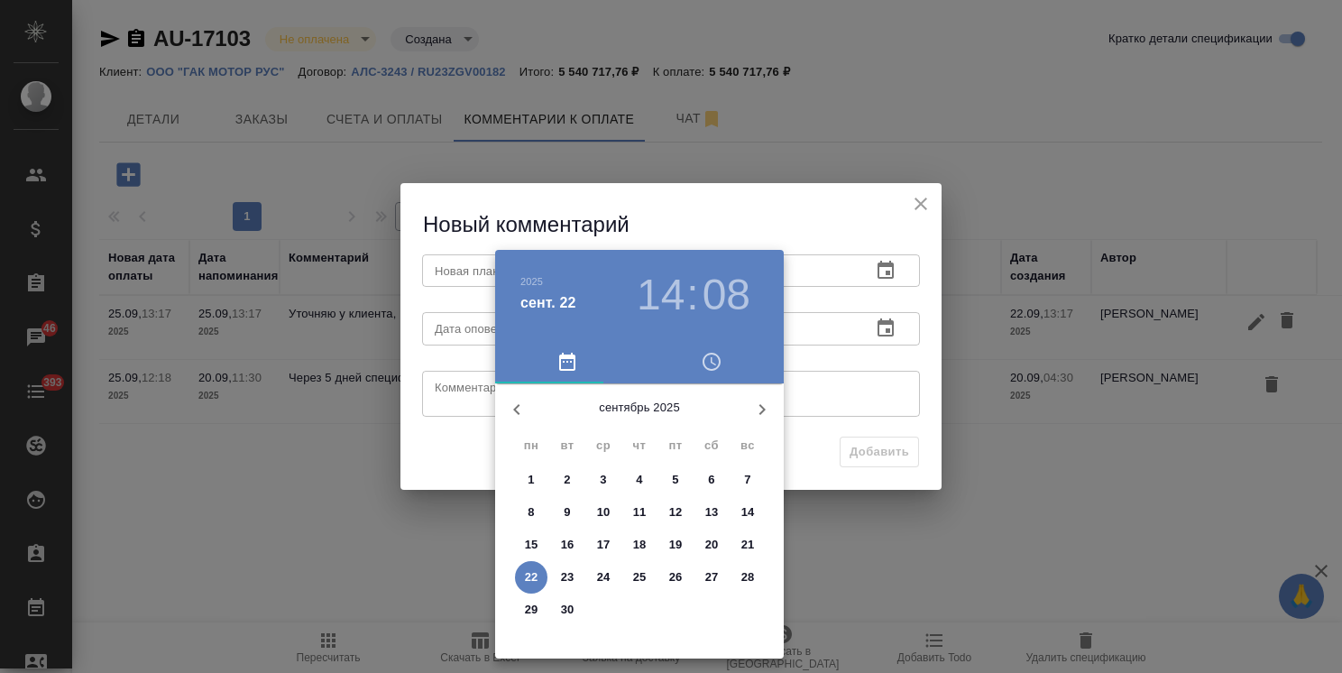
click at [639, 582] on p "25" at bounding box center [640, 577] width 14 height 18
type input "[DATE] 14:08"
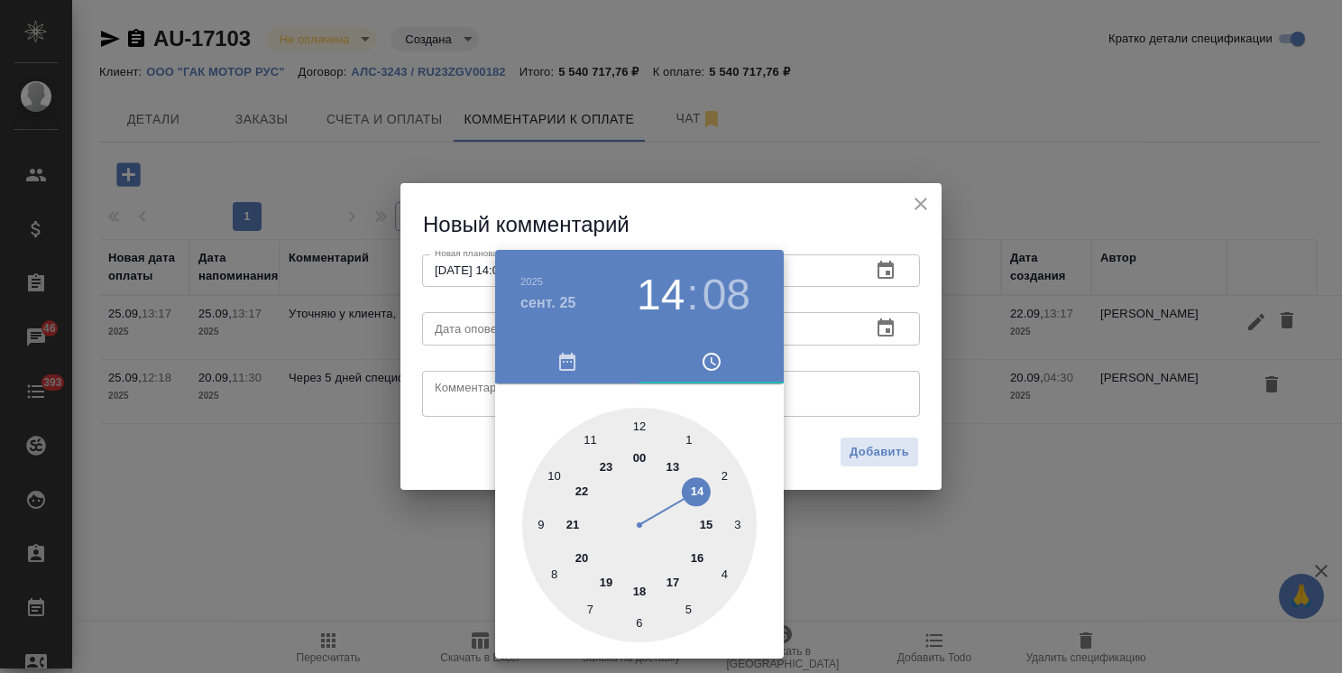
click at [688, 265] on div "[DATE] 14 : 08" at bounding box center [639, 295] width 289 height 90
click at [889, 330] on div at bounding box center [671, 336] width 1342 height 673
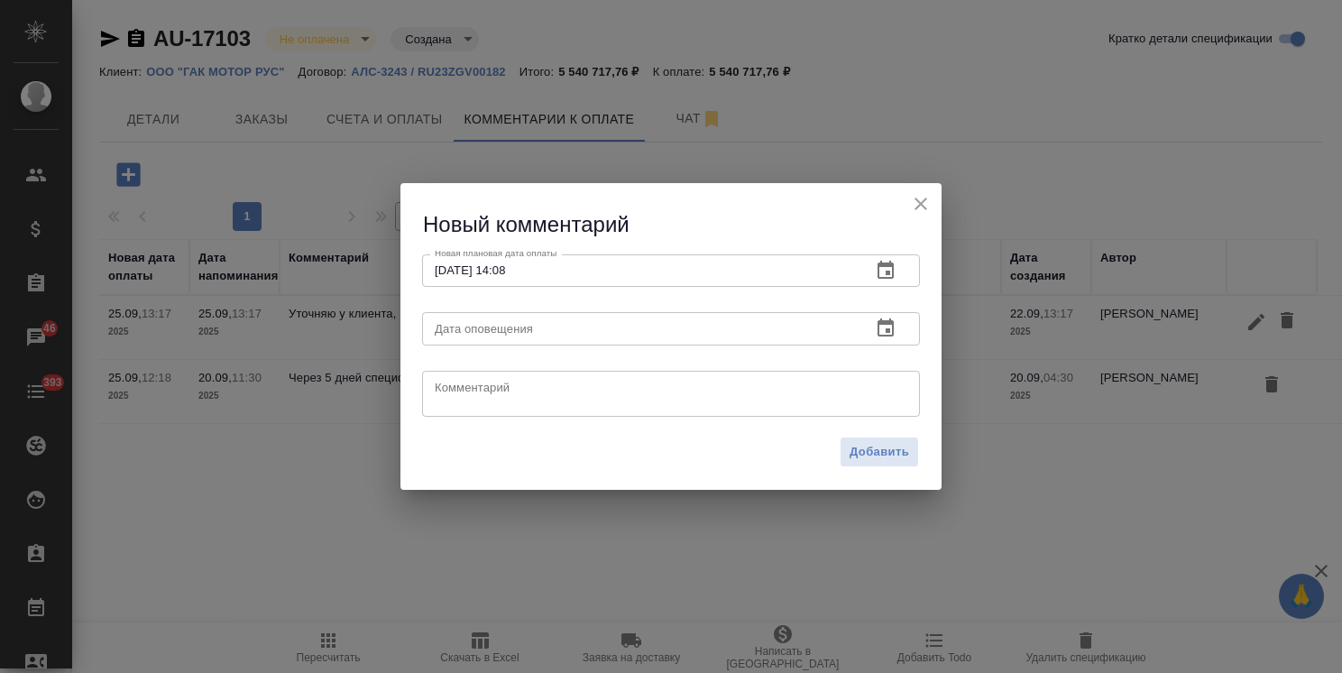
click at [889, 335] on div "[DATE] 14 : 08 00 1 2 3 4 5 6 7 8 9 10 11 12 13 14 15 16 17 18 19 20 21 22 23" at bounding box center [671, 336] width 1342 height 673
click at [888, 335] on icon "button" at bounding box center [885, 327] width 16 height 18
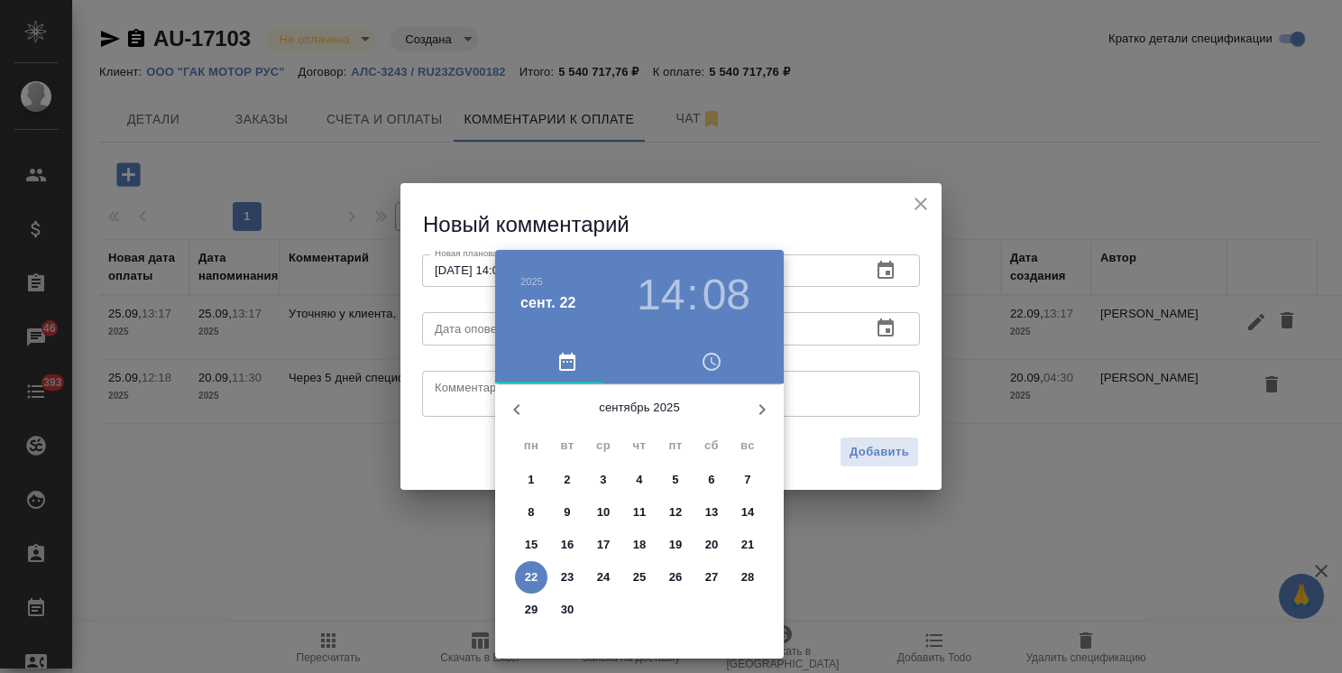
click at [641, 579] on p "25" at bounding box center [640, 577] width 14 height 18
type input "[DATE] 14:08"
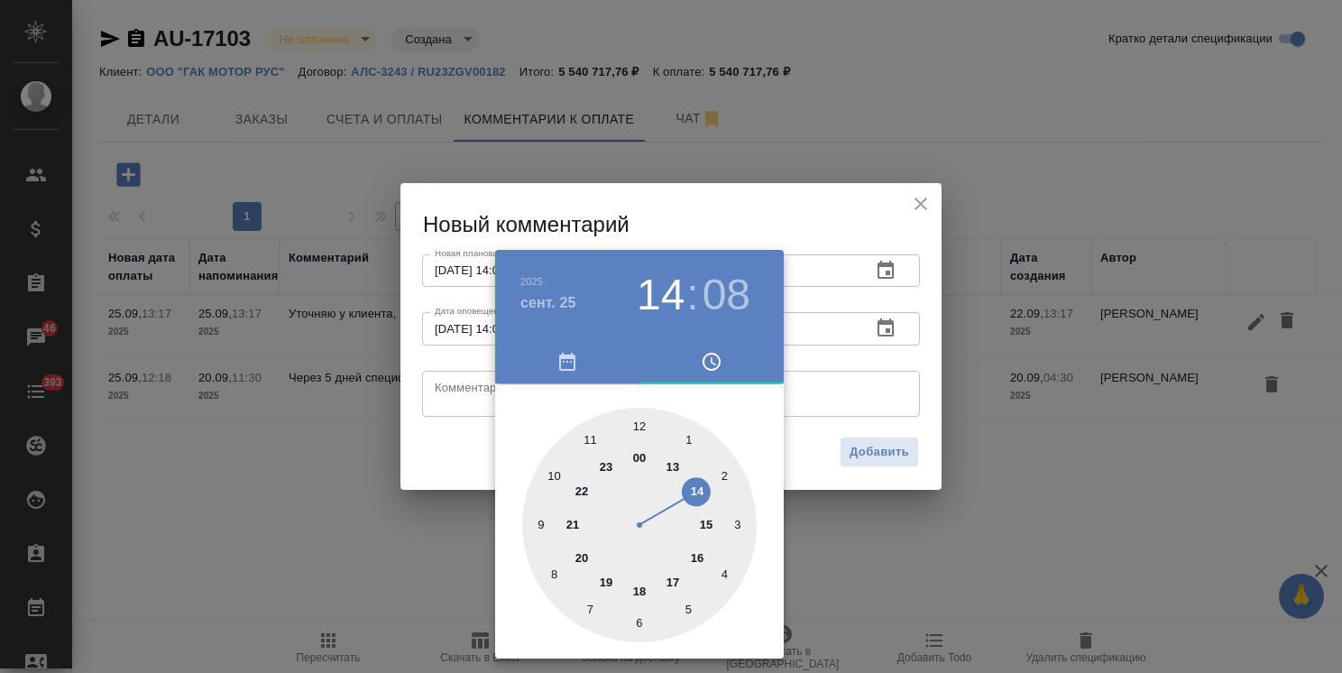
click at [630, 200] on div at bounding box center [671, 336] width 1342 height 673
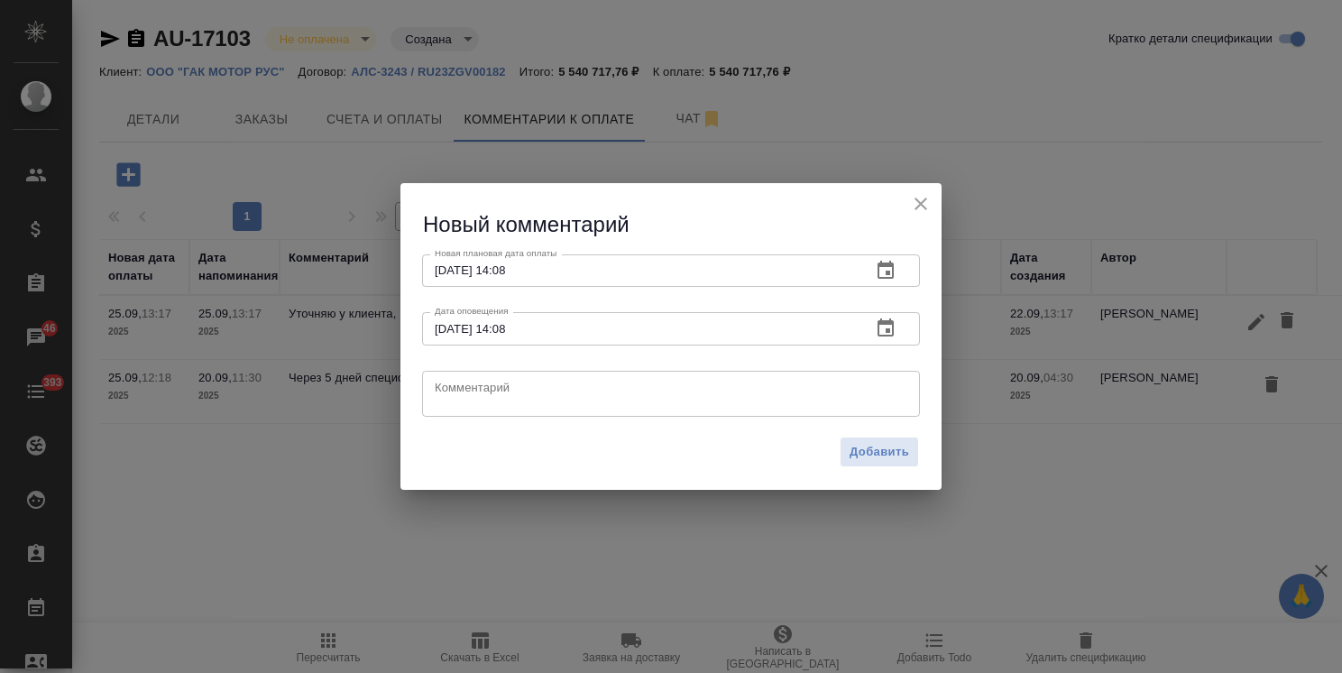
click at [483, 374] on div "x Комментарий" at bounding box center [671, 394] width 498 height 46
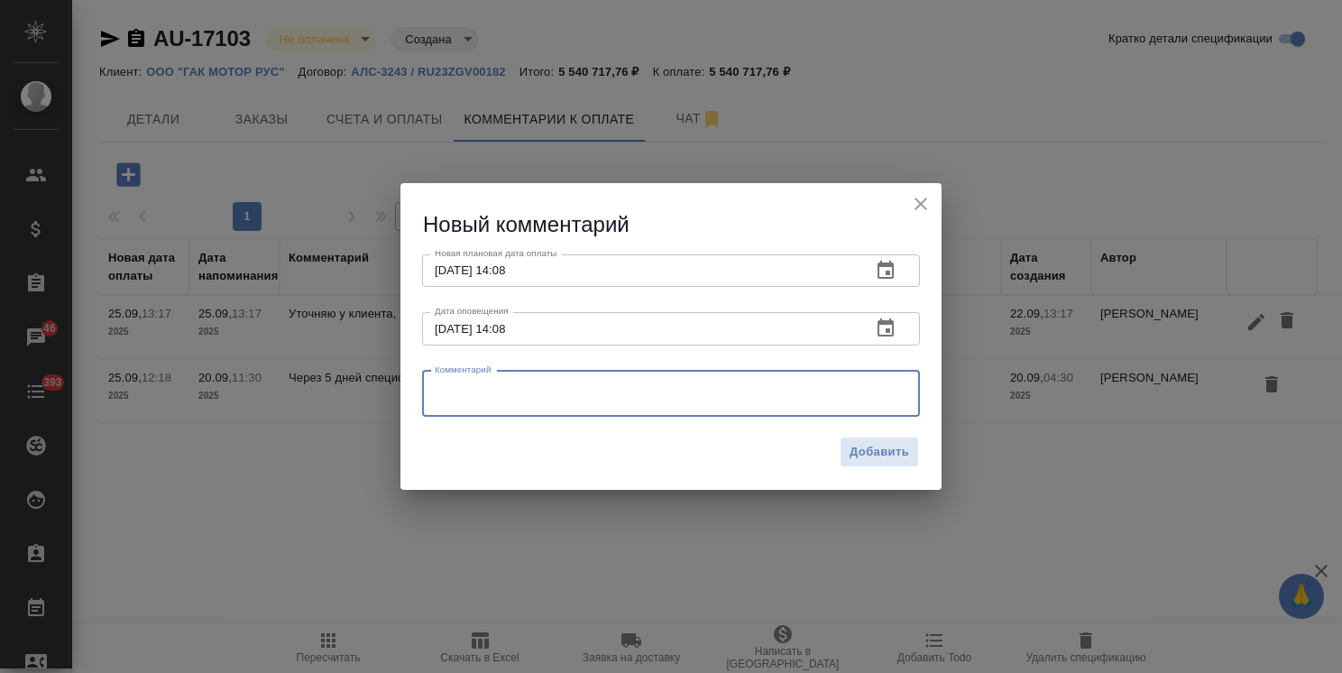
click at [476, 384] on textarea at bounding box center [671, 393] width 473 height 27
paste textarea "Счет передан в оплату, до [DATE] оплата должна вам поступить. Спасибо! Kind Reg…"
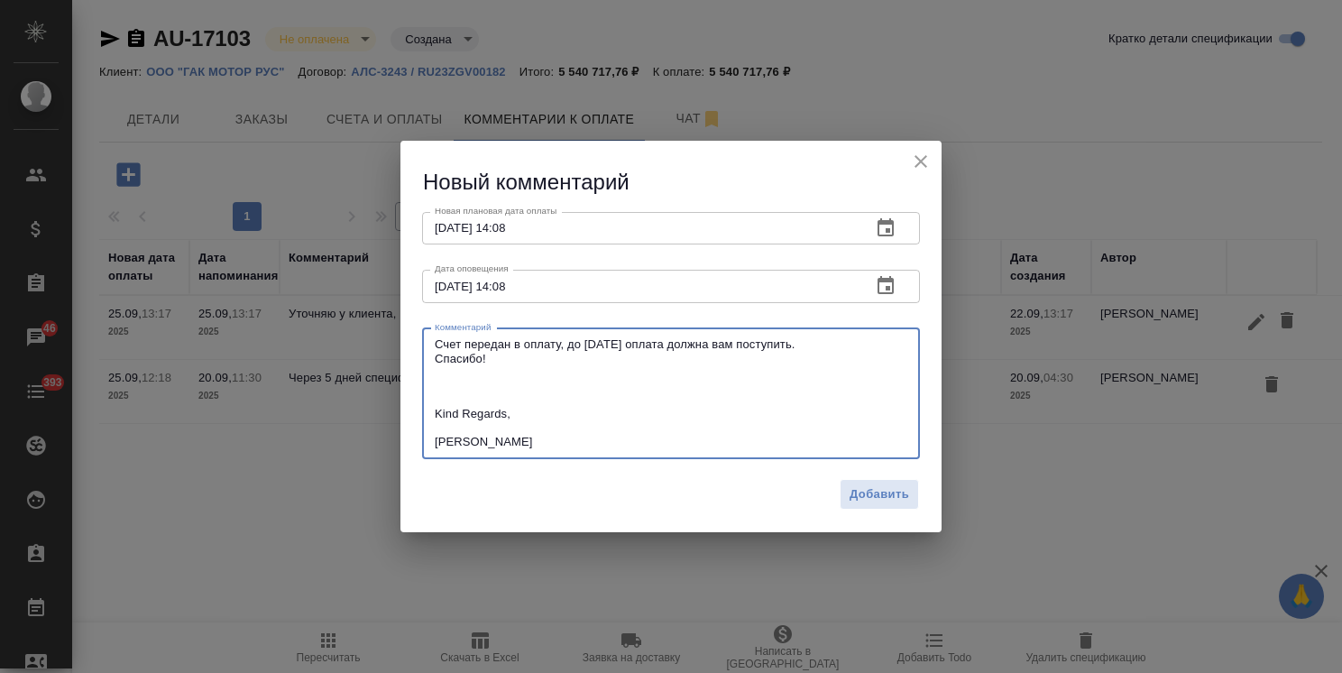
type textarea "Счет передан в оплату, до [DATE] оплата должна вам поступить. Спасибо! Kind Reg…"
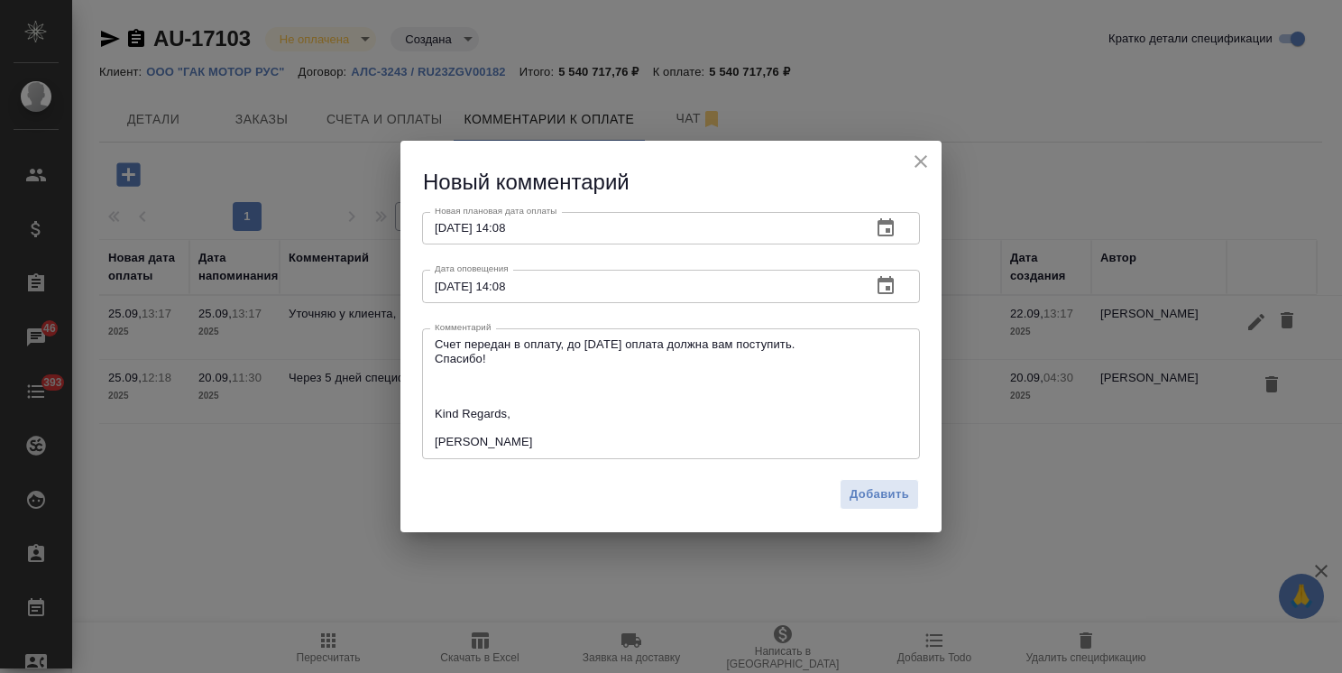
click at [859, 474] on div "Добавить" at bounding box center [670, 501] width 541 height 63
click at [853, 489] on span "Добавить" at bounding box center [879, 494] width 60 height 21
